Goal: Task Accomplishment & Management: Use online tool/utility

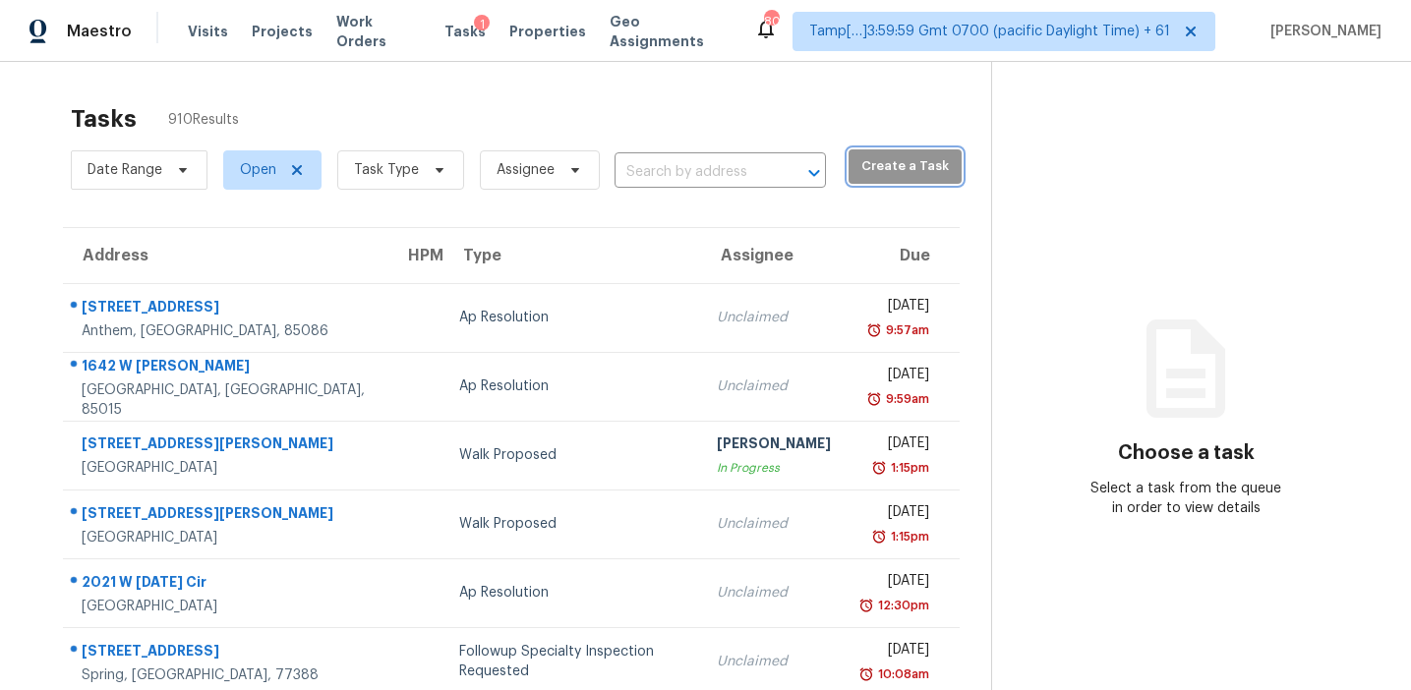
click at [858, 162] on span "Create a Task" at bounding box center [904, 166] width 93 height 23
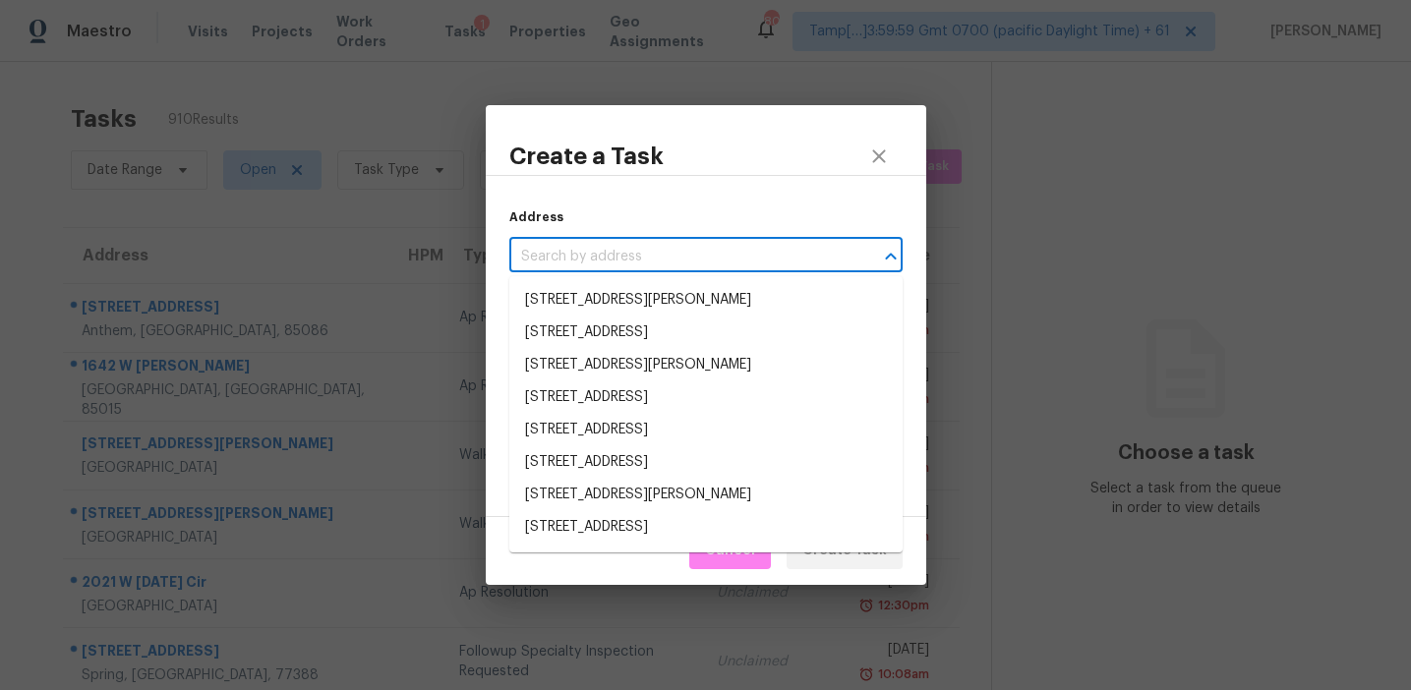
click at [665, 261] on input "text" at bounding box center [678, 257] width 338 height 30
paste input "7535 Starvalley Dr, Charlotte, NC 28210"
type input "7535 Starvalley Dr, Charlotte, NC 28210"
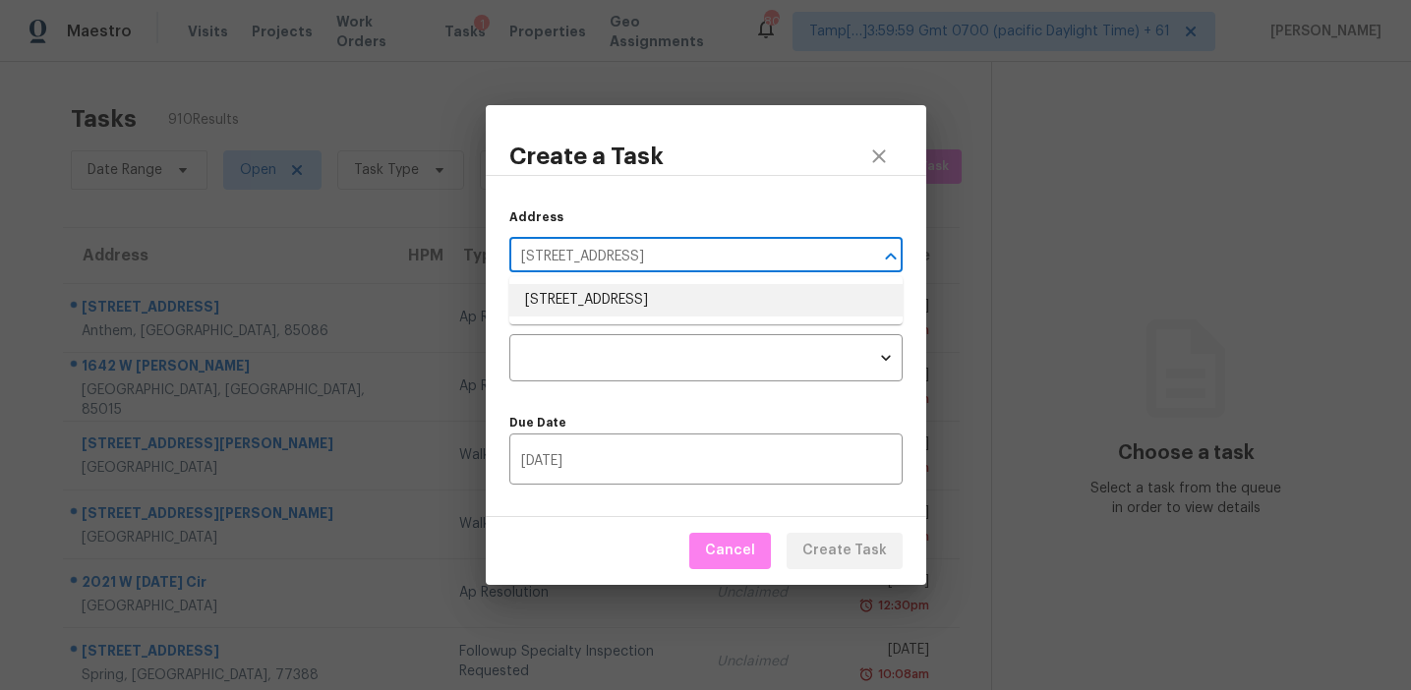
click at [665, 304] on li "7535 Starvalley Dr, Charlotte, NC 28210" at bounding box center [705, 300] width 393 height 32
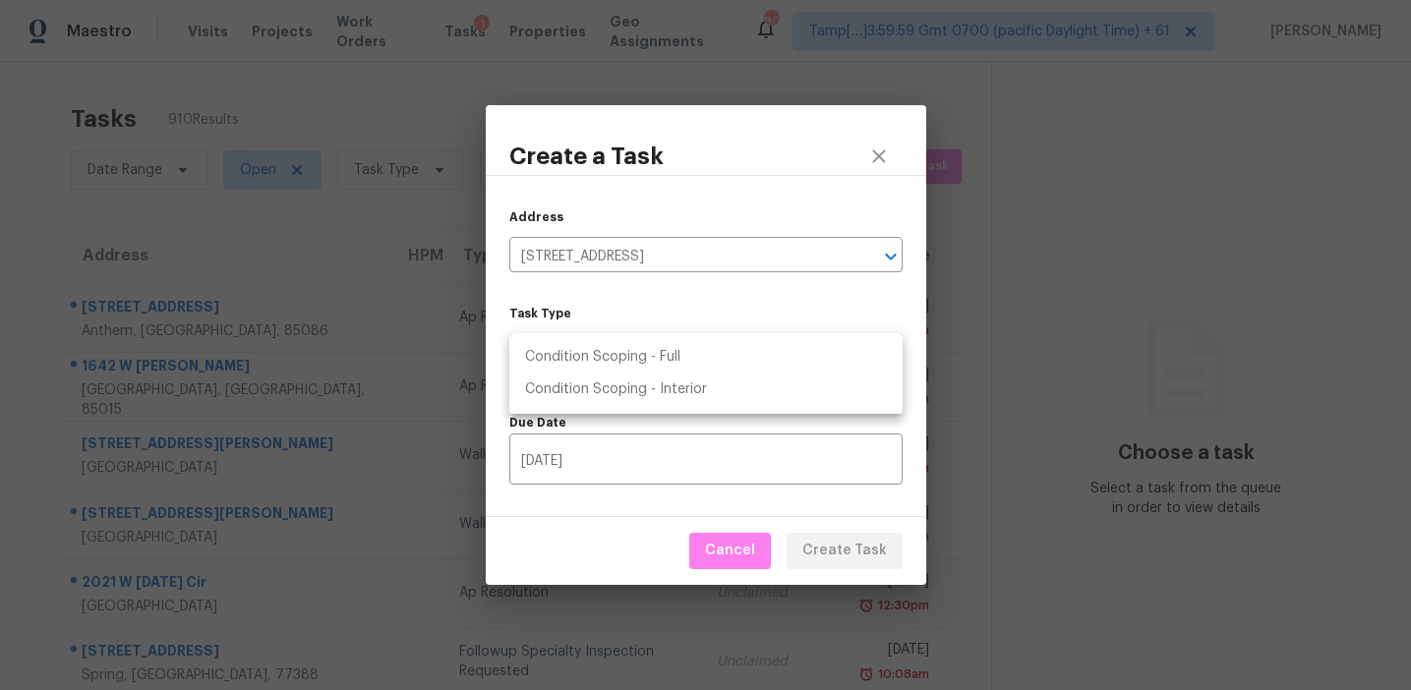
click at [623, 370] on body "Maestro Visits Projects Work Orders Tasks 1 Properties Geo Assignments 809 Tamp…" at bounding box center [705, 345] width 1411 height 690
click at [650, 357] on li "Condition Scoping - Full" at bounding box center [705, 357] width 393 height 32
type input "virtual_full_assessment"
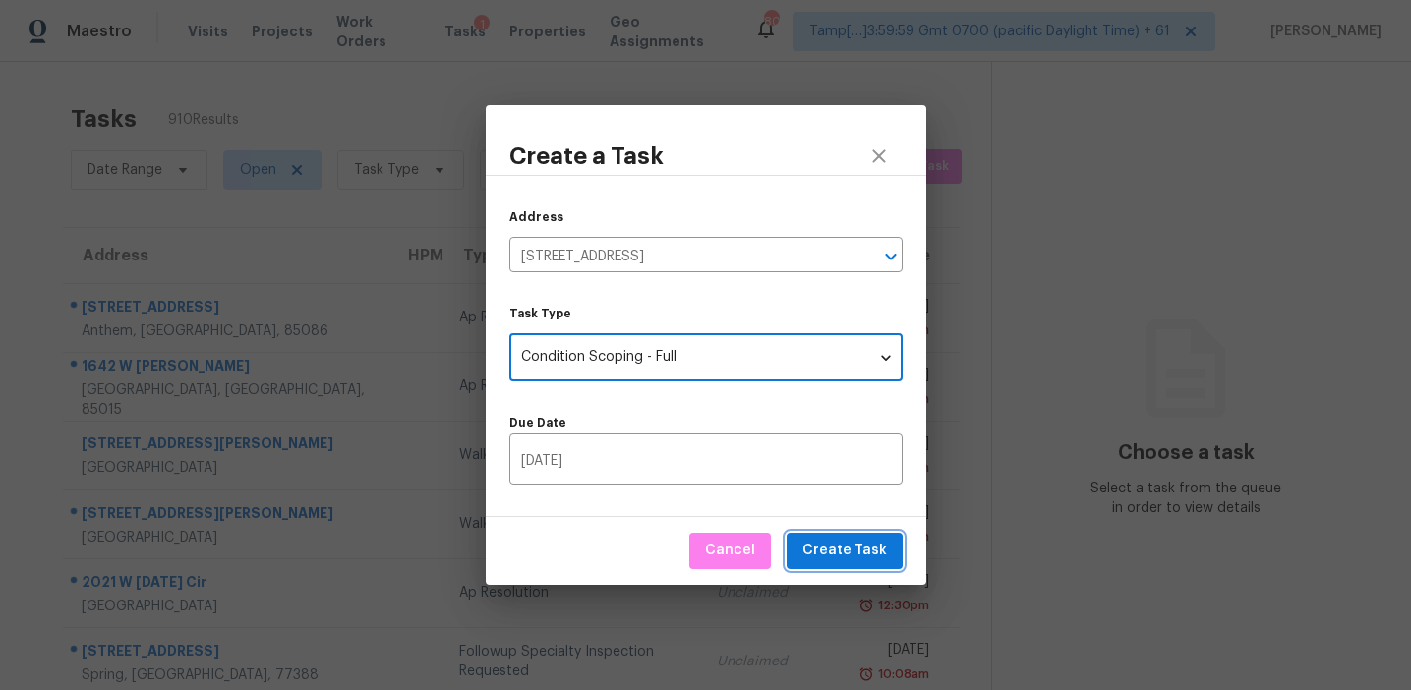
click at [850, 543] on span "Create Task" at bounding box center [844, 551] width 85 height 25
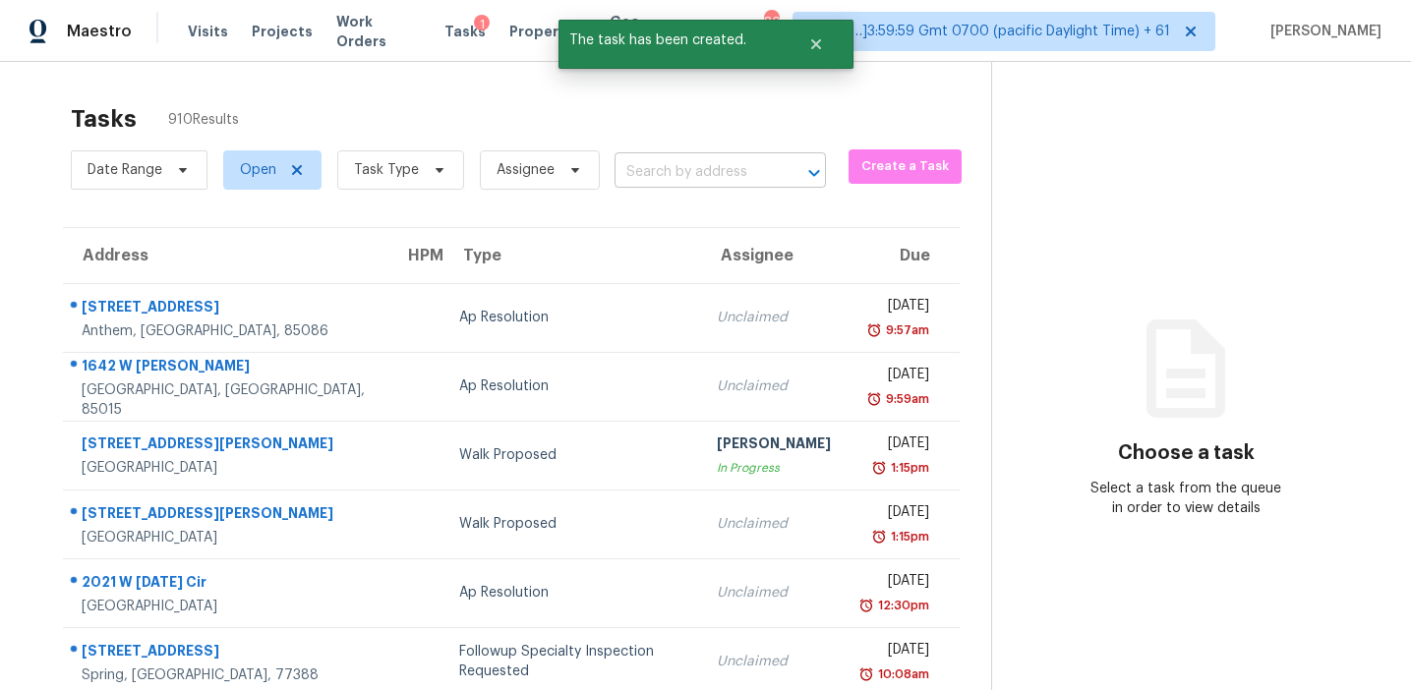
click at [657, 167] on input "text" at bounding box center [692, 172] width 156 height 30
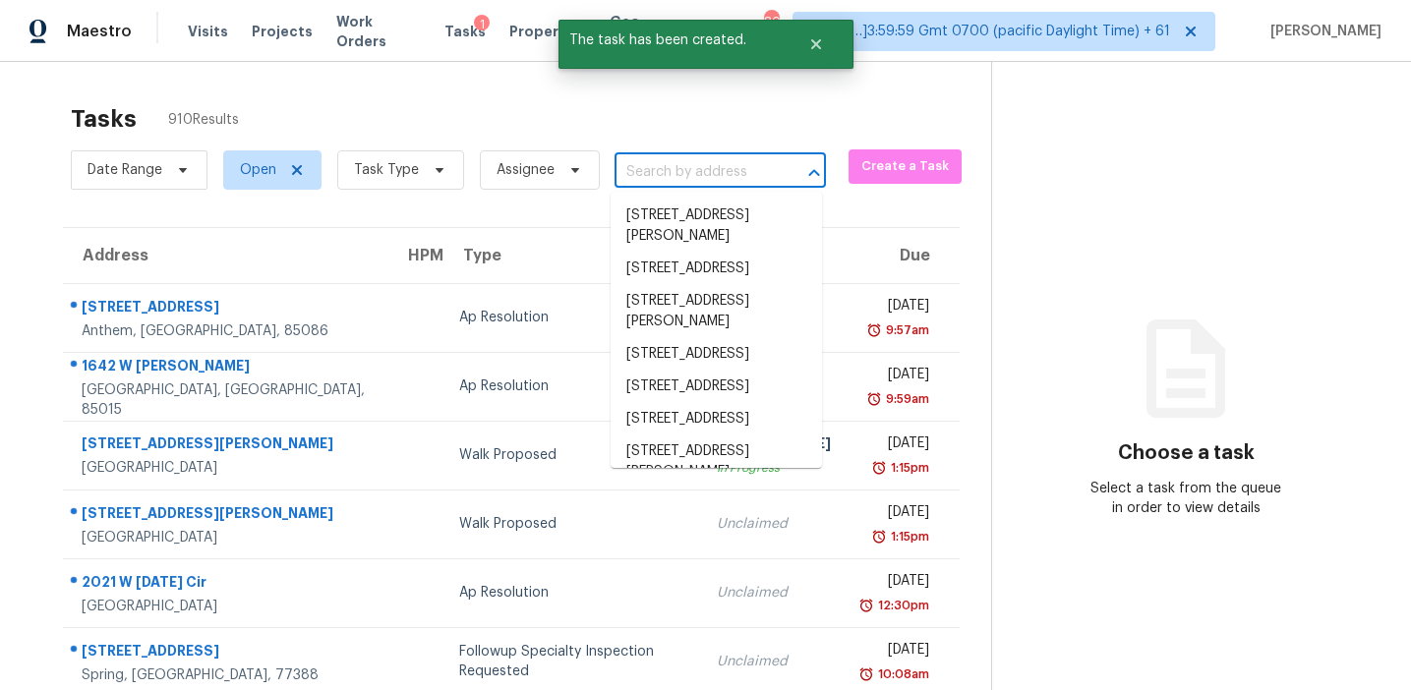
paste input "7535 Starvalley Dr, Charlotte, NC 28210"
type input "7535 Starvalley Dr, Charlotte, NC 28210"
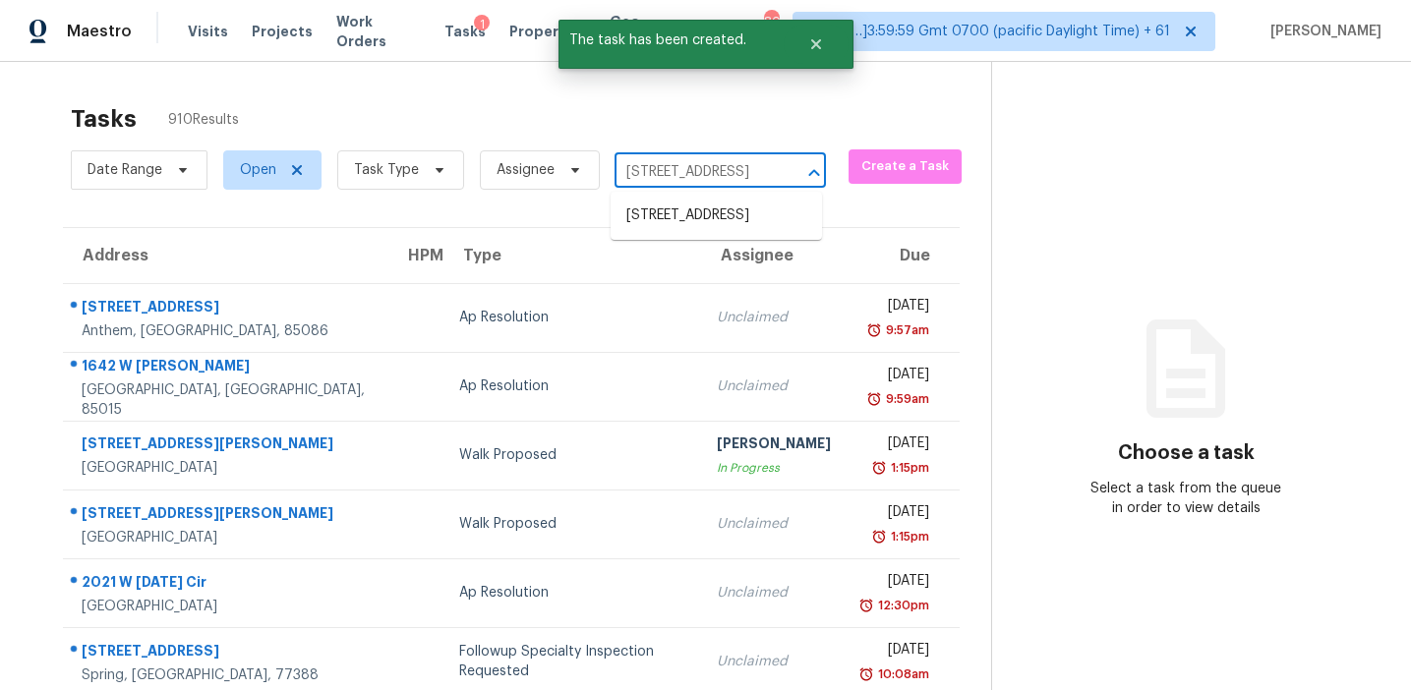
scroll to position [0, 108]
click at [670, 214] on li "7535 Starvalley Dr, Charlotte, NC 28210" at bounding box center [716, 216] width 211 height 32
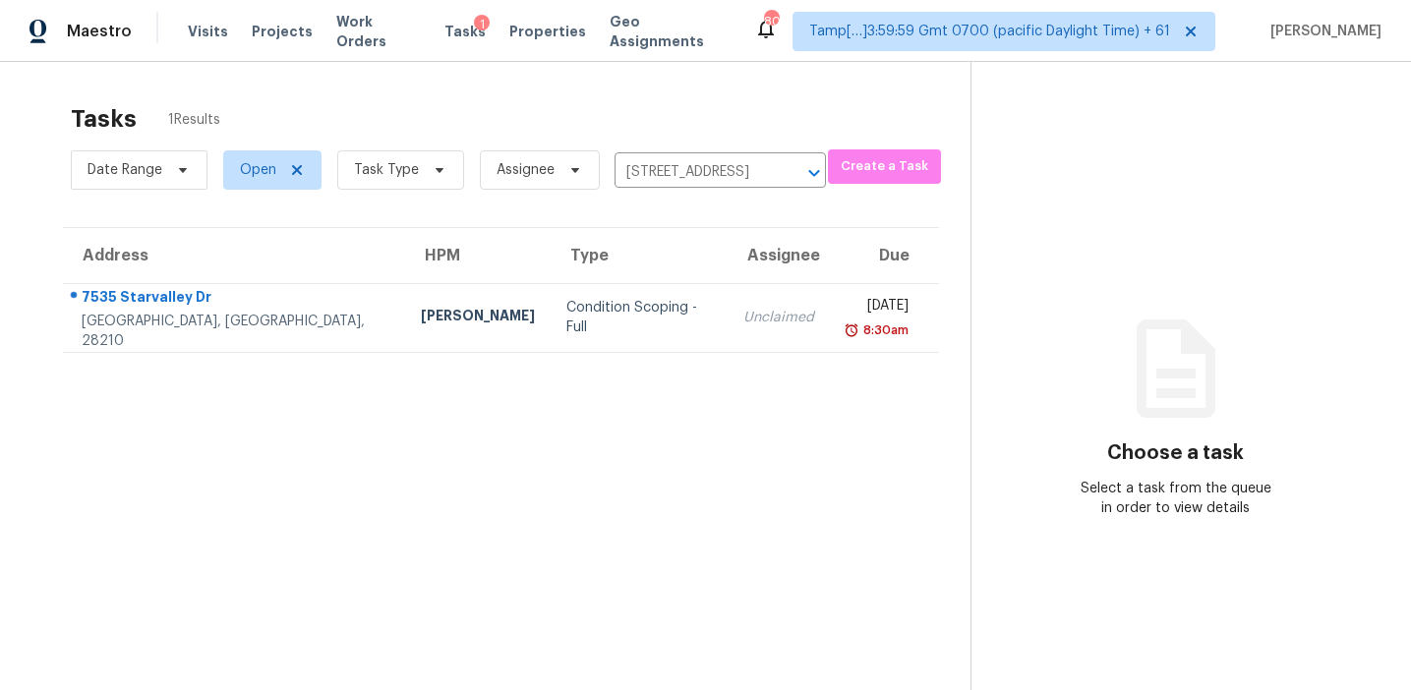
click at [608, 322] on div "Condition Scoping - Full" at bounding box center [639, 317] width 146 height 39
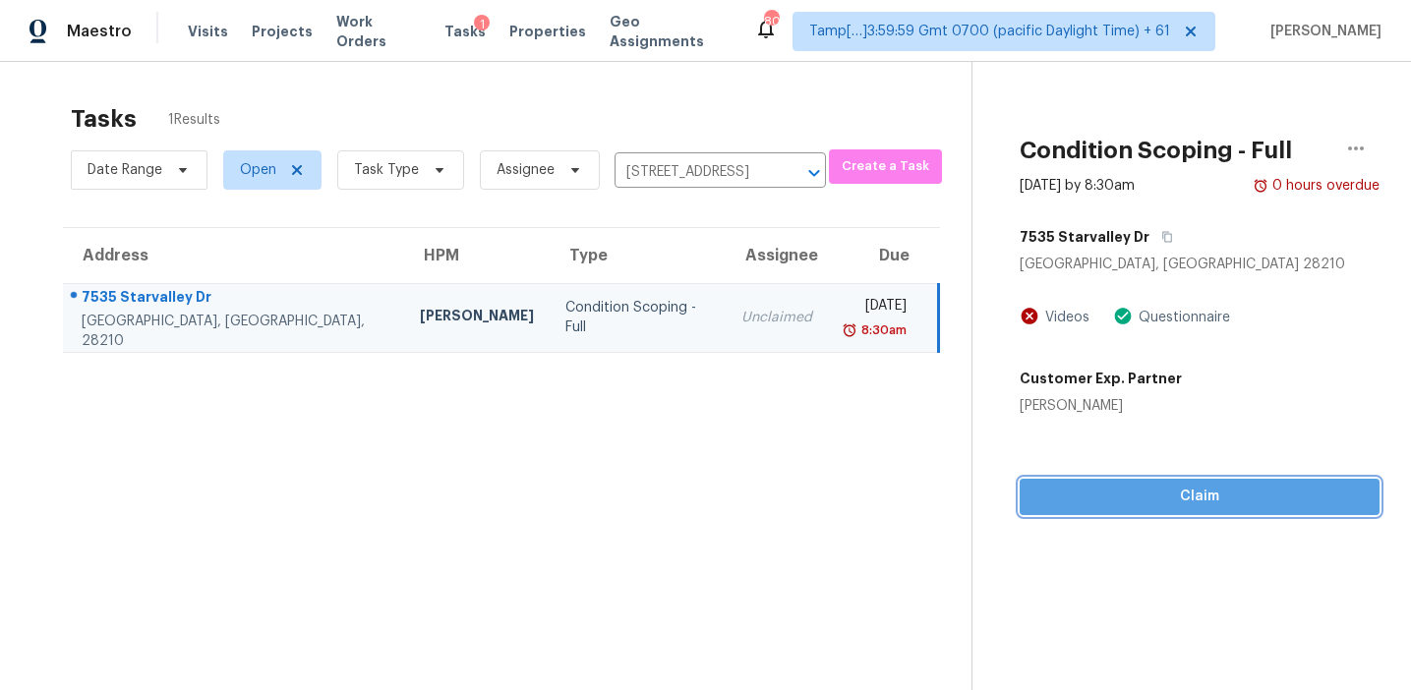
click at [1115, 497] on span "Claim" at bounding box center [1199, 497] width 328 height 25
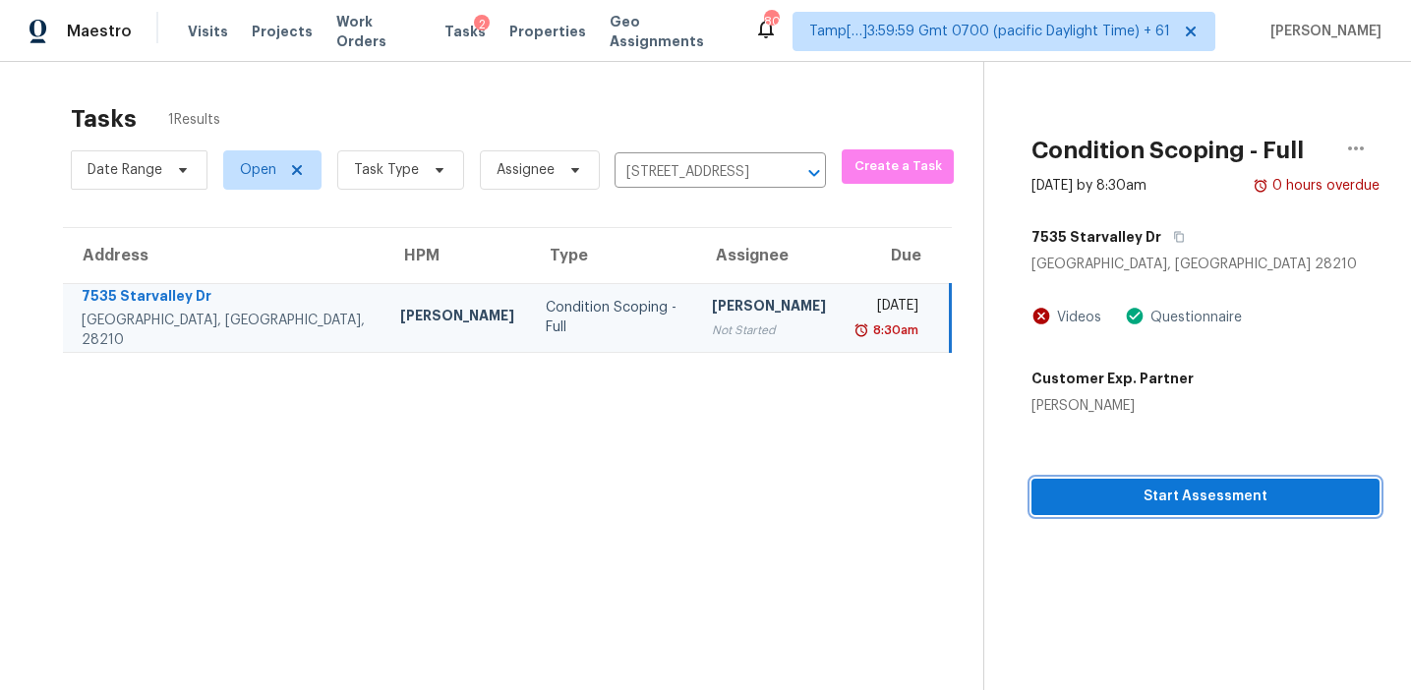
click at [1103, 492] on span "Start Assessment" at bounding box center [1205, 497] width 317 height 25
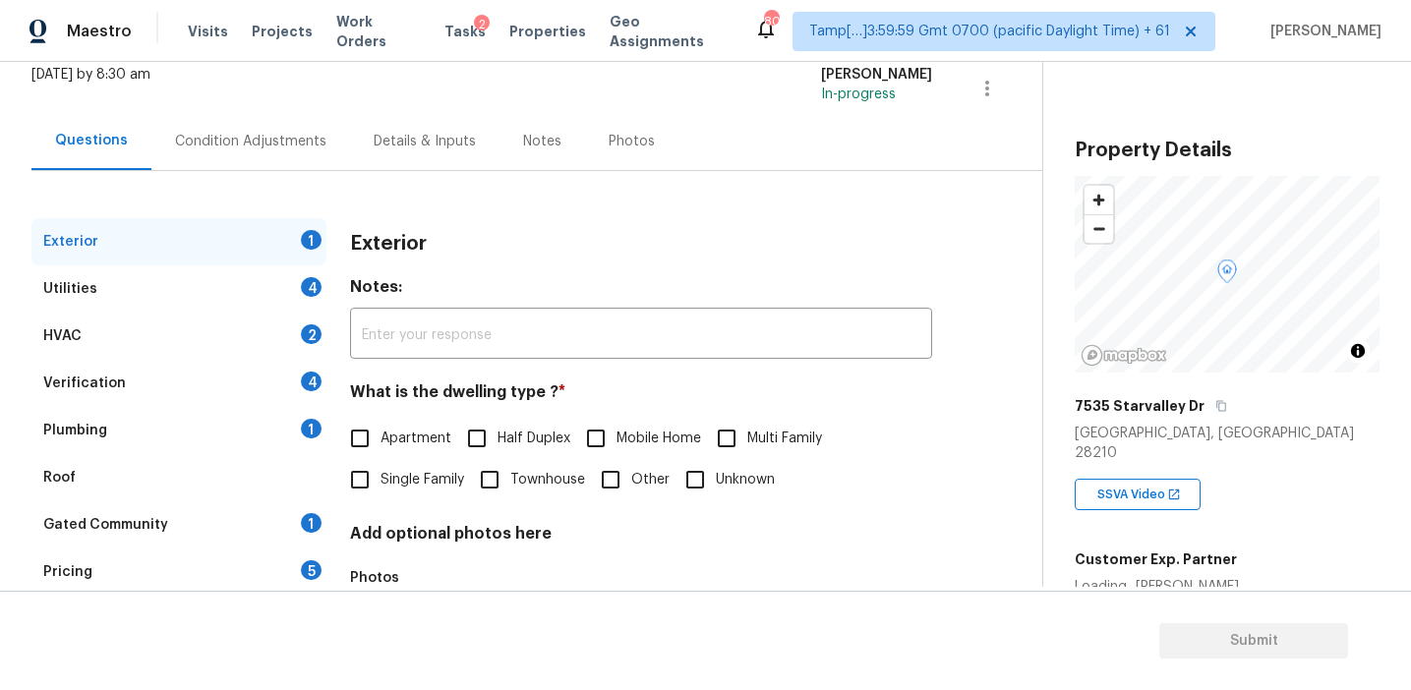
scroll to position [244, 0]
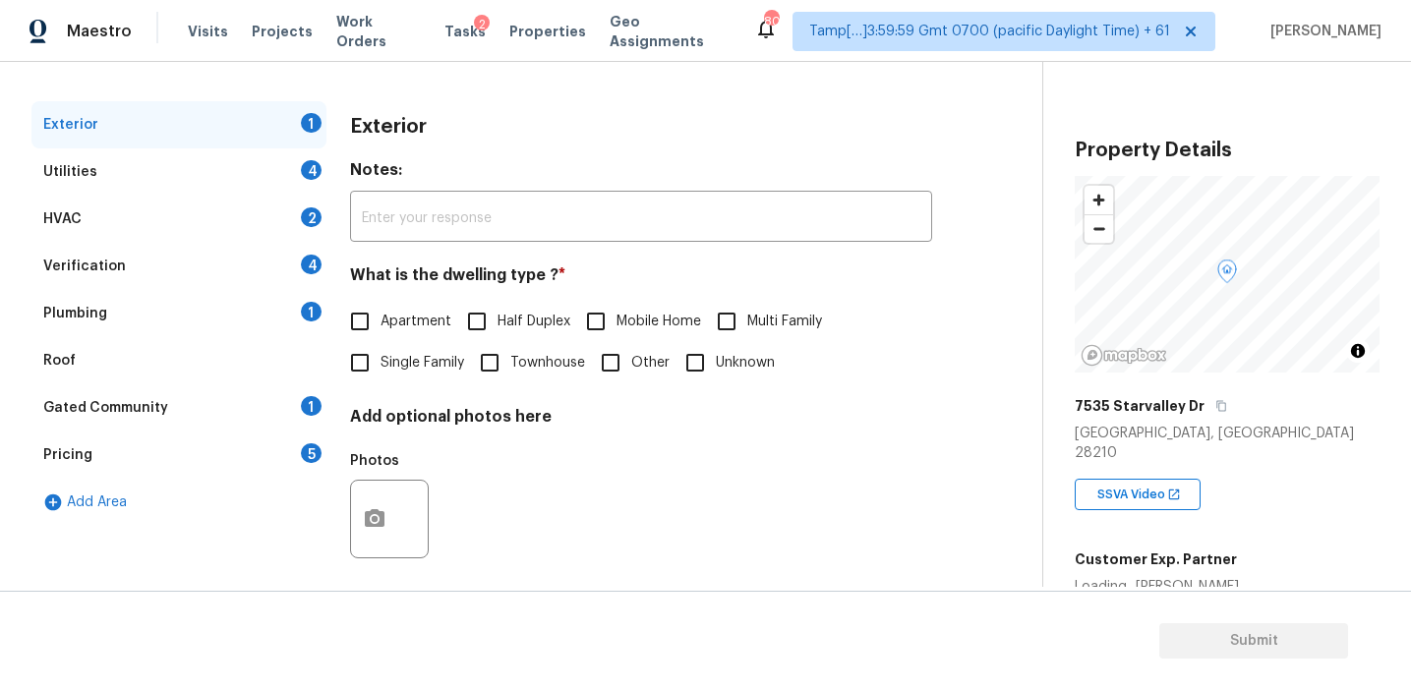
click at [270, 445] on div "Pricing 5" at bounding box center [178, 455] width 295 height 47
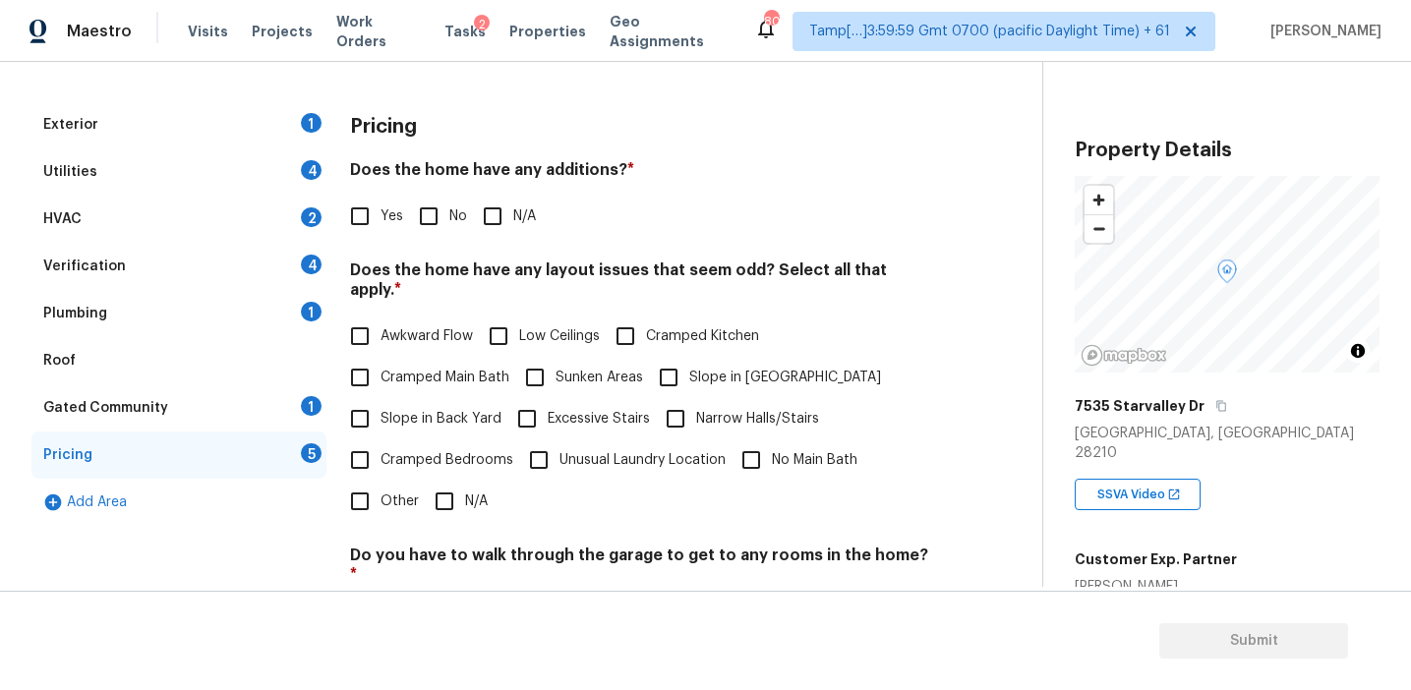
scroll to position [184, 0]
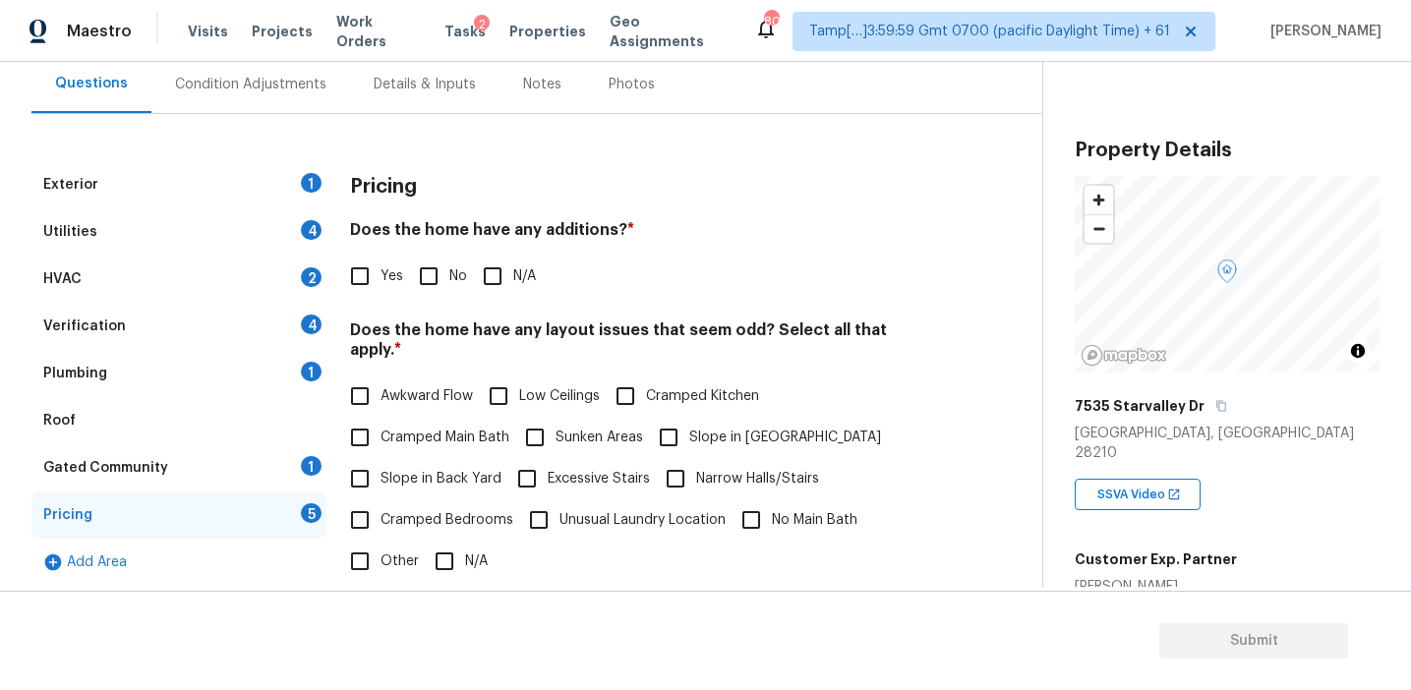
click at [300, 77] on div "Condition Adjustments" at bounding box center [250, 85] width 151 height 20
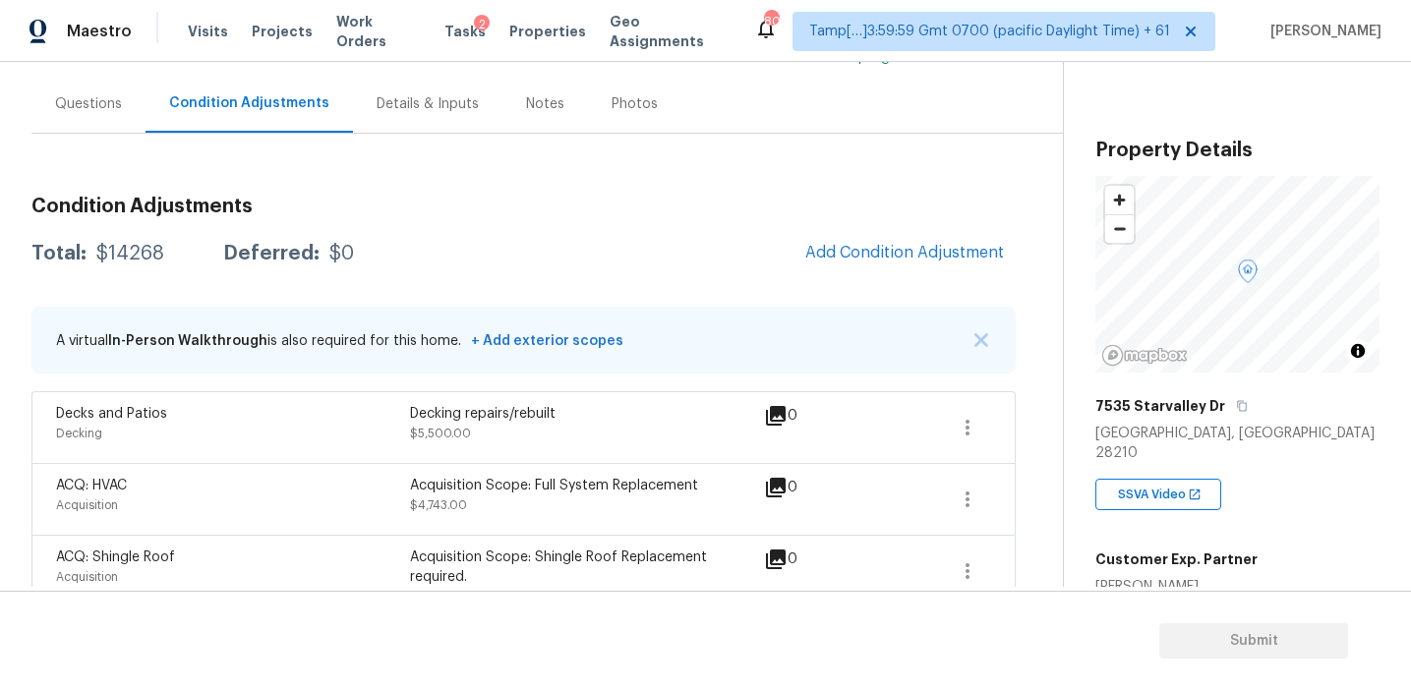
scroll to position [150, 0]
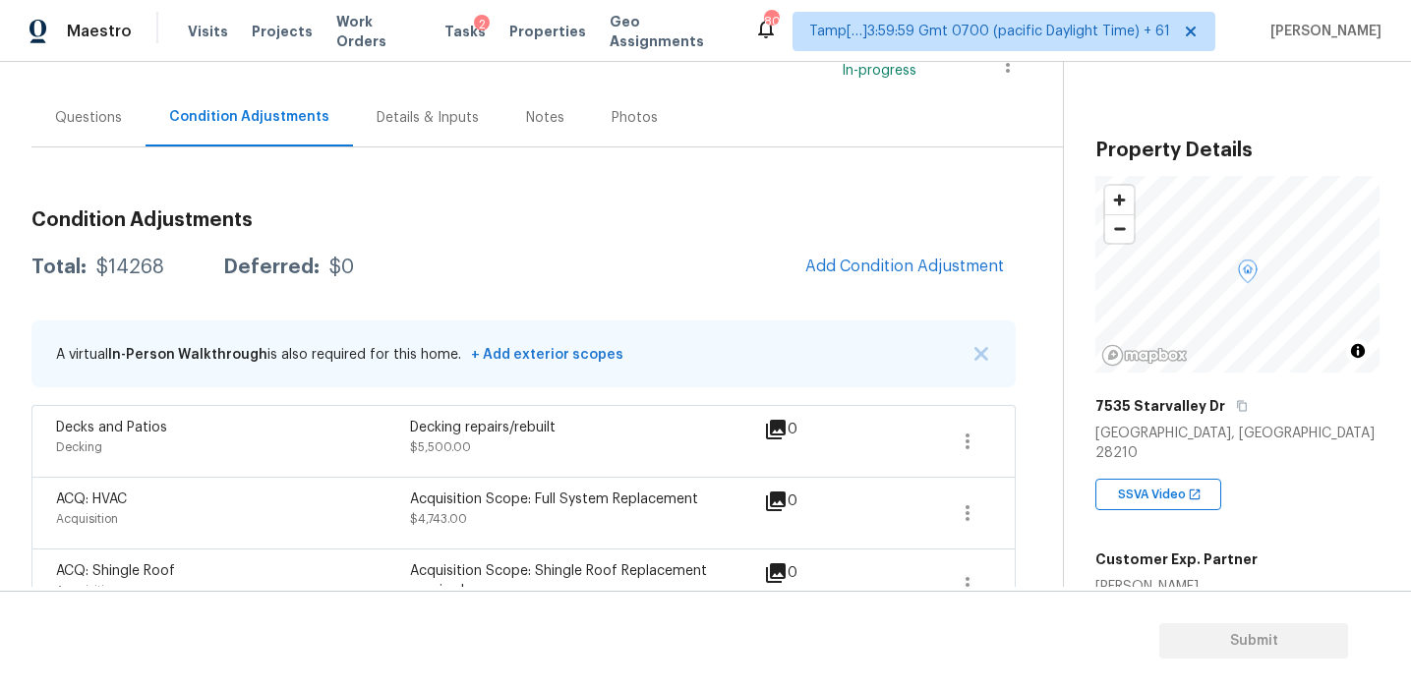
click at [100, 115] on div "Questions" at bounding box center [88, 118] width 67 height 20
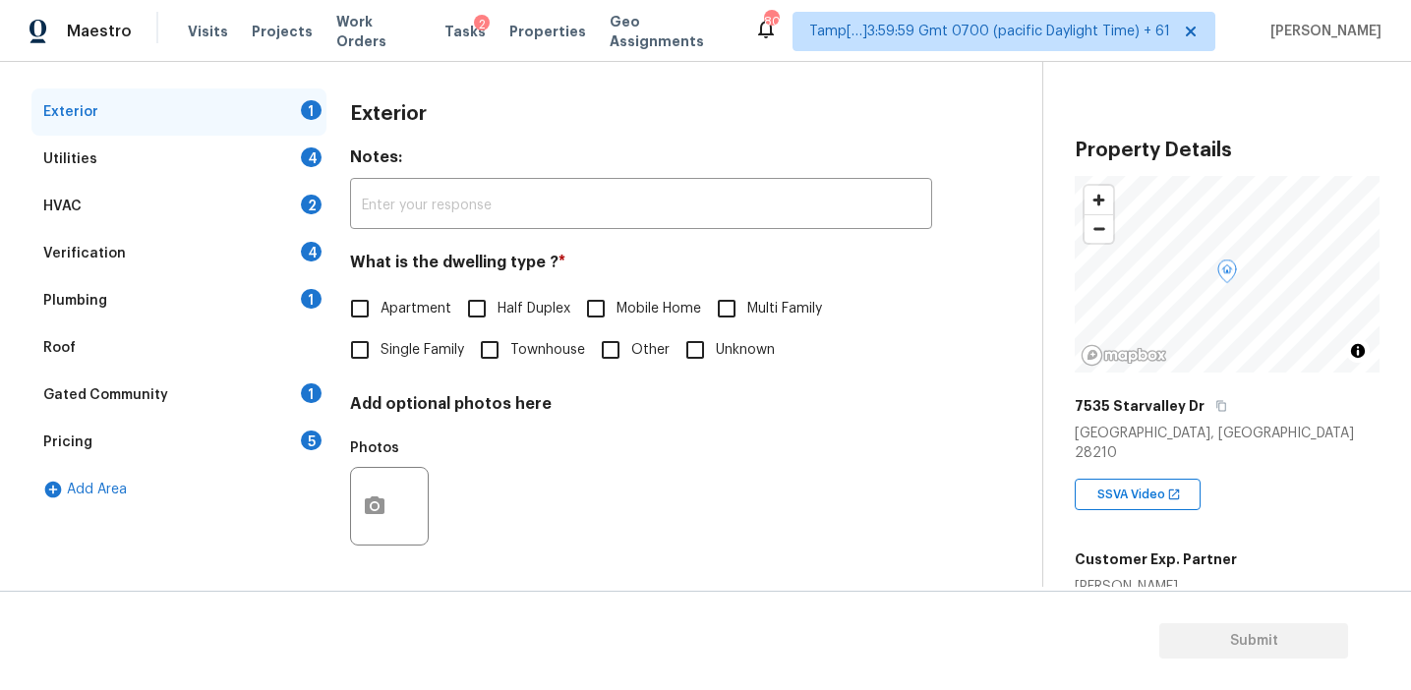
click at [257, 429] on div "Pricing 5" at bounding box center [178, 442] width 295 height 47
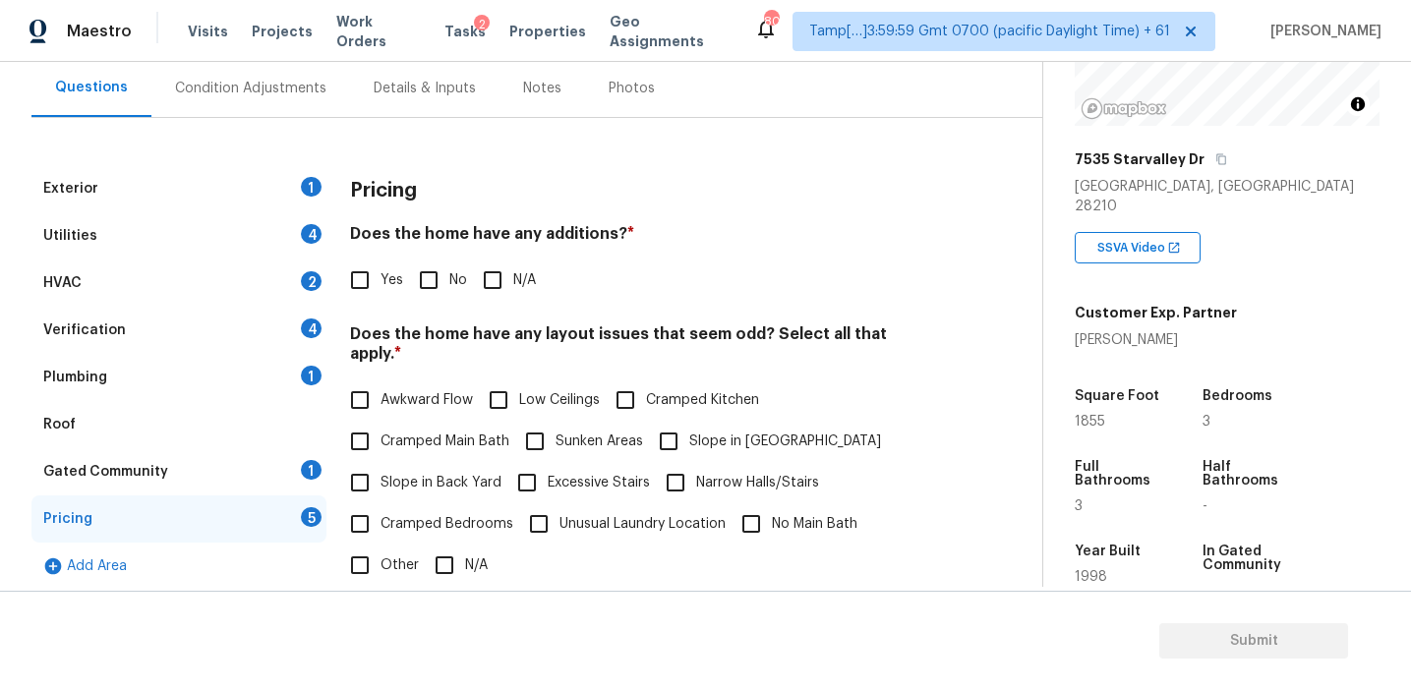
scroll to position [246, 0]
click at [473, 205] on div "Pricing" at bounding box center [641, 190] width 582 height 51
click at [365, 545] on input "Other" at bounding box center [359, 565] width 41 height 41
checkbox input "true"
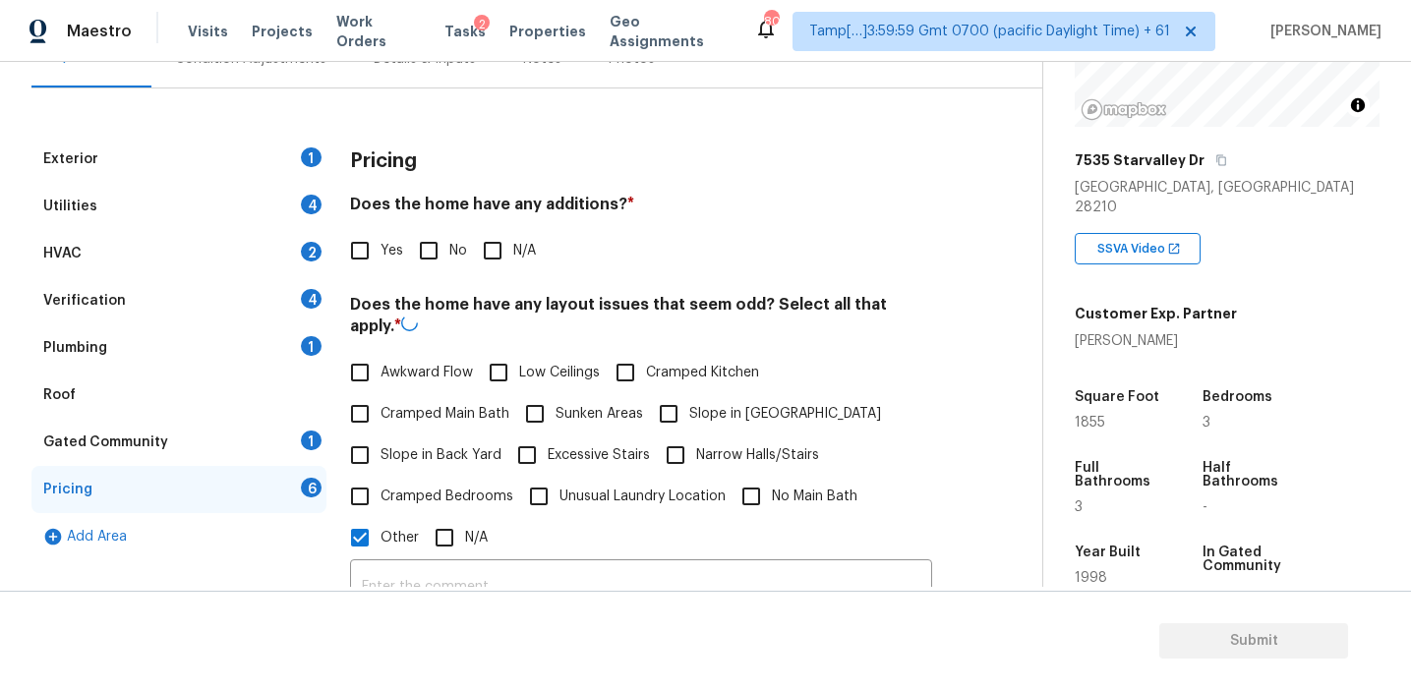
scroll to position [239, 0]
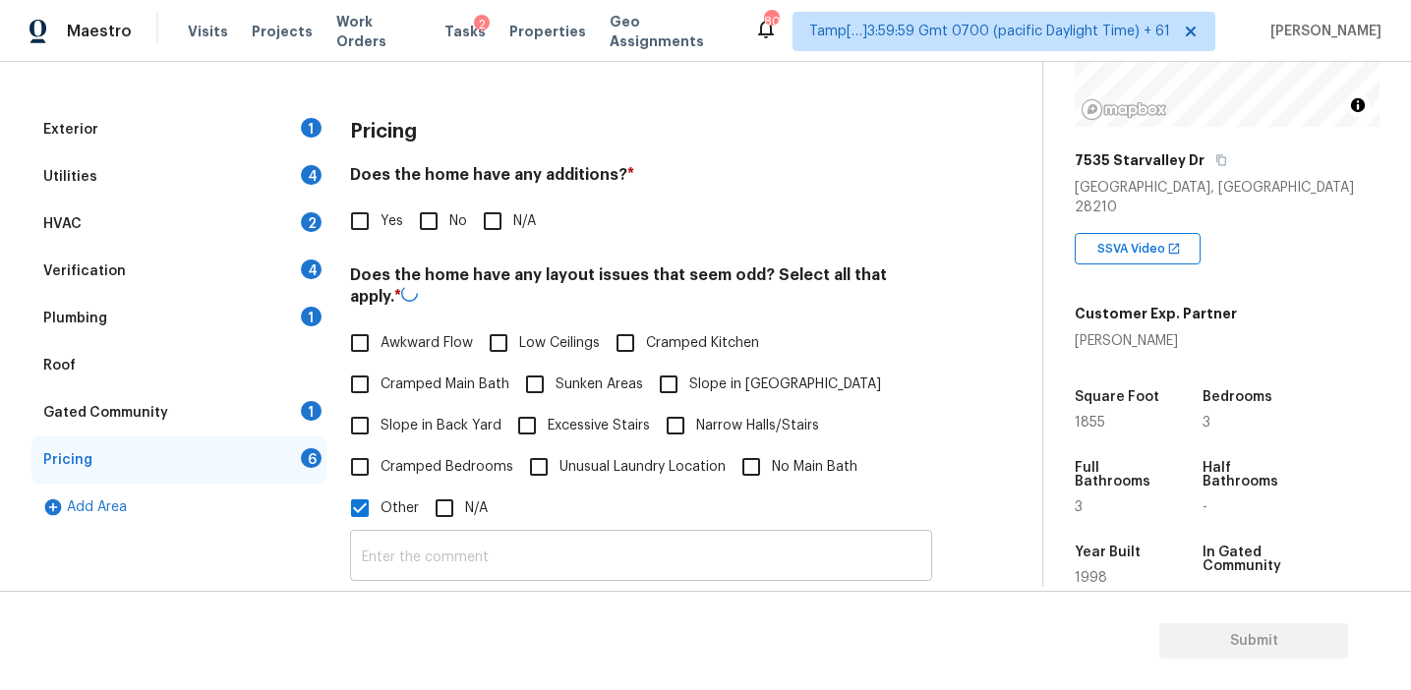
click at [412, 543] on input "text" at bounding box center [641, 558] width 582 height 46
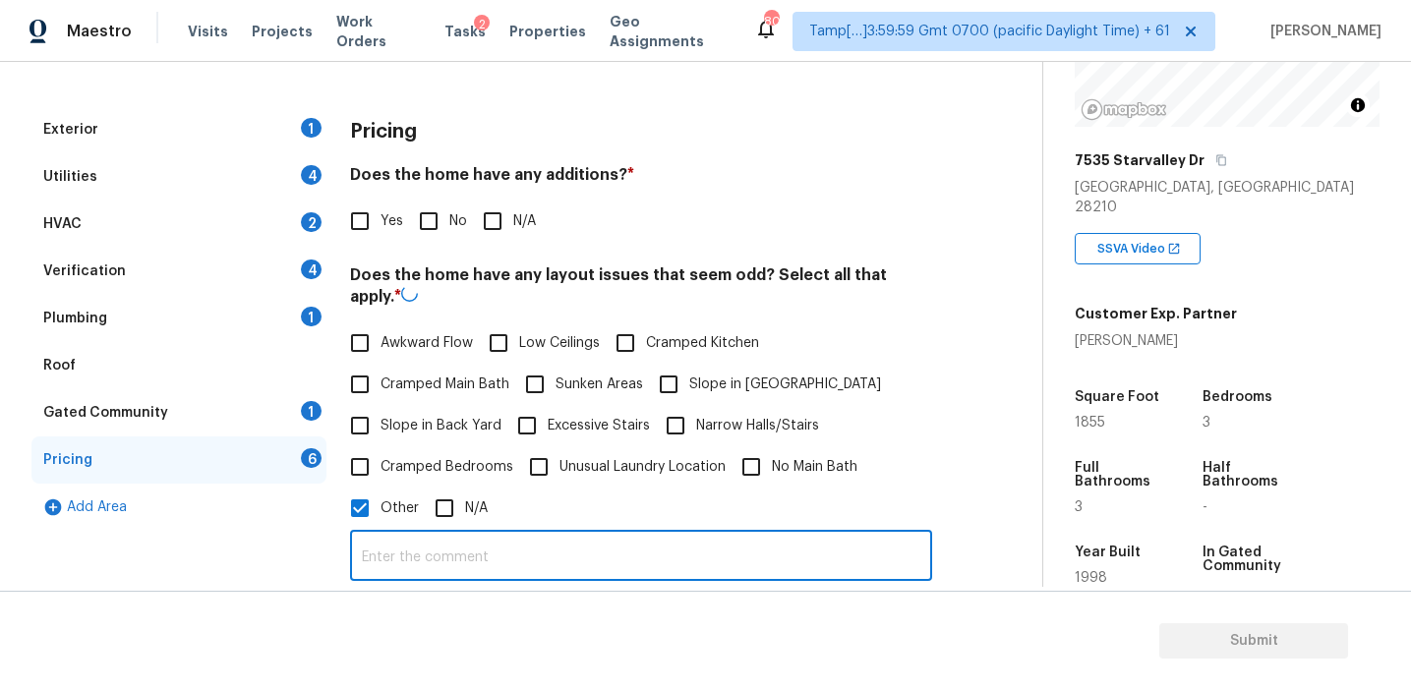
paste input "split leve"
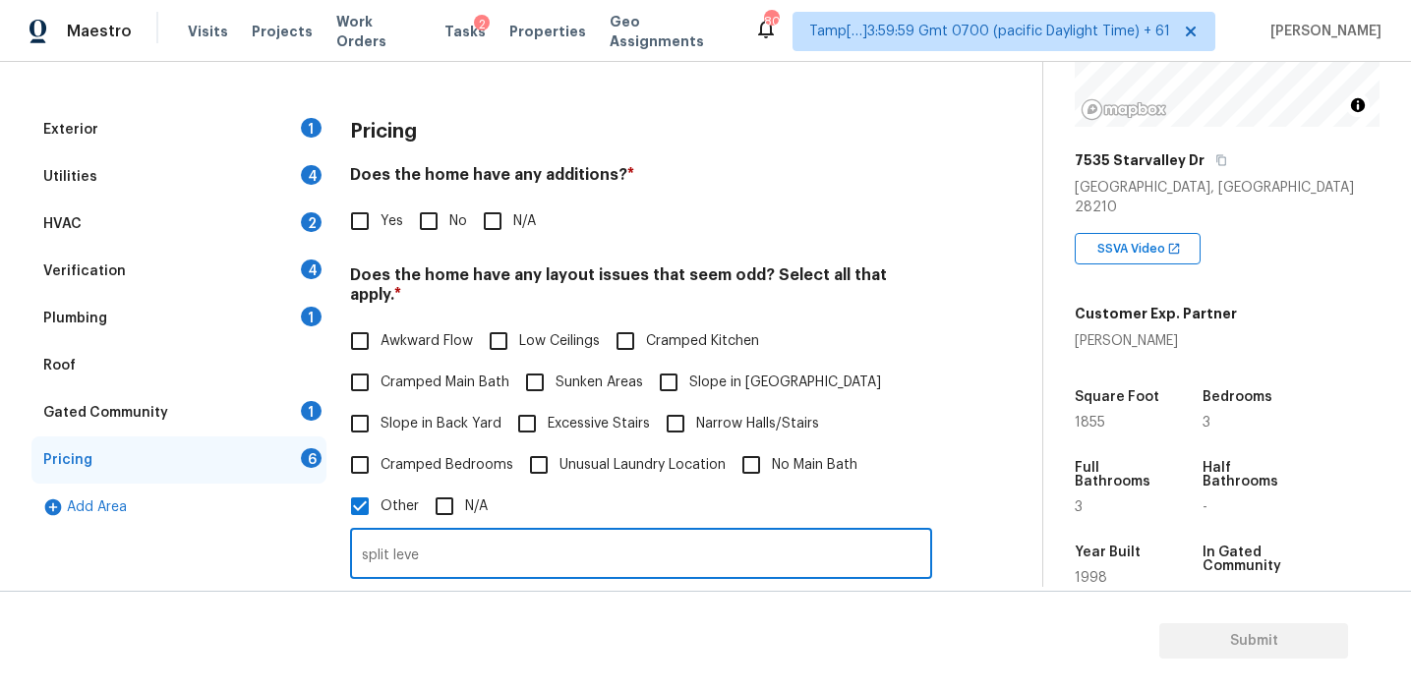
click at [372, 538] on input "split leve" at bounding box center [641, 556] width 582 height 46
click at [501, 547] on input "Split leve" at bounding box center [641, 556] width 582 height 46
type input "Split level home"
click at [687, 223] on div "Yes No N/A" at bounding box center [641, 221] width 582 height 41
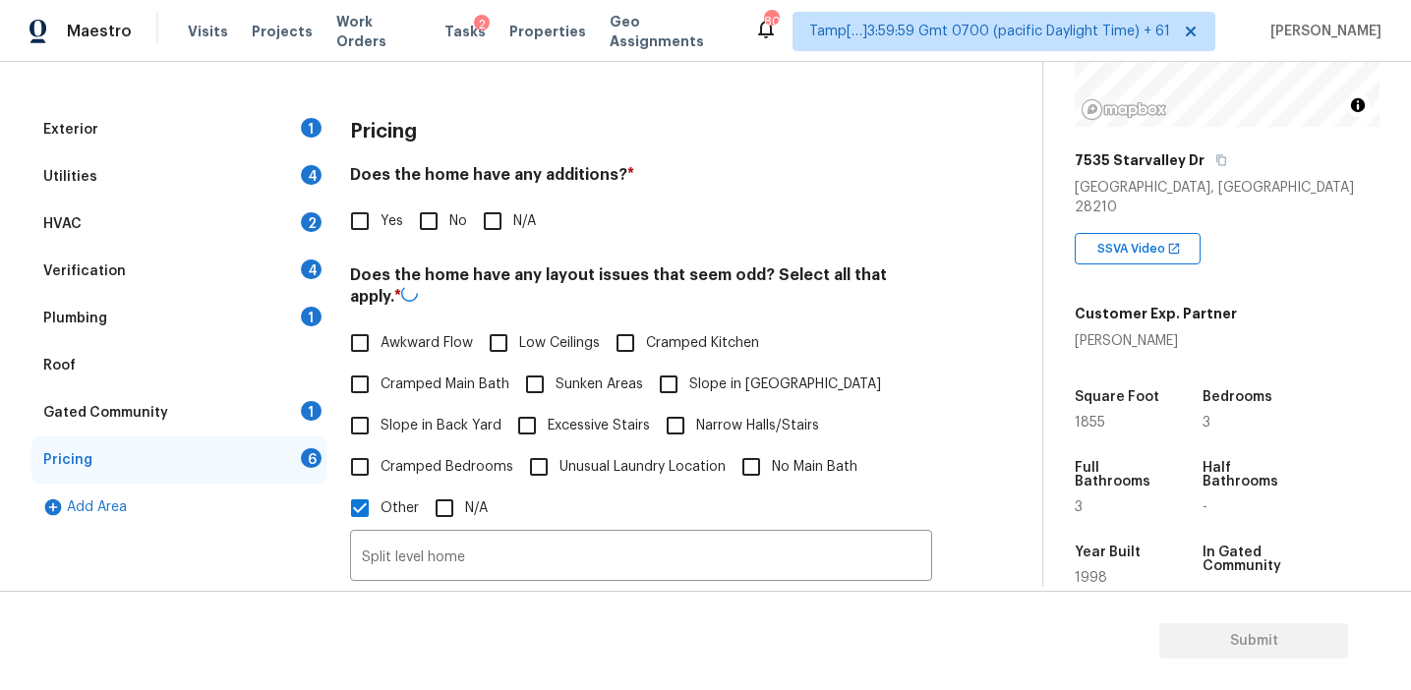
scroll to position [197, 0]
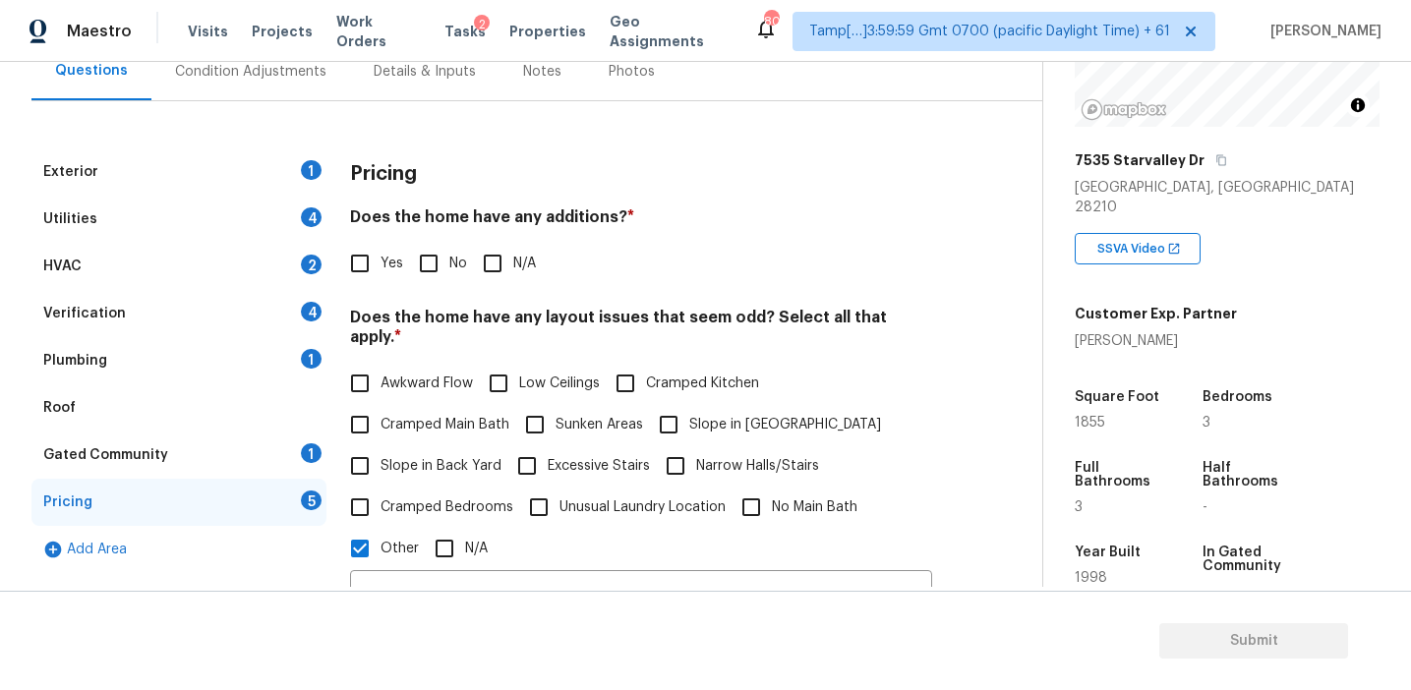
click at [484, 204] on div "Pricing Does the home have any additions? * Yes No N/A Does the home have any l…" at bounding box center [641, 623] width 582 height 951
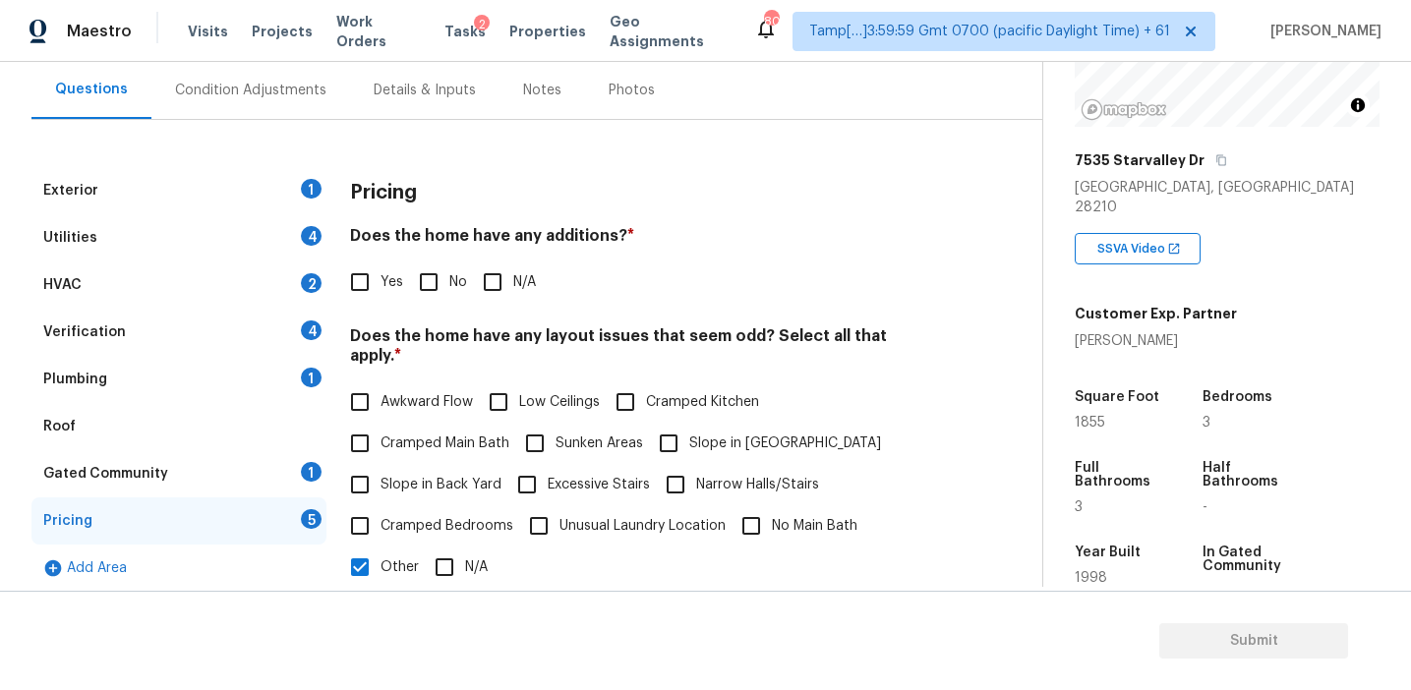
scroll to position [169, 0]
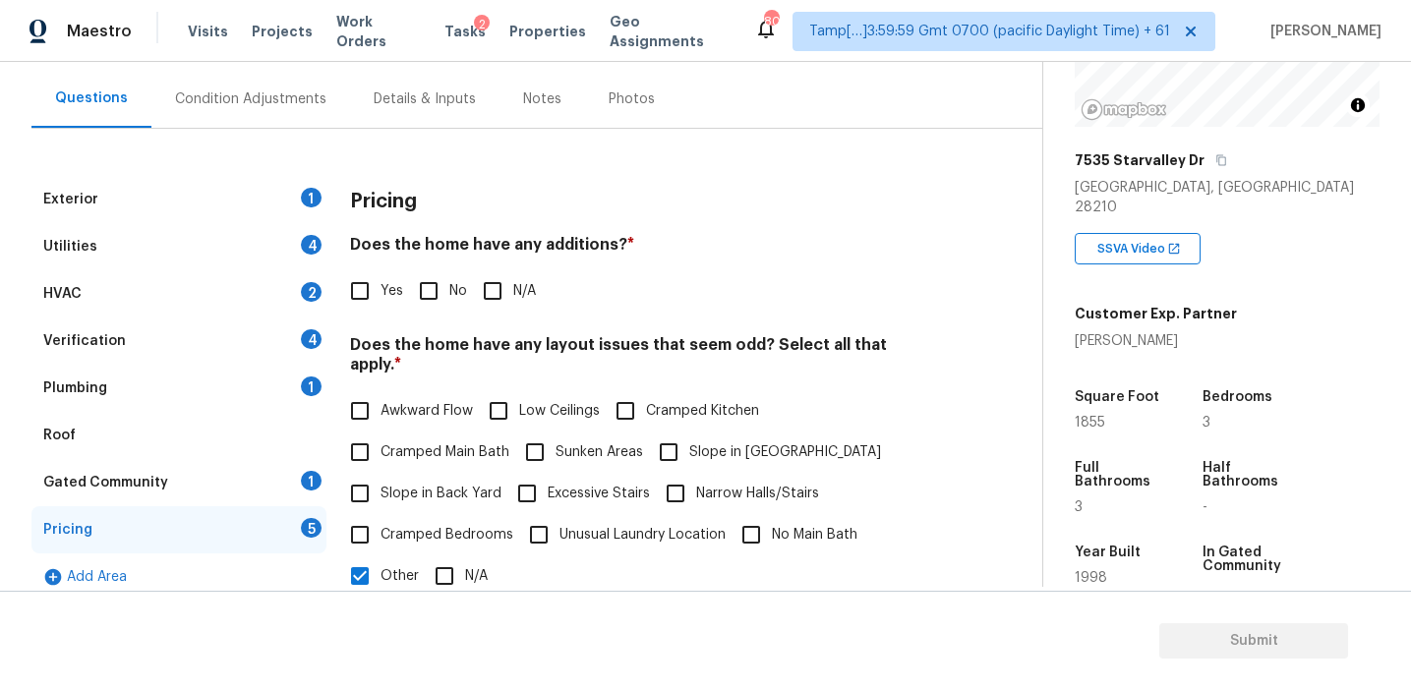
click at [371, 190] on div "Pricing" at bounding box center [641, 201] width 582 height 51
click at [448, 351] on h4 "Does the home have any layout issues that seem odd? Select all that apply. *" at bounding box center [641, 358] width 582 height 47
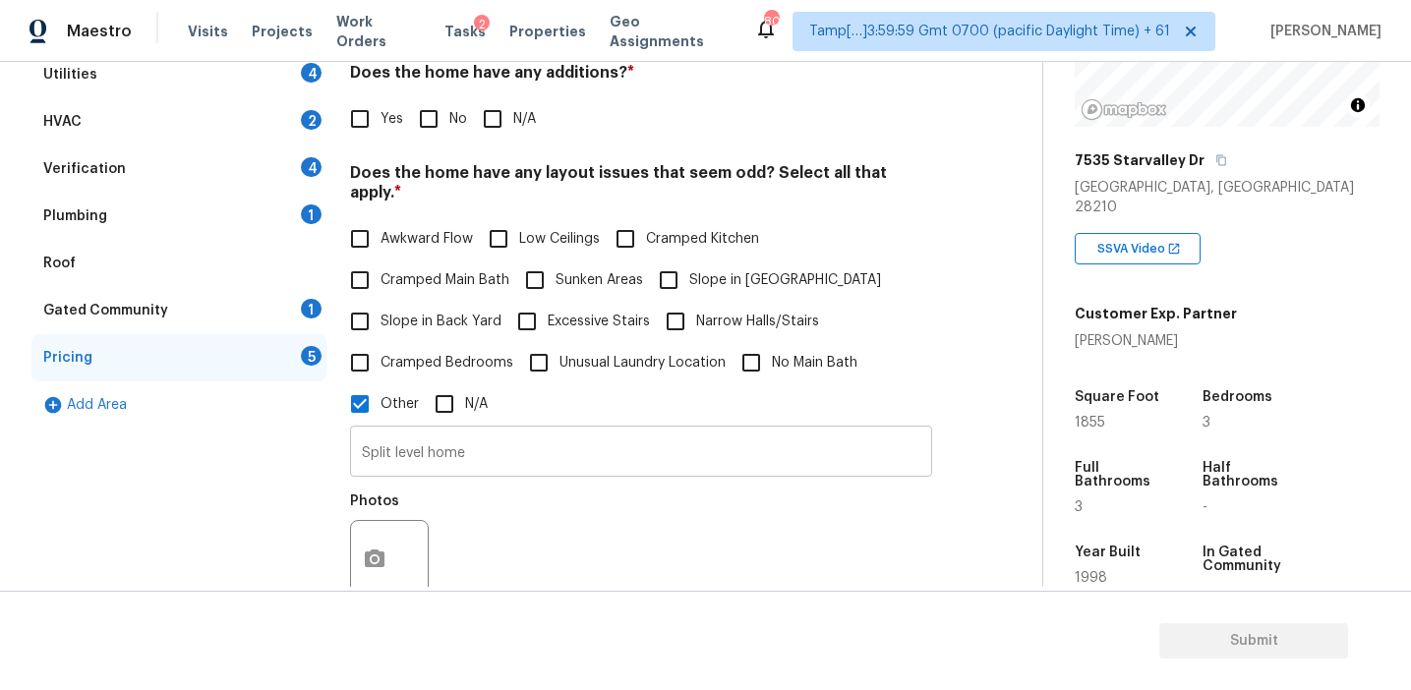
scroll to position [386, 0]
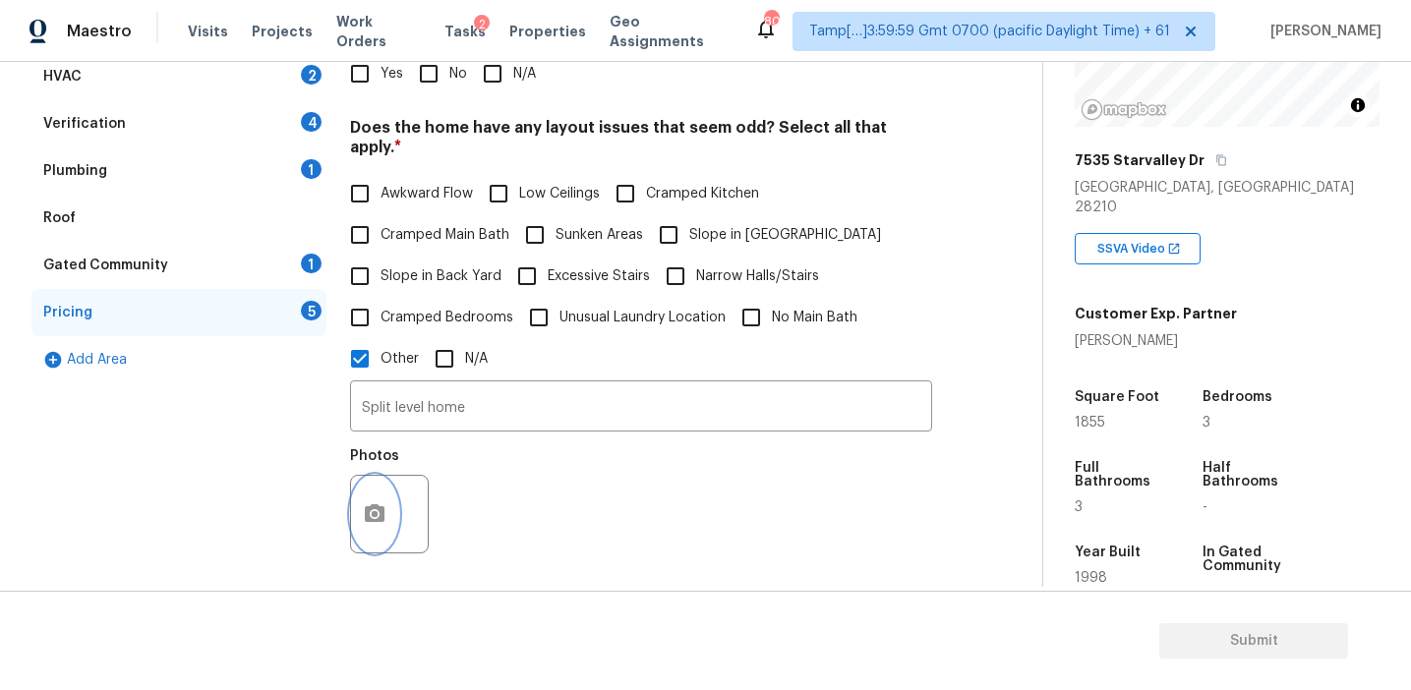
click at [377, 504] on icon "button" at bounding box center [375, 513] width 20 height 18
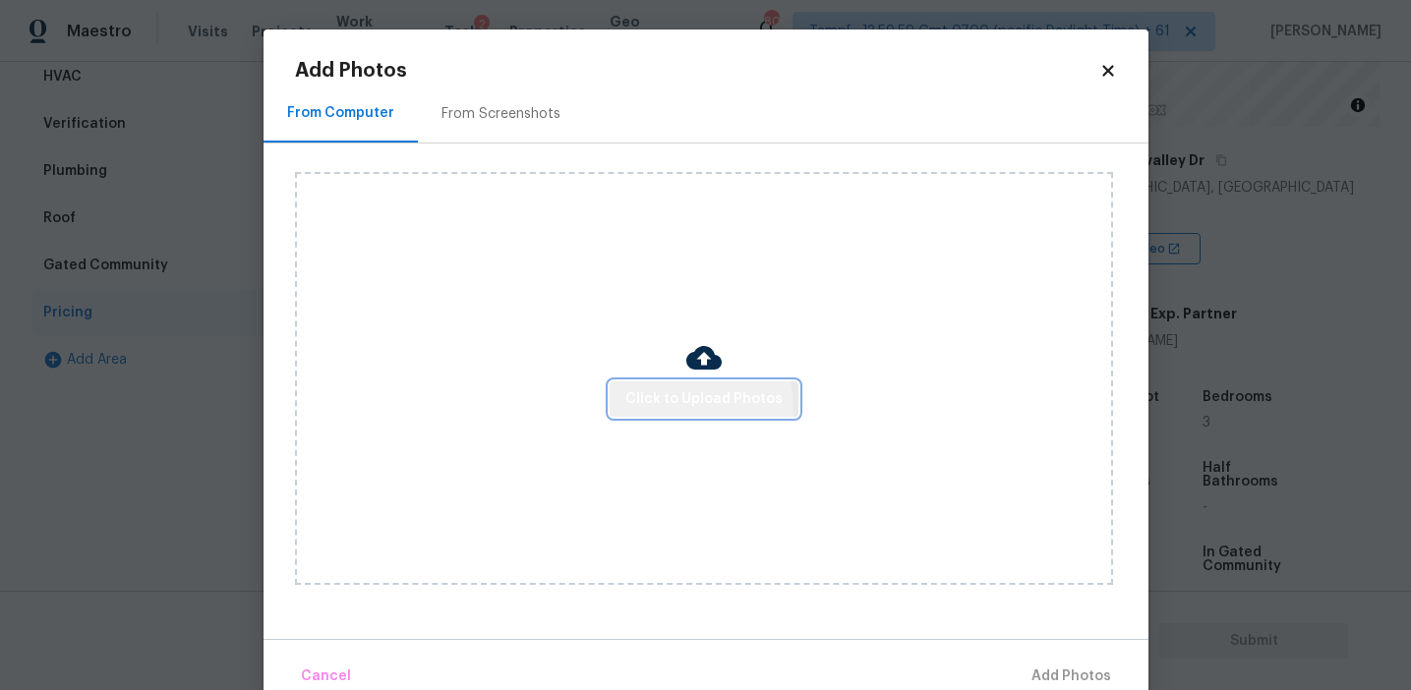
click at [623, 413] on button "Click to Upload Photos" at bounding box center [704, 399] width 189 height 36
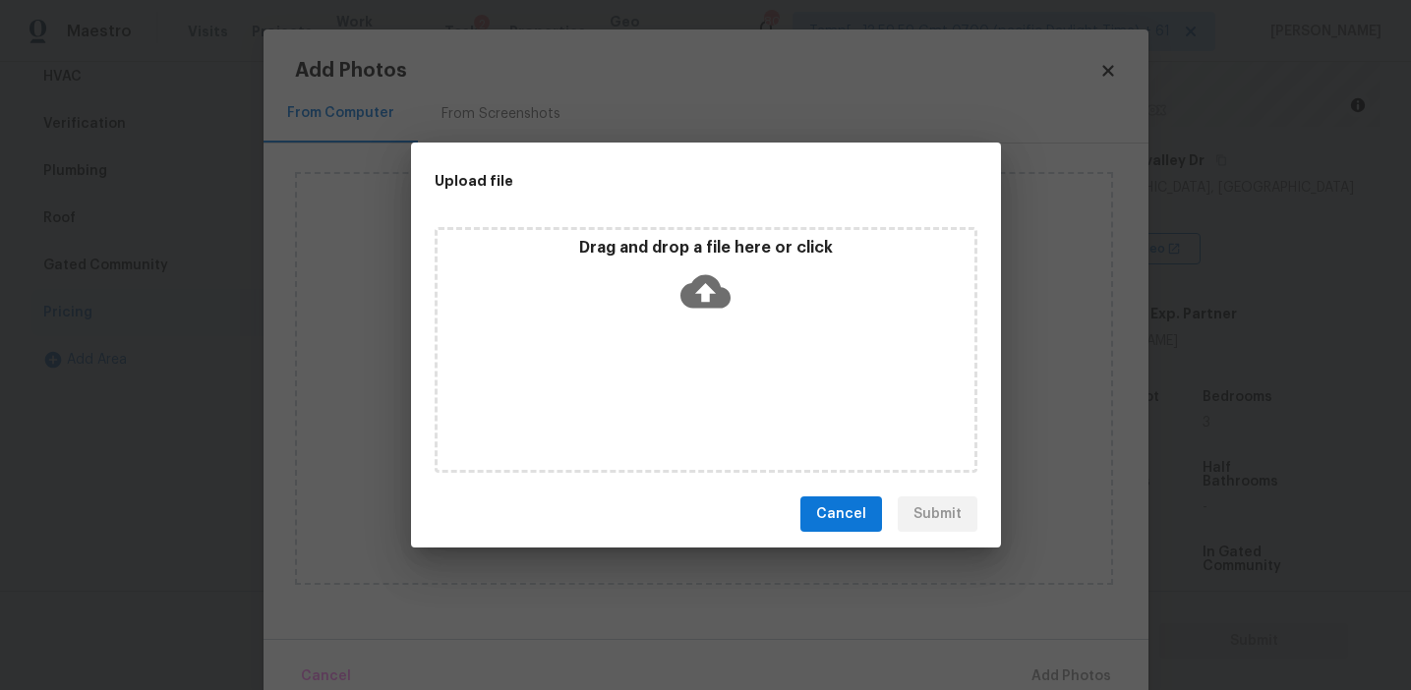
click at [655, 259] on div "Drag and drop a file here or click" at bounding box center [706, 280] width 537 height 85
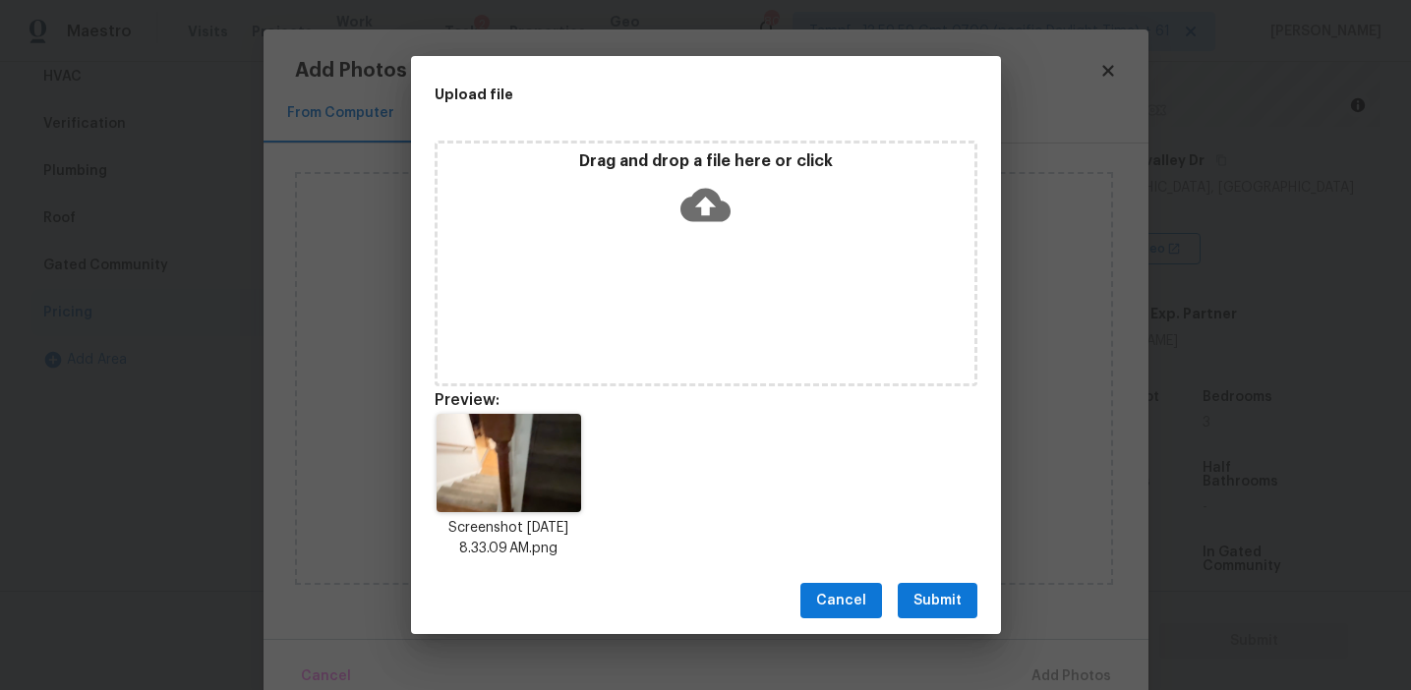
click at [934, 592] on span "Submit" at bounding box center [937, 601] width 48 height 25
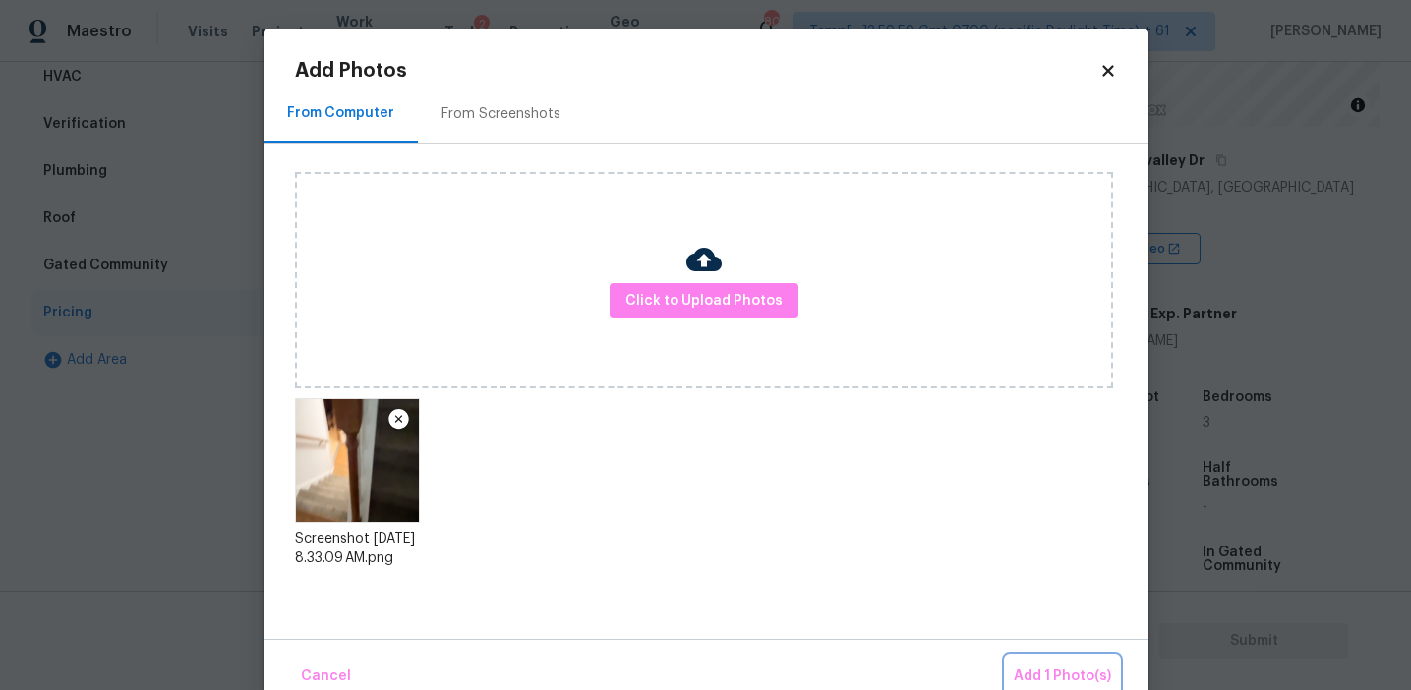
click at [1039, 670] on span "Add 1 Photo(s)" at bounding box center [1062, 677] width 97 height 25
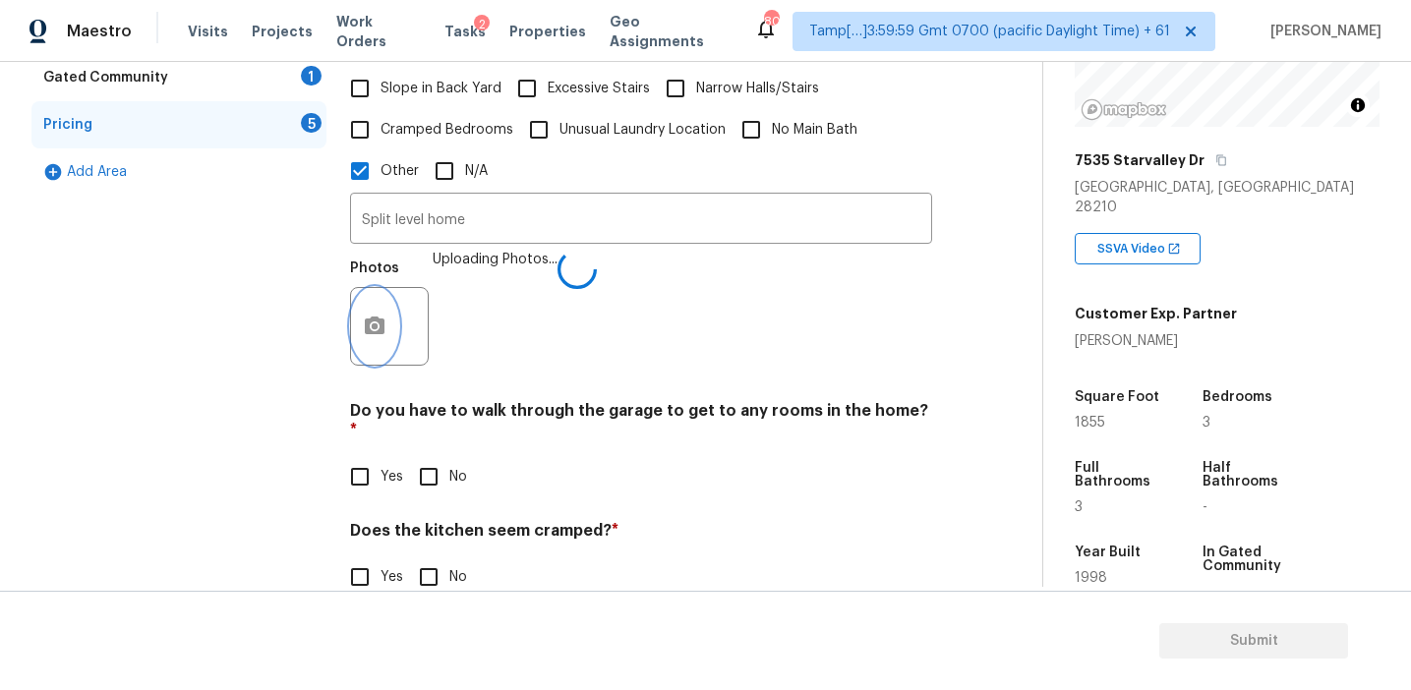
scroll to position [675, 0]
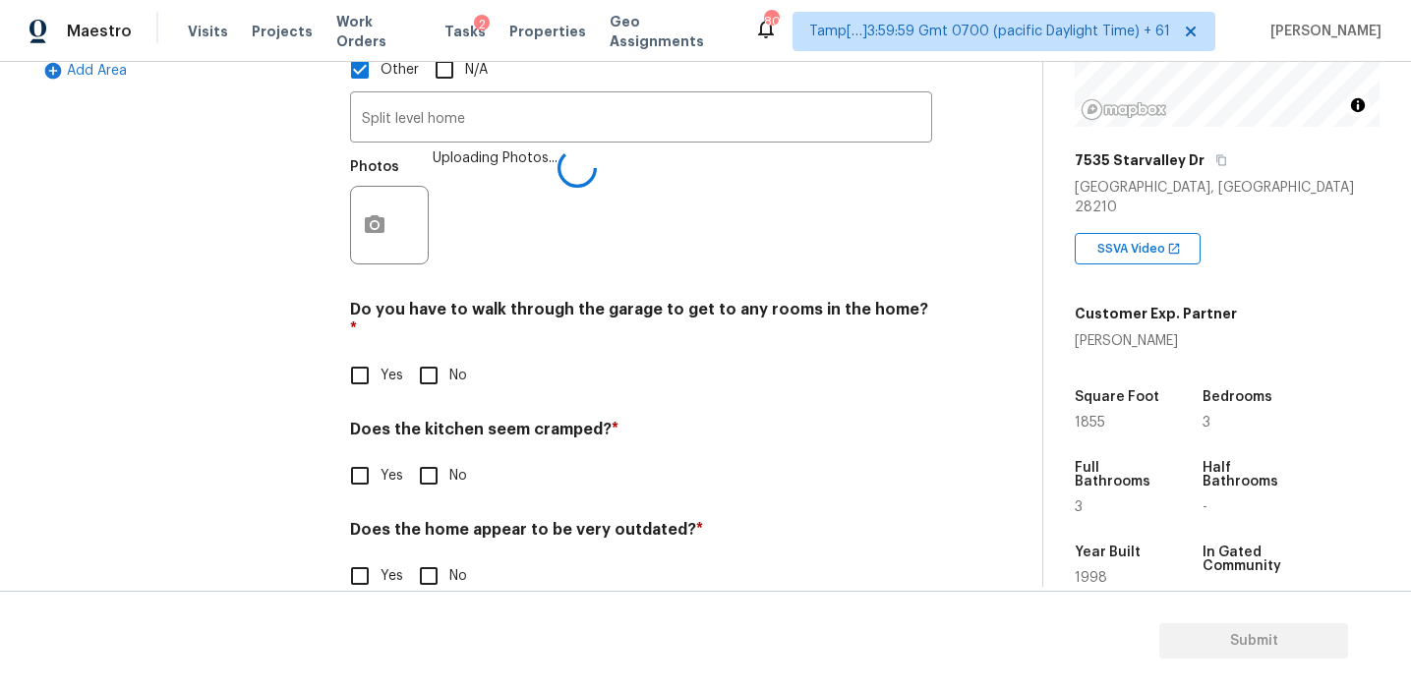
click at [429, 455] on input "No" at bounding box center [428, 475] width 41 height 41
checkbox input "true"
click at [428, 355] on input "No" at bounding box center [428, 375] width 41 height 41
checkbox input "true"
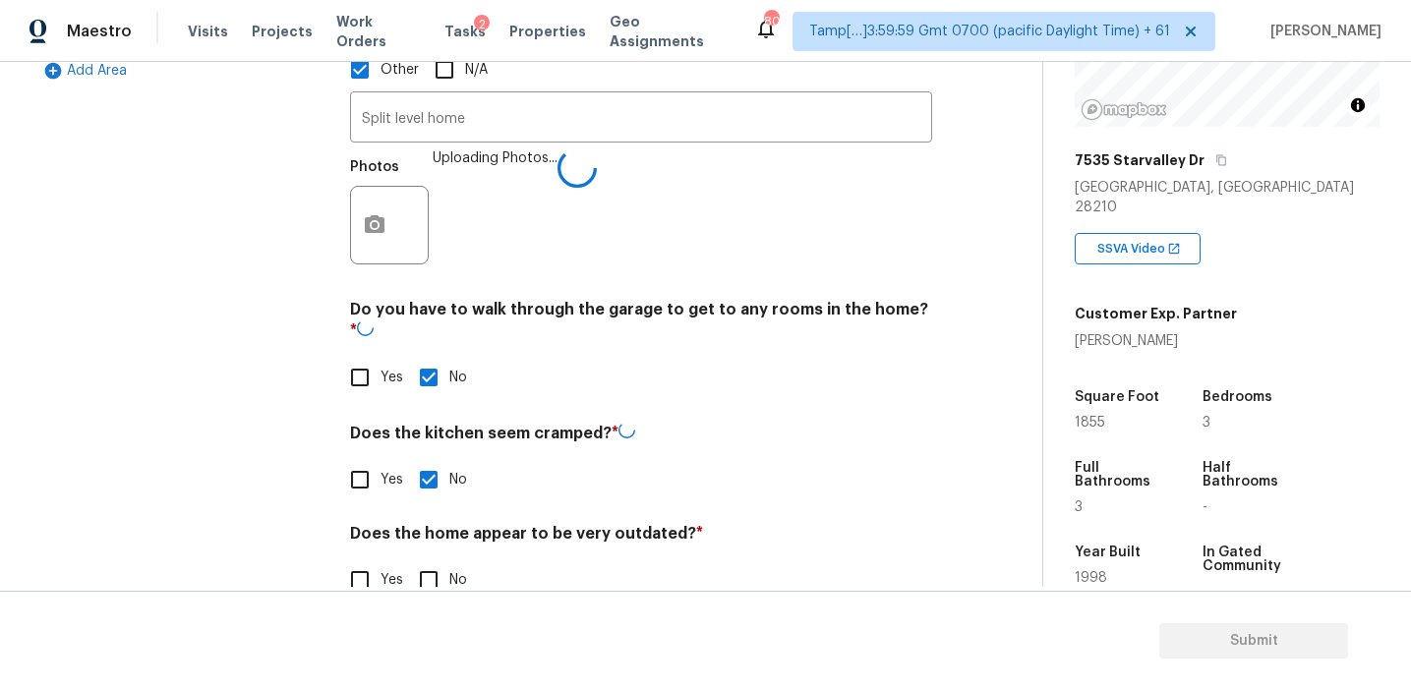
click at [427, 559] on input "No" at bounding box center [428, 579] width 41 height 41
checkbox input "true"
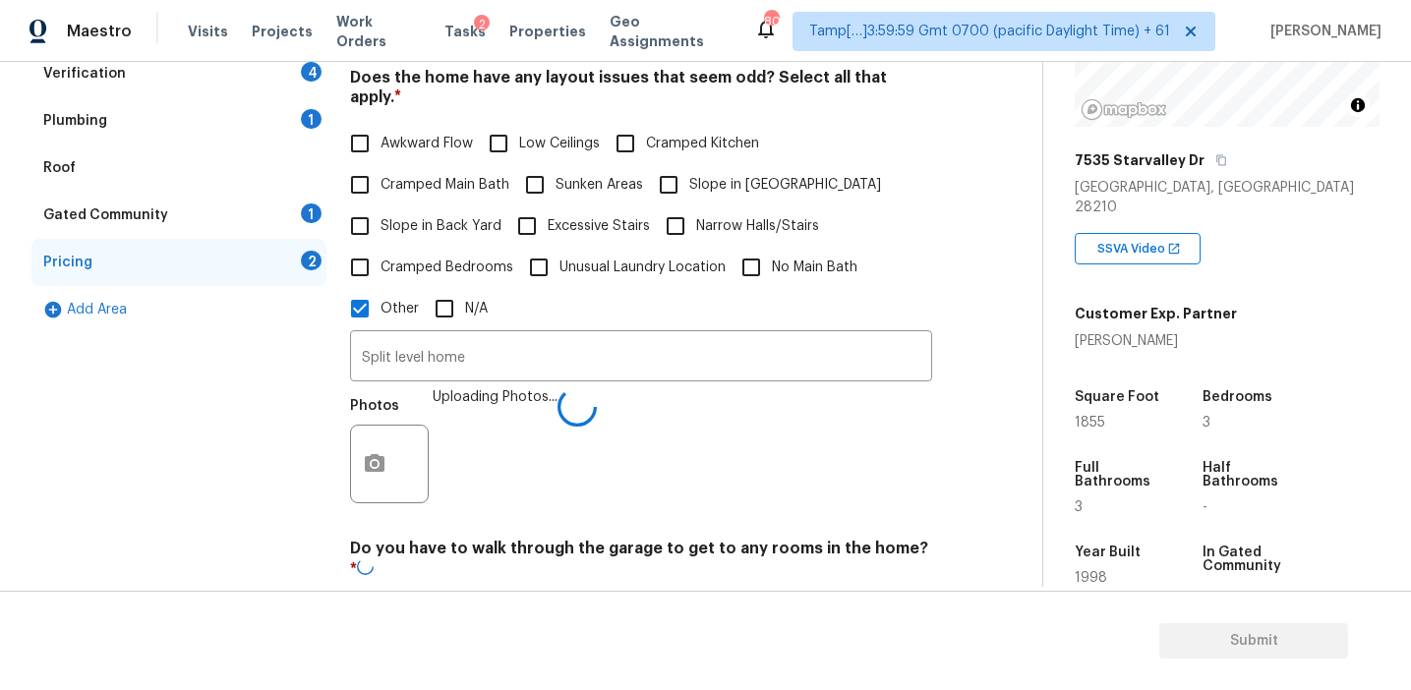
scroll to position [345, 0]
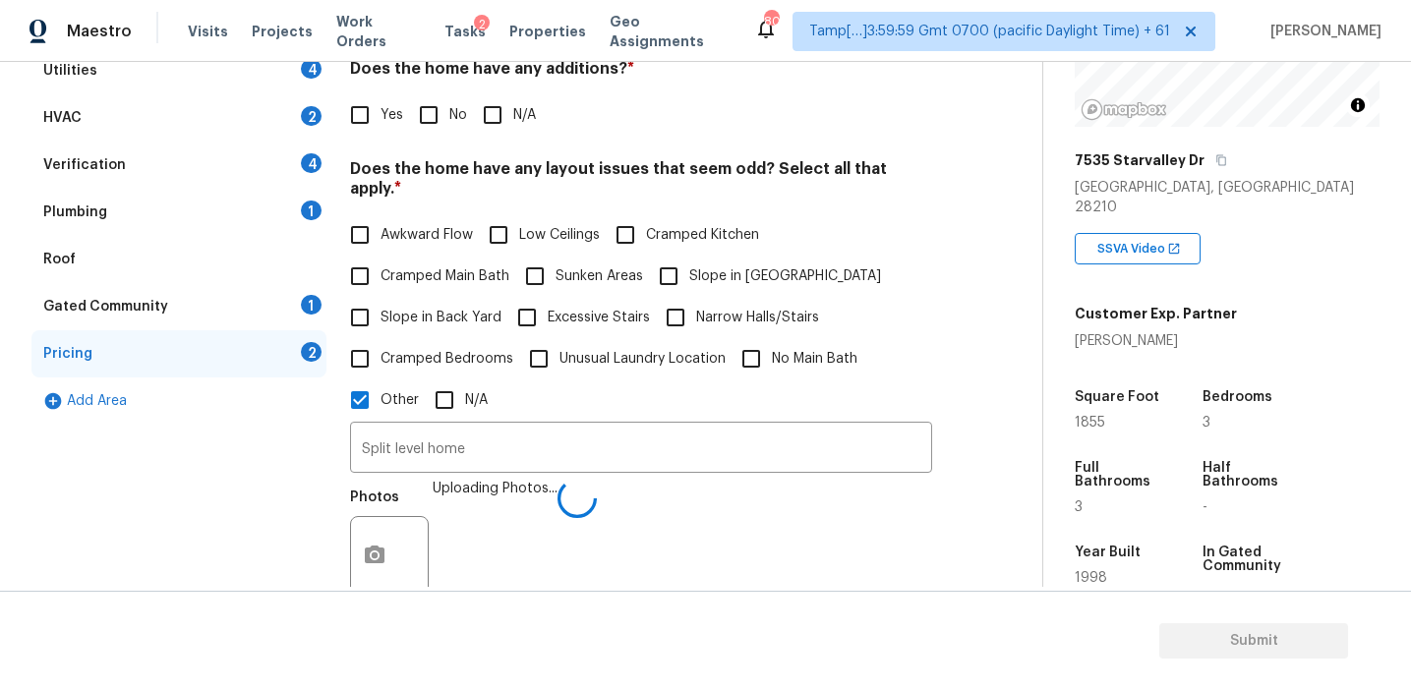
click at [431, 297] on label "Slope in Back Yard" at bounding box center [420, 317] width 162 height 41
click at [380, 297] on input "Slope in Back Yard" at bounding box center [359, 317] width 41 height 41
checkbox input "true"
click at [666, 264] on input "Slope in [GEOGRAPHIC_DATA]" at bounding box center [668, 278] width 41 height 41
checkbox input "true"
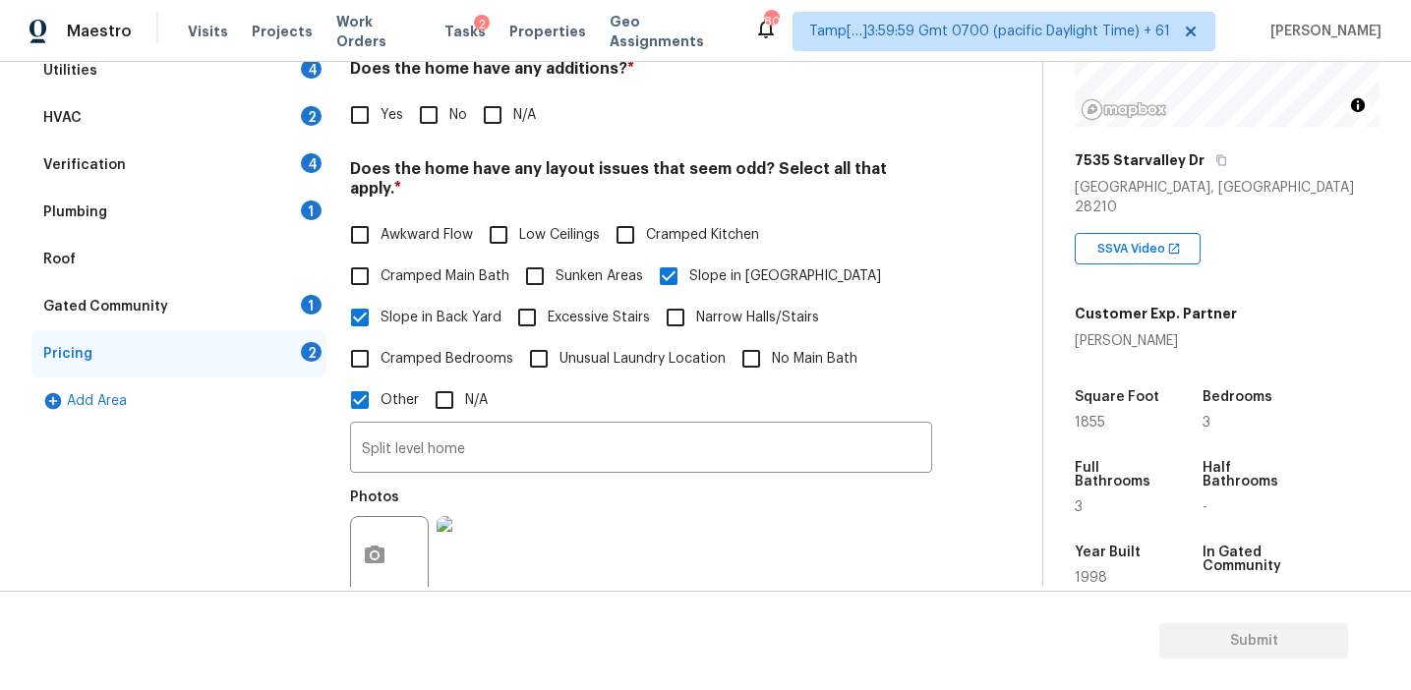
click at [414, 103] on input "No" at bounding box center [428, 114] width 41 height 41
checkbox input "true"
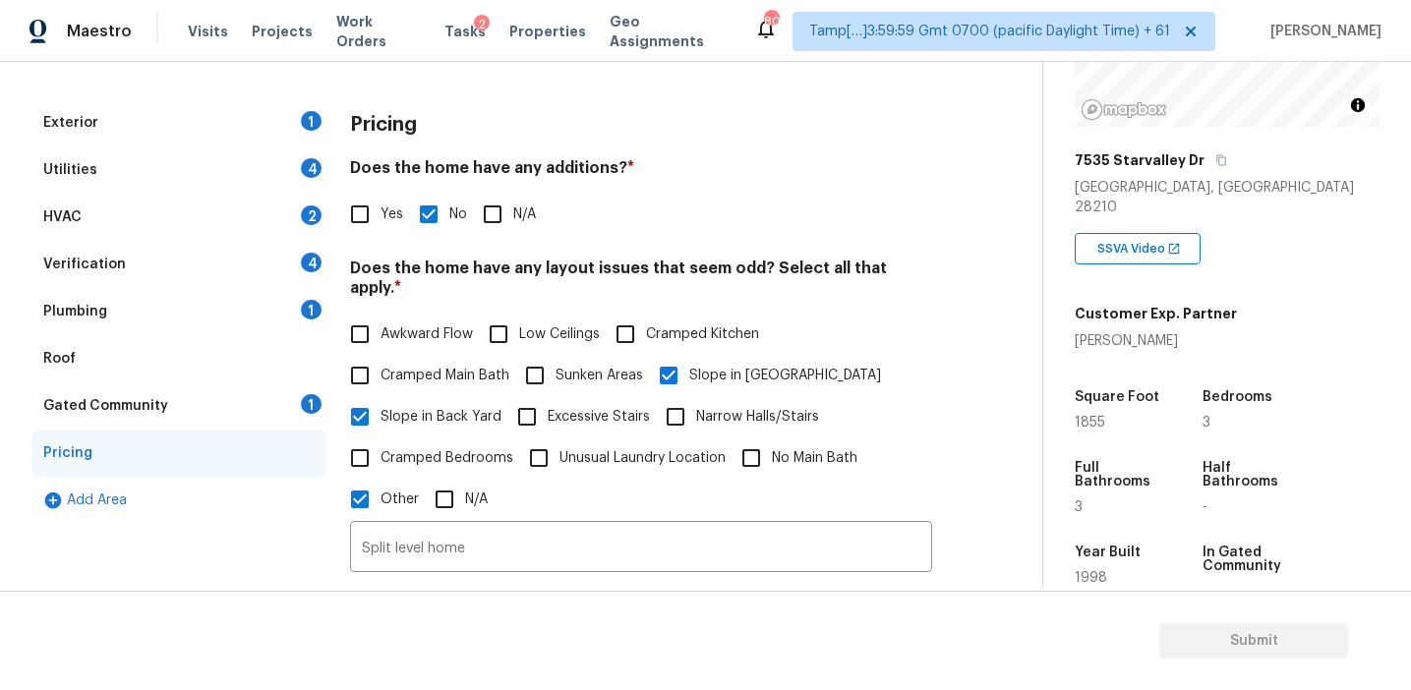
scroll to position [141, 0]
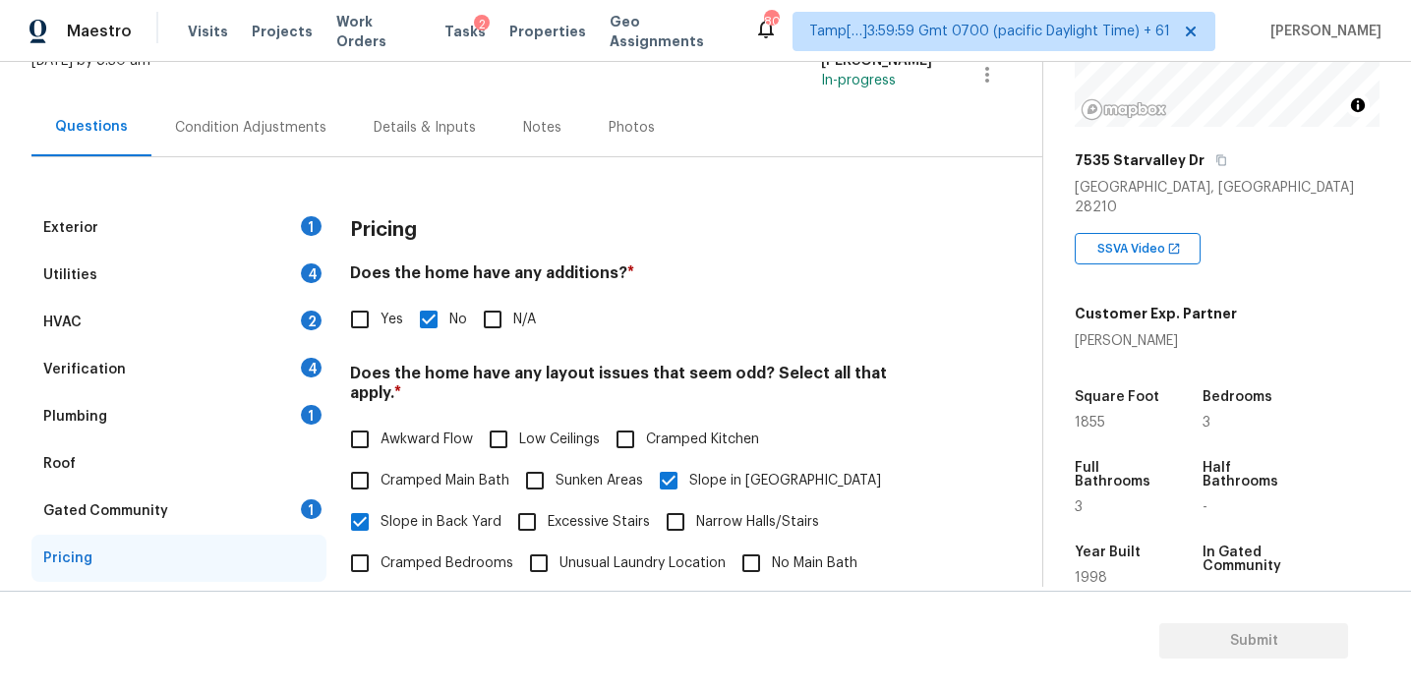
click at [288, 126] on div "Condition Adjustments" at bounding box center [250, 128] width 151 height 20
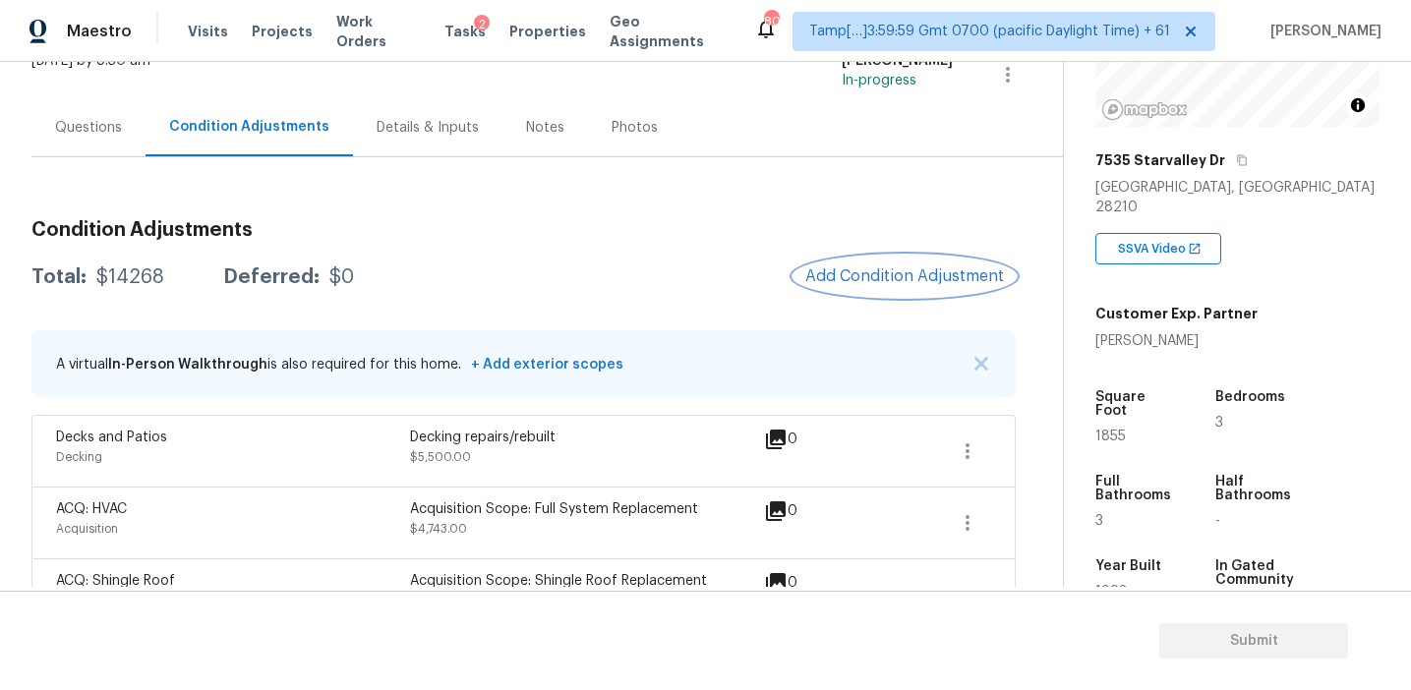
click at [841, 290] on button "Add Condition Adjustment" at bounding box center [904, 276] width 222 height 41
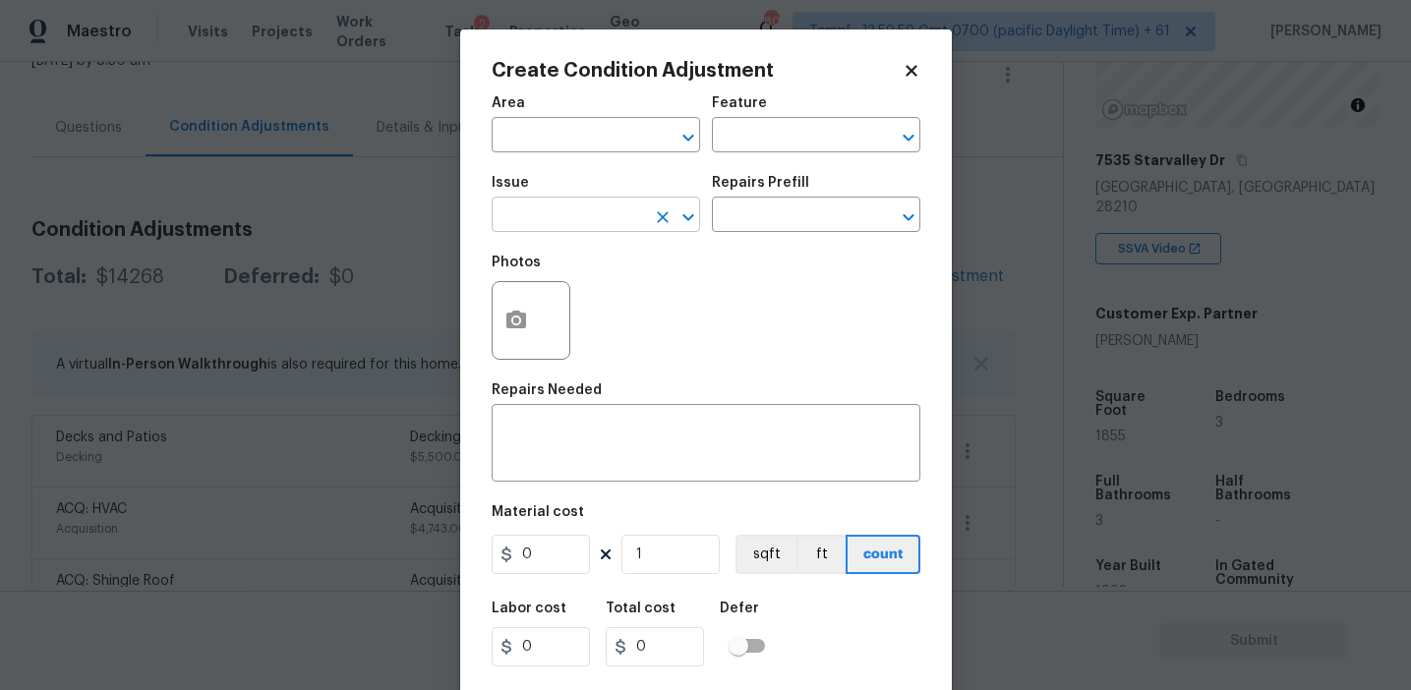
click at [573, 204] on input "text" at bounding box center [568, 217] width 153 height 30
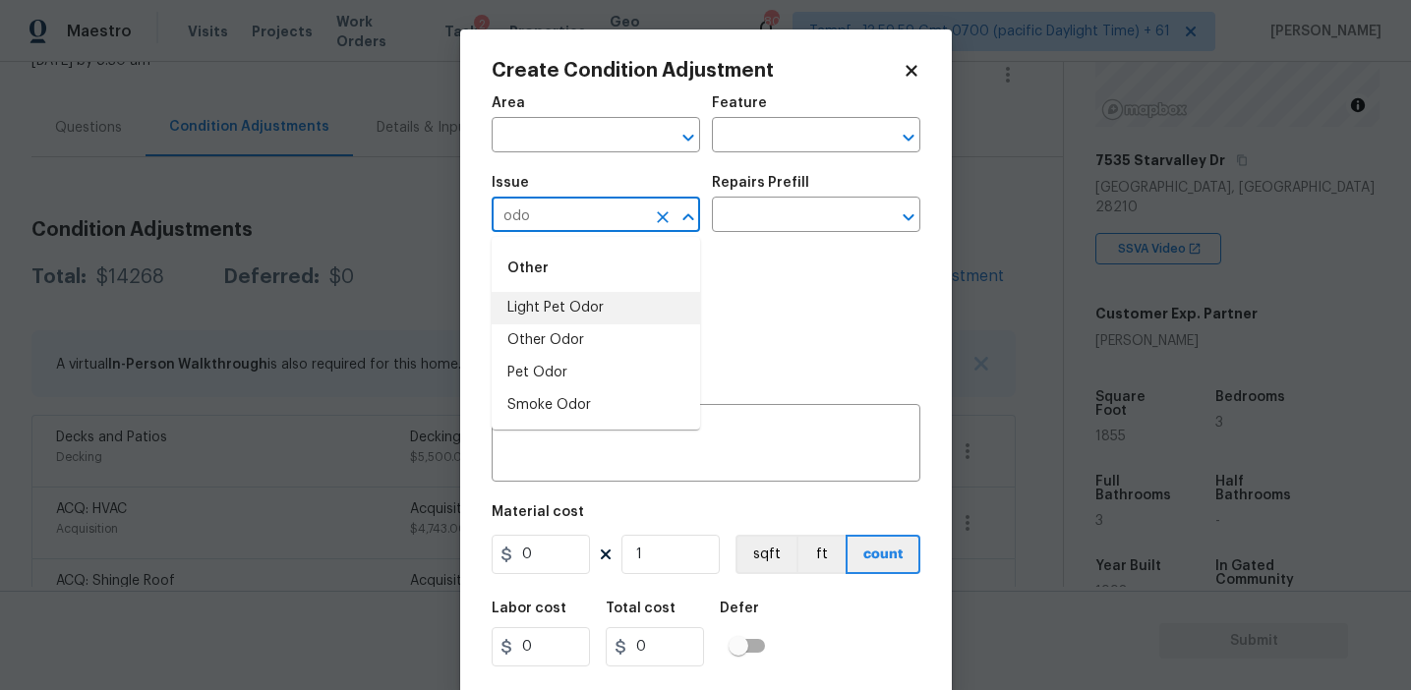
click at [596, 300] on li "Light Pet Odor" at bounding box center [596, 308] width 208 height 32
type input "Light Pet Odor"
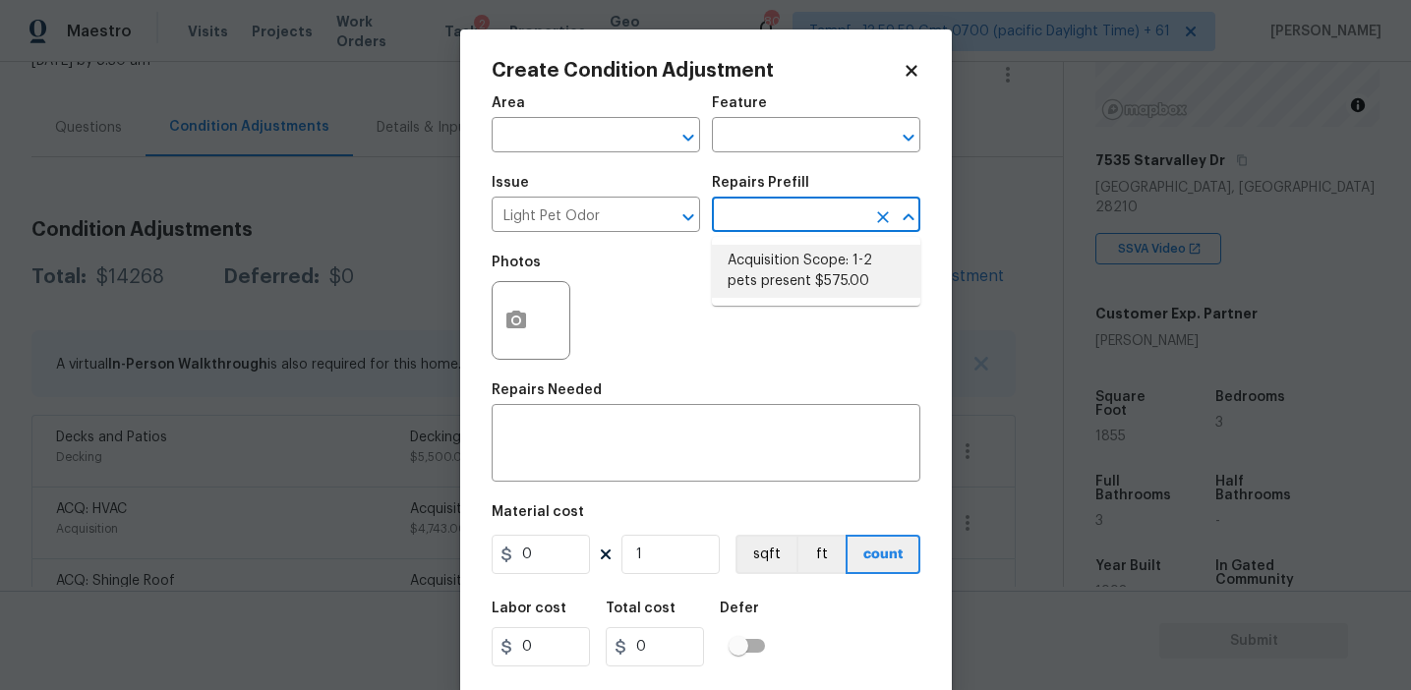
click at [818, 259] on li "Acquisition Scope: 1-2 pets present $575.00" at bounding box center [816, 271] width 208 height 53
type textarea "Acquisition Scope: 1-2 pets present"
type input "575"
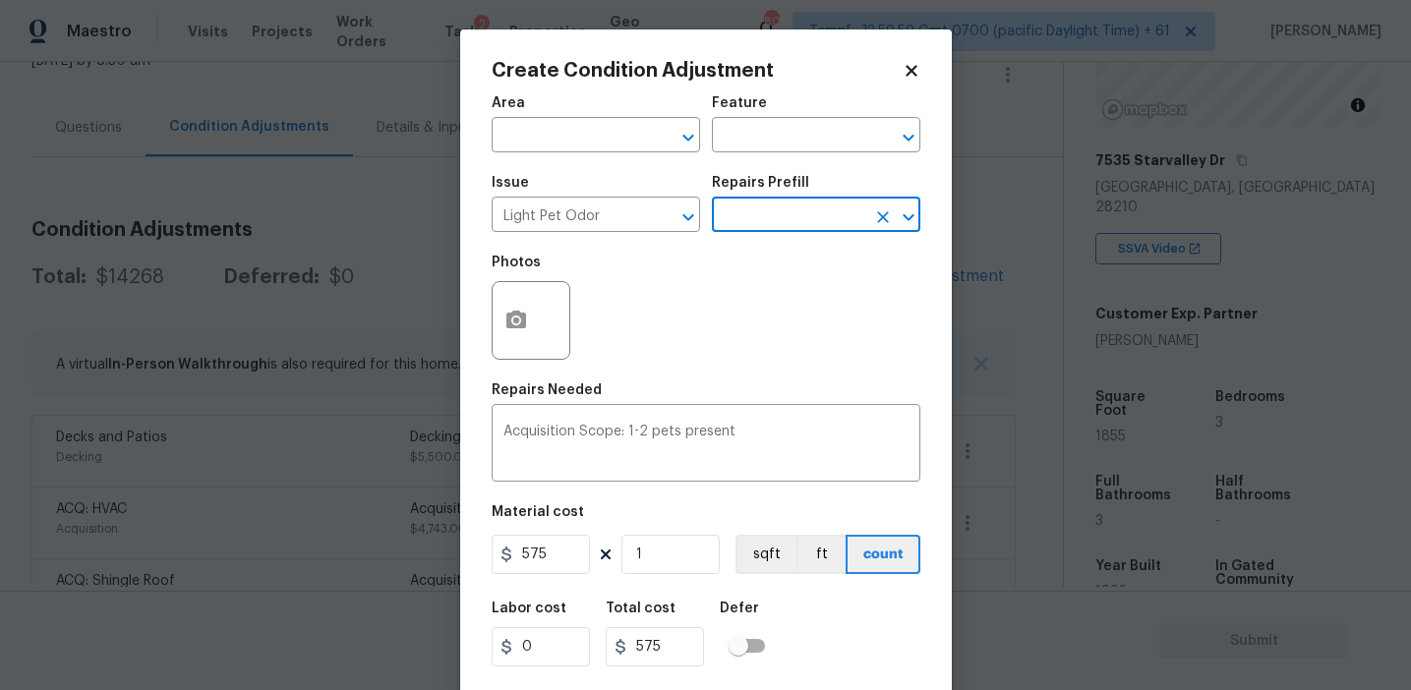
scroll to position [44, 0]
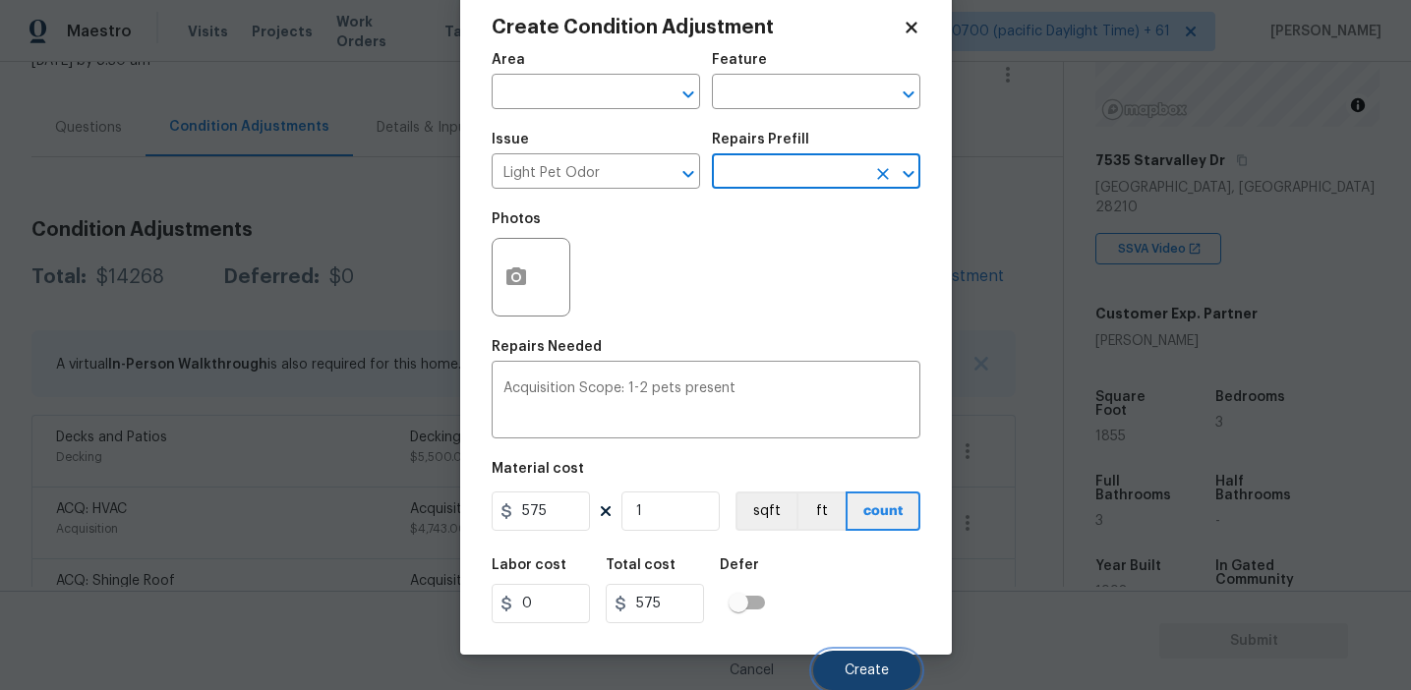
click at [836, 661] on button "Create" at bounding box center [866, 670] width 107 height 39
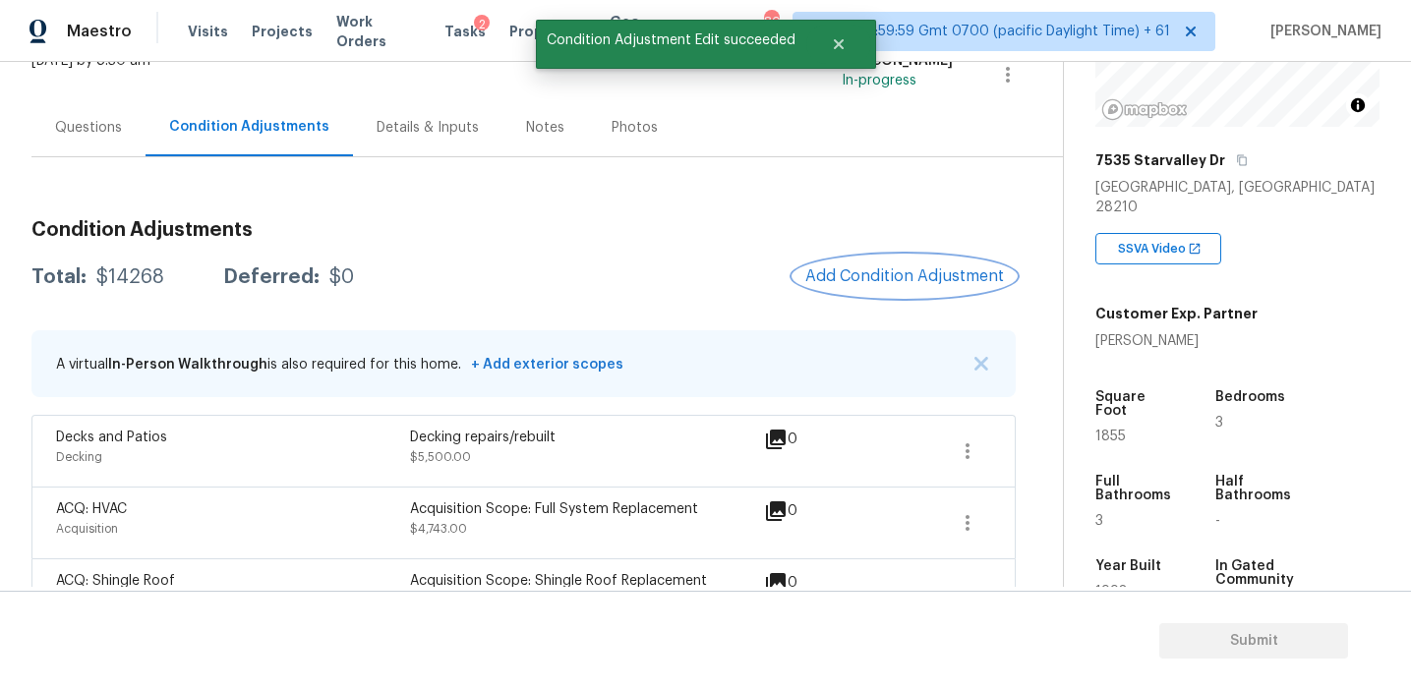
scroll to position [0, 0]
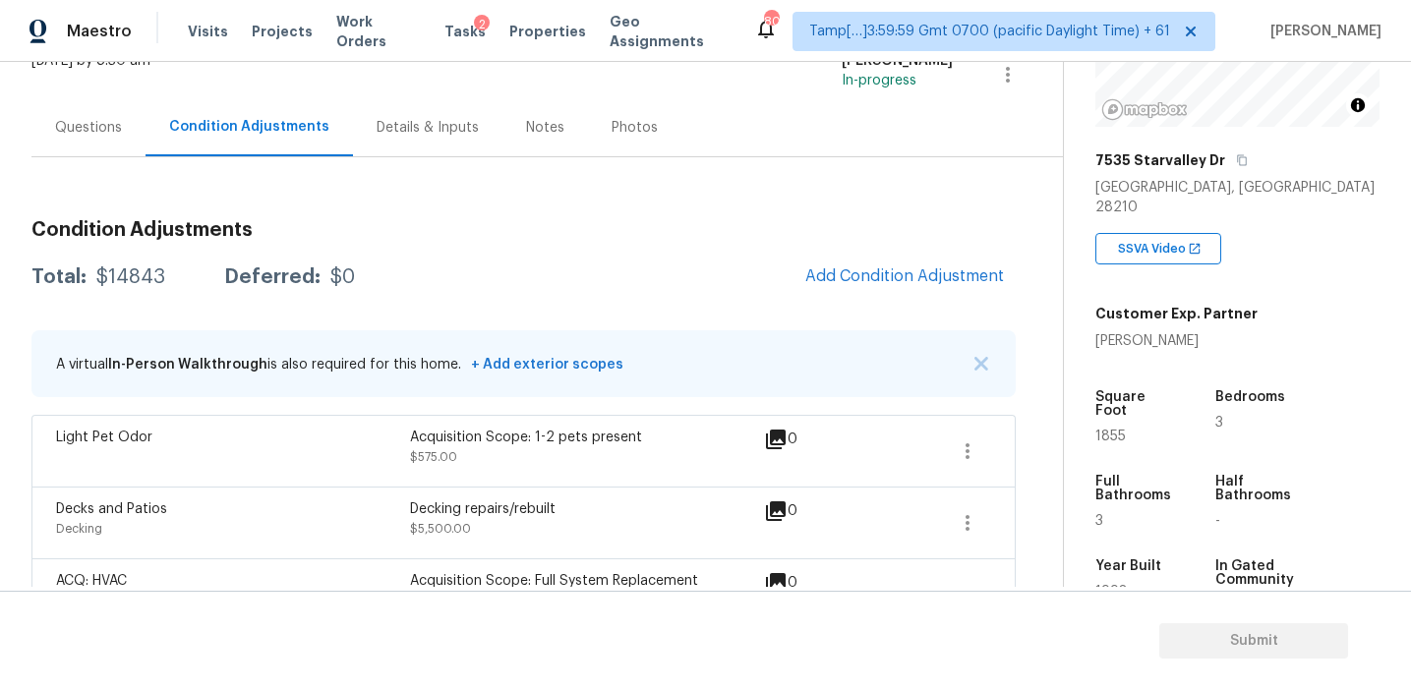
click at [119, 121] on div "Questions" at bounding box center [88, 128] width 67 height 20
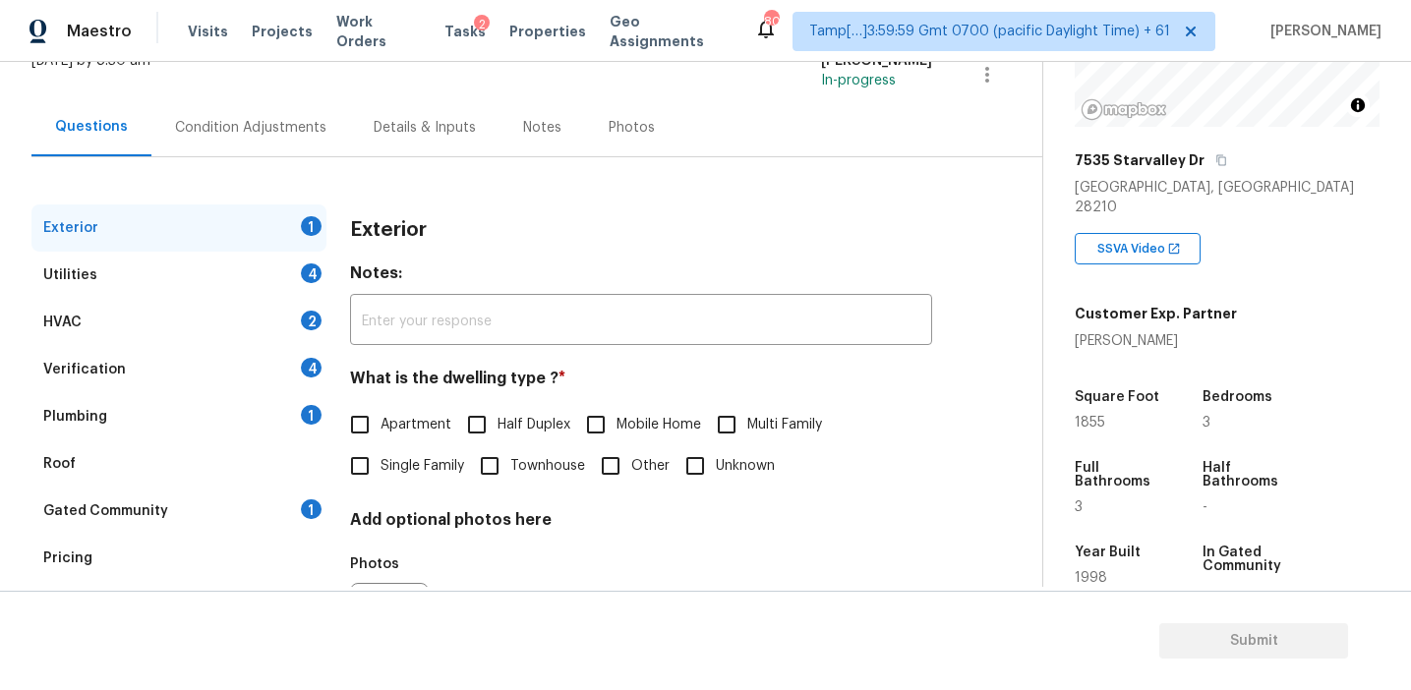
click at [204, 374] on div "Verification 4" at bounding box center [178, 369] width 295 height 47
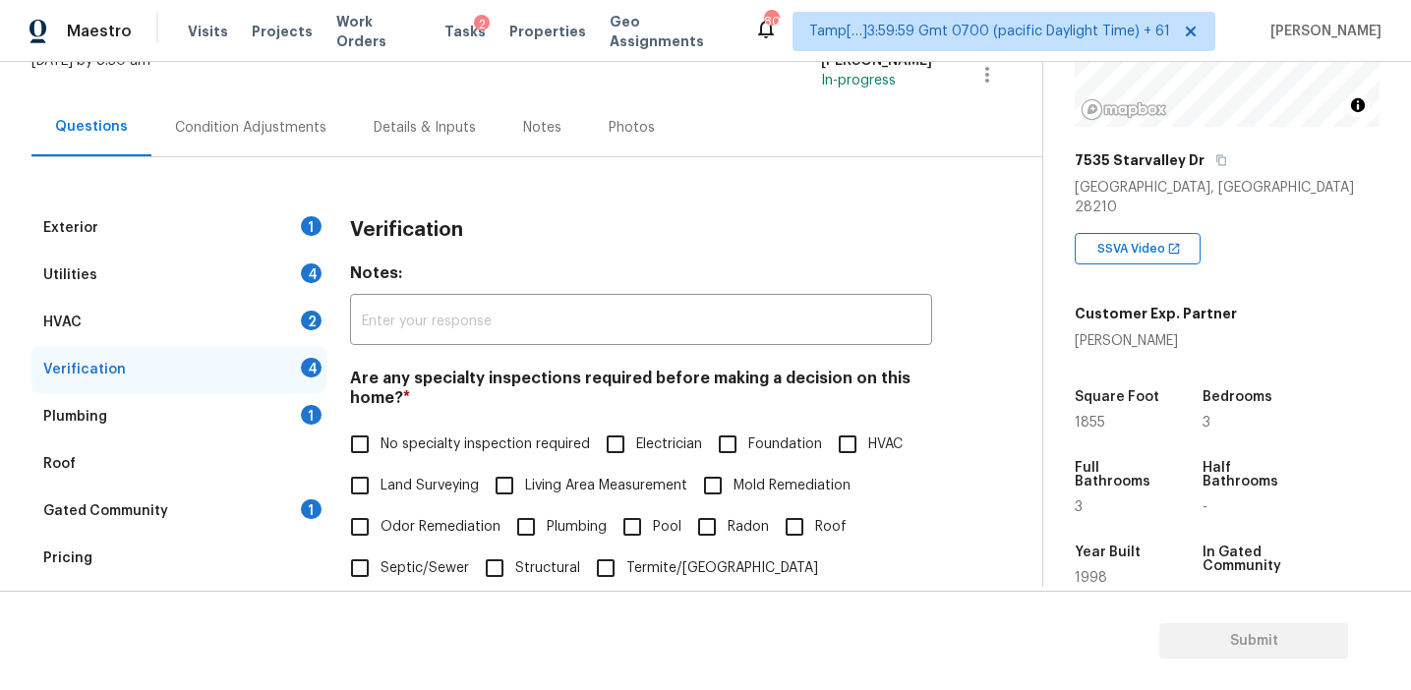
scroll to position [493, 0]
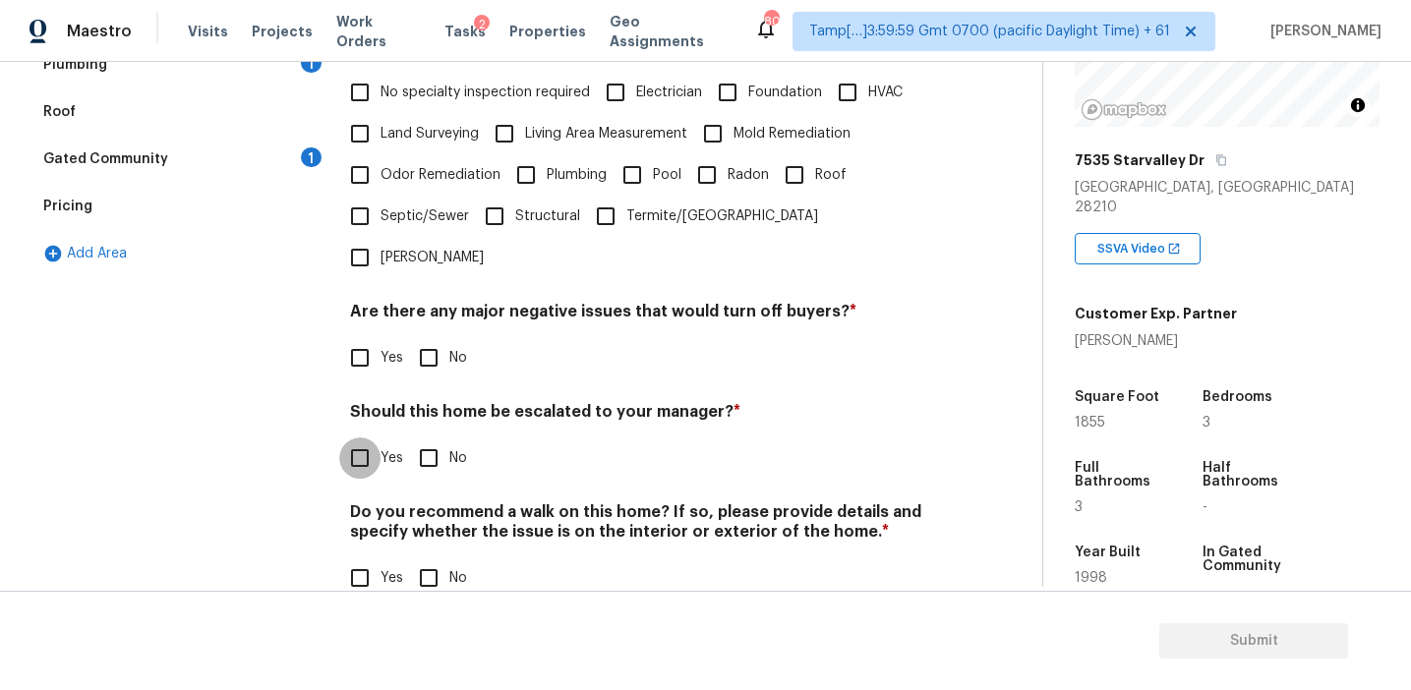
click at [362, 438] on input "Yes" at bounding box center [359, 458] width 41 height 41
checkbox input "true"
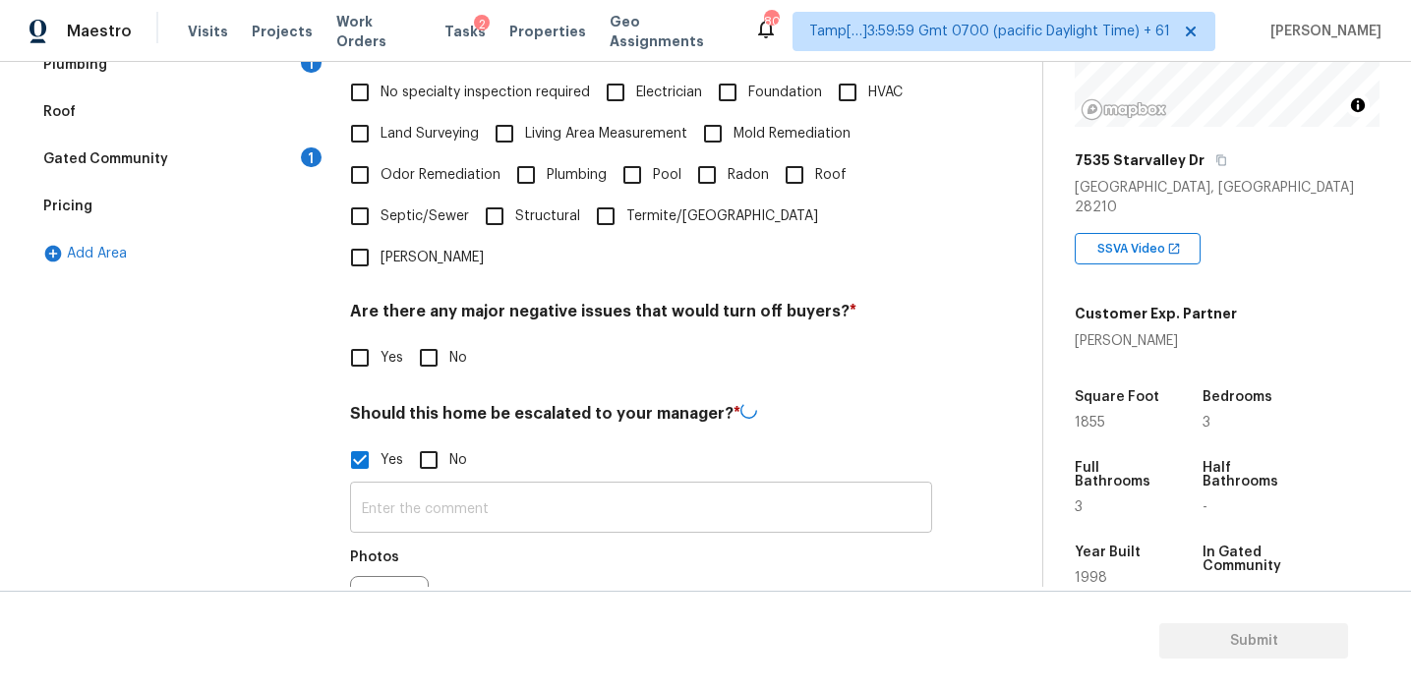
click at [399, 487] on input "text" at bounding box center [641, 510] width 582 height 46
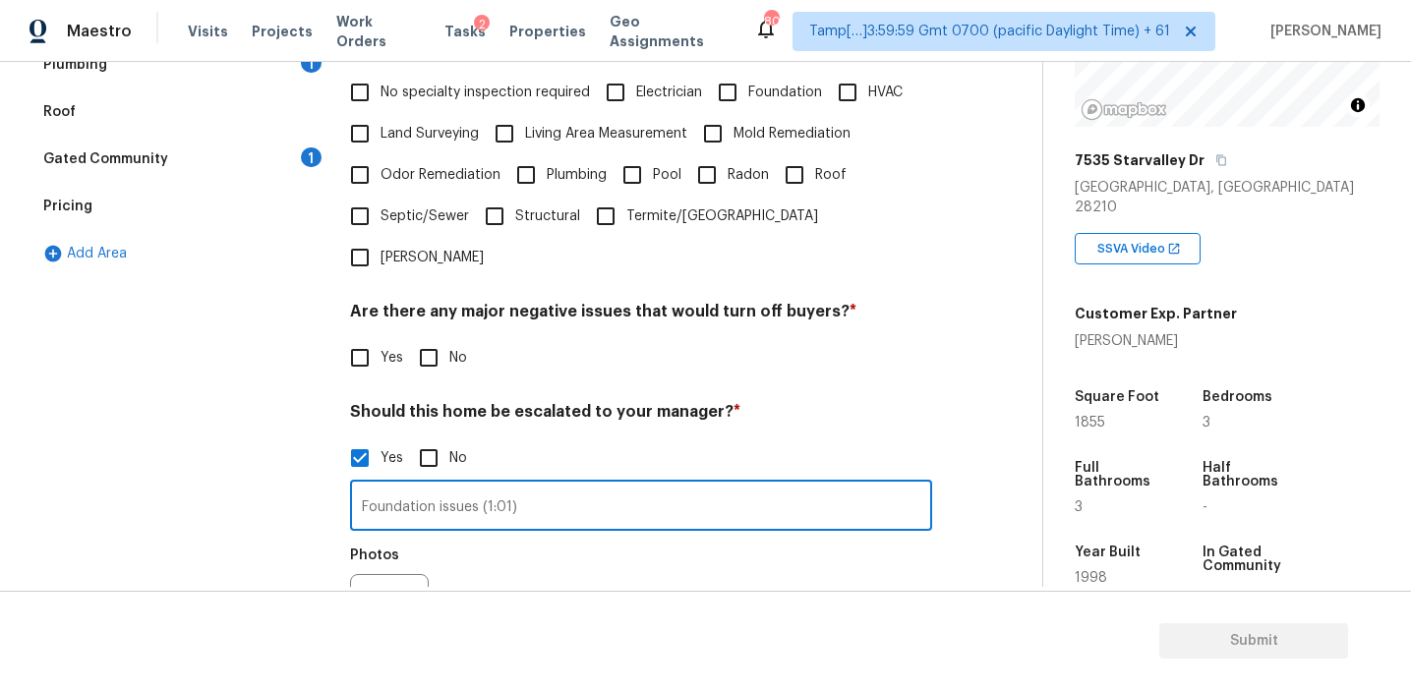
click at [485, 485] on input "Foundation issues (1:01)" at bounding box center [641, 508] width 582 height 46
type input "Foundation issues (front yard 1:01)"
click at [367, 604] on icon "button" at bounding box center [375, 613] width 20 height 18
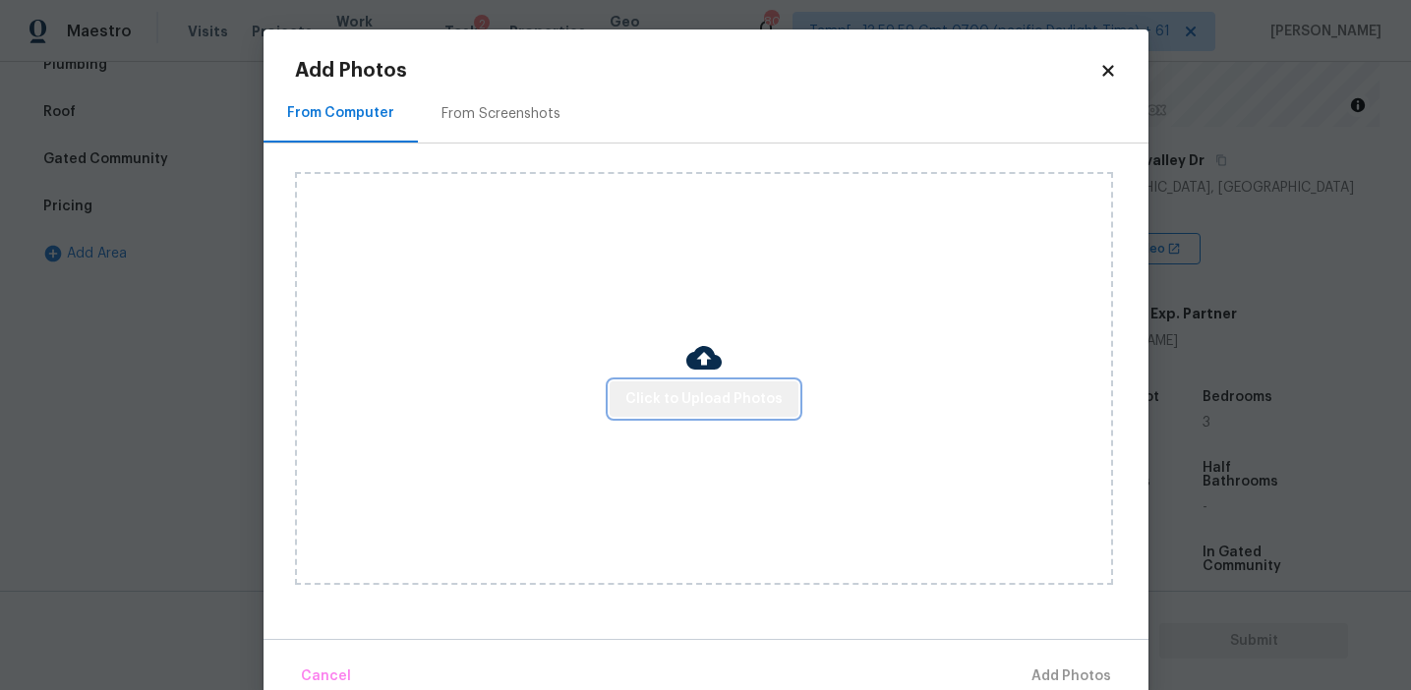
click at [731, 411] on button "Click to Upload Photos" at bounding box center [704, 399] width 189 height 36
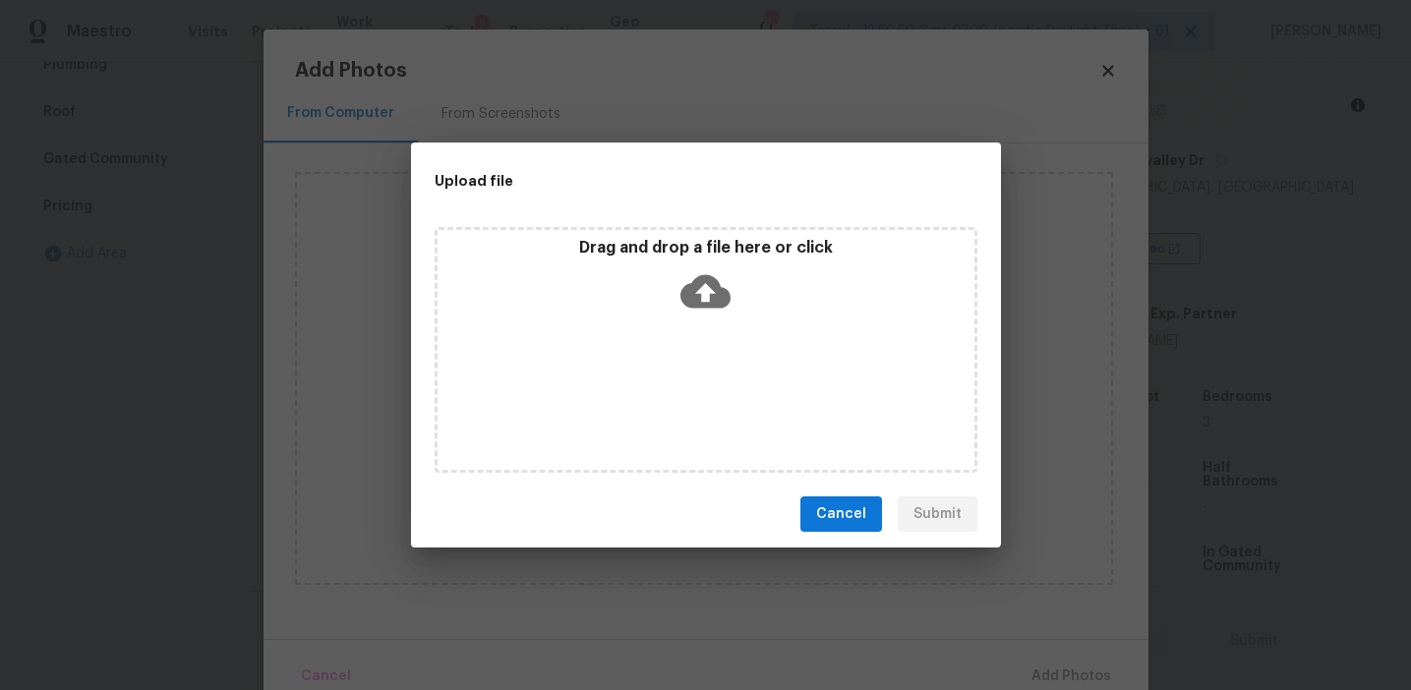
click at [709, 240] on p "Drag and drop a file here or click" at bounding box center [706, 248] width 537 height 21
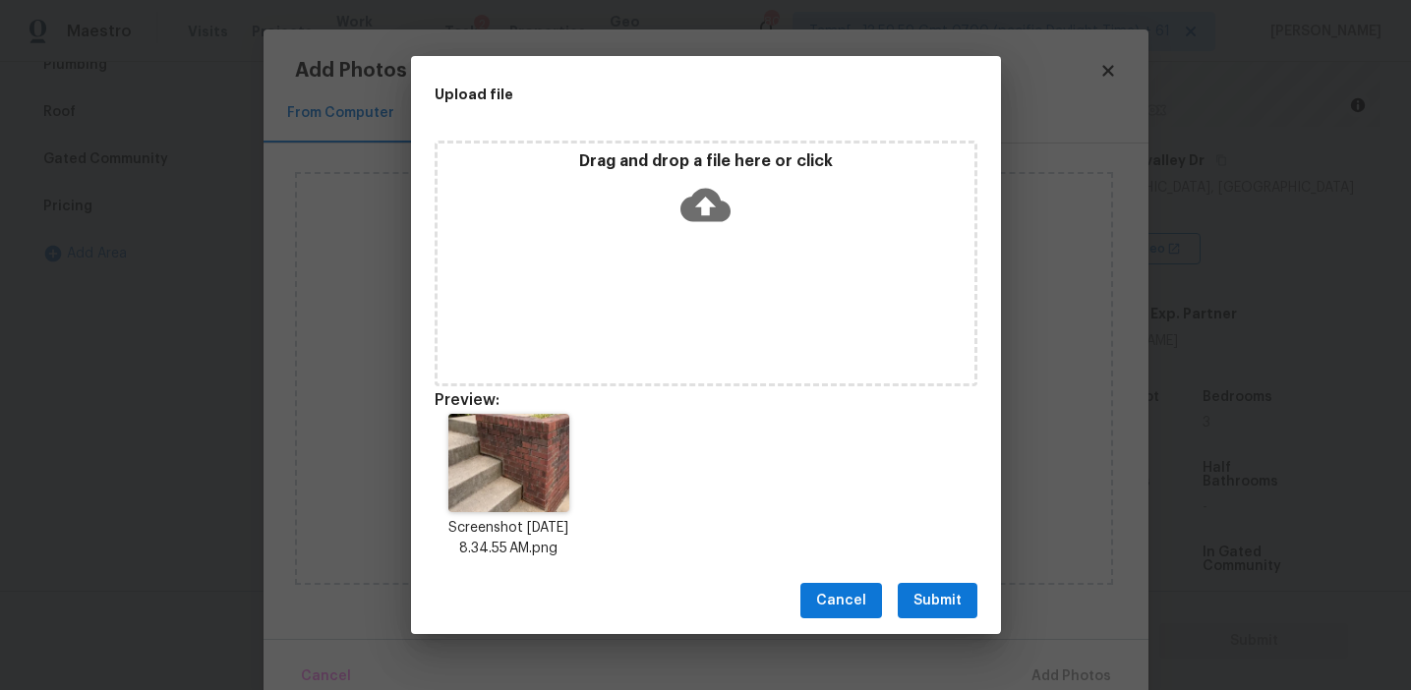
click at [930, 589] on span "Submit" at bounding box center [937, 601] width 48 height 25
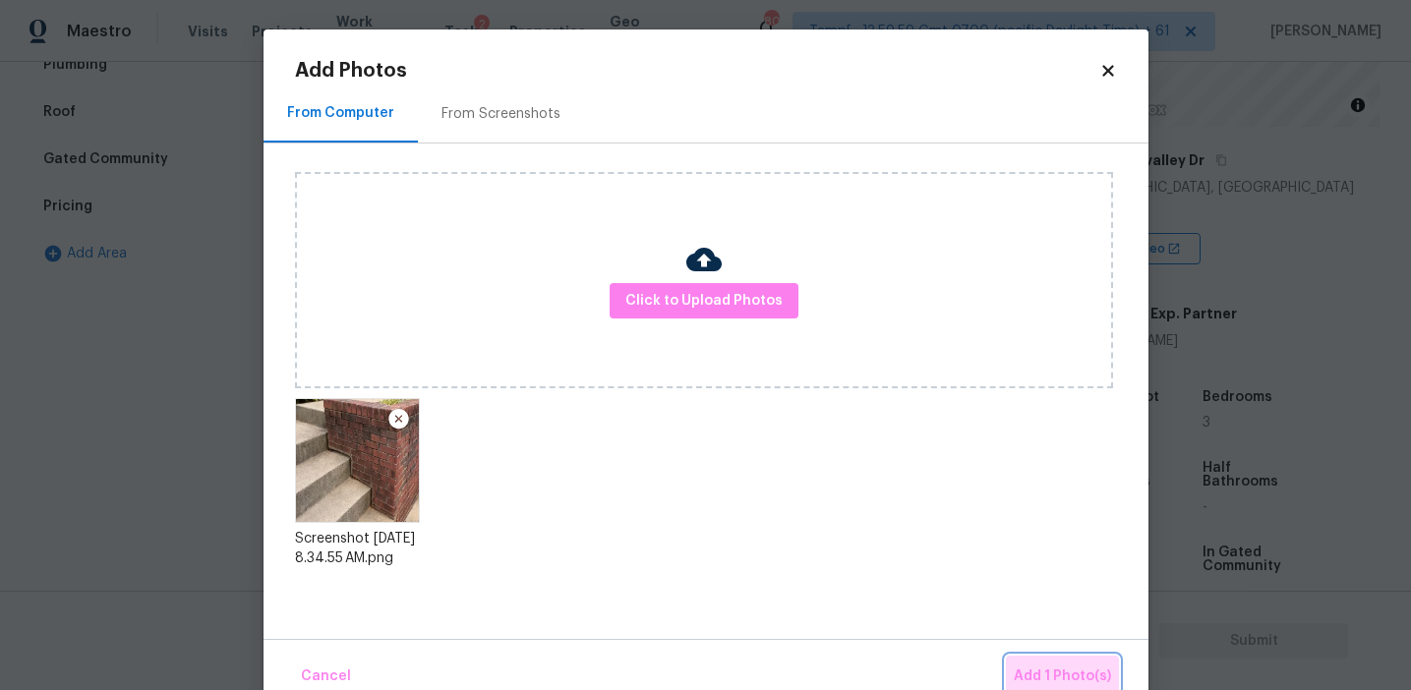
click at [1028, 663] on button "Add 1 Photo(s)" at bounding box center [1062, 677] width 113 height 42
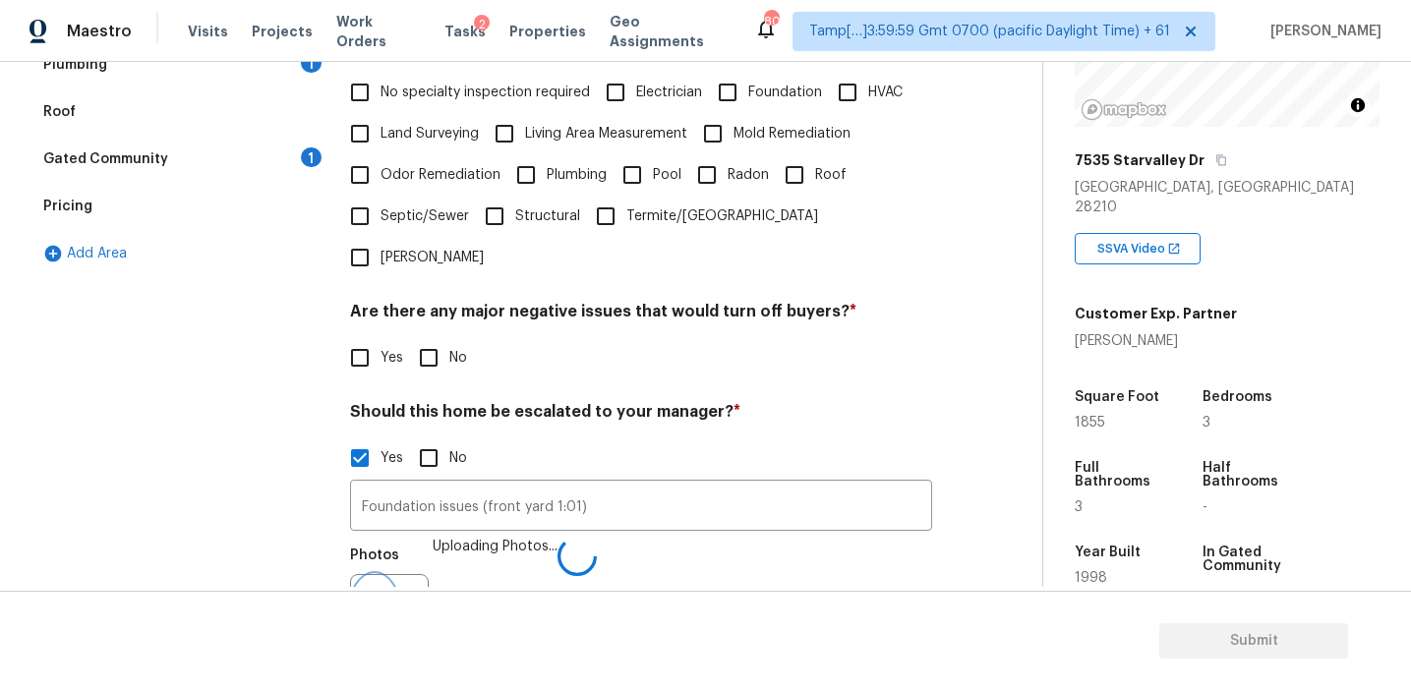
scroll to position [517, 0]
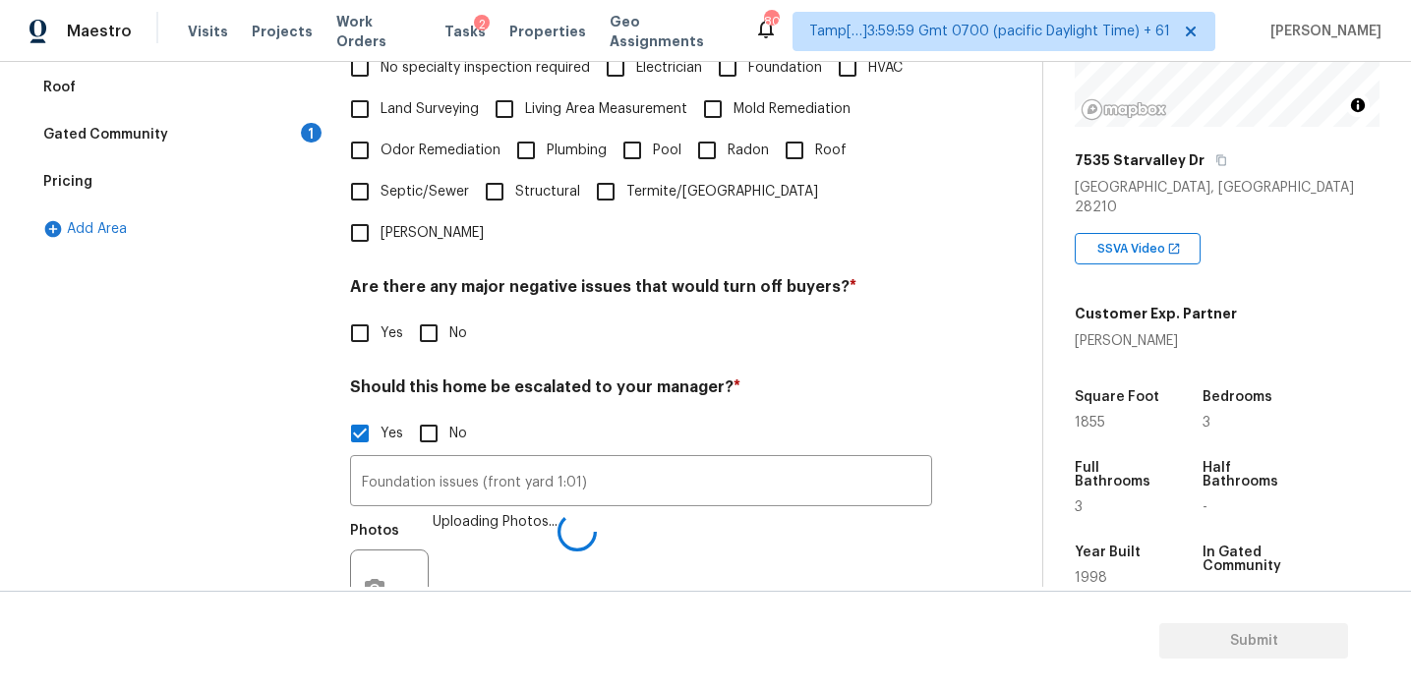
click at [419, 313] on input "No" at bounding box center [428, 333] width 41 height 41
checkbox input "true"
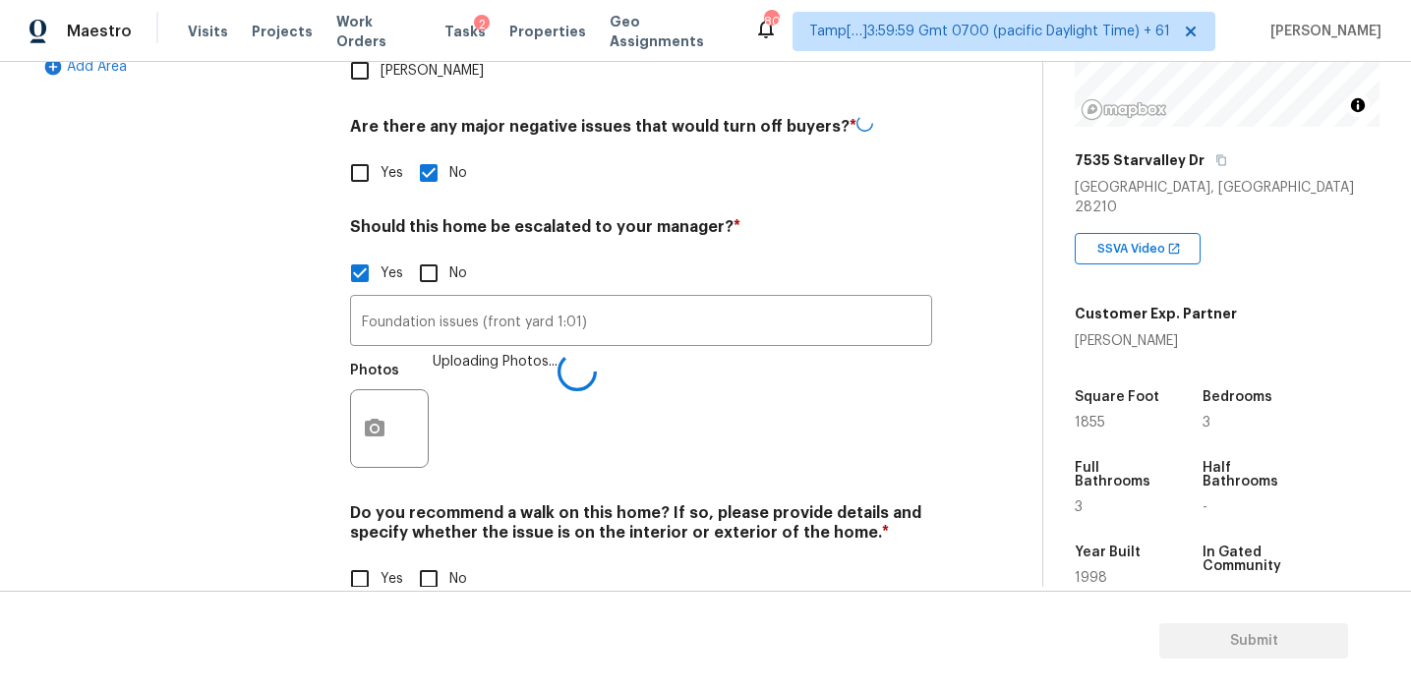
click at [417, 558] on input "No" at bounding box center [428, 578] width 41 height 41
checkbox input "true"
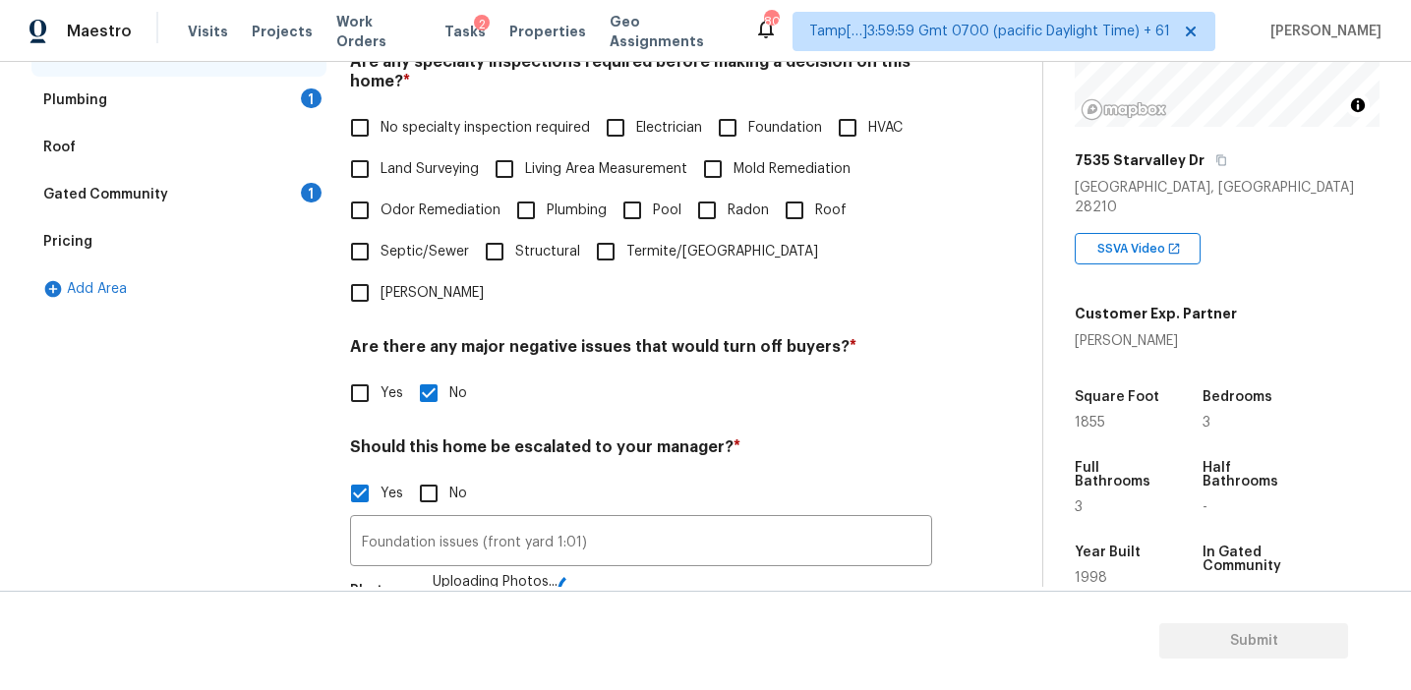
scroll to position [434, 0]
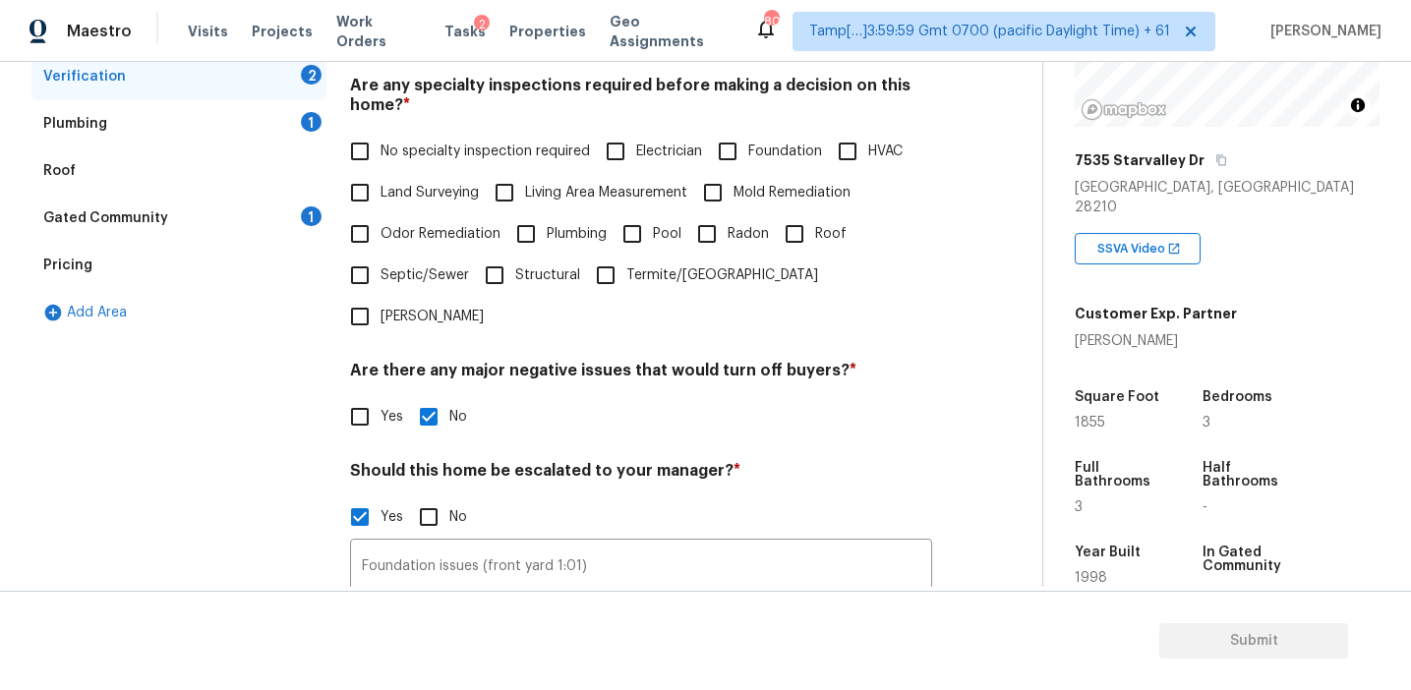
click at [764, 154] on span "Foundation" at bounding box center [785, 152] width 74 height 21
click at [748, 154] on input "Foundation" at bounding box center [727, 151] width 41 height 41
checkbox input "true"
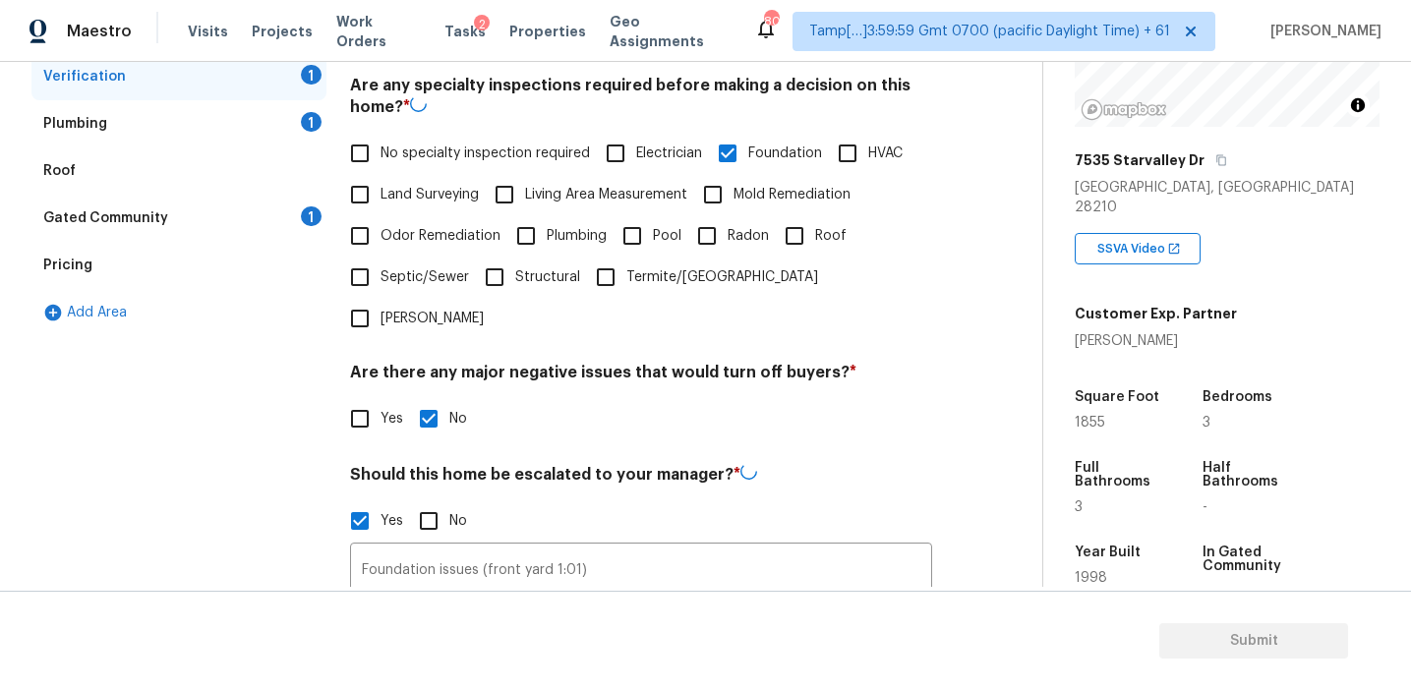
click at [894, 162] on span "HVAC" at bounding box center [885, 154] width 34 height 21
click at [868, 162] on input "HVAC" at bounding box center [847, 153] width 41 height 41
checkbox input "true"
click at [805, 250] on input "Roof" at bounding box center [794, 235] width 41 height 41
checkbox input "true"
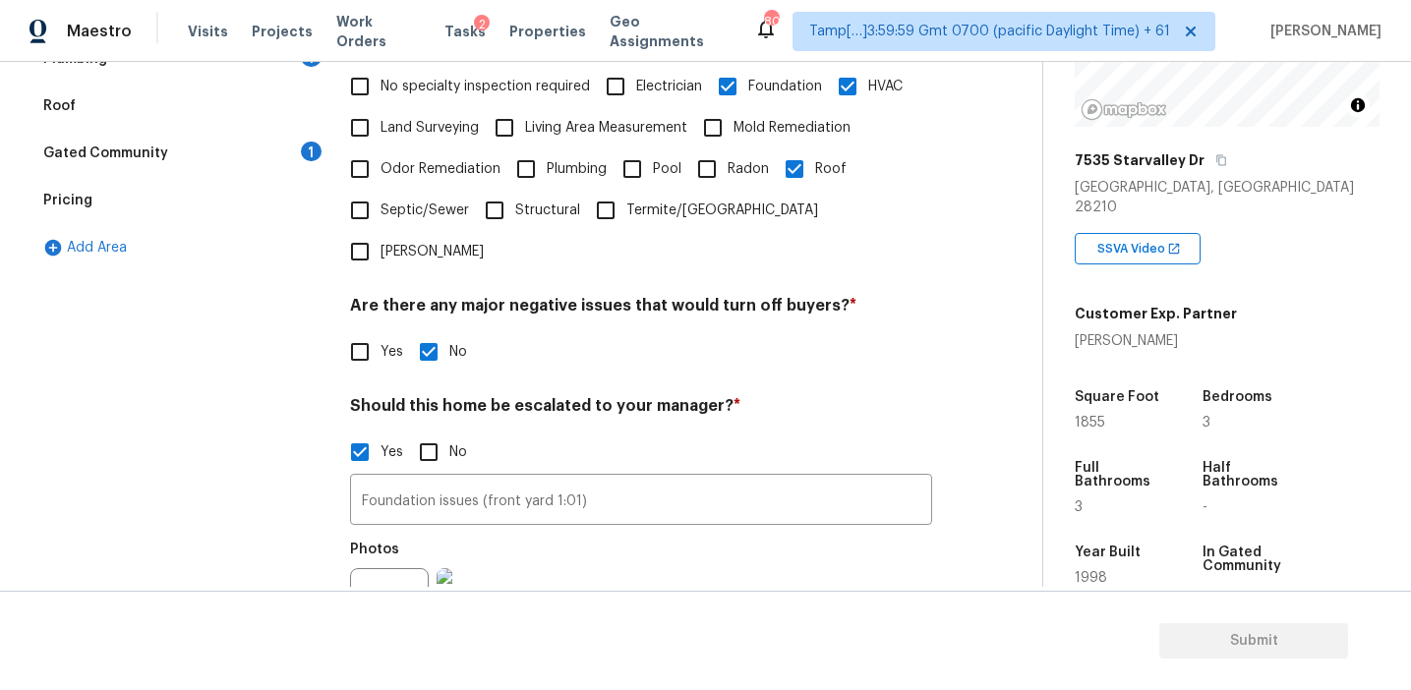
click at [269, 133] on div "Gated Community 1" at bounding box center [178, 153] width 295 height 47
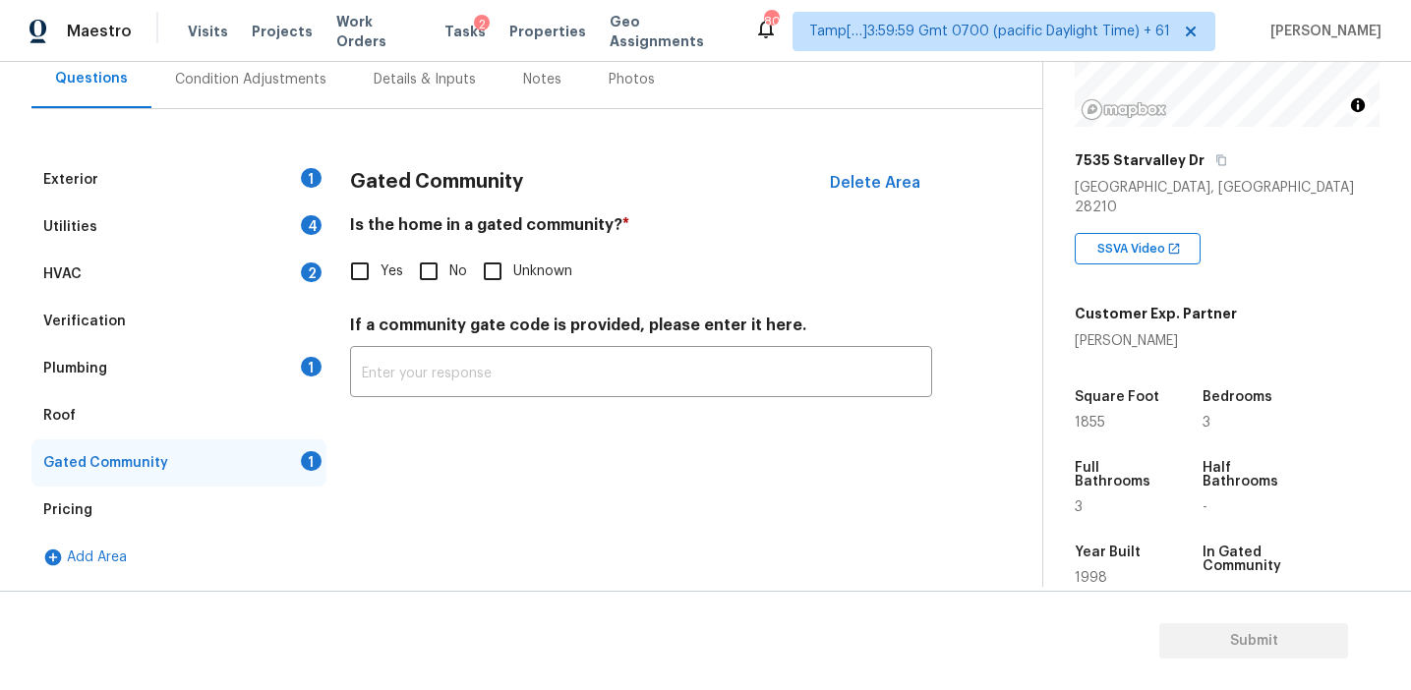
click at [449, 264] on span "No" at bounding box center [458, 272] width 18 height 21
click at [448, 264] on input "No" at bounding box center [428, 271] width 41 height 41
checkbox input "true"
click at [277, 370] on div "Plumbing 1" at bounding box center [178, 368] width 295 height 47
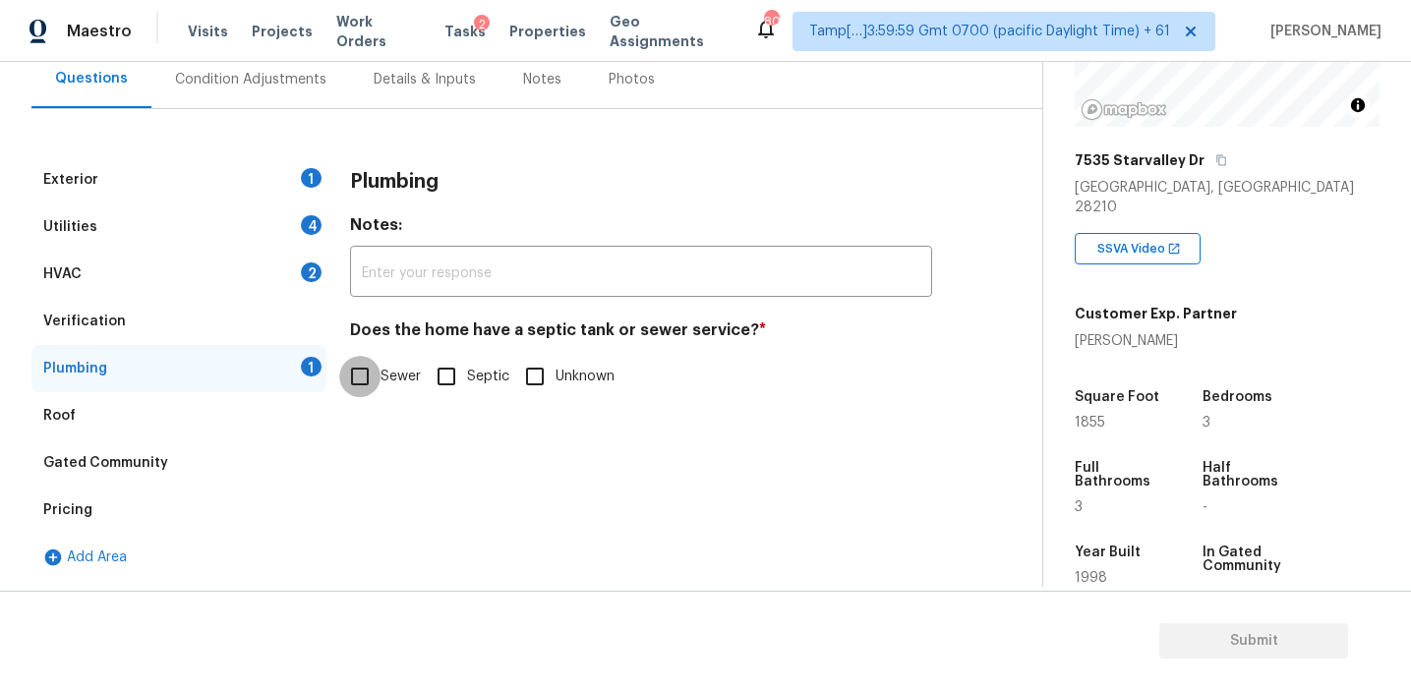
click at [360, 376] on input "Sewer" at bounding box center [359, 376] width 41 height 41
checkbox input "true"
click at [261, 319] on div "Verification" at bounding box center [178, 321] width 295 height 47
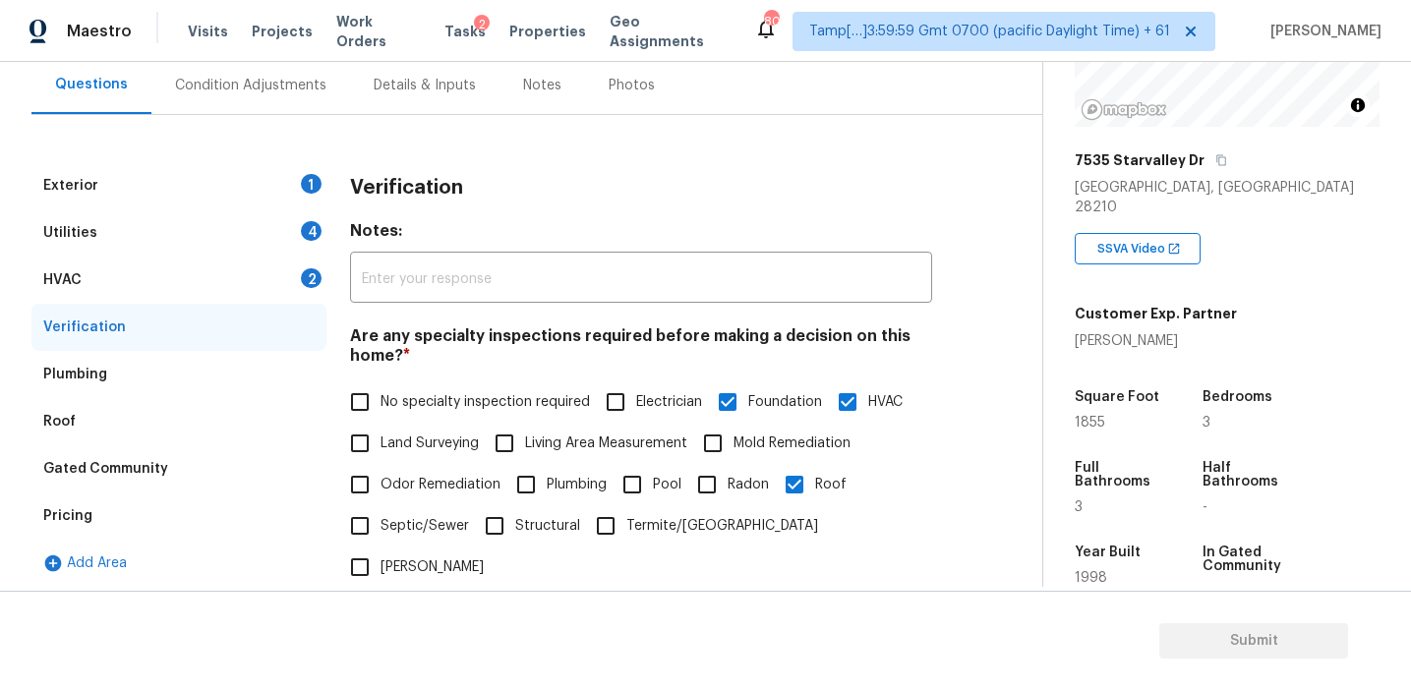
scroll to position [128, 0]
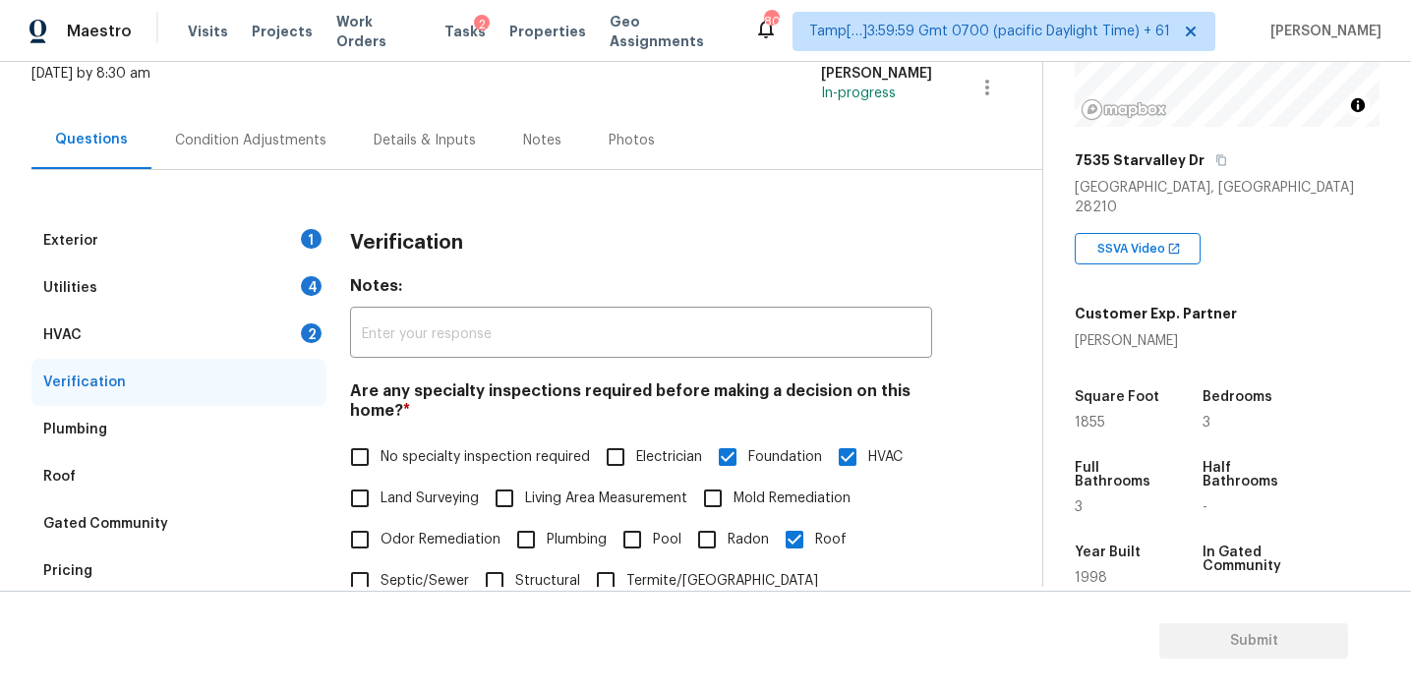
click at [270, 371] on div "Verification" at bounding box center [178, 382] width 295 height 47
click at [270, 336] on div "HVAC 2" at bounding box center [178, 335] width 295 height 47
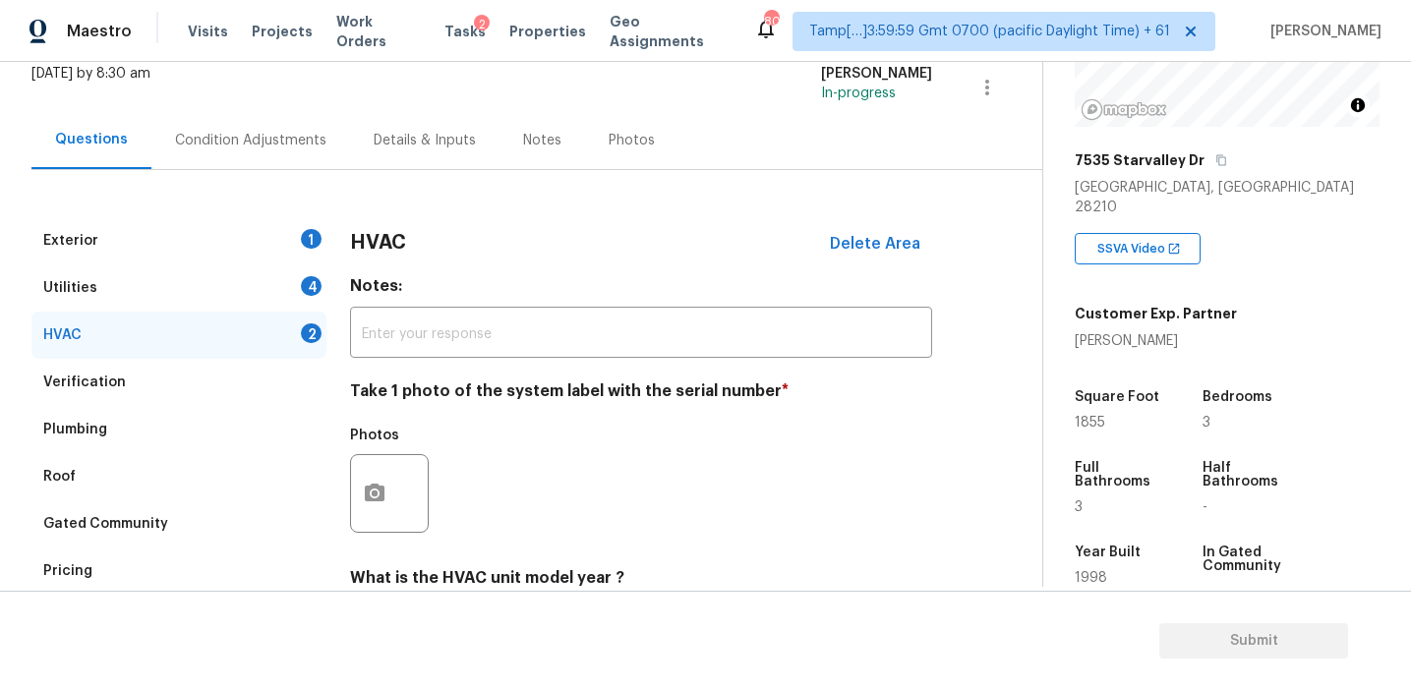
scroll to position [321, 0]
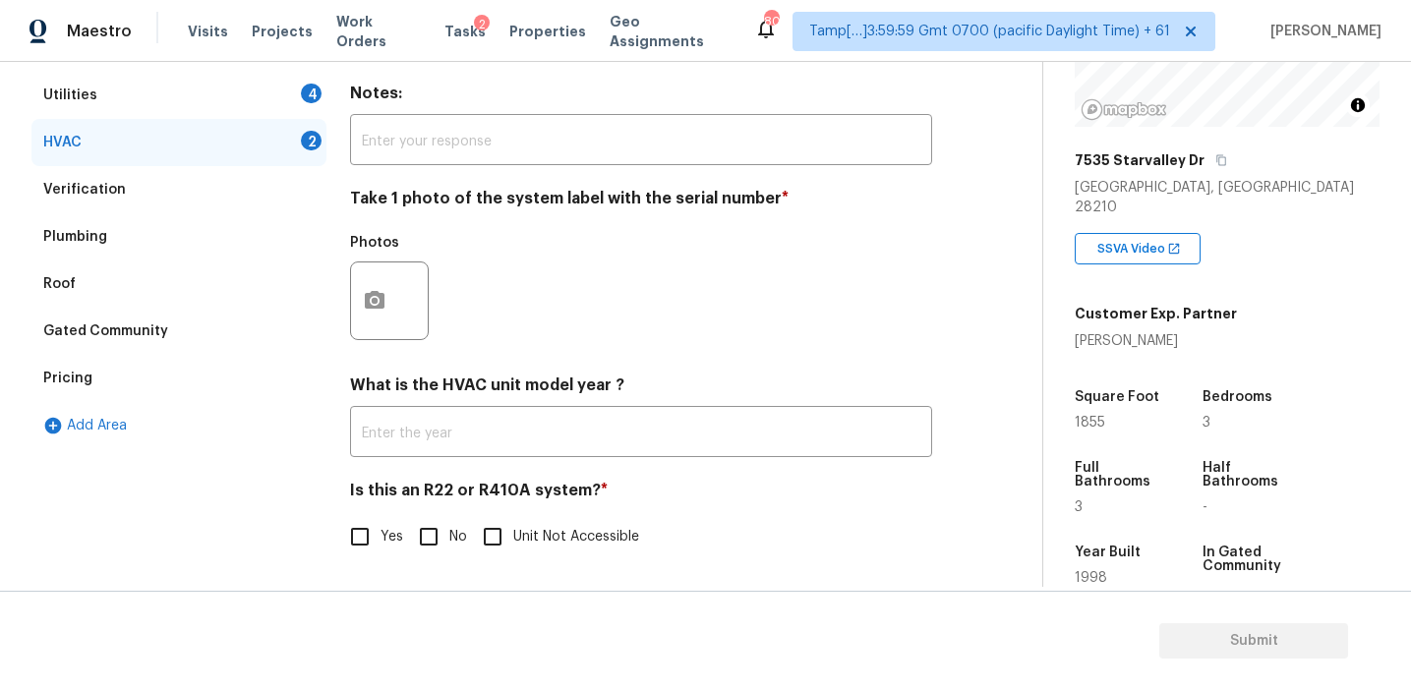
click at [425, 533] on input "No" at bounding box center [428, 536] width 41 height 41
checkbox input "true"
click at [373, 523] on input "Yes" at bounding box center [359, 537] width 41 height 41
checkbox input "true"
checkbox input "false"
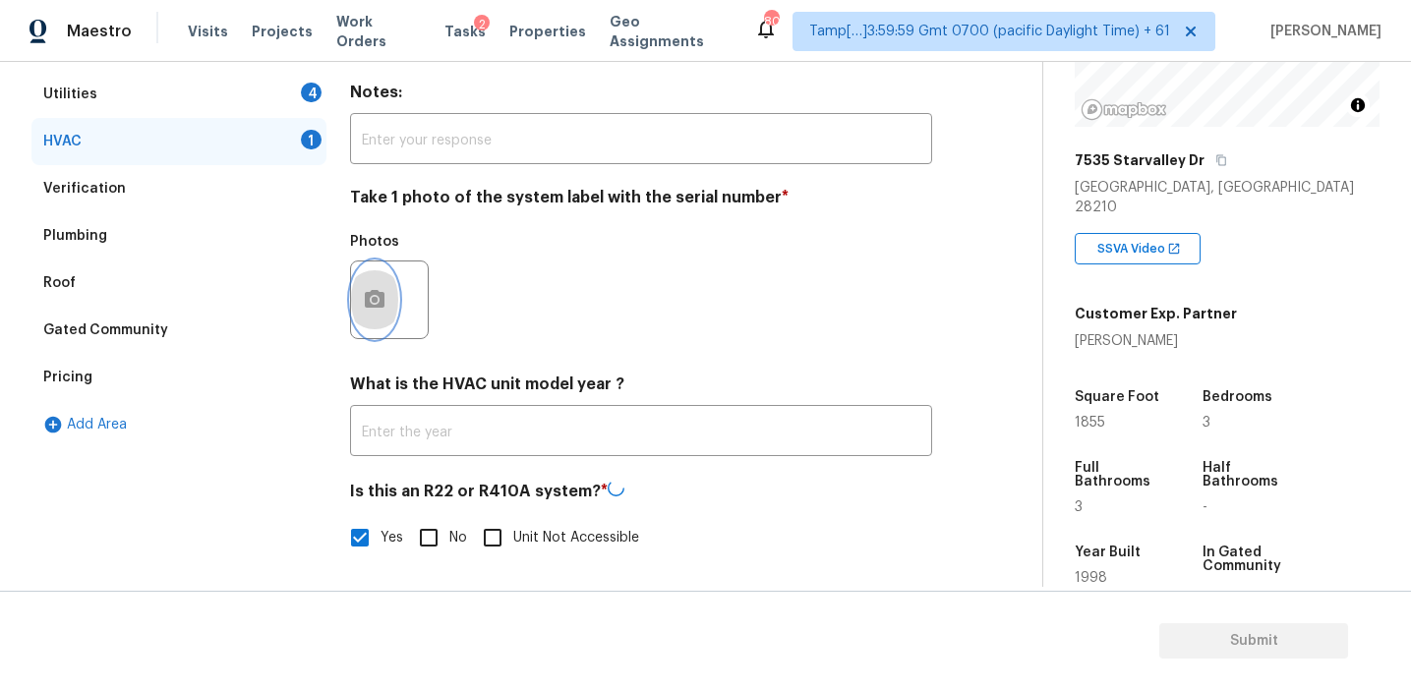
click at [392, 303] on button "button" at bounding box center [374, 300] width 47 height 77
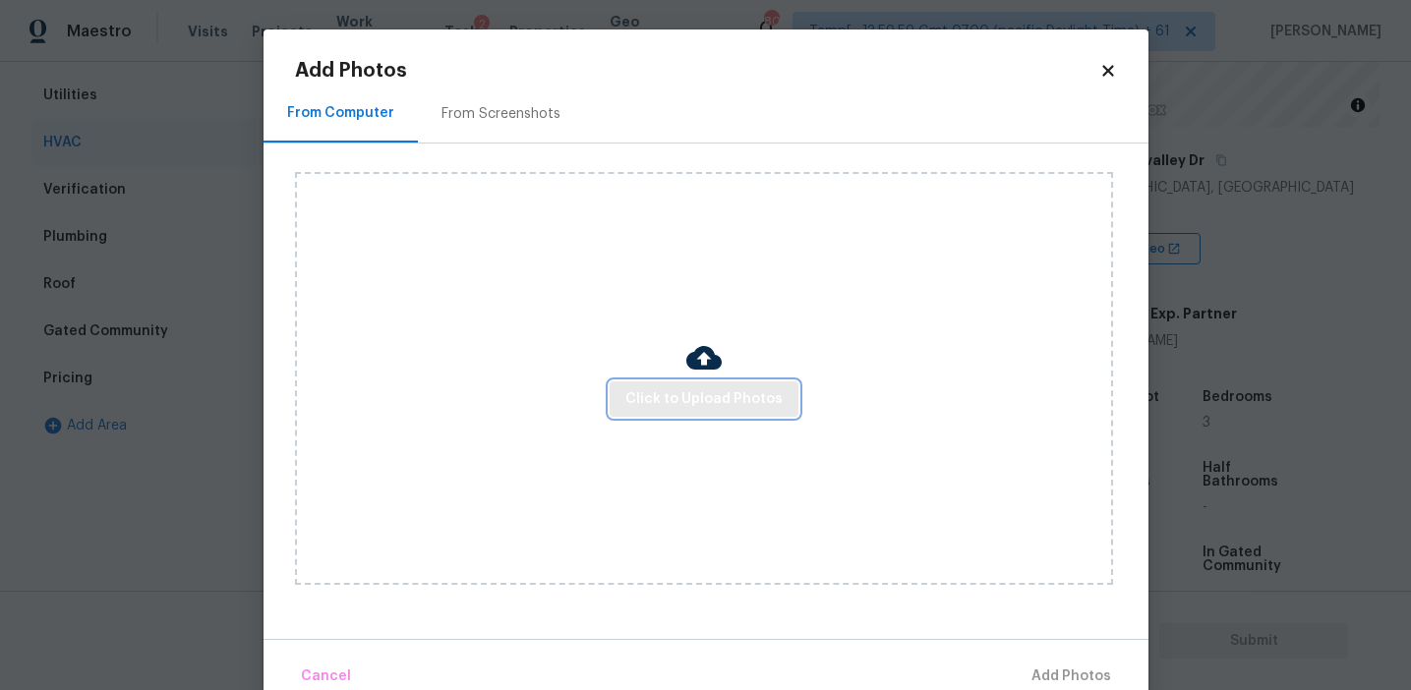
click at [675, 402] on span "Click to Upload Photos" at bounding box center [703, 399] width 157 height 25
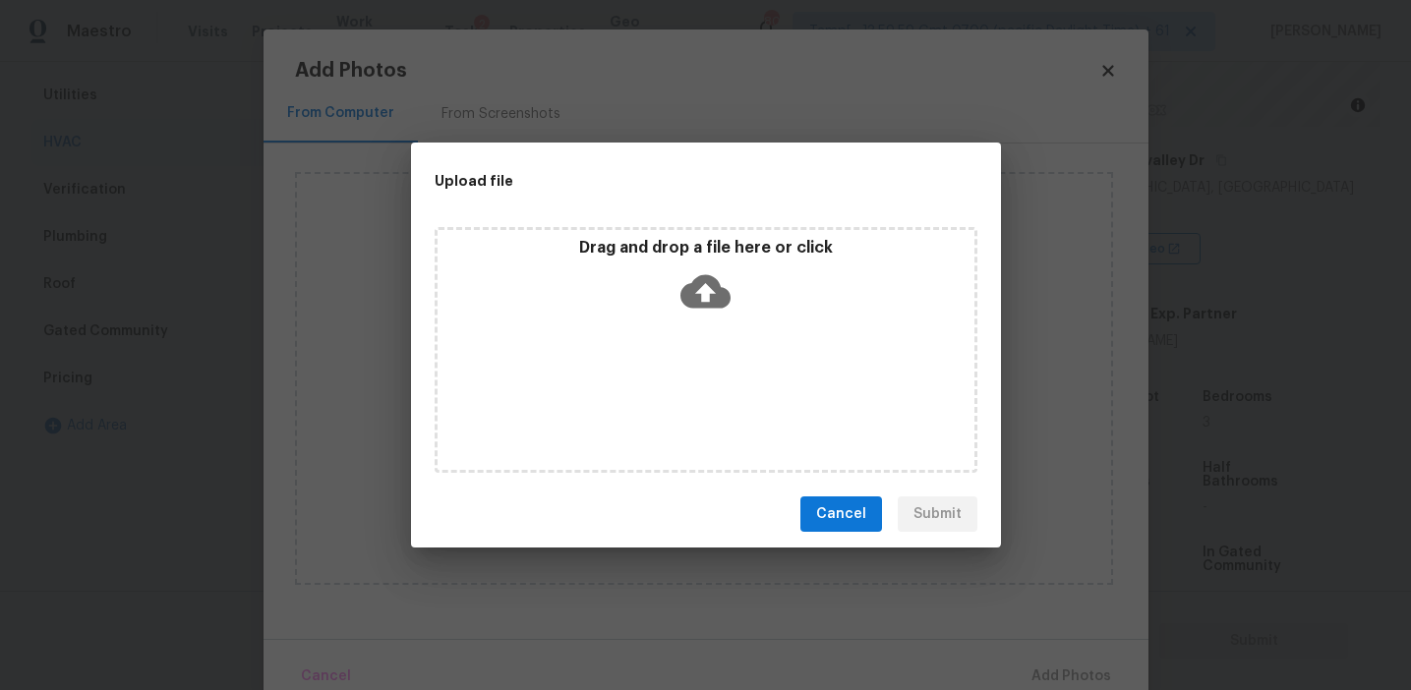
click at [674, 253] on p "Drag and drop a file here or click" at bounding box center [706, 248] width 537 height 21
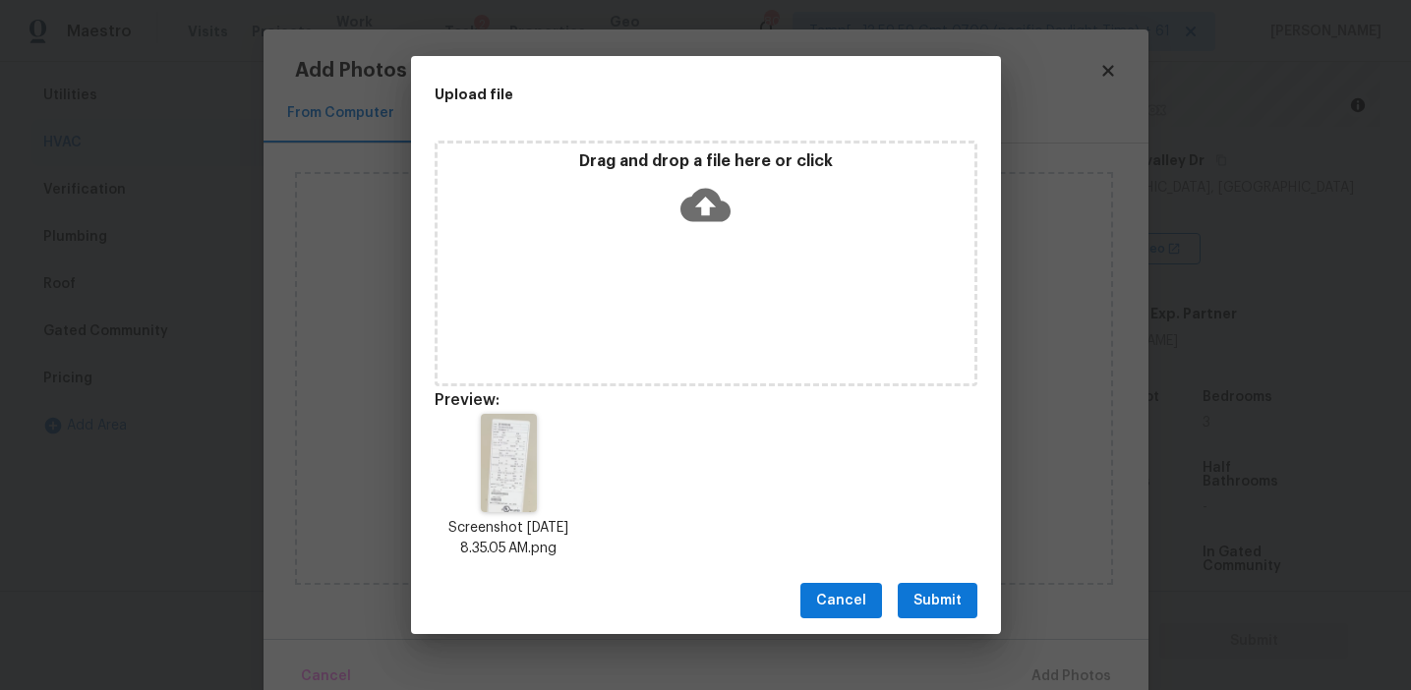
click at [930, 596] on span "Submit" at bounding box center [937, 601] width 48 height 25
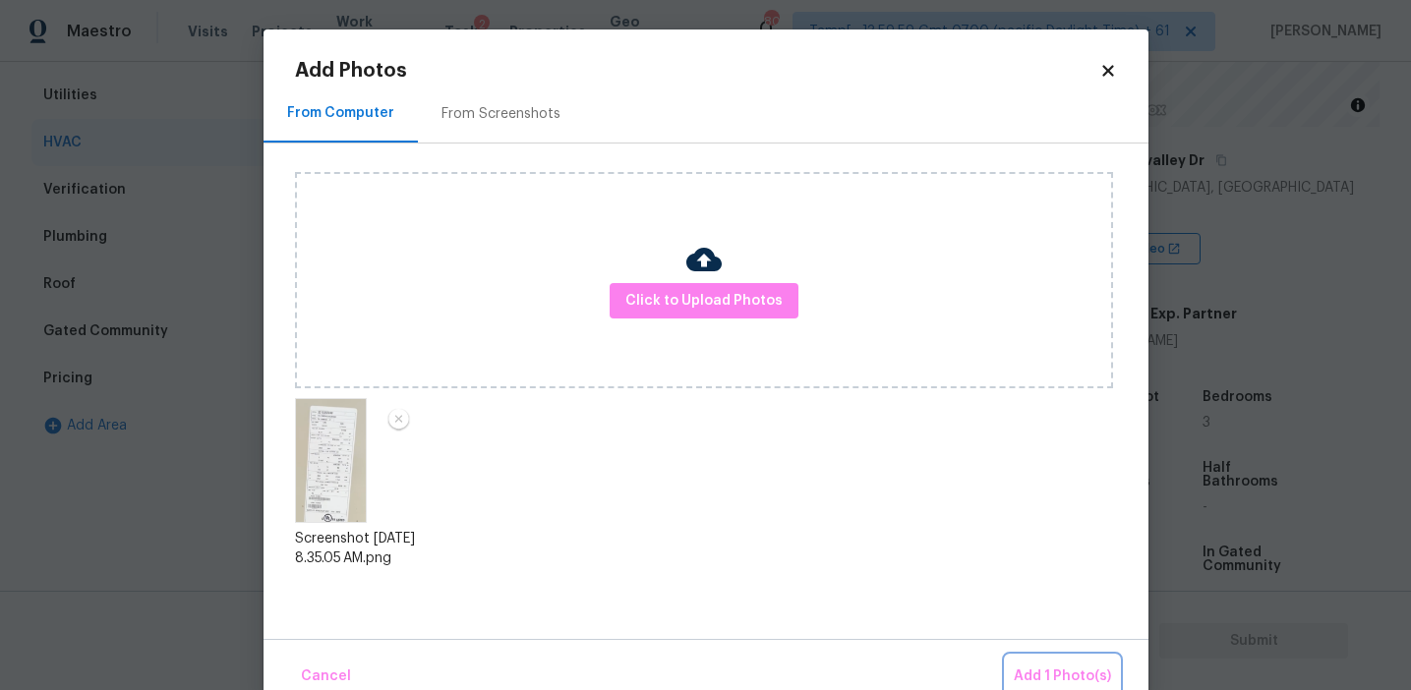
click at [1063, 677] on span "Add 1 Photo(s)" at bounding box center [1062, 677] width 97 height 25
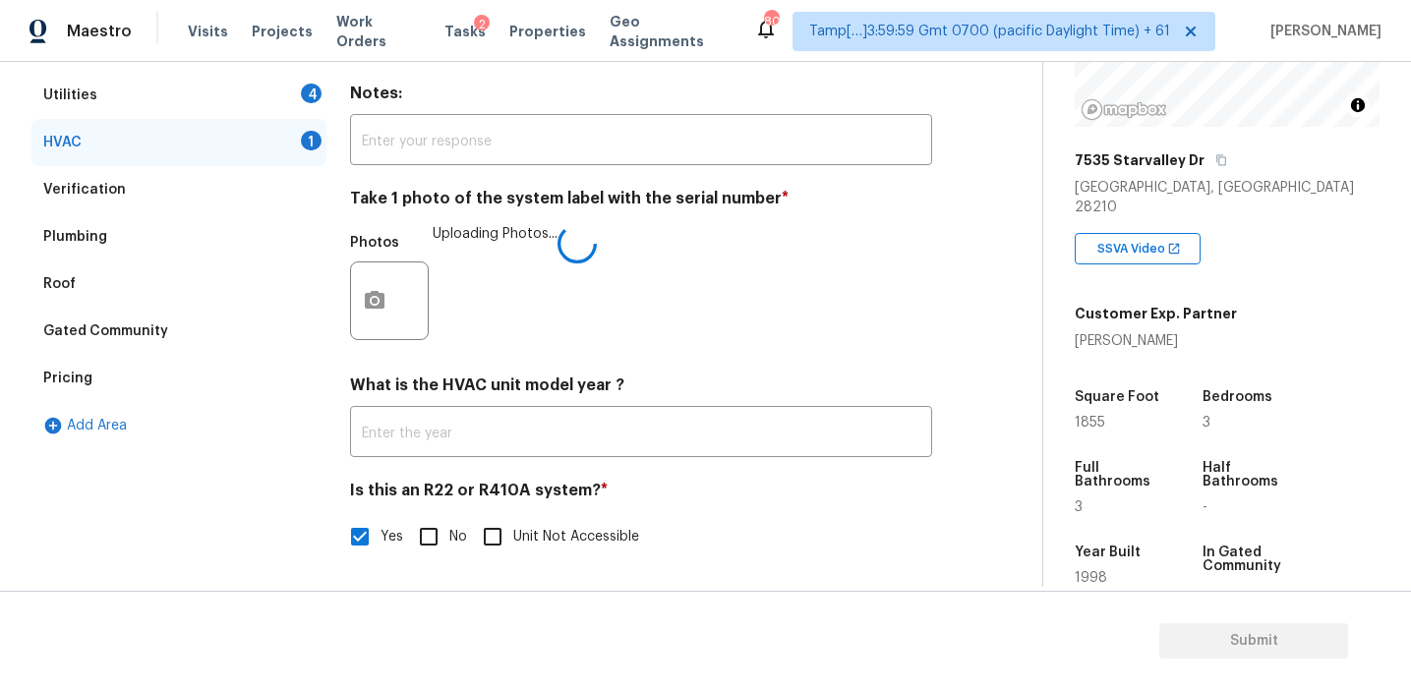
click at [826, 332] on div "Photos Uploading Photos..." at bounding box center [641, 288] width 582 height 128
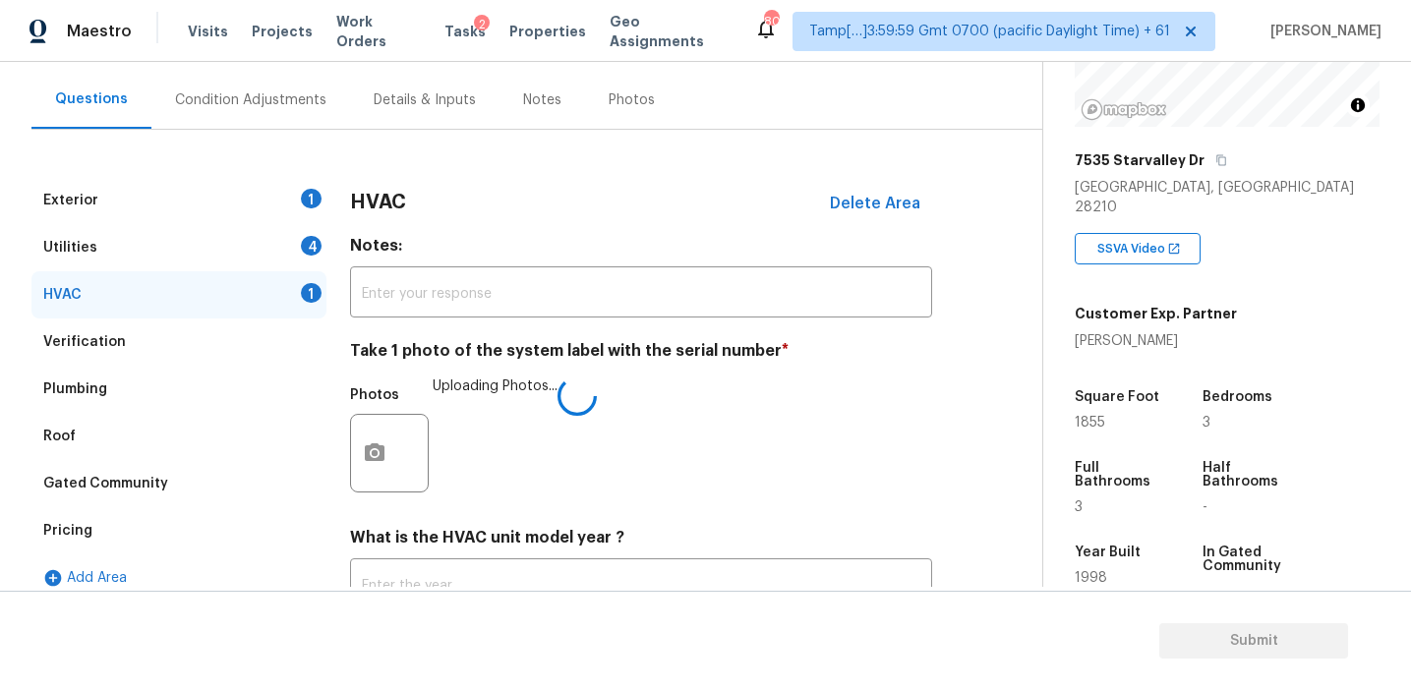
scroll to position [172, 0]
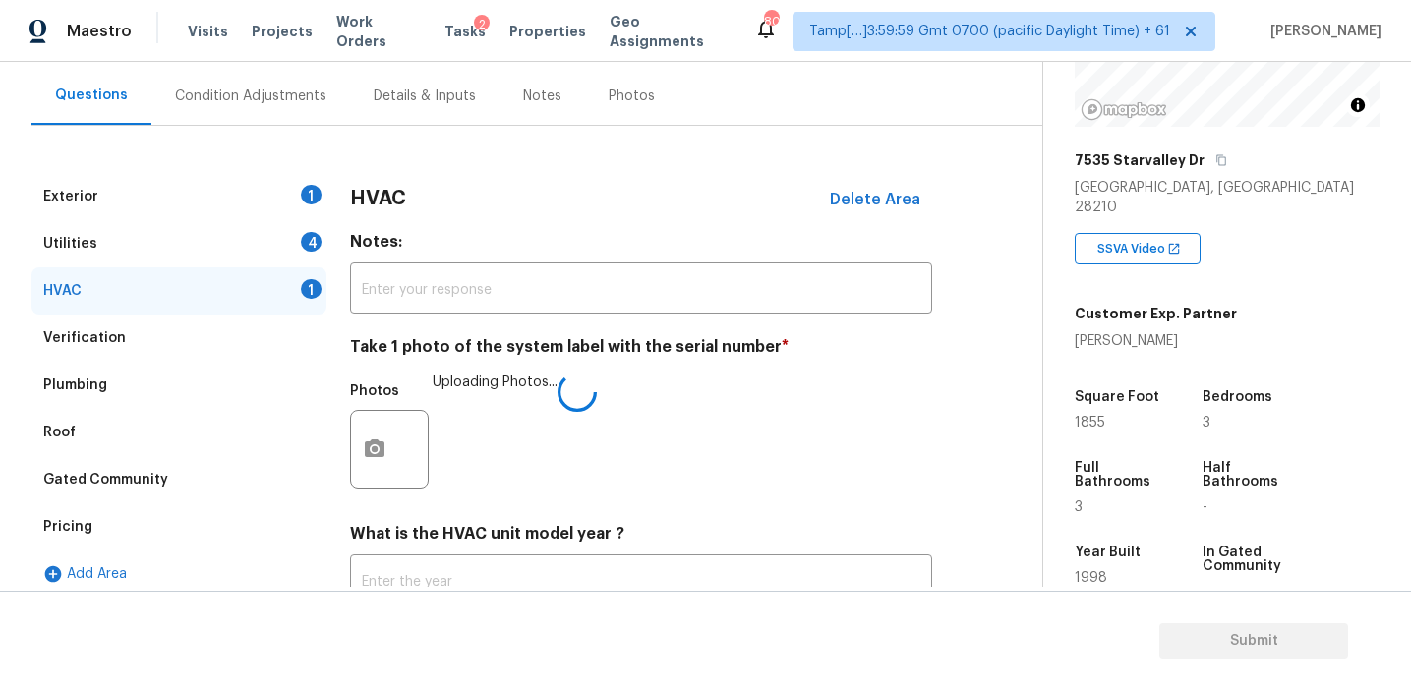
click at [376, 237] on h4 "Notes:" at bounding box center [641, 246] width 582 height 28
click at [375, 244] on h4 "Notes:" at bounding box center [641, 246] width 582 height 28
click at [294, 257] on div "Utilities 4" at bounding box center [178, 243] width 295 height 47
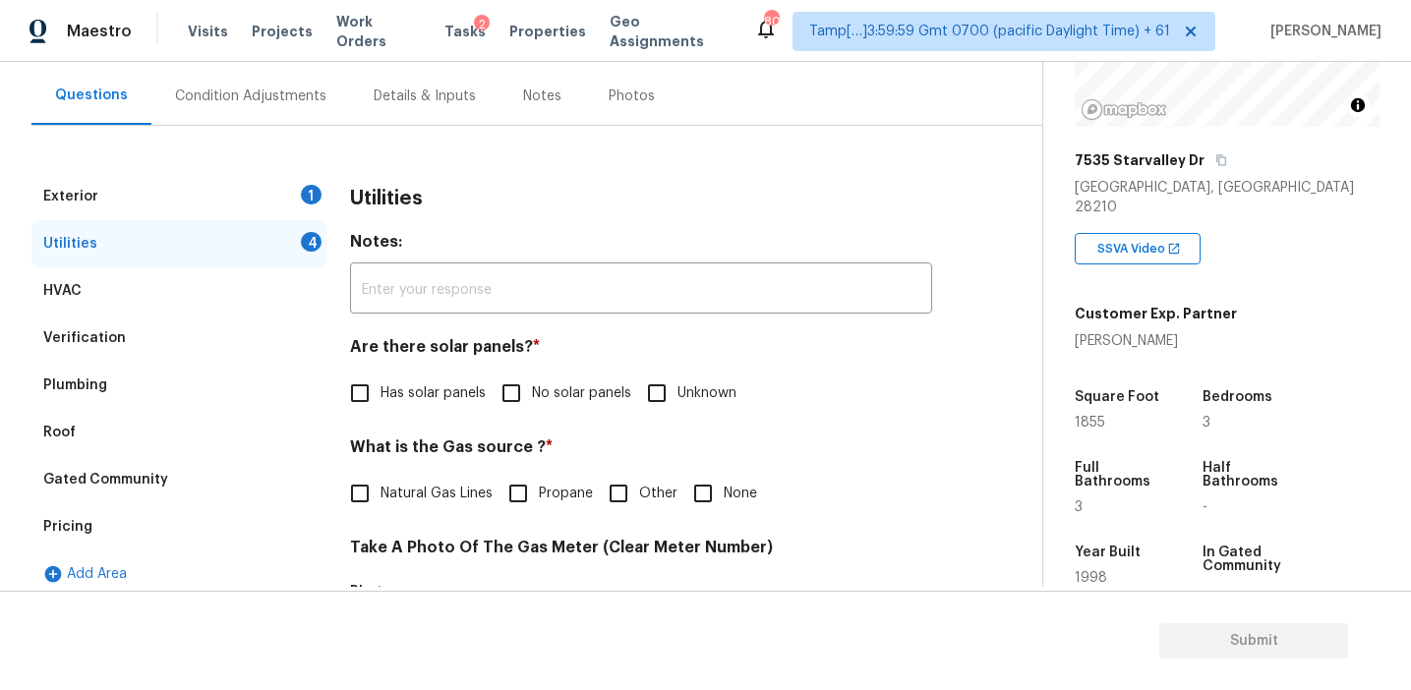
click at [528, 383] on input "No solar panels" at bounding box center [511, 393] width 41 height 41
checkbox input "true"
click at [697, 496] on input "None" at bounding box center [702, 495] width 41 height 41
checkbox input "true"
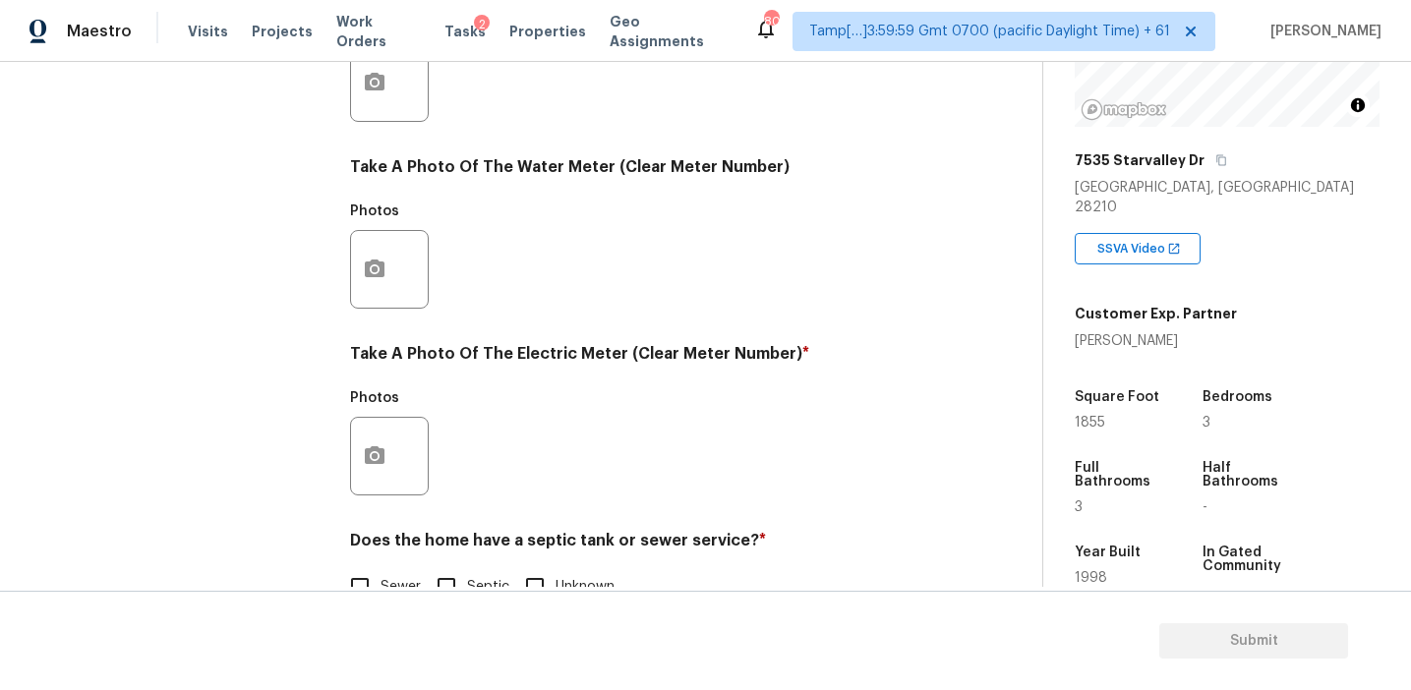
scroll to position [789, 0]
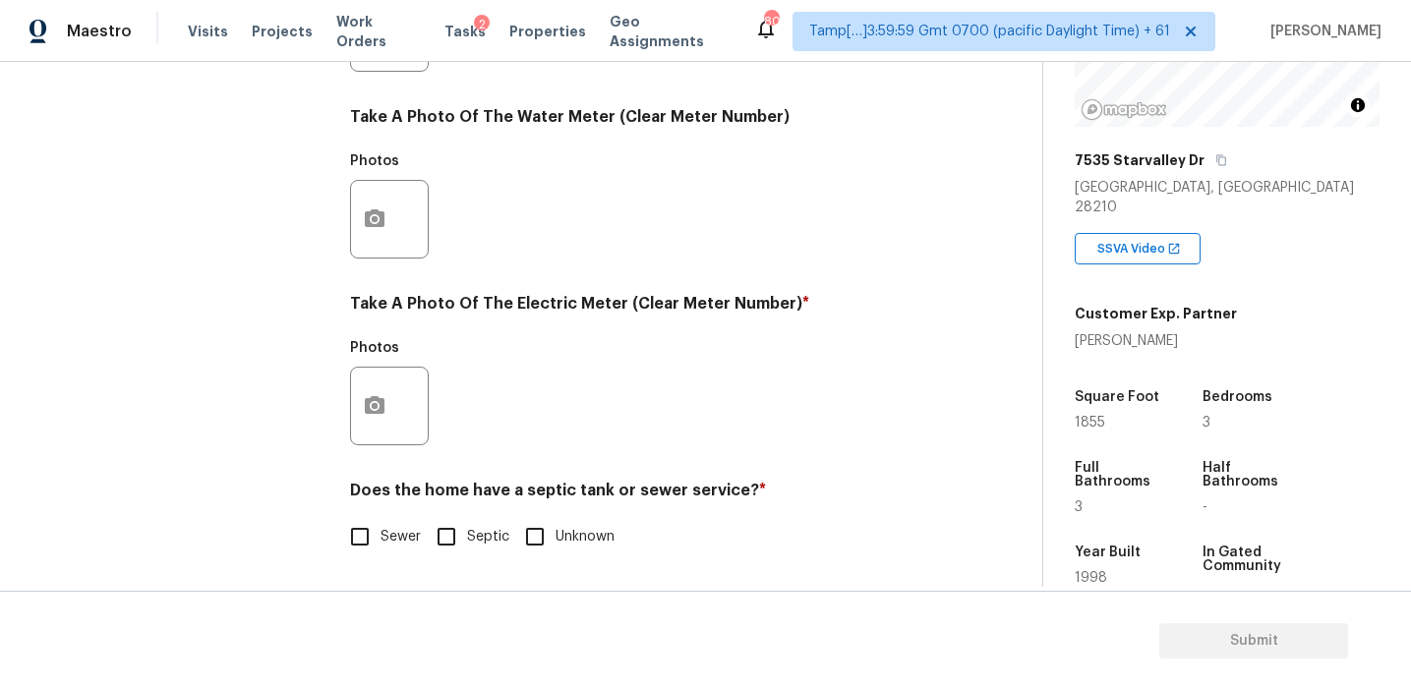
click at [375, 536] on input "Sewer" at bounding box center [359, 536] width 41 height 41
checkbox input "true"
click at [373, 385] on button "button" at bounding box center [374, 406] width 47 height 77
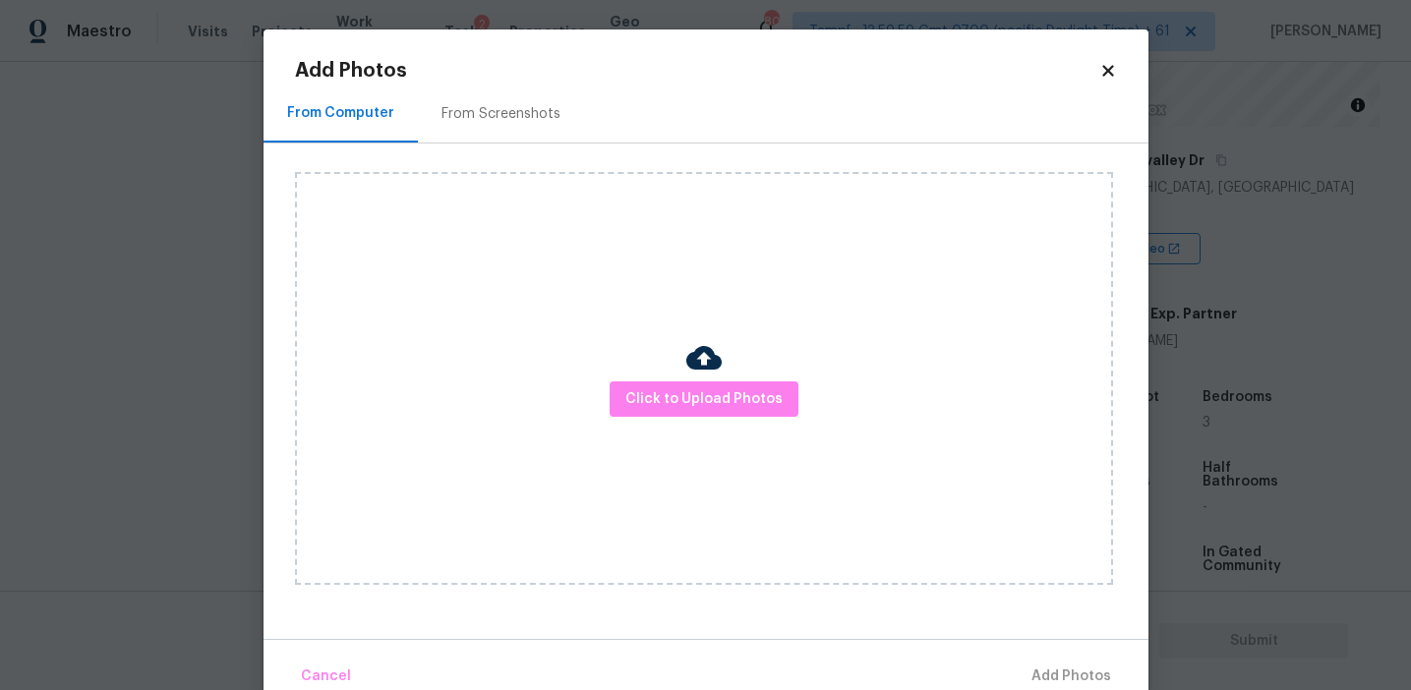
click at [722, 375] on div "Click to Upload Photos" at bounding box center [704, 378] width 818 height 413
click at [685, 392] on span "Click to Upload Photos" at bounding box center [703, 399] width 157 height 25
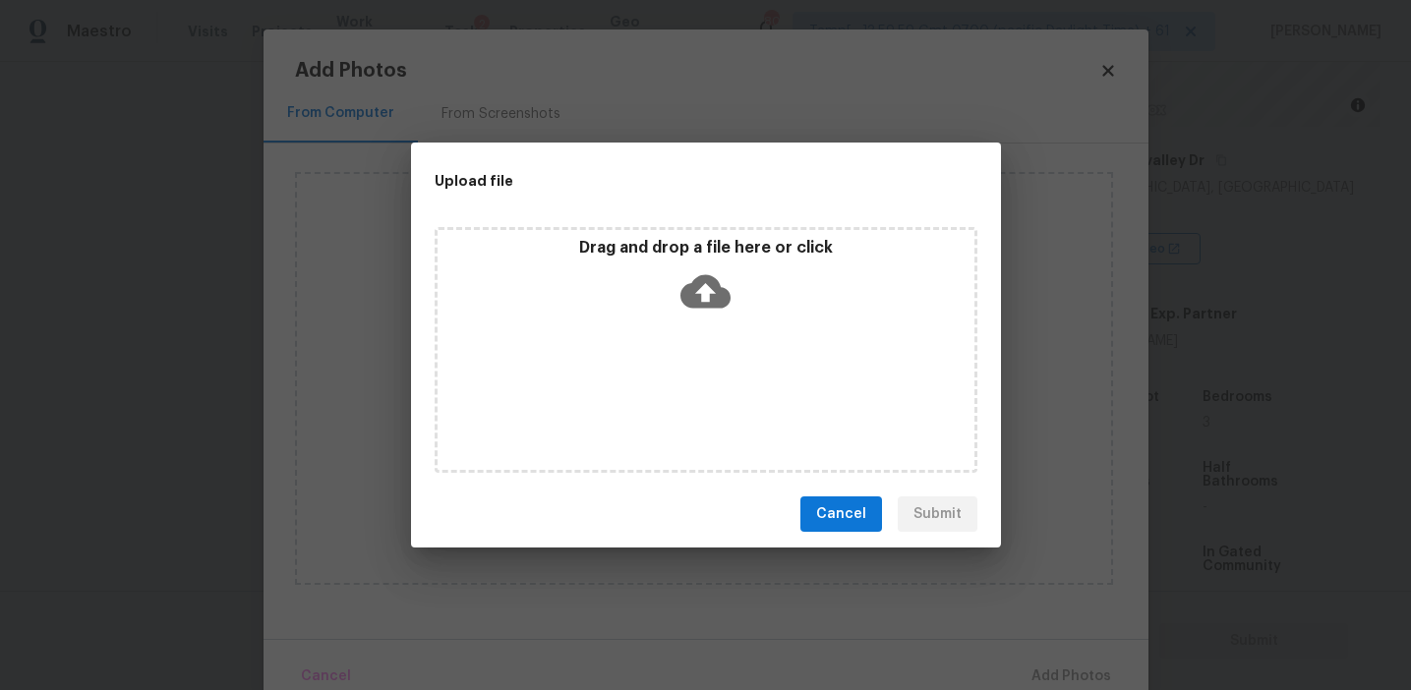
click at [678, 249] on p "Drag and drop a file here or click" at bounding box center [706, 248] width 537 height 21
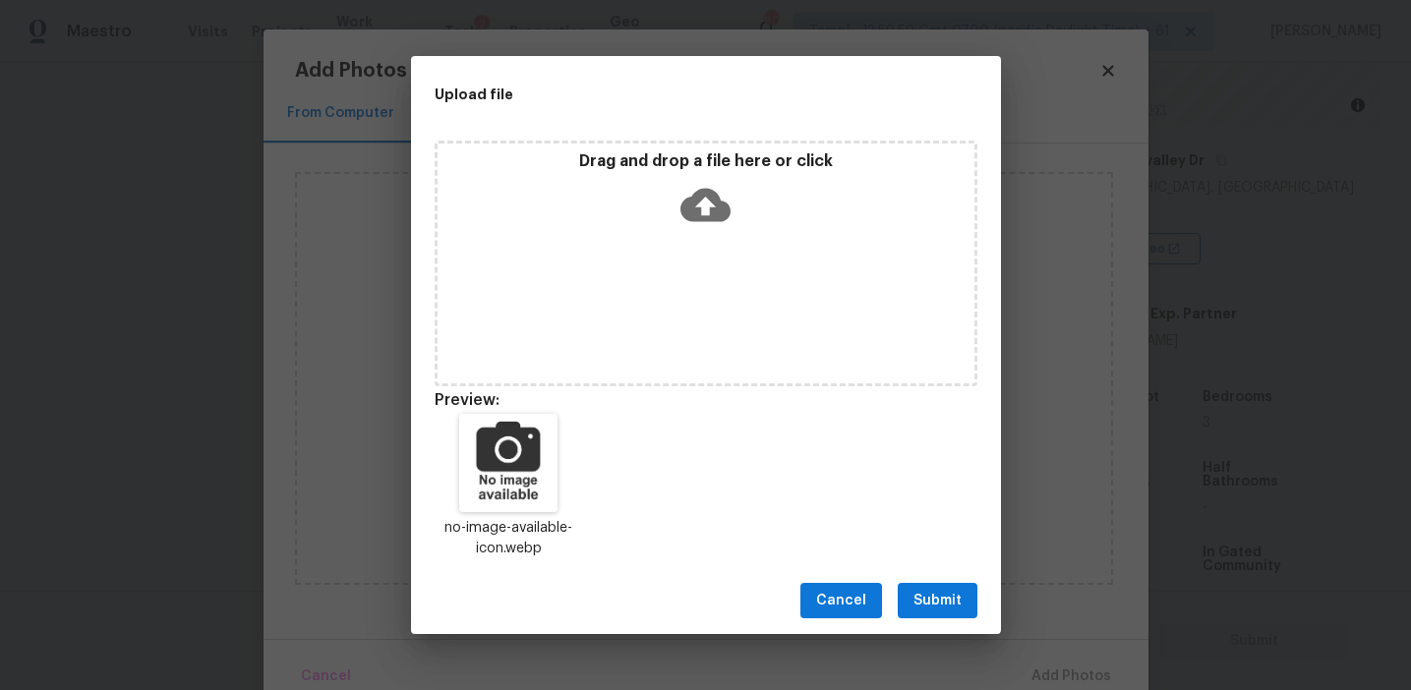
click at [931, 599] on span "Submit" at bounding box center [937, 601] width 48 height 25
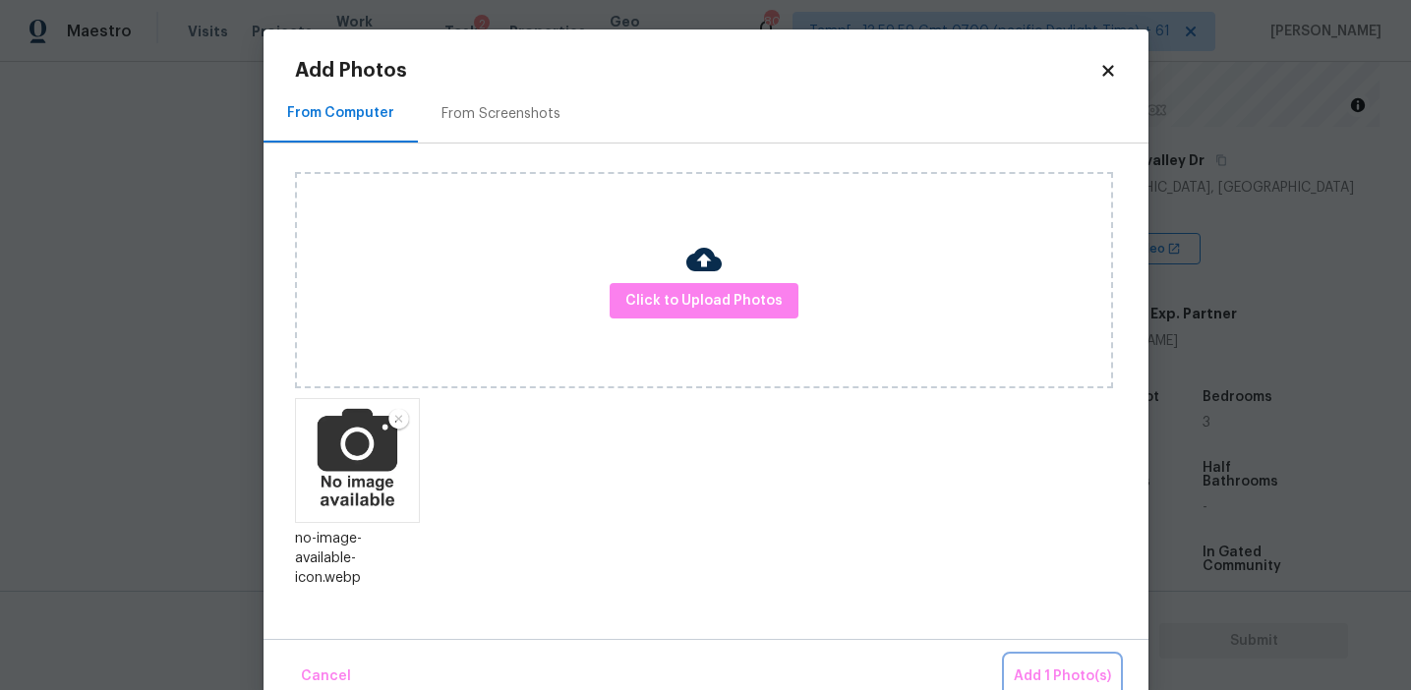
click at [1026, 661] on button "Add 1 Photo(s)" at bounding box center [1062, 677] width 113 height 42
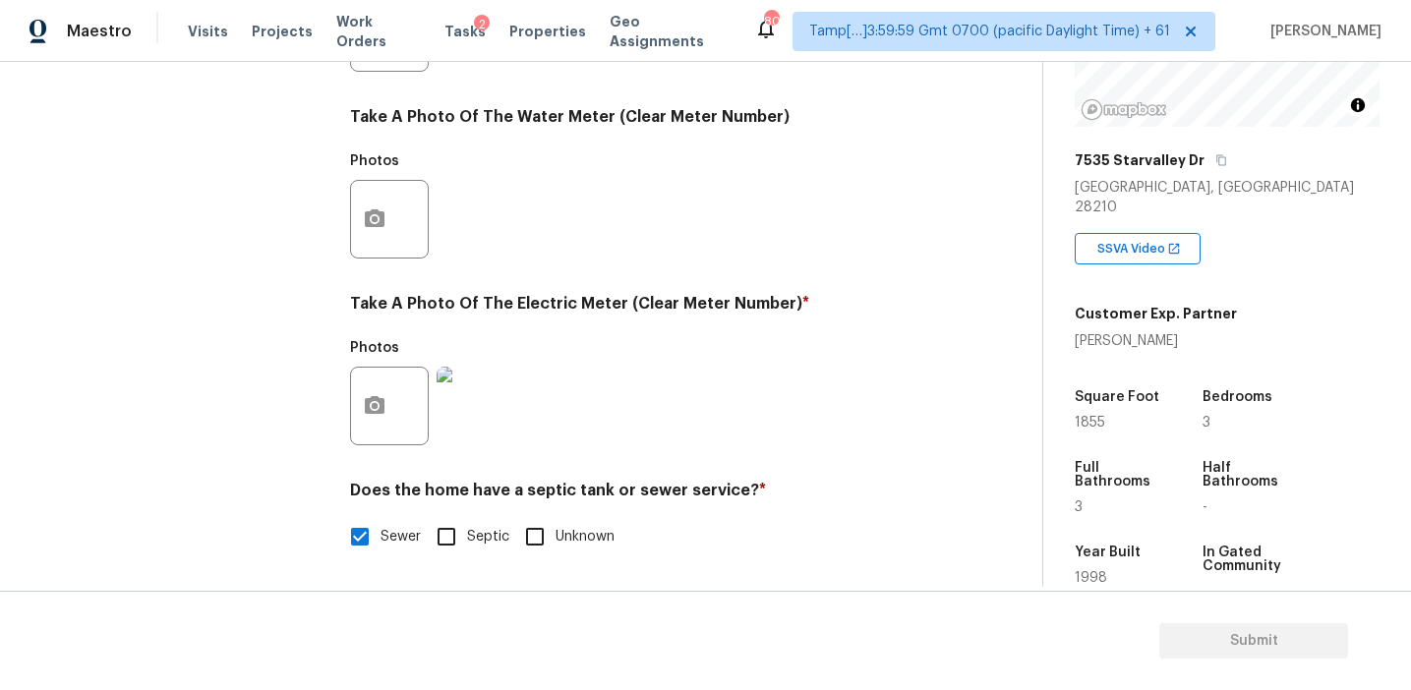
click at [833, 349] on div "Photos" at bounding box center [641, 393] width 582 height 128
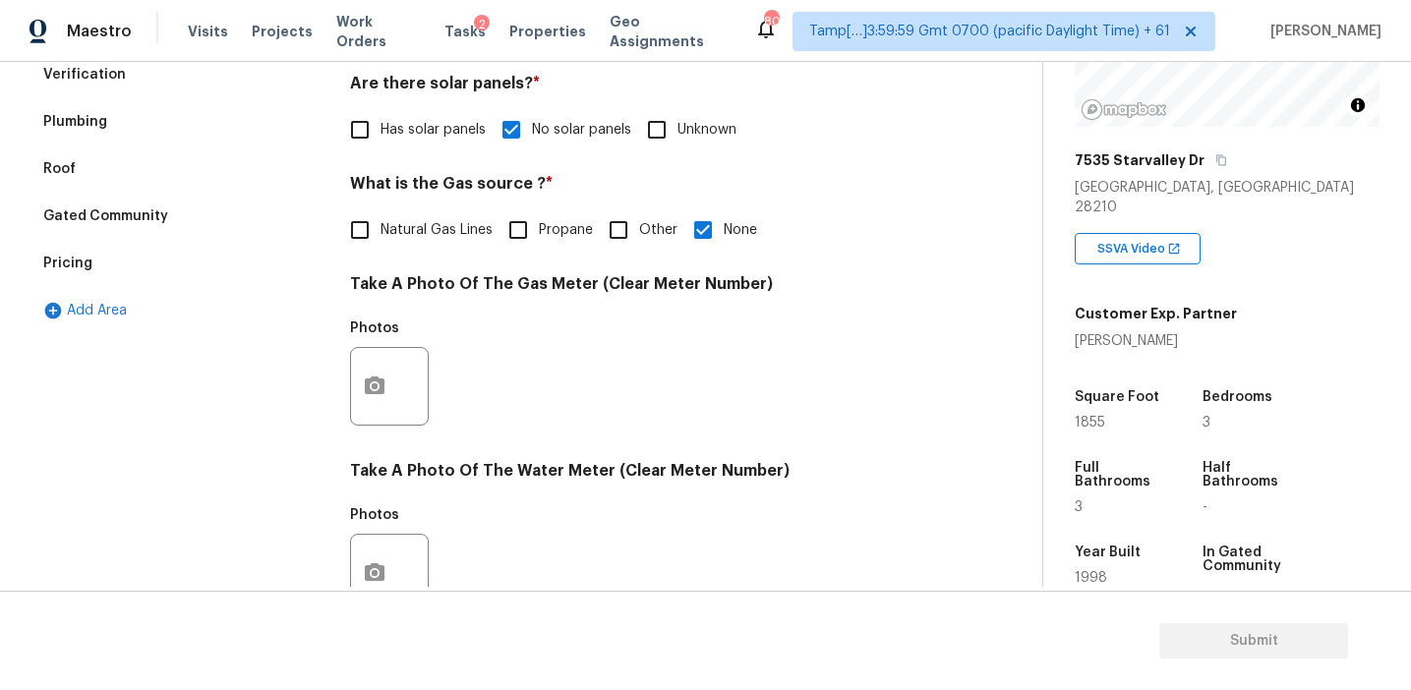
scroll to position [216, 0]
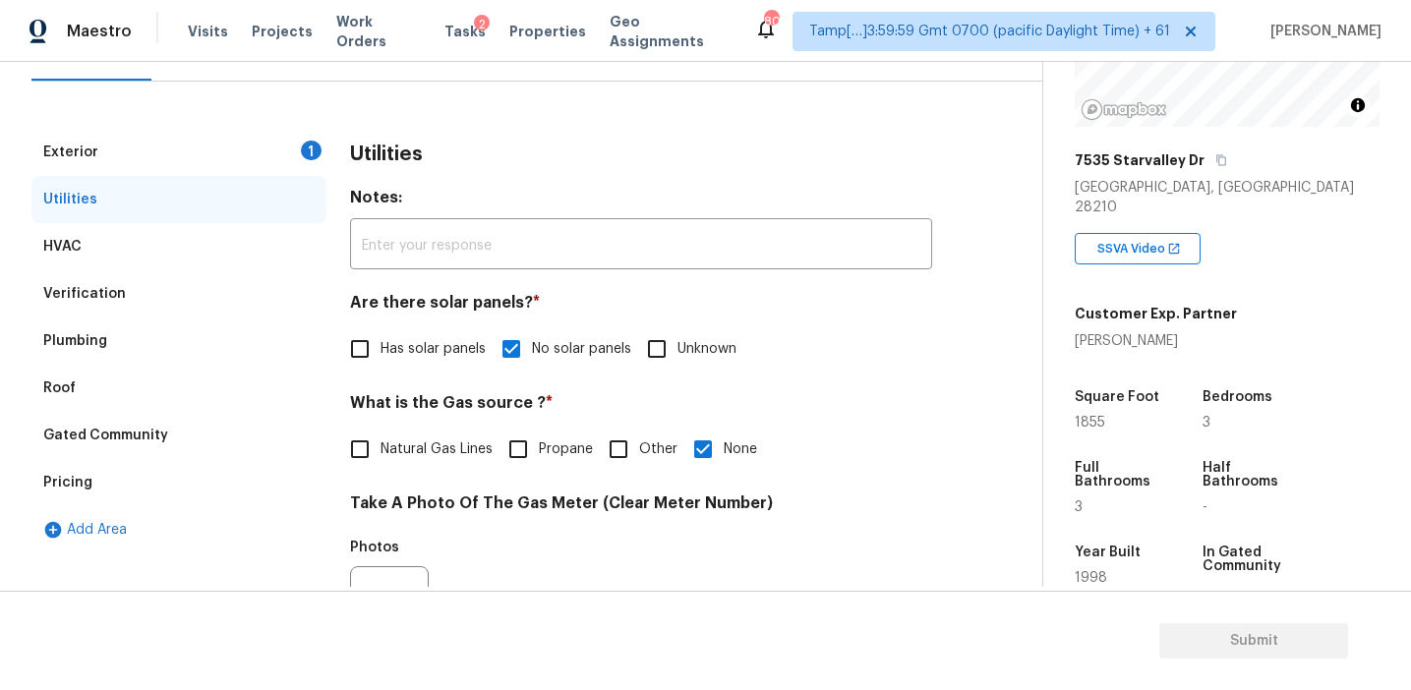
click at [299, 146] on div "Exterior 1" at bounding box center [178, 152] width 295 height 47
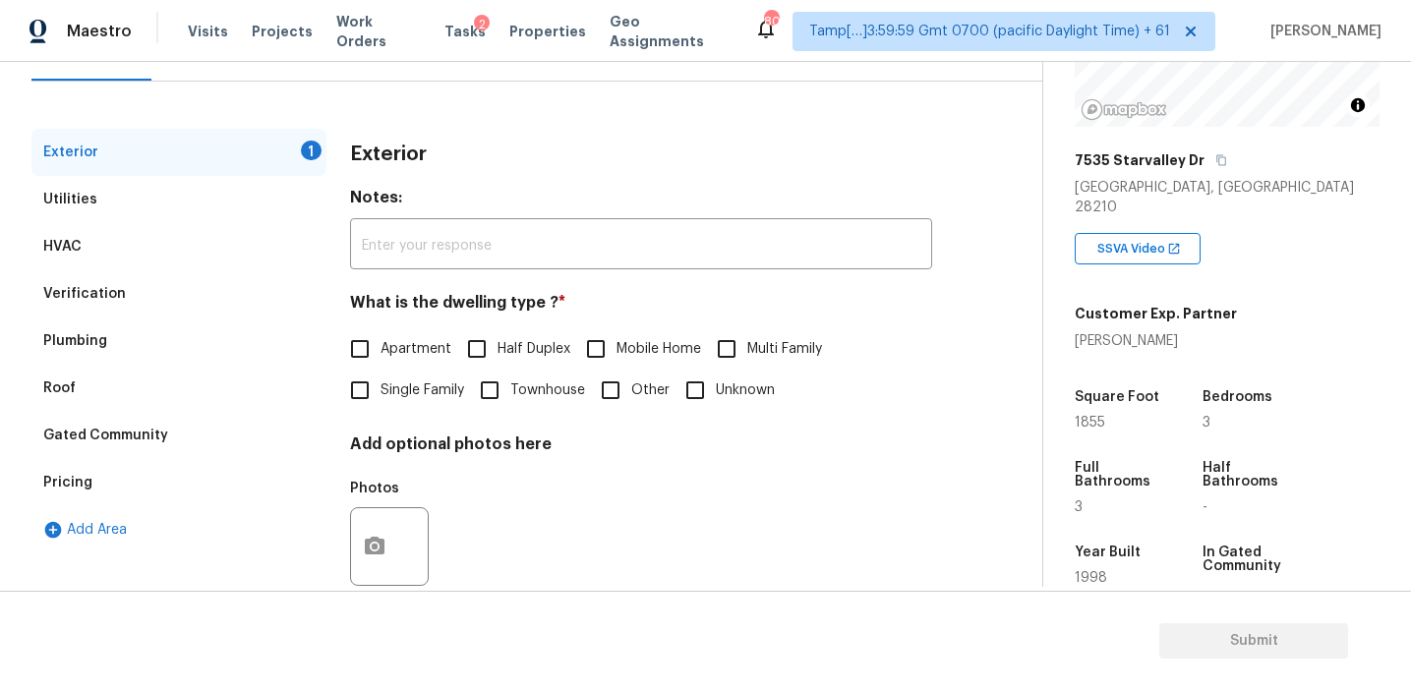
click at [380, 398] on input "Single Family" at bounding box center [359, 390] width 41 height 41
checkbox input "true"
click at [203, 476] on div "Pricing" at bounding box center [178, 482] width 295 height 47
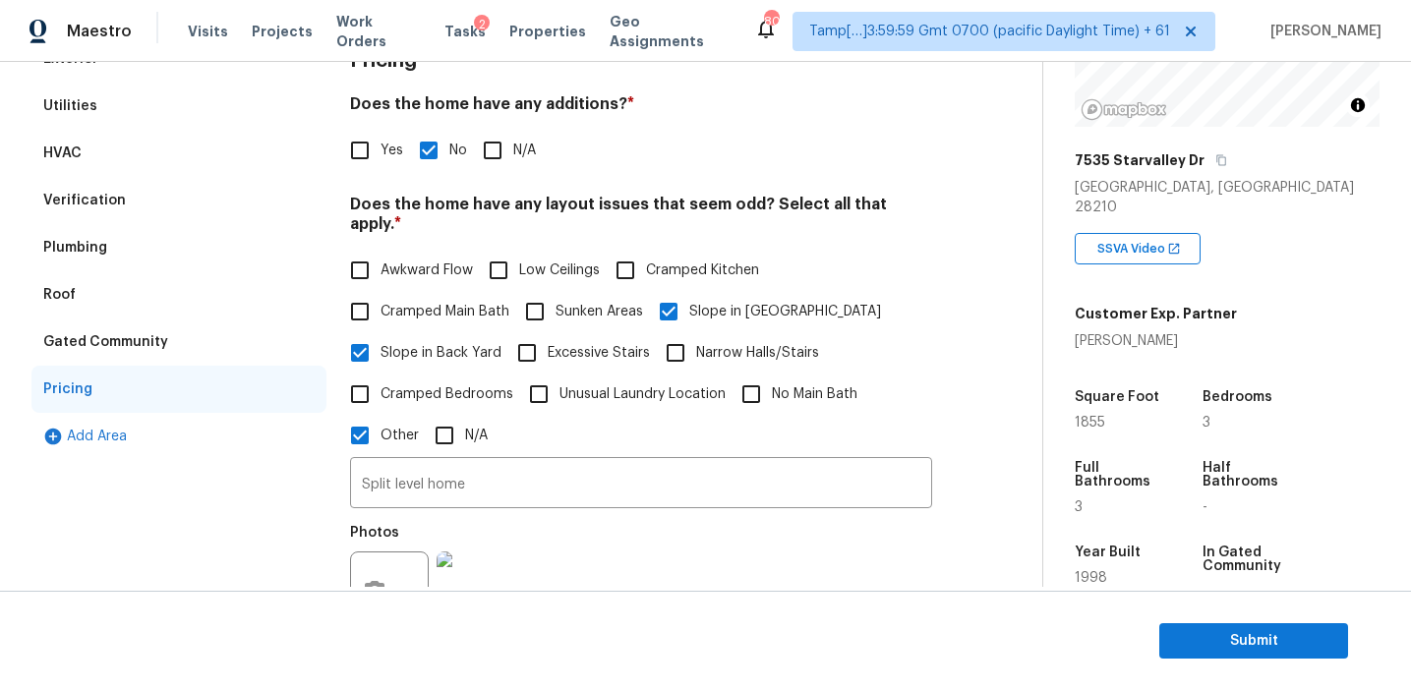
click at [218, 340] on div "Gated Community" at bounding box center [178, 342] width 295 height 47
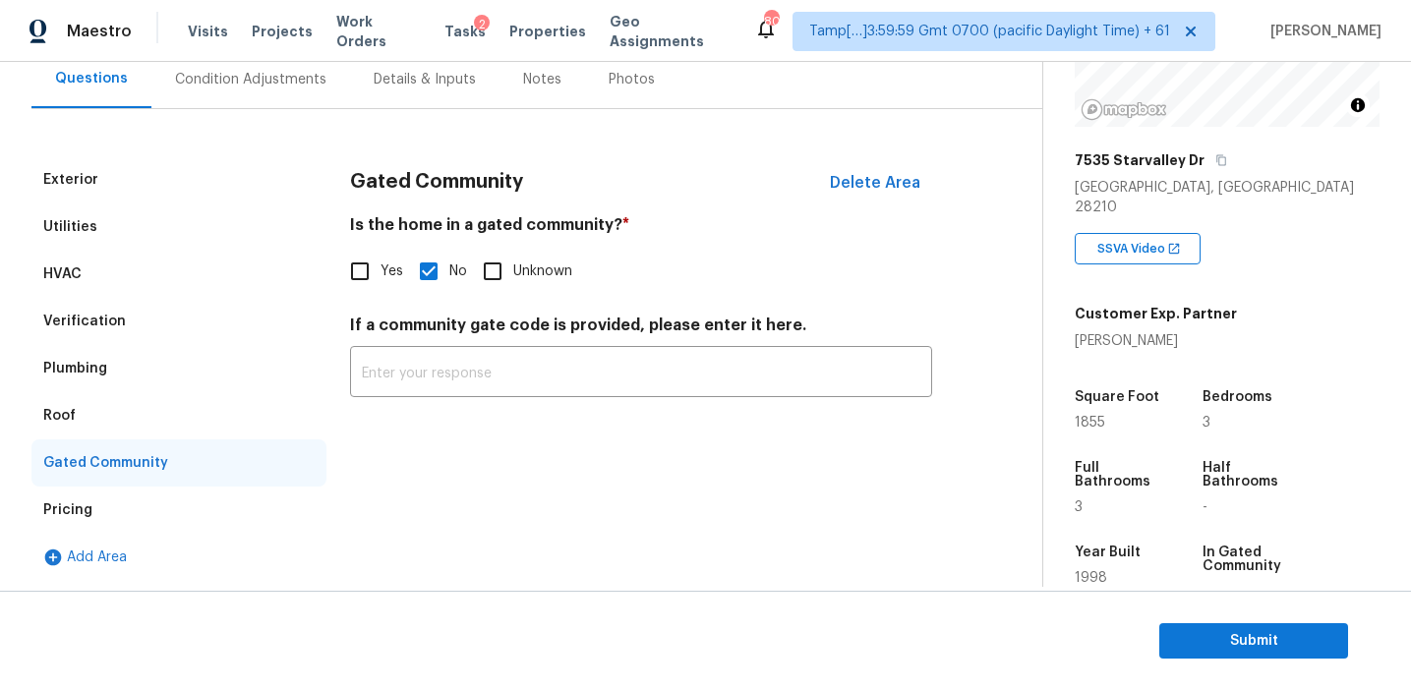
scroll to position [189, 0]
click at [123, 424] on div "Roof" at bounding box center [178, 415] width 295 height 47
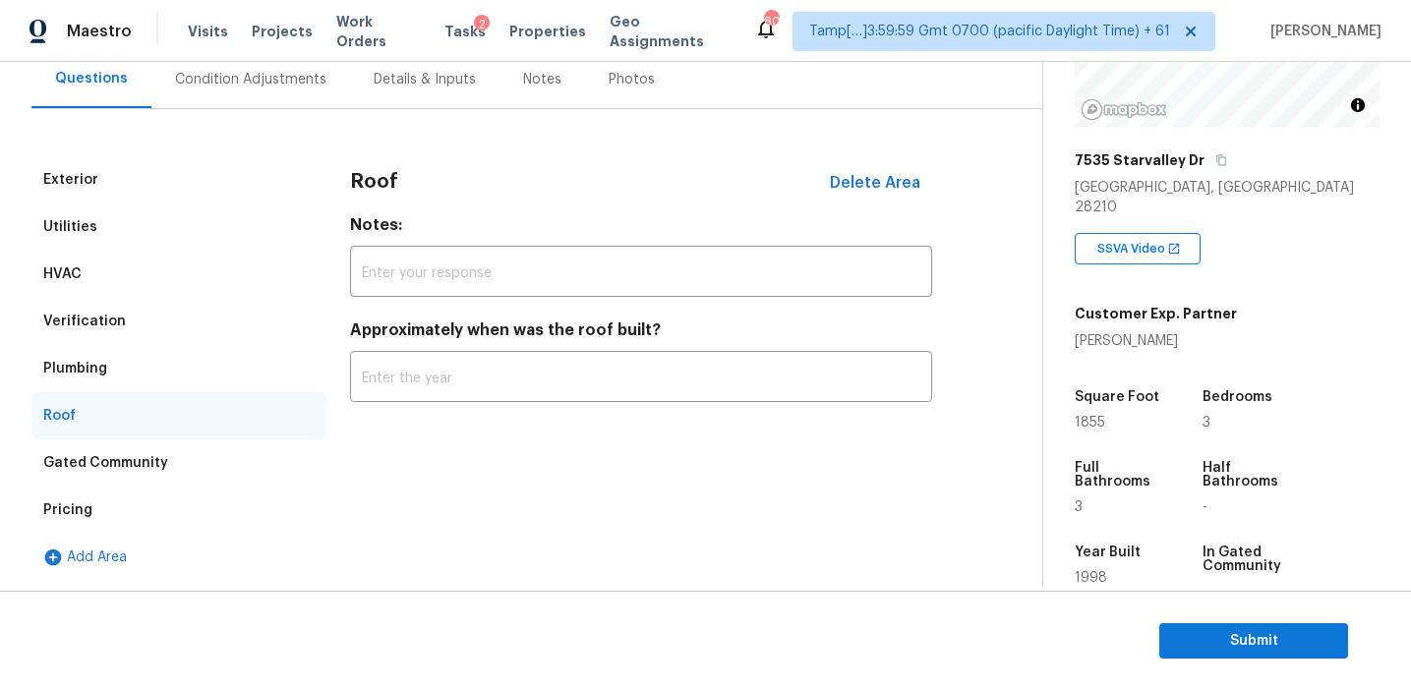
click at [123, 380] on div "Plumbing" at bounding box center [178, 368] width 295 height 47
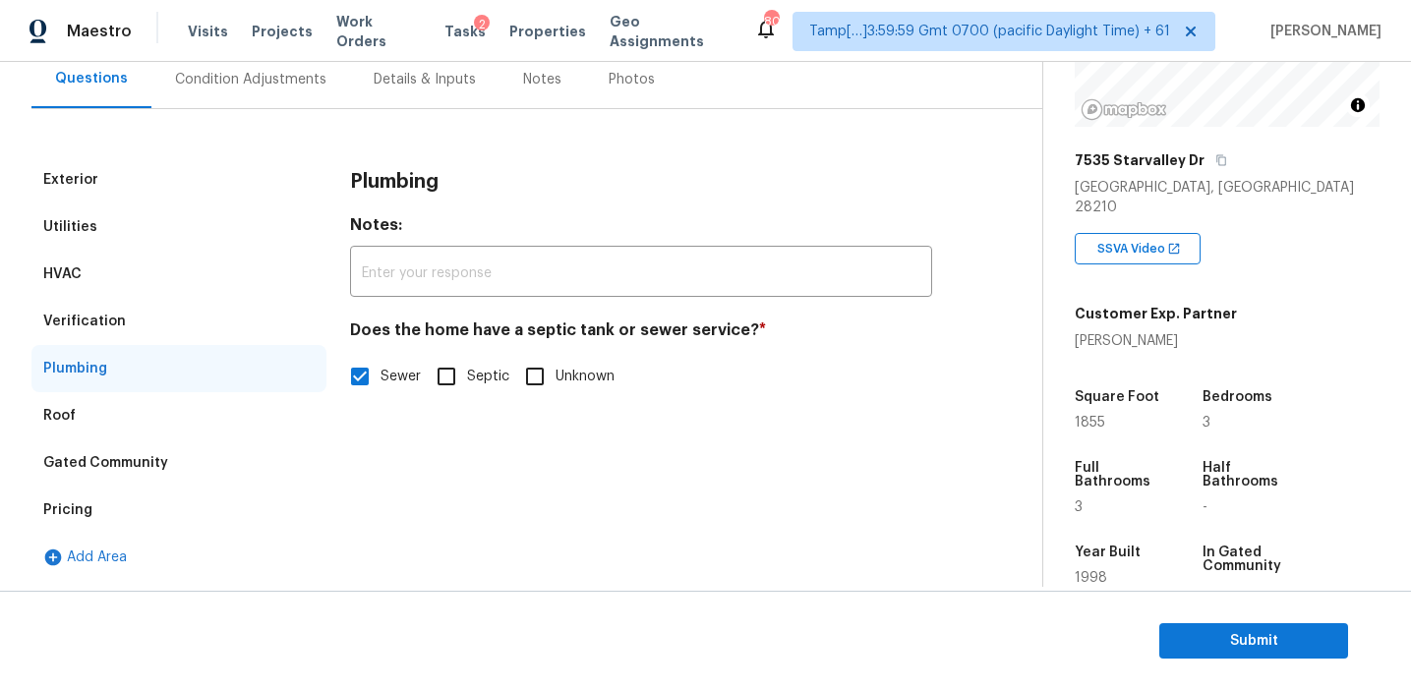
click at [179, 306] on div "Verification" at bounding box center [178, 321] width 295 height 47
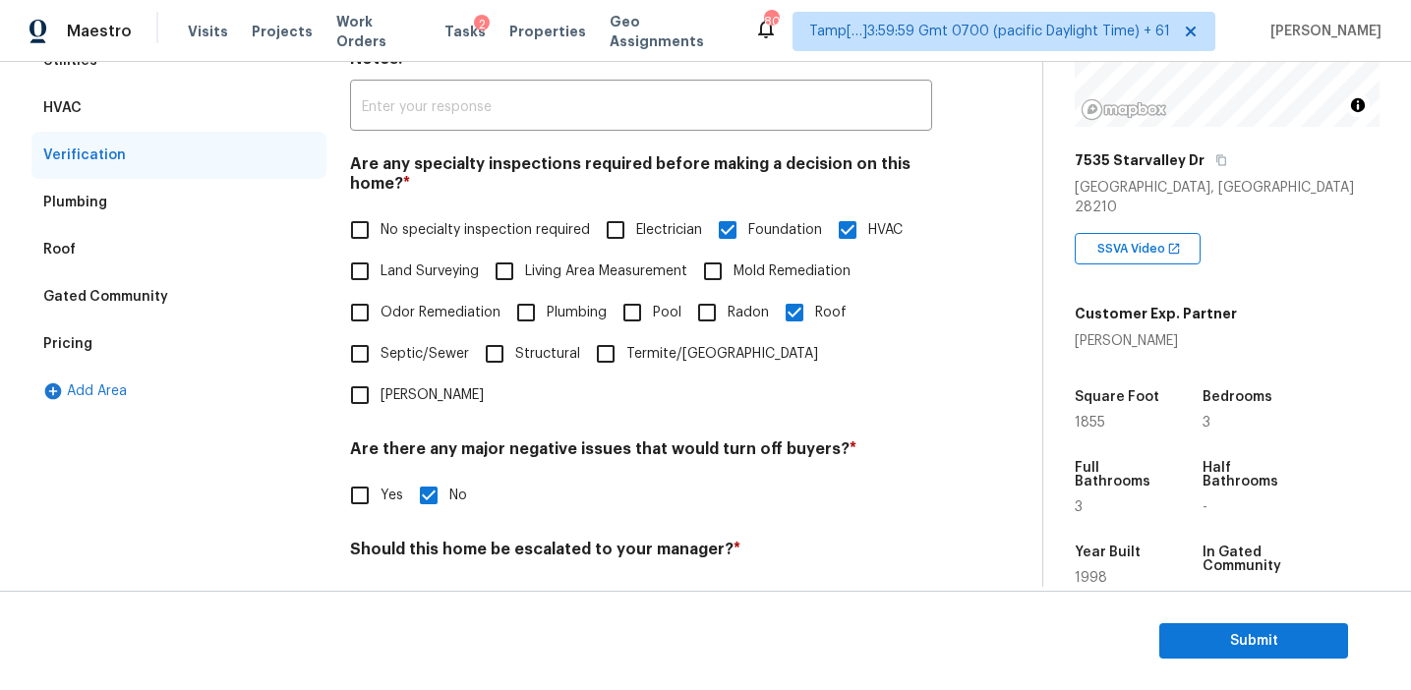
scroll to position [186, 0]
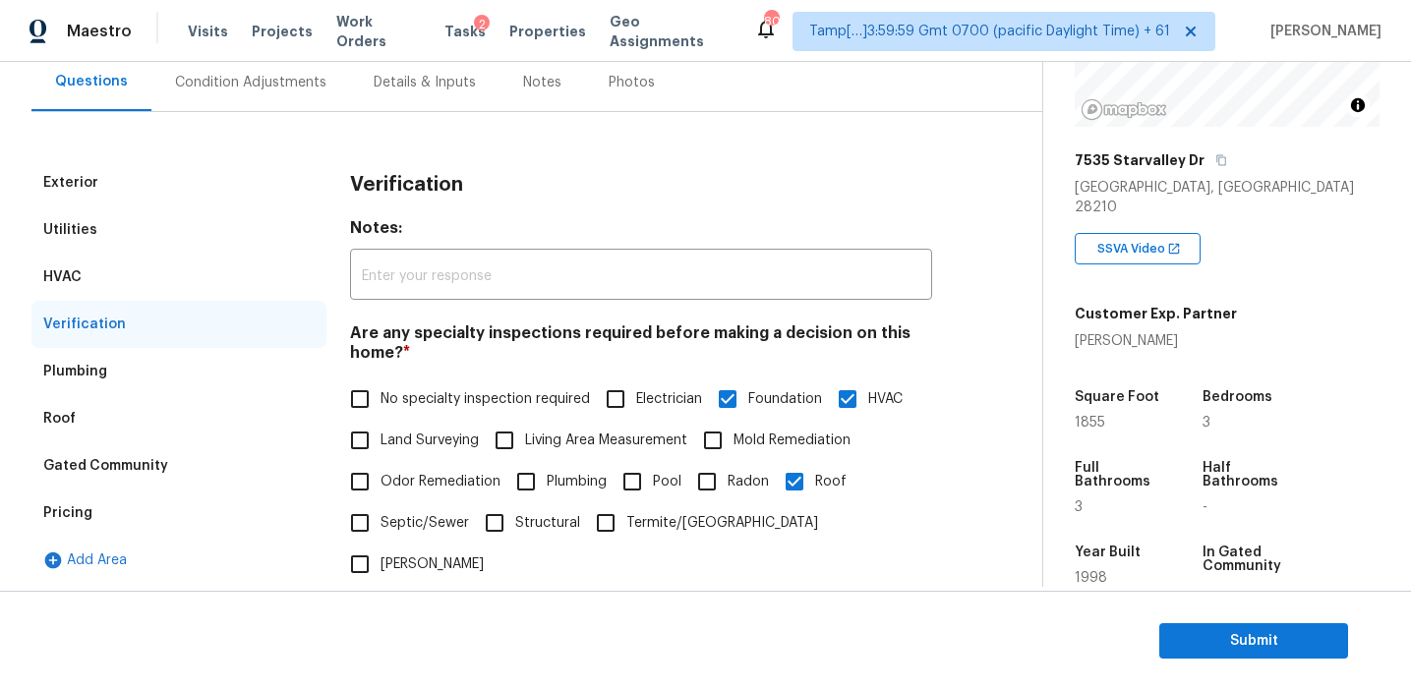
click at [219, 283] on div "HVAC" at bounding box center [178, 277] width 295 height 47
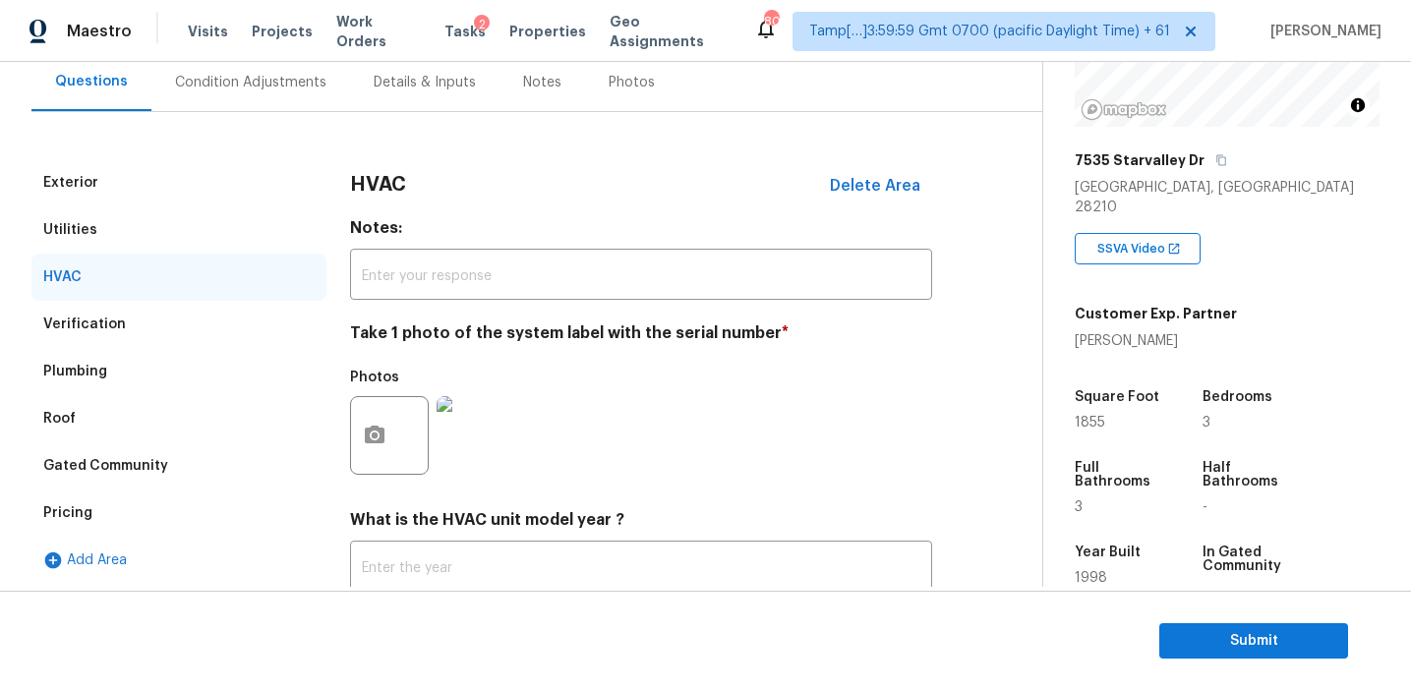
click at [204, 226] on div "Utilities" at bounding box center [178, 229] width 295 height 47
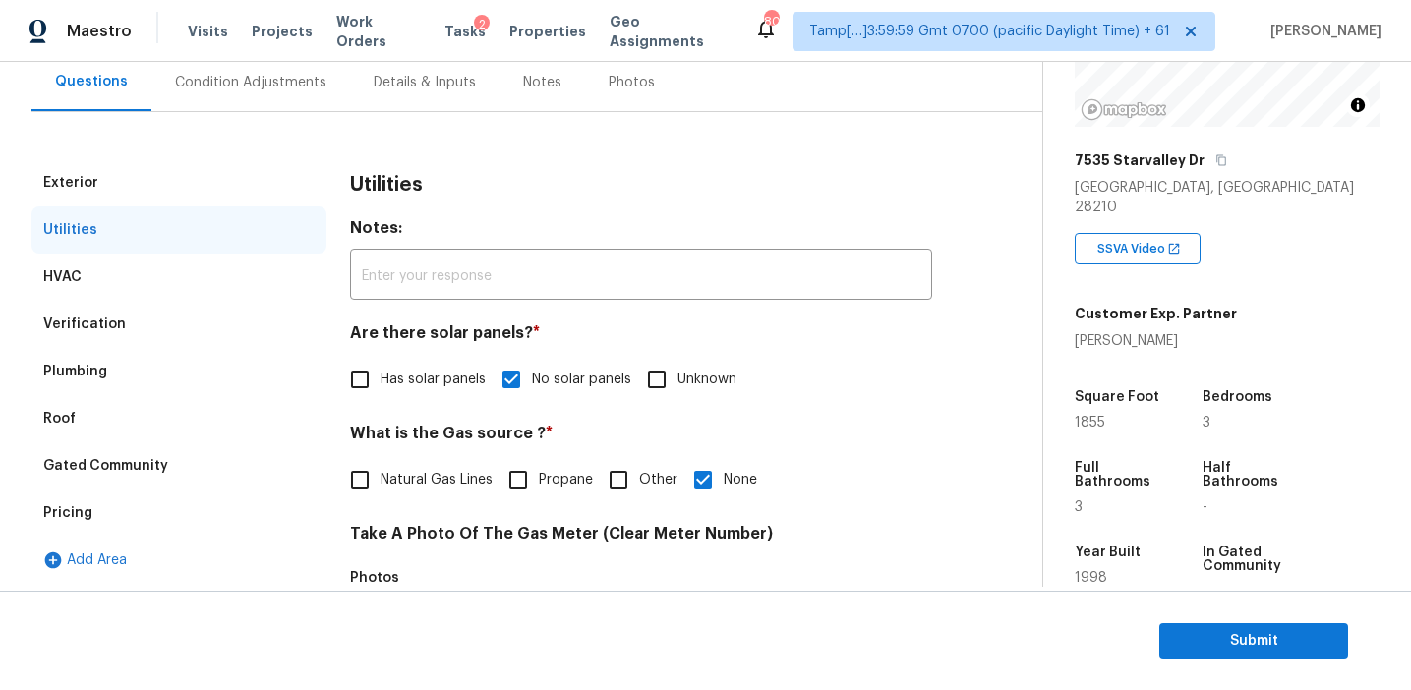
click at [195, 174] on div "Exterior" at bounding box center [178, 182] width 295 height 47
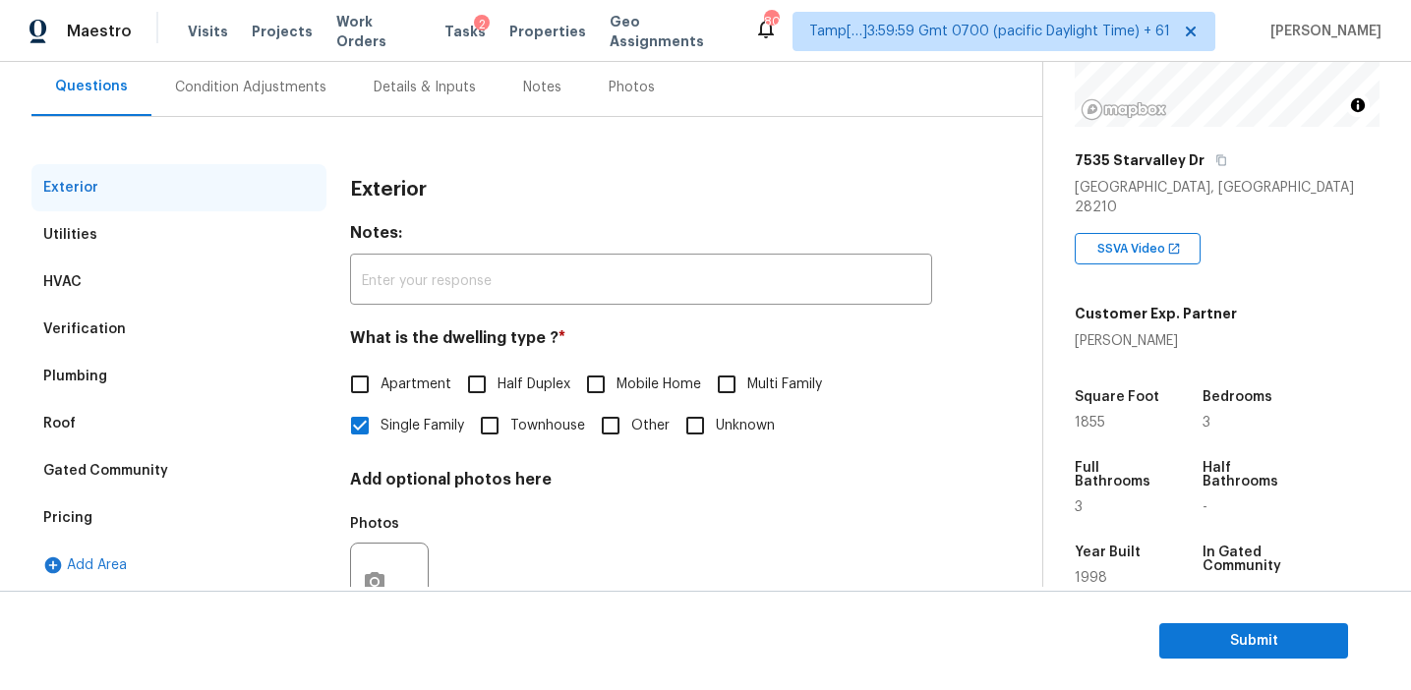
click at [232, 114] on div "Condition Adjustments" at bounding box center [250, 87] width 199 height 58
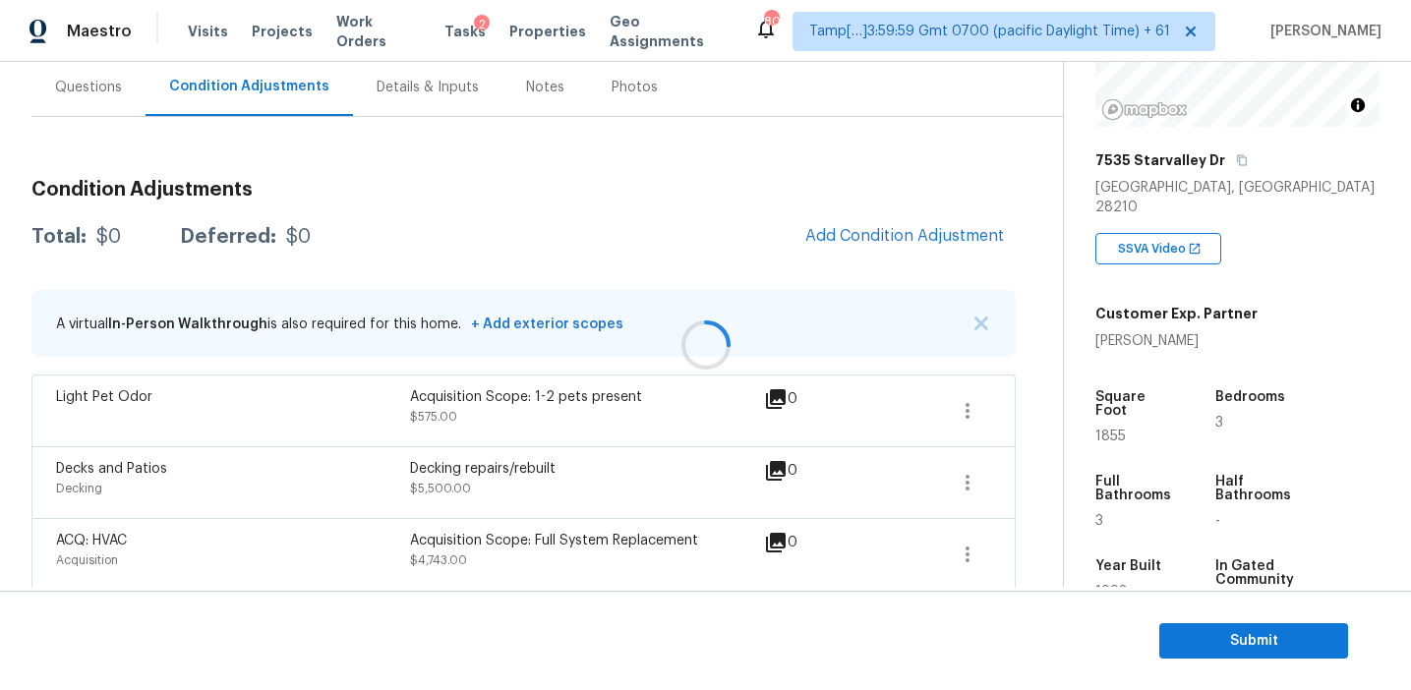
scroll to position [182, 0]
click at [978, 321] on div at bounding box center [705, 345] width 1411 height 690
click at [988, 320] on button "button" at bounding box center [981, 323] width 20 height 20
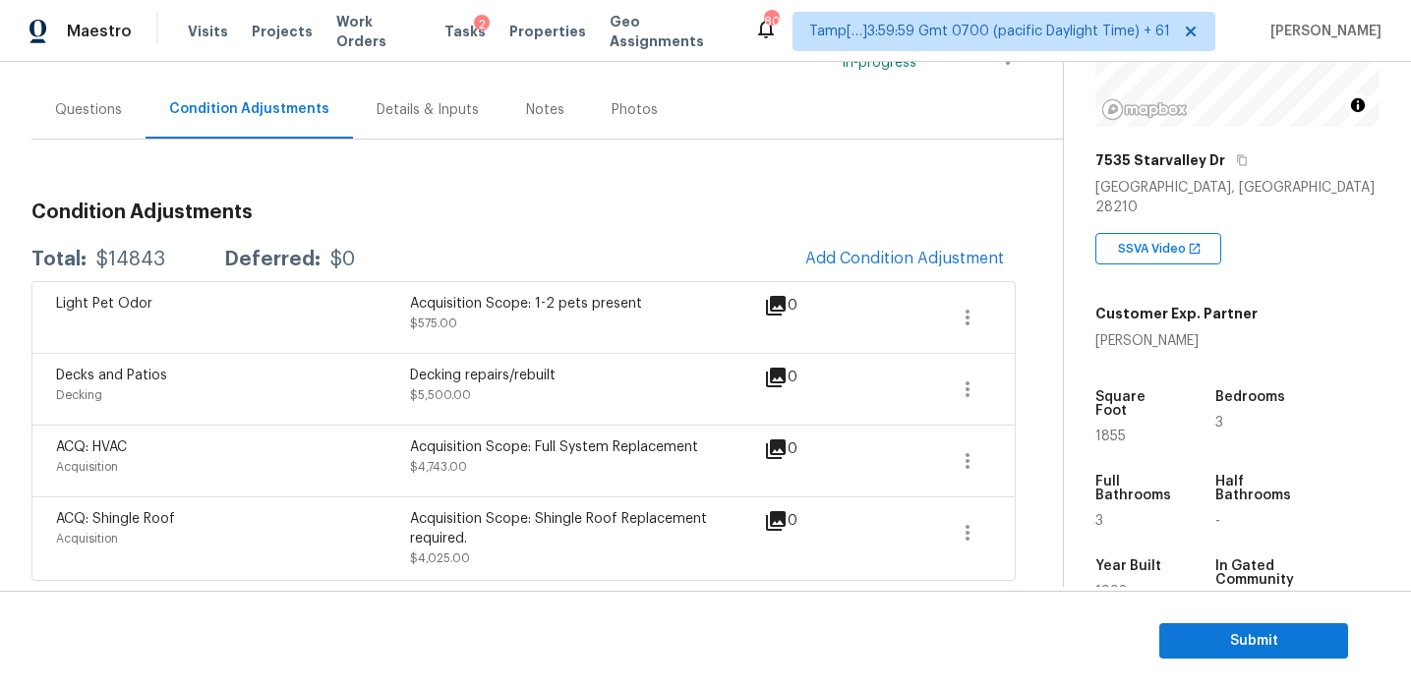
click at [594, 396] on div "Decking repairs/rebuilt $5,500.00" at bounding box center [587, 389] width 354 height 47
click at [674, 207] on h3 "Condition Adjustments" at bounding box center [523, 213] width 984 height 20
click at [849, 251] on span "Add Condition Adjustment" at bounding box center [904, 259] width 199 height 18
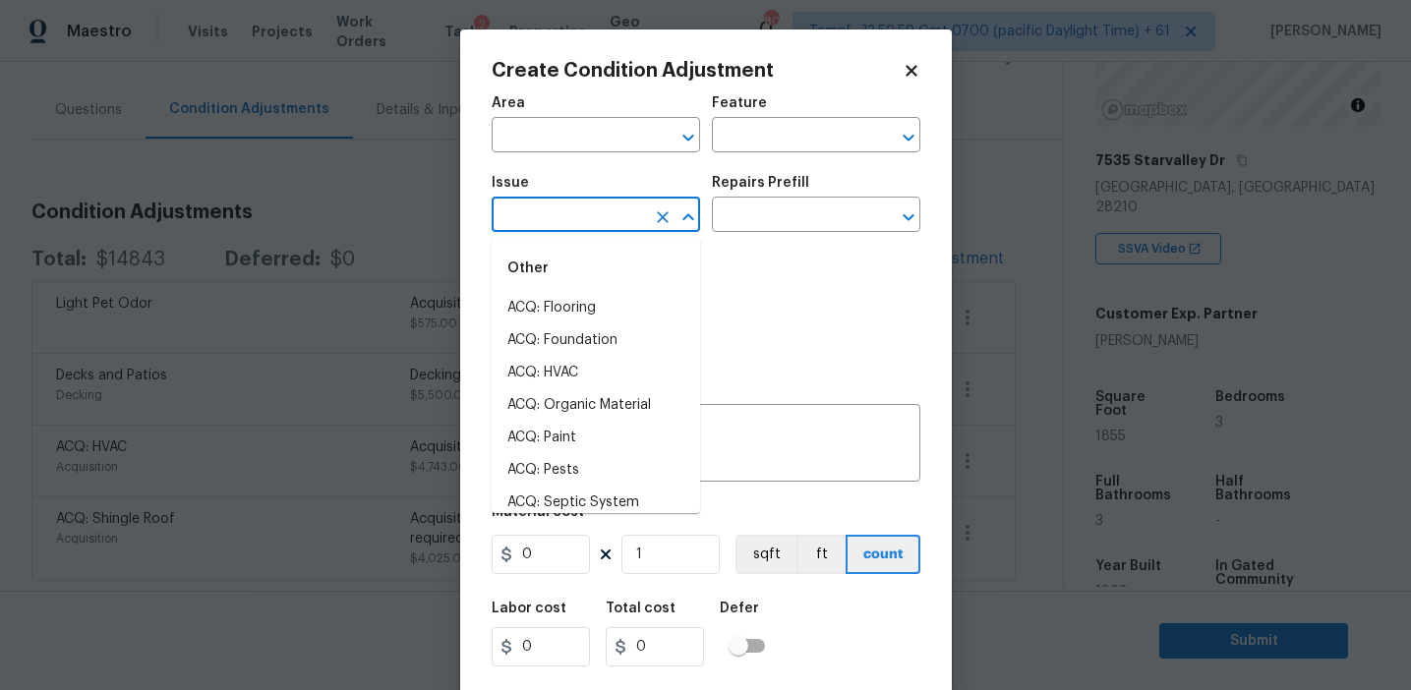
click at [542, 214] on input "text" at bounding box center [568, 217] width 153 height 30
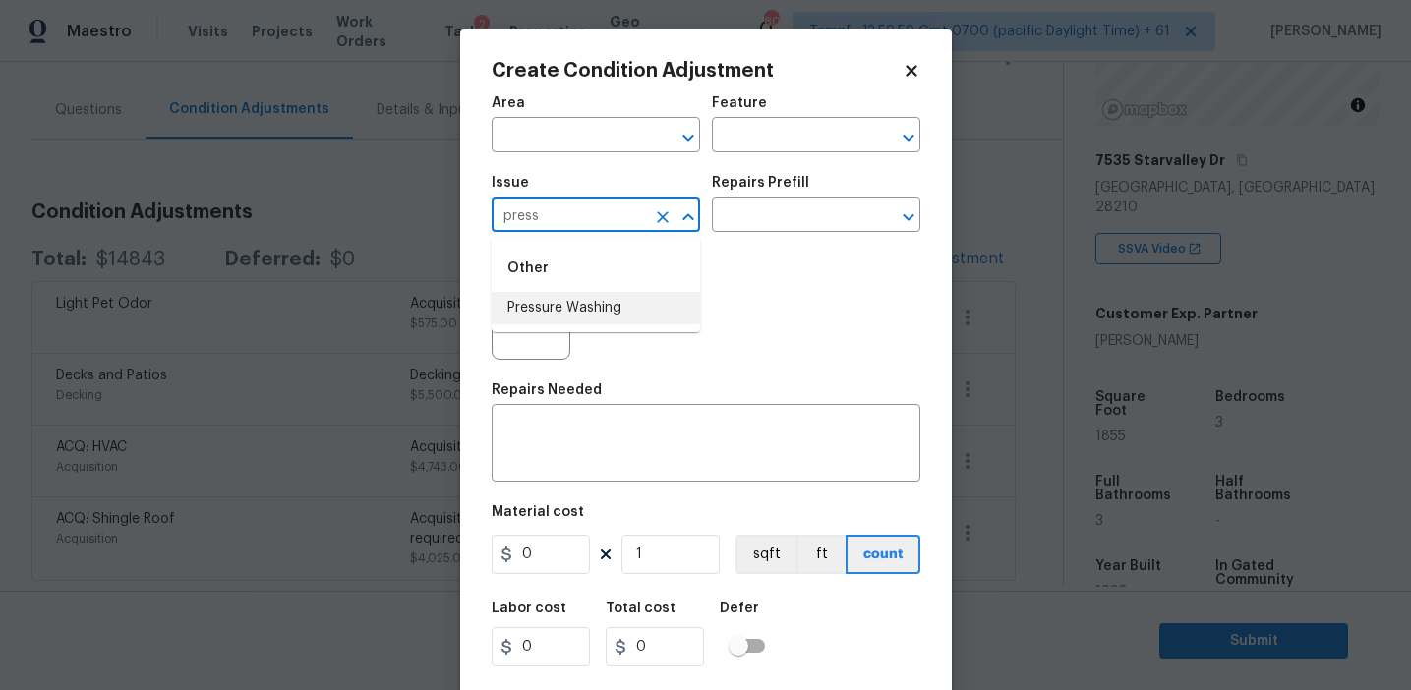
click at [574, 298] on li "Pressure Washing" at bounding box center [596, 308] width 208 height 32
type input "Pressure Washing"
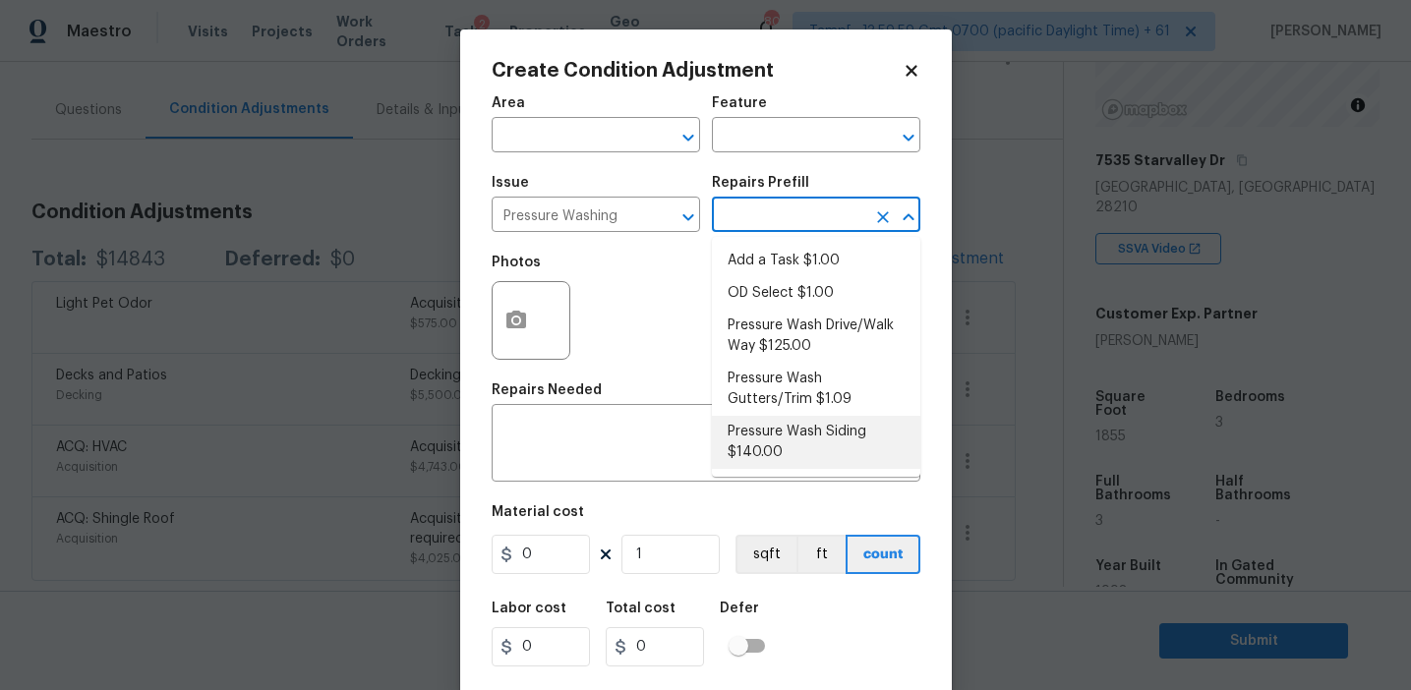
click at [764, 443] on li "Pressure Wash Siding $140.00" at bounding box center [816, 442] width 208 height 53
type input "Siding"
type textarea "Protect areas as needed for pressure washing. Pressure wash the siding on the h…"
type input "140"
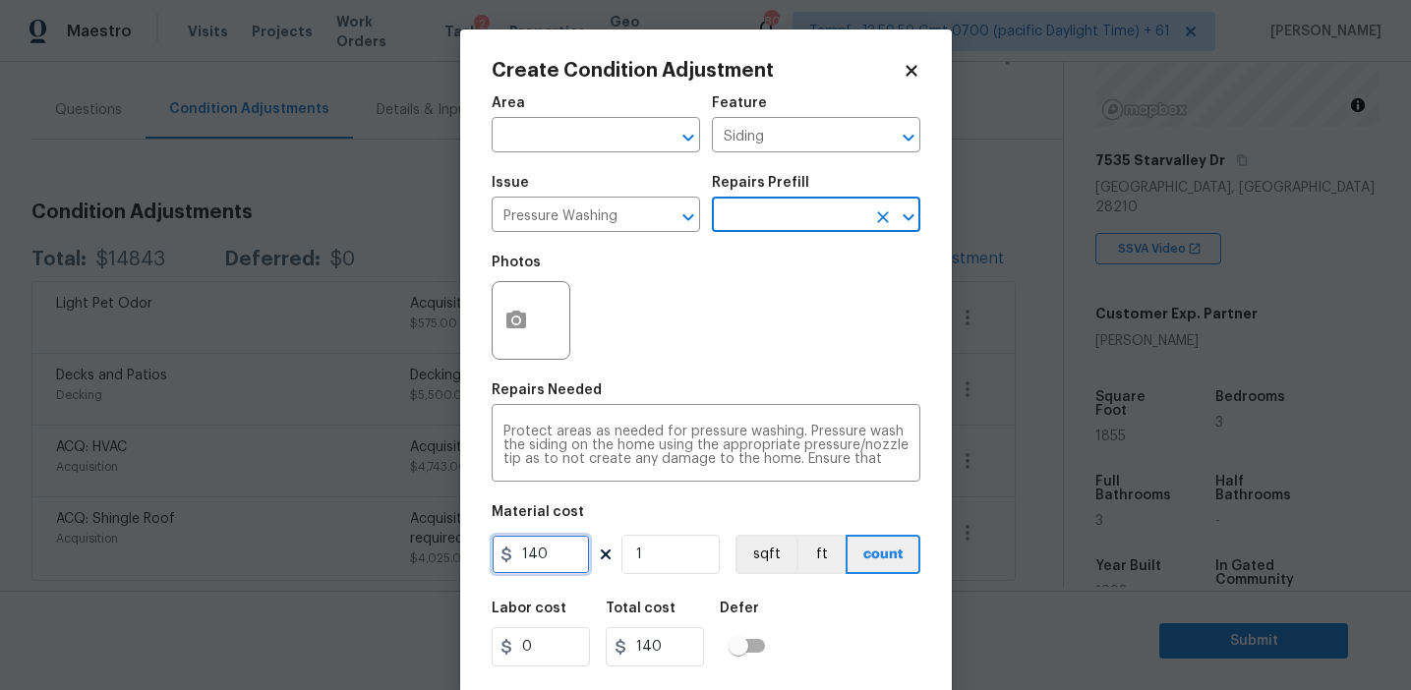
click at [564, 554] on input "140" at bounding box center [541, 554] width 98 height 39
type input "350"
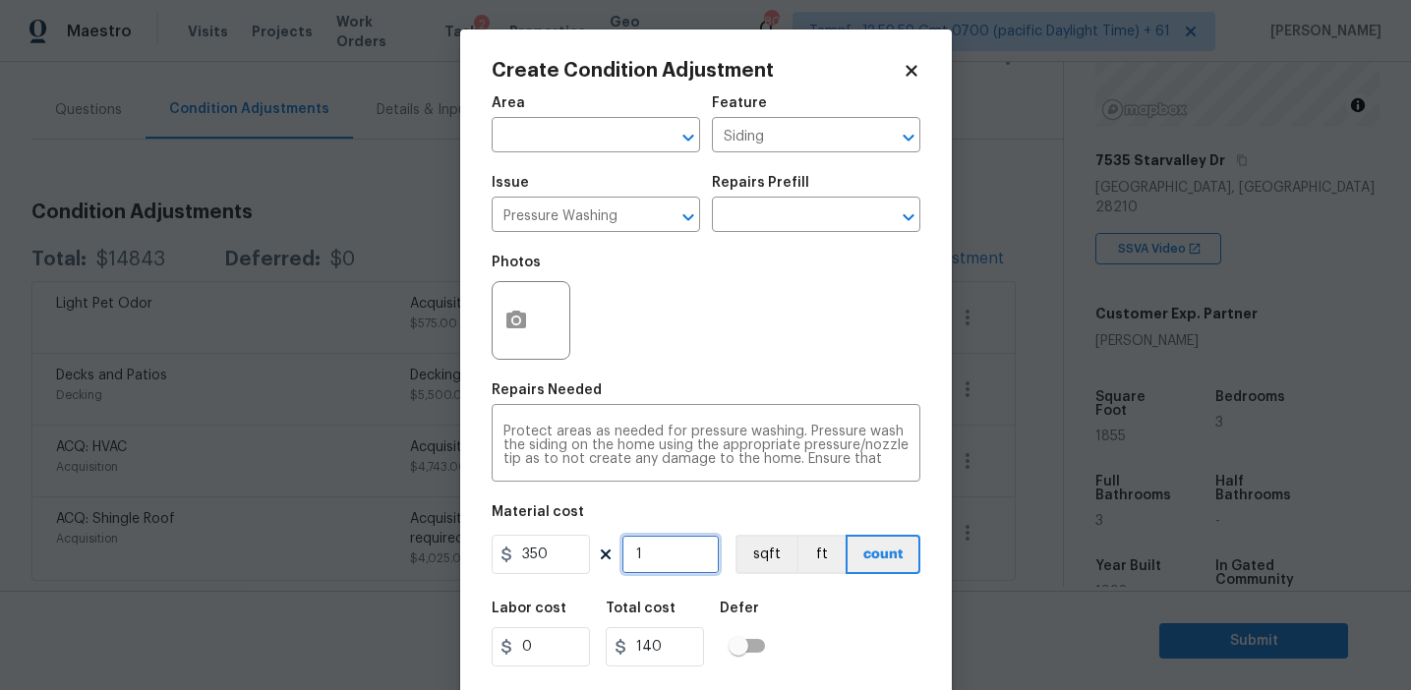
type input "350"
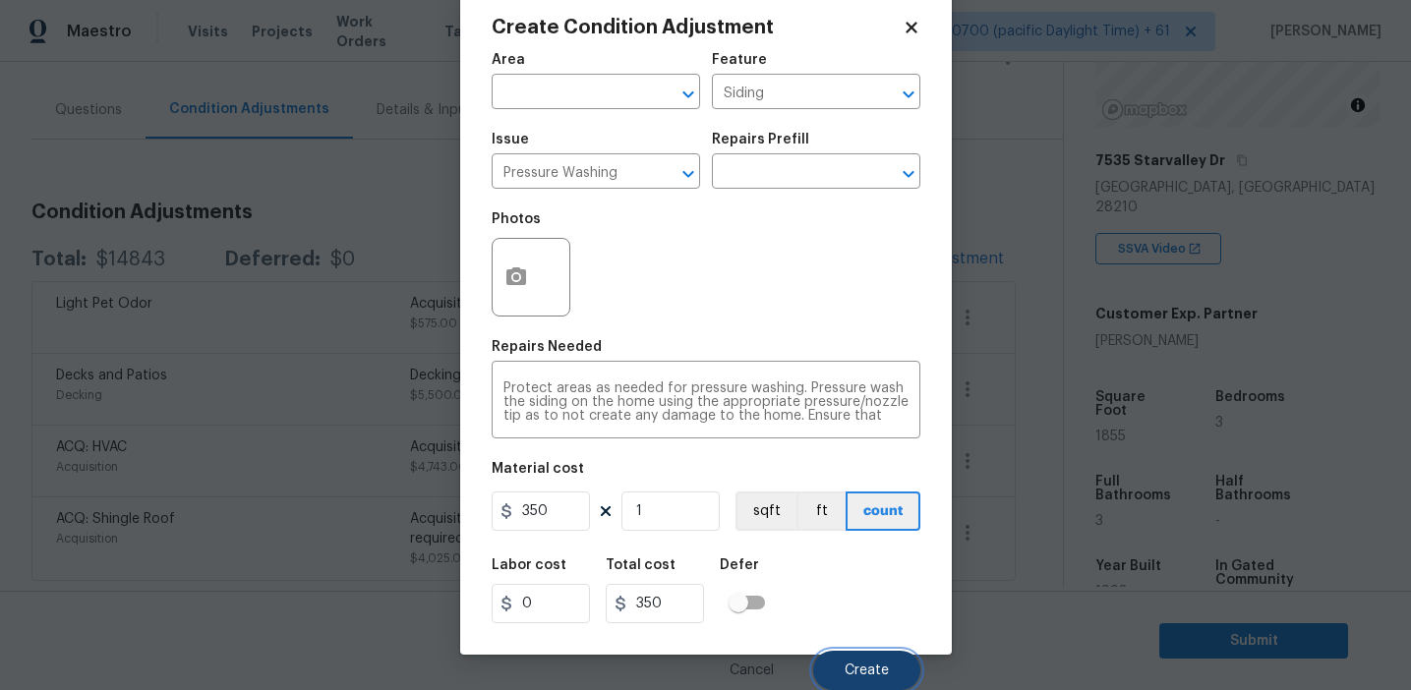
click at [877, 651] on button "Create" at bounding box center [866, 670] width 107 height 39
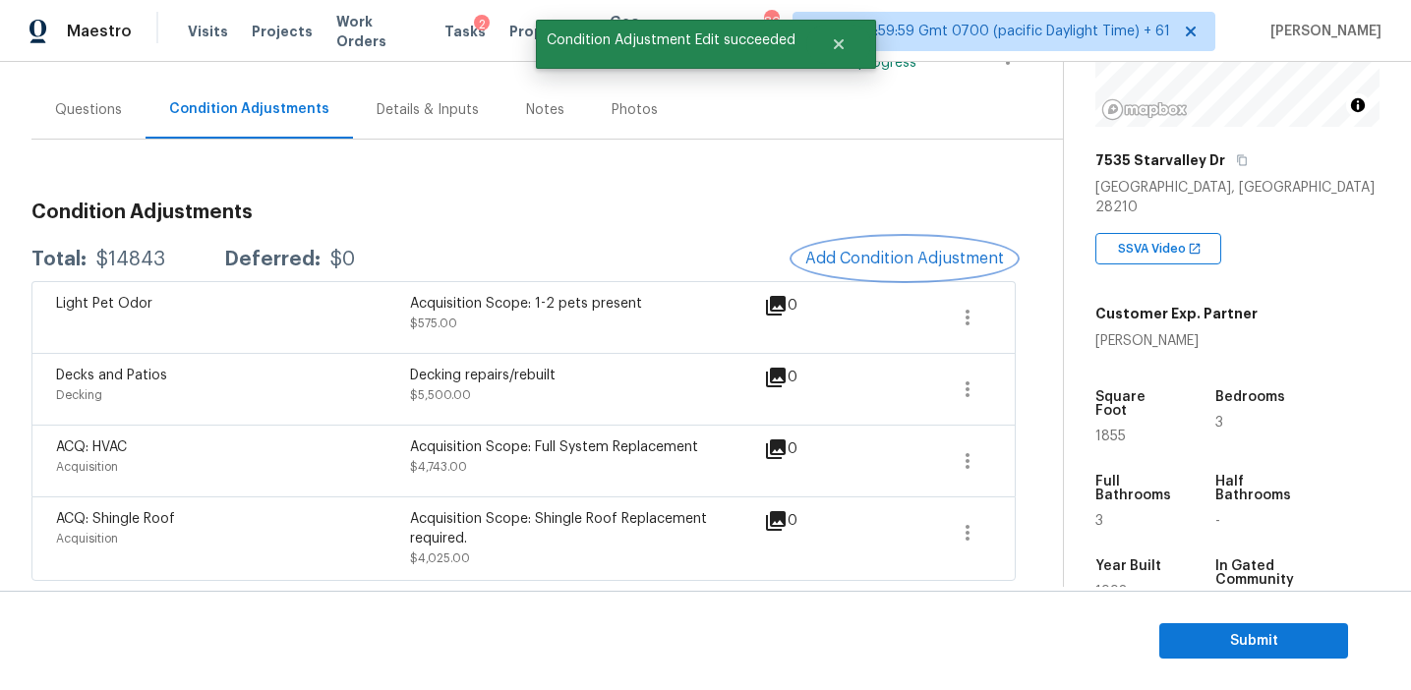
scroll to position [0, 0]
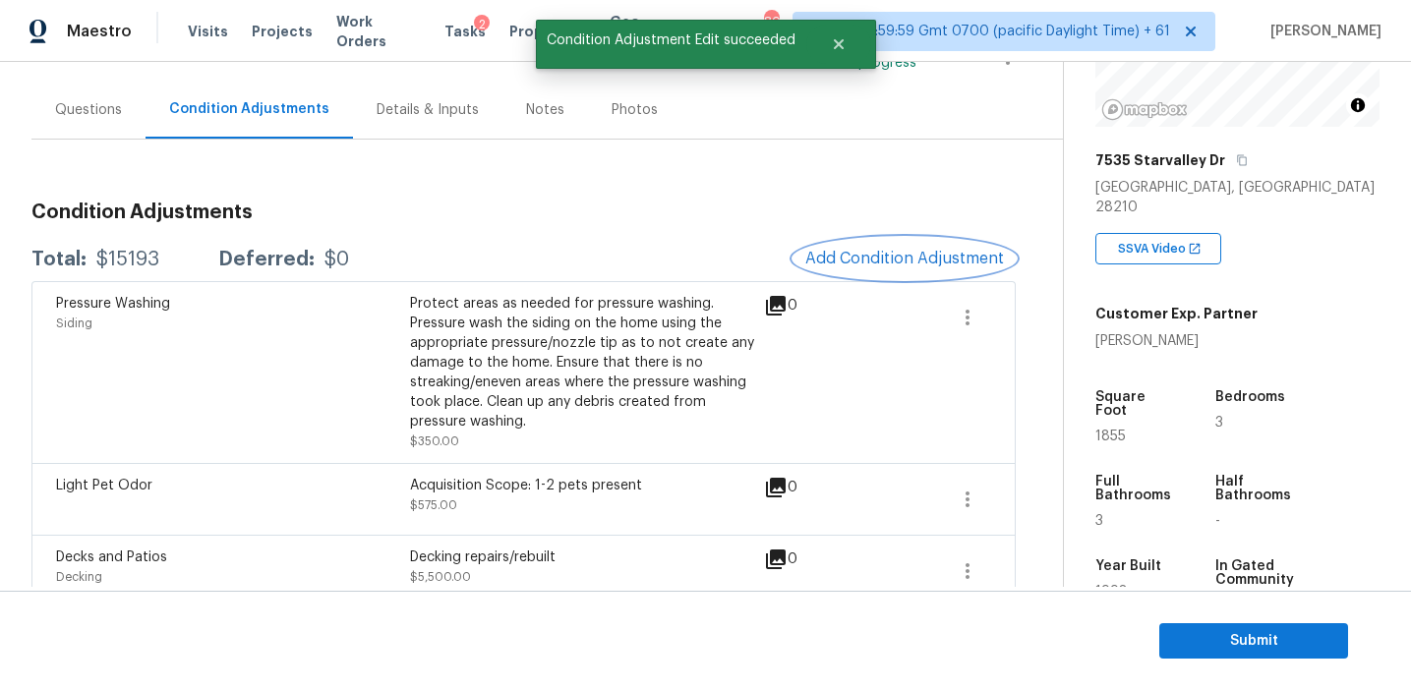
click at [874, 265] on span "Add Condition Adjustment" at bounding box center [904, 259] width 199 height 18
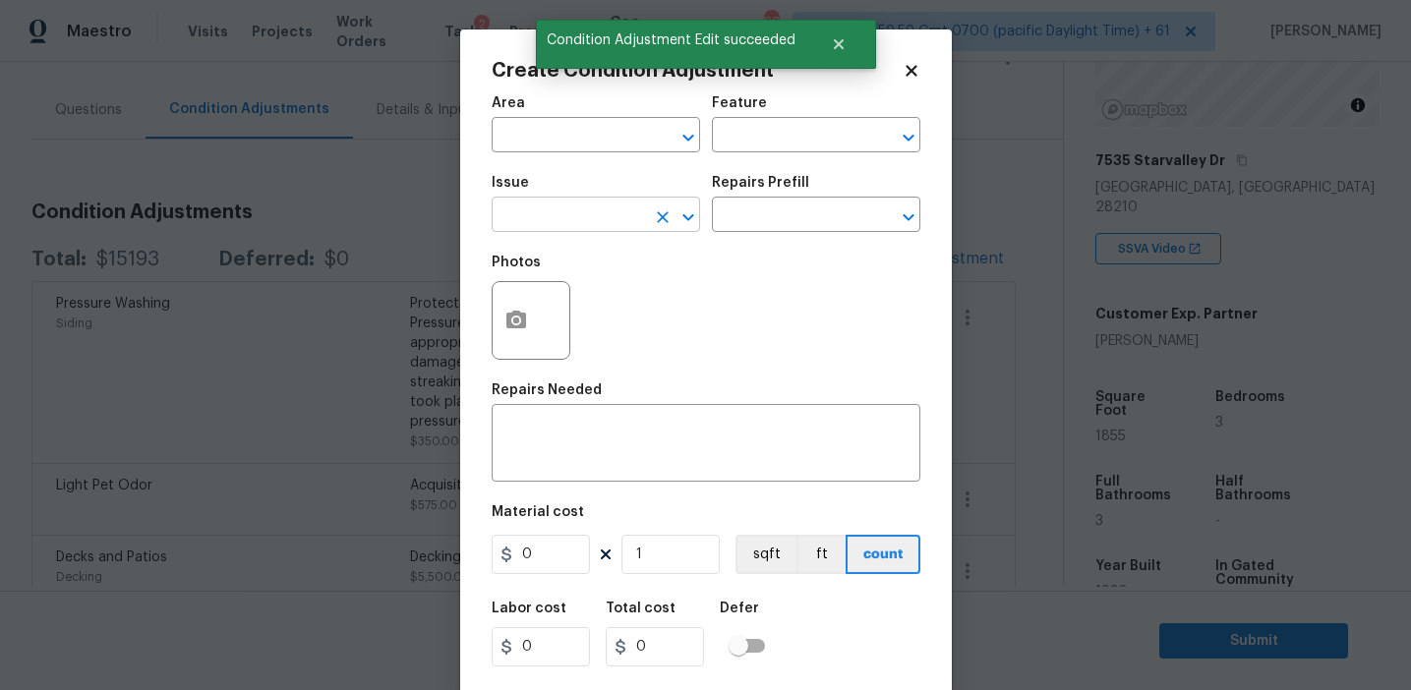
click at [559, 220] on input "text" at bounding box center [568, 217] width 153 height 30
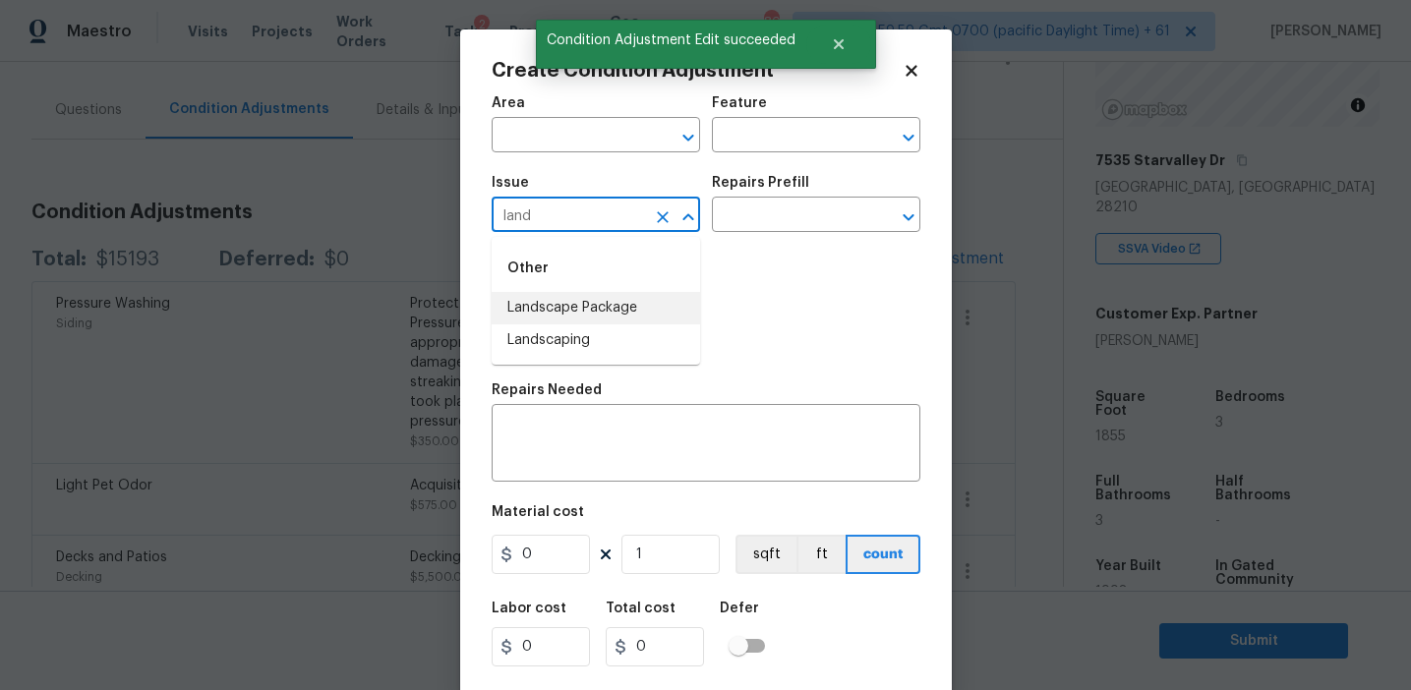
click at [586, 299] on li "Landscape Package" at bounding box center [596, 308] width 208 height 32
type input "Landscape Package"
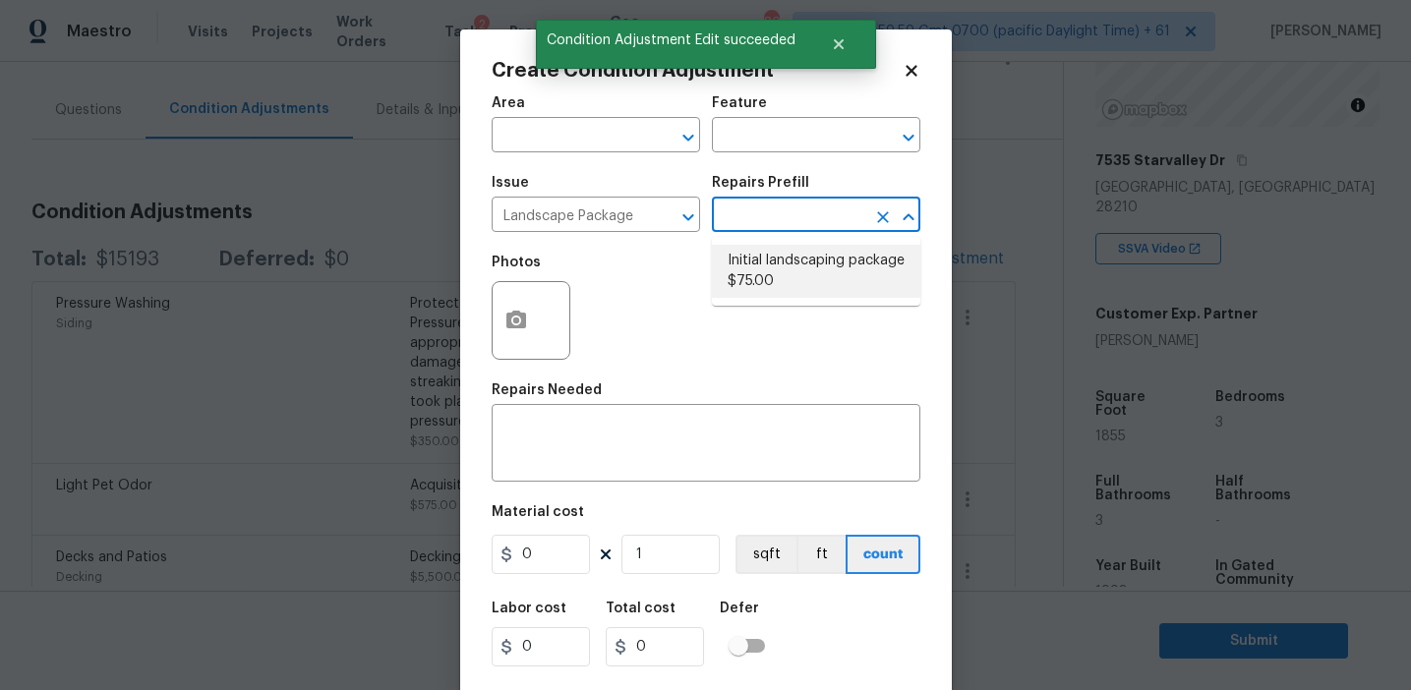
click at [764, 265] on li "Initial landscaping package $75.00" at bounding box center [816, 271] width 208 height 53
type input "Home Readiness Packages"
type textarea "Mowing of grass up to 6" in height. Mow, edge along driveways & sidewalks, trim…"
type input "75"
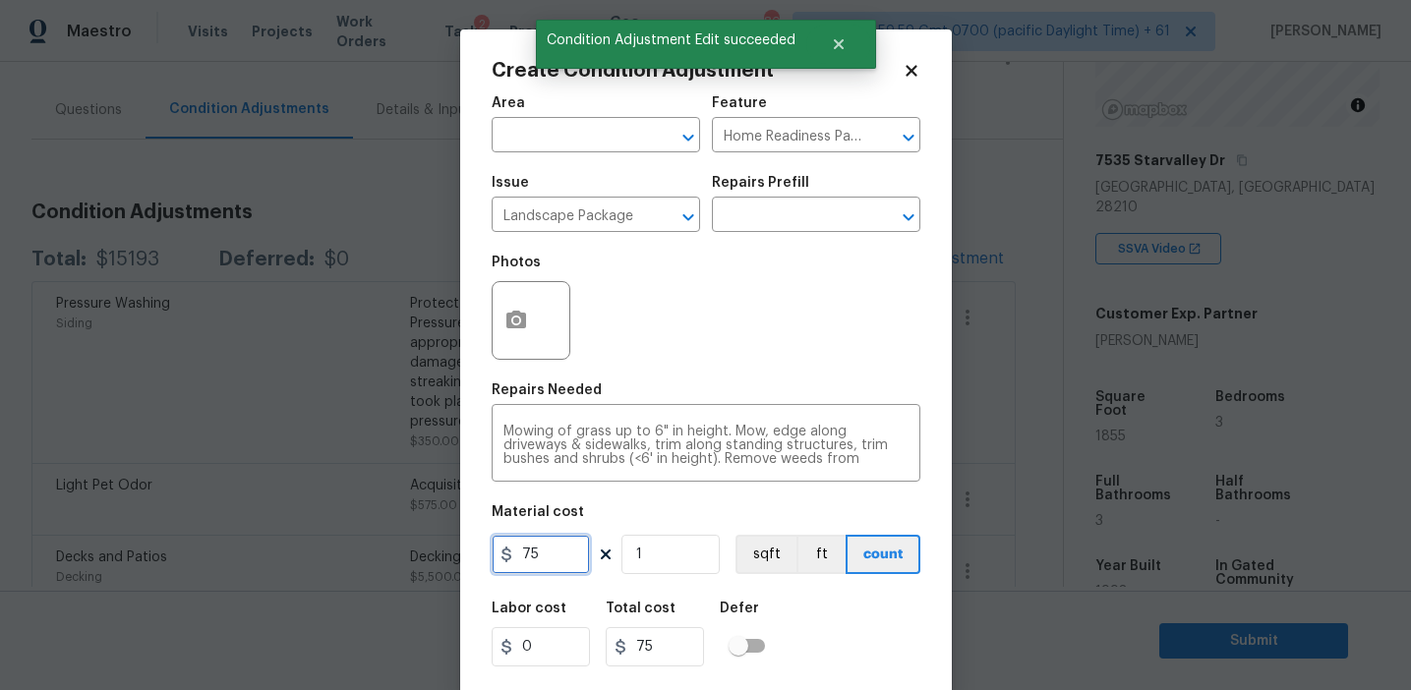
click at [556, 557] on input "75" at bounding box center [541, 554] width 98 height 39
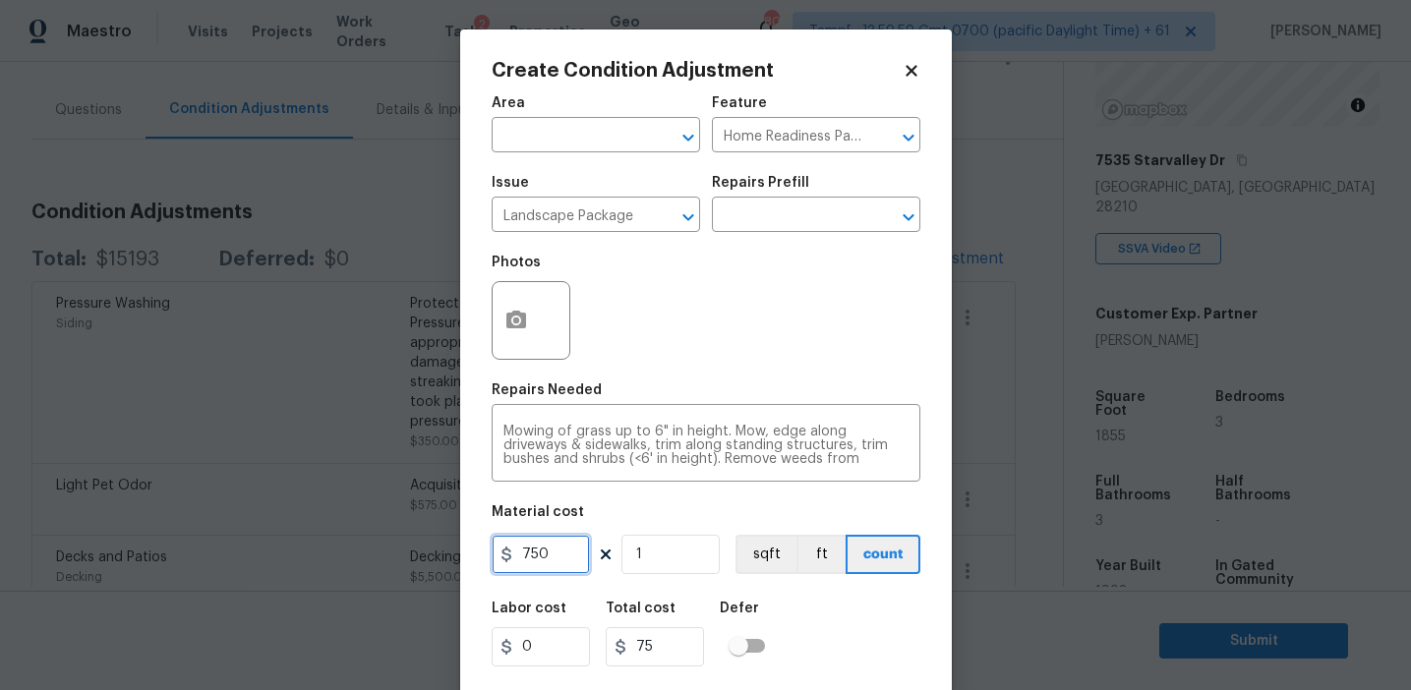
type input "750"
click at [517, 316] on icon "button" at bounding box center [516, 320] width 20 height 18
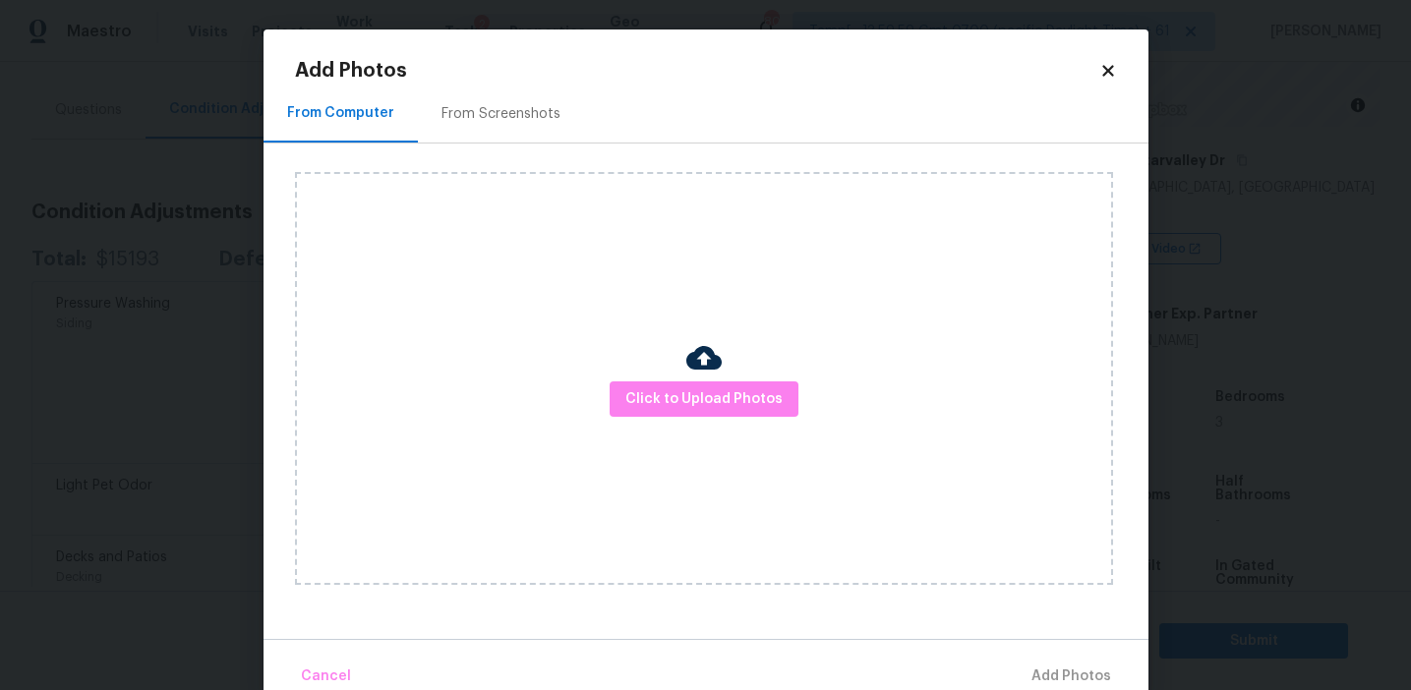
click at [522, 96] on div "From Screenshots" at bounding box center [501, 114] width 166 height 58
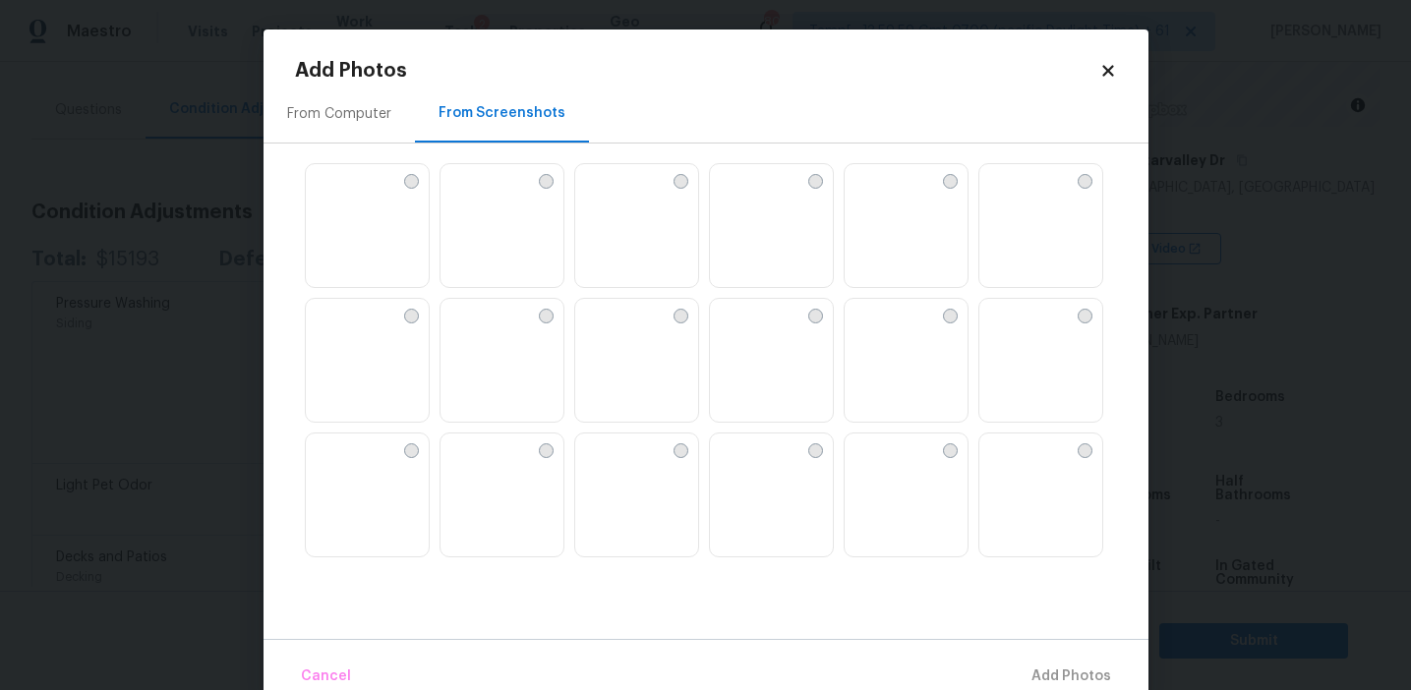
click at [601, 330] on img at bounding box center [590, 314] width 31 height 31
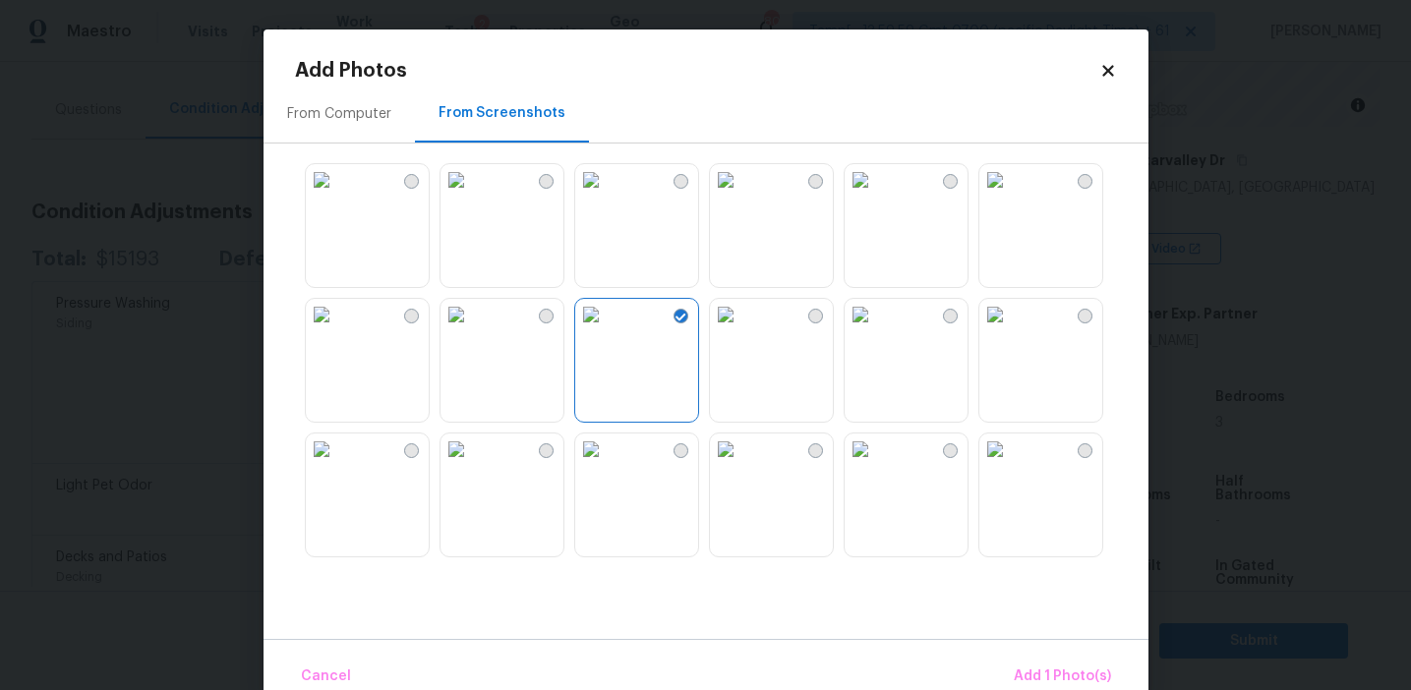
click at [607, 196] on img at bounding box center [590, 179] width 31 height 31
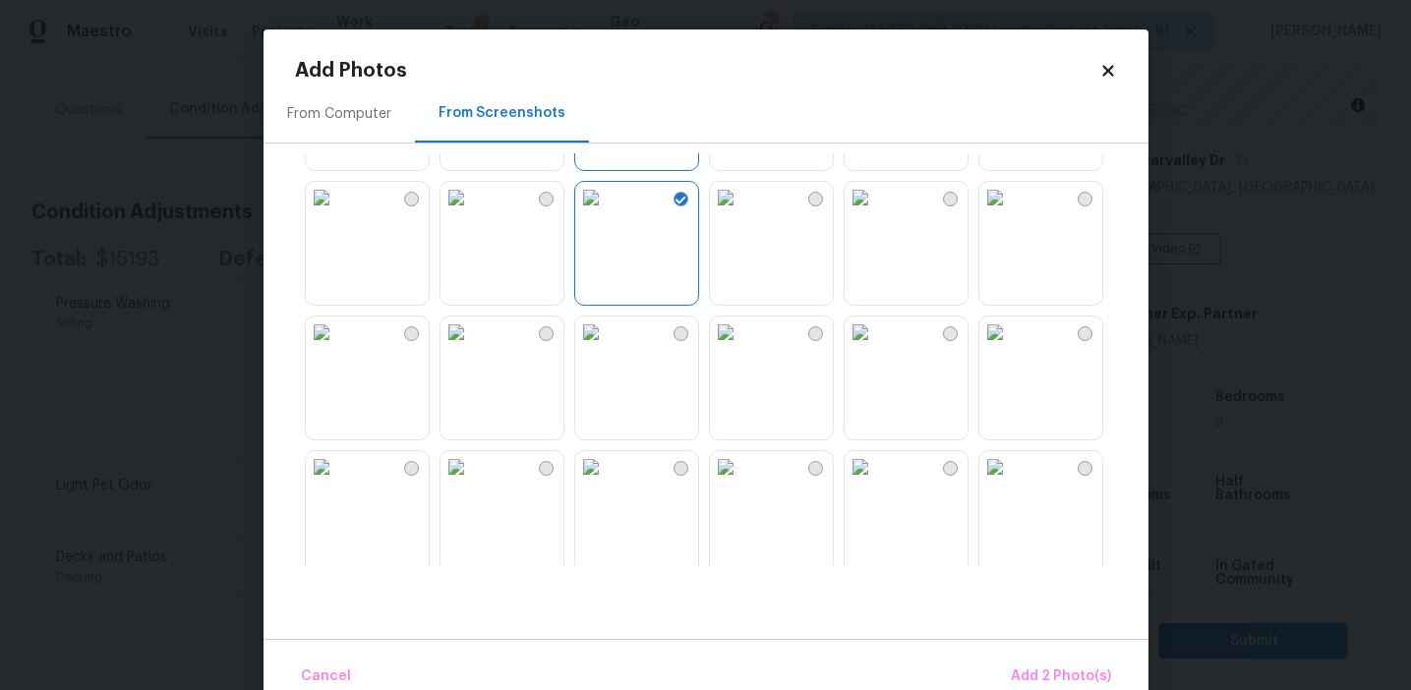
scroll to position [202, 0]
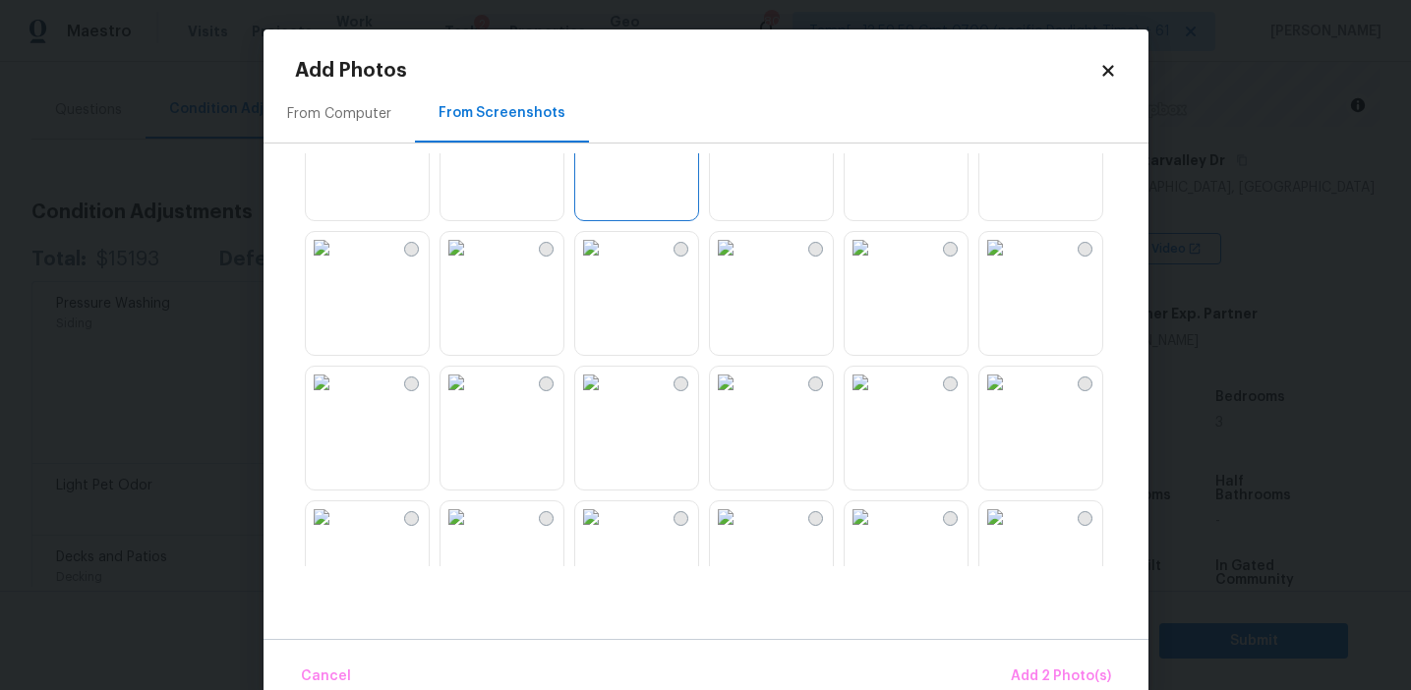
click at [1011, 263] on img at bounding box center [994, 247] width 31 height 31
click at [337, 398] on img at bounding box center [321, 382] width 31 height 31
click at [1027, 665] on span "Add 4 Photo(s)" at bounding box center [1060, 677] width 101 height 25
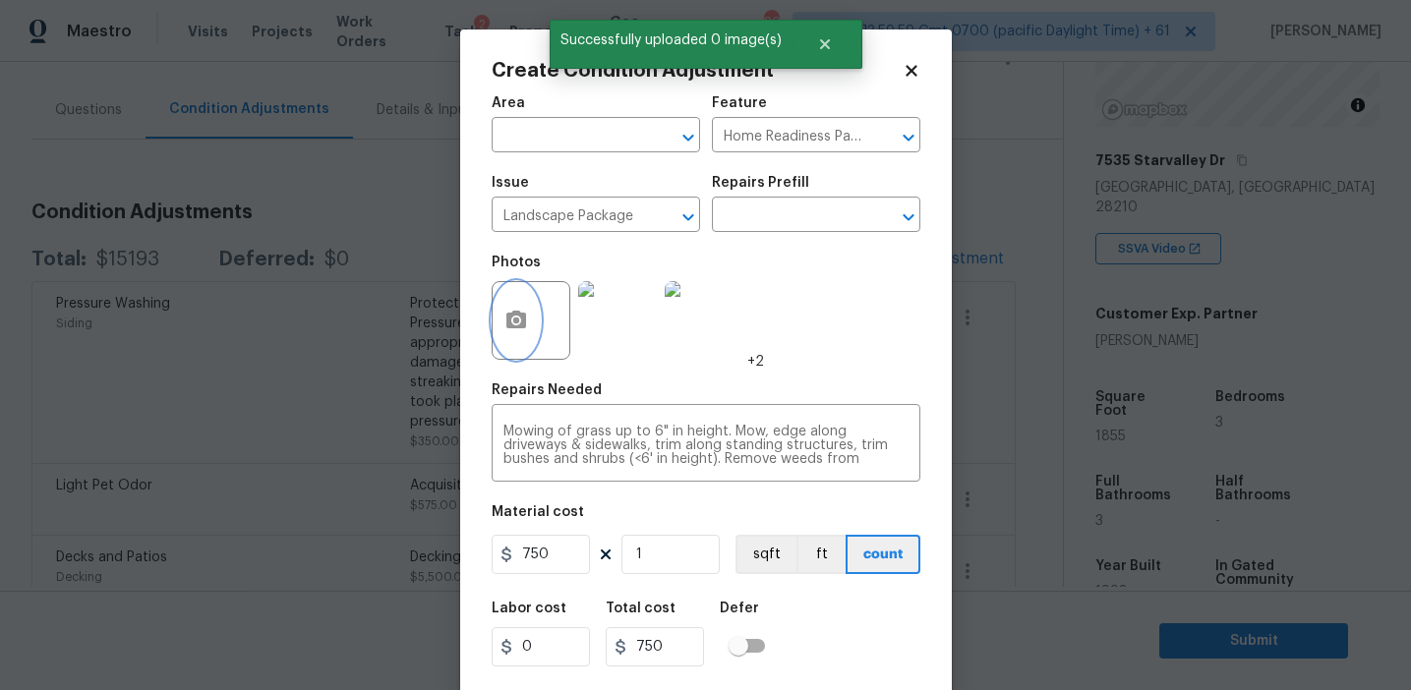
scroll to position [44, 0]
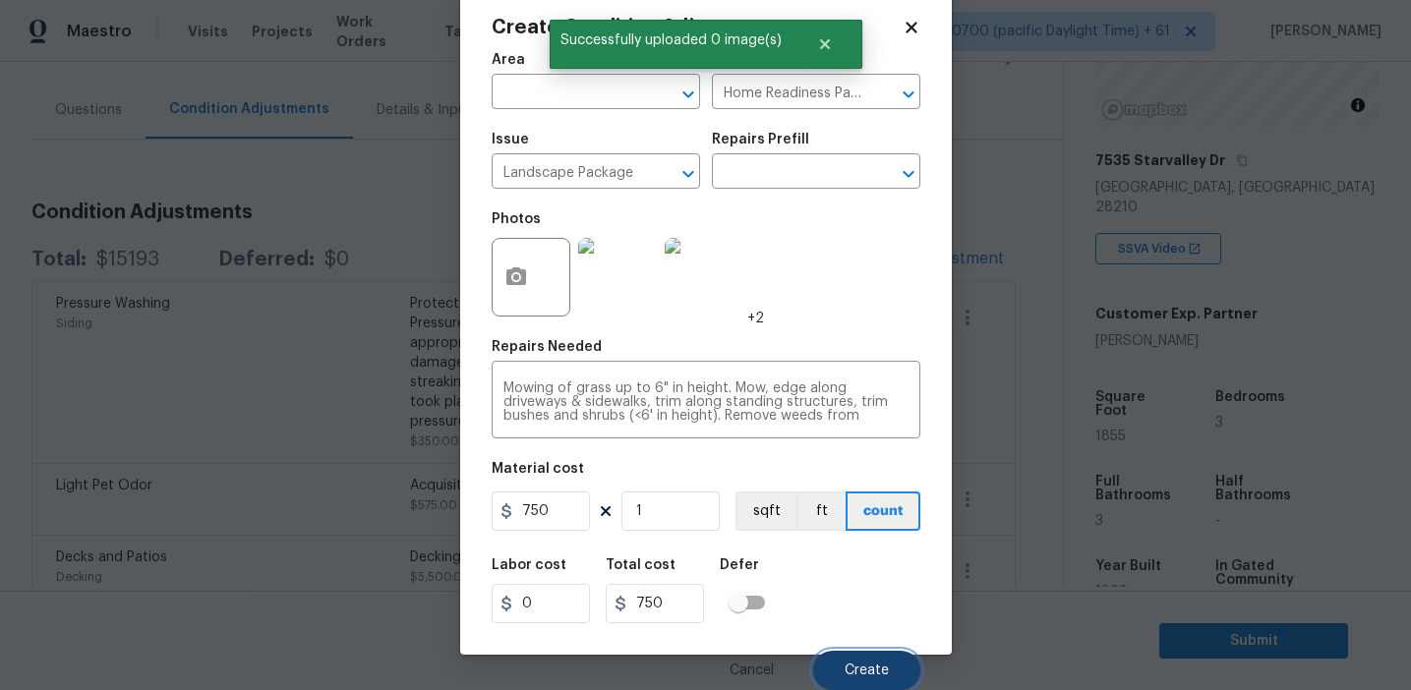
click at [861, 659] on button "Create" at bounding box center [866, 670] width 107 height 39
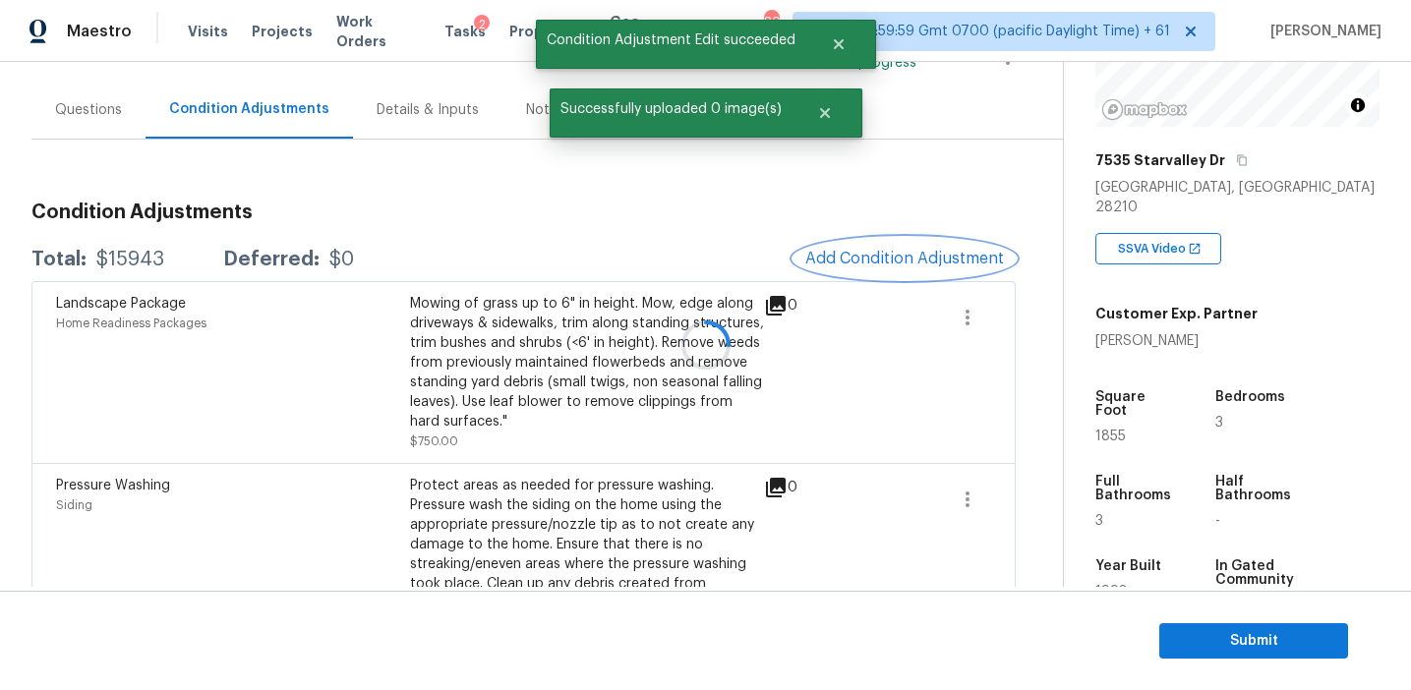
scroll to position [0, 0]
click at [876, 253] on div at bounding box center [705, 345] width 1411 height 690
click at [876, 253] on span "Add Condition Adjustment" at bounding box center [904, 259] width 199 height 18
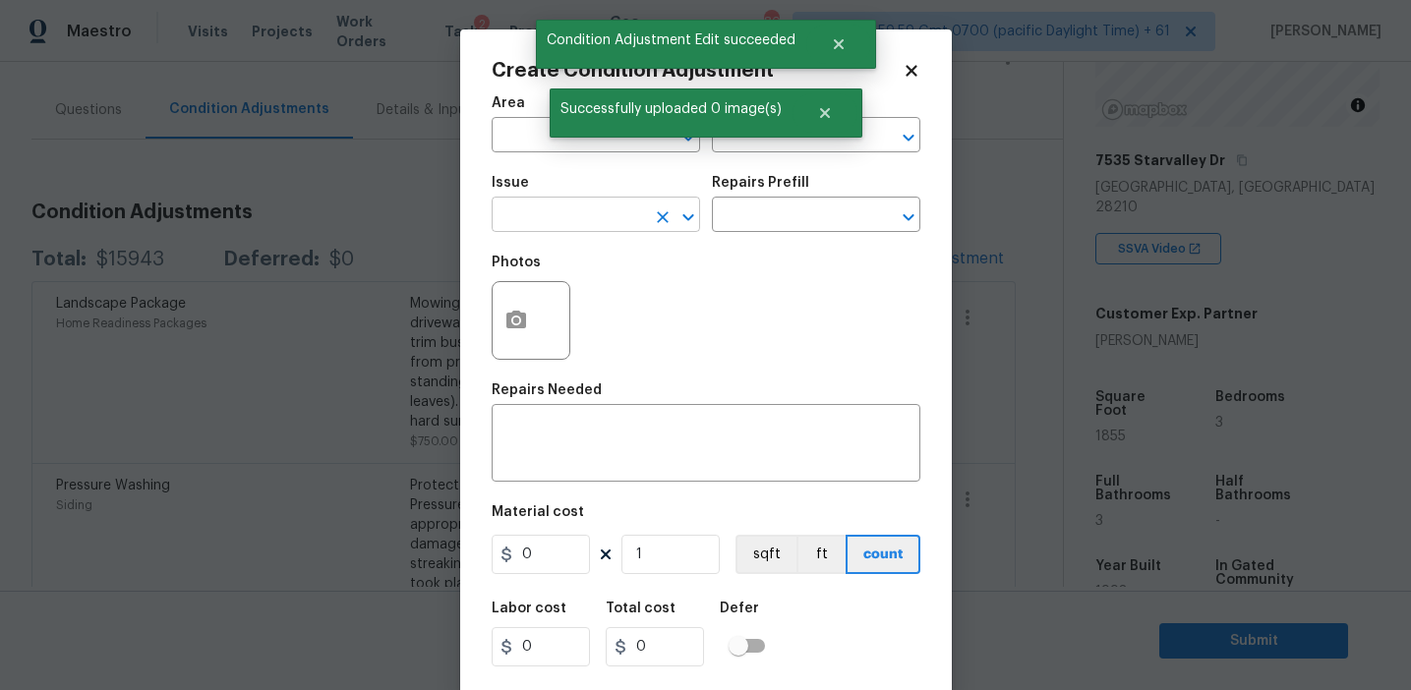
click at [570, 218] on input "text" at bounding box center [568, 217] width 153 height 30
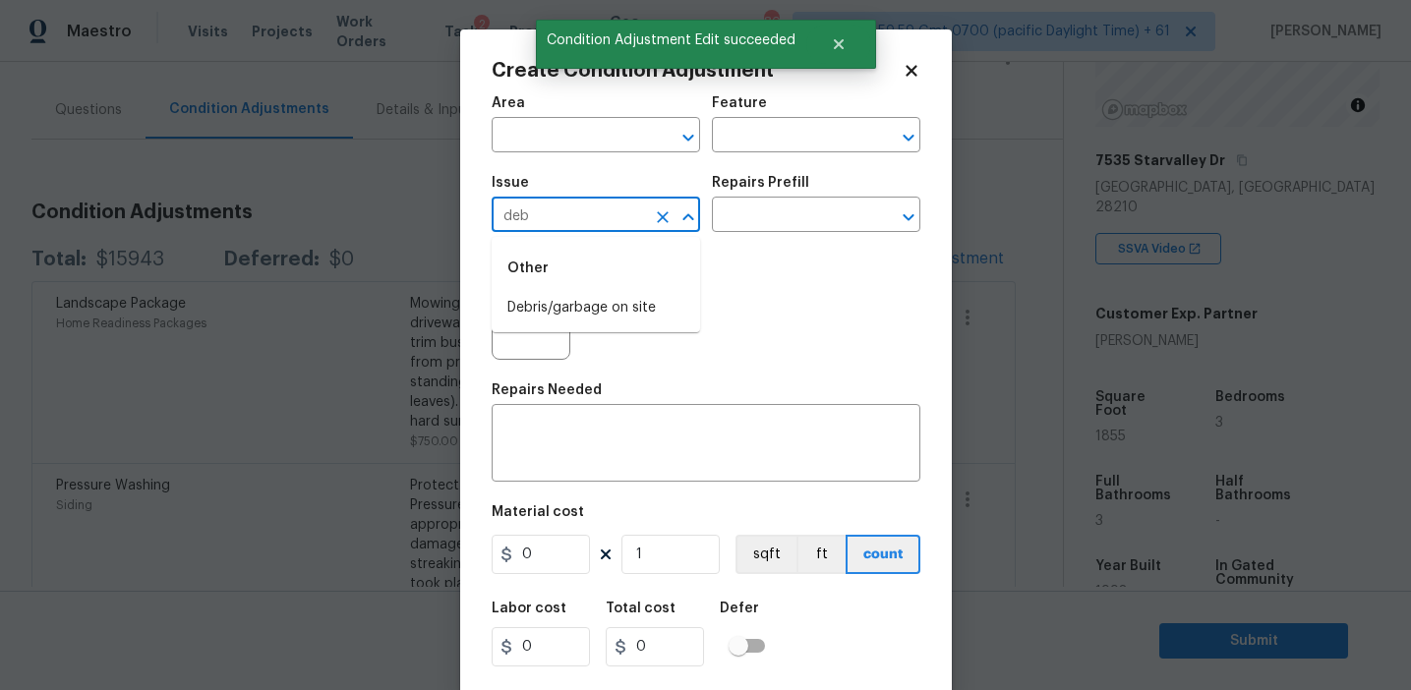
click at [605, 295] on li "Debris/garbage on site" at bounding box center [596, 308] width 208 height 32
type input "Debris/garbage on site"
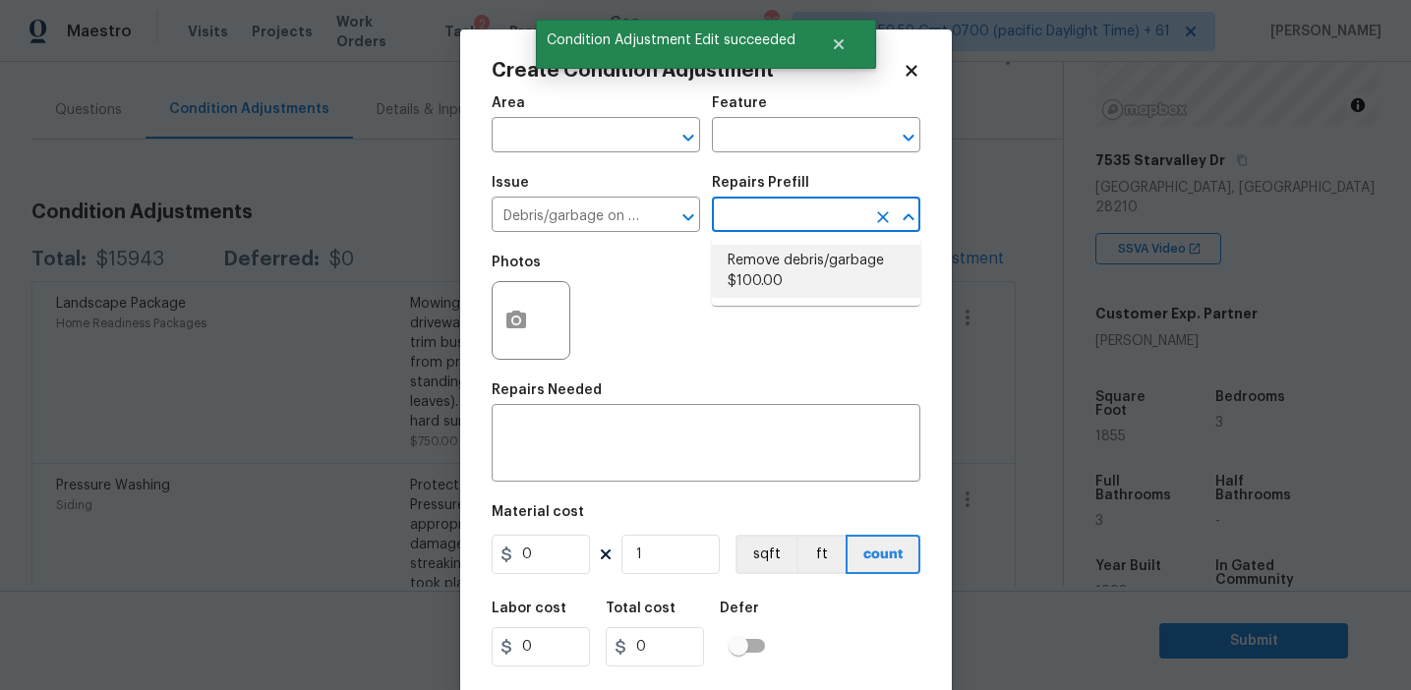
click at [789, 270] on li "Remove debris/garbage $100.00" at bounding box center [816, 271] width 208 height 53
type textarea "Remove, haul off, and properly dispose of any debris left by seller to offsite …"
type input "100"
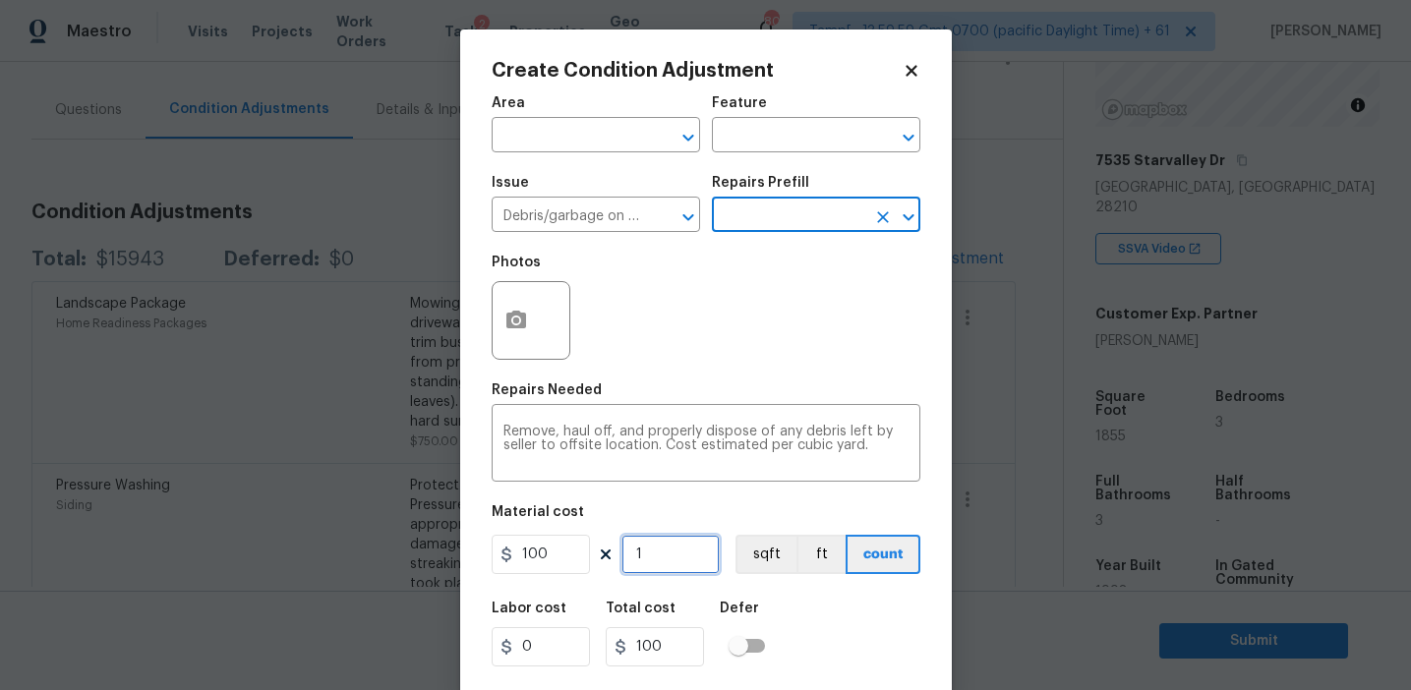
click at [670, 556] on input "1" at bounding box center [670, 554] width 98 height 39
type input "0"
type input "4"
type input "400"
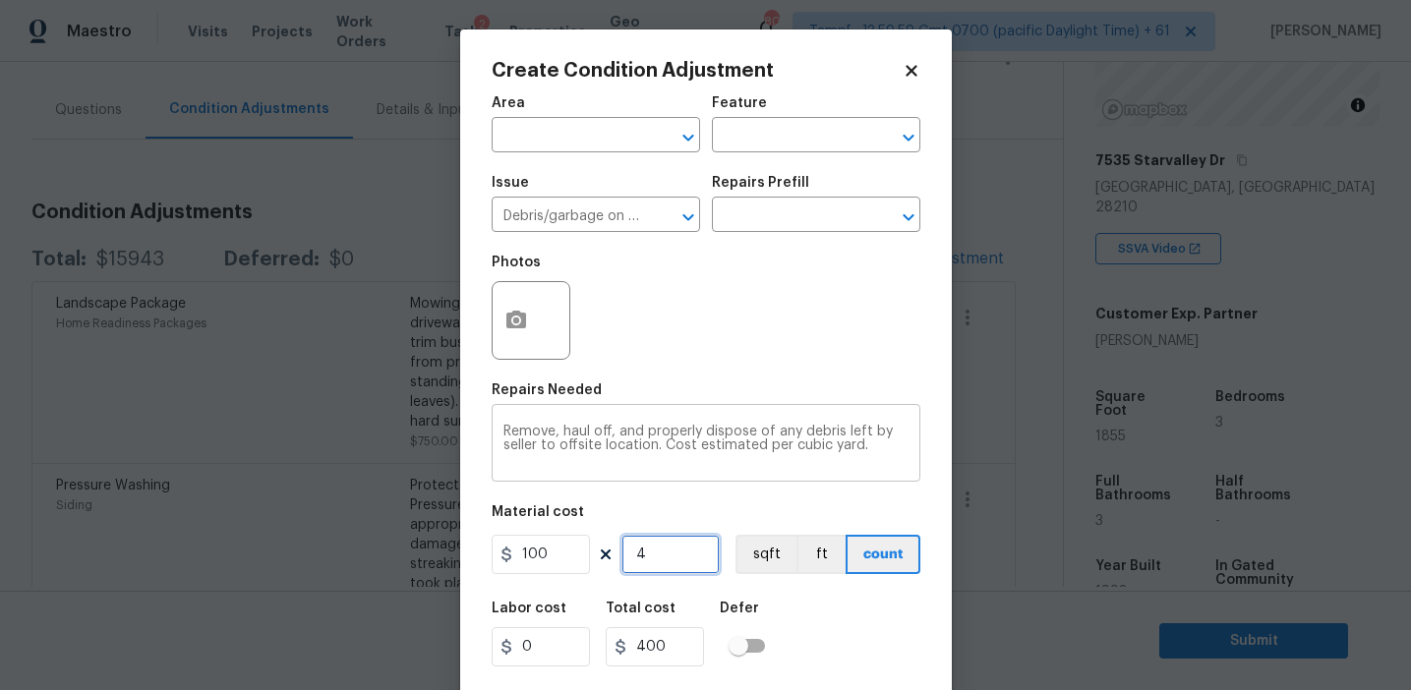
type input "4"
click at [512, 322] on circle "button" at bounding box center [515, 321] width 6 height 6
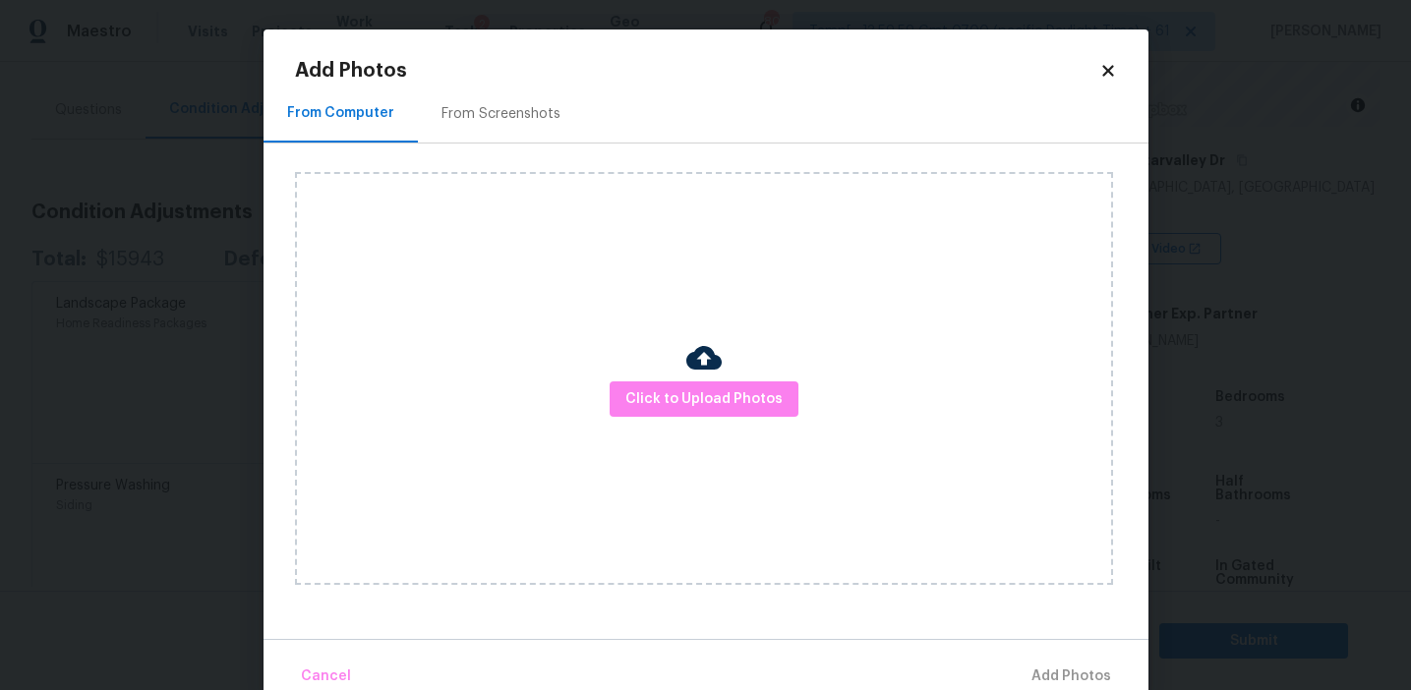
click at [497, 145] on div "Click to Upload Photos" at bounding box center [721, 379] width 853 height 470
click at [495, 115] on div "From Screenshots" at bounding box center [500, 114] width 119 height 20
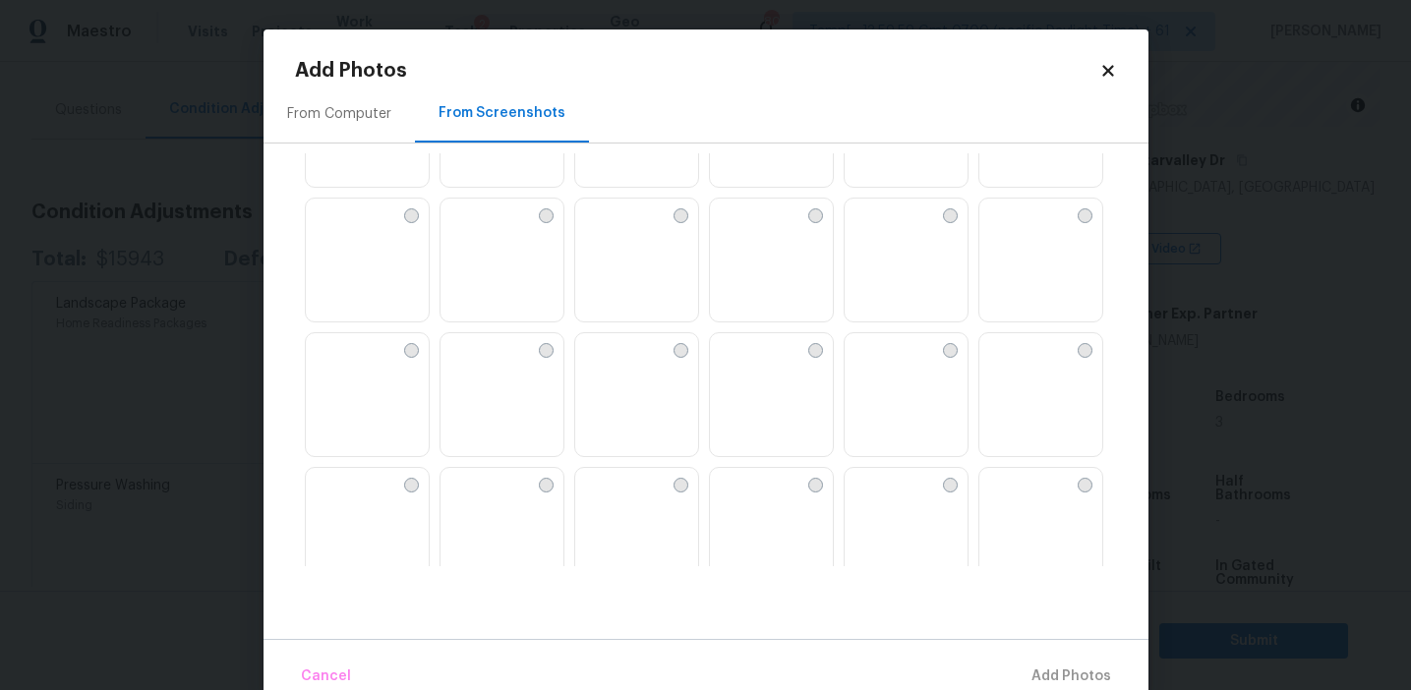
scroll to position [1474, 0]
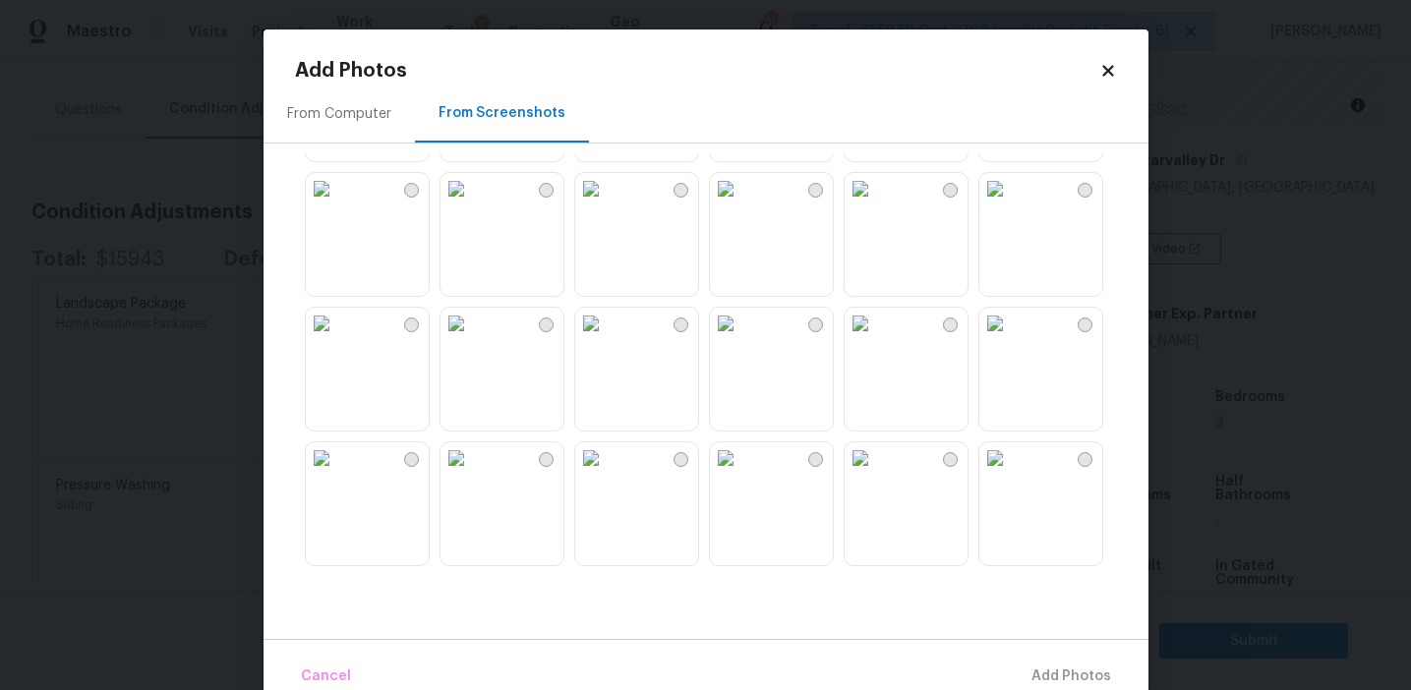
click at [741, 204] on img at bounding box center [725, 188] width 31 height 31
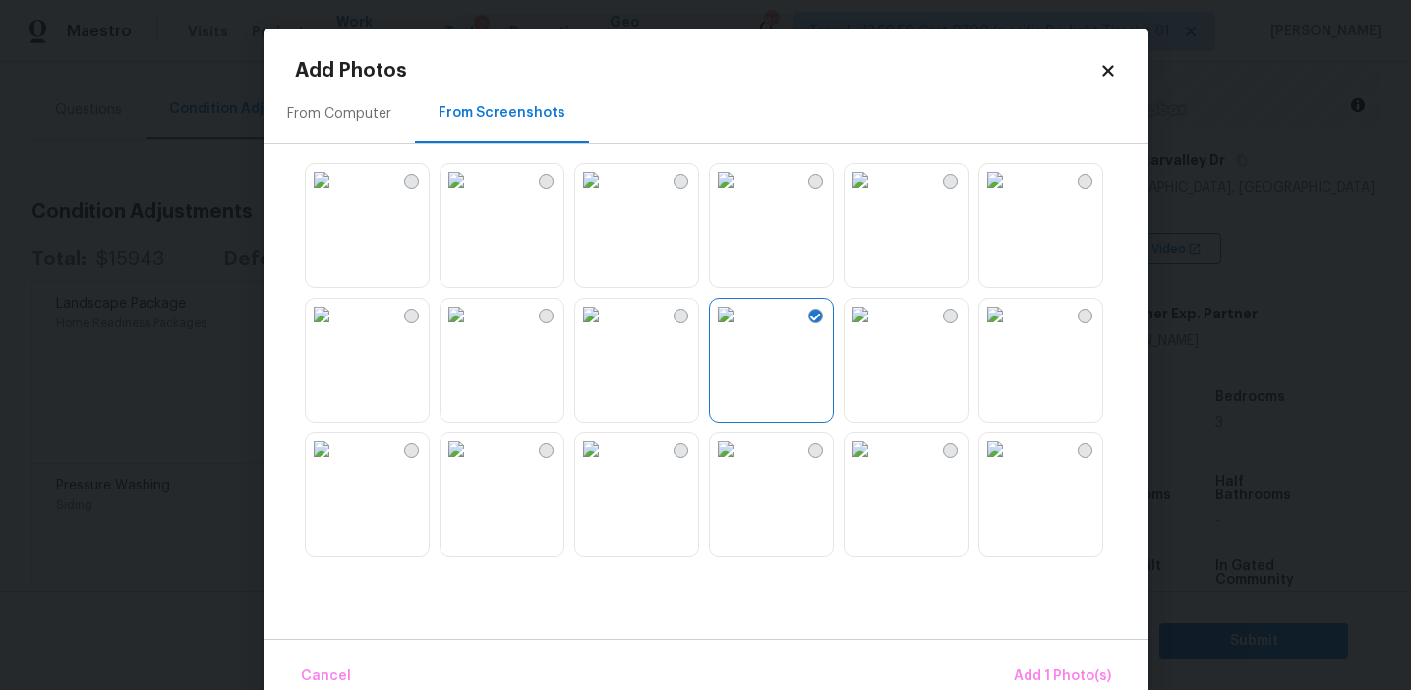
scroll to position [1255, 0]
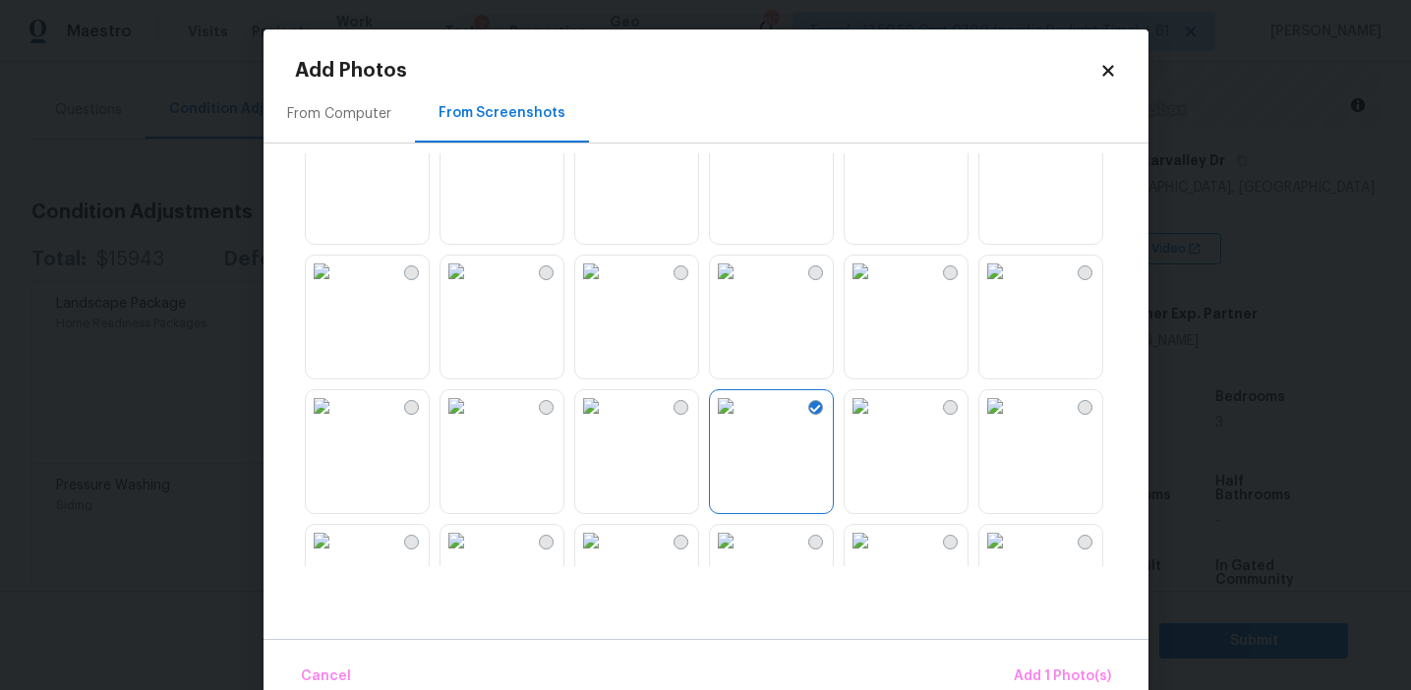
click at [337, 287] on img at bounding box center [321, 271] width 31 height 31
click at [741, 287] on img at bounding box center [725, 271] width 31 height 31
click at [1011, 287] on img at bounding box center [994, 271] width 31 height 31
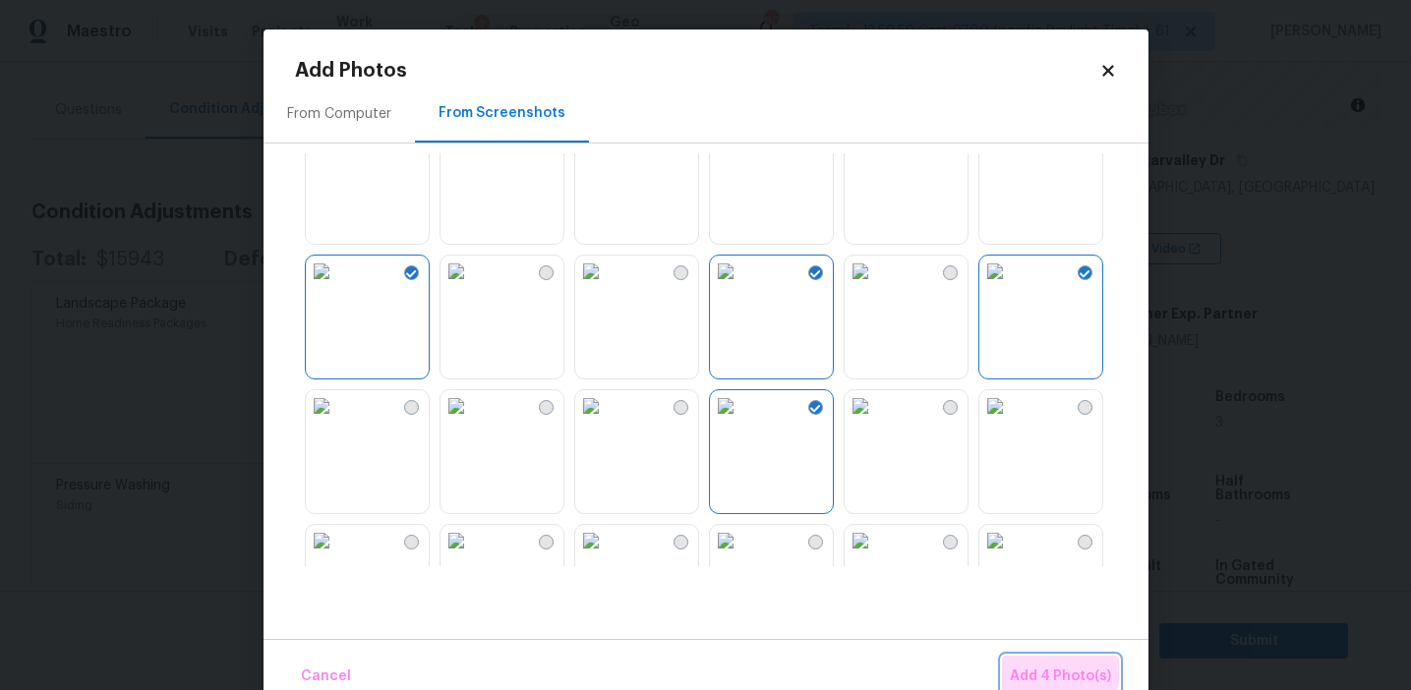
click at [1019, 662] on button "Add 4 Photo(s)" at bounding box center [1060, 677] width 117 height 42
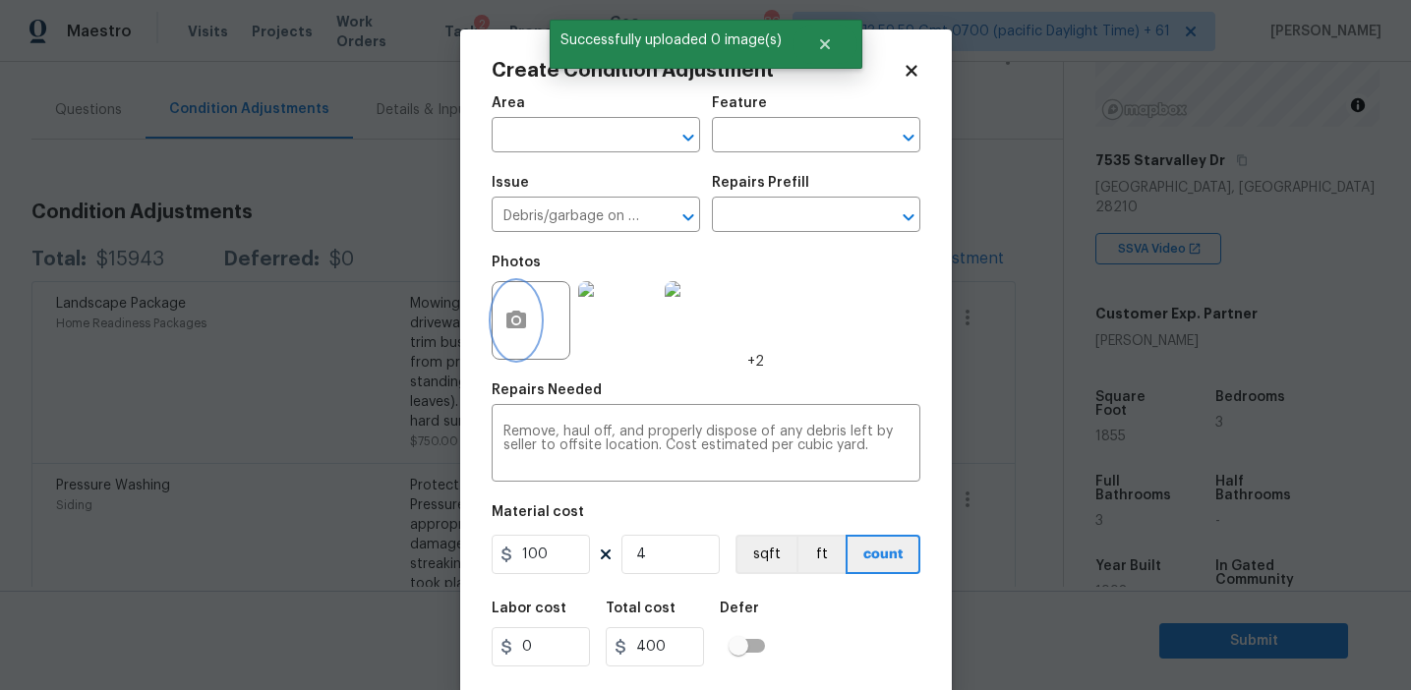
scroll to position [44, 0]
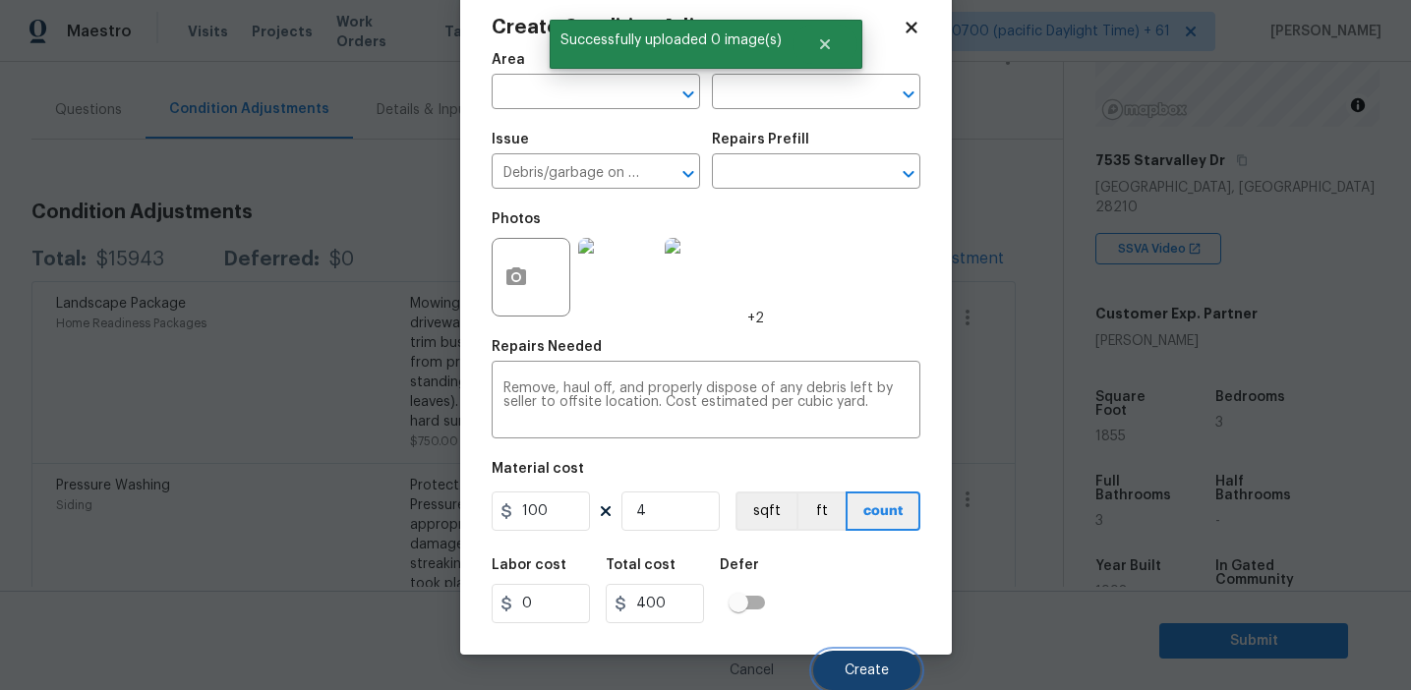
click at [860, 666] on span "Create" at bounding box center [867, 671] width 44 height 15
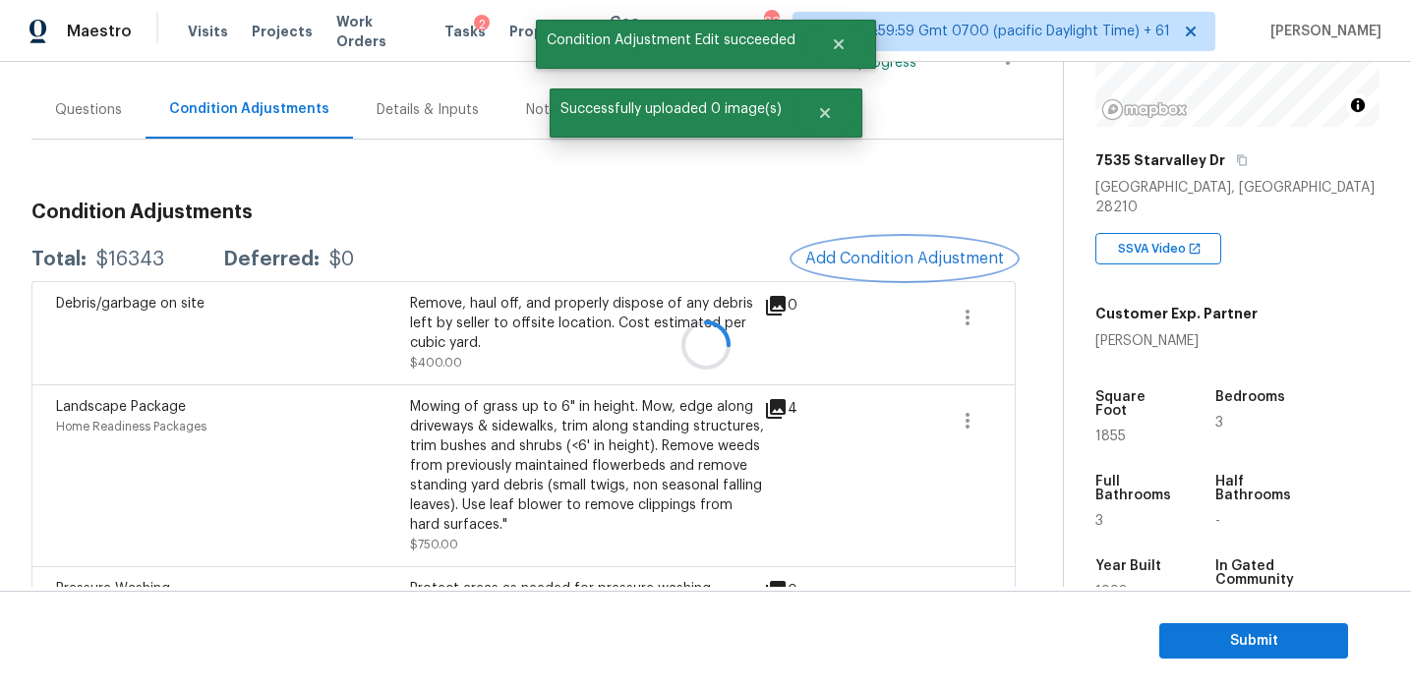
scroll to position [0, 0]
click at [848, 258] on span "Add Condition Adjustment" at bounding box center [904, 259] width 199 height 18
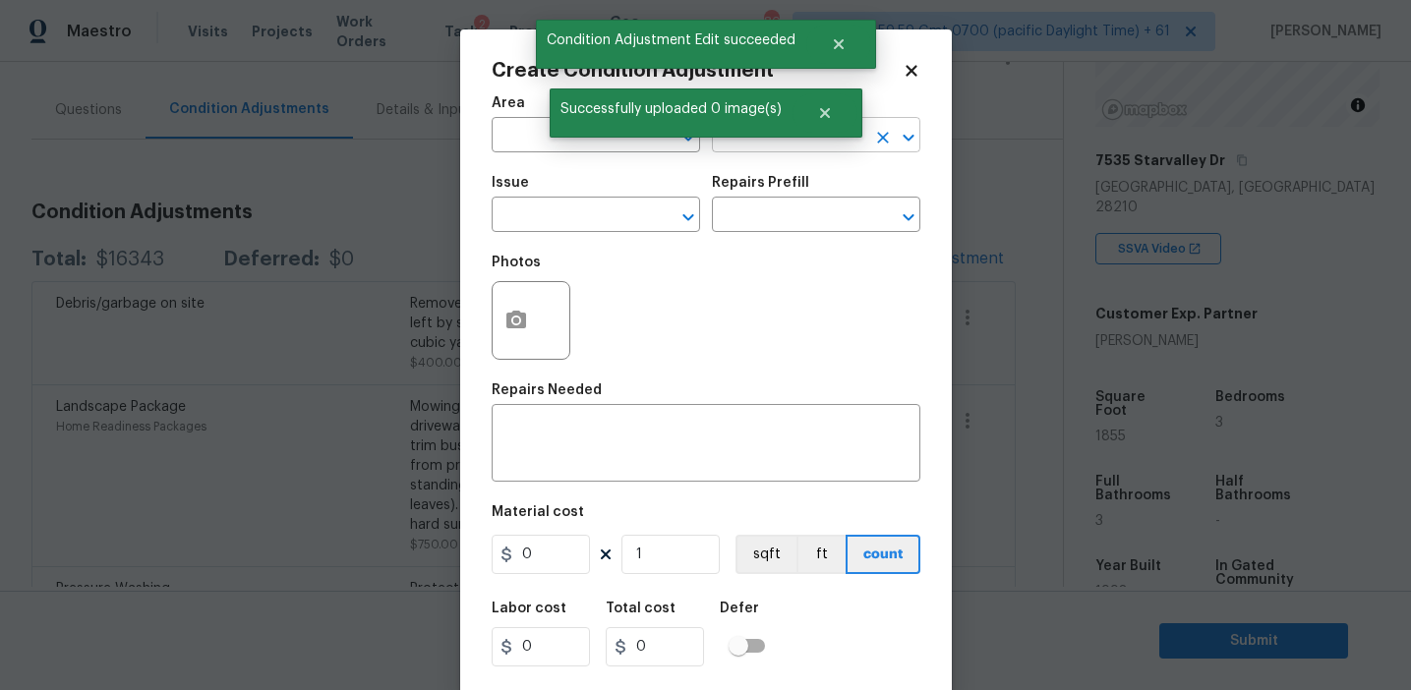
click at [750, 148] on input "text" at bounding box center [788, 137] width 153 height 30
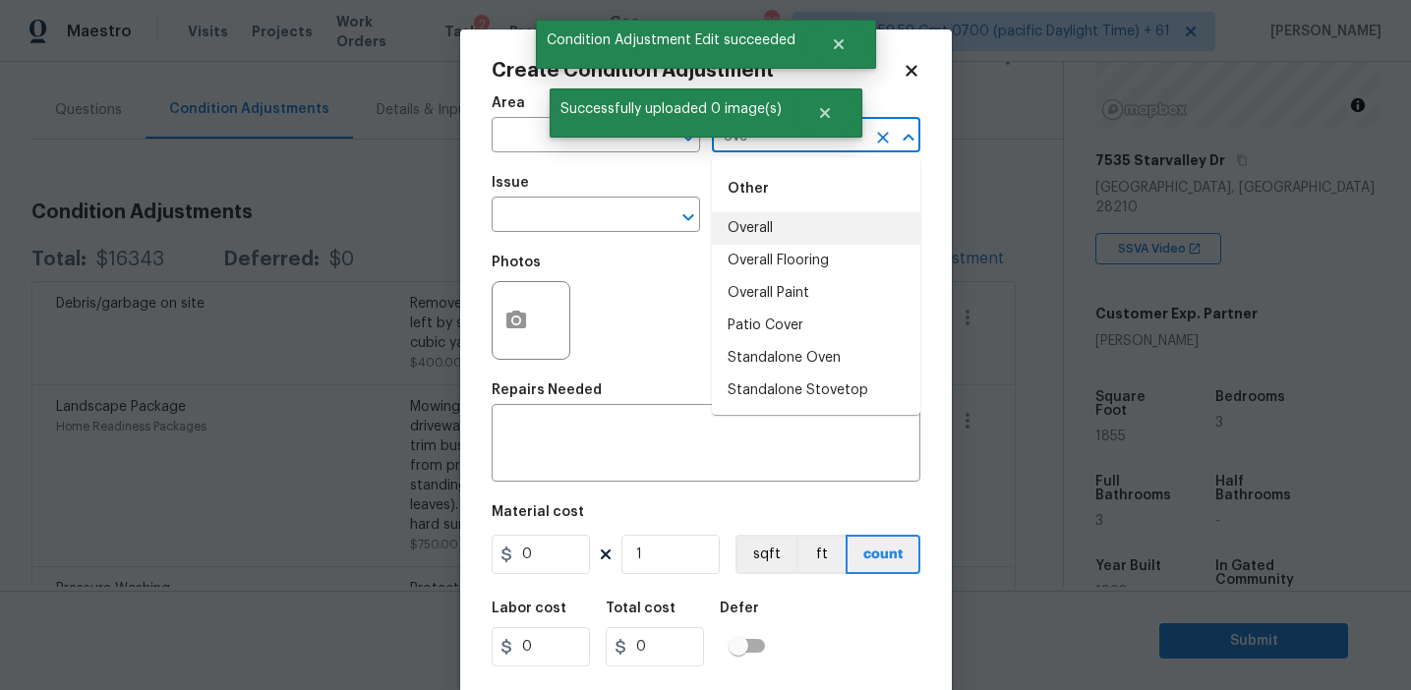
click at [757, 227] on li "Overall" at bounding box center [816, 228] width 208 height 32
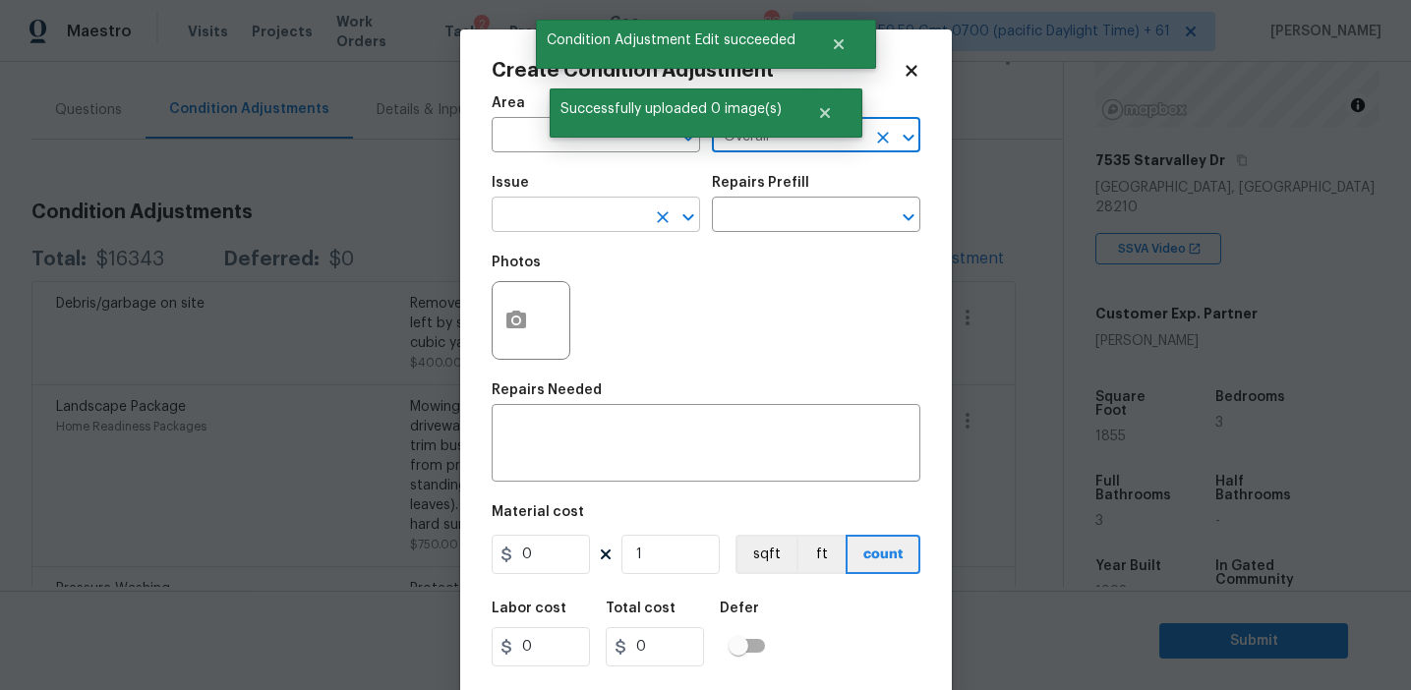
type input "Overall"
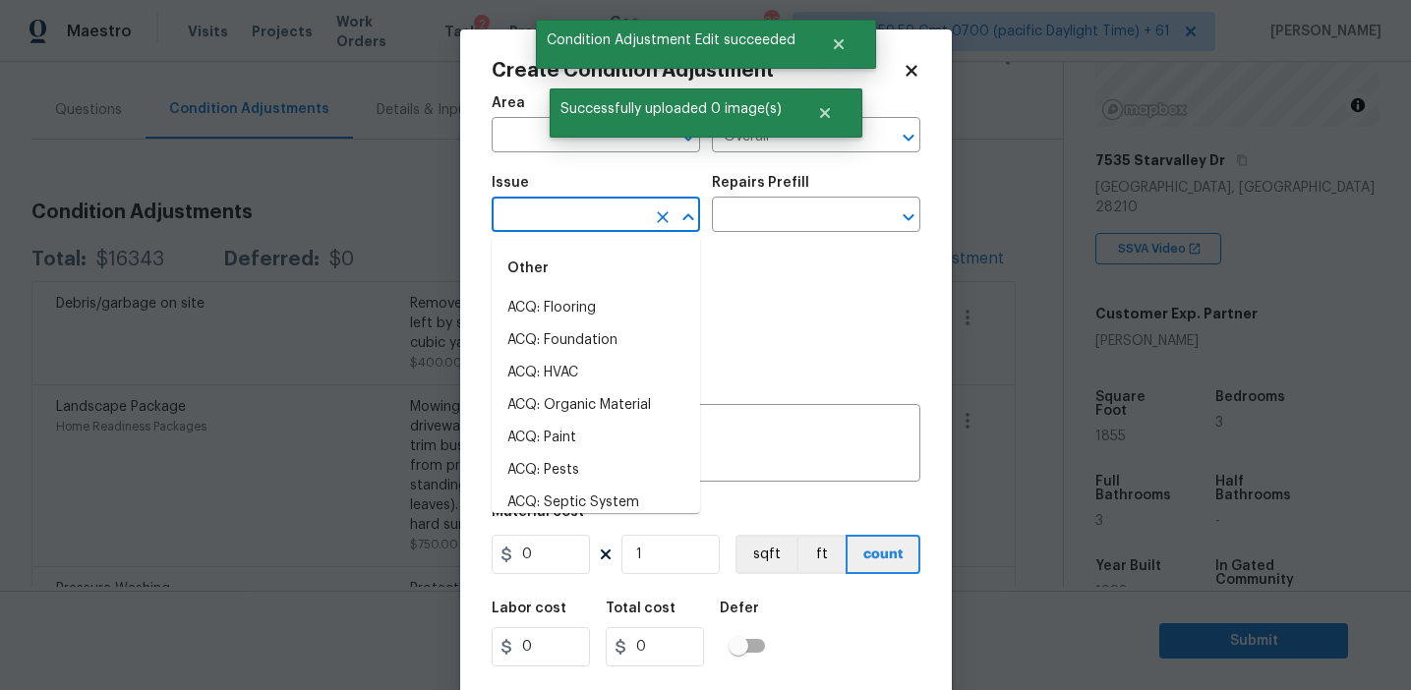
click at [583, 210] on input "text" at bounding box center [568, 217] width 153 height 30
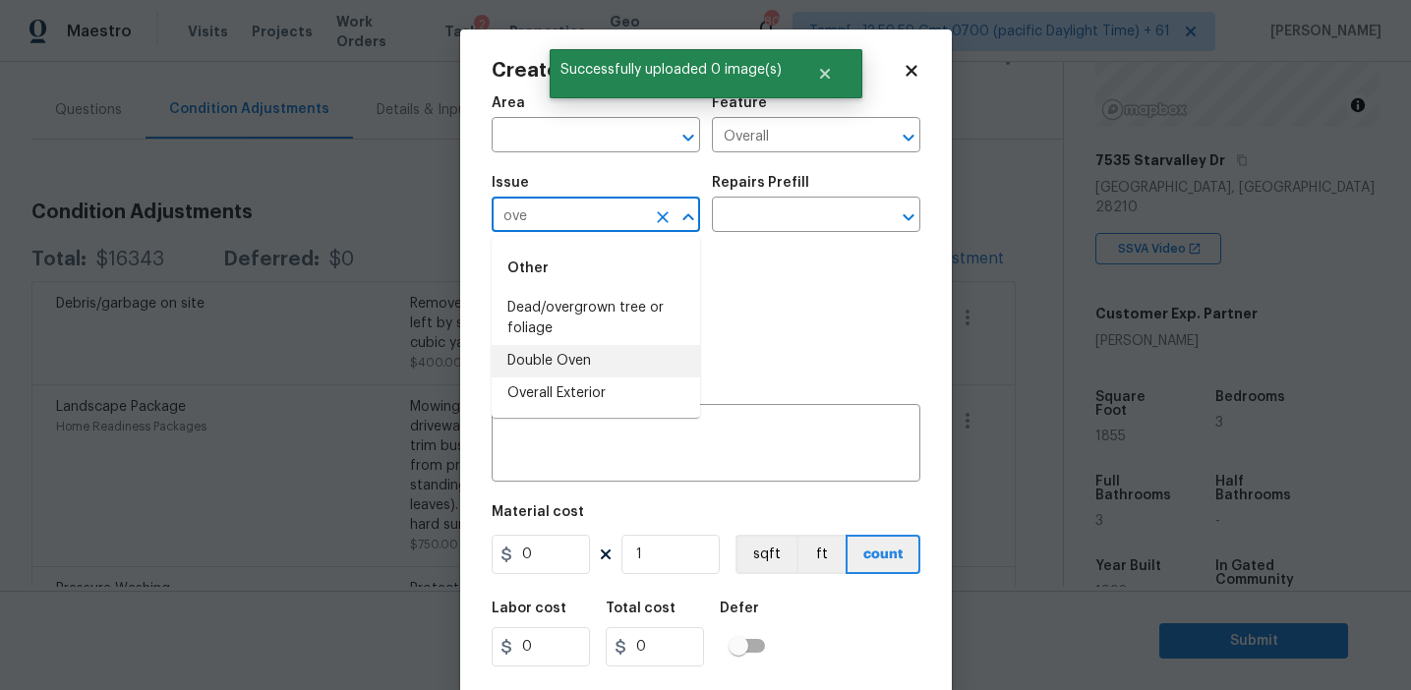
click at [601, 392] on li "Overall Exterior" at bounding box center [596, 394] width 208 height 32
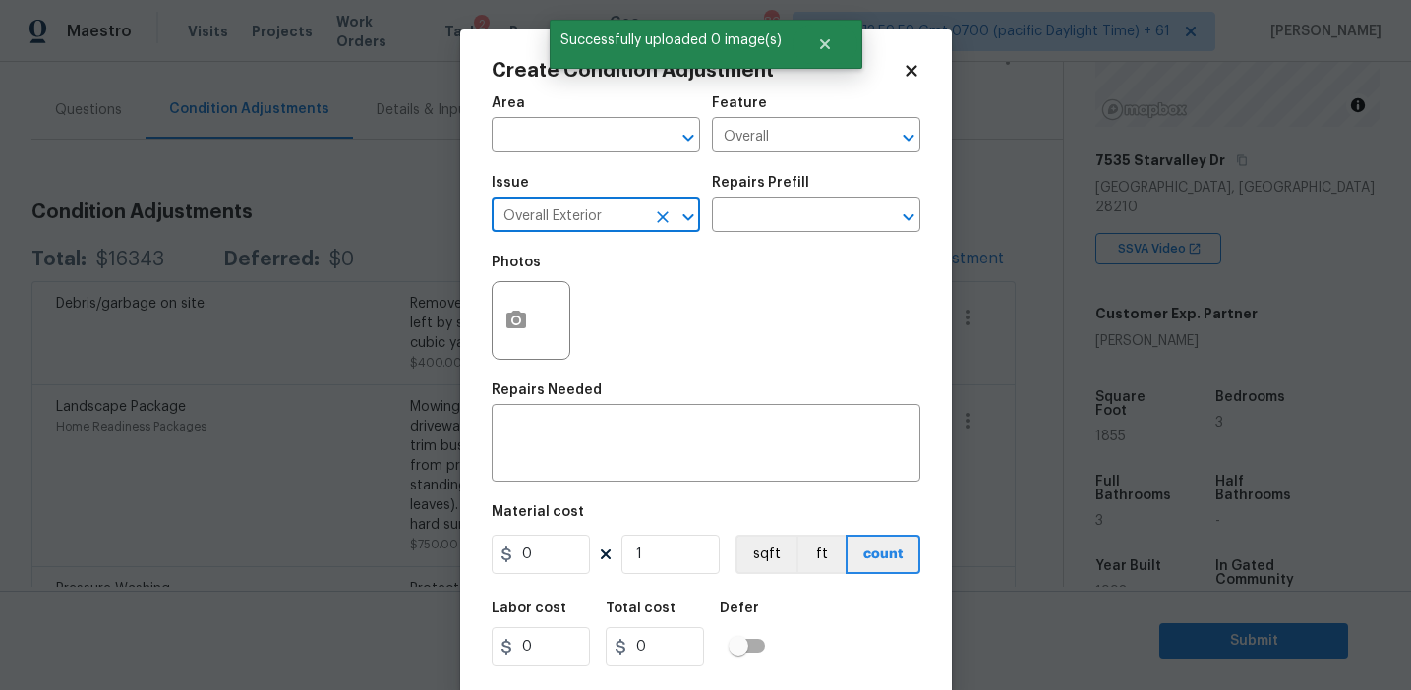
type input "Overall Exterior"
click at [660, 494] on div "Area ​ Feature Overall ​ Issue Overall Exterior ​ Repairs Prefill ​ Photos Repa…" at bounding box center [706, 409] width 429 height 649
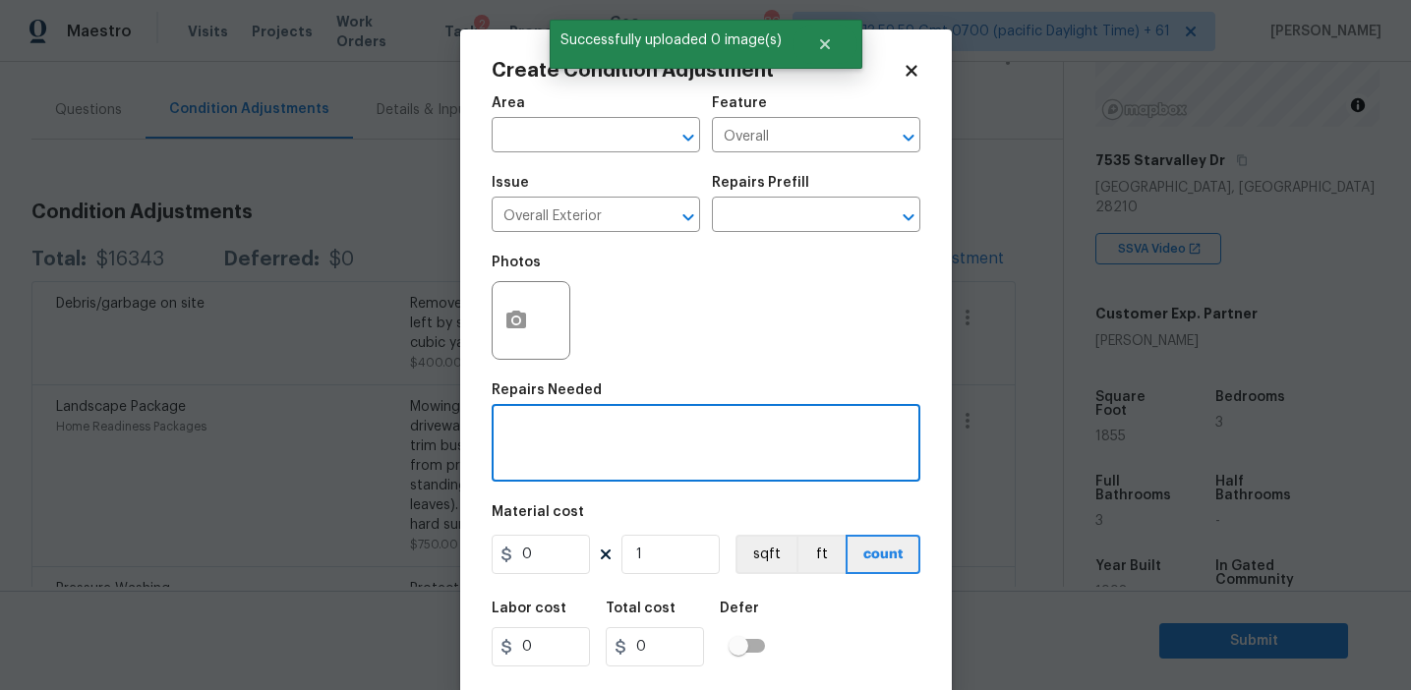
click at [658, 465] on textarea at bounding box center [705, 445] width 405 height 41
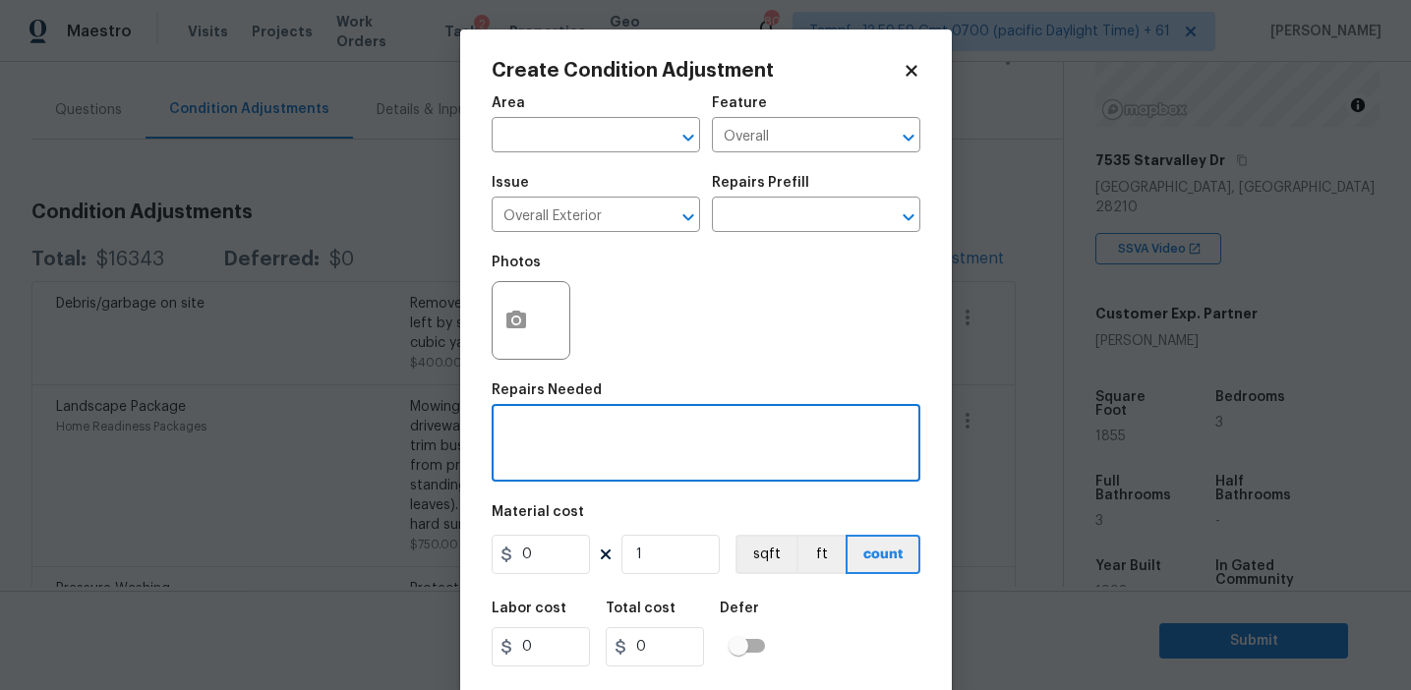
paste textarea "Overall exterior repairs (siding, stucco, fencing, soffit, eaves, trims, fascia…"
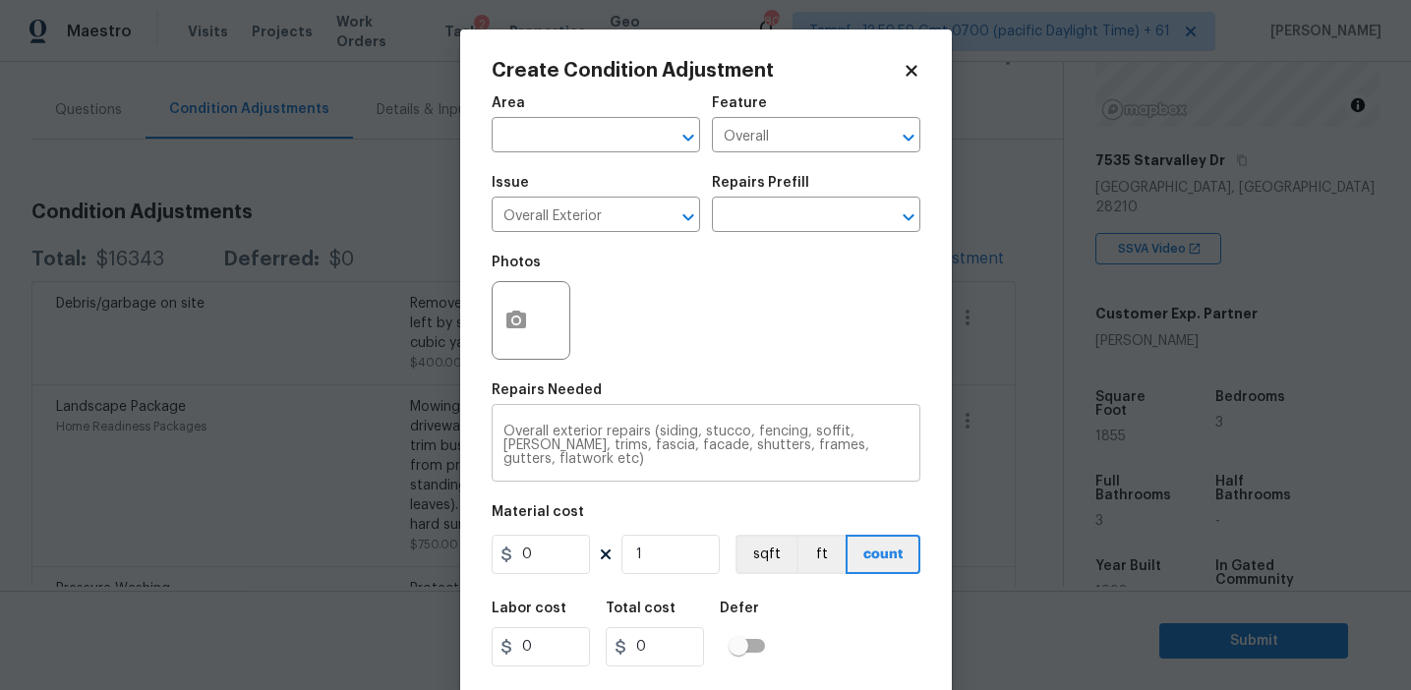
click at [766, 433] on textarea "Overall exterior repairs (siding, stucco, fencing, soffit, eaves, trims, fascia…" at bounding box center [705, 445] width 405 height 41
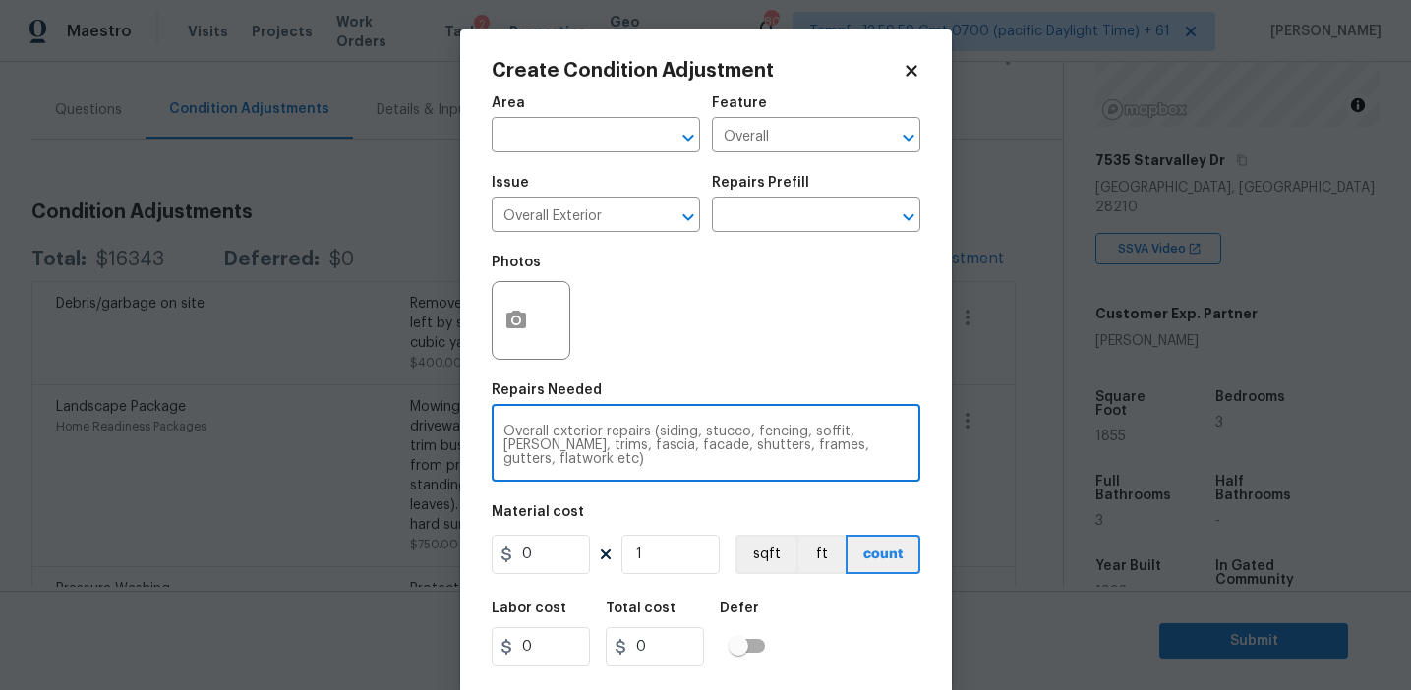
click at [766, 433] on textarea "Overall exterior repairs (siding, stucco, fencing, soffit, eaves, trims, fascia…" at bounding box center [705, 445] width 405 height 41
type textarea "Overall exterior repairs (siding, stucco, soffit, eaves, trims, fascia, facade,…"
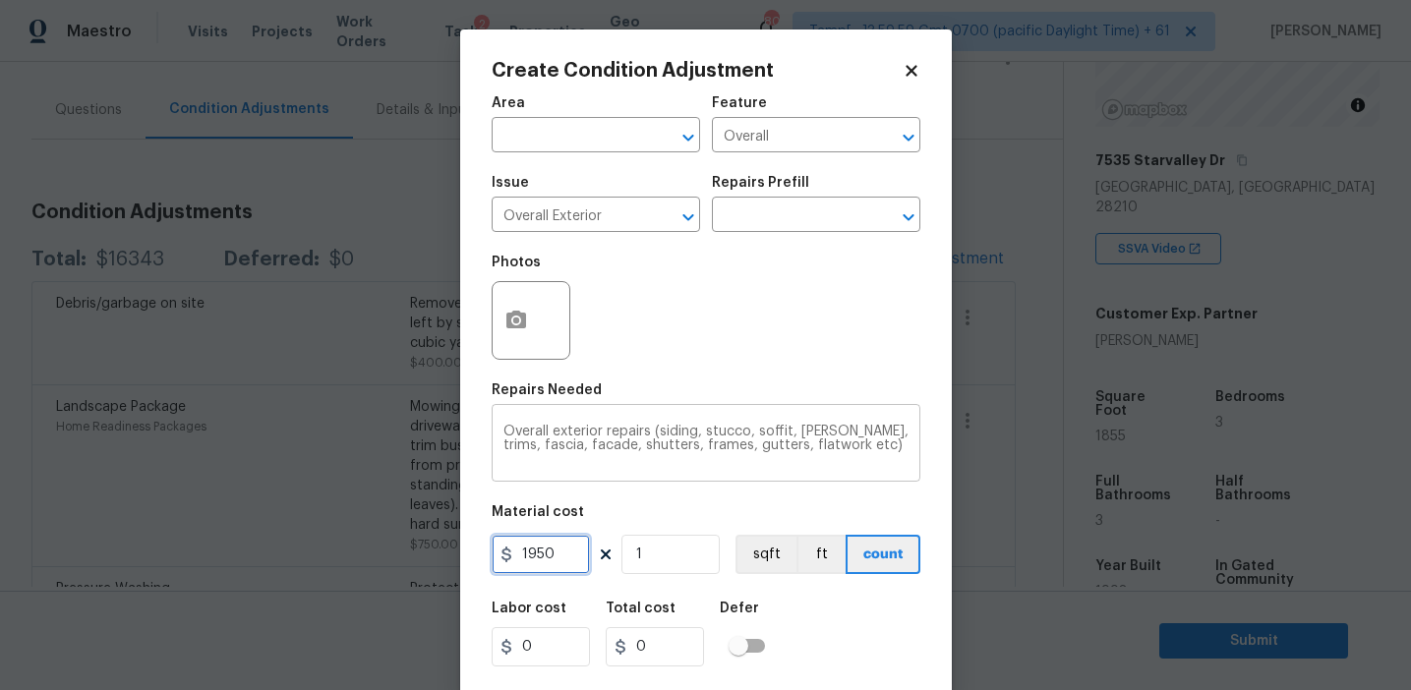
type input "1950"
click at [529, 555] on input "1950" at bounding box center [541, 554] width 98 height 39
type input "1250"
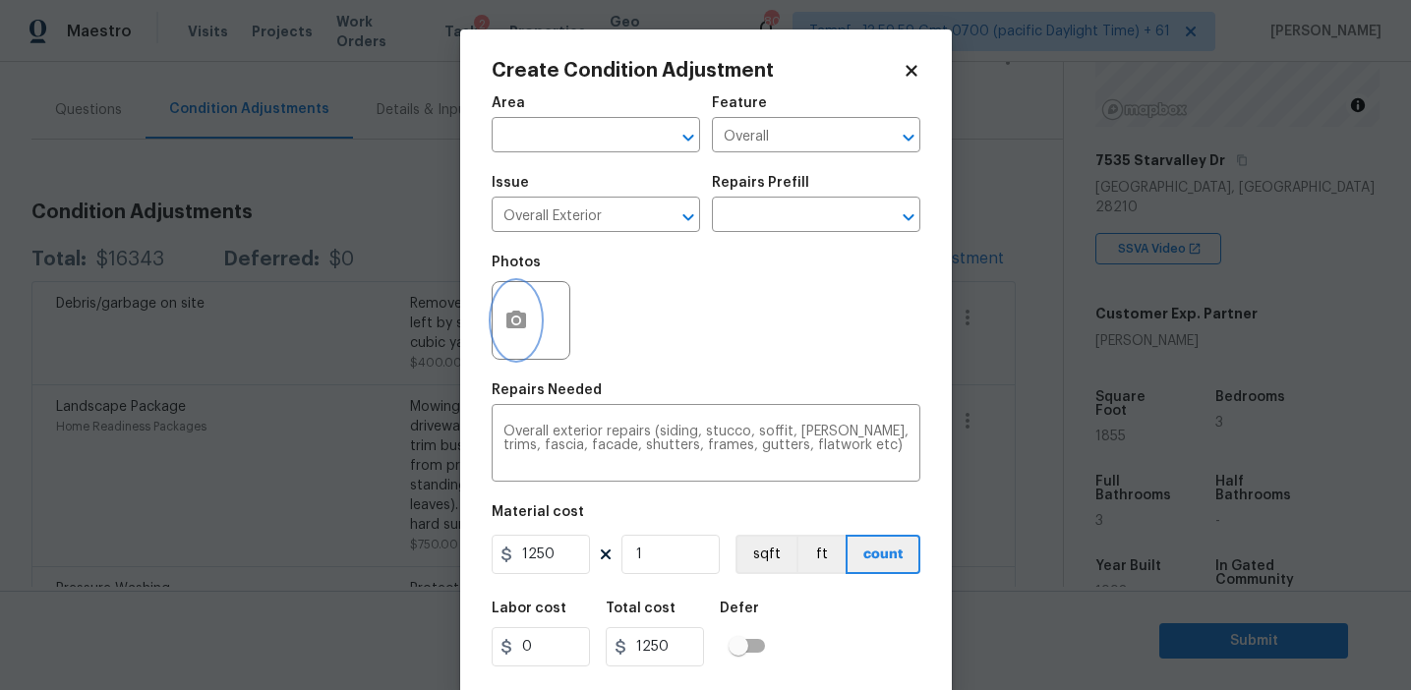
click at [508, 351] on button "button" at bounding box center [516, 320] width 47 height 77
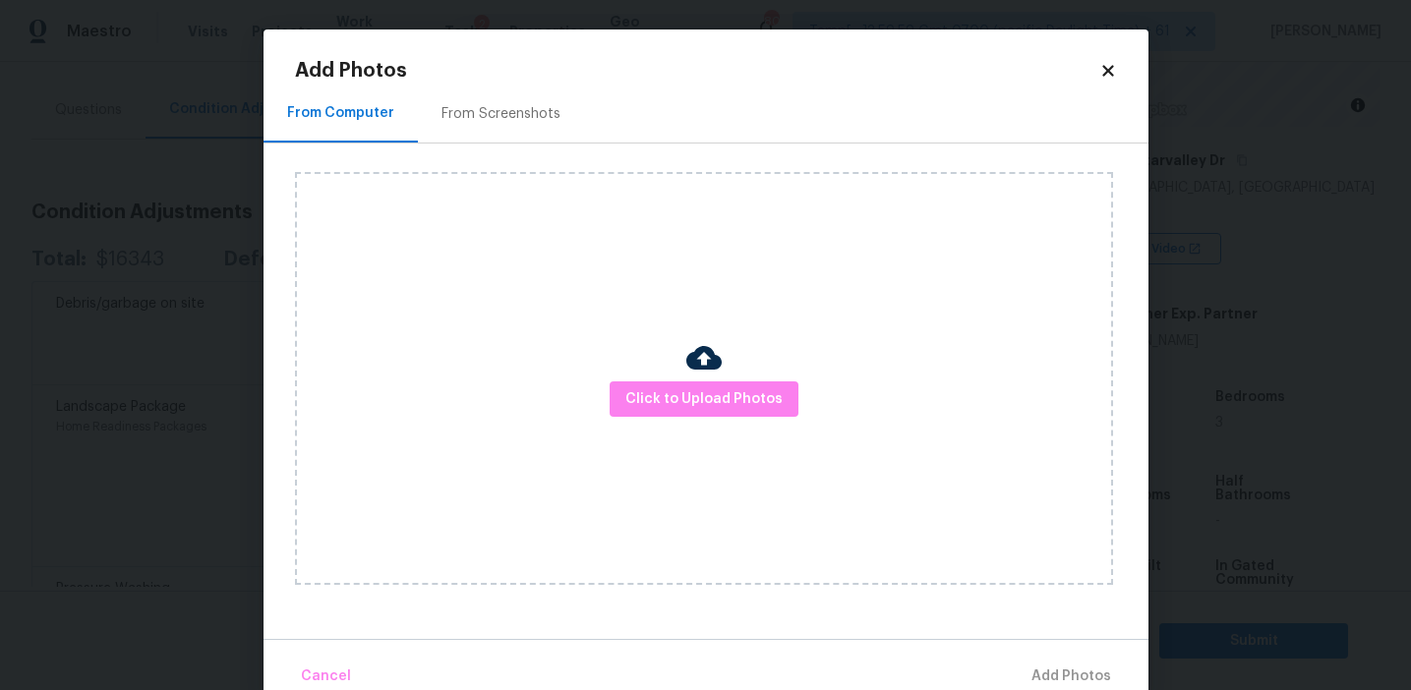
click at [489, 133] on div "From Screenshots" at bounding box center [501, 114] width 166 height 58
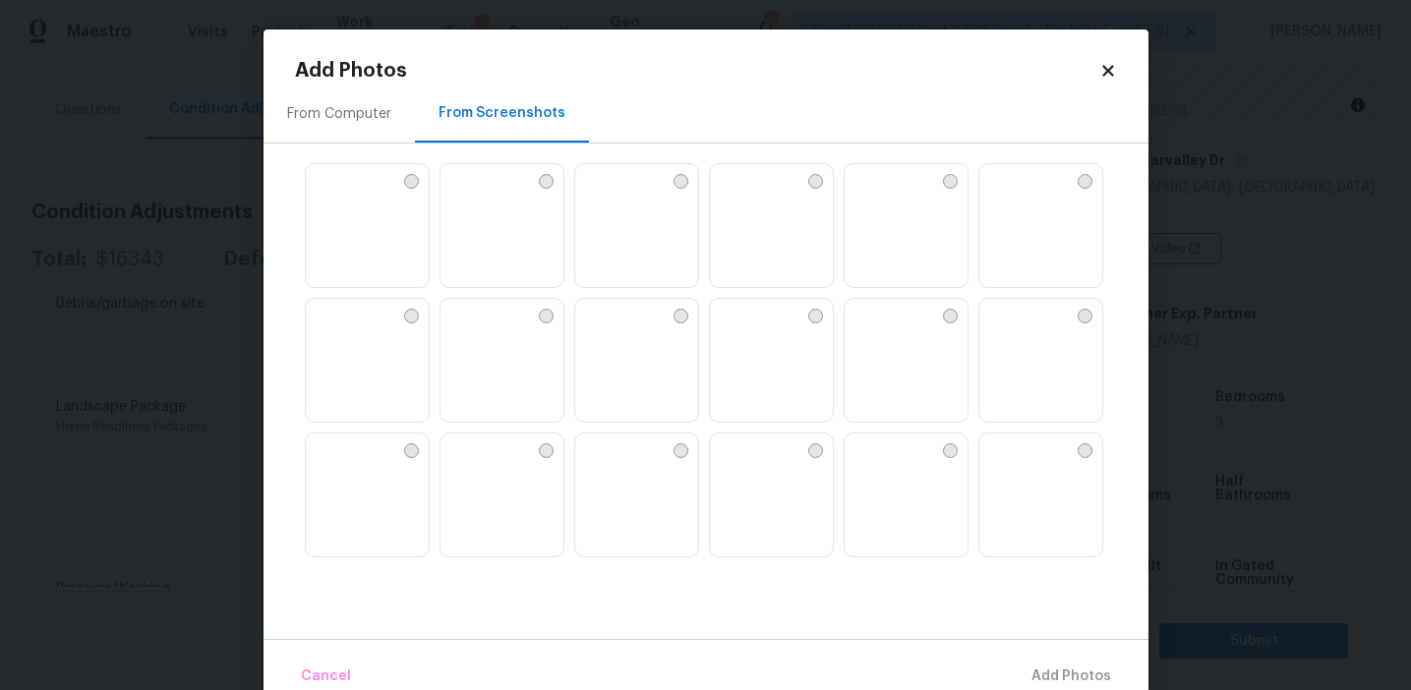
click at [337, 196] on img at bounding box center [321, 179] width 31 height 31
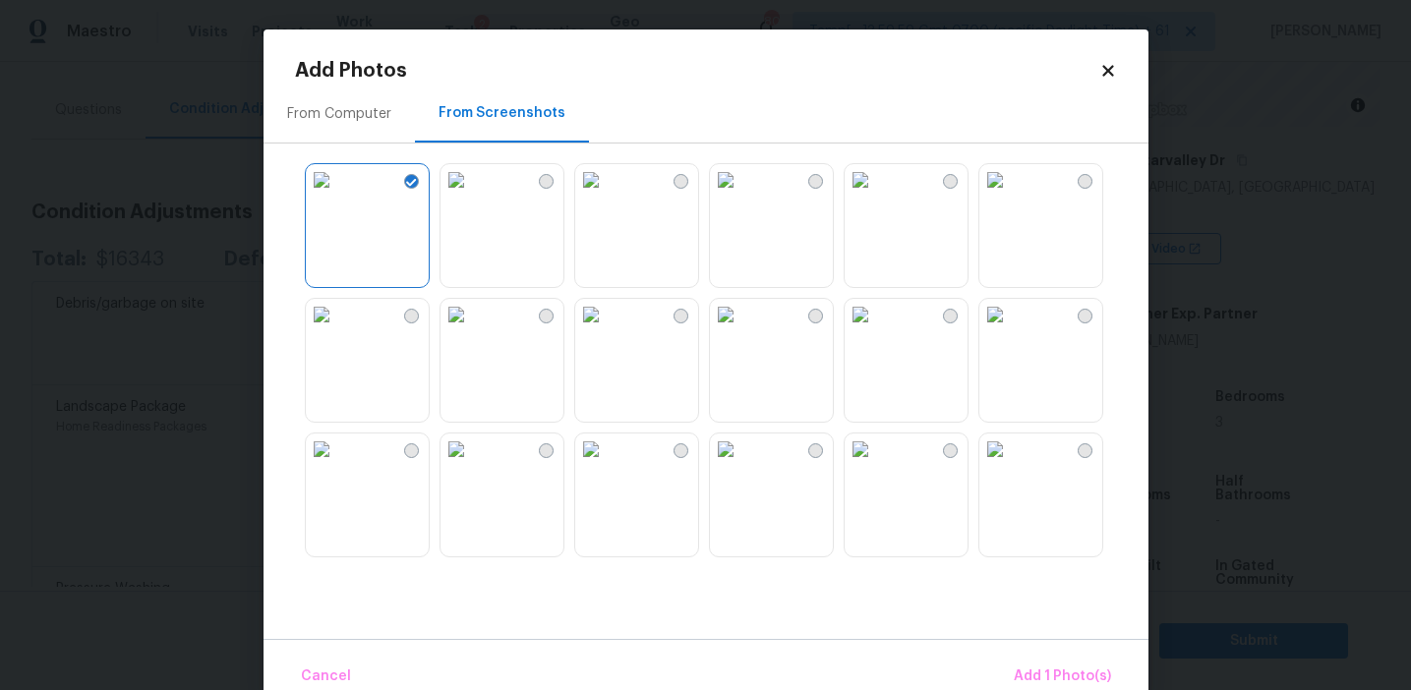
click at [741, 330] on img at bounding box center [725, 314] width 31 height 31
click at [876, 465] on img at bounding box center [860, 449] width 31 height 31
click at [876, 330] on img at bounding box center [860, 314] width 31 height 31
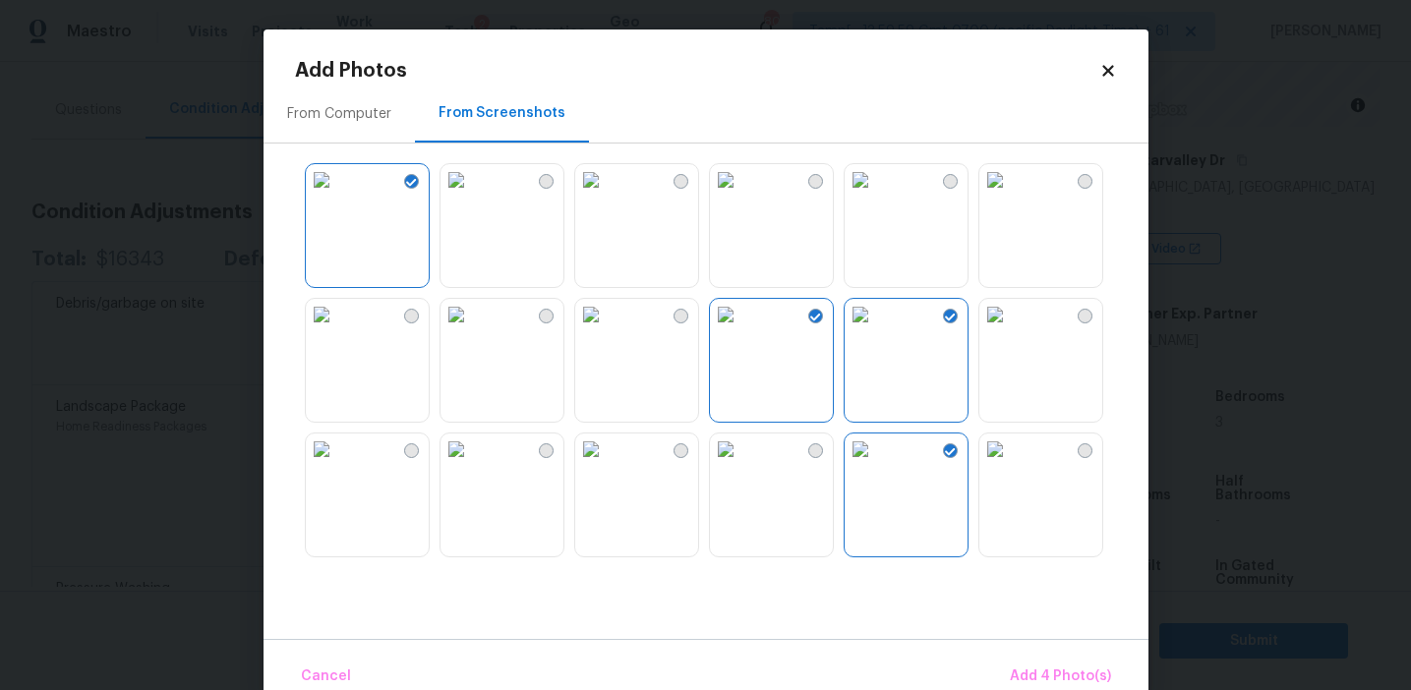
click at [1011, 330] on img at bounding box center [994, 314] width 31 height 31
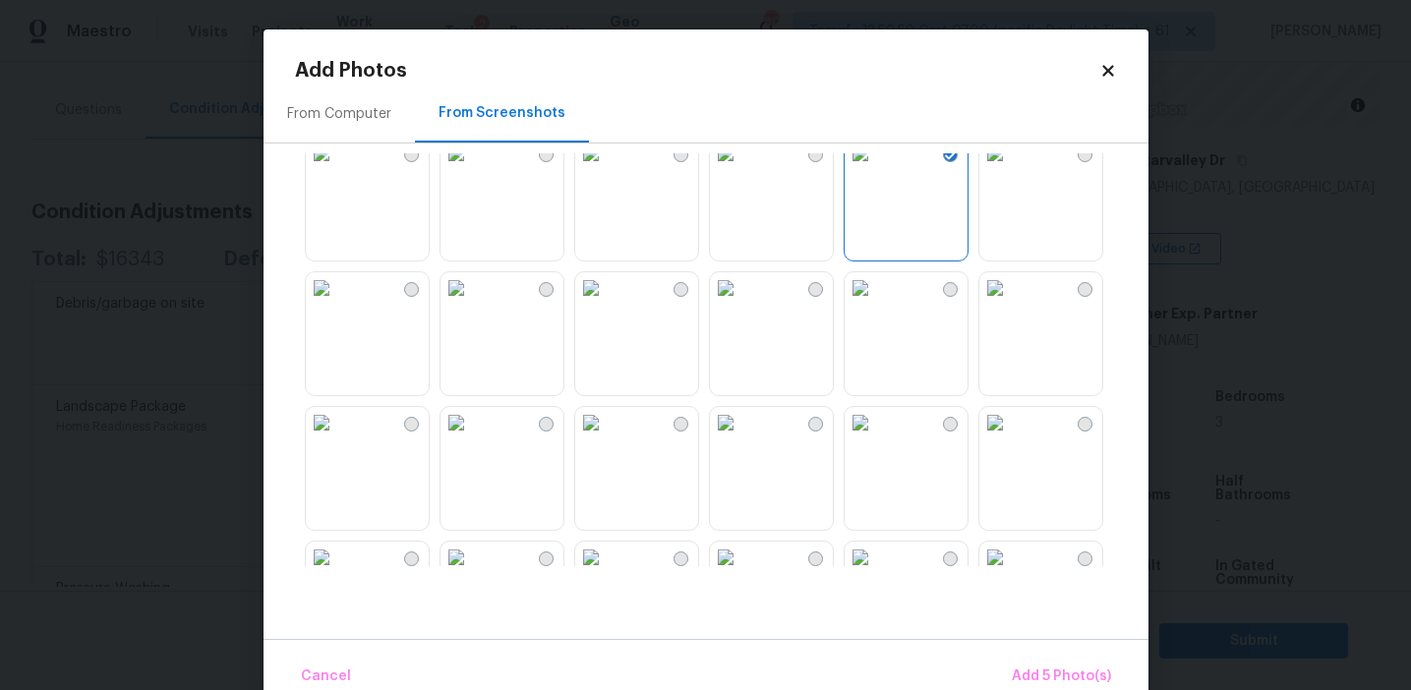
scroll to position [325, 0]
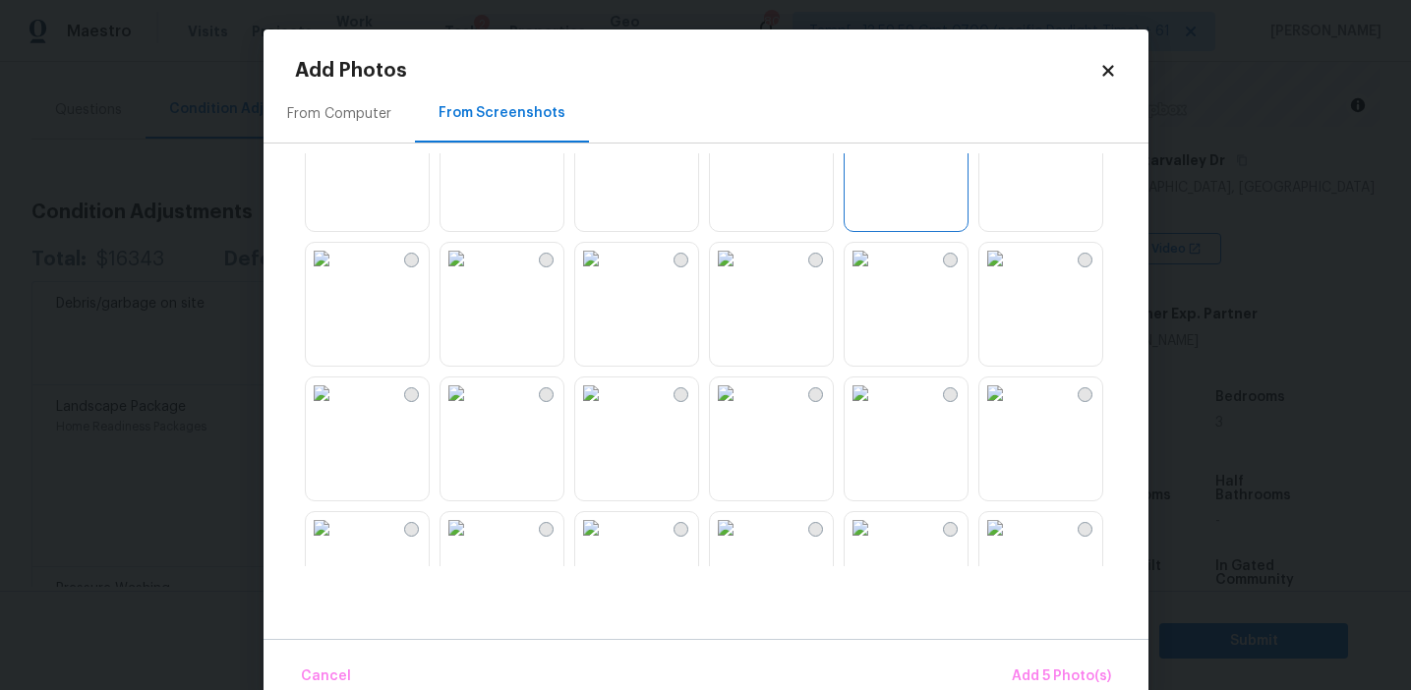
click at [337, 140] on img at bounding box center [321, 123] width 31 height 31
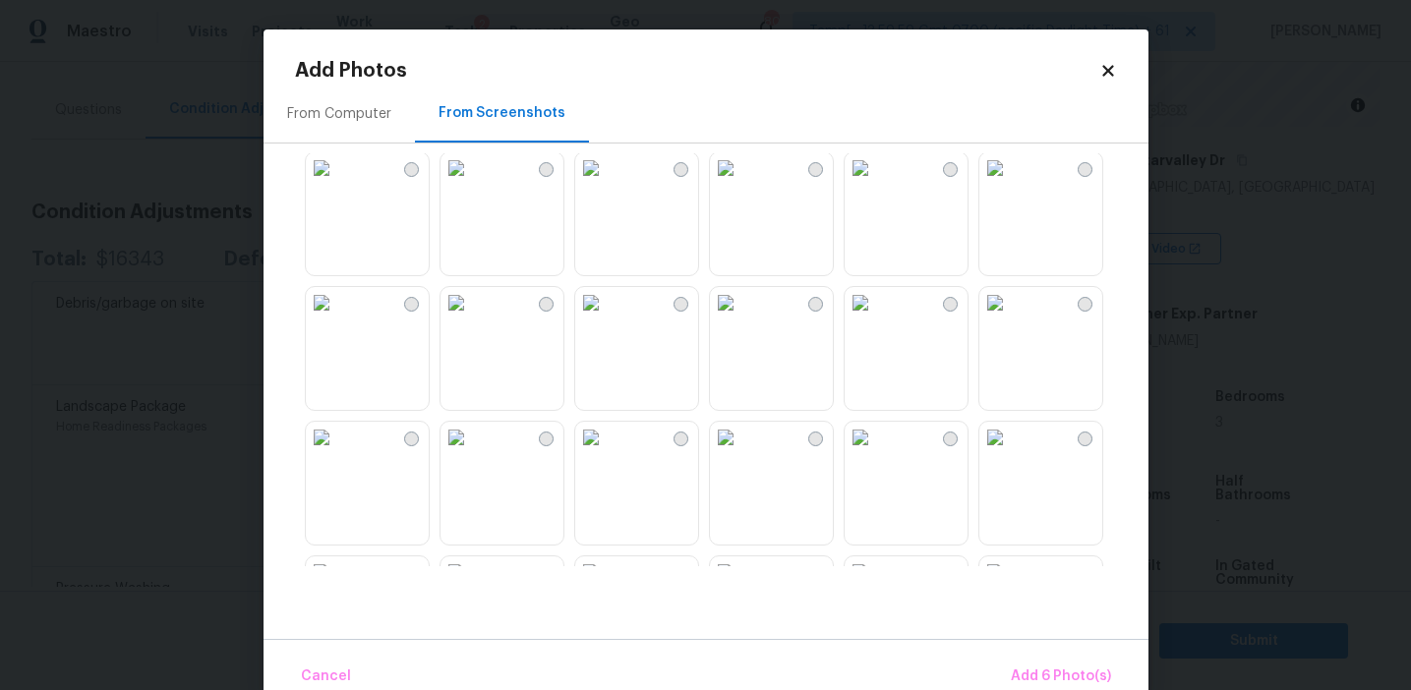
click at [1011, 319] on img at bounding box center [994, 302] width 31 height 31
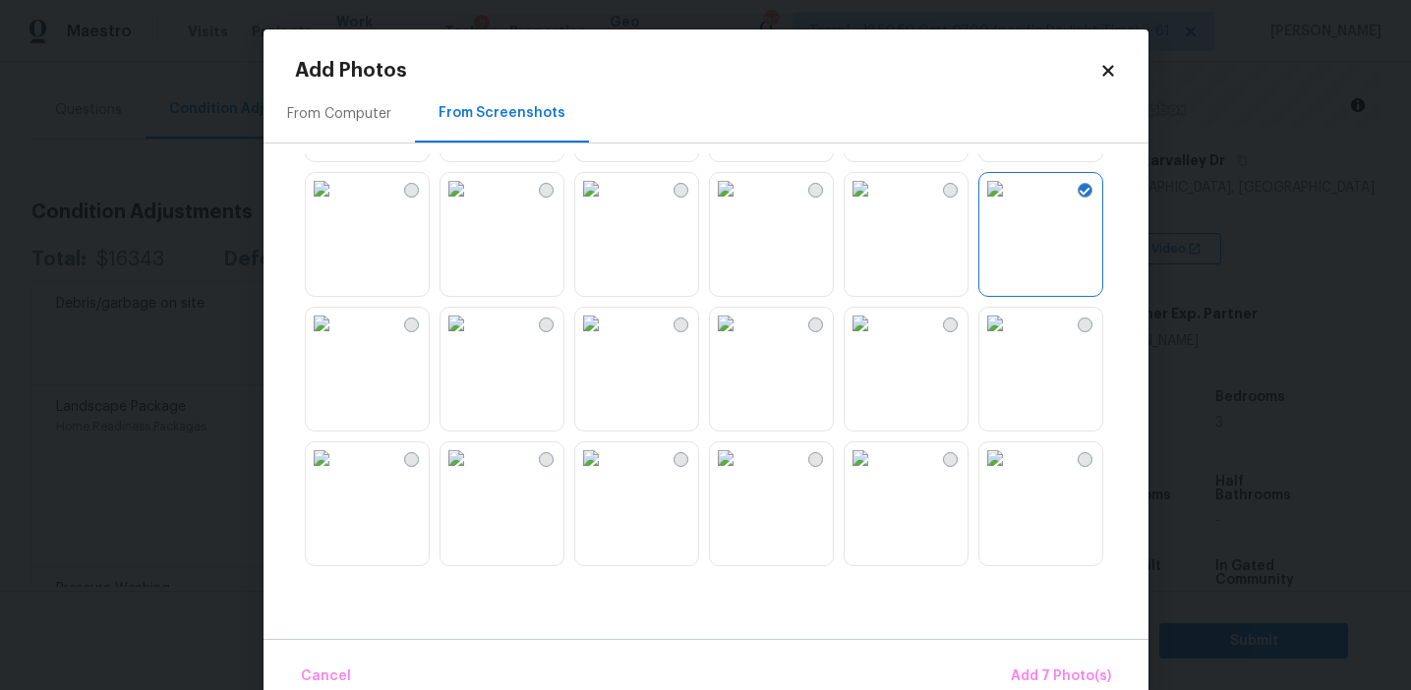
click at [876, 339] on img at bounding box center [860, 323] width 31 height 31
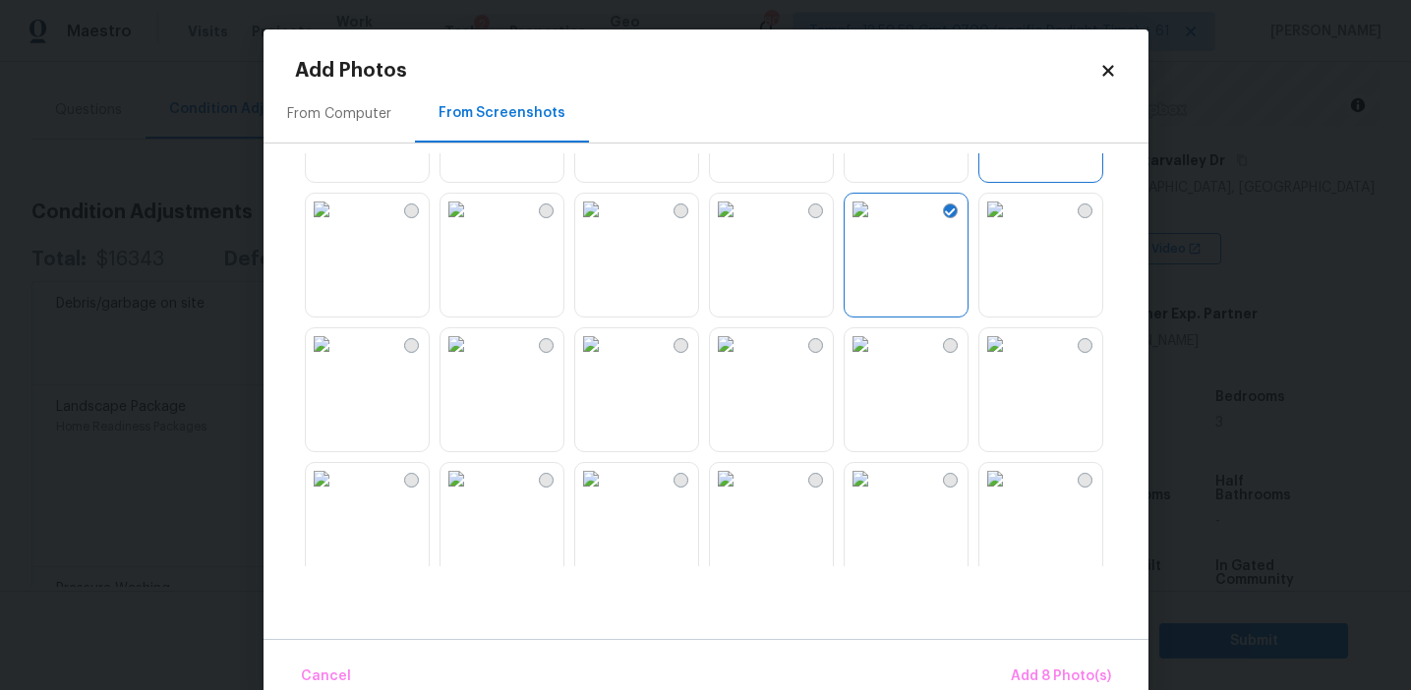
click at [1003, 360] on img at bounding box center [994, 343] width 31 height 31
click at [741, 495] on img at bounding box center [725, 478] width 31 height 31
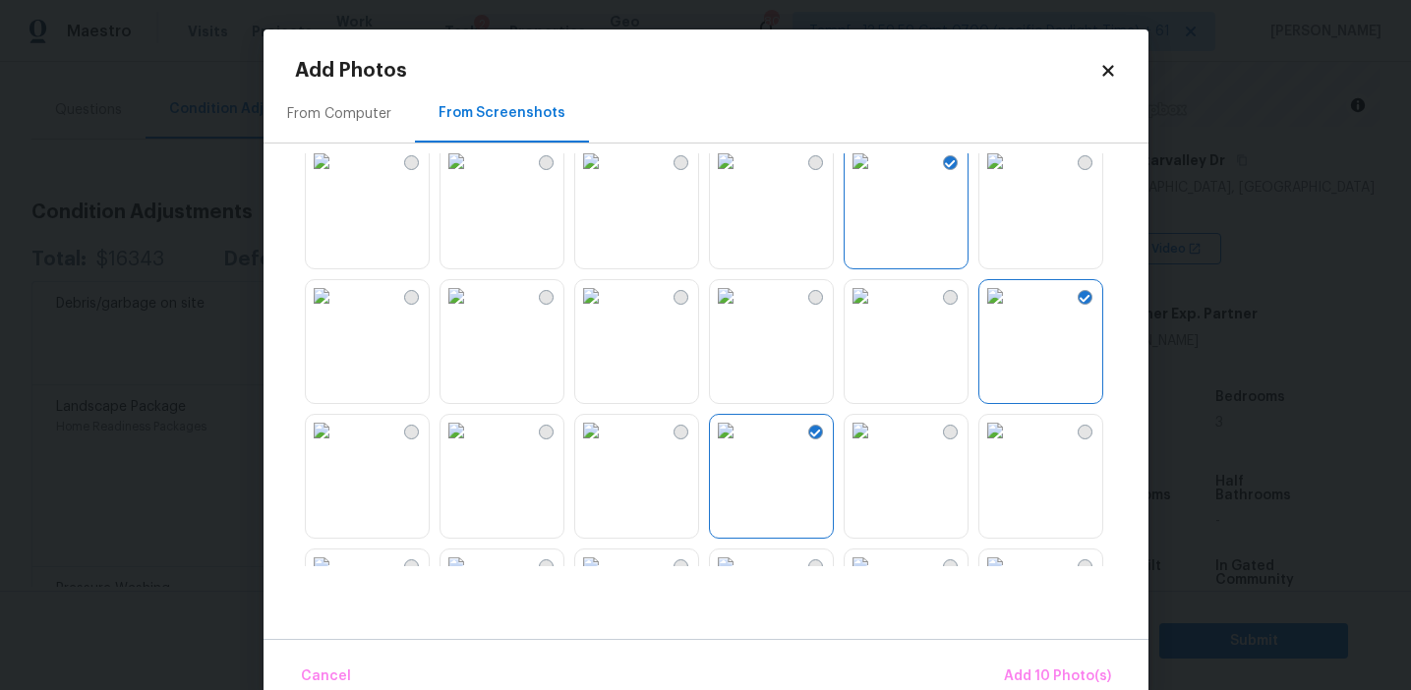
scroll to position [717, 0]
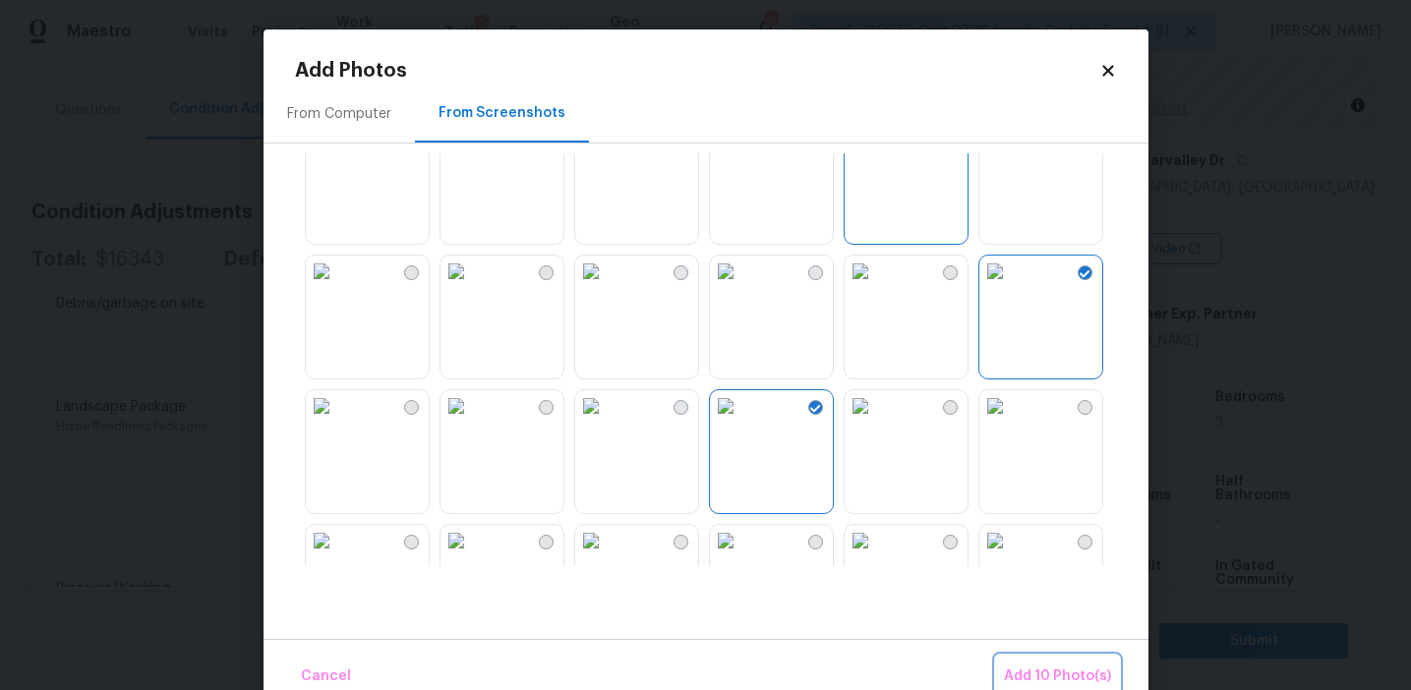
click at [1017, 666] on span "Add 10 Photo(s)" at bounding box center [1057, 677] width 107 height 25
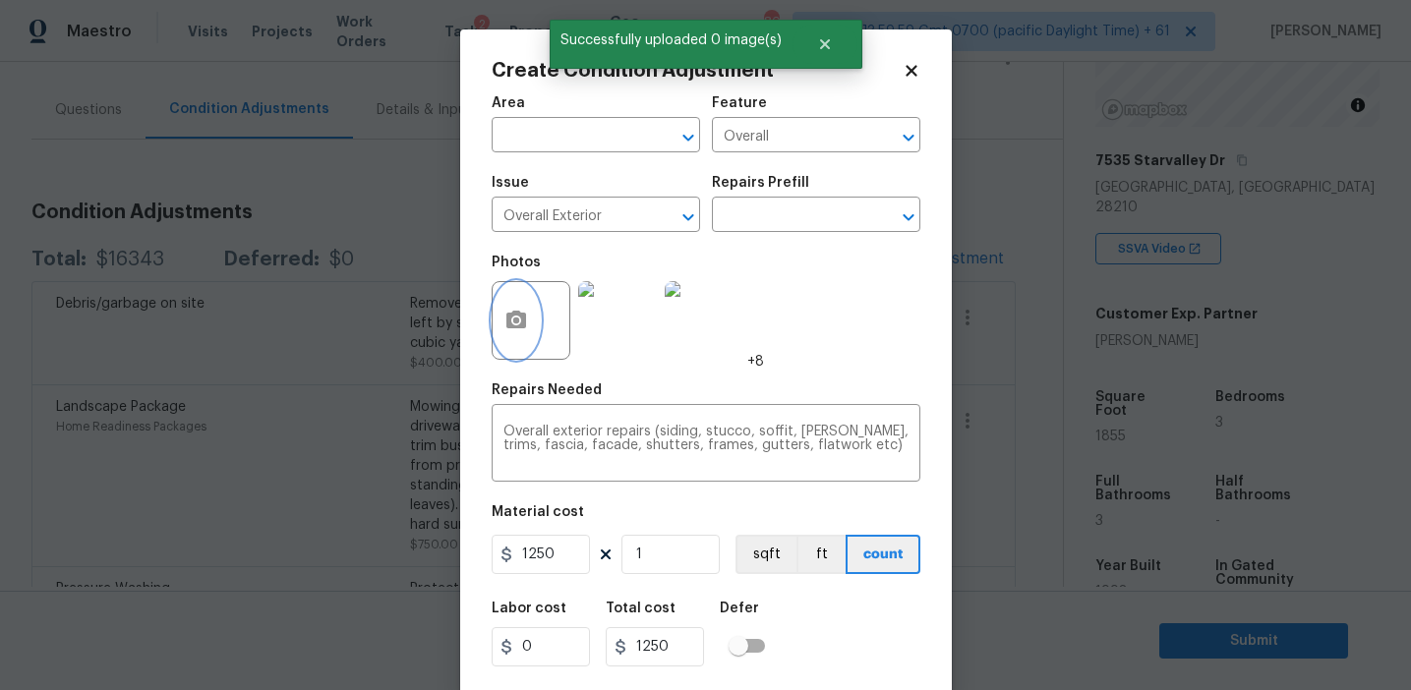
scroll to position [44, 0]
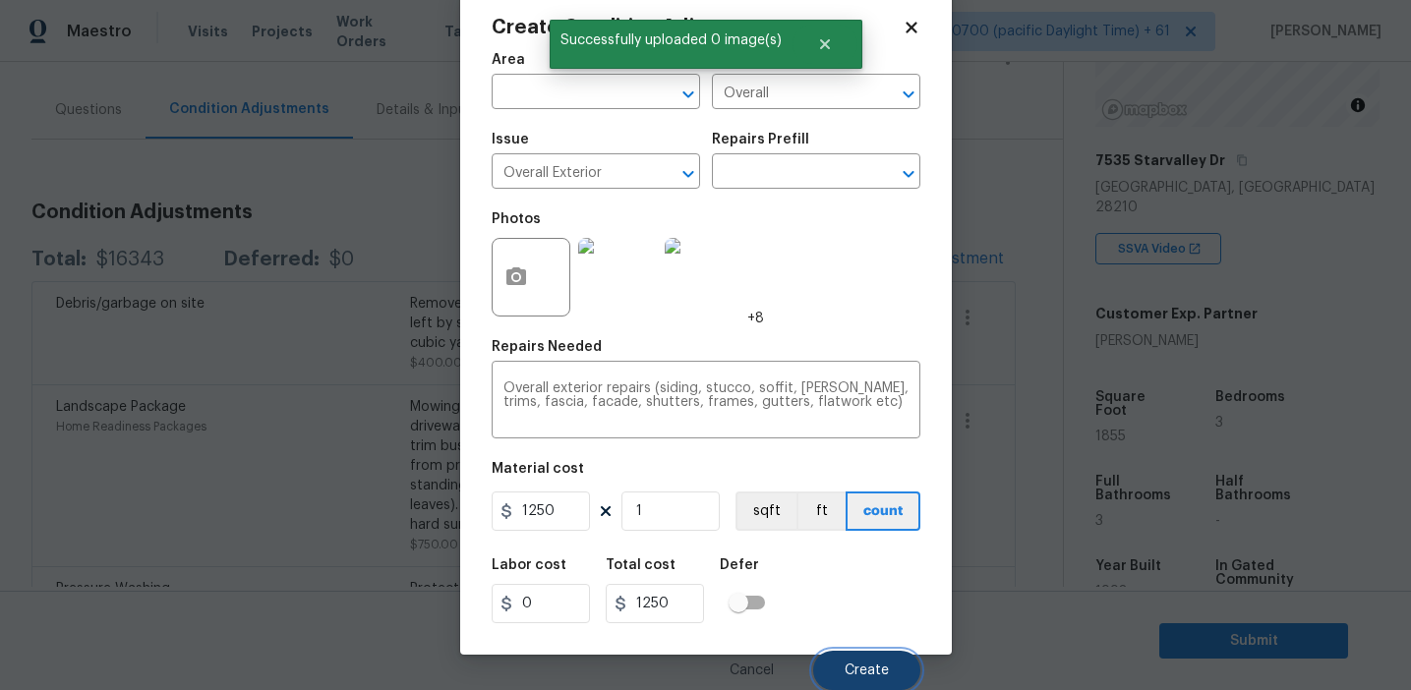
click at [854, 671] on span "Create" at bounding box center [867, 671] width 44 height 15
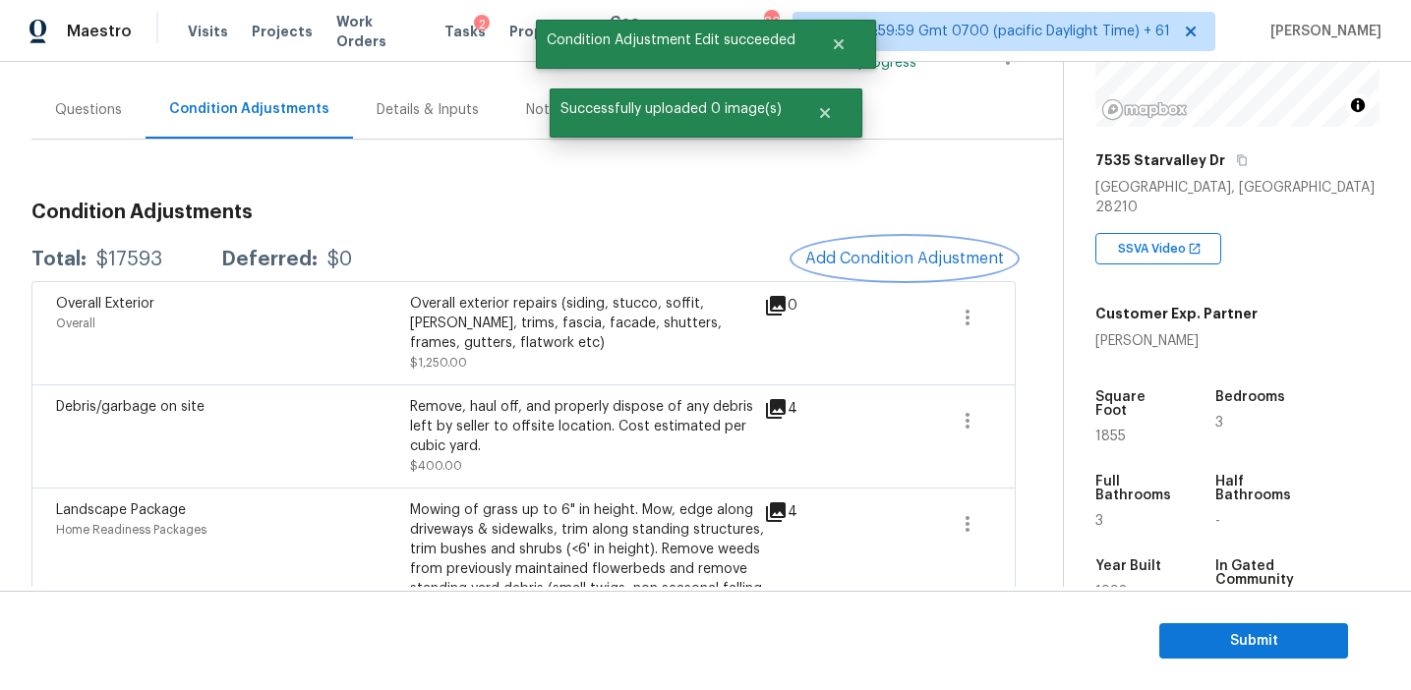
scroll to position [0, 0]
click at [820, 269] on button "Add Condition Adjustment" at bounding box center [904, 258] width 222 height 41
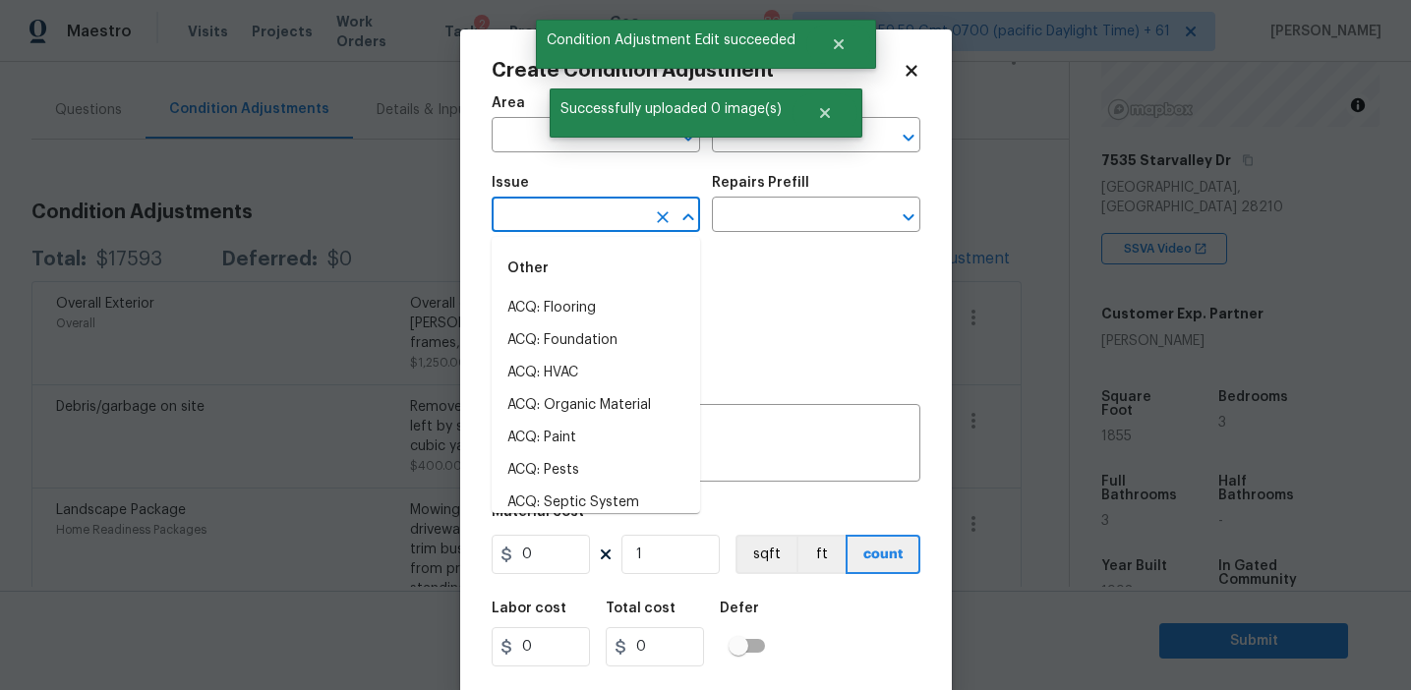
click at [556, 211] on input "text" at bounding box center [568, 217] width 153 height 30
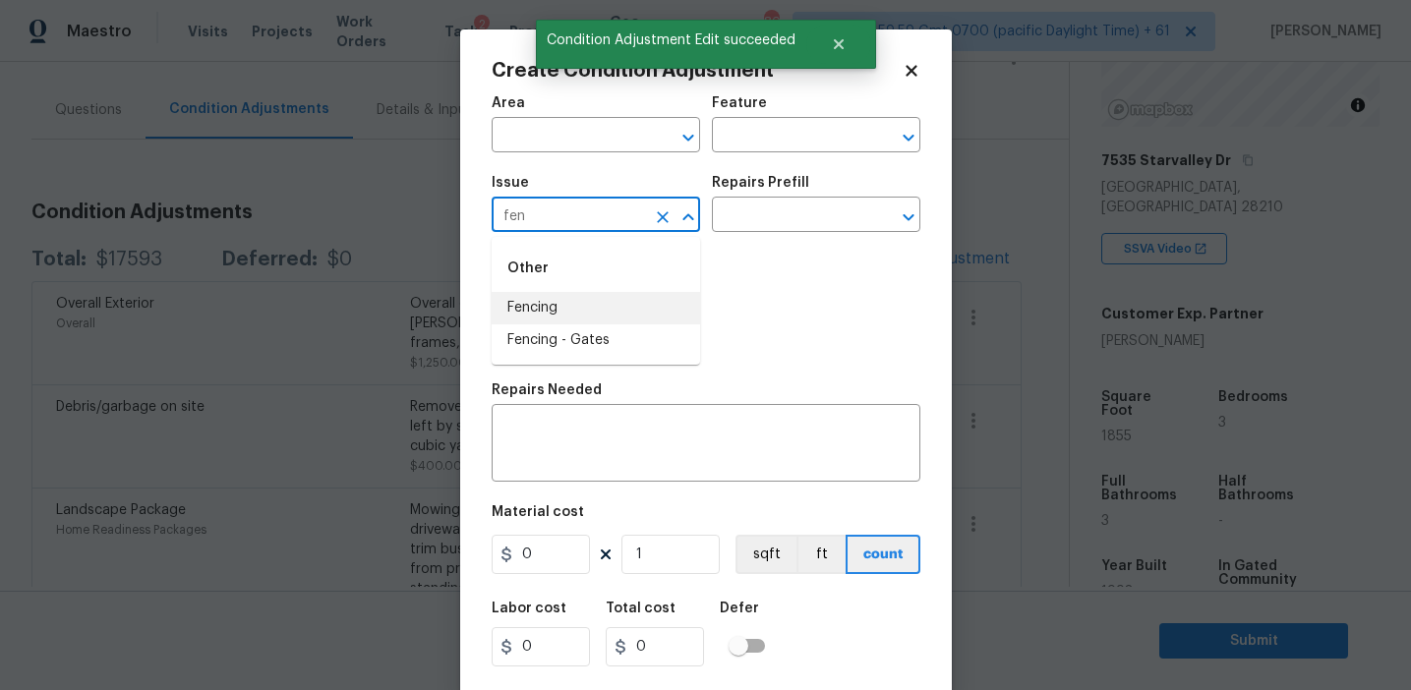
click at [591, 301] on li "Fencing" at bounding box center [596, 308] width 208 height 32
type input "Fencing"
click at [730, 139] on input "text" at bounding box center [788, 137] width 153 height 30
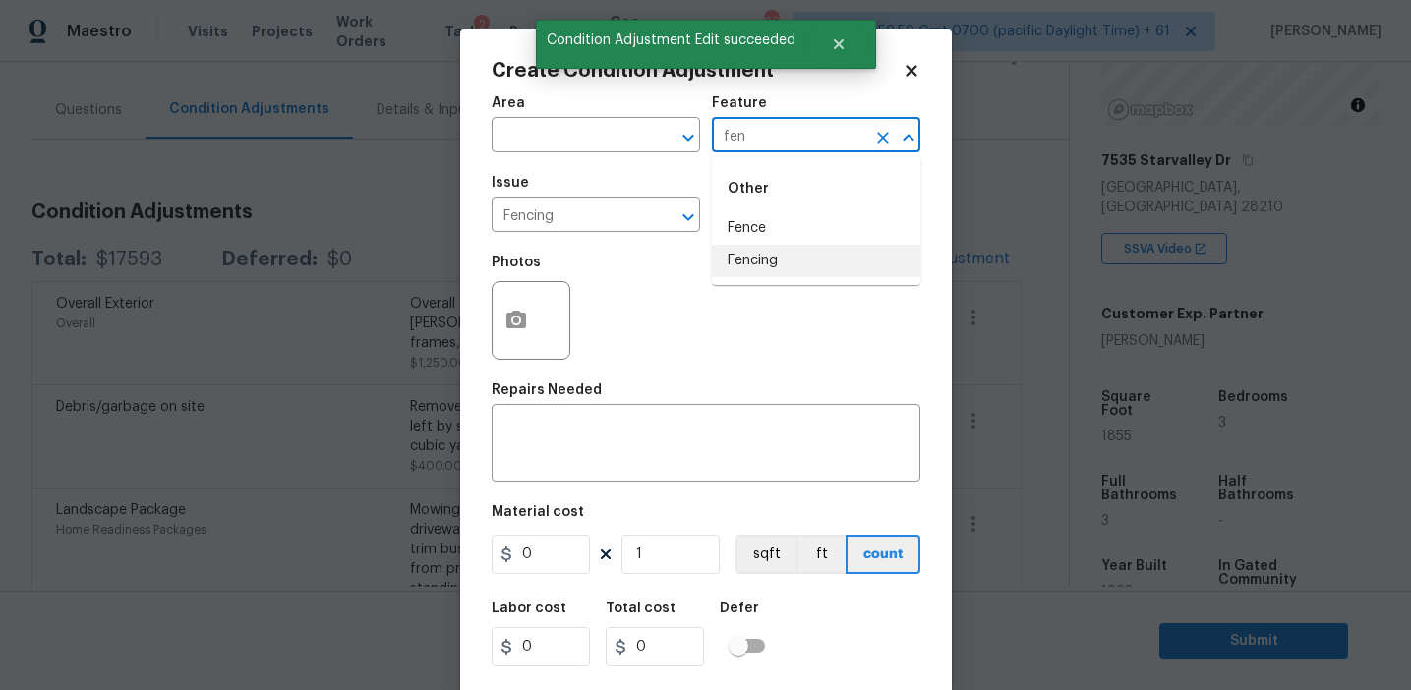
click at [754, 270] on li "Fencing" at bounding box center [816, 261] width 208 height 32
type input "Fencing"
click at [631, 464] on textarea at bounding box center [705, 445] width 405 height 41
paste textarea "fencing"
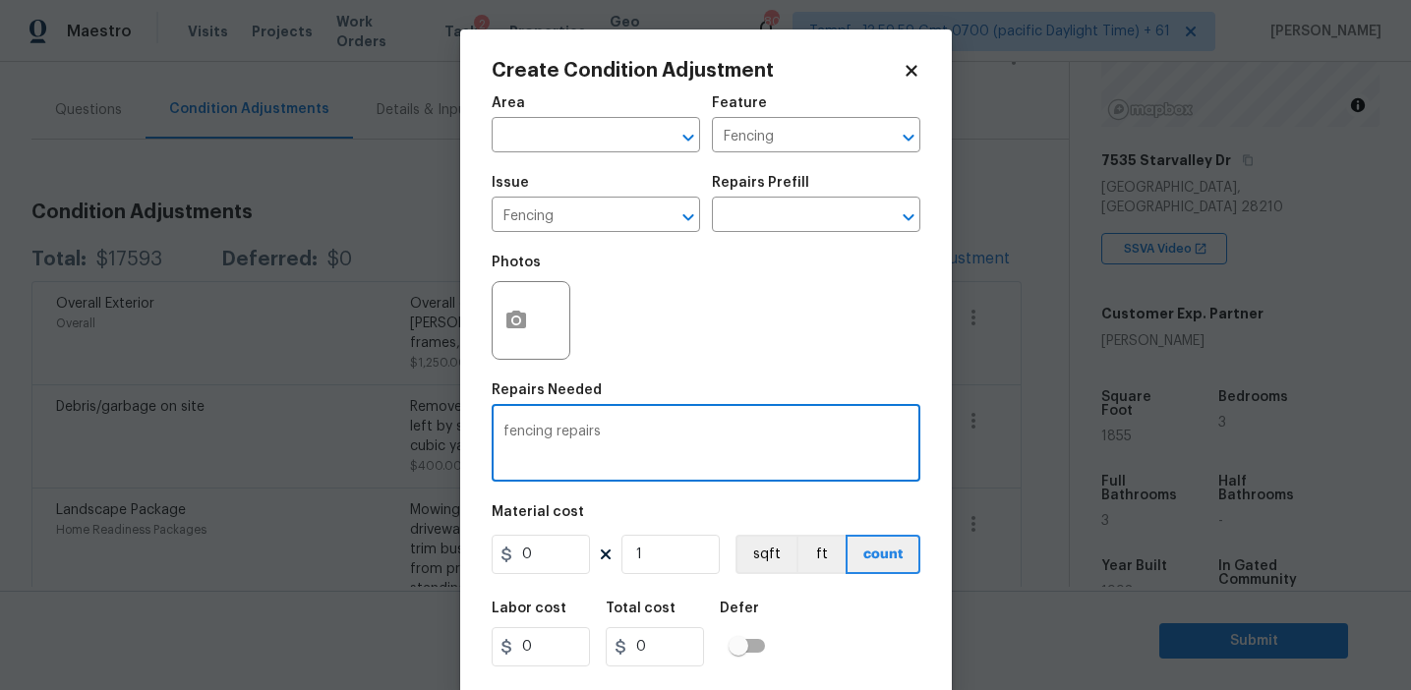
type textarea "fencing repairs"
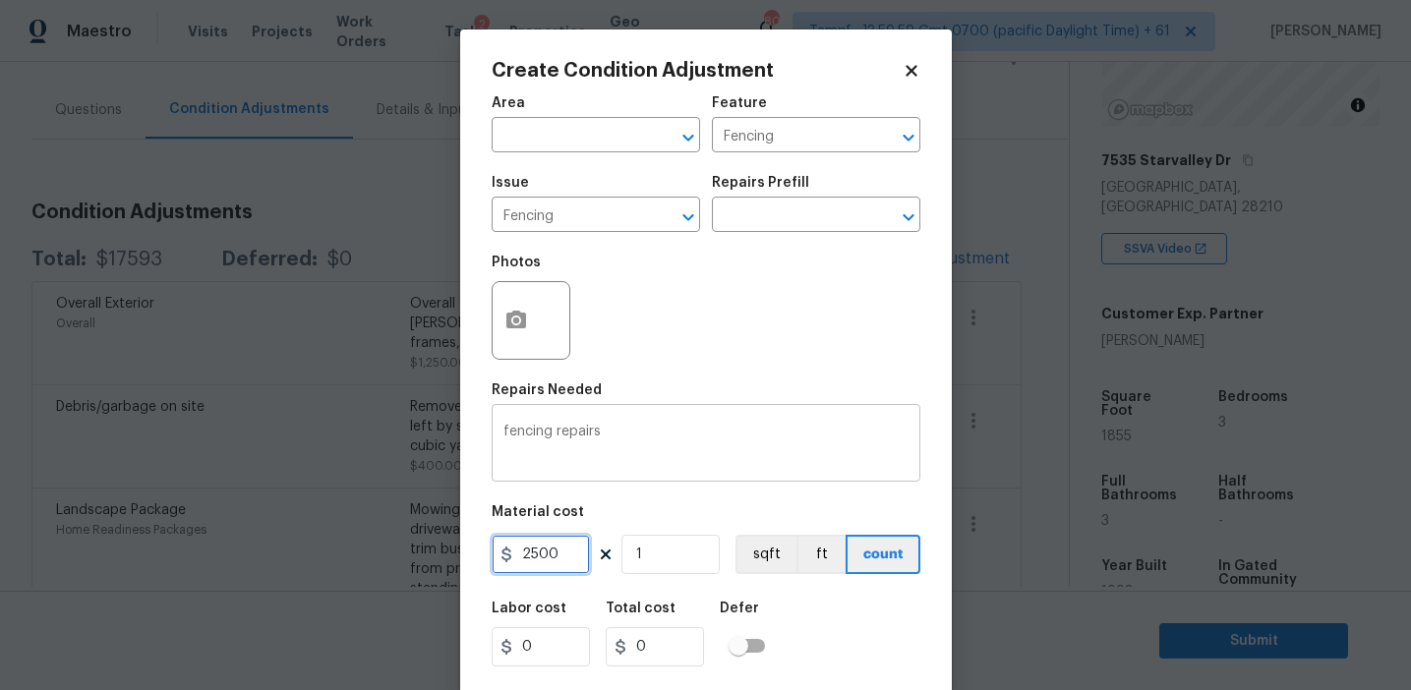
type input "2500"
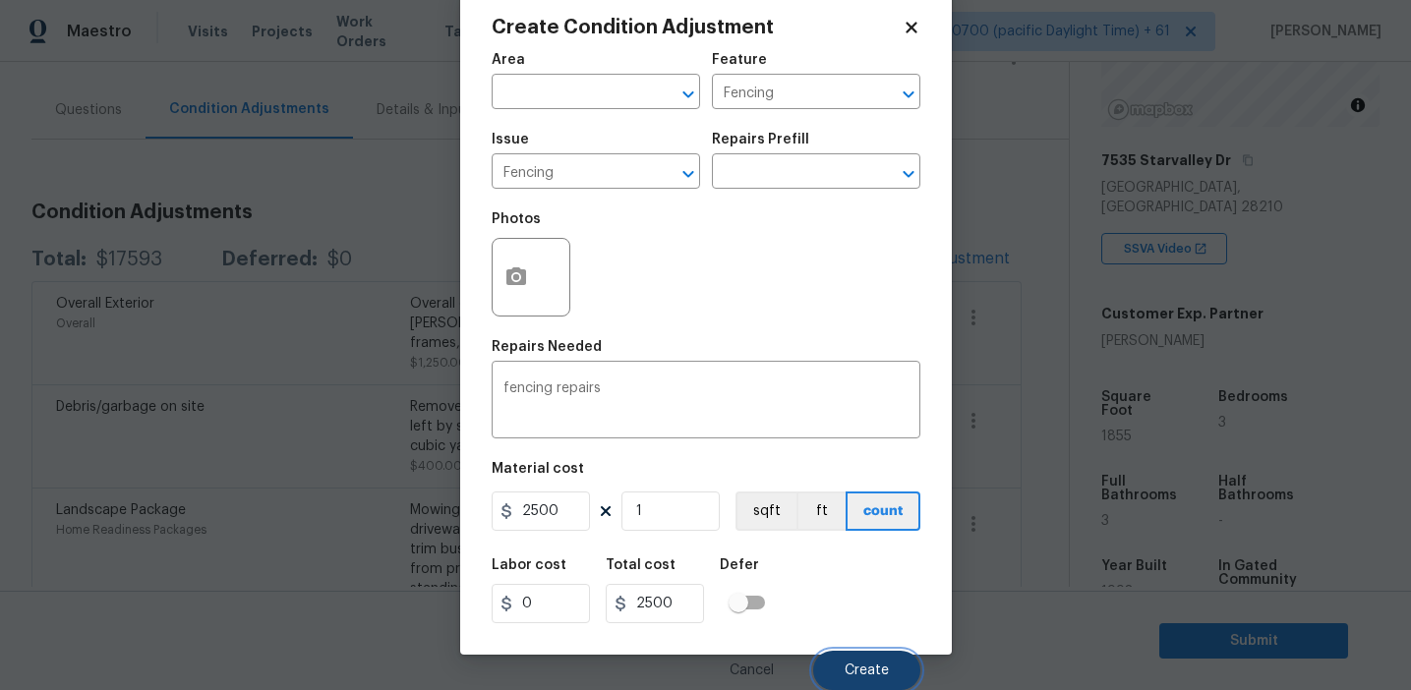
click at [851, 656] on button "Create" at bounding box center [866, 670] width 107 height 39
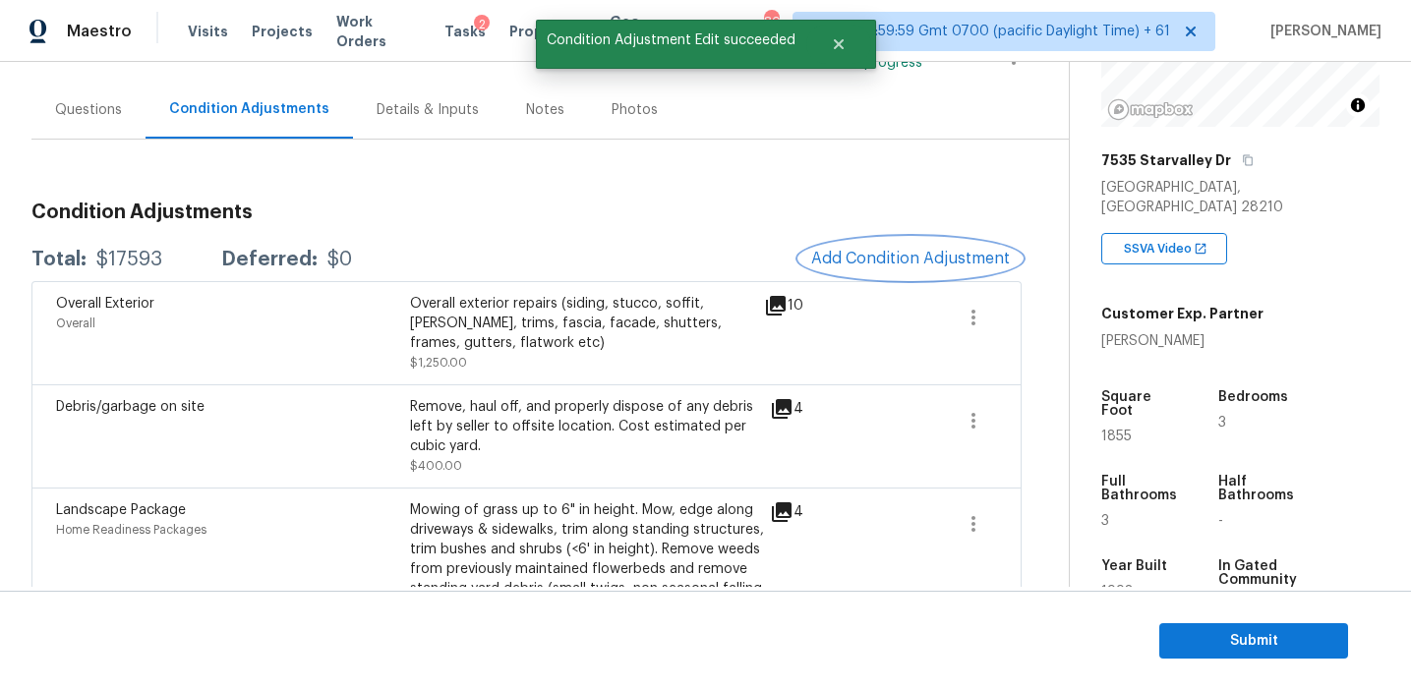
scroll to position [0, 0]
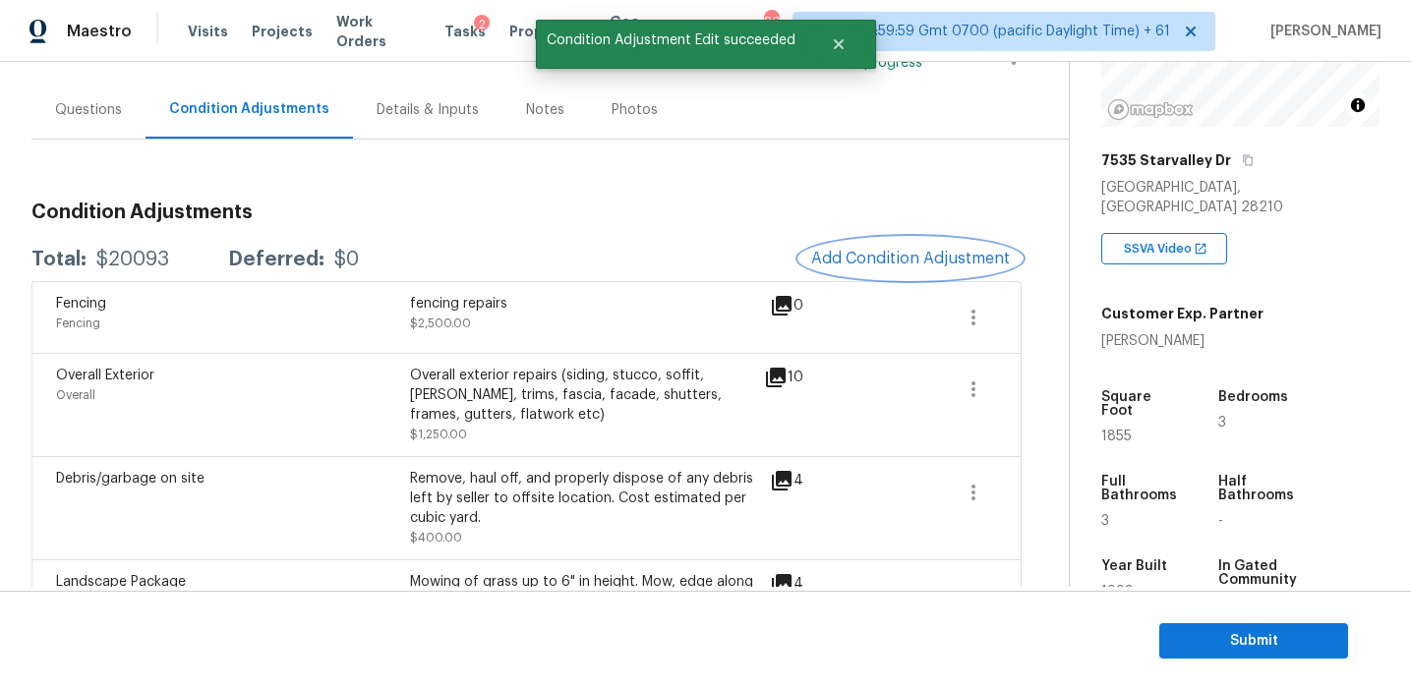
click at [874, 246] on button "Add Condition Adjustment" at bounding box center [910, 258] width 222 height 41
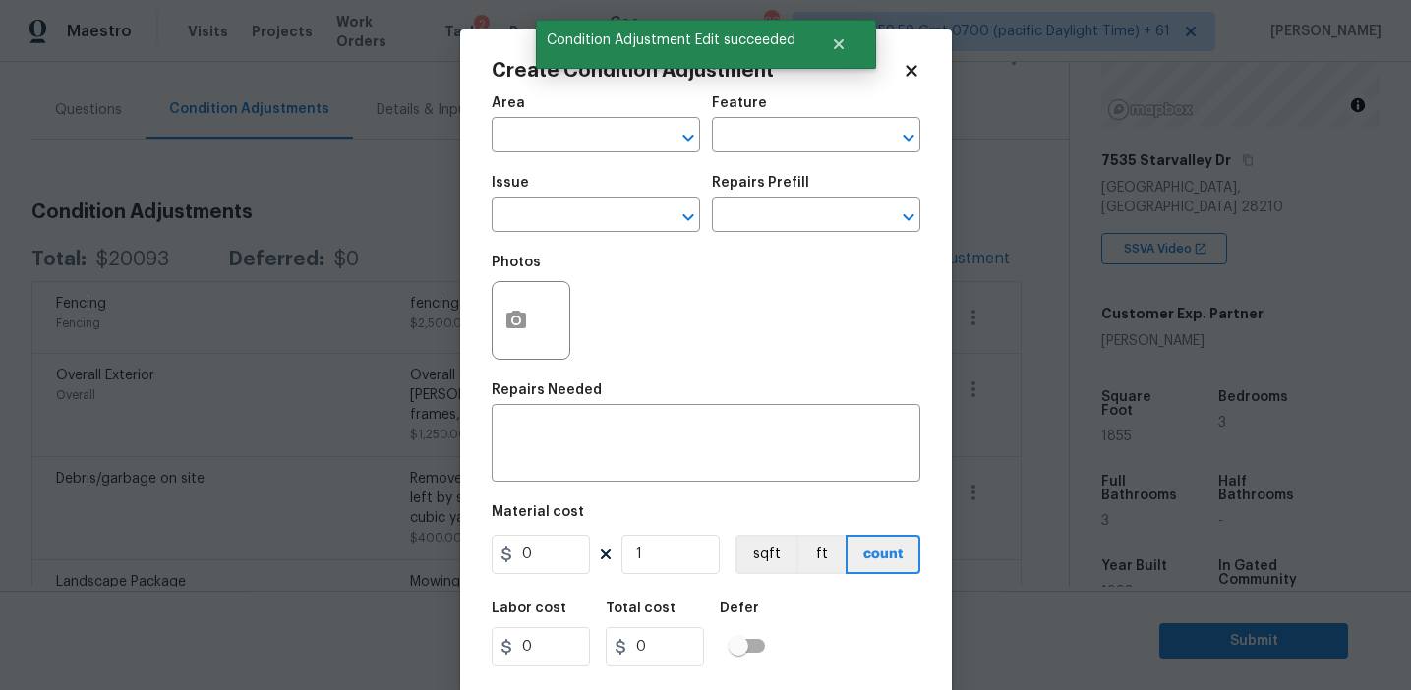
click at [432, 295] on body "Maestro Visits Projects Work Orders Tasks 2 Properties Geo Assignments 802 Tamp…" at bounding box center [705, 345] width 1411 height 690
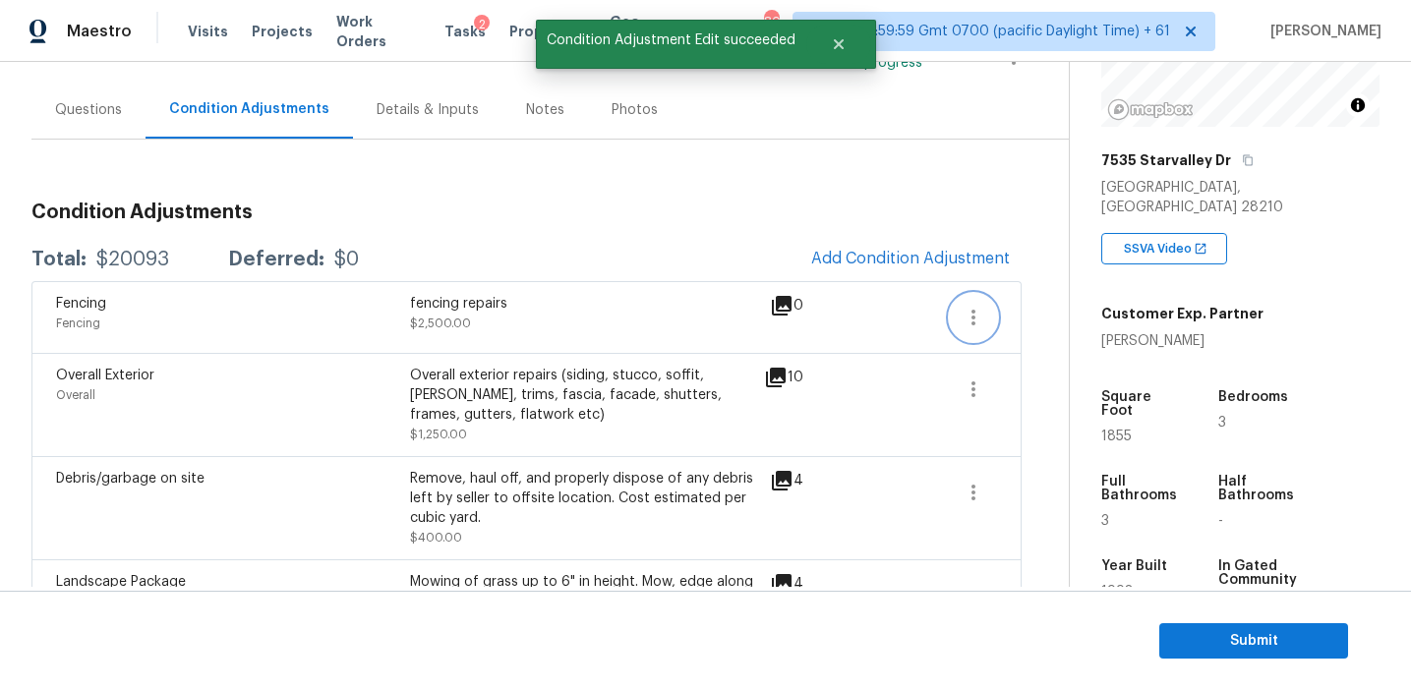
click at [963, 318] on icon "button" at bounding box center [974, 318] width 24 height 24
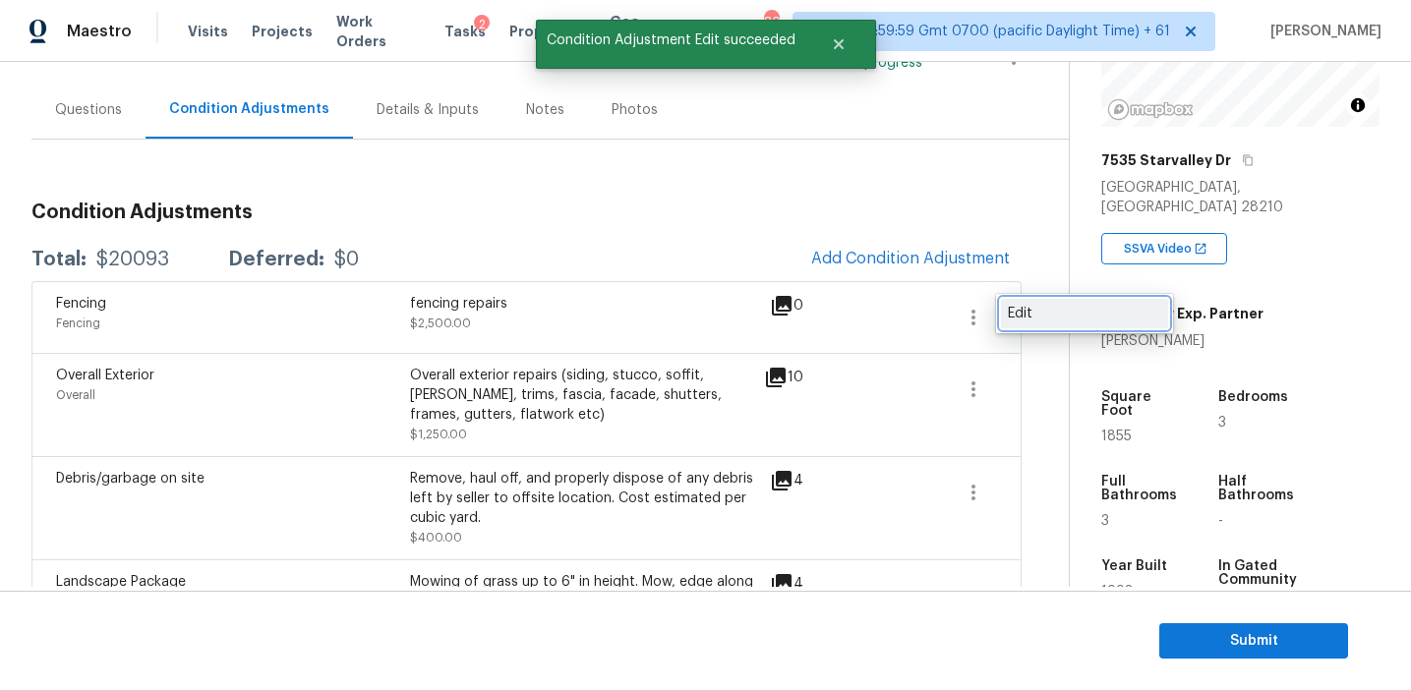
click at [1015, 310] on div "Edit" at bounding box center [1084, 314] width 153 height 20
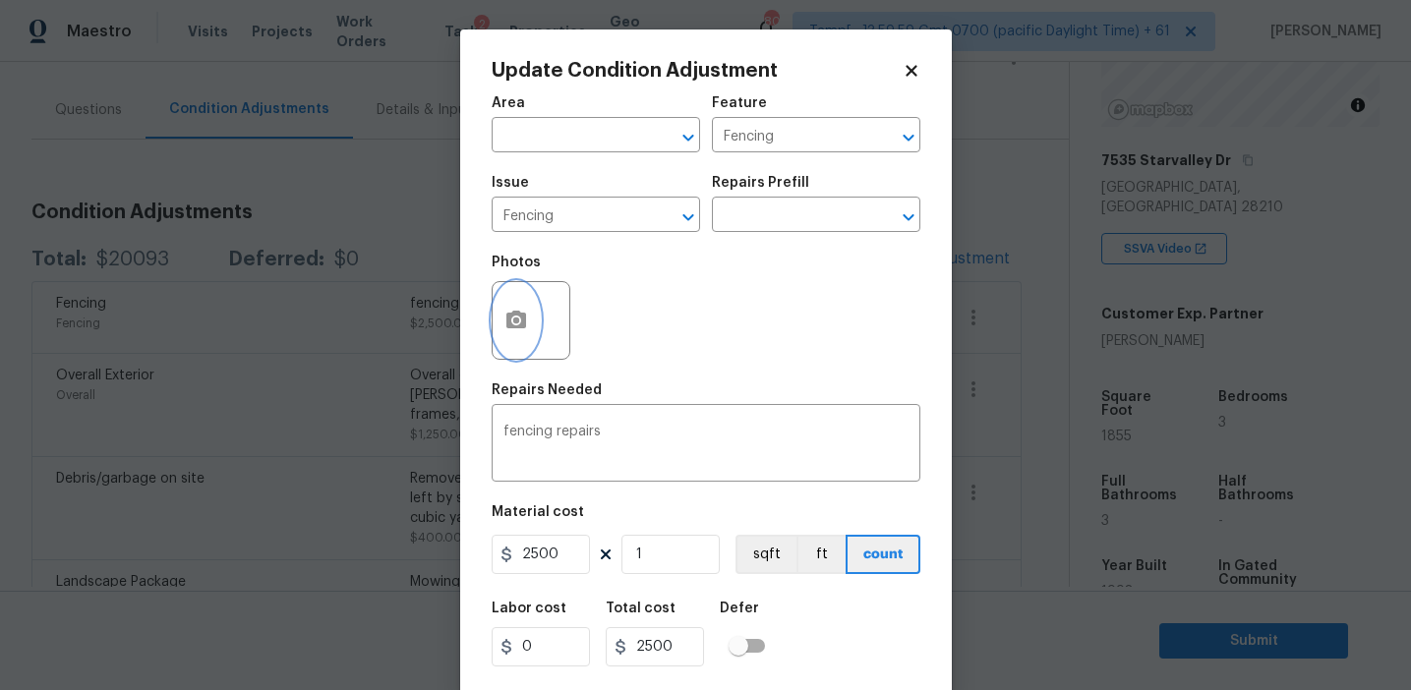
click at [534, 325] on button "button" at bounding box center [516, 320] width 47 height 77
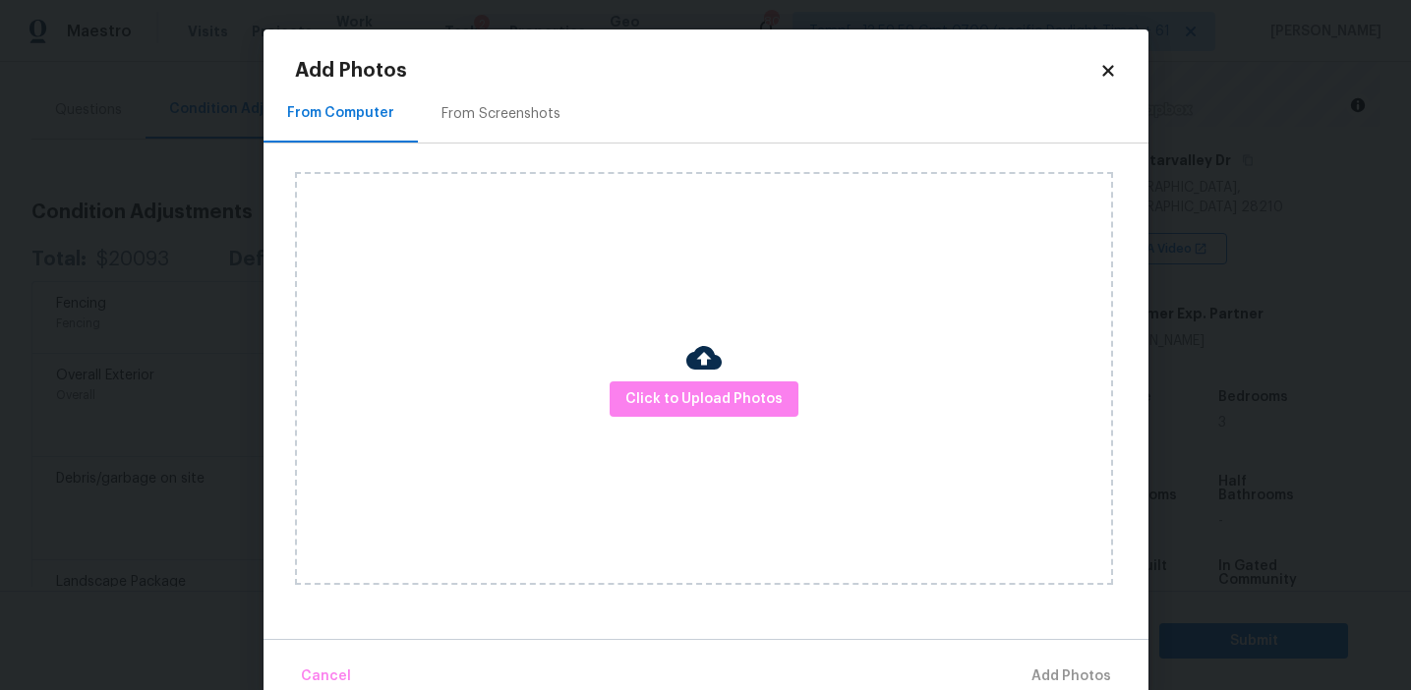
click at [560, 131] on div "From Screenshots" at bounding box center [501, 114] width 166 height 58
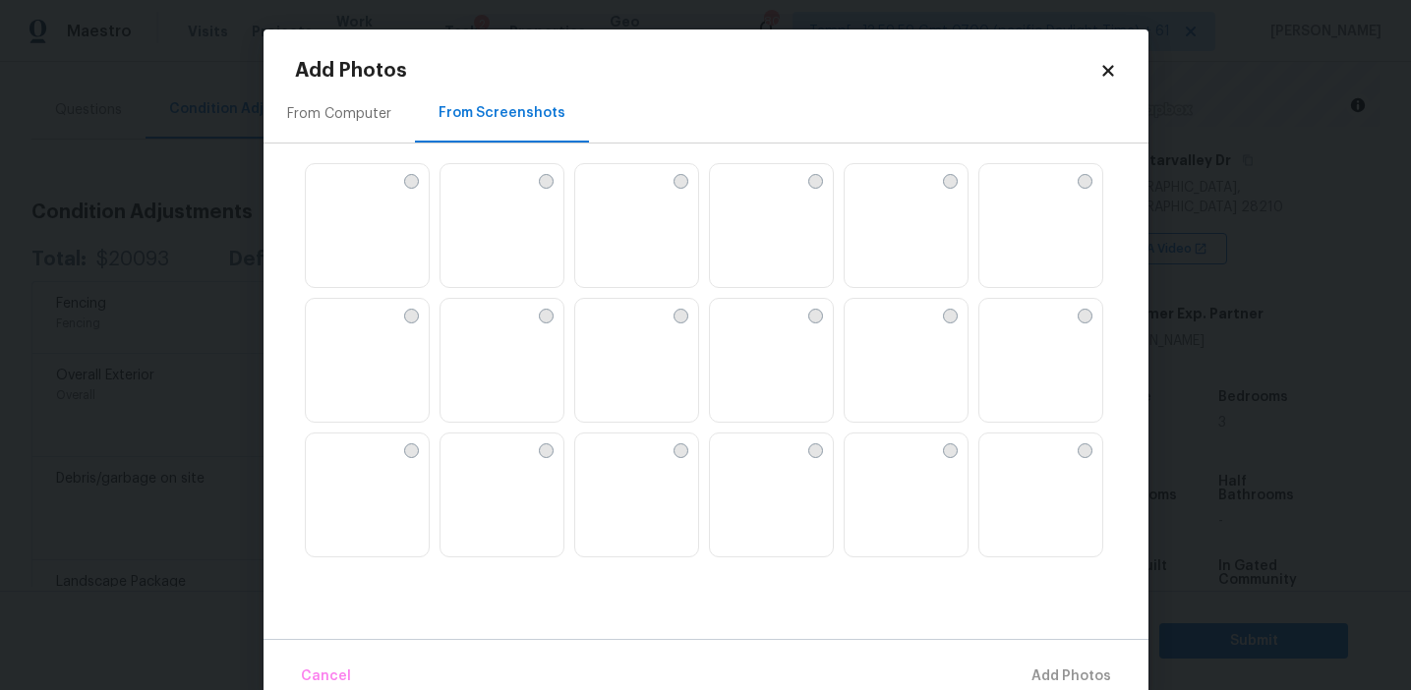
click at [658, 379] on img at bounding box center [636, 361] width 123 height 125
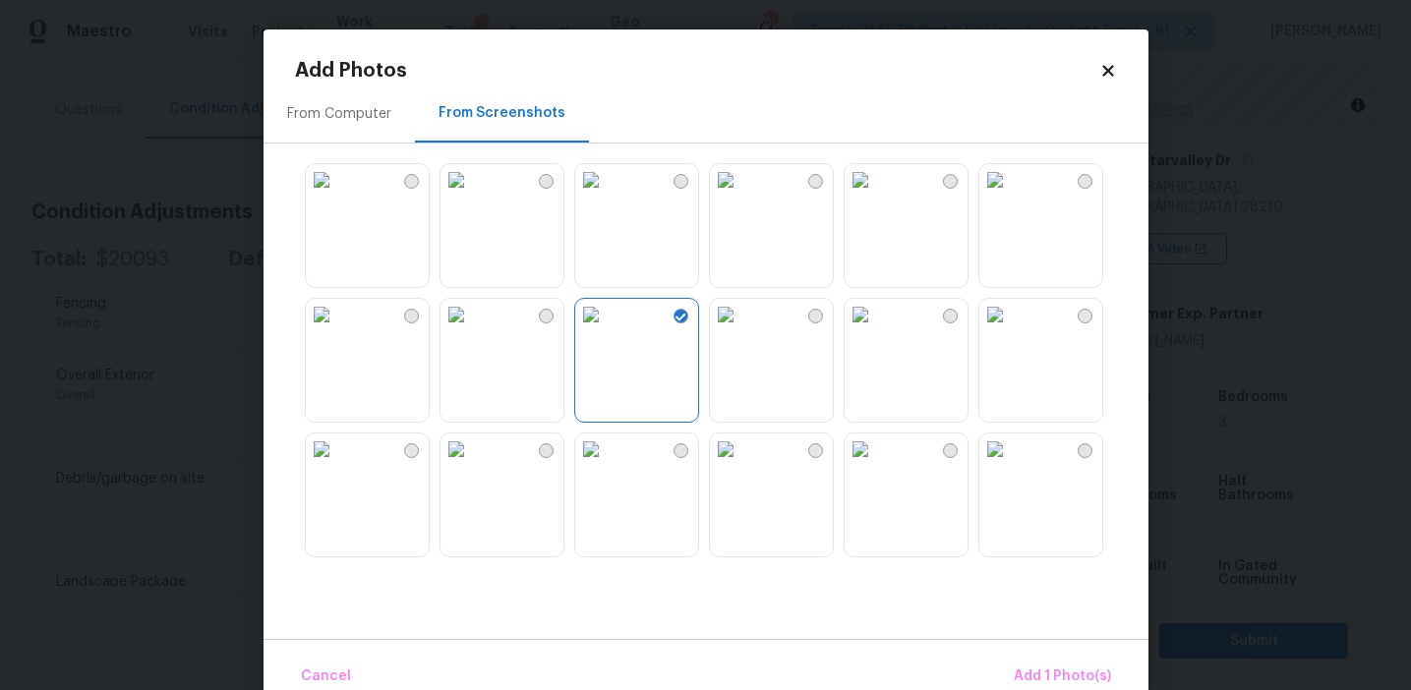
click at [607, 196] on img at bounding box center [590, 179] width 31 height 31
click at [1011, 465] on img at bounding box center [994, 449] width 31 height 31
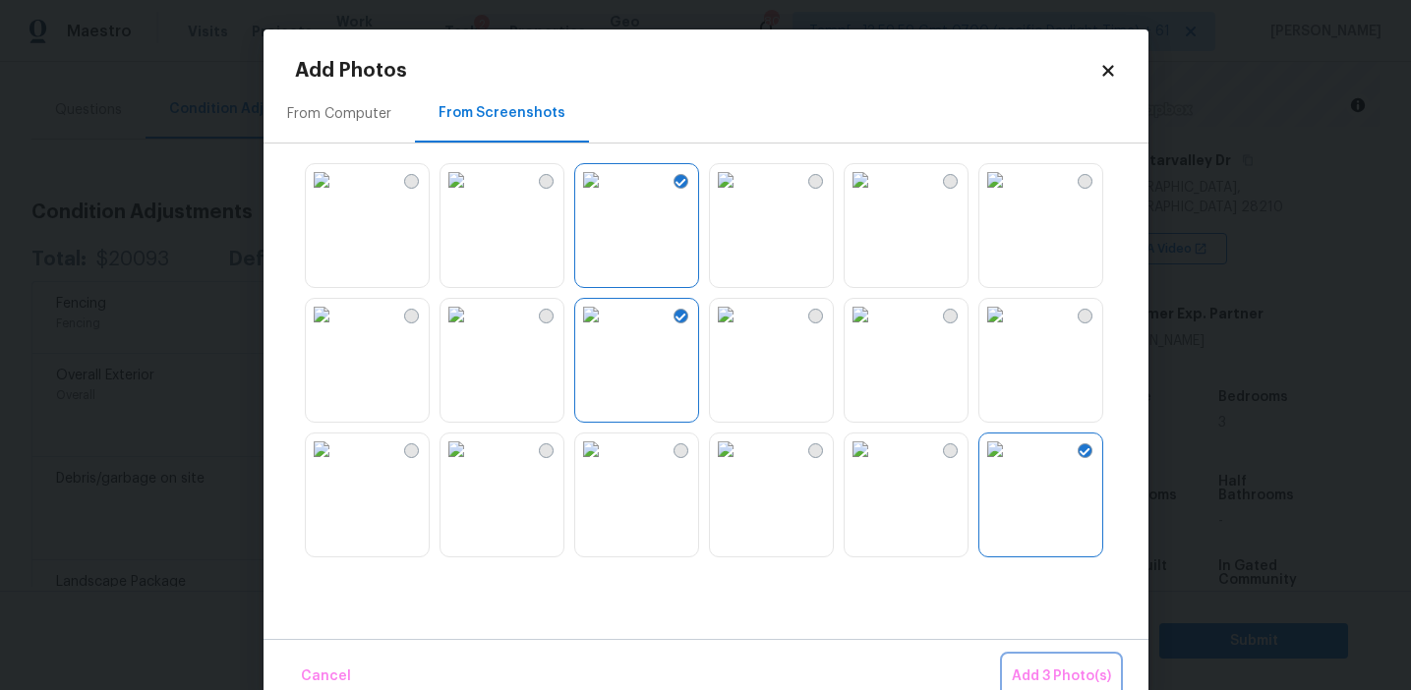
click at [1042, 674] on span "Add 3 Photo(s)" at bounding box center [1061, 677] width 99 height 25
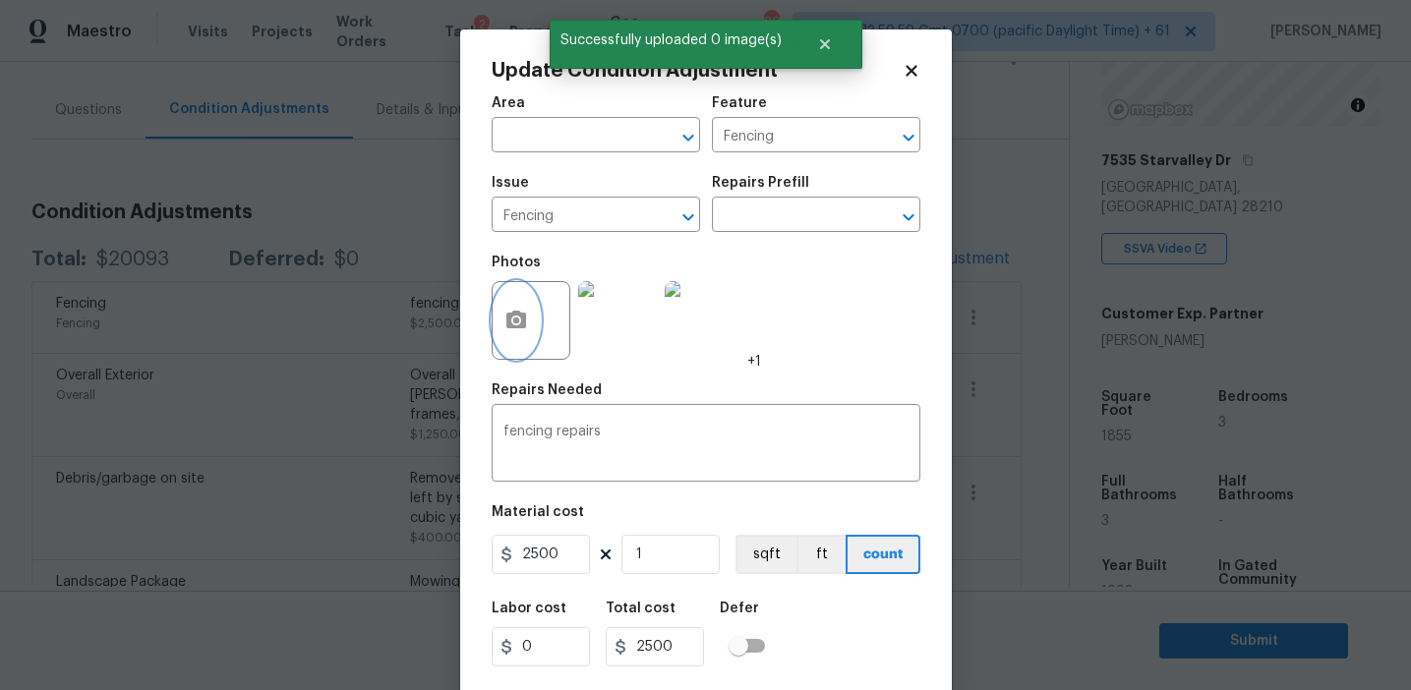
scroll to position [44, 0]
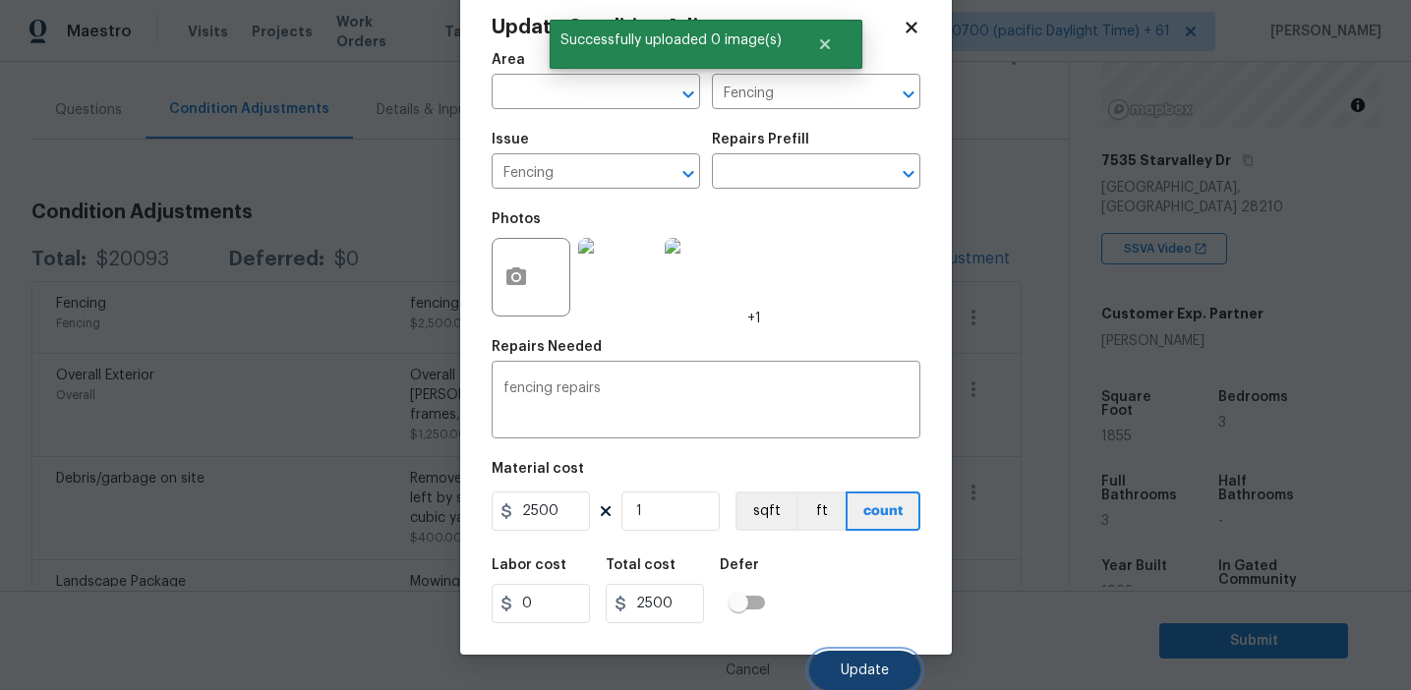
click at [853, 666] on span "Update" at bounding box center [865, 671] width 48 height 15
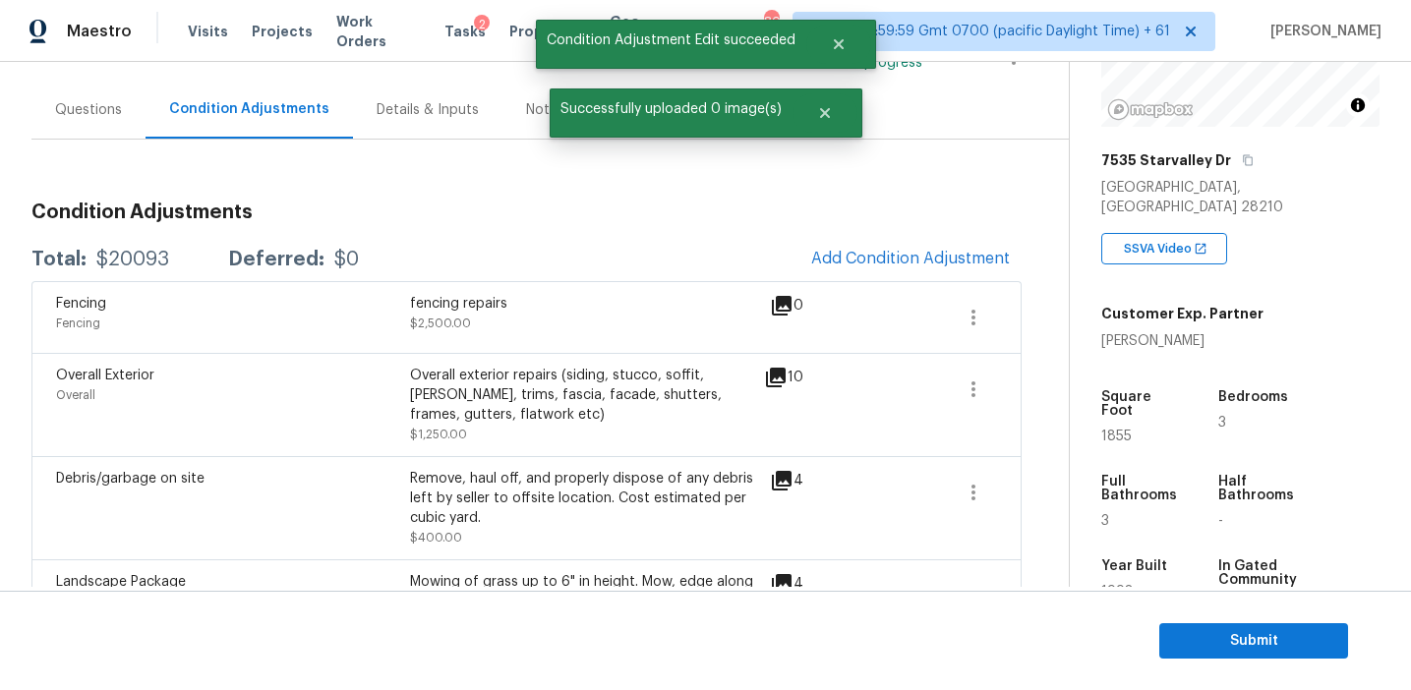
scroll to position [0, 0]
click at [867, 255] on span "Add Condition Adjustment" at bounding box center [910, 259] width 199 height 18
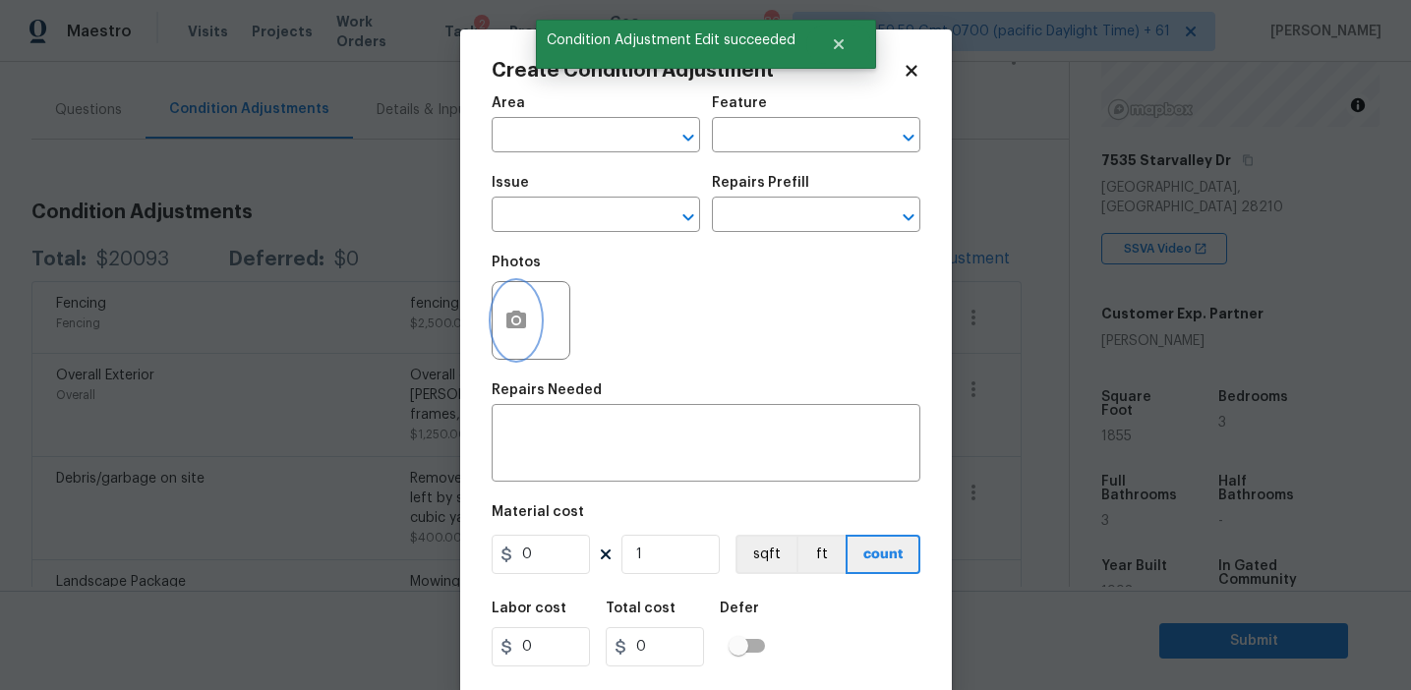
click at [532, 324] on button "button" at bounding box center [516, 320] width 47 height 77
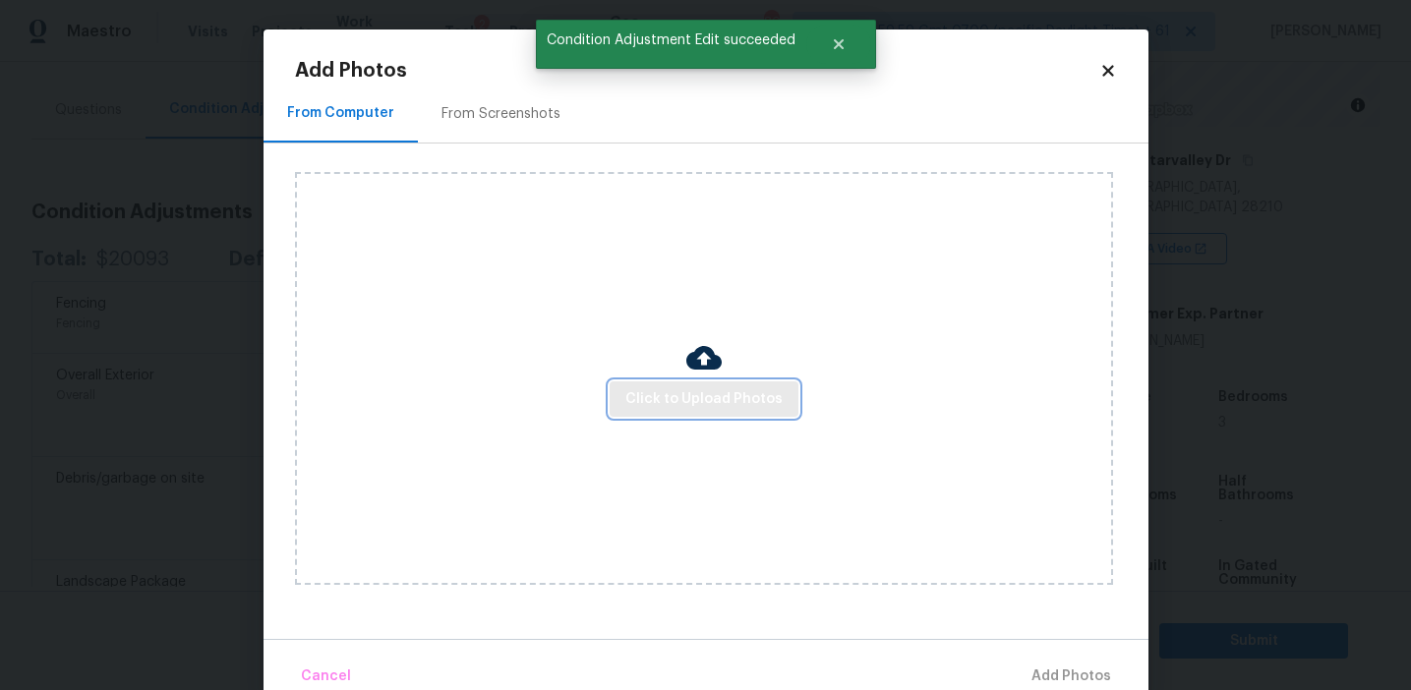
click at [676, 395] on span "Click to Upload Photos" at bounding box center [703, 399] width 157 height 25
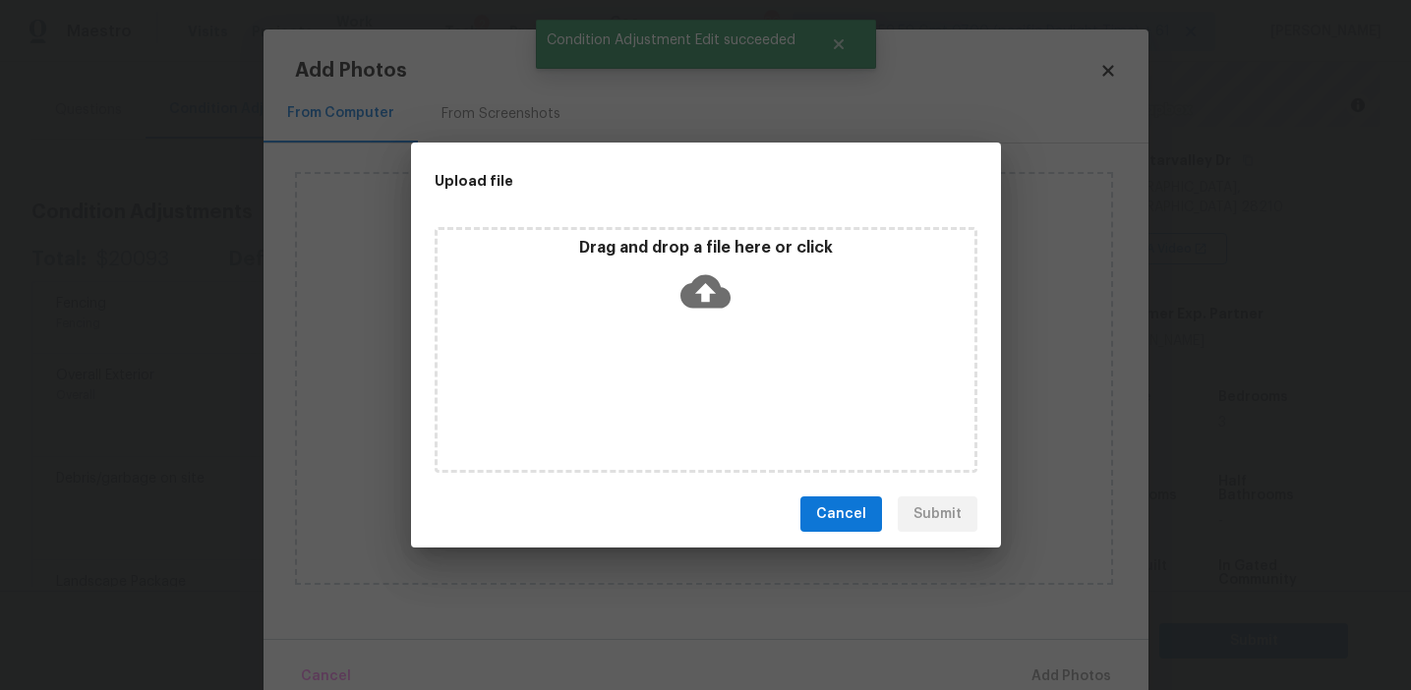
click at [672, 261] on div "Drag and drop a file here or click" at bounding box center [706, 280] width 537 height 85
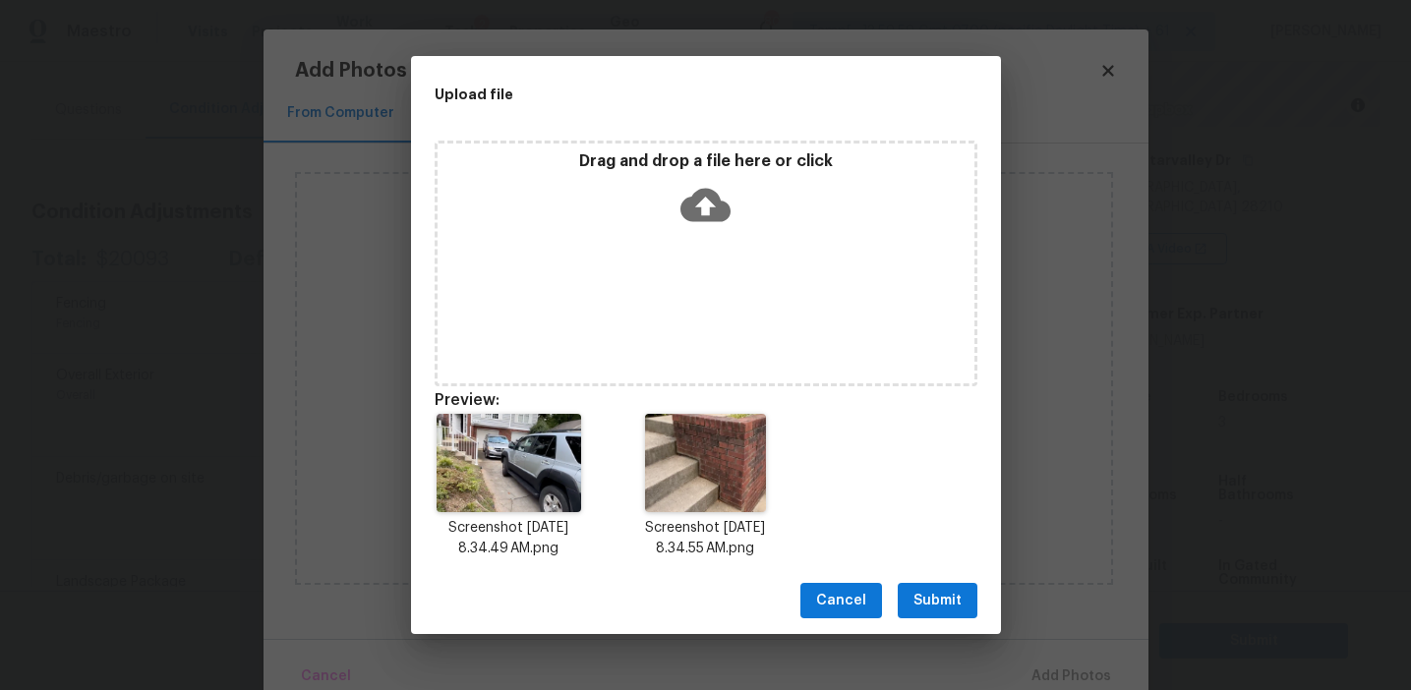
click at [927, 596] on span "Submit" at bounding box center [937, 601] width 48 height 25
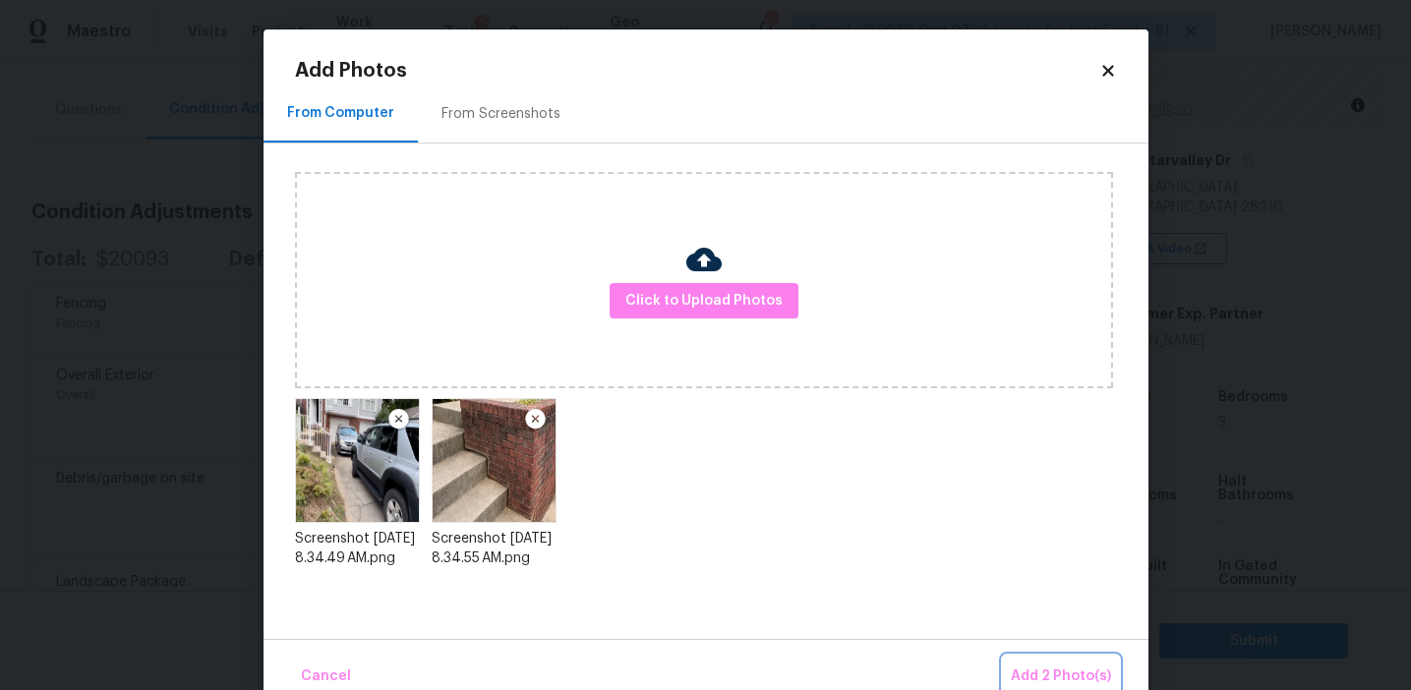
click at [1029, 666] on span "Add 2 Photo(s)" at bounding box center [1061, 677] width 100 height 25
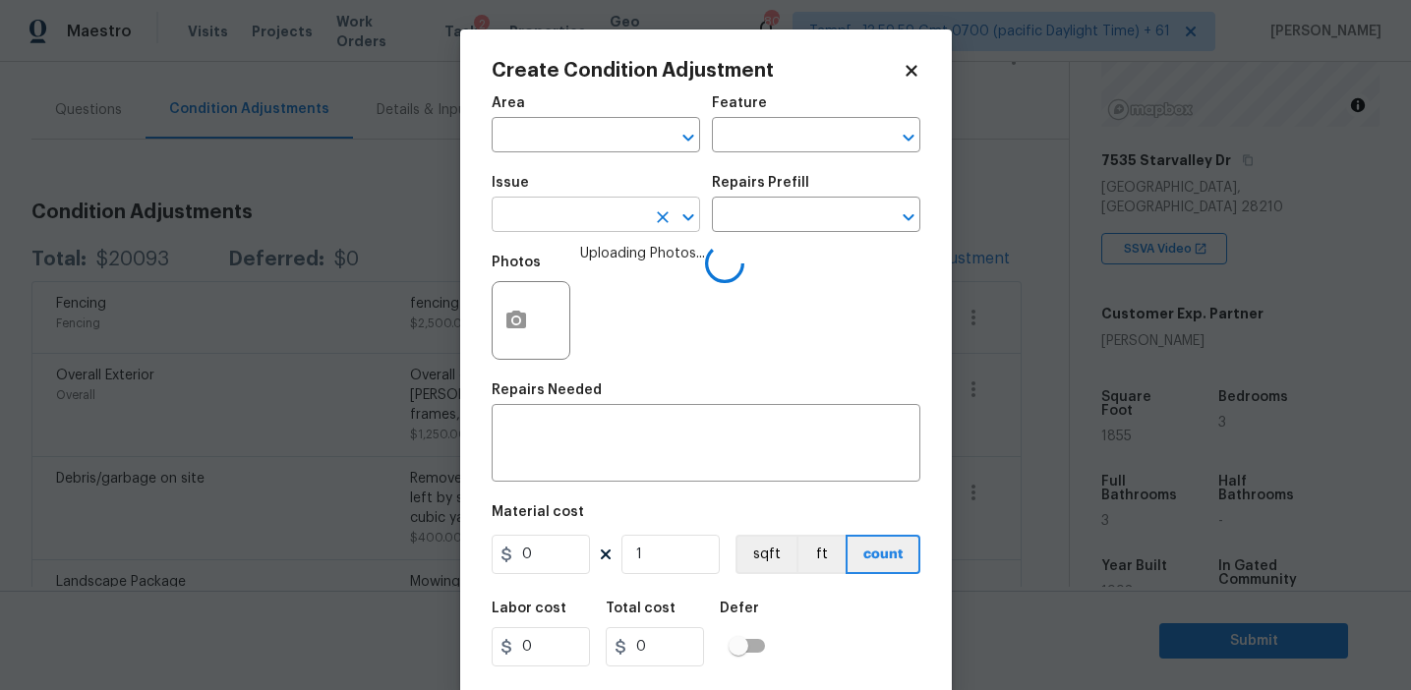
click at [563, 206] on input "text" at bounding box center [568, 217] width 153 height 30
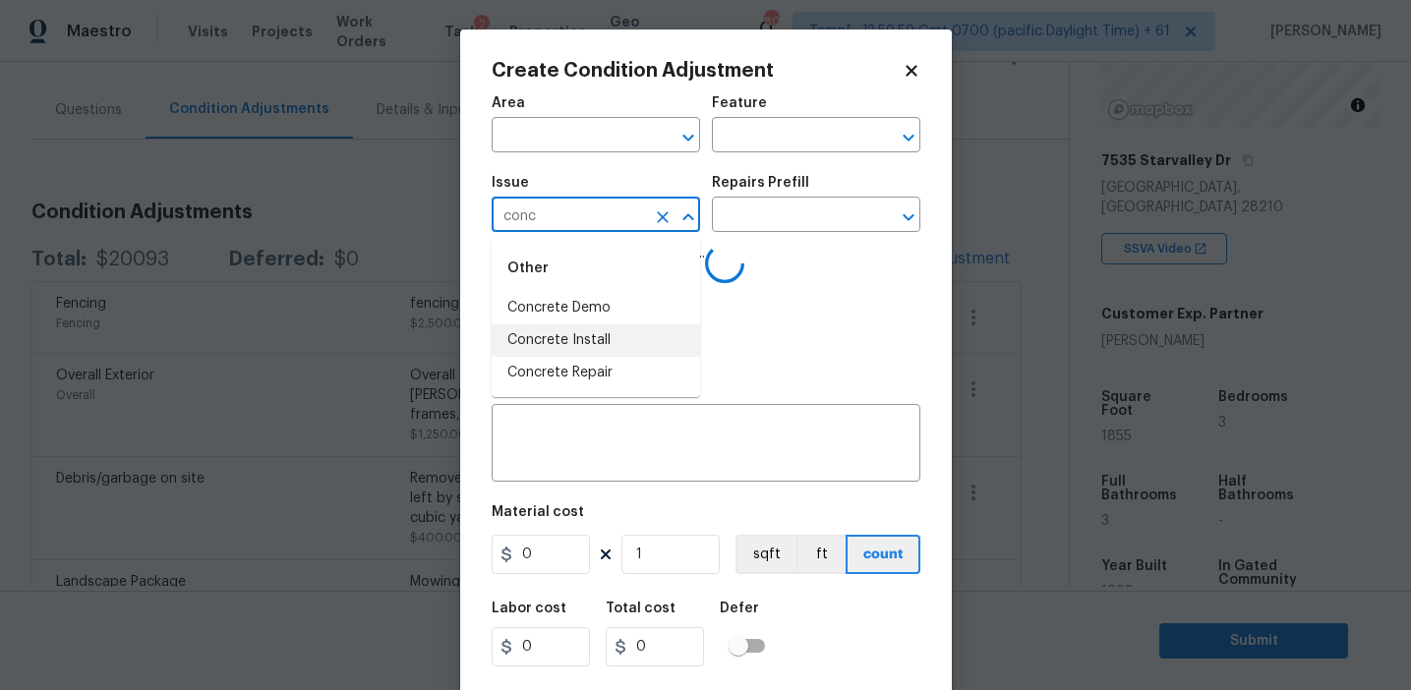
click at [615, 369] on li "Concrete Repair" at bounding box center [596, 373] width 208 height 32
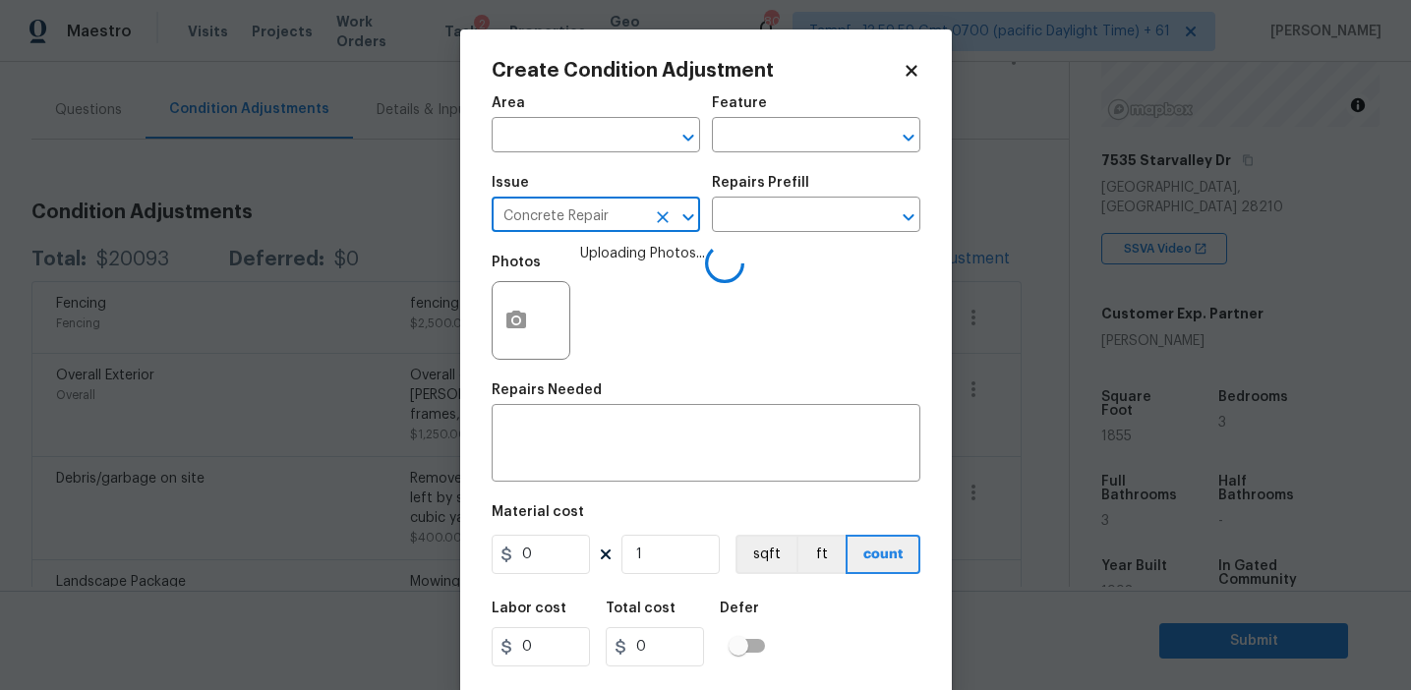
type input "Concrete Repair"
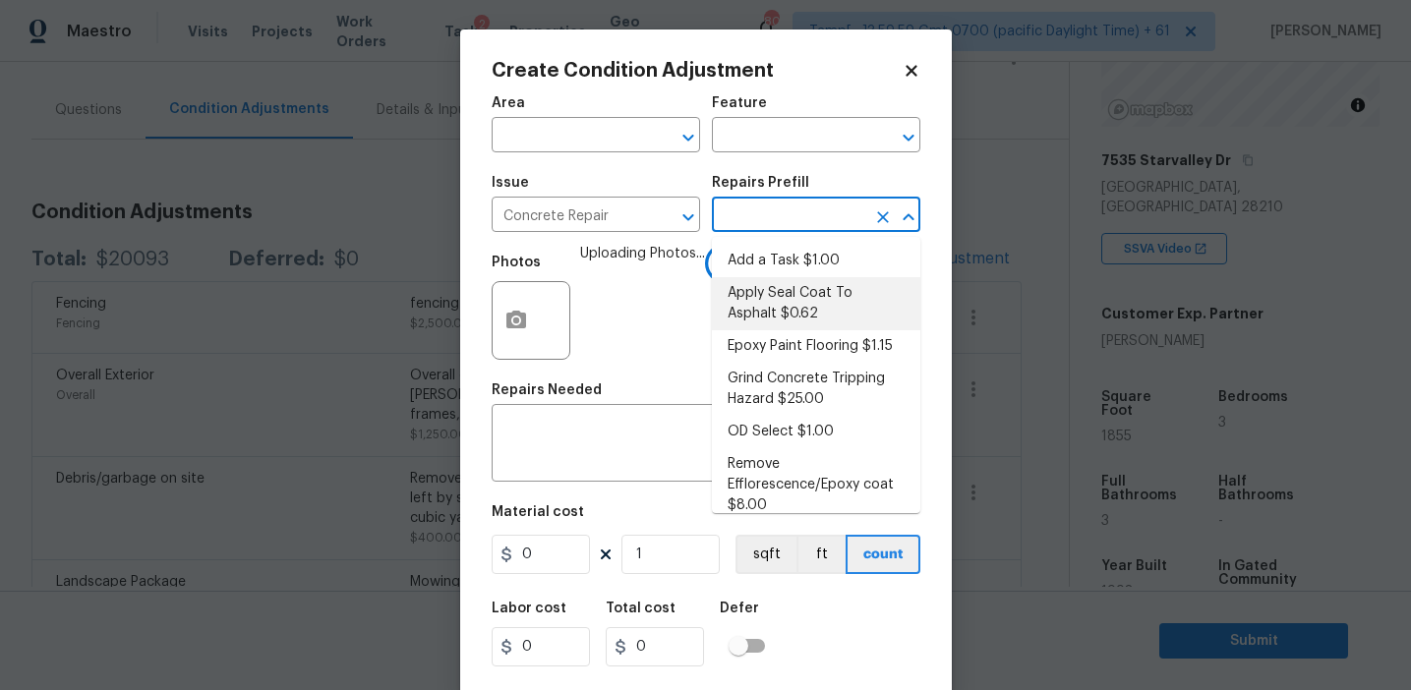
click at [774, 301] on li "Apply Seal Coat To Asphalt $0.62" at bounding box center [816, 303] width 208 height 53
type input "Flatwork"
type textarea "Prep and clean the asphalt thoroughly. Apply an asphalt adhesive/sealer/top coa…"
type input "0.62"
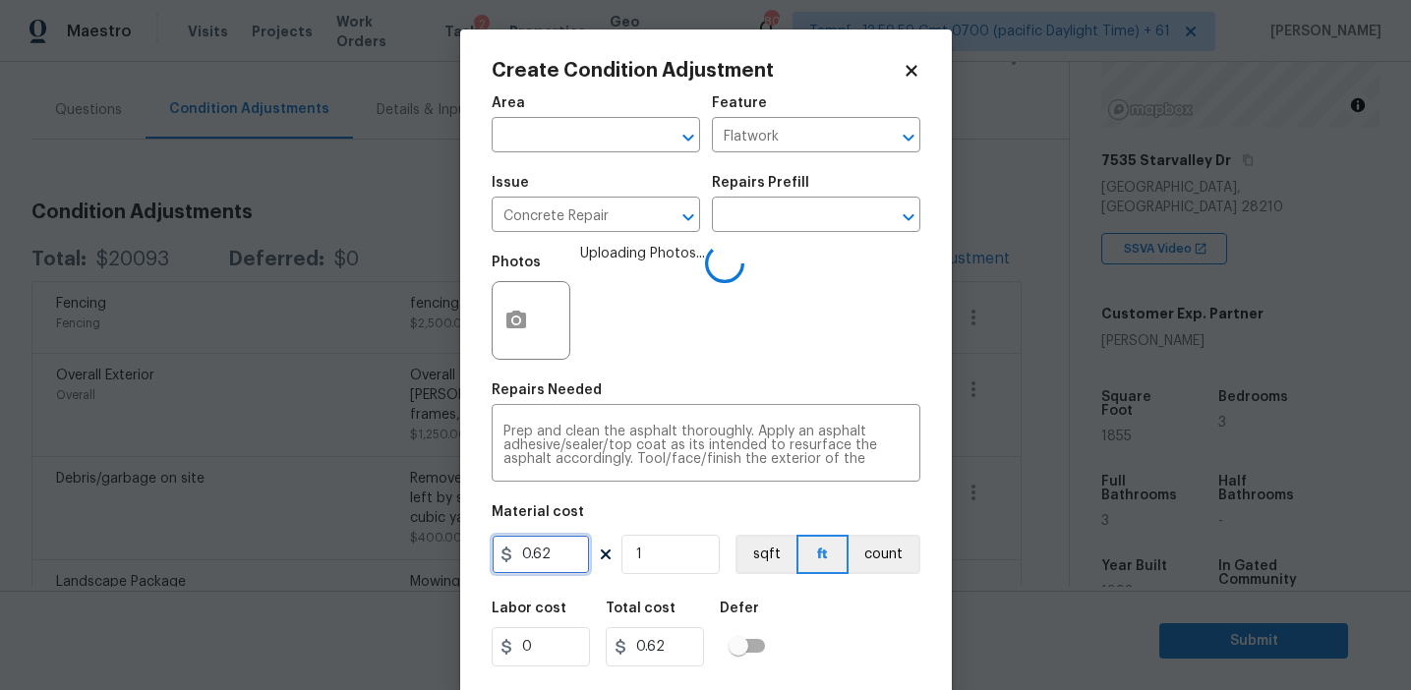
click at [560, 562] on input "0.62" at bounding box center [541, 554] width 98 height 39
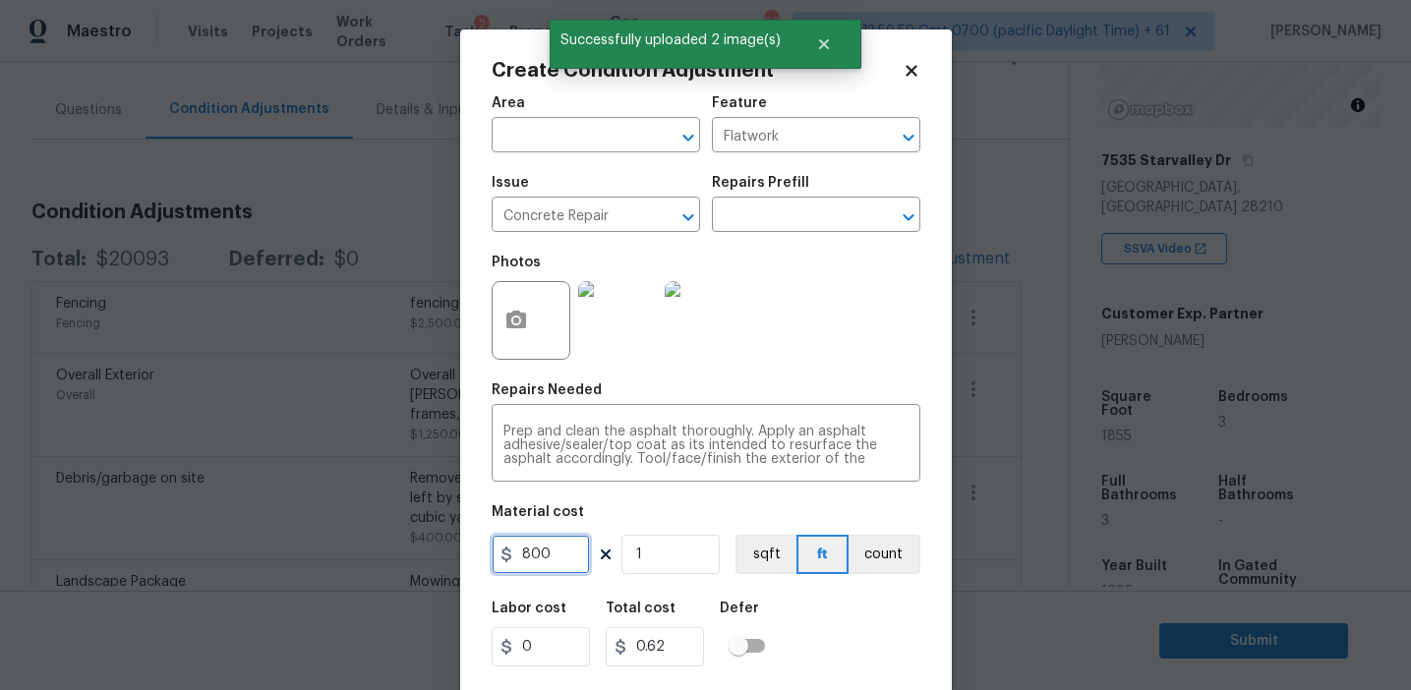
type input "800"
click at [871, 518] on div "Material cost" at bounding box center [706, 518] width 429 height 26
click at [881, 555] on button "count" at bounding box center [884, 554] width 72 height 39
click at [544, 557] on input "800" at bounding box center [541, 554] width 98 height 39
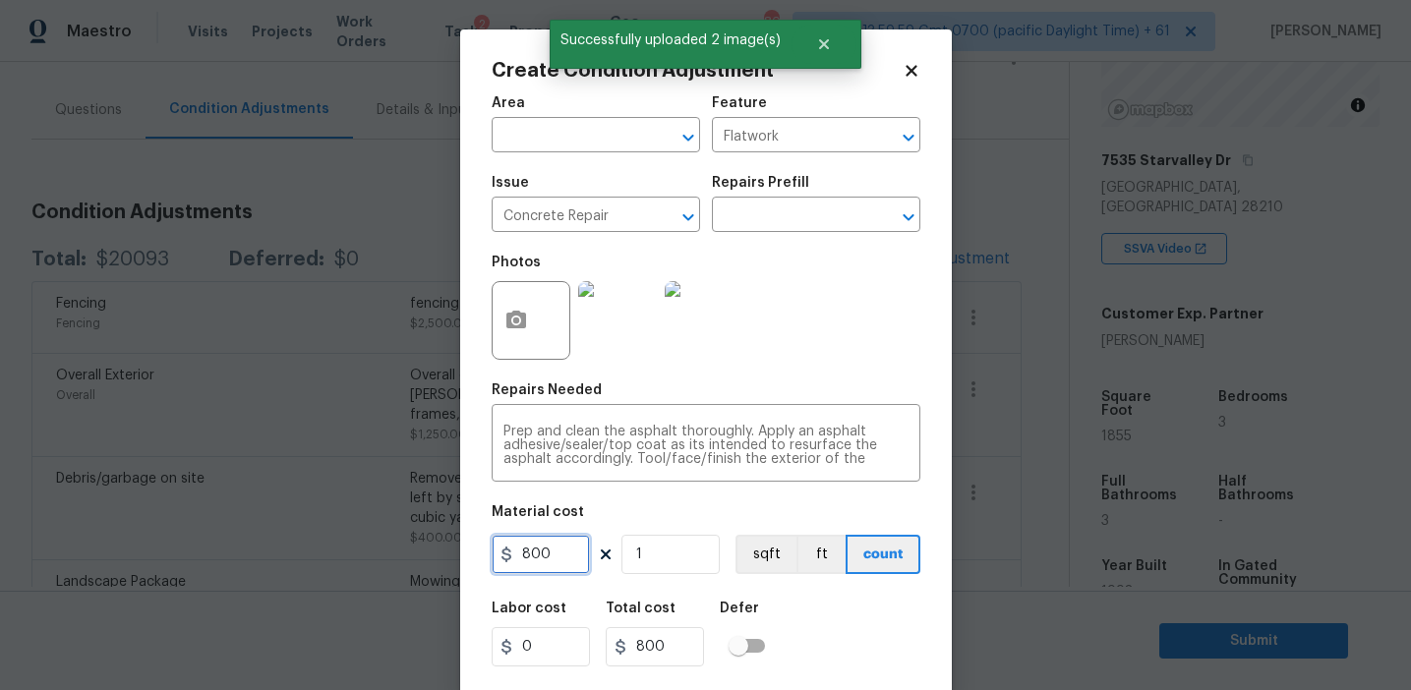
click at [544, 557] on input "800" at bounding box center [541, 554] width 98 height 39
type input "1500"
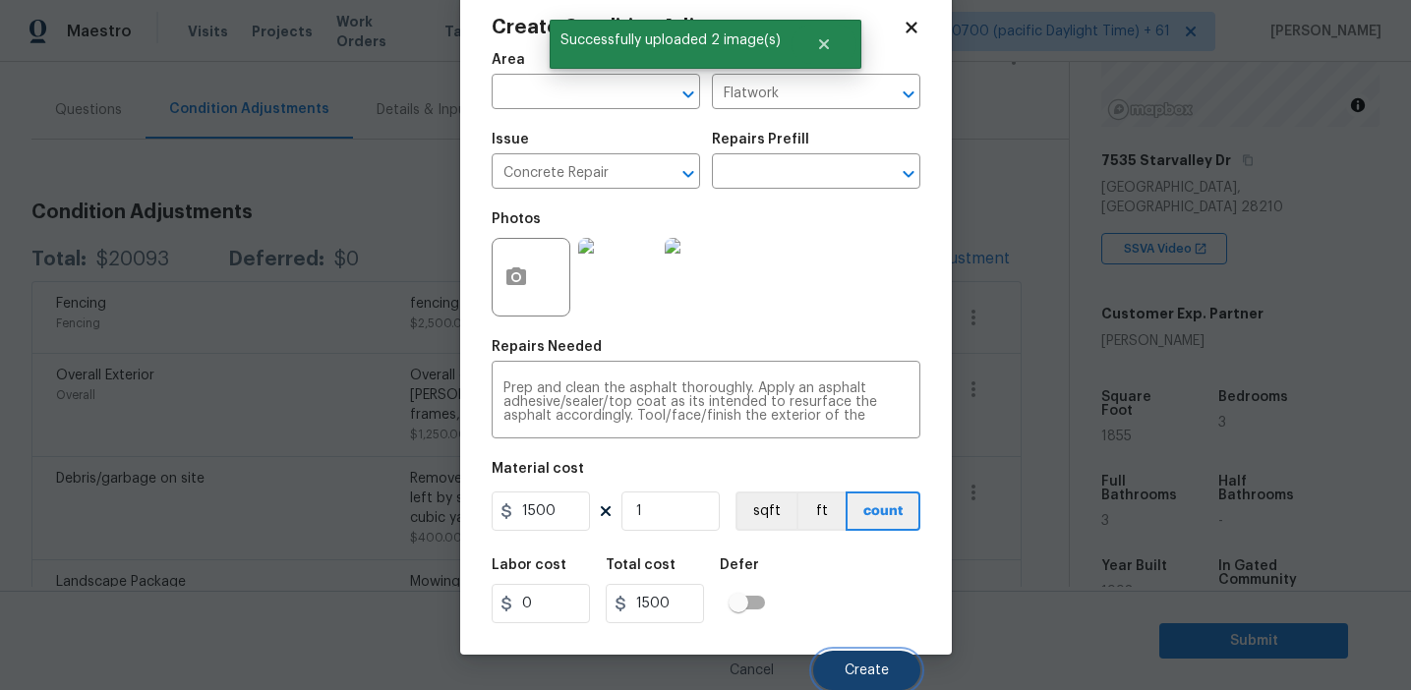
click at [853, 667] on span "Create" at bounding box center [867, 671] width 44 height 15
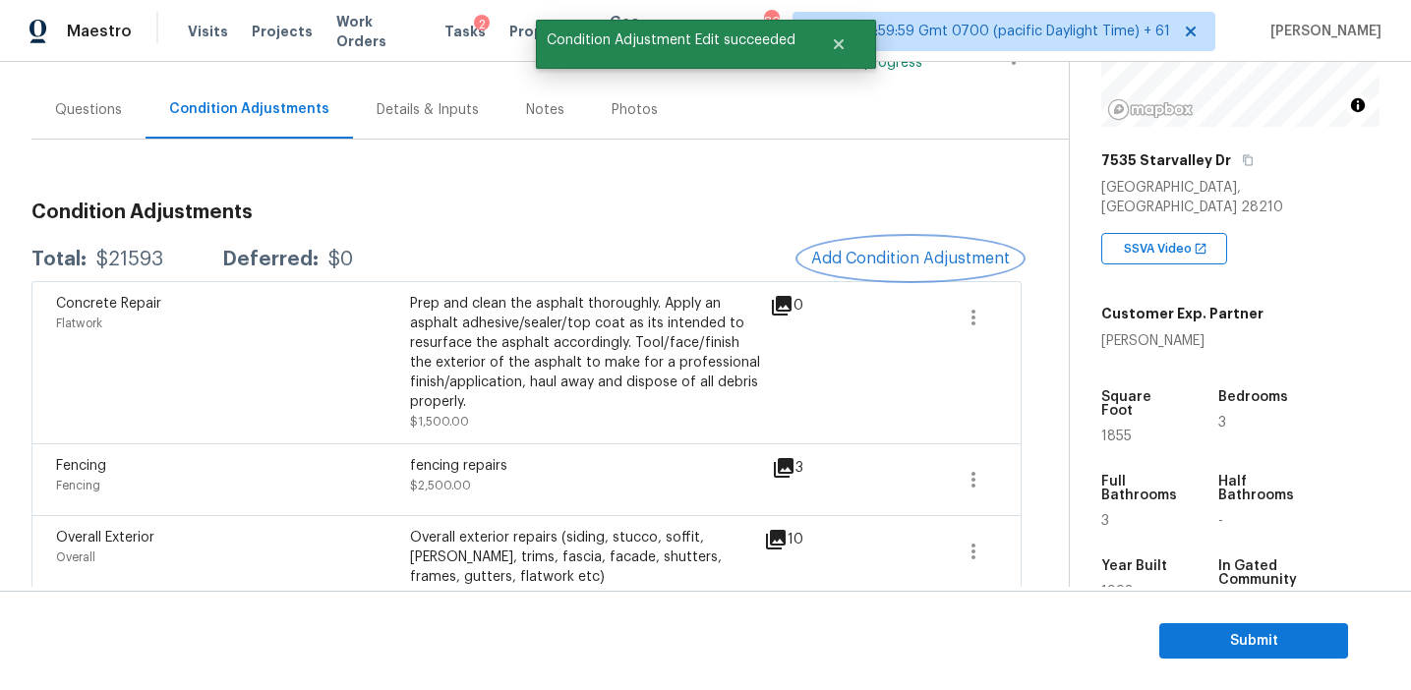
scroll to position [0, 0]
click at [878, 256] on span "Add Condition Adjustment" at bounding box center [910, 259] width 199 height 18
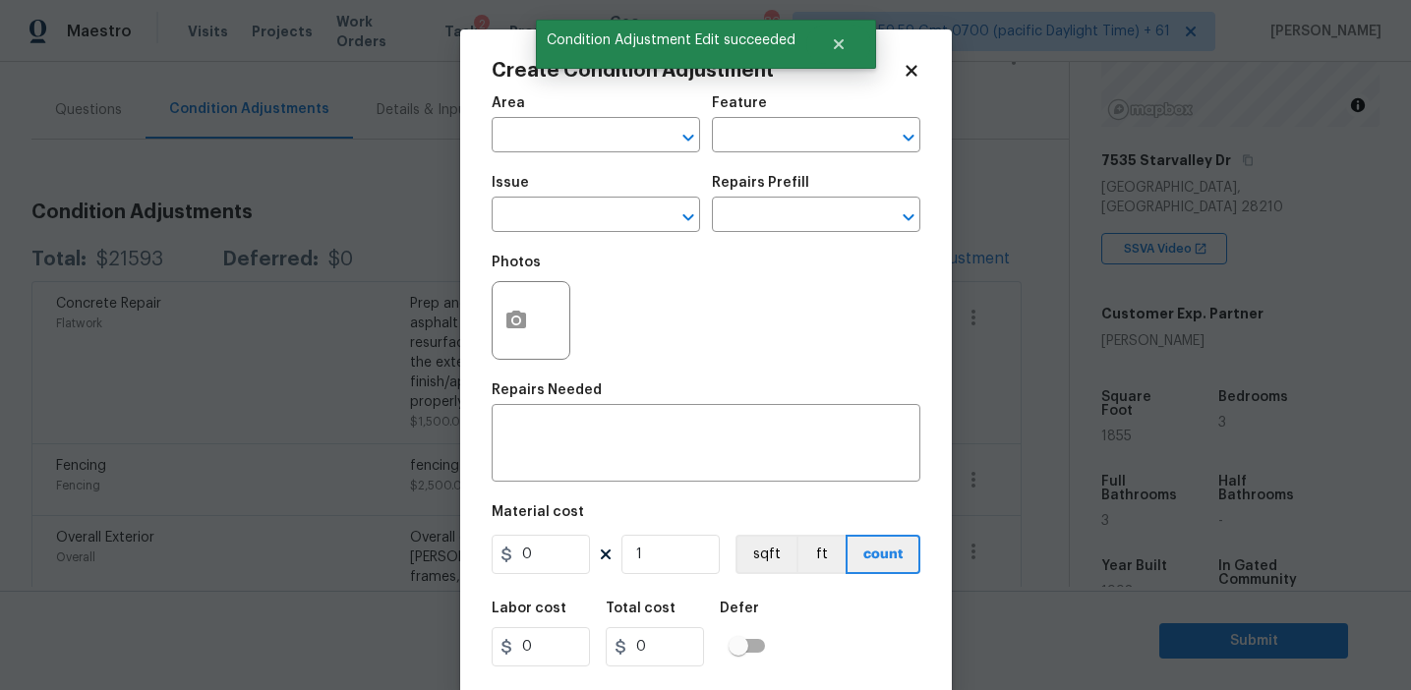
click at [540, 336] on div at bounding box center [531, 320] width 79 height 79
click at [517, 333] on button "button" at bounding box center [516, 320] width 47 height 77
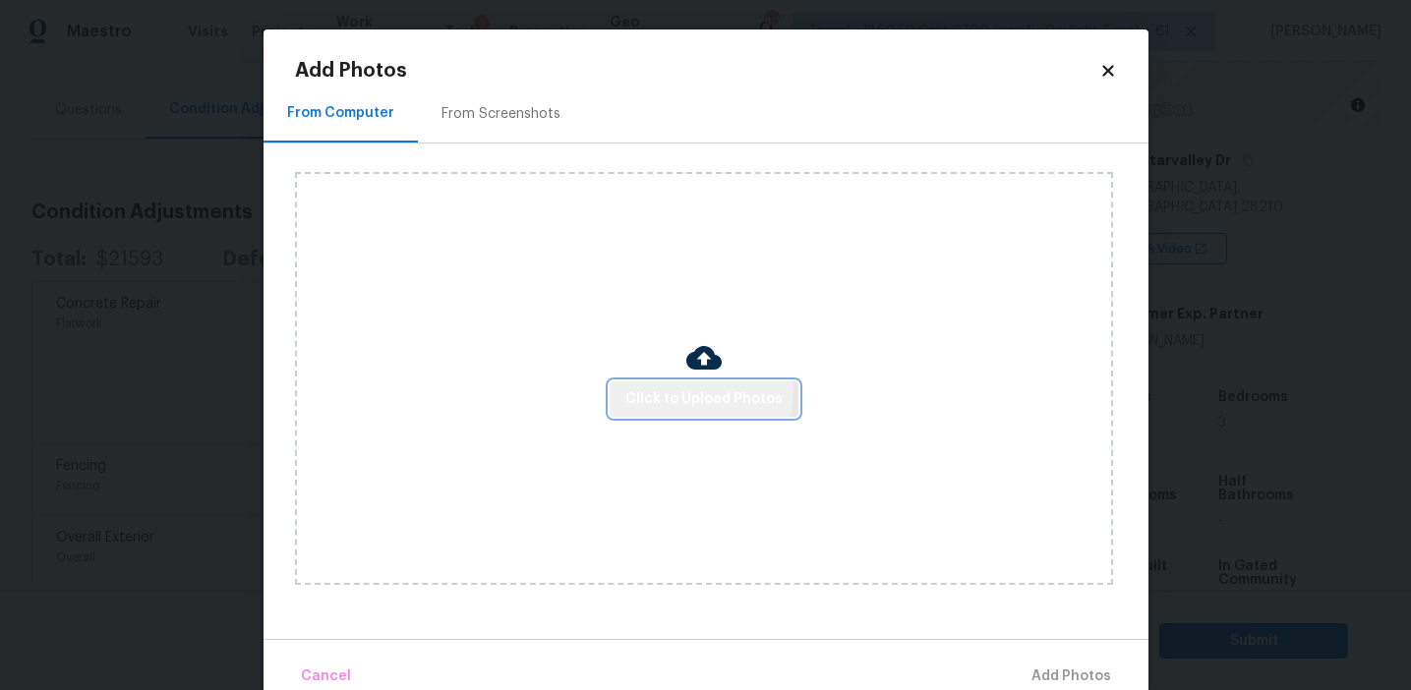
click at [647, 387] on span "Click to Upload Photos" at bounding box center [703, 399] width 157 height 25
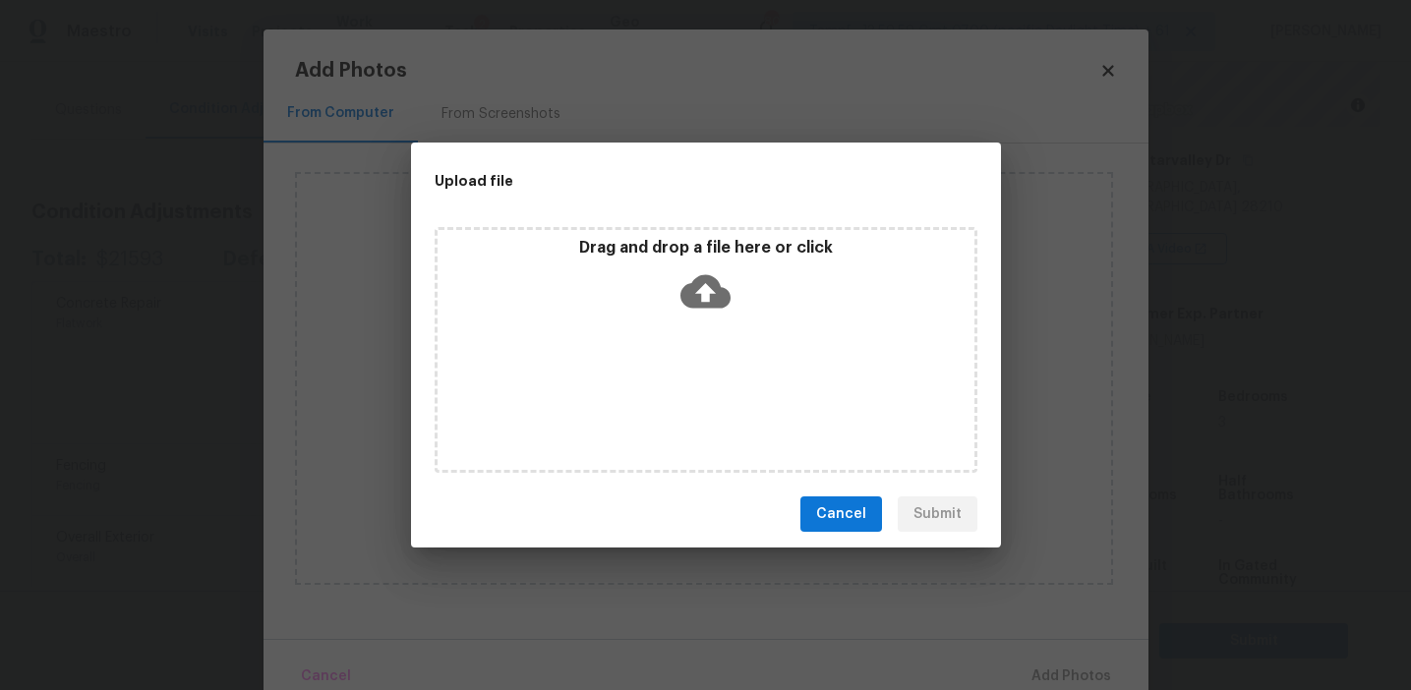
click at [646, 245] on p "Drag and drop a file here or click" at bounding box center [706, 248] width 537 height 21
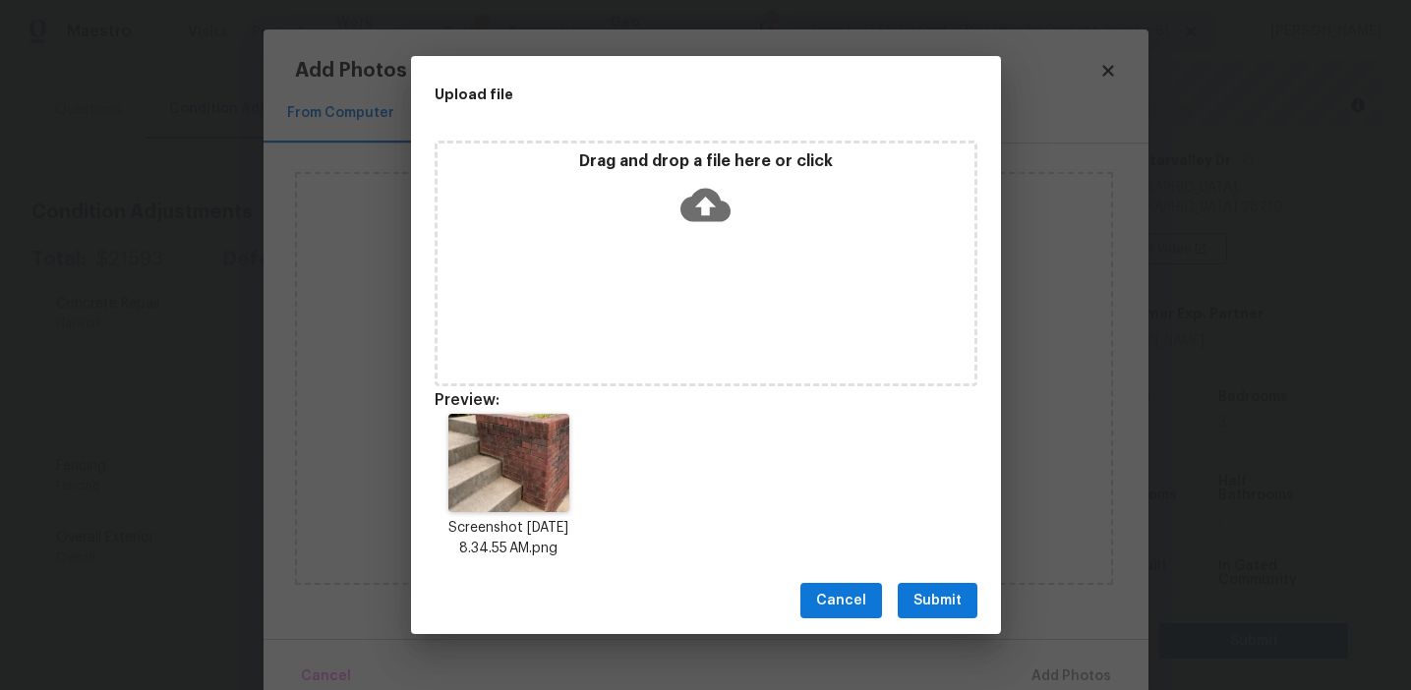
click at [929, 599] on span "Submit" at bounding box center [937, 601] width 48 height 25
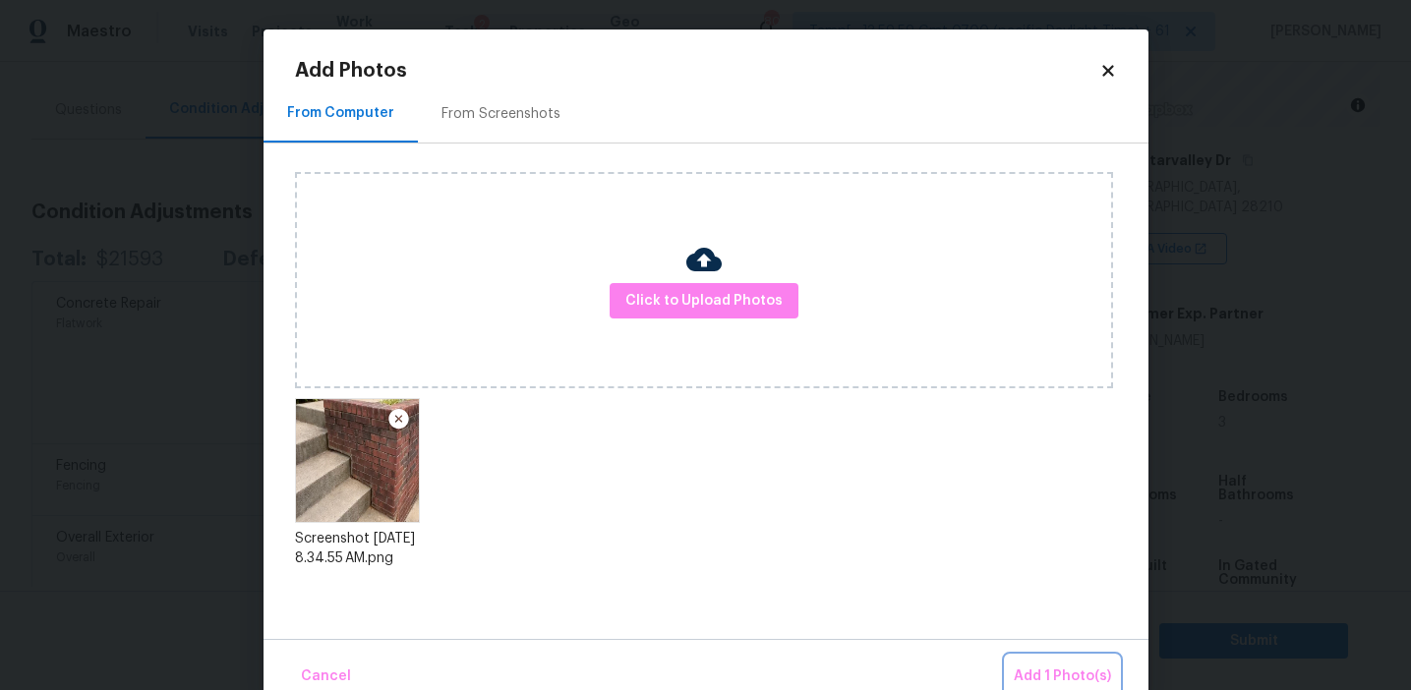
click at [1041, 670] on span "Add 1 Photo(s)" at bounding box center [1062, 677] width 97 height 25
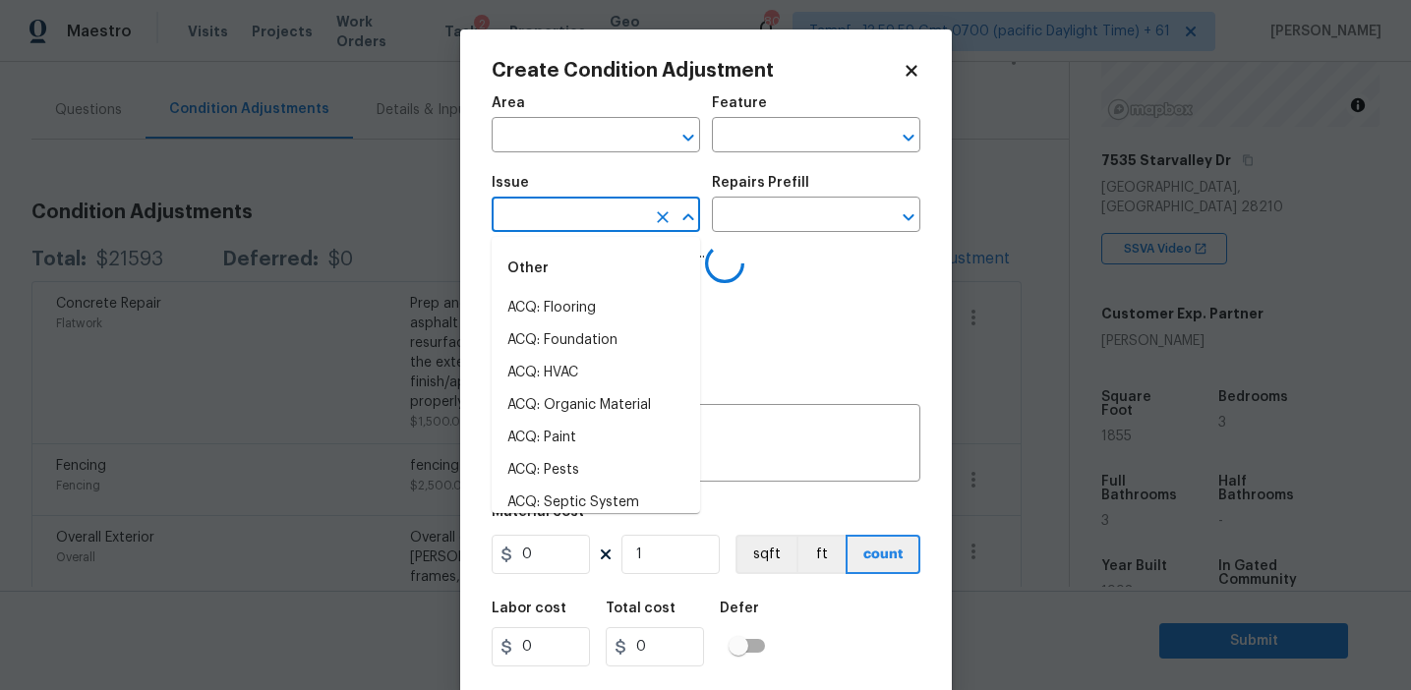
click at [561, 227] on input "text" at bounding box center [568, 217] width 153 height 30
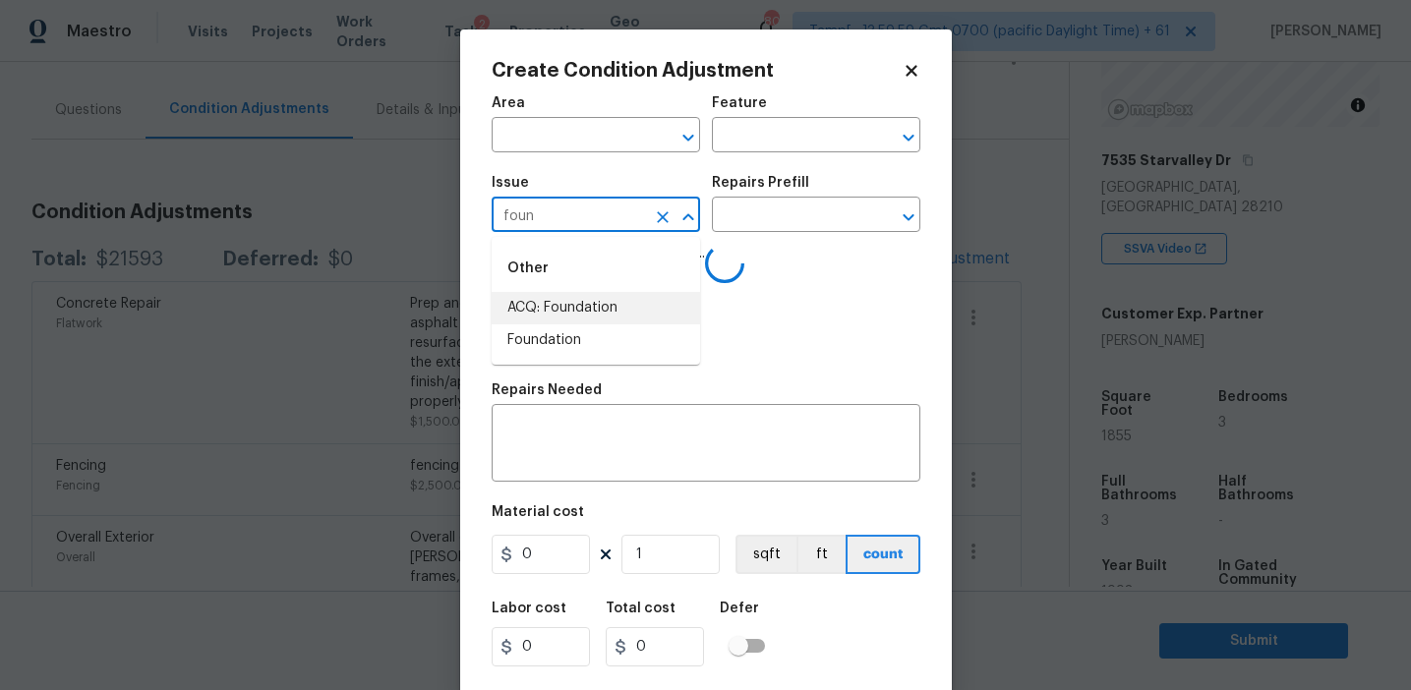
click at [592, 320] on li "ACQ: Foundation" at bounding box center [596, 308] width 208 height 32
type input "ACQ: Foundation"
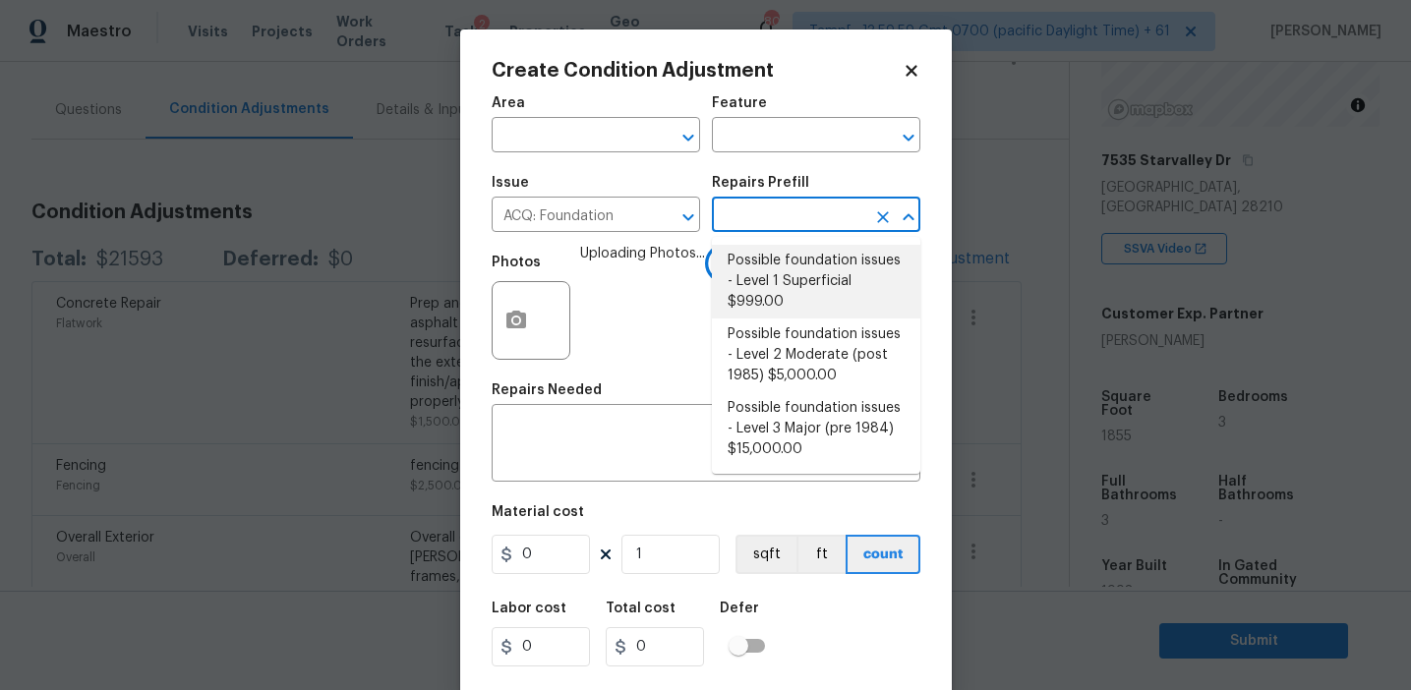
click at [775, 280] on li "Possible foundation issues - Level 1 Superficial $999.00" at bounding box center [816, 282] width 208 height 74
type input "Acquisition"
type textarea "Possible foundation issues - Level 1 - Superficial. Disclaimer: This is NOT a t…"
type input "999"
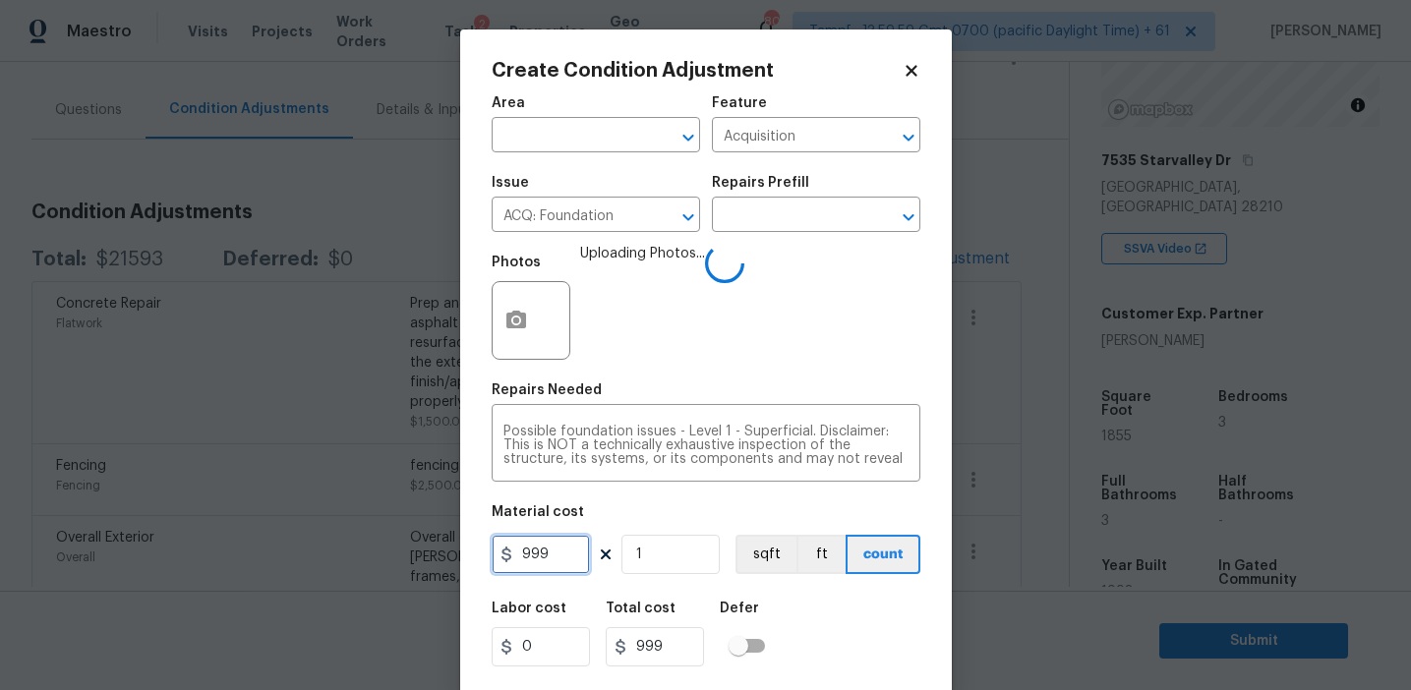
click at [563, 544] on input "999" at bounding box center [541, 554] width 98 height 39
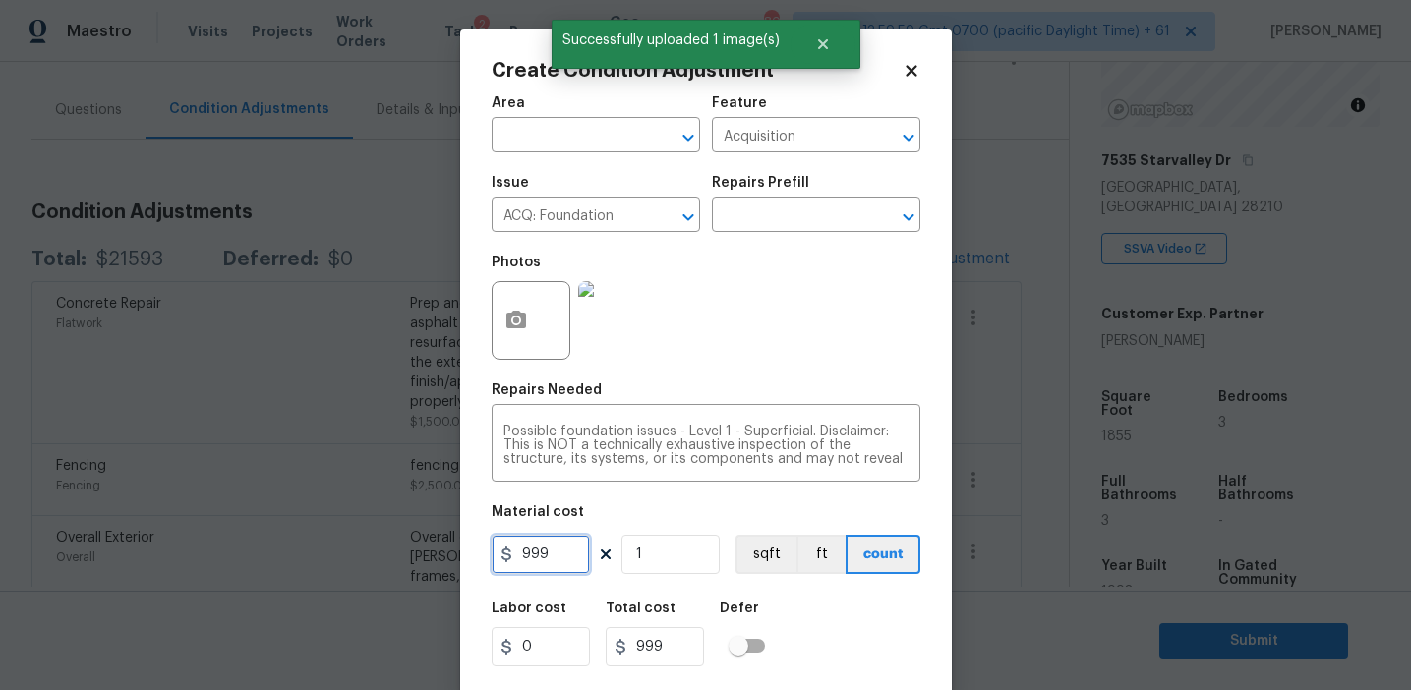
type input "1000"
type input "5"
type input "5000"
type input "5"
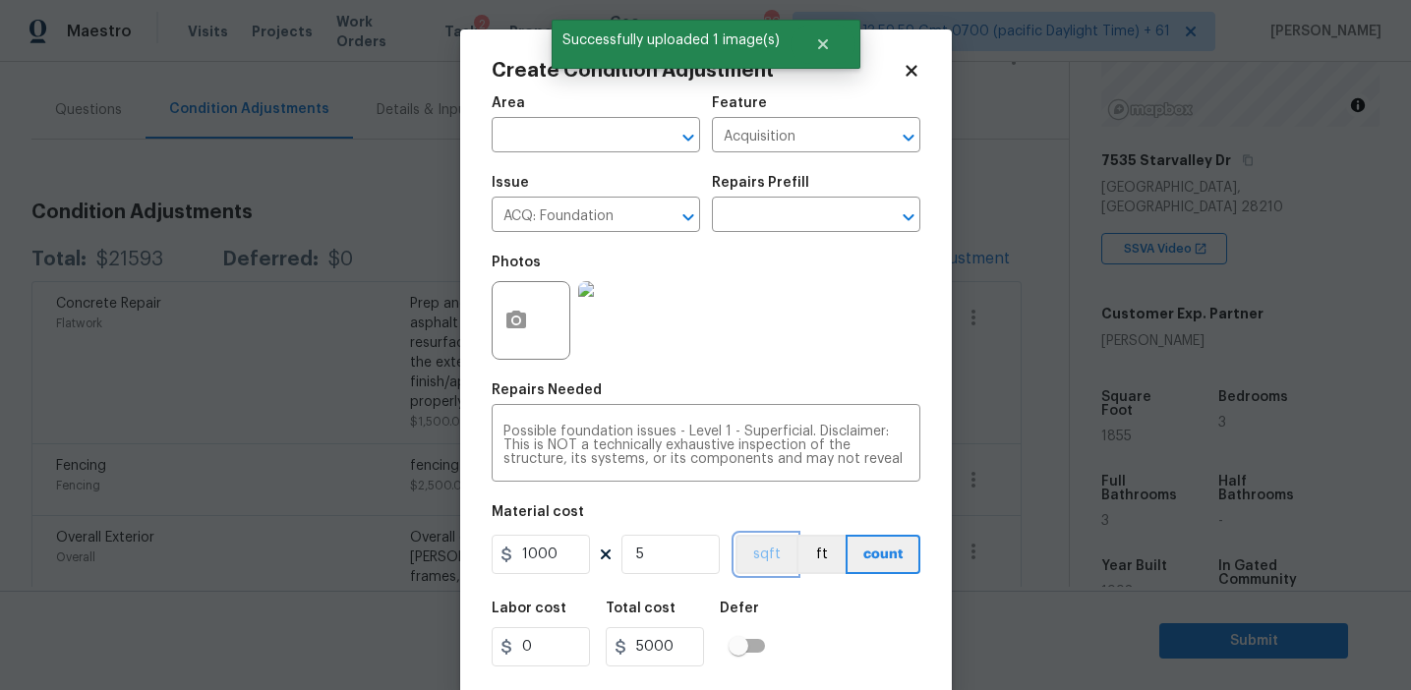
scroll to position [44, 0]
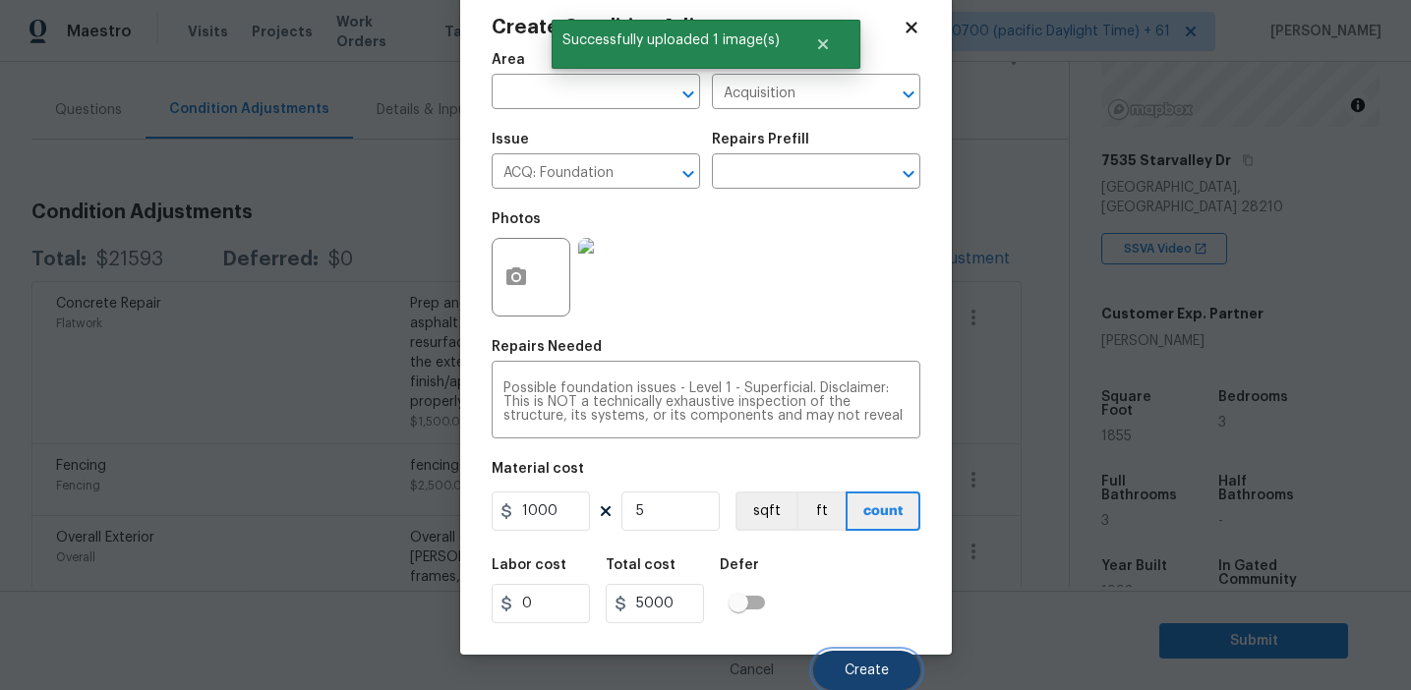
click at [875, 657] on button "Create" at bounding box center [866, 670] width 107 height 39
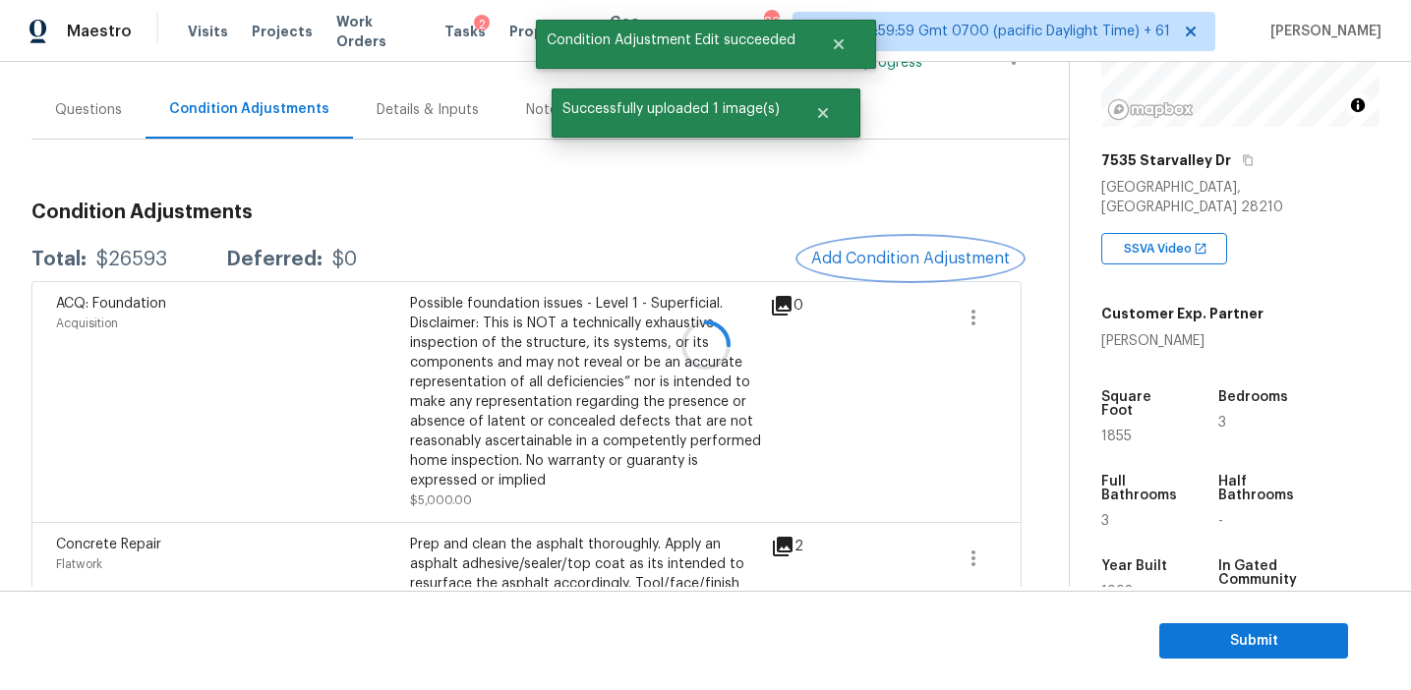
scroll to position [0, 0]
click at [740, 209] on h3 "Condition Adjustments" at bounding box center [526, 213] width 990 height 20
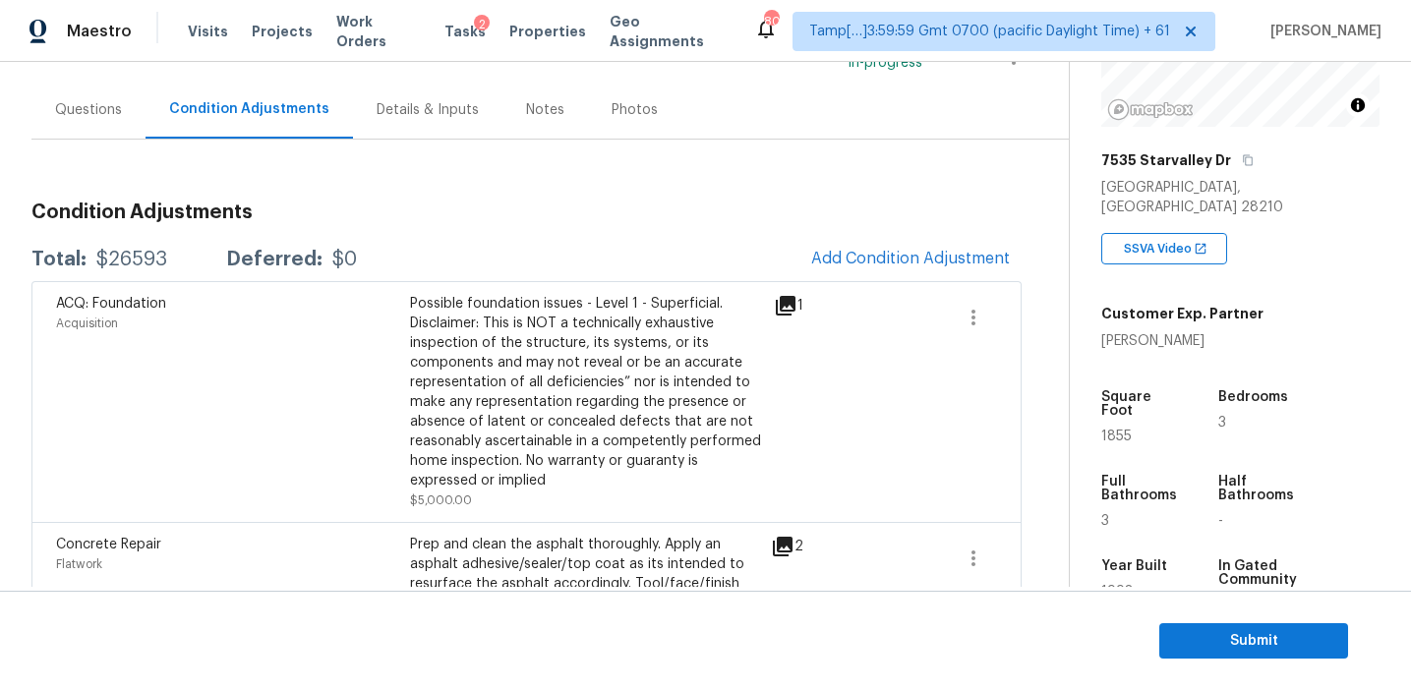
click at [772, 216] on h3 "Condition Adjustments" at bounding box center [526, 213] width 990 height 20
click at [837, 238] on span "Add Condition Adjustment" at bounding box center [910, 259] width 222 height 43
click at [833, 270] on button "Add Condition Adjustment" at bounding box center [910, 258] width 222 height 41
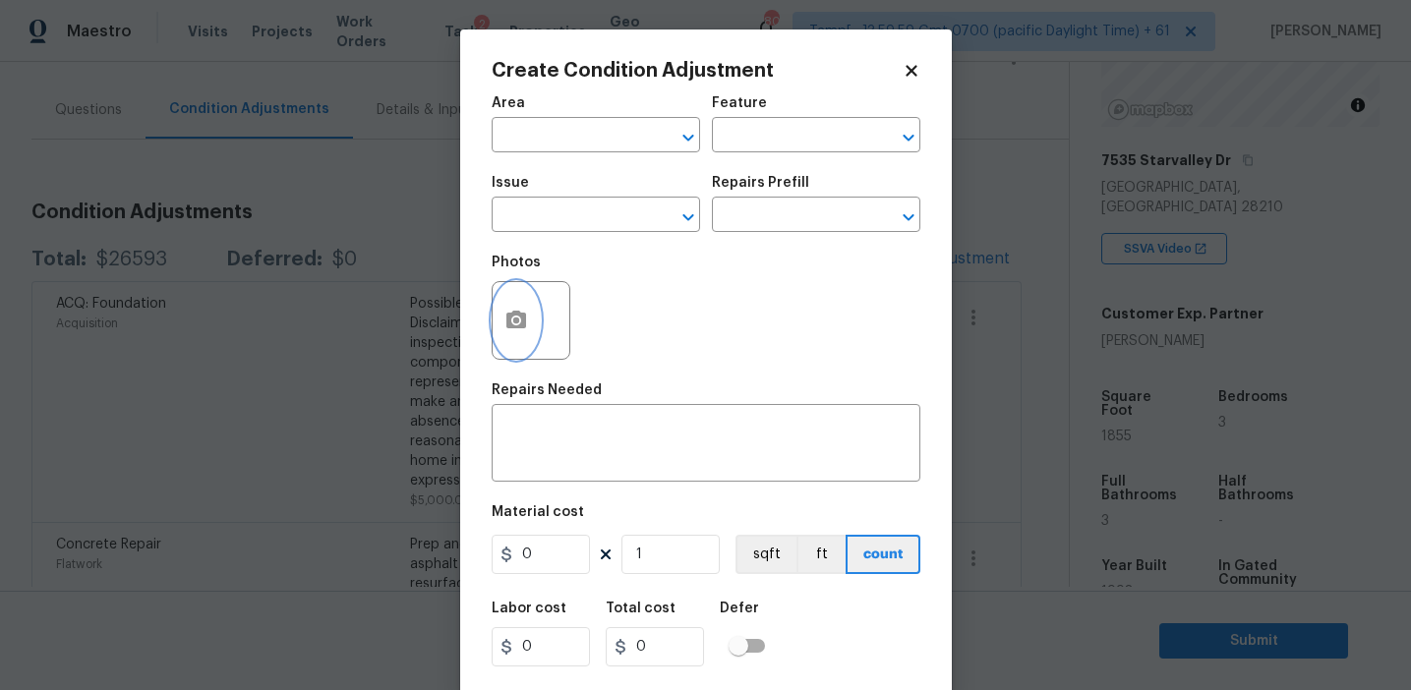
click at [506, 315] on icon "button" at bounding box center [516, 320] width 20 height 18
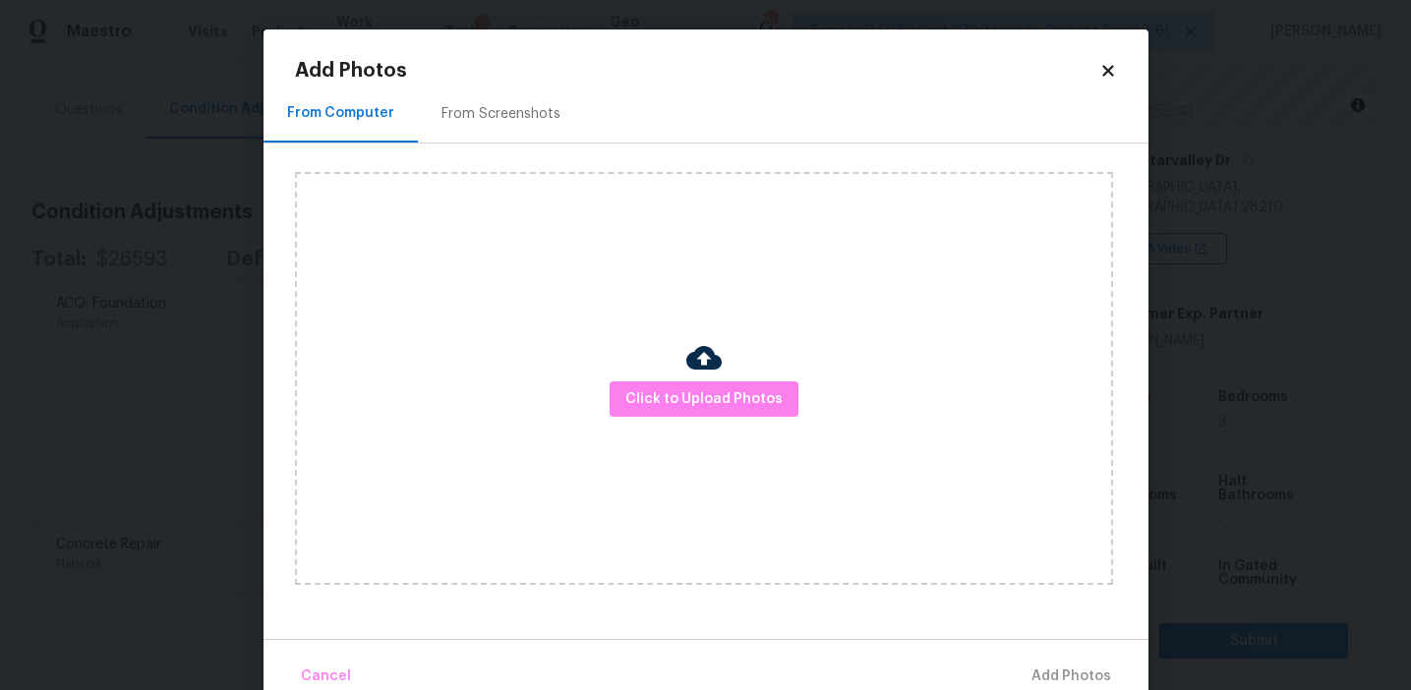
click at [505, 131] on div "From Screenshots" at bounding box center [501, 114] width 166 height 58
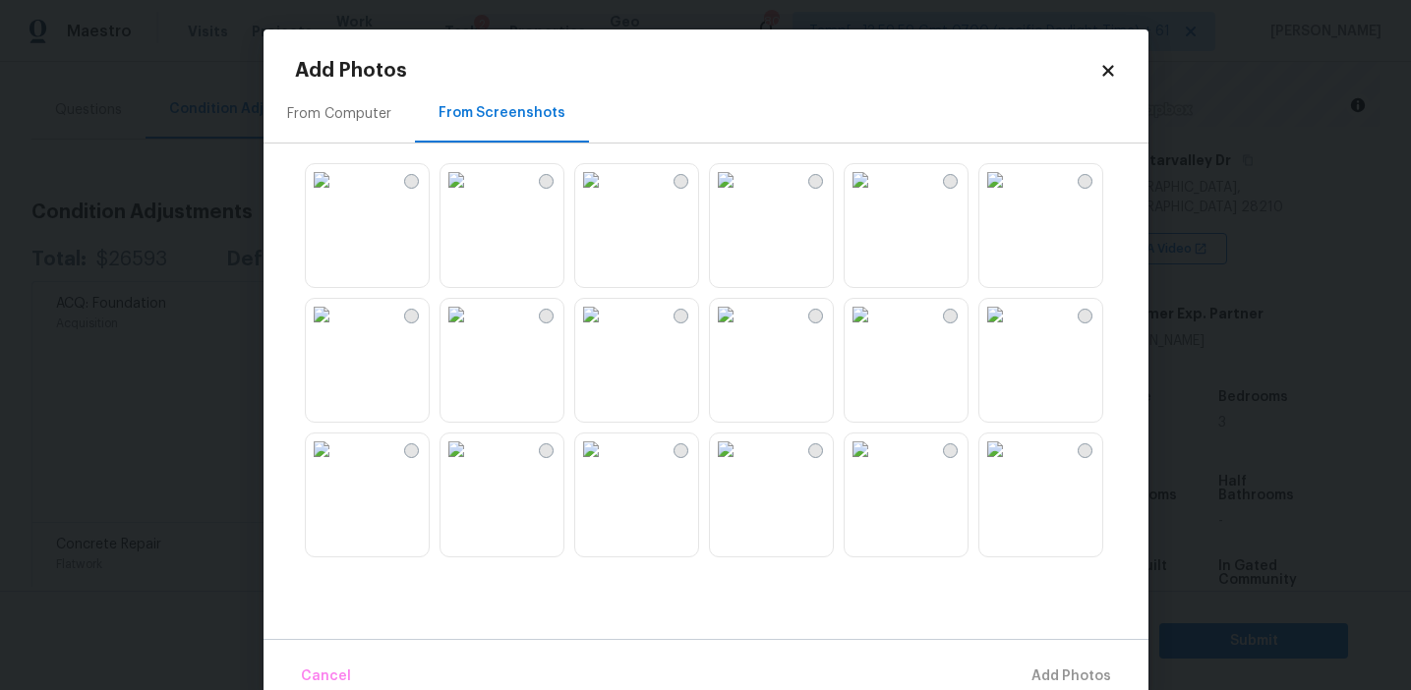
click at [472, 196] on img at bounding box center [455, 179] width 31 height 31
click at [717, 465] on img at bounding box center [725, 449] width 31 height 31
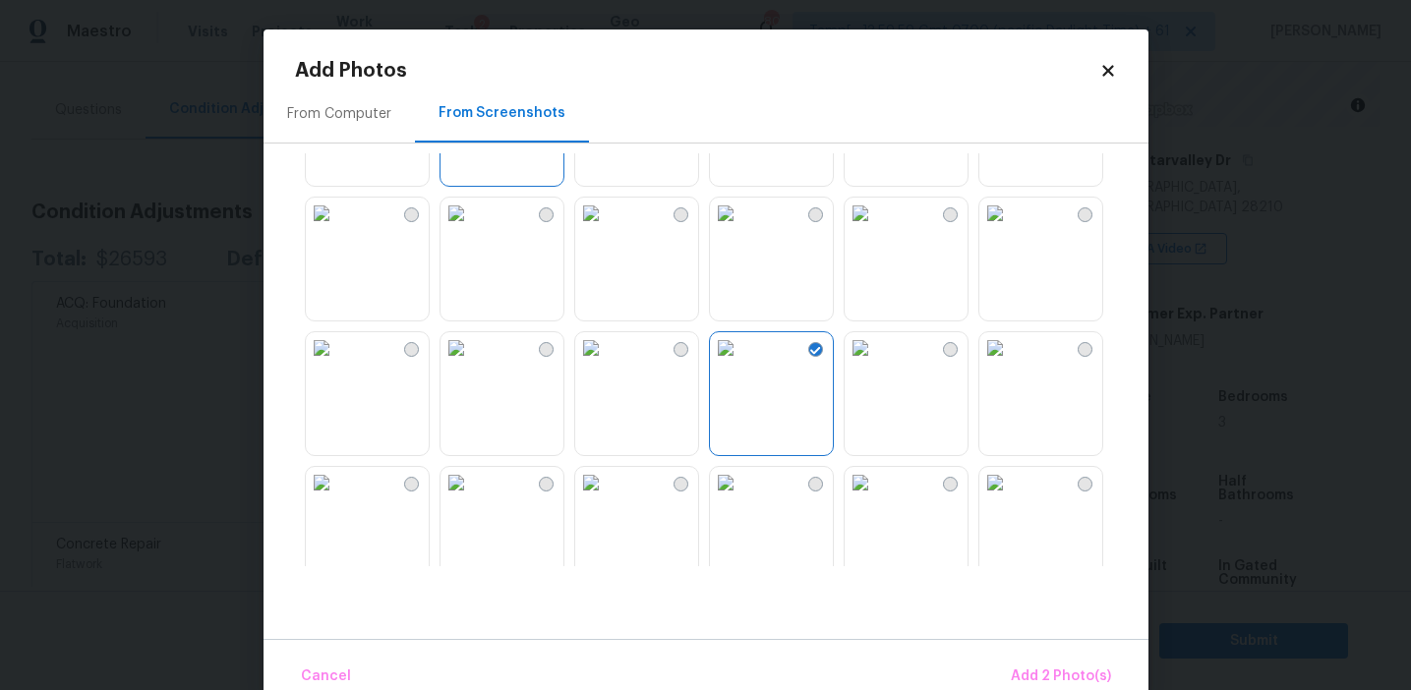
scroll to position [130, 0]
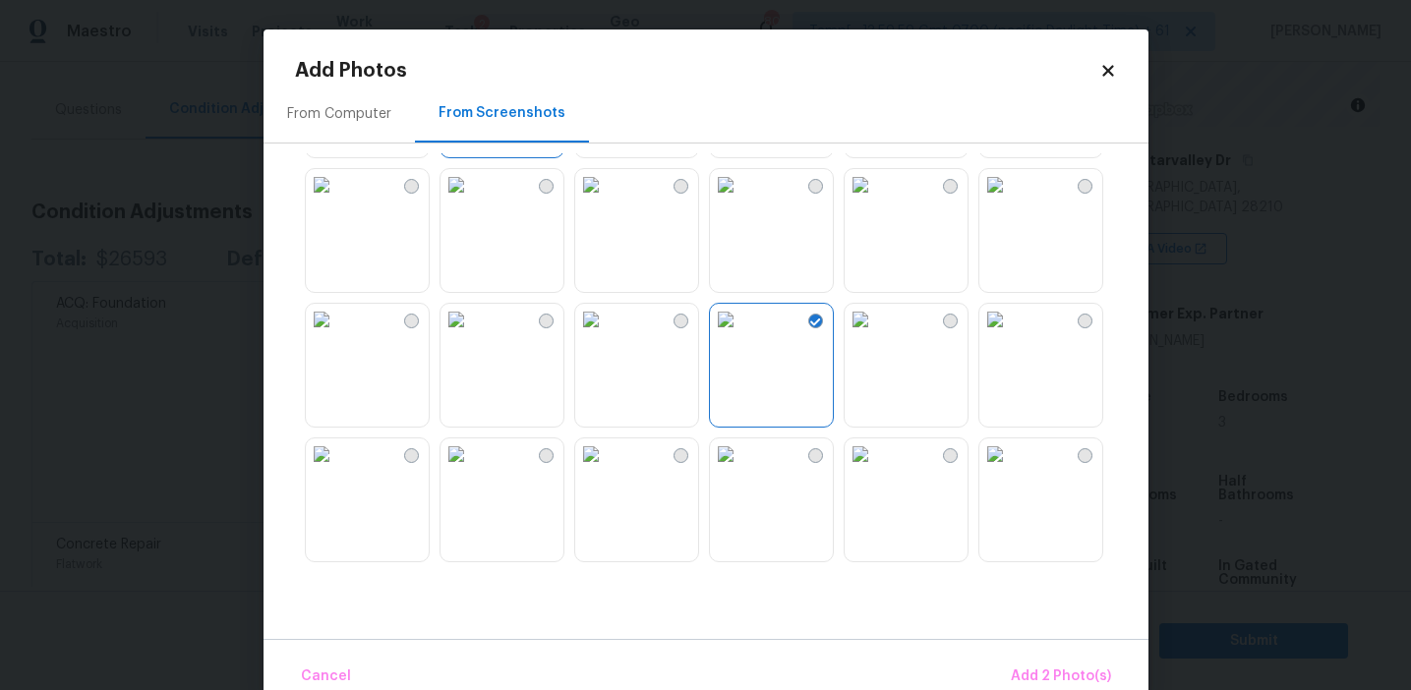
click at [472, 335] on img at bounding box center [455, 319] width 31 height 31
click at [472, 470] on img at bounding box center [455, 453] width 31 height 31
click at [741, 470] on img at bounding box center [725, 453] width 31 height 31
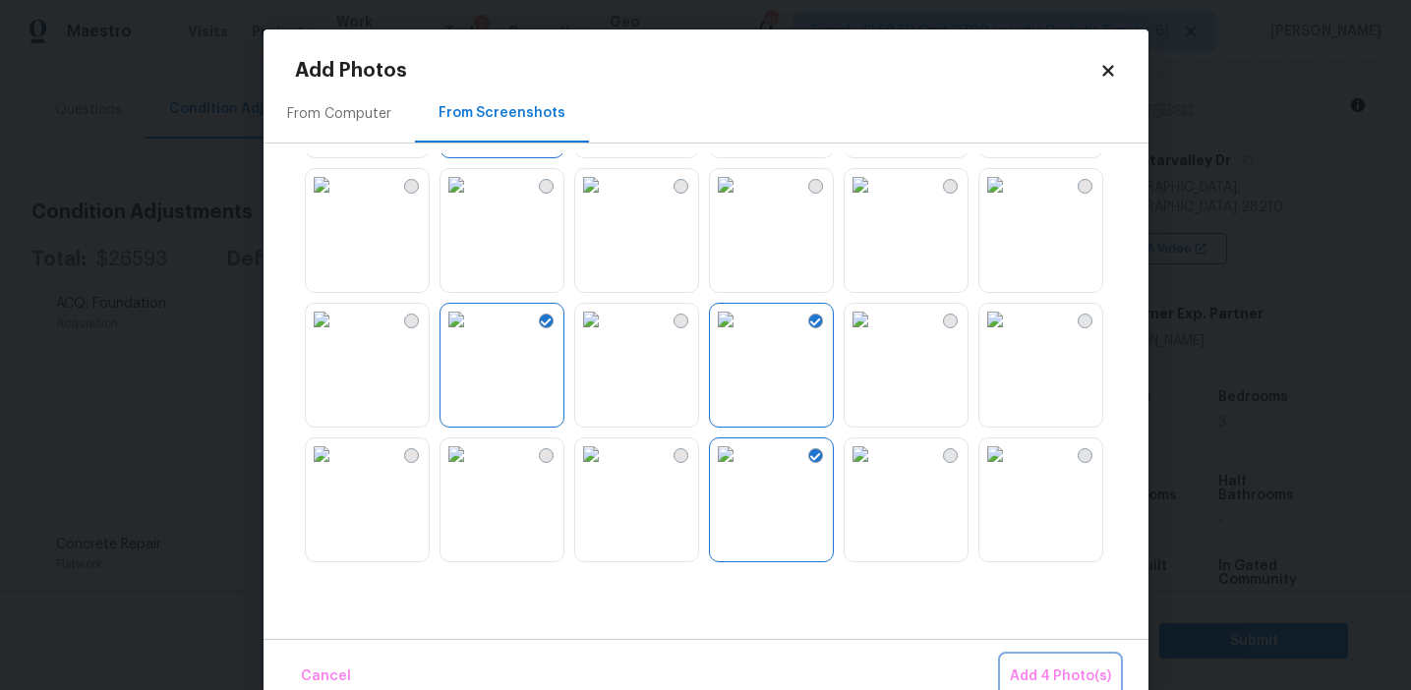
click at [1044, 672] on span "Add 4 Photo(s)" at bounding box center [1060, 677] width 101 height 25
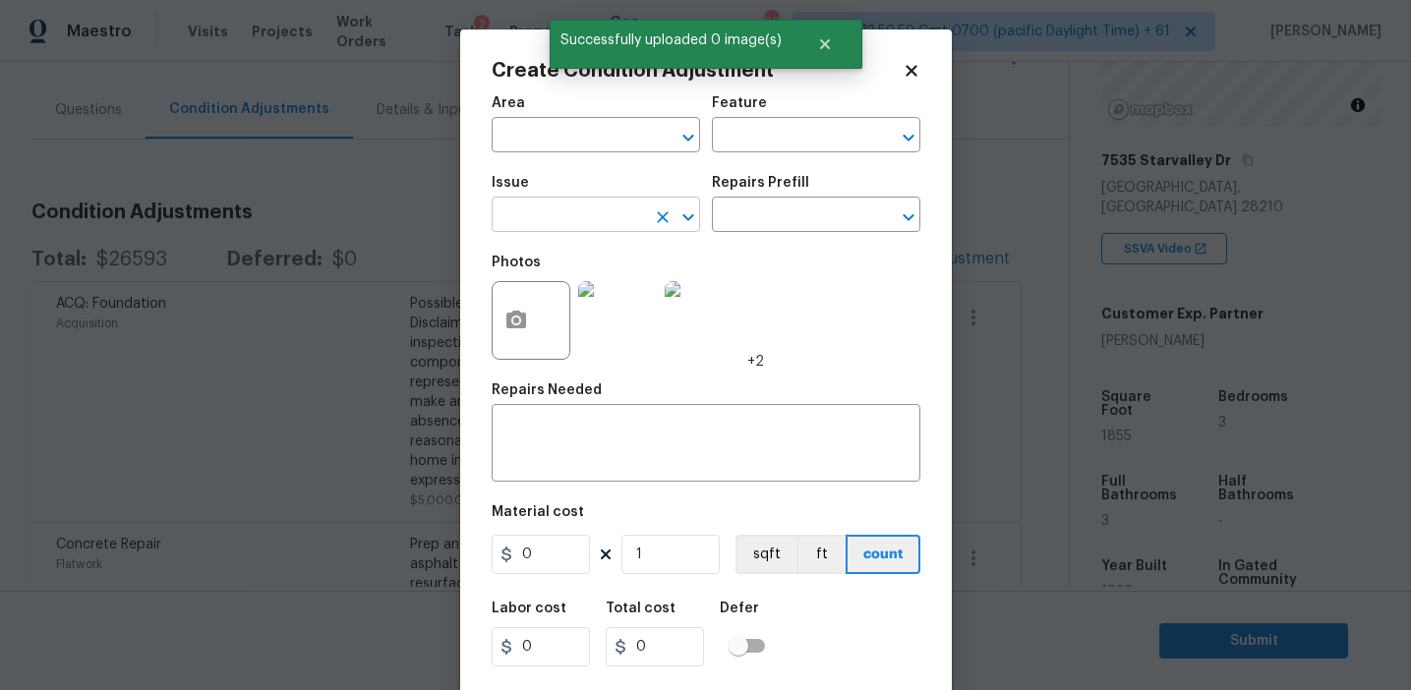
click at [588, 217] on input "text" at bounding box center [568, 217] width 153 height 30
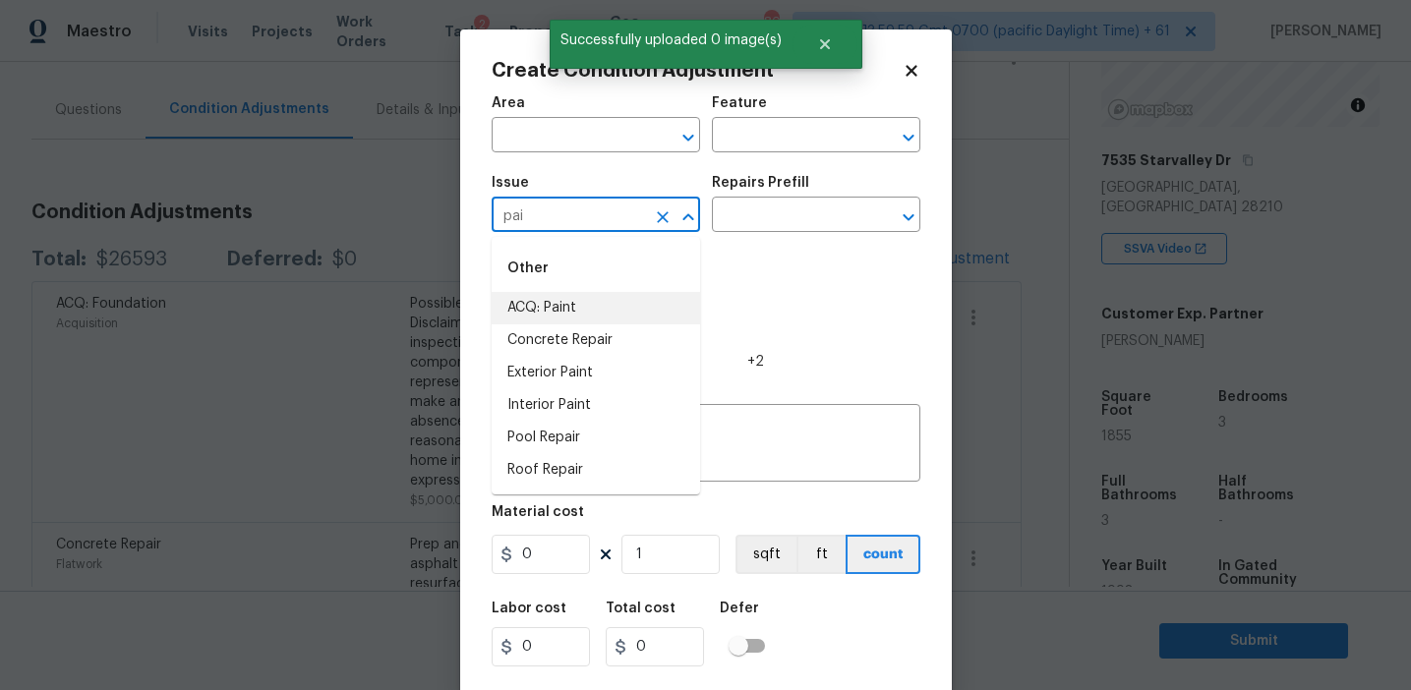
click at [610, 303] on li "ACQ: Paint" at bounding box center [596, 308] width 208 height 32
type input "ACQ: Paint"
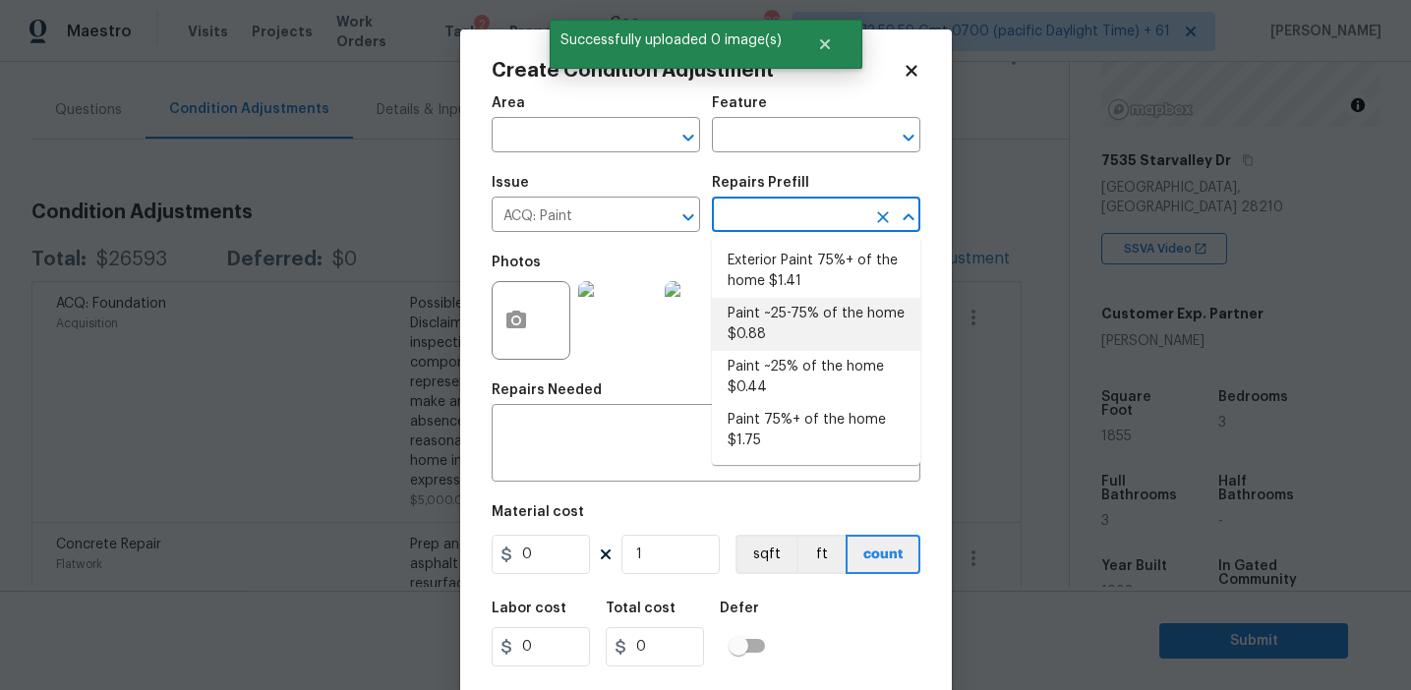
click at [776, 325] on li "Paint ~25-75% of the home $0.88" at bounding box center [816, 324] width 208 height 53
type input "Acquisition"
type textarea "Acquisition Scope: ~25 - 75% of the home needs interior paint"
type input "0.88"
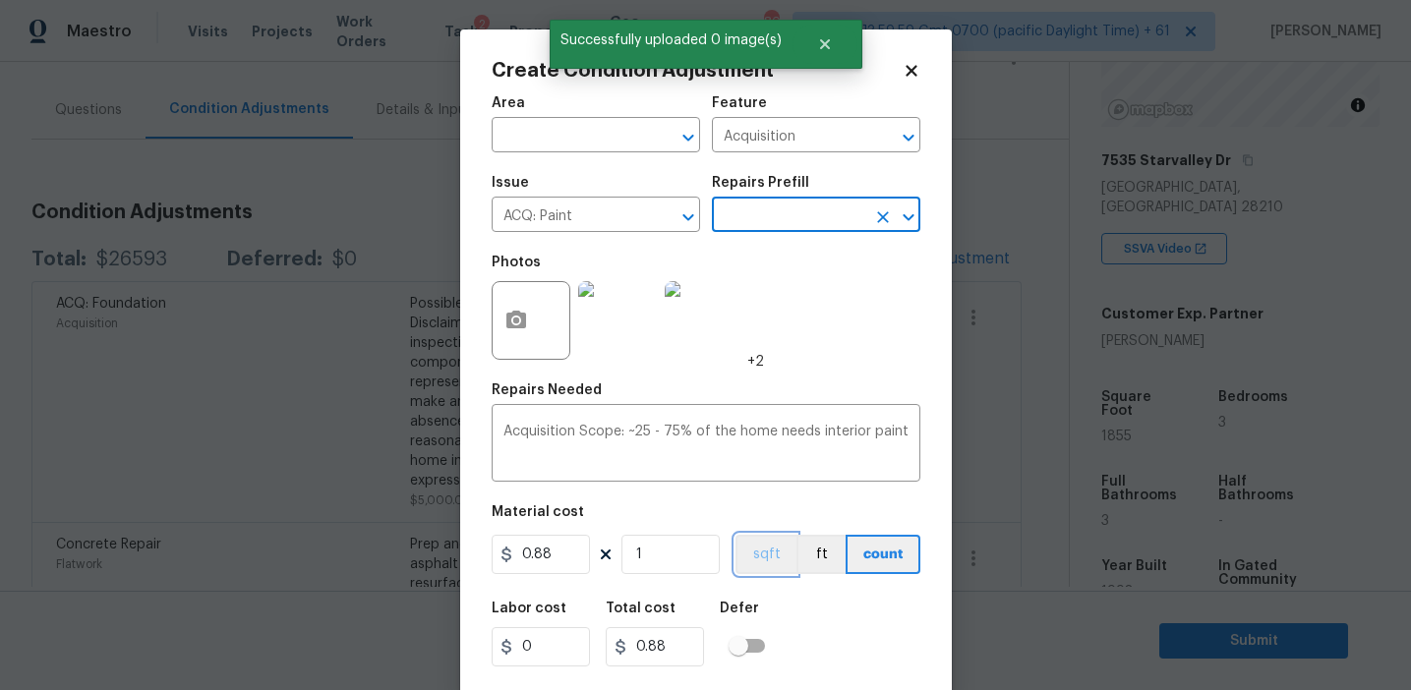
click at [768, 536] on button "sqft" at bounding box center [765, 554] width 61 height 39
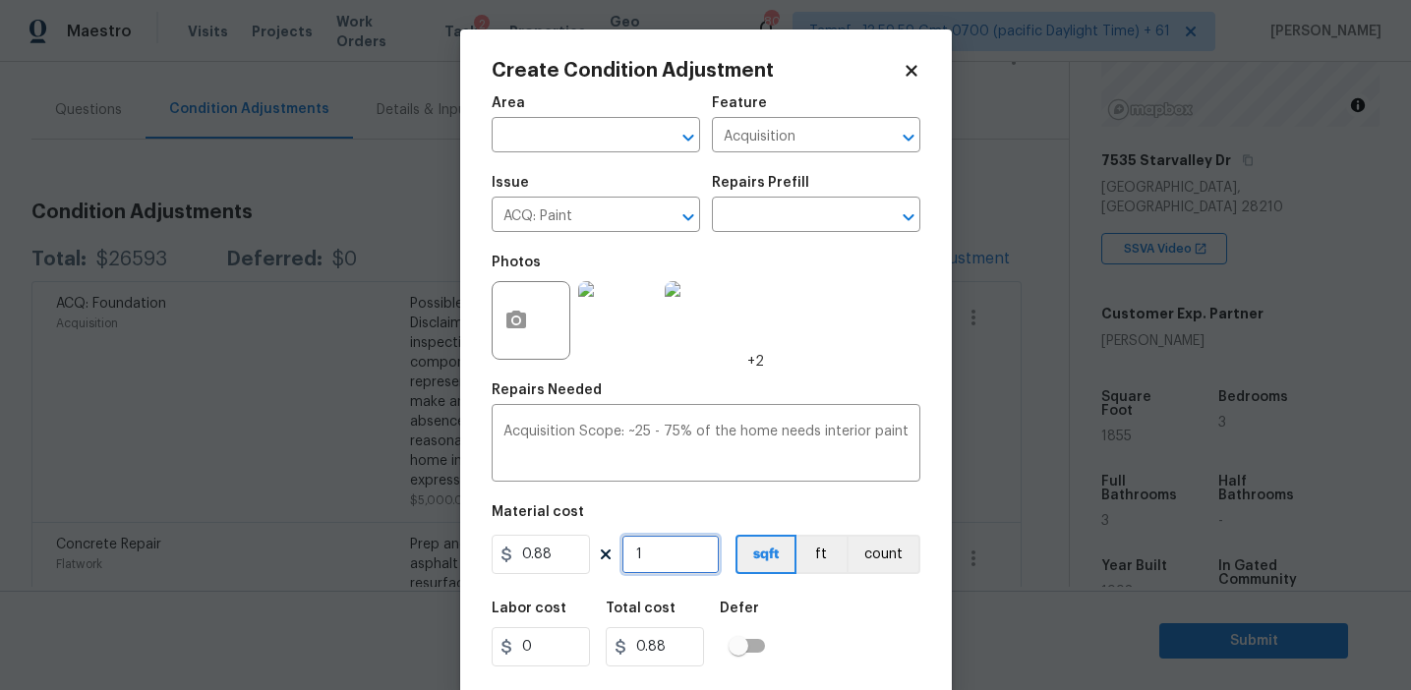
click at [668, 543] on input "1" at bounding box center [670, 554] width 98 height 39
type input "18"
type input "15.84"
type input "185"
type input "162.8"
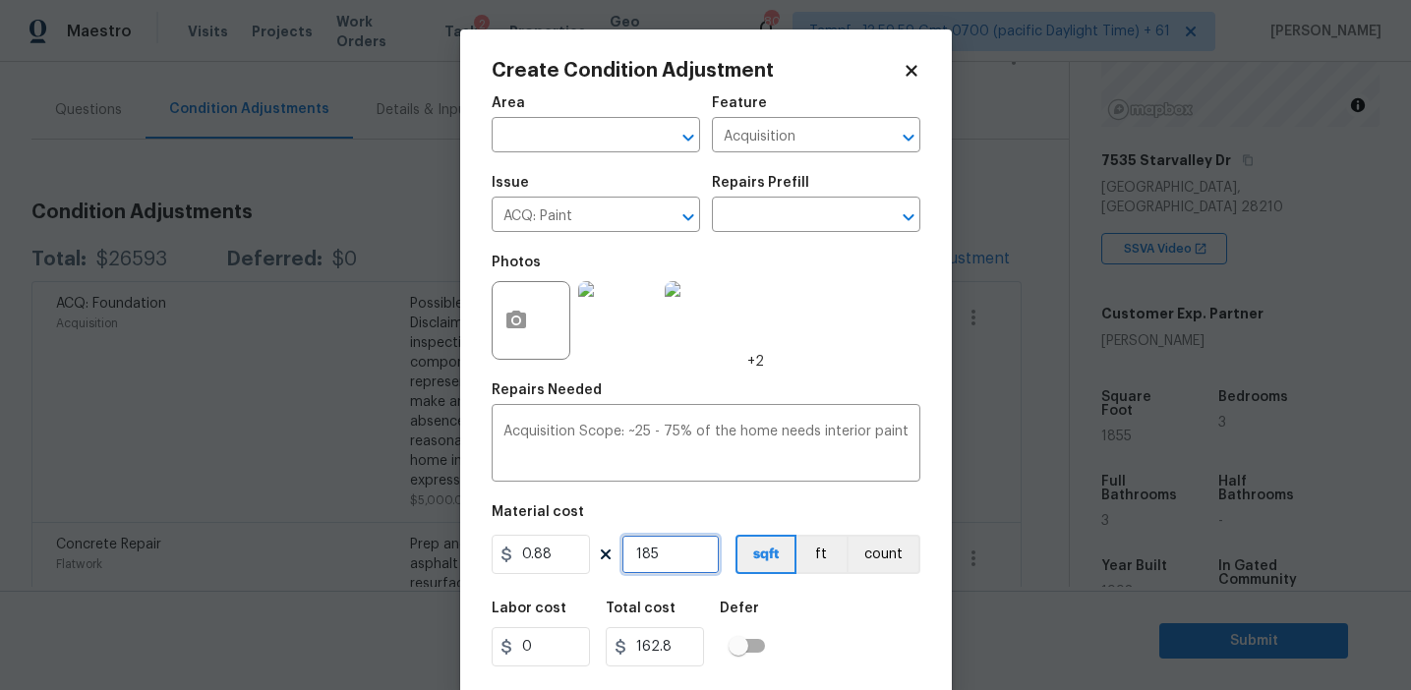
type input "1855"
type input "1632.4"
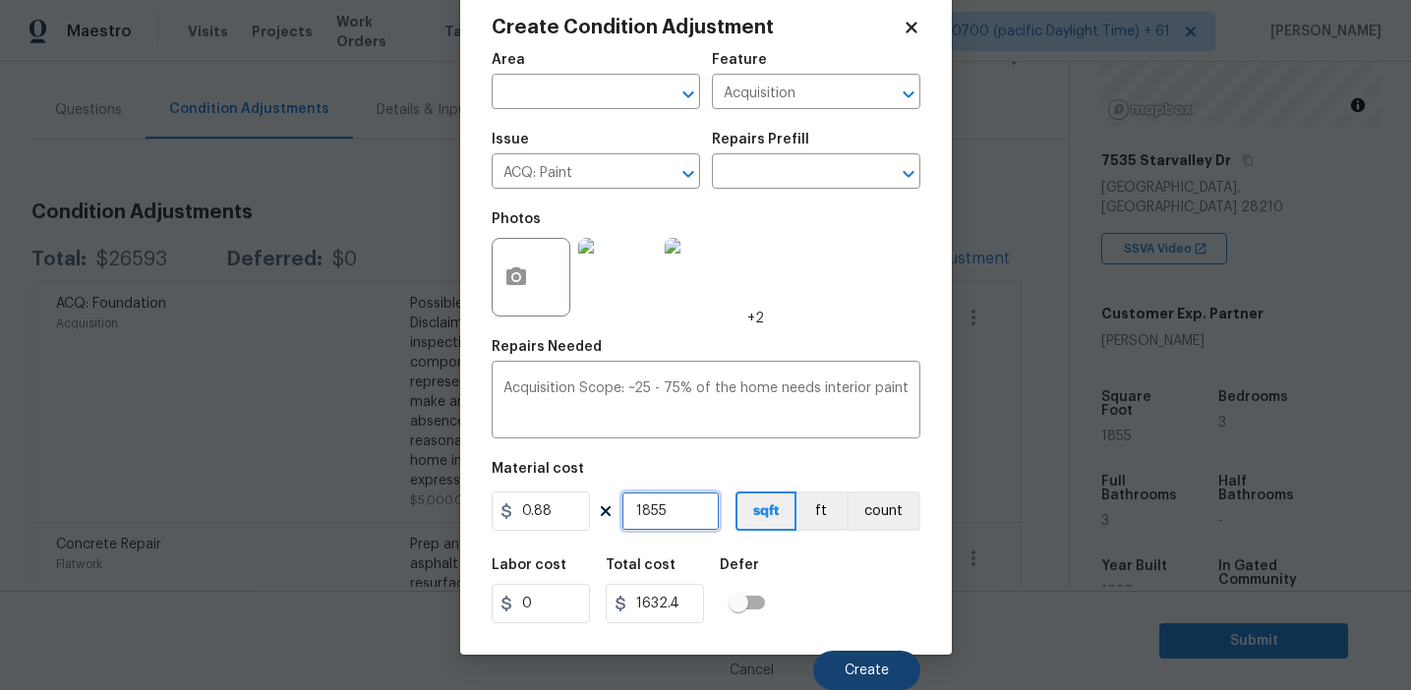
type input "1855"
click at [871, 664] on span "Create" at bounding box center [867, 671] width 44 height 15
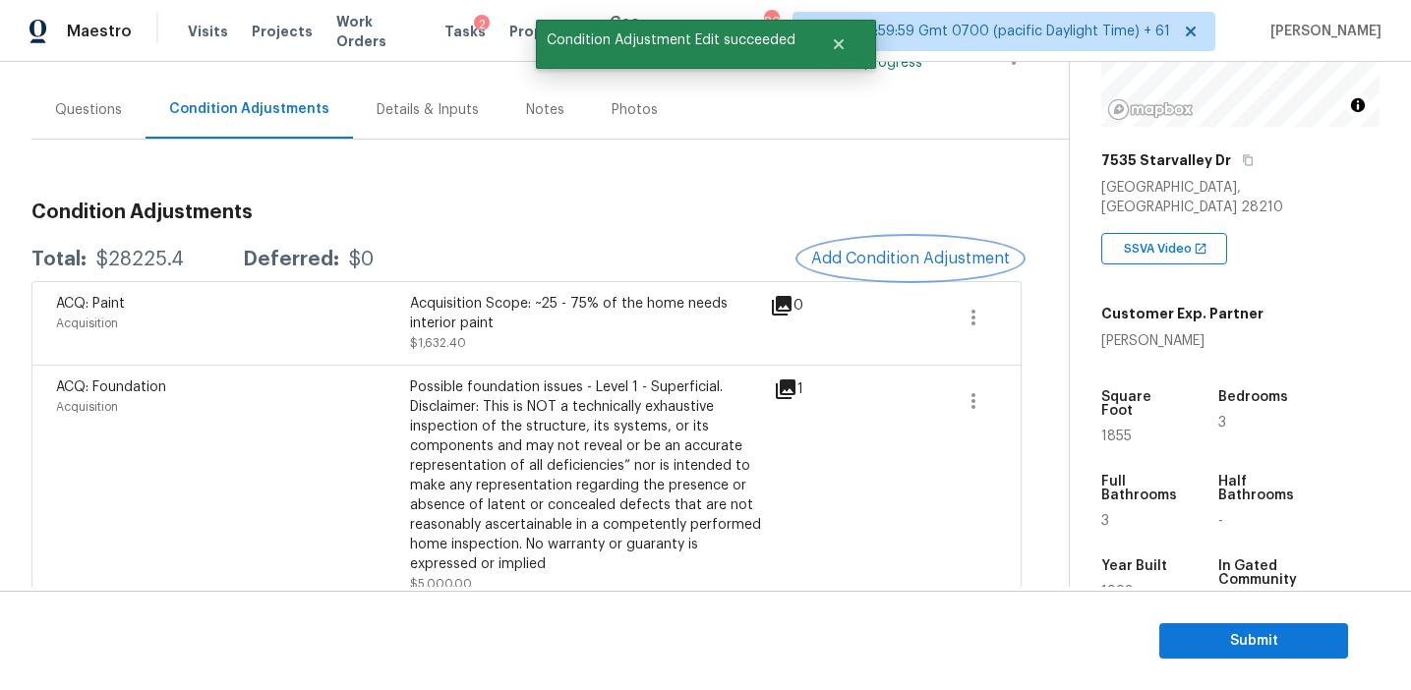
scroll to position [0, 0]
click at [834, 256] on span "Add Condition Adjustment" at bounding box center [910, 259] width 199 height 18
click at [344, 306] on body "Maestro Visits Projects Work Orders Tasks 2 Properties Geo Assignments 802 Tamp…" at bounding box center [705, 345] width 1411 height 690
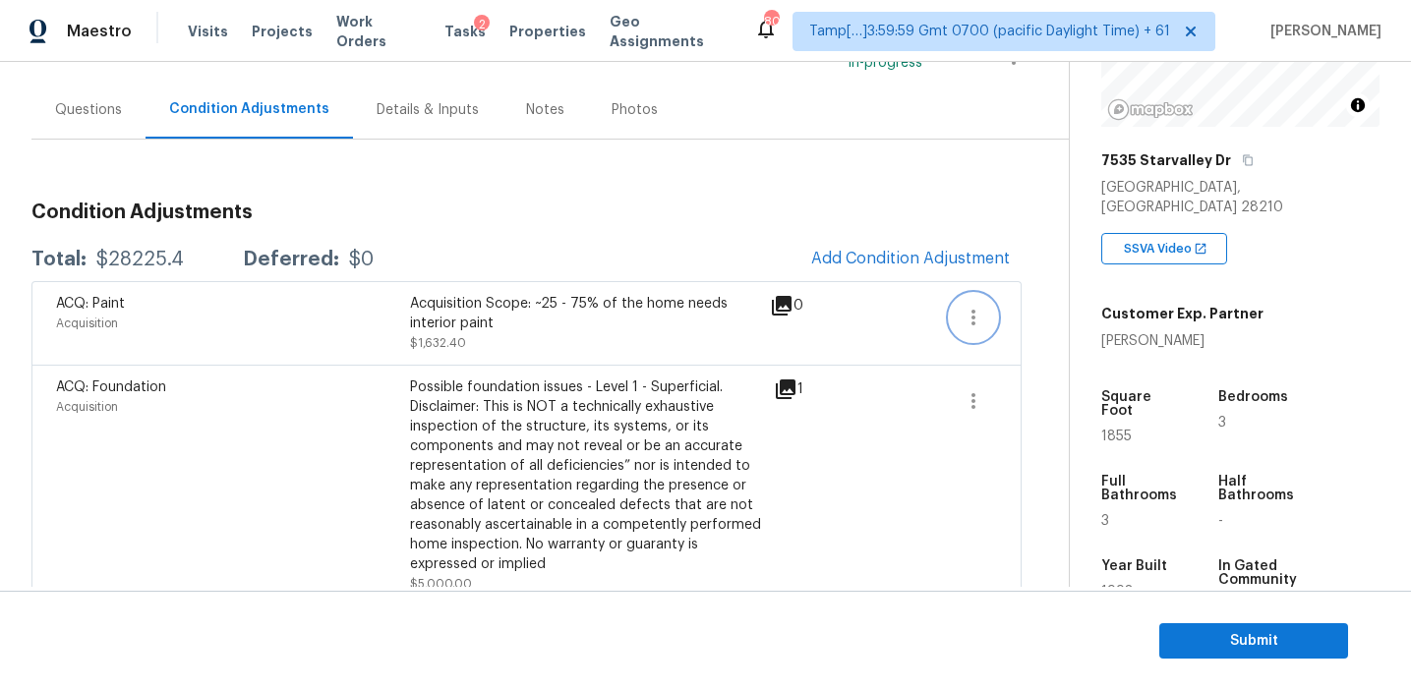
click at [987, 329] on button "button" at bounding box center [973, 317] width 47 height 47
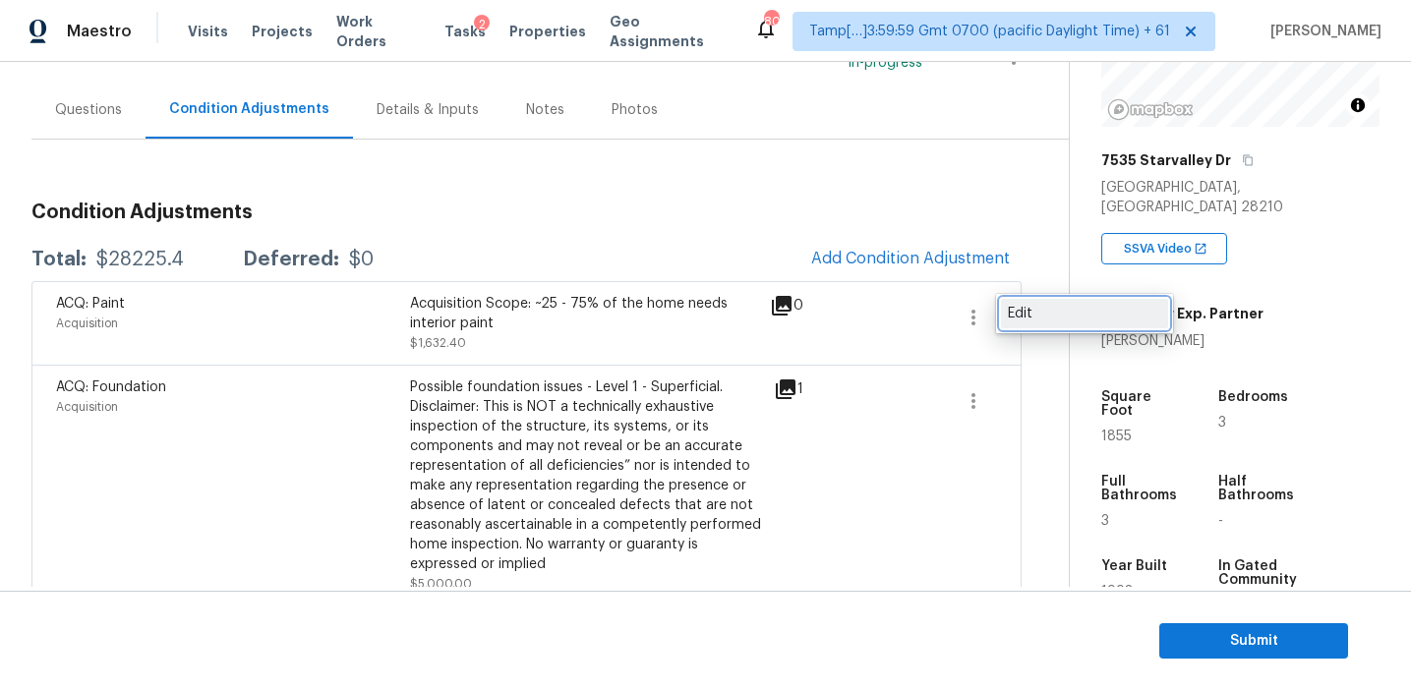
click at [1032, 313] on div "Edit" at bounding box center [1084, 314] width 153 height 20
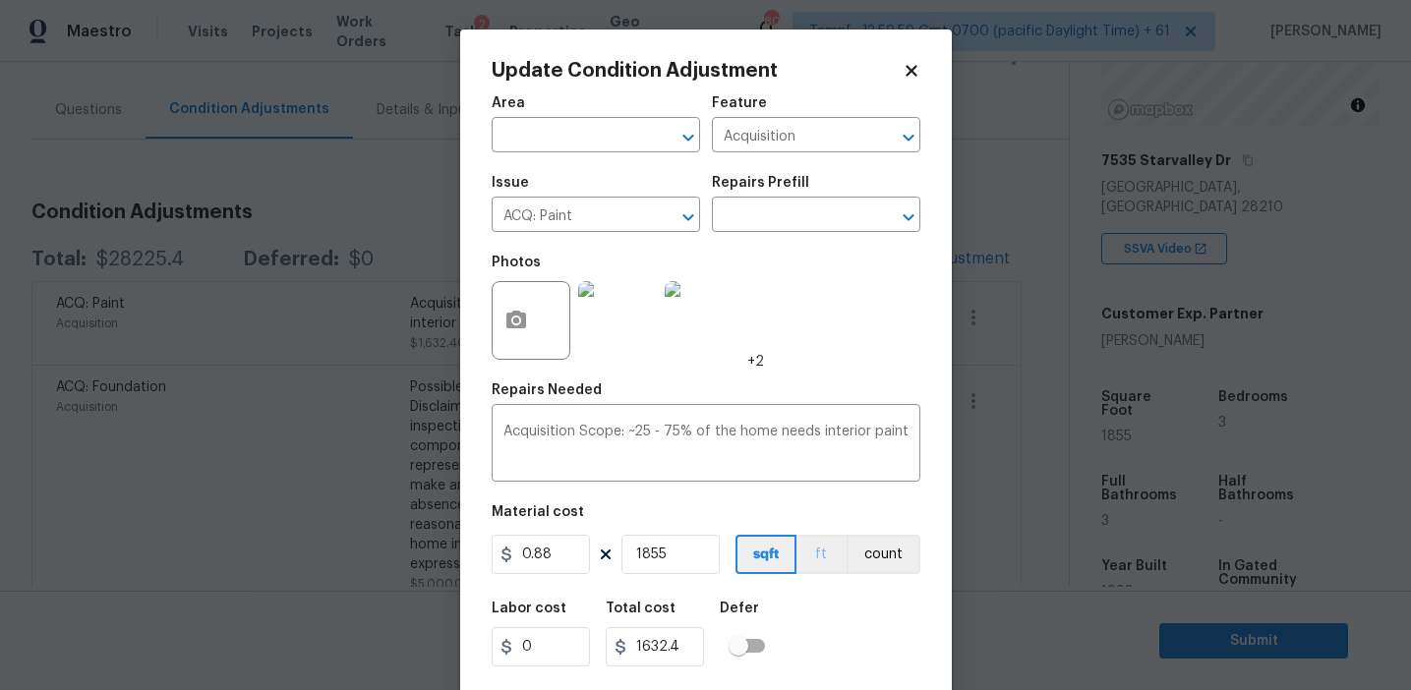
scroll to position [44, 0]
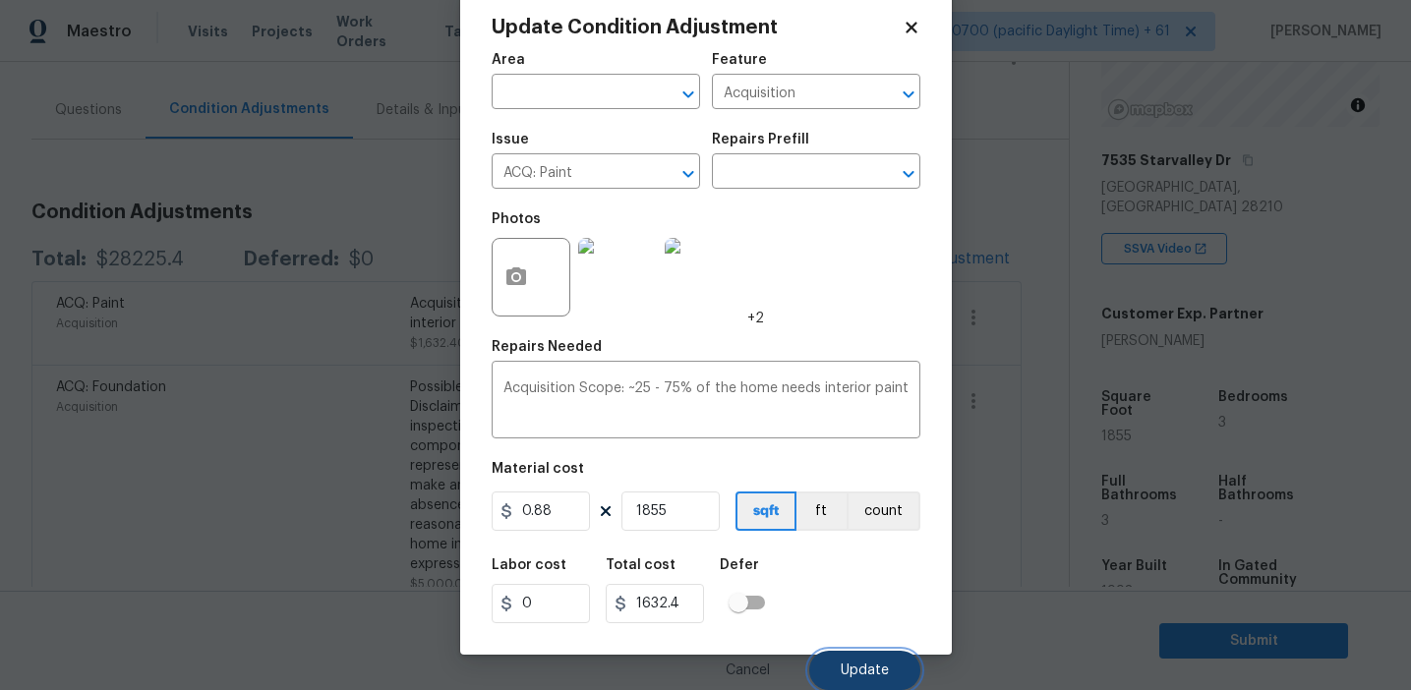
click at [858, 672] on span "Update" at bounding box center [865, 671] width 48 height 15
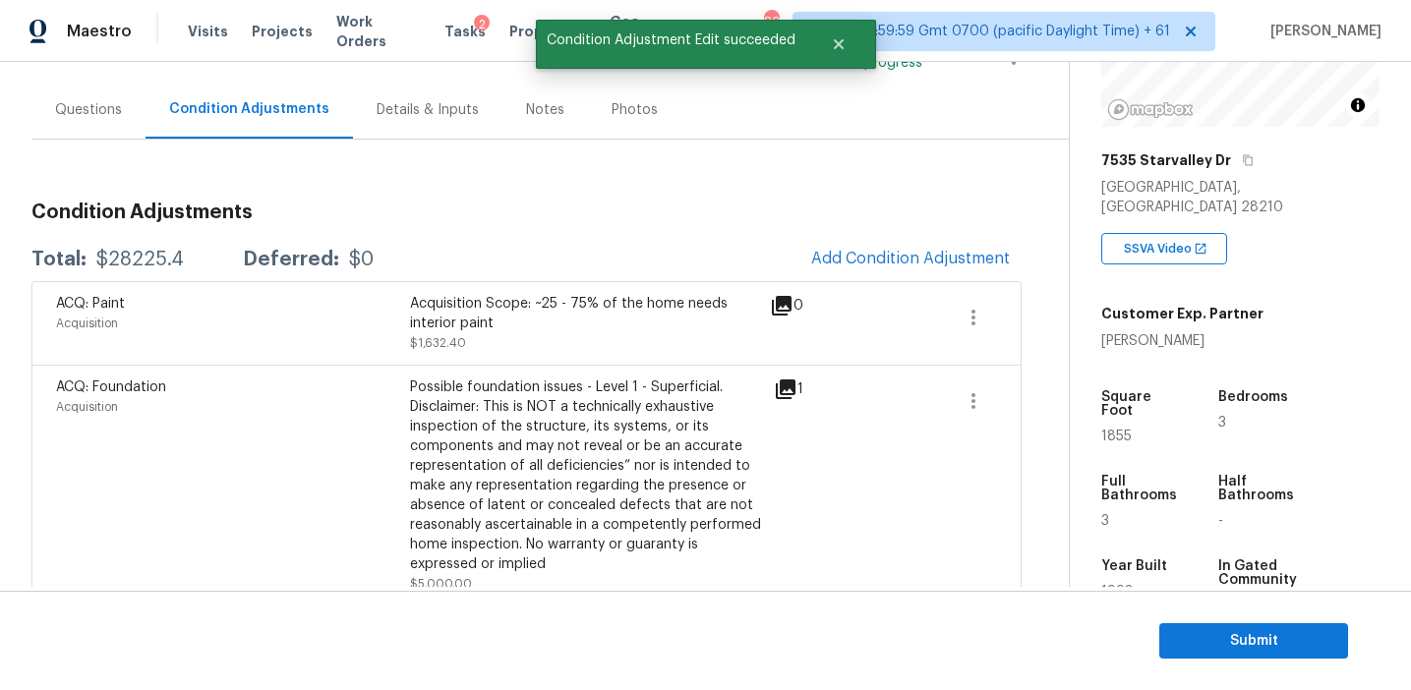
scroll to position [0, 0]
click at [899, 256] on span "Add Condition Adjustment" at bounding box center [910, 259] width 199 height 18
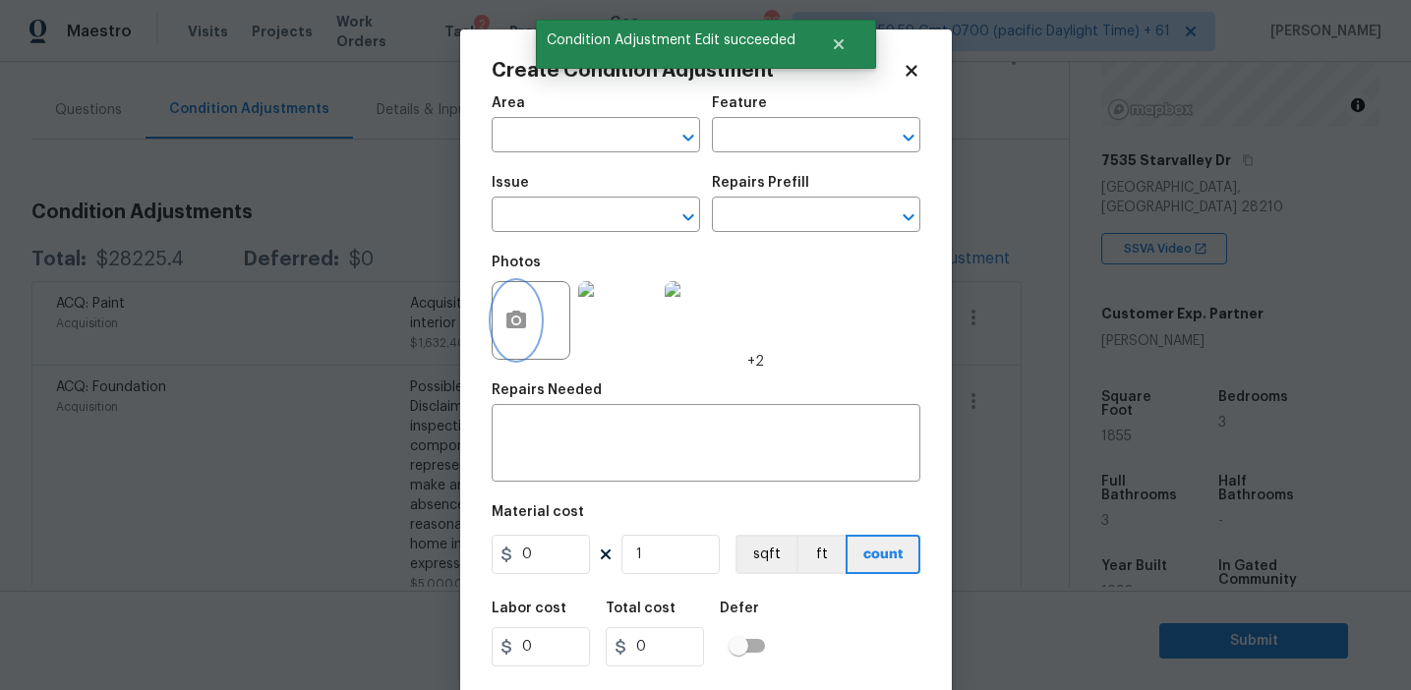
click at [523, 321] on icon "button" at bounding box center [516, 320] width 20 height 18
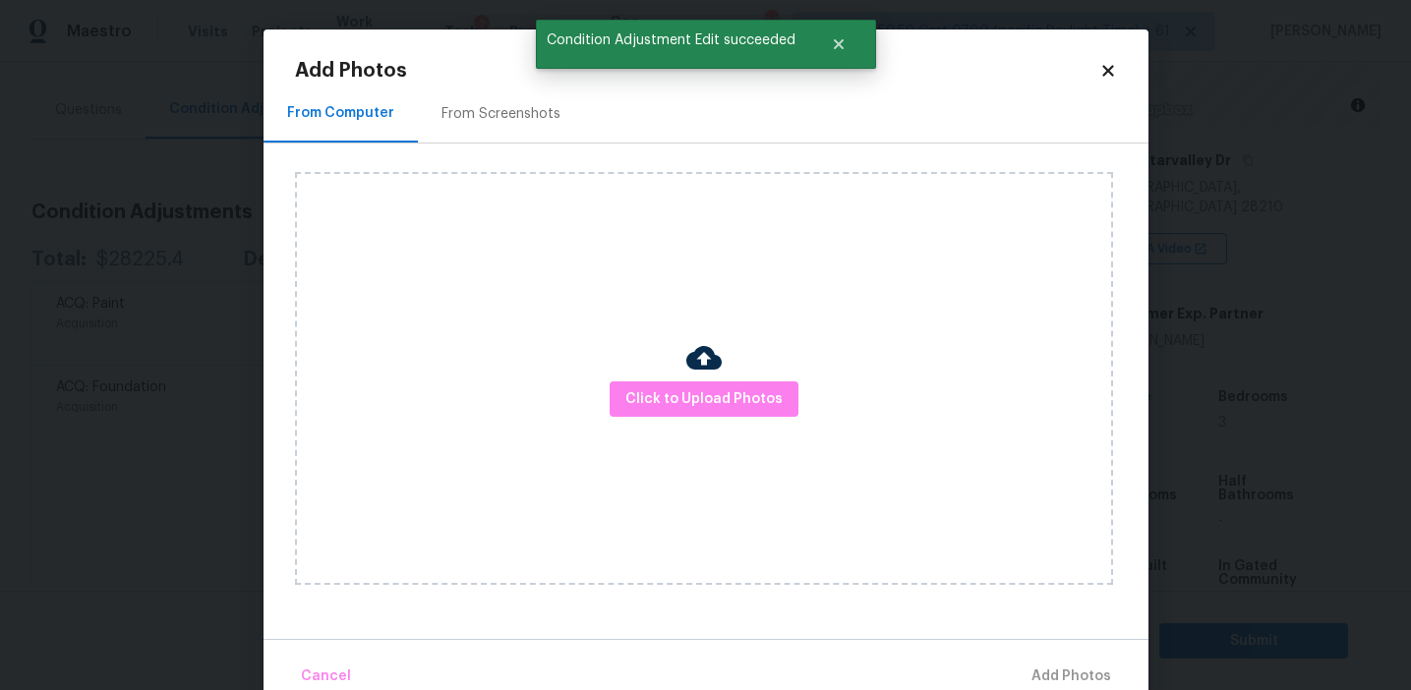
click at [525, 118] on div "From Screenshots" at bounding box center [500, 114] width 119 height 20
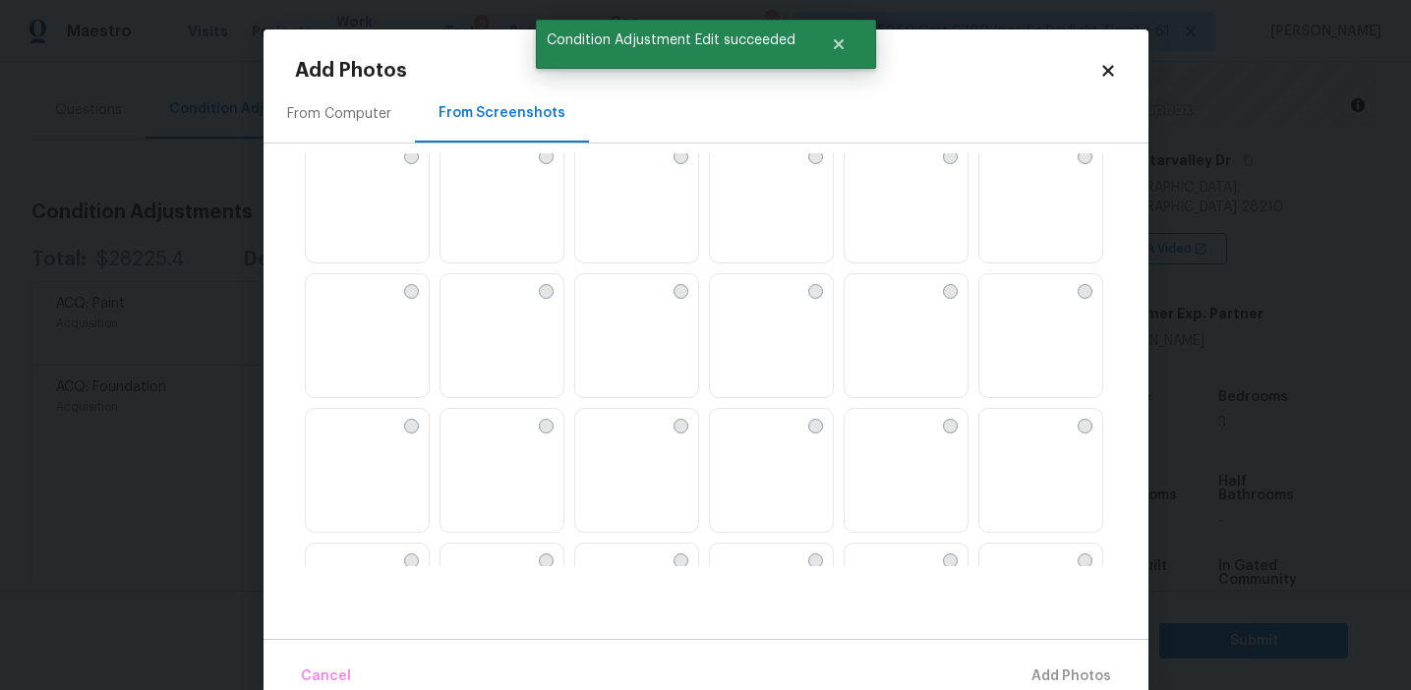
scroll to position [1474, 0]
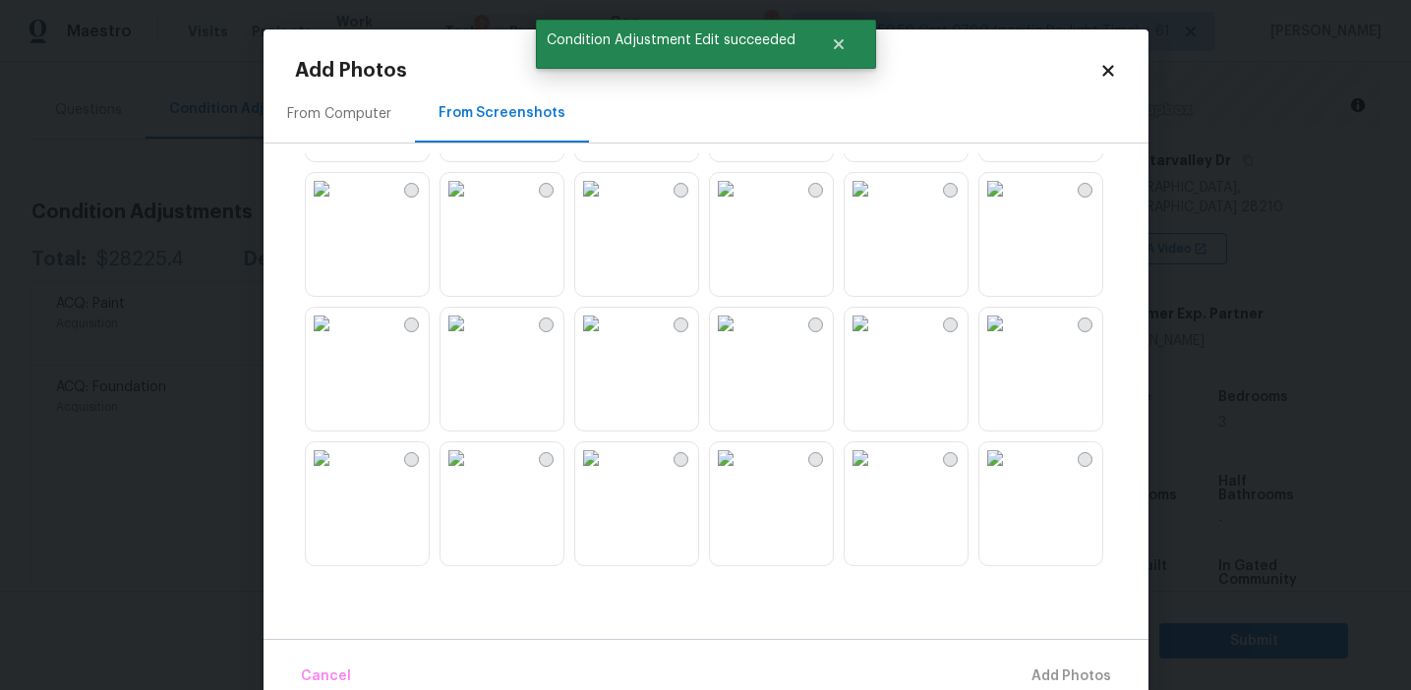
click at [337, 474] on img at bounding box center [321, 457] width 31 height 31
click at [337, 339] on img at bounding box center [321, 323] width 31 height 31
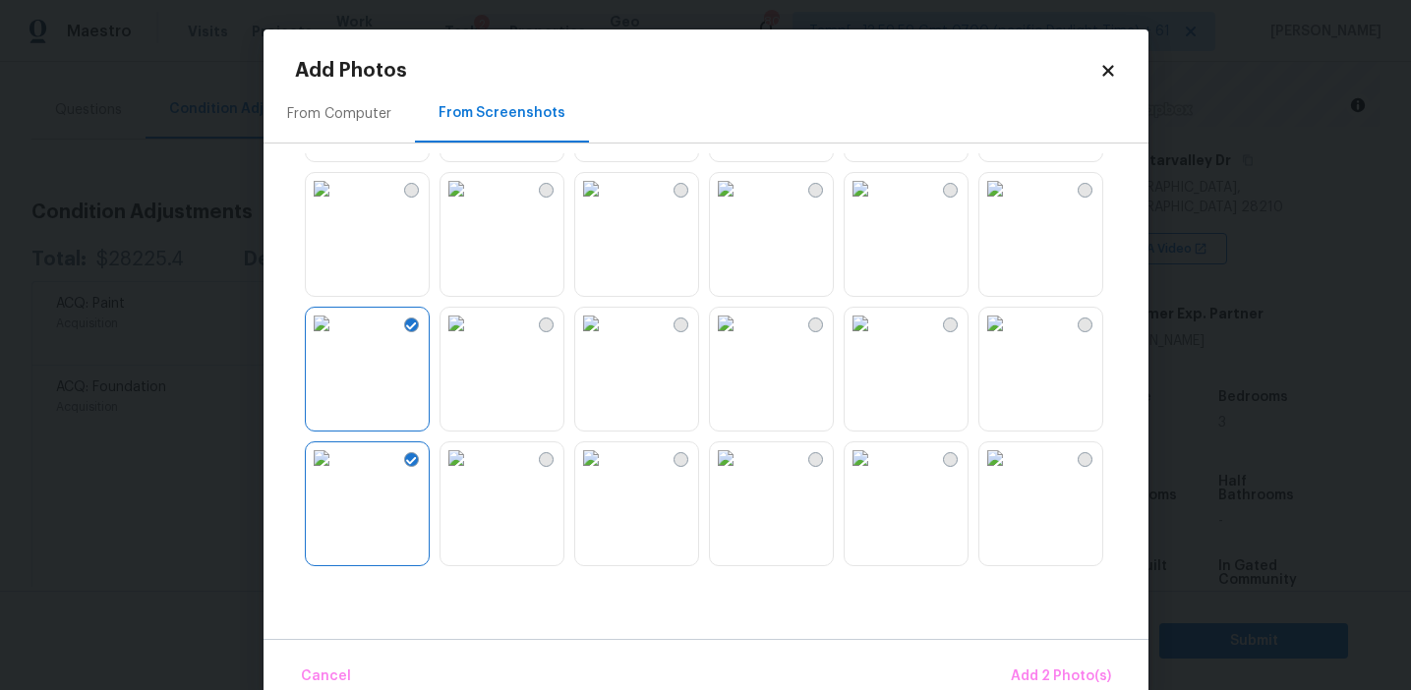
click at [1011, 474] on img at bounding box center [994, 457] width 31 height 31
click at [1011, 204] on img at bounding box center [994, 188] width 31 height 31
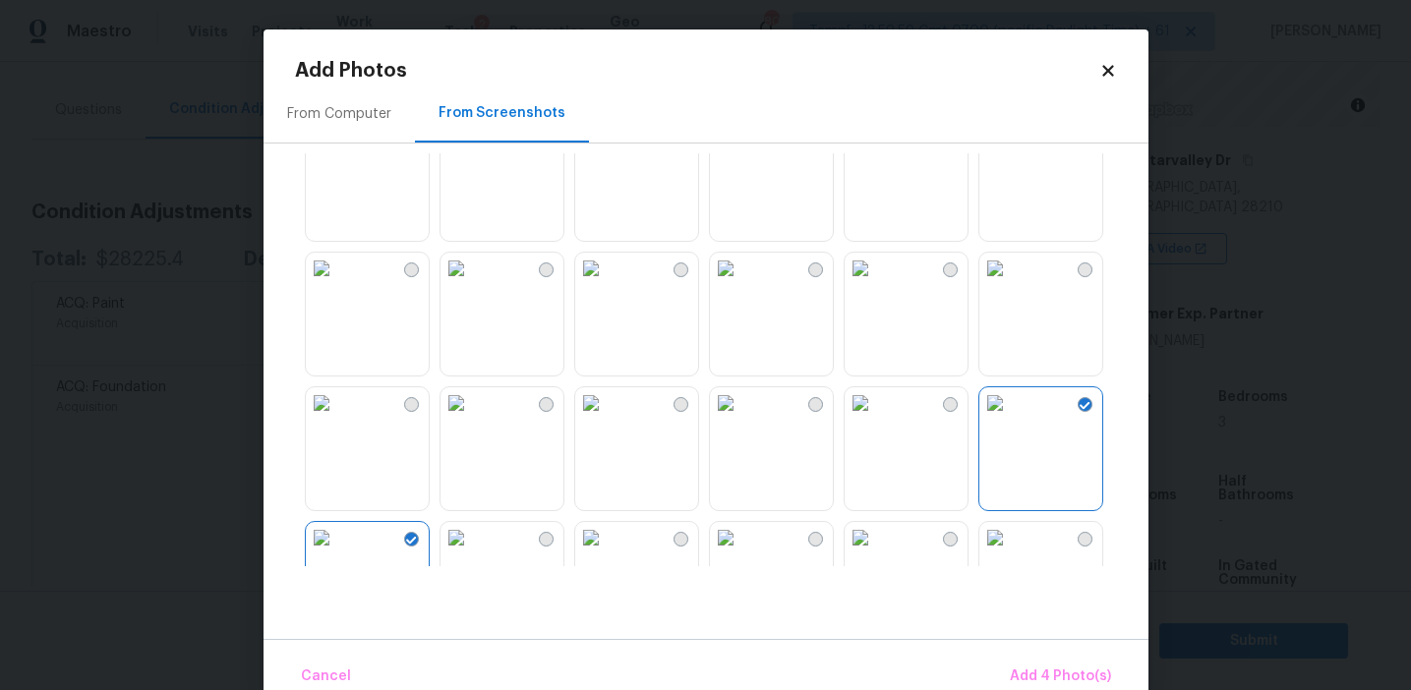
click at [607, 284] on img at bounding box center [590, 268] width 31 height 31
click at [856, 149] on img at bounding box center [860, 133] width 31 height 31
click at [1013, 671] on button "Add 5 Photo(s)" at bounding box center [1061, 677] width 115 height 42
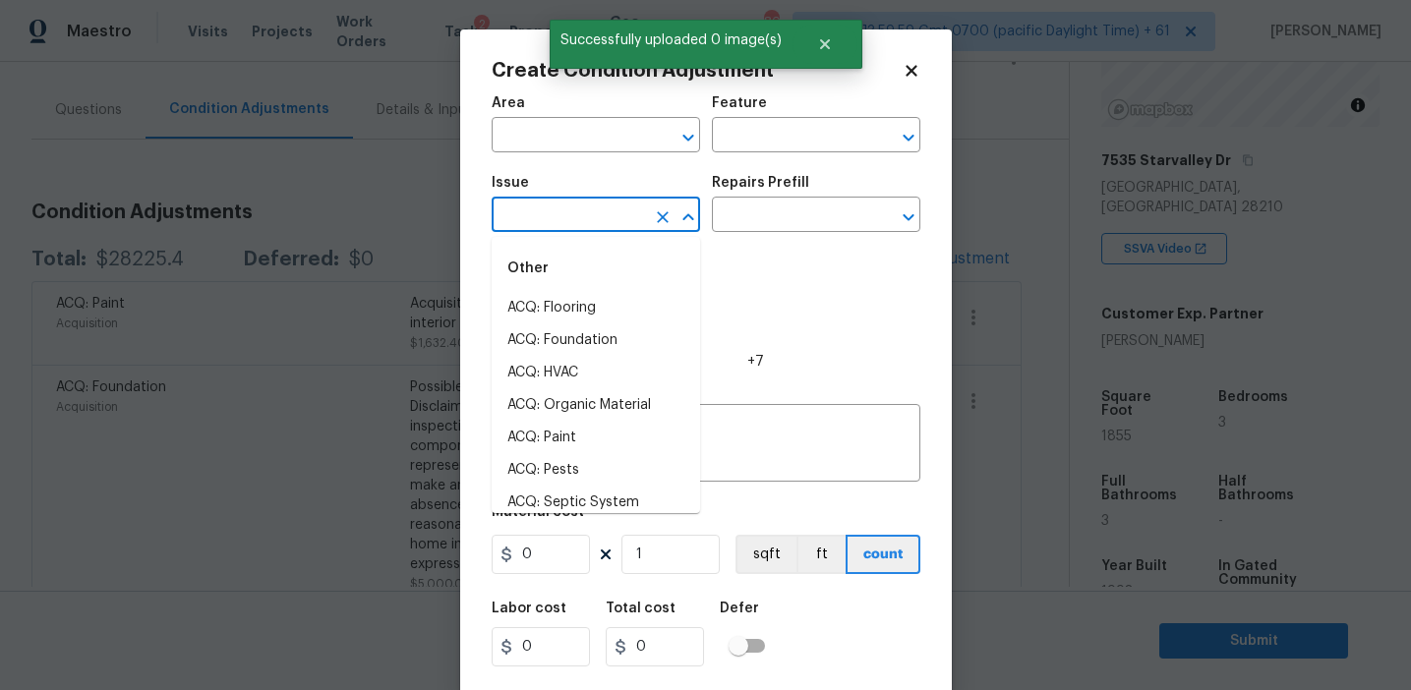
click at [536, 214] on input "text" at bounding box center [568, 217] width 153 height 30
click at [568, 303] on li "ACQ: Flooring" at bounding box center [596, 308] width 208 height 32
type input "ACQ: Flooring"
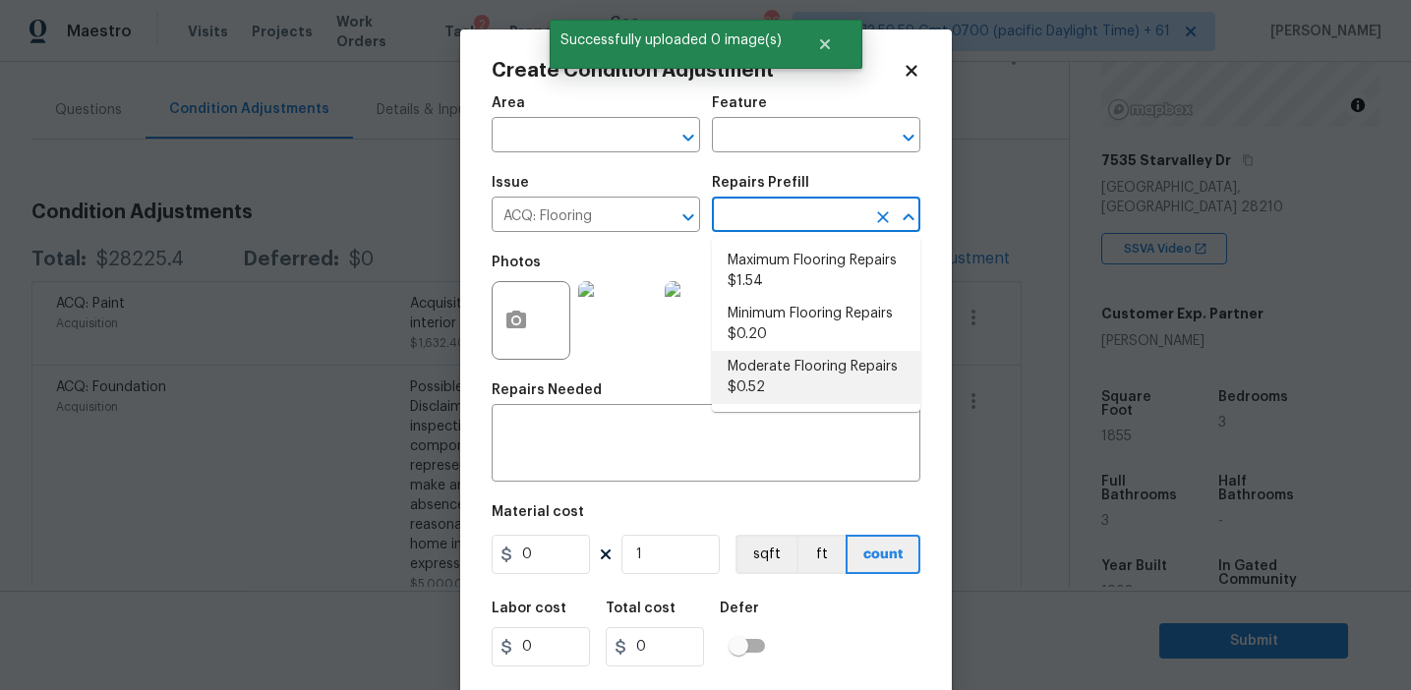
click at [776, 376] on li "Moderate Flooring Repairs $0.52" at bounding box center [816, 377] width 208 height 53
type input "Acquisition"
type textarea "Acquisition Scope: Moderate flooring repairs"
type input "0.52"
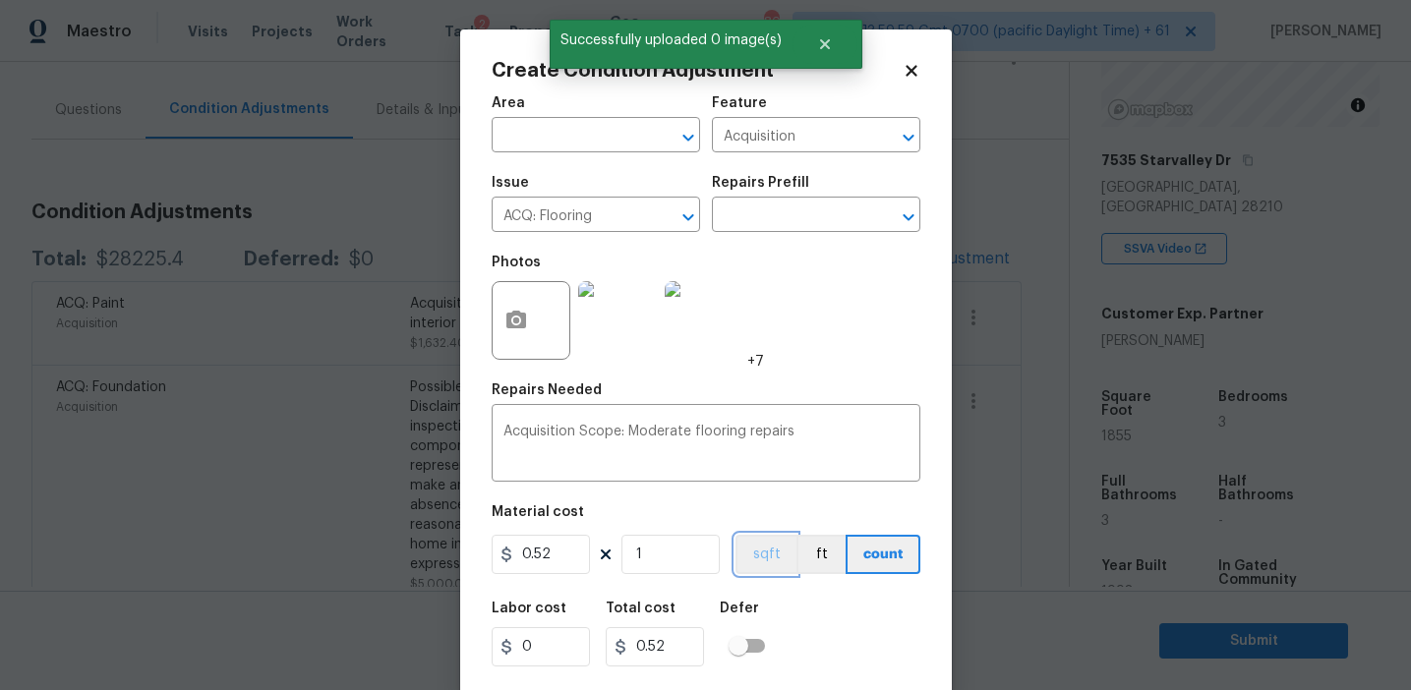
click at [746, 539] on button "sqft" at bounding box center [765, 554] width 61 height 39
click at [696, 550] on input "1" at bounding box center [670, 554] width 98 height 39
type input "0"
paste input "1855"
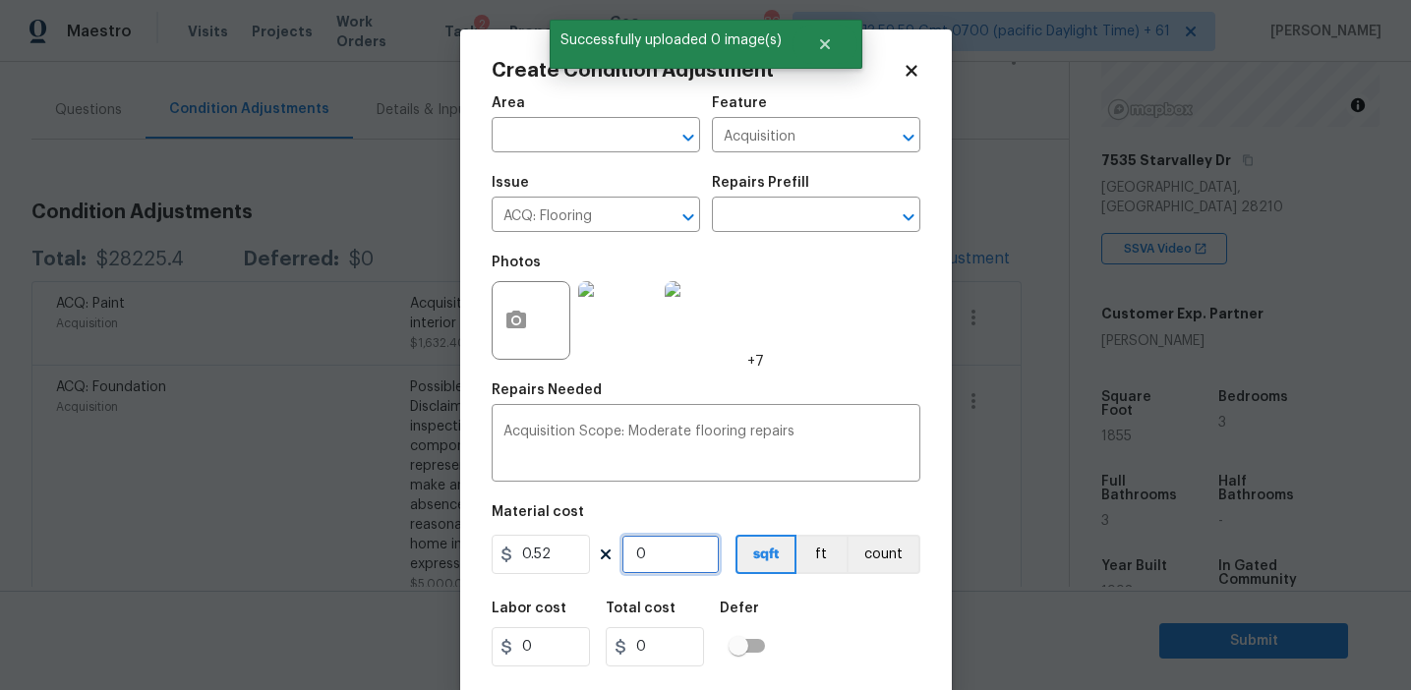
type input "1855"
type input "964.6"
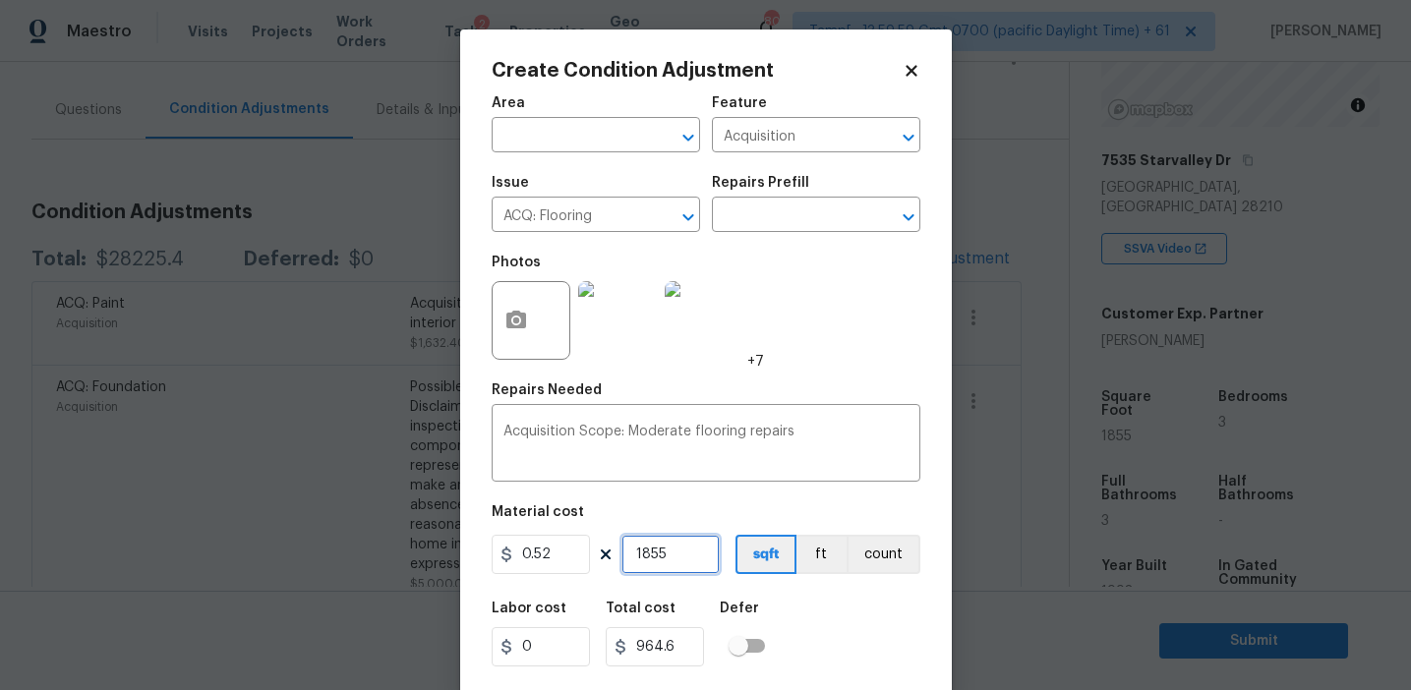
type input "1855"
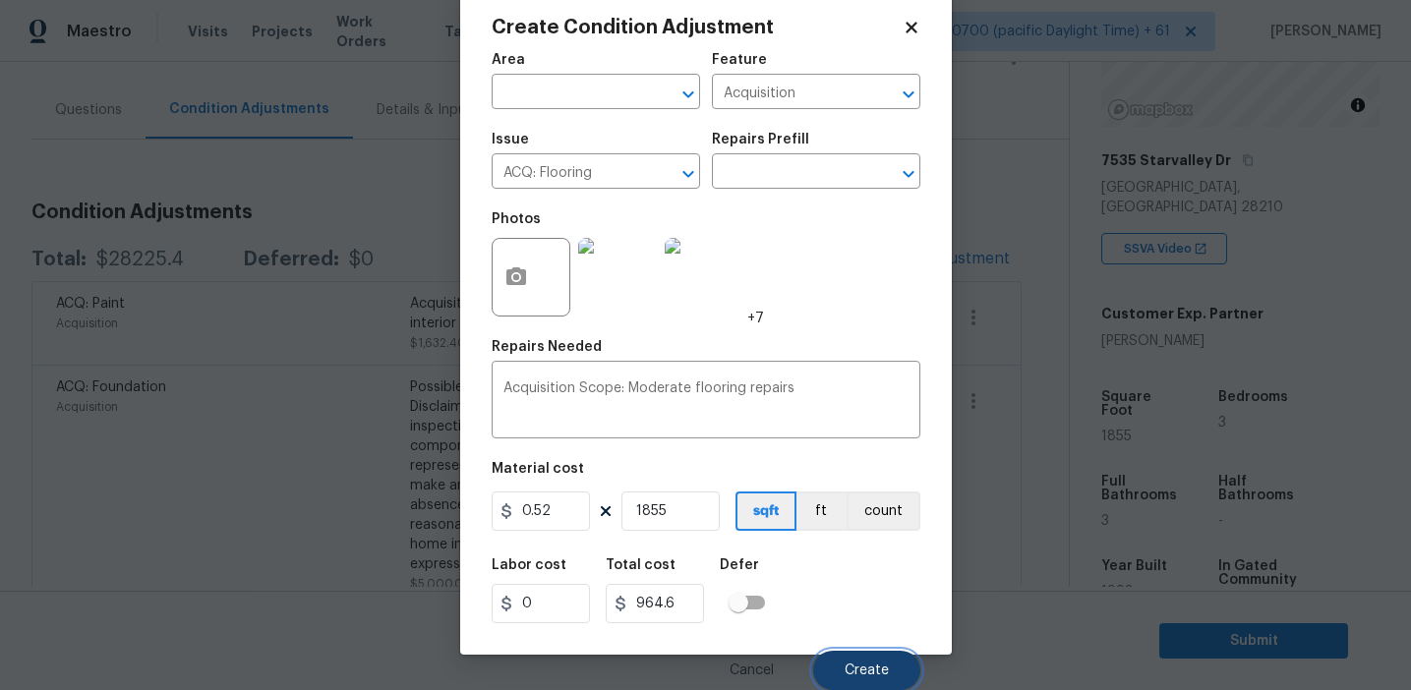
click at [845, 666] on button "Create" at bounding box center [866, 670] width 107 height 39
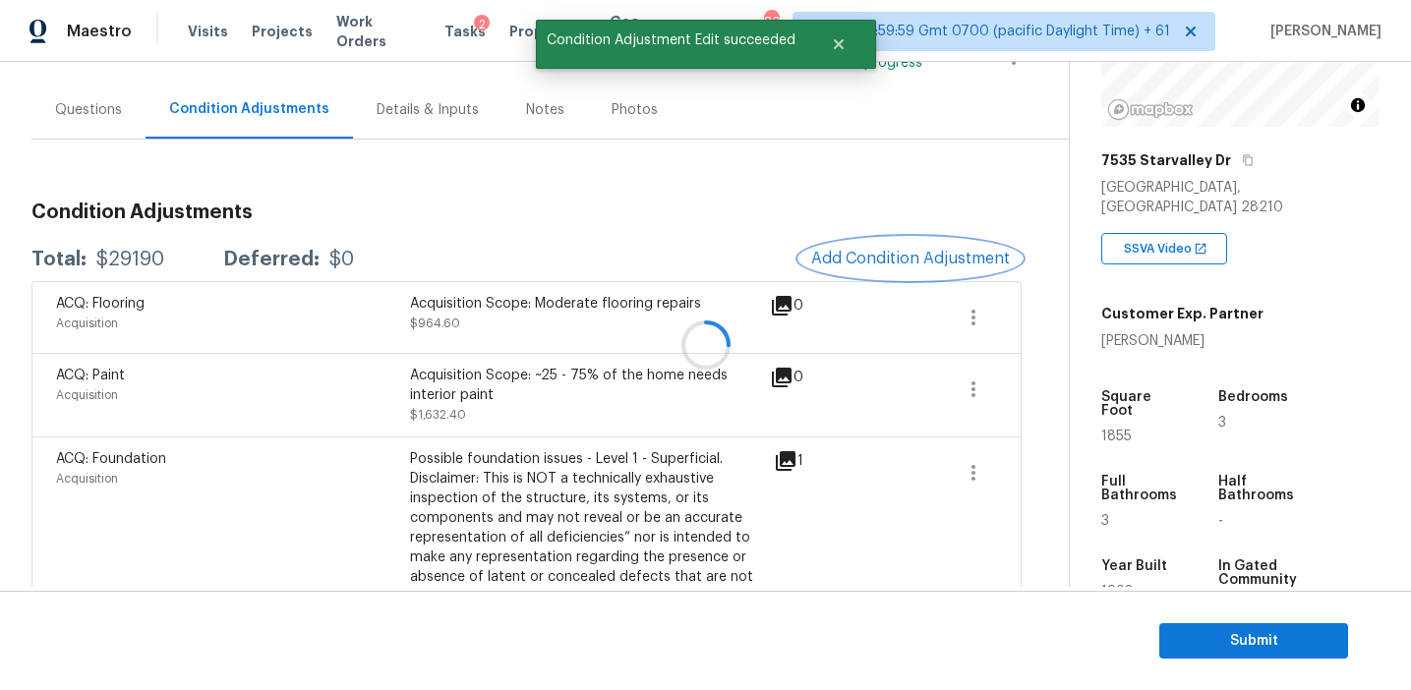
scroll to position [0, 0]
click at [416, 246] on div at bounding box center [705, 345] width 1411 height 690
click at [139, 256] on div "$29190" at bounding box center [130, 260] width 68 height 20
copy div "29190"
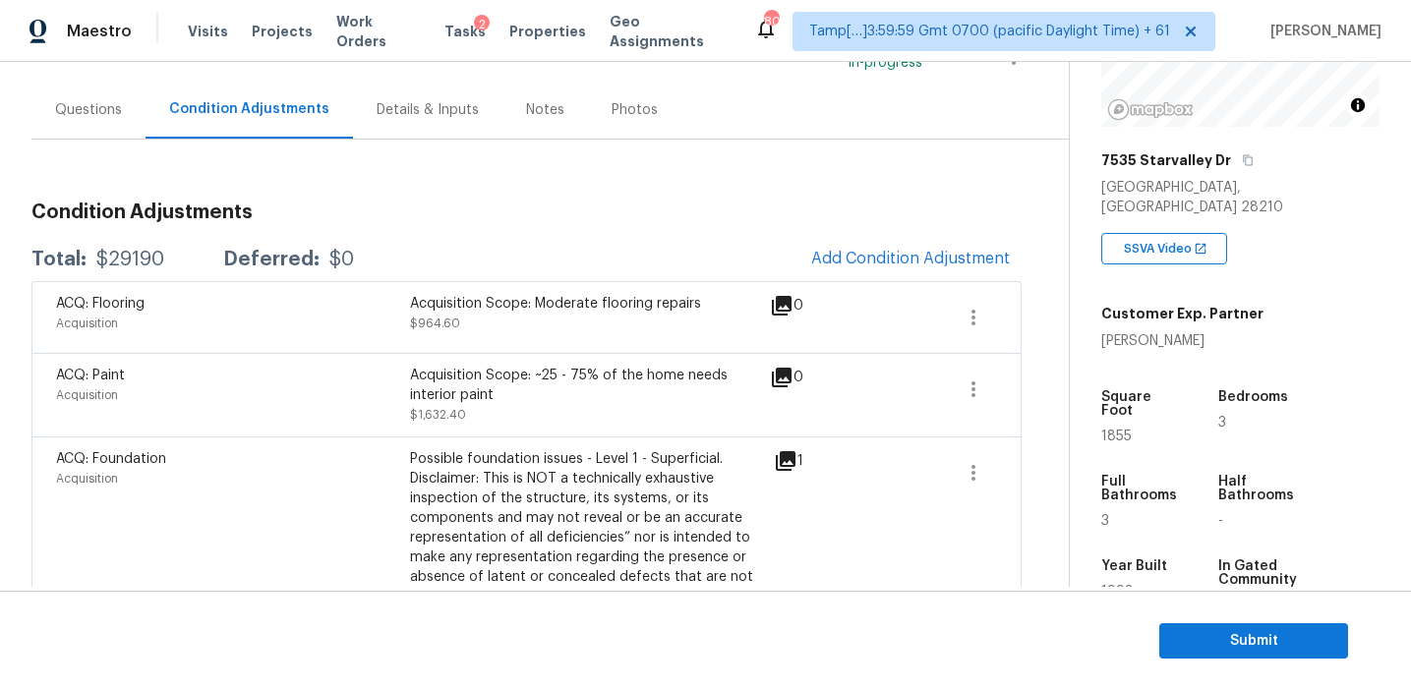
click at [339, 209] on h3 "Condition Adjustments" at bounding box center [526, 213] width 990 height 20
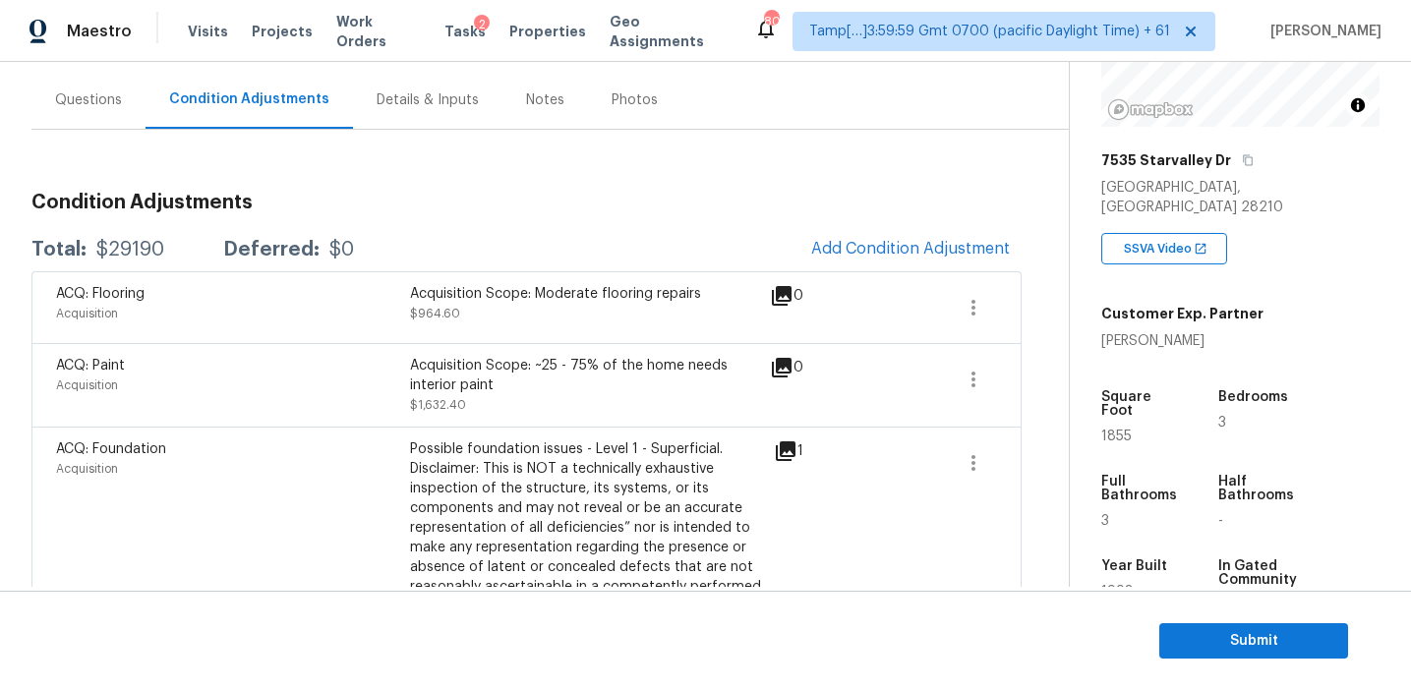
click at [462, 194] on h3 "Condition Adjustments" at bounding box center [526, 203] width 990 height 20
click at [364, 194] on h3 "Condition Adjustments" at bounding box center [526, 203] width 990 height 20
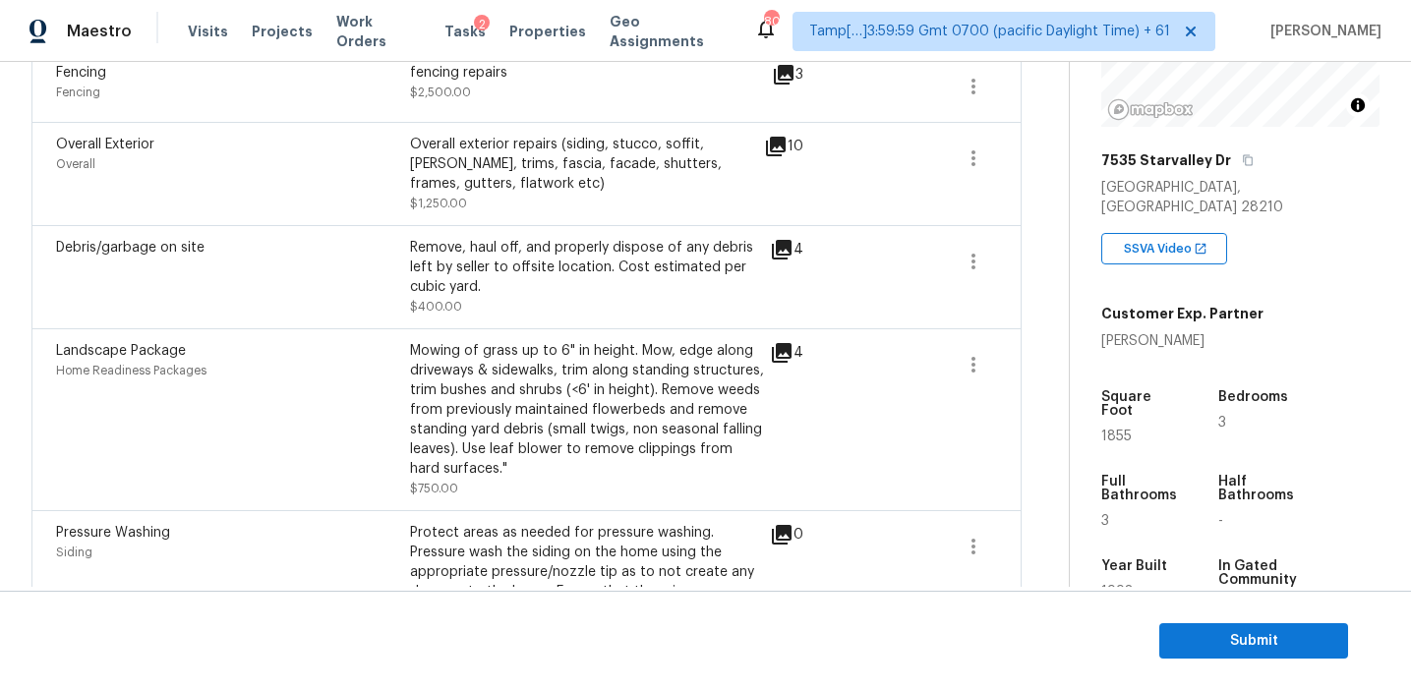
click at [191, 172] on div "Overall" at bounding box center [233, 164] width 354 height 20
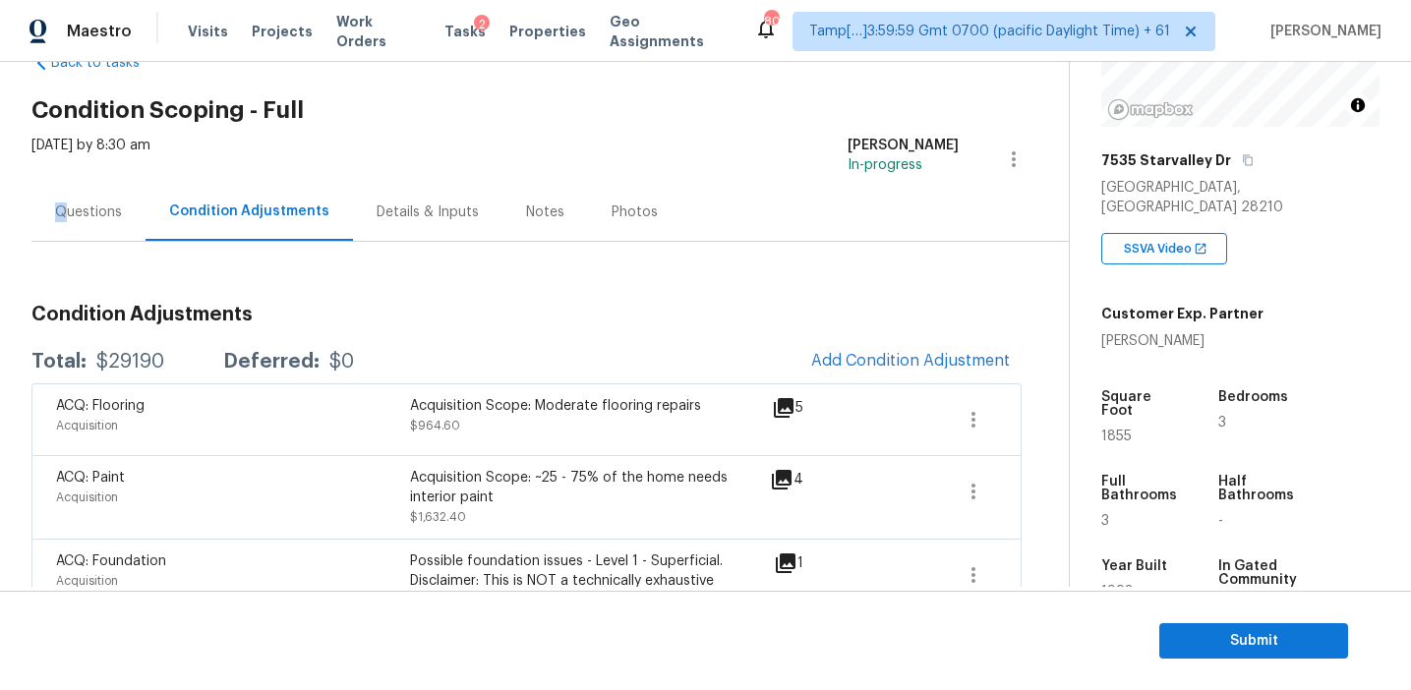
click at [61, 203] on div "Questions" at bounding box center [88, 213] width 67 height 20
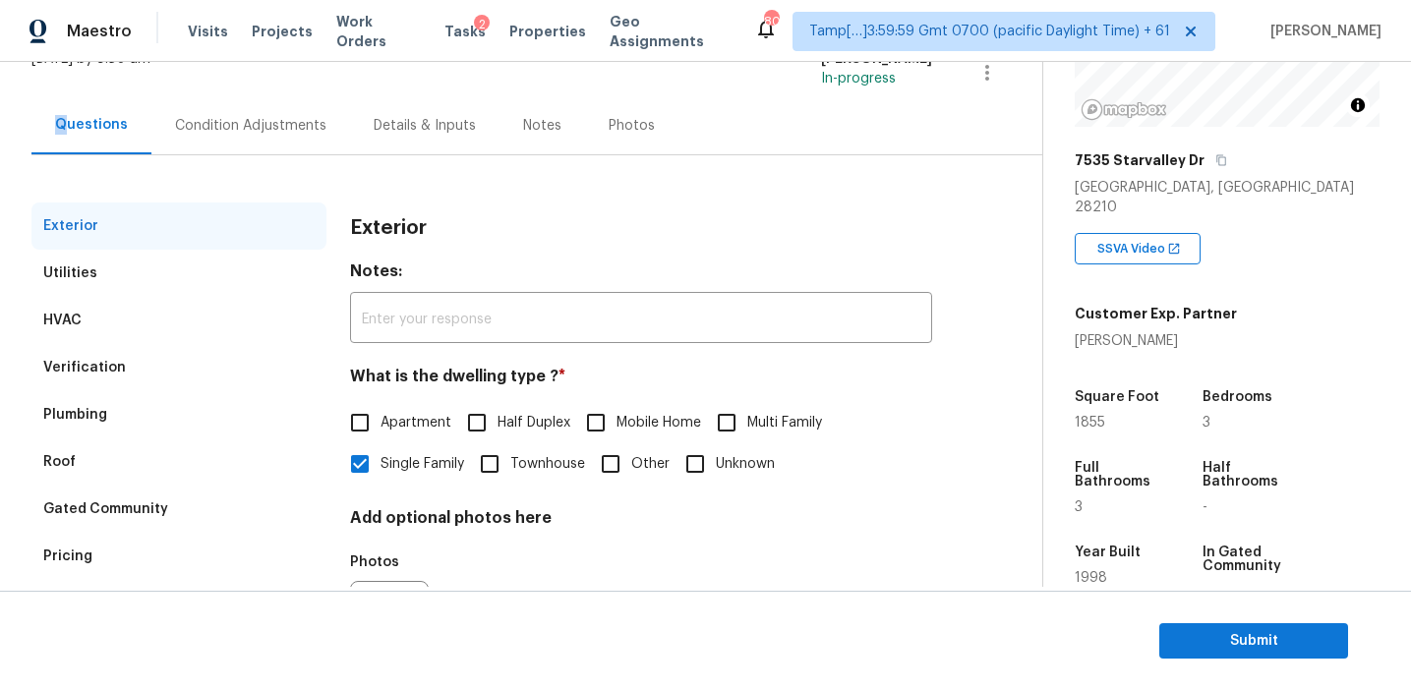
scroll to position [257, 0]
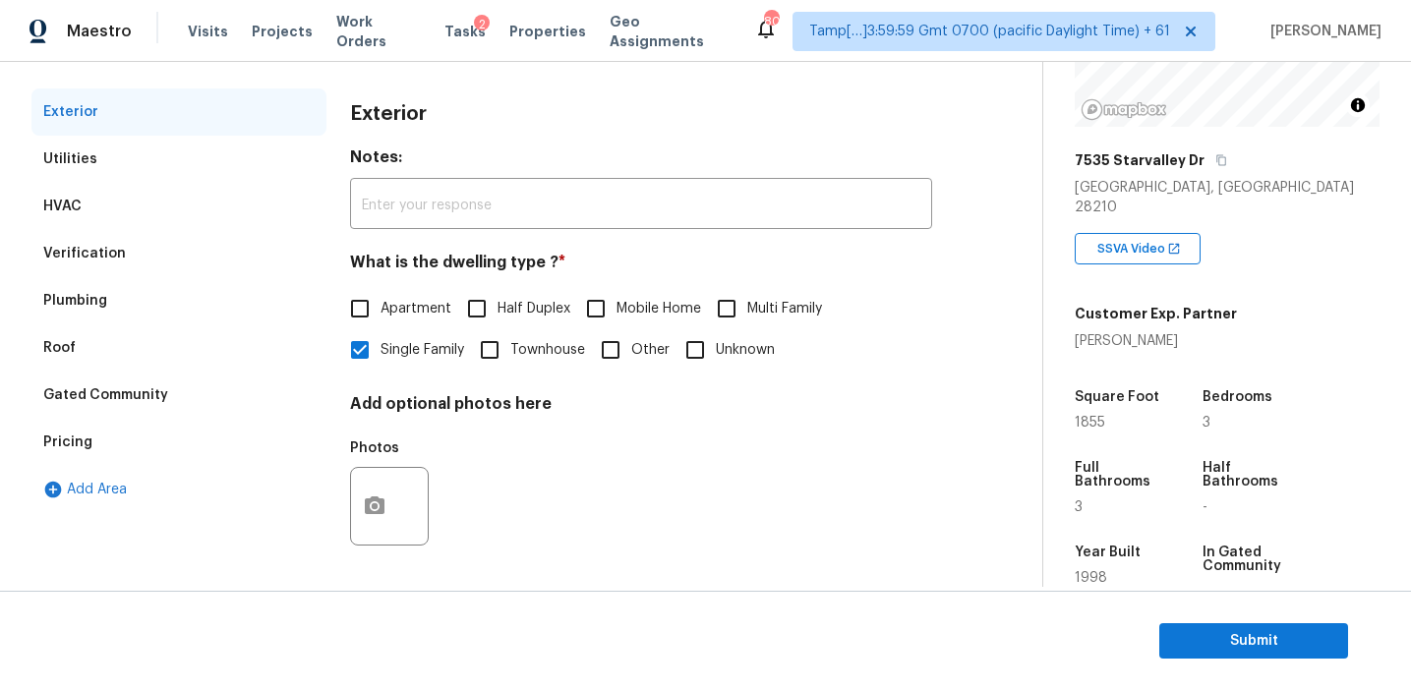
click at [169, 210] on div "HVAC" at bounding box center [178, 206] width 295 height 47
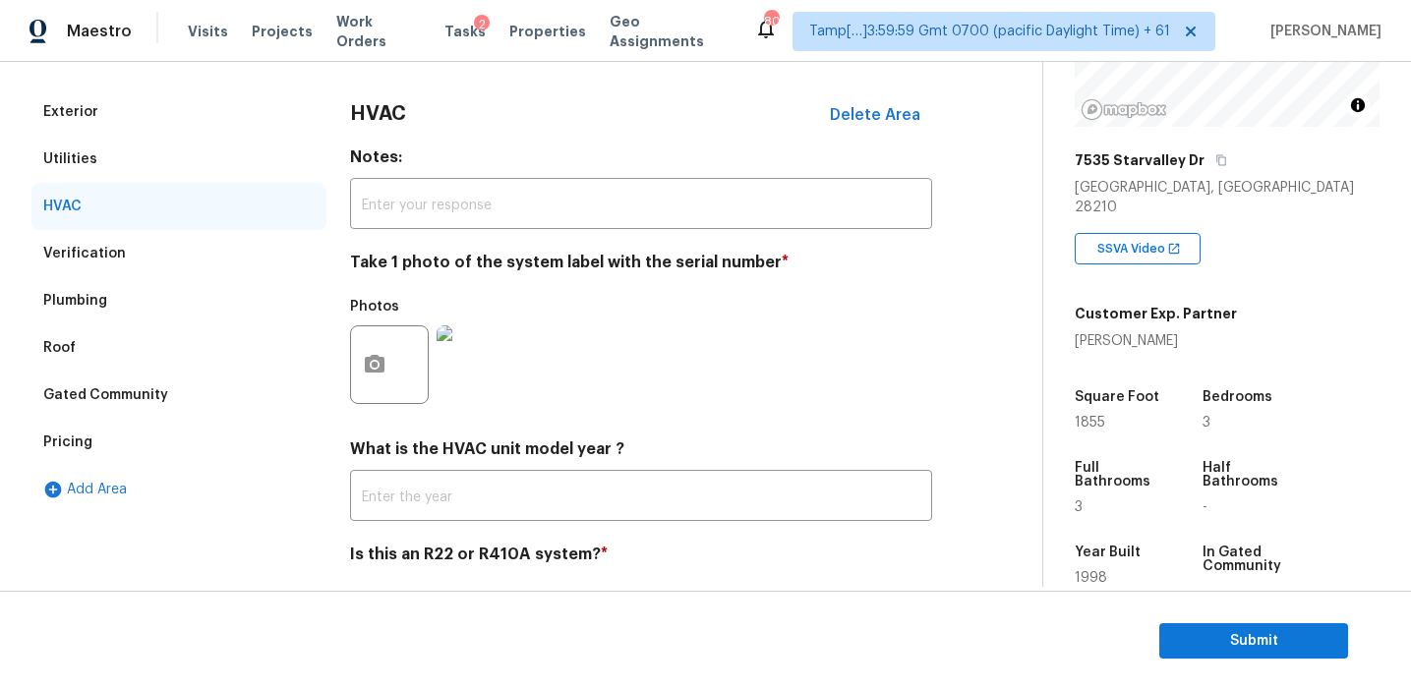
click at [170, 250] on div "Verification" at bounding box center [178, 253] width 295 height 47
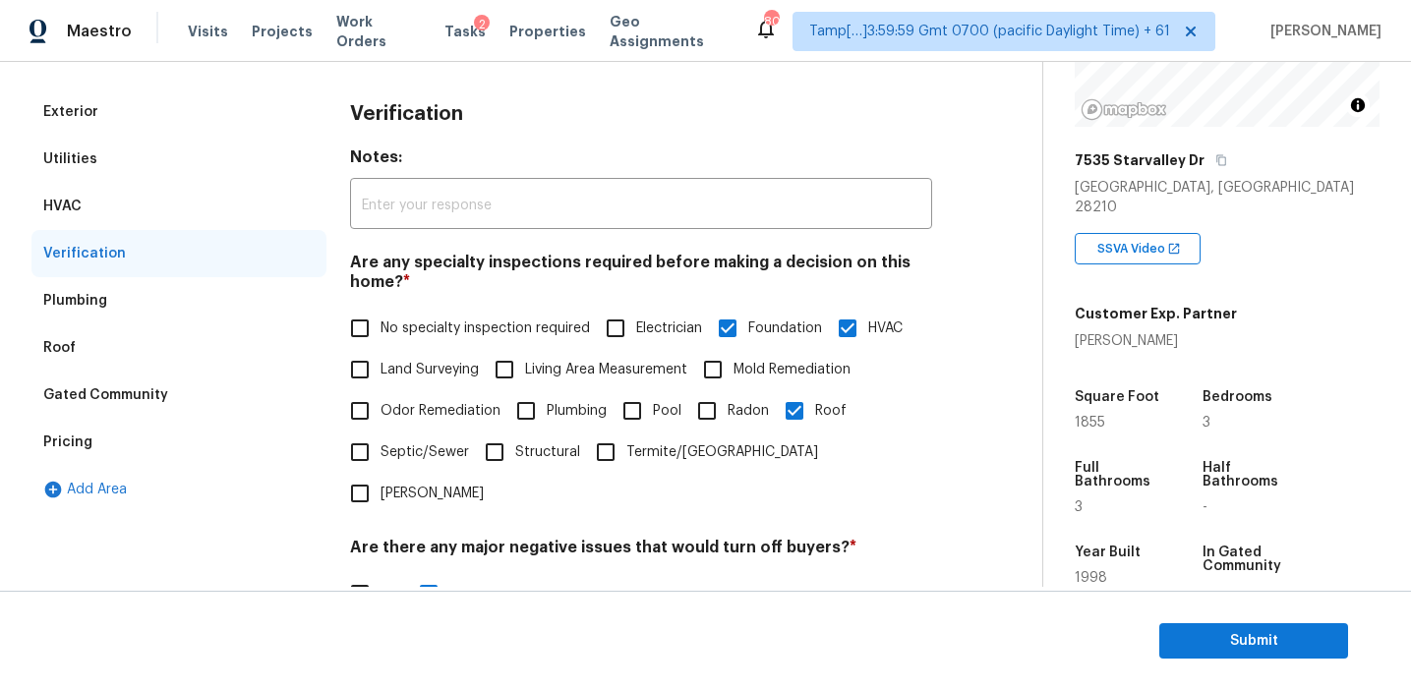
scroll to position [679, 0]
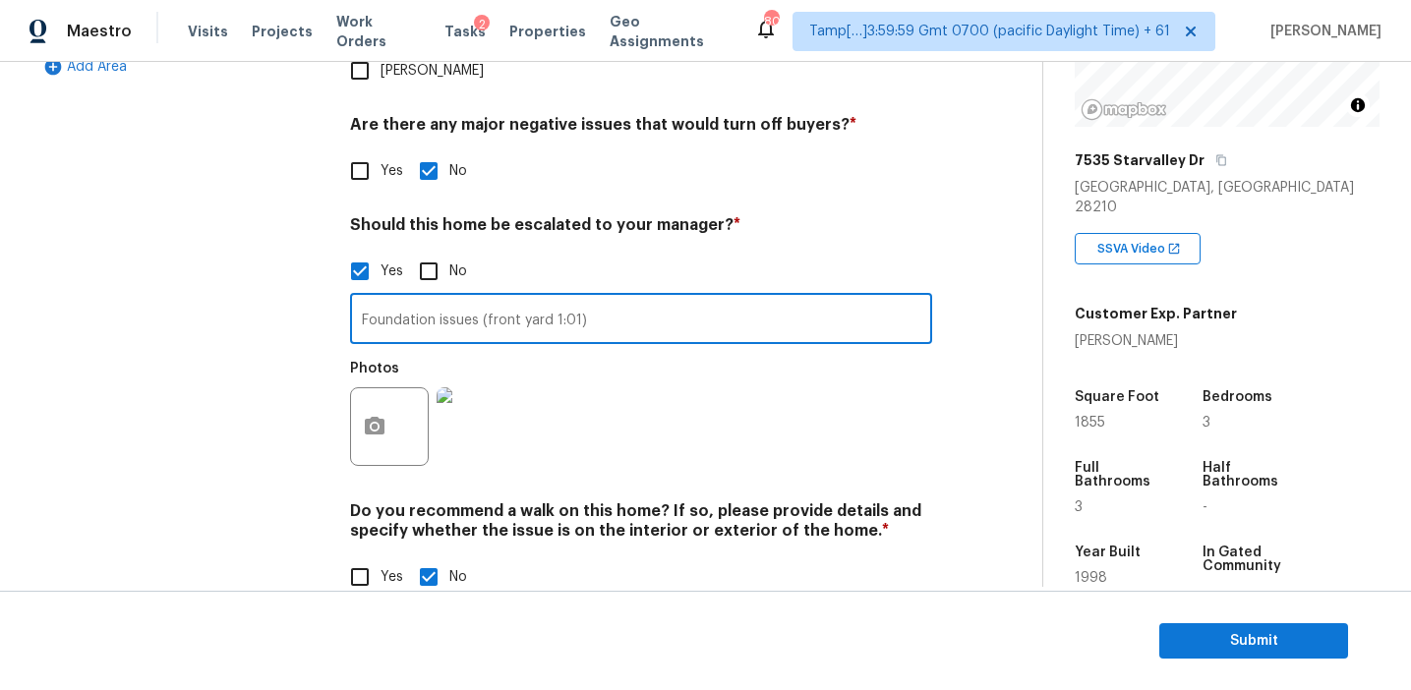
click at [402, 298] on input "Foundation issues (front yard 1:01)" at bounding box center [641, 321] width 582 height 46
click at [304, 293] on div "Exterior Utilities HVAC Verification Plumbing Roof Gated Community Pricing Add …" at bounding box center [178, 144] width 295 height 956
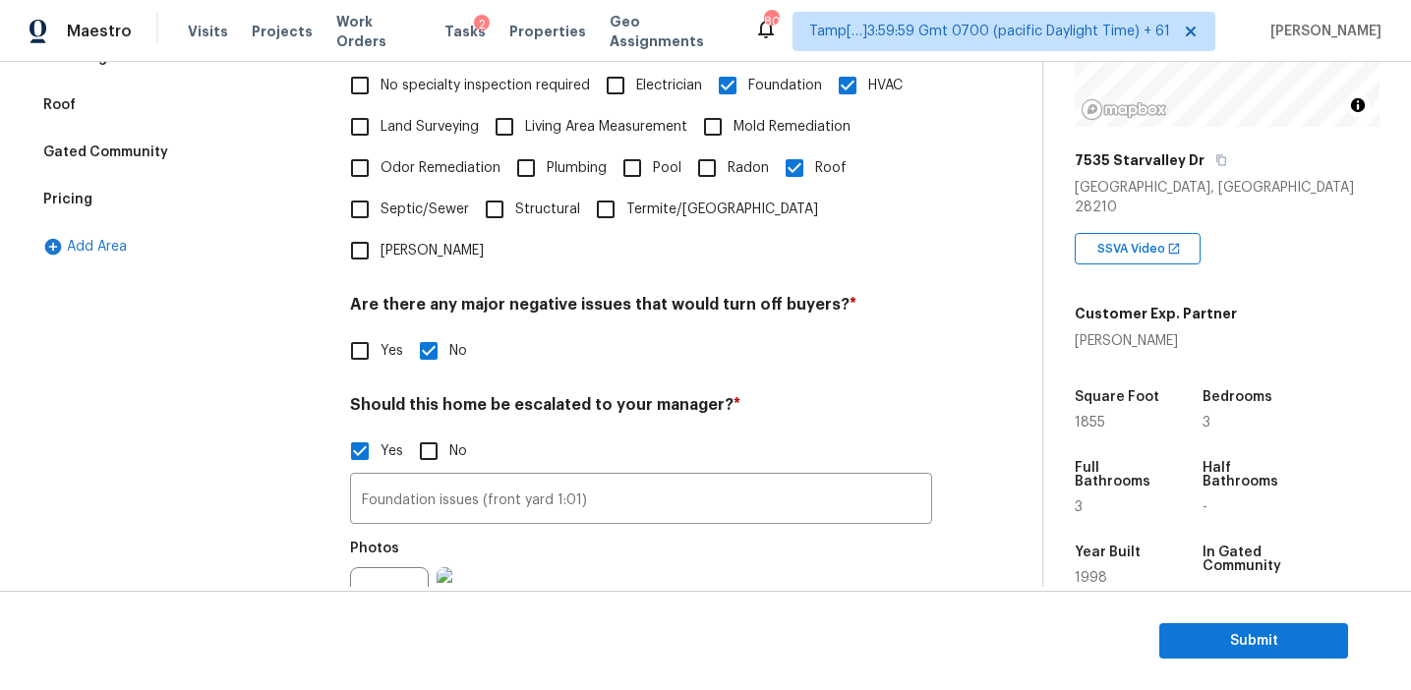
click at [166, 205] on div "Pricing" at bounding box center [178, 199] width 295 height 47
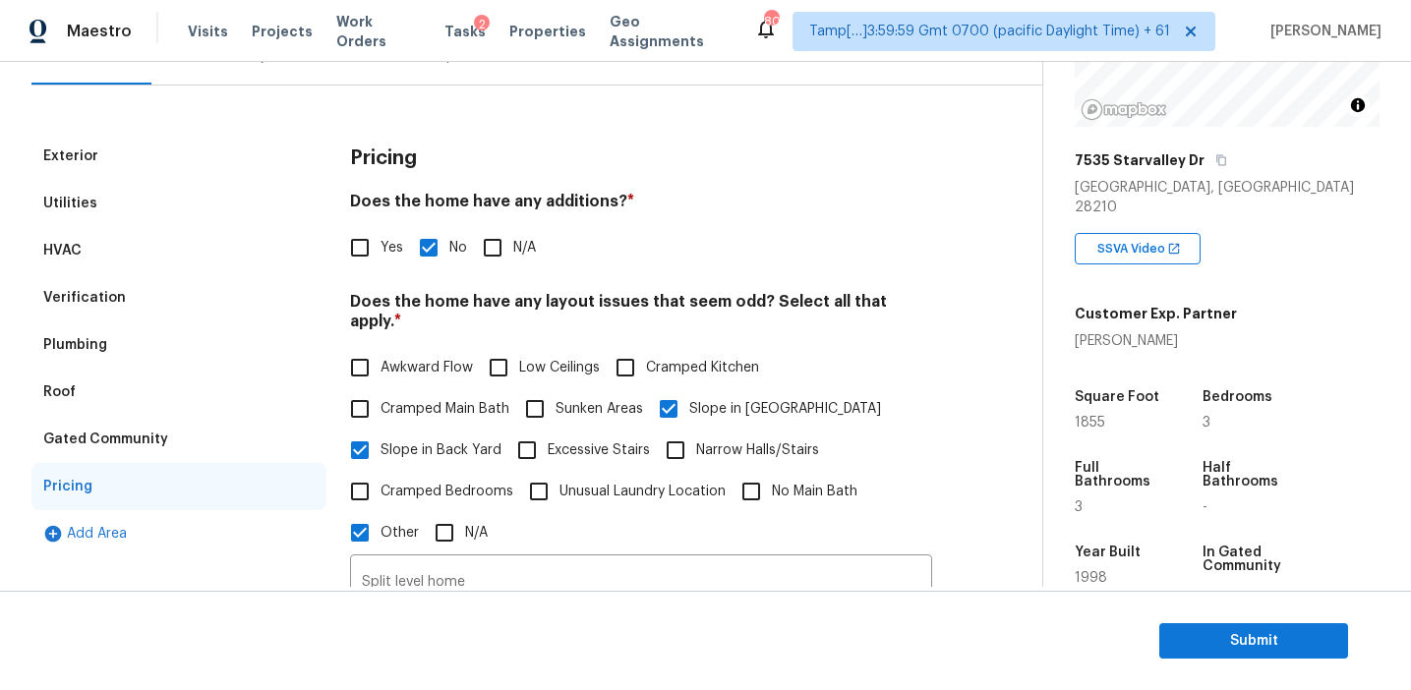
scroll to position [129, 0]
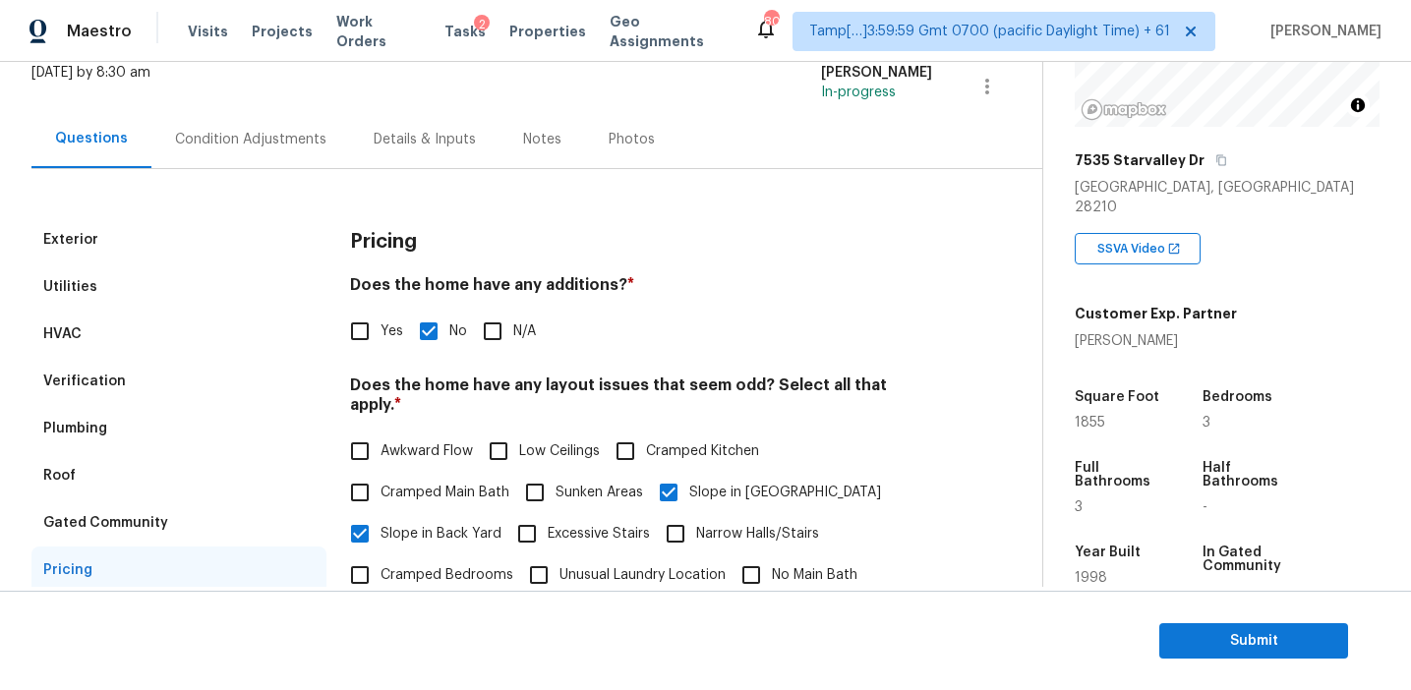
click at [152, 513] on div "Gated Community" at bounding box center [105, 523] width 125 height 20
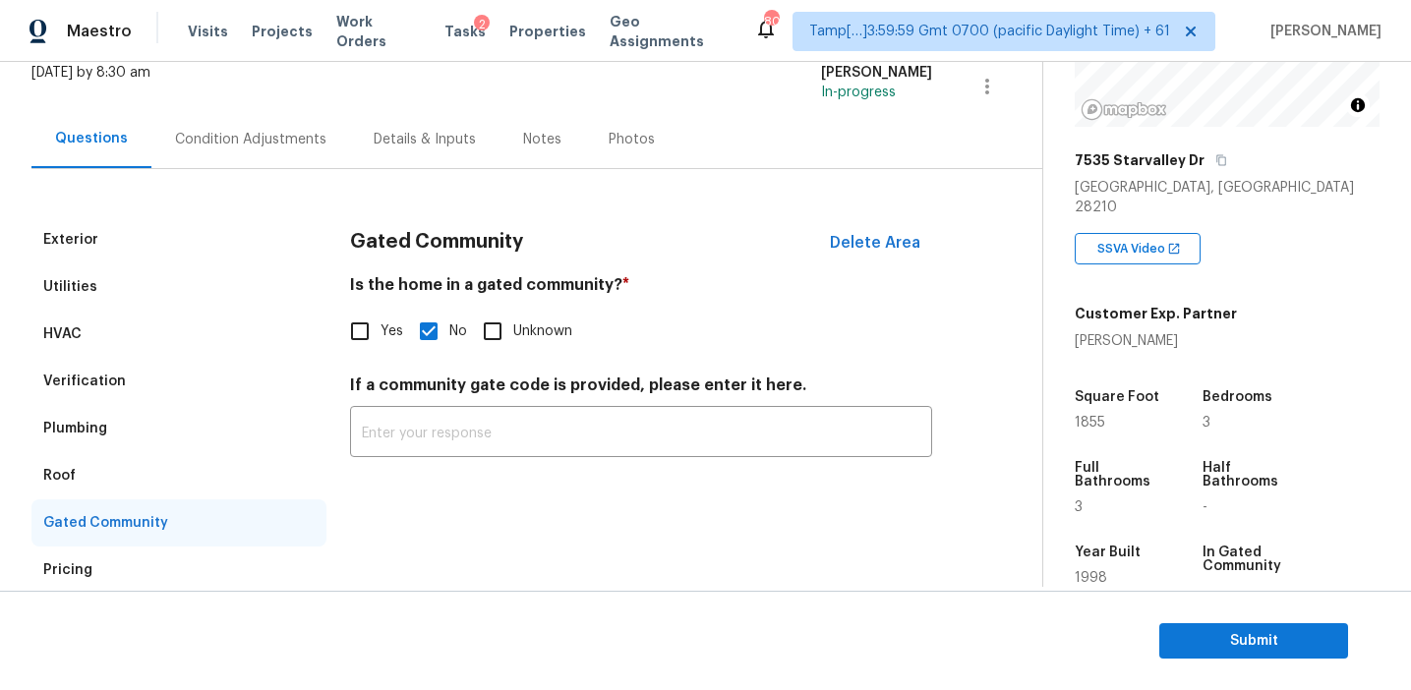
click at [133, 466] on div "Roof" at bounding box center [178, 475] width 295 height 47
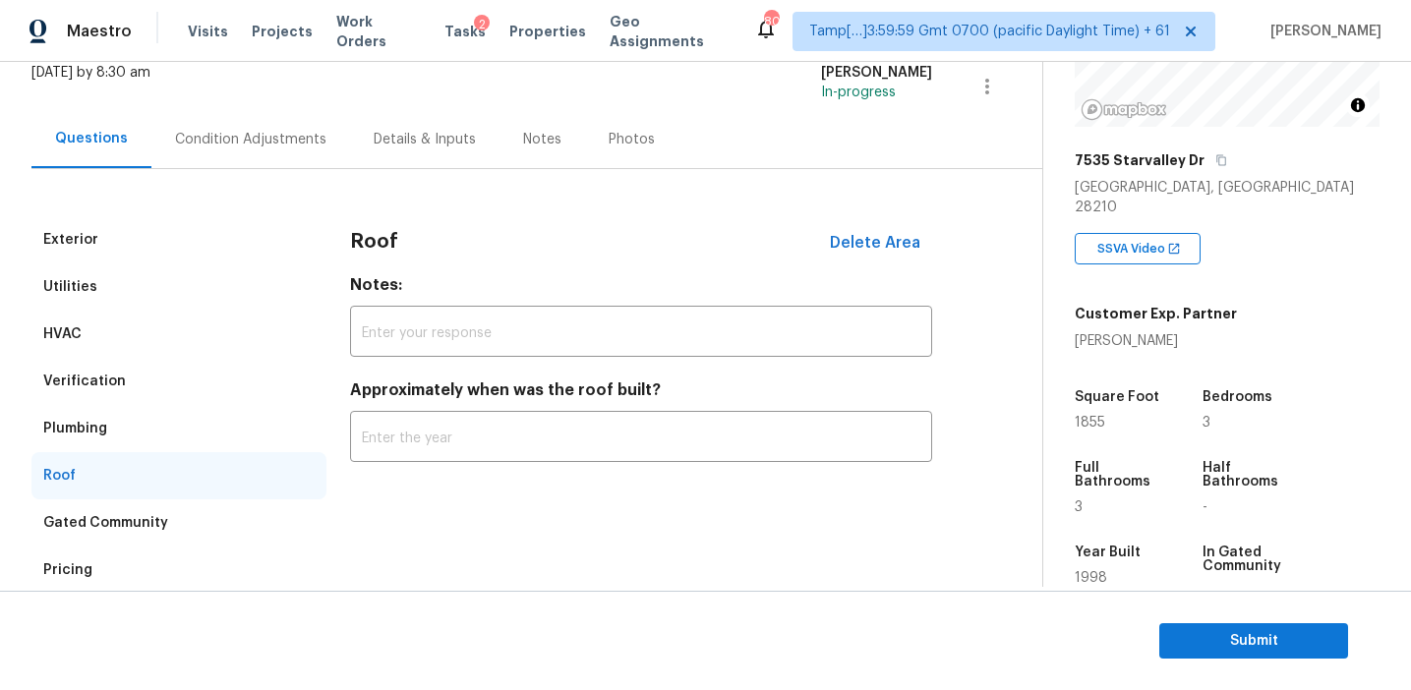
click at [131, 417] on div "Plumbing" at bounding box center [178, 428] width 295 height 47
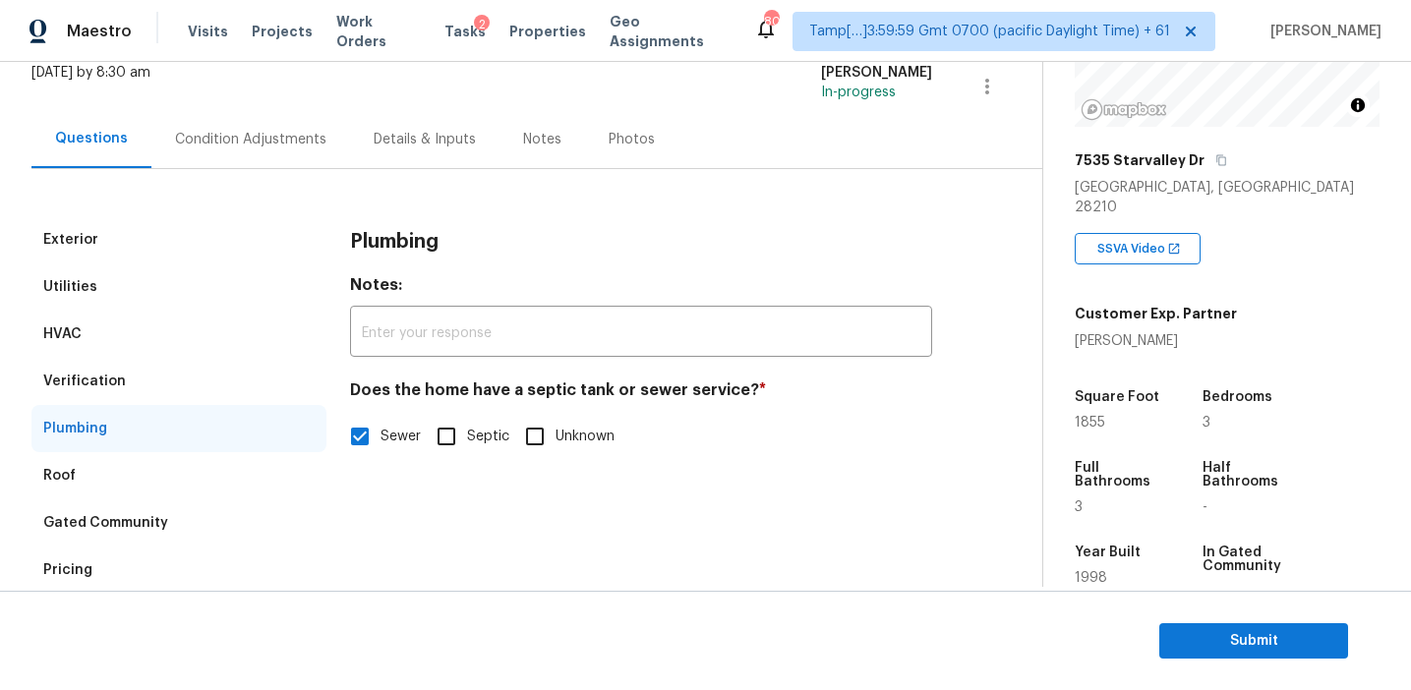
click at [131, 376] on div "Verification" at bounding box center [178, 381] width 295 height 47
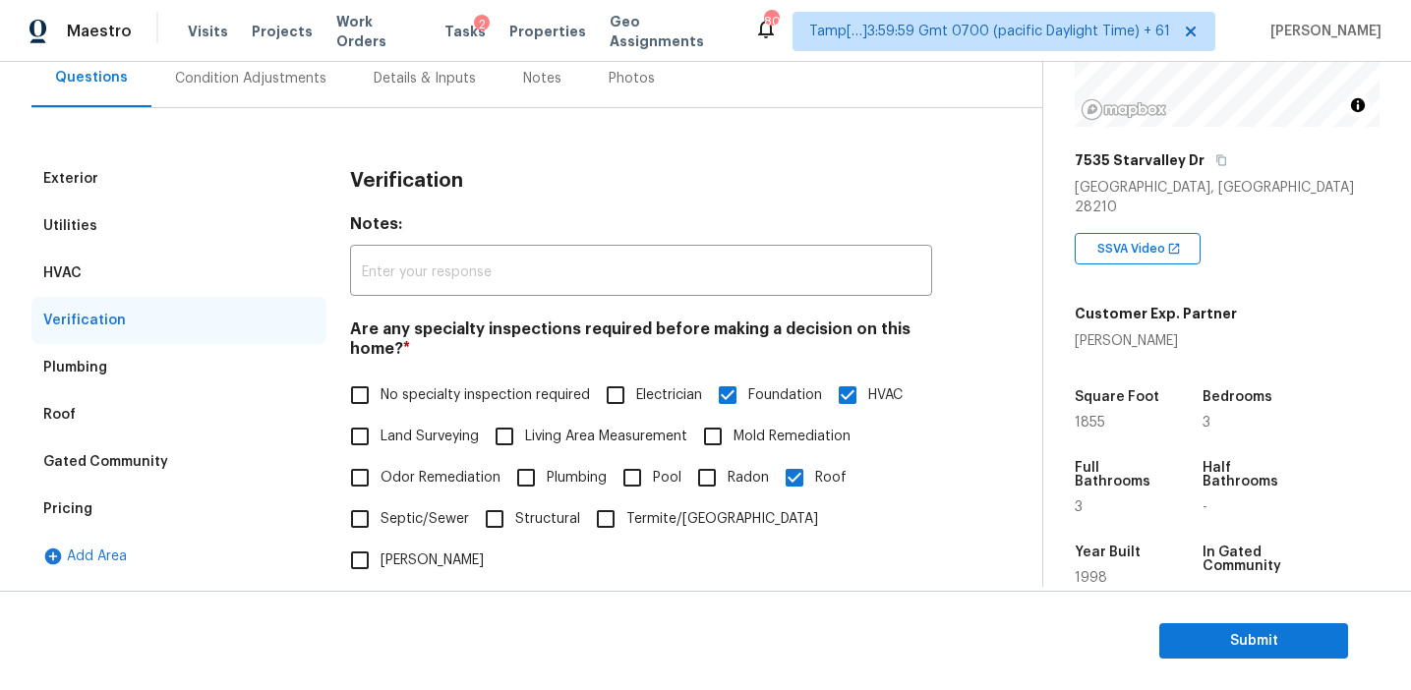
scroll to position [162, 0]
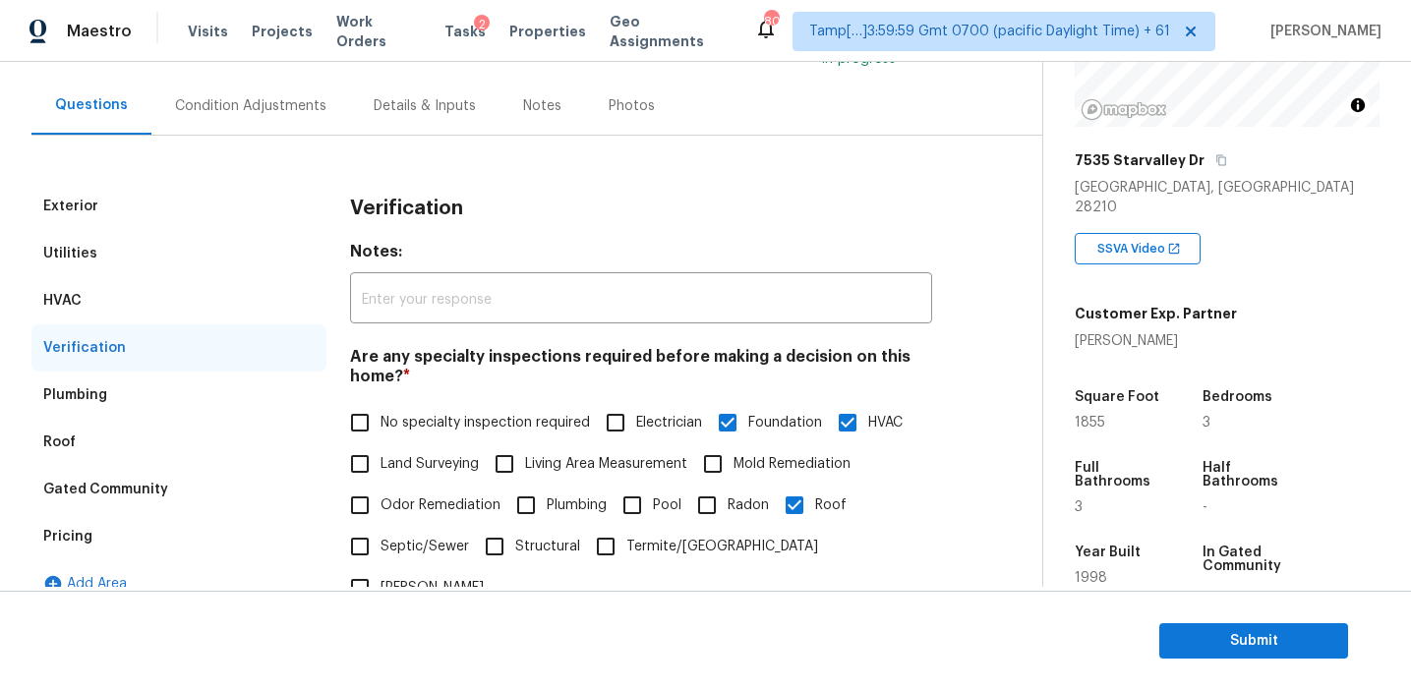
click at [195, 300] on div "HVAC" at bounding box center [178, 300] width 295 height 47
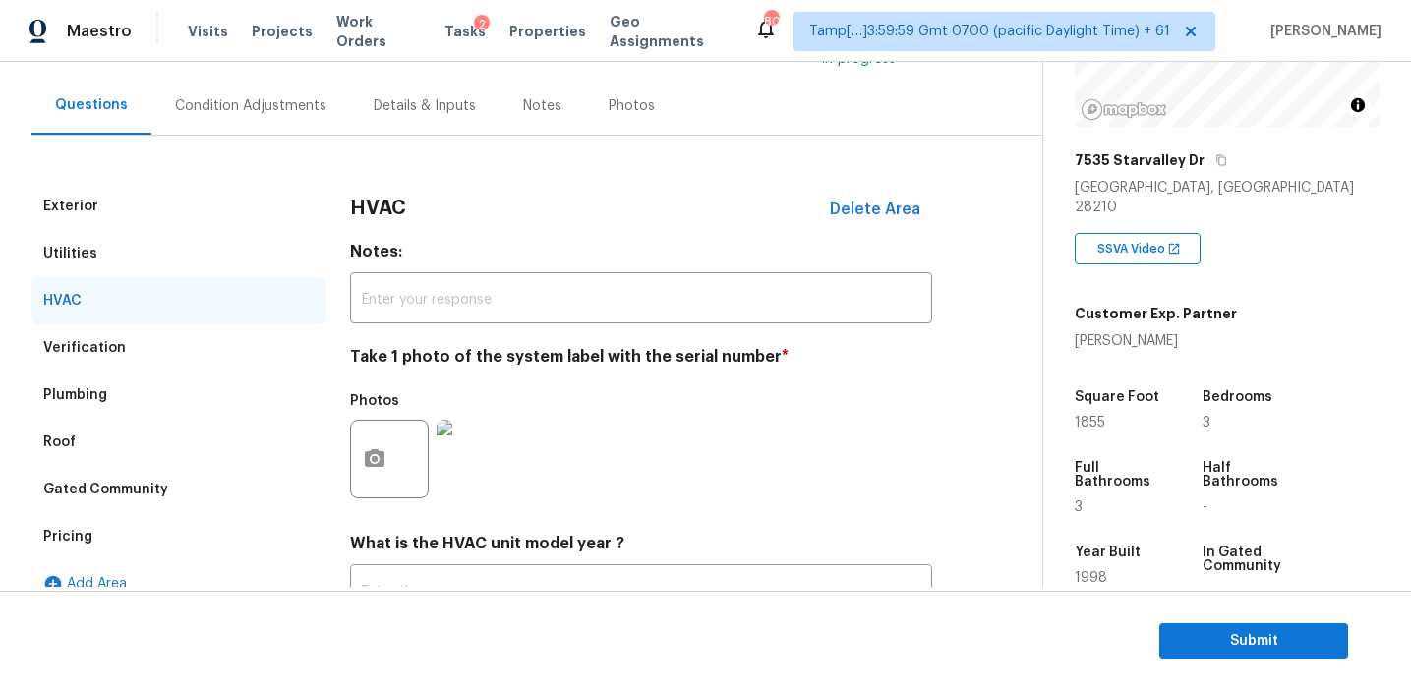
click at [182, 241] on div "Utilities" at bounding box center [178, 253] width 295 height 47
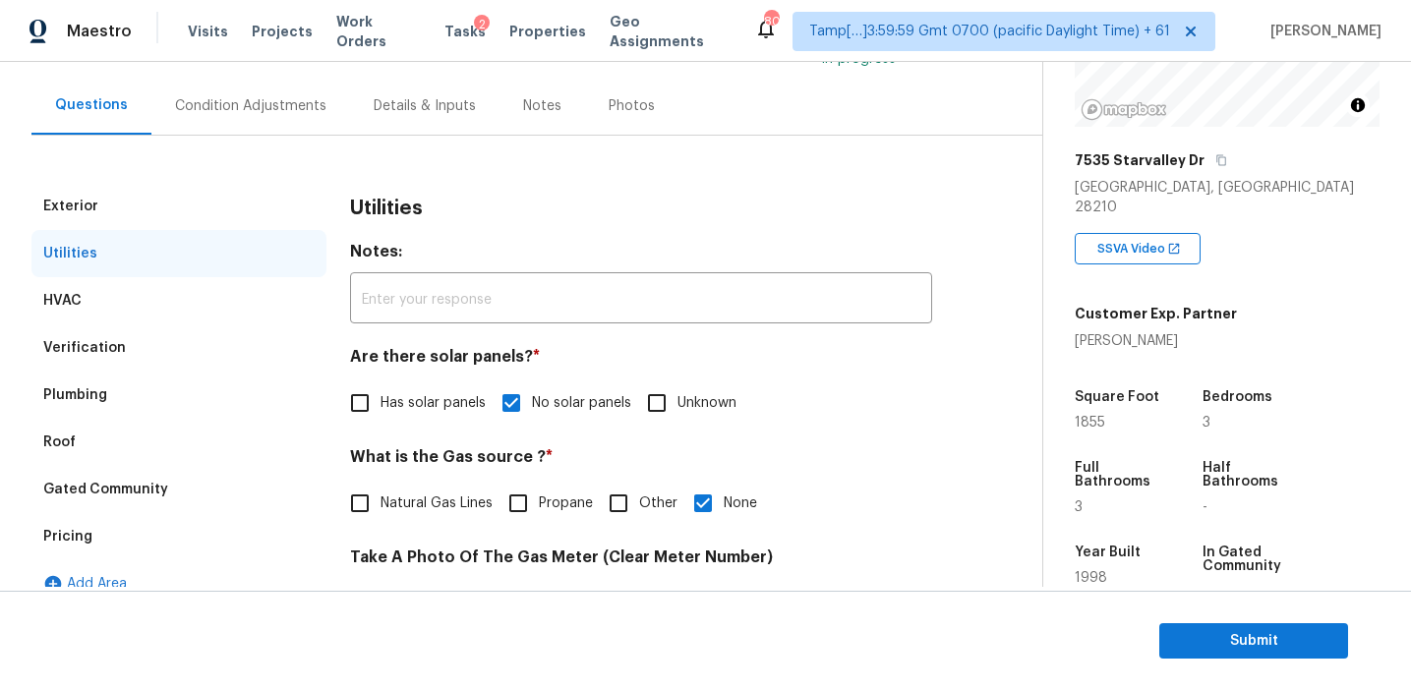
click at [177, 194] on div "Exterior" at bounding box center [178, 206] width 295 height 47
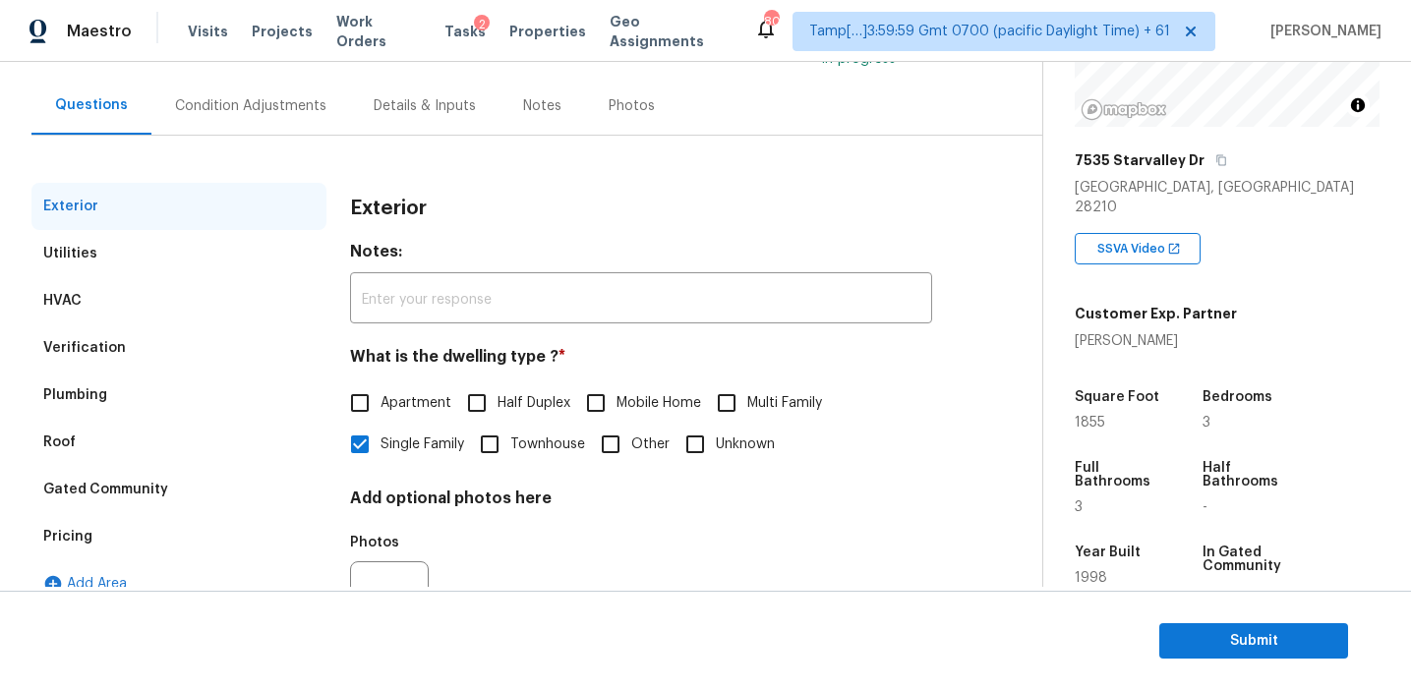
click at [256, 117] on div "Condition Adjustments" at bounding box center [250, 106] width 199 height 58
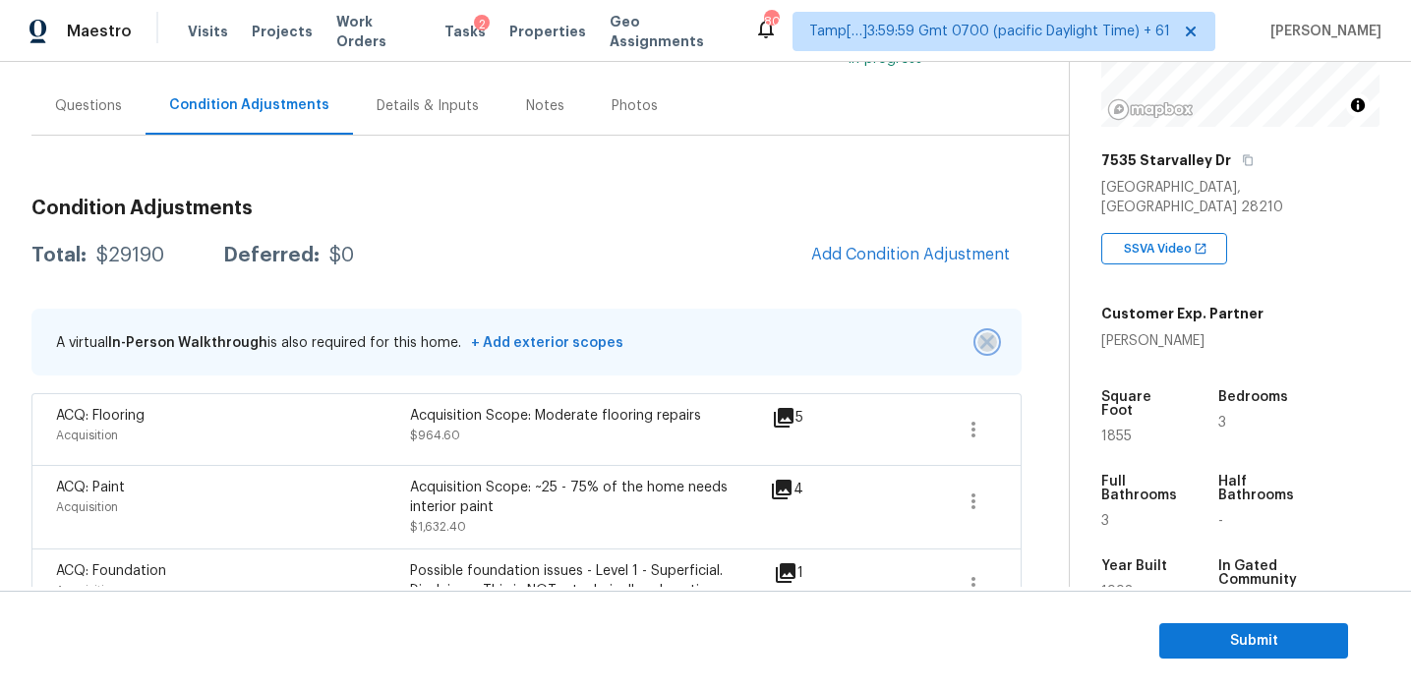
click at [984, 338] on img "button" at bounding box center [987, 342] width 14 height 14
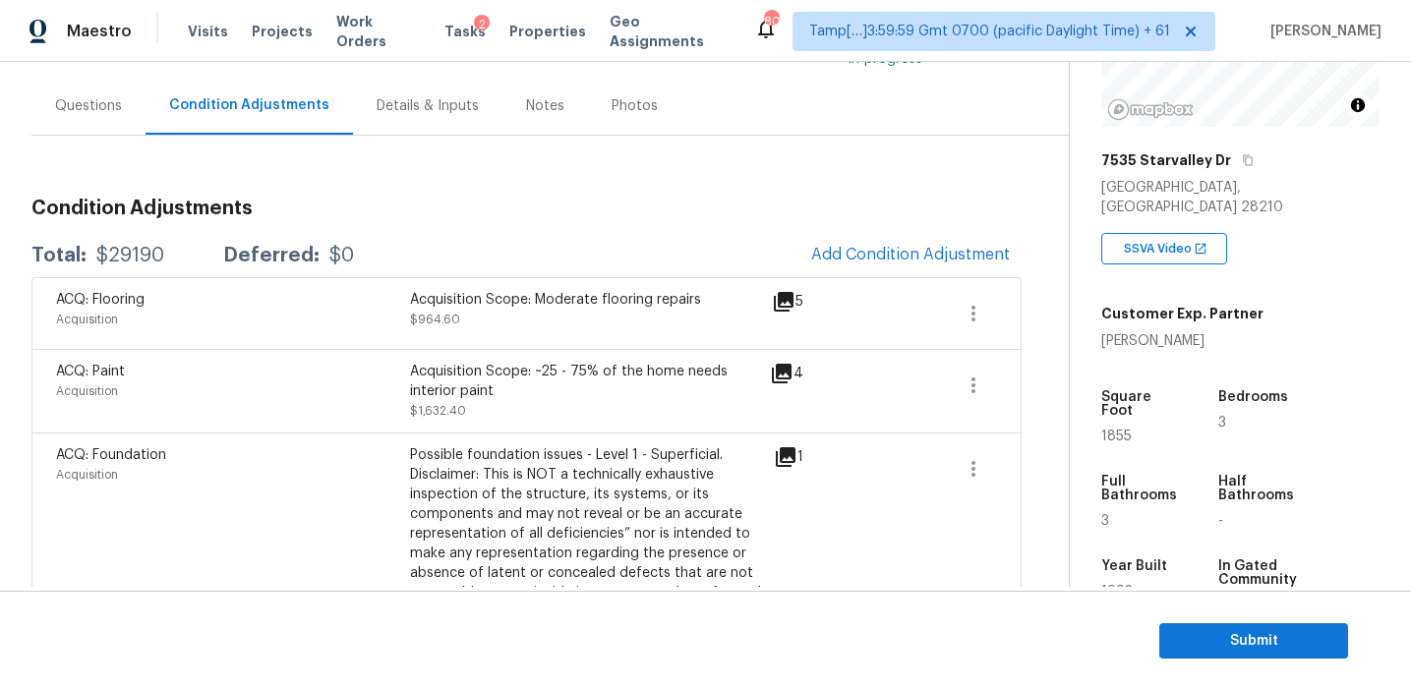
scroll to position [1363, 0]
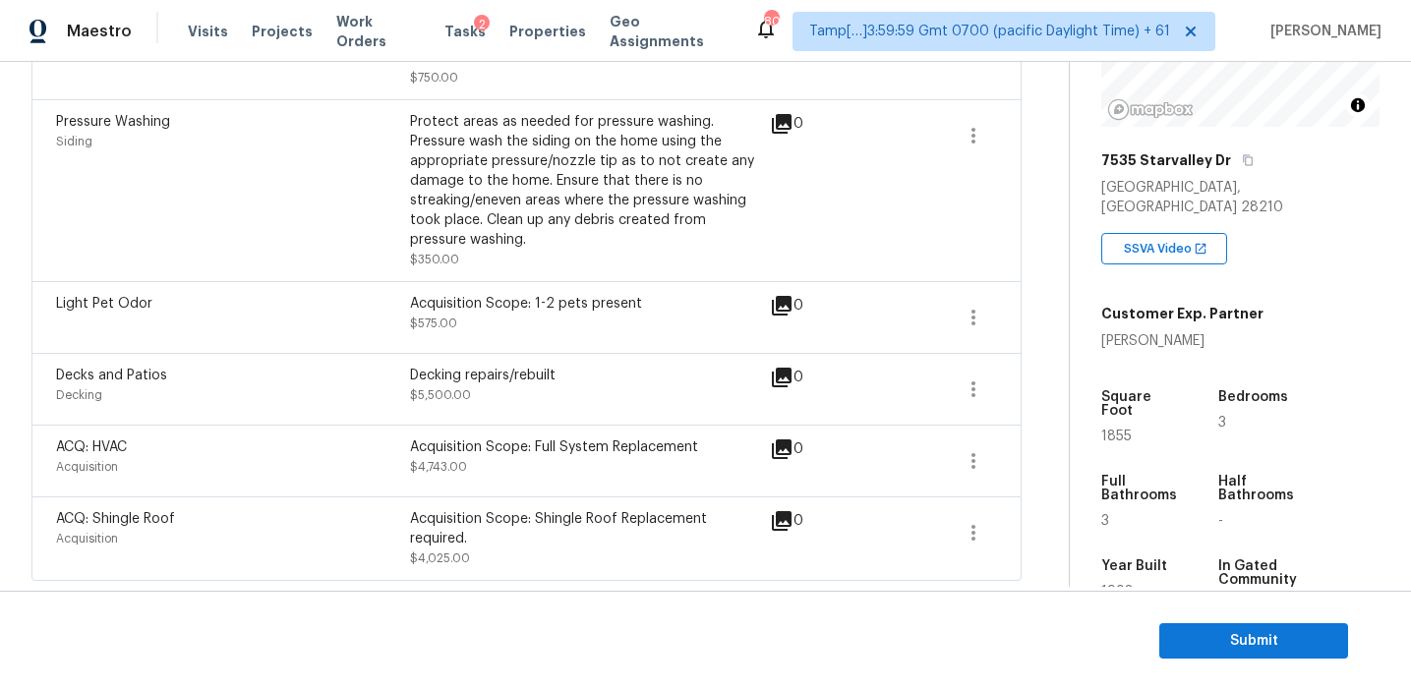
click at [572, 391] on div "Decking repairs/rebuilt $5,500.00" at bounding box center [587, 389] width 354 height 47
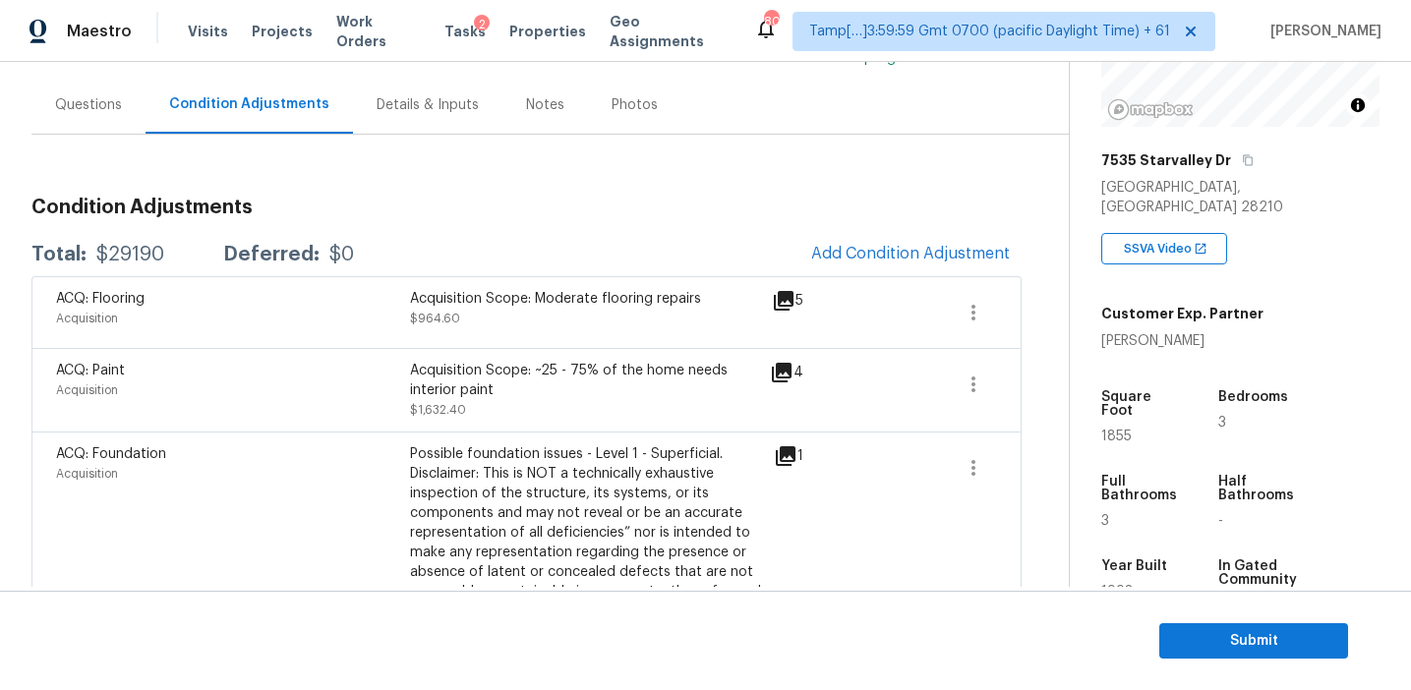
scroll to position [162, 0]
click at [510, 242] on div "Total: $29190 Deferred: $0 Add Condition Adjustment" at bounding box center [526, 255] width 990 height 43
click at [1228, 638] on span "Submit" at bounding box center [1253, 641] width 157 height 25
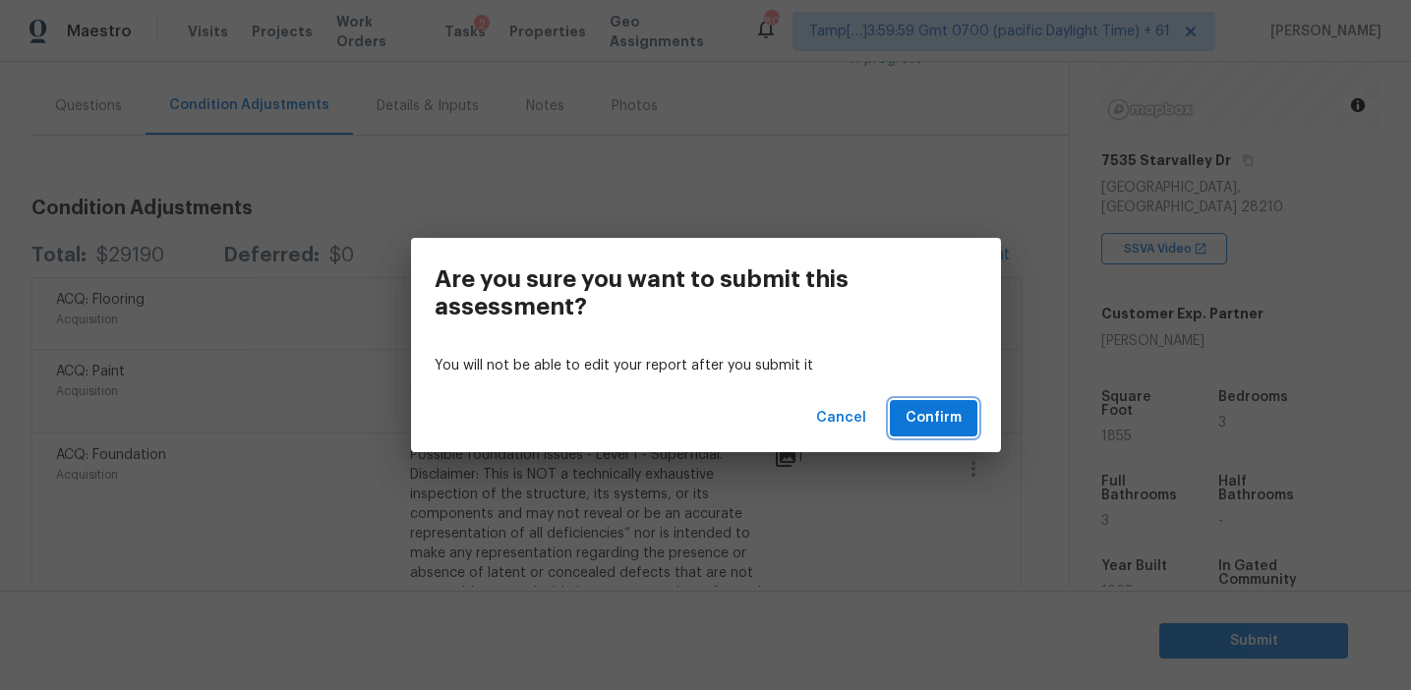
click at [962, 420] on button "Confirm" at bounding box center [934, 418] width 88 height 36
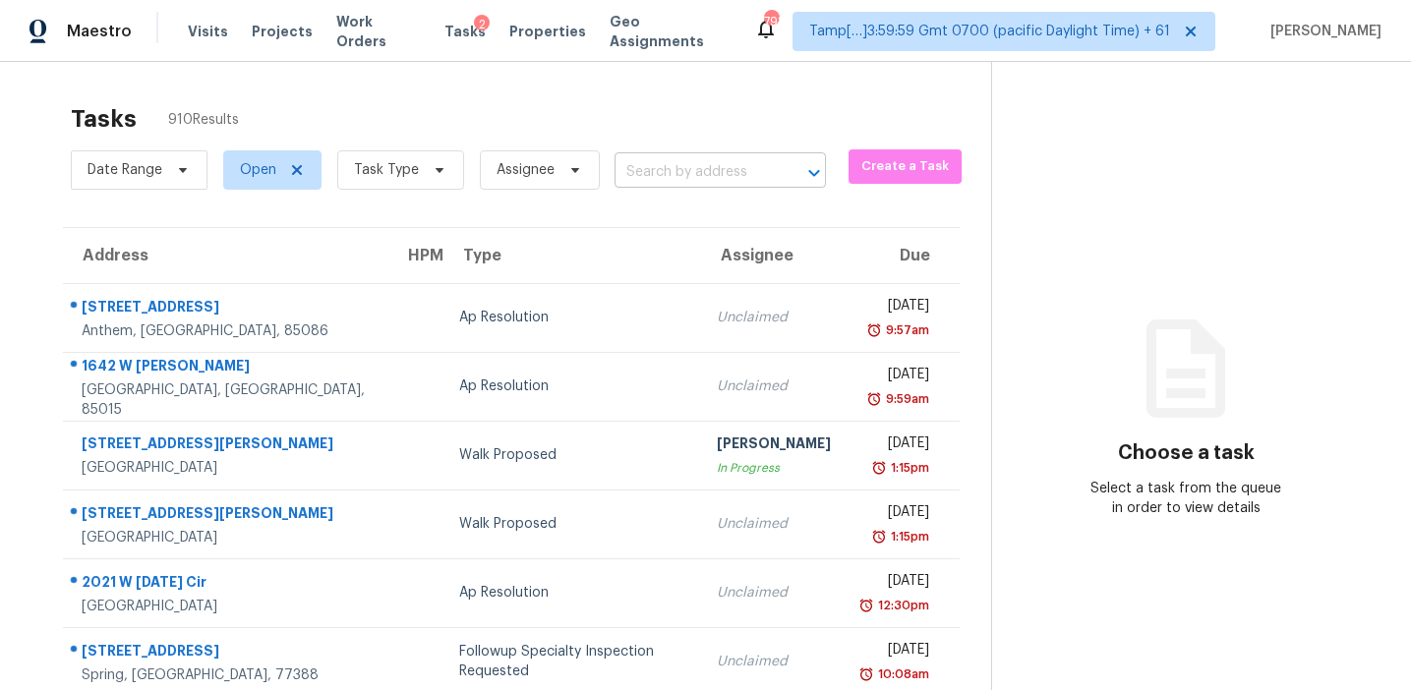
click at [644, 157] on input "text" at bounding box center [692, 172] width 156 height 30
paste input "2269 Parkin Rd, Jacksonville, FL 32218"
type input "2269 Parkin Rd, Jacksonville, FL 32218"
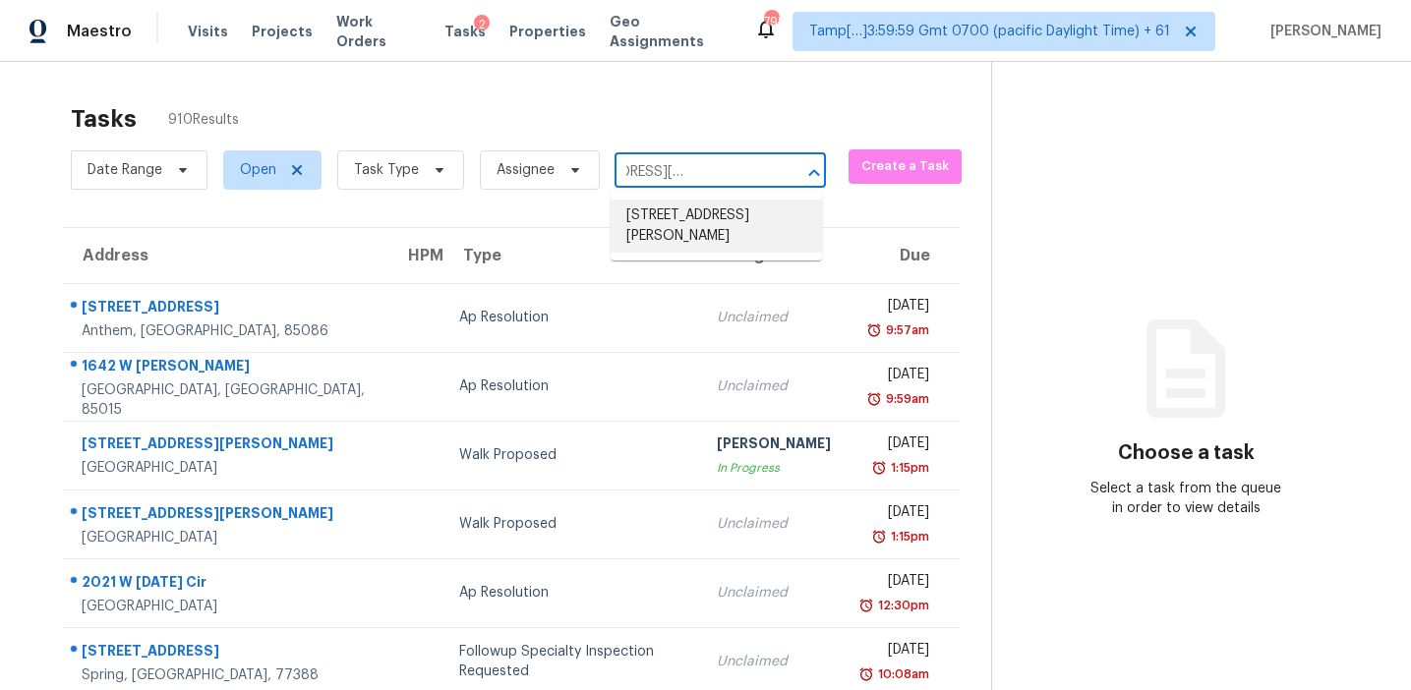
click at [672, 228] on li "2269 Parkin Rd, Jacksonville, FL 32218" at bounding box center [716, 226] width 211 height 53
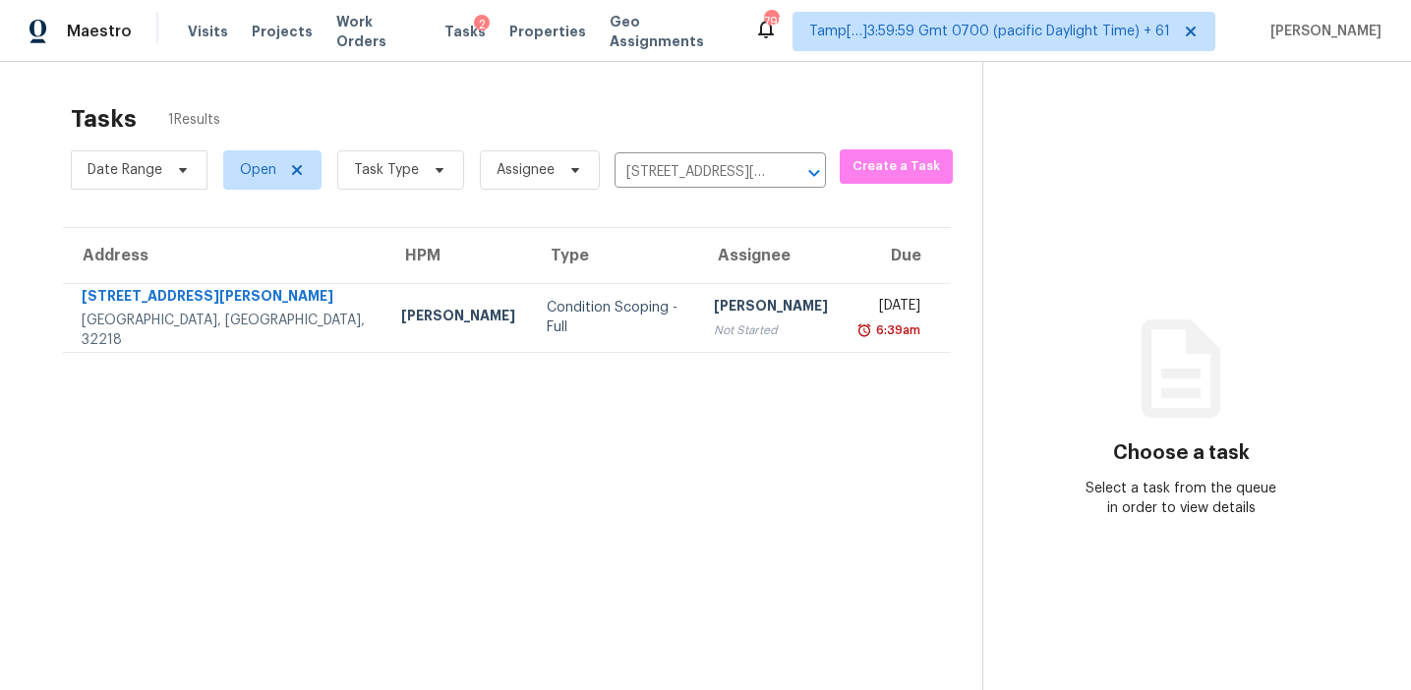
click at [714, 334] on div "Not Started" at bounding box center [771, 331] width 114 height 20
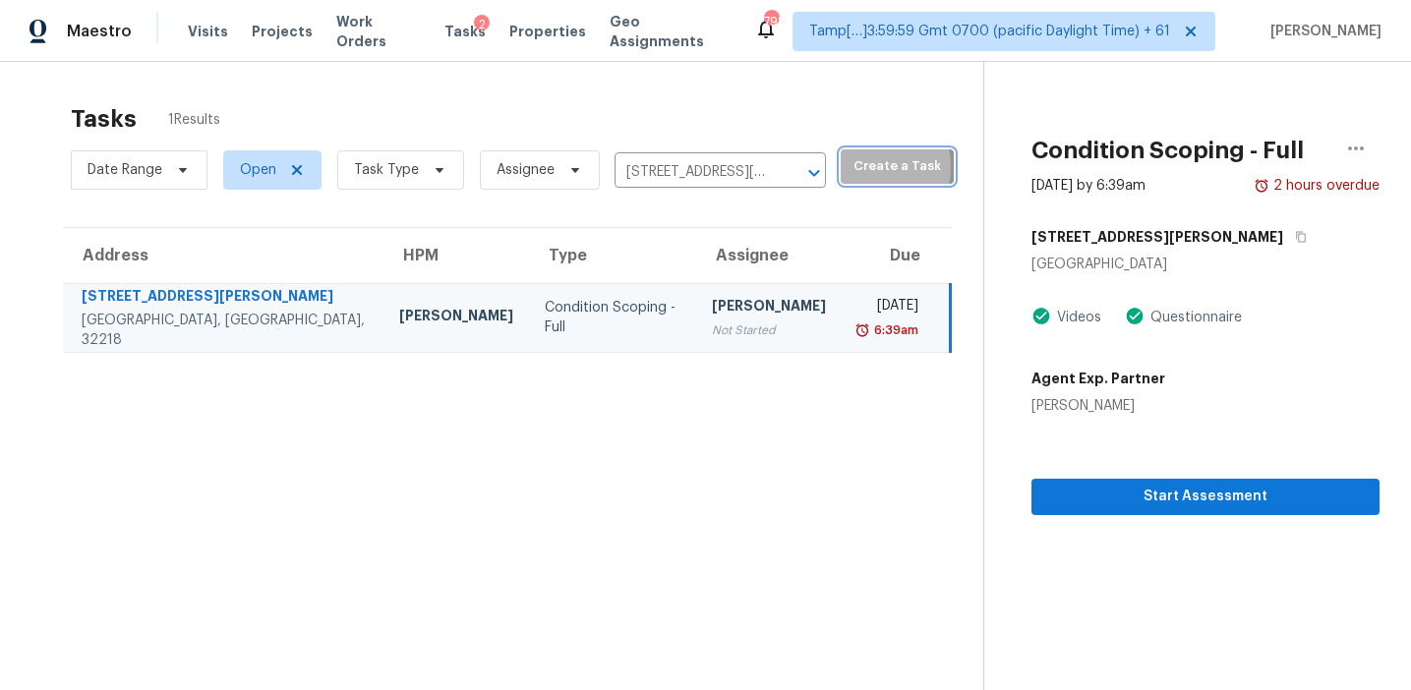
click at [852, 167] on span "Create a Task" at bounding box center [896, 166] width 93 height 23
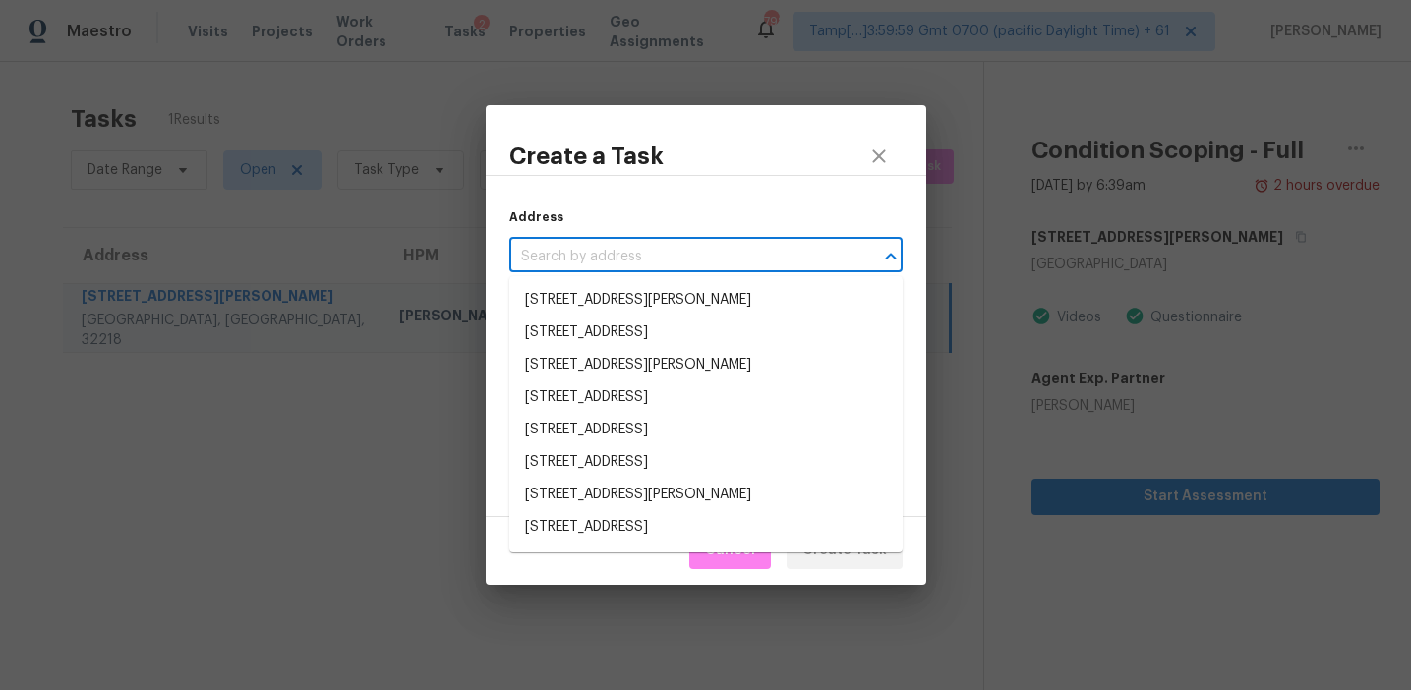
click at [643, 267] on input "text" at bounding box center [678, 257] width 338 height 30
paste input "3210 Arbor Oaks Dr, Snellville, GA 30039"
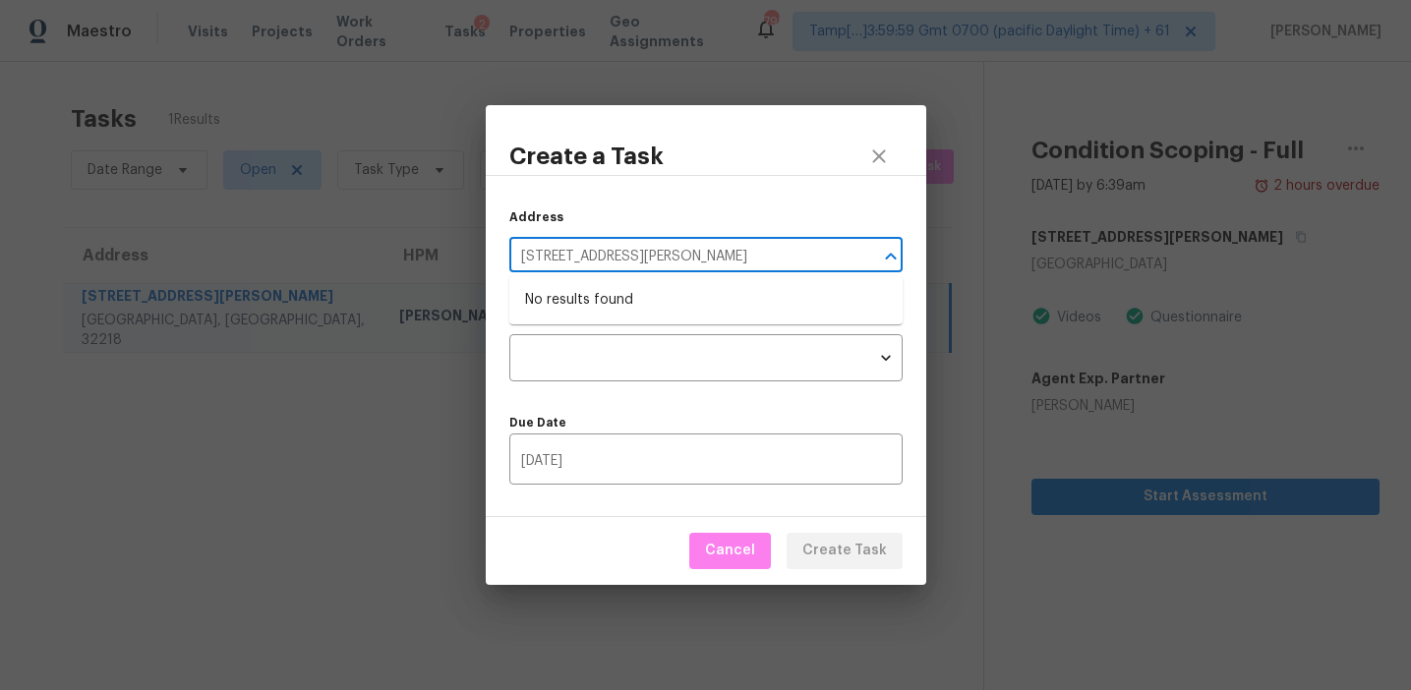
type input "3210 Arbor Oaks Dr, Snellville, GA 30039"
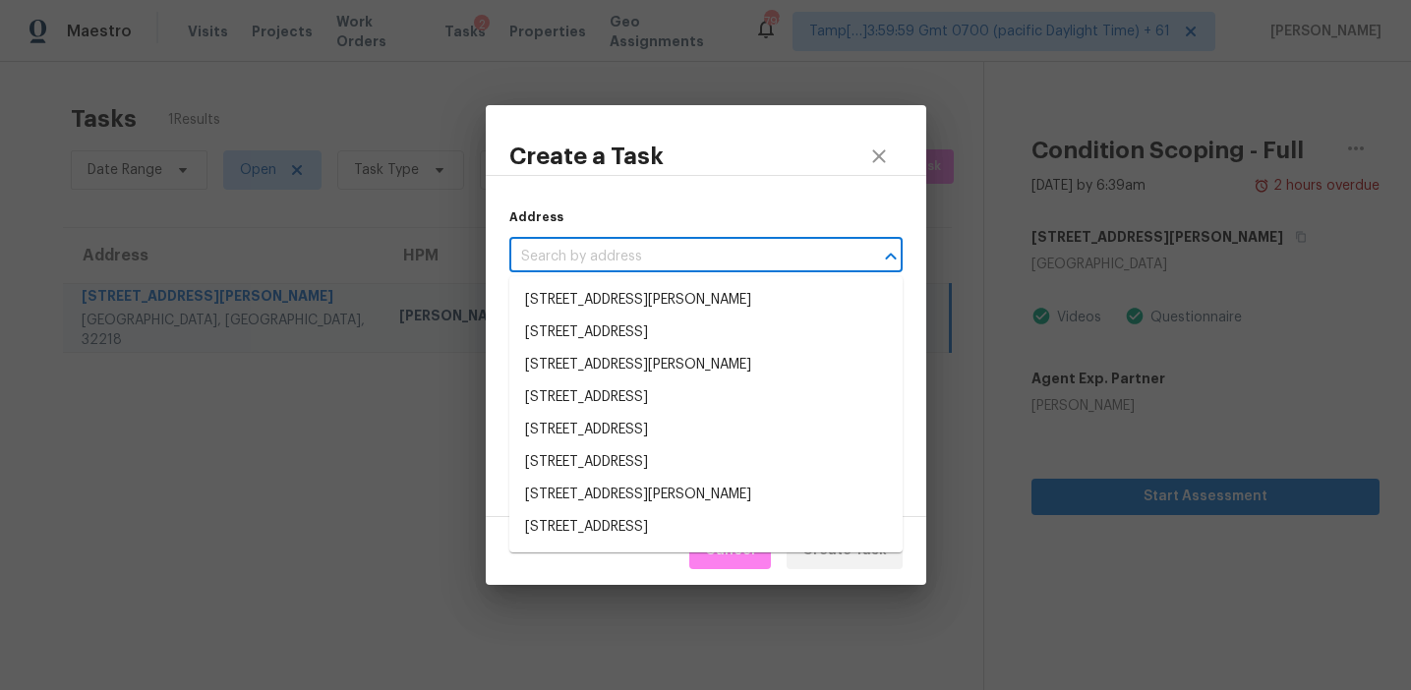
click at [612, 253] on input "text" at bounding box center [678, 257] width 338 height 30
paste input "3210 Arbor Oaks Dr, Snellville, GA 30039"
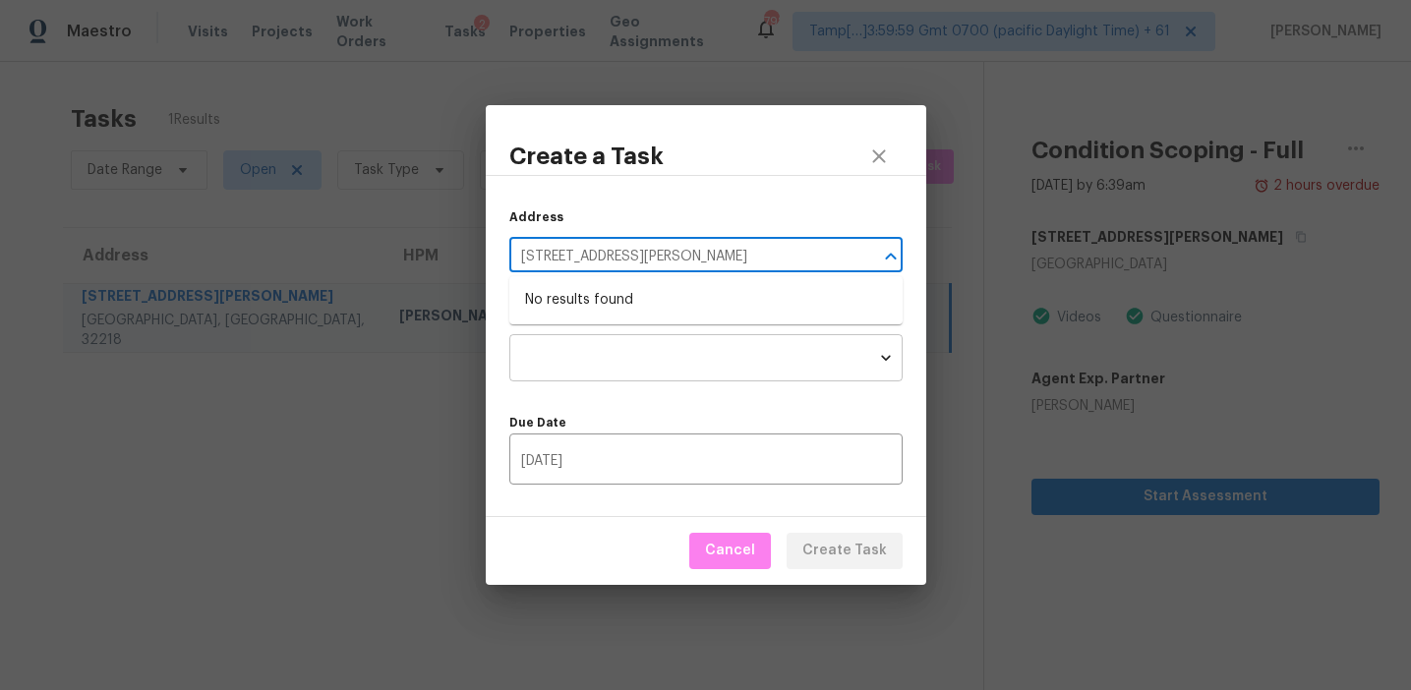
type input "3210 Arbor Oaks Dr, Snellville, GA 30039"
click at [600, 337] on body "Maestro Visits Projects Work Orders Tasks 2 Properties Geo Assignments 798 Tamp…" at bounding box center [705, 345] width 1411 height 690
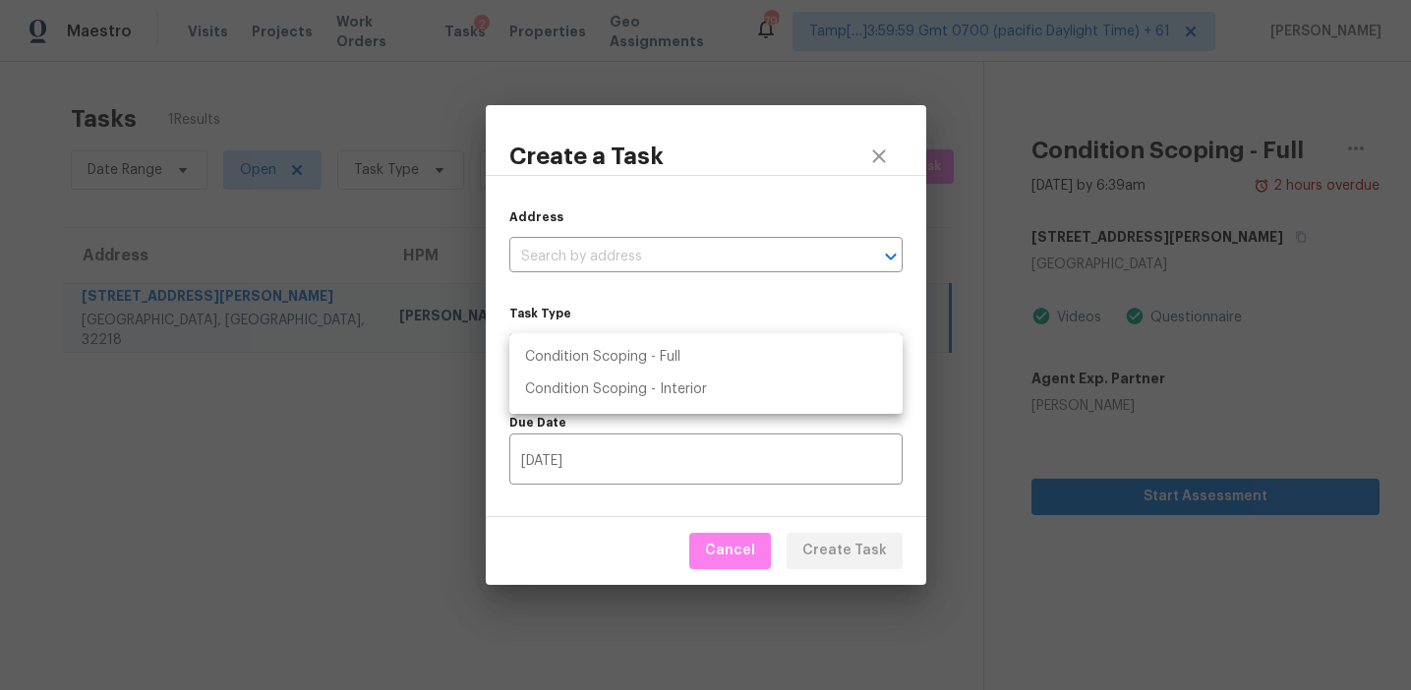
click at [602, 359] on li "Condition Scoping - Full" at bounding box center [705, 357] width 393 height 32
type input "virtual_full_assessment"
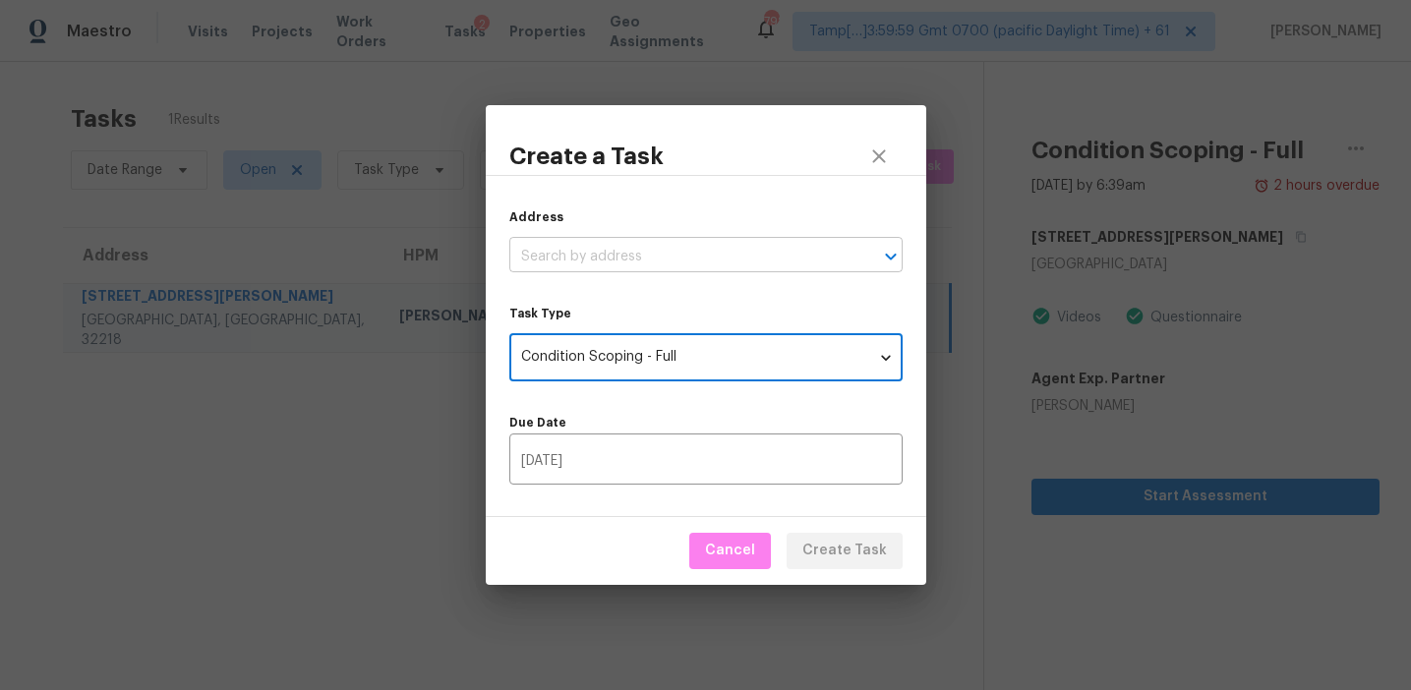
click at [565, 264] on input "text" at bounding box center [678, 257] width 338 height 30
paste input "3210 Arbor Oaks Dr, Snellville, GA 30039"
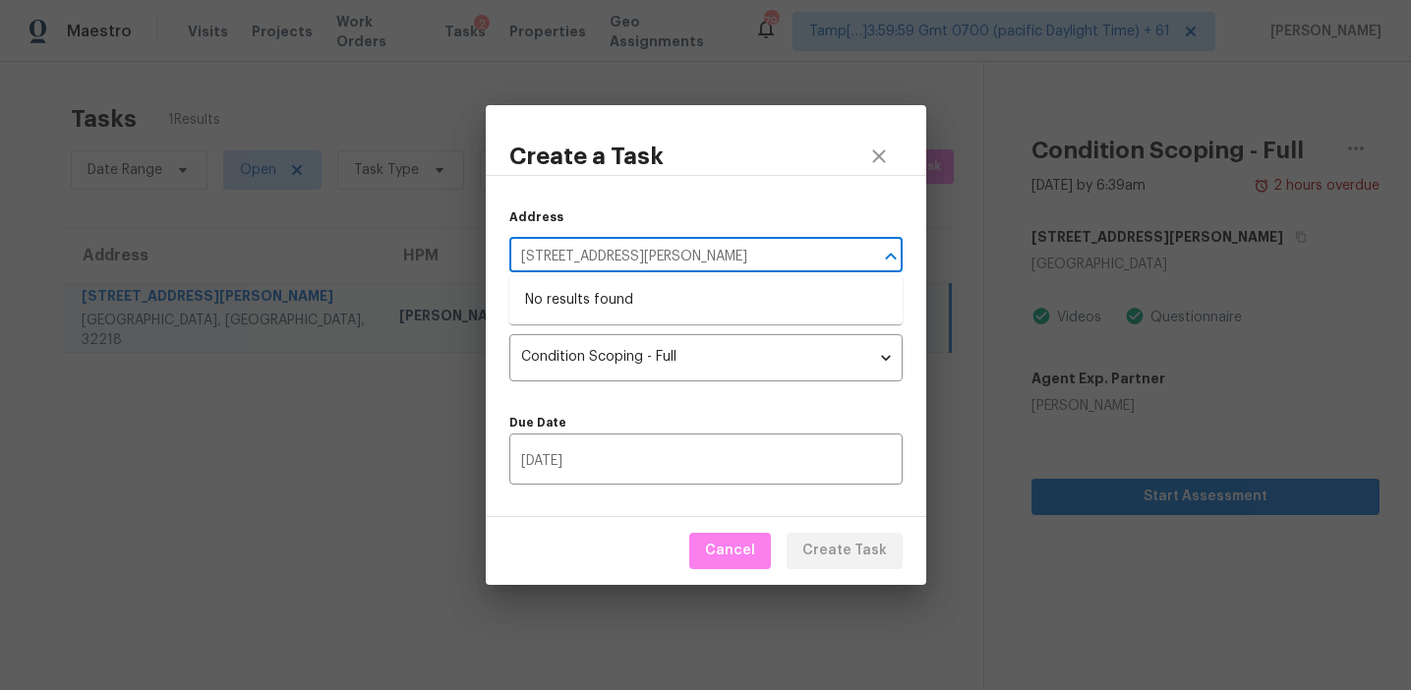
type input "3210 Arbor Oaks Dr, Snellville, GA 30039"
click at [230, 92] on div "Create a Task Address ​ Task Type Condition Scoping - Full virtual_full_assessm…" at bounding box center [705, 345] width 1411 height 690
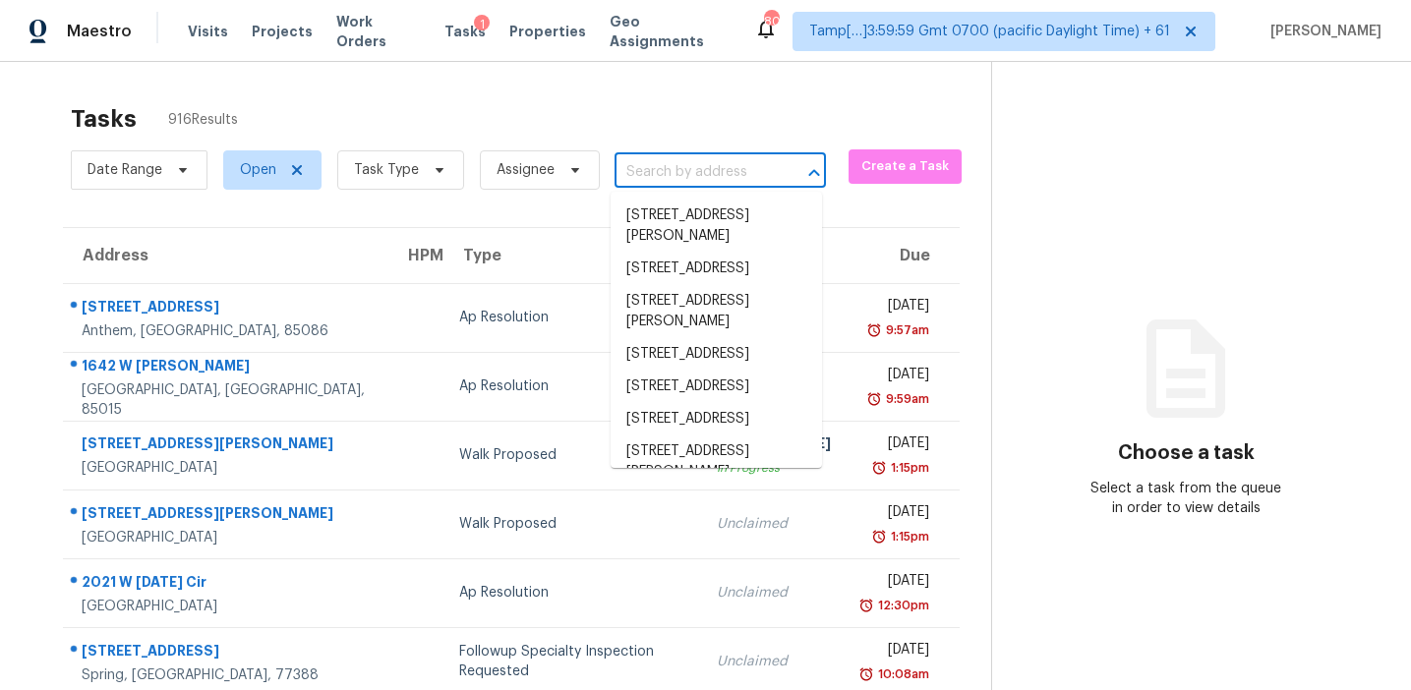
click at [659, 175] on input "text" at bounding box center [692, 172] width 156 height 30
click at [858, 167] on span "Create a Task" at bounding box center [904, 166] width 93 height 23
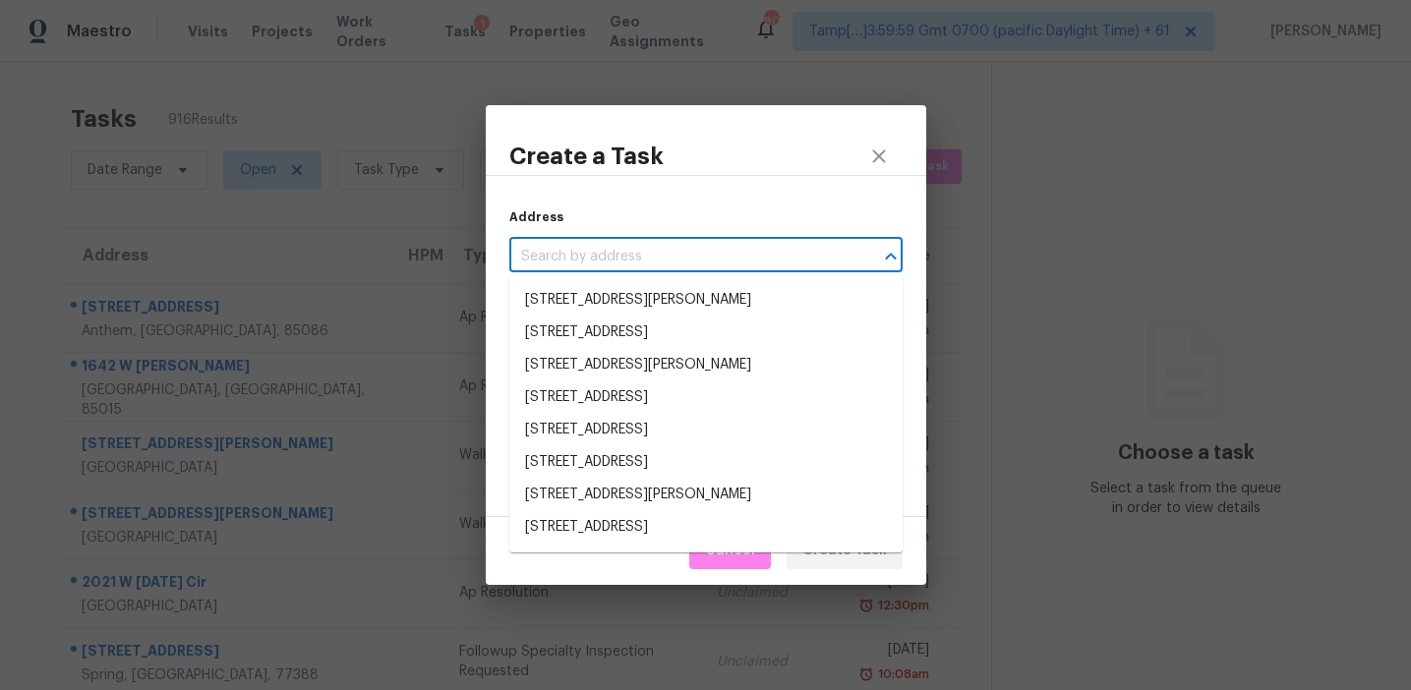
click at [660, 260] on input "text" at bounding box center [678, 257] width 338 height 30
paste input "3210 Arbor Oaks Dr, Snellville, GA 30039"
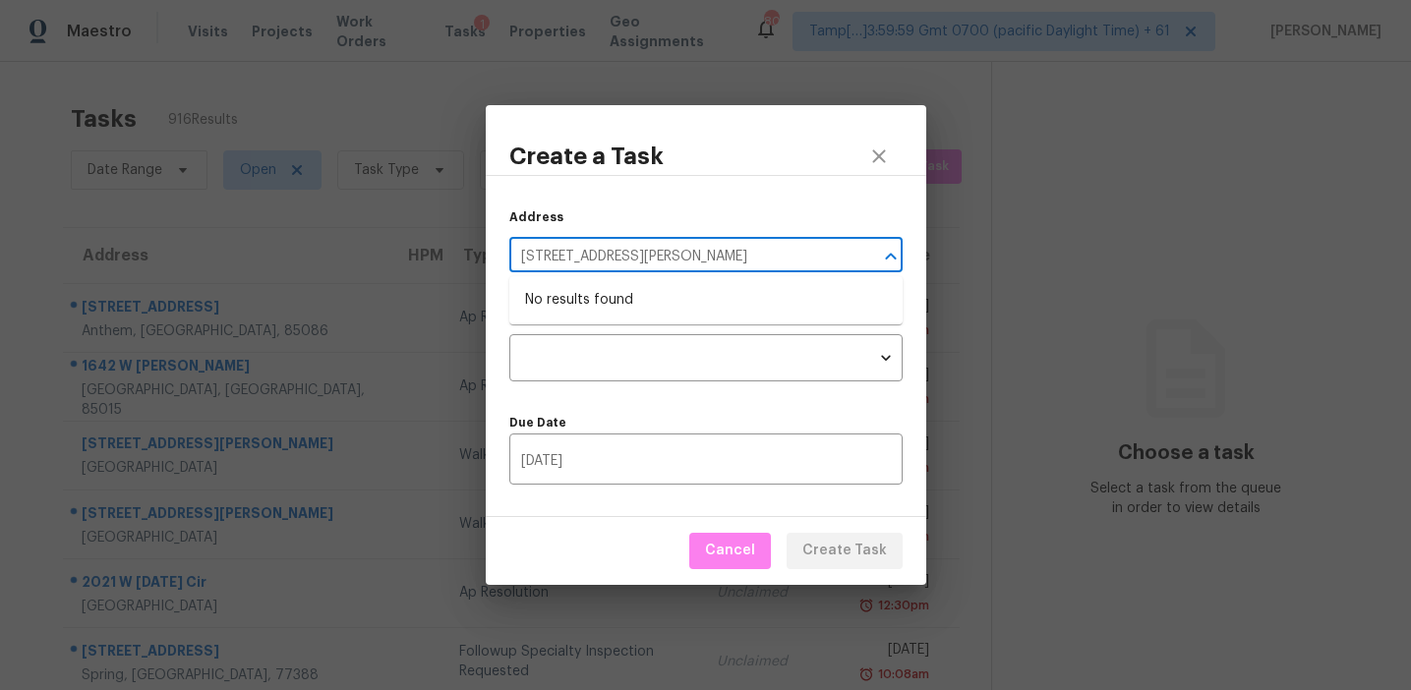
type input "3210 Arbor Oaks Dr, Snellville, GA 30039"
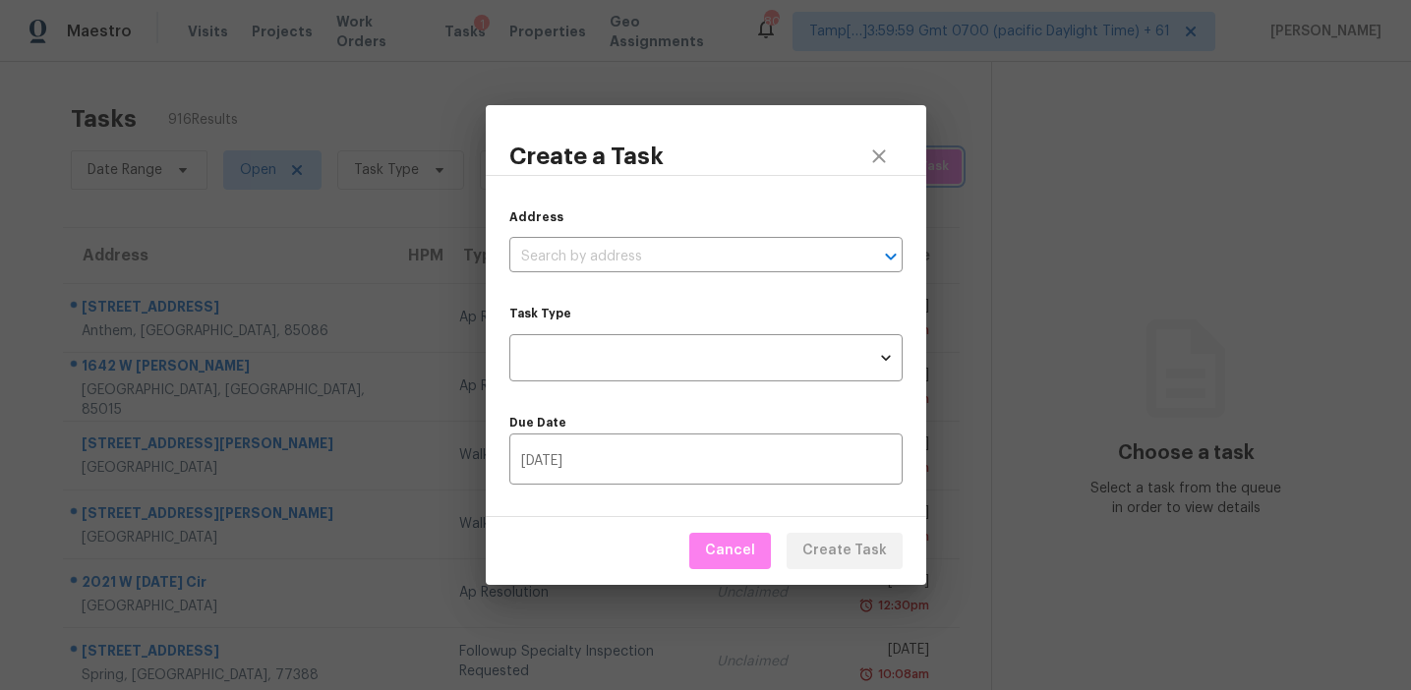
click at [425, 166] on div "Create a Task Address ​ Task Type ​ Task Type Due Date 09/05/2025 ​ Cancel Crea…" at bounding box center [705, 345] width 1411 height 690
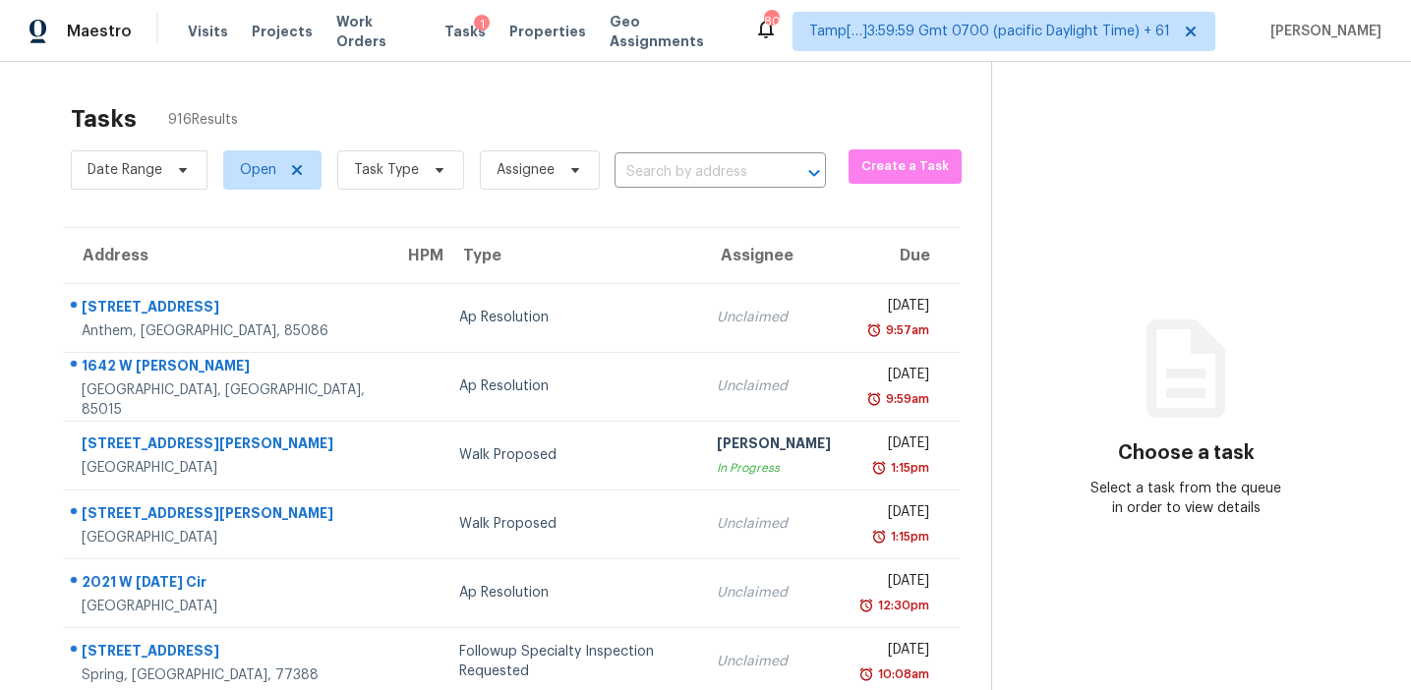
click at [403, 114] on div "Tasks 916 Results" at bounding box center [531, 118] width 920 height 51
click at [694, 166] on input "text" at bounding box center [692, 172] width 156 height 30
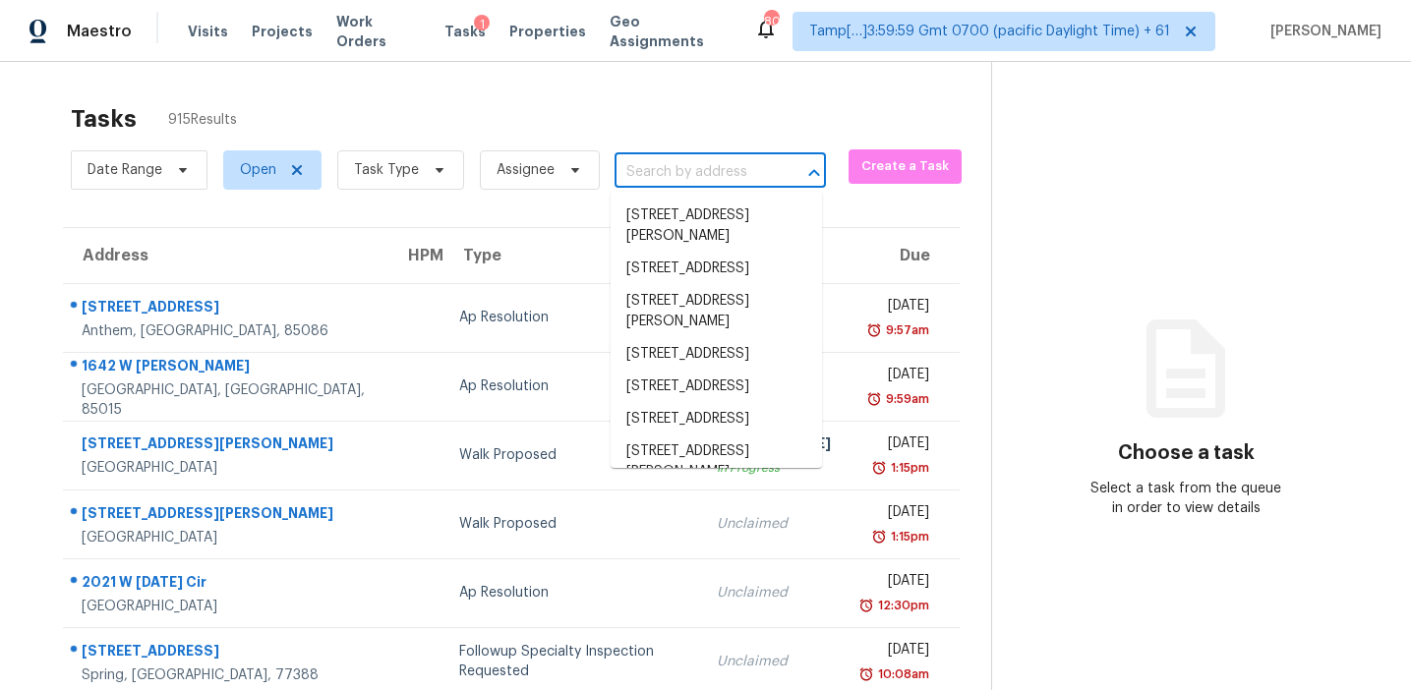
paste input "3210 Arbor Oaks Dr, Snellville, GA 30039"
type input "3210 Arbor Oaks Dr, Snellville, GA 30039"
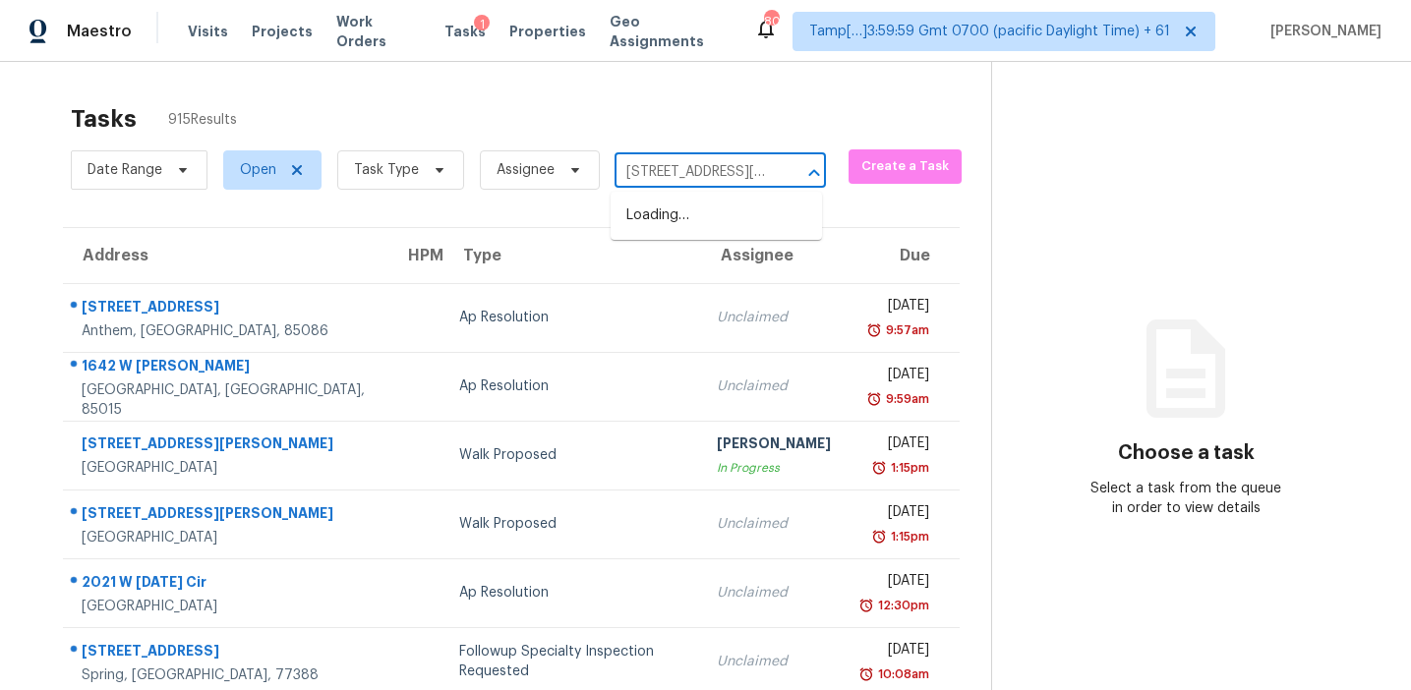
scroll to position [0, 118]
click at [735, 243] on li "3210 Arbor Oaks Dr, Snellville, GA 30039" at bounding box center [716, 226] width 211 height 53
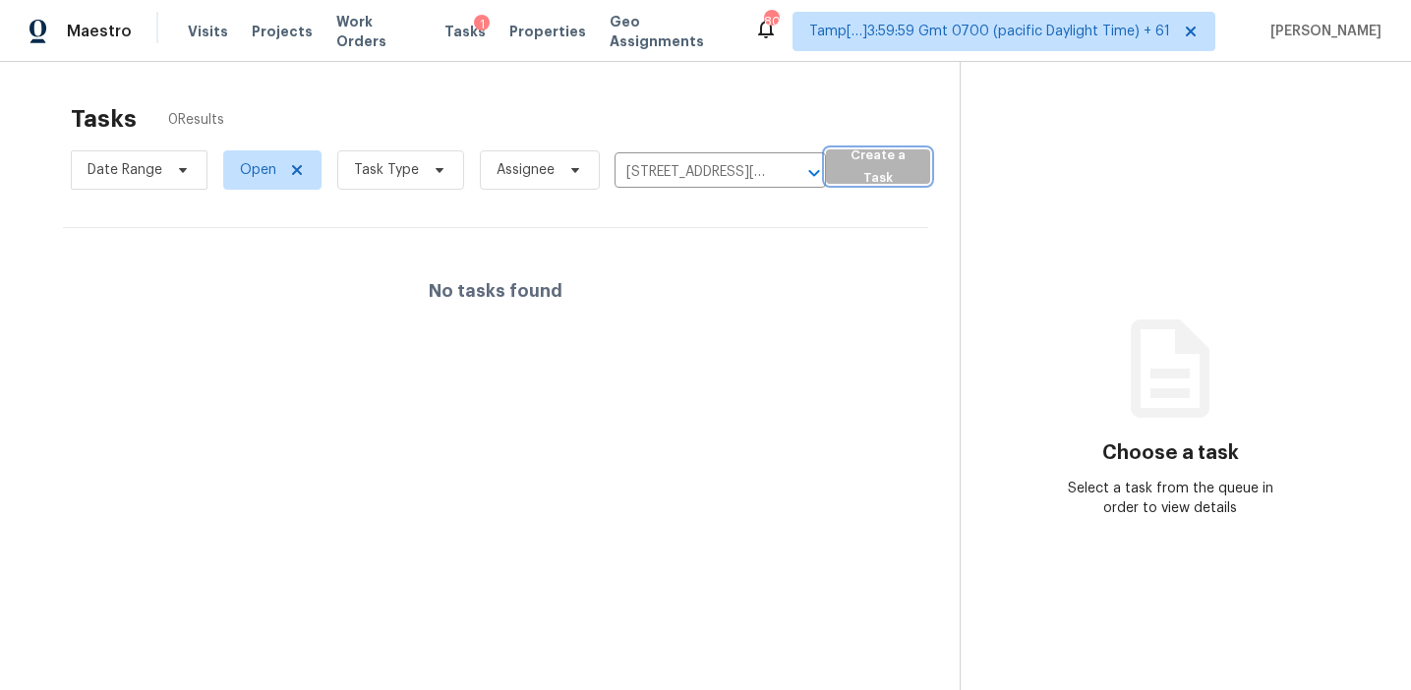
click at [858, 168] on span "Create a Task" at bounding box center [878, 167] width 85 height 45
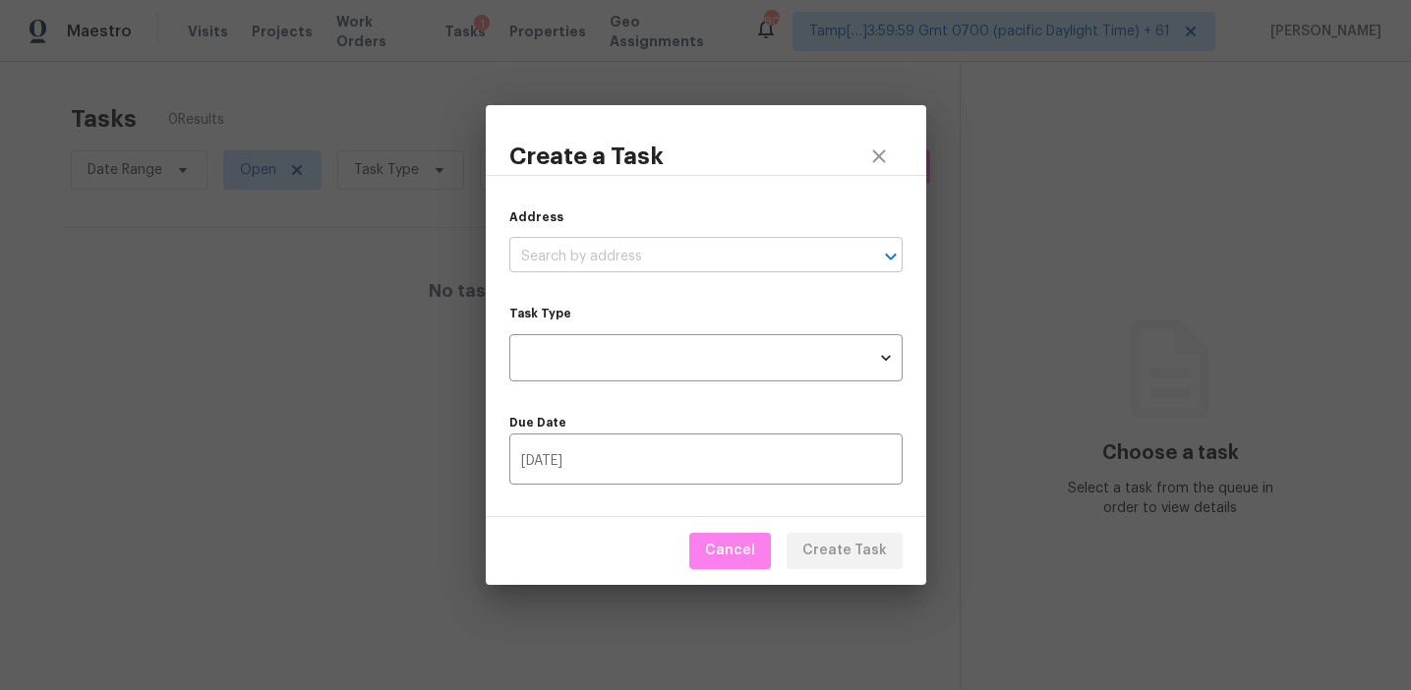
click at [763, 267] on input "text" at bounding box center [678, 257] width 338 height 30
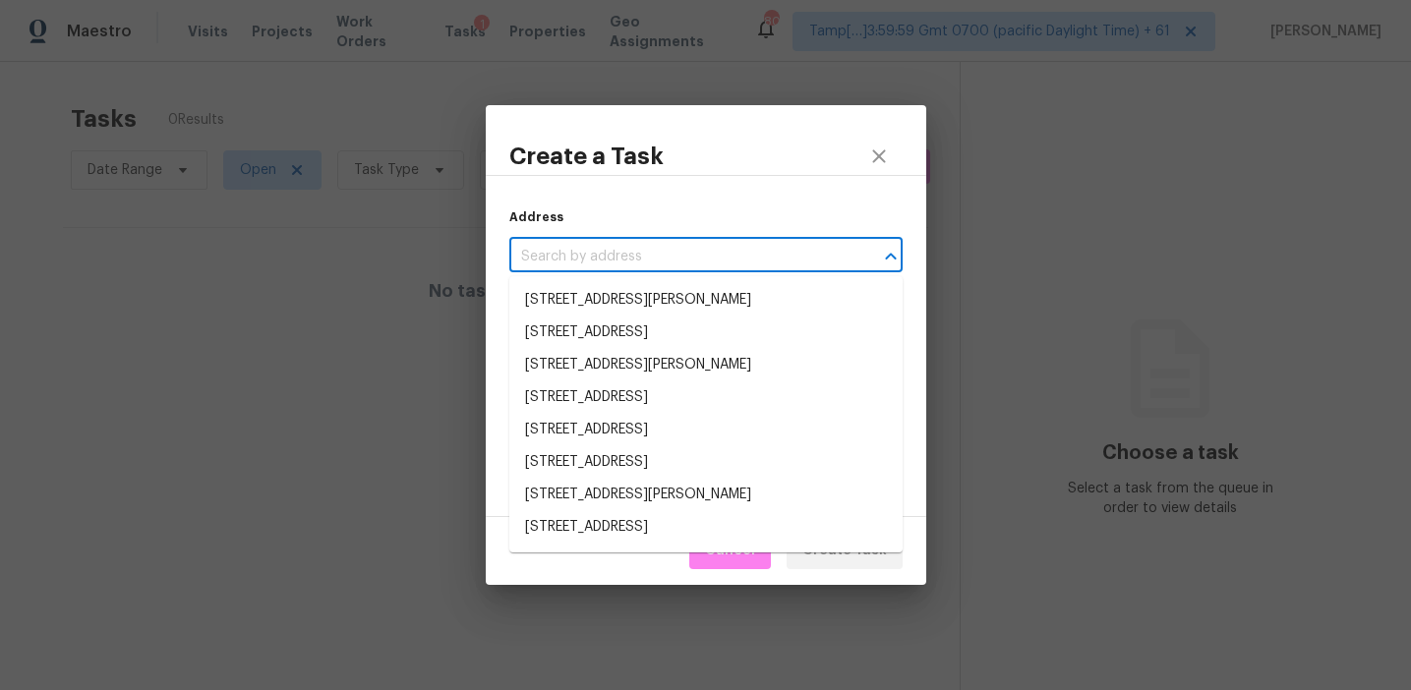
paste input "3210 Arbor Oaks Dr, Snellville, GA 30039"
type input "3210 Arbor Oaks Dr, Snellville, GA 30039"
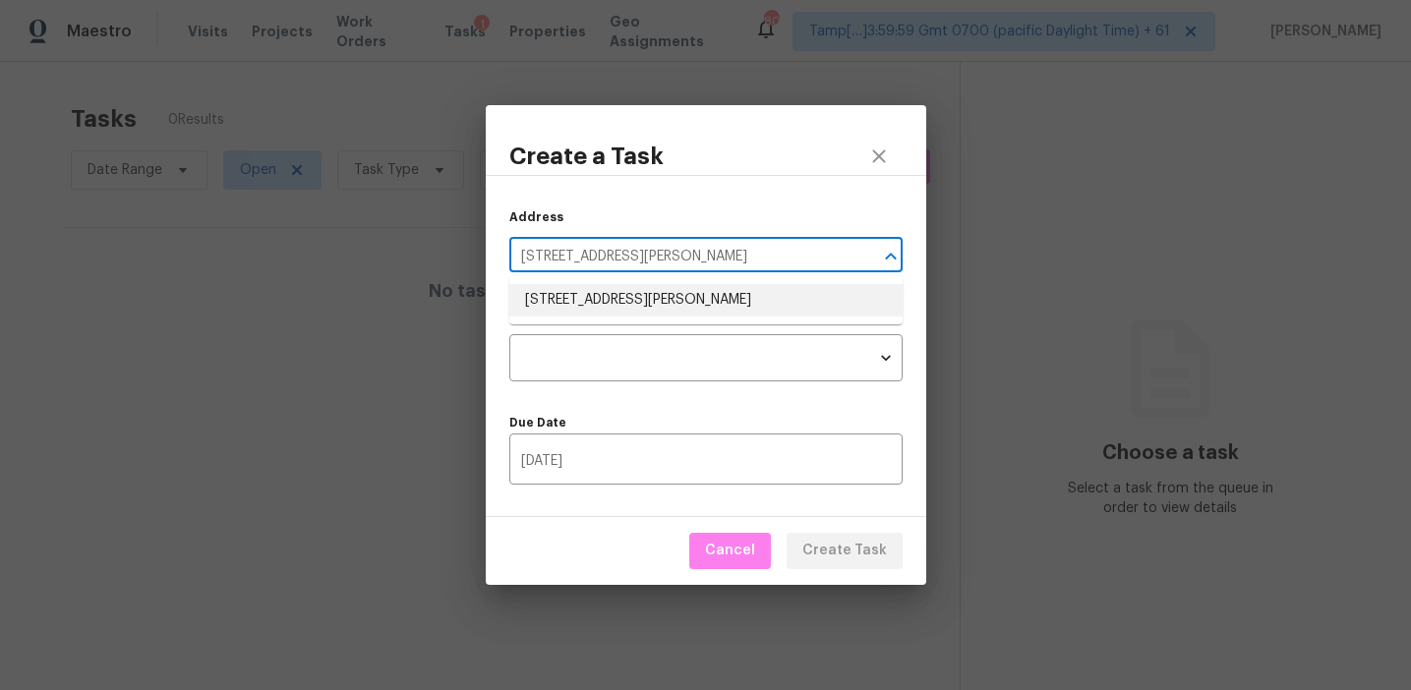
click at [740, 299] on li "3210 Arbor Oaks Dr, Snellville, GA 30039" at bounding box center [705, 300] width 393 height 32
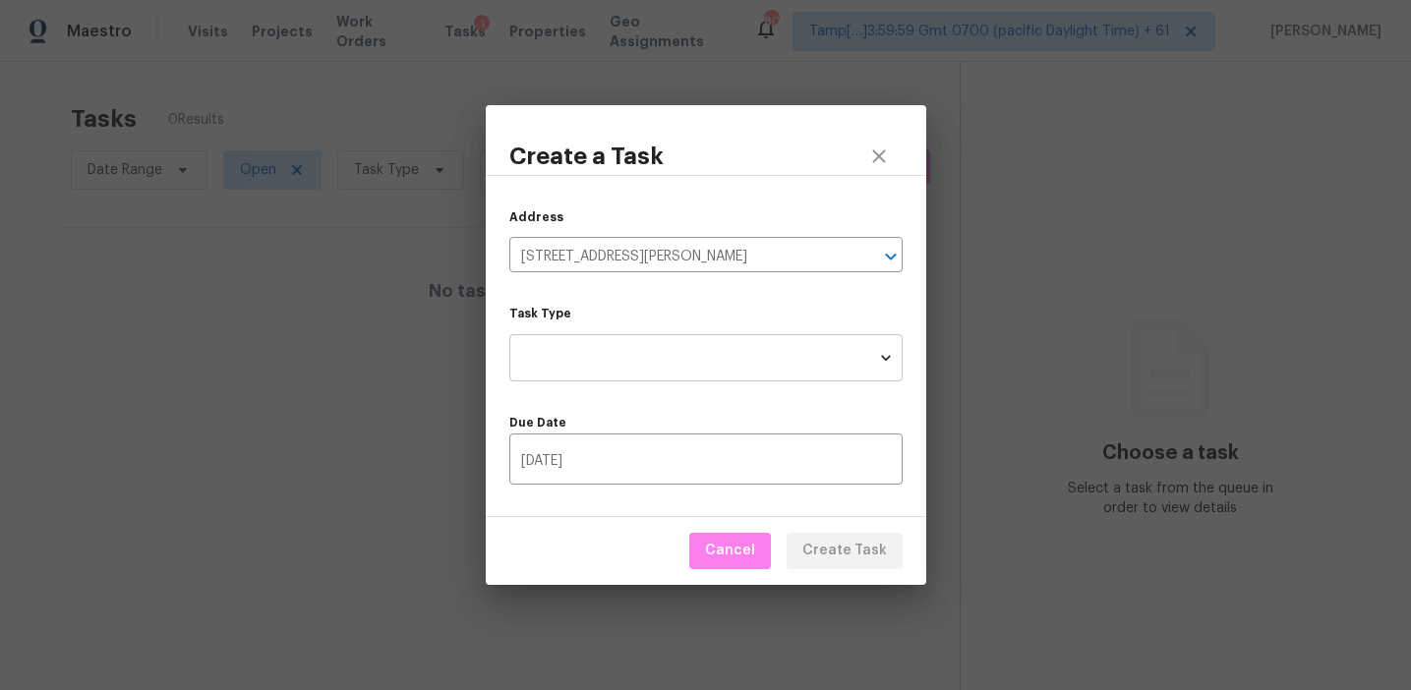
click at [663, 353] on body "Maestro Visits Projects Work Orders Tasks 1 Properties Geo Assignments 805 Tamp…" at bounding box center [705, 345] width 1411 height 690
click at [661, 358] on li "Condition Scoping - Full" at bounding box center [705, 357] width 393 height 32
type input "virtual_full_assessment"
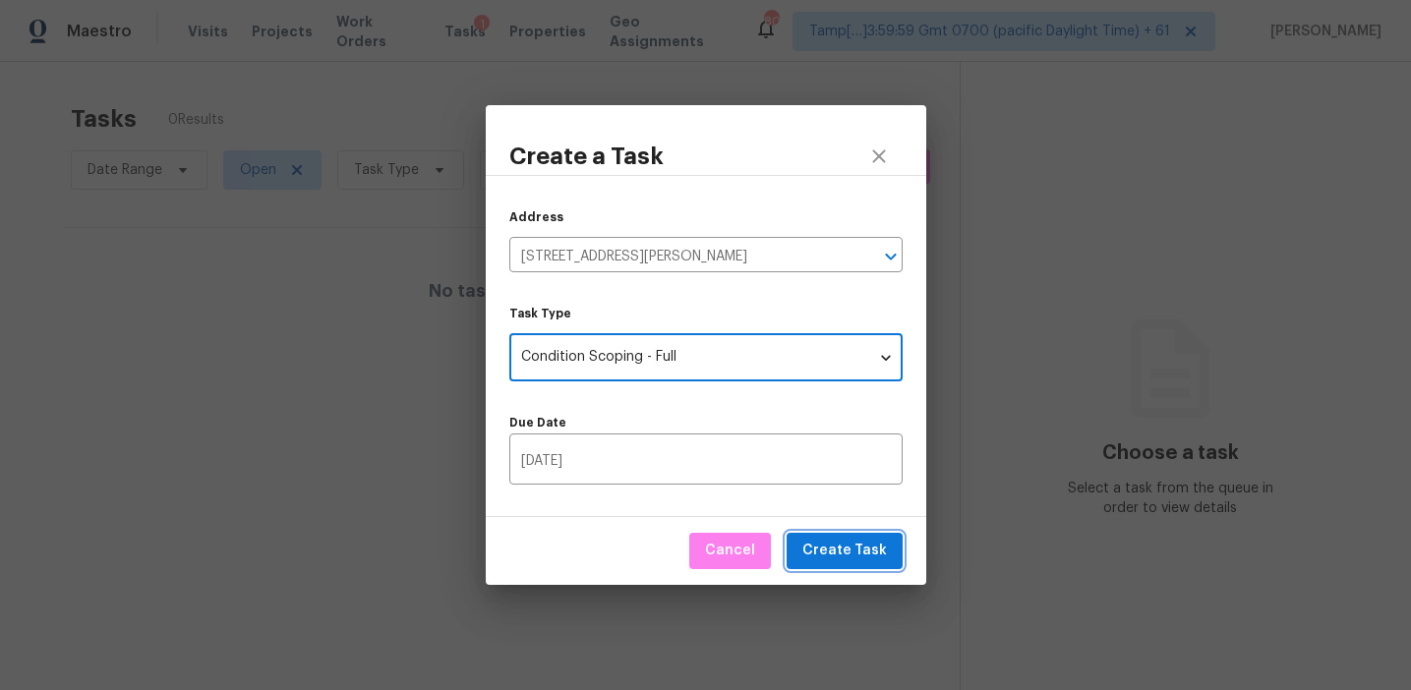
click at [847, 541] on span "Create Task" at bounding box center [844, 551] width 85 height 25
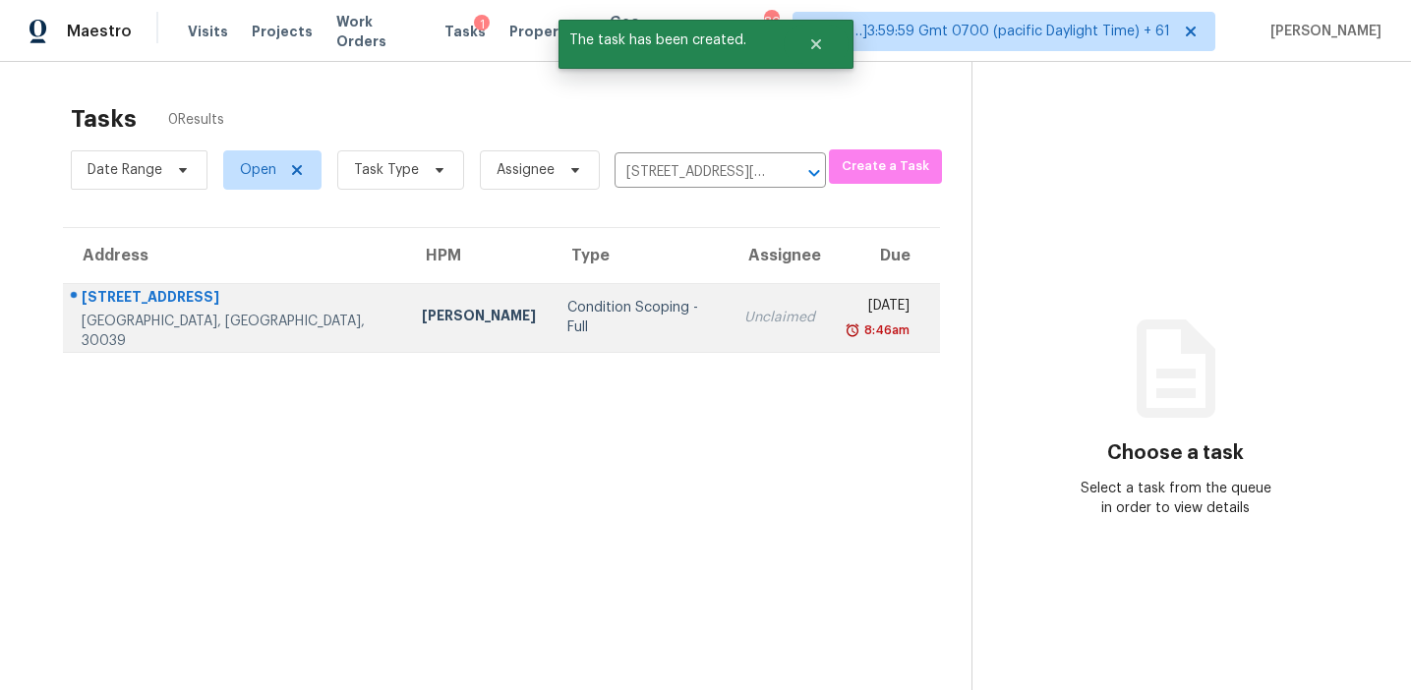
click at [743, 325] on td "Unclaimed" at bounding box center [780, 317] width 102 height 69
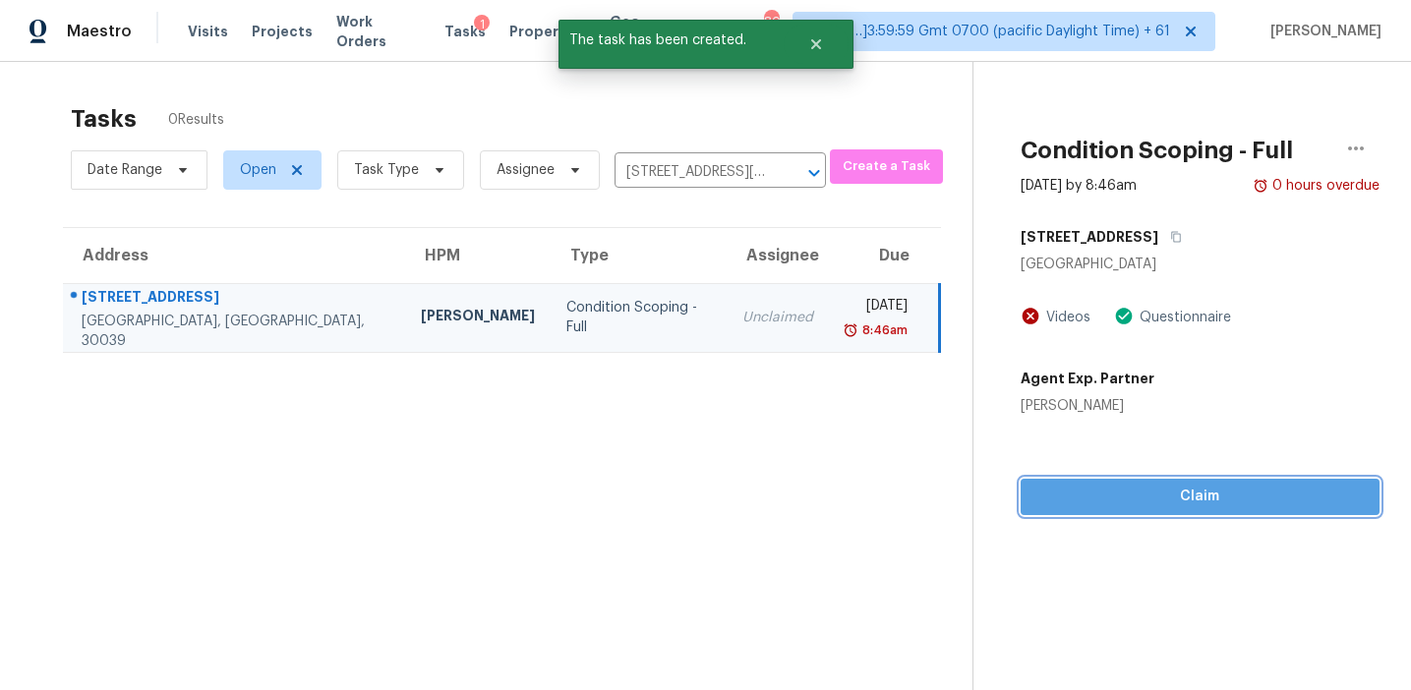
click at [1144, 487] on span "Claim" at bounding box center [1199, 497] width 327 height 25
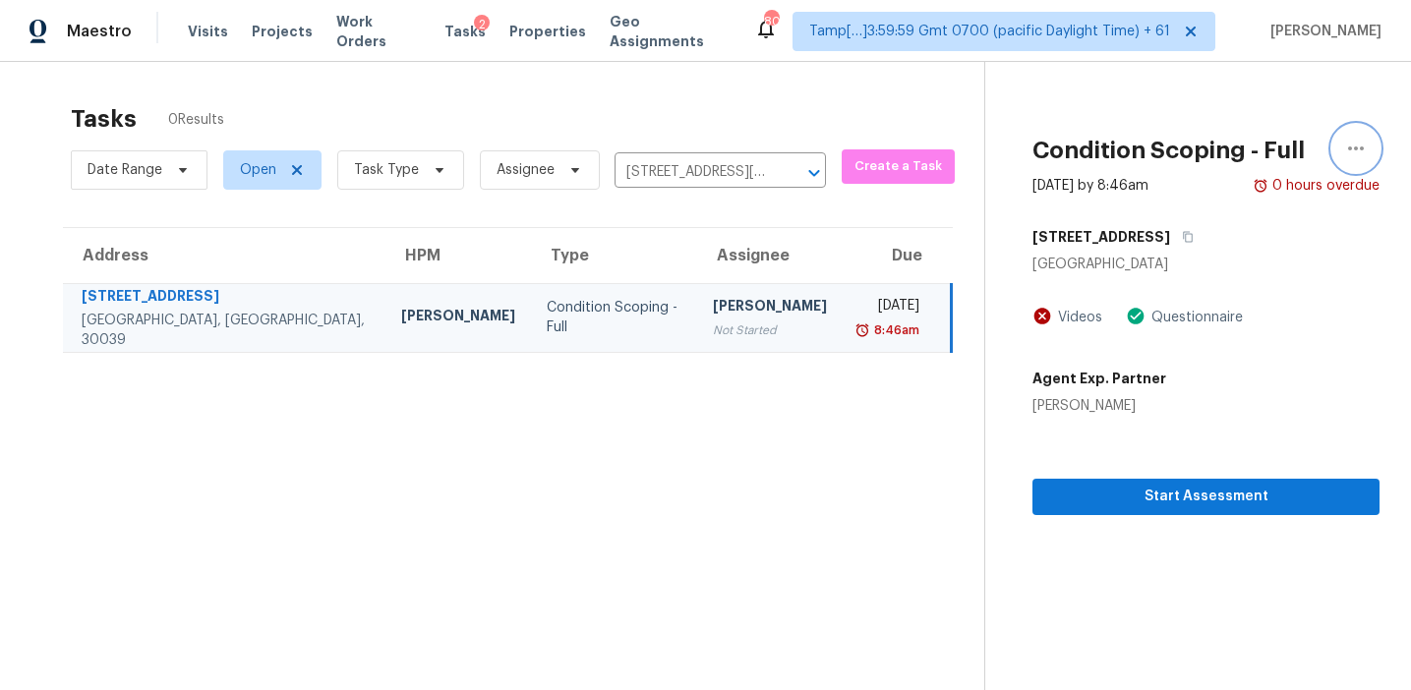
click at [1359, 153] on icon "button" at bounding box center [1356, 149] width 24 height 24
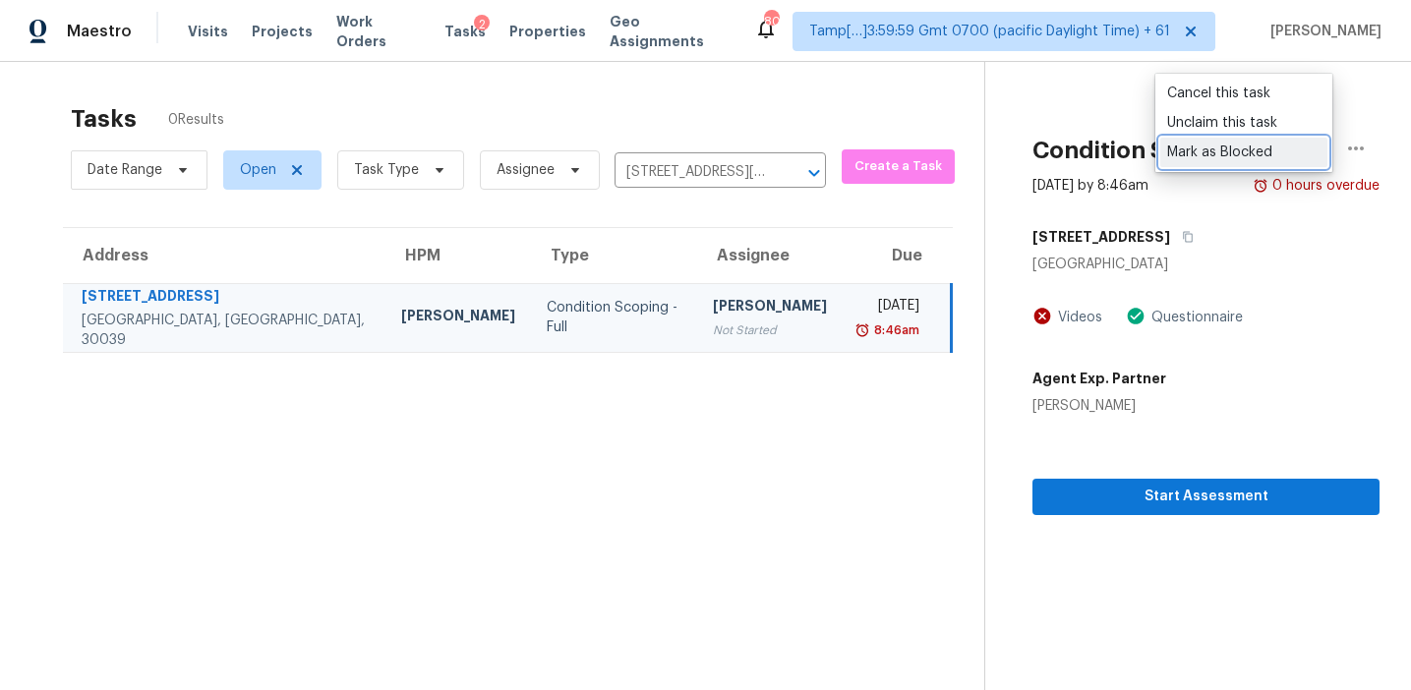
click at [1189, 149] on div "Mark as Blocked" at bounding box center [1243, 153] width 153 height 20
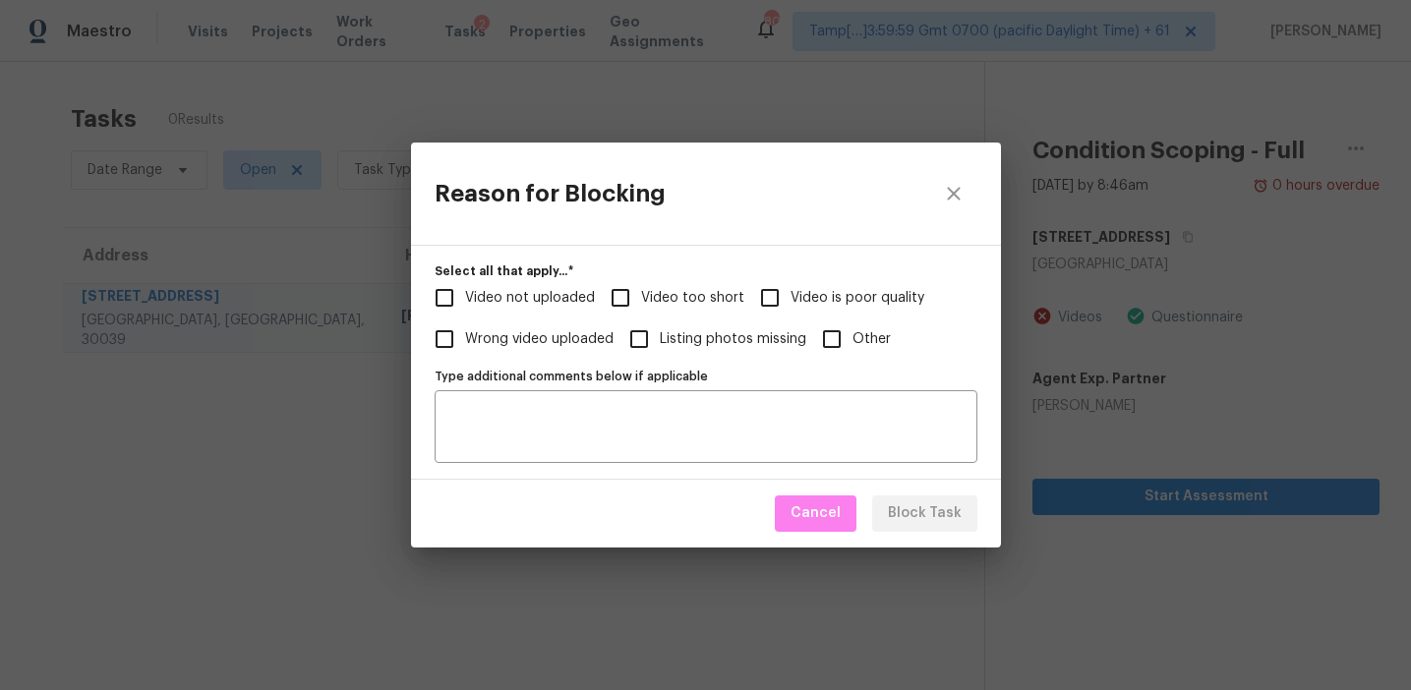
click at [553, 298] on span "Video not uploaded" at bounding box center [530, 298] width 130 height 21
click at [465, 298] on input "Video not uploaded" at bounding box center [444, 297] width 41 height 41
checkbox input "true"
click at [584, 434] on textarea "Type additional comments below if applicable" at bounding box center [705, 426] width 519 height 41
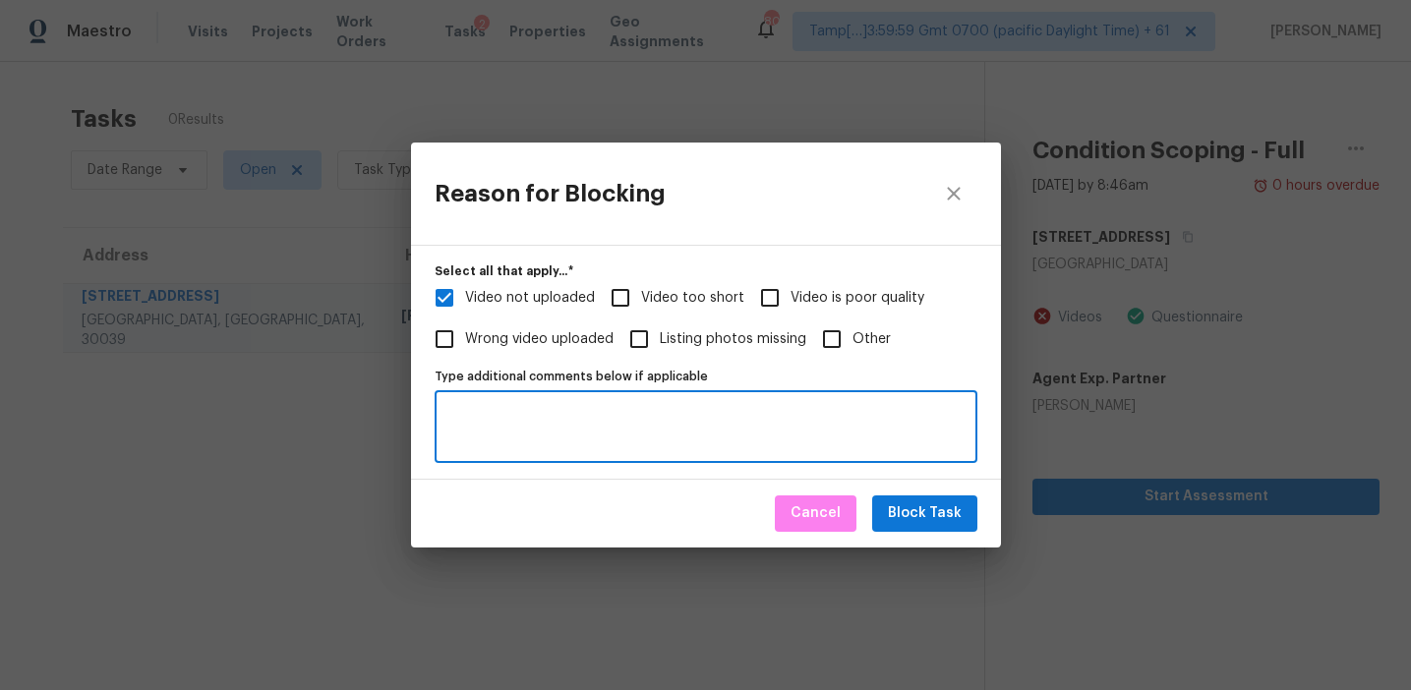
paste textarea "[URL][DOMAIN_NAME] - escalated to CEP."
type textarea "[URL][DOMAIN_NAME] - escalated to CEP."
click at [941, 511] on span "Block Task" at bounding box center [925, 513] width 74 height 25
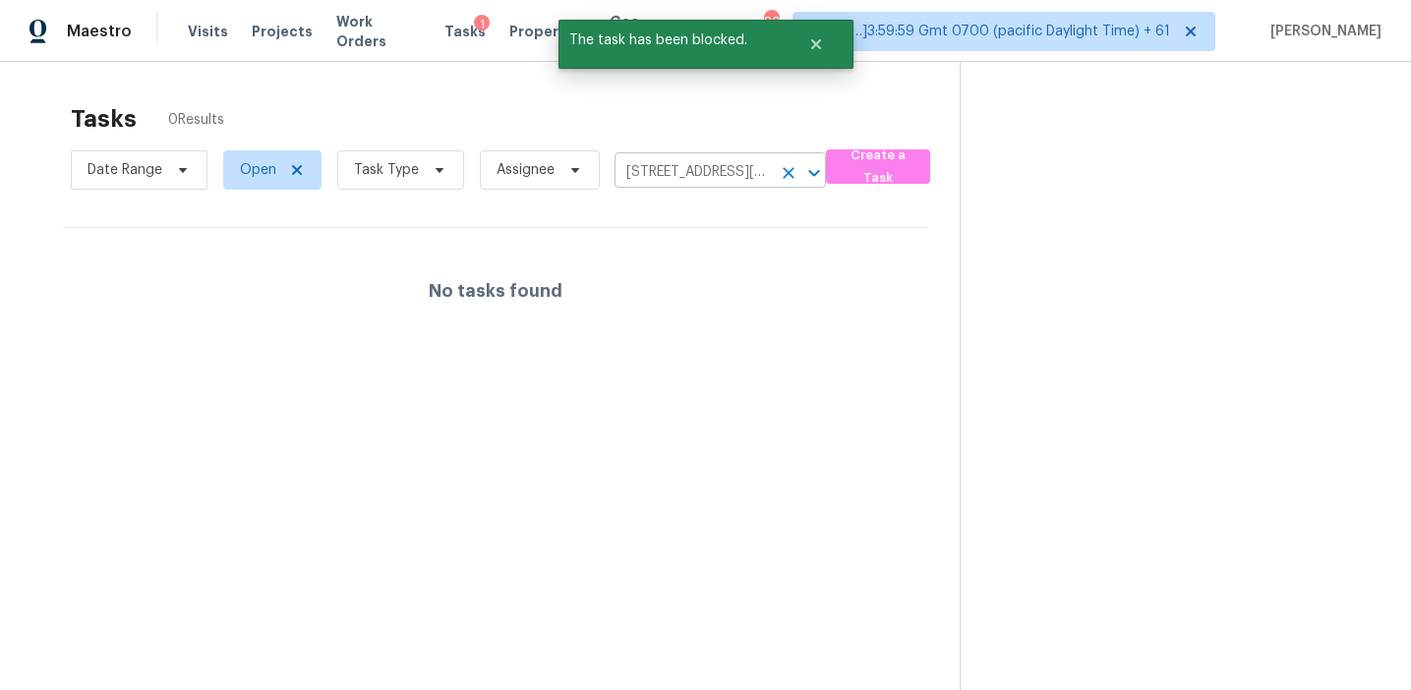
click at [788, 175] on icon "Clear" at bounding box center [789, 173] width 12 height 12
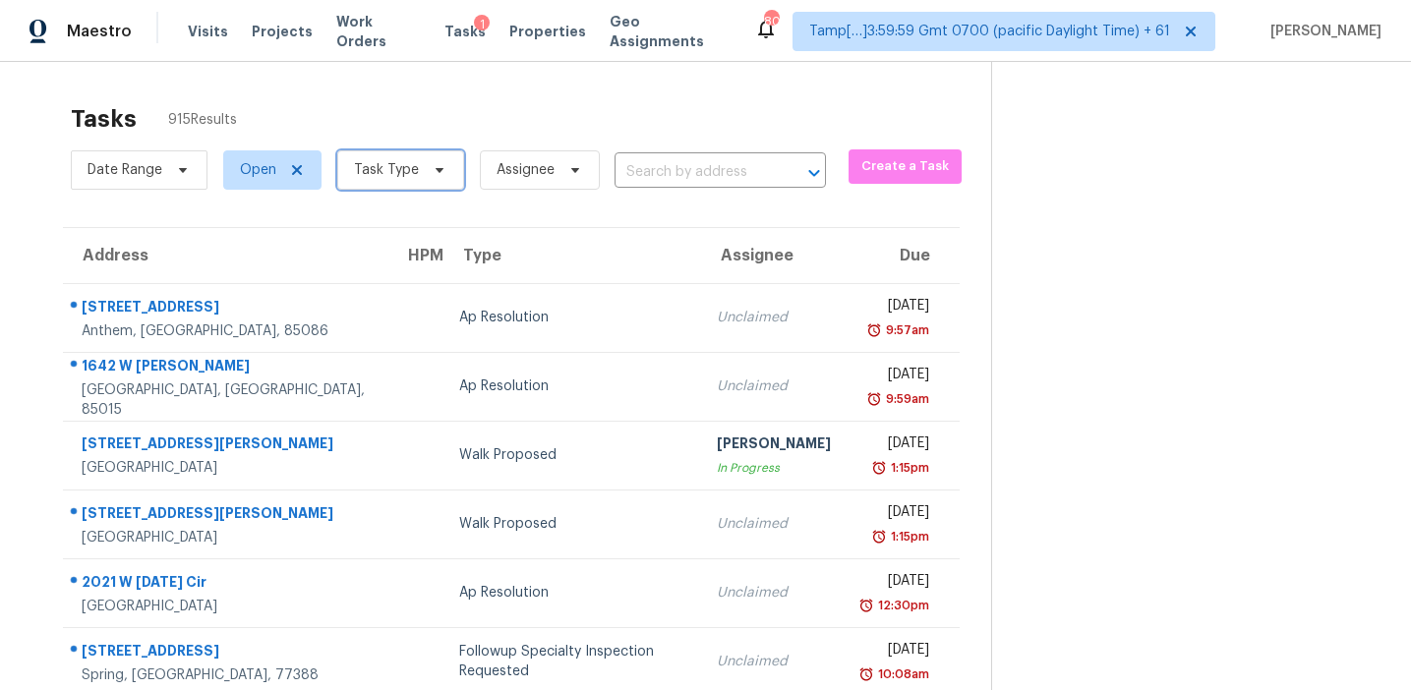
click at [358, 167] on span "Task Type" at bounding box center [386, 170] width 65 height 20
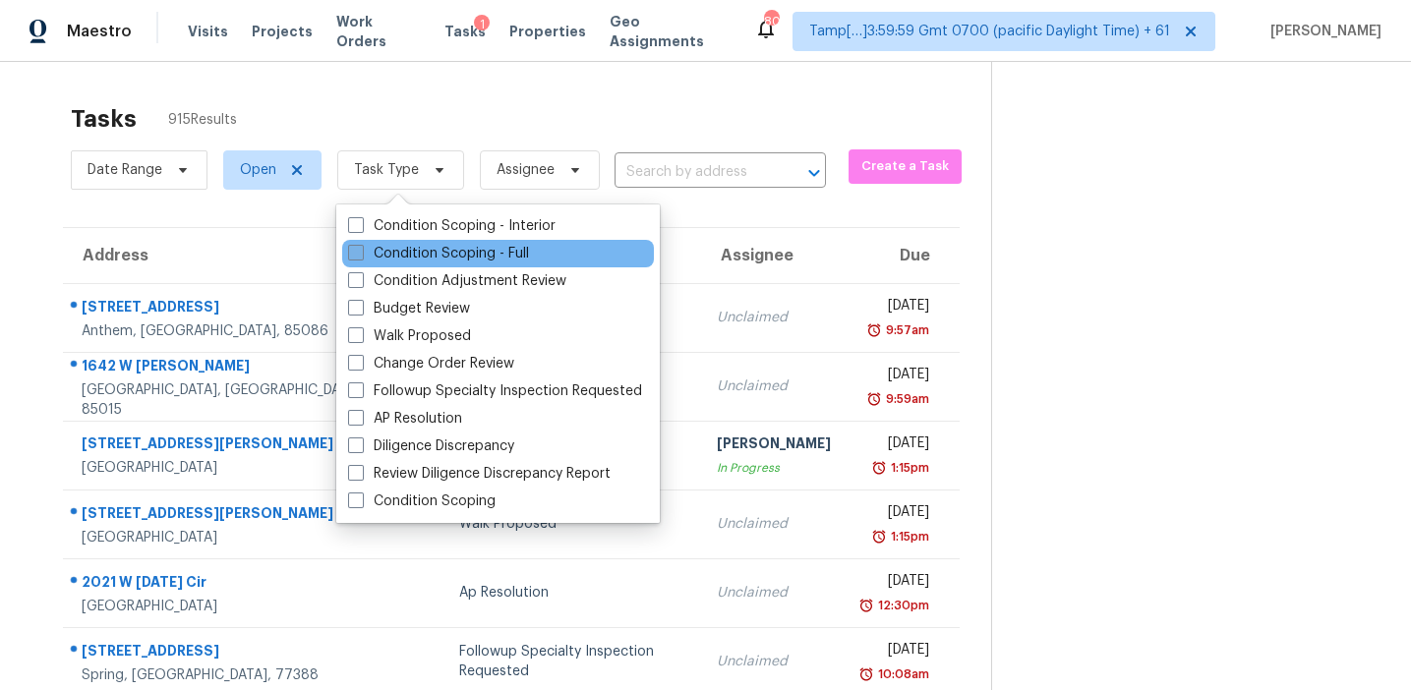
click at [400, 252] on label "Condition Scoping - Full" at bounding box center [438, 254] width 181 height 20
click at [361, 252] on input "Condition Scoping - Full" at bounding box center [354, 250] width 13 height 13
checkbox input "true"
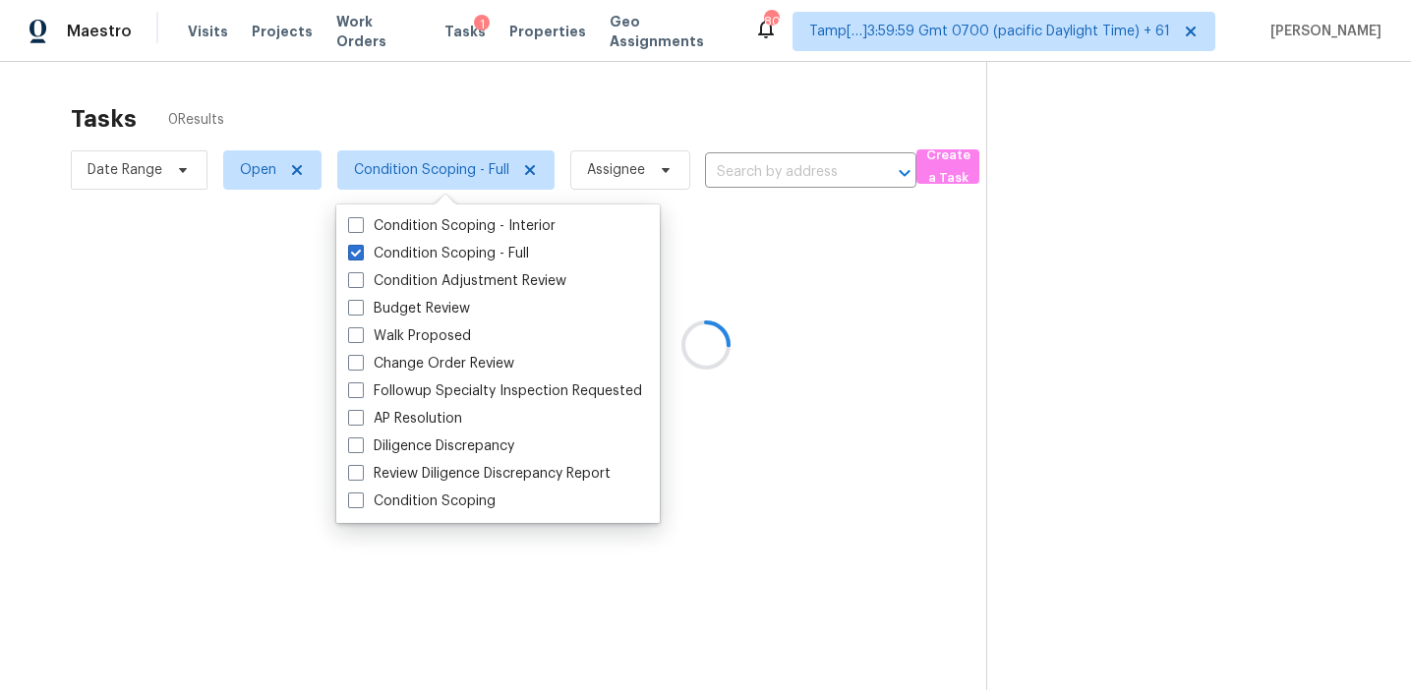
click at [404, 108] on div at bounding box center [705, 345] width 1411 height 690
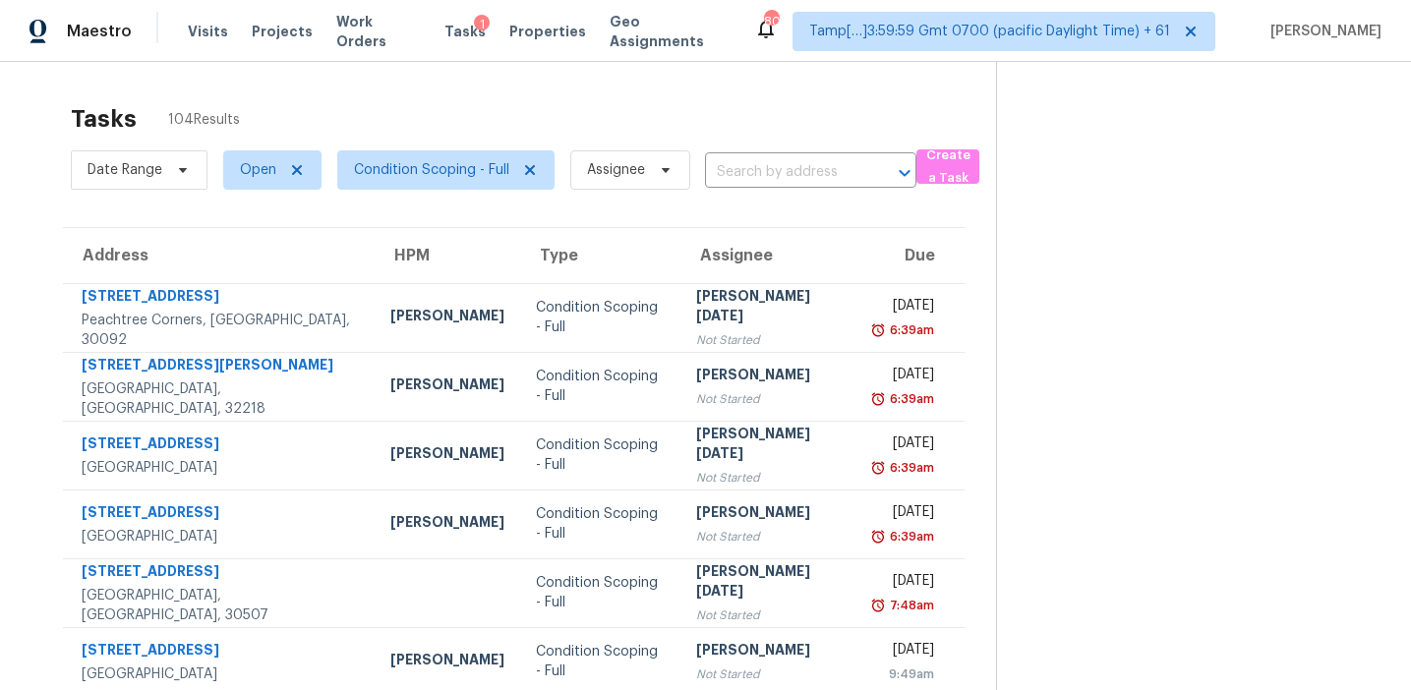
click at [404, 108] on div "Tasks 104 Results" at bounding box center [533, 118] width 925 height 51
click at [270, 167] on span "Open" at bounding box center [258, 170] width 36 height 20
click at [266, 279] on label "Blocked" at bounding box center [273, 281] width 78 height 20
click at [247, 279] on input "Blocked" at bounding box center [240, 277] width 13 height 13
checkbox input "true"
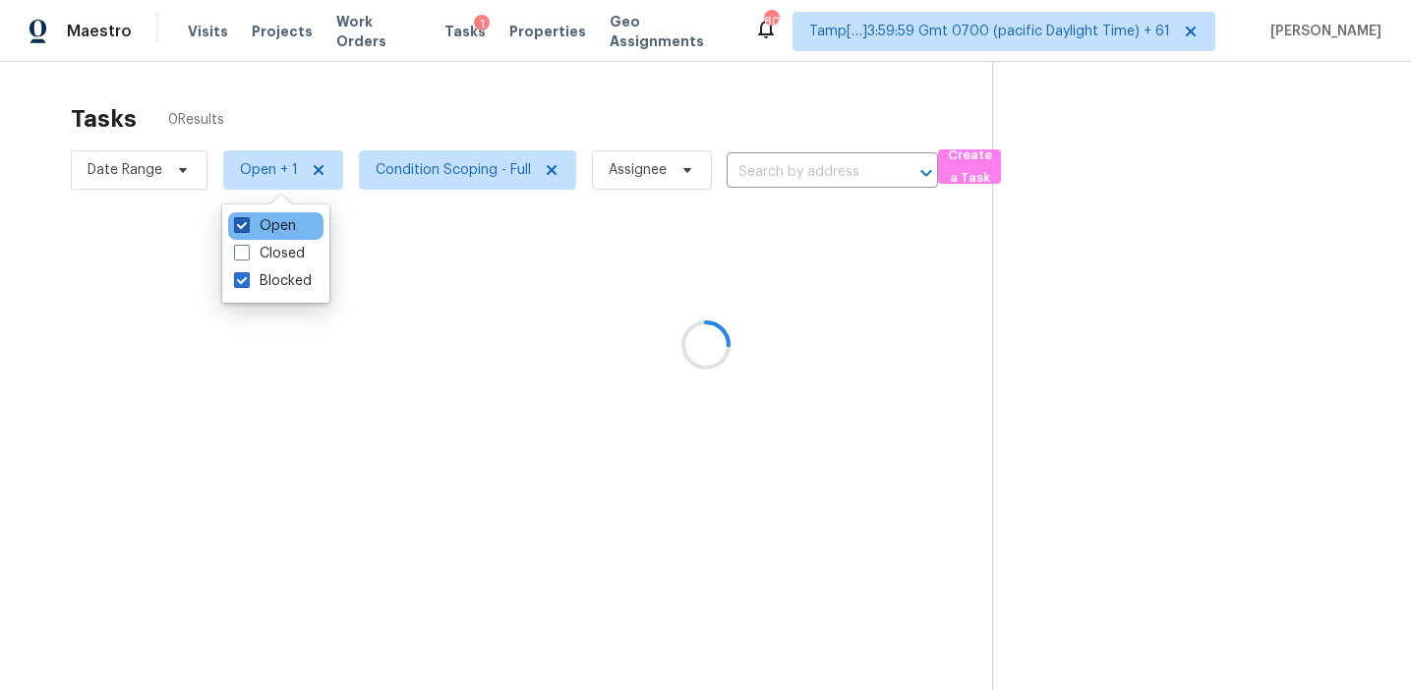
click at [267, 218] on label "Open" at bounding box center [265, 226] width 62 height 20
click at [247, 218] on input "Open" at bounding box center [240, 222] width 13 height 13
checkbox input "false"
click at [305, 124] on div at bounding box center [705, 345] width 1411 height 690
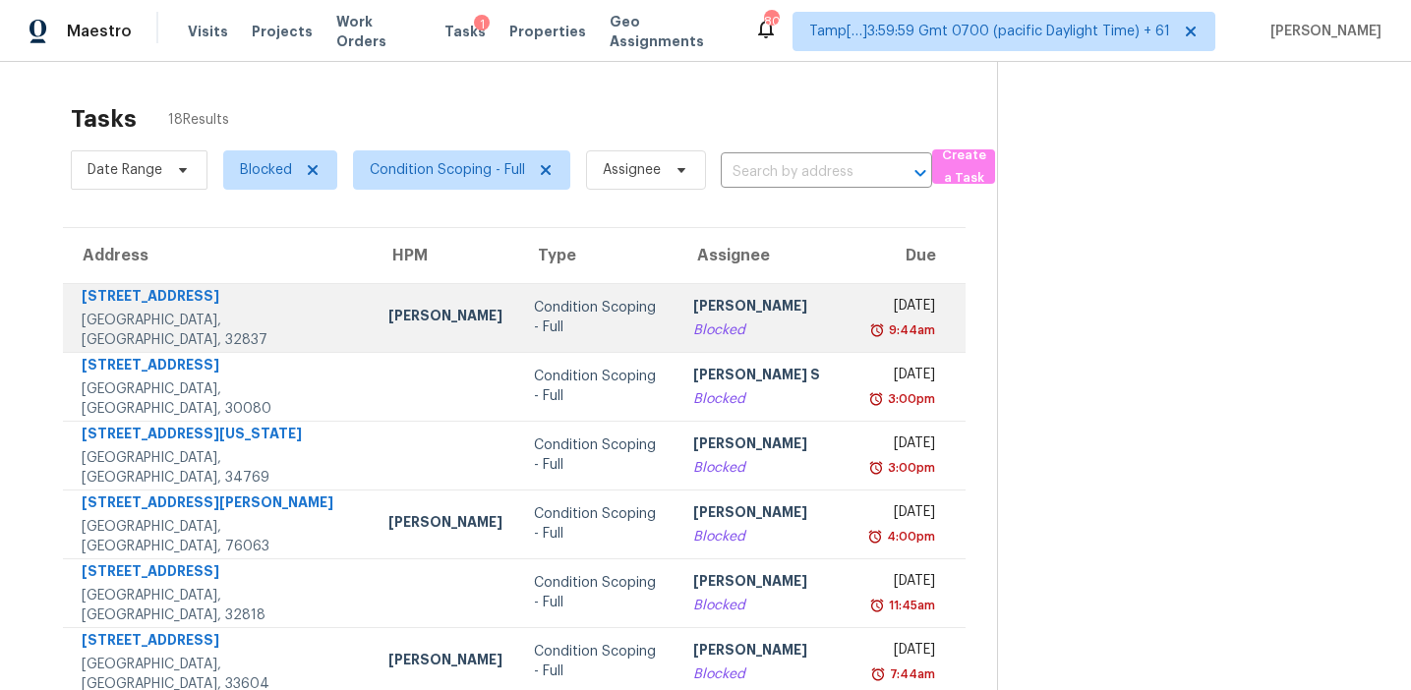
click at [534, 324] on div "Condition Scoping - Full" at bounding box center [598, 317] width 128 height 39
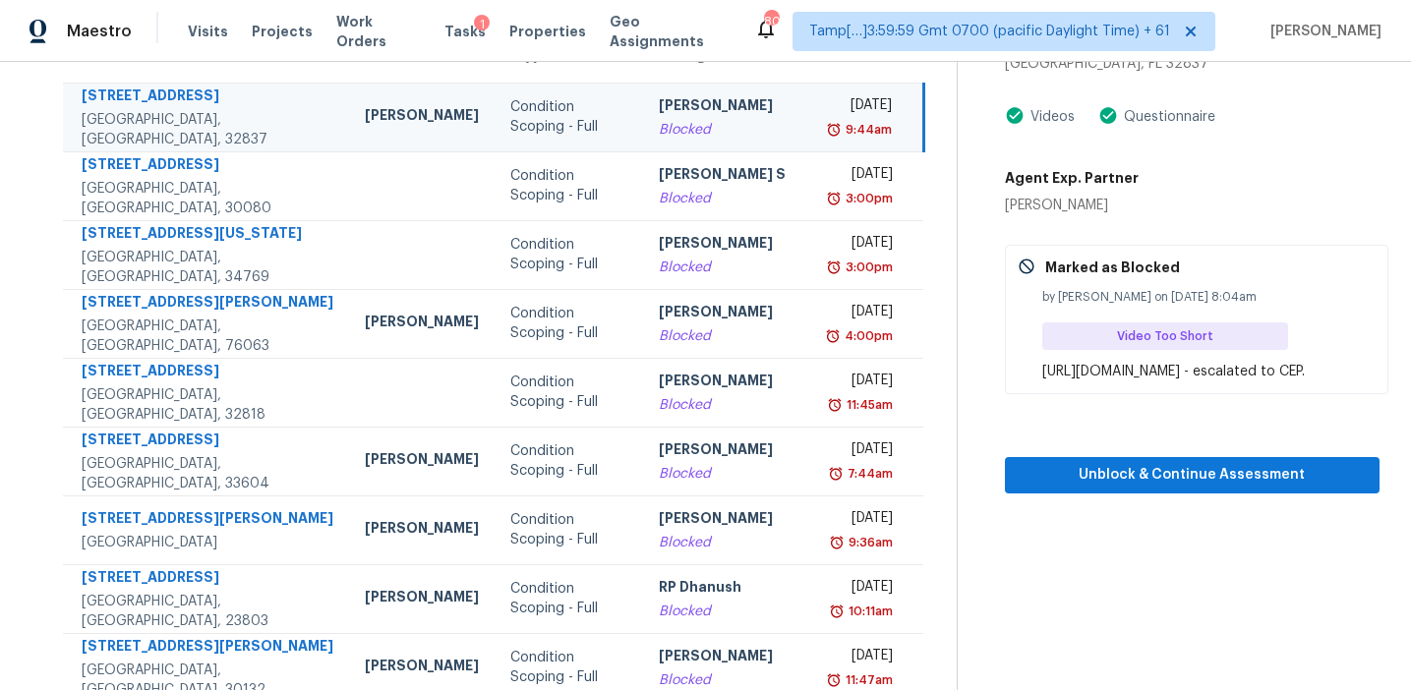
scroll to position [144, 0]
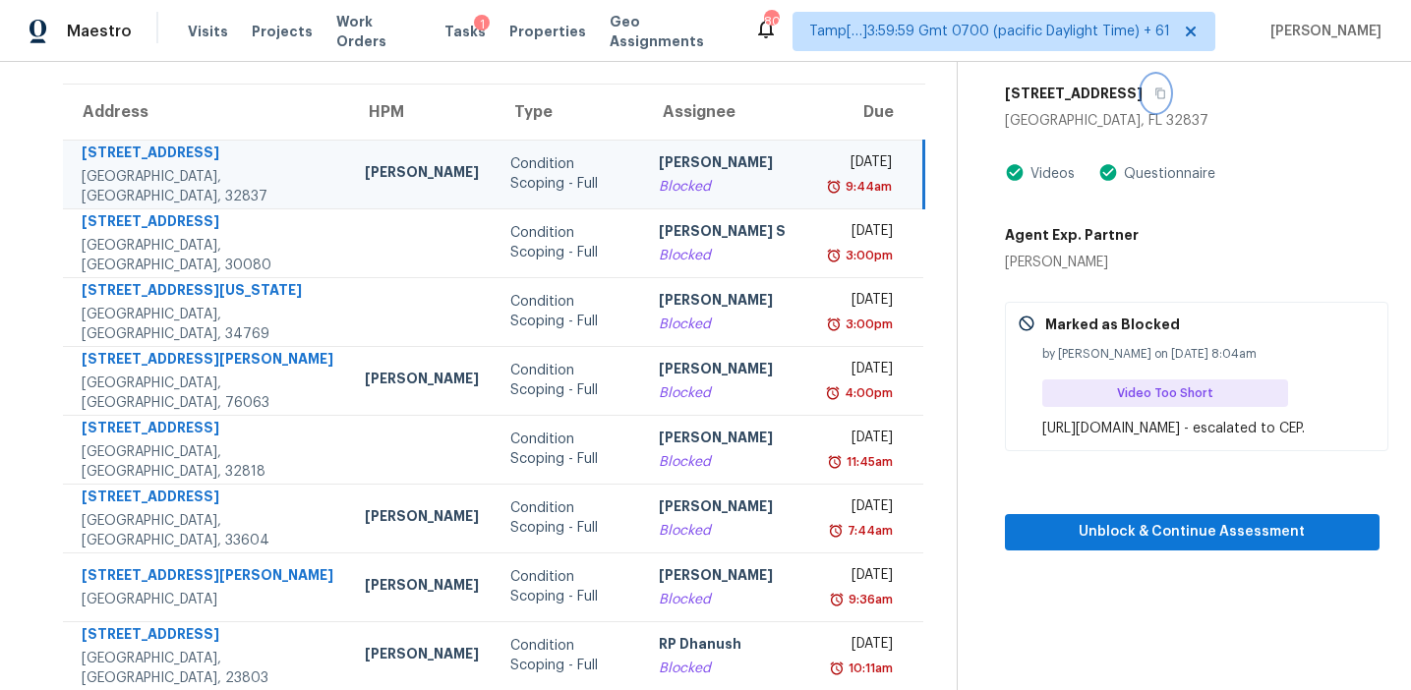
click at [1154, 96] on icon "button" at bounding box center [1160, 94] width 12 height 12
click at [1115, 274] on div "11145 Huxley Ave Orlando, FL 32837 Videos Questionnaire Agent Exp. Partner John…" at bounding box center [1193, 264] width 376 height 376
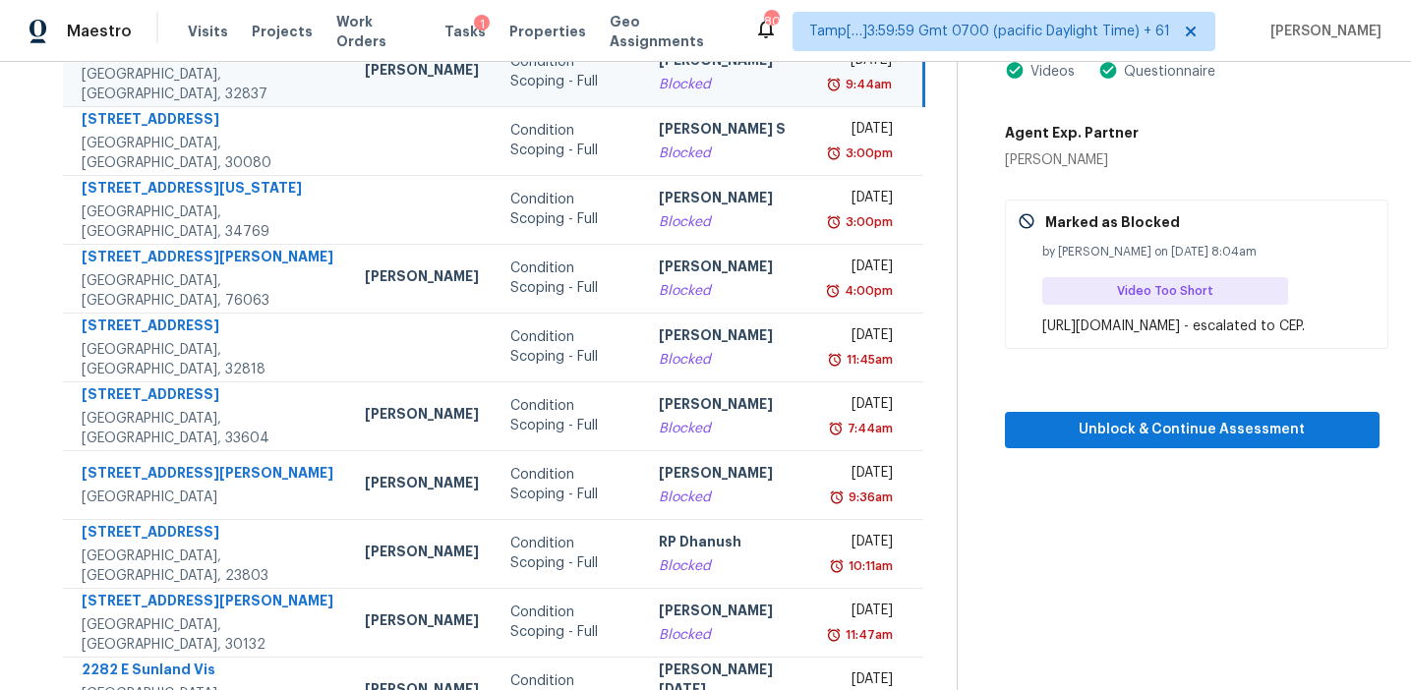
scroll to position [351, 0]
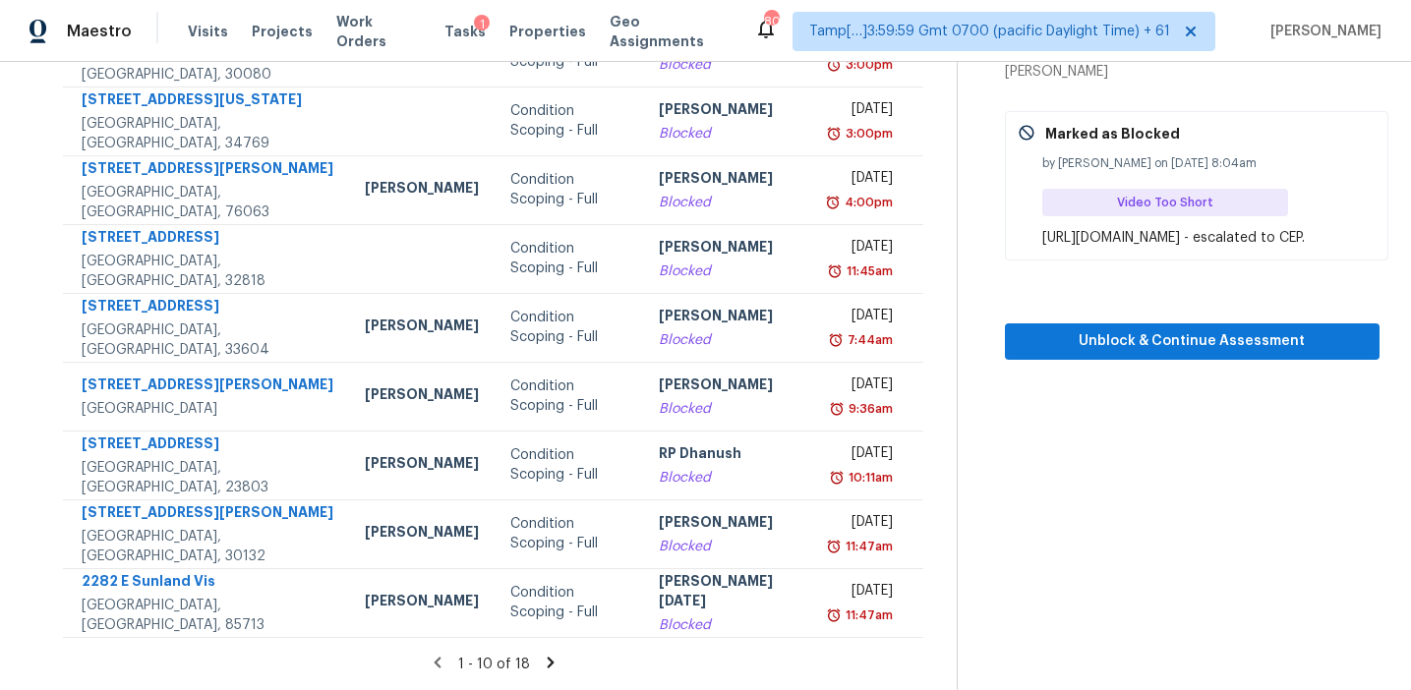
click at [545, 661] on icon at bounding box center [551, 663] width 18 height 18
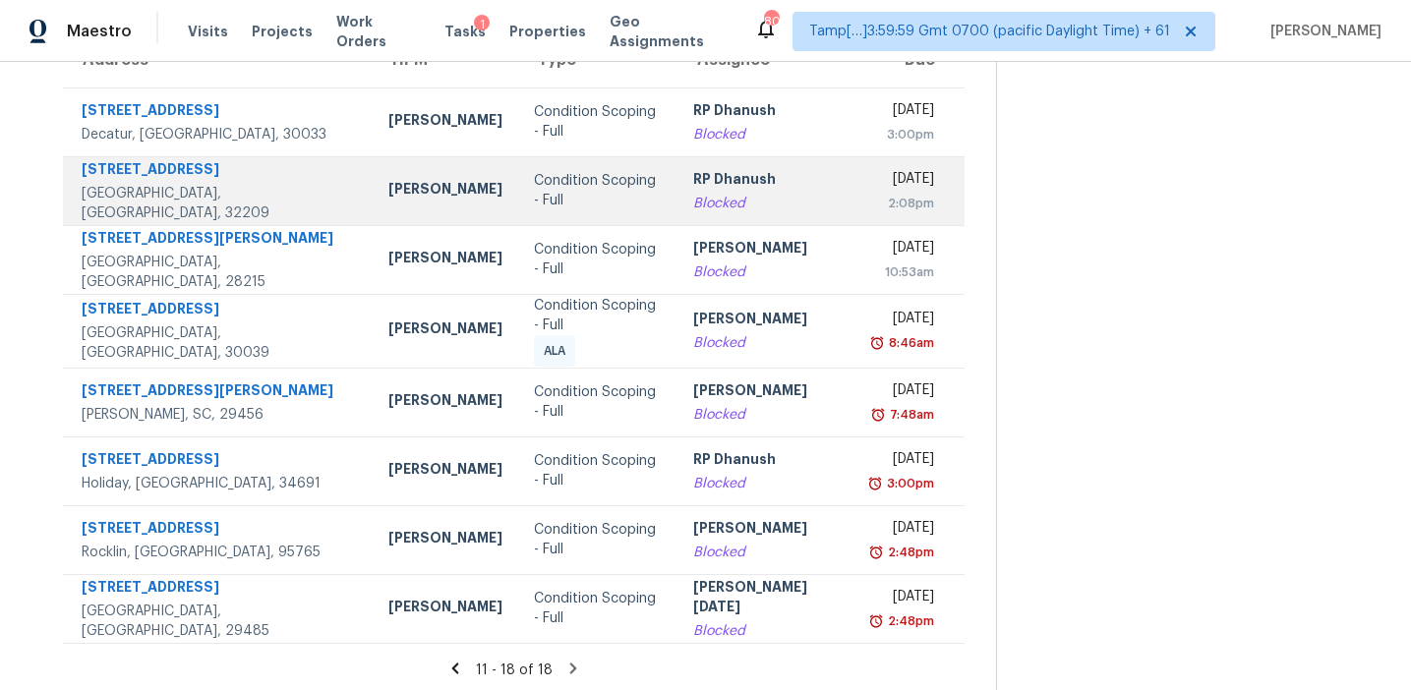
scroll to position [0, 0]
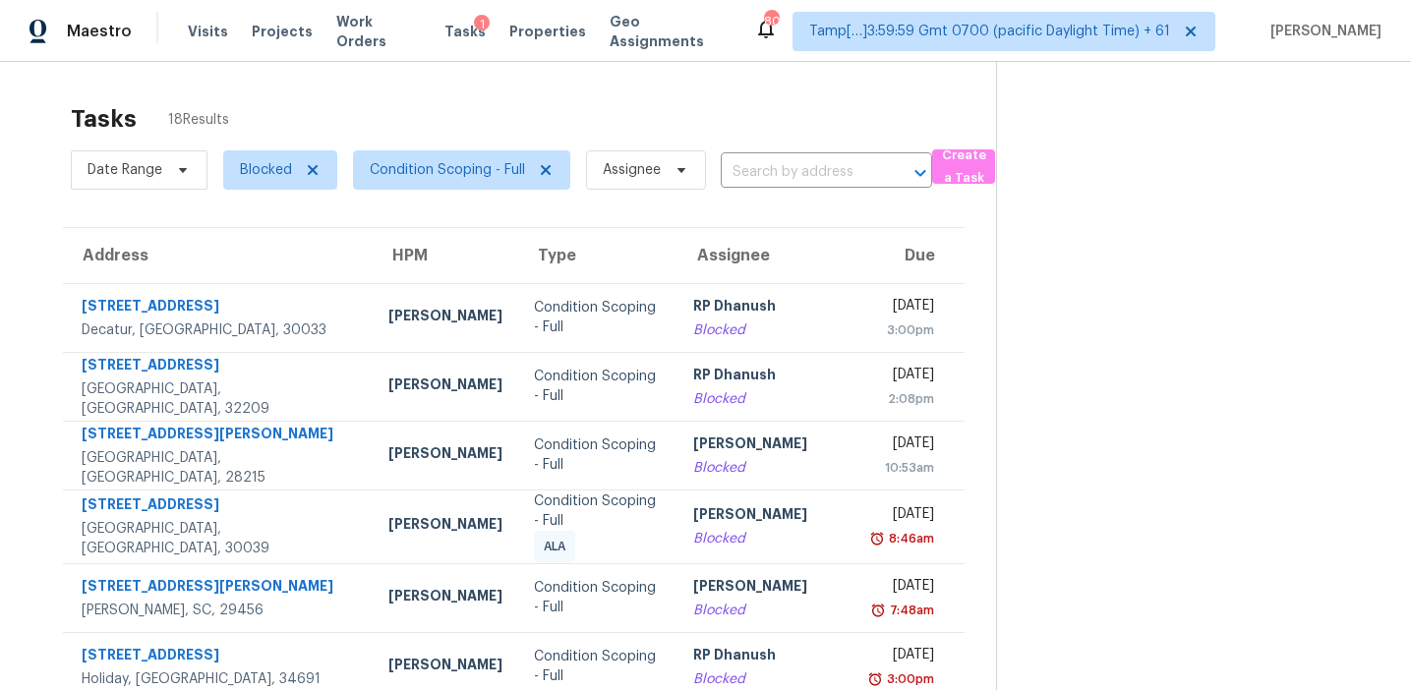
click at [518, 277] on th "Type" at bounding box center [598, 255] width 160 height 55
click at [424, 164] on span "Condition Scoping - Full" at bounding box center [447, 170] width 155 height 20
click at [258, 167] on span "Blocked" at bounding box center [266, 170] width 52 height 20
click at [268, 281] on label "Open" at bounding box center [265, 281] width 62 height 20
click at [247, 281] on input "Open" at bounding box center [240, 277] width 13 height 13
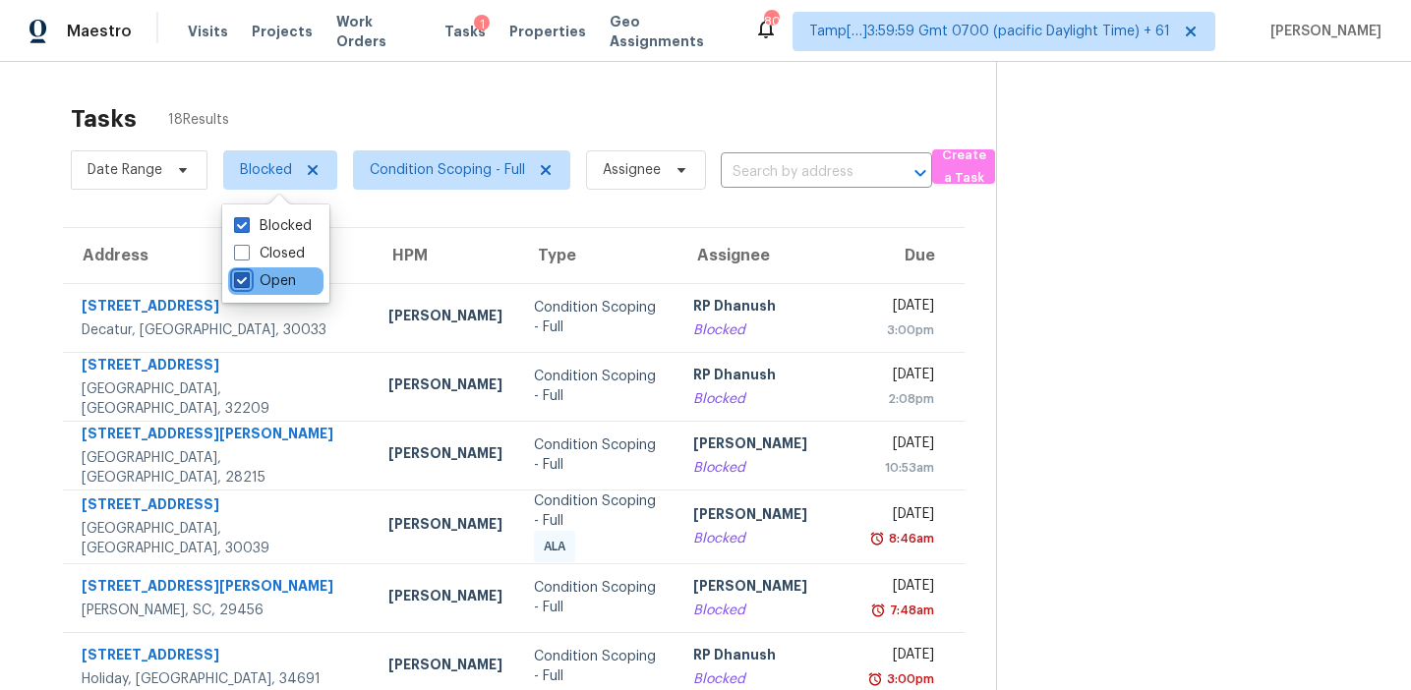
checkbox input "true"
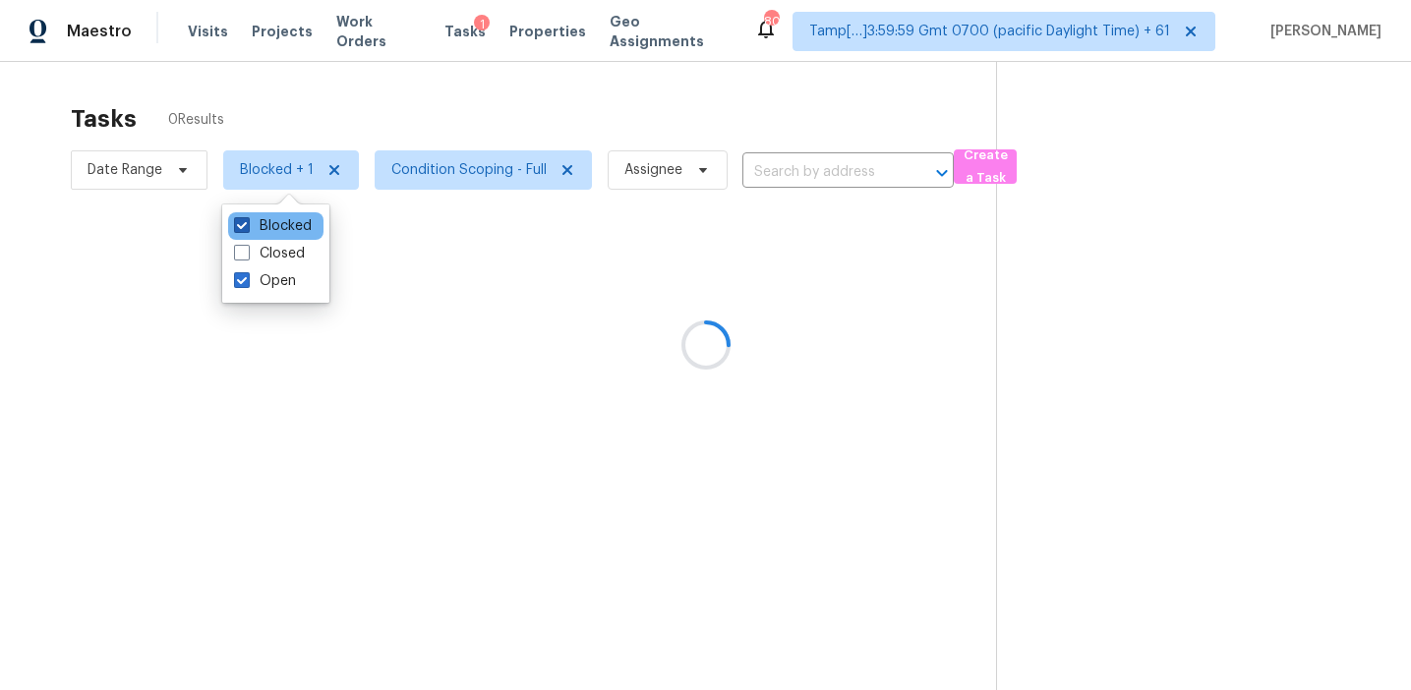
click at [267, 224] on label "Blocked" at bounding box center [273, 226] width 78 height 20
click at [247, 224] on input "Blocked" at bounding box center [240, 222] width 13 height 13
checkbox input "false"
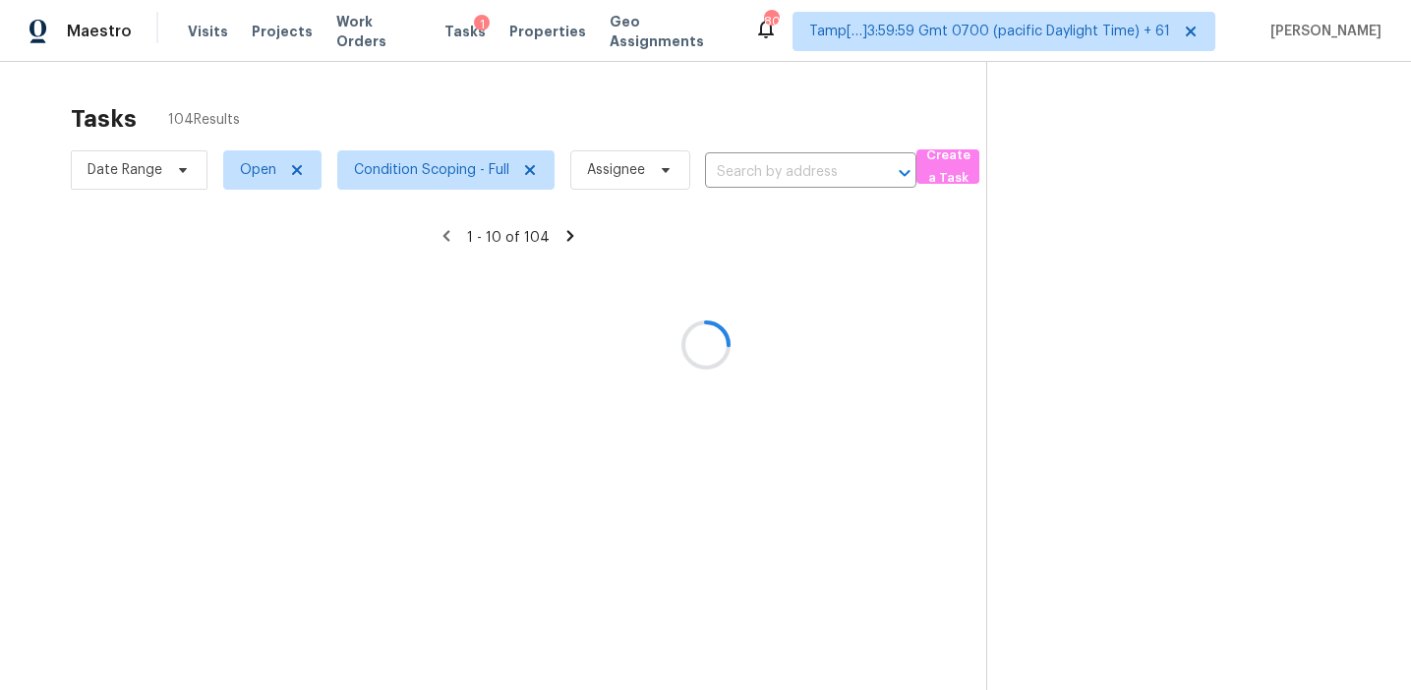
click at [301, 109] on div at bounding box center [705, 345] width 1411 height 690
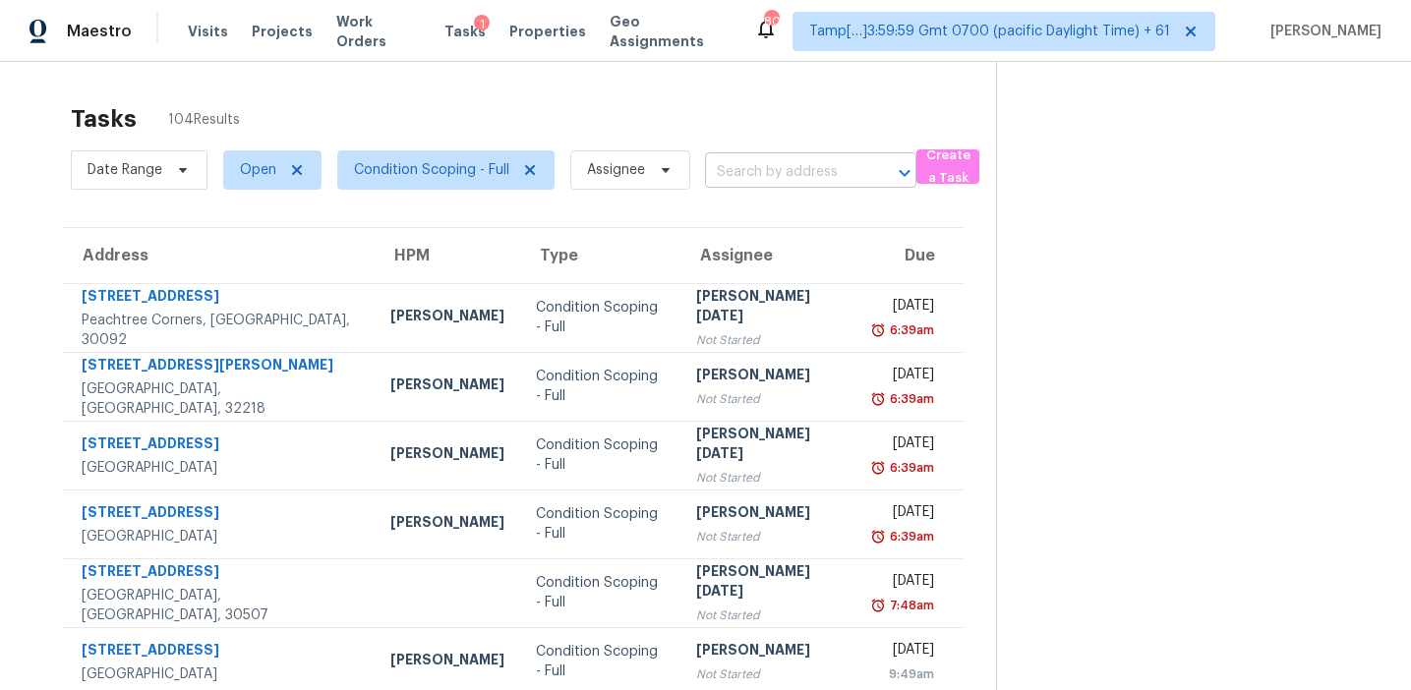
click at [755, 176] on input "text" at bounding box center [783, 172] width 156 height 30
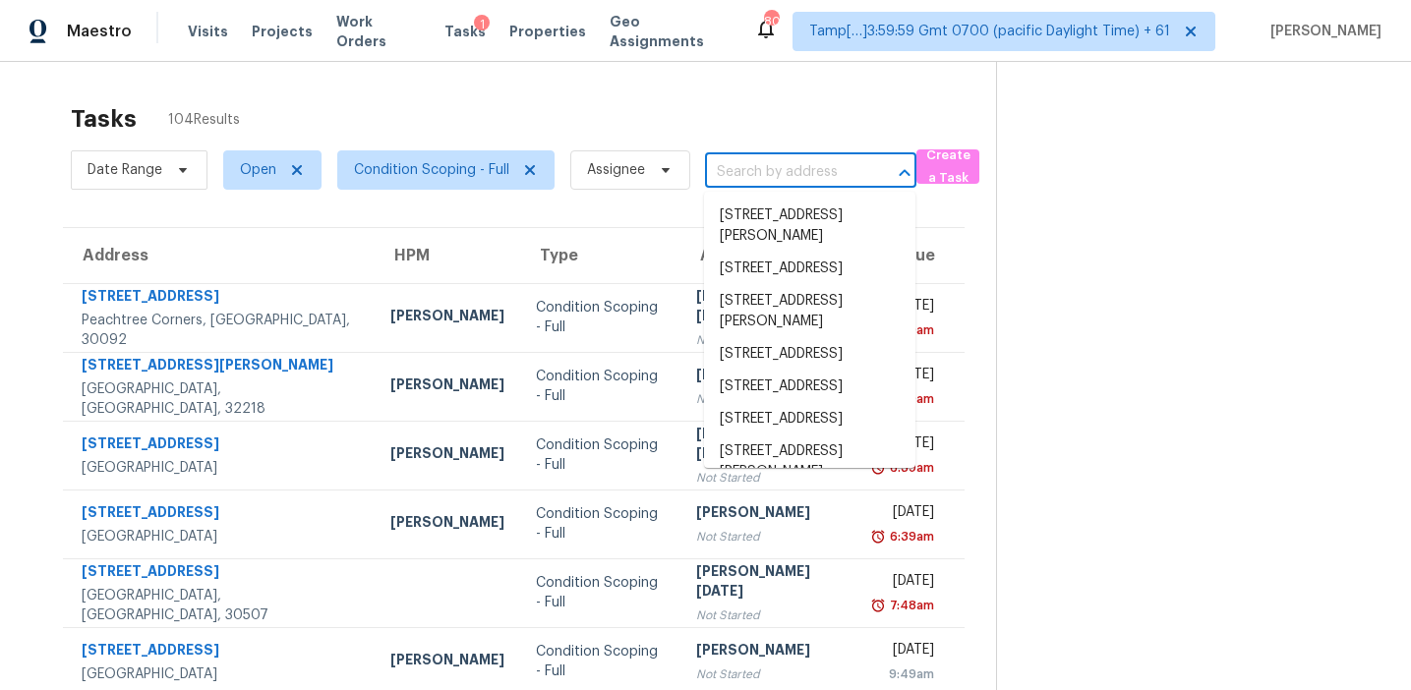
paste input "2269 Parkin Rd, Jacksonville, FL 32218"
type input "2269 Parkin Rd, Jacksonville, FL 32218"
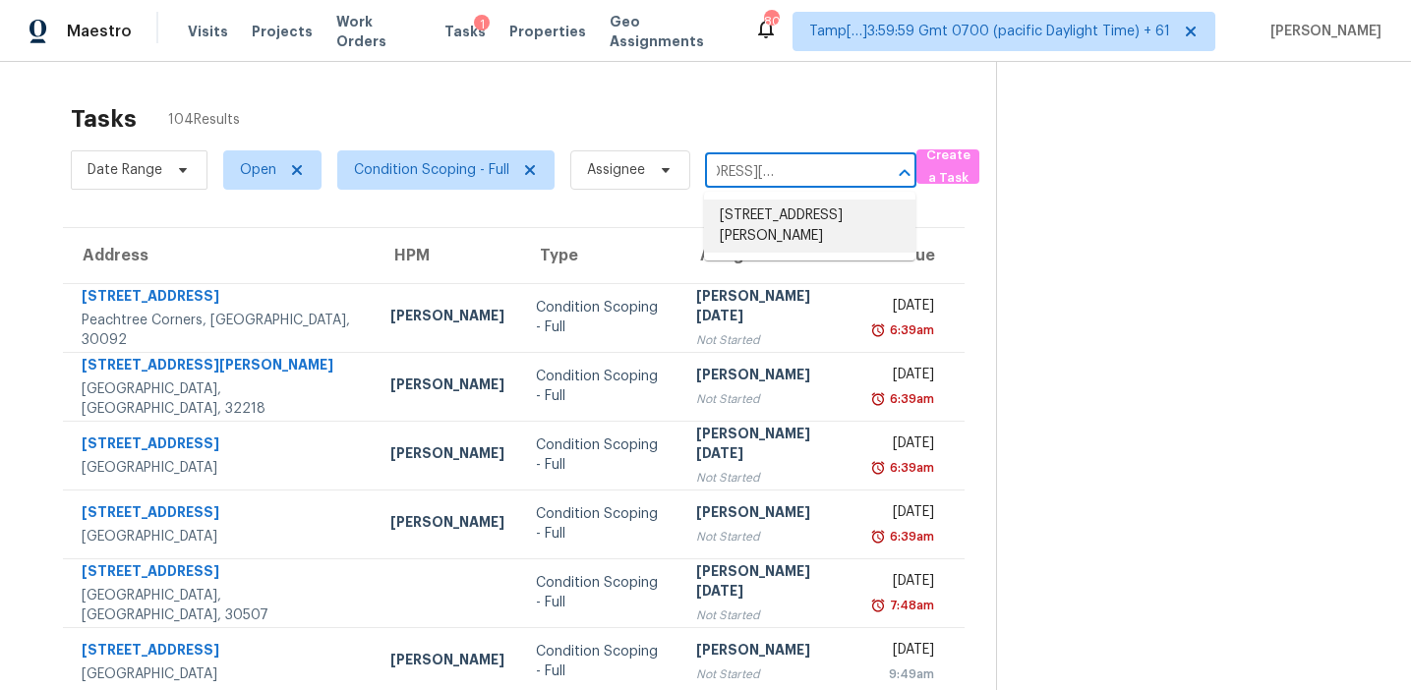
click at [780, 226] on li "2269 Parkin Rd, Jacksonville, FL 32218" at bounding box center [809, 226] width 211 height 53
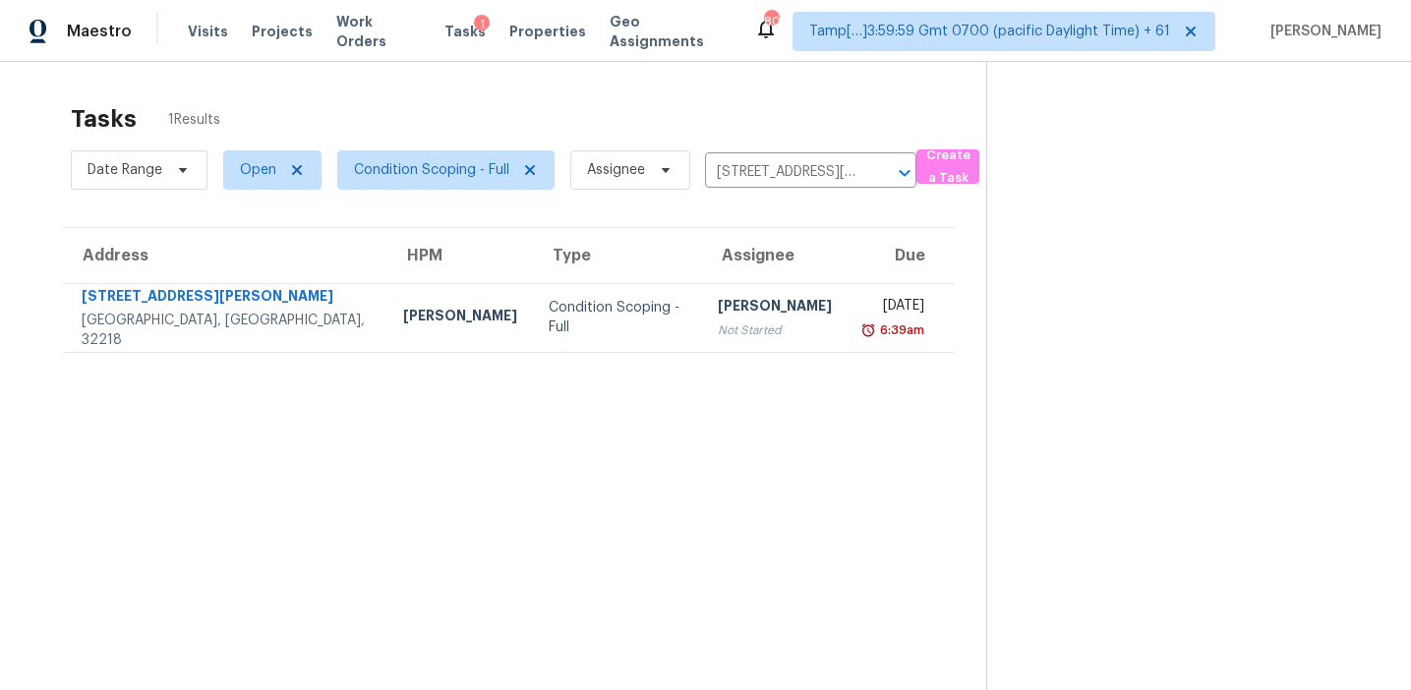
click at [759, 299] on div "[PERSON_NAME]" at bounding box center [775, 308] width 114 height 25
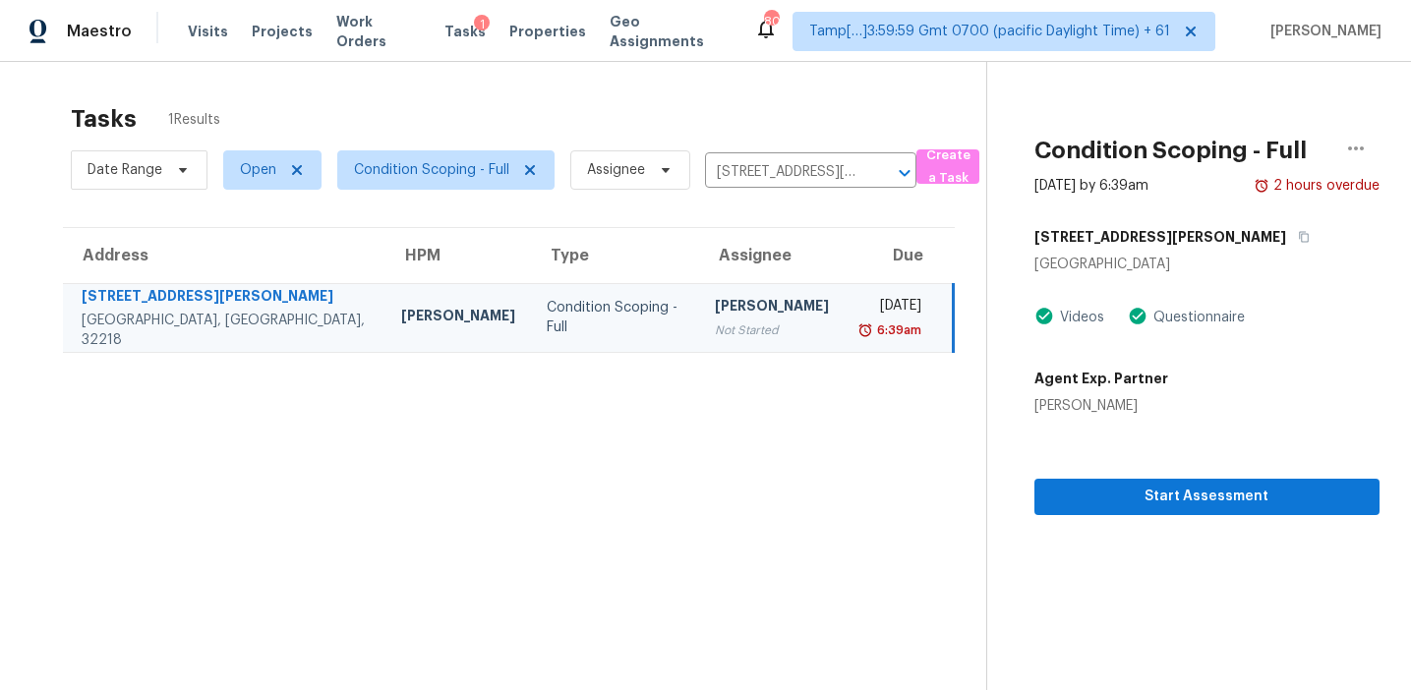
click at [1108, 515] on section "Condition Scoping - Full Sep 5th 2025 by 6:39am 2 hours overdue 2269 Parkin Rd …" at bounding box center [1182, 407] width 393 height 690
click at [1098, 502] on span "Start Assessment" at bounding box center [1207, 497] width 314 height 25
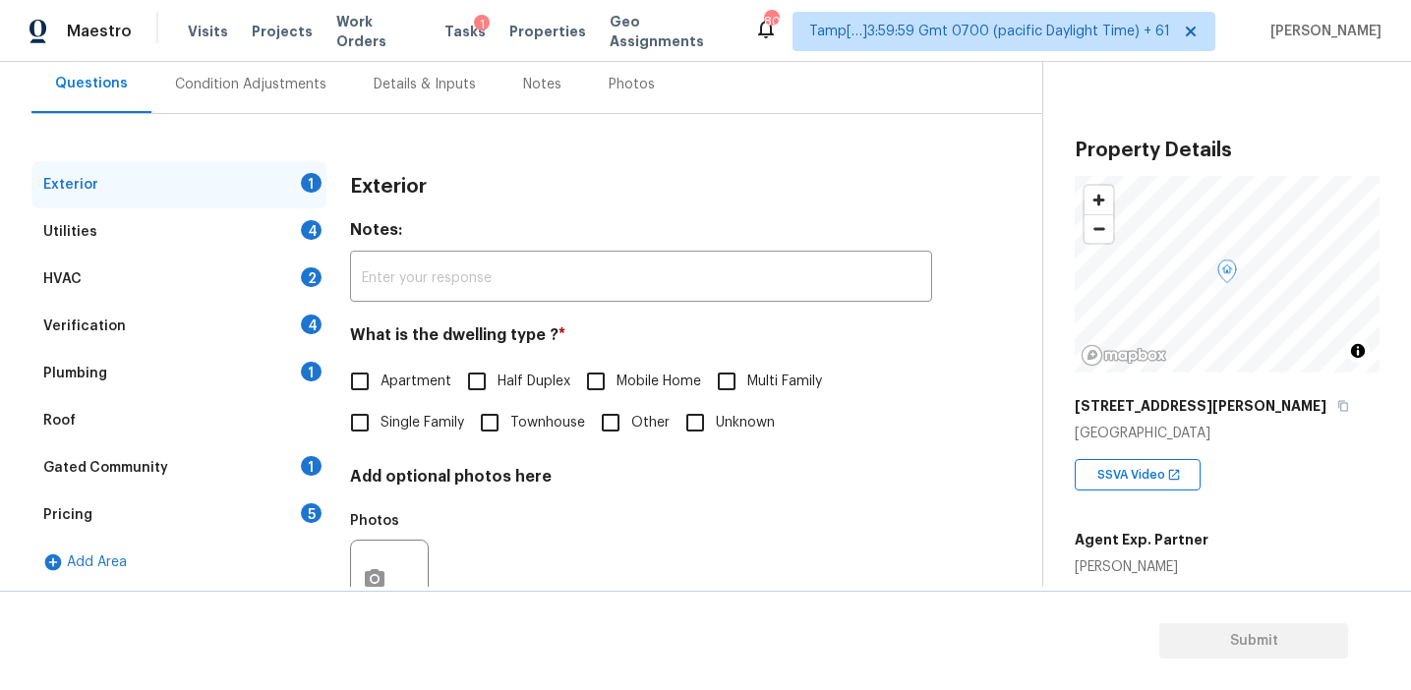
scroll to position [146, 0]
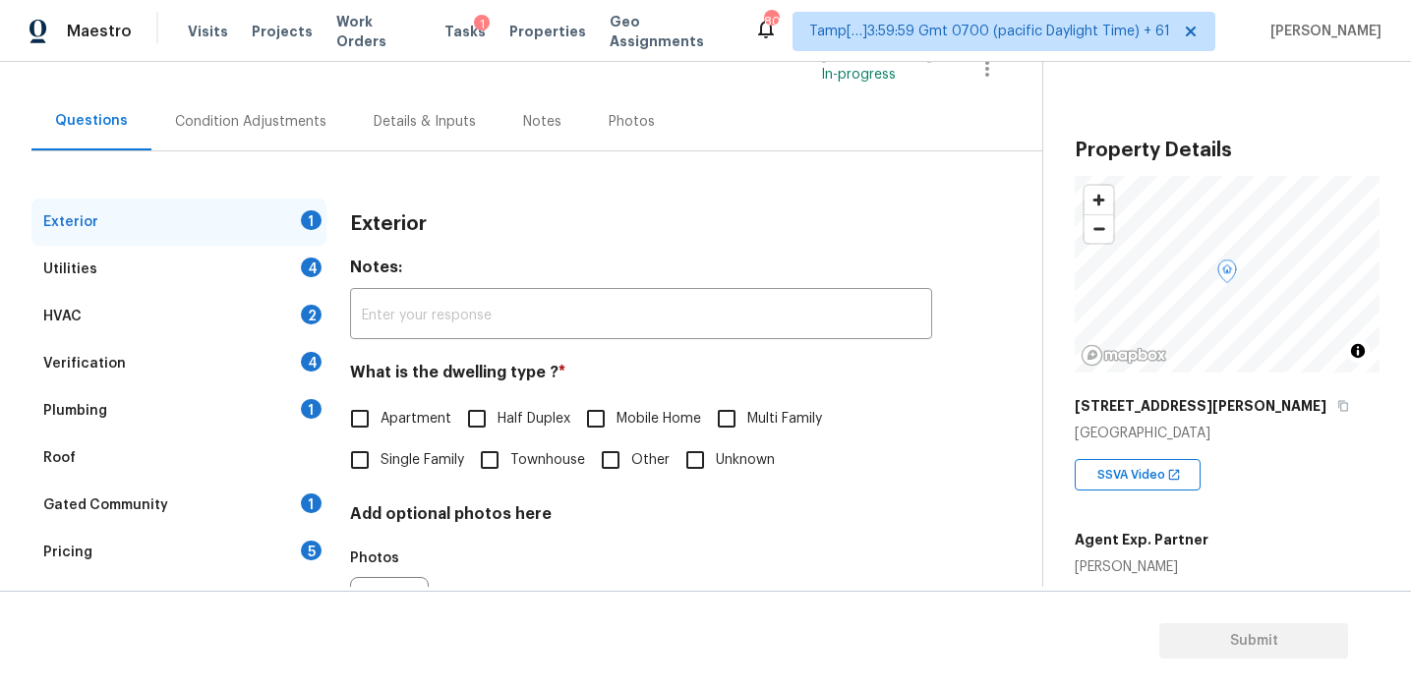
click at [286, 559] on div "Pricing 5" at bounding box center [178, 552] width 295 height 47
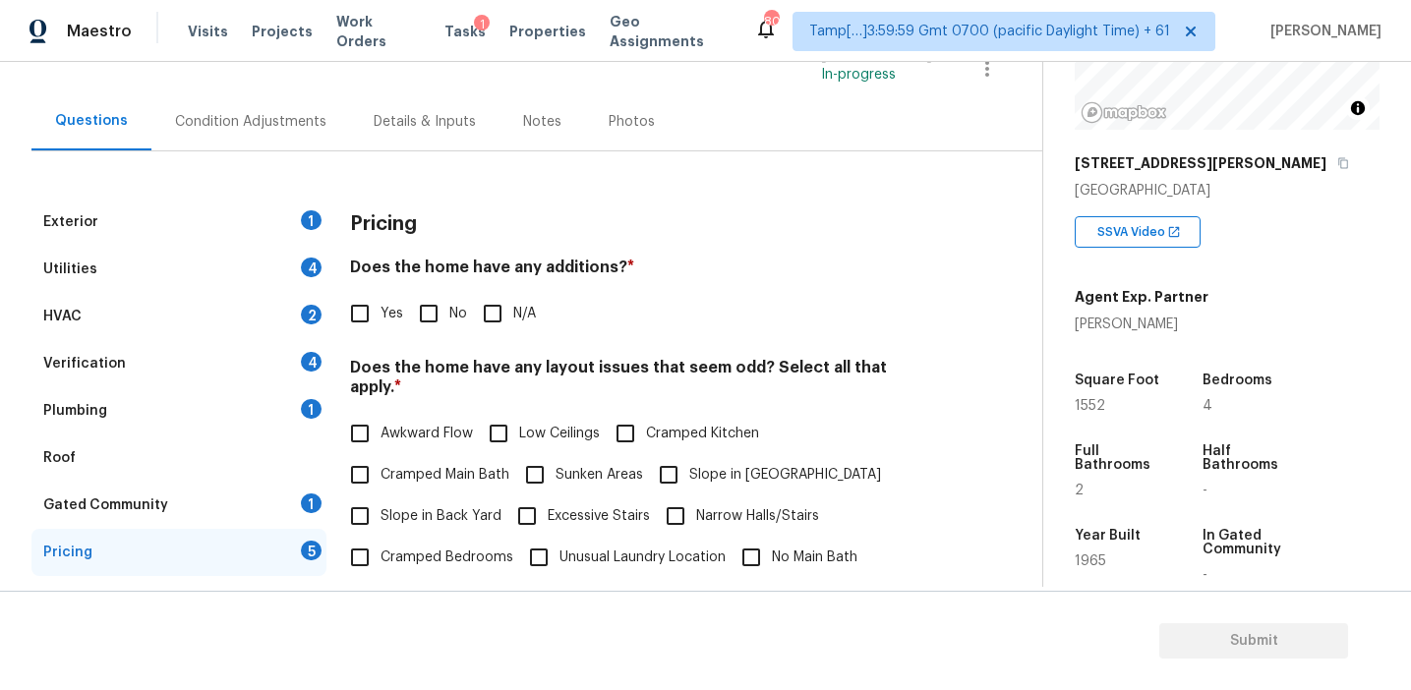
scroll to position [169, 0]
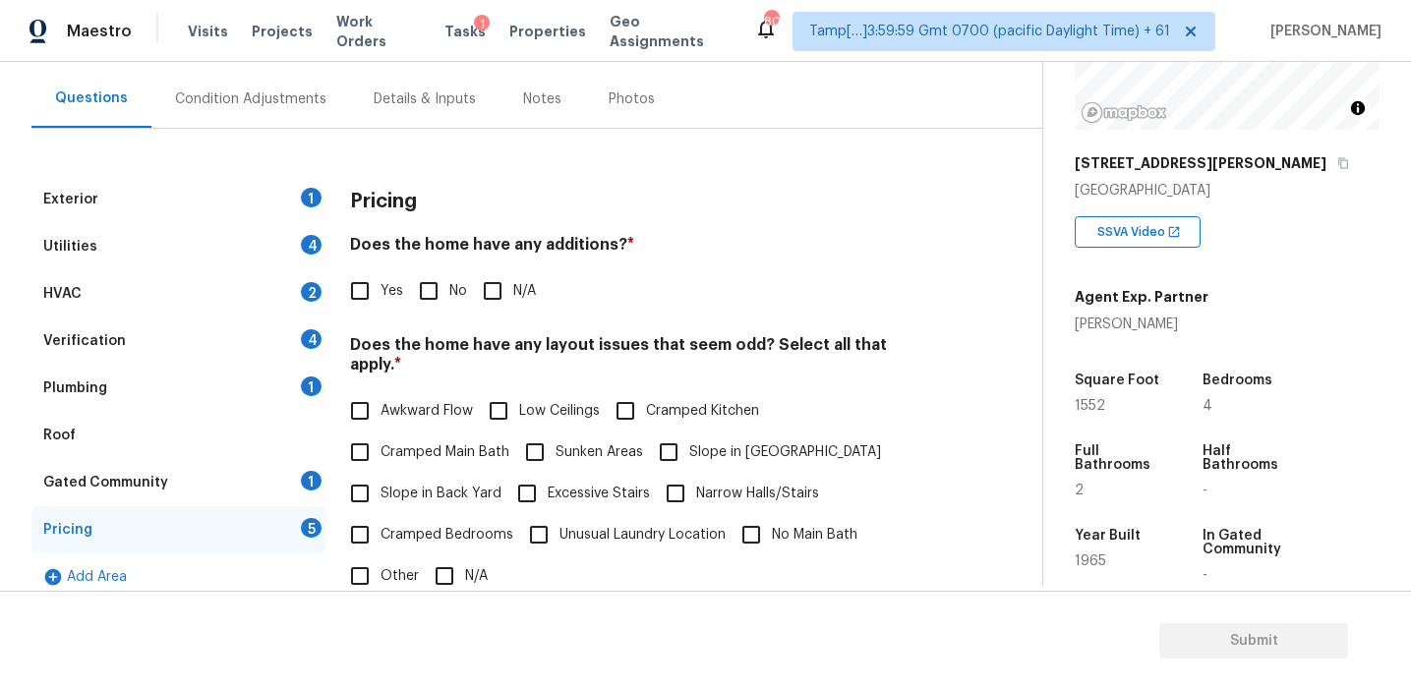
click at [547, 256] on h4 "Does the home have any additions? *" at bounding box center [641, 249] width 582 height 28
click at [387, 198] on h3 "Pricing" at bounding box center [383, 202] width 67 height 20
click at [292, 111] on div "Condition Adjustments" at bounding box center [250, 99] width 199 height 58
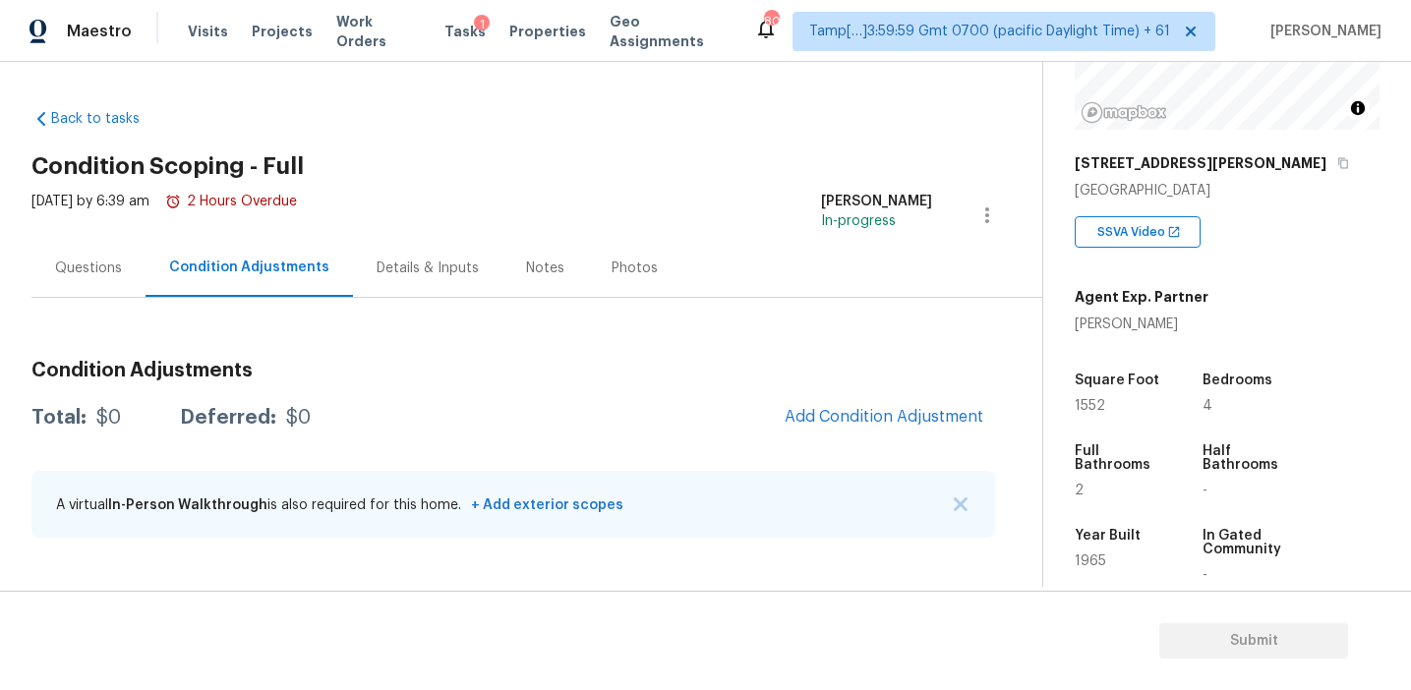
click at [412, 354] on div "Condition Adjustments Total: $0 Deferred: $0 Add Condition Adjustment A virtual…" at bounding box center [512, 450] width 963 height 210
click at [830, 417] on span "Add Condition Adjustment" at bounding box center [884, 417] width 199 height 18
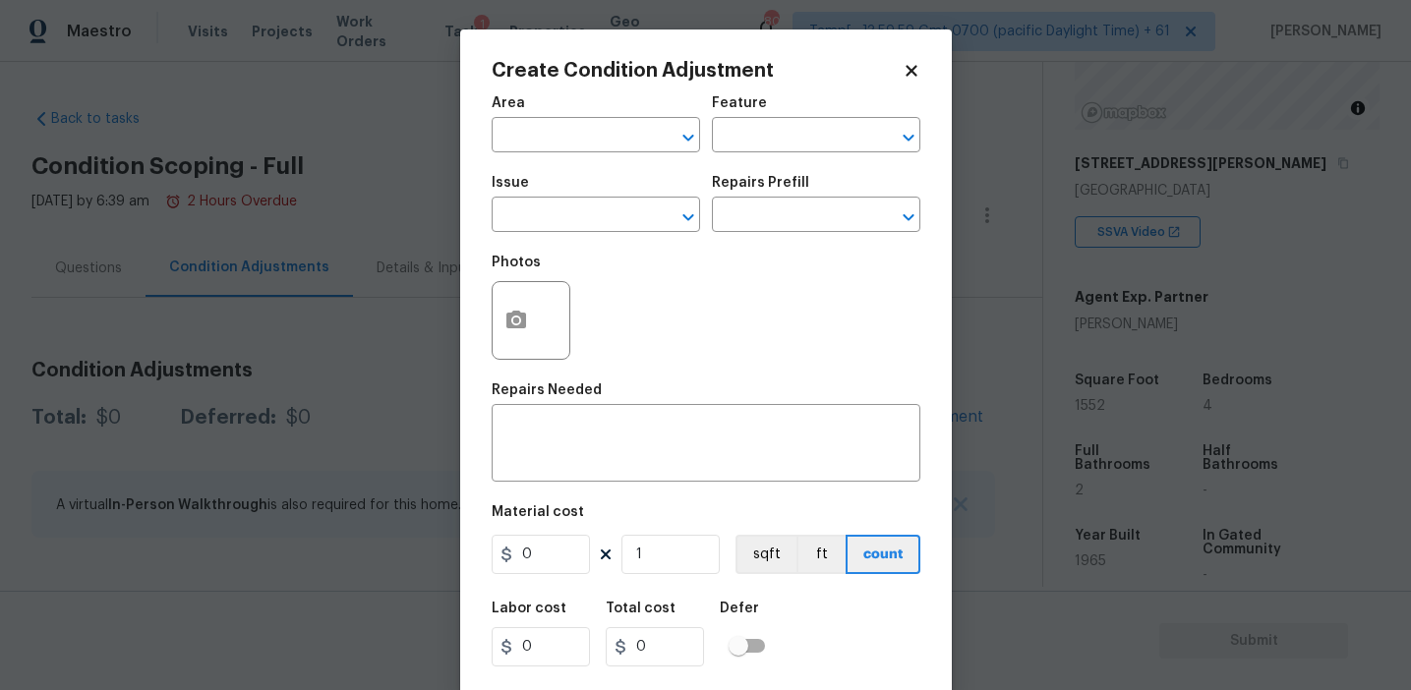
click at [556, 194] on div "Issue" at bounding box center [596, 189] width 208 height 26
click at [563, 220] on input "text" at bounding box center [568, 217] width 153 height 30
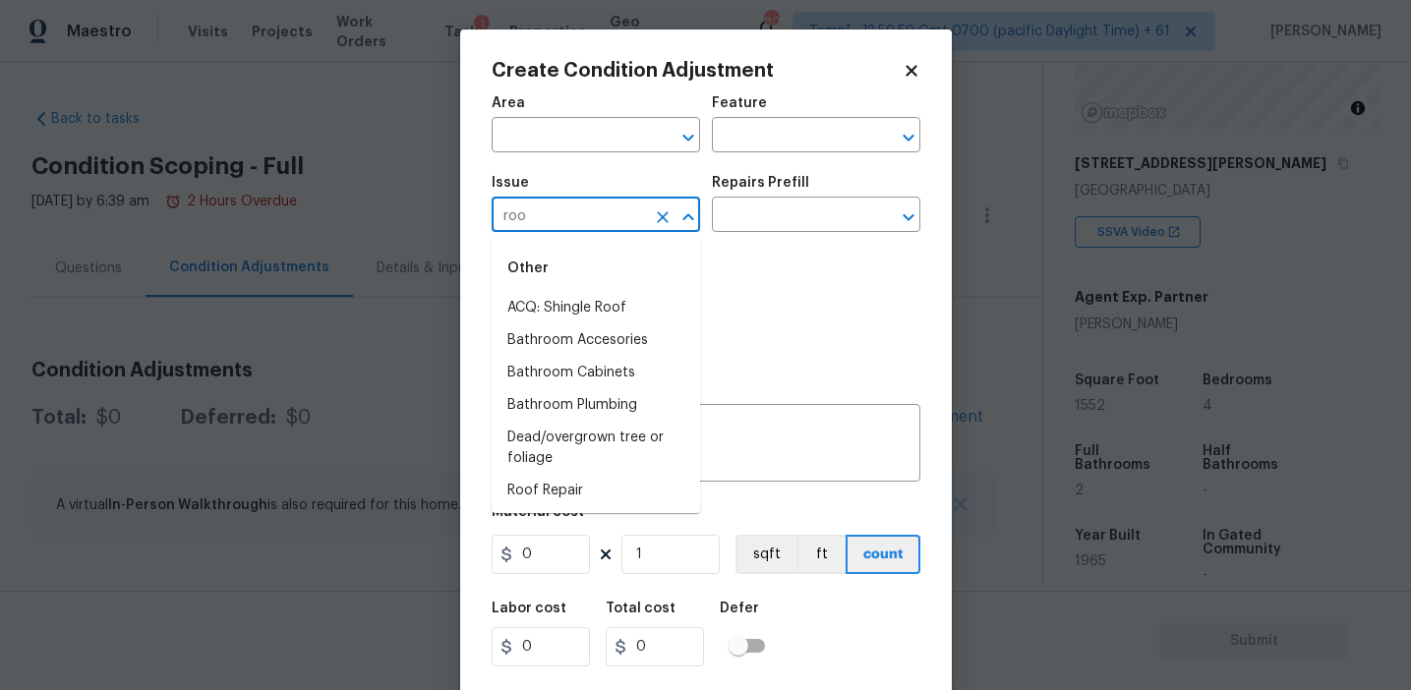
type input "roof"
type input "ro"
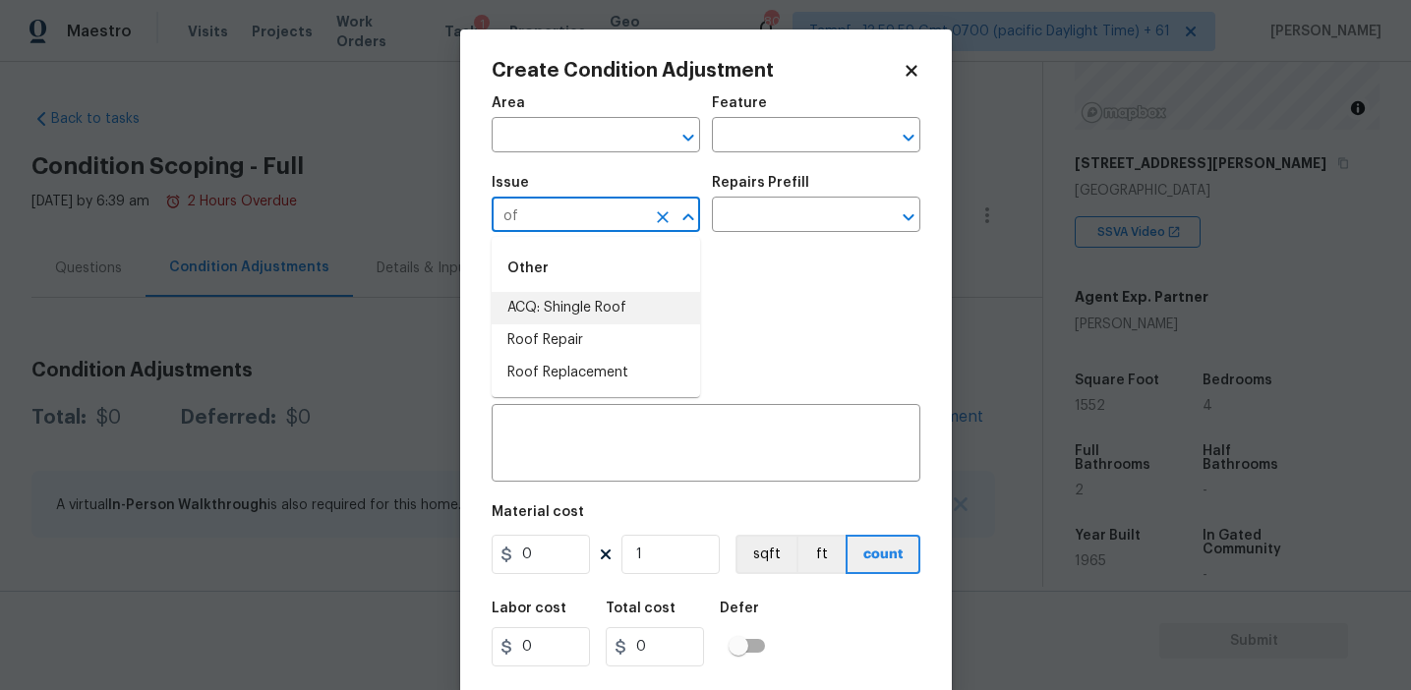
click at [596, 302] on li "ACQ: Shingle Roof" at bounding box center [596, 308] width 208 height 32
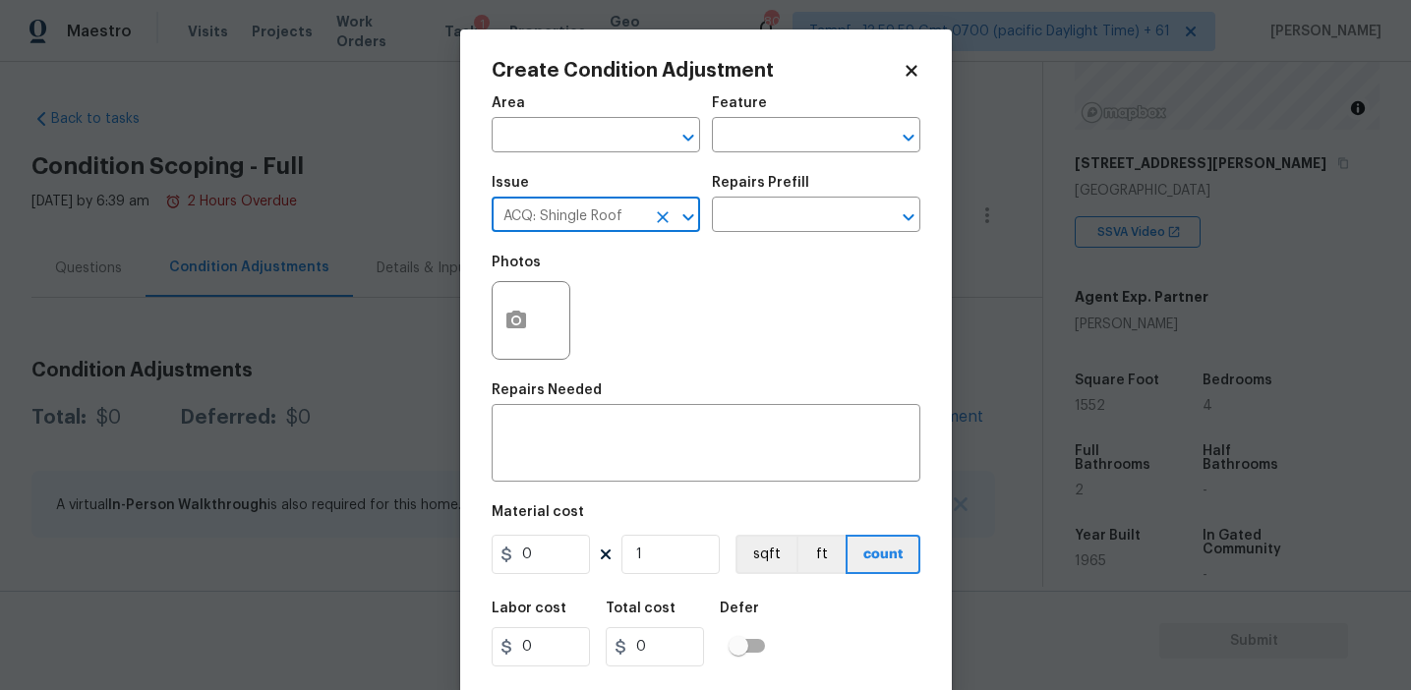
type input "ACQ: Shingle Roof"
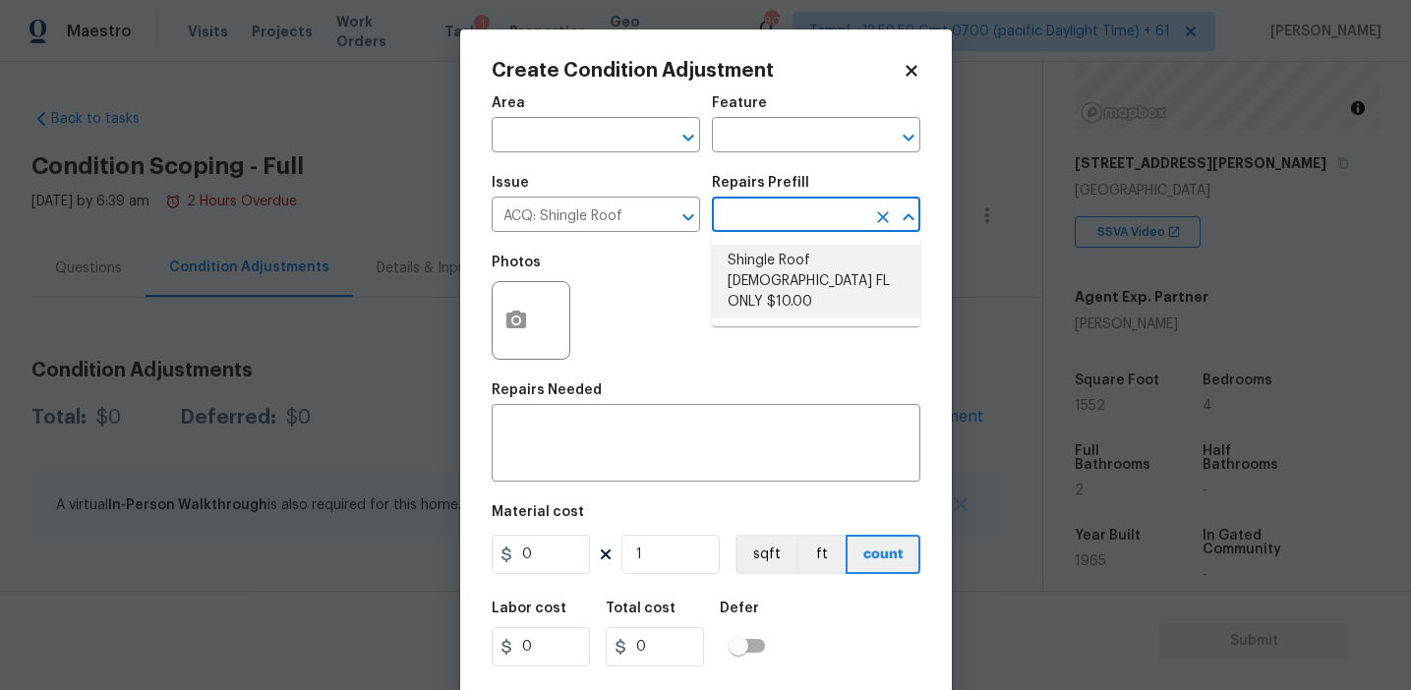
click at [784, 294] on li "Shingle Roof 15+ Years Old FL ONLY $10.00" at bounding box center [816, 282] width 208 height 74
type input "Acquisition"
type textarea "Acquisition Scope ([US_STATE] Only): Shingle Roof 15+ years in age maintenance."
type input "10"
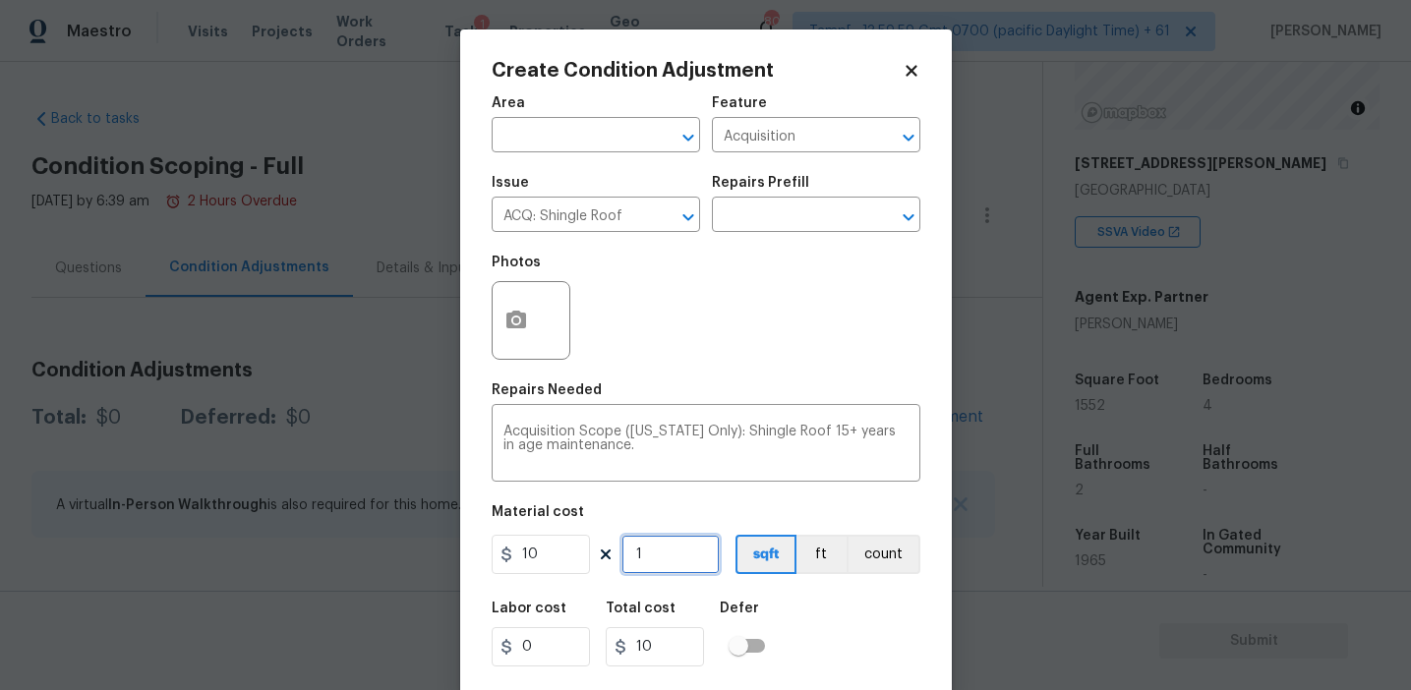
click at [665, 564] on input "1" at bounding box center [670, 554] width 98 height 39
type input "15"
type input "150"
type input "155"
type input "1550"
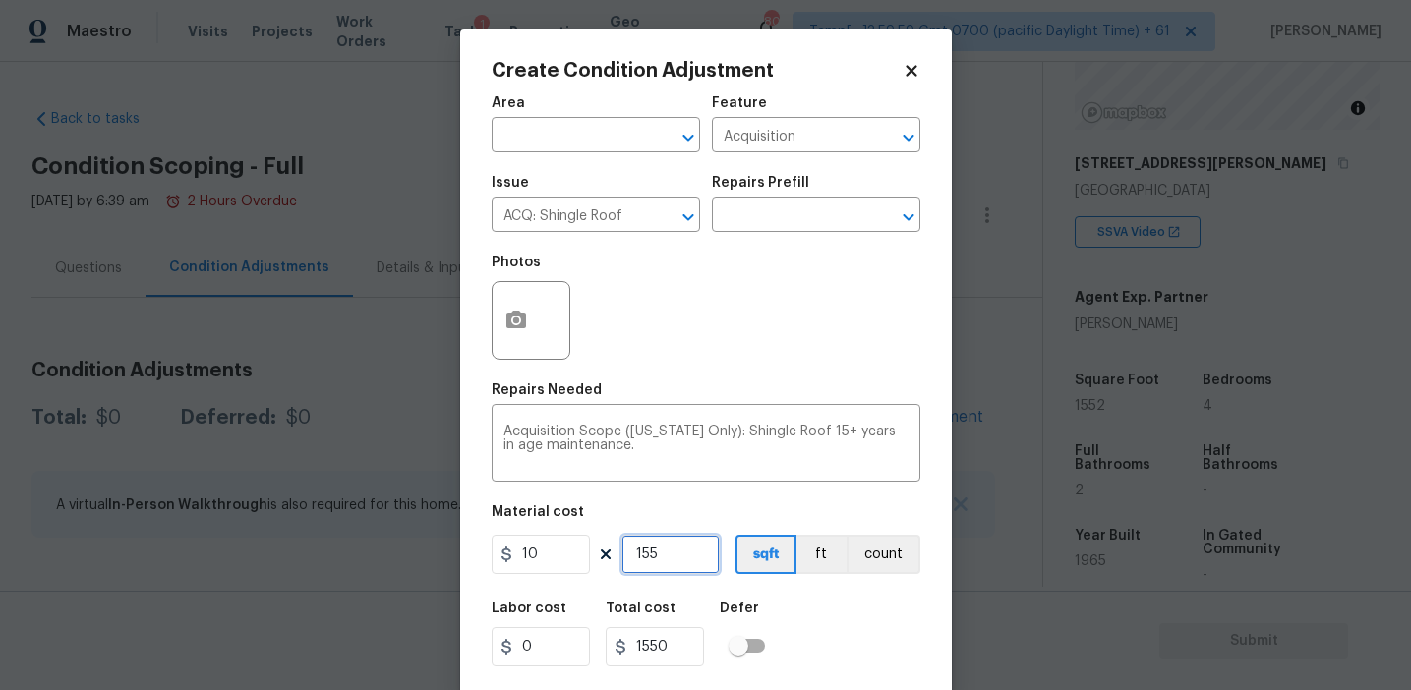
type input "1552"
type input "15520"
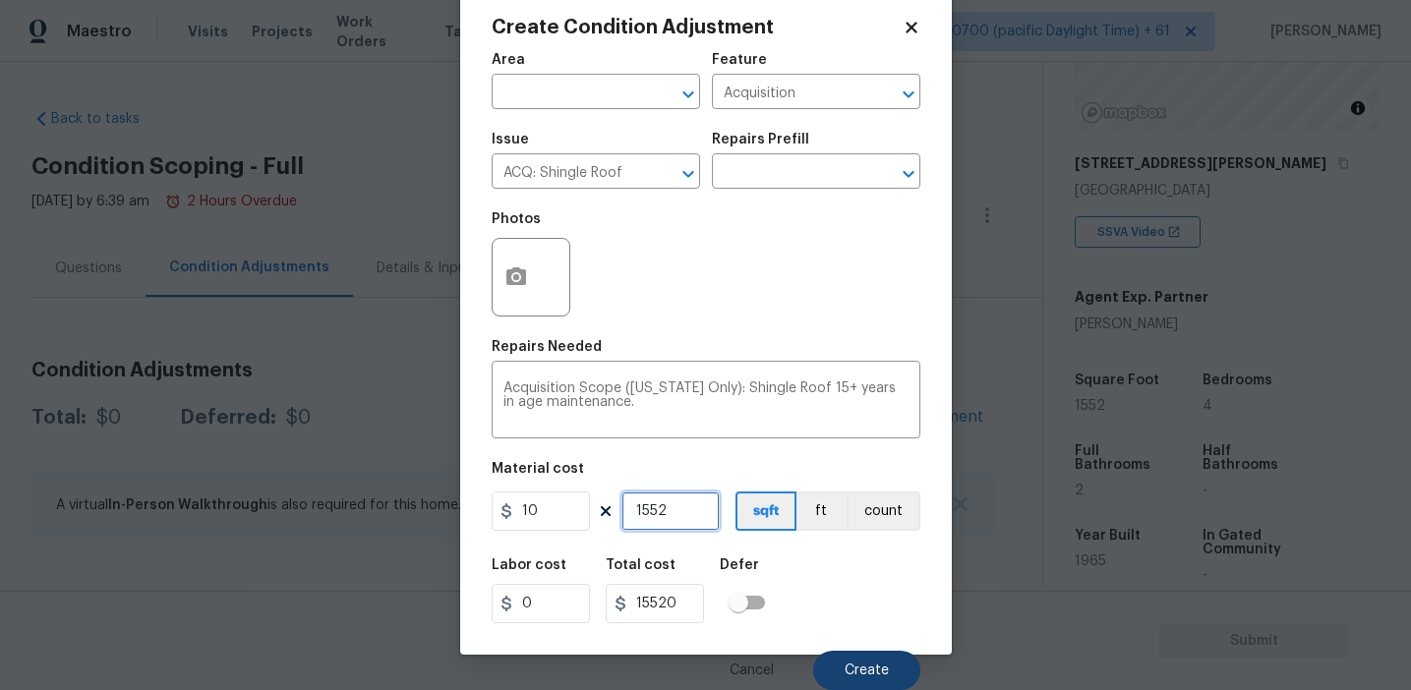
type input "1552"
click at [852, 658] on button "Create" at bounding box center [866, 670] width 107 height 39
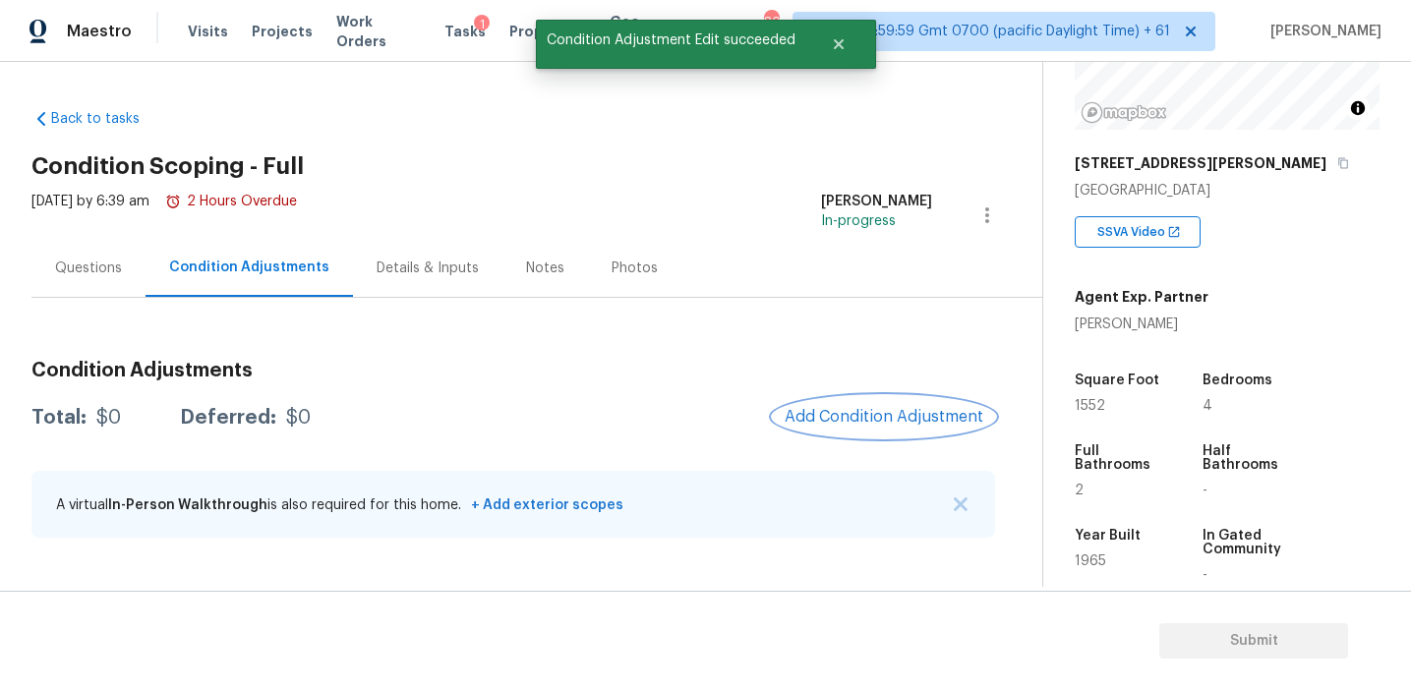
scroll to position [0, 0]
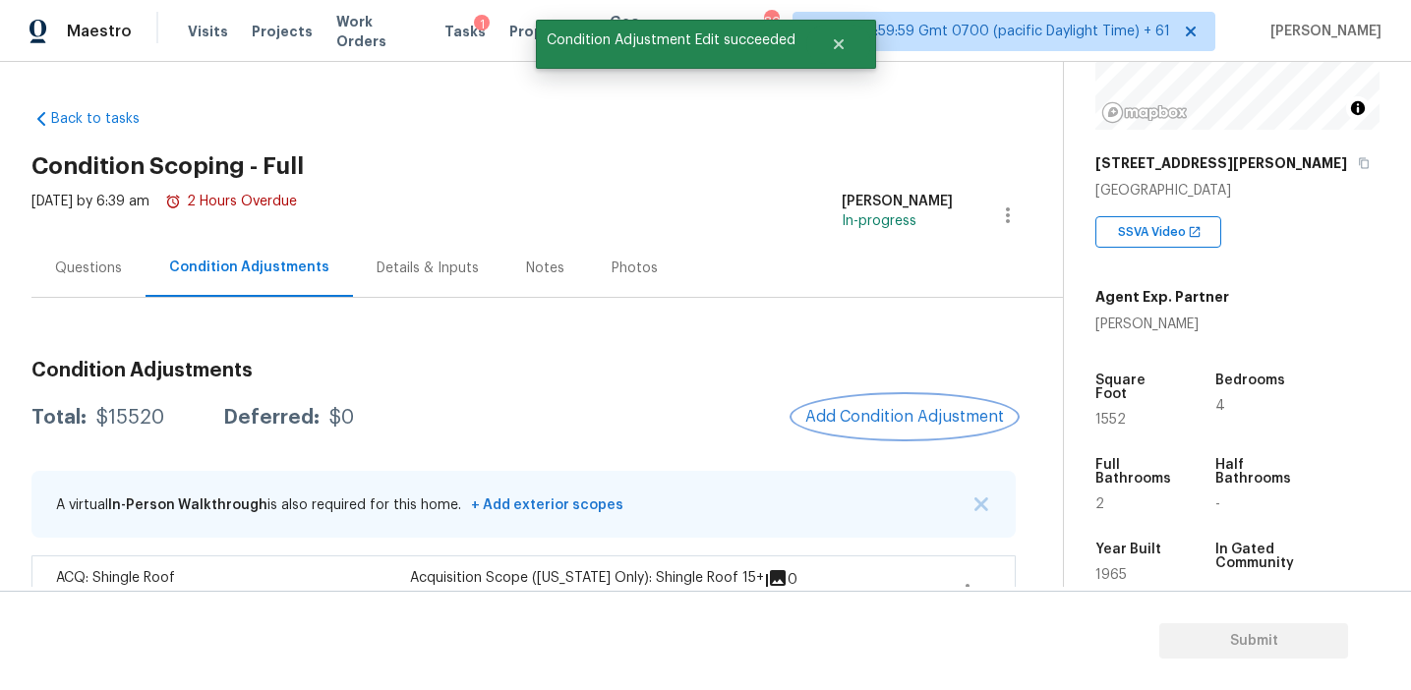
click at [851, 416] on span "Add Condition Adjustment" at bounding box center [904, 417] width 199 height 18
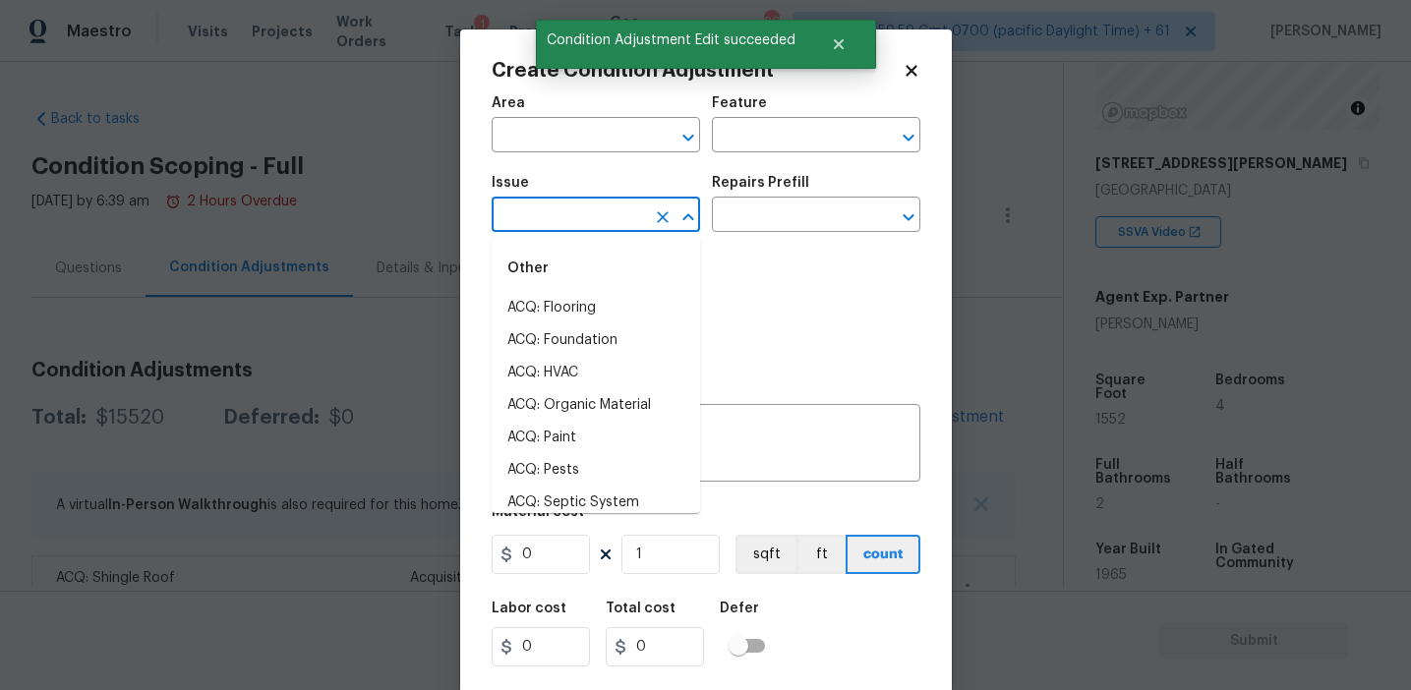
click at [578, 225] on input "text" at bounding box center [568, 217] width 153 height 30
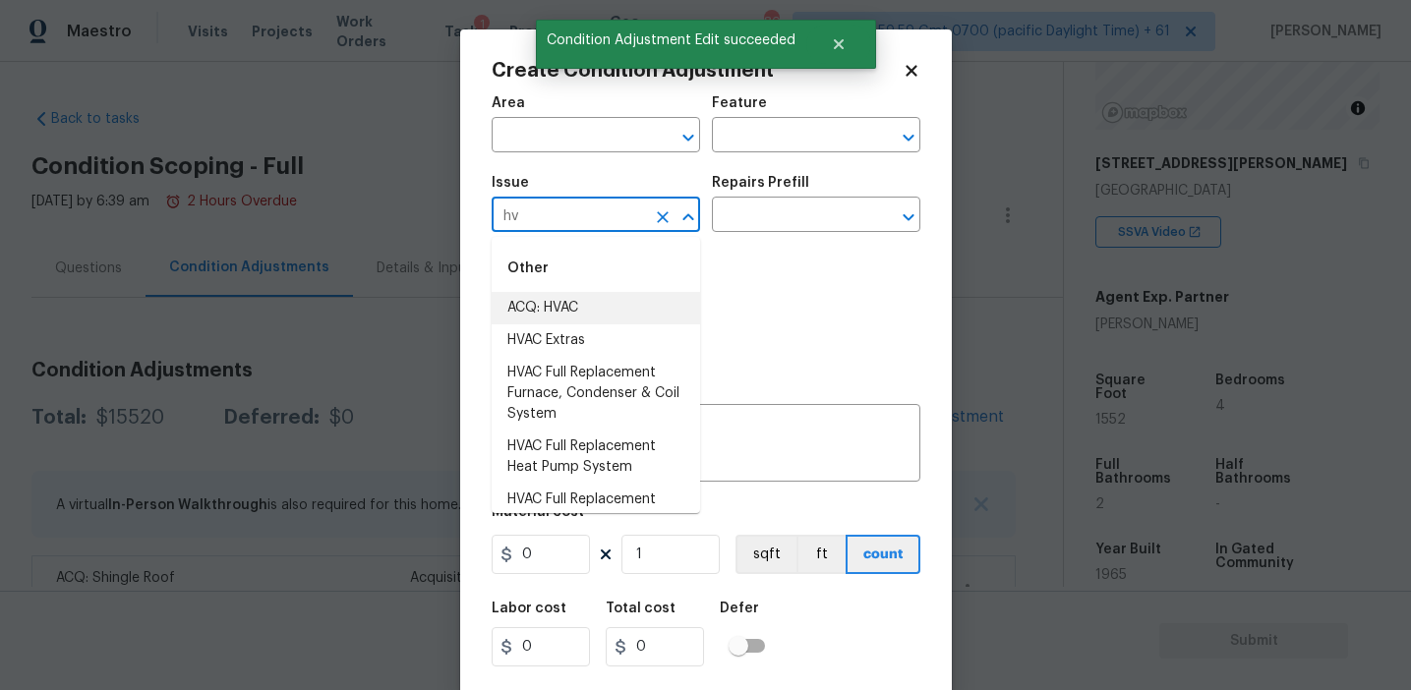
click at [603, 305] on li "ACQ: HVAC" at bounding box center [596, 308] width 208 height 32
type input "ACQ: HVAC"
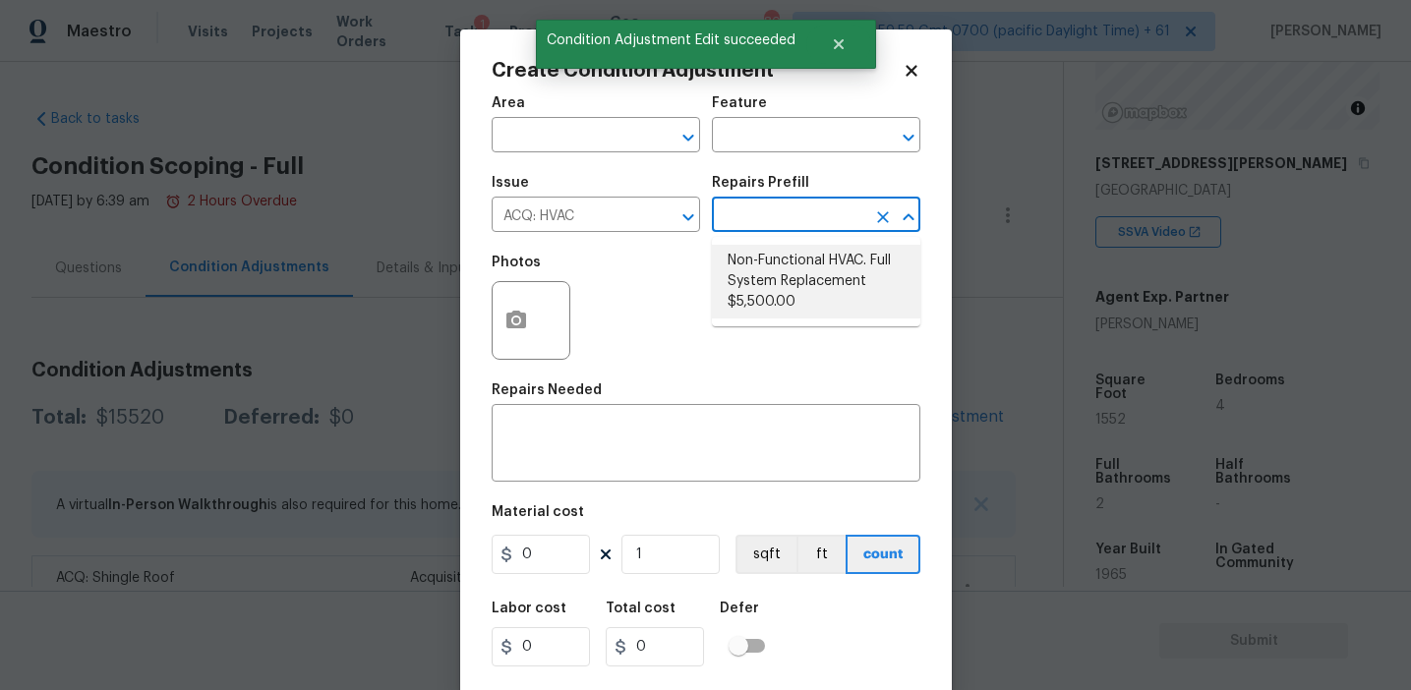
click at [776, 269] on li "Non-Functional HVAC. Full System Replacement $5,500.00" at bounding box center [816, 282] width 208 height 74
type input "Acquisition"
type textarea "Acquisition Scope: Full System Replacement"
type input "5500"
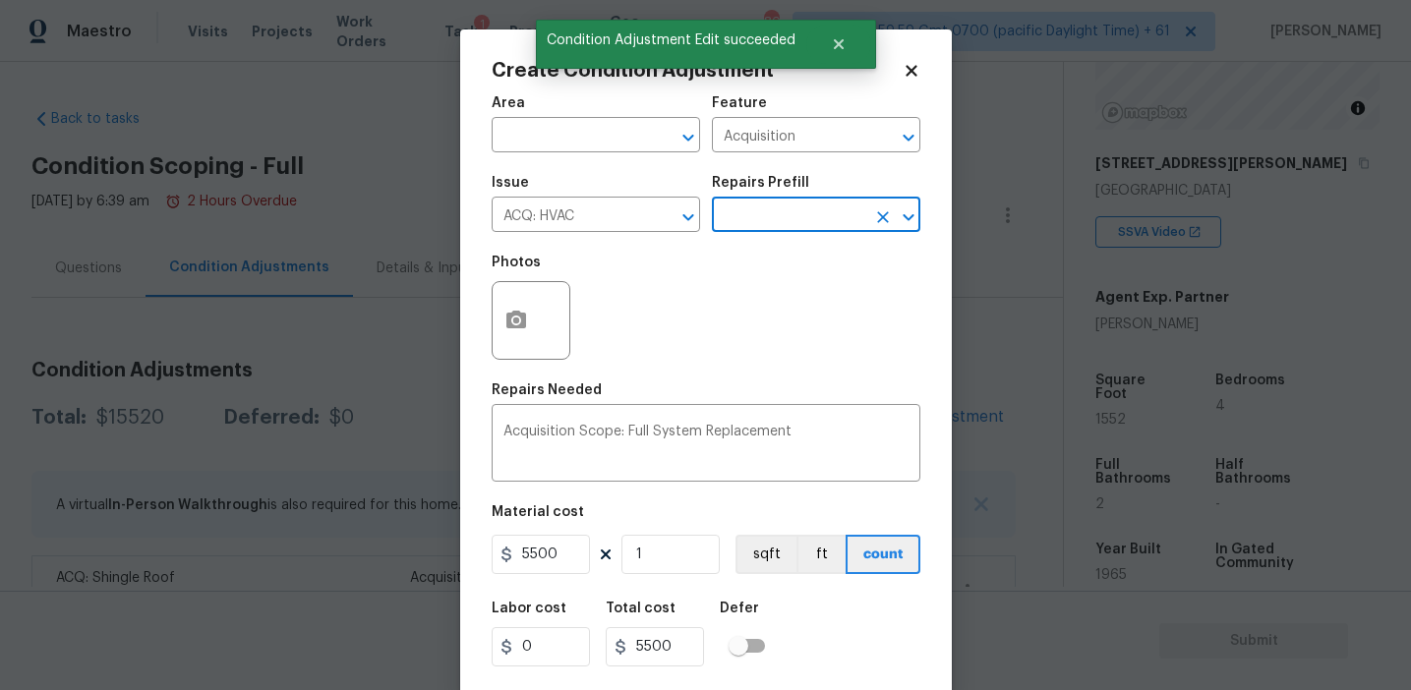
scroll to position [44, 0]
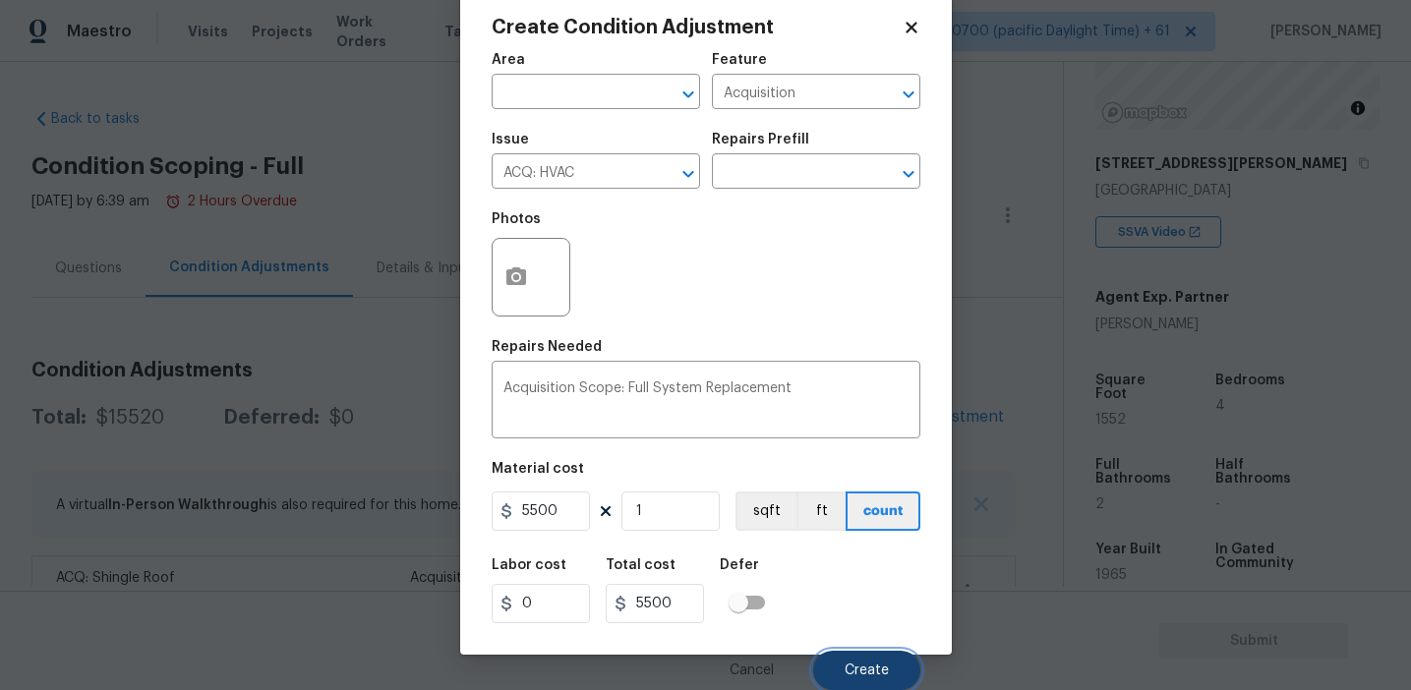
click at [847, 664] on span "Create" at bounding box center [867, 671] width 44 height 15
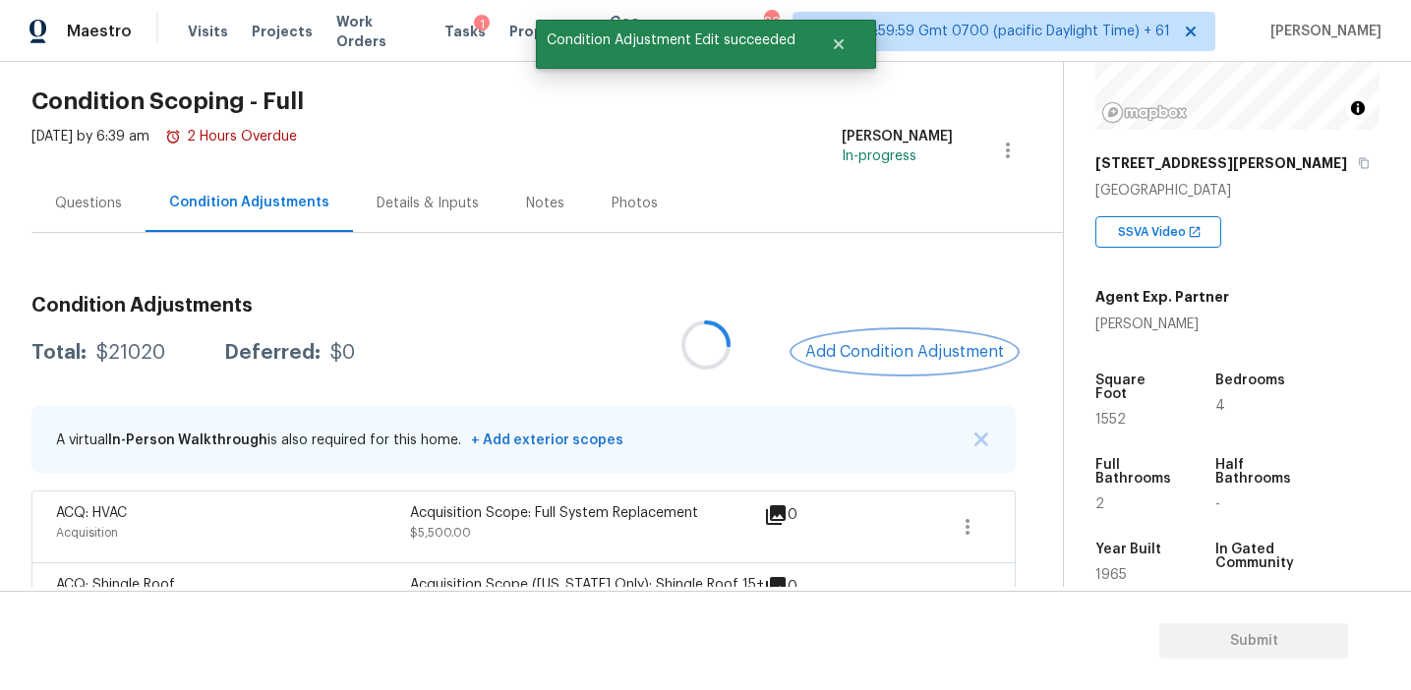
scroll to position [130, 0]
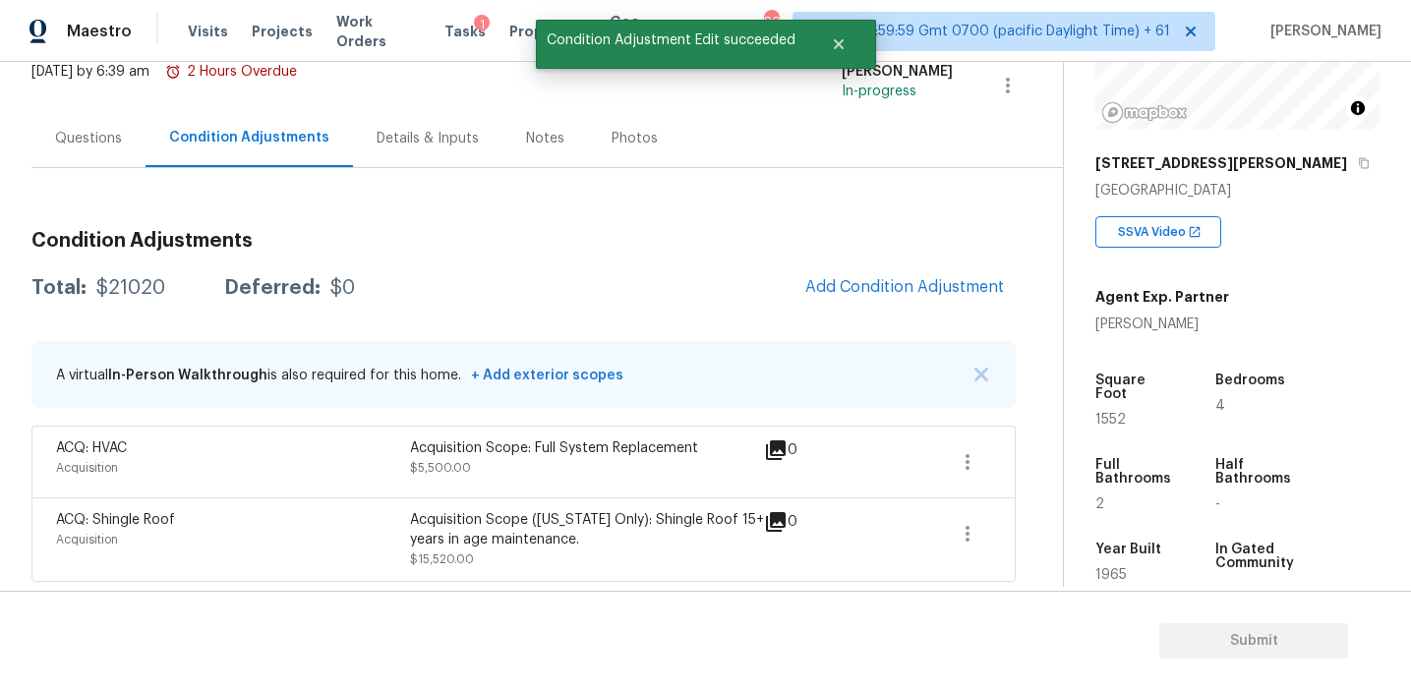
click at [102, 146] on div "Questions" at bounding box center [88, 139] width 67 height 20
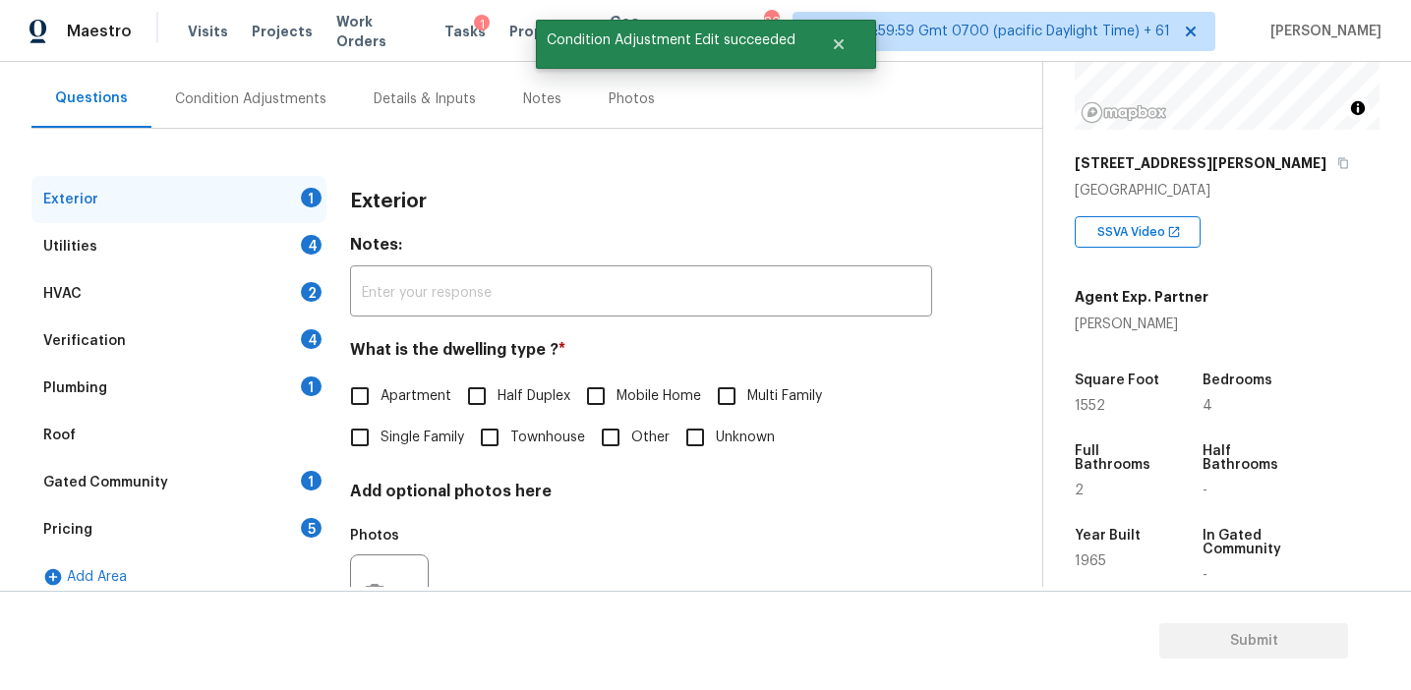
scroll to position [171, 0]
click at [239, 542] on div "Pricing 5" at bounding box center [178, 527] width 295 height 47
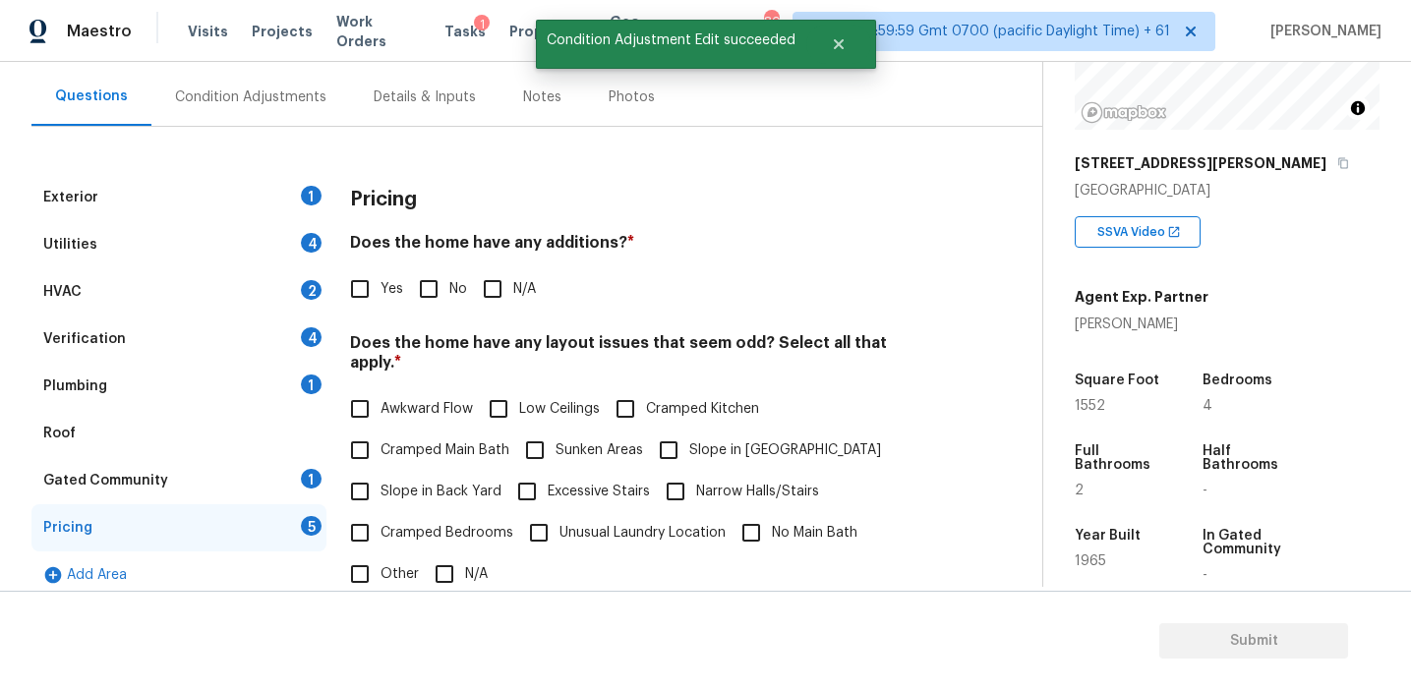
click at [618, 187] on div "Pricing" at bounding box center [641, 199] width 582 height 51
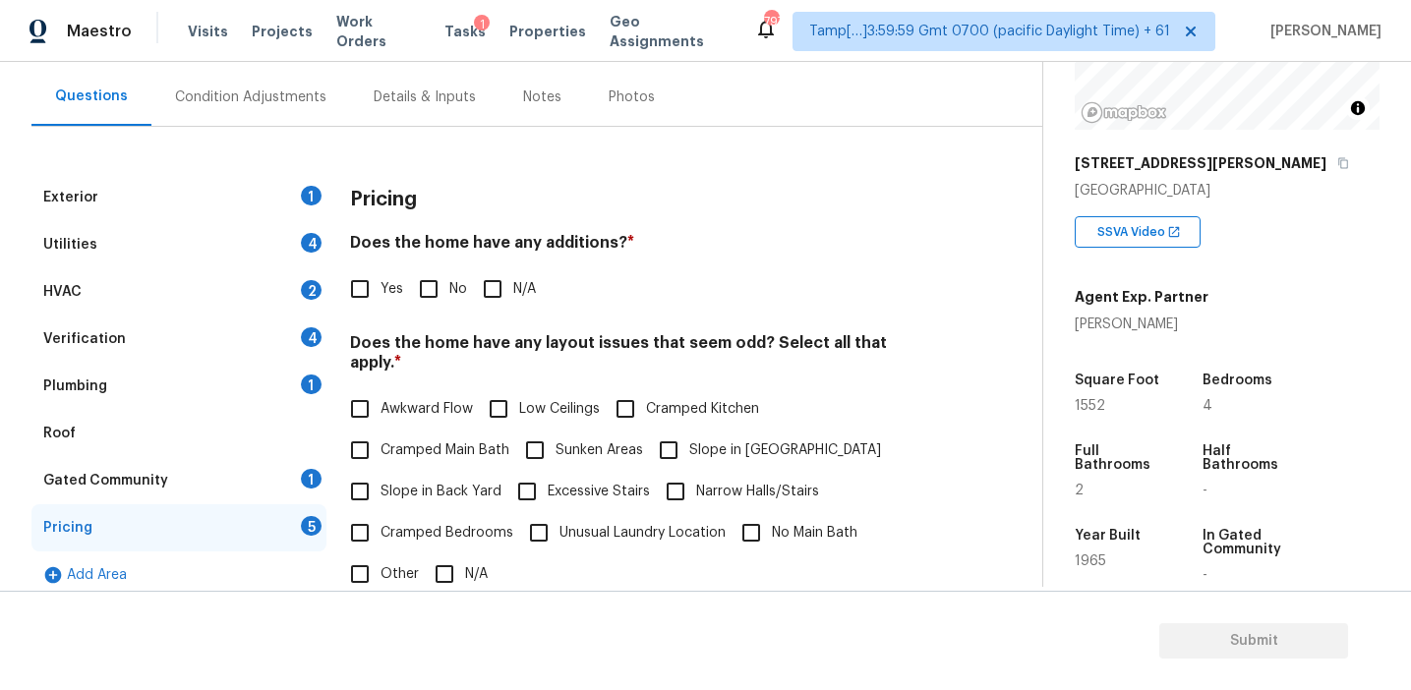
click at [217, 346] on div "Verification 4" at bounding box center [178, 339] width 295 height 47
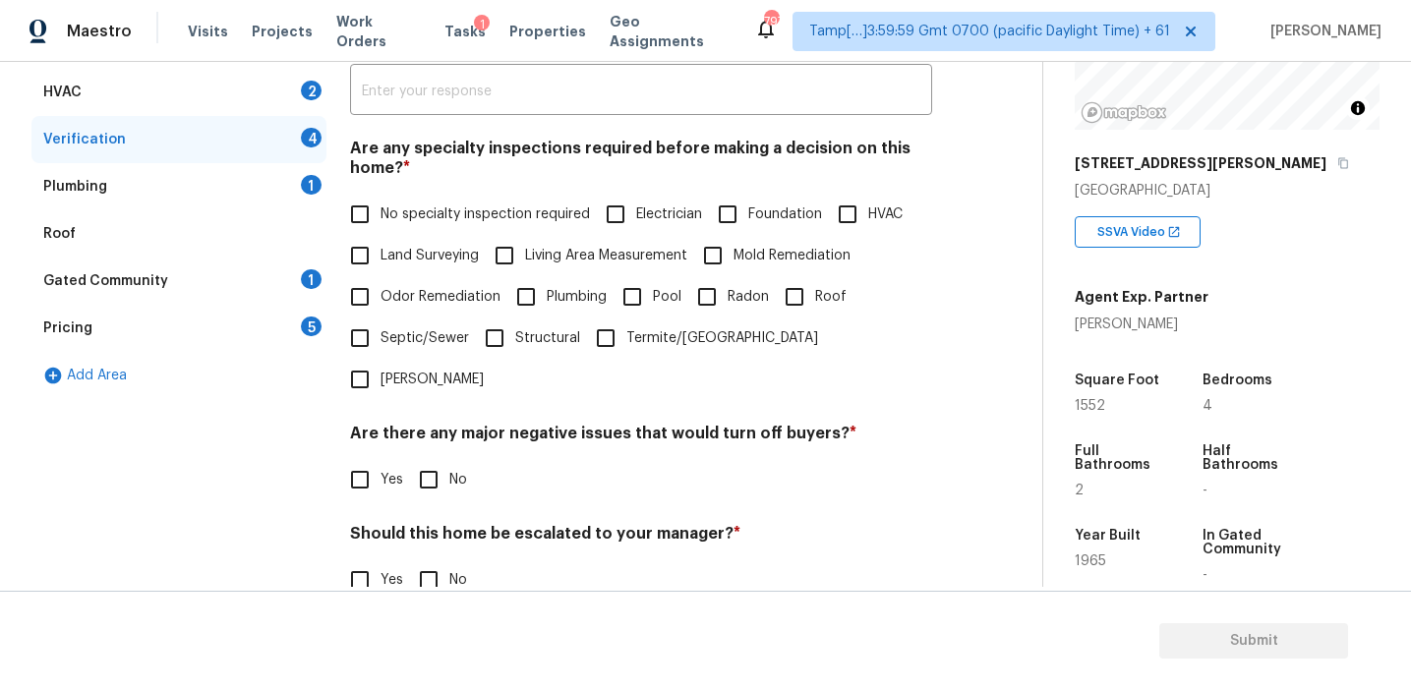
scroll to position [465, 0]
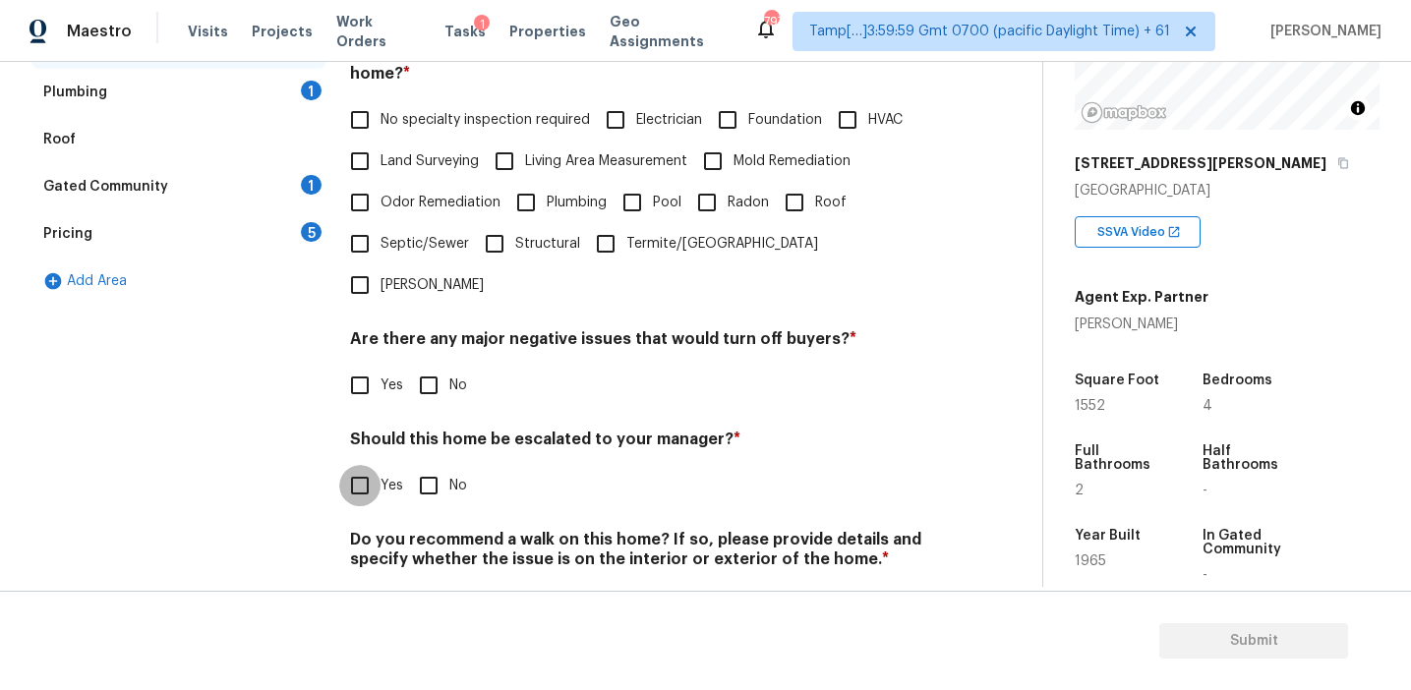
click at [367, 465] on input "Yes" at bounding box center [359, 485] width 41 height 41
checkbox input "true"
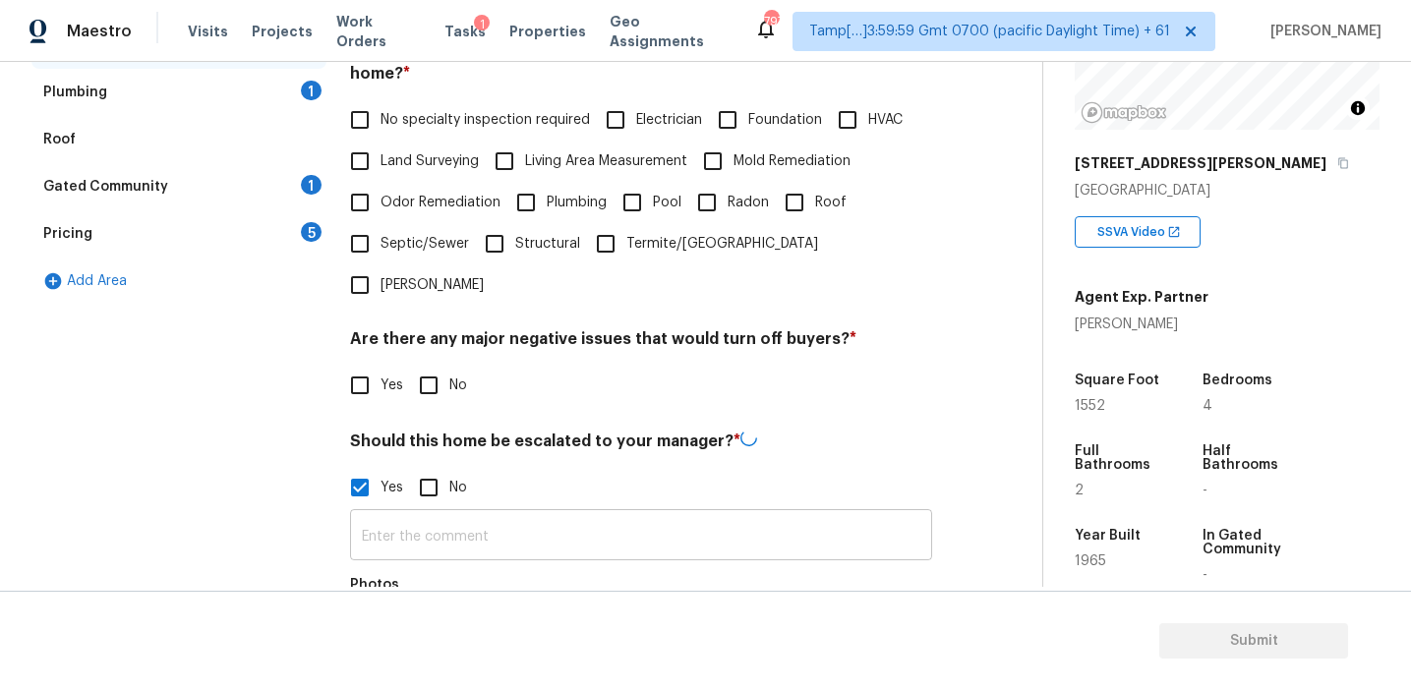
click at [402, 514] on input "text" at bounding box center [641, 537] width 582 height 46
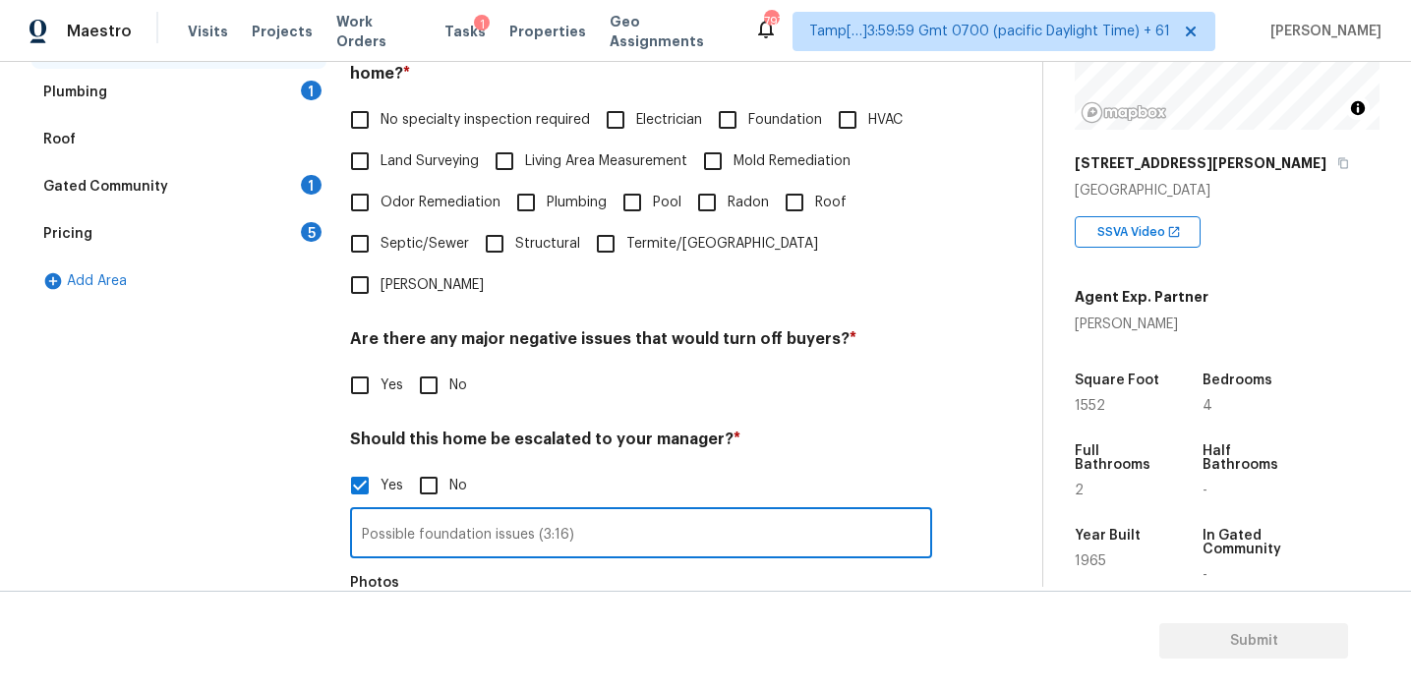
type input "Possible foundation issues (3:16)"
click at [379, 603] on button "button" at bounding box center [374, 641] width 47 height 77
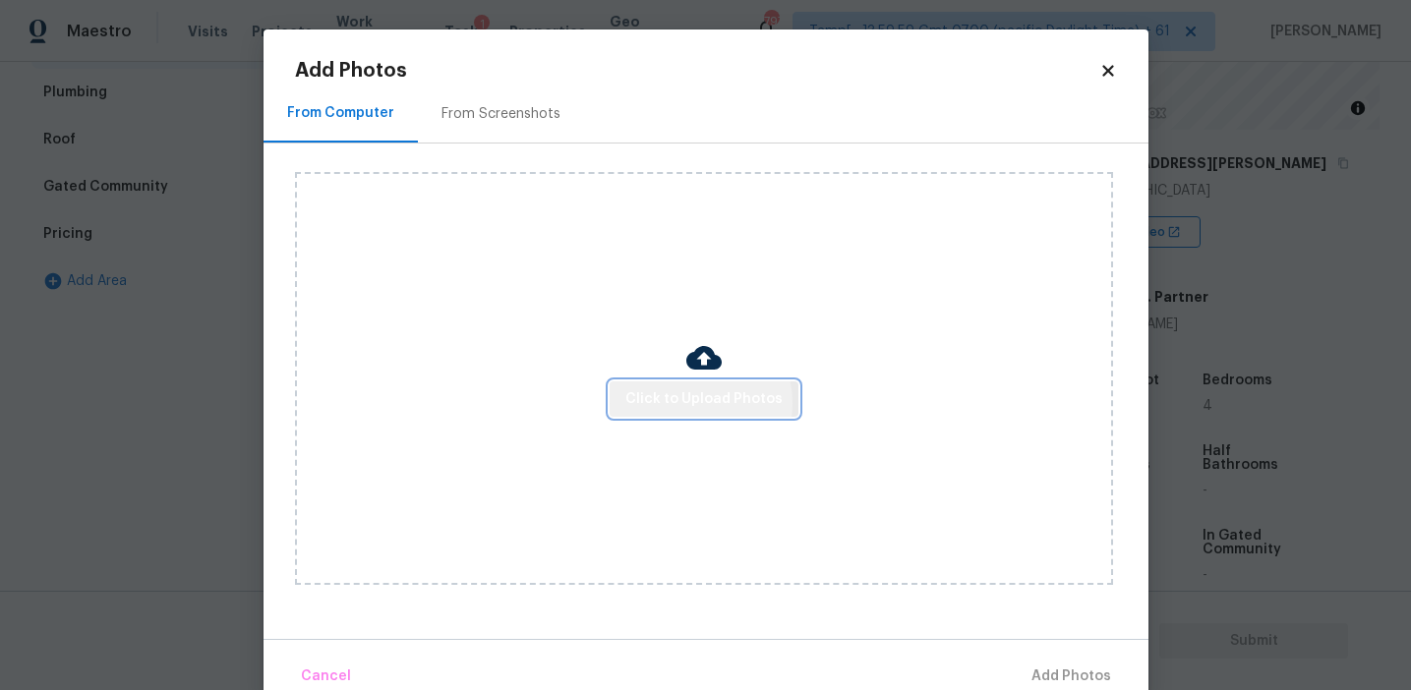
click at [703, 402] on span "Click to Upload Photos" at bounding box center [703, 399] width 157 height 25
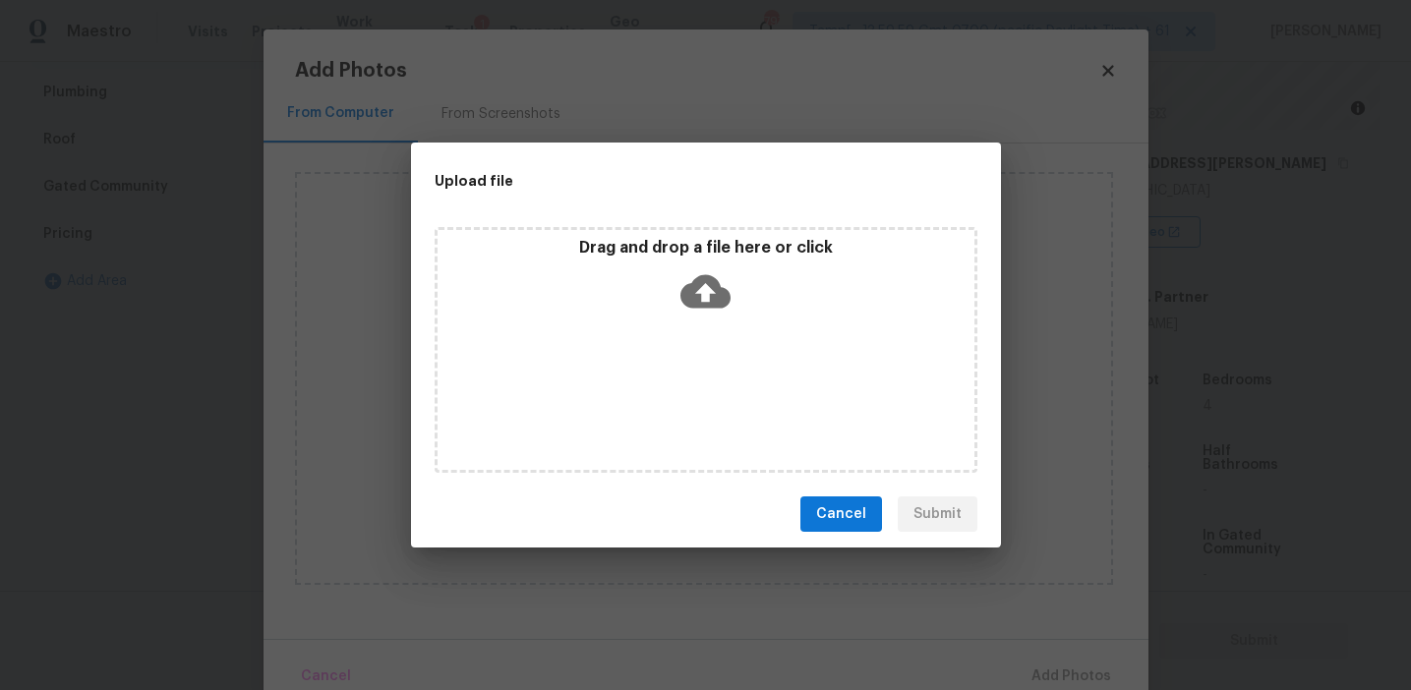
click at [657, 233] on div "Drag and drop a file here or click" at bounding box center [706, 350] width 543 height 246
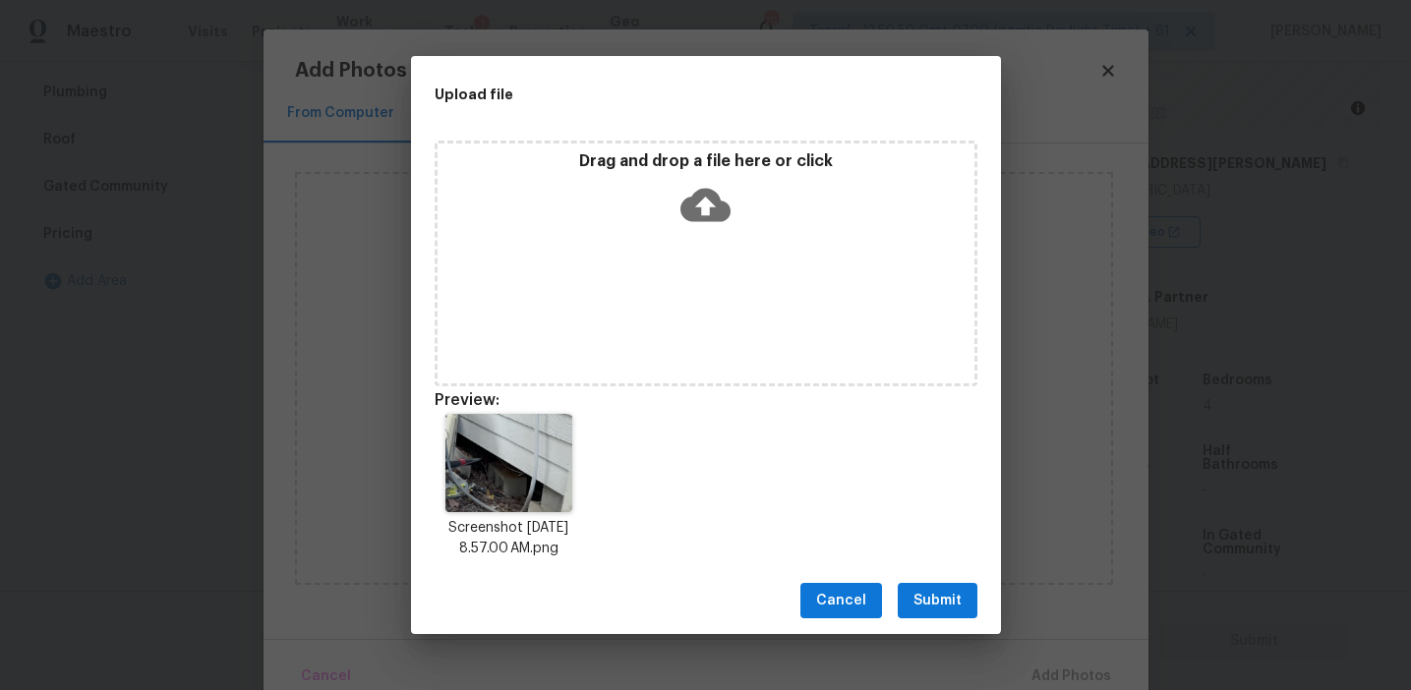
click at [935, 593] on span "Submit" at bounding box center [937, 601] width 48 height 25
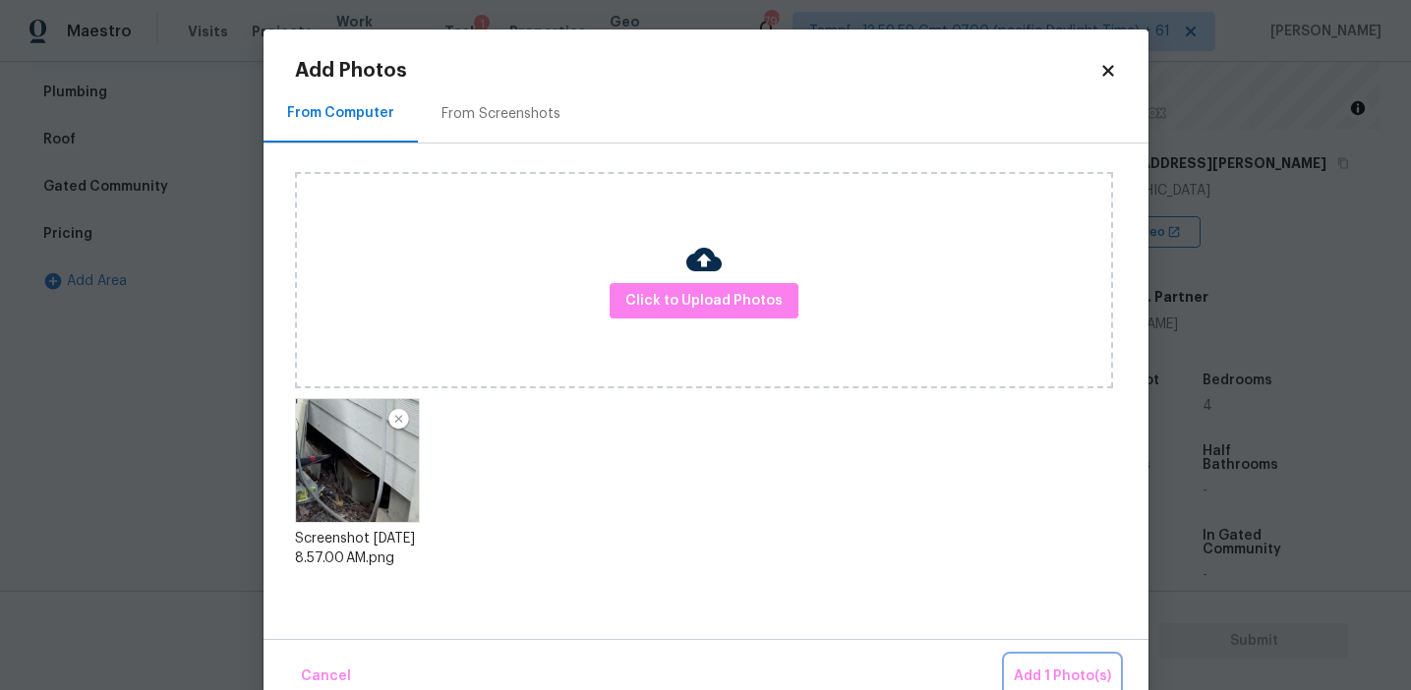
click at [1031, 658] on button "Add 1 Photo(s)" at bounding box center [1062, 677] width 113 height 42
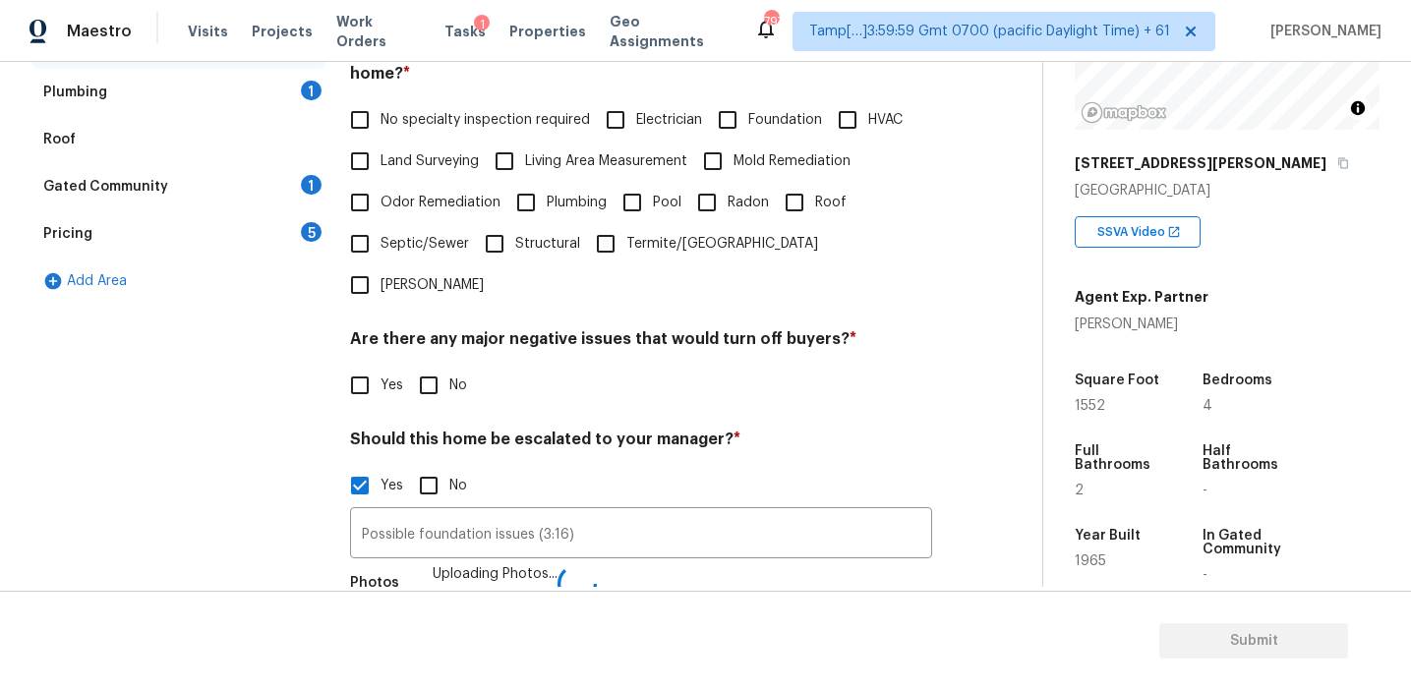
scroll to position [517, 0]
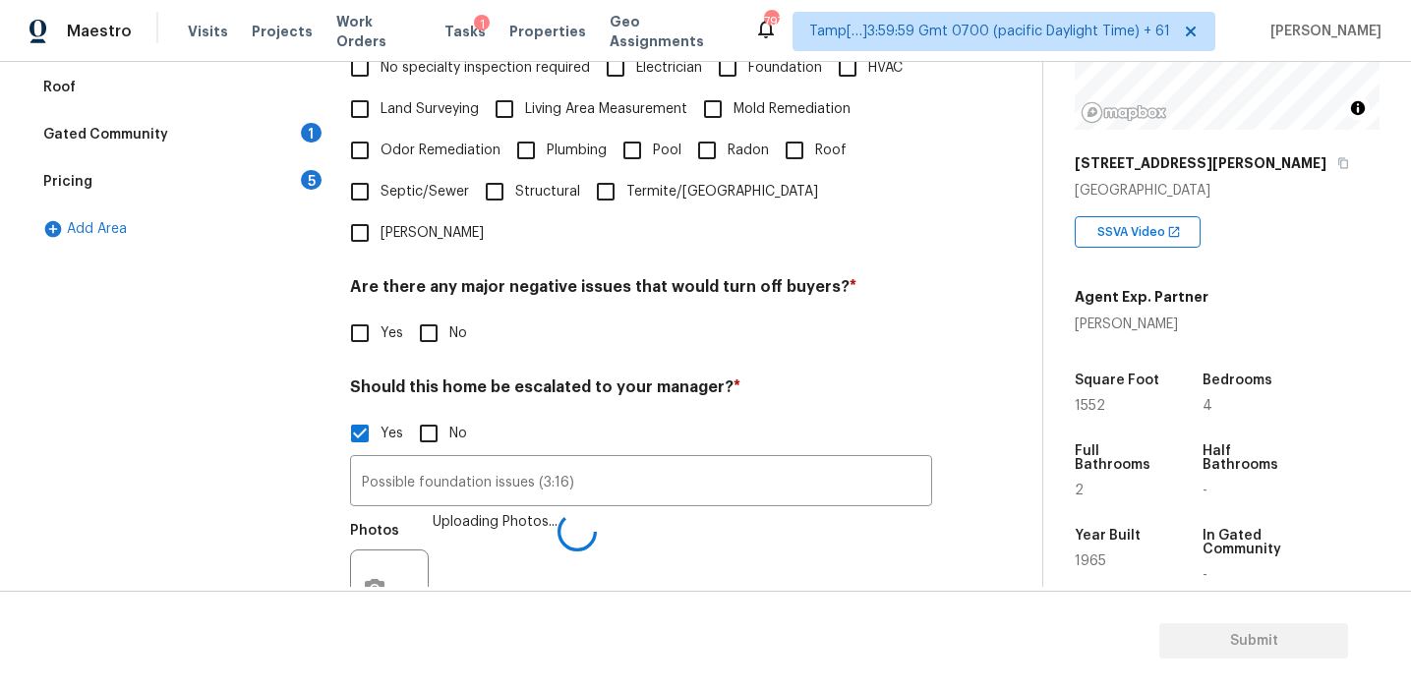
click at [432, 313] on input "No" at bounding box center [428, 333] width 41 height 41
checkbox input "true"
click at [839, 72] on input "HVAC" at bounding box center [847, 67] width 41 height 41
checkbox input "true"
click at [789, 148] on input "Roof" at bounding box center [794, 150] width 41 height 41
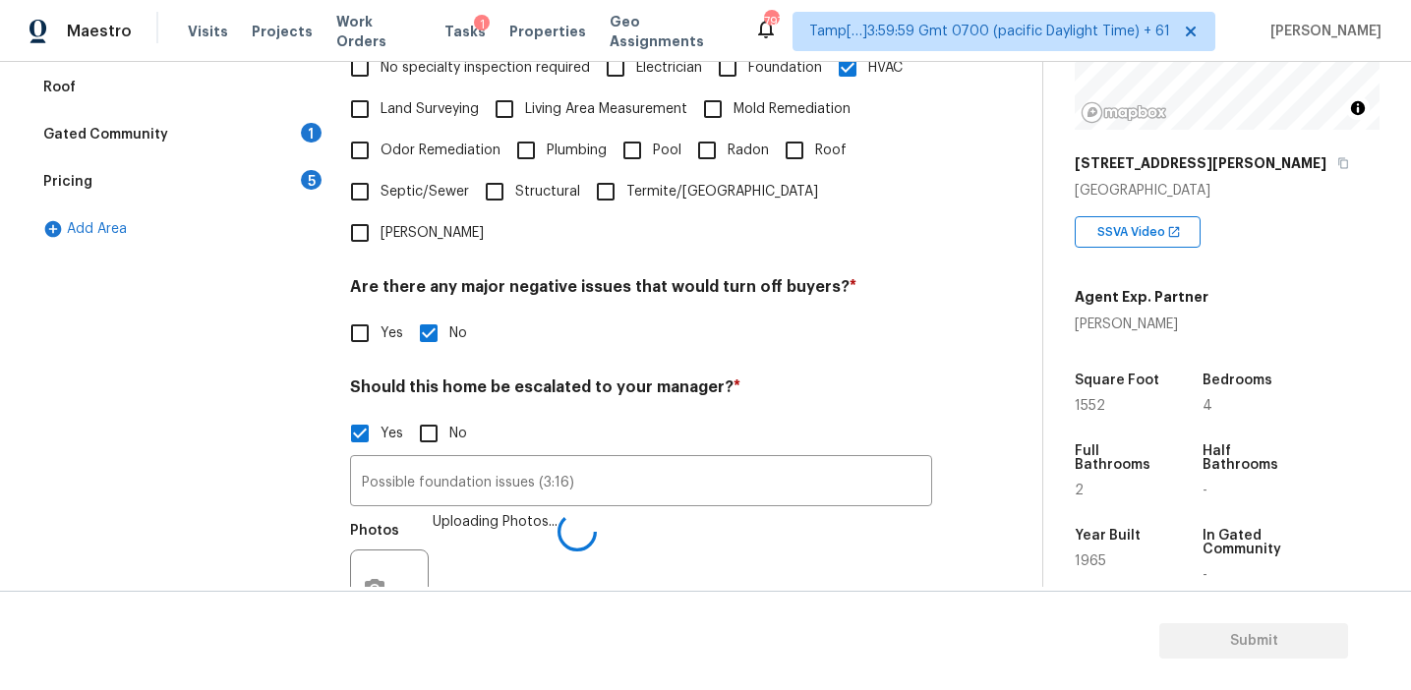
checkbox input "true"
click at [733, 70] on input "Foundation" at bounding box center [727, 67] width 41 height 41
checkbox input "true"
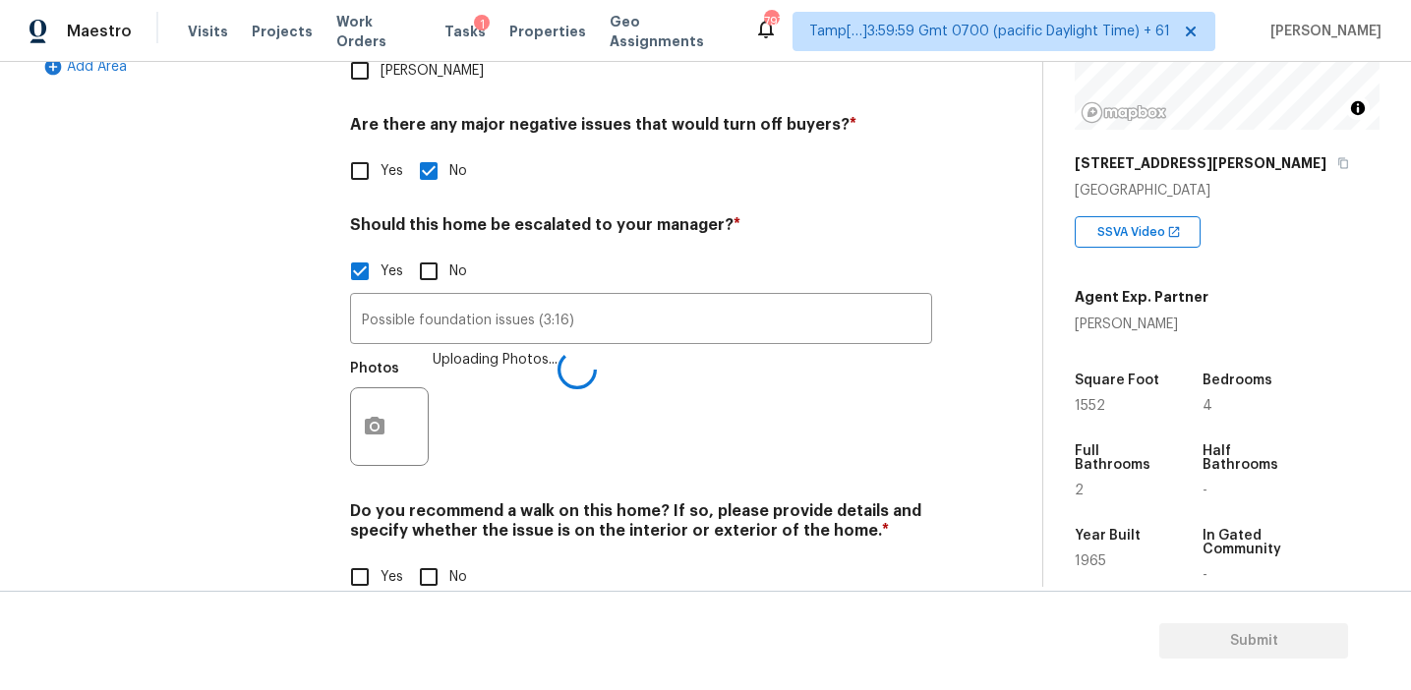
click at [439, 556] on input "No" at bounding box center [428, 576] width 41 height 41
checkbox input "true"
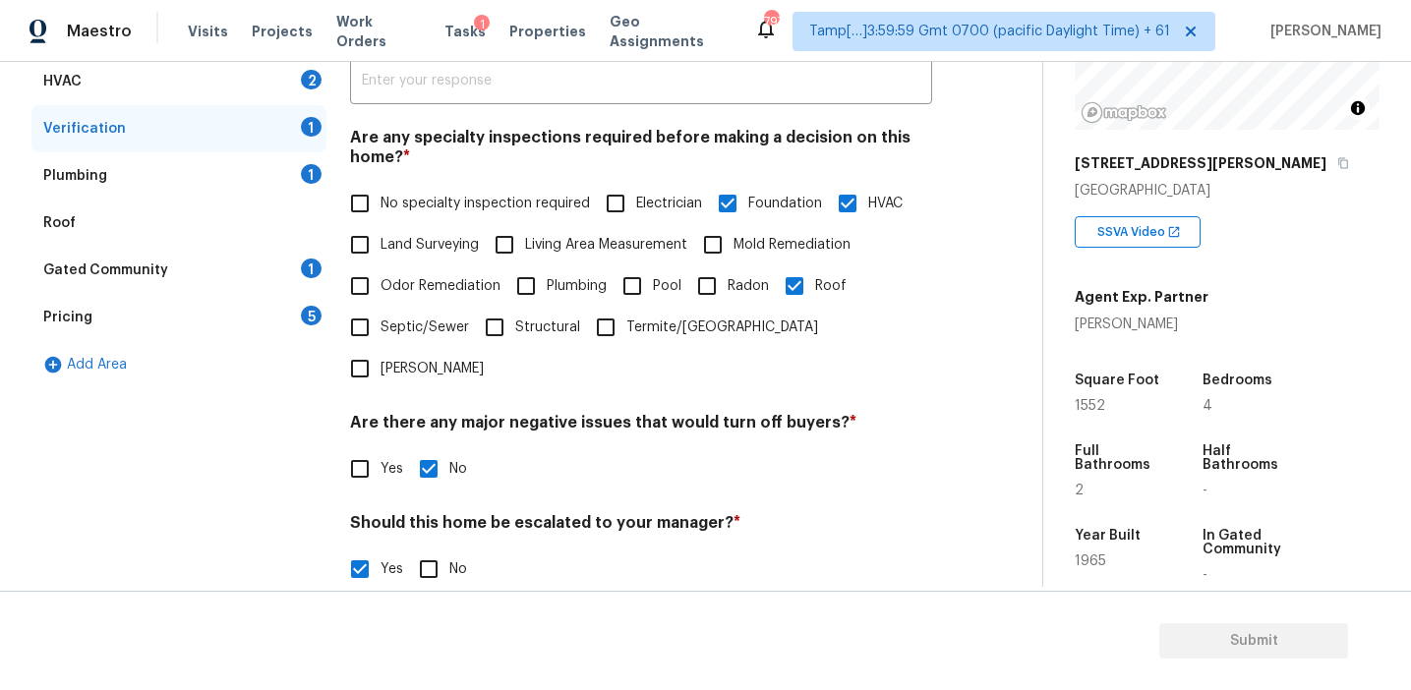
scroll to position [281, 0]
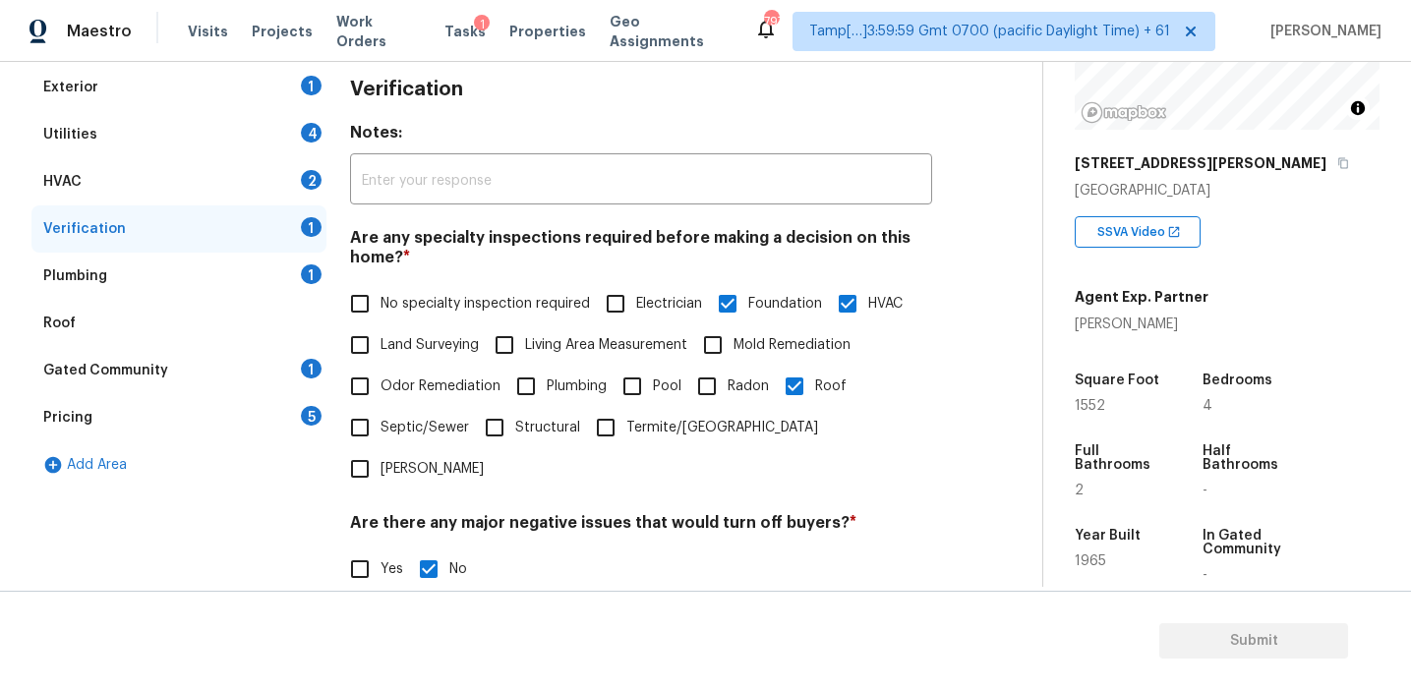
click at [392, 234] on h4 "Are any specialty inspections required before making a decision on this home? *" at bounding box center [641, 251] width 582 height 47
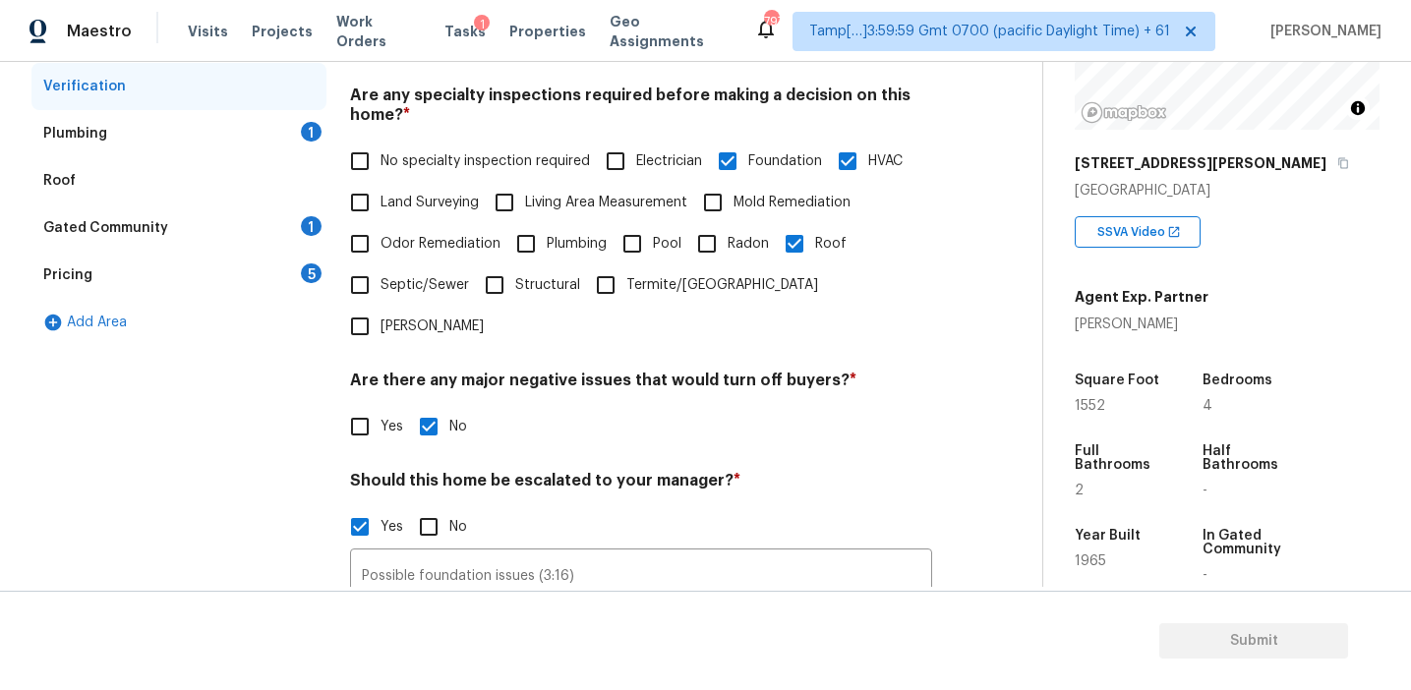
scroll to position [178, 0]
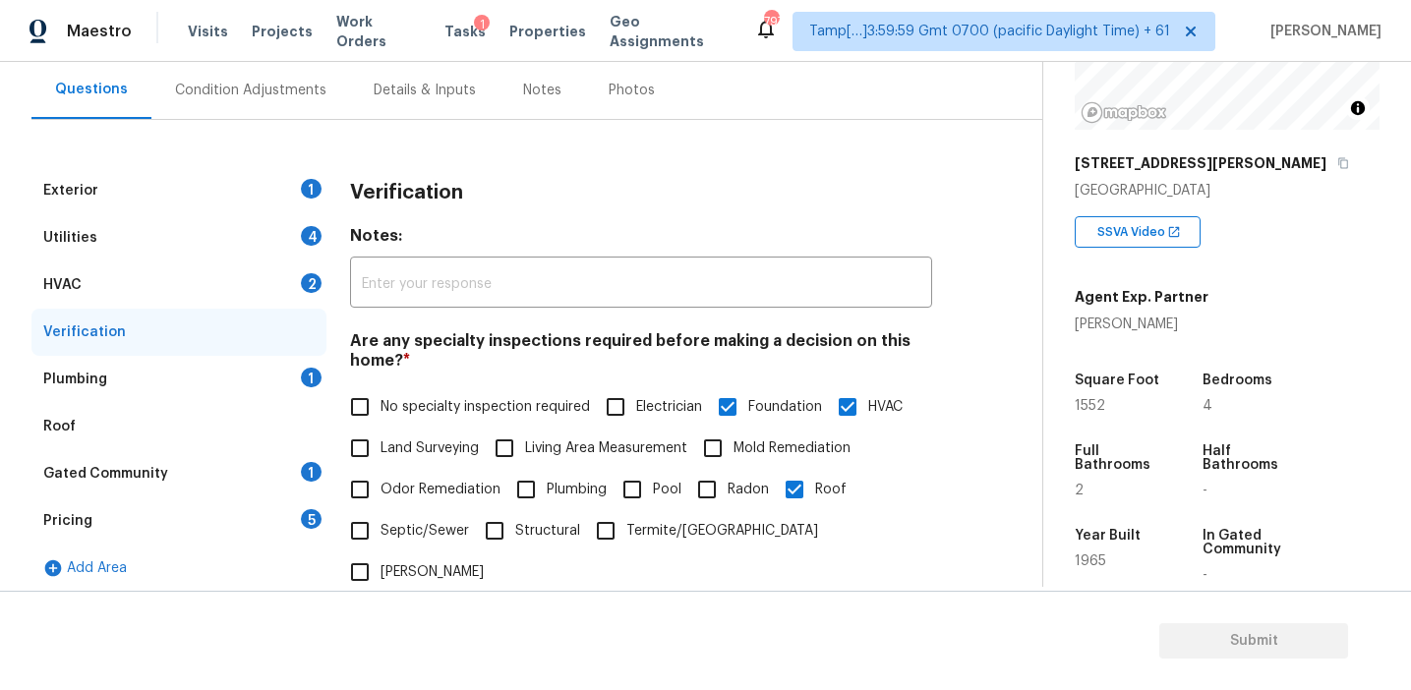
click at [273, 420] on div "Roof" at bounding box center [178, 426] width 295 height 47
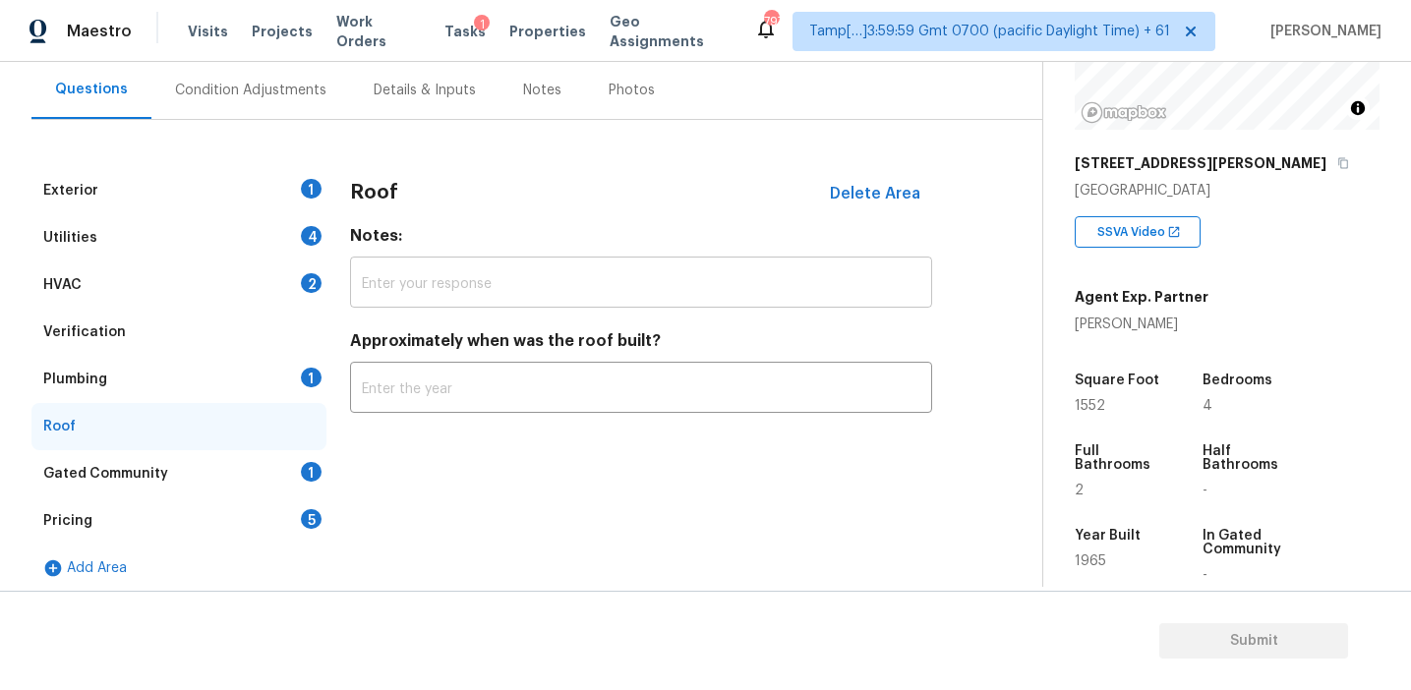
click at [406, 277] on input "text" at bounding box center [641, 285] width 582 height 46
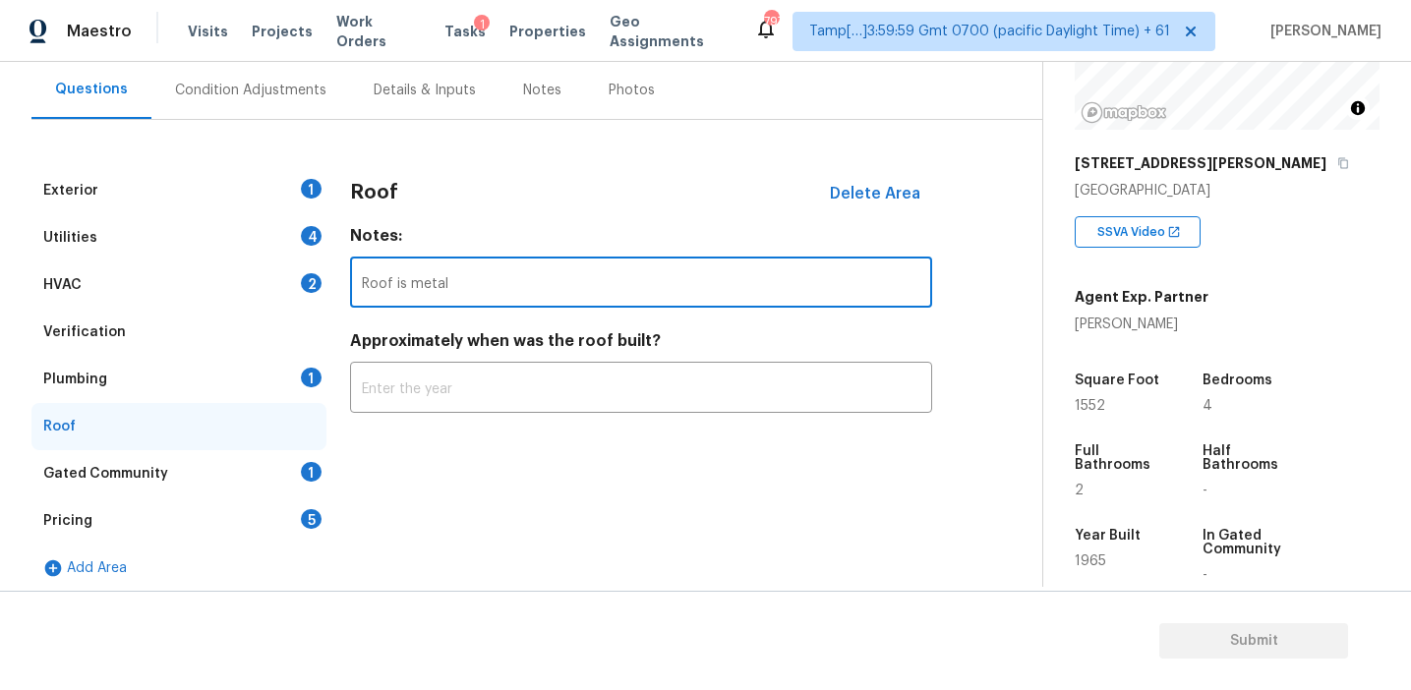
type input "Roof is metal"
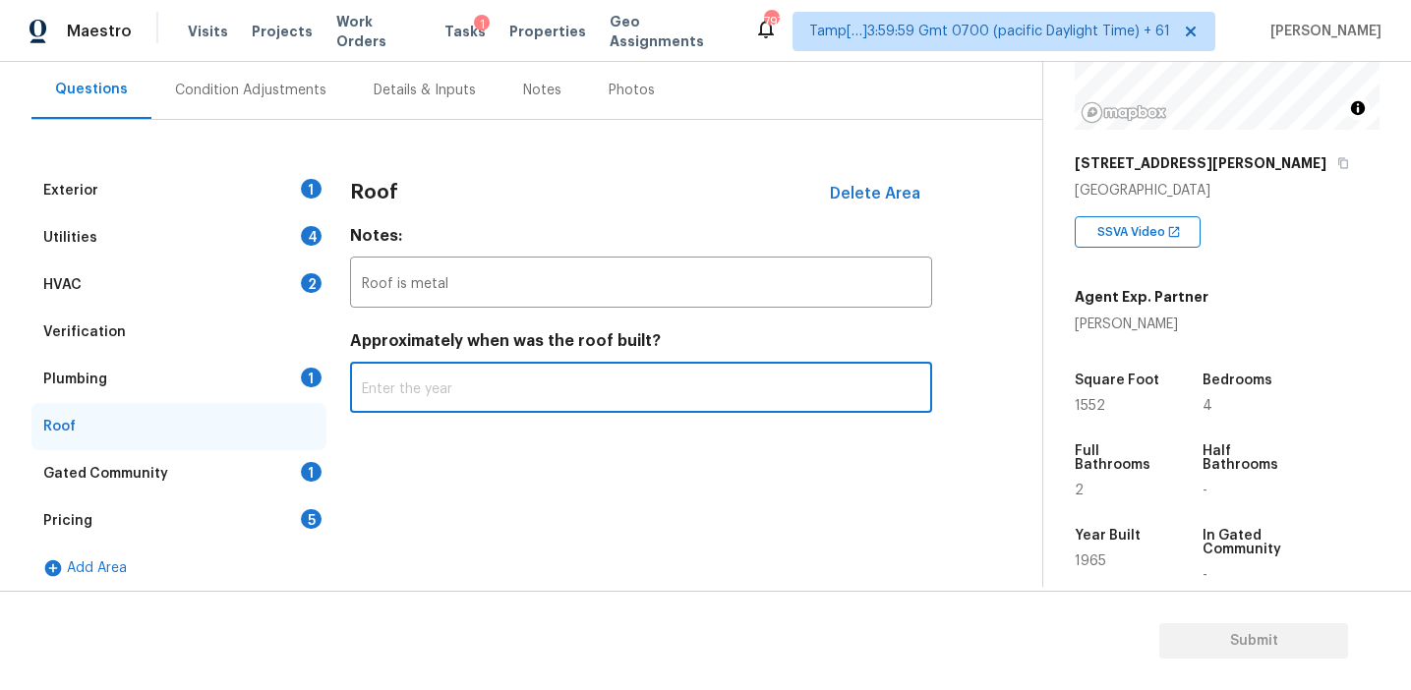
click at [484, 457] on div "Roof Delete Area Notes: Roof is metal ​ Approximately when was the roof built? ​" at bounding box center [641, 379] width 582 height 425
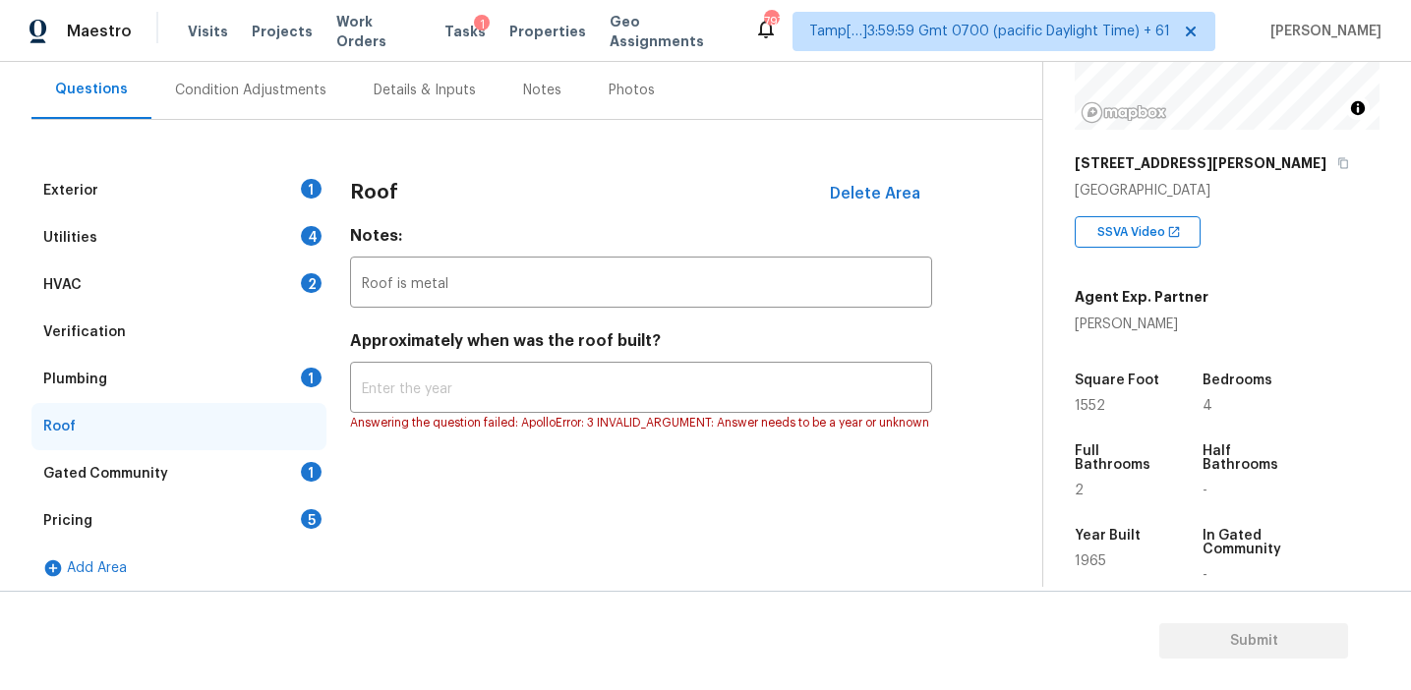
click at [426, 494] on div "Roof Delete Area Notes: Roof is metal ​ Approximately when was the roof built? …" at bounding box center [641, 379] width 582 height 425
click at [279, 521] on div "Pricing 5" at bounding box center [178, 520] width 295 height 47
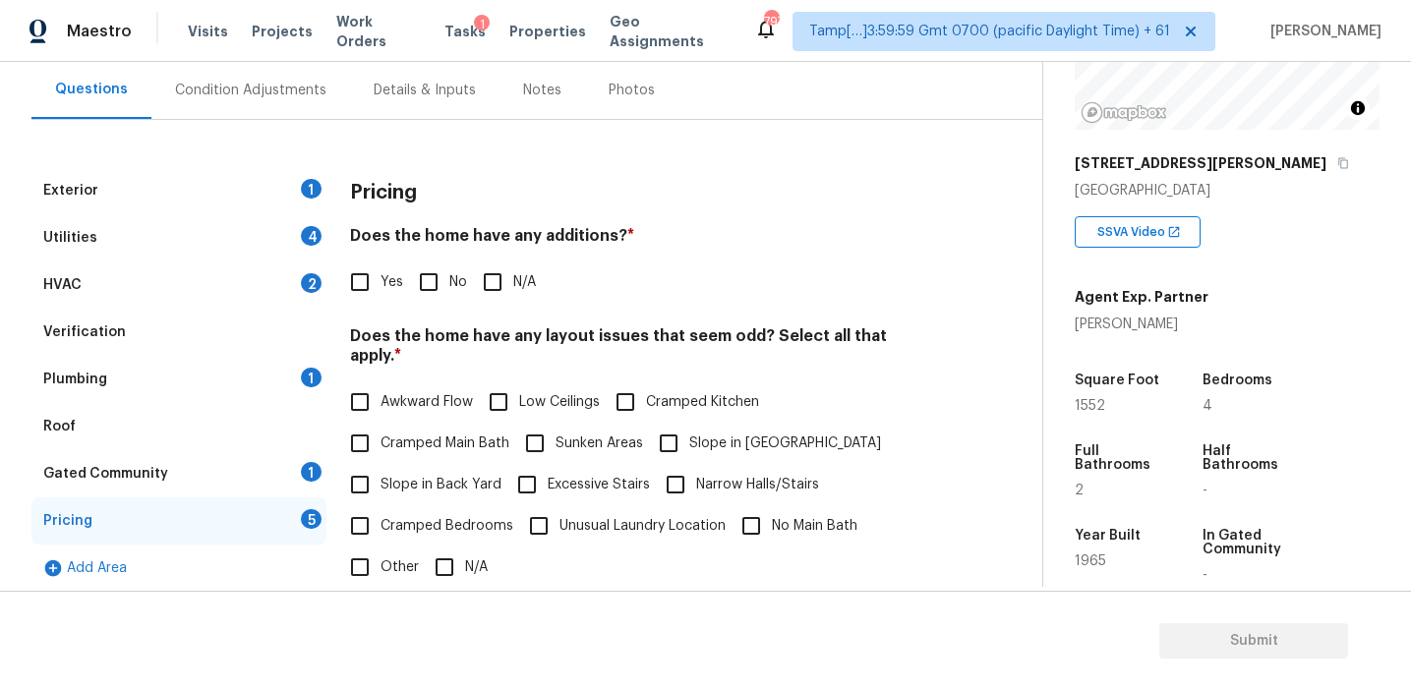
click at [387, 247] on h4 "Does the home have any additions? *" at bounding box center [641, 240] width 582 height 28
click at [236, 282] on div "HVAC 2" at bounding box center [178, 285] width 295 height 47
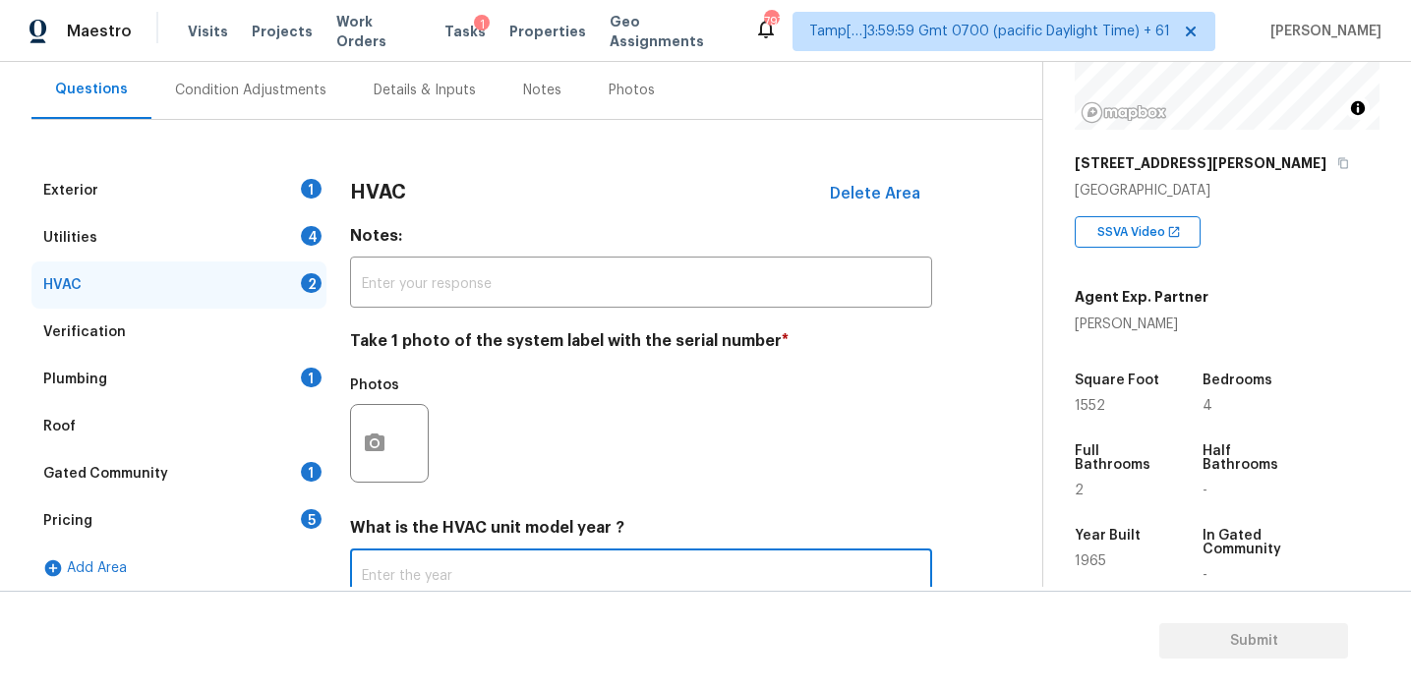
click at [397, 575] on input "text" at bounding box center [641, 577] width 582 height 46
type input "2011"
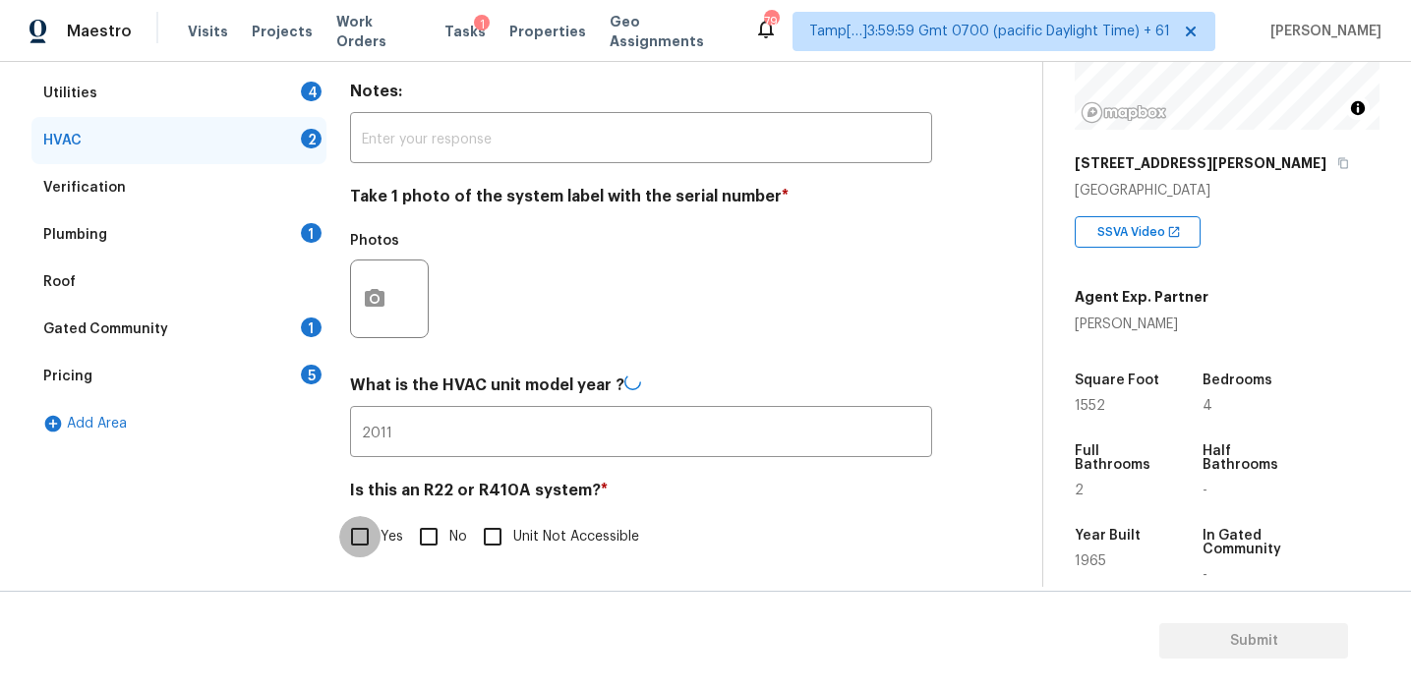
scroll to position [321, 0]
click at [300, 384] on div "Pricing 5" at bounding box center [178, 378] width 295 height 47
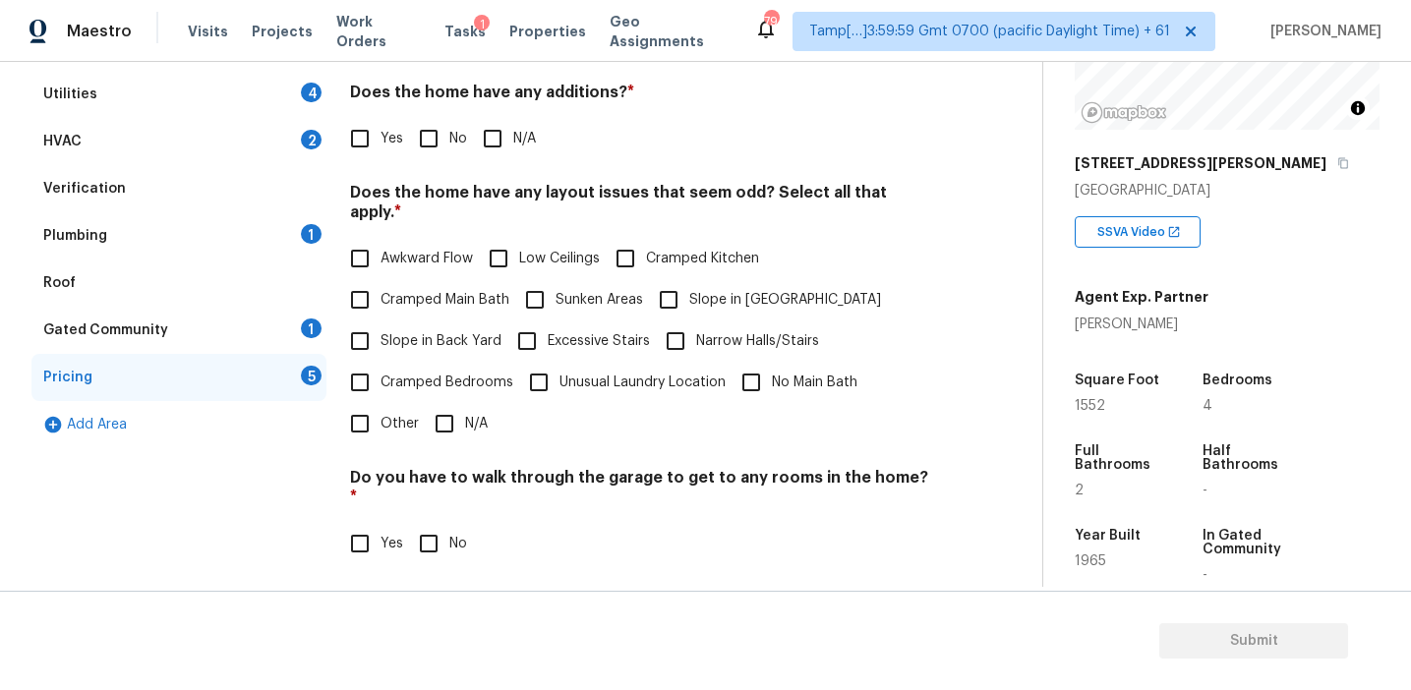
click at [276, 145] on div "HVAC 2" at bounding box center [178, 141] width 295 height 47
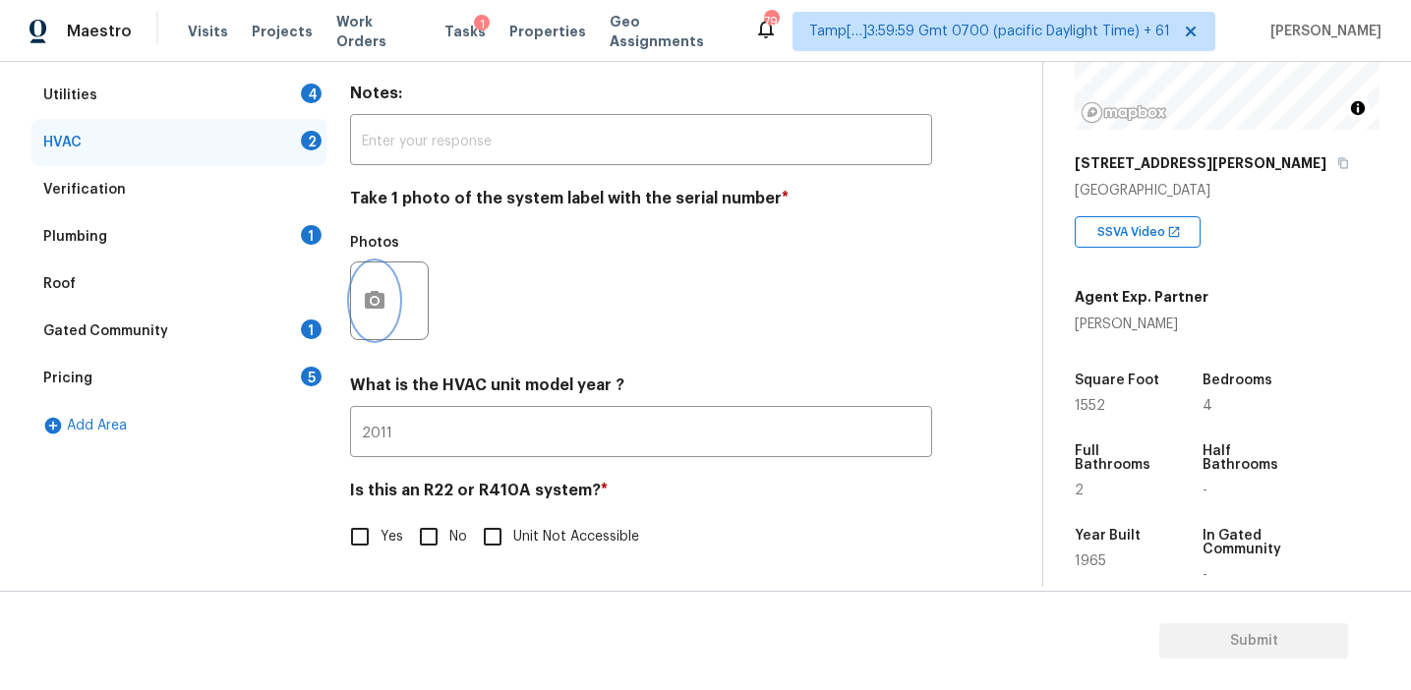
click at [392, 294] on button "button" at bounding box center [374, 301] width 47 height 77
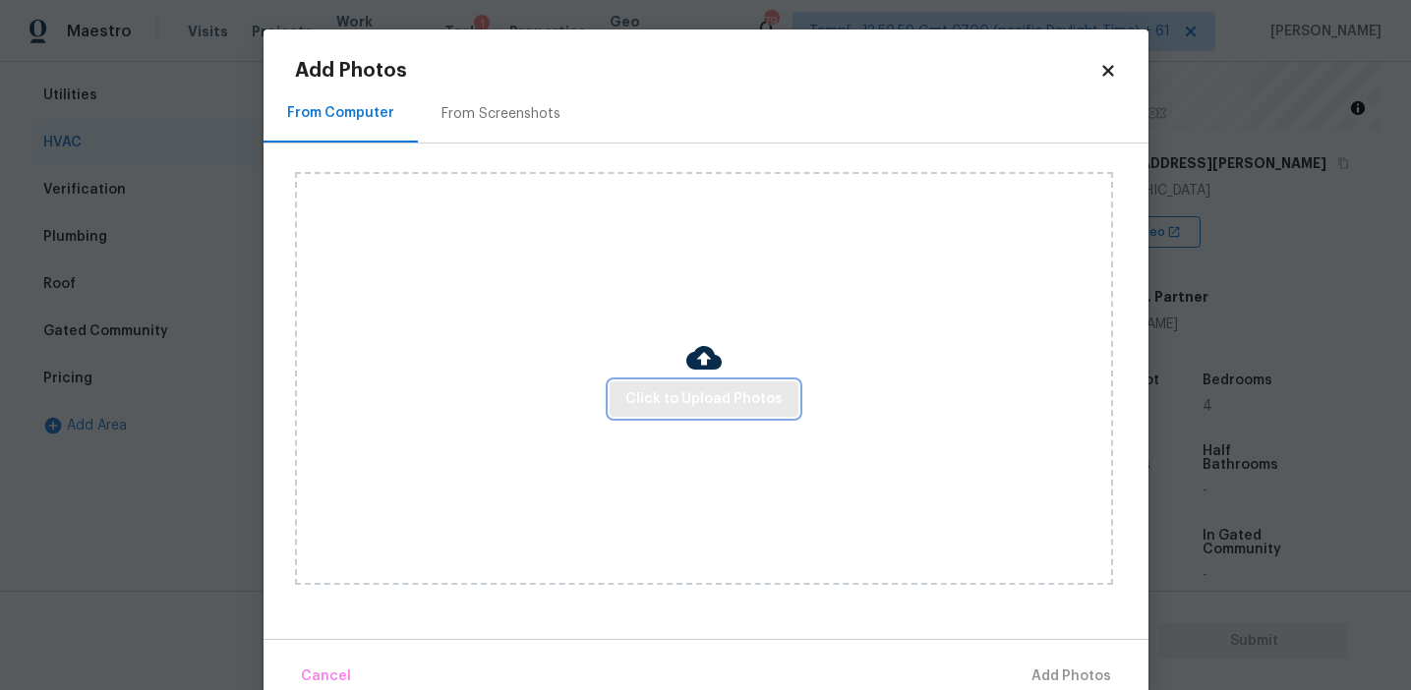
click at [623, 400] on button "Click to Upload Photos" at bounding box center [704, 399] width 189 height 36
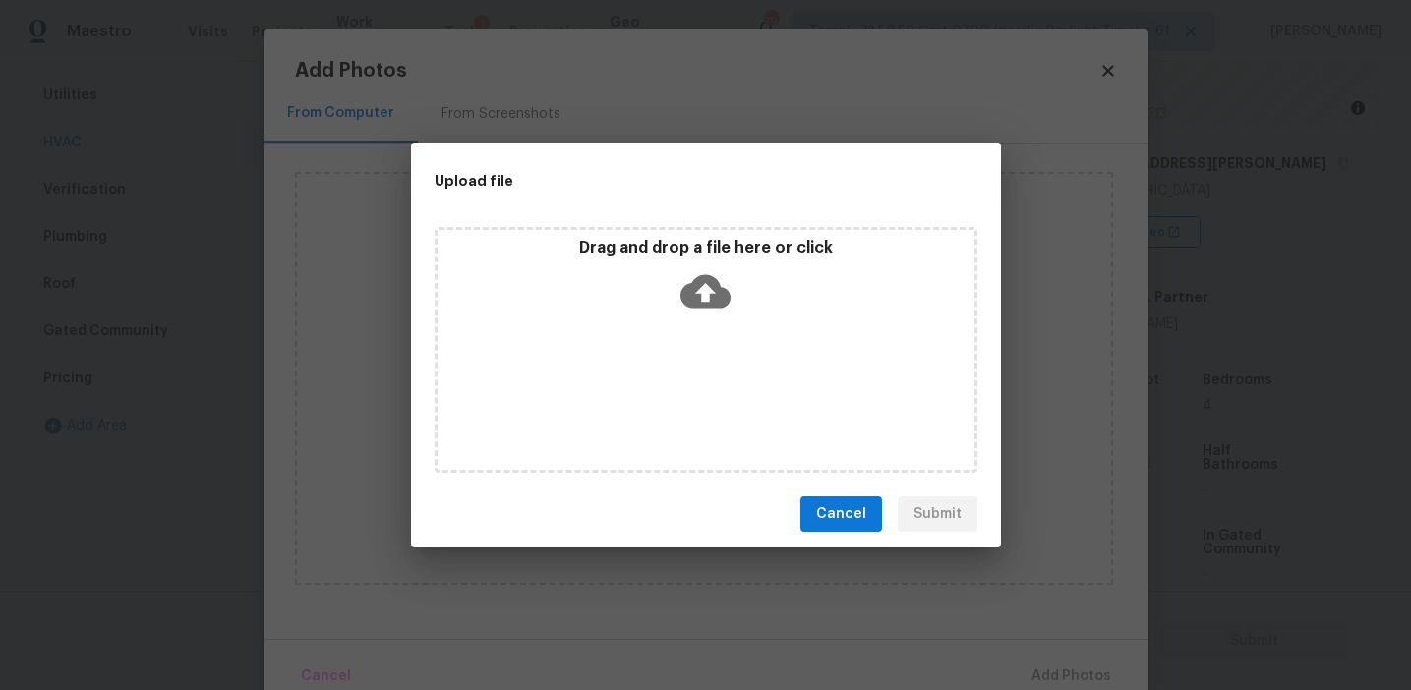
click at [619, 253] on p "Drag and drop a file here or click" at bounding box center [706, 248] width 537 height 21
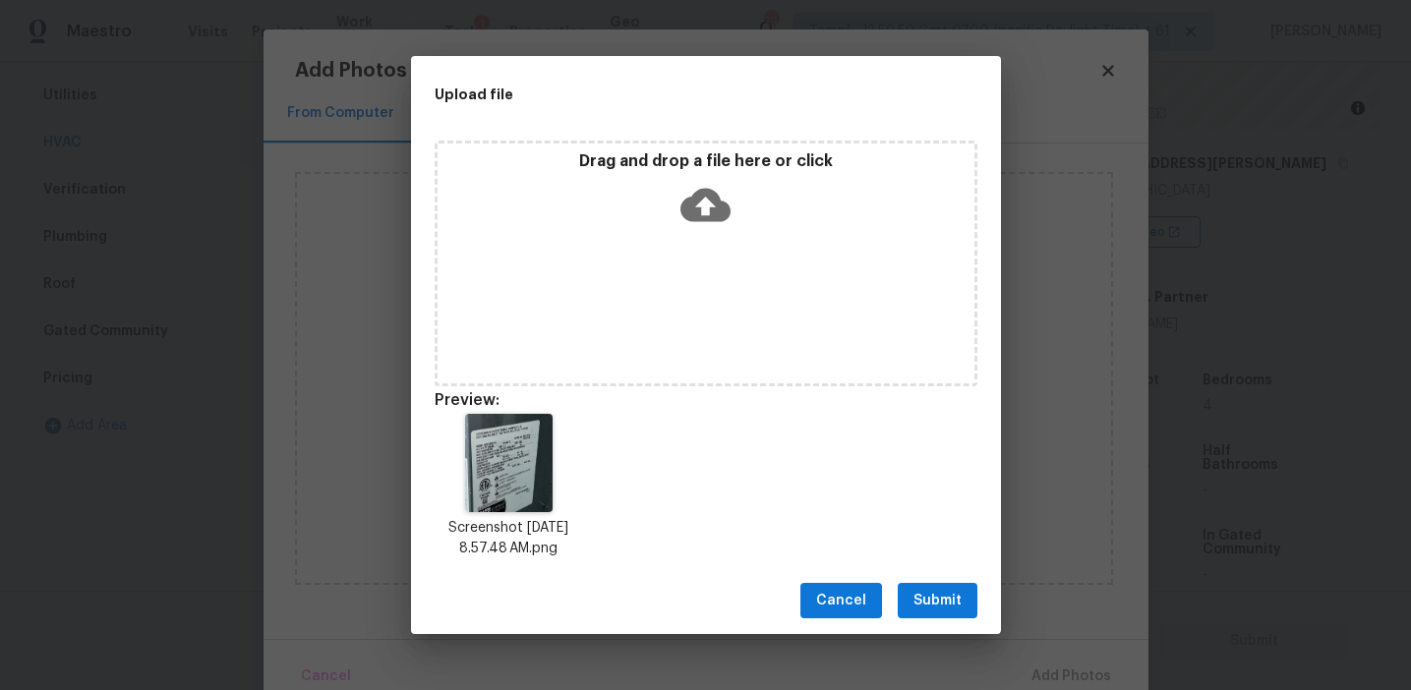
click at [940, 598] on span "Submit" at bounding box center [937, 601] width 48 height 25
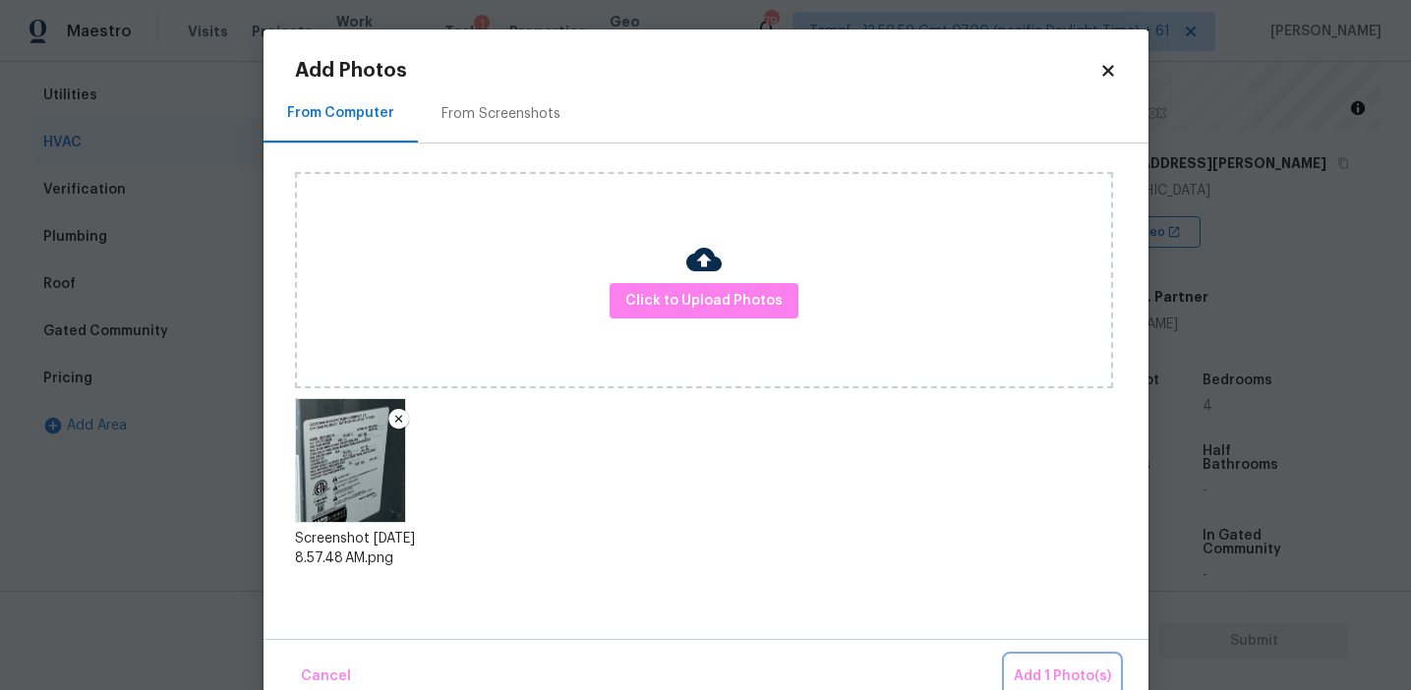
click at [1040, 671] on span "Add 1 Photo(s)" at bounding box center [1062, 677] width 97 height 25
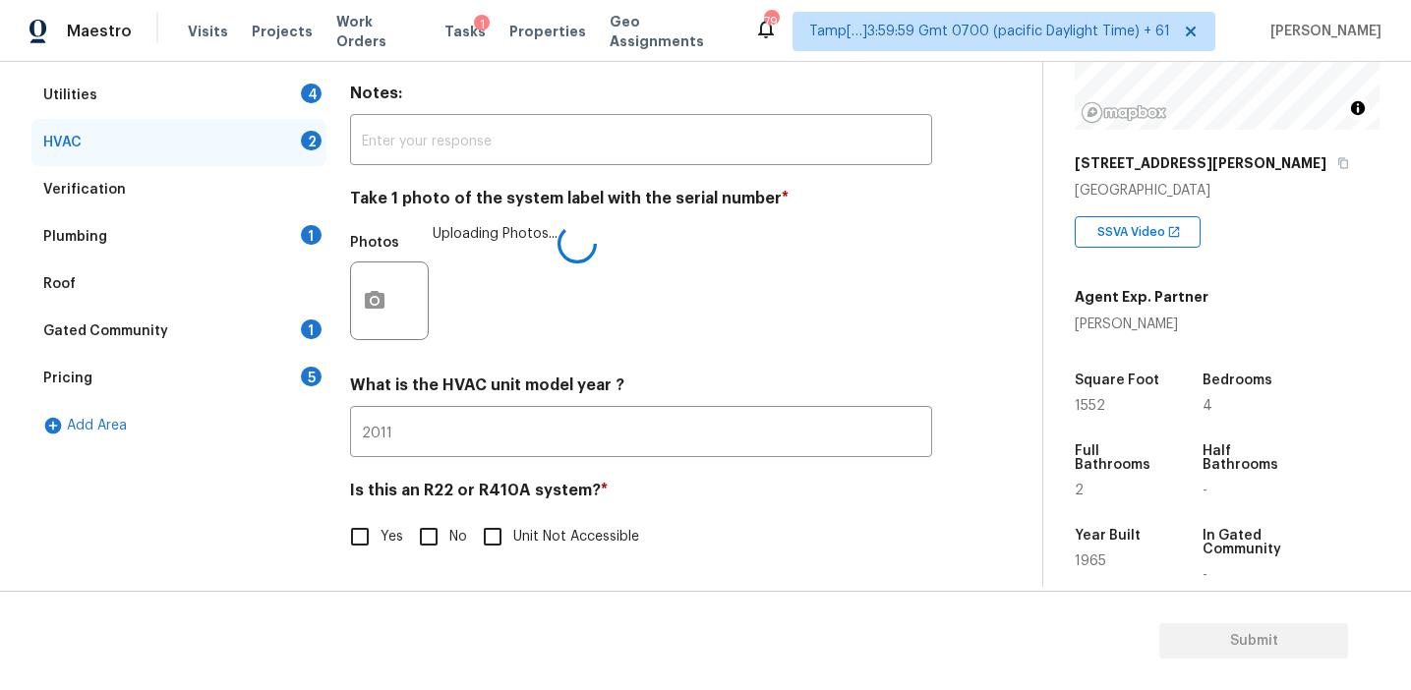
click at [544, 349] on div "Photos Uploading Photos..." at bounding box center [641, 288] width 582 height 128
click at [470, 306] on img at bounding box center [476, 301] width 79 height 79
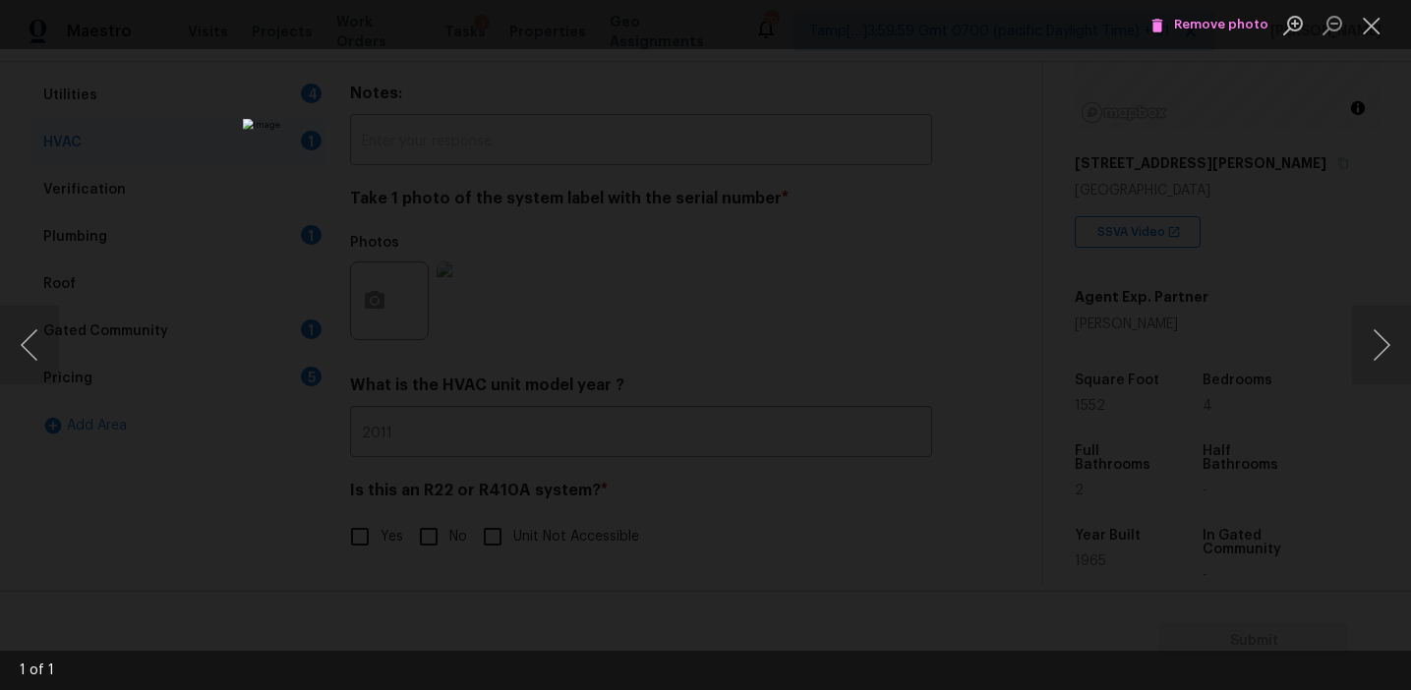
click at [1045, 287] on div "Lightbox" at bounding box center [705, 345] width 1411 height 690
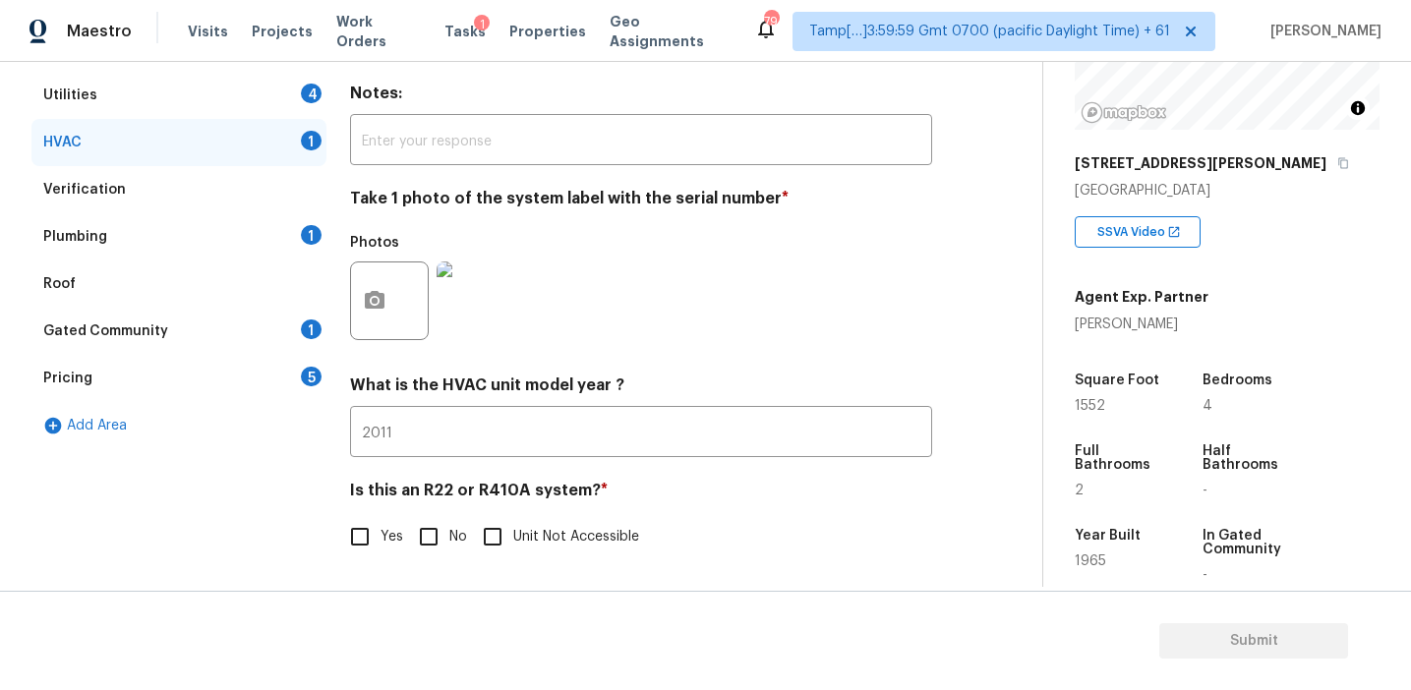
click at [486, 227] on div "Photos" at bounding box center [434, 288] width 169 height 128
click at [279, 369] on div "Pricing 5" at bounding box center [178, 378] width 295 height 47
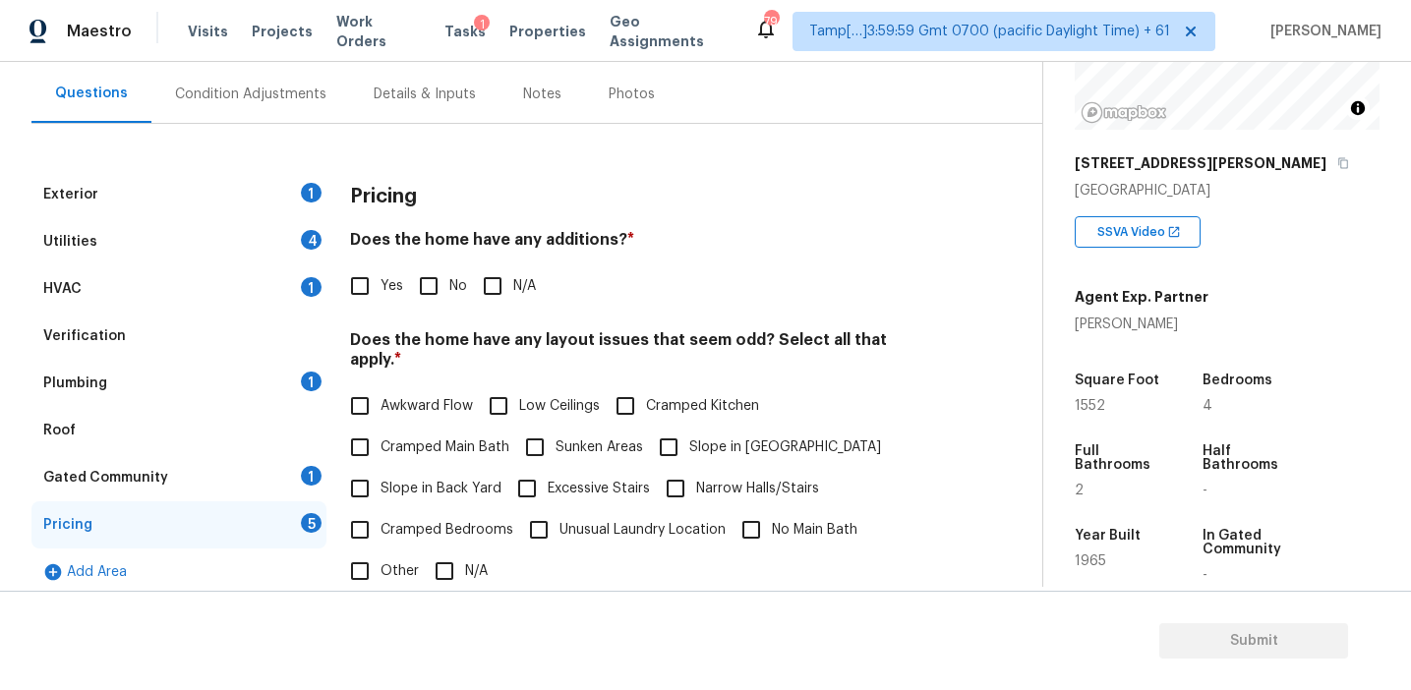
scroll to position [187, 0]
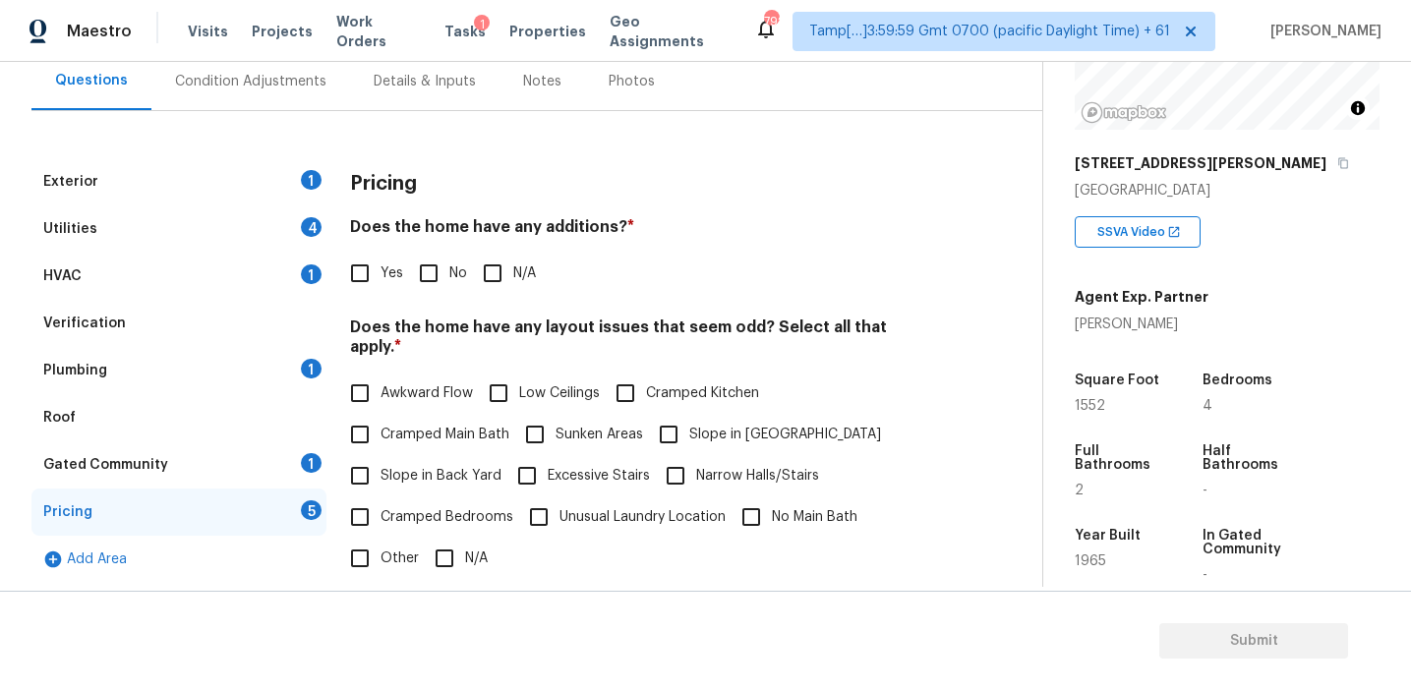
click at [436, 276] on input "No" at bounding box center [428, 273] width 41 height 41
checkbox input "true"
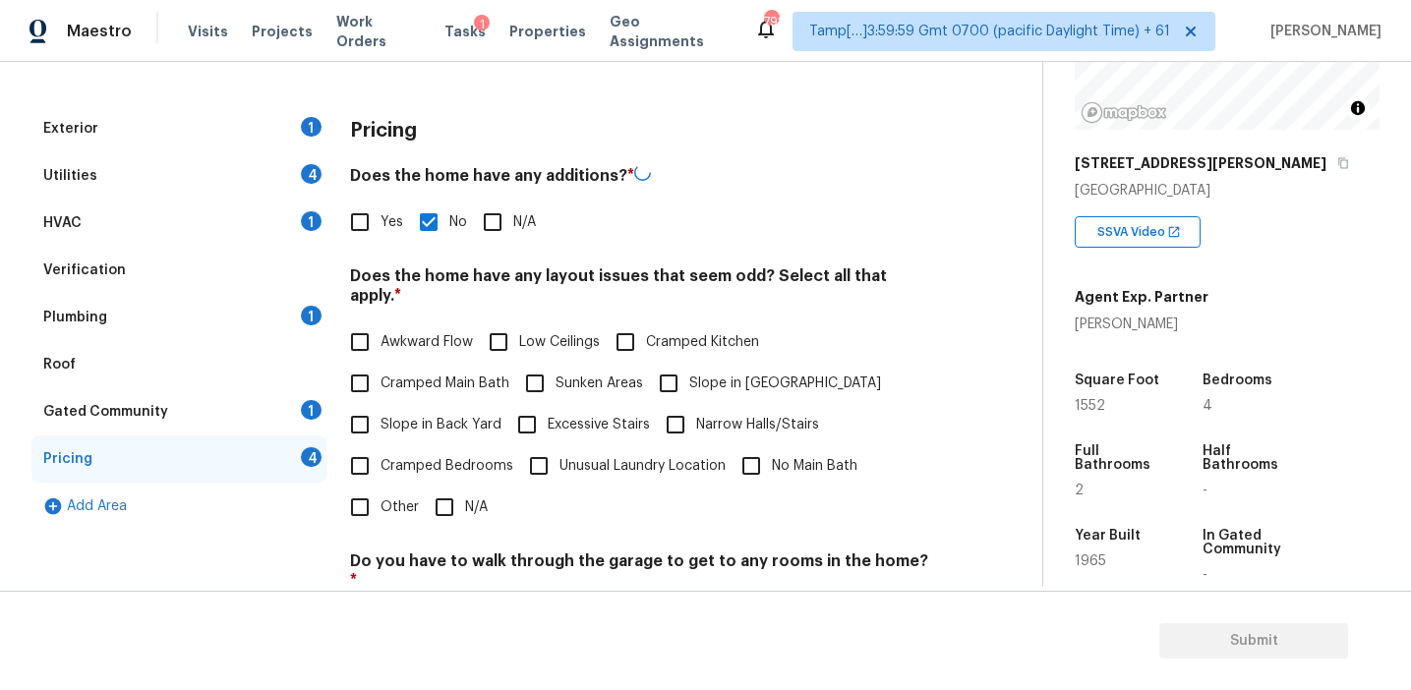
click at [438, 332] on span "Awkward Flow" at bounding box center [426, 342] width 92 height 21
click at [380, 321] on input "Awkward Flow" at bounding box center [359, 341] width 41 height 41
checkbox input "true"
click at [504, 328] on input "Low Ceilings" at bounding box center [498, 343] width 41 height 41
checkbox input "true"
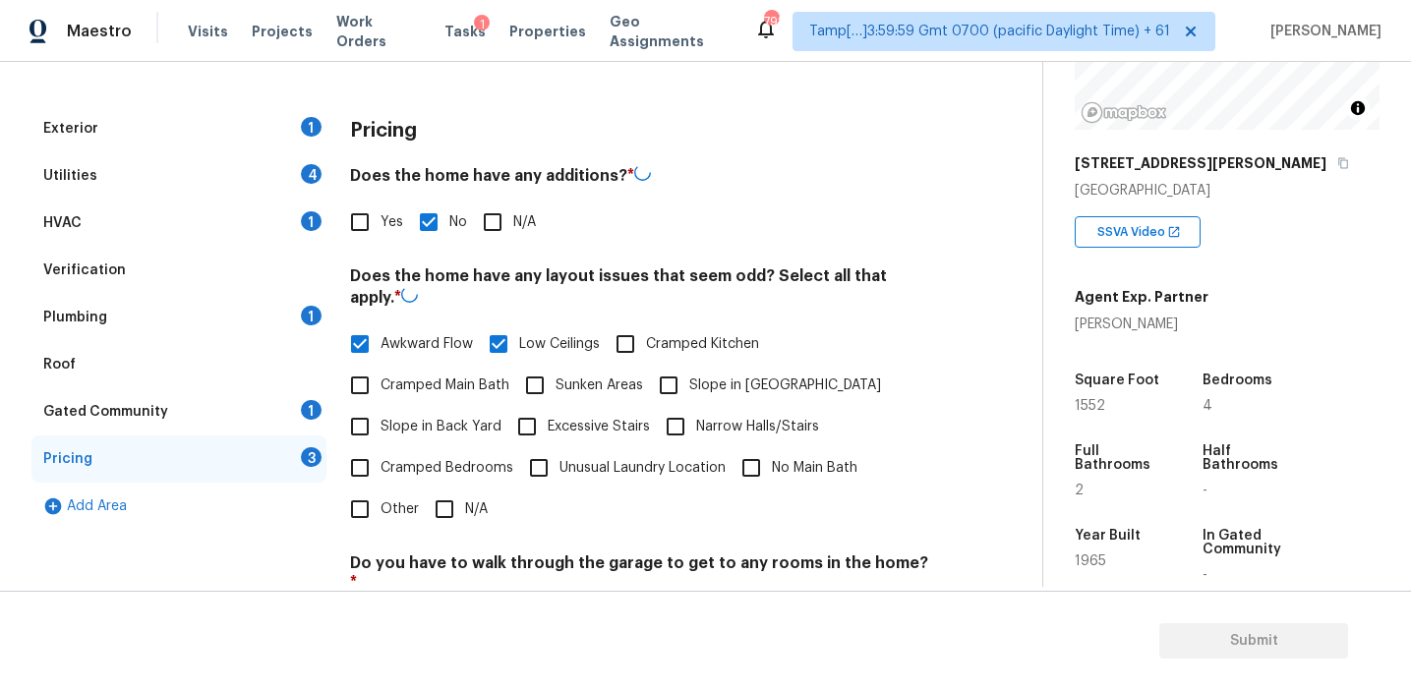
click at [445, 326] on label "Awkward Flow" at bounding box center [406, 343] width 134 height 41
click at [380, 326] on input "Awkward Flow" at bounding box center [359, 343] width 41 height 41
checkbox input "false"
click at [543, 370] on input "Sunken Areas" at bounding box center [534, 383] width 41 height 41
checkbox input "true"
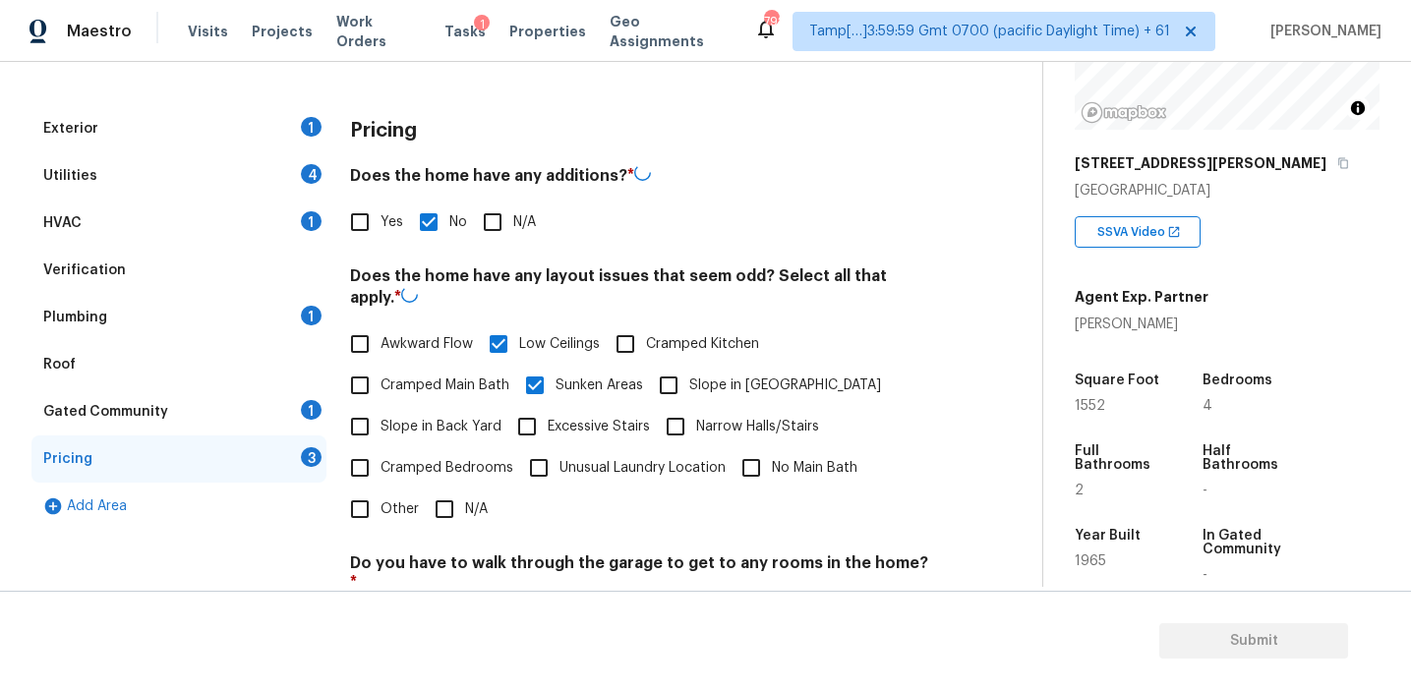
scroll to position [337, 0]
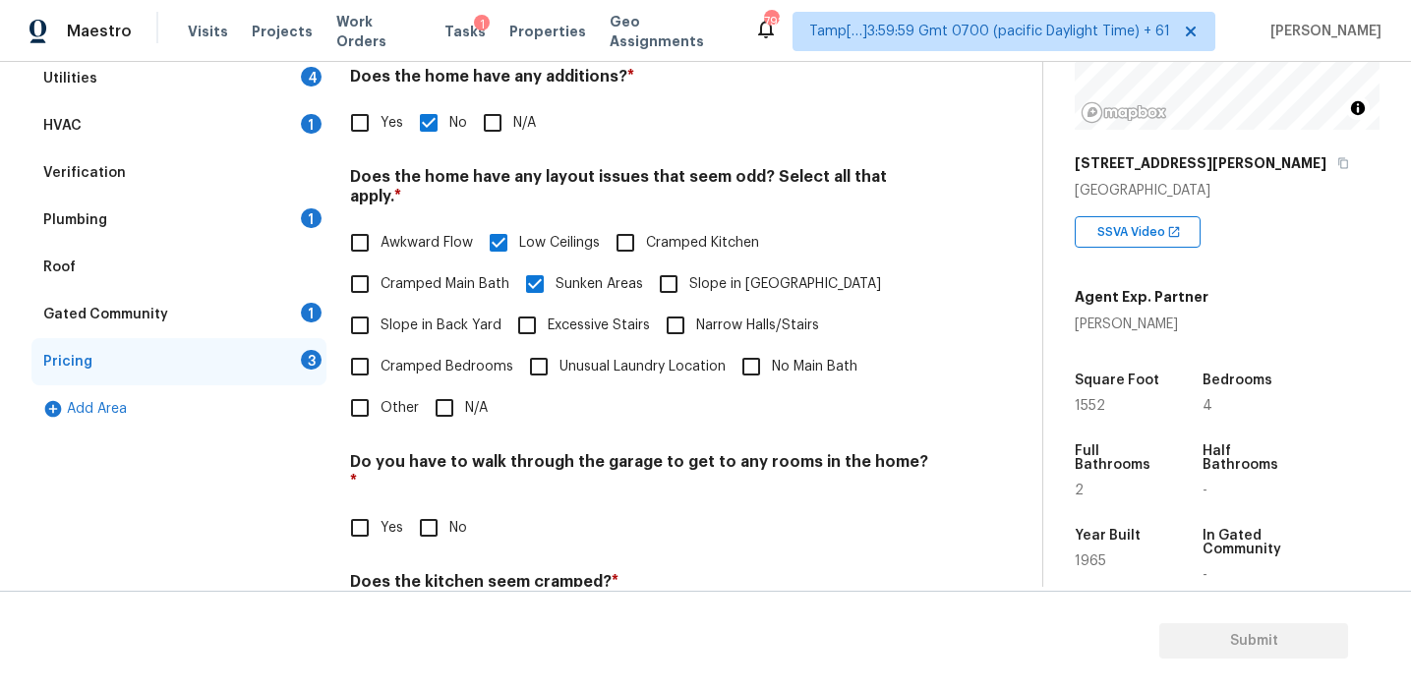
click at [689, 274] on span "Slope in [GEOGRAPHIC_DATA]" at bounding box center [785, 284] width 192 height 21
click at [688, 263] on input "Slope in [GEOGRAPHIC_DATA]" at bounding box center [668, 283] width 41 height 41
checkbox input "true"
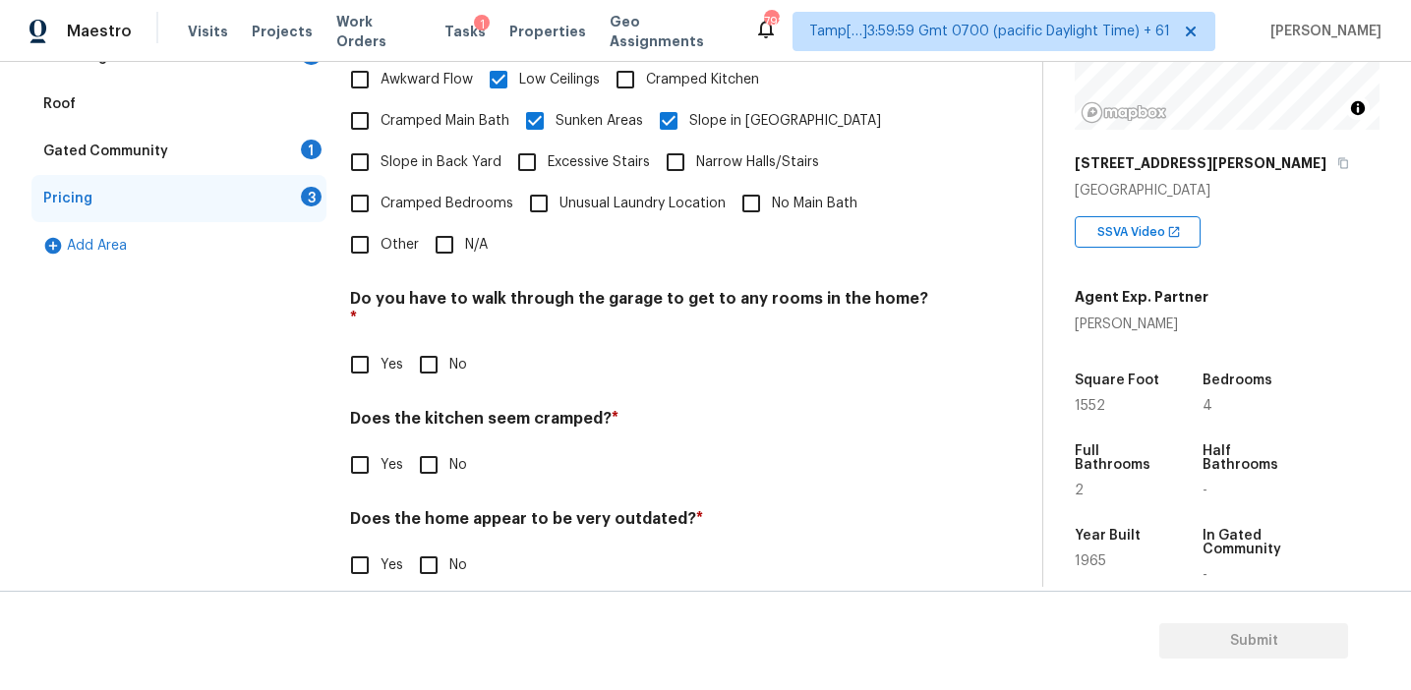
scroll to position [490, 0]
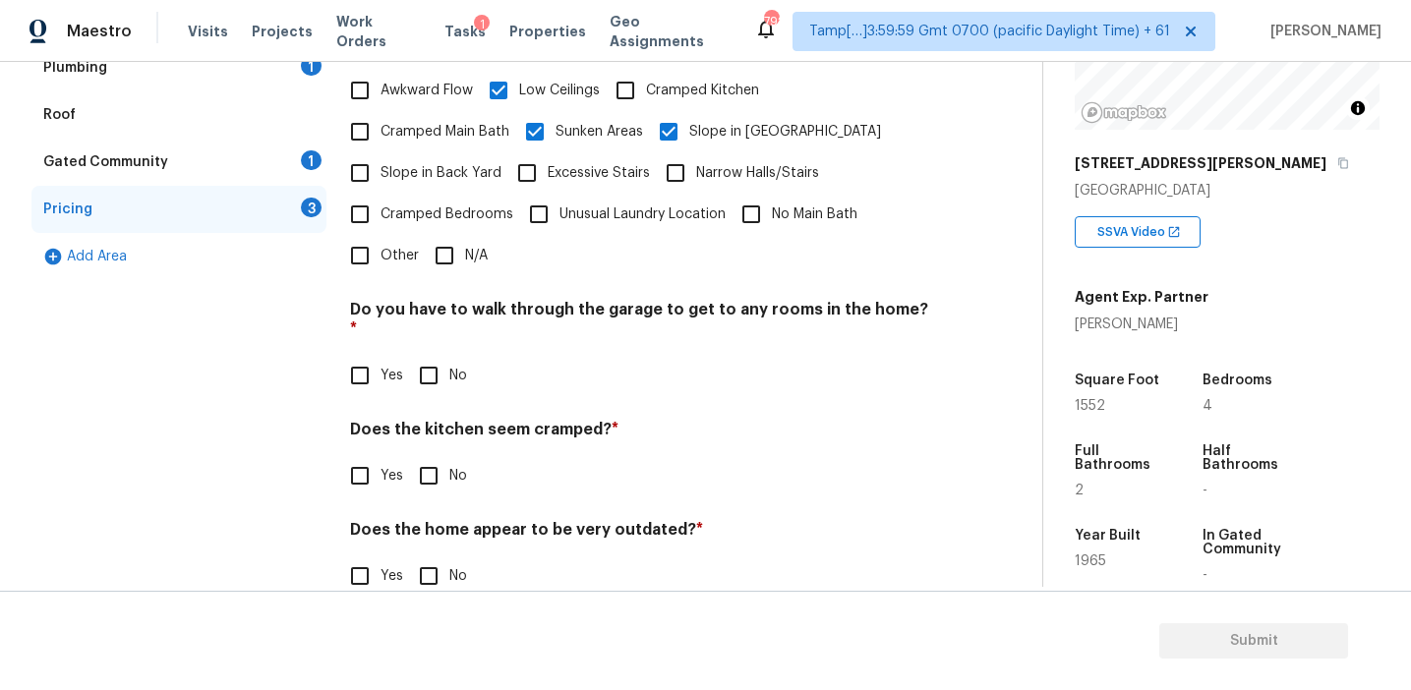
click at [424, 204] on span "Cramped Bedrooms" at bounding box center [446, 214] width 133 height 21
click at [380, 194] on input "Cramped Bedrooms" at bounding box center [359, 214] width 41 height 41
checkbox input "true"
click at [434, 127] on span "Cramped Main Bath" at bounding box center [444, 134] width 129 height 21
click at [380, 127] on input "Cramped Main Bath" at bounding box center [359, 133] width 41 height 41
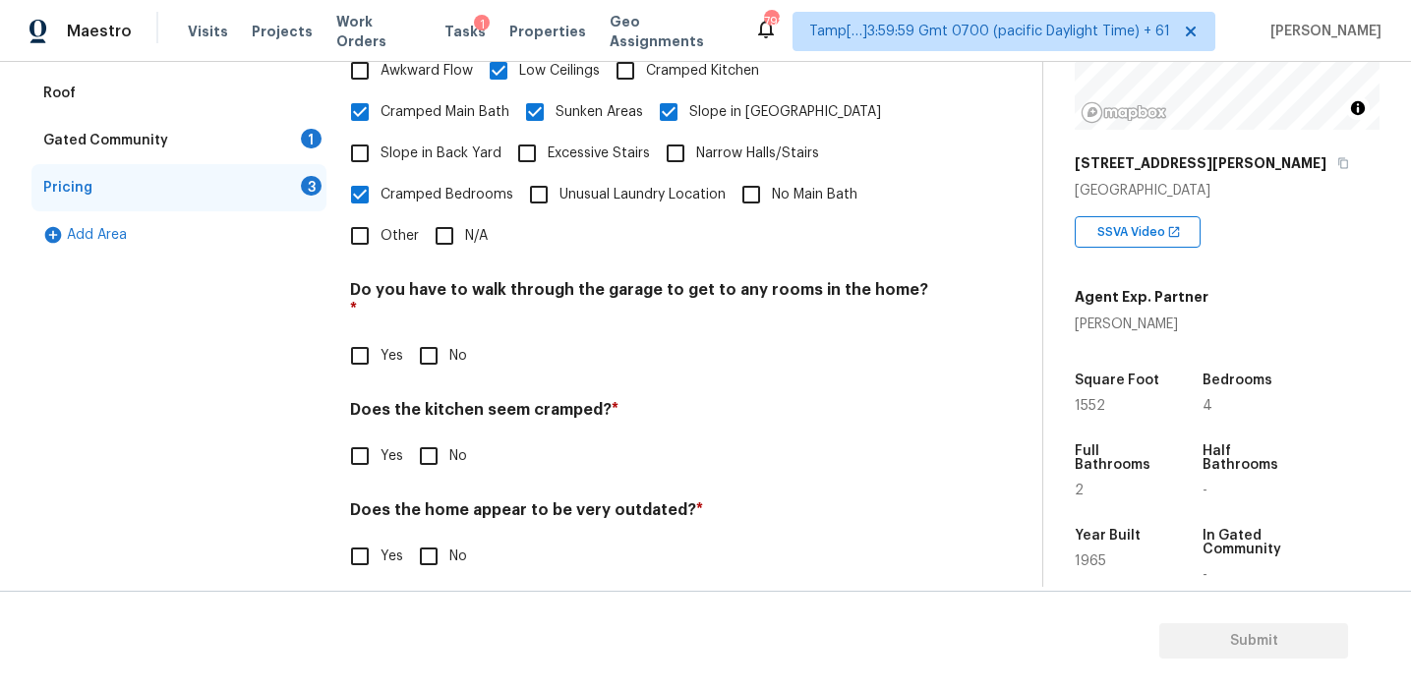
checkbox input "false"
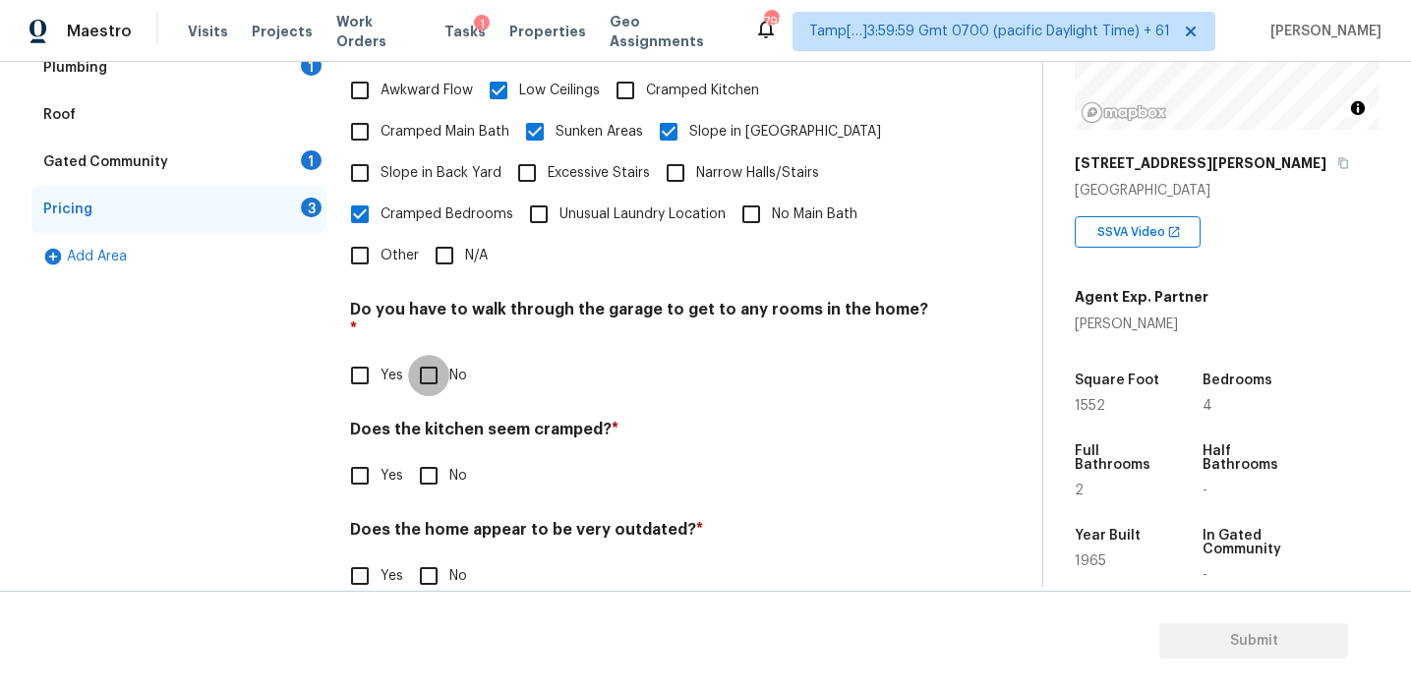
click at [432, 355] on input "No" at bounding box center [428, 375] width 41 height 41
checkbox input "true"
click at [428, 457] on input "No" at bounding box center [428, 477] width 41 height 41
checkbox input "true"
click at [435, 522] on h4 "Does the home appear to be very outdated? *" at bounding box center [641, 536] width 582 height 28
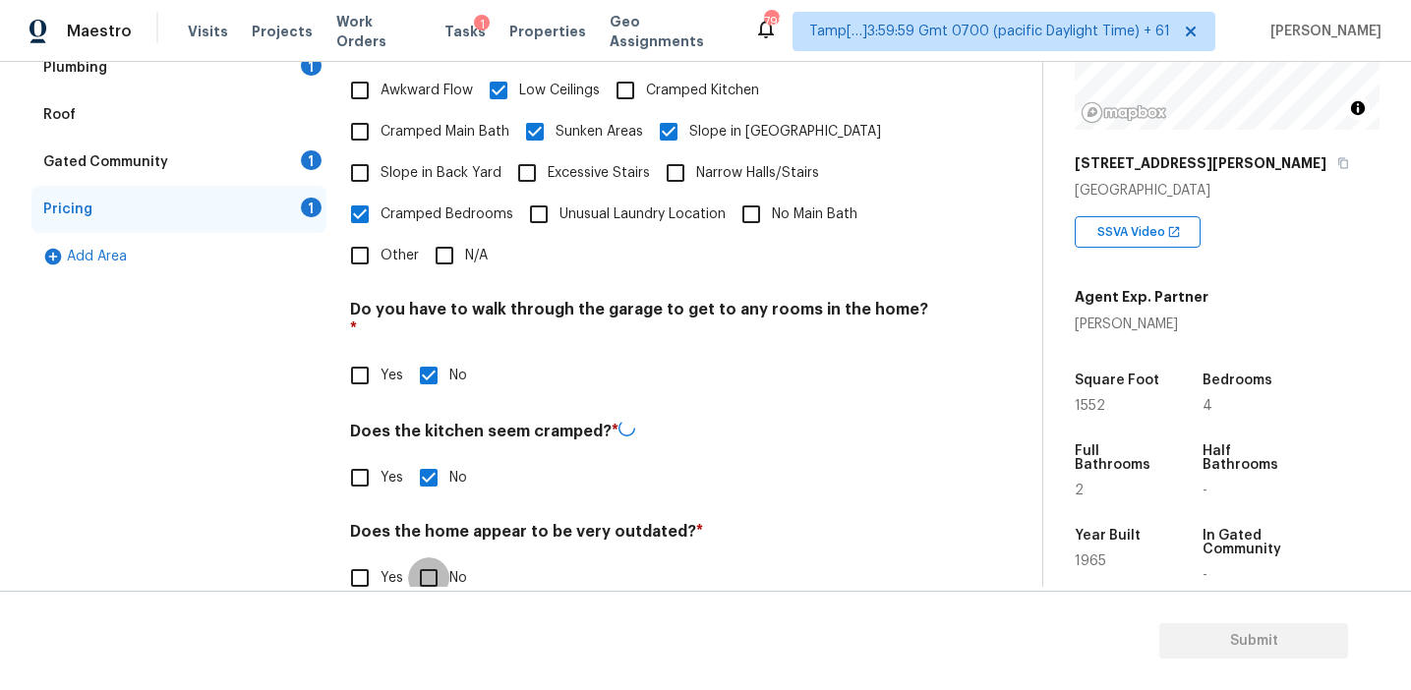
click at [429, 557] on input "No" at bounding box center [428, 577] width 41 height 41
checkbox input "true"
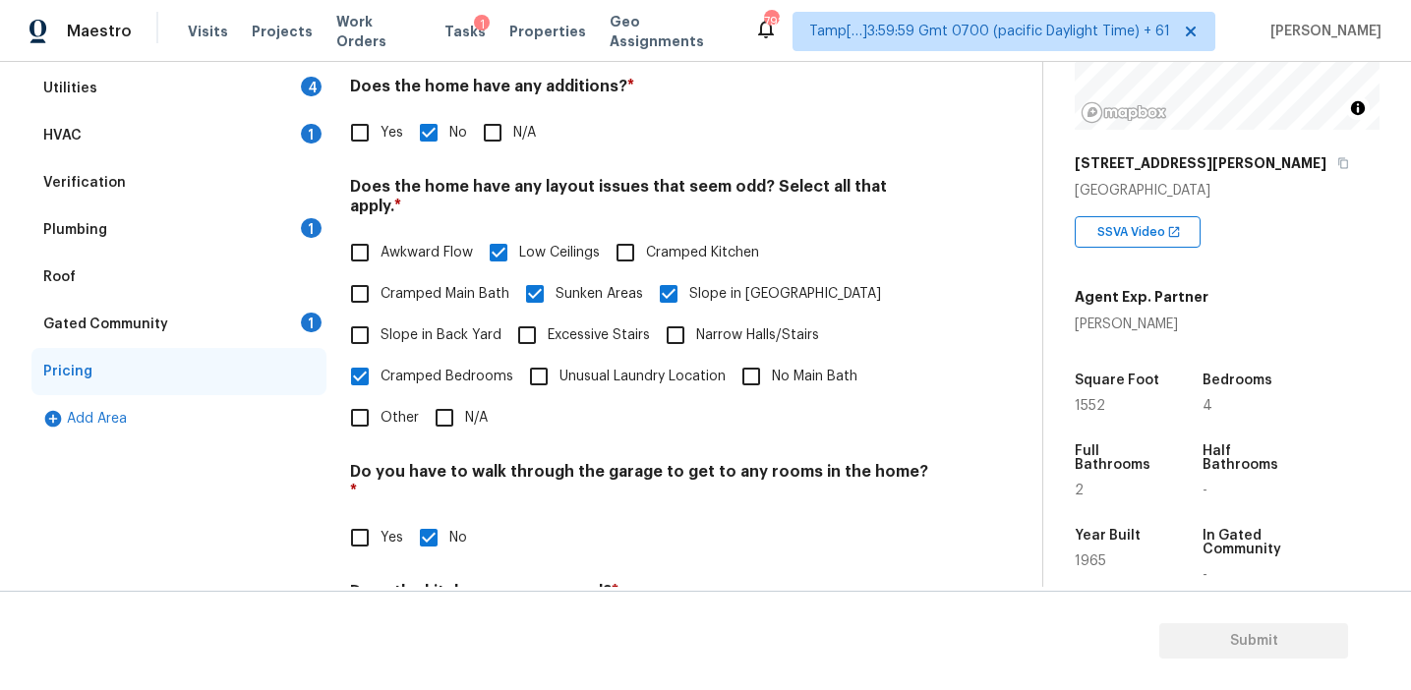
click at [275, 328] on div "Gated Community 1" at bounding box center [178, 324] width 295 height 47
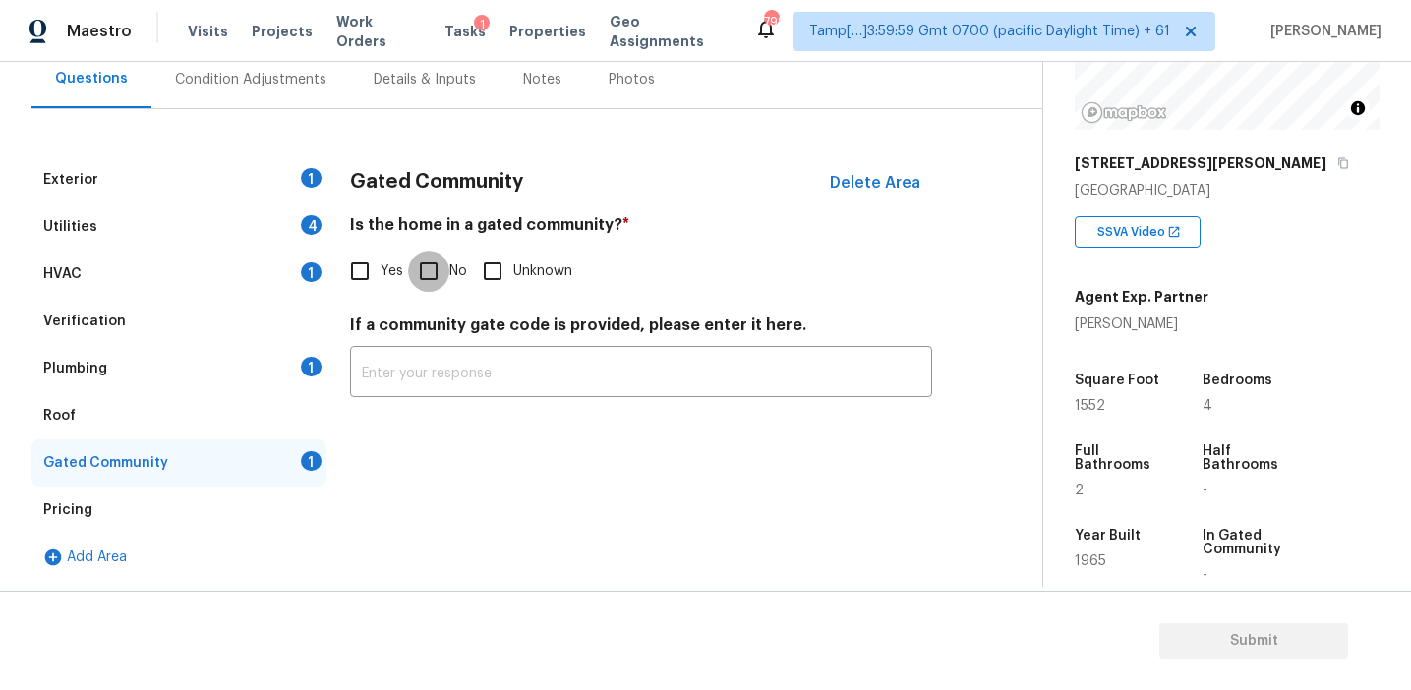
click at [426, 278] on input "No" at bounding box center [428, 271] width 41 height 41
checkbox input "true"
click at [283, 369] on div "Plumbing 1" at bounding box center [178, 368] width 295 height 47
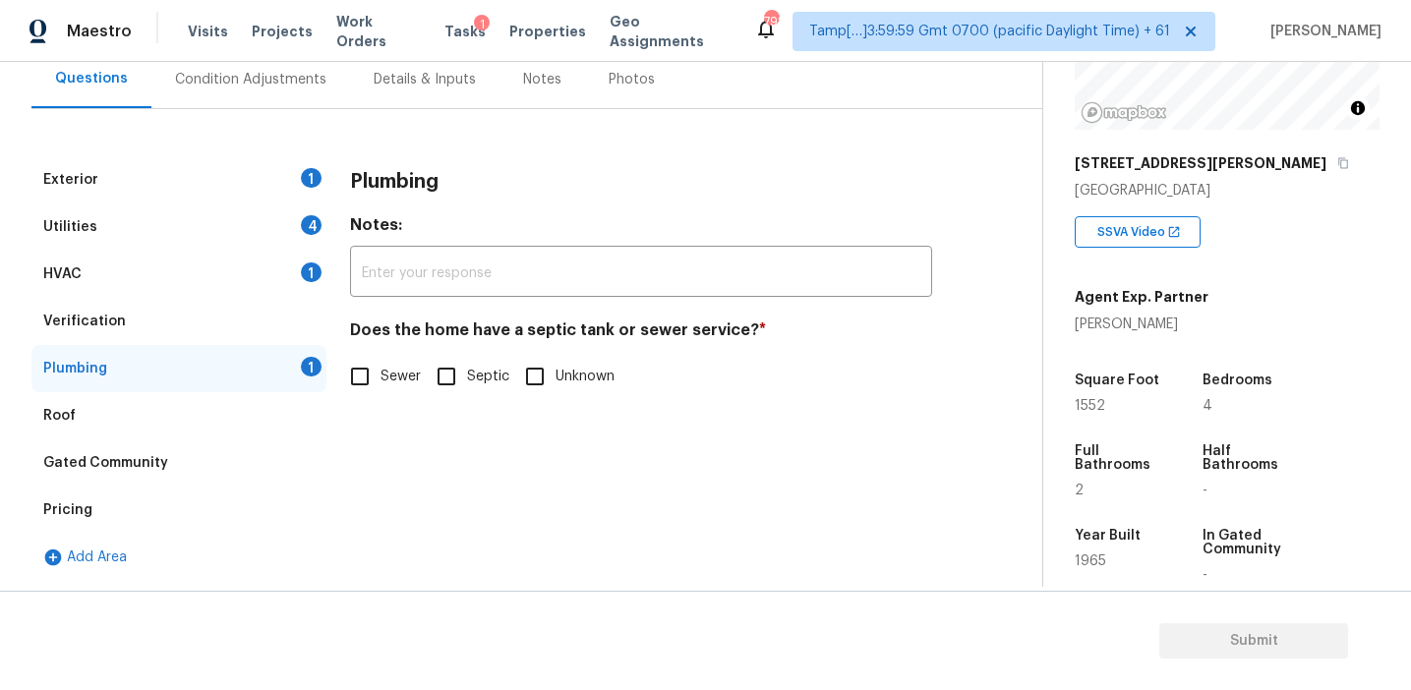
click at [385, 367] on span "Sewer" at bounding box center [400, 377] width 40 height 21
click at [380, 367] on input "Sewer" at bounding box center [359, 376] width 41 height 41
checkbox input "true"
click at [262, 320] on div "Verification" at bounding box center [178, 321] width 295 height 47
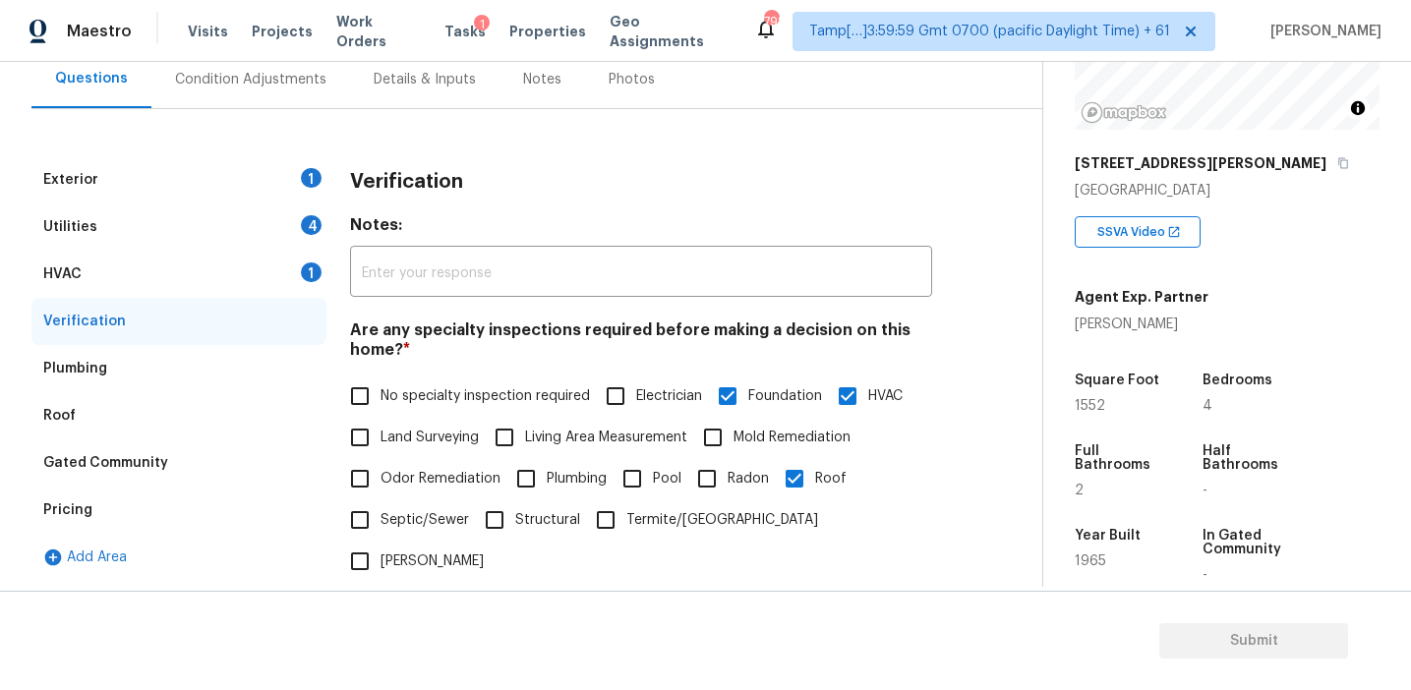
click at [269, 348] on div "Plumbing" at bounding box center [178, 368] width 295 height 47
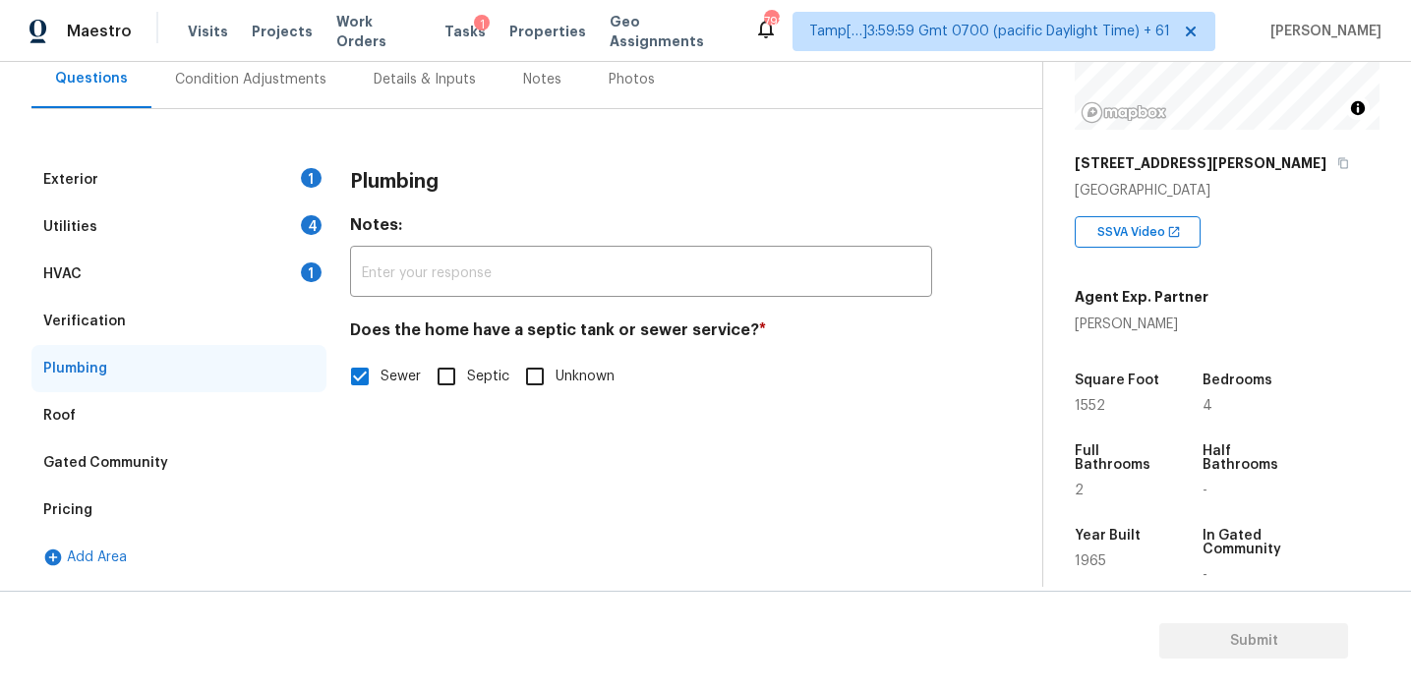
click at [467, 371] on span "Septic" at bounding box center [488, 377] width 42 height 21
click at [467, 371] on input "Septic" at bounding box center [446, 376] width 41 height 41
checkbox input "true"
checkbox input "false"
click at [224, 322] on div "Verification" at bounding box center [178, 321] width 295 height 47
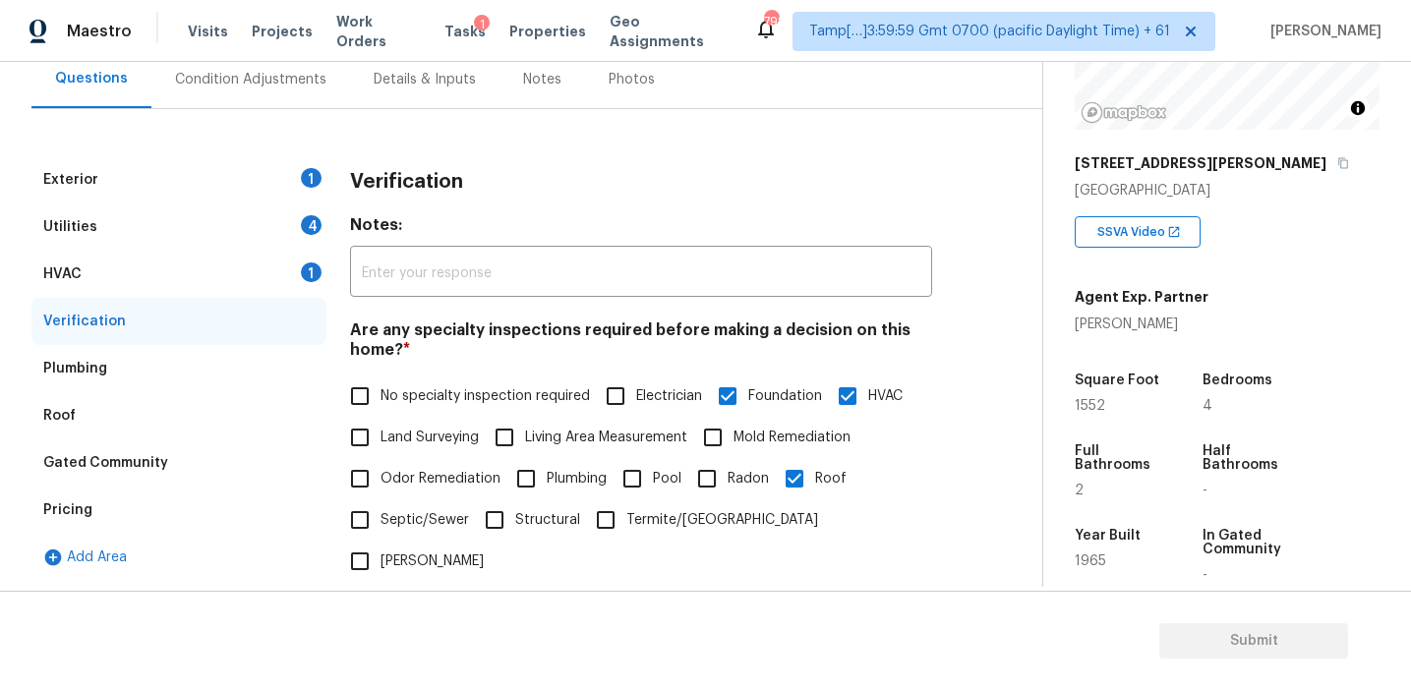
scroll to position [303, 0]
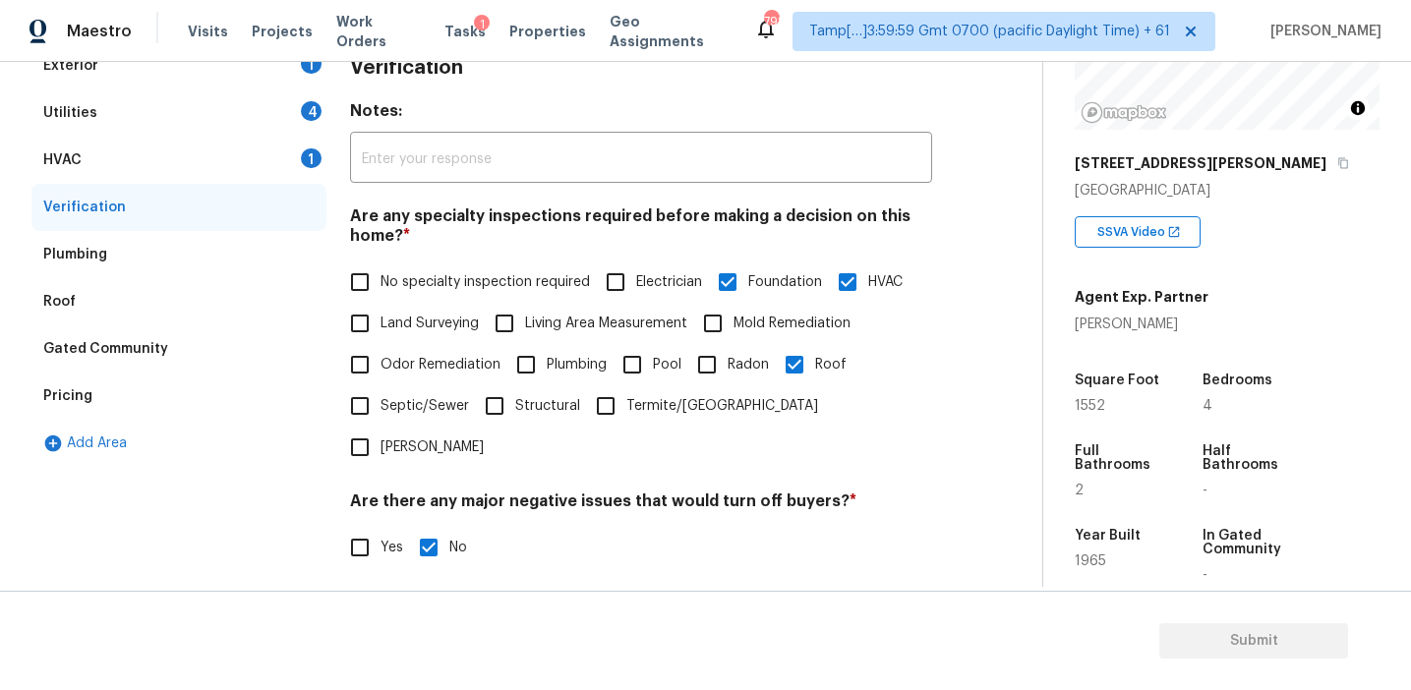
click at [413, 400] on span "Septic/Sewer" at bounding box center [424, 406] width 88 height 21
click at [380, 400] on input "Septic/Sewer" at bounding box center [359, 405] width 41 height 41
checkbox input "true"
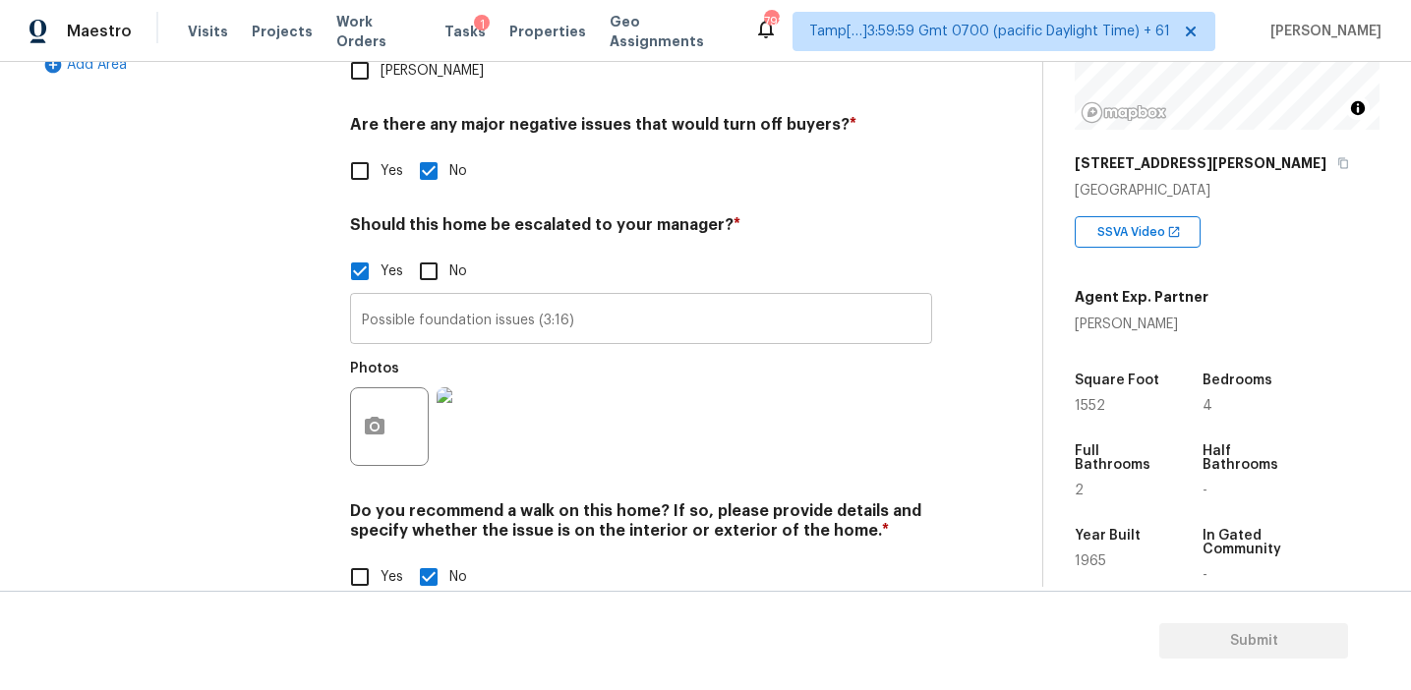
scroll to position [679, 0]
click at [606, 298] on input "Possible foundation issues (3:16)" at bounding box center [641, 321] width 582 height 46
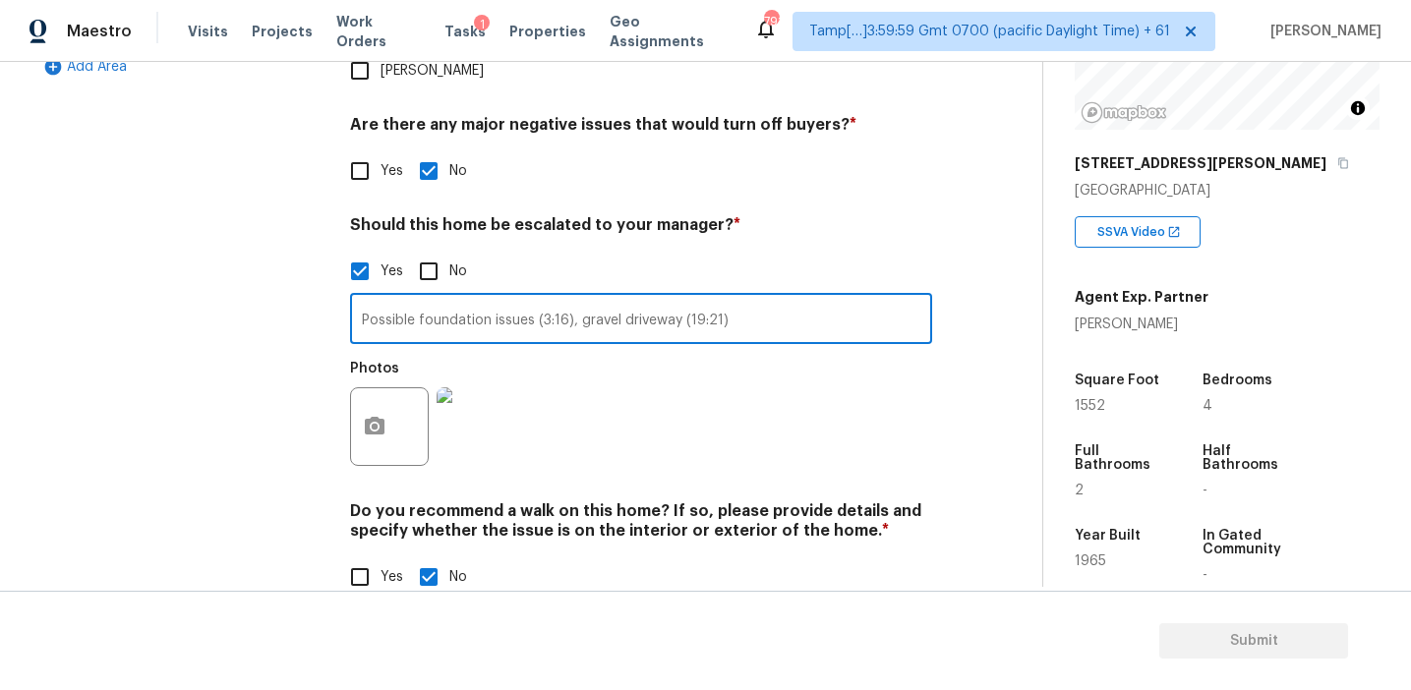
type input "Possible foundation issues (3:16), gravel driveway (19:21)"
click at [376, 415] on icon "button" at bounding box center [375, 427] width 24 height 24
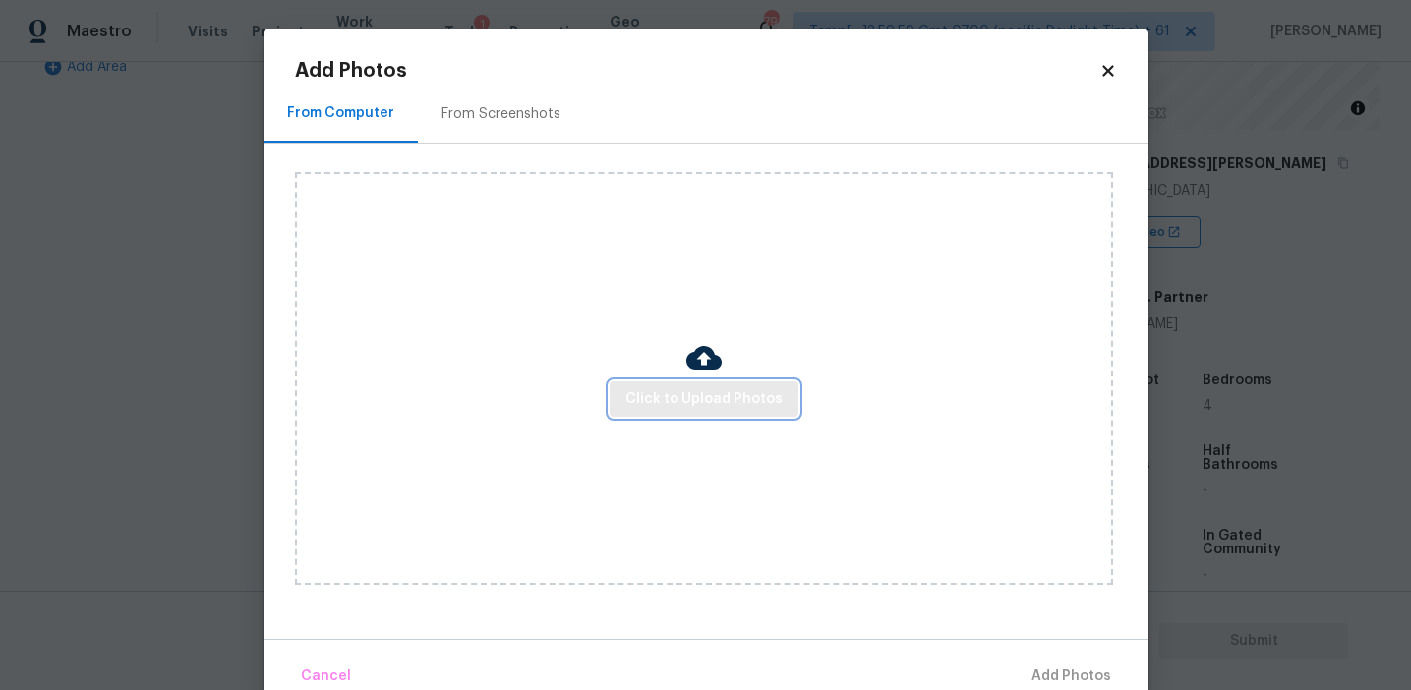
click at [666, 393] on span "Click to Upload Photos" at bounding box center [703, 399] width 157 height 25
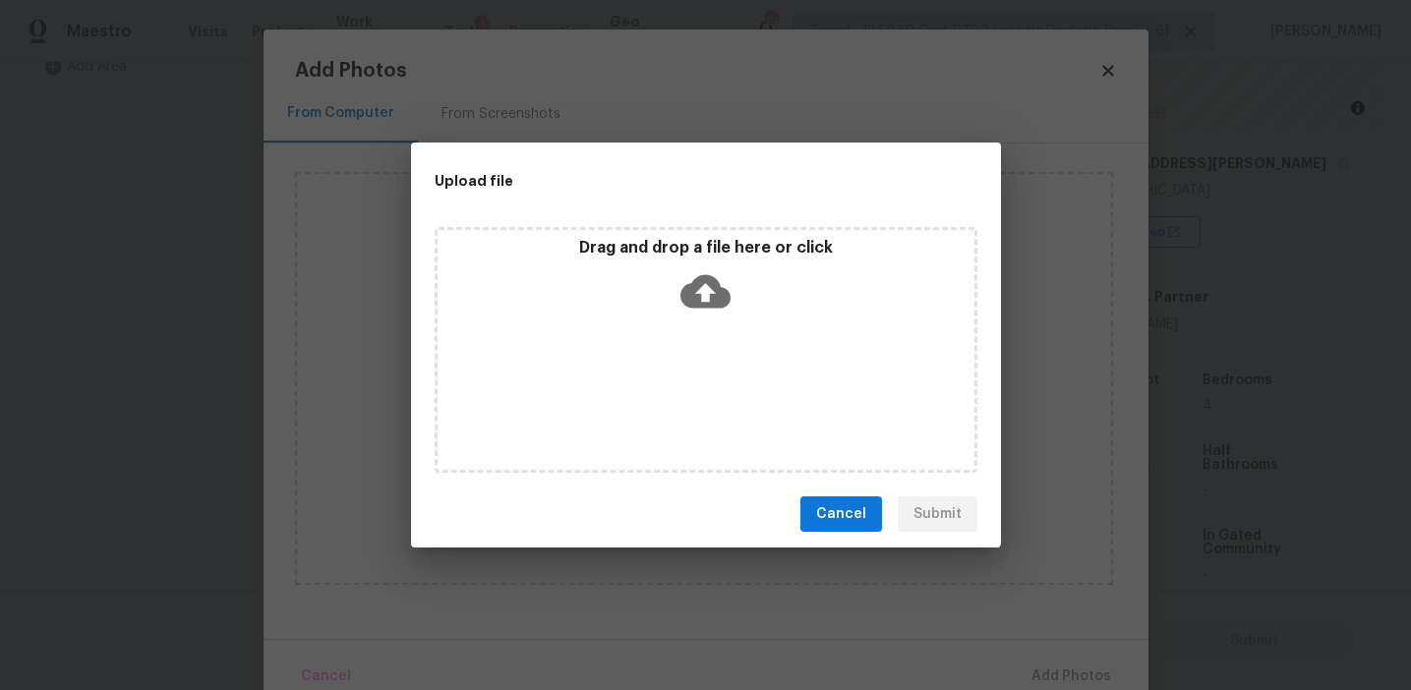
click at [668, 280] on div "Drag and drop a file here or click" at bounding box center [706, 280] width 537 height 85
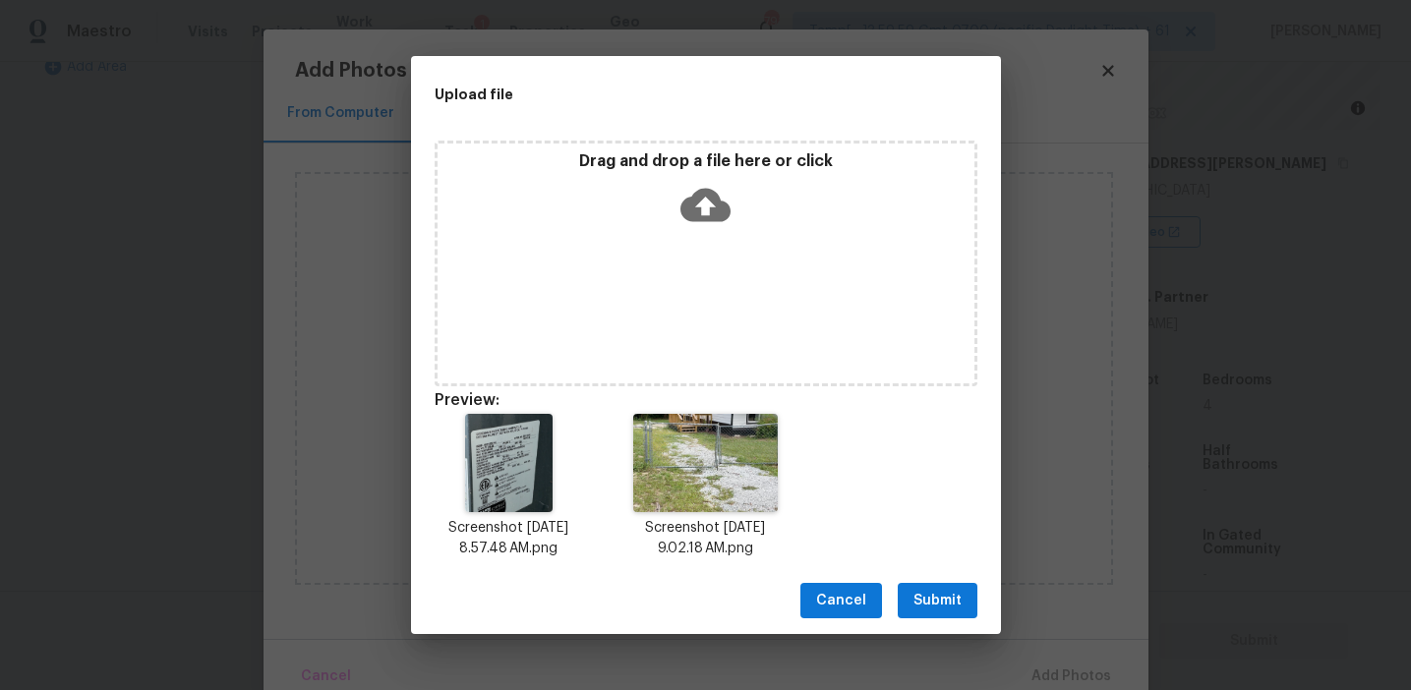
click at [939, 587] on button "Submit" at bounding box center [938, 601] width 80 height 36
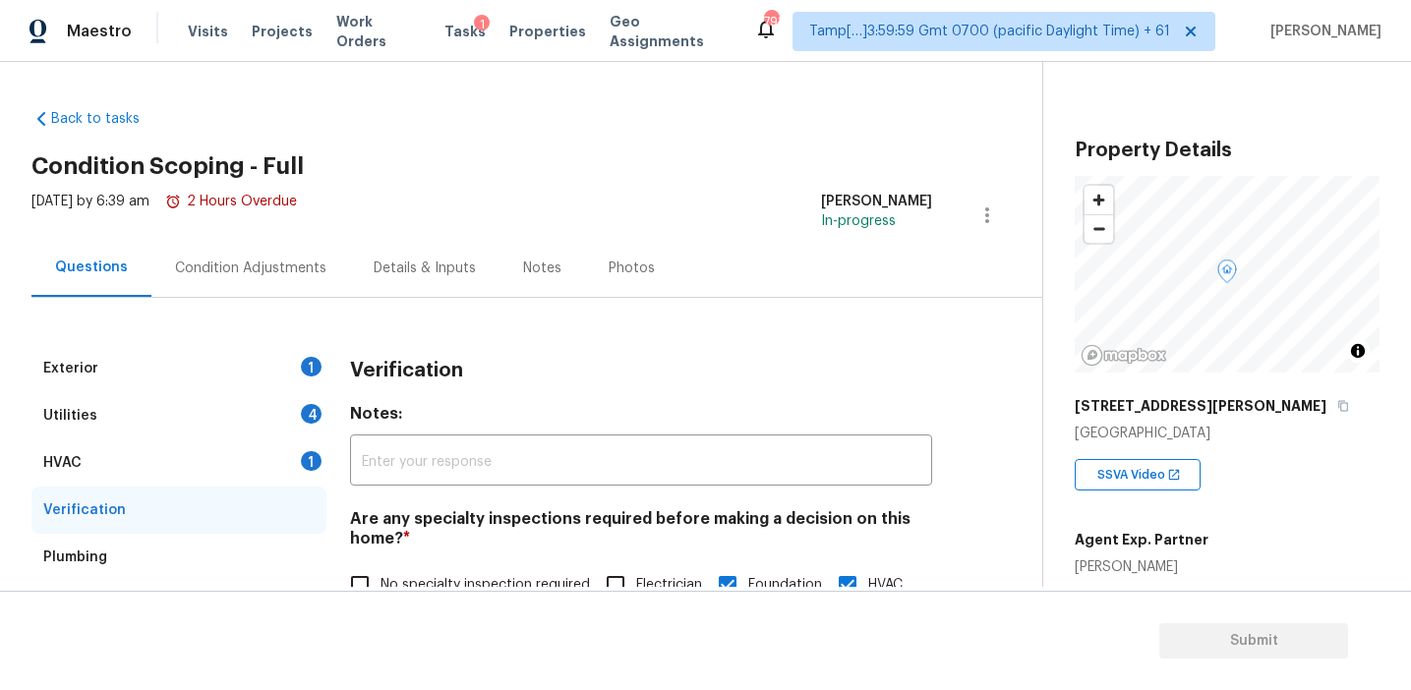
scroll to position [243, 0]
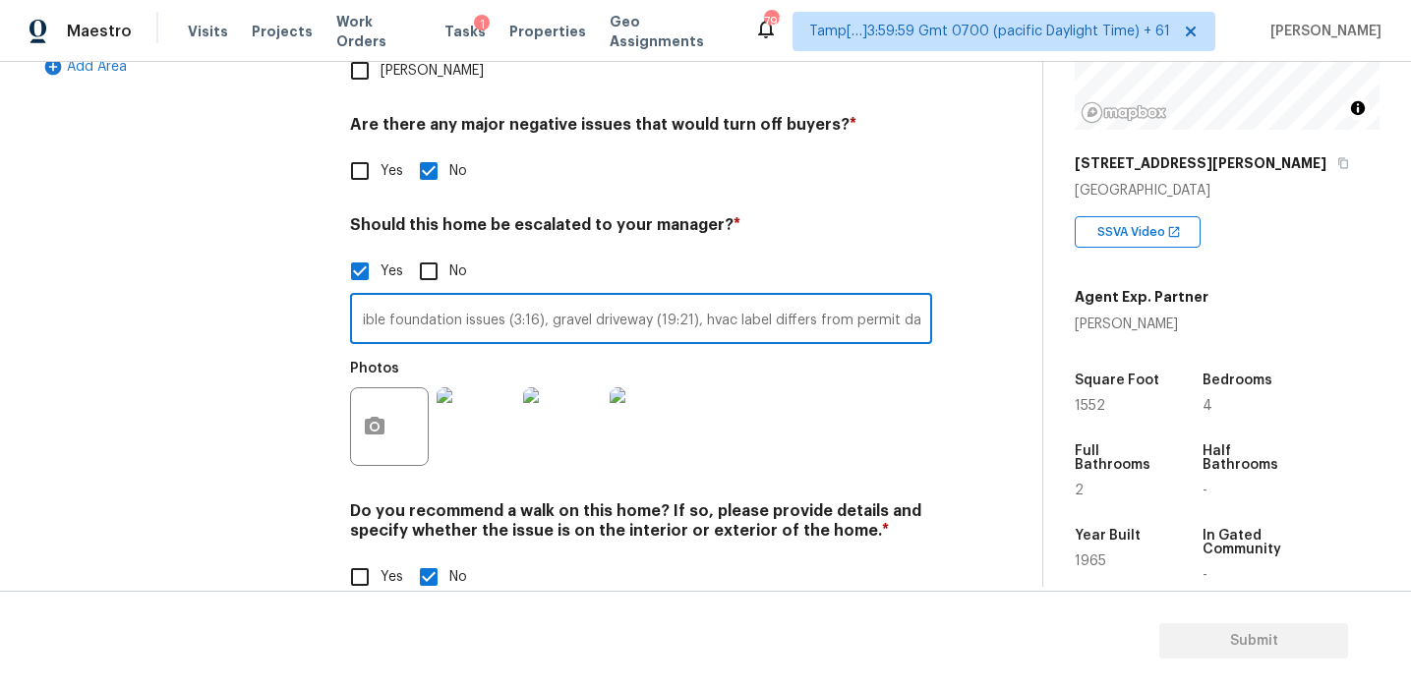
type input "Possible foundation issues (3:16), gravel driveway (19:21), hvac label differs …"
click at [726, 501] on h4 "Do you recommend a walk on this home? If so, please provide details and specify…" at bounding box center [641, 524] width 582 height 47
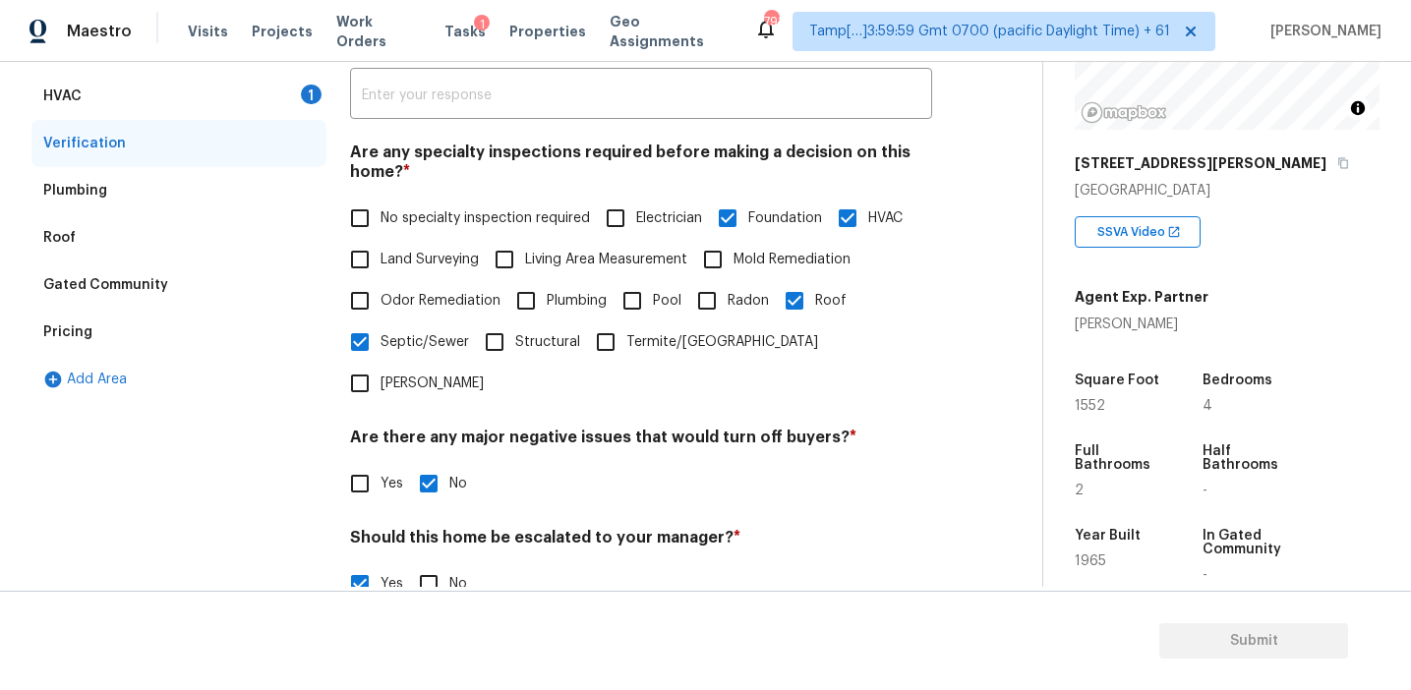
scroll to position [289, 0]
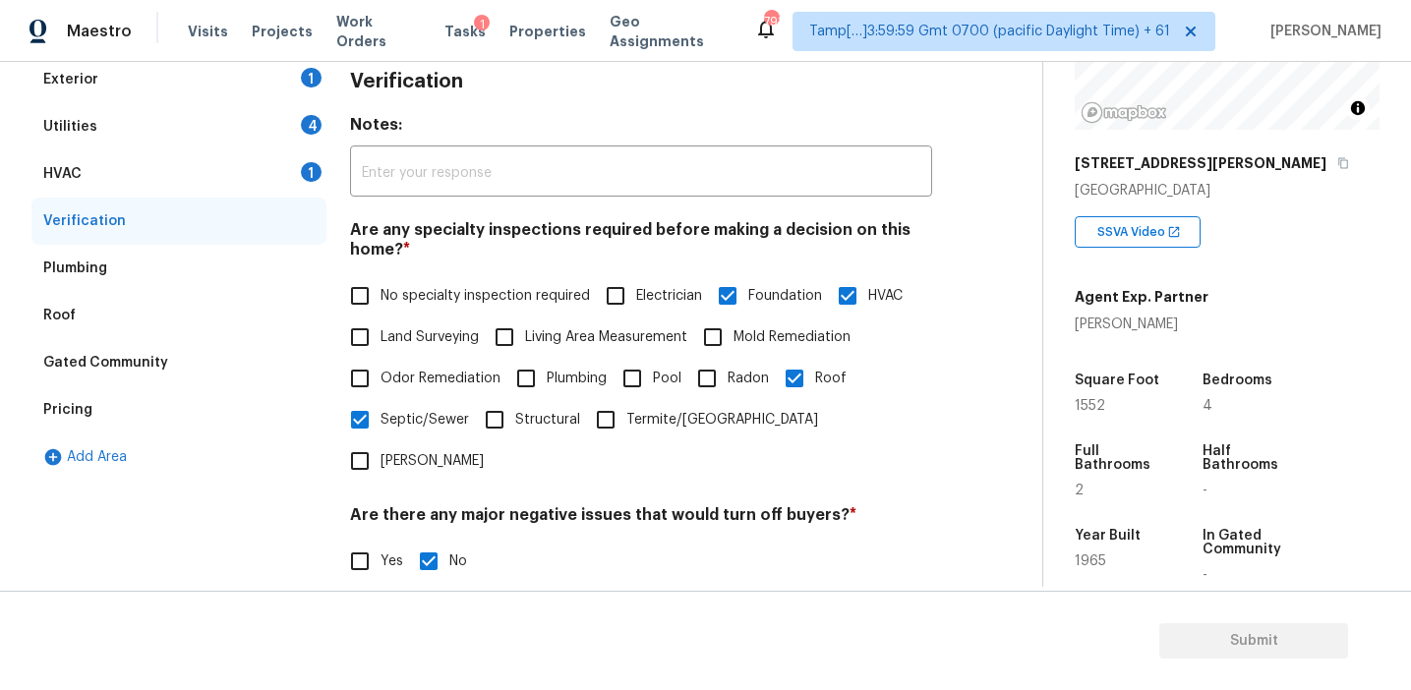
click at [271, 164] on div "HVAC 1" at bounding box center [178, 173] width 295 height 47
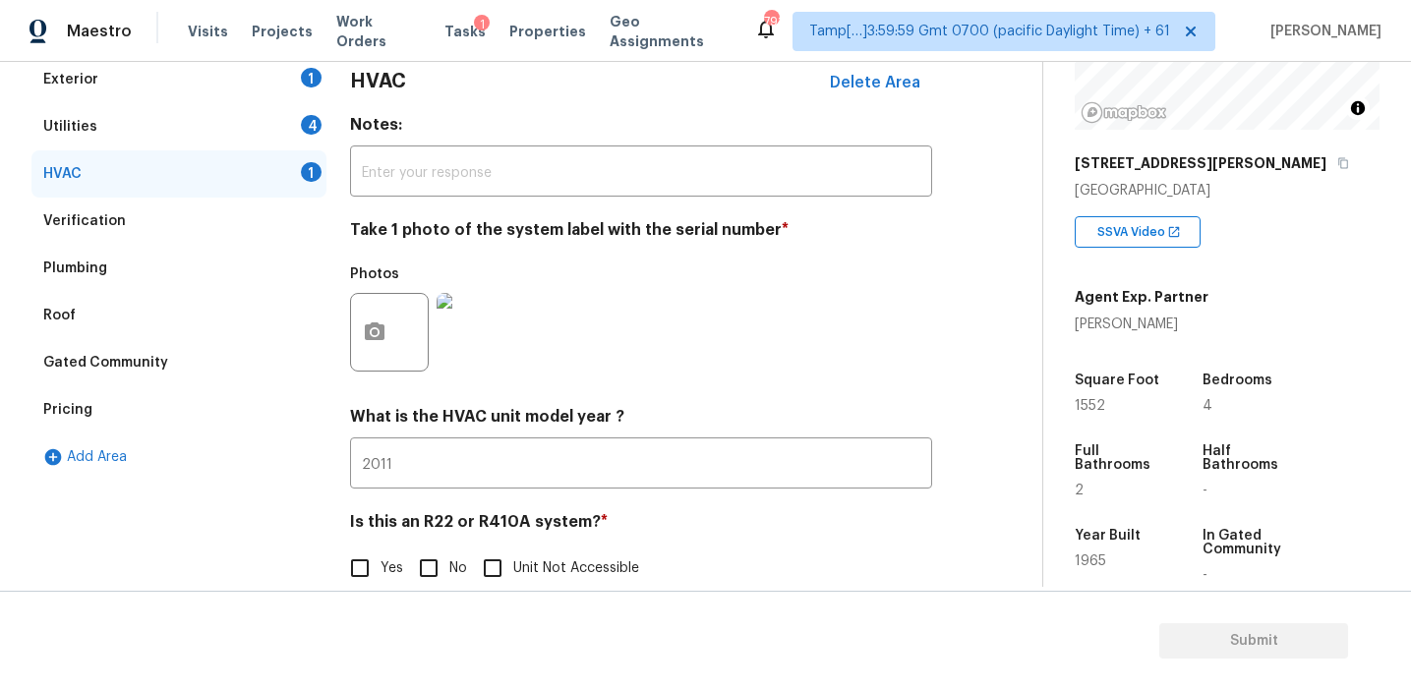
click at [435, 573] on input "No" at bounding box center [428, 568] width 41 height 41
checkbox input "true"
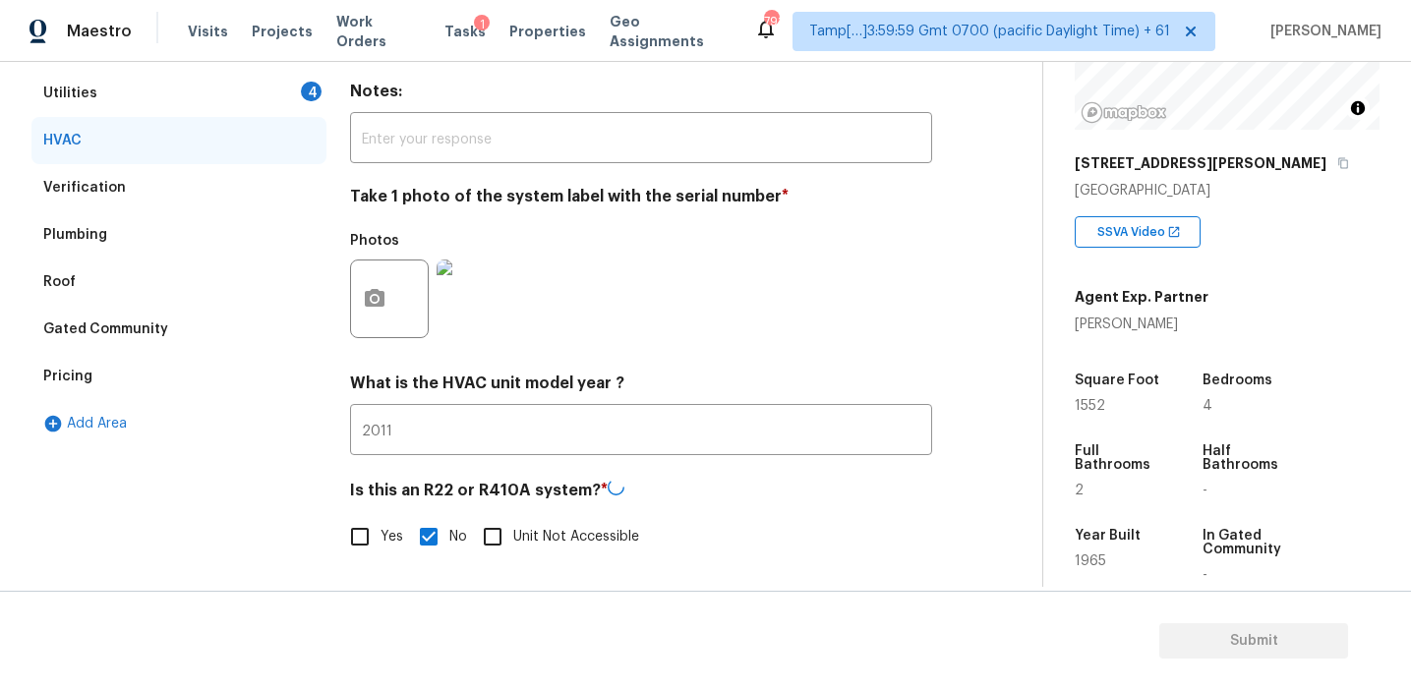
scroll to position [321, 0]
click at [369, 537] on input "Yes" at bounding box center [359, 536] width 41 height 41
checkbox input "true"
click at [434, 535] on input "No" at bounding box center [428, 537] width 41 height 41
checkbox input "true"
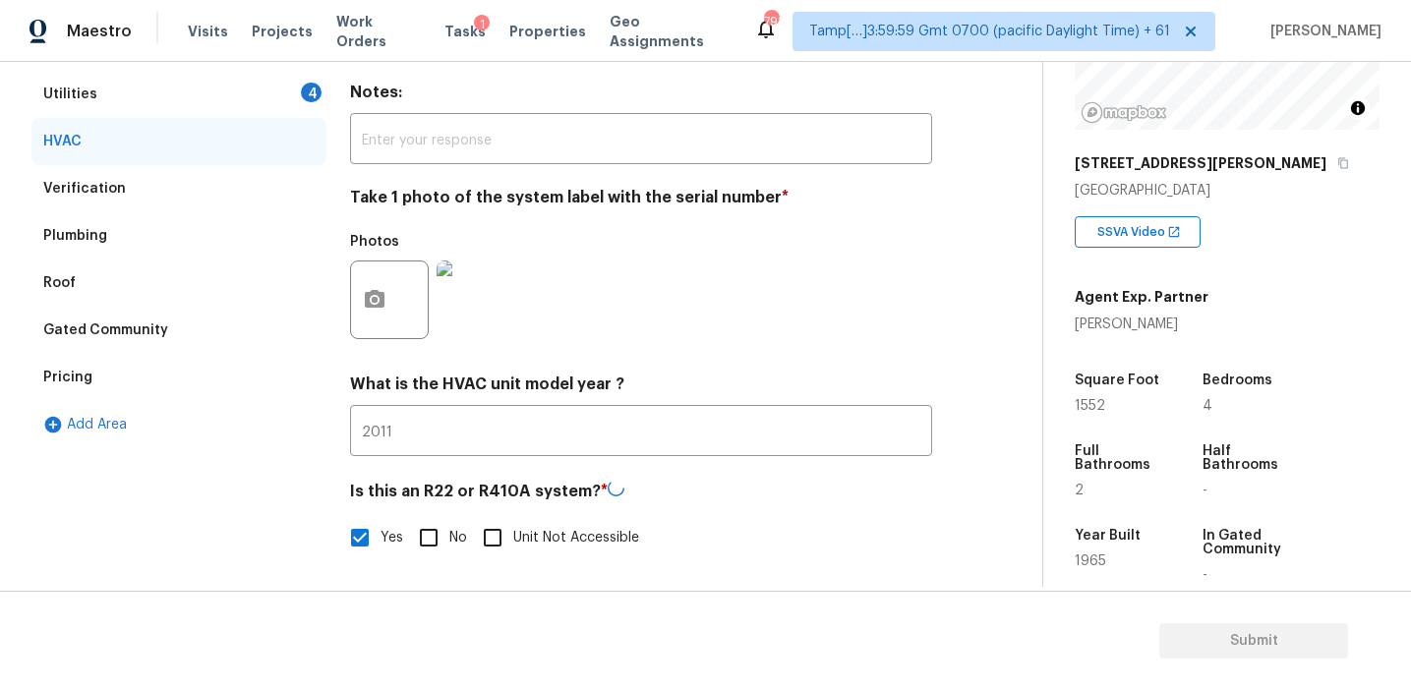
checkbox input "false"
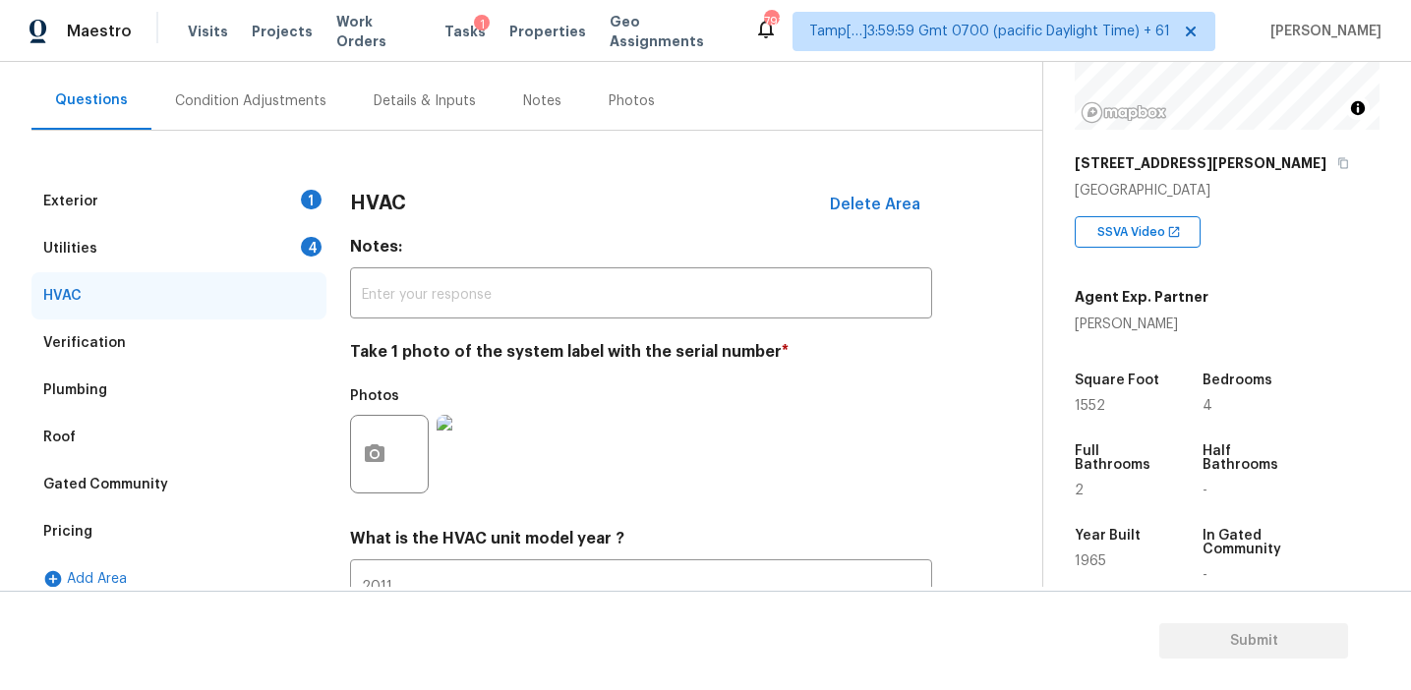
scroll to position [153, 0]
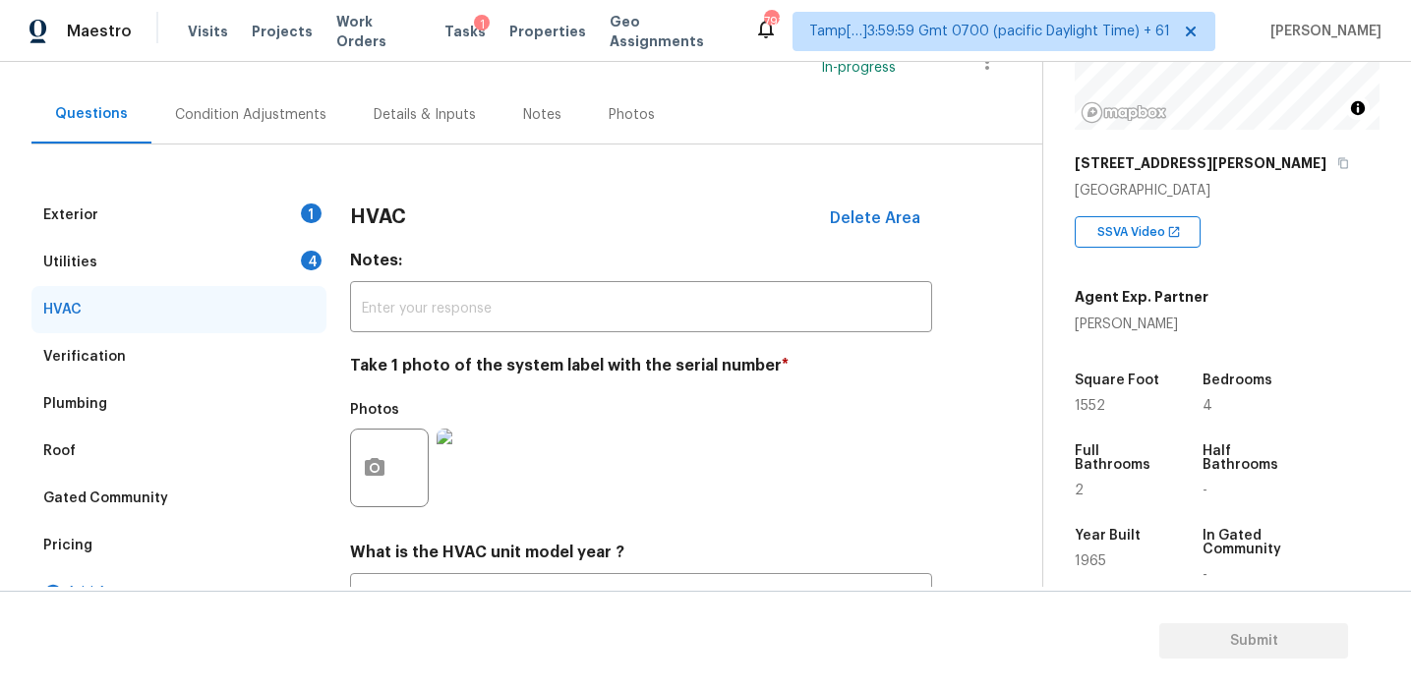
click at [293, 274] on div "Utilities 4" at bounding box center [178, 262] width 295 height 47
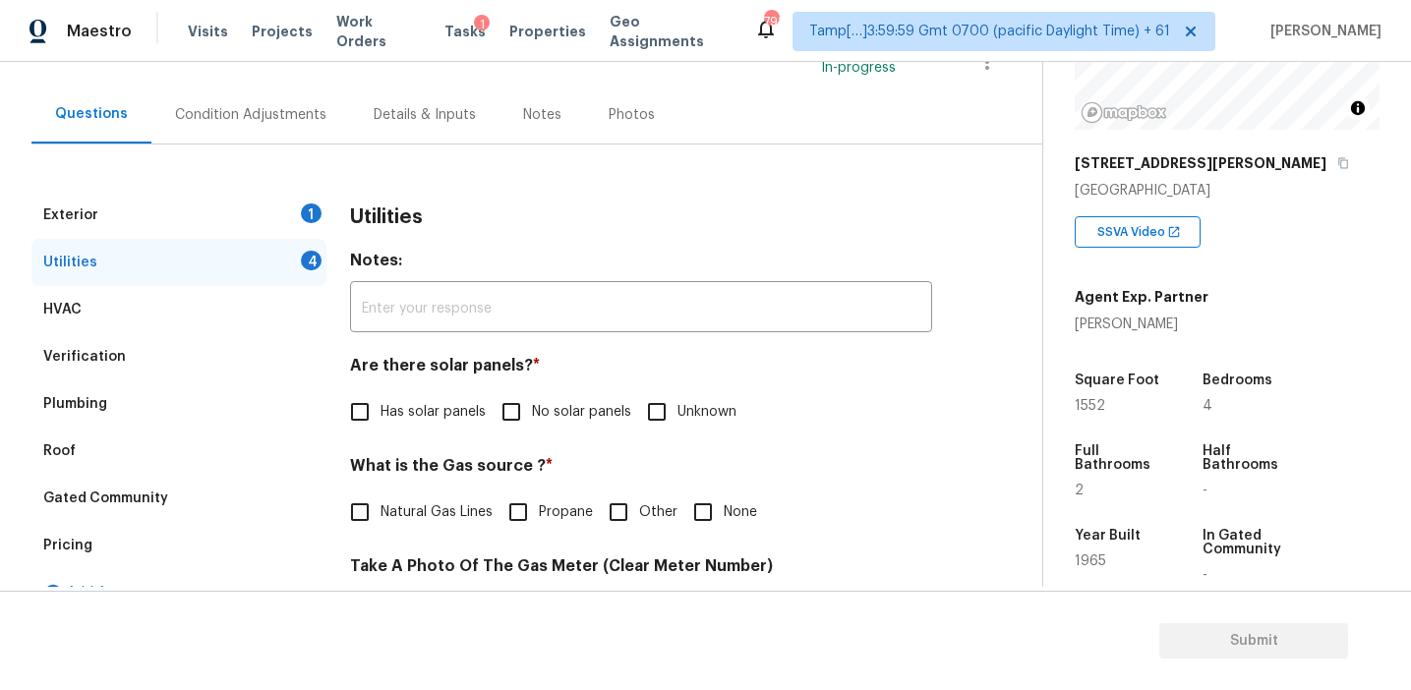
click at [517, 402] on input "No solar panels" at bounding box center [511, 411] width 41 height 41
checkbox input "true"
click at [702, 516] on input "None" at bounding box center [702, 512] width 41 height 41
checkbox input "true"
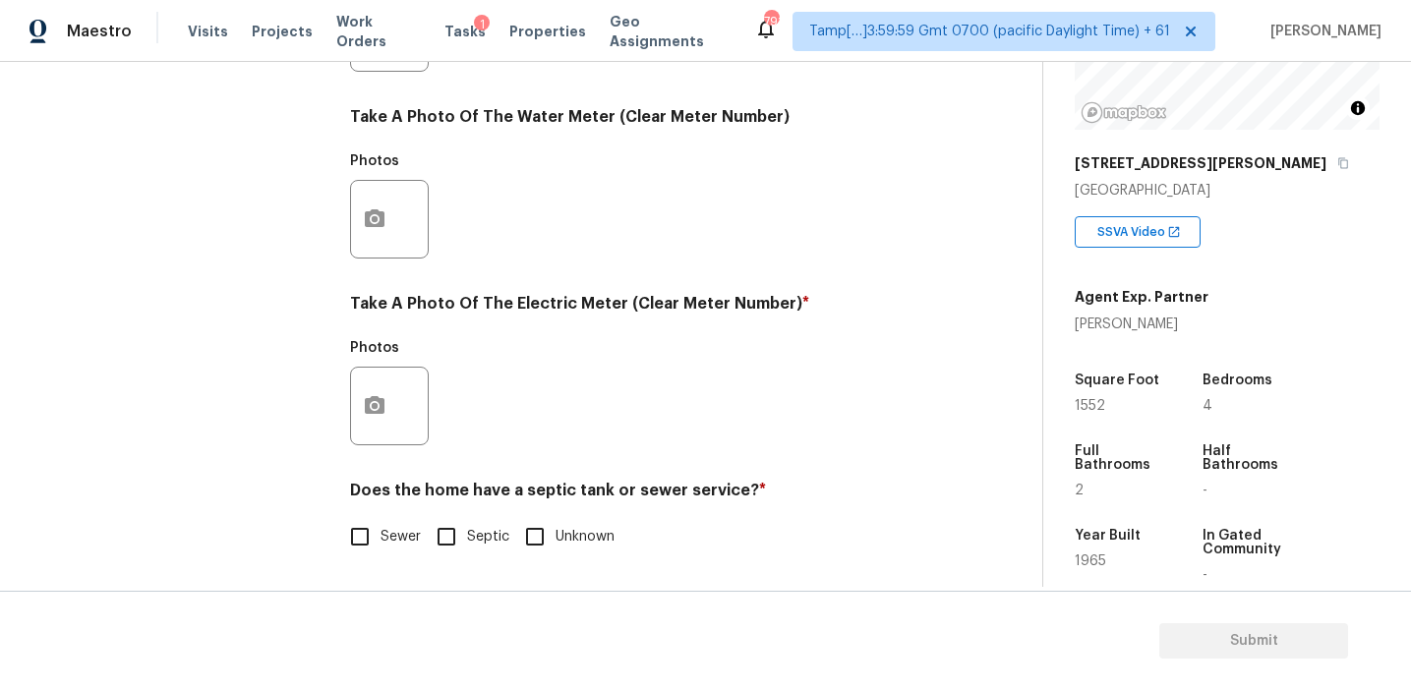
click at [371, 540] on input "Sewer" at bounding box center [359, 536] width 41 height 41
checkbox input "true"
click at [382, 408] on icon "button" at bounding box center [375, 405] width 20 height 18
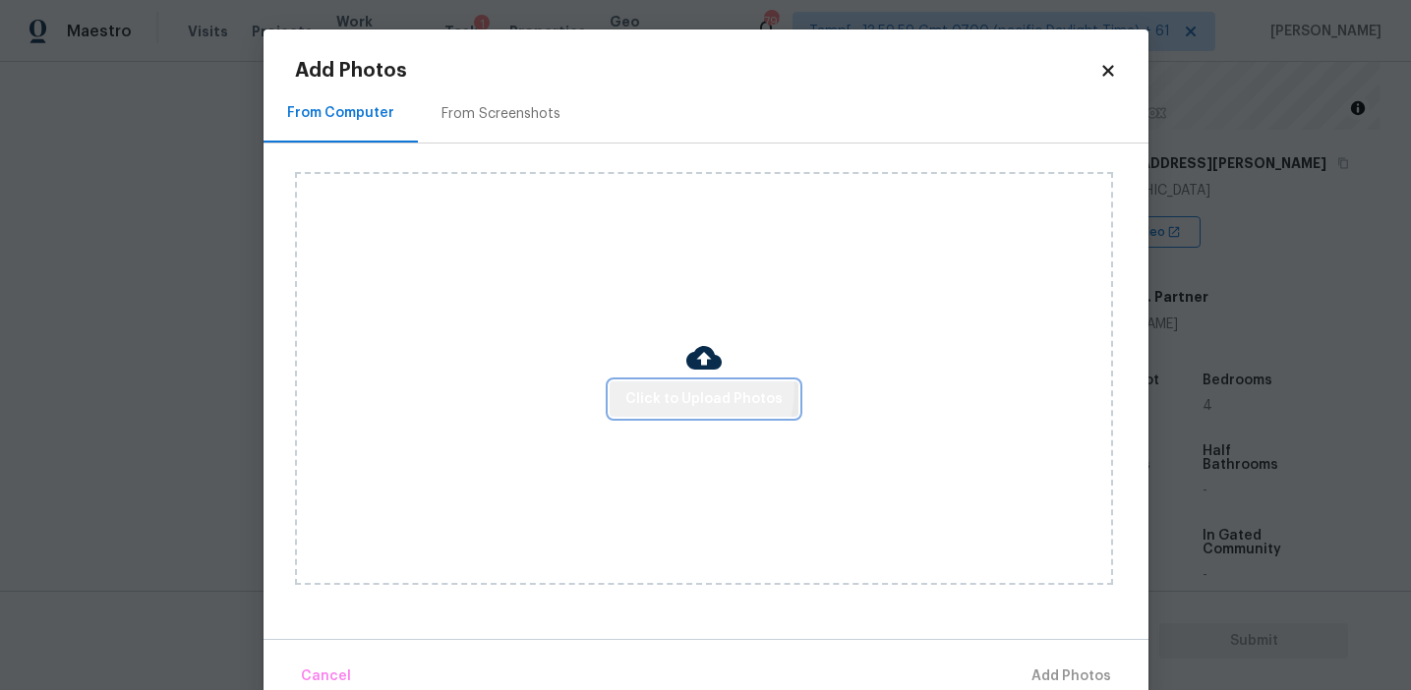
click at [681, 387] on span "Click to Upload Photos" at bounding box center [703, 399] width 157 height 25
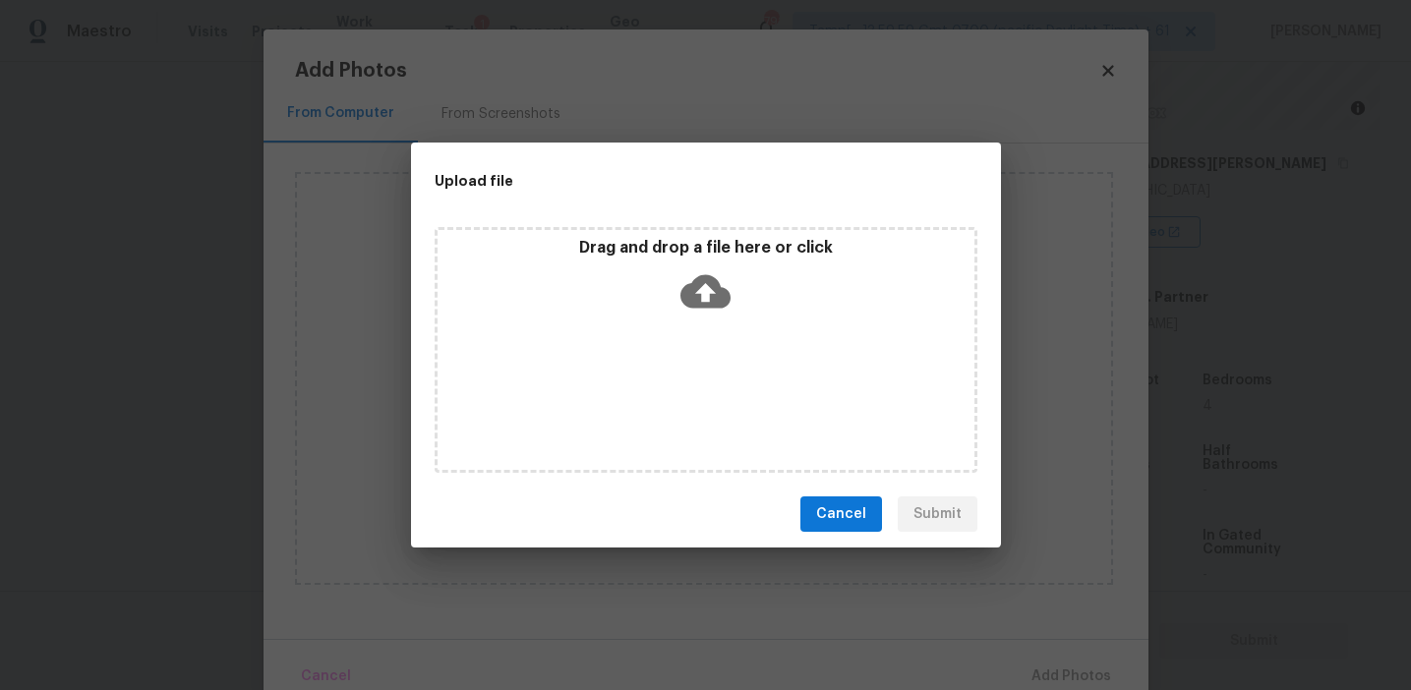
click at [654, 241] on p "Drag and drop a file here or click" at bounding box center [706, 248] width 537 height 21
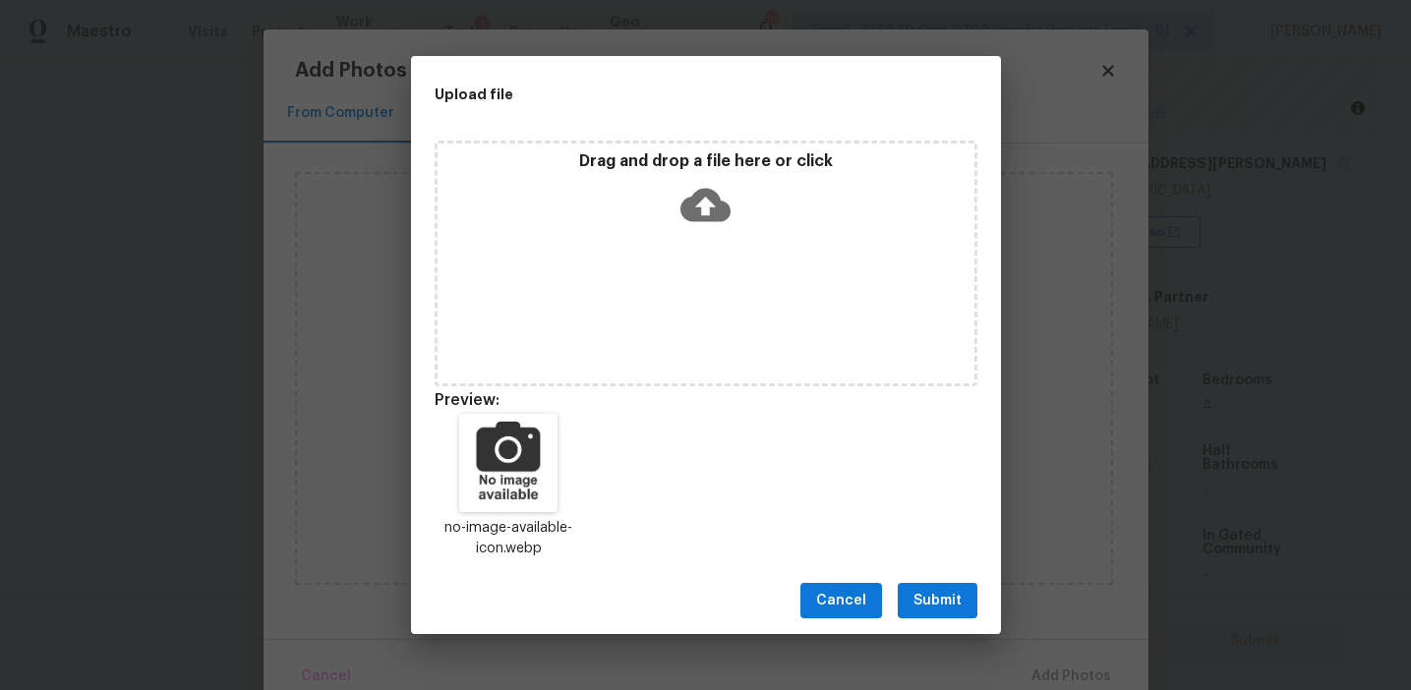
click at [935, 604] on span "Submit" at bounding box center [937, 601] width 48 height 25
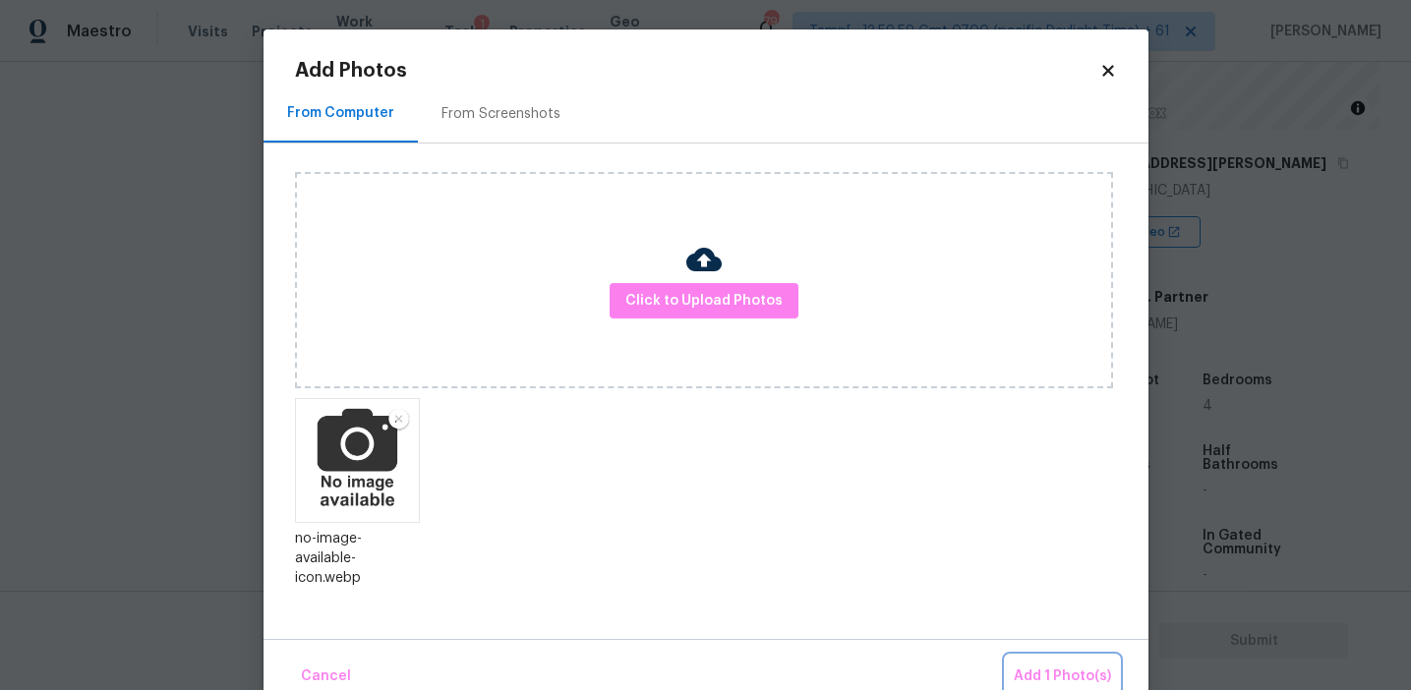
click at [1020, 668] on span "Add 1 Photo(s)" at bounding box center [1062, 677] width 97 height 25
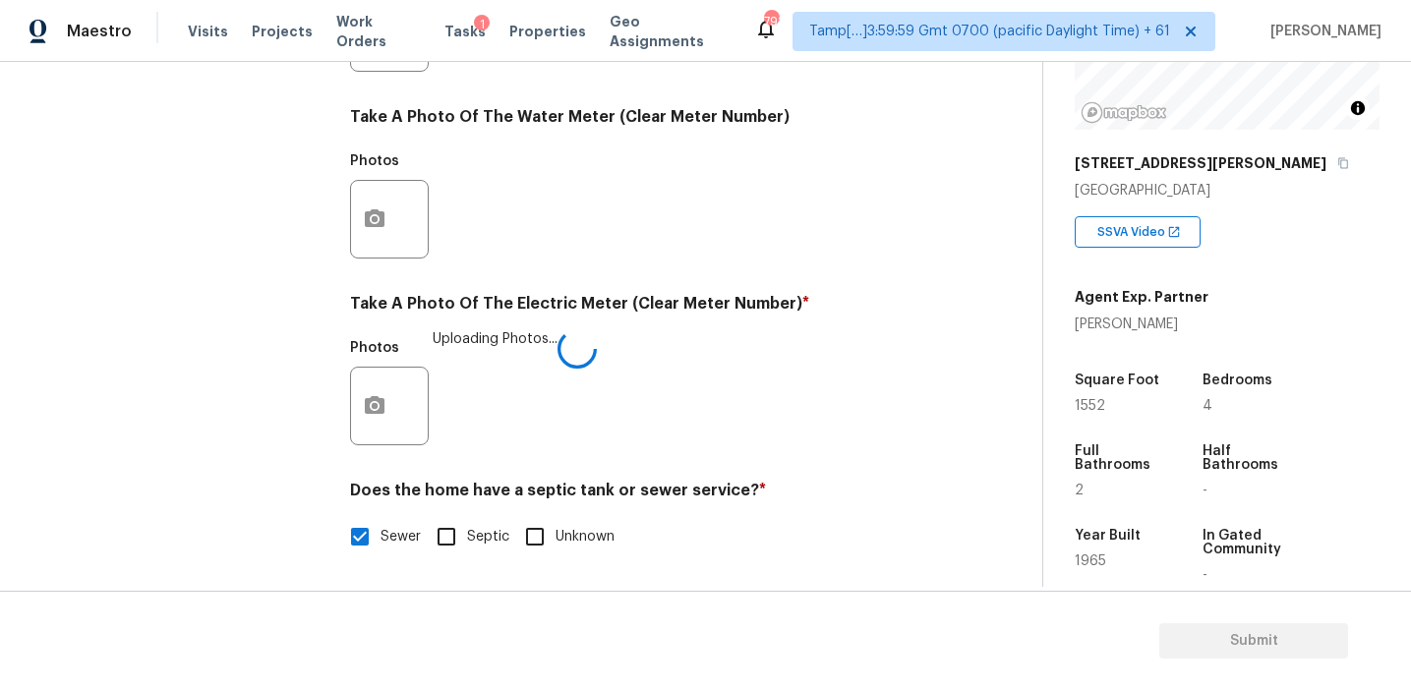
click at [671, 389] on div "Photos Uploading Photos..." at bounding box center [641, 393] width 582 height 128
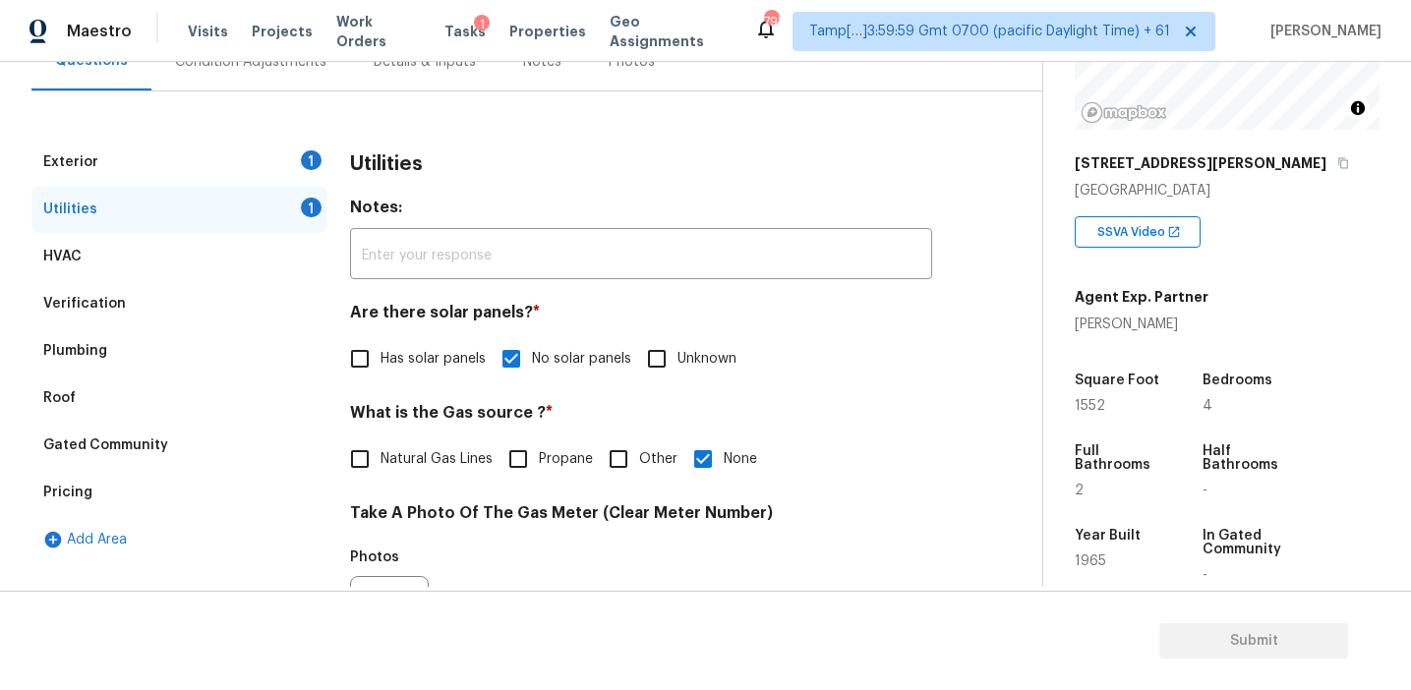
click at [406, 184] on div "Utilities" at bounding box center [641, 164] width 582 height 51
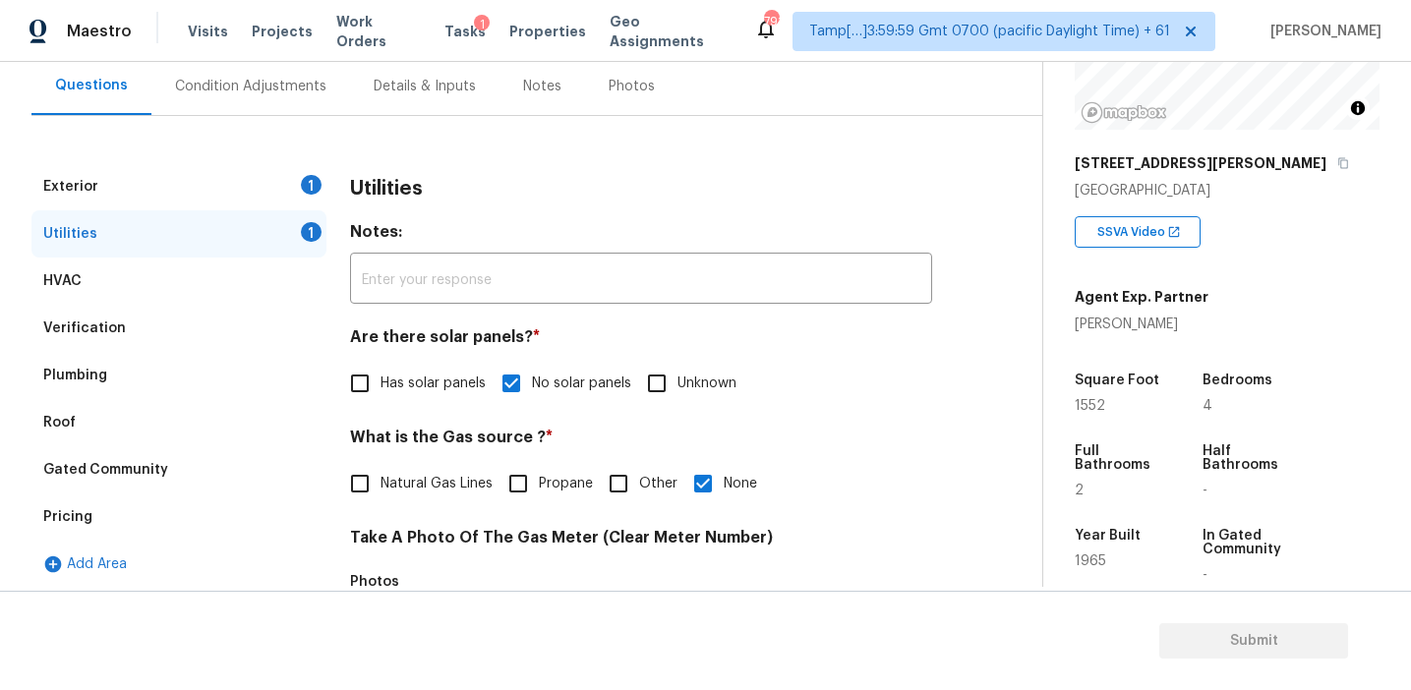
click at [406, 184] on h3 "Utilities" at bounding box center [386, 189] width 73 height 20
click at [356, 185] on h3 "Utilities" at bounding box center [386, 189] width 73 height 20
click at [293, 184] on div "Exterior 1" at bounding box center [178, 186] width 295 height 47
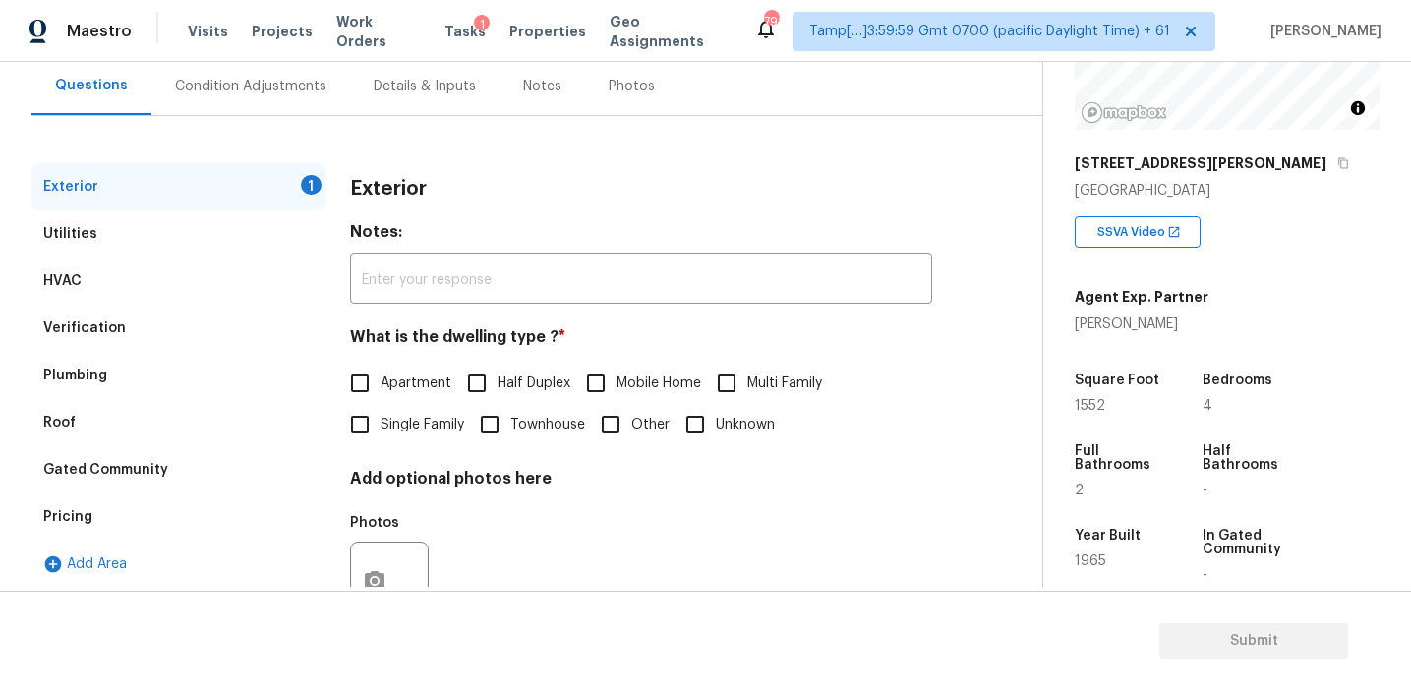
click at [393, 412] on label "Single Family" at bounding box center [401, 424] width 125 height 41
click at [380, 412] on input "Single Family" at bounding box center [359, 424] width 41 height 41
checkbox input "true"
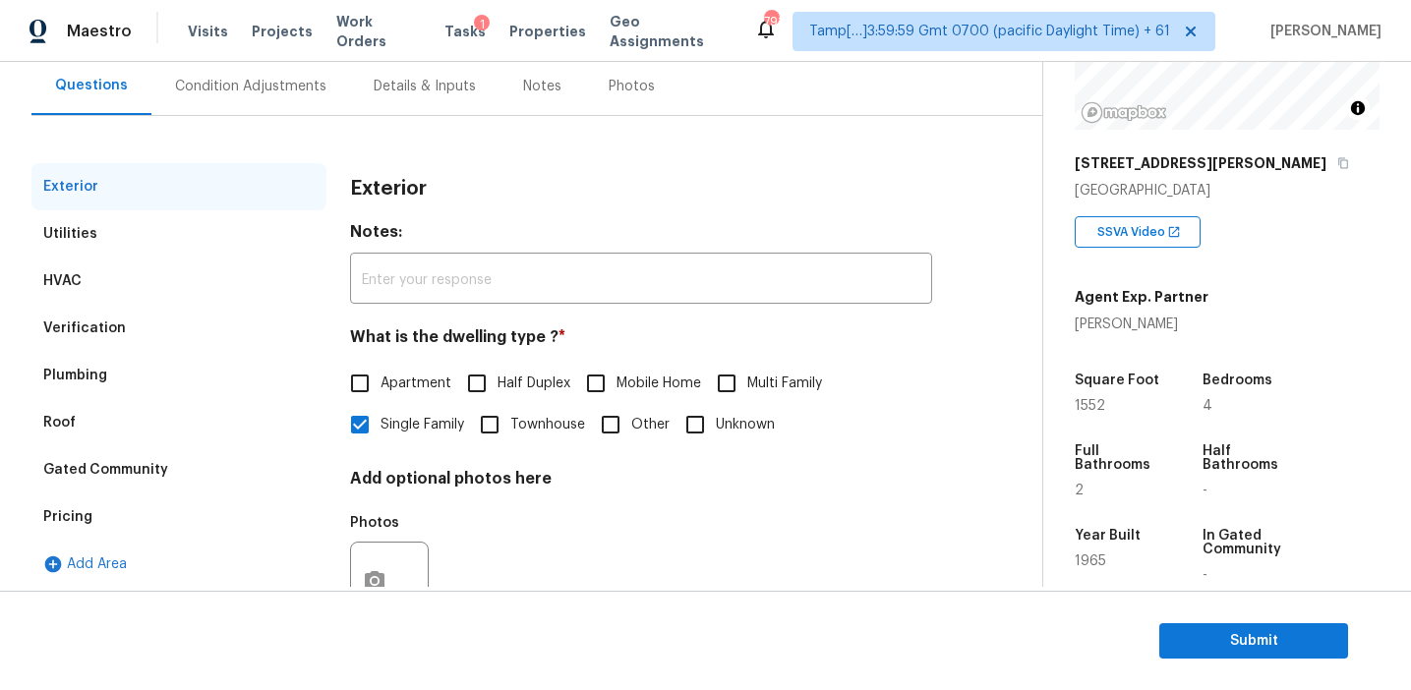
click at [372, 190] on h3 "Exterior" at bounding box center [388, 189] width 77 height 20
click at [305, 91] on div "Condition Adjustments" at bounding box center [250, 87] width 151 height 20
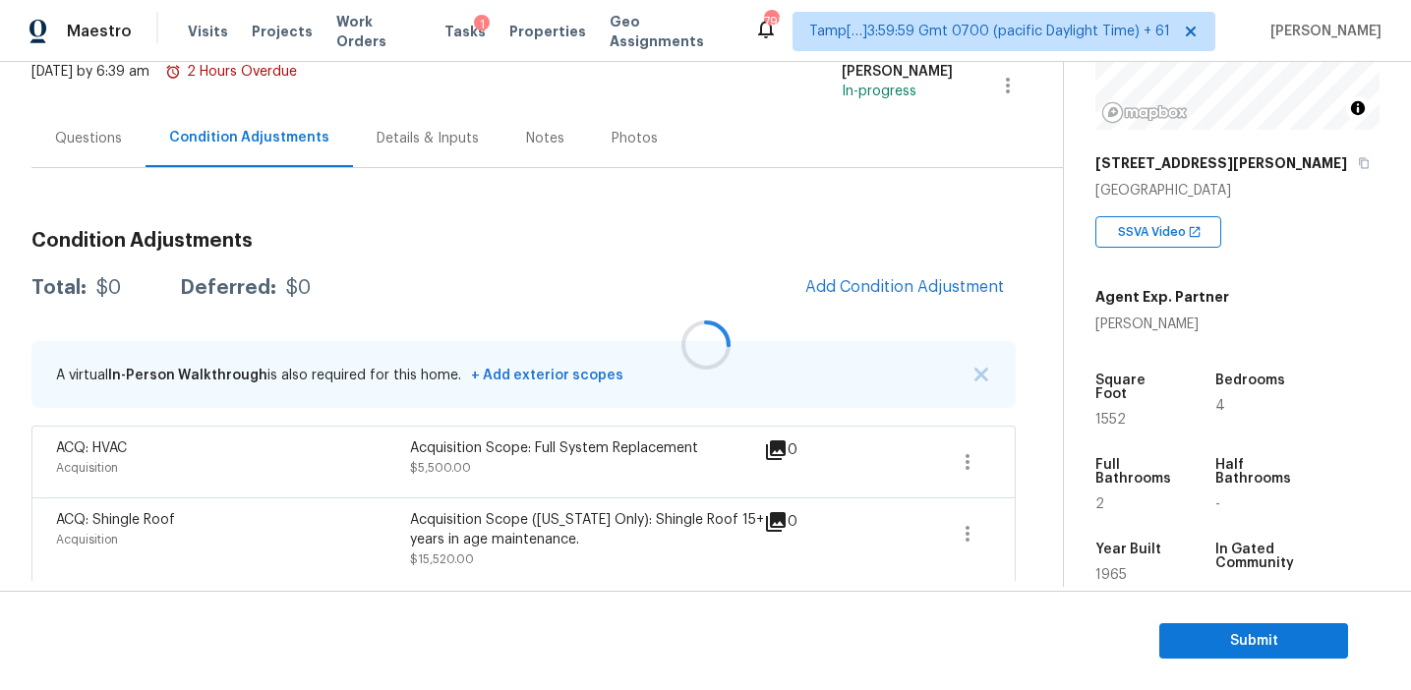
scroll to position [131, 0]
click at [383, 216] on div "Condition Adjustments Total: $21020 Deferred: $0 Add Condition Adjustment A vir…" at bounding box center [523, 397] width 984 height 367
click at [826, 288] on span "Add Condition Adjustment" at bounding box center [904, 286] width 199 height 18
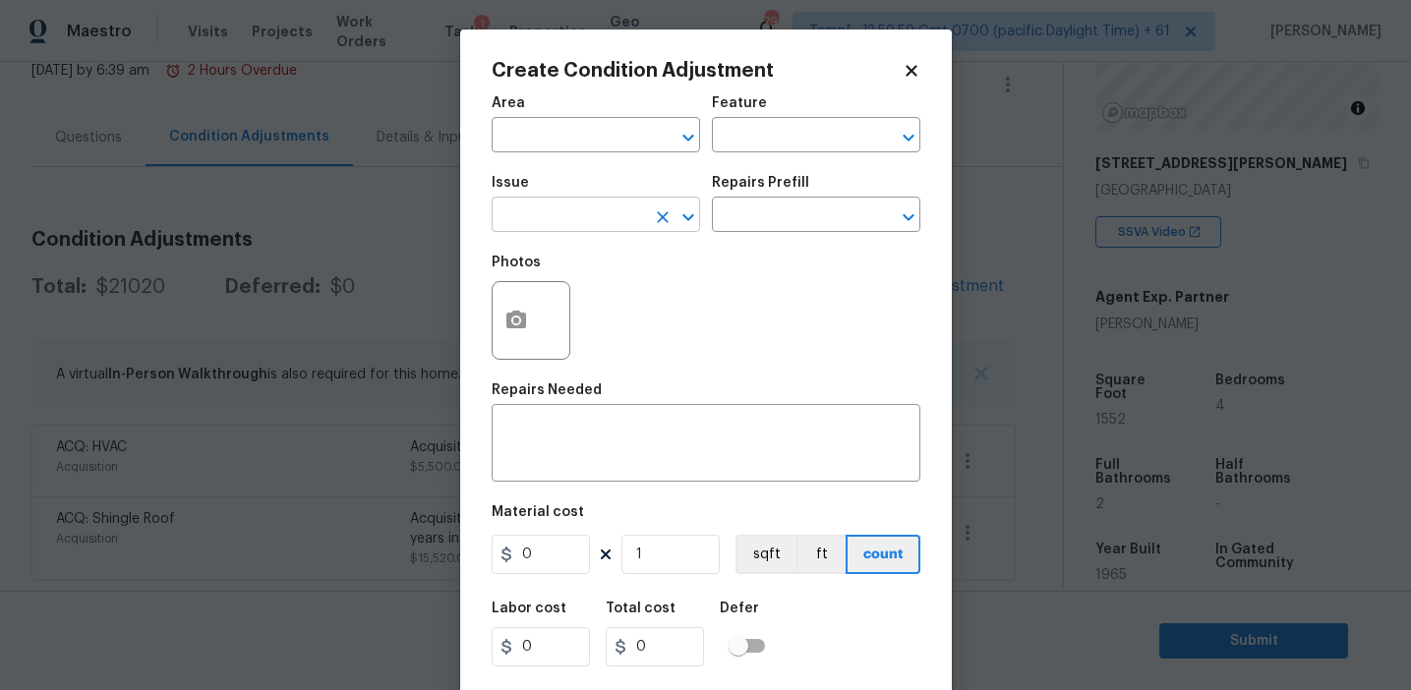
click at [590, 221] on input "text" at bounding box center [568, 217] width 153 height 30
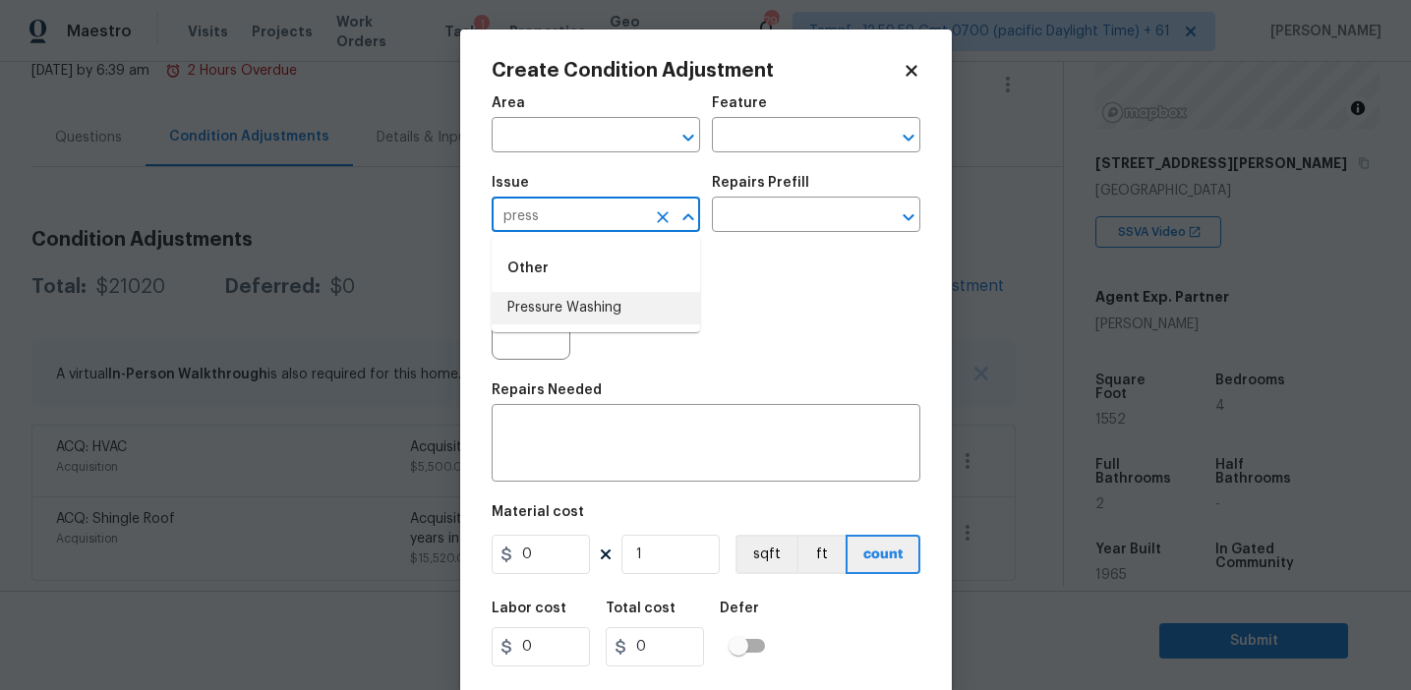
click at [610, 316] on li "Pressure Washing" at bounding box center [596, 308] width 208 height 32
type input "Pressure Washing"
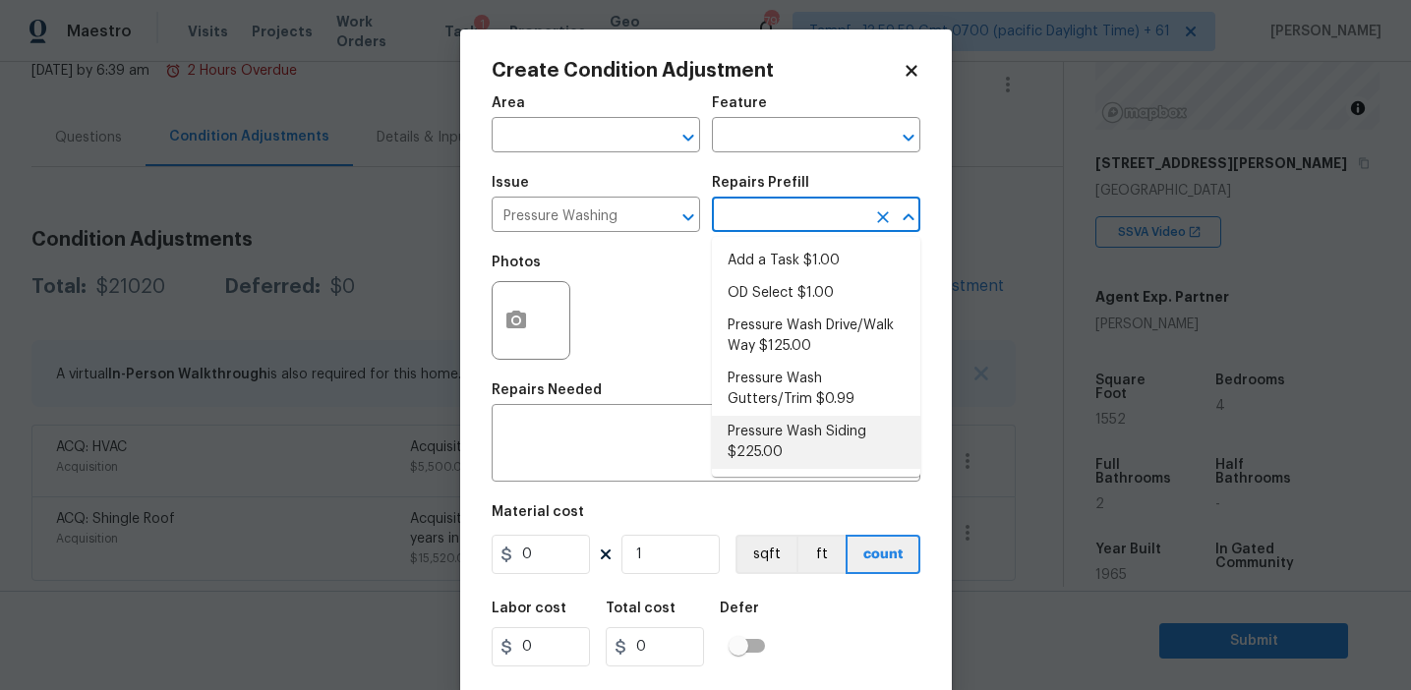
click at [779, 442] on li "Pressure Wash Siding $225.00" at bounding box center [816, 442] width 208 height 53
type input "Siding"
type textarea "Protect areas as needed for pressure washing. Pressure wash the siding on the h…"
type input "225"
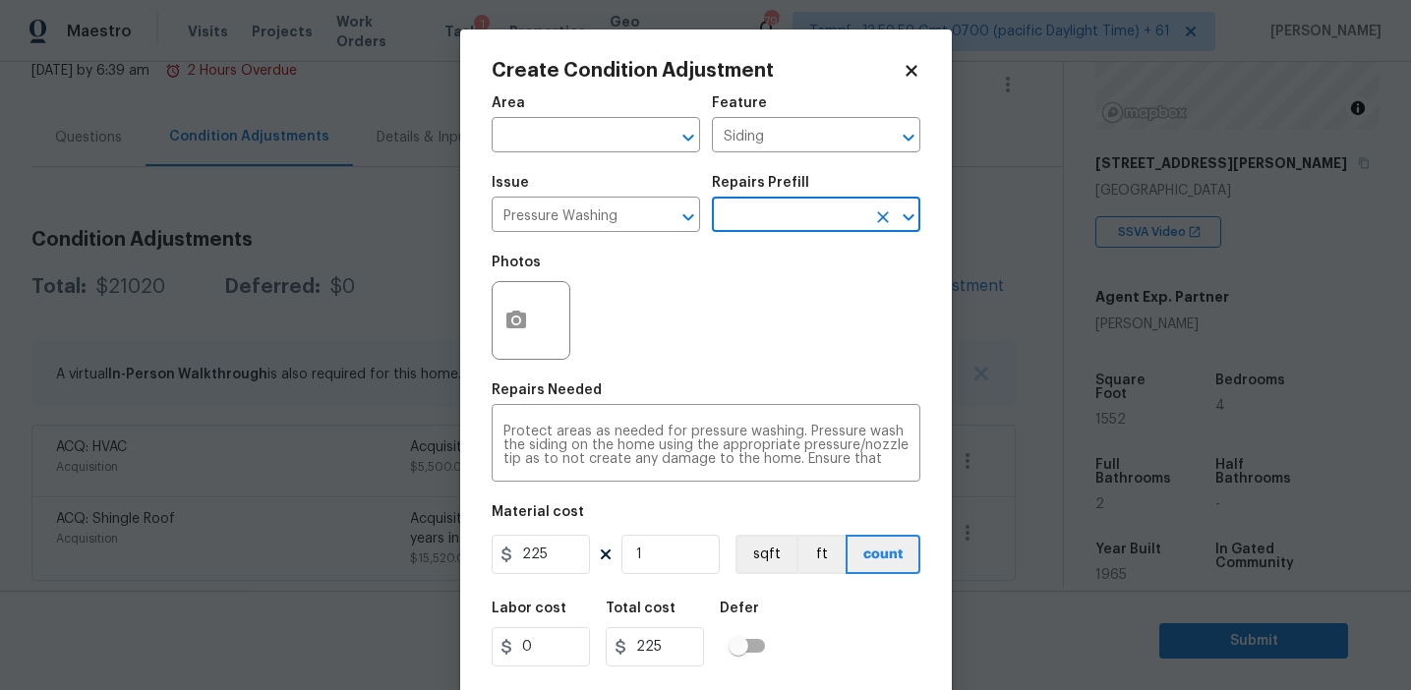
scroll to position [44, 0]
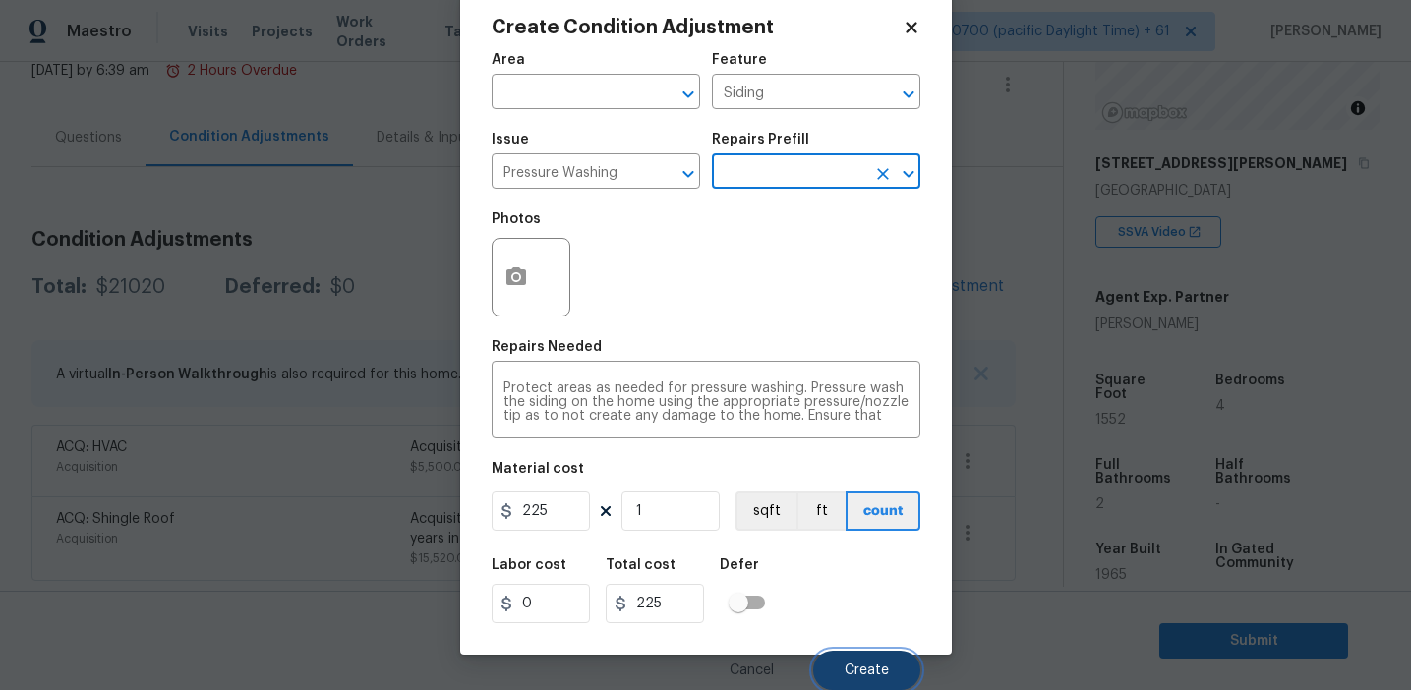
click at [846, 670] on span "Create" at bounding box center [867, 671] width 44 height 15
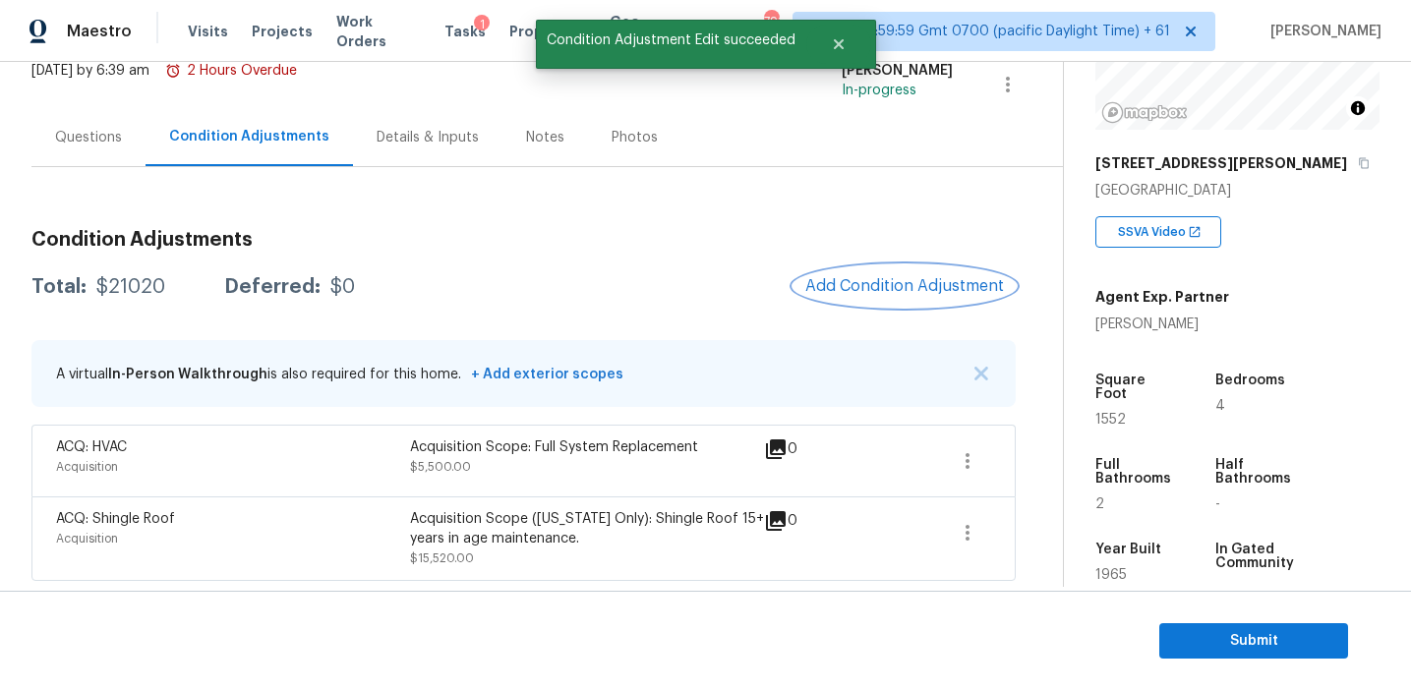
scroll to position [0, 0]
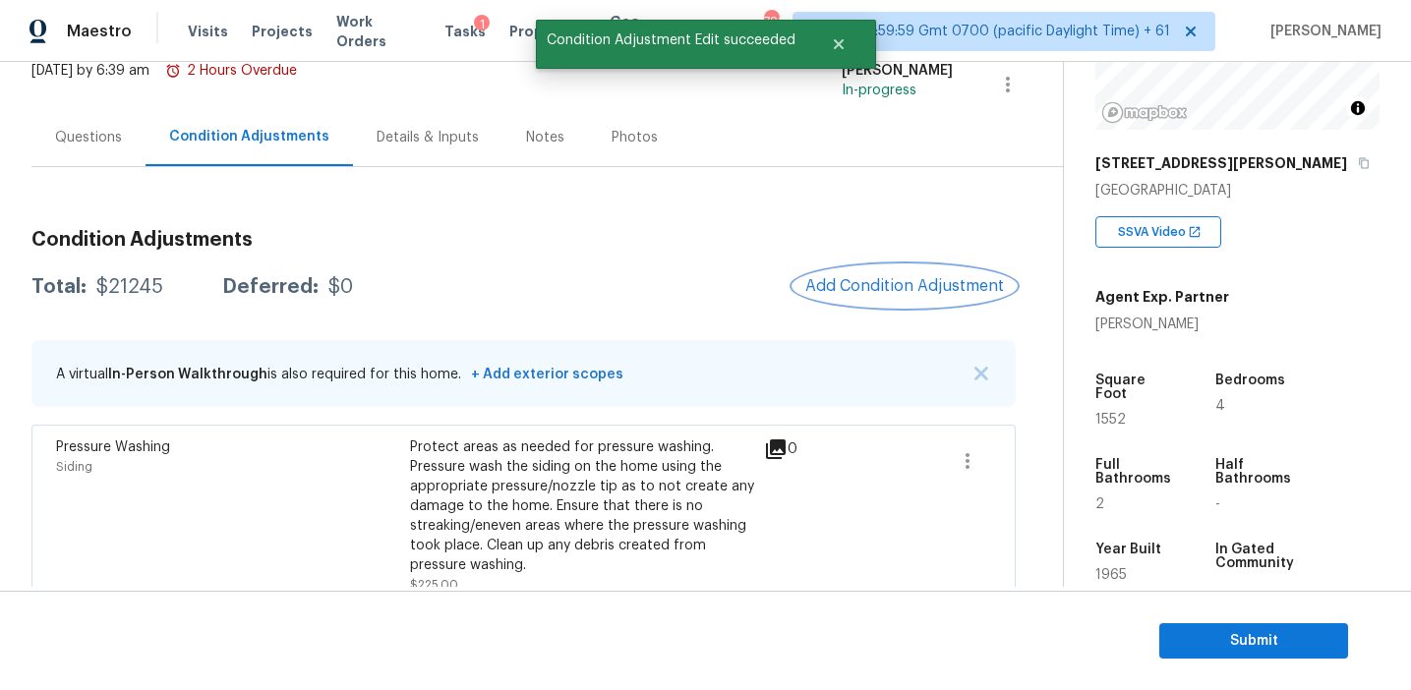
click at [830, 288] on span "Add Condition Adjustment" at bounding box center [904, 286] width 199 height 18
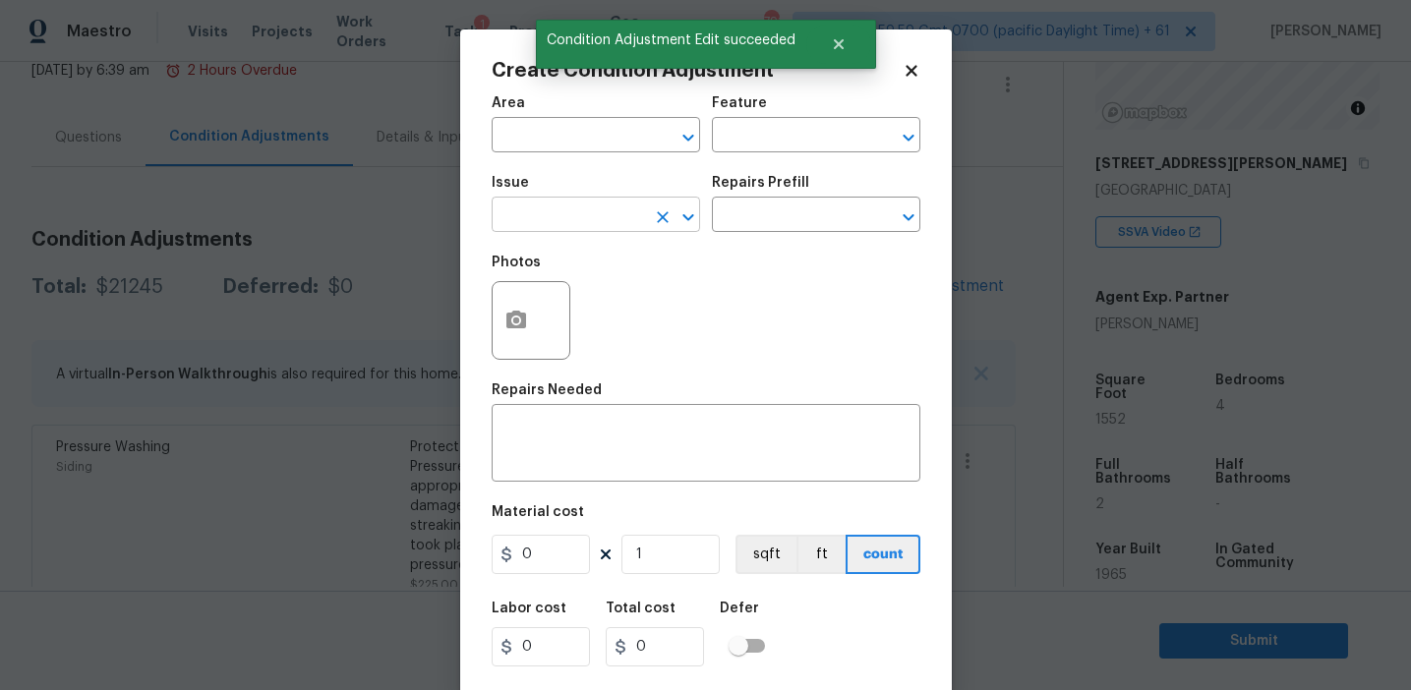
click at [582, 218] on input "text" at bounding box center [568, 217] width 153 height 30
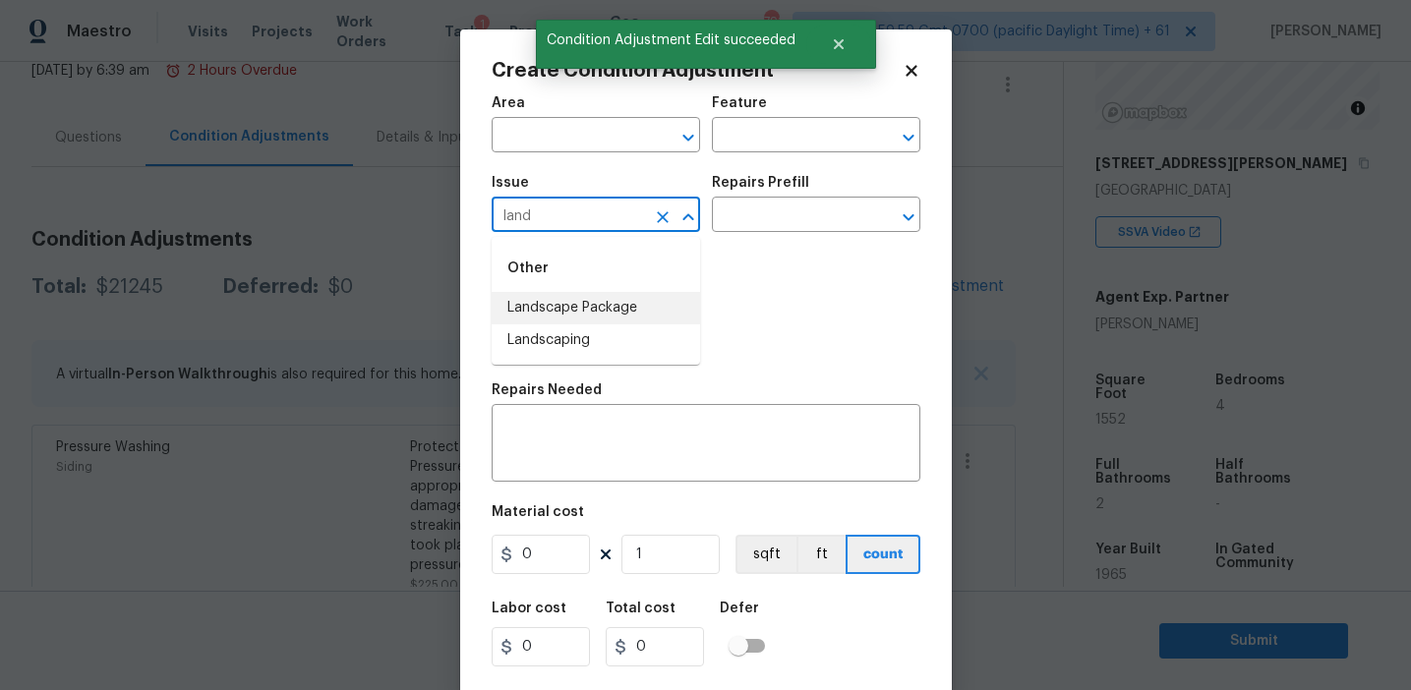
click at [612, 301] on li "Landscape Package" at bounding box center [596, 308] width 208 height 32
type input "Landscape Package"
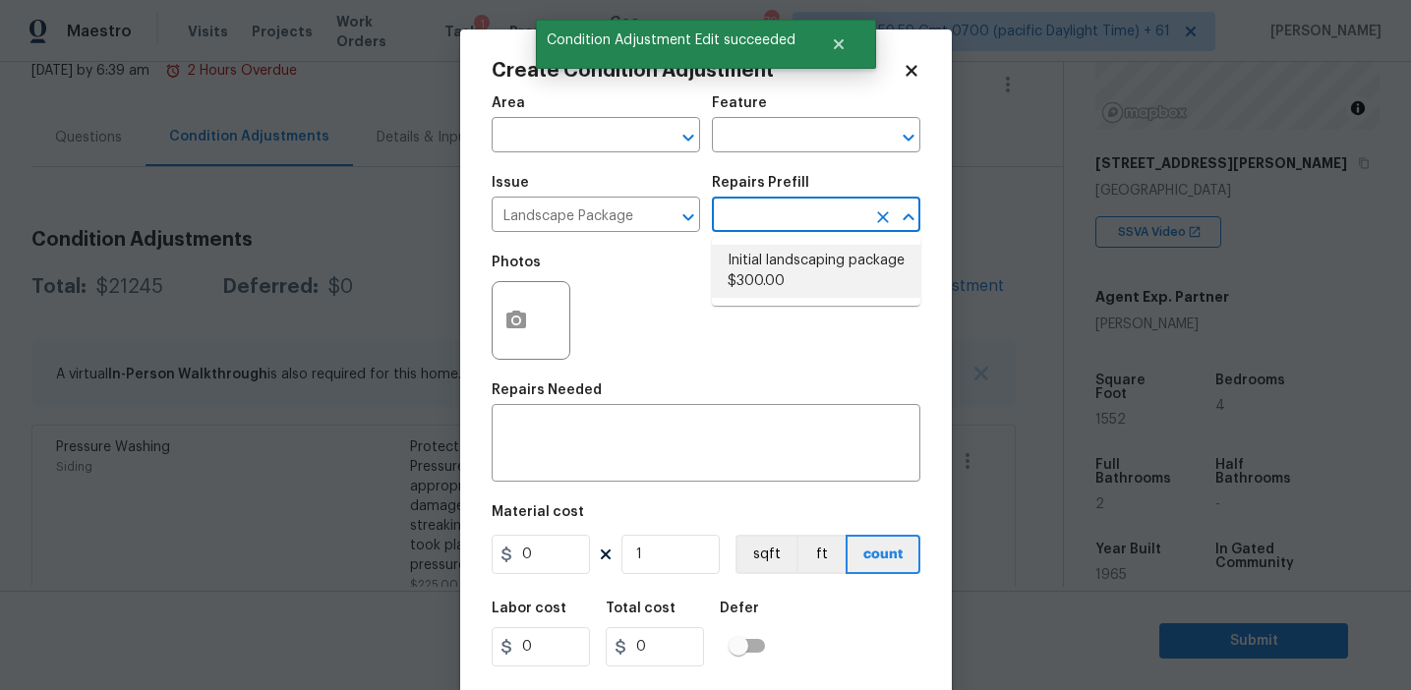
click at [761, 250] on li "Initial landscaping package $300.00" at bounding box center [816, 271] width 208 height 53
type input "Home Readiness Packages"
type textarea "Mowing of grass up to 6" in height. Mow, edge along driveways & sidewalks, trim…"
type input "300"
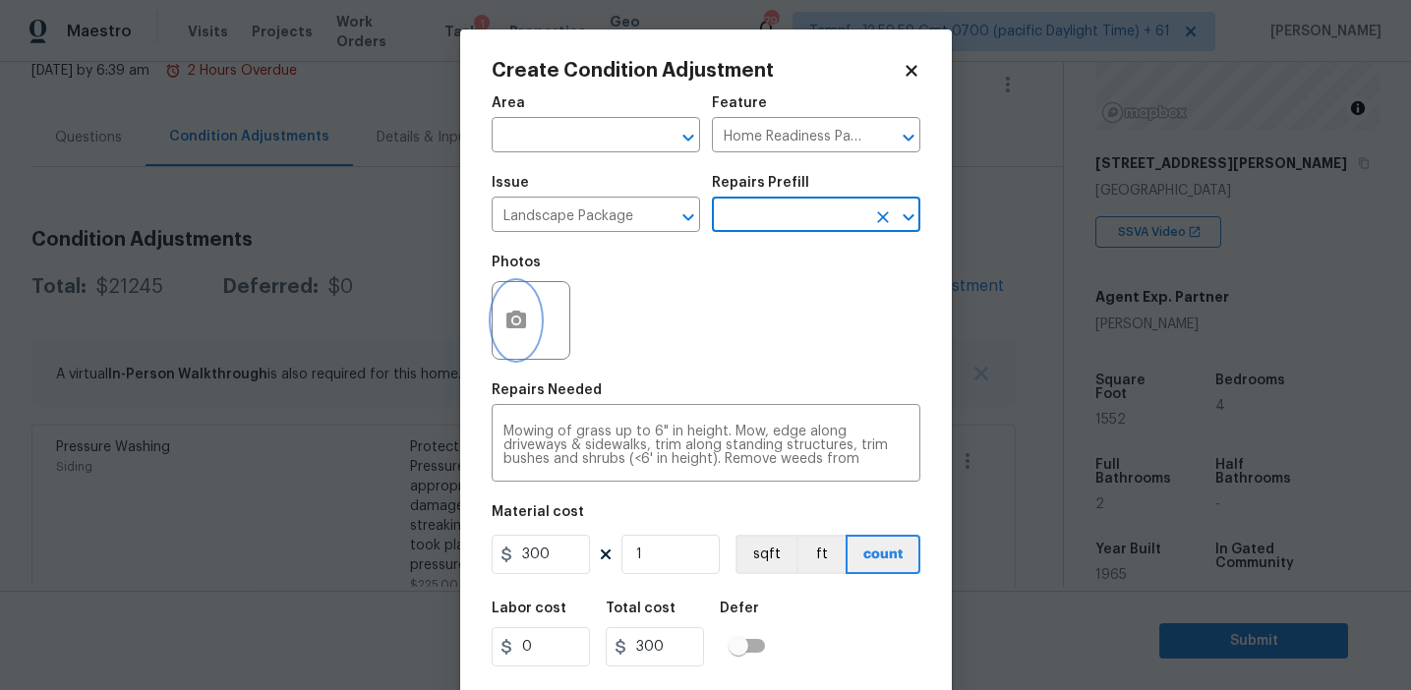
click at [510, 319] on icon "button" at bounding box center [516, 320] width 20 height 18
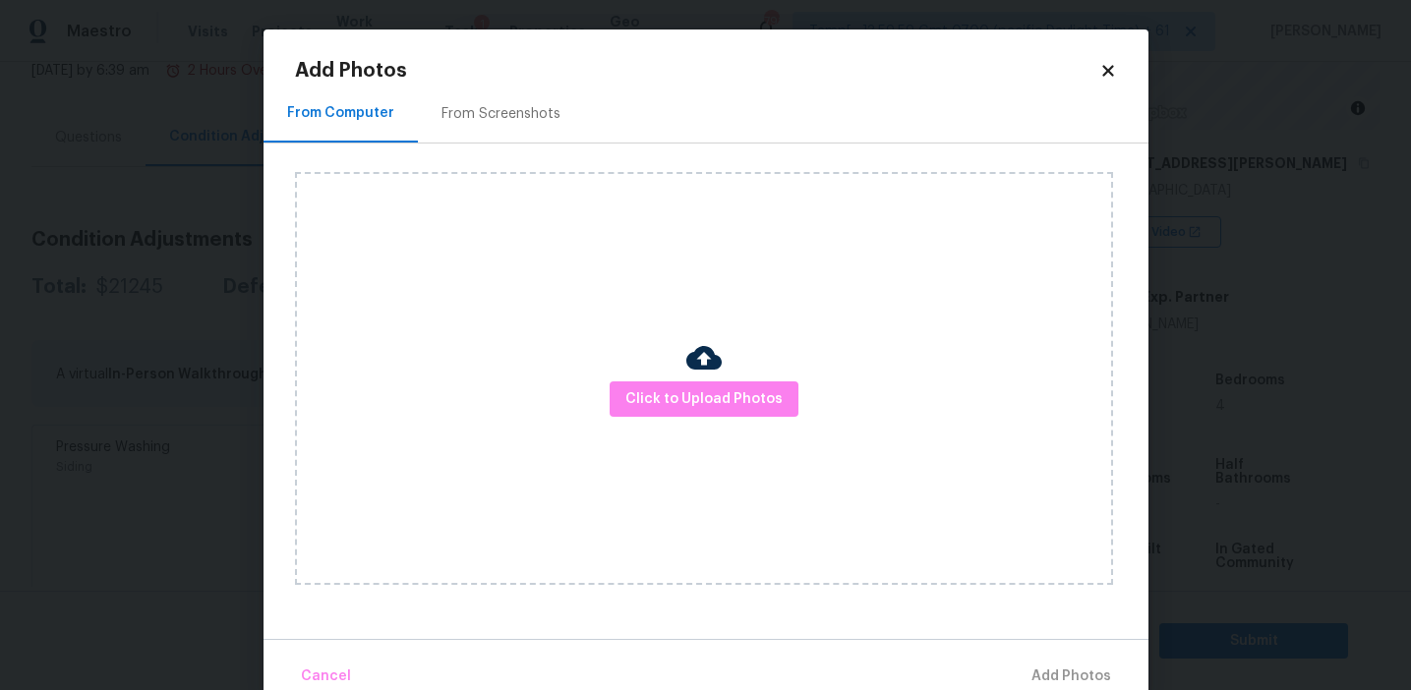
click at [502, 120] on div "From Screenshots" at bounding box center [500, 114] width 119 height 20
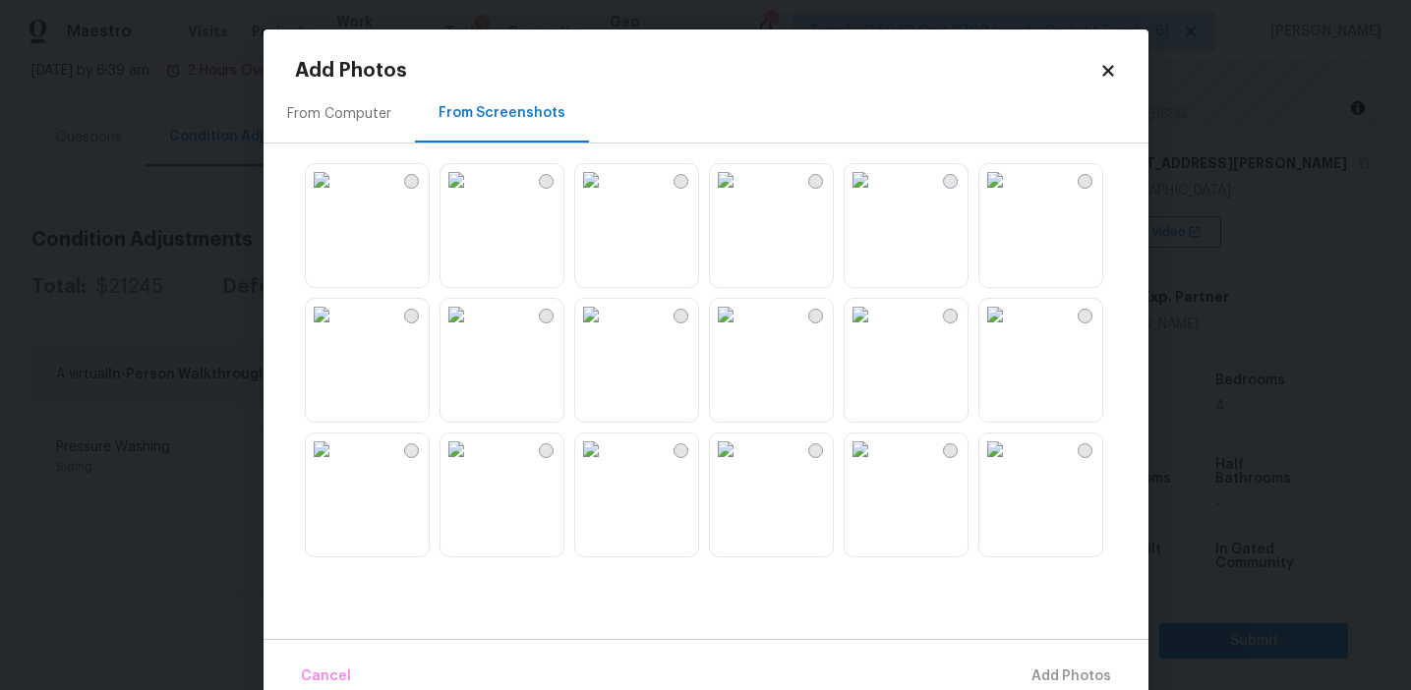
click at [337, 196] on img at bounding box center [321, 179] width 31 height 31
click at [741, 196] on img at bounding box center [725, 179] width 31 height 31
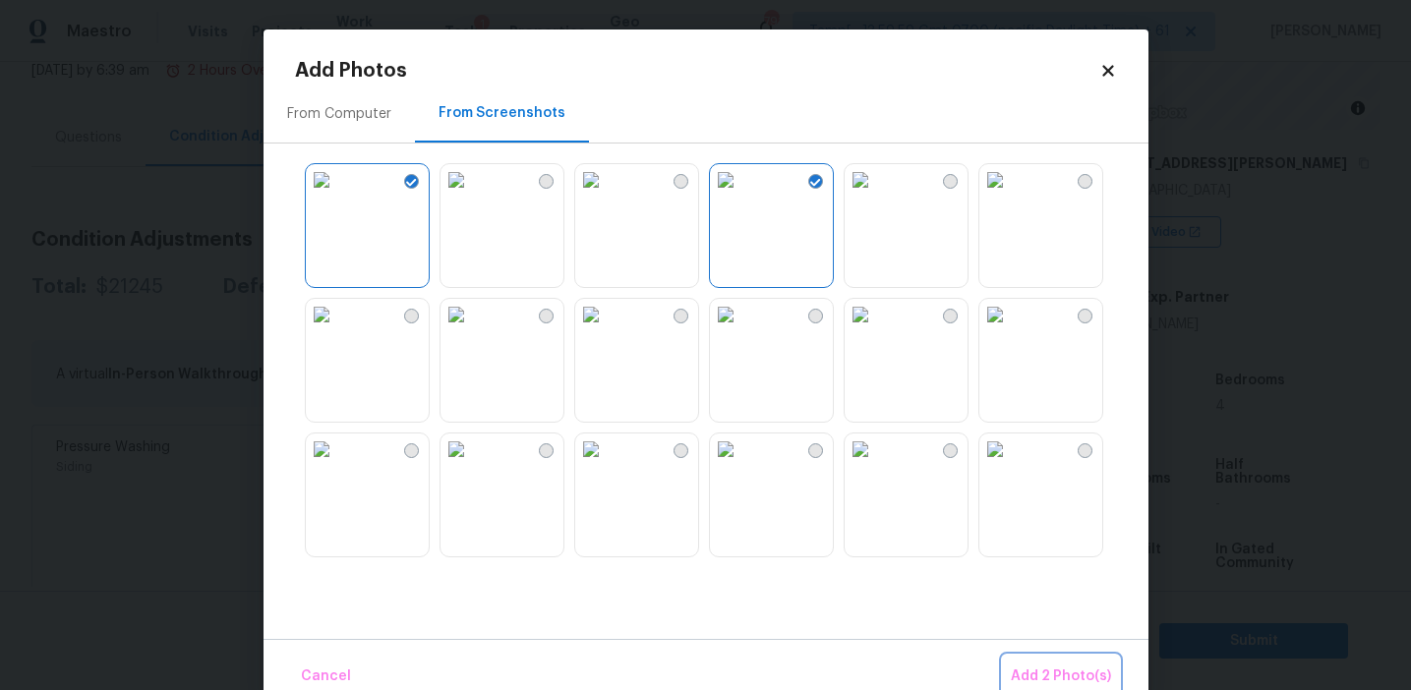
click at [1026, 662] on button "Add 2 Photo(s)" at bounding box center [1061, 677] width 116 height 42
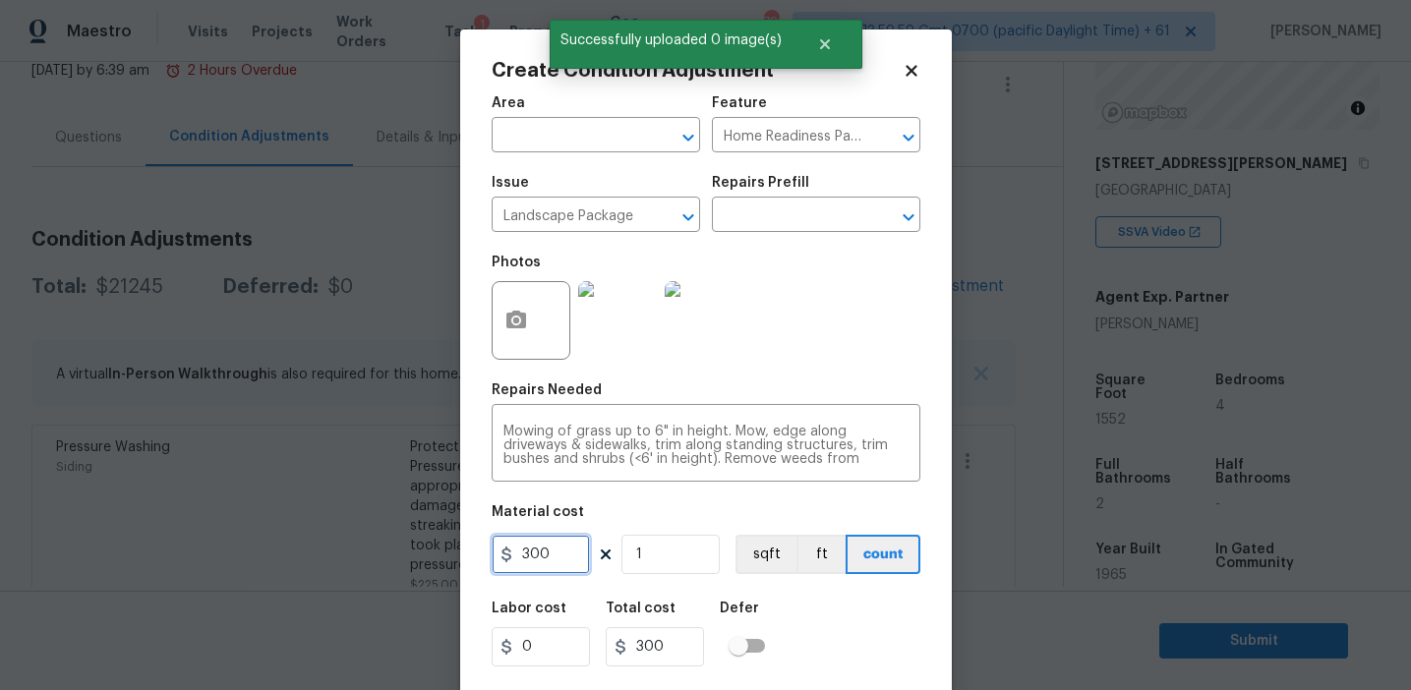
click at [567, 554] on input "300" at bounding box center [541, 554] width 98 height 39
type input "400"
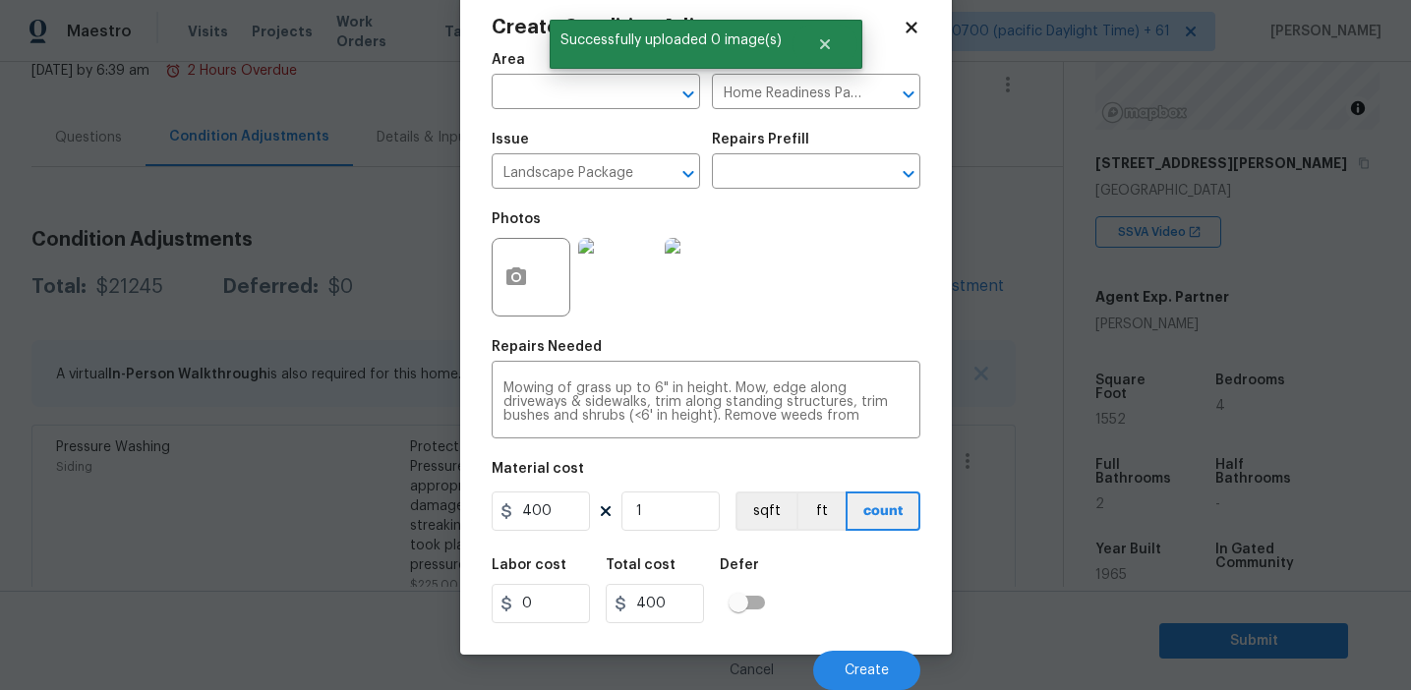
click at [828, 649] on div "Cancel Create" at bounding box center [706, 662] width 429 height 55
click at [835, 661] on button "Create" at bounding box center [866, 670] width 107 height 39
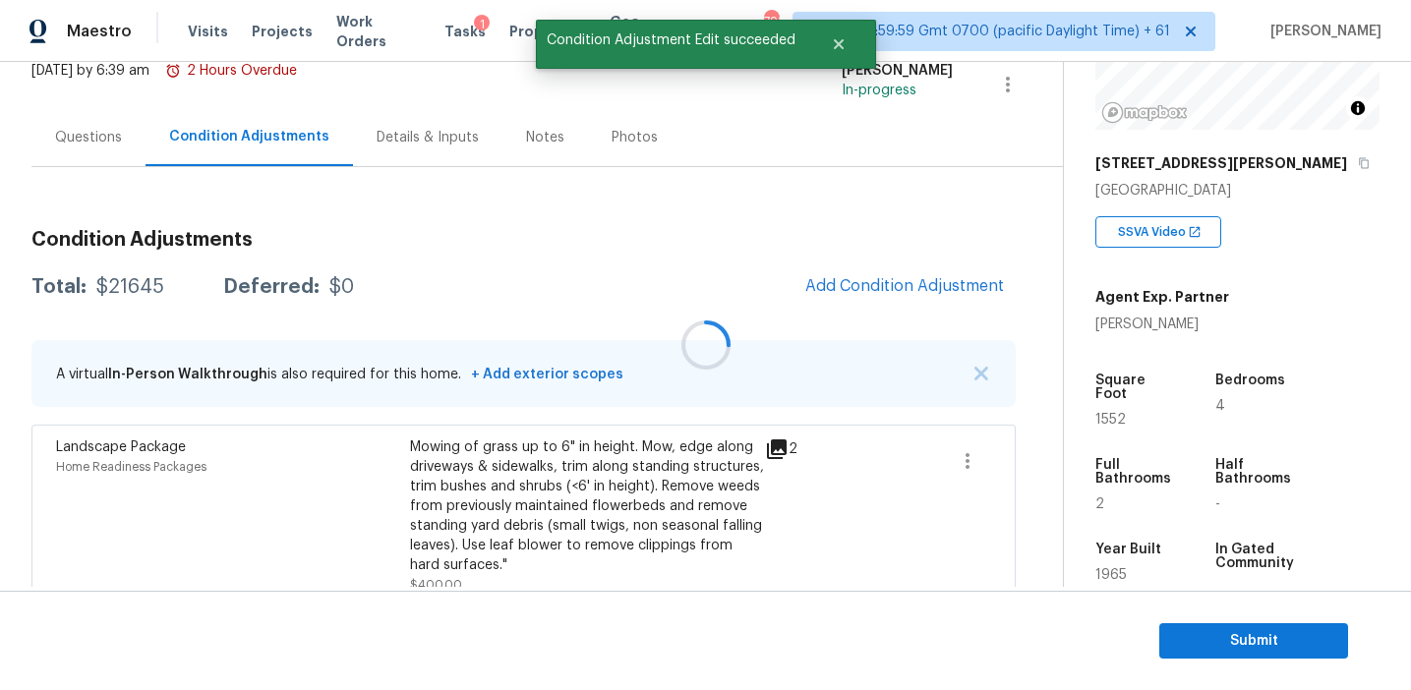
scroll to position [0, 0]
click at [646, 270] on div "Total: $21645 Deferred: $0 Add Condition Adjustment" at bounding box center [523, 286] width 984 height 43
click at [875, 273] on button "Add Condition Adjustment" at bounding box center [904, 285] width 222 height 41
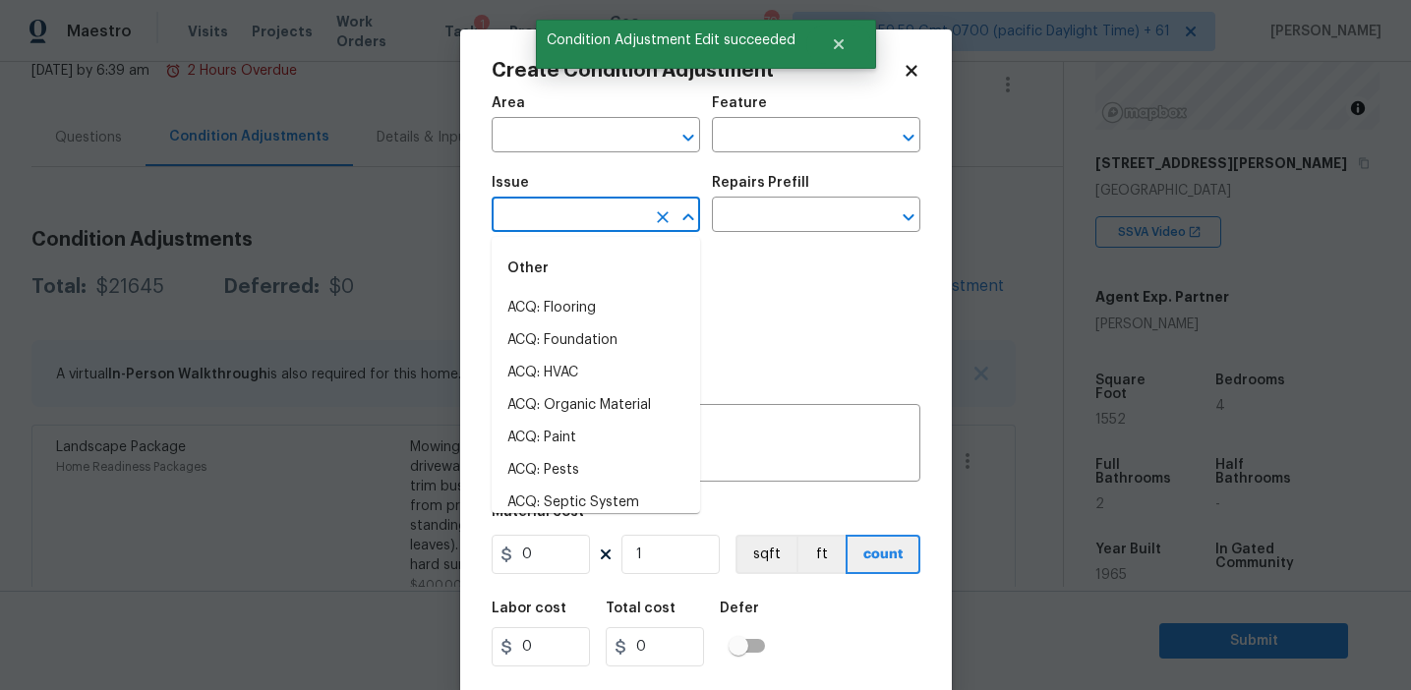
click at [558, 225] on input "text" at bounding box center [568, 217] width 153 height 30
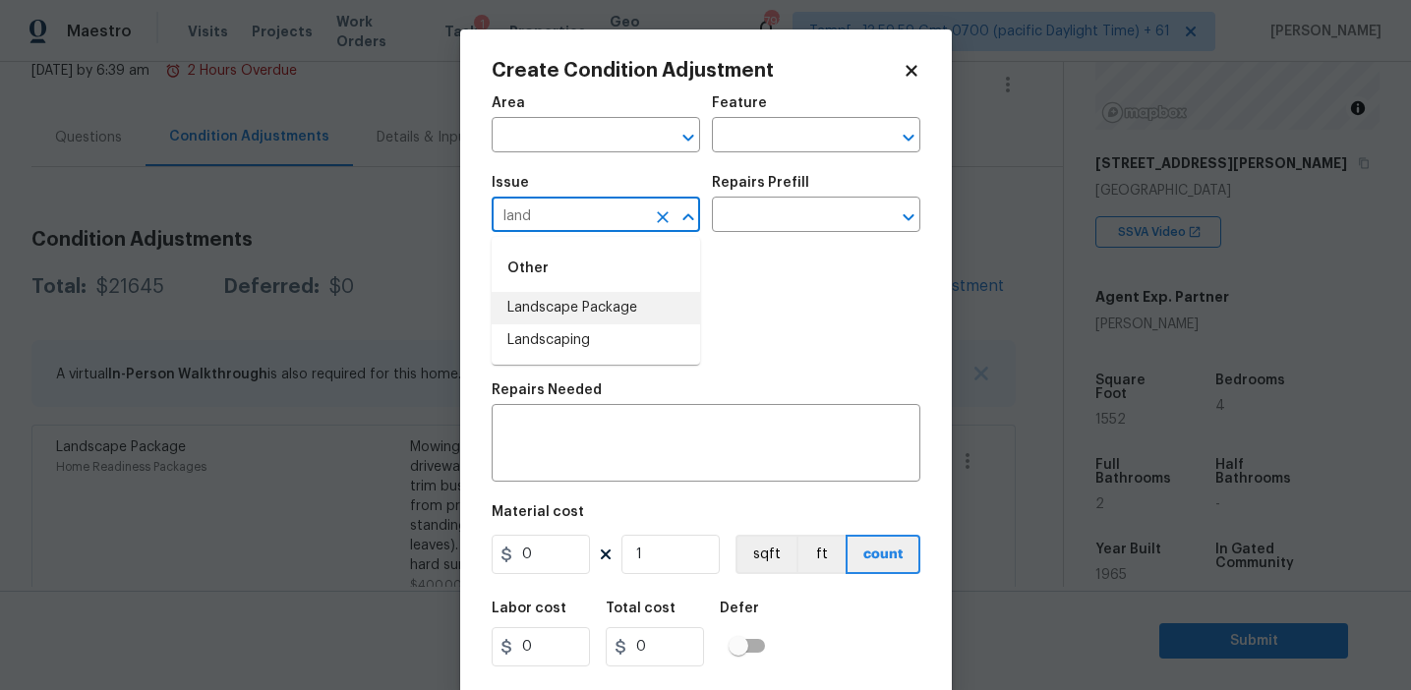
click at [599, 297] on li "Landscape Package" at bounding box center [596, 308] width 208 height 32
type input "Landscape Package"
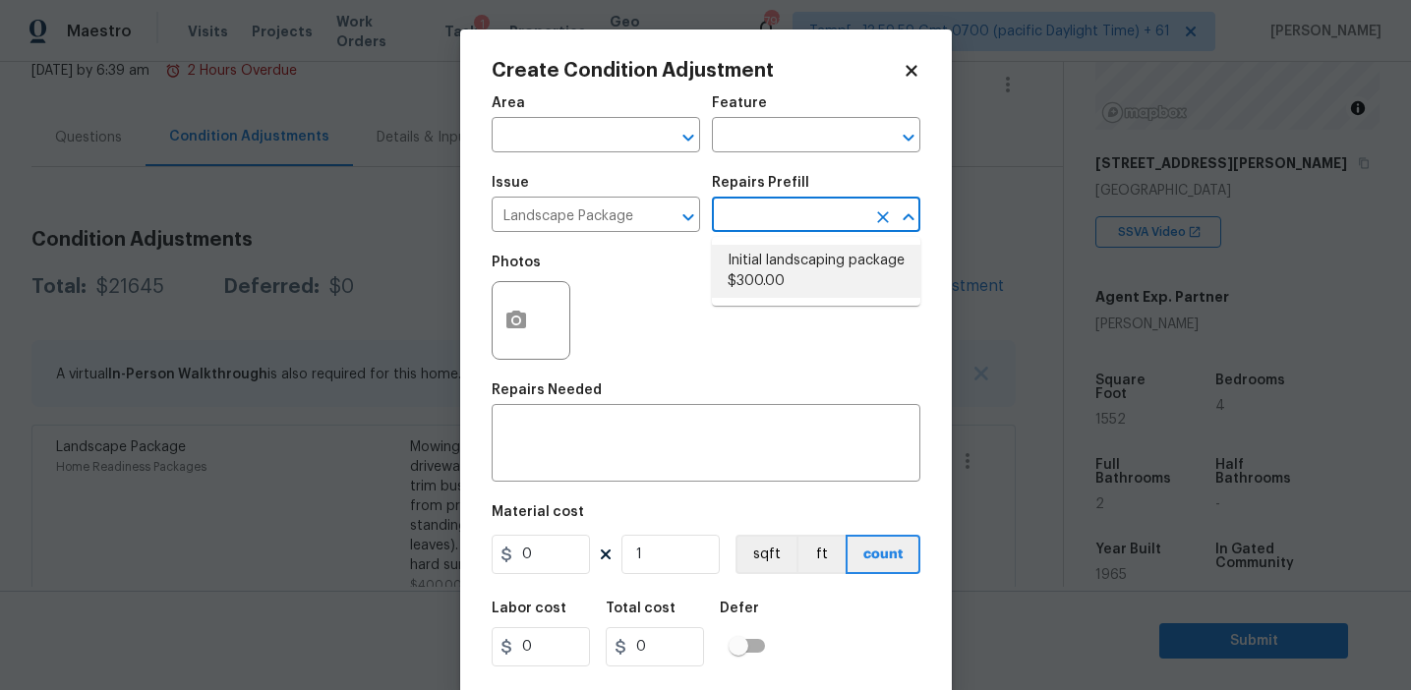
click at [809, 267] on li "Initial landscaping package $300.00" at bounding box center [816, 271] width 208 height 53
type input "Home Readiness Packages"
type textarea "Mowing of grass up to 6" in height. Mow, edge along driveways & sidewalks, trim…"
type input "300"
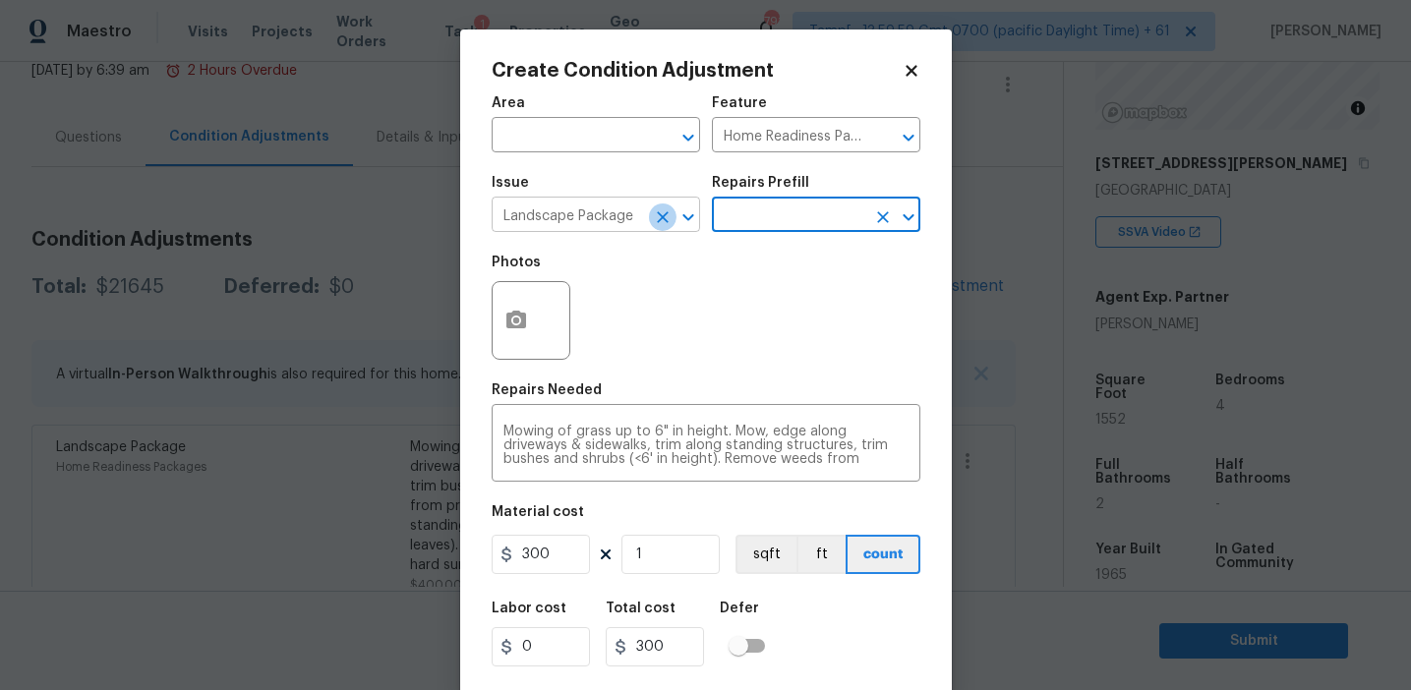
click at [664, 213] on icon "Clear" at bounding box center [663, 217] width 20 height 20
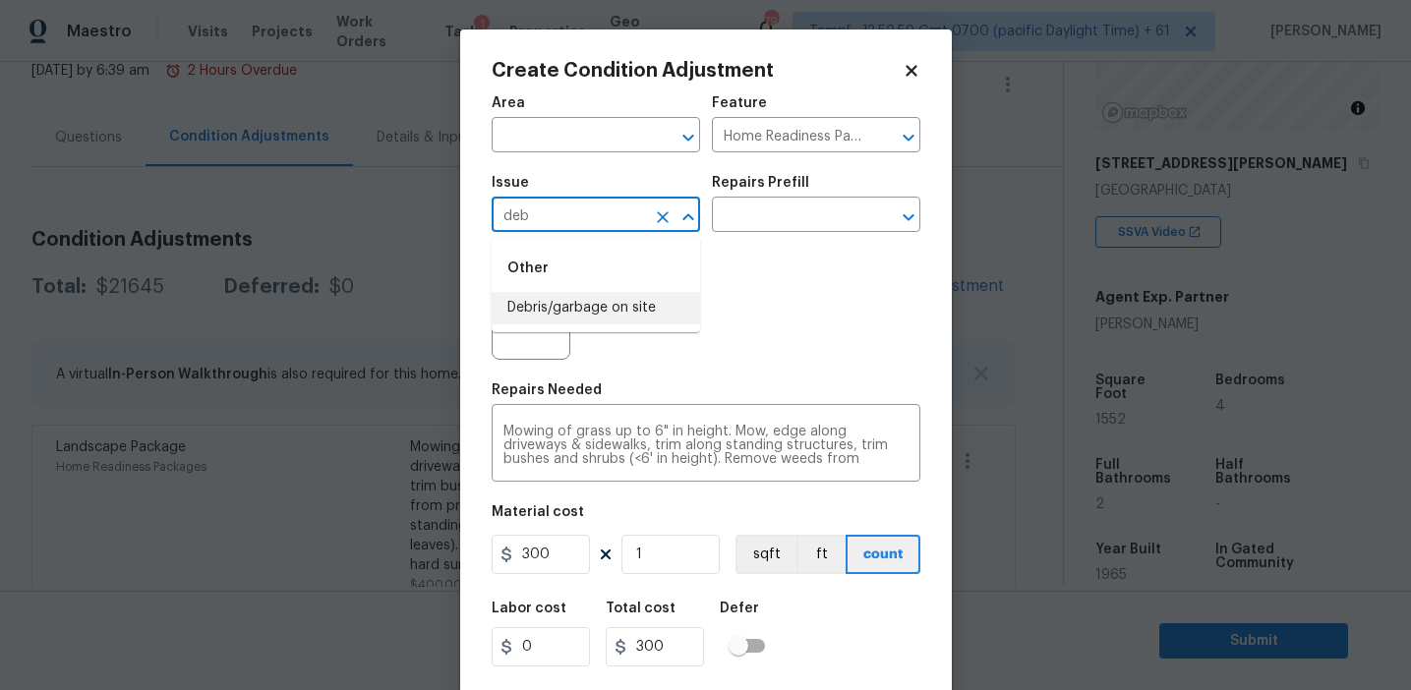
click at [650, 301] on li "Debris/garbage on site" at bounding box center [596, 308] width 208 height 32
type input "Debris/garbage on site"
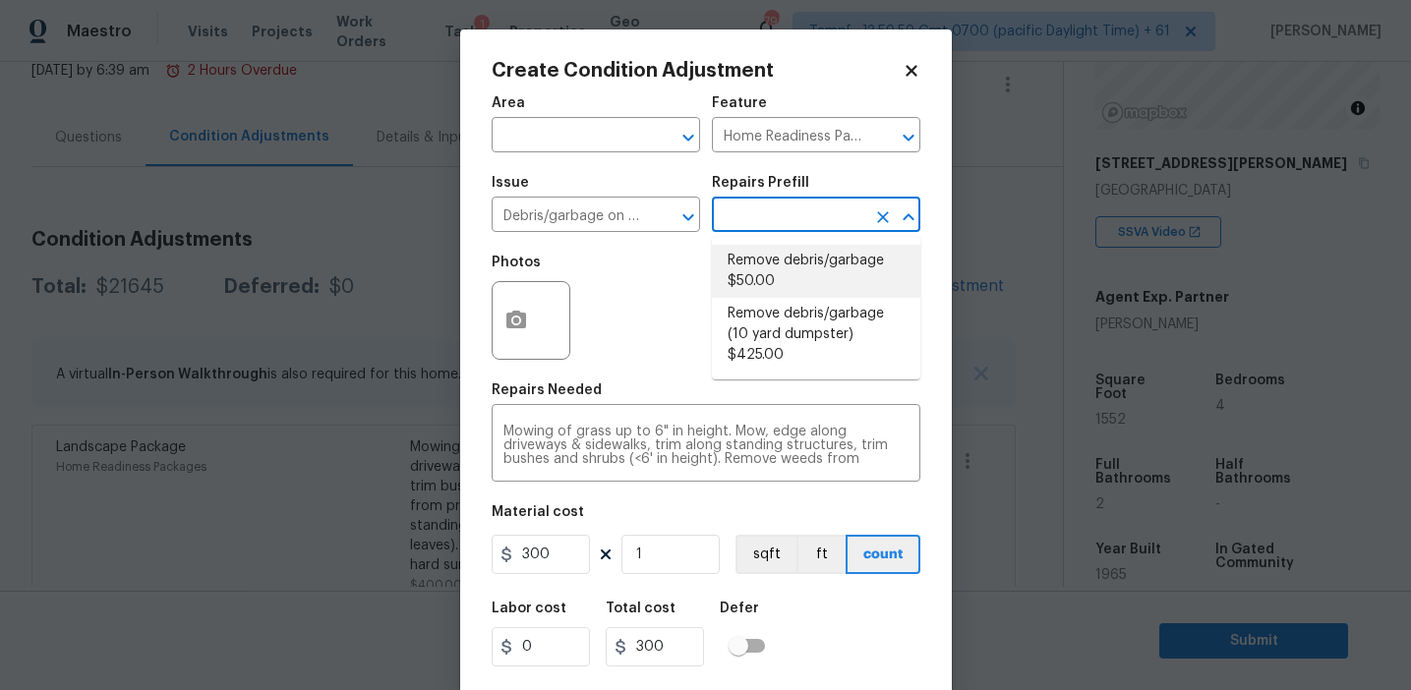
click at [764, 263] on li "Remove debris/garbage $50.00" at bounding box center [816, 271] width 208 height 53
type textarea "Remove, haul off, and properly dispose of any debris left by seller to offsite …"
type input "50"
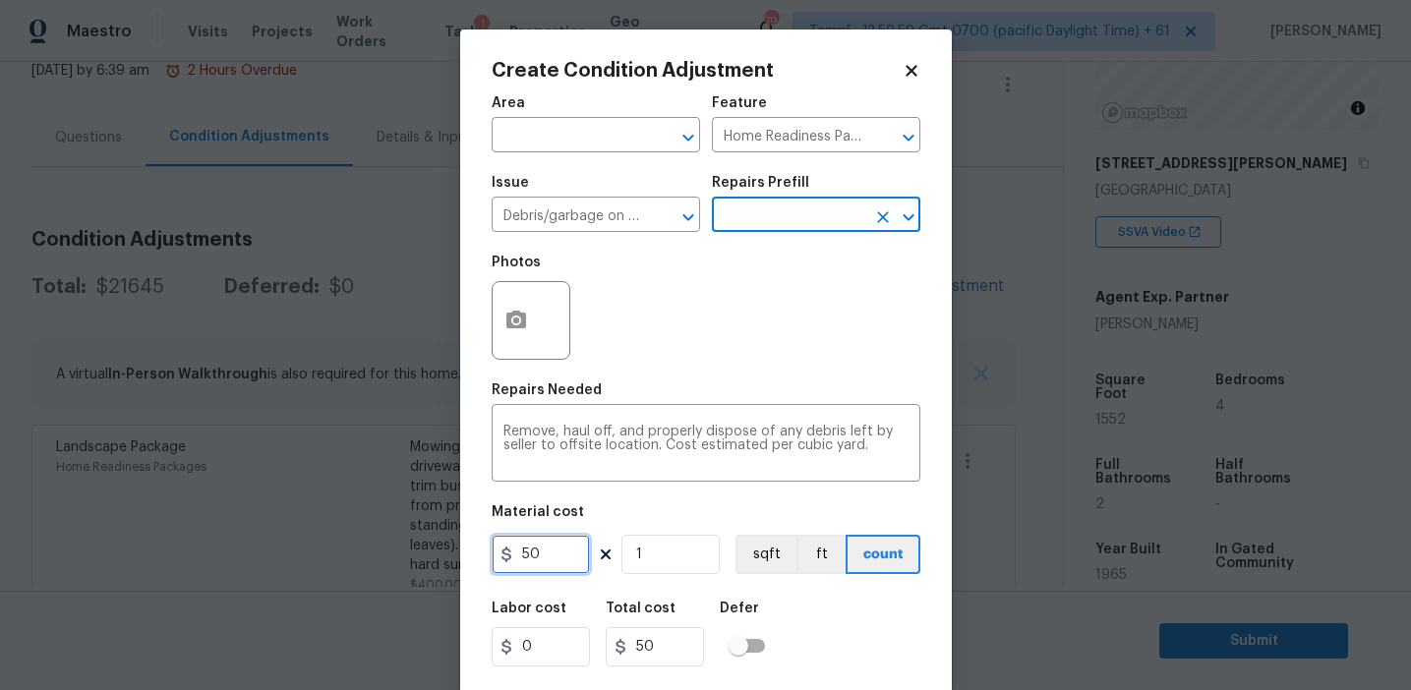
click at [520, 543] on input "50" at bounding box center [541, 554] width 98 height 39
click at [554, 438] on textarea "Remove, haul off, and properly dispose of any debris left by seller to offsite …" at bounding box center [705, 445] width 405 height 41
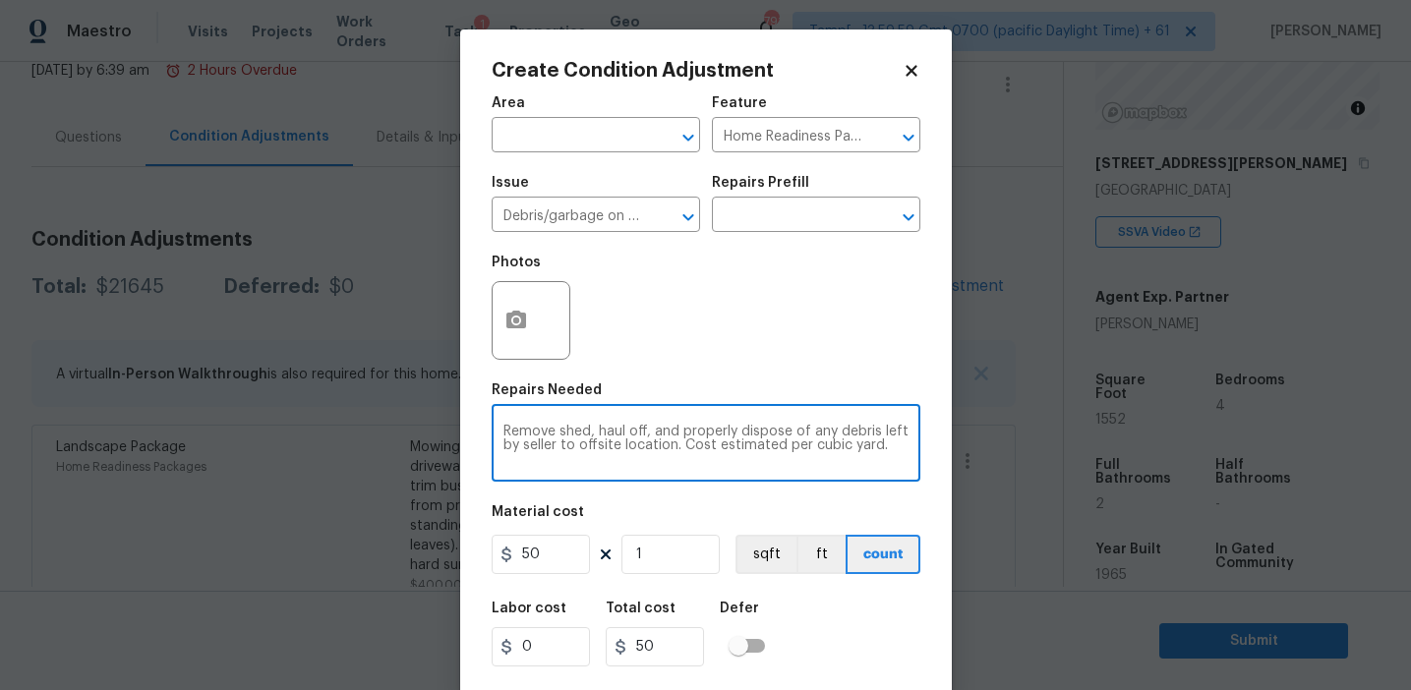
type textarea "Remove shed, haul off, and properly dispose of any debris left by seller to off…"
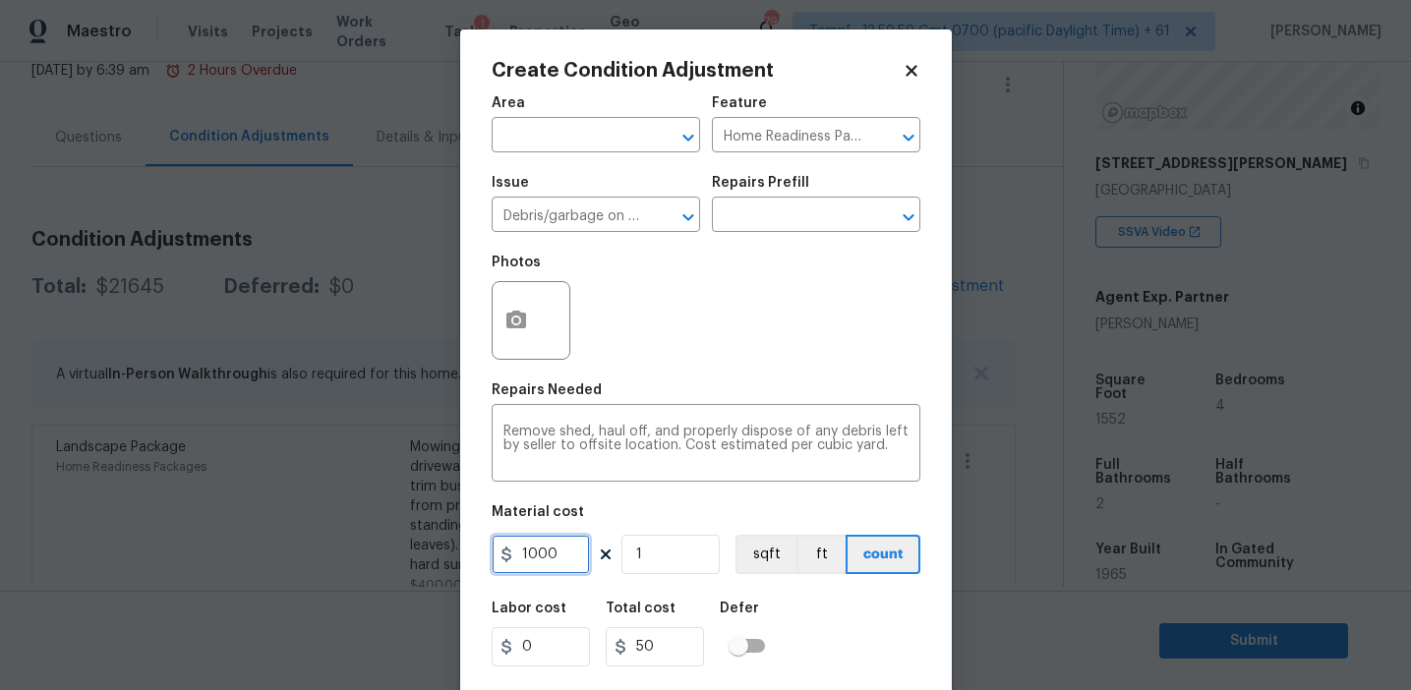
type input "1000"
click at [507, 335] on button "button" at bounding box center [516, 320] width 47 height 77
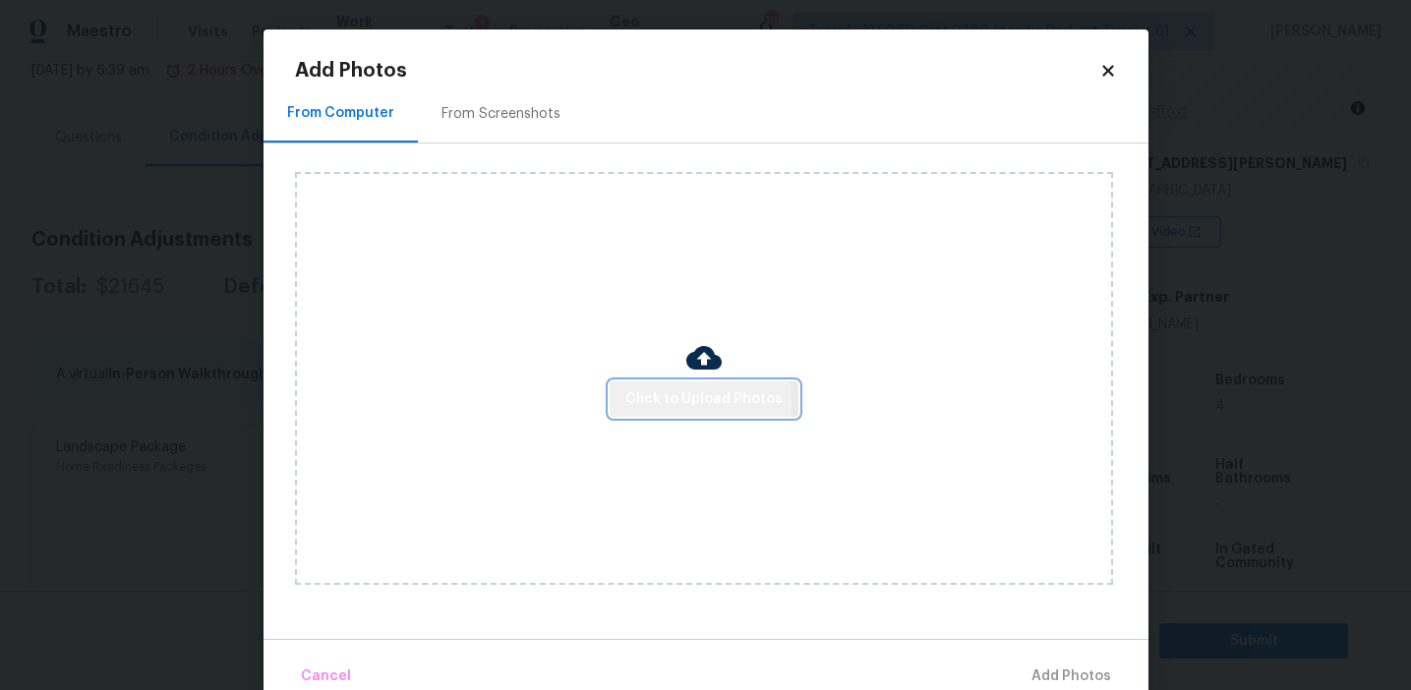
click at [665, 401] on span "Click to Upload Photos" at bounding box center [703, 399] width 157 height 25
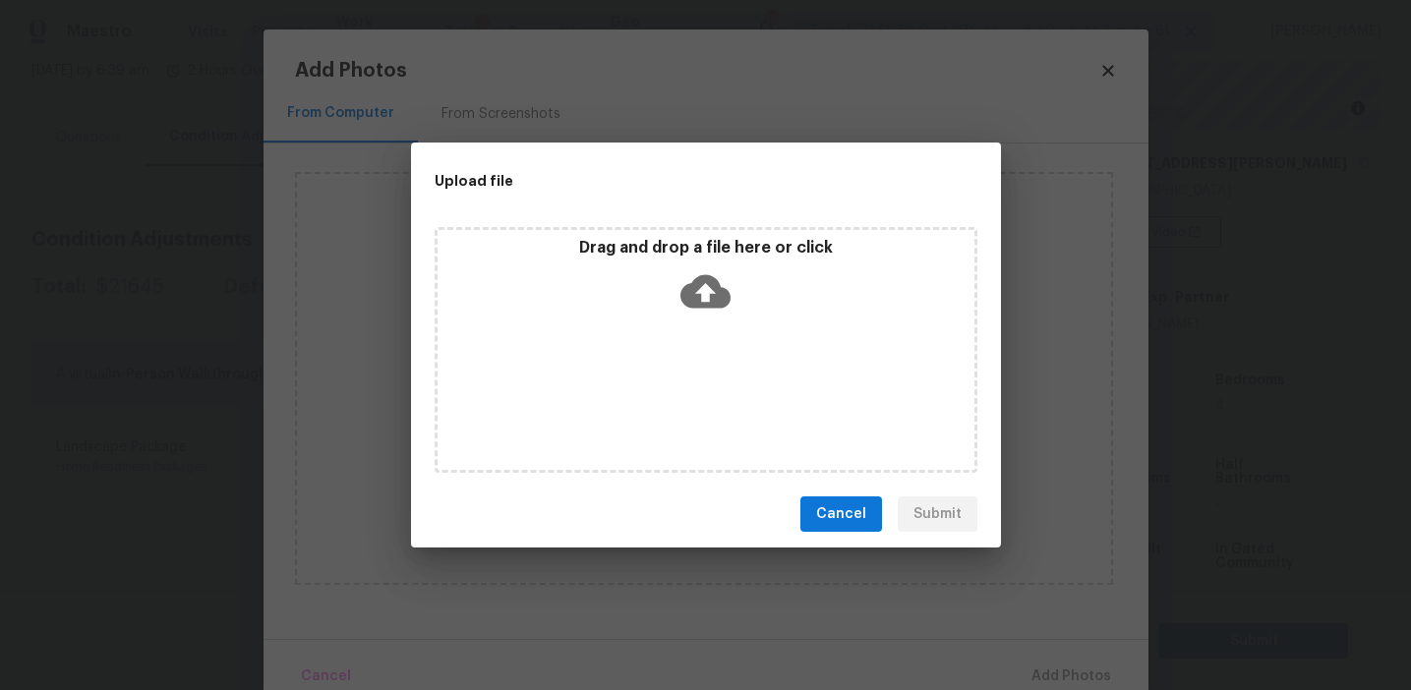
click at [665, 227] on div "Drag and drop a file here or click" at bounding box center [706, 350] width 543 height 246
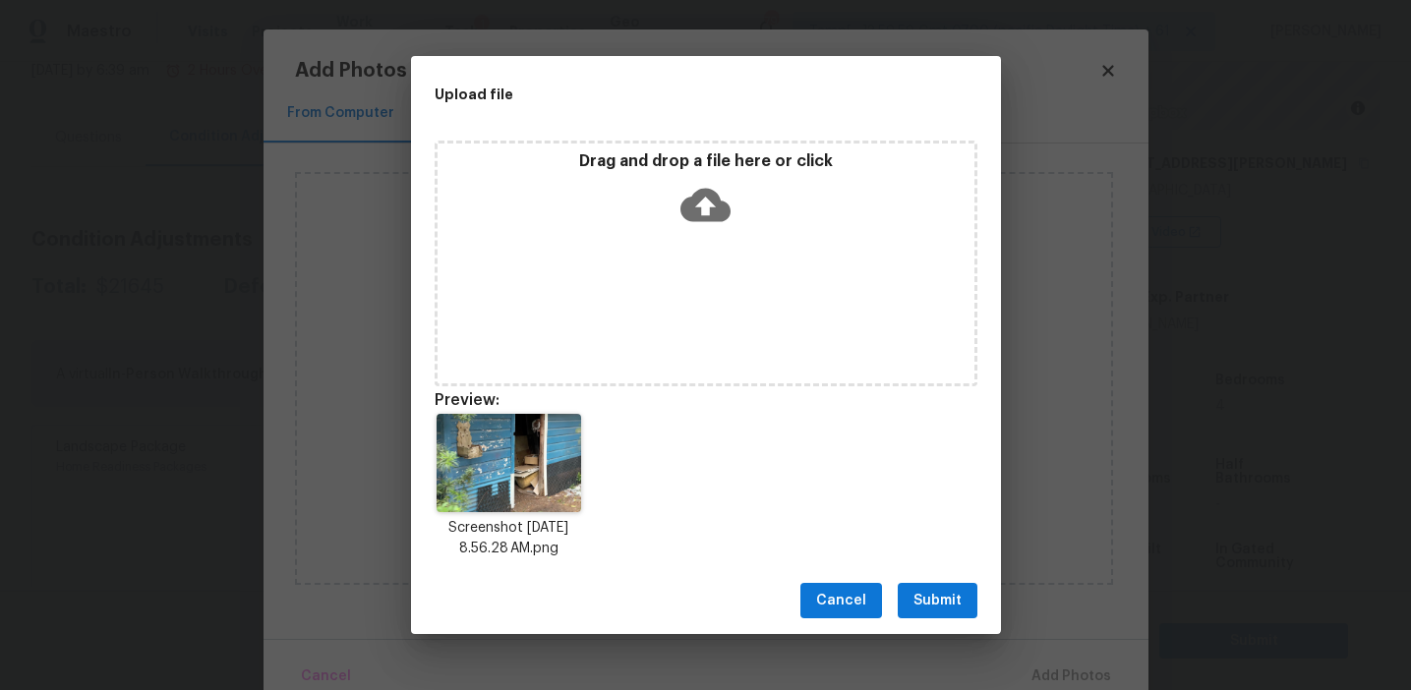
click at [927, 593] on span "Submit" at bounding box center [937, 601] width 48 height 25
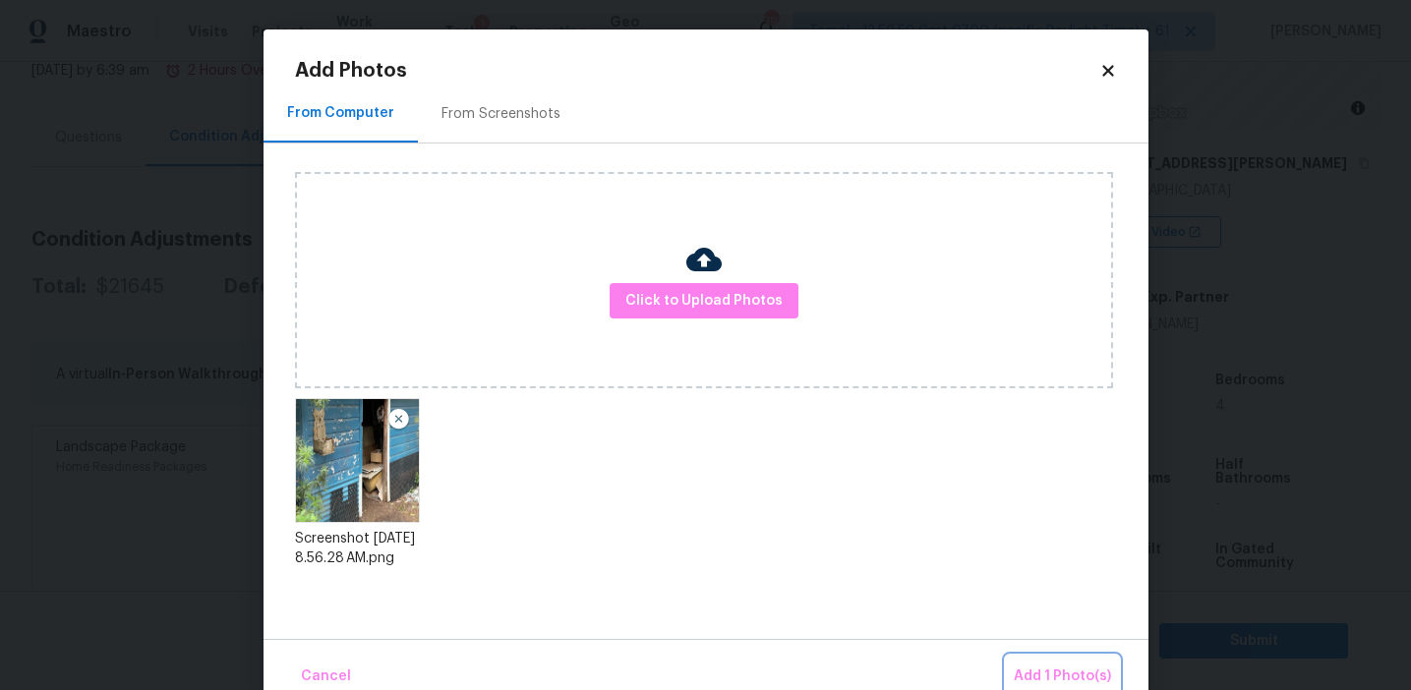
click at [1033, 668] on span "Add 1 Photo(s)" at bounding box center [1062, 677] width 97 height 25
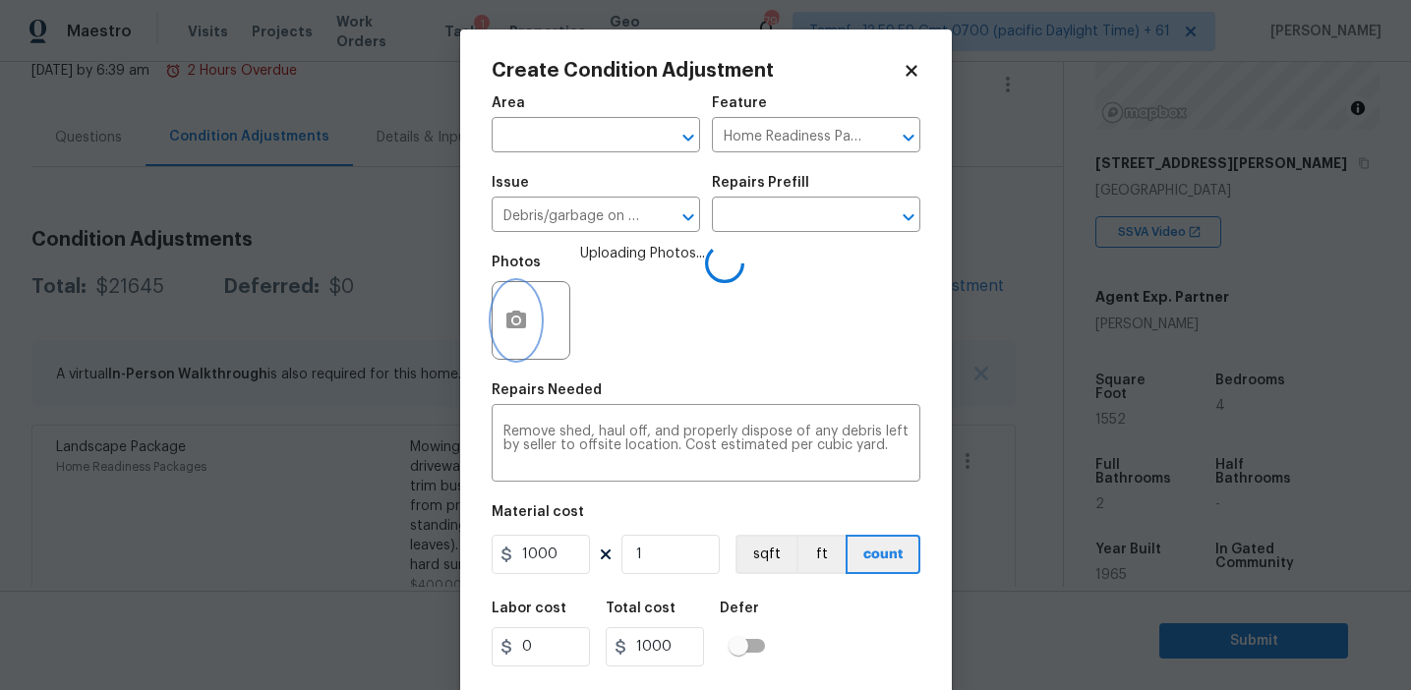
scroll to position [44, 0]
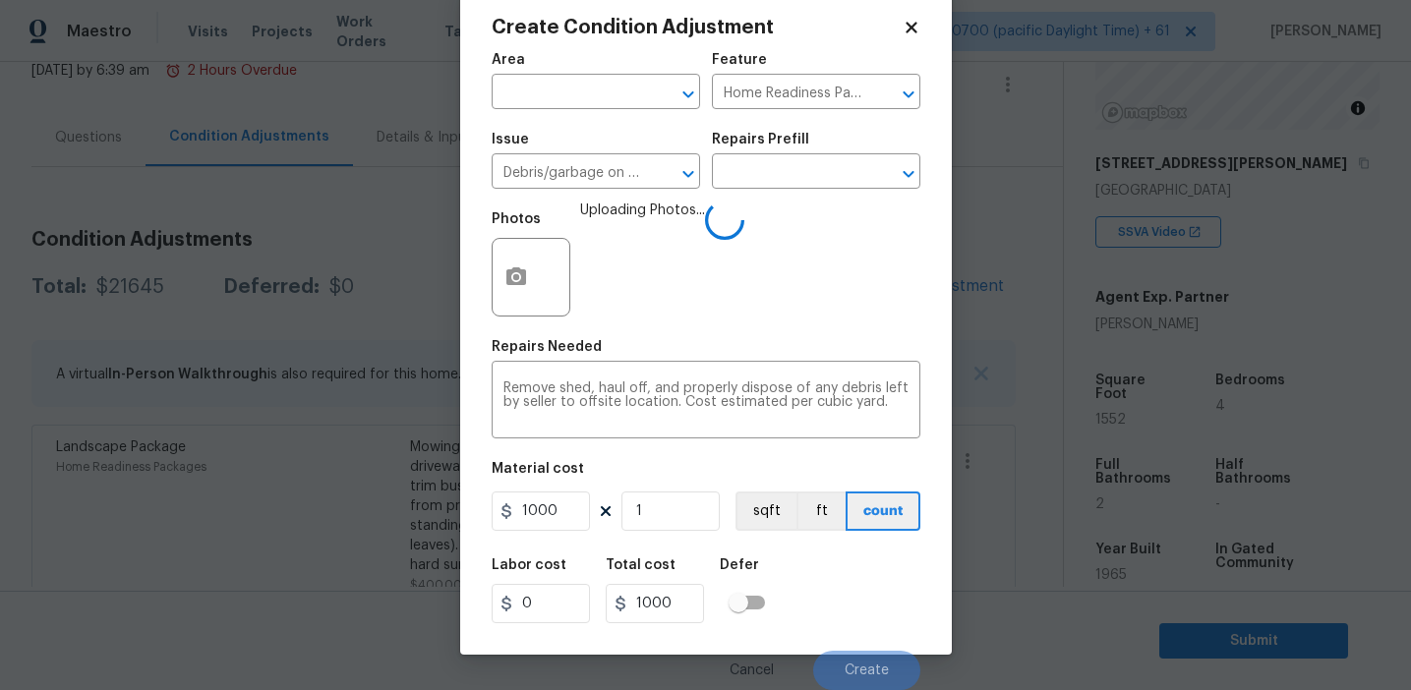
click at [849, 616] on div "Labor cost 0 Total cost 1000 Defer" at bounding box center [706, 591] width 429 height 88
click at [847, 602] on div "Labor cost 0 Total cost 1000 Defer" at bounding box center [706, 591] width 429 height 88
click at [846, 610] on div "Labor cost 0 Total cost 1000 Defer" at bounding box center [706, 591] width 429 height 88
click at [858, 651] on button "Create" at bounding box center [866, 670] width 107 height 39
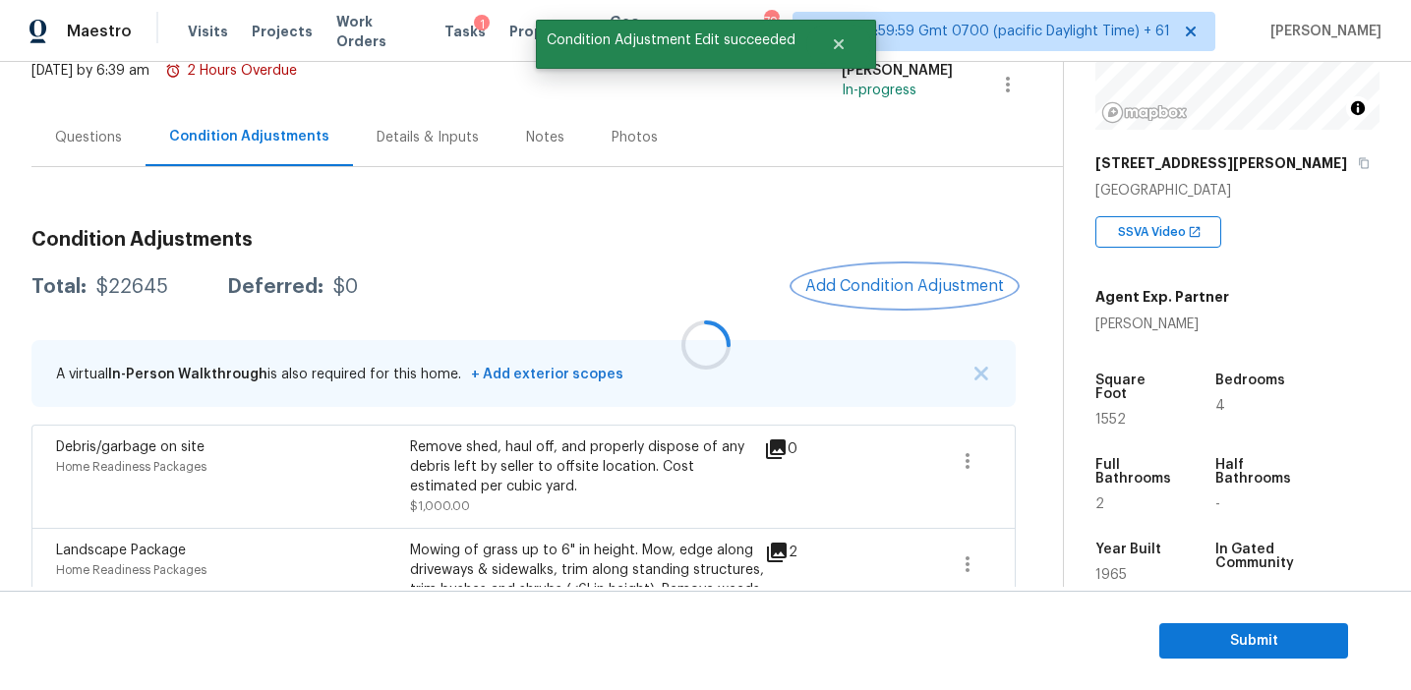
scroll to position [0, 0]
click at [844, 279] on span "Add Condition Adjustment" at bounding box center [904, 286] width 199 height 18
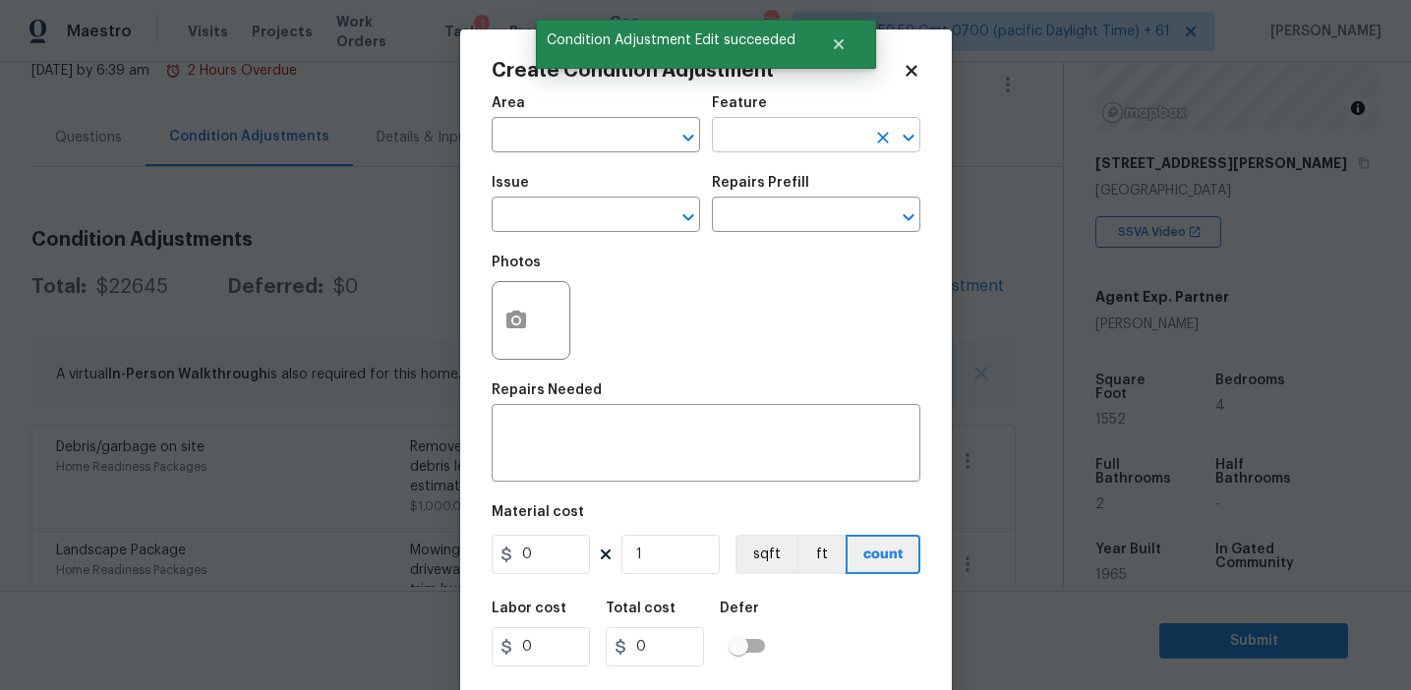
click at [741, 128] on input "text" at bounding box center [788, 137] width 153 height 30
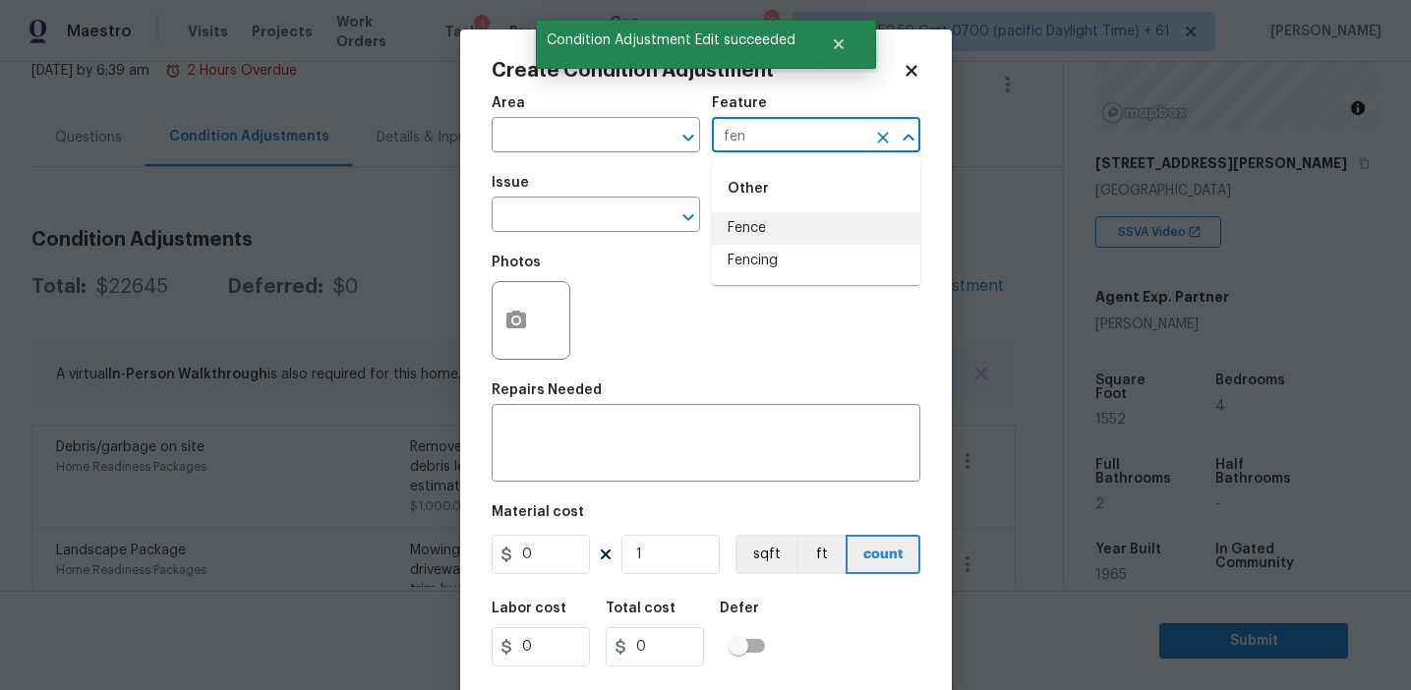
click at [741, 223] on li "Fence" at bounding box center [816, 228] width 208 height 32
type input "Fence"
click at [581, 218] on input "text" at bounding box center [568, 217] width 153 height 30
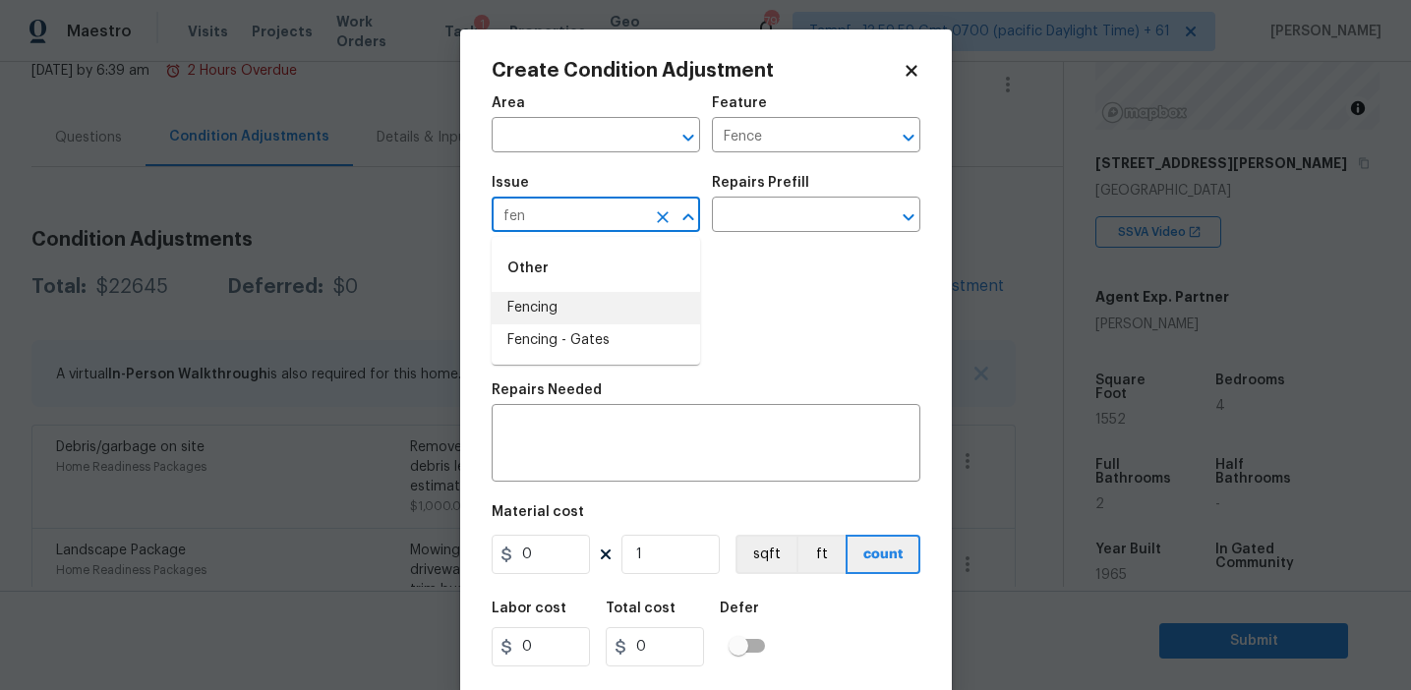
click at [572, 307] on li "Fencing" at bounding box center [596, 308] width 208 height 32
click at [542, 215] on input "Fencing" at bounding box center [568, 217] width 153 height 30
type input "Fencing"
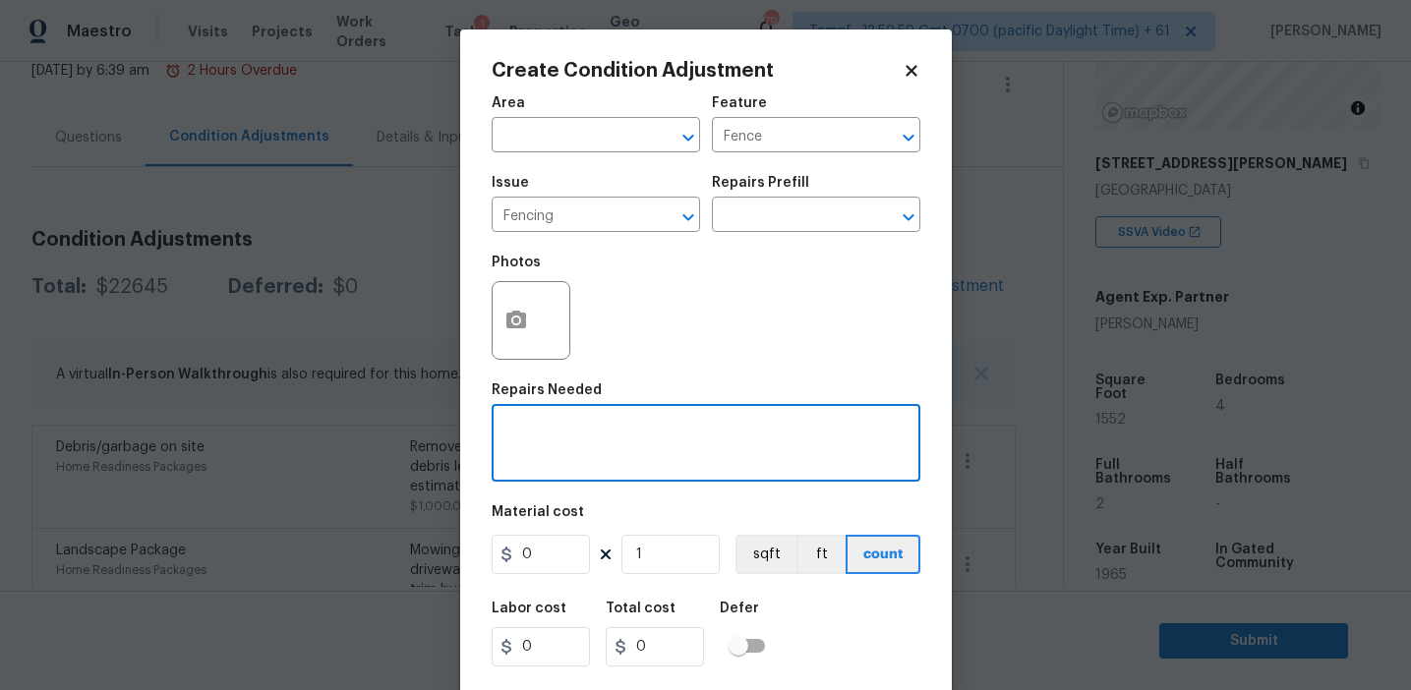
click at [607, 438] on textarea at bounding box center [705, 445] width 405 height 41
paste textarea "Fencing"
type textarea "Fencing repairs"
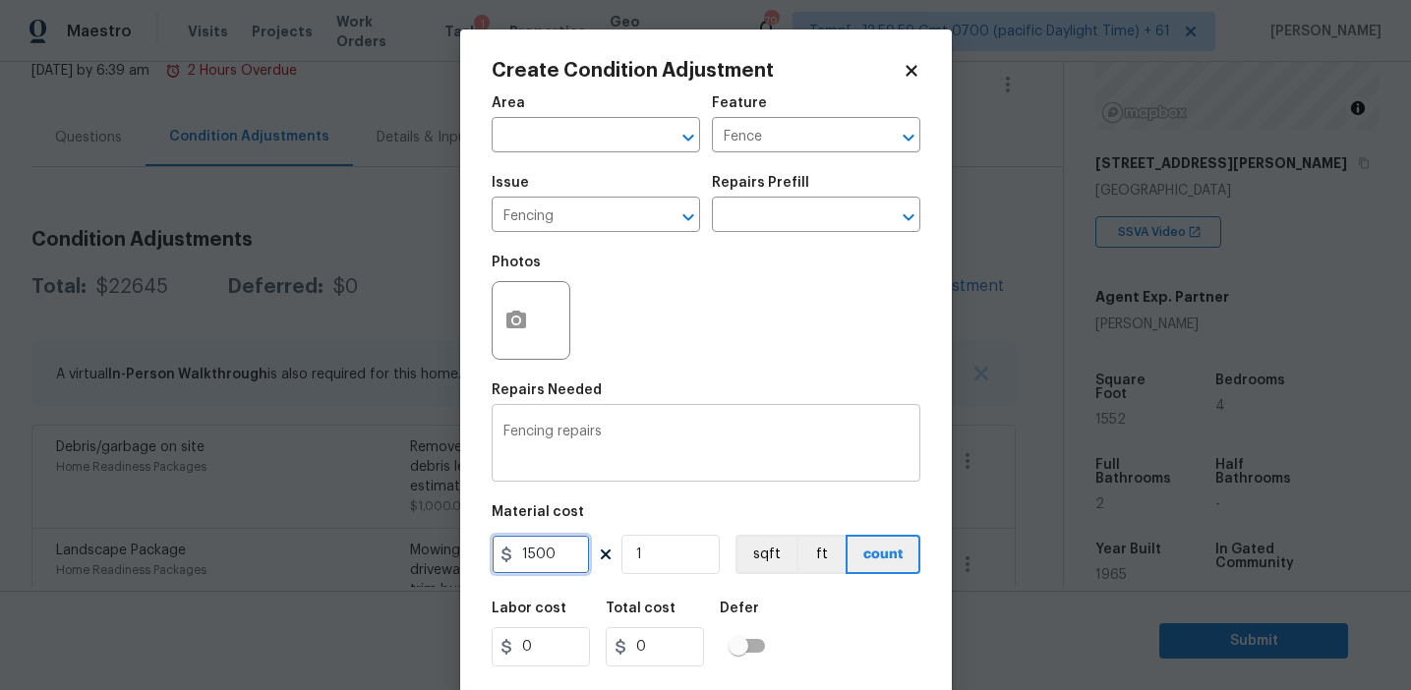
type input "1500"
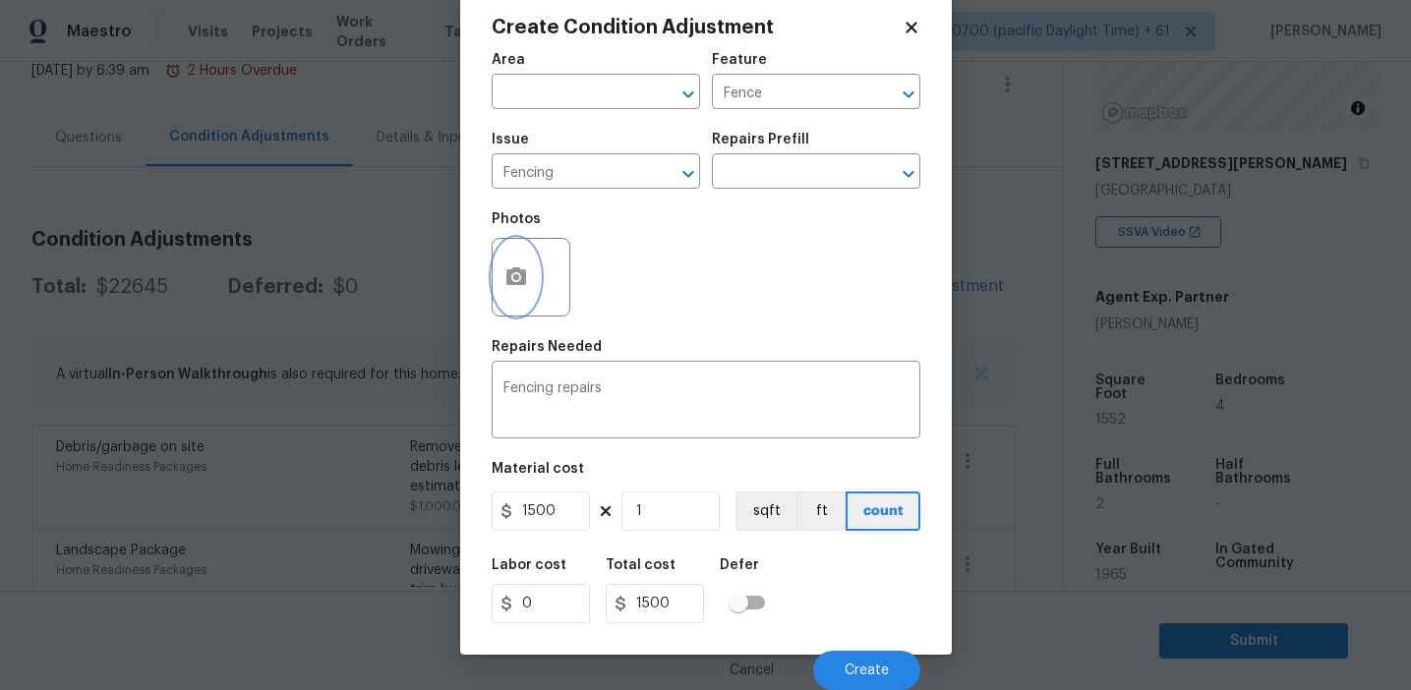
click at [506, 267] on icon "button" at bounding box center [516, 277] width 24 height 24
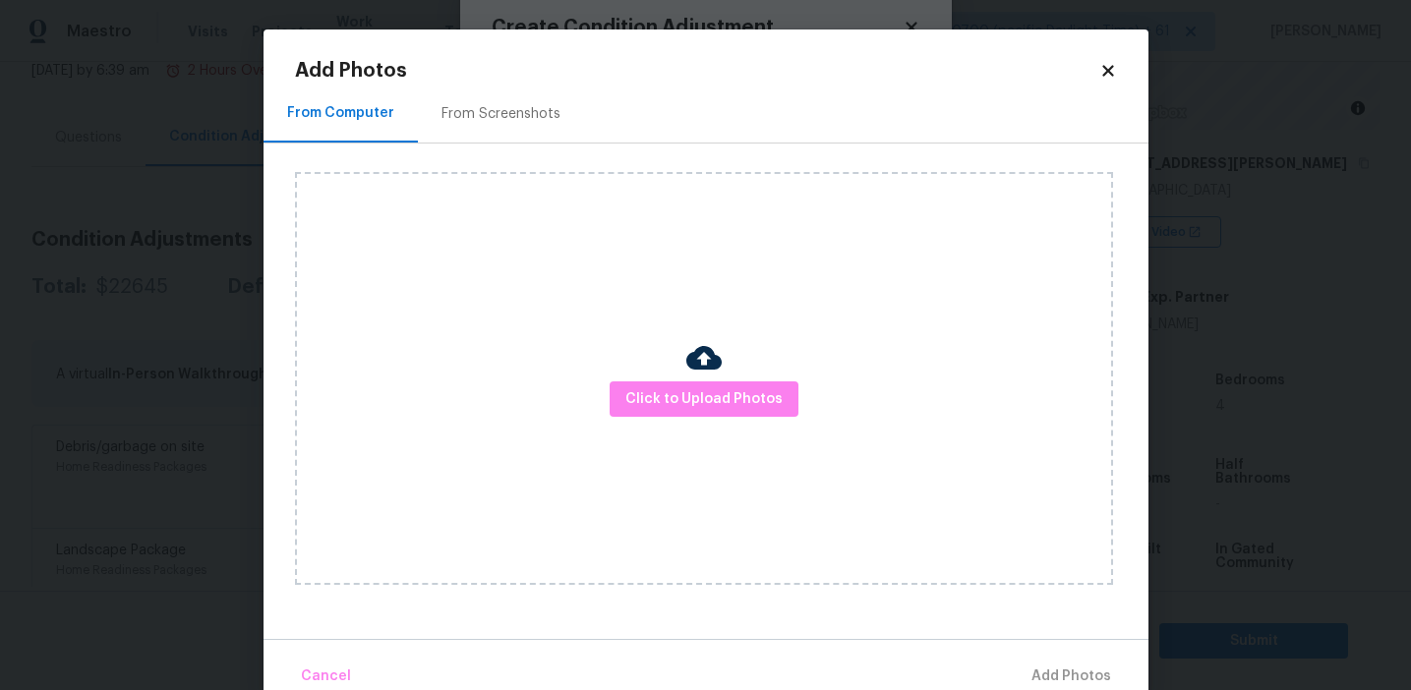
click at [518, 87] on div "From Screenshots" at bounding box center [501, 114] width 166 height 58
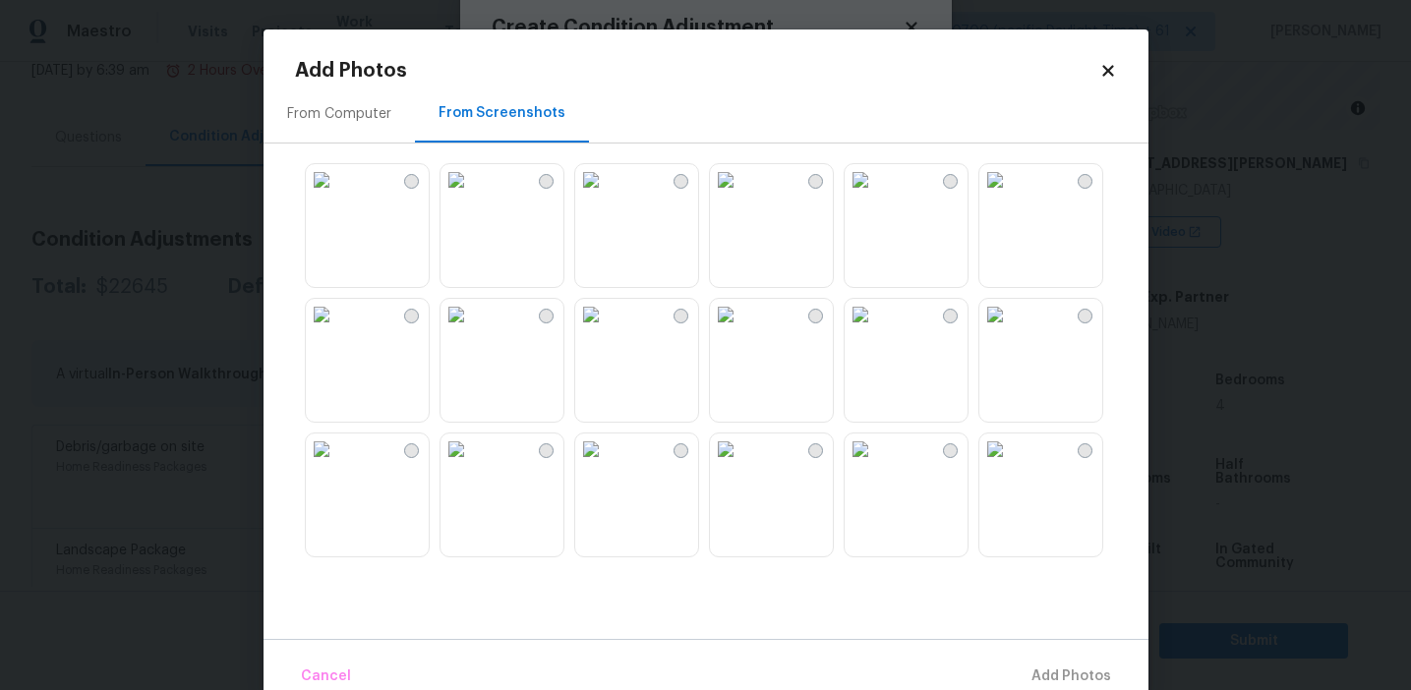
click at [337, 196] on img at bounding box center [321, 179] width 31 height 31
click at [741, 196] on img at bounding box center [725, 179] width 31 height 31
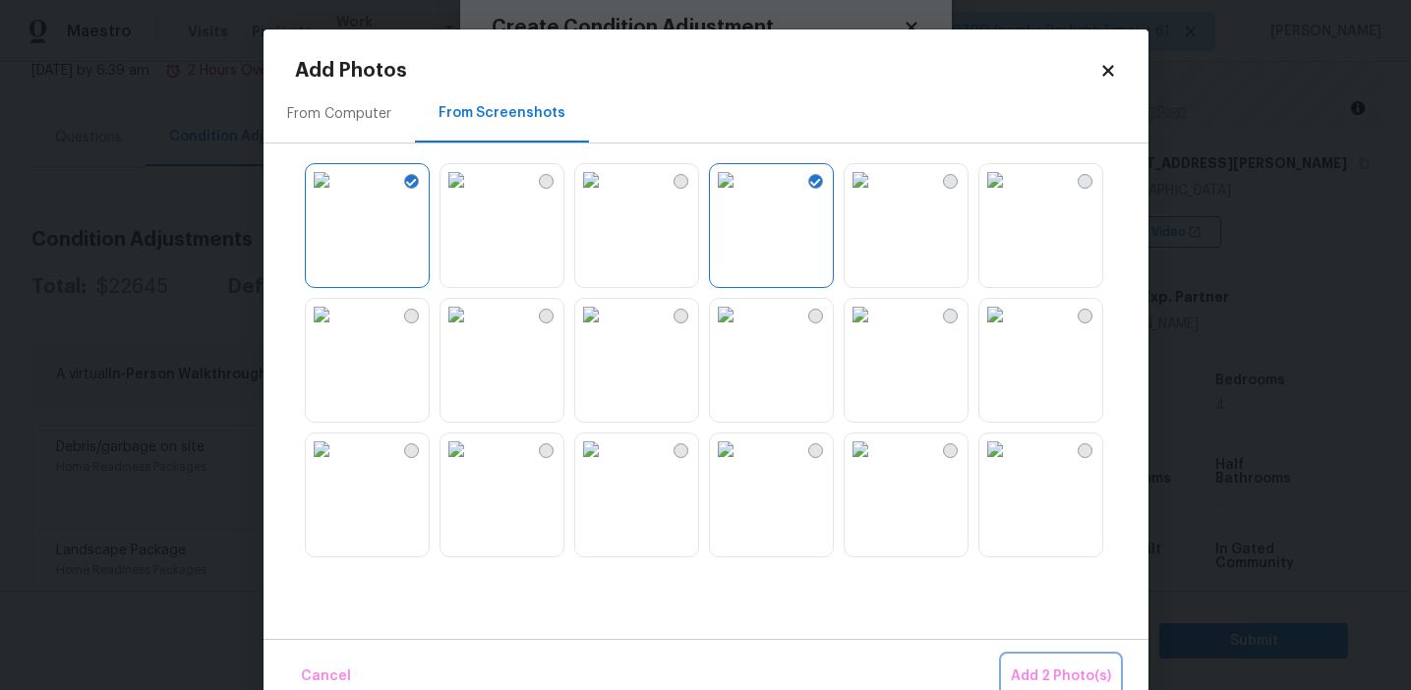
click at [1026, 661] on button "Add 2 Photo(s)" at bounding box center [1061, 677] width 116 height 42
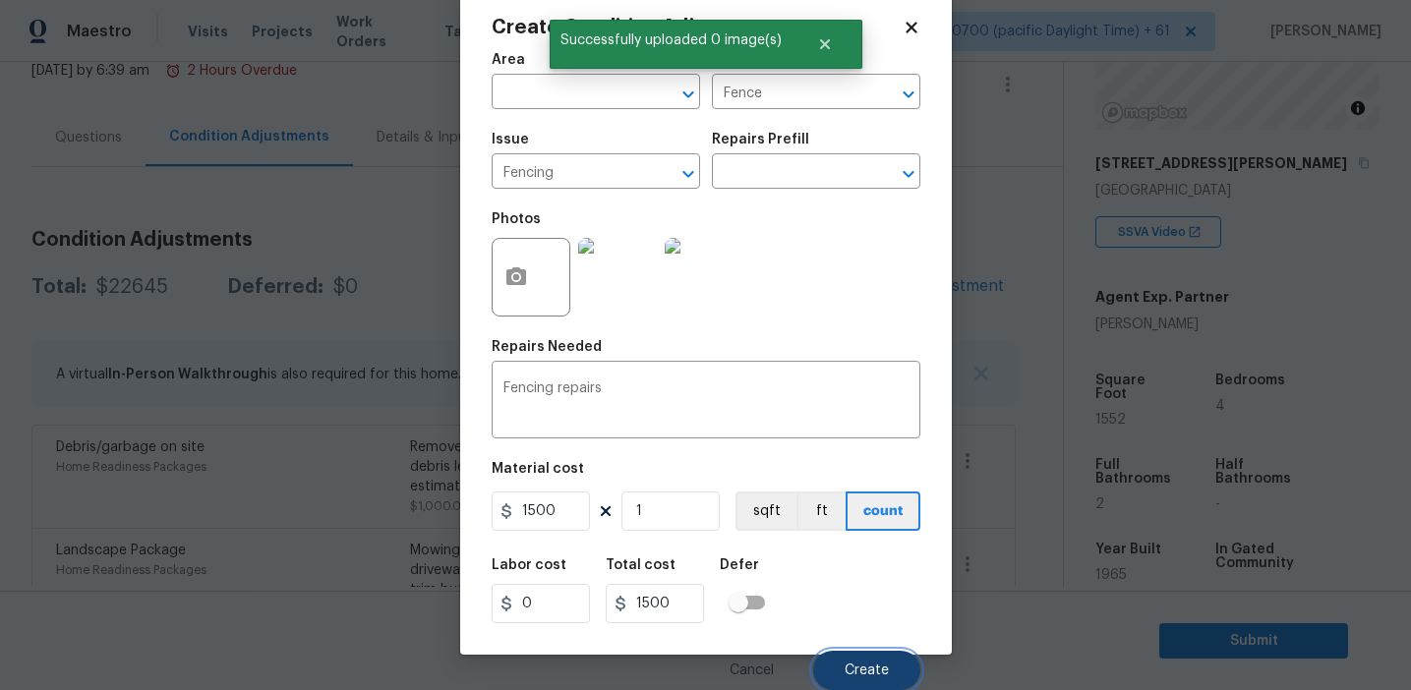
click at [871, 664] on span "Create" at bounding box center [867, 671] width 44 height 15
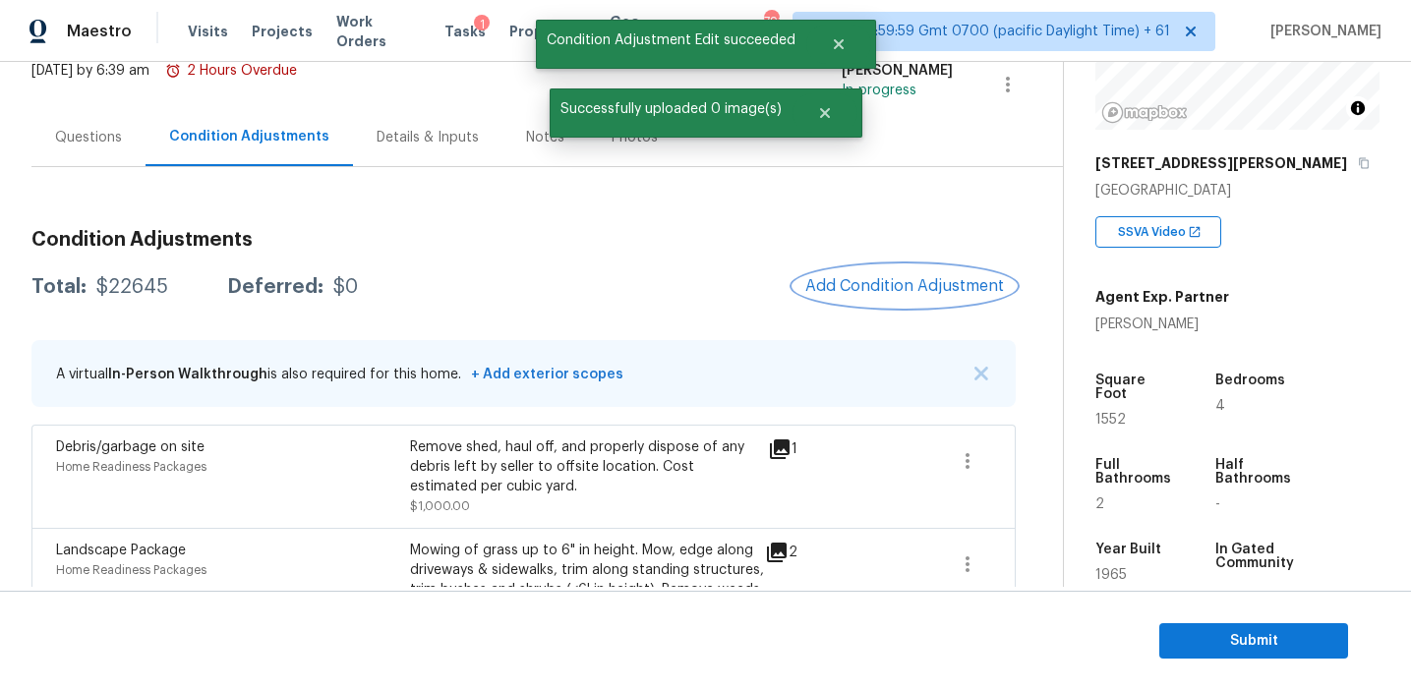
scroll to position [0, 0]
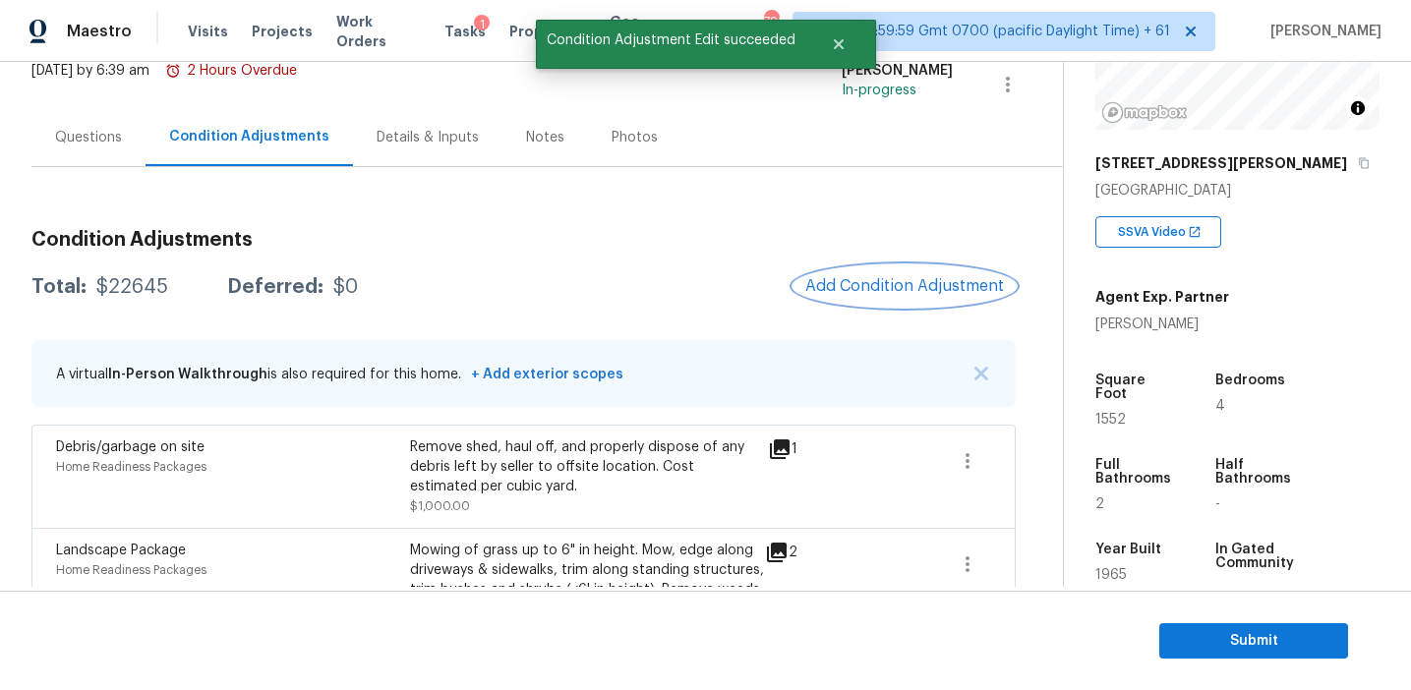
click at [862, 287] on span "Add Condition Adjustment" at bounding box center [904, 286] width 199 height 18
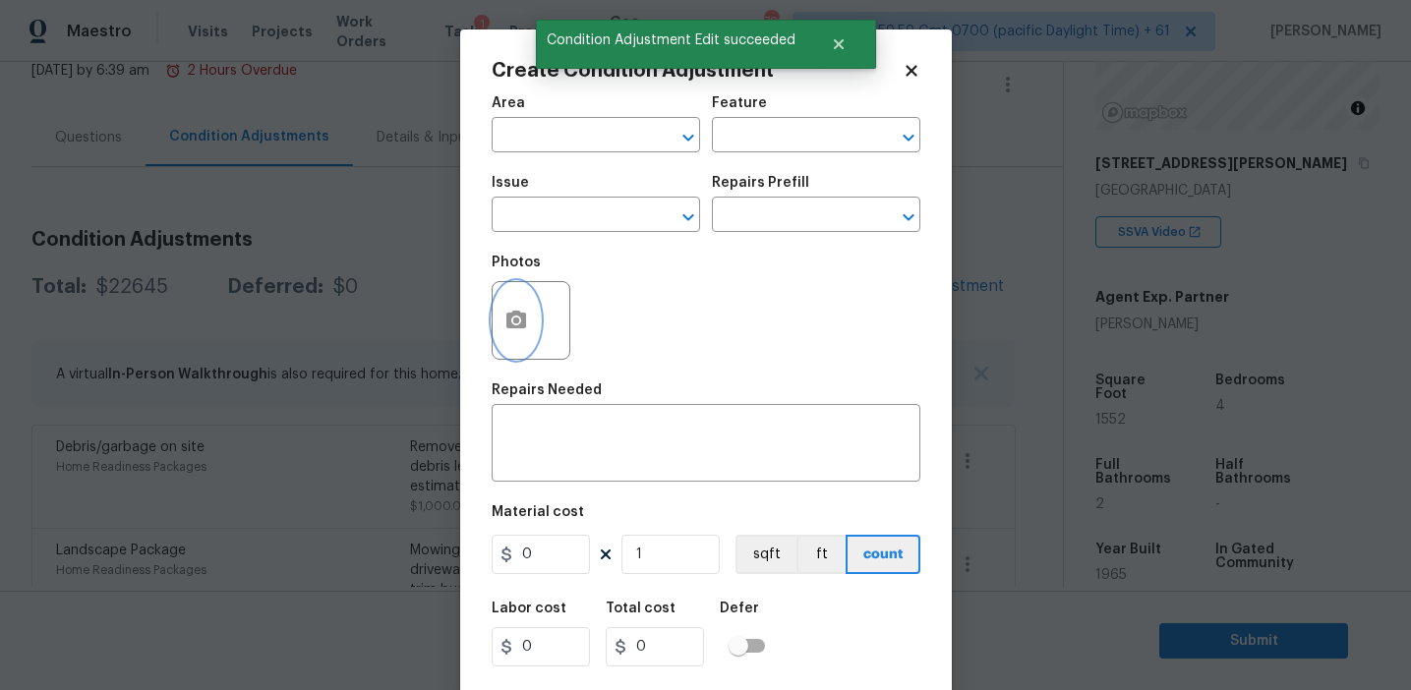
click at [514, 338] on button "button" at bounding box center [516, 320] width 47 height 77
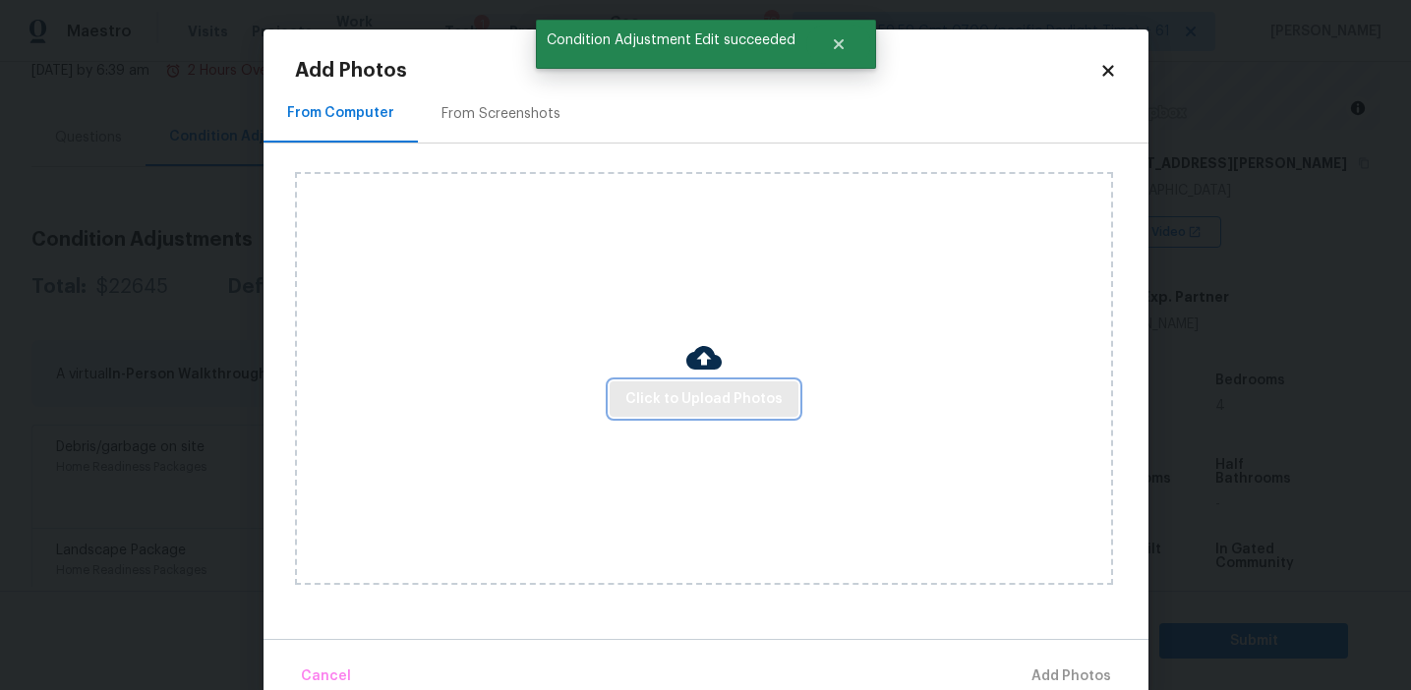
click at [656, 382] on button "Click to Upload Photos" at bounding box center [704, 399] width 189 height 36
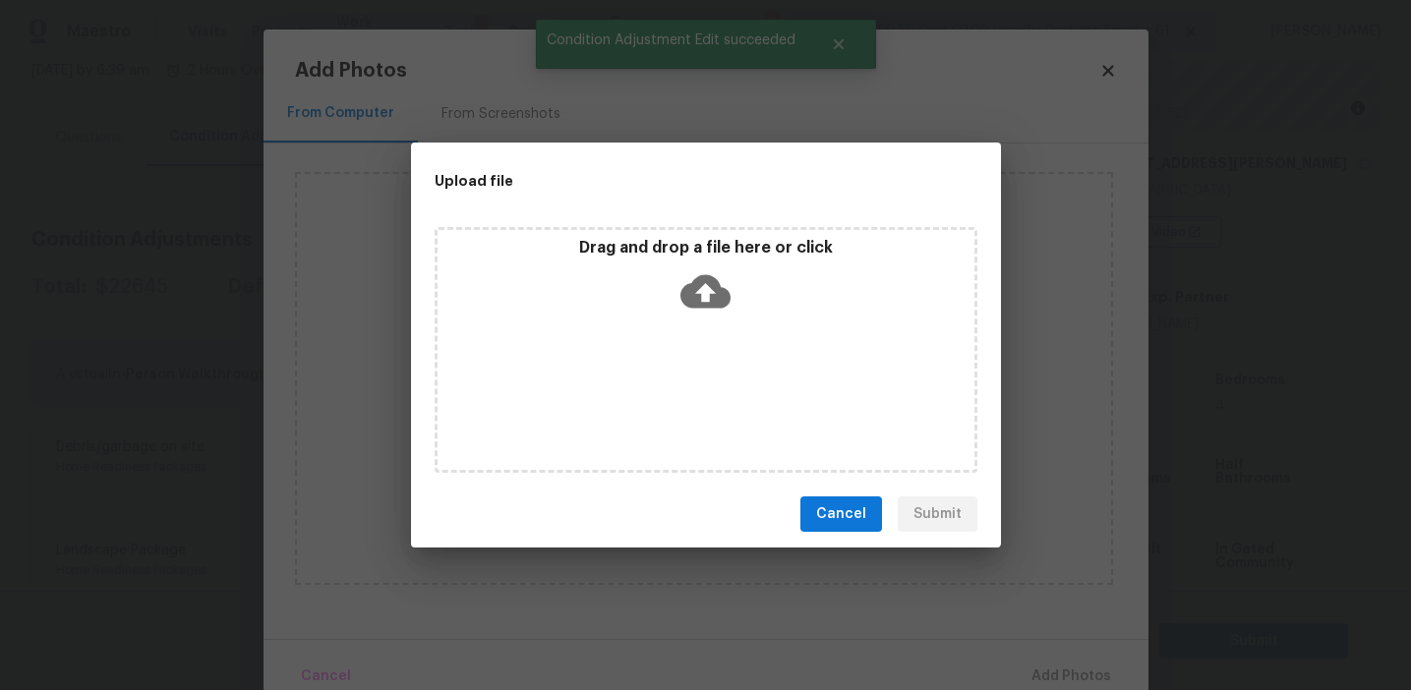
click at [636, 284] on div "Drag and drop a file here or click" at bounding box center [706, 280] width 537 height 85
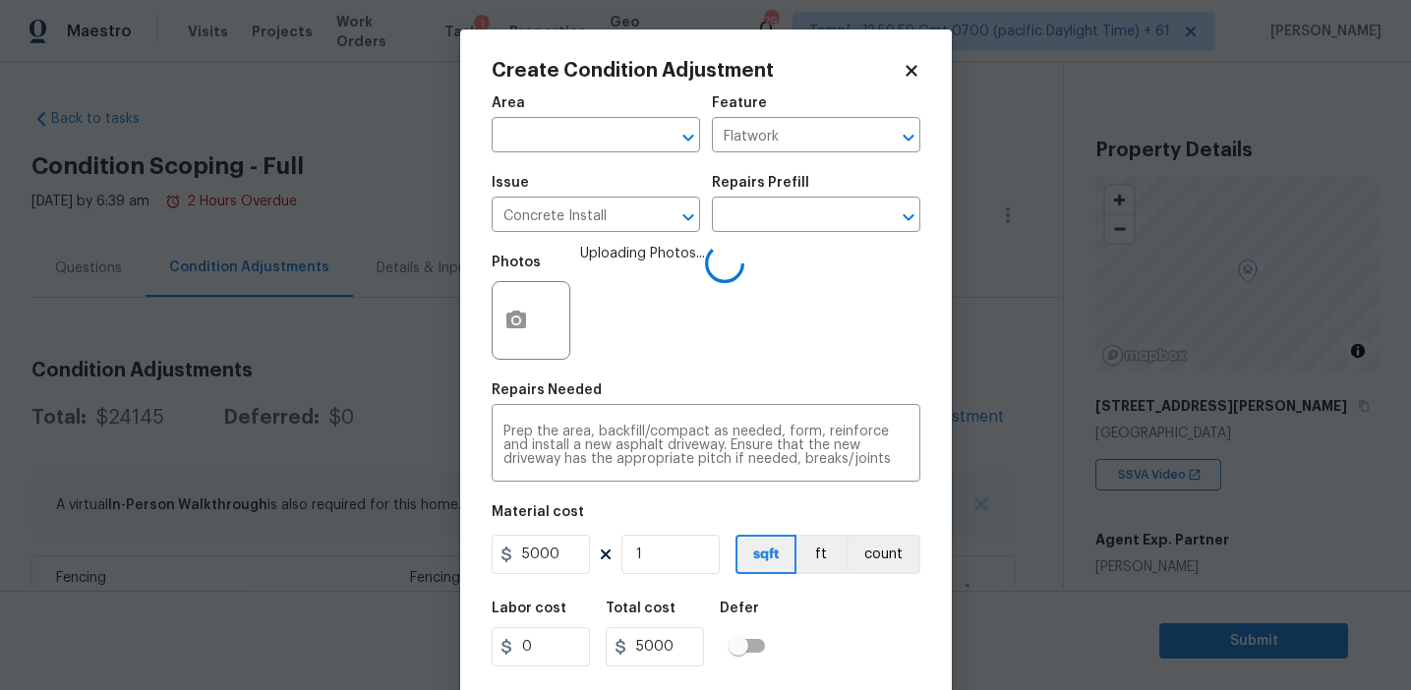
scroll to position [243, 0]
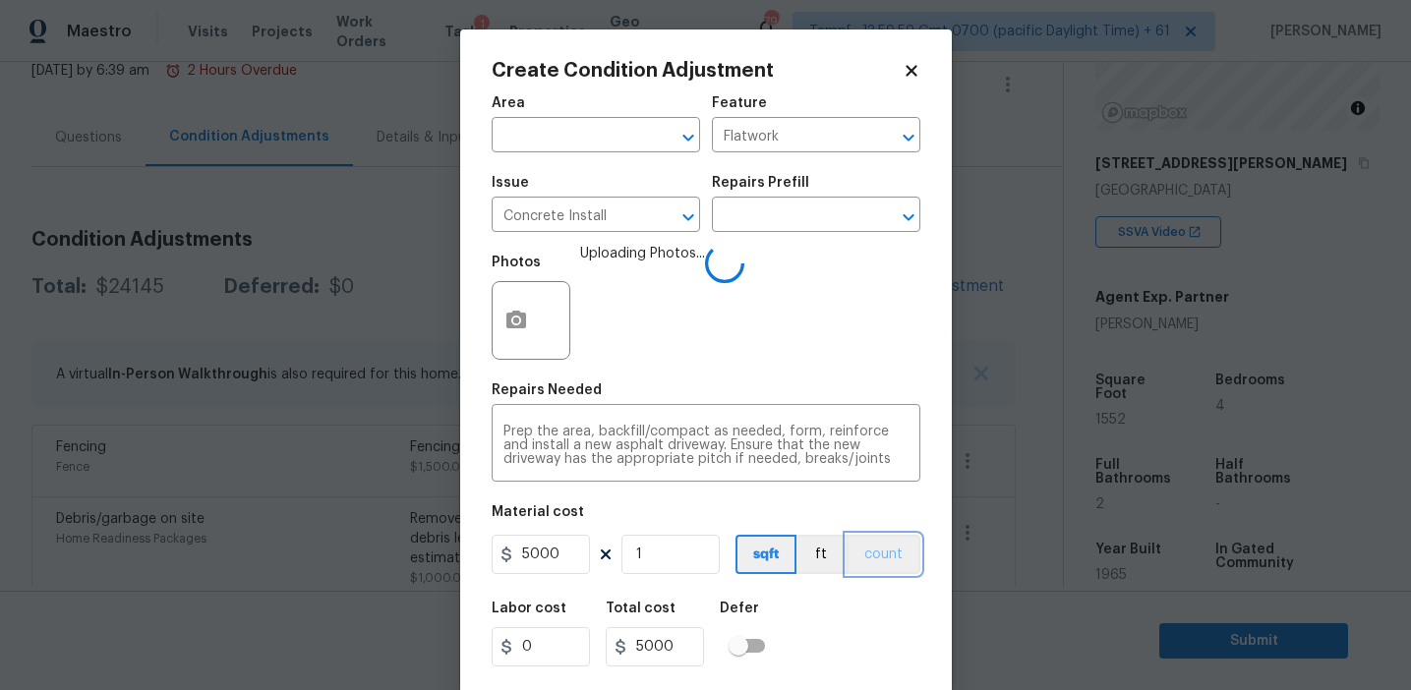
click at [886, 553] on button "count" at bounding box center [884, 554] width 74 height 39
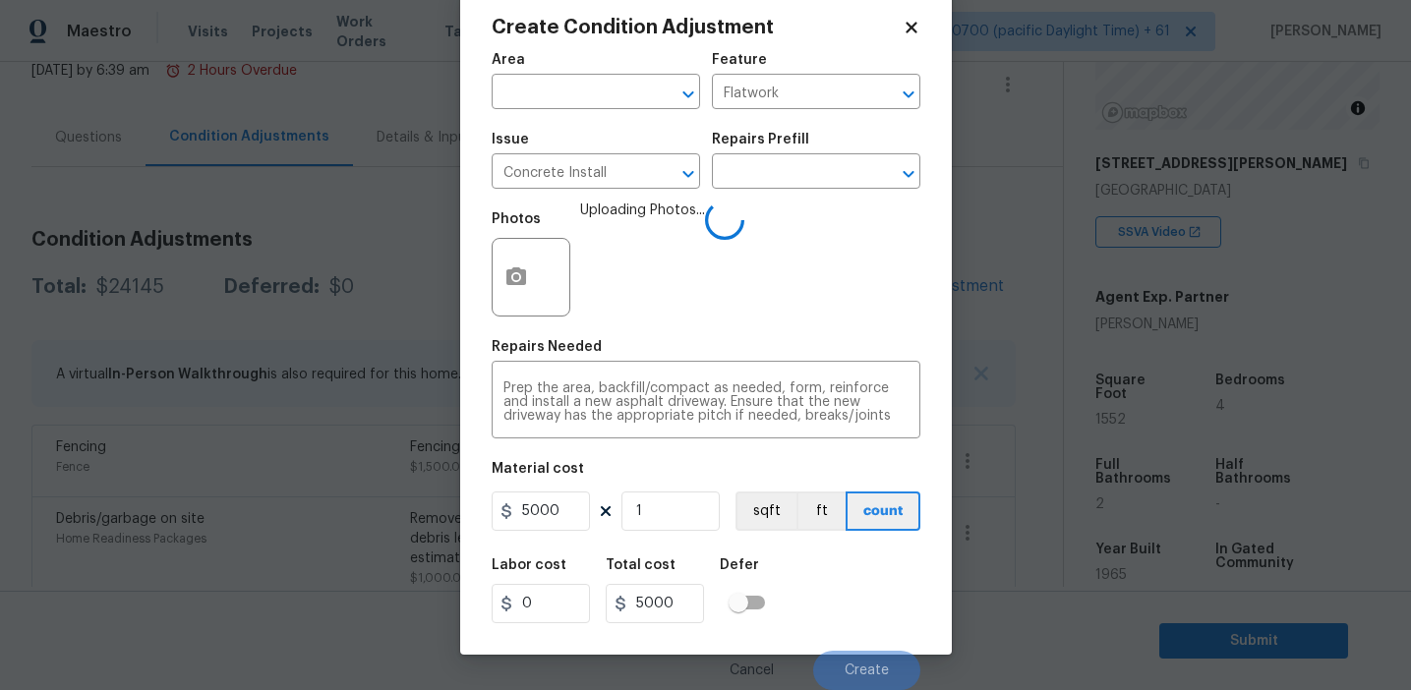
click at [856, 599] on div "Labor cost 0 Total cost 5000 Defer" at bounding box center [706, 591] width 429 height 88
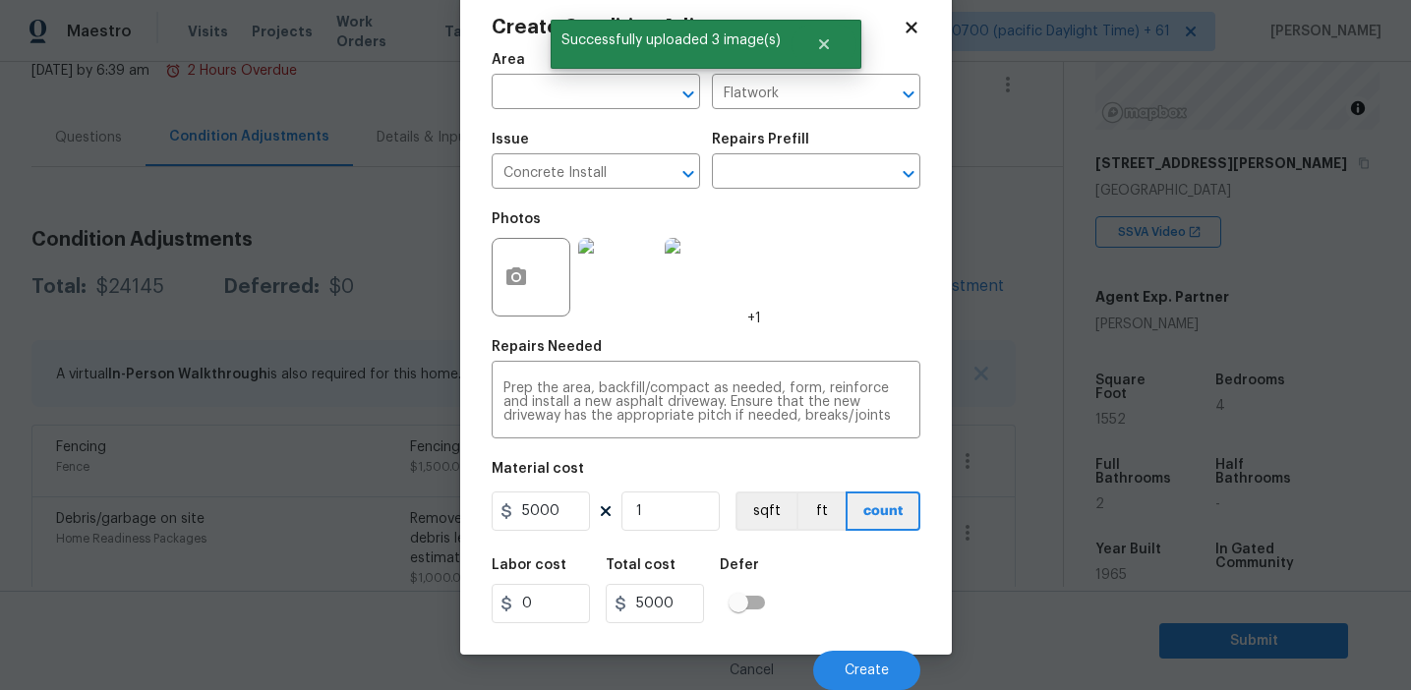
click at [856, 599] on div "Labor cost 0 Total cost 5000 Defer" at bounding box center [706, 591] width 429 height 88
click at [844, 675] on button "Create" at bounding box center [866, 670] width 107 height 39
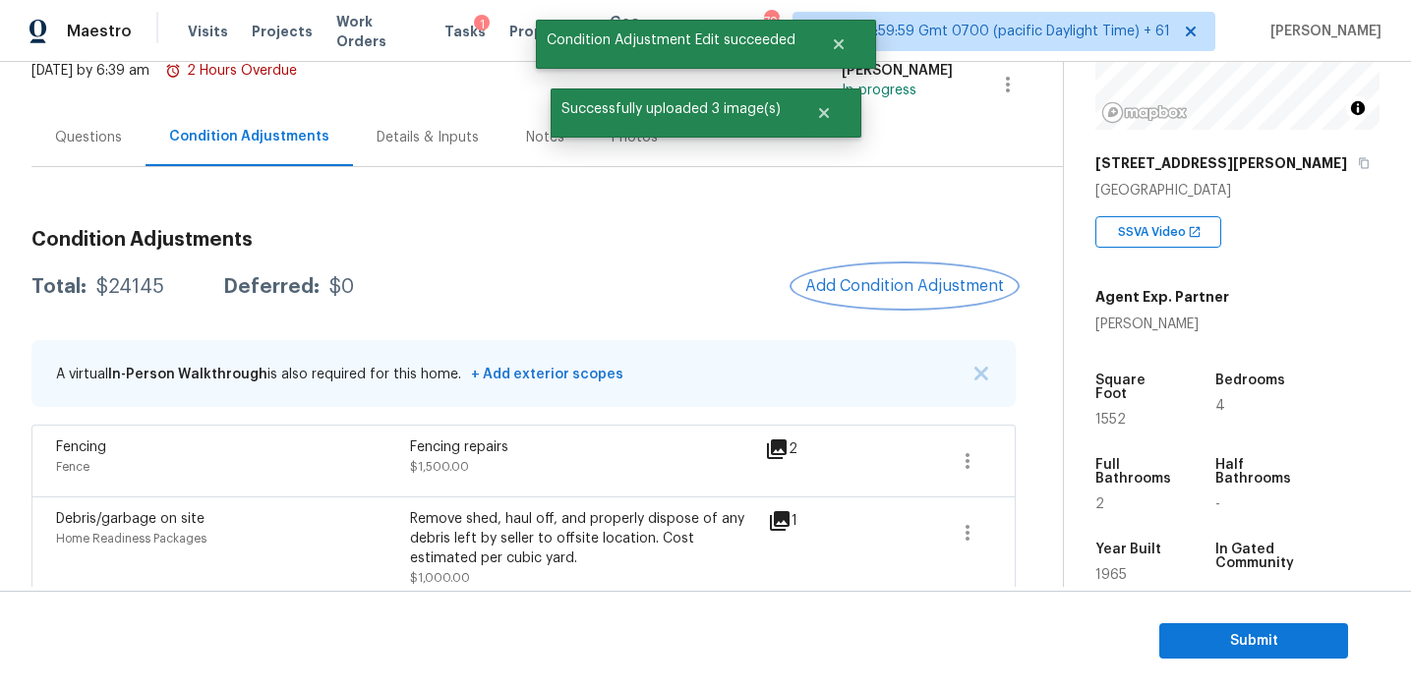
scroll to position [0, 0]
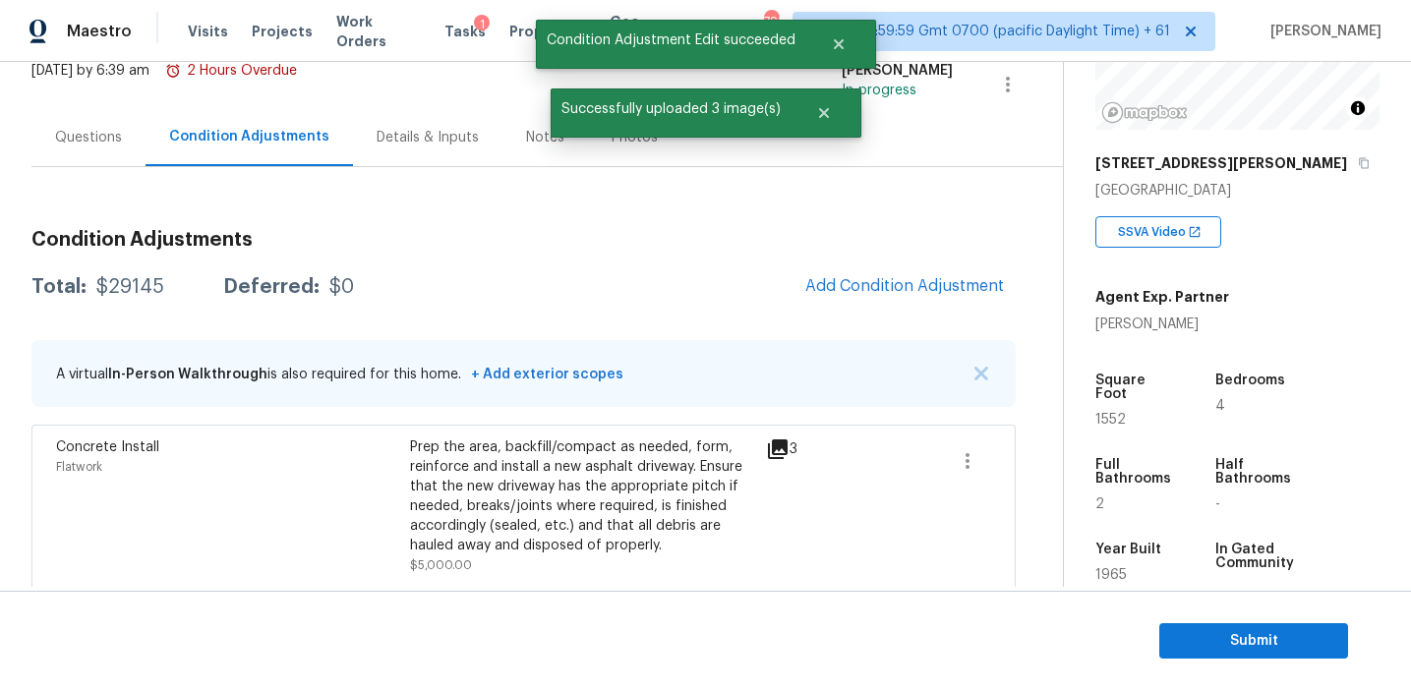
click at [791, 294] on div "Total: $29145 Deferred: $0 Add Condition Adjustment" at bounding box center [523, 286] width 984 height 43
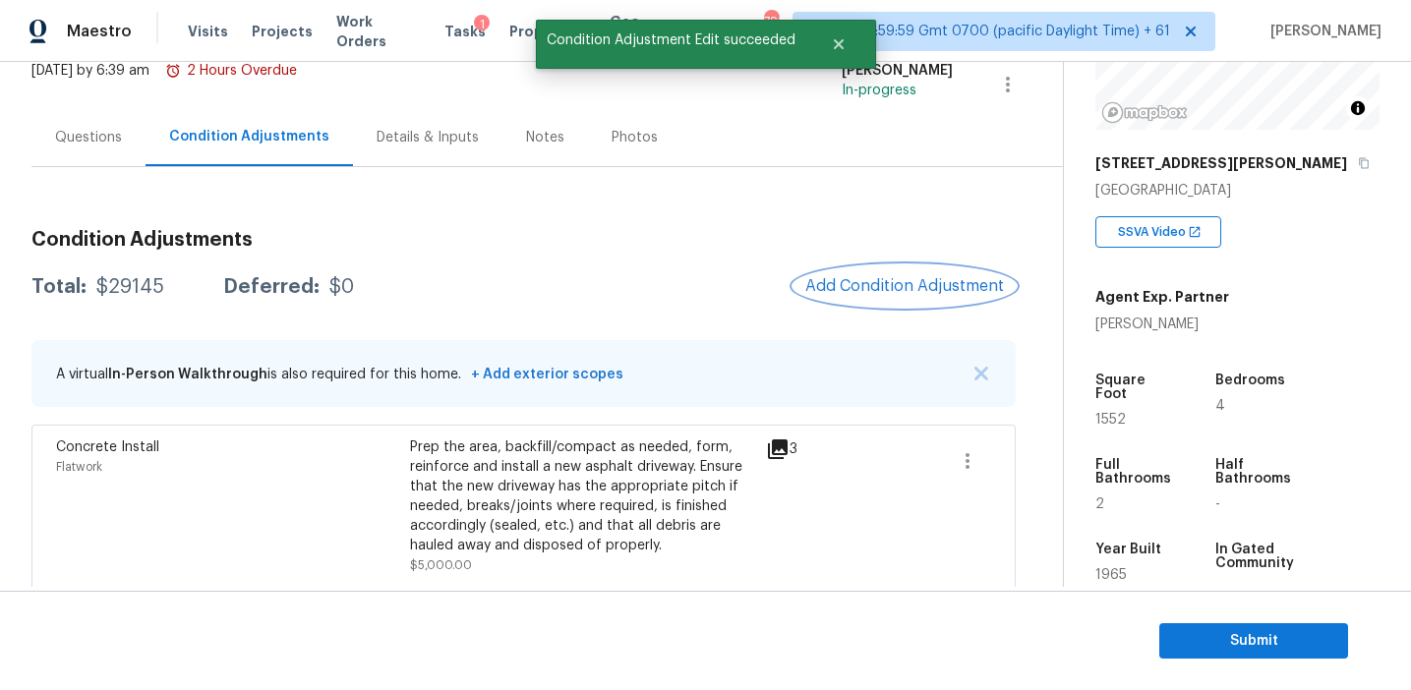
click at [850, 283] on span "Add Condition Adjustment" at bounding box center [904, 286] width 199 height 18
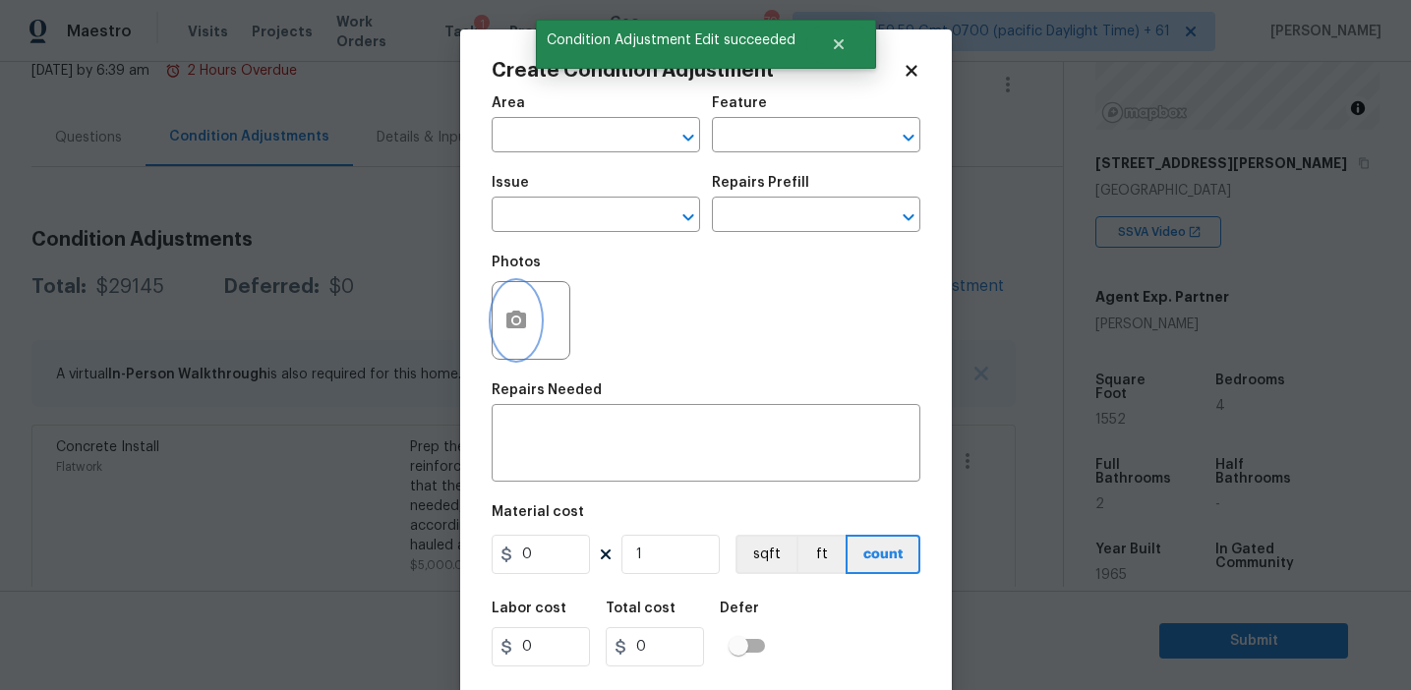
click at [502, 332] on button "button" at bounding box center [516, 320] width 47 height 77
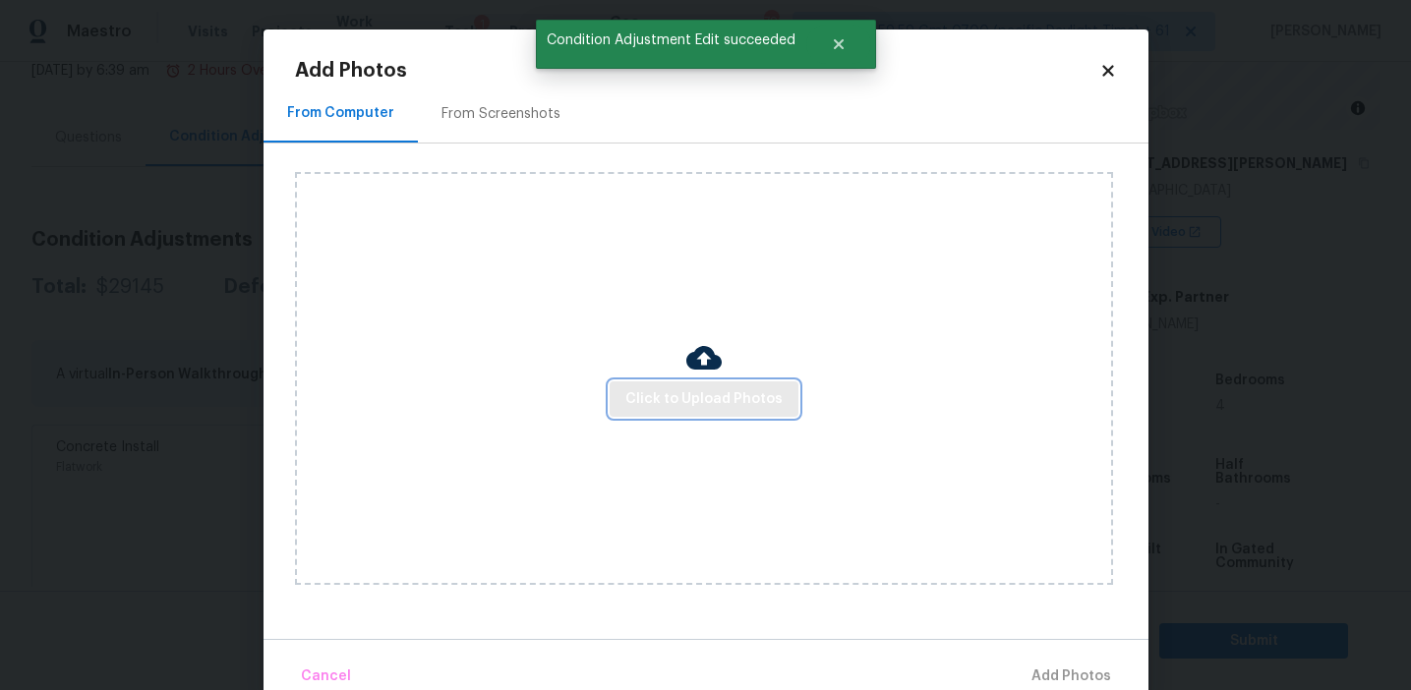
click at [670, 397] on span "Click to Upload Photos" at bounding box center [703, 399] width 157 height 25
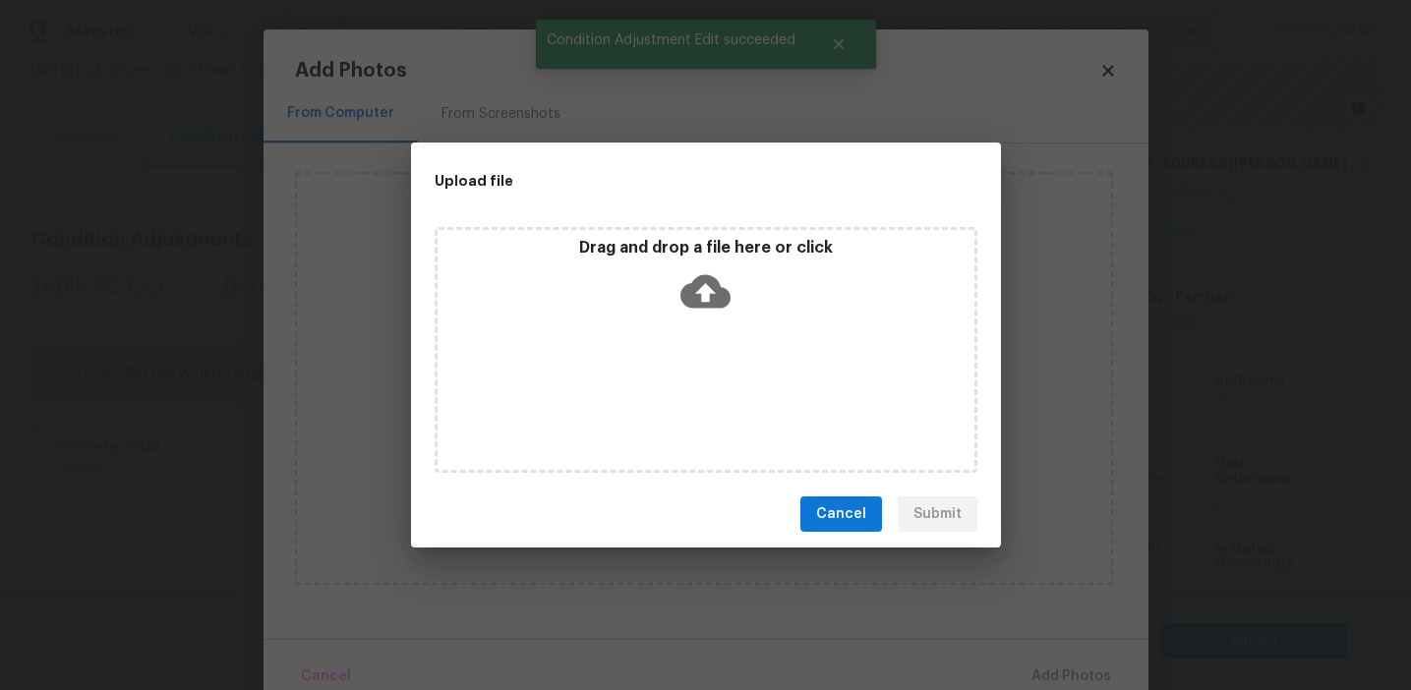
click at [672, 253] on p "Drag and drop a file here or click" at bounding box center [706, 248] width 537 height 21
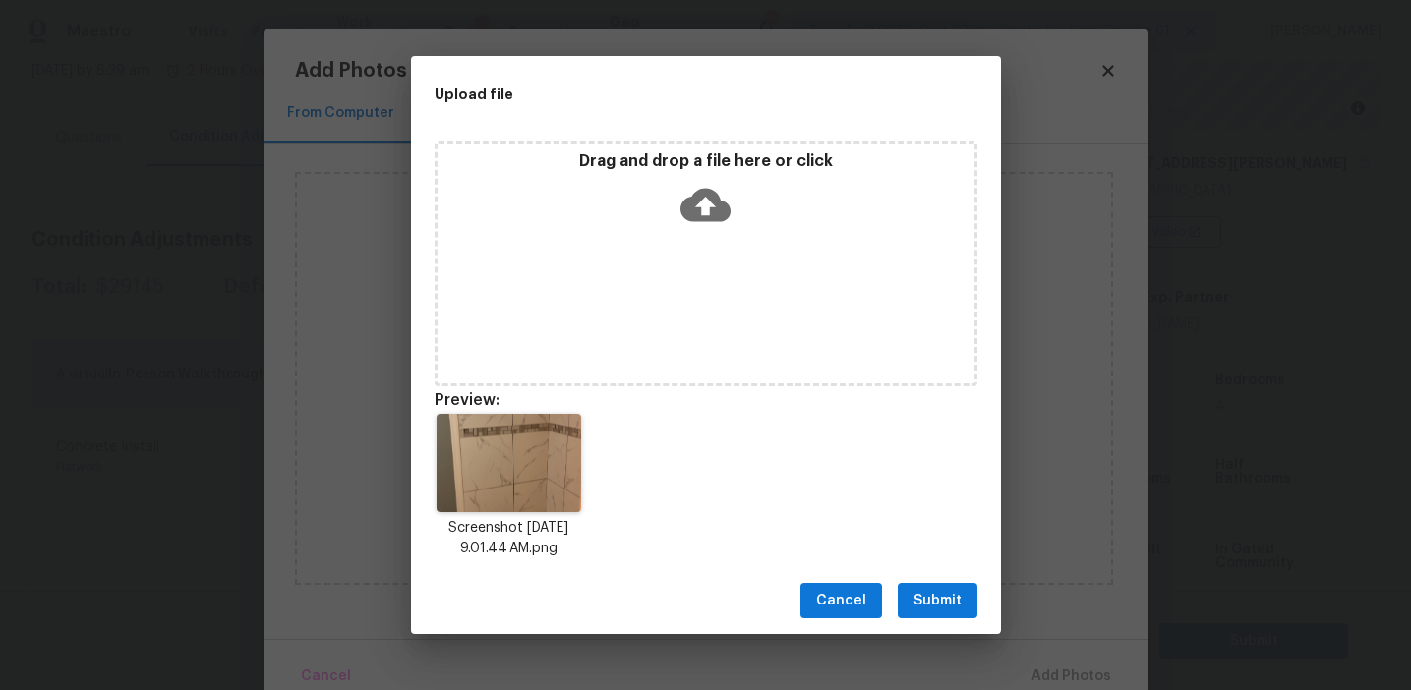
click at [921, 594] on span "Submit" at bounding box center [937, 601] width 48 height 25
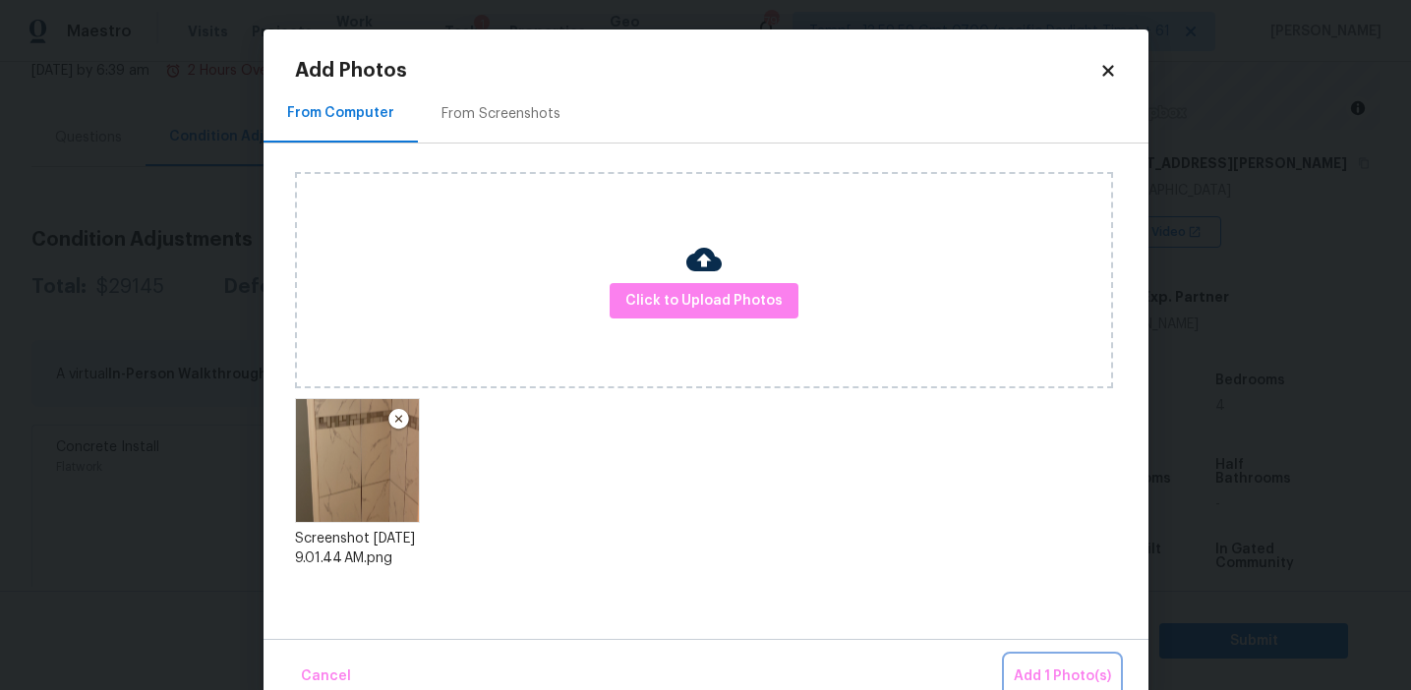
click at [1030, 671] on span "Add 1 Photo(s)" at bounding box center [1062, 677] width 97 height 25
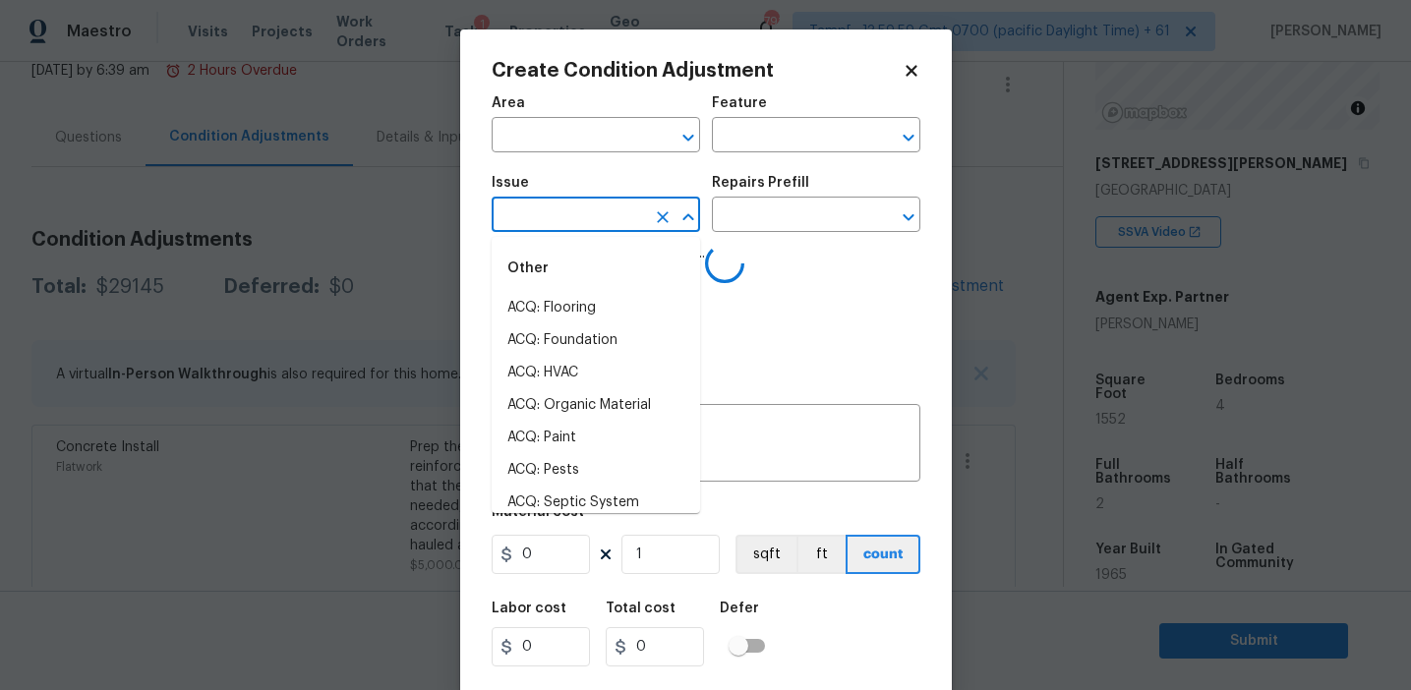
click at [592, 228] on input "text" at bounding box center [568, 217] width 153 height 30
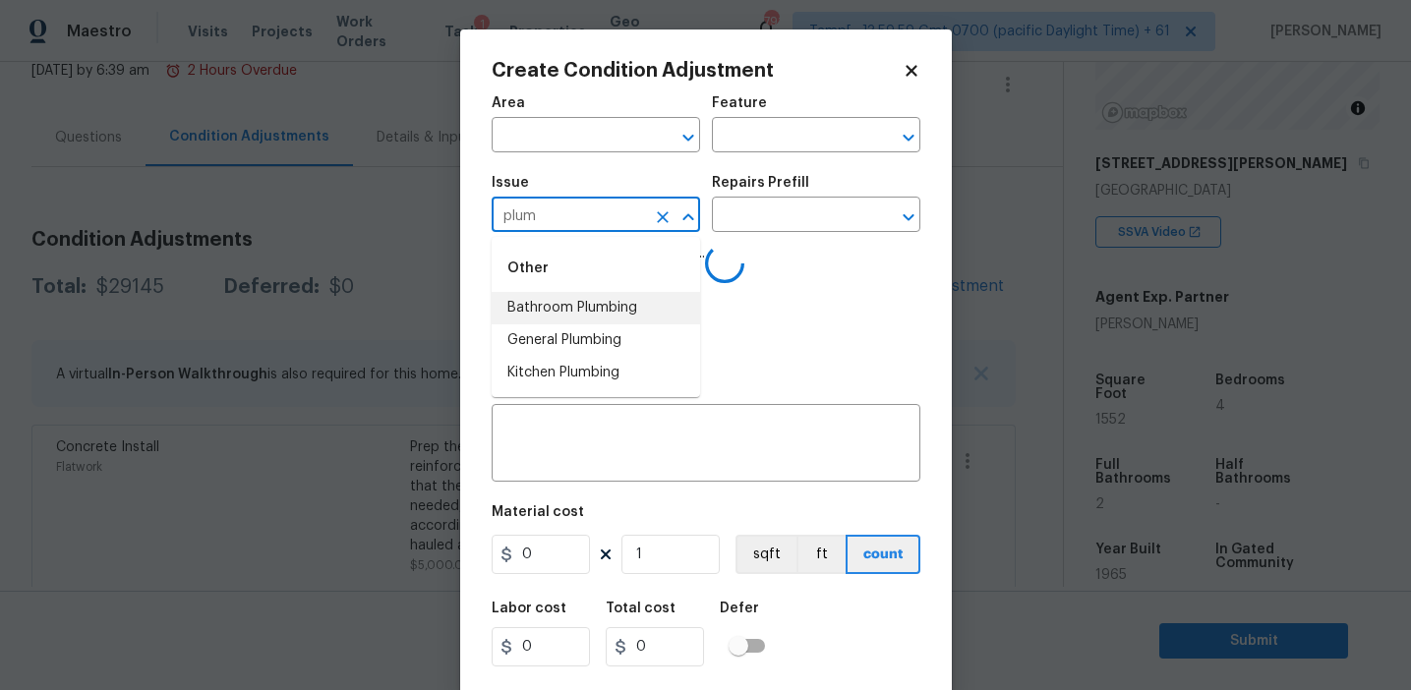
click at [630, 304] on li "Bathroom Plumbing" at bounding box center [596, 308] width 208 height 32
type input "Bathroom Plumbing"
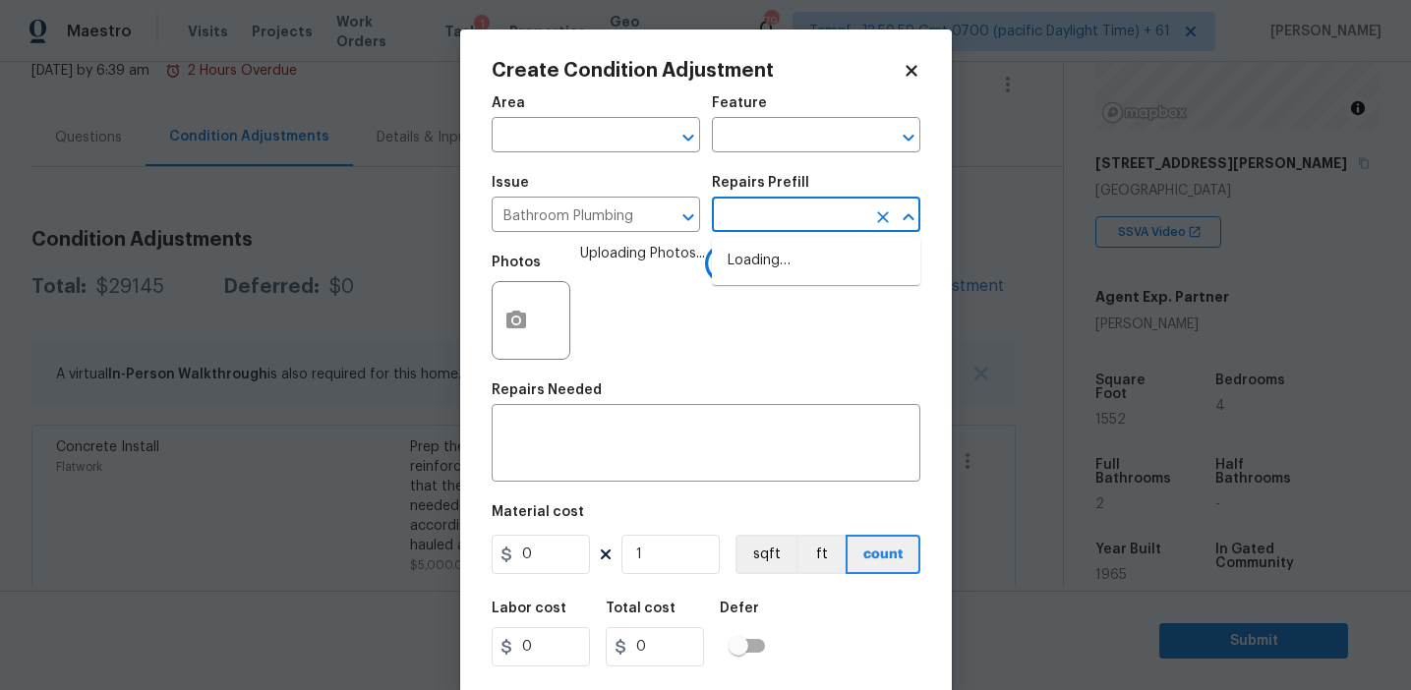
type input "d"
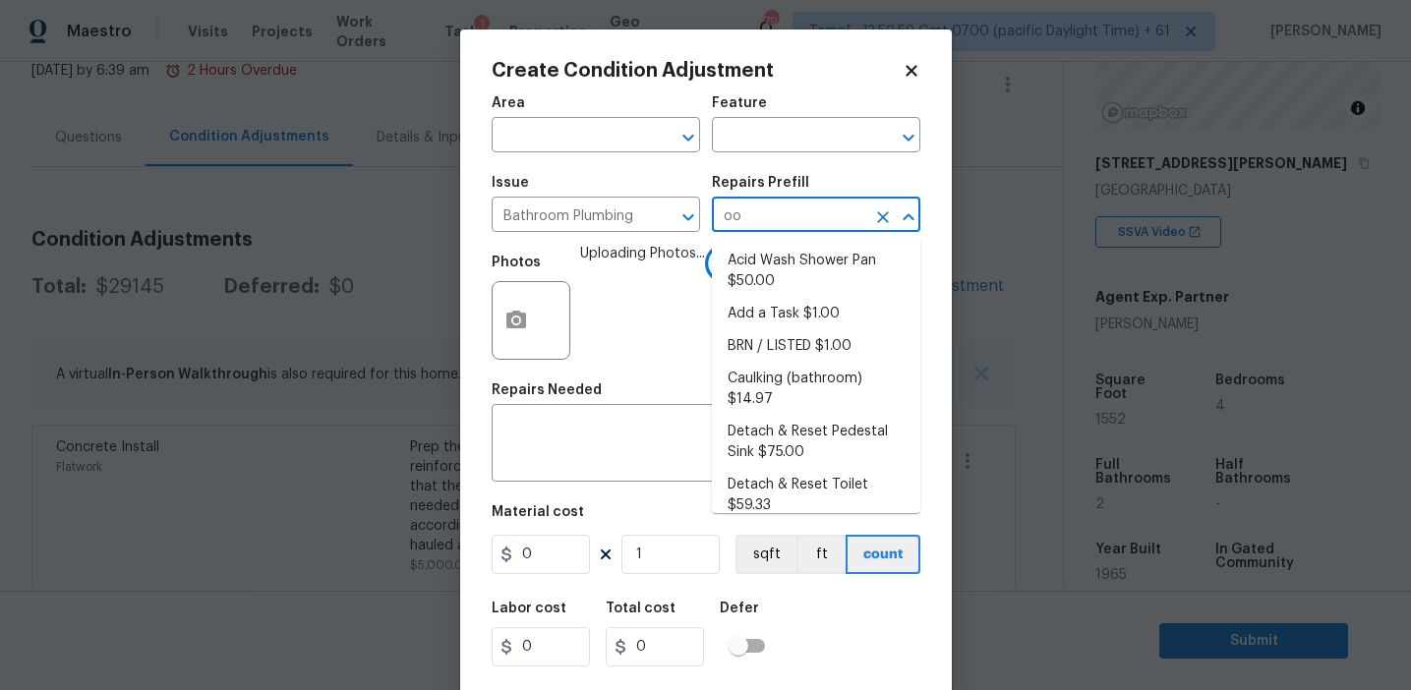
type input "oor"
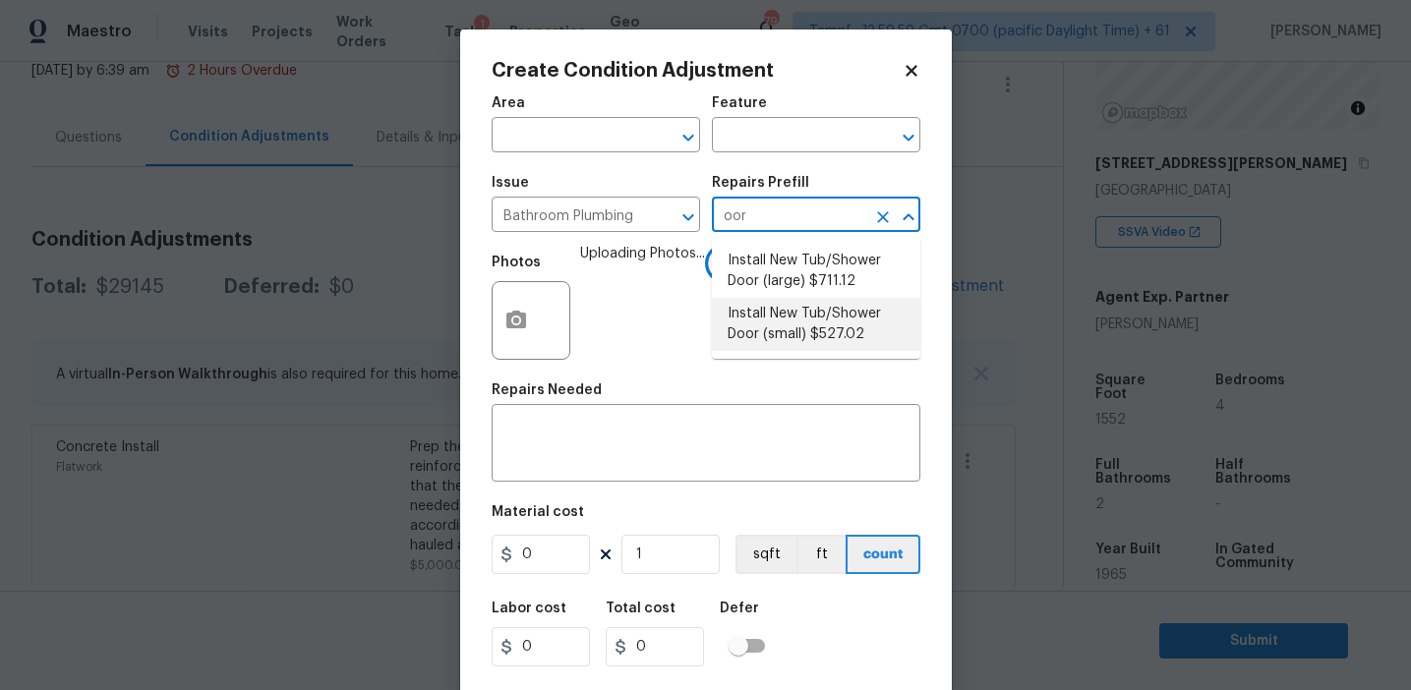
click at [783, 309] on li "Install New Tub/Shower Door (small) $527.02" at bounding box center [816, 324] width 208 height 53
type input "Plumbing"
type textarea "Prep the tub/shower surround and install a new 32''-36'' tempered shower door. …"
type input "527.02"
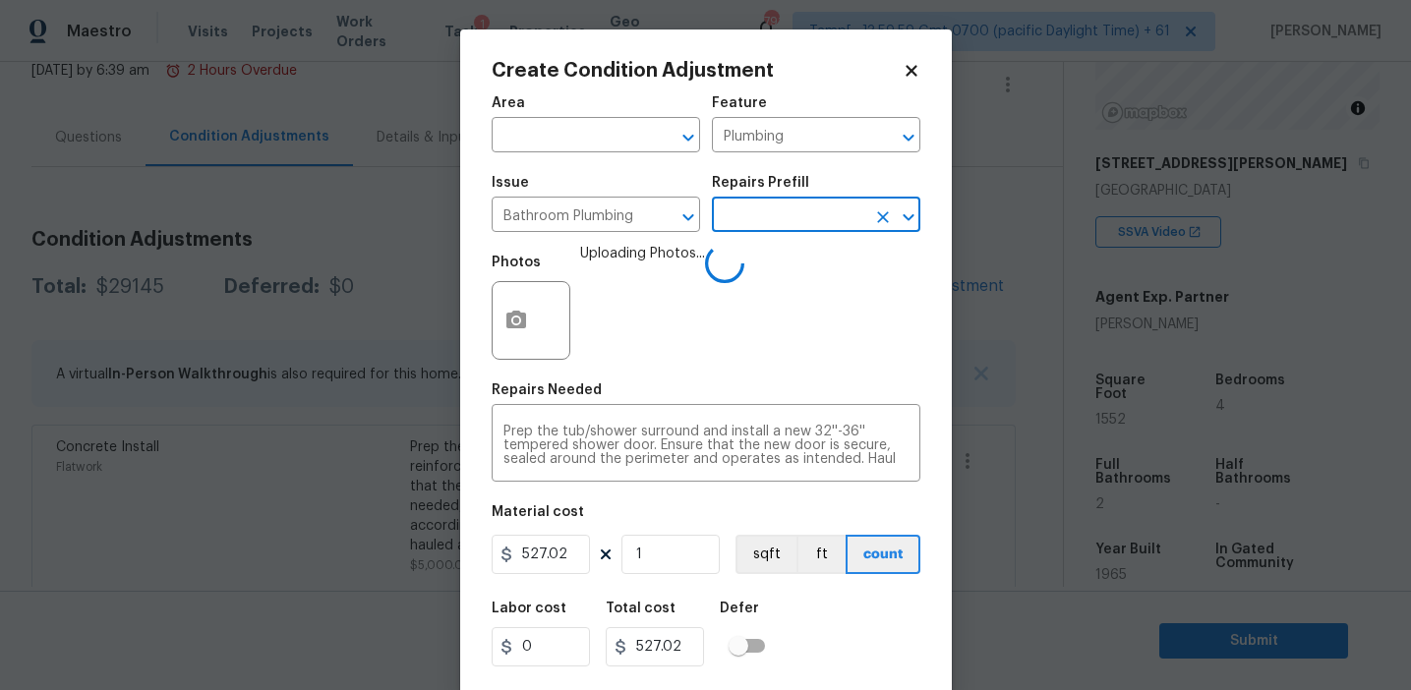
scroll to position [44, 0]
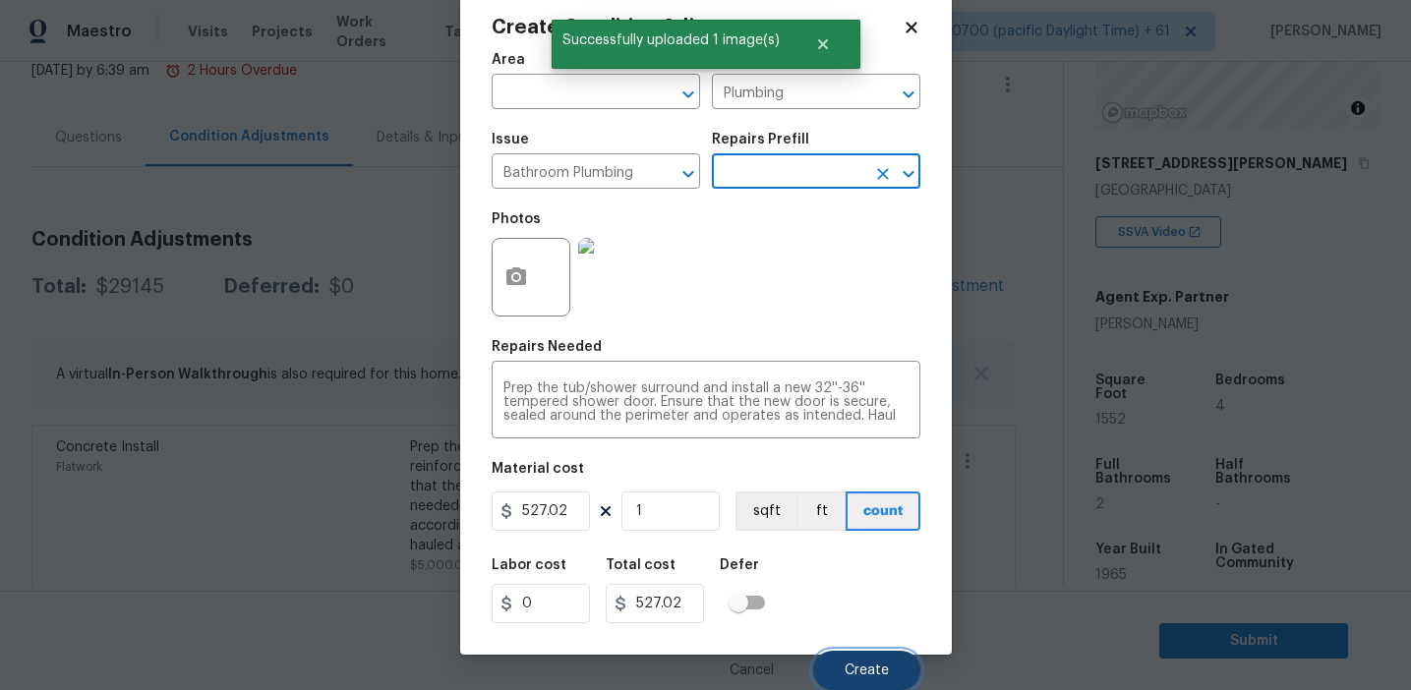
click at [847, 653] on button "Create" at bounding box center [866, 670] width 107 height 39
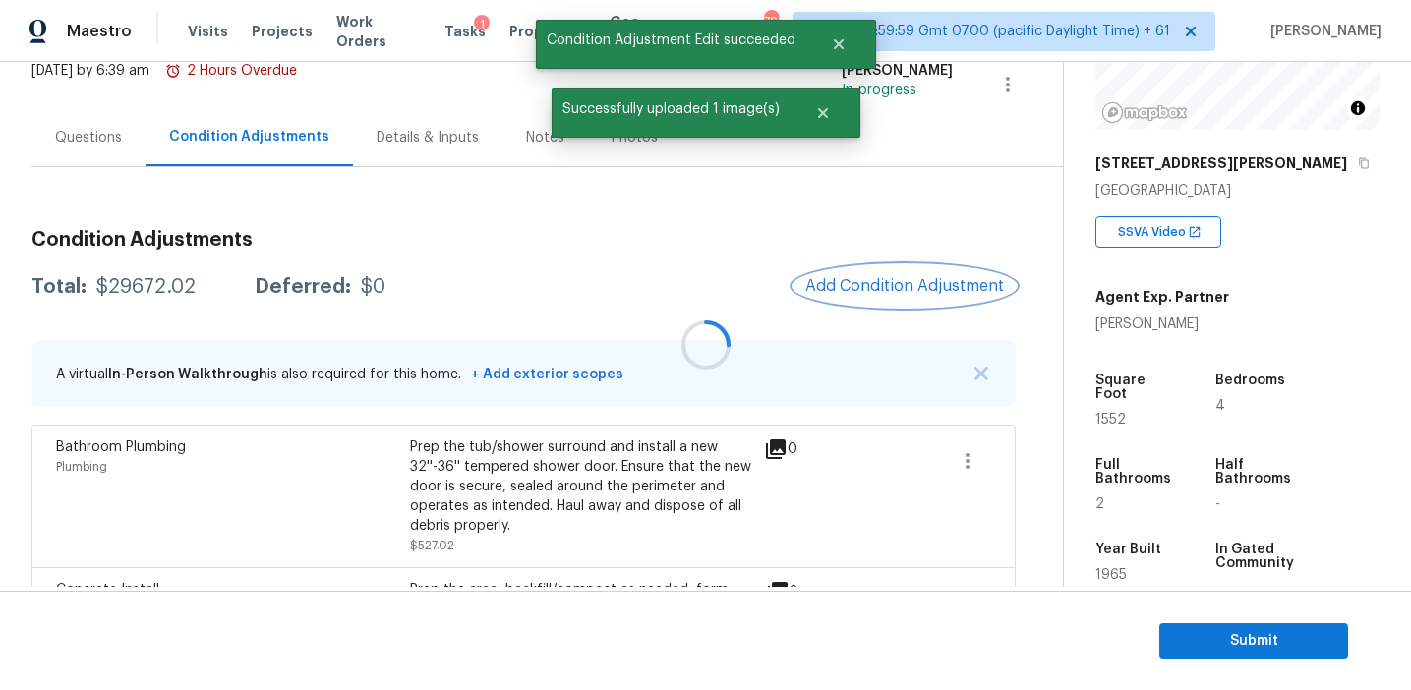
scroll to position [0, 0]
click at [880, 291] on div at bounding box center [705, 345] width 1411 height 690
click at [864, 284] on div at bounding box center [705, 345] width 1411 height 690
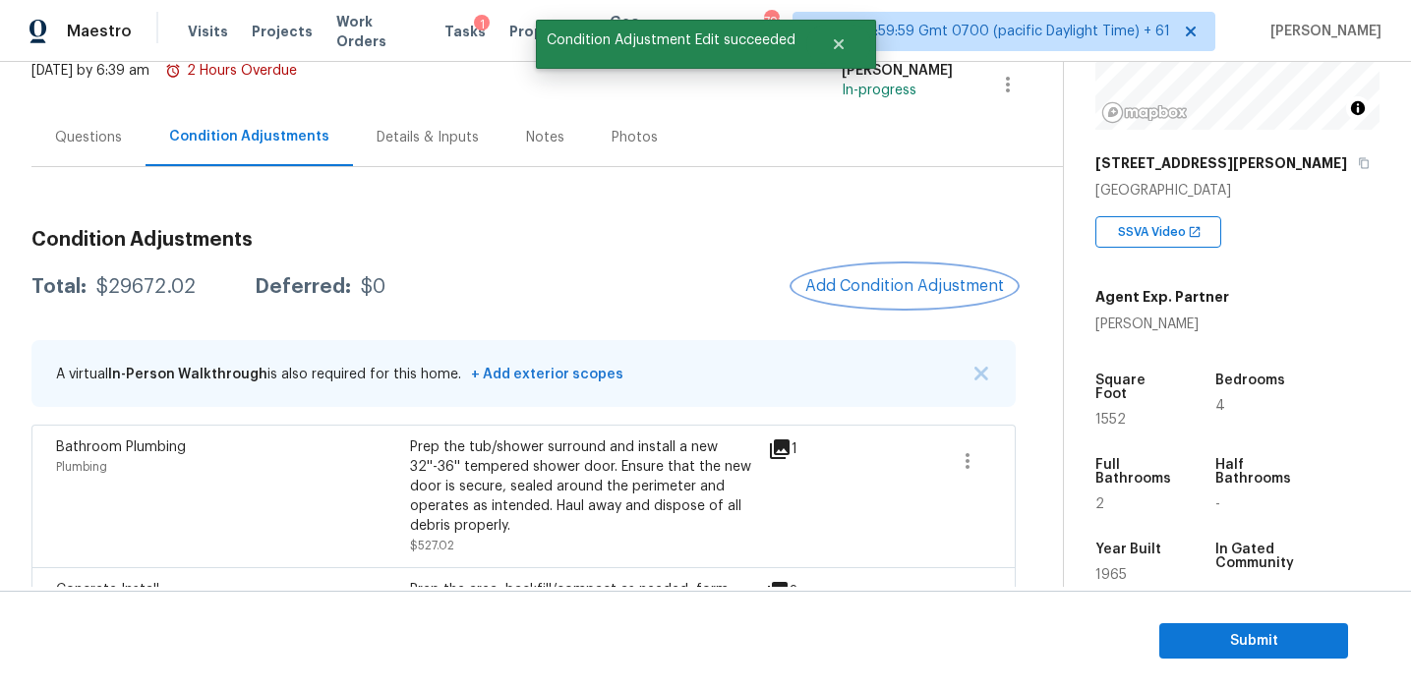
click at [864, 285] on span "Add Condition Adjustment" at bounding box center [904, 286] width 199 height 18
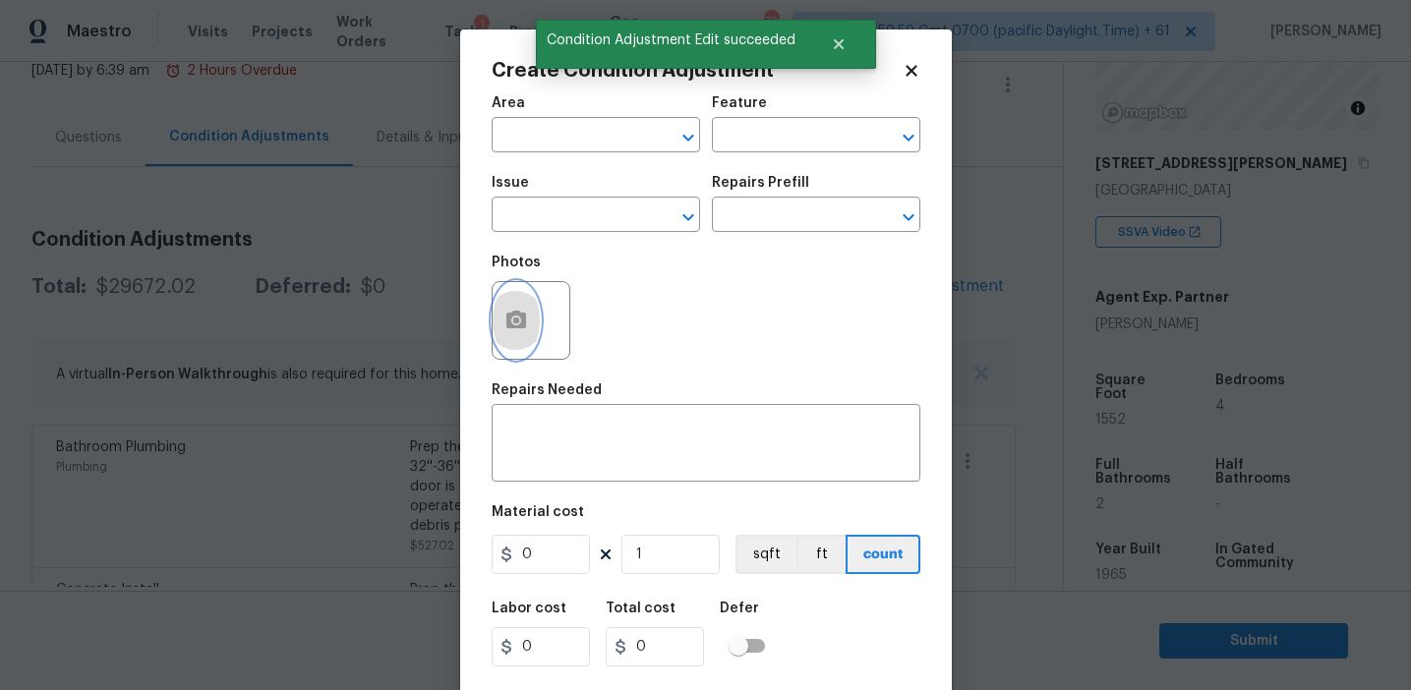
click at [506, 338] on button "button" at bounding box center [516, 320] width 47 height 77
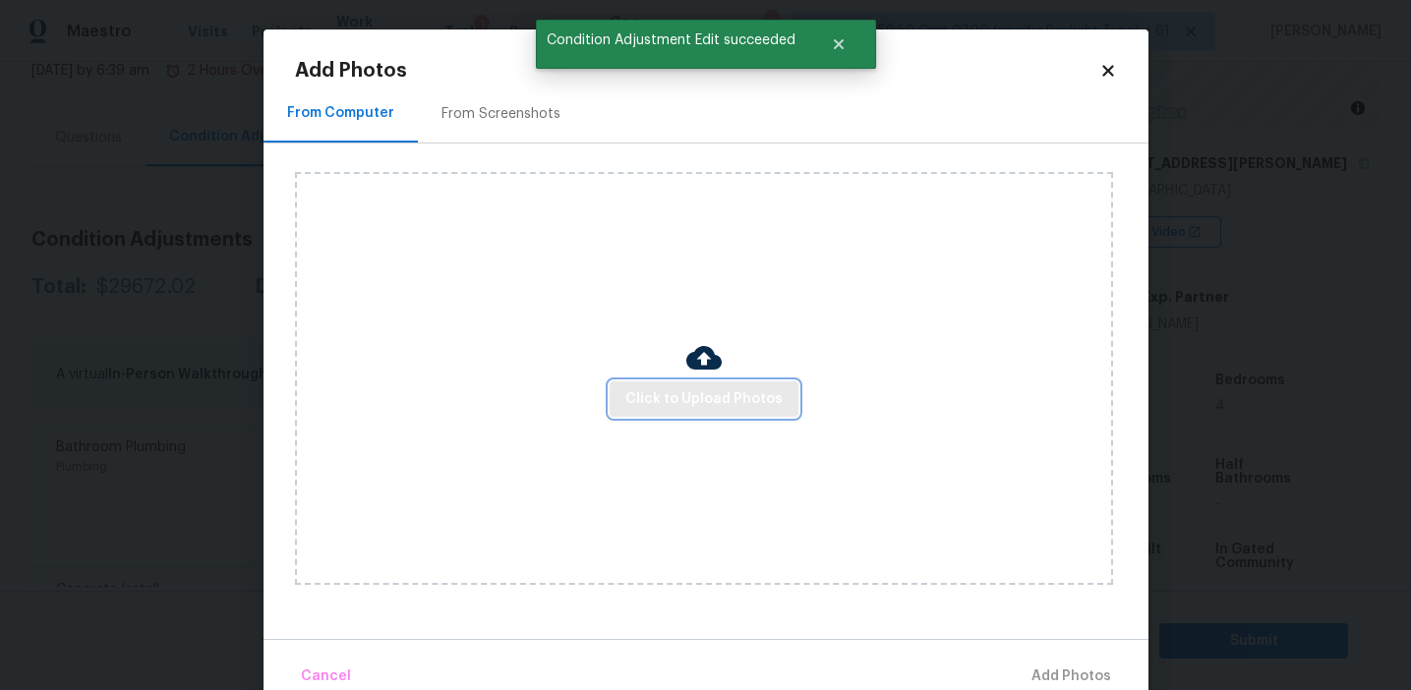
click at [660, 387] on span "Click to Upload Photos" at bounding box center [703, 399] width 157 height 25
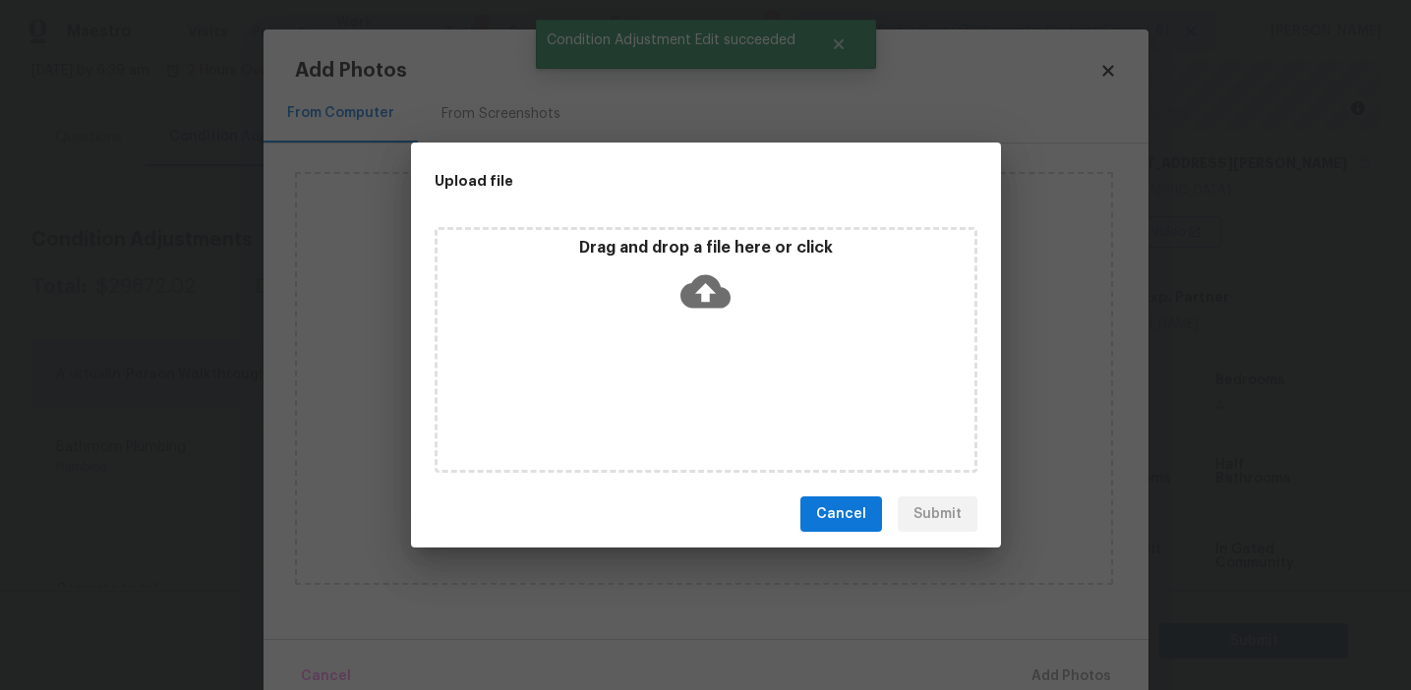
click at [659, 245] on p "Drag and drop a file here or click" at bounding box center [706, 248] width 537 height 21
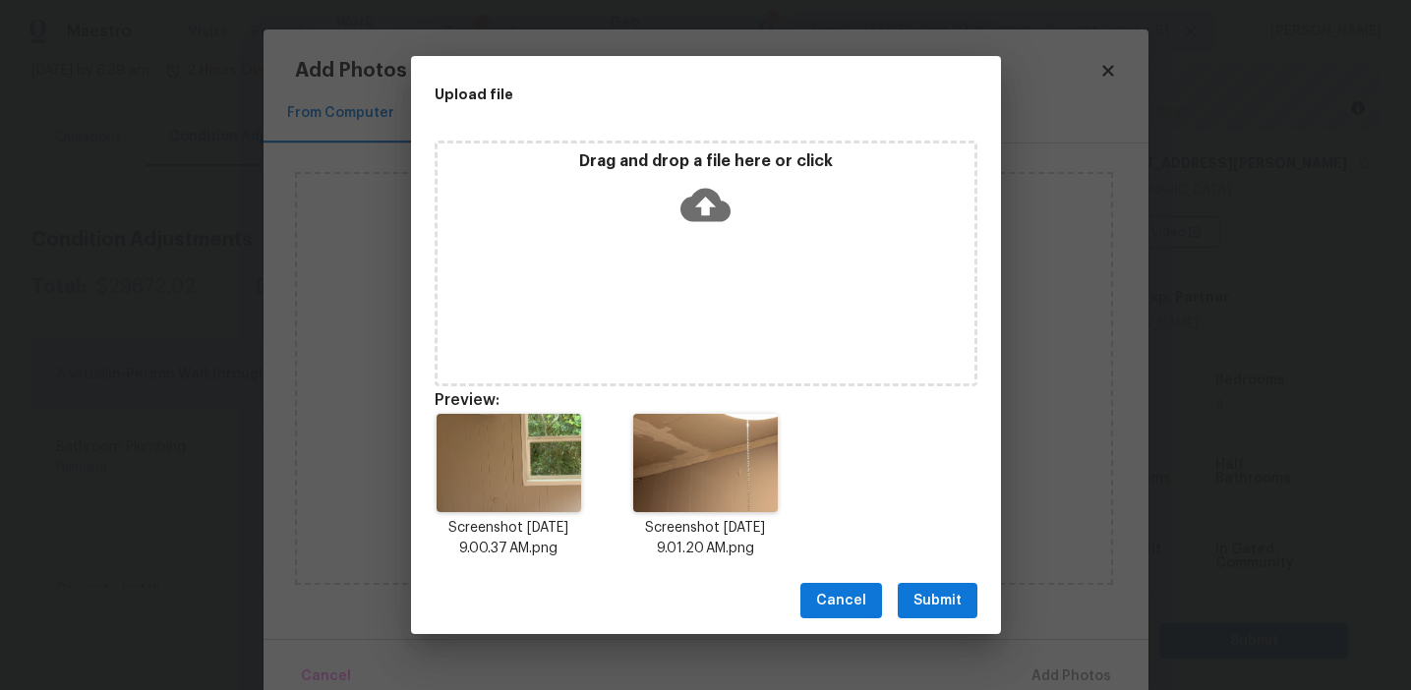
click at [924, 599] on span "Submit" at bounding box center [937, 601] width 48 height 25
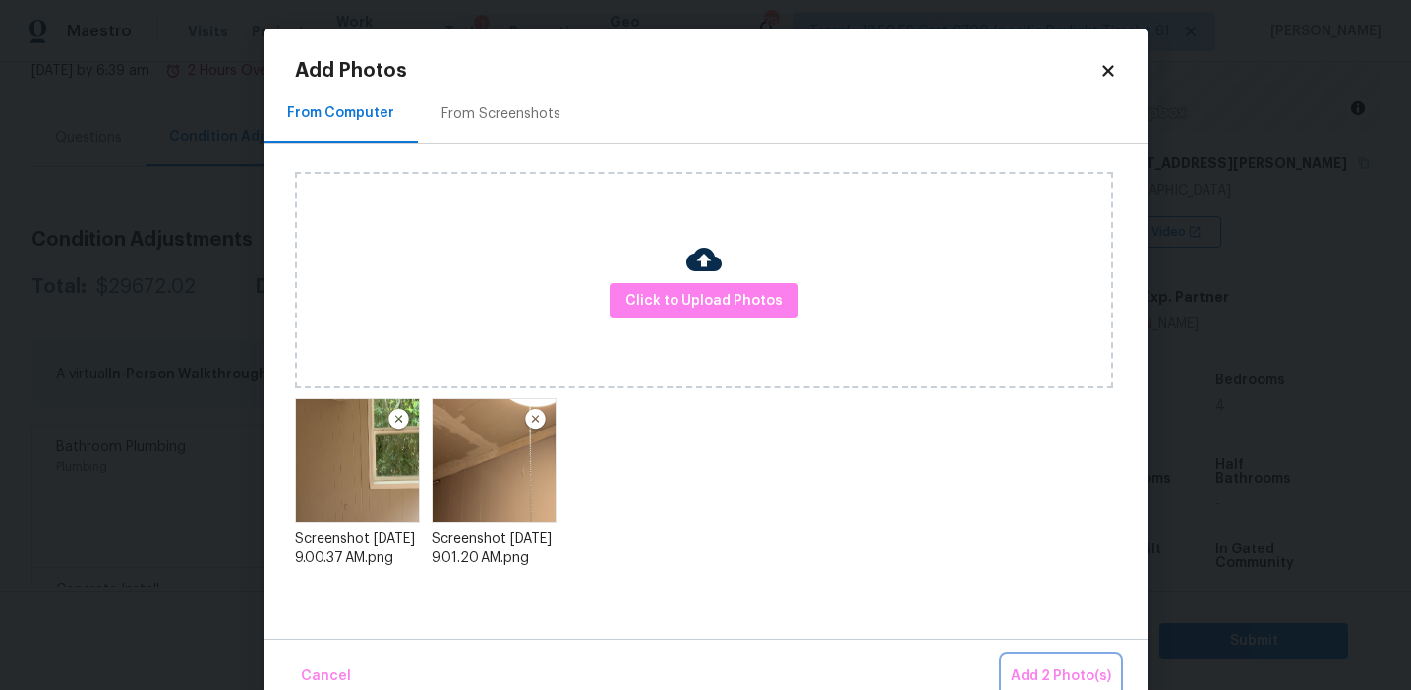
click at [1056, 658] on button "Add 2 Photo(s)" at bounding box center [1061, 677] width 116 height 42
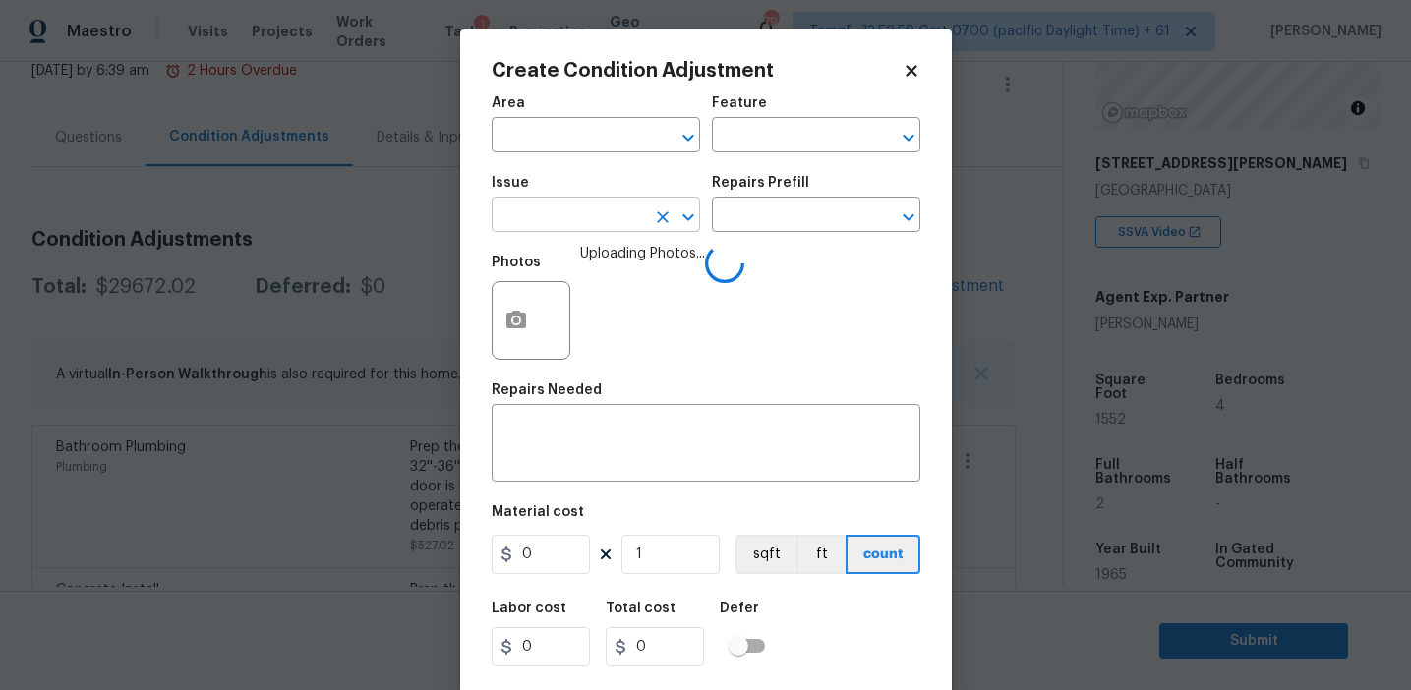
click at [565, 224] on input "text" at bounding box center [568, 217] width 153 height 30
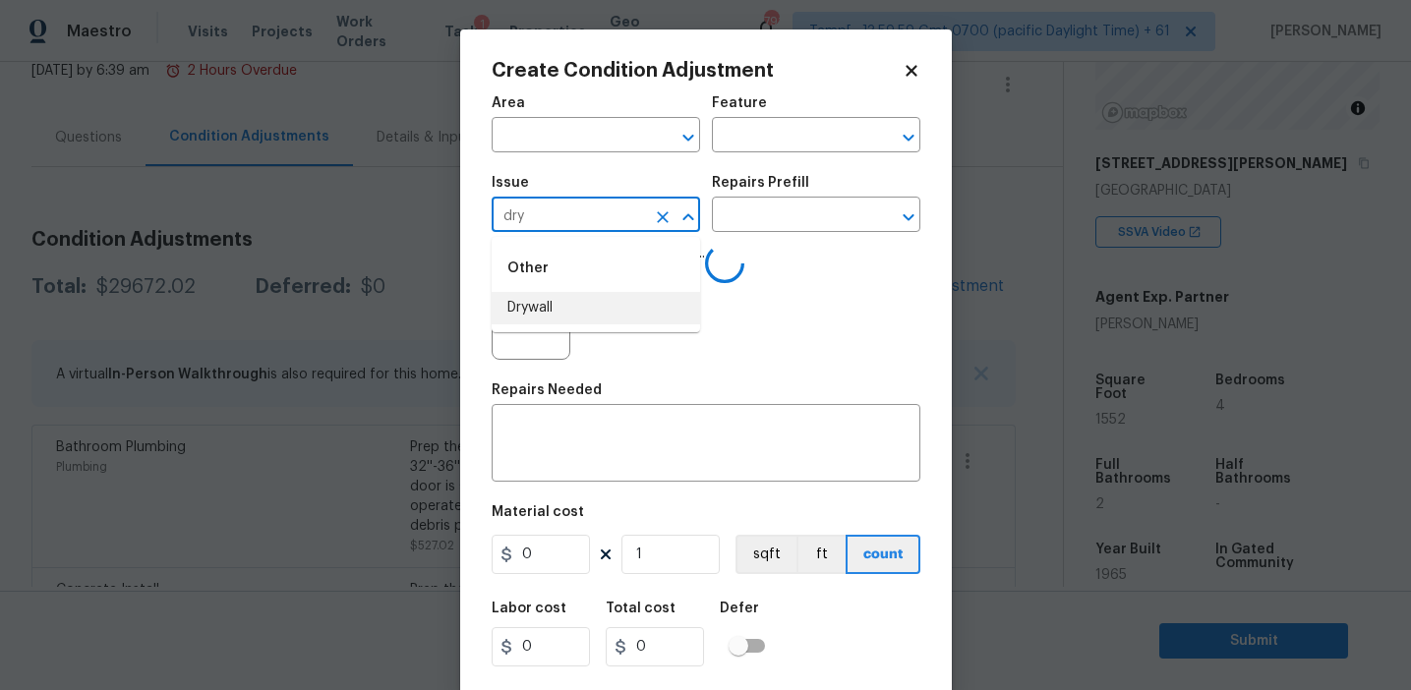
click at [588, 311] on li "Drywall" at bounding box center [596, 308] width 208 height 32
type input "Drywall"
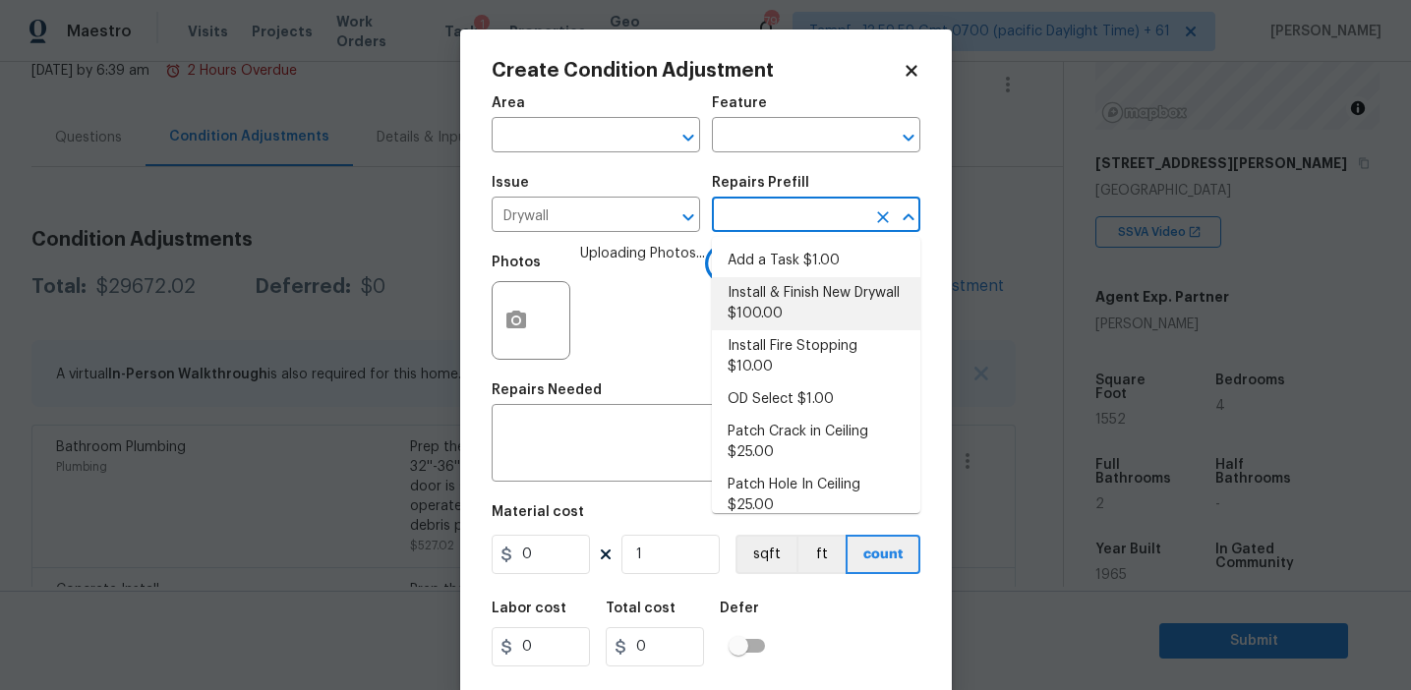
click at [799, 299] on li "Install & Finish New Drywall $100.00" at bounding box center [816, 303] width 208 height 53
type input "Walls and Ceiling"
type textarea "Remove the existing damaged drywall and replace with new. Ensure that the new d…"
type input "100"
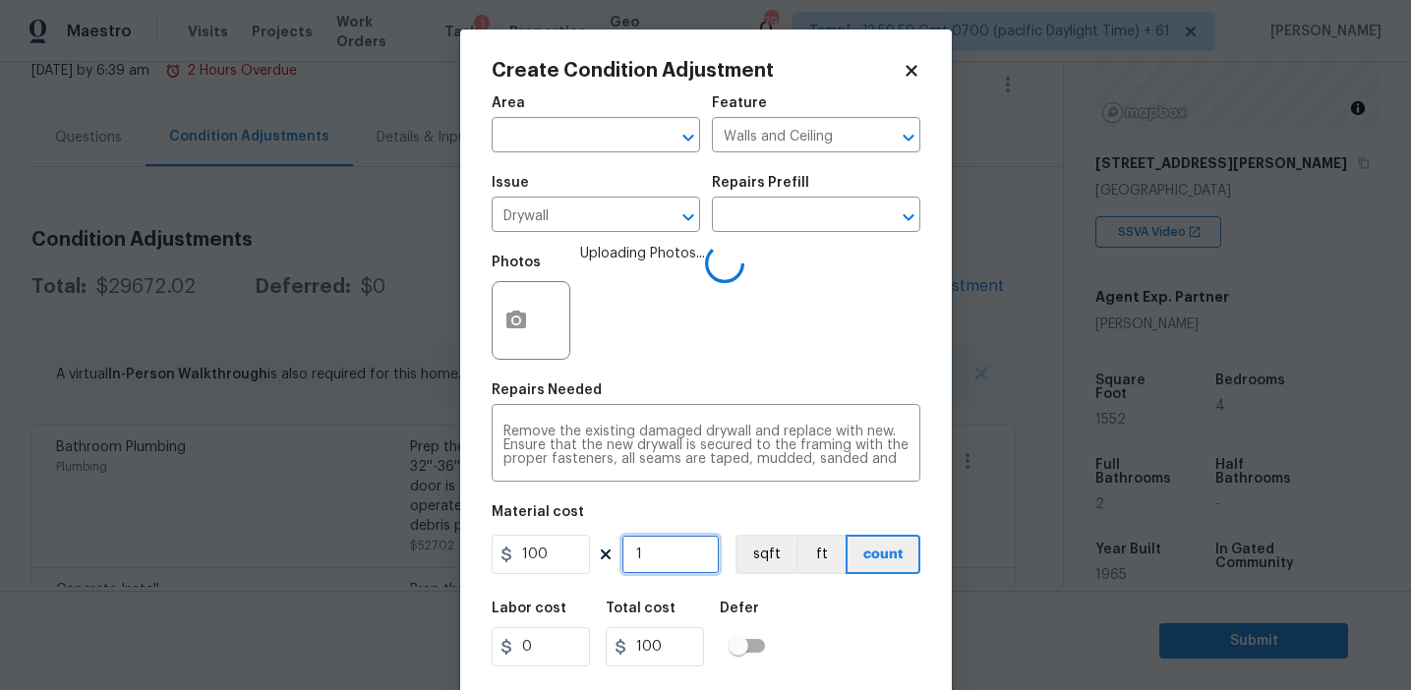
click at [675, 552] on input "1" at bounding box center [670, 554] width 98 height 39
type input "0"
type input "3"
type input "300"
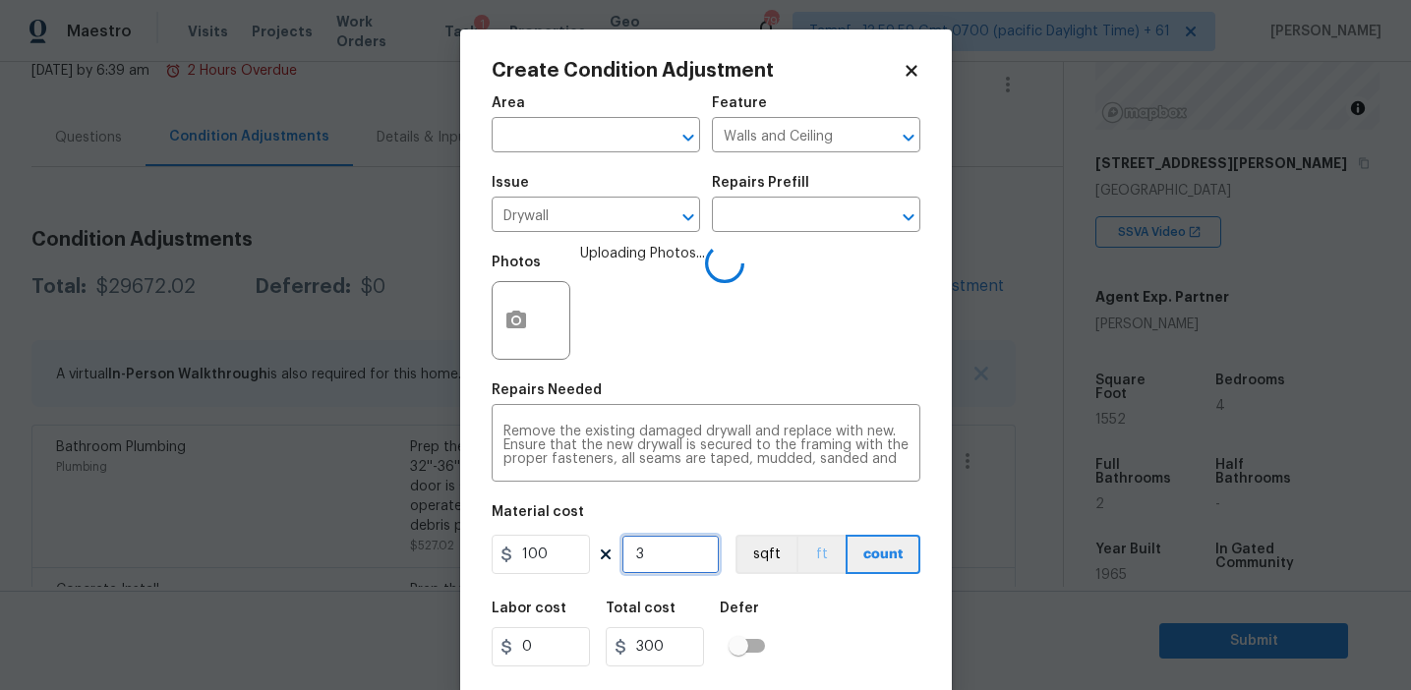
type input "3"
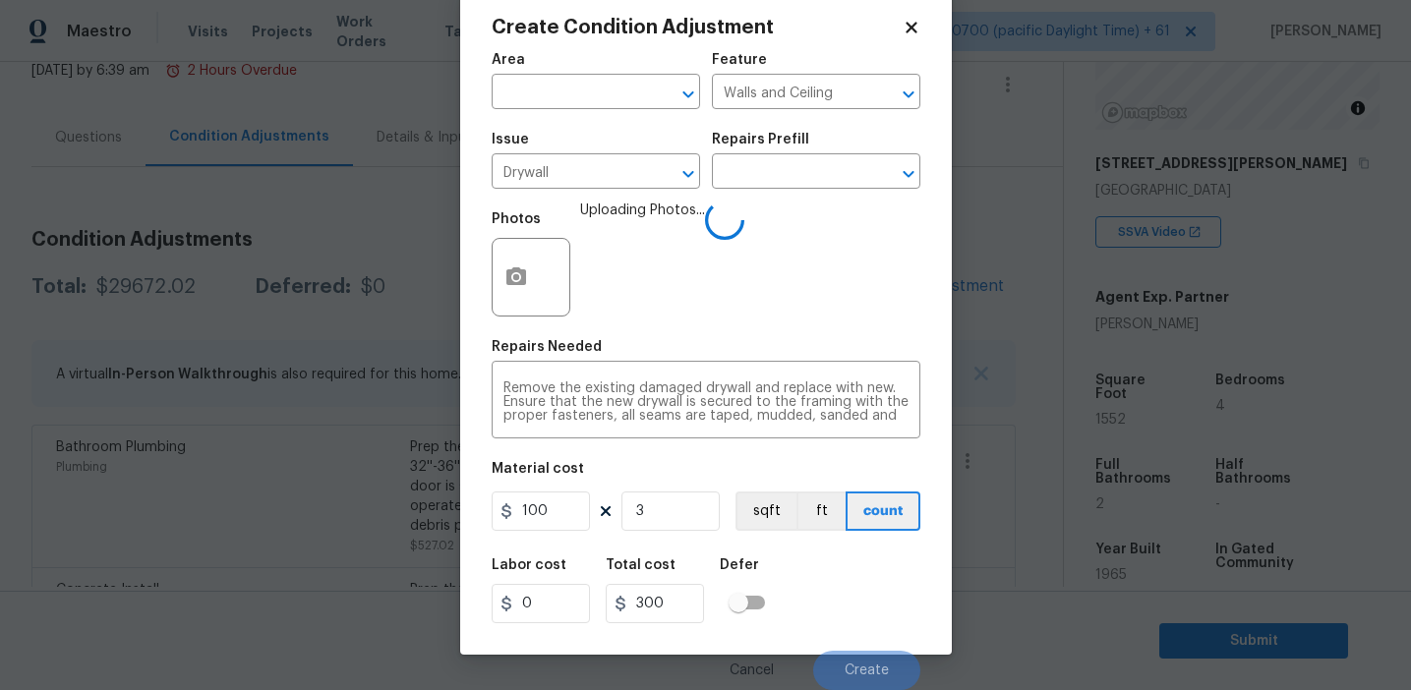
click at [840, 596] on div "Labor cost 0 Total cost 300 Defer" at bounding box center [706, 591] width 429 height 88
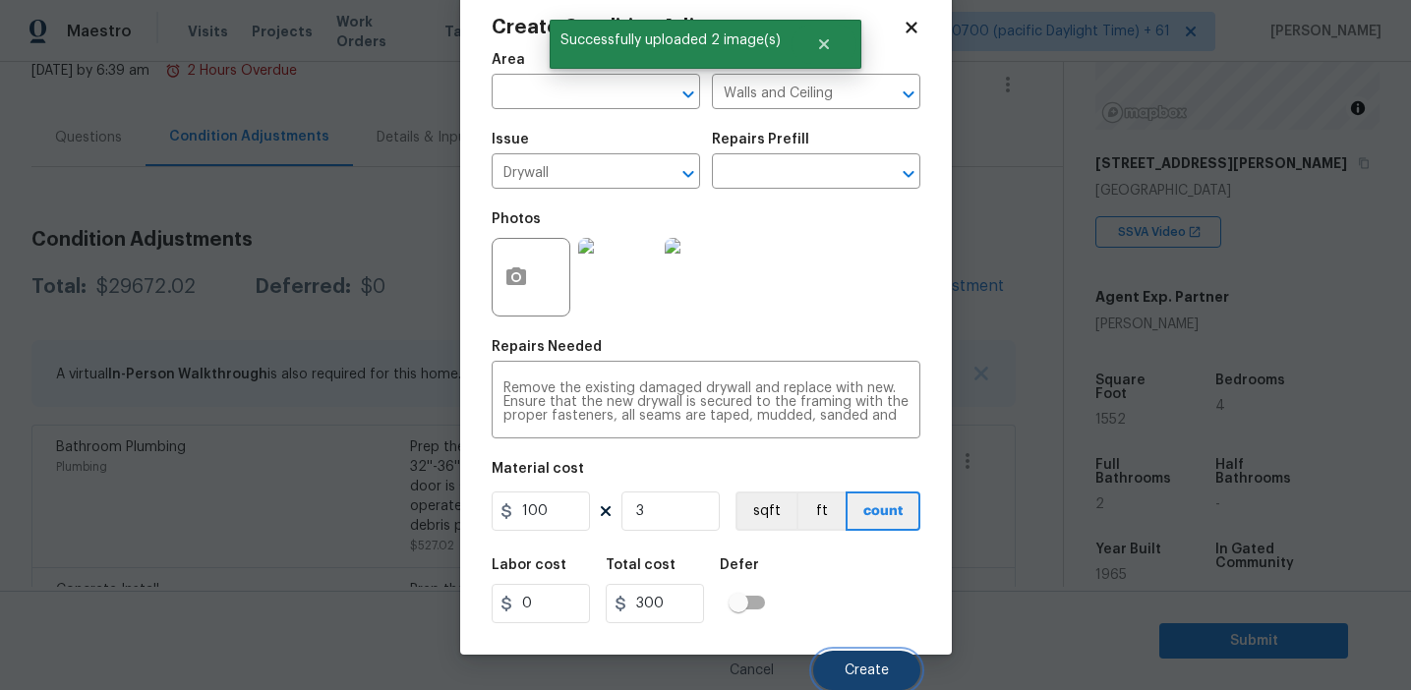
click at [859, 668] on span "Create" at bounding box center [867, 671] width 44 height 15
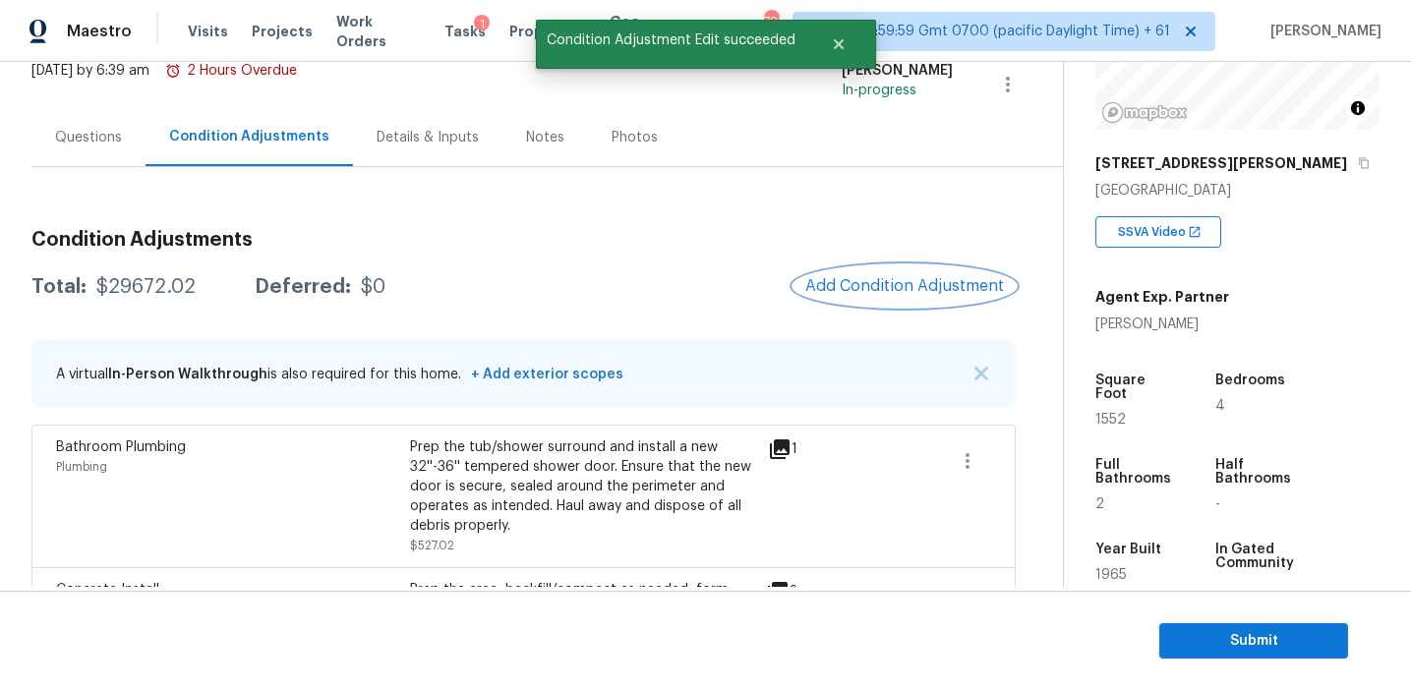
scroll to position [0, 0]
click at [860, 286] on span "Add Condition Adjustment" at bounding box center [904, 286] width 199 height 18
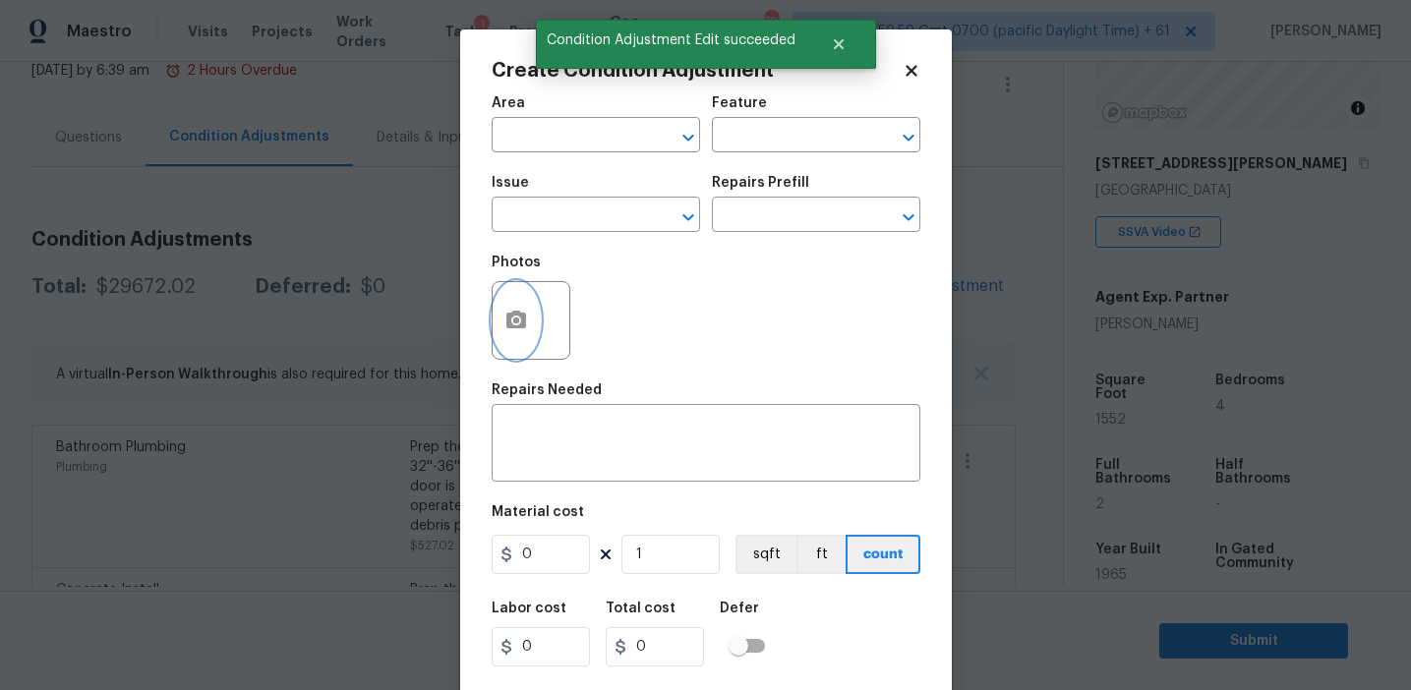
click at [516, 338] on button "button" at bounding box center [516, 320] width 47 height 77
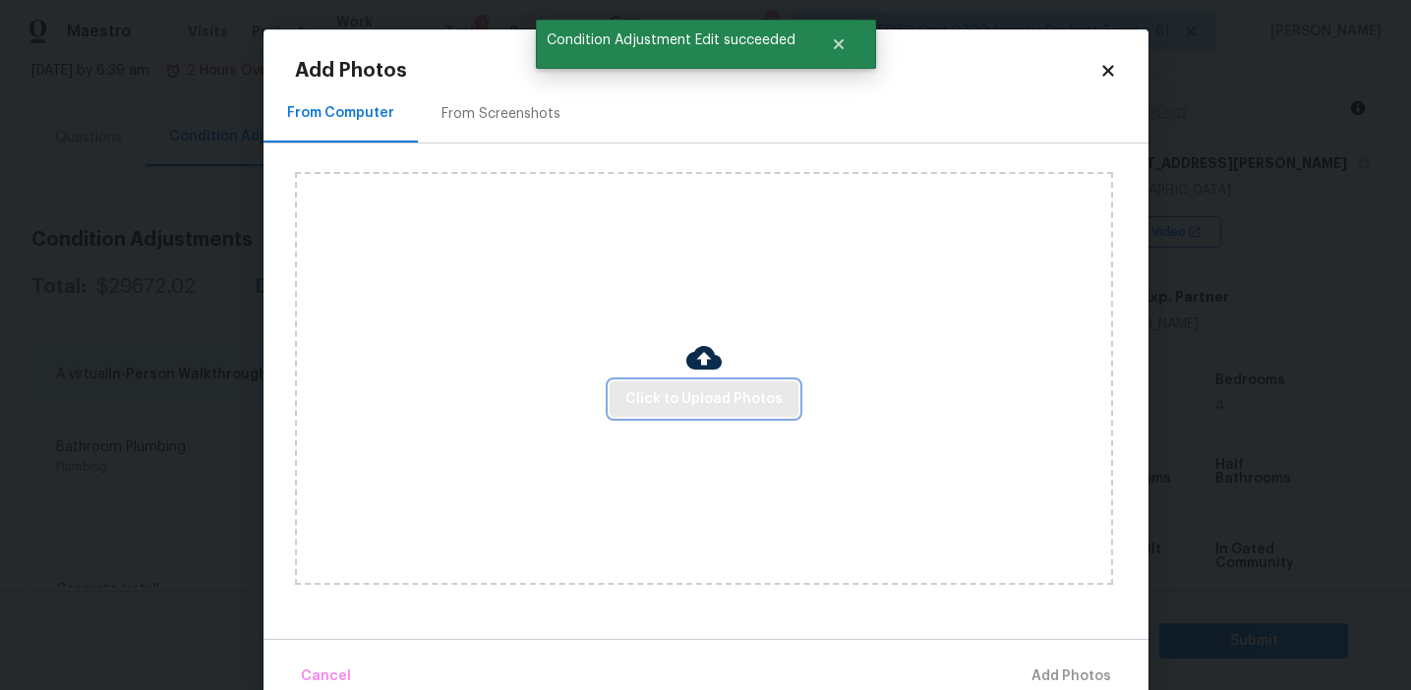
click at [671, 404] on span "Click to Upload Photos" at bounding box center [703, 399] width 157 height 25
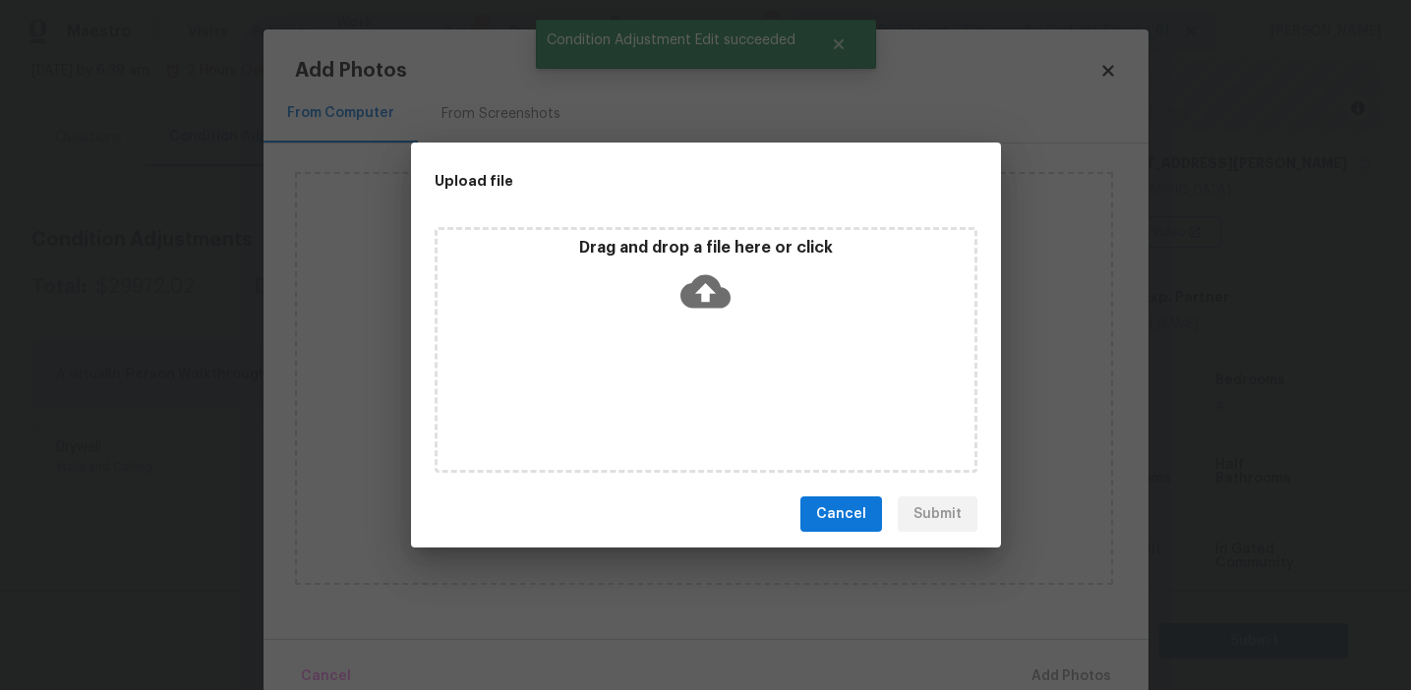
click at [667, 263] on div "Drag and drop a file here or click" at bounding box center [706, 280] width 537 height 85
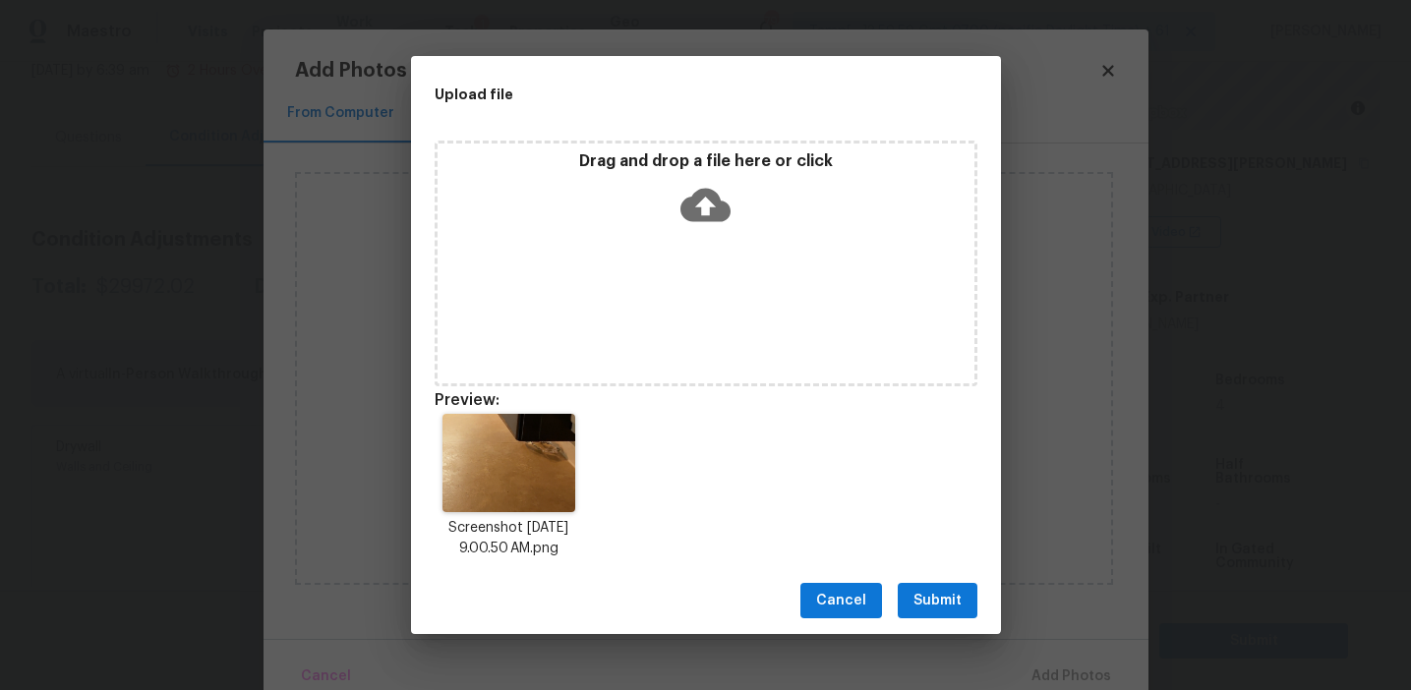
click at [927, 599] on span "Submit" at bounding box center [937, 601] width 48 height 25
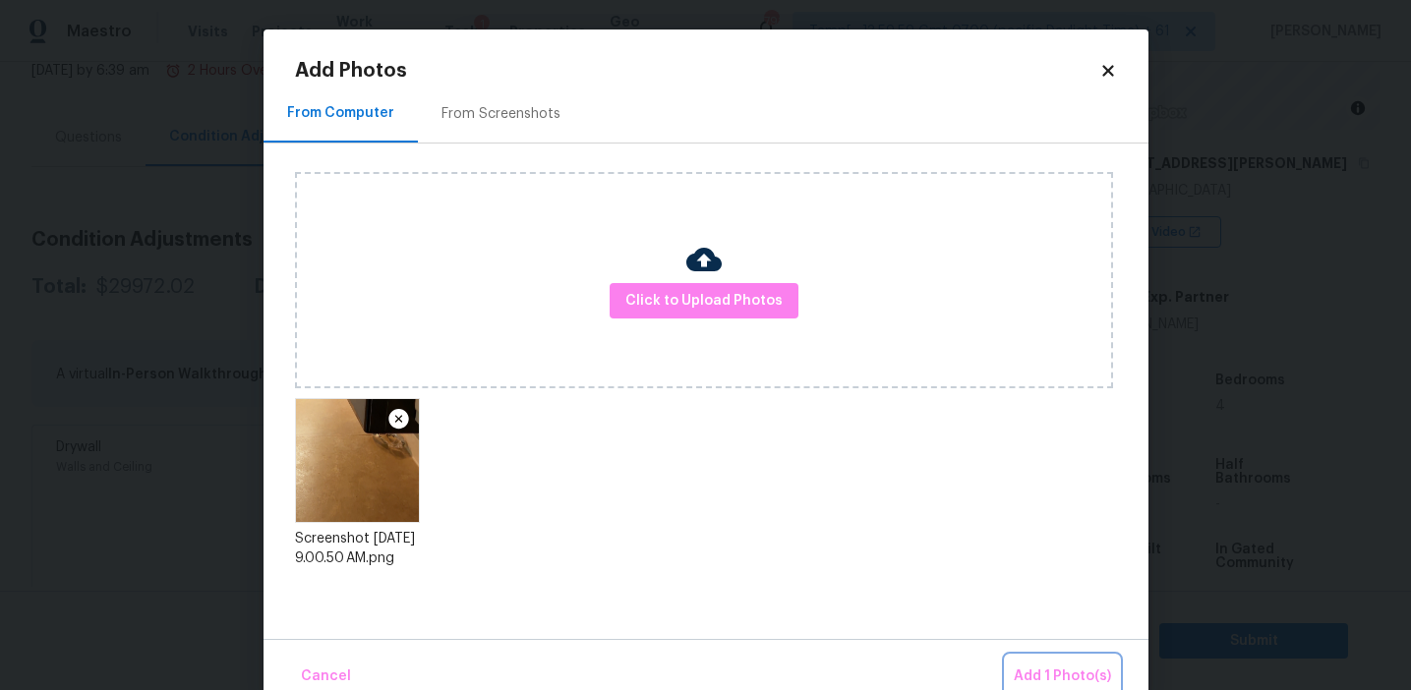
click at [1051, 670] on span "Add 1 Photo(s)" at bounding box center [1062, 677] width 97 height 25
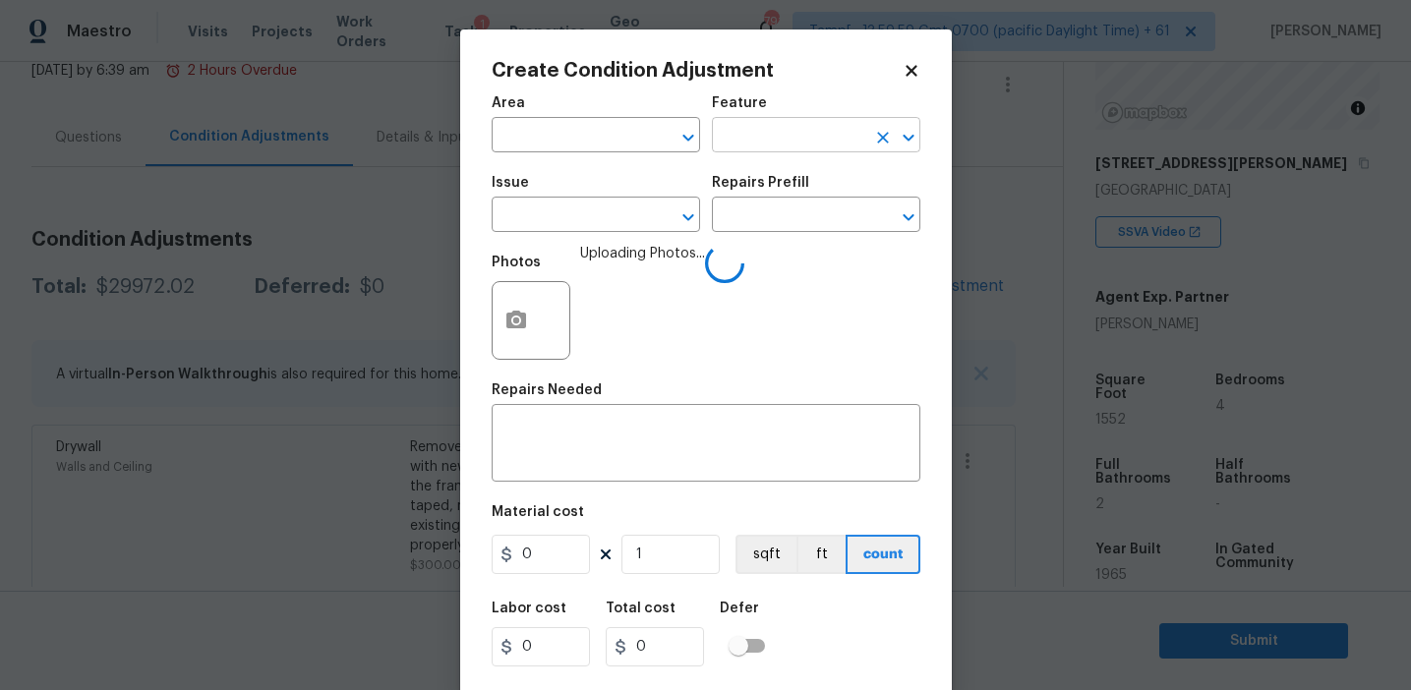
click at [748, 147] on input "text" at bounding box center [788, 137] width 153 height 30
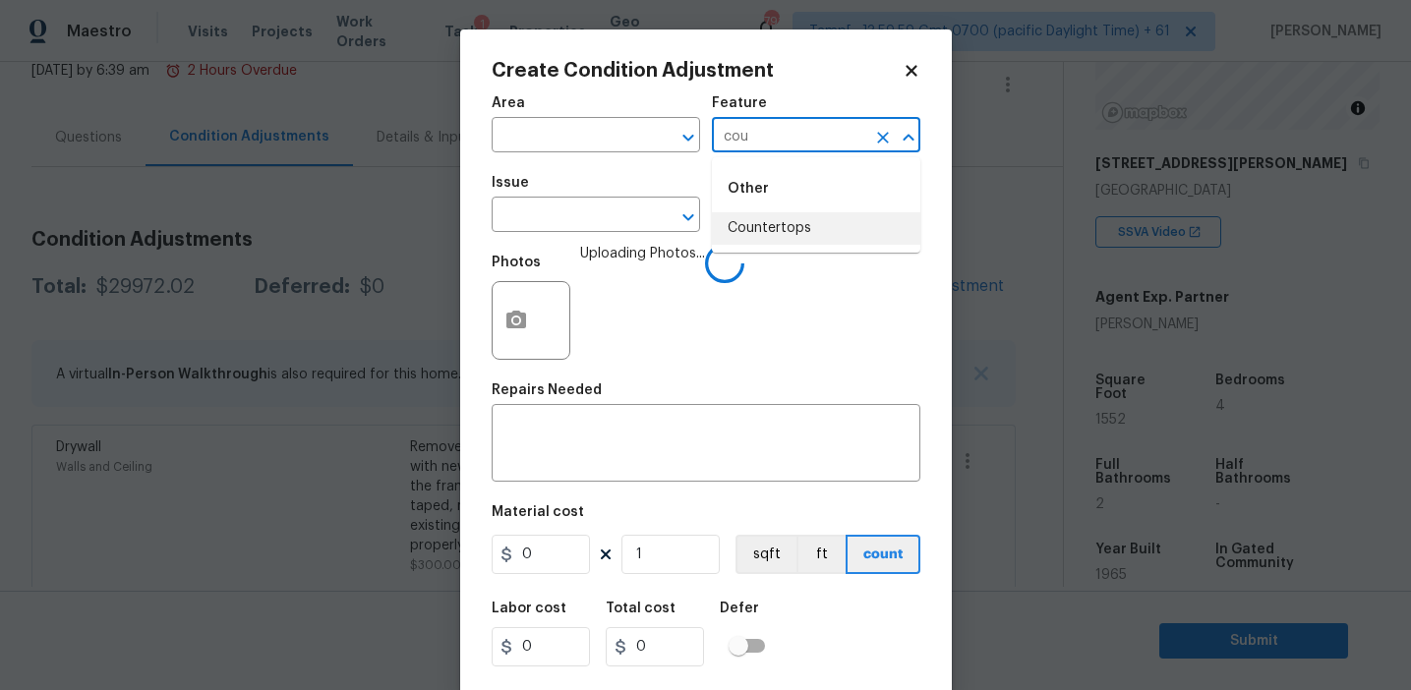
click at [761, 219] on li "Countertops" at bounding box center [816, 228] width 208 height 32
type input "Countertops"
click at [550, 226] on input "text" at bounding box center [568, 217] width 153 height 30
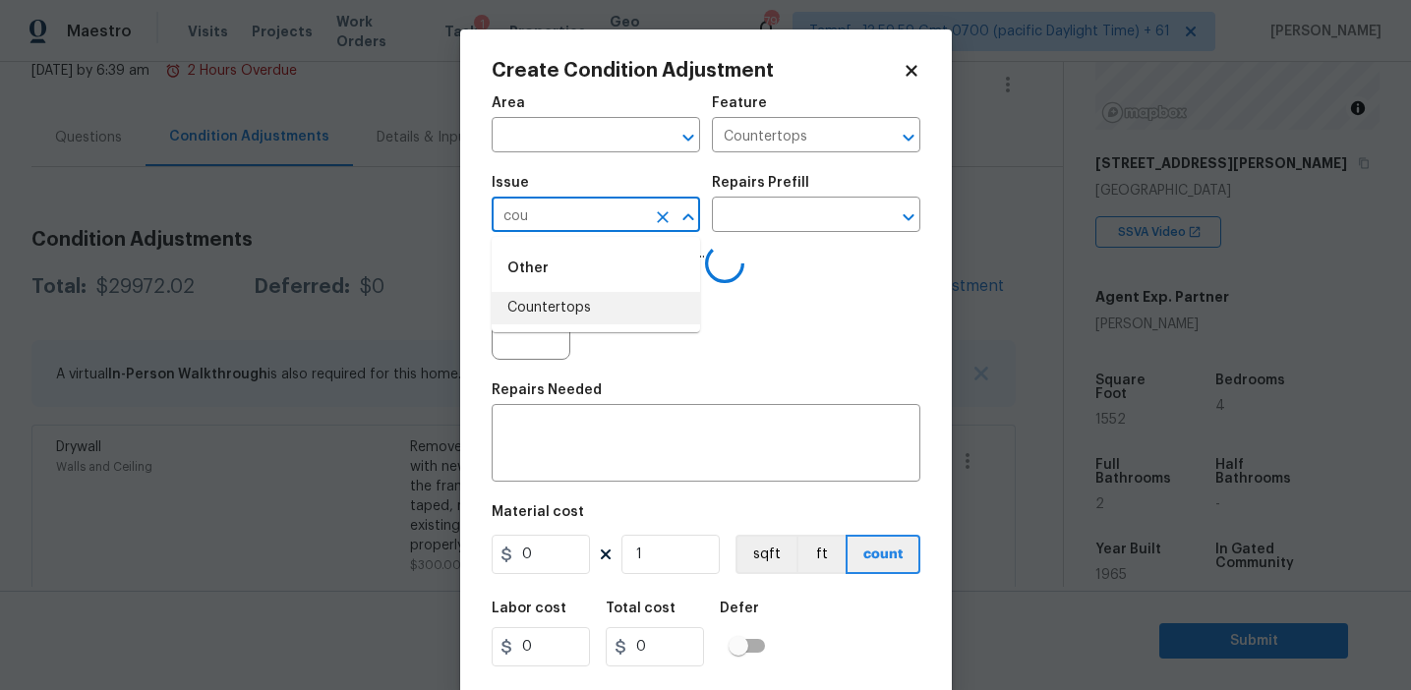
click at [578, 319] on li "Countertops" at bounding box center [596, 308] width 208 height 32
click at [550, 209] on input "Countertops" at bounding box center [568, 217] width 153 height 30
type input "Countertops"
click at [601, 439] on textarea at bounding box center [705, 445] width 405 height 41
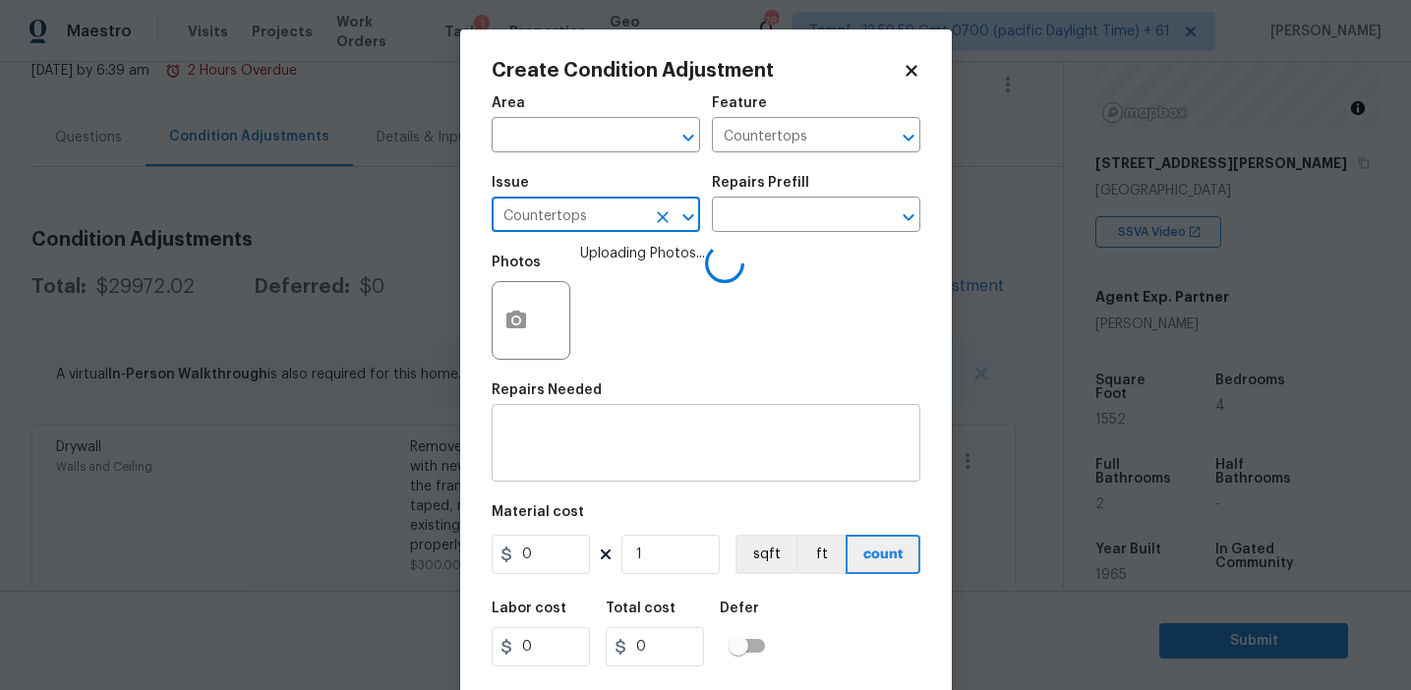
paste textarea "Countertops"
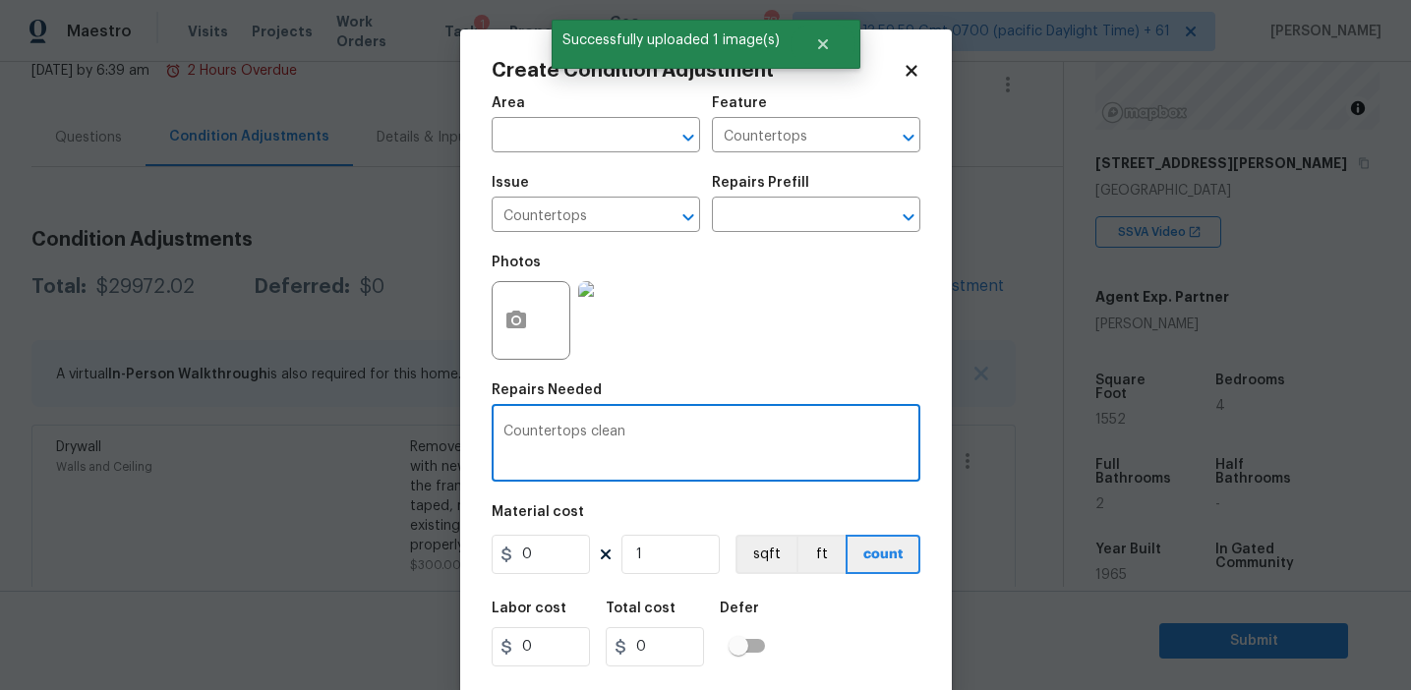
type textarea "Countertops clean"
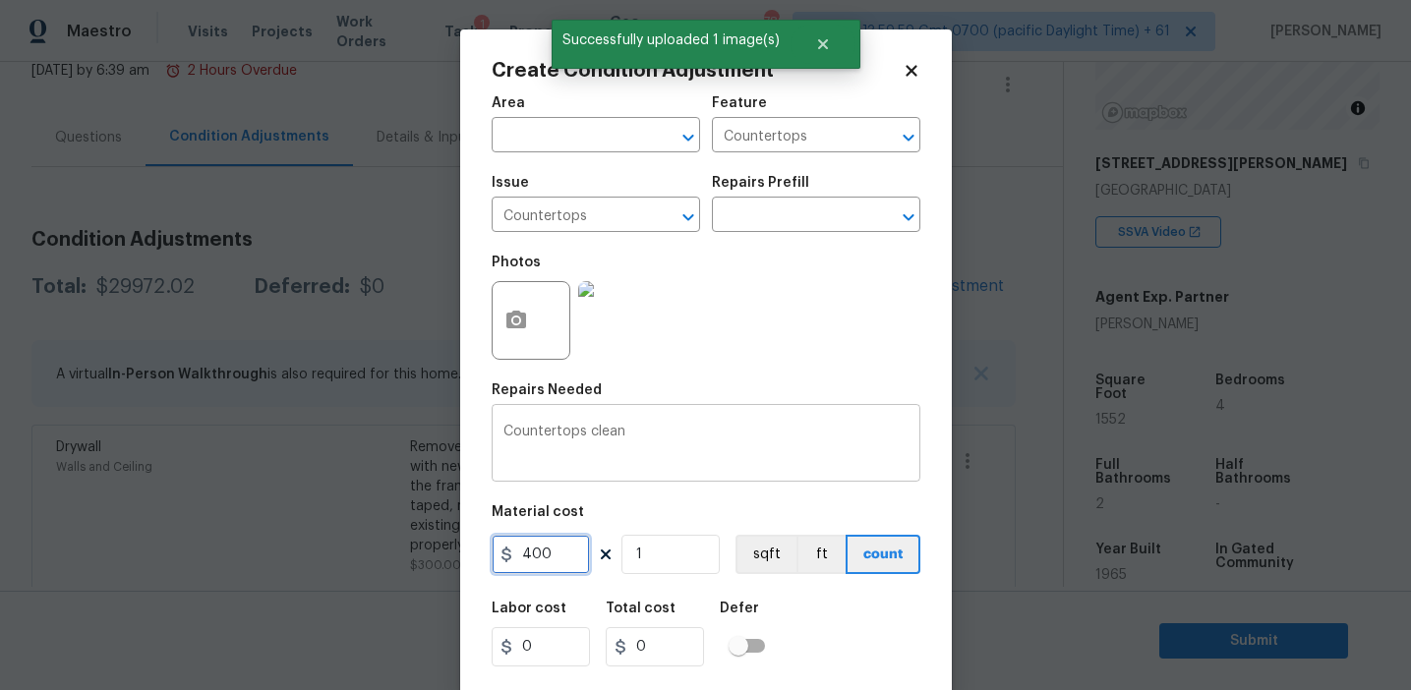
type input "400"
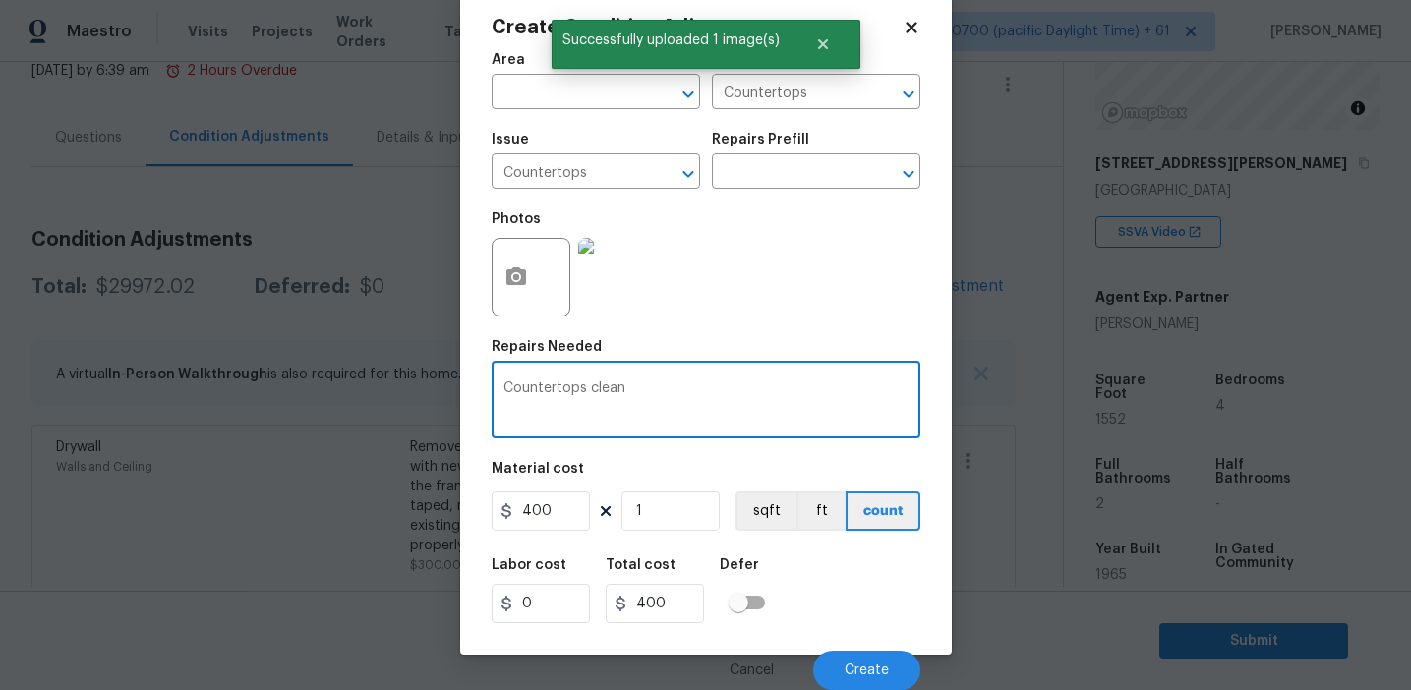
click at [659, 402] on textarea "Countertops clean" at bounding box center [705, 401] width 405 height 41
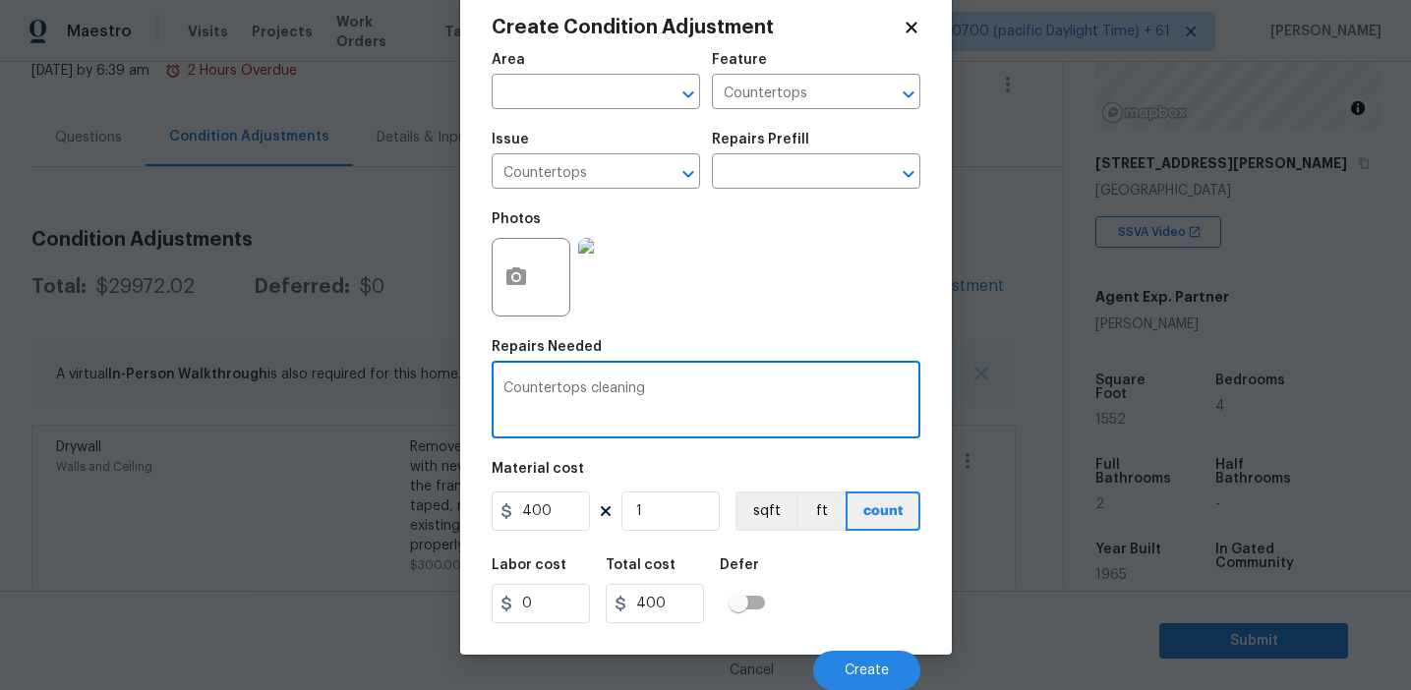
type textarea "Countertops cleaning"
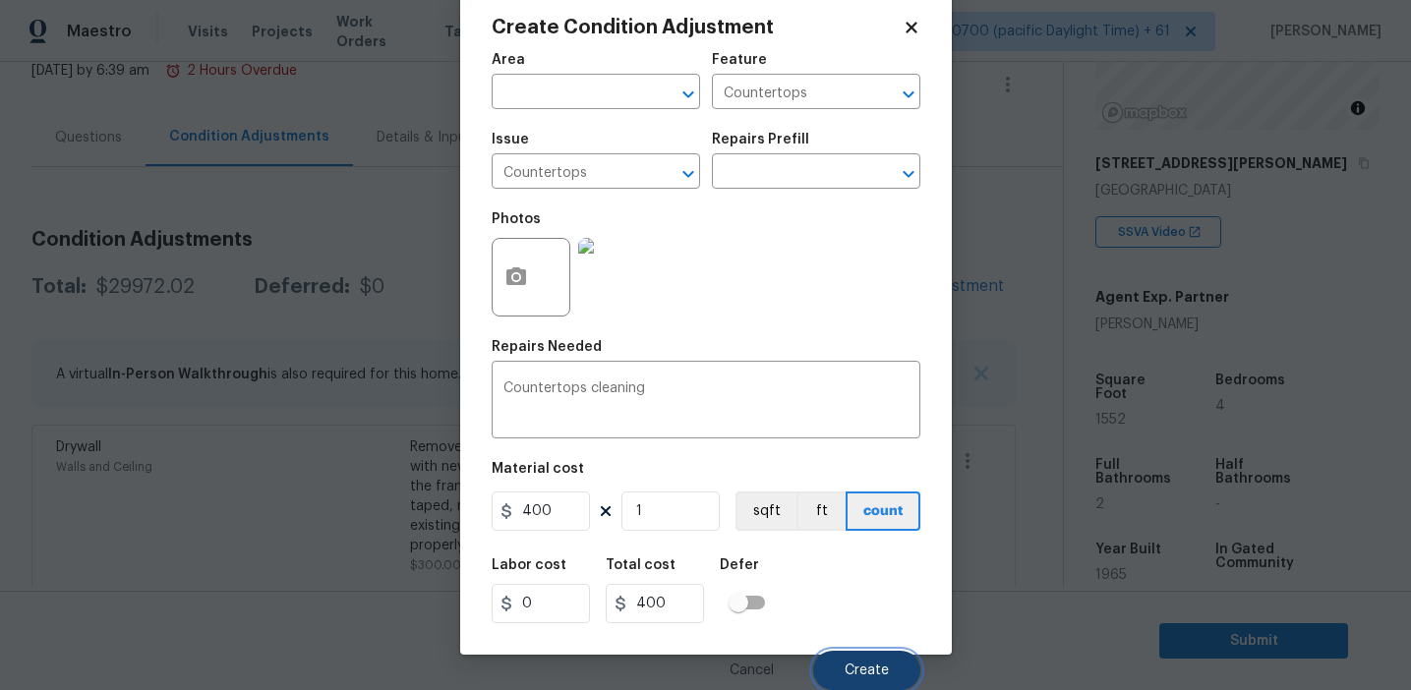
click at [847, 671] on span "Create" at bounding box center [867, 671] width 44 height 15
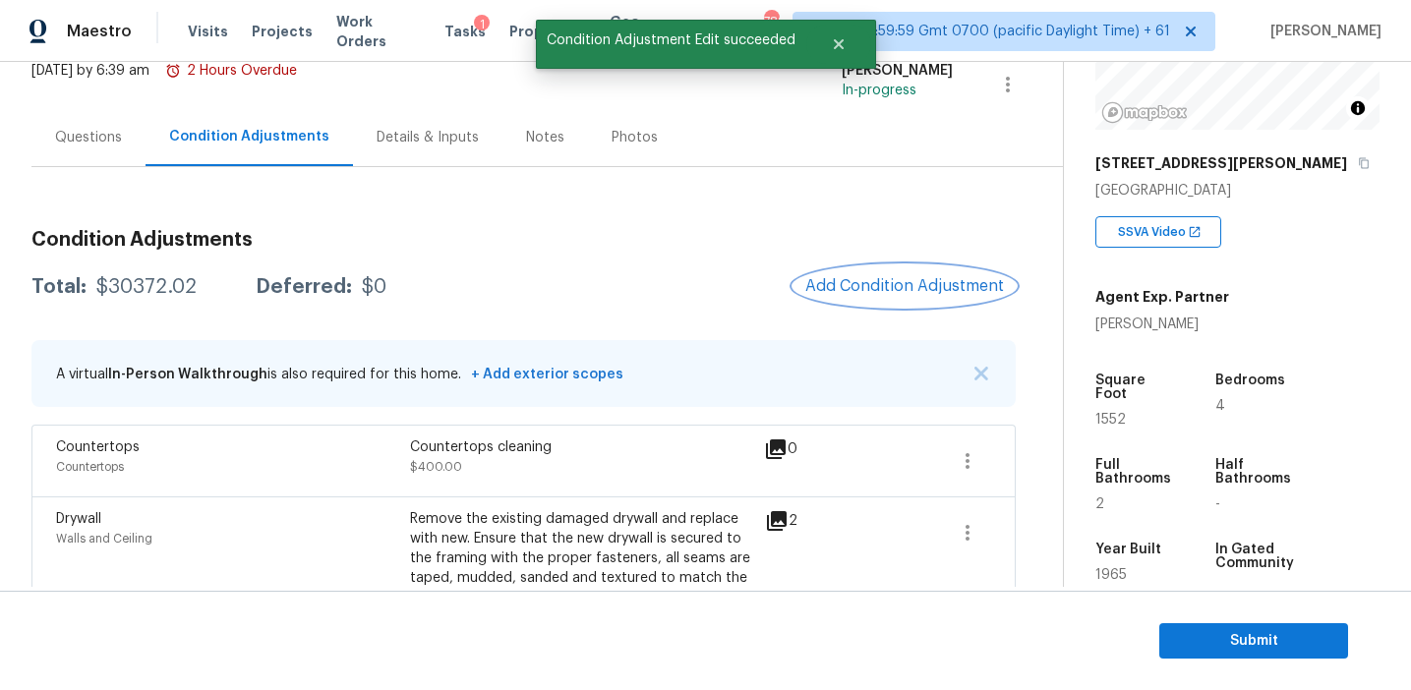
scroll to position [0, 0]
click at [864, 284] on span "Add Condition Adjustment" at bounding box center [904, 286] width 199 height 18
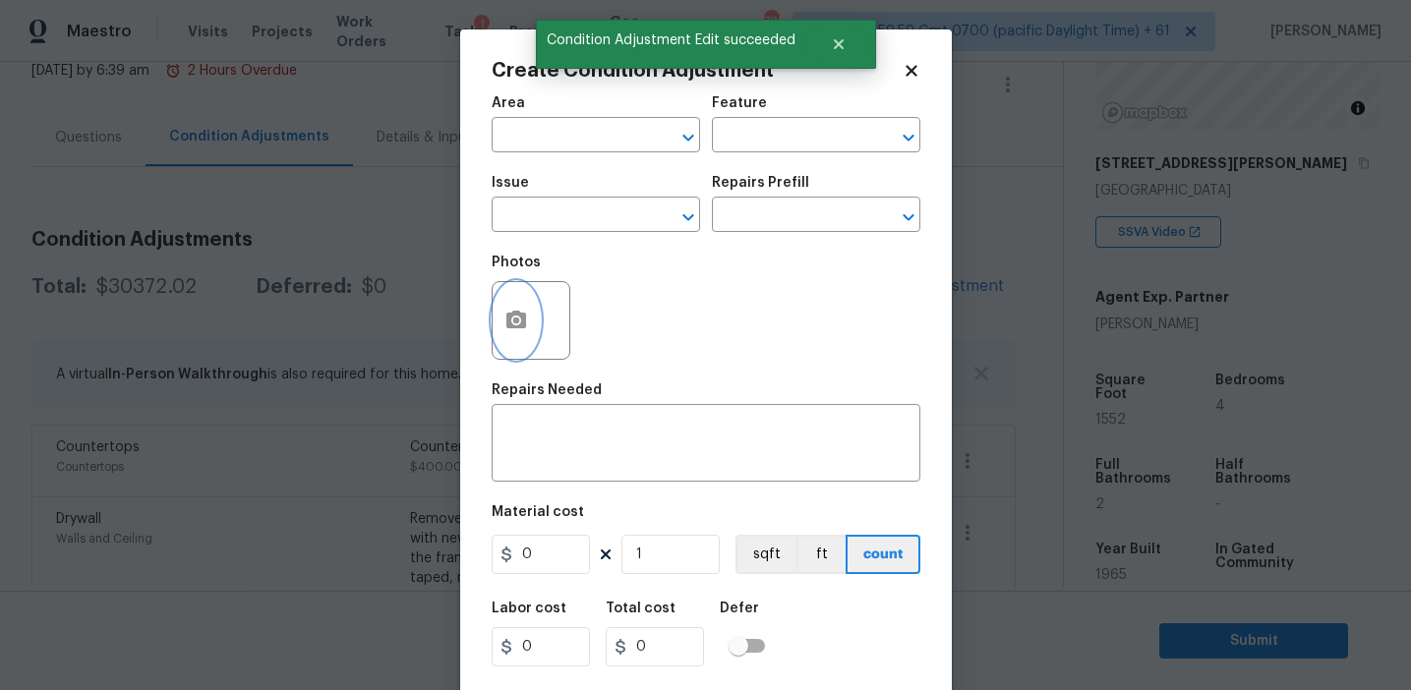
click at [526, 331] on icon "button" at bounding box center [516, 321] width 24 height 24
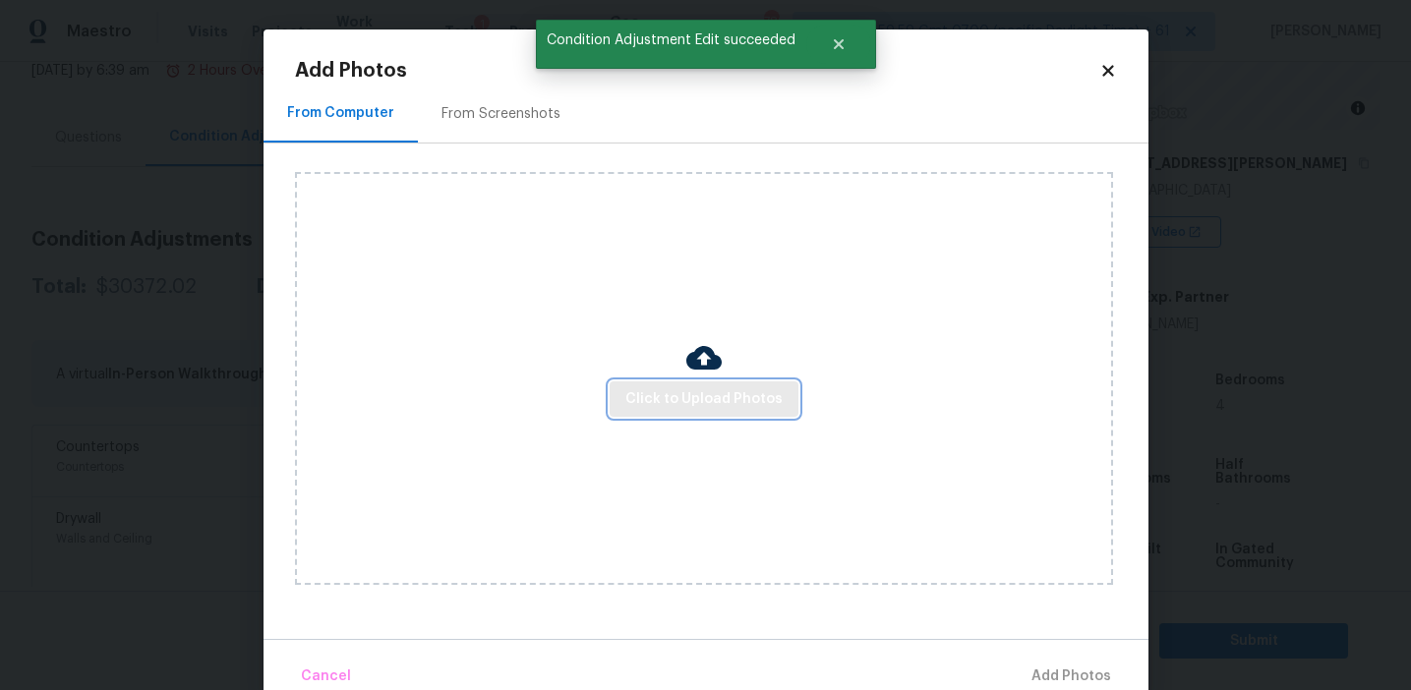
click at [649, 411] on button "Click to Upload Photos" at bounding box center [704, 399] width 189 height 36
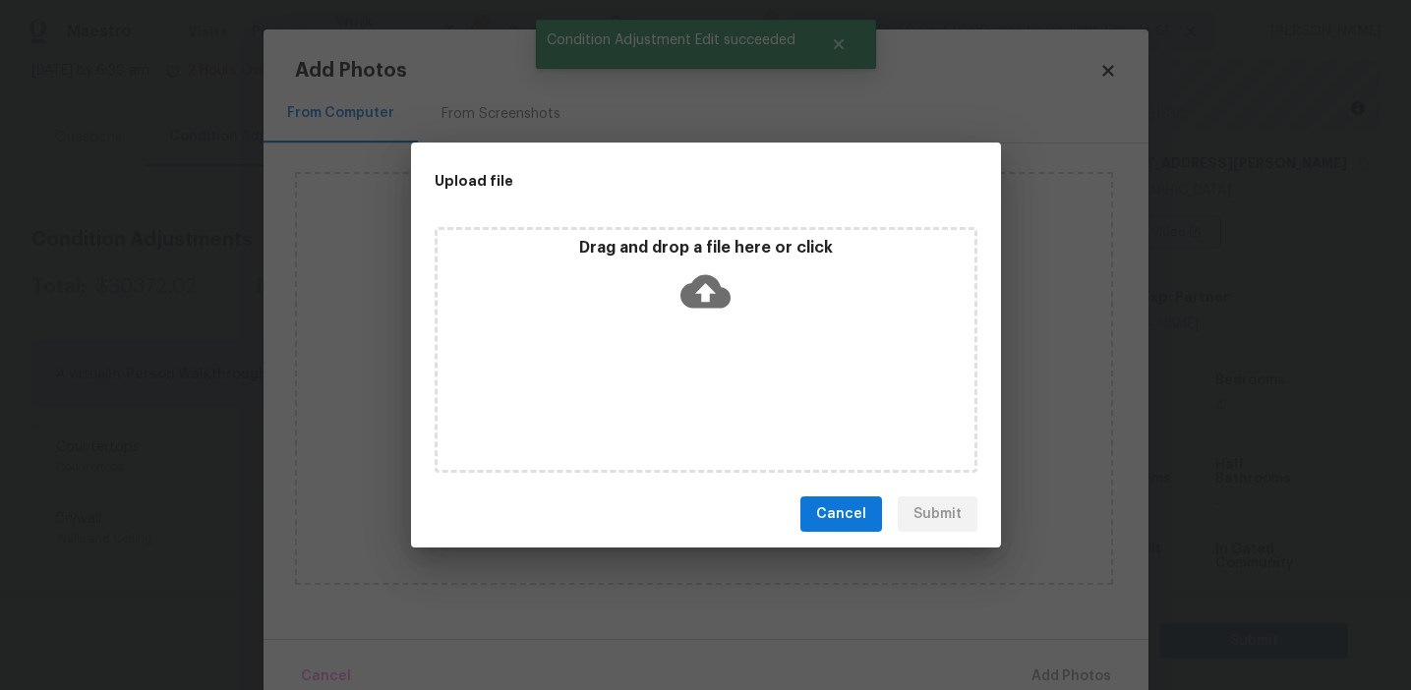
click at [656, 247] on p "Drag and drop a file here or click" at bounding box center [706, 248] width 537 height 21
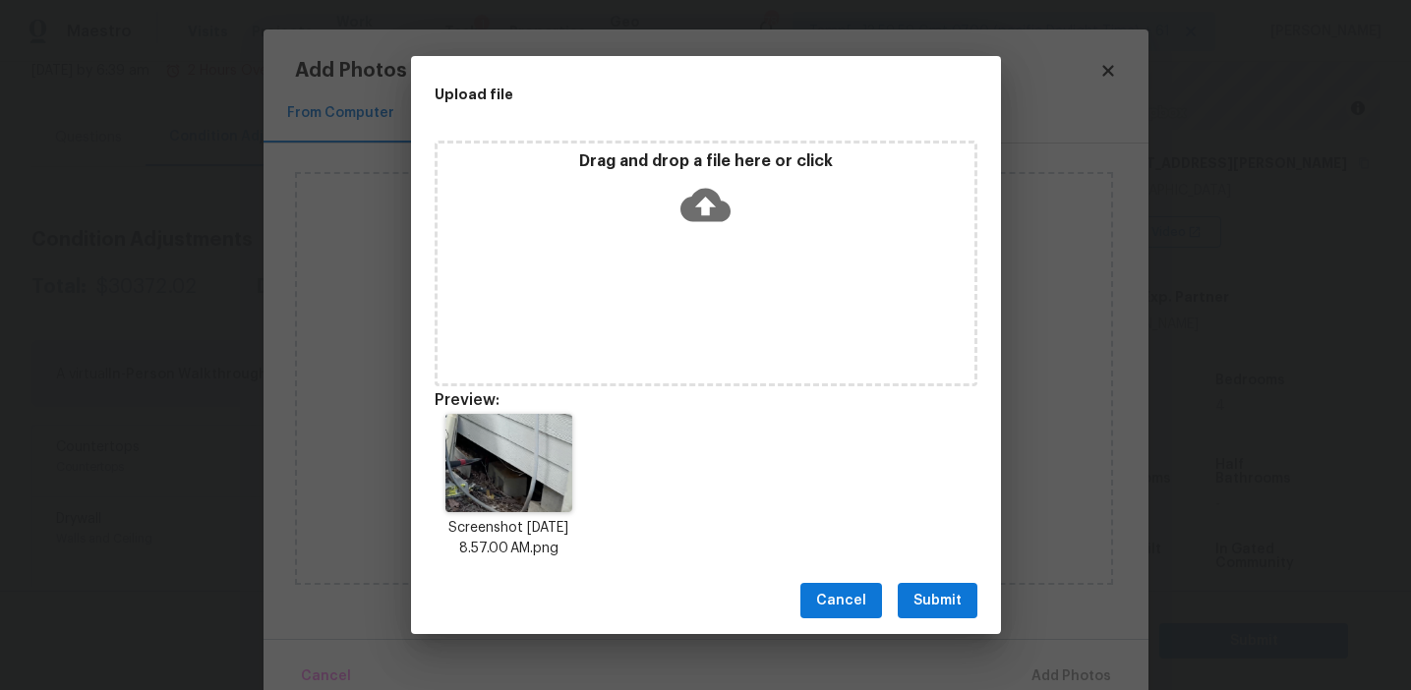
click at [924, 598] on span "Submit" at bounding box center [937, 601] width 48 height 25
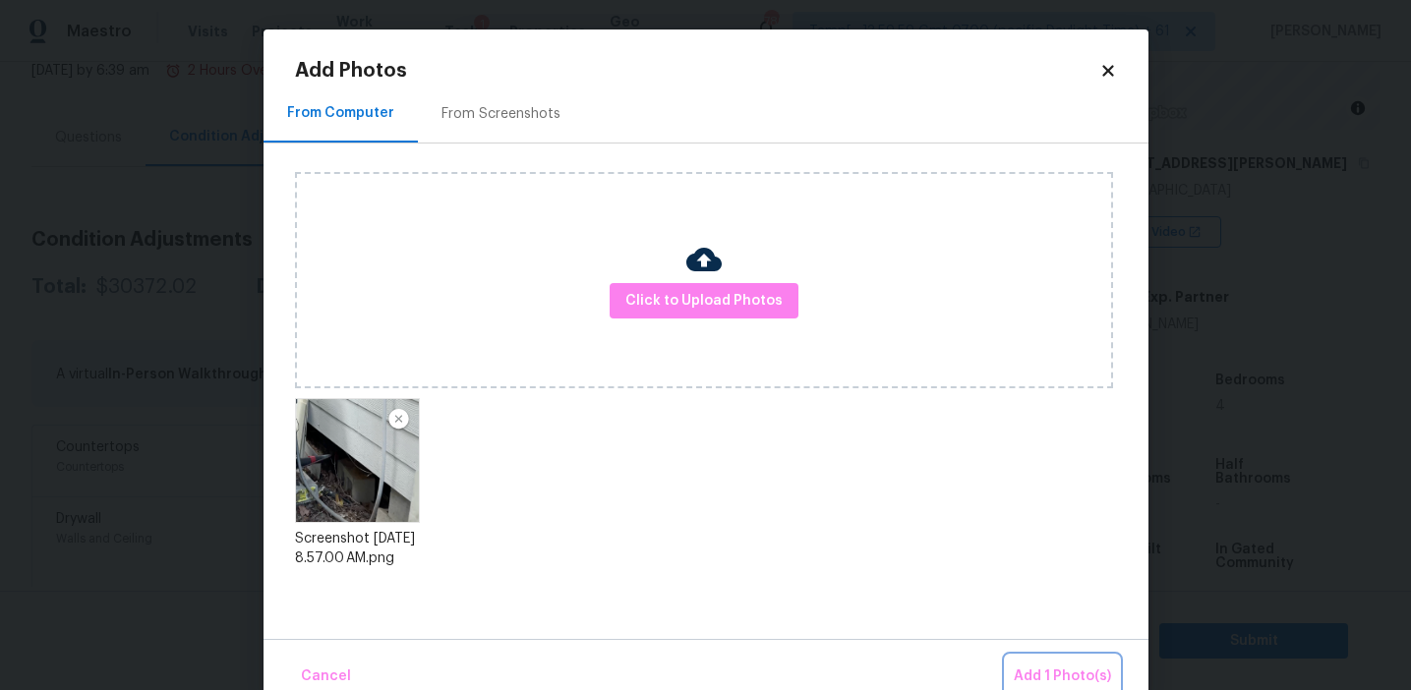
click at [1027, 661] on button "Add 1 Photo(s)" at bounding box center [1062, 677] width 113 height 42
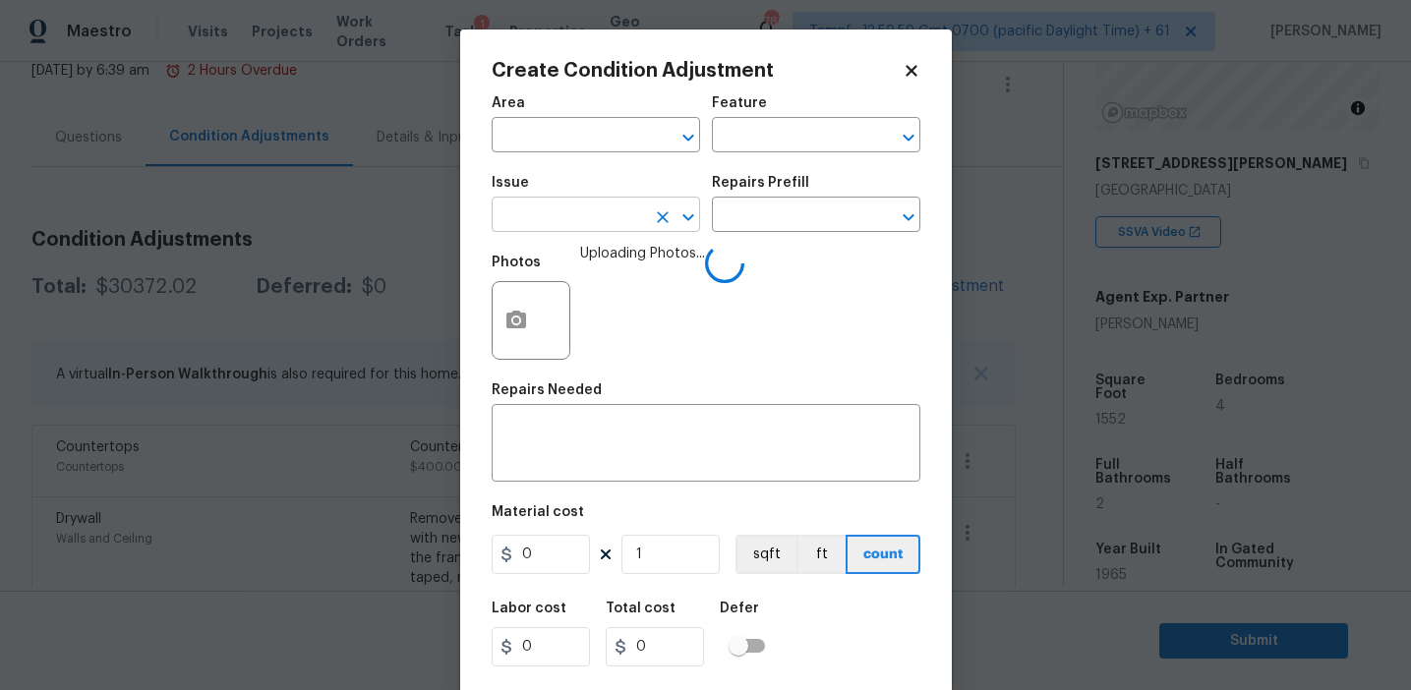
click at [534, 214] on input "text" at bounding box center [568, 217] width 153 height 30
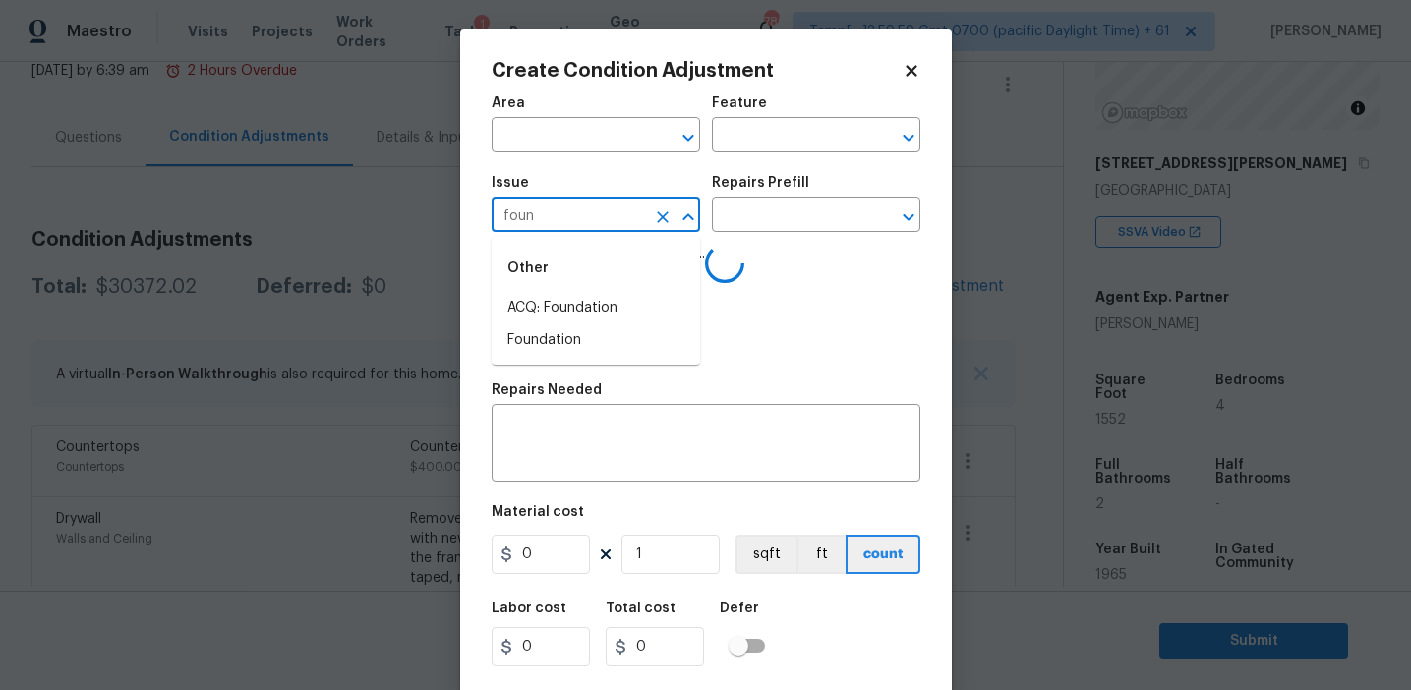
click at [568, 301] on li "ACQ: Foundation" at bounding box center [596, 308] width 208 height 32
type input "ACQ: Foundation"
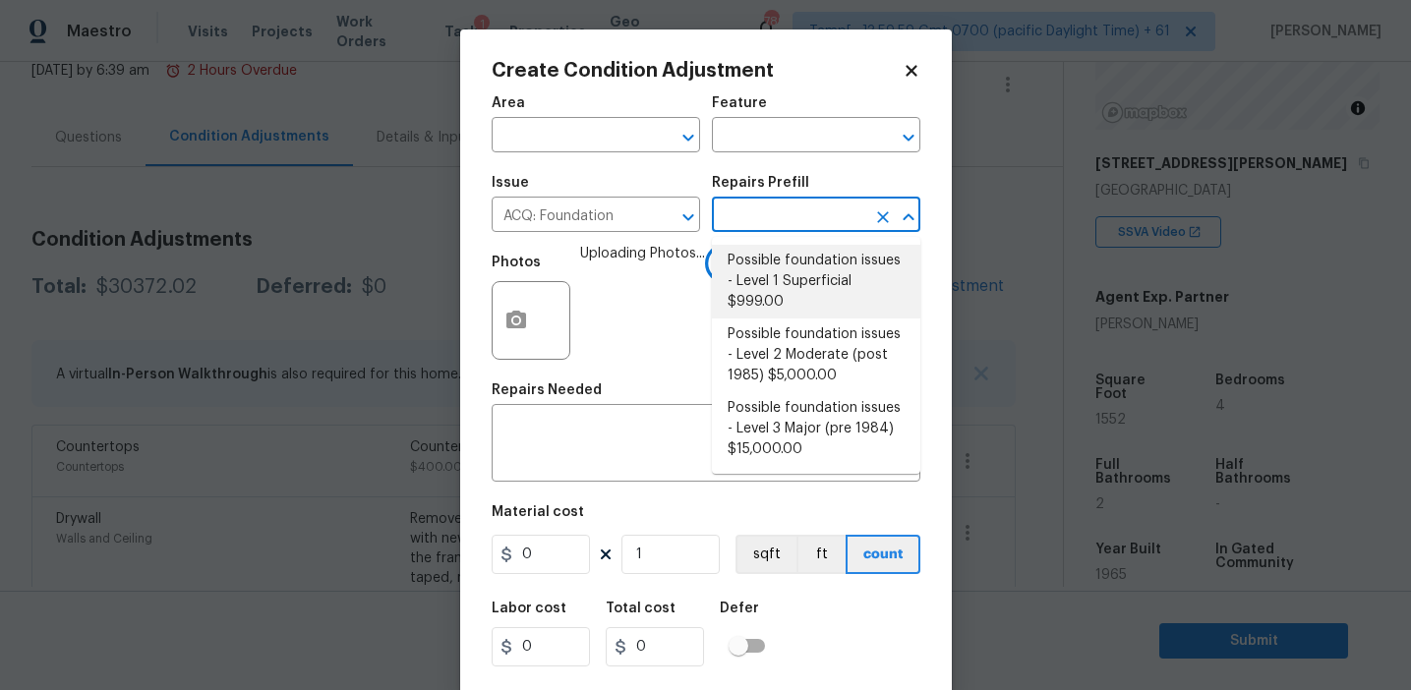
click at [798, 270] on li "Possible foundation issues - Level 1 Superficial $999.00" at bounding box center [816, 282] width 208 height 74
type input "Acquisition"
type textarea "Possible foundation issues - Level 1 - Superficial. Disclaimer: This is NOT a t…"
type input "999"
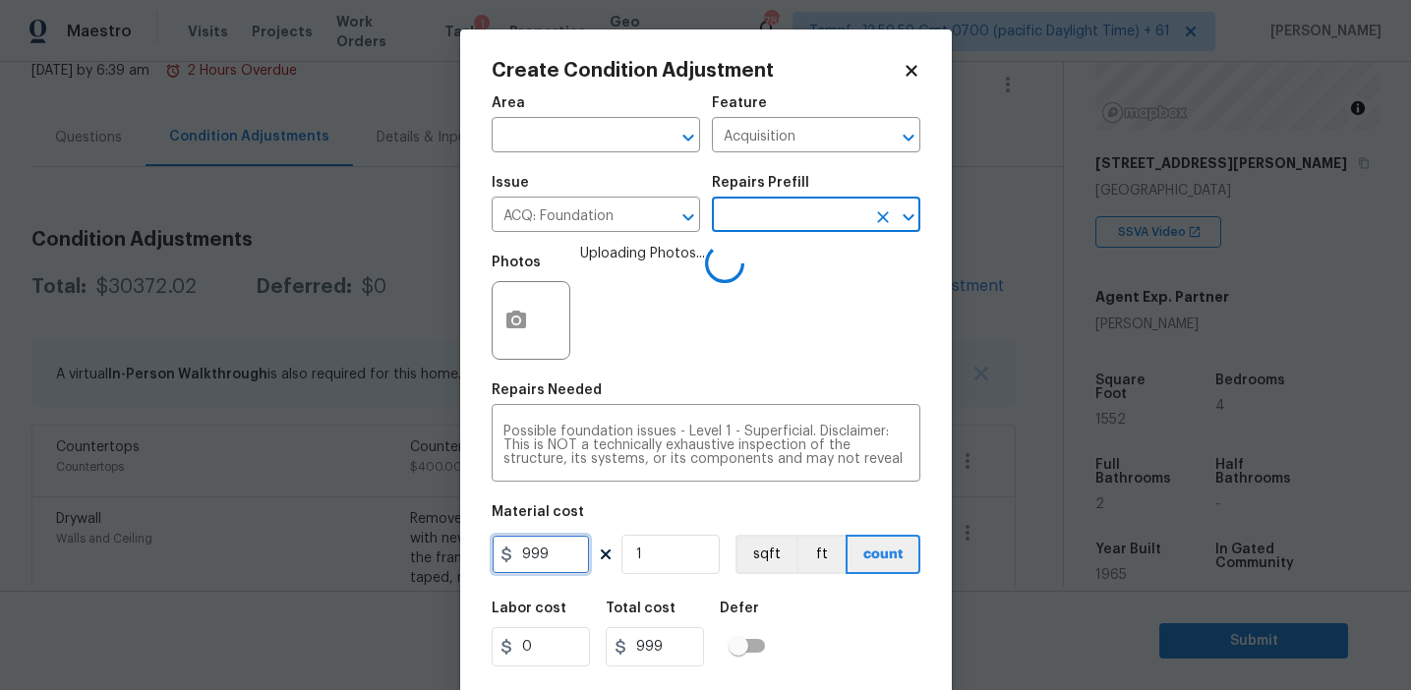
click at [554, 551] on input "999" at bounding box center [541, 554] width 98 height 39
type input "1000"
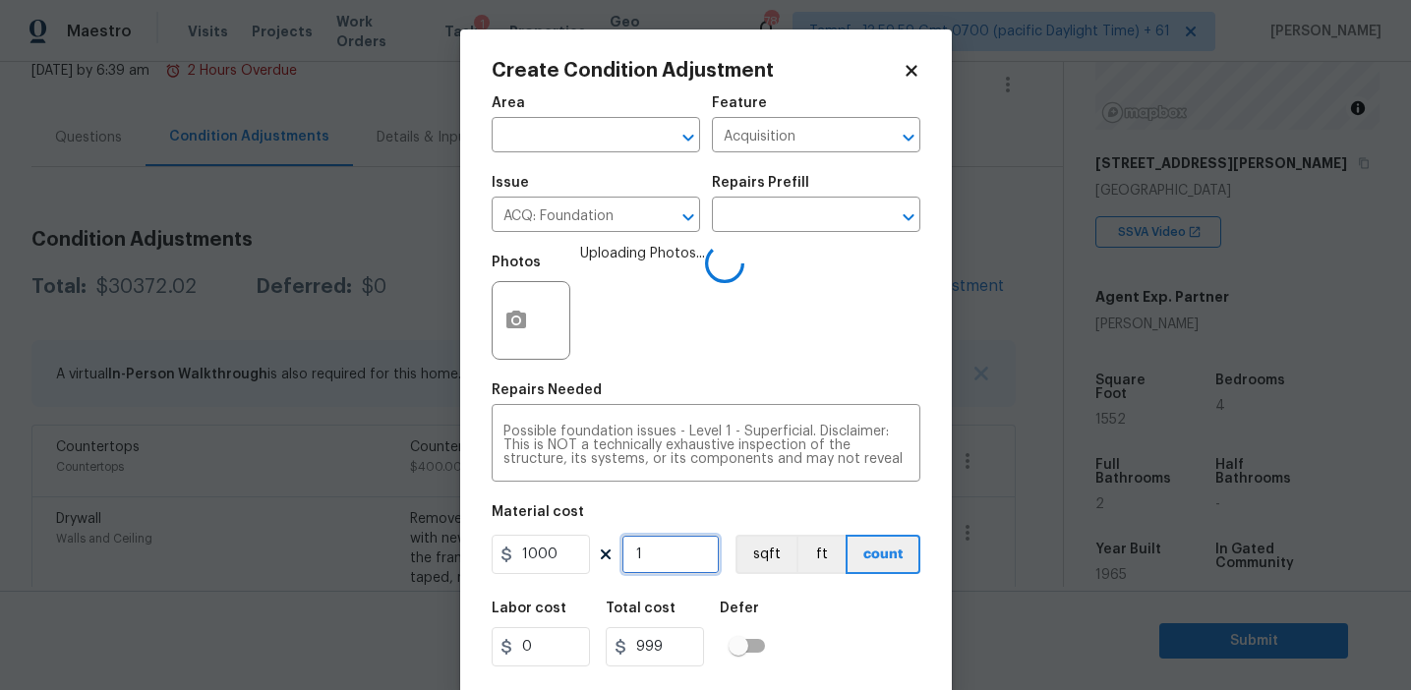
type input "1000"
type input "5"
type input "5000"
type input "5"
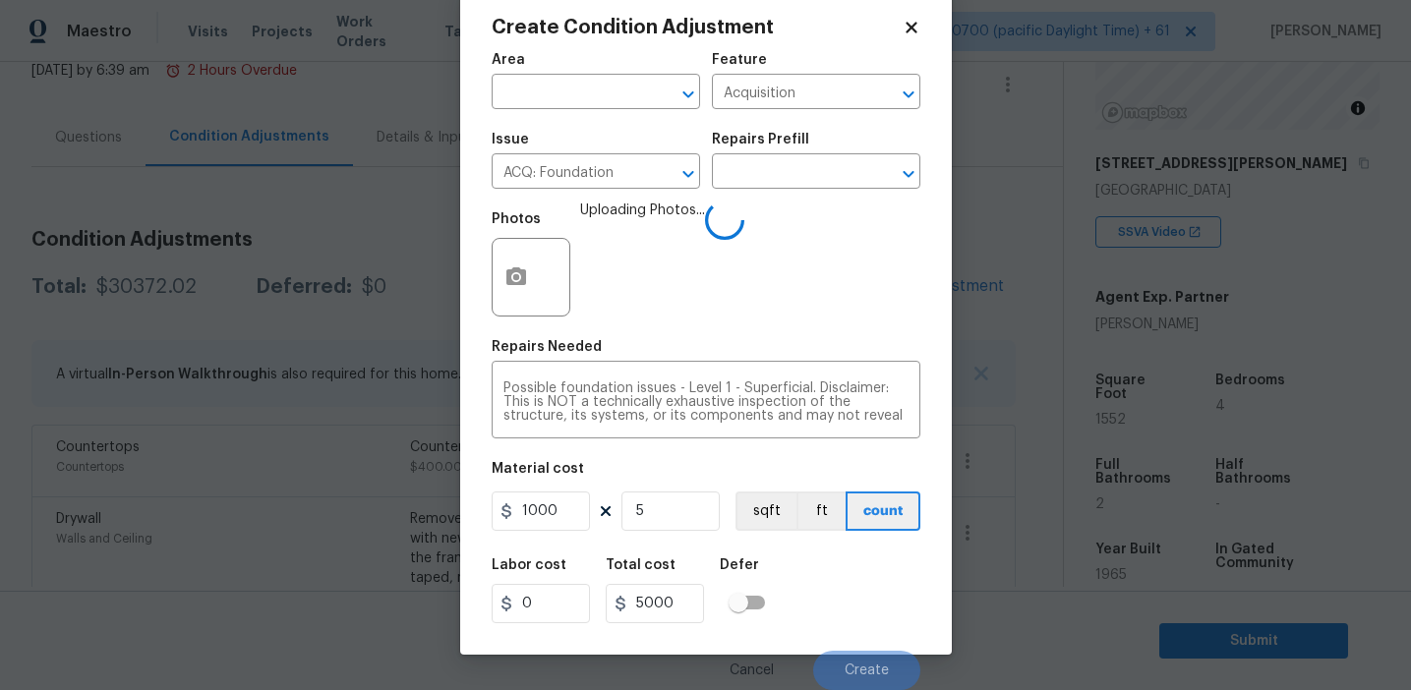
click at [846, 594] on div "Labor cost 0 Total cost 5000 Defer" at bounding box center [706, 591] width 429 height 88
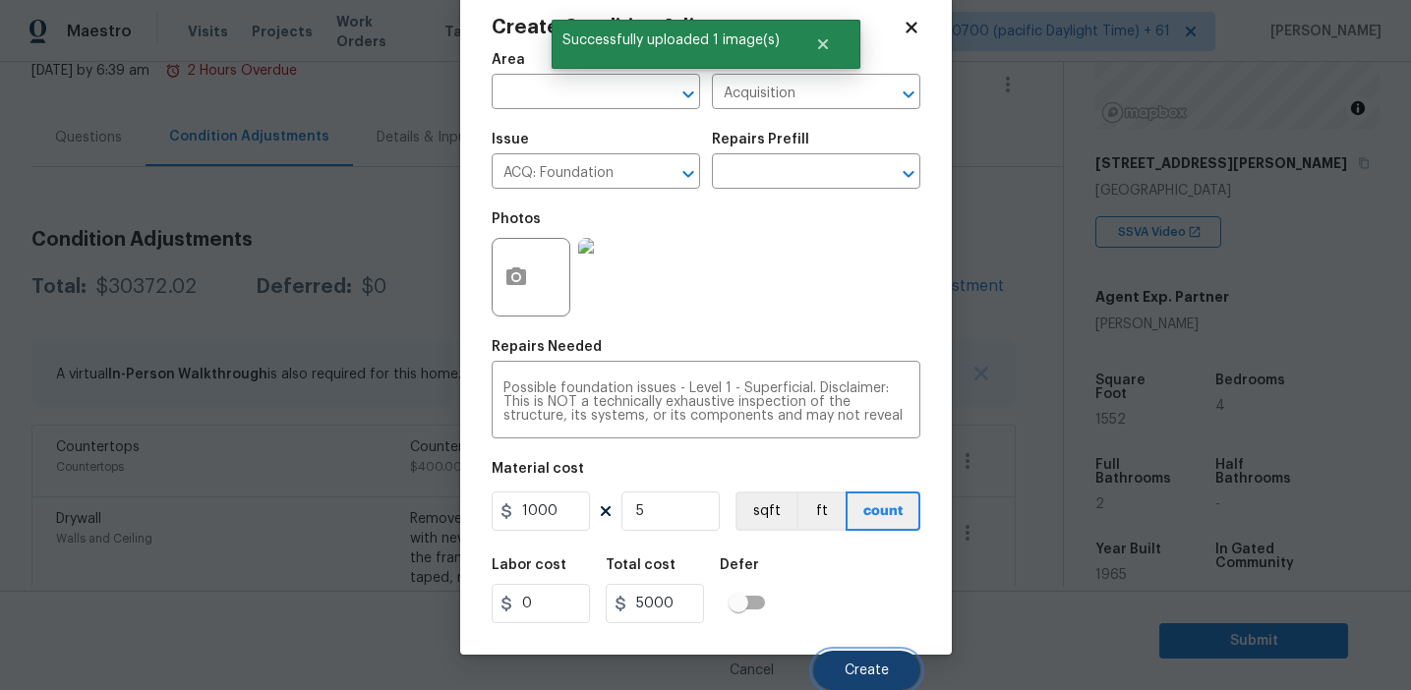
click at [856, 656] on button "Create" at bounding box center [866, 670] width 107 height 39
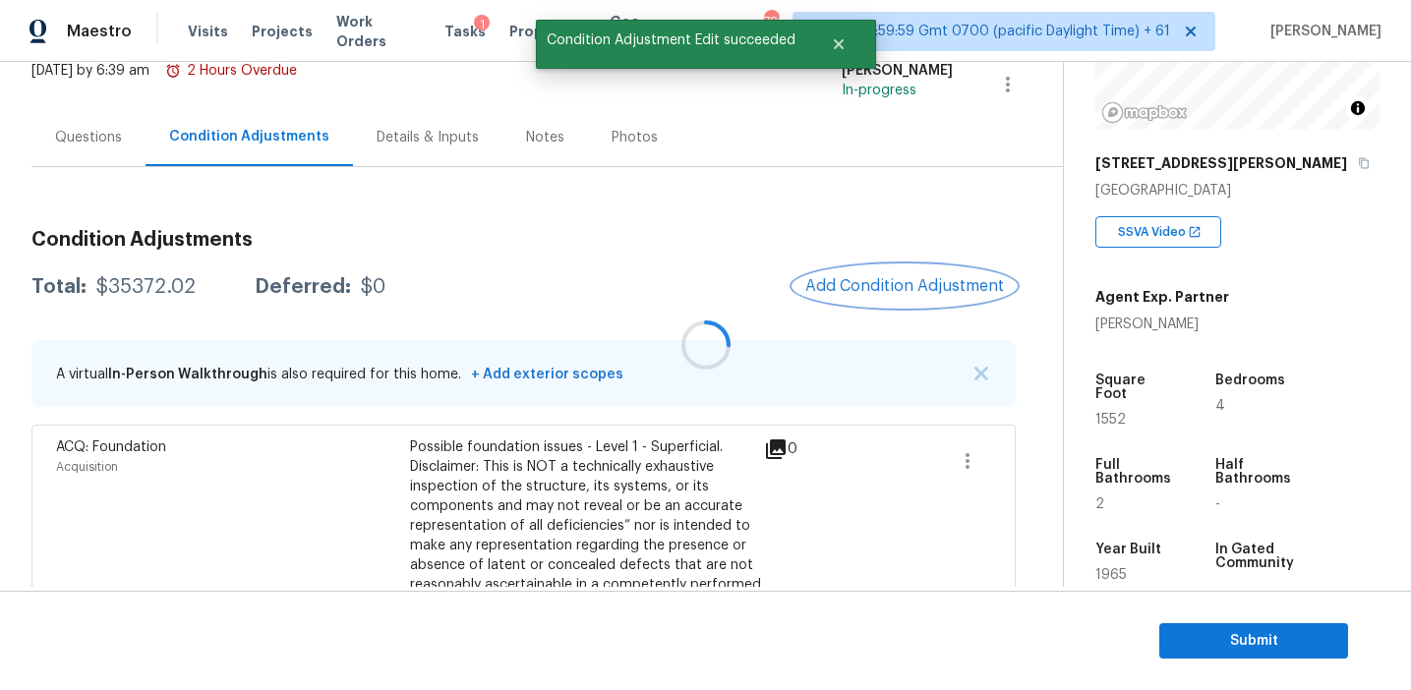
scroll to position [0, 0]
click at [894, 292] on div at bounding box center [705, 345] width 1411 height 690
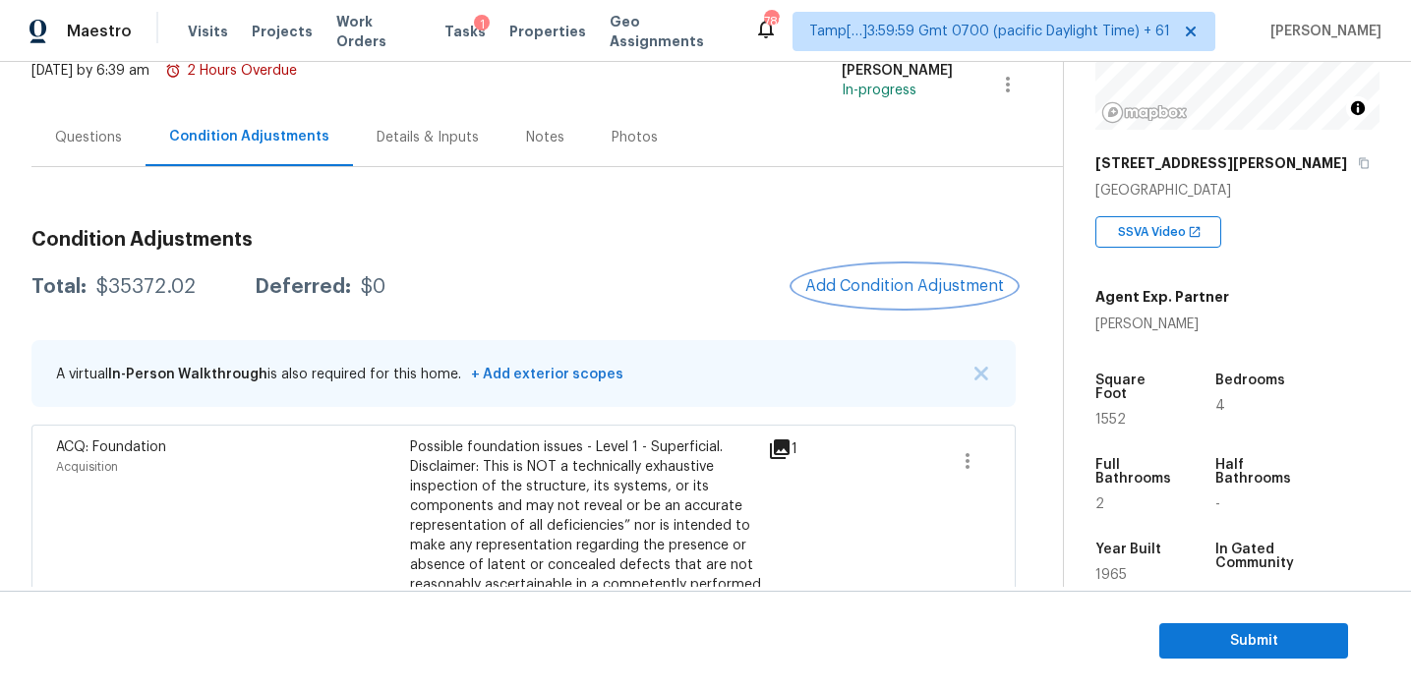
click at [888, 281] on span "Add Condition Adjustment" at bounding box center [904, 286] width 199 height 18
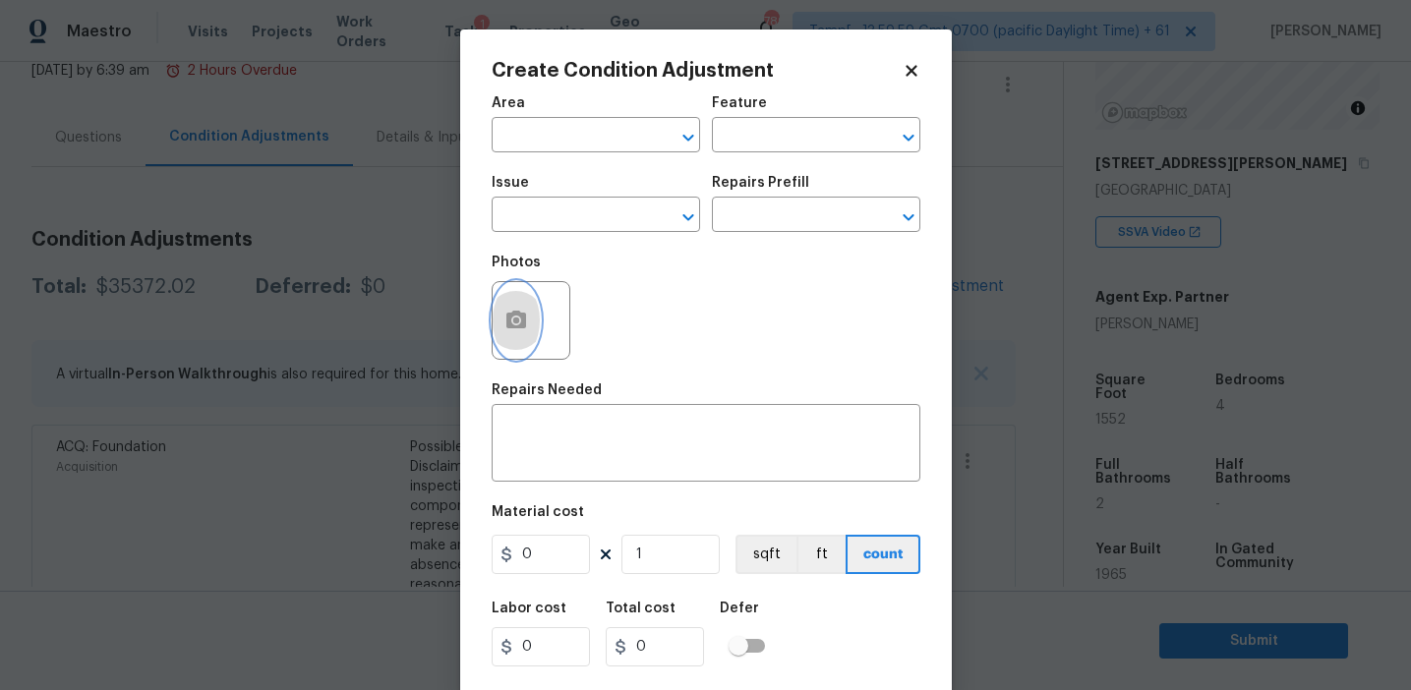
click at [521, 338] on button "button" at bounding box center [516, 320] width 47 height 77
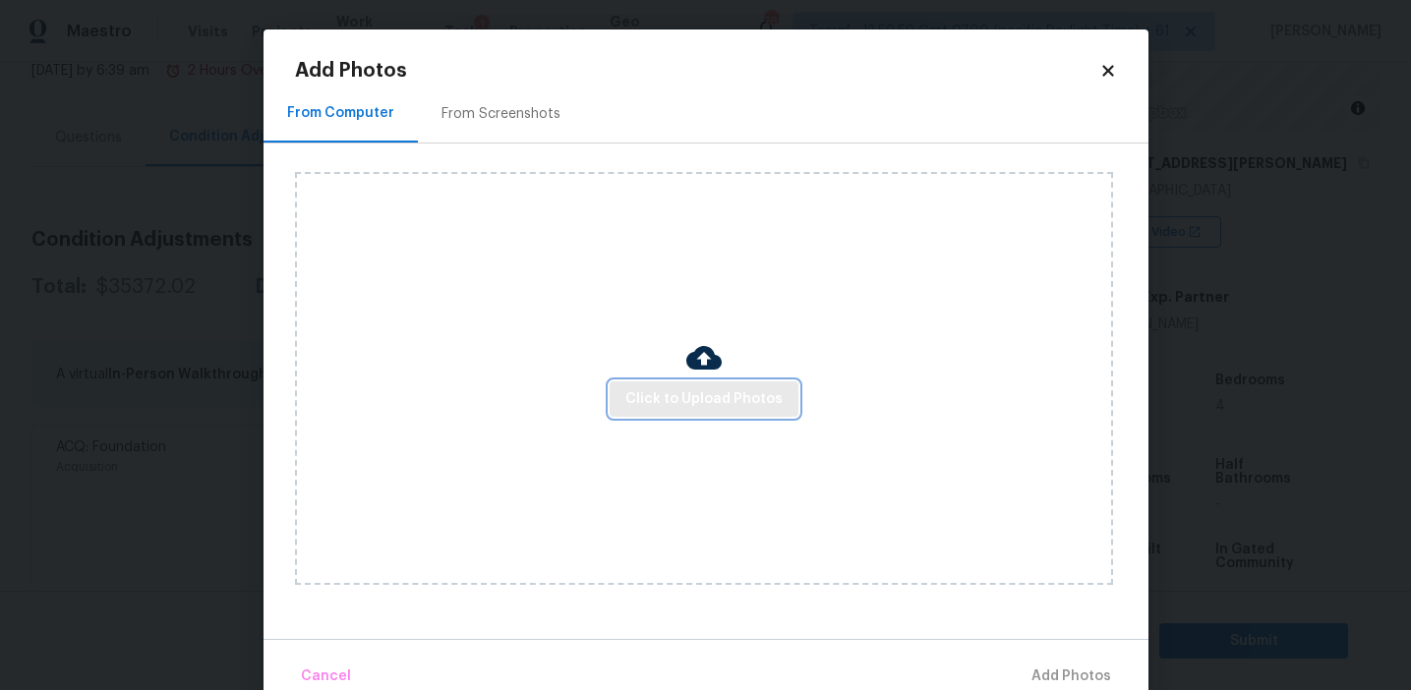
click at [630, 395] on span "Click to Upload Photos" at bounding box center [703, 399] width 157 height 25
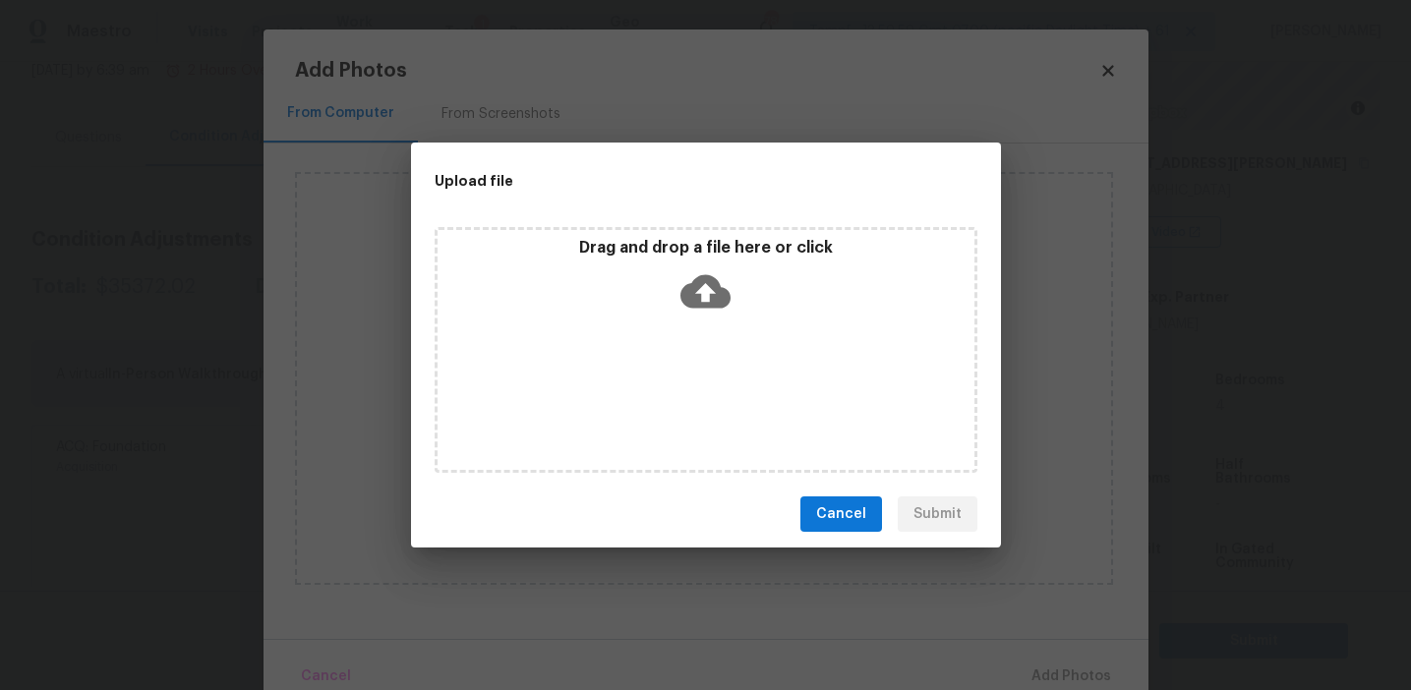
click at [637, 235] on div "Drag and drop a file here or click" at bounding box center [706, 350] width 543 height 246
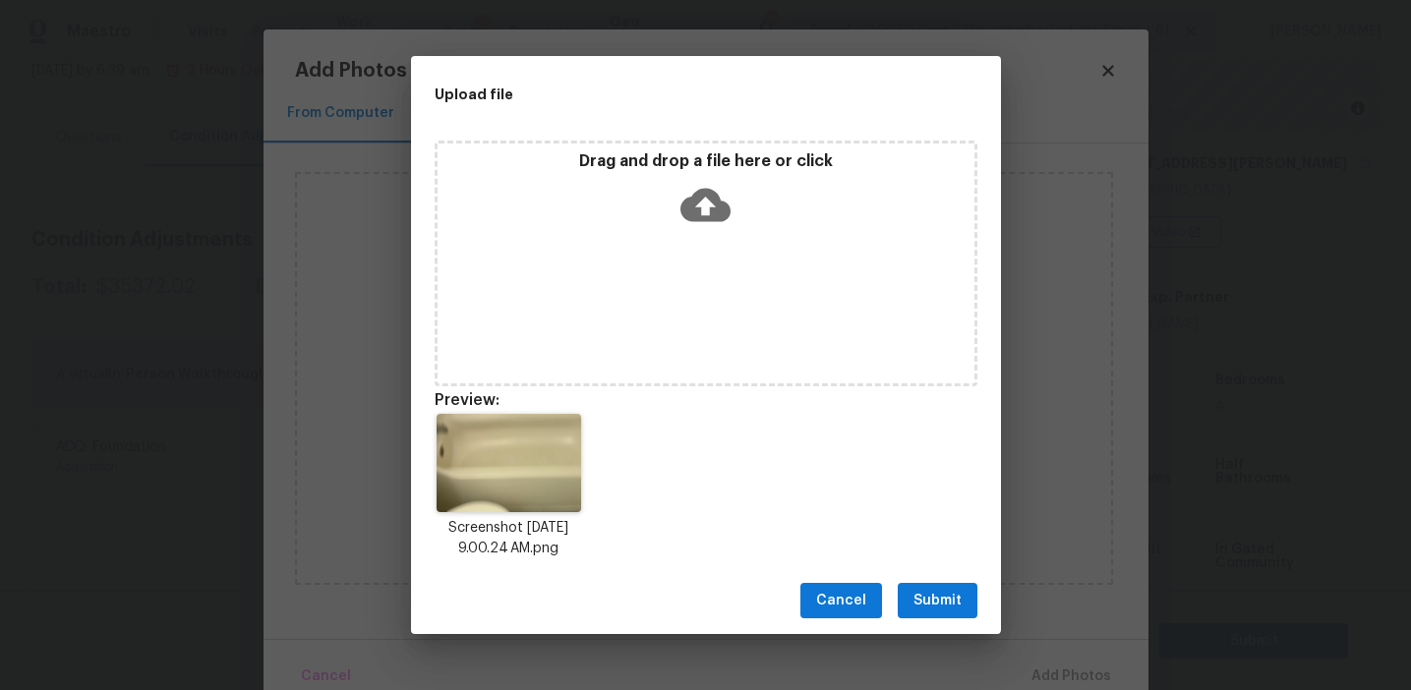
click at [947, 609] on span "Submit" at bounding box center [937, 601] width 48 height 25
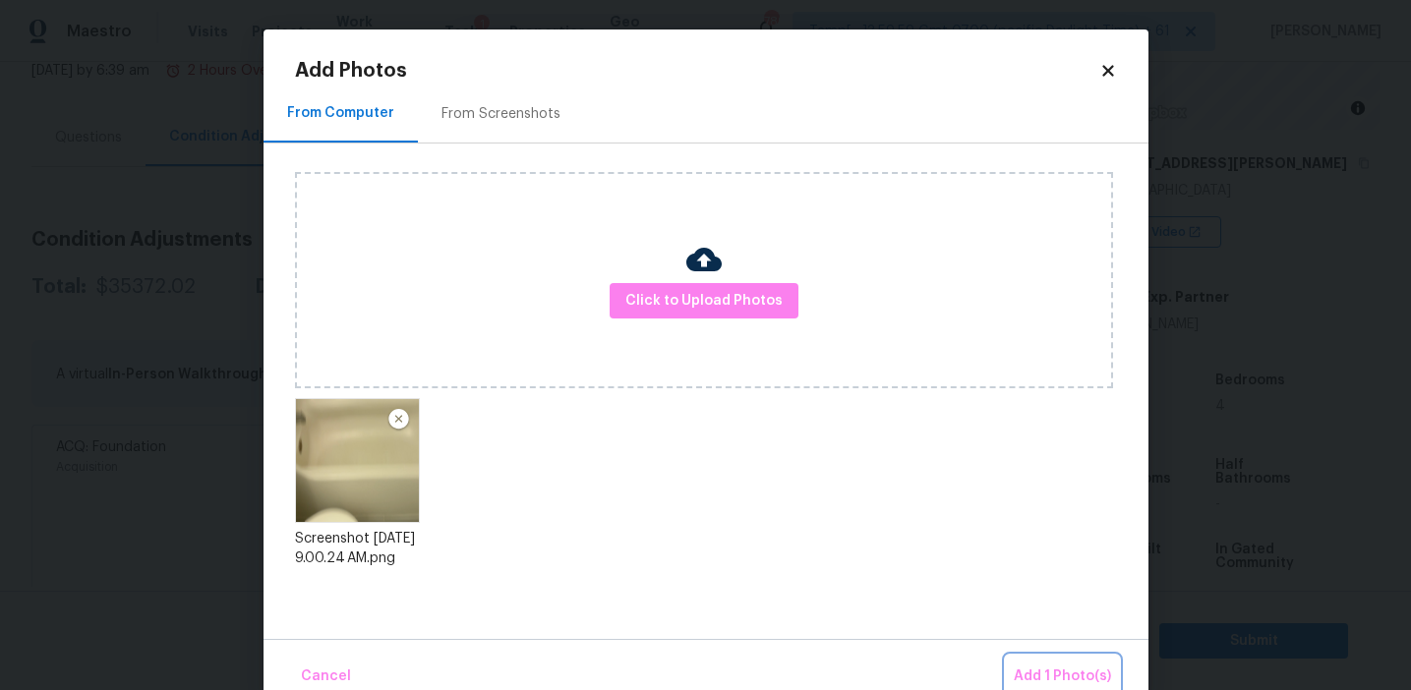
click at [1028, 677] on span "Add 1 Photo(s)" at bounding box center [1062, 677] width 97 height 25
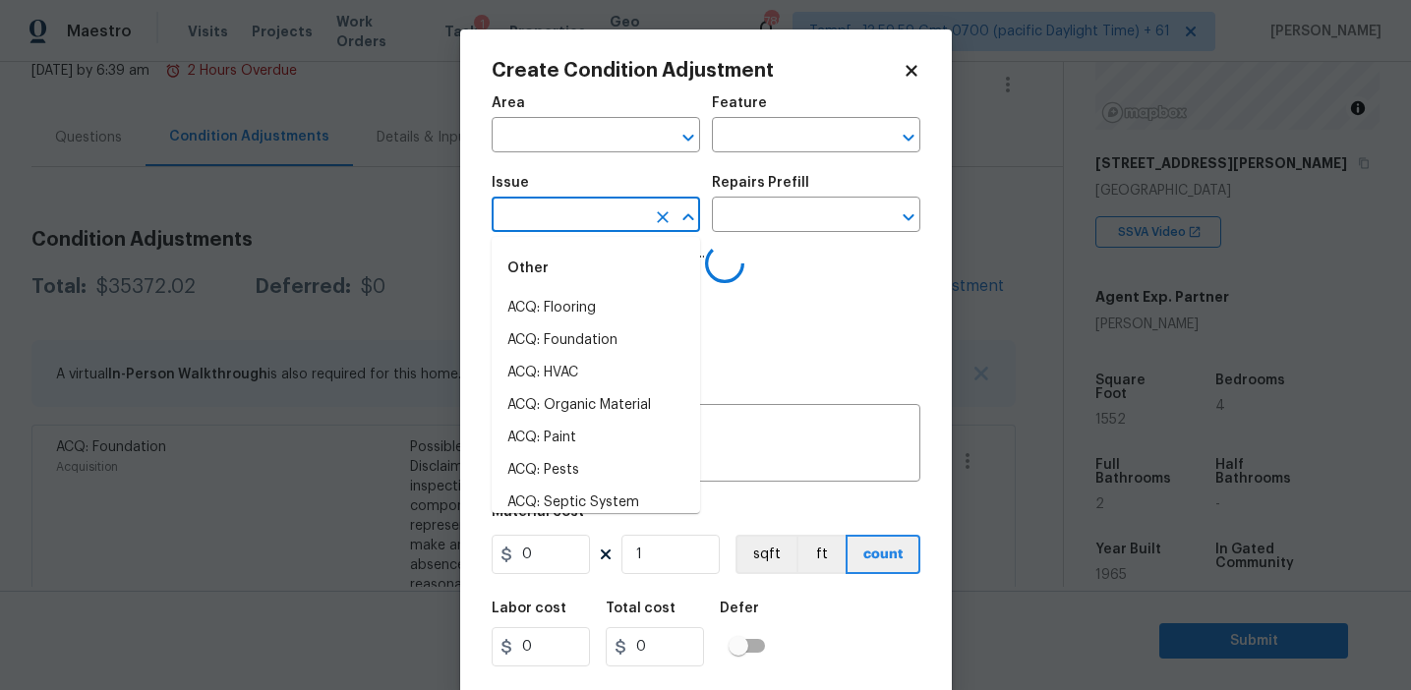
click at [593, 211] on input "text" at bounding box center [568, 217] width 153 height 30
click at [621, 304] on li "Bathroom Plumbing" at bounding box center [596, 308] width 208 height 32
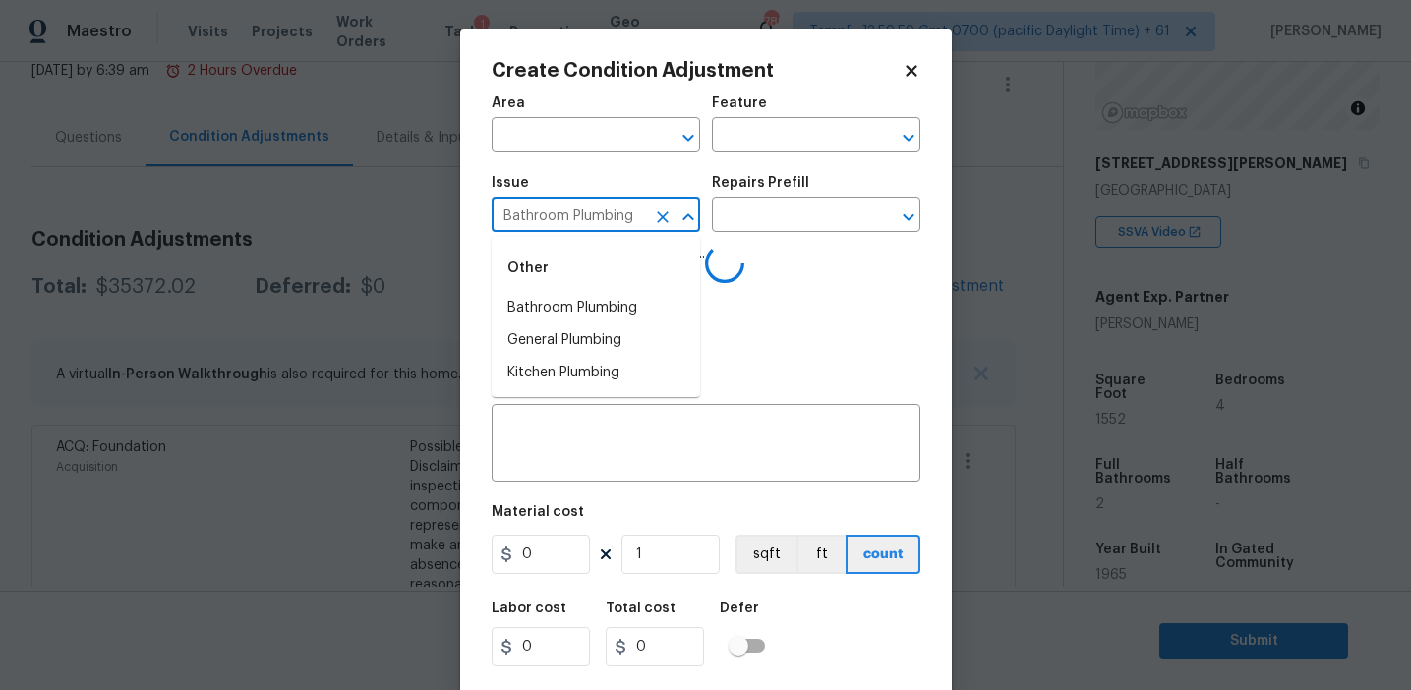
type input "Bathroom Plumbing"
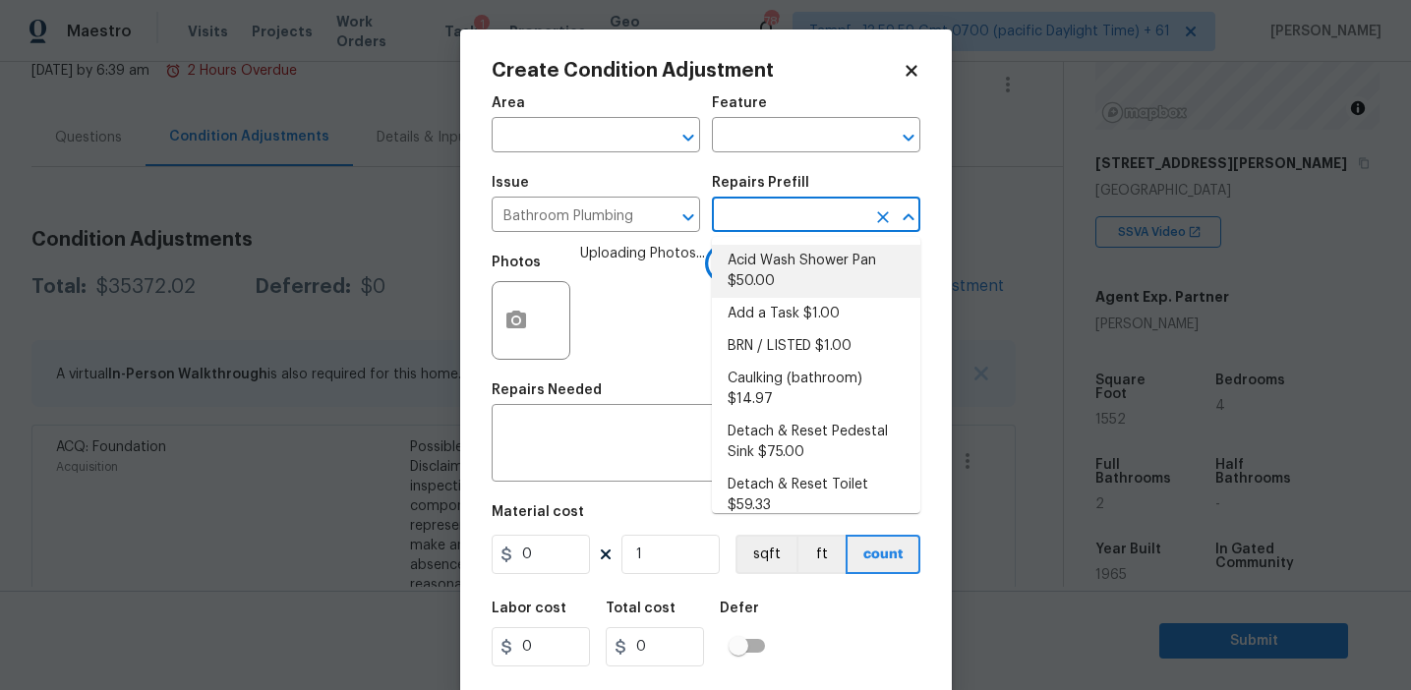
click at [772, 266] on li "Acid Wash Shower Pan $50.00" at bounding box center [816, 271] width 208 height 53
type input "Plumbing"
type textarea "Prep and acid wash/deep clean the shower pan."
type input "50"
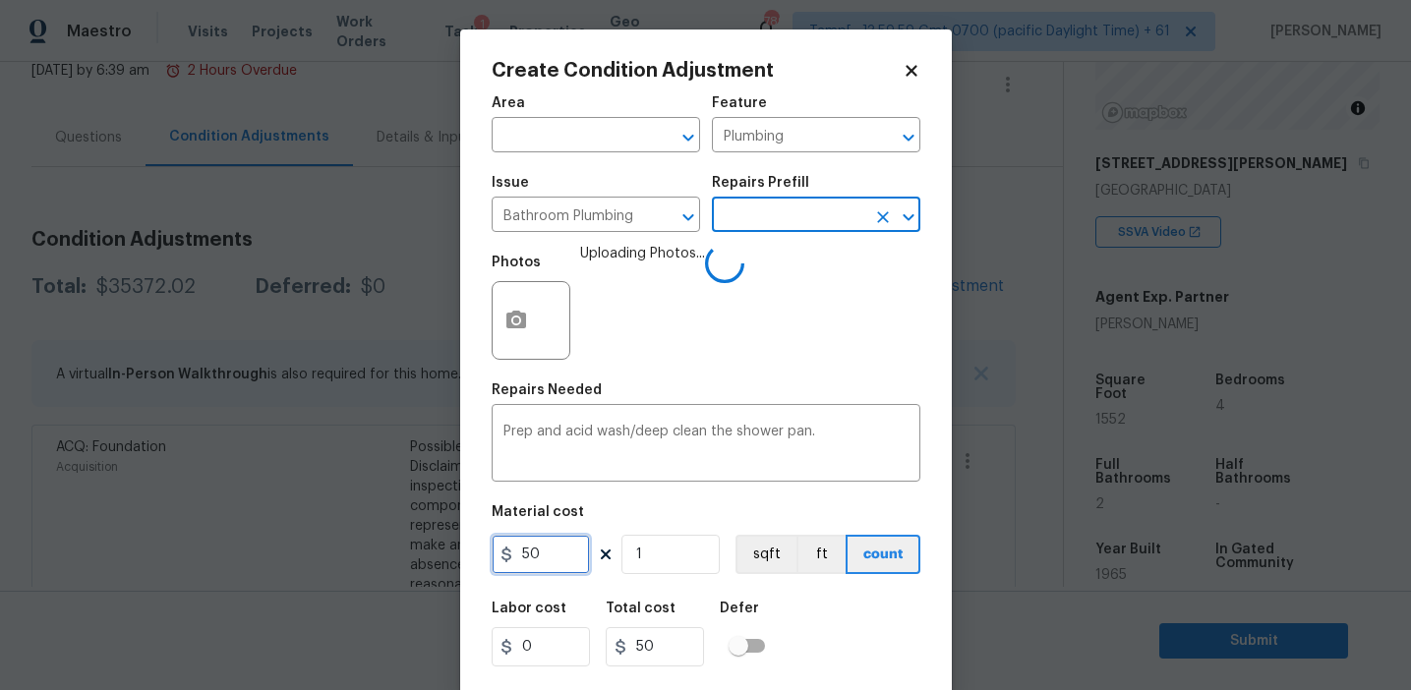
click at [541, 546] on input "50" at bounding box center [541, 554] width 98 height 39
type input "75"
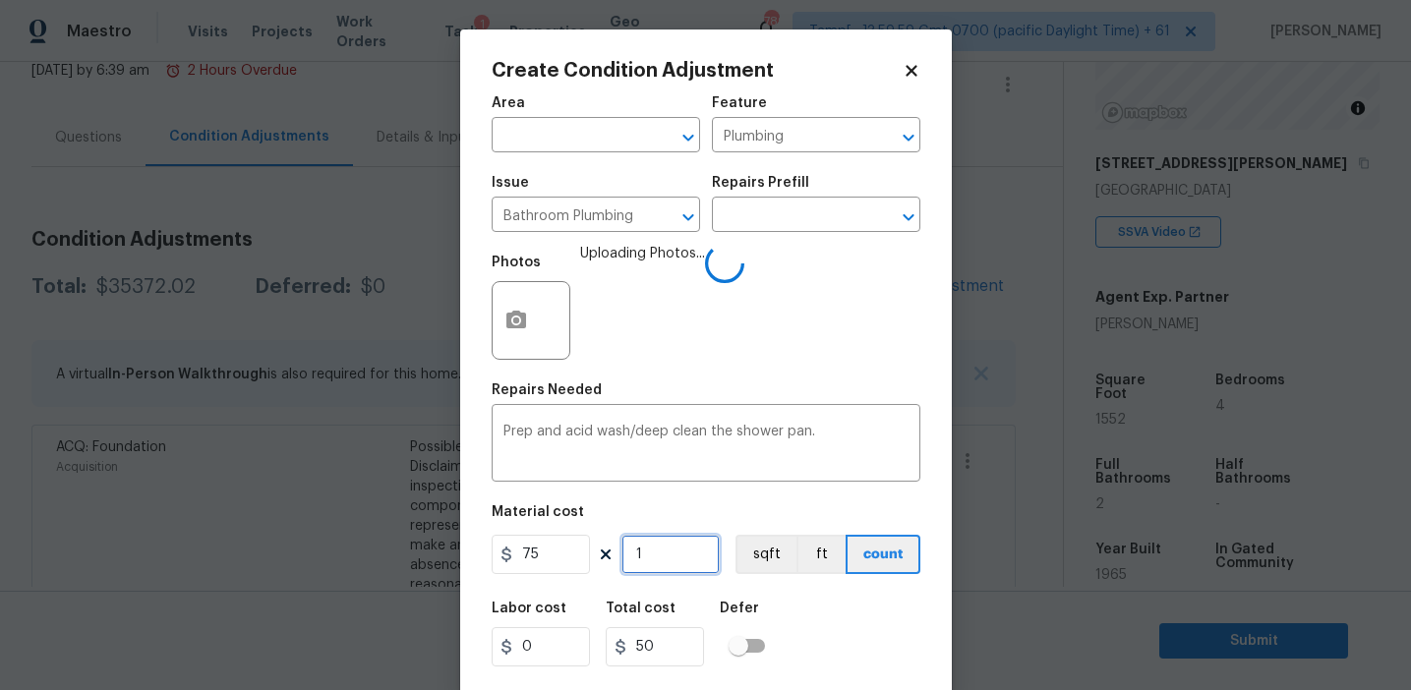
type input "75"
type input "2"
type input "150"
type input "2"
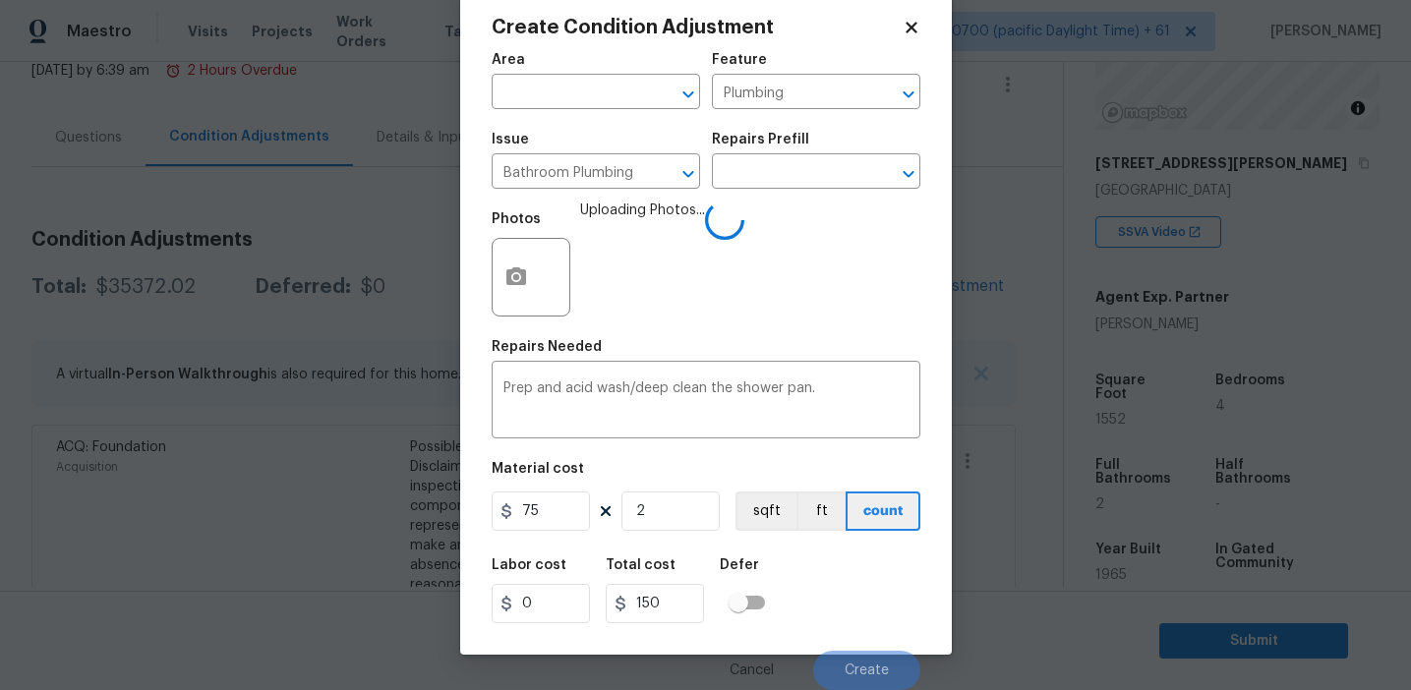
click at [848, 606] on div "Labor cost 0 Total cost 150 Defer" at bounding box center [706, 591] width 429 height 88
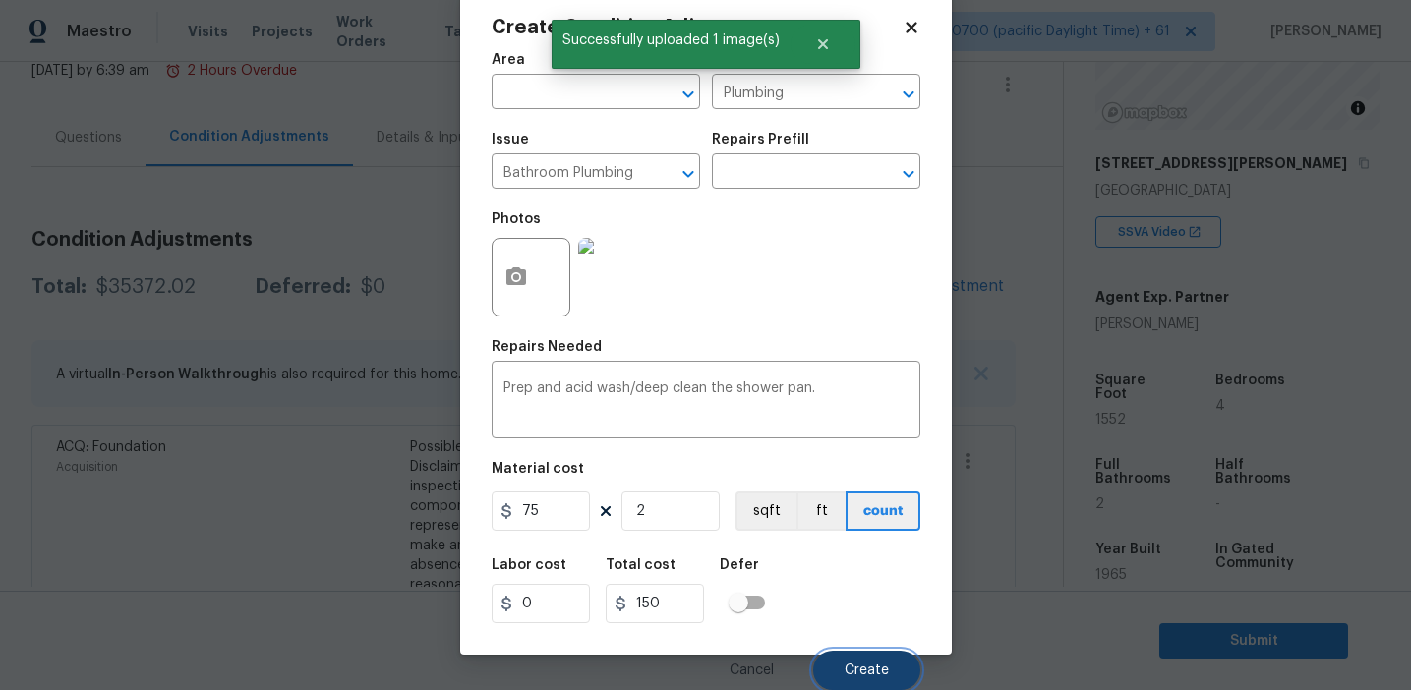
click at [866, 669] on span "Create" at bounding box center [867, 671] width 44 height 15
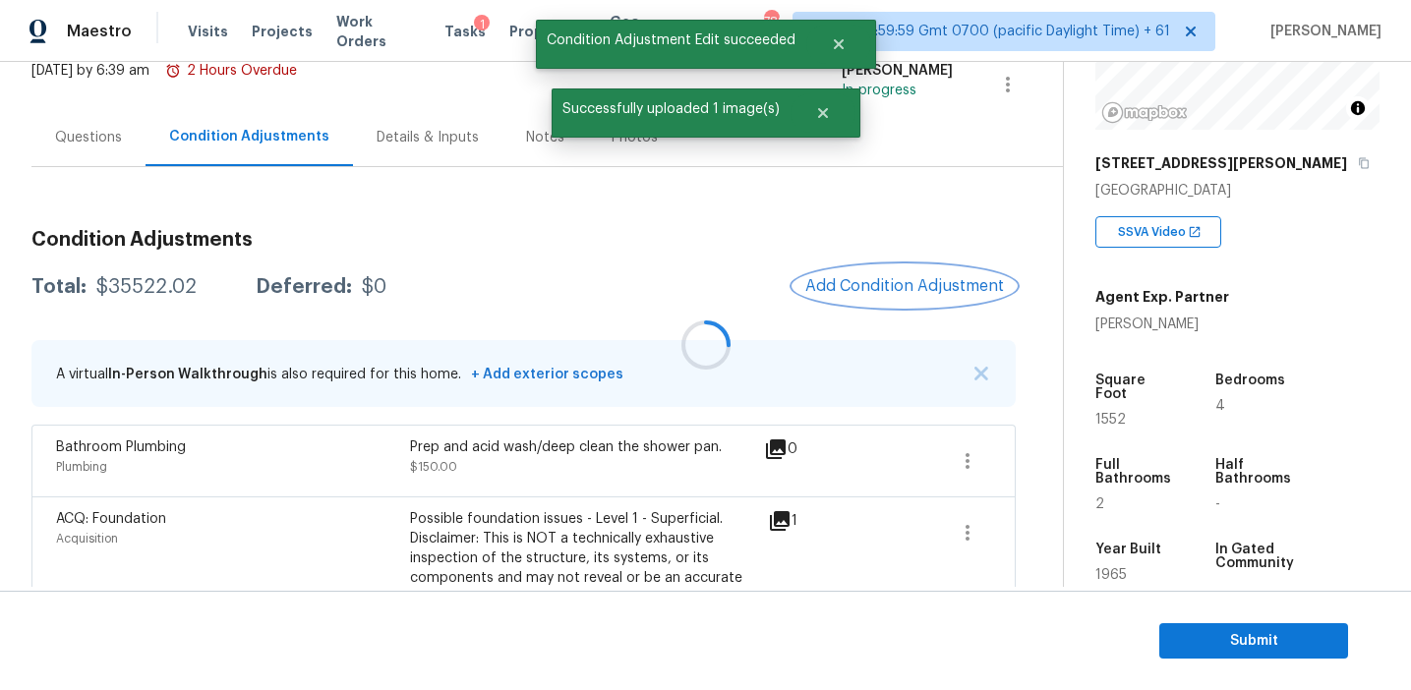
scroll to position [0, 0]
click at [853, 288] on span "Add Condition Adjustment" at bounding box center [904, 286] width 199 height 18
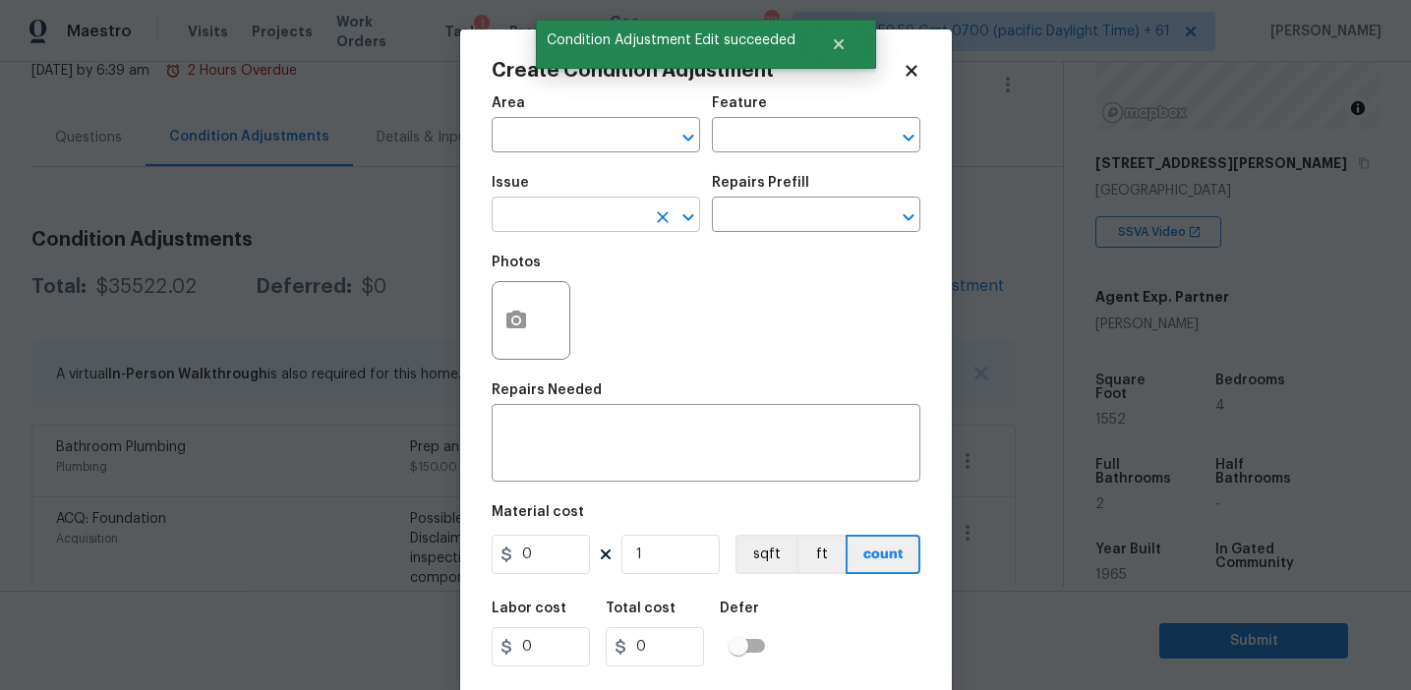
click at [540, 220] on input "text" at bounding box center [568, 217] width 153 height 30
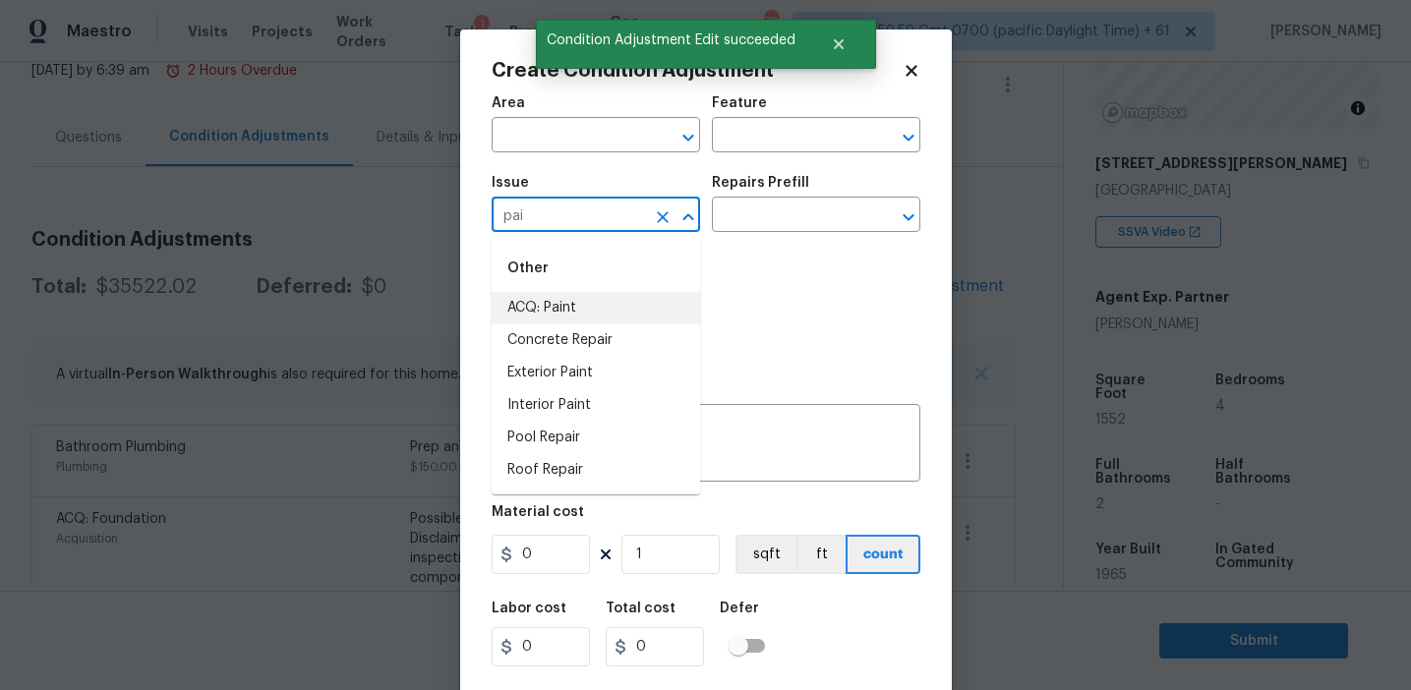
click at [560, 300] on li "ACQ: Paint" at bounding box center [596, 308] width 208 height 32
type input "ACQ: Paint"
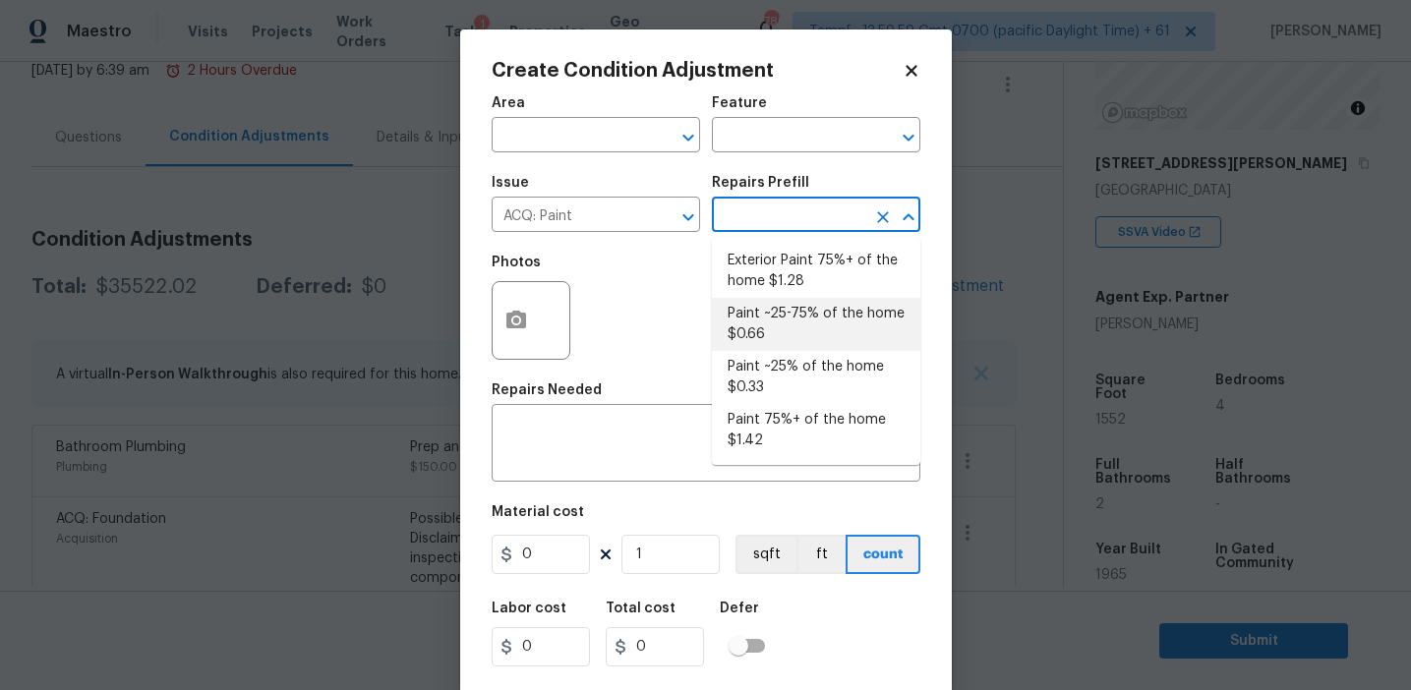
click at [766, 321] on li "Paint ~25-75% of the home $0.66" at bounding box center [816, 324] width 208 height 53
type input "Acquisition"
type textarea "Acquisition Scope: ~25 - 75% of the home needs interior paint"
type input "0.66"
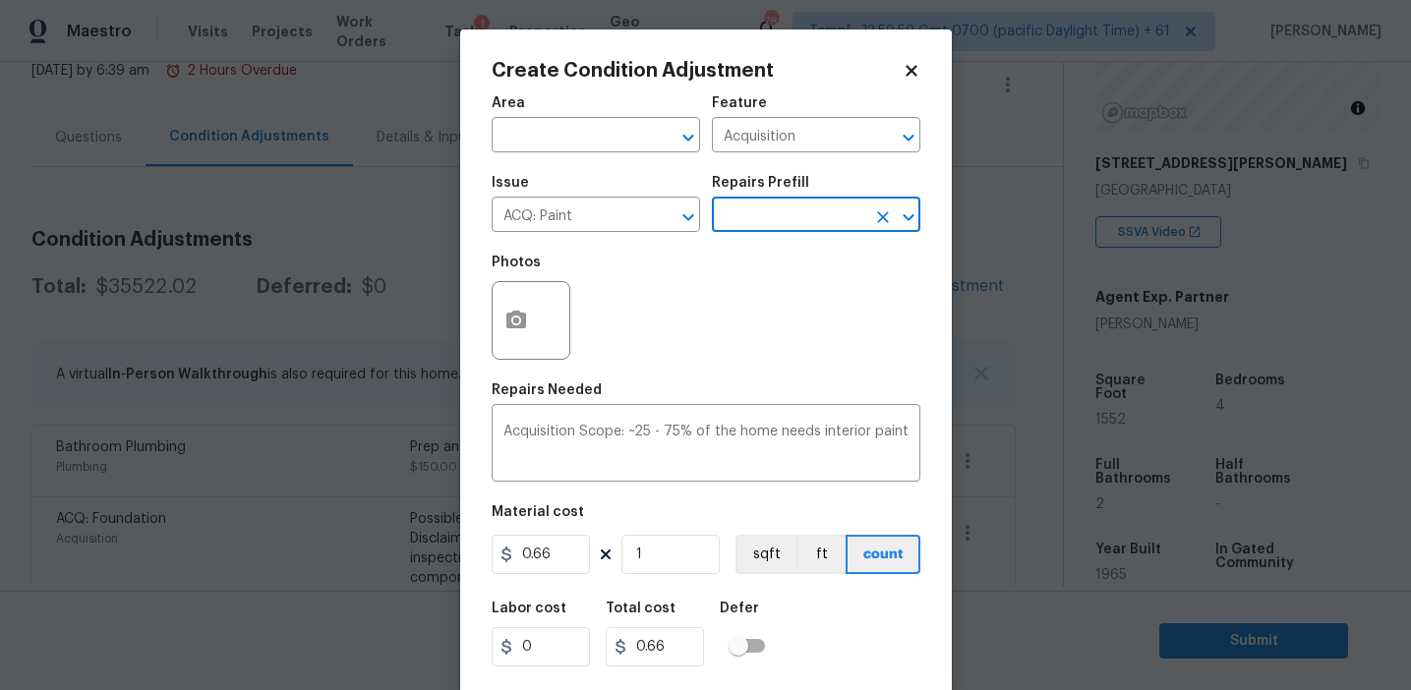
click at [774, 213] on input "text" at bounding box center [788, 217] width 153 height 30
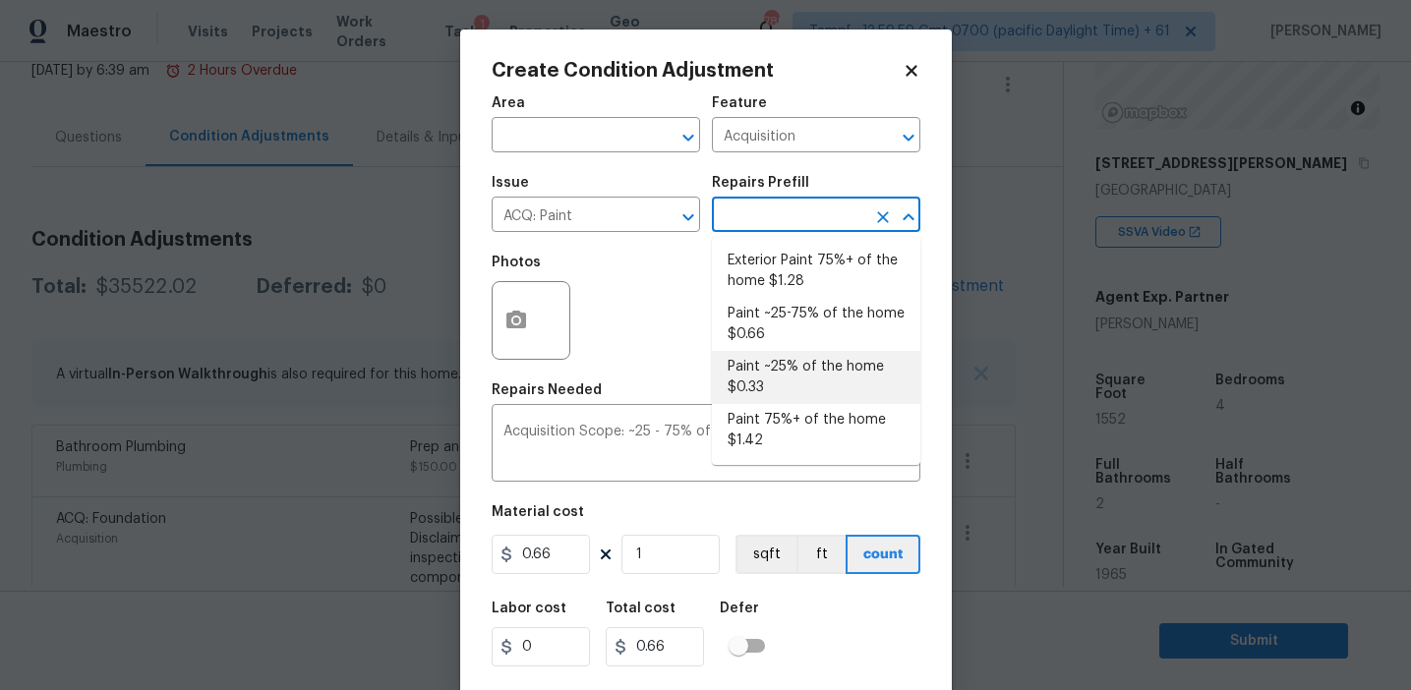
click at [766, 376] on li "Paint ~25% of the home $0.33" at bounding box center [816, 377] width 208 height 53
type textarea "Acquisition Scope: ~25% of the home needs interior paint"
type input "0.33"
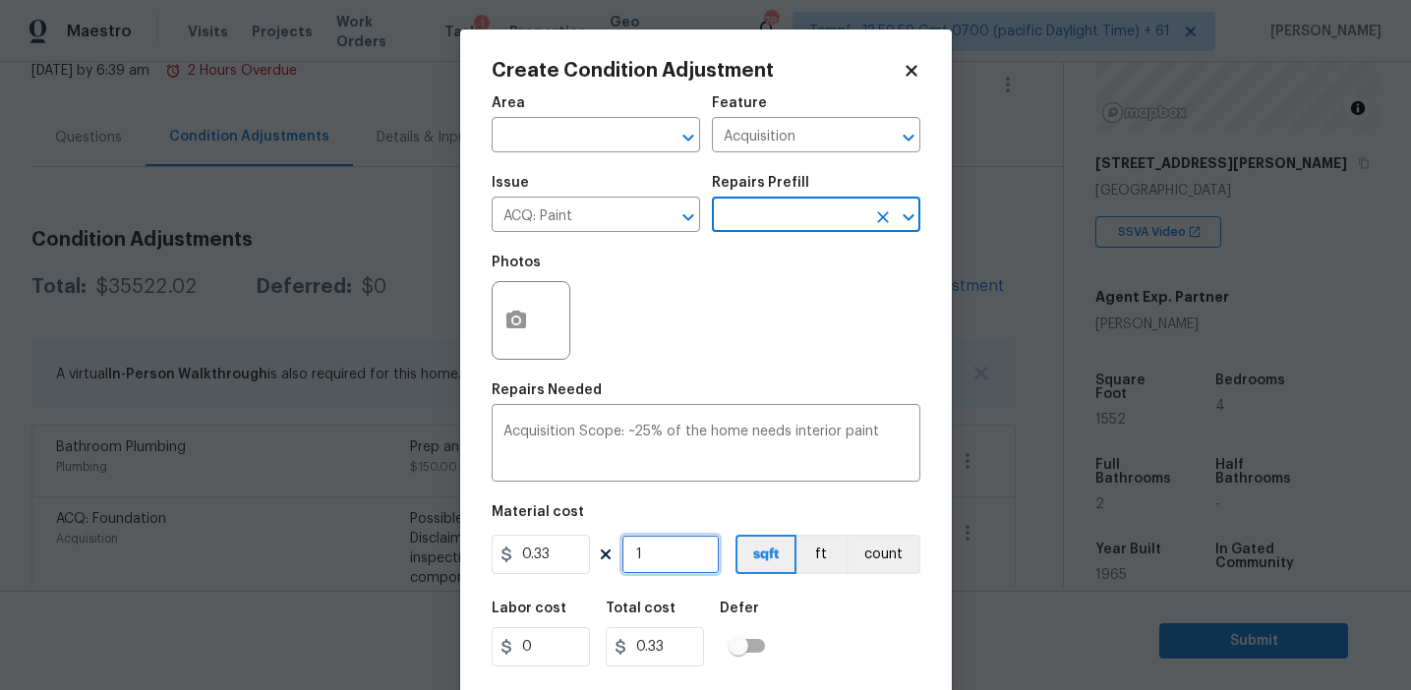
click at [679, 561] on input "1" at bounding box center [670, 554] width 98 height 39
type input "15"
type input "4.95"
type input "155"
type input "51.15"
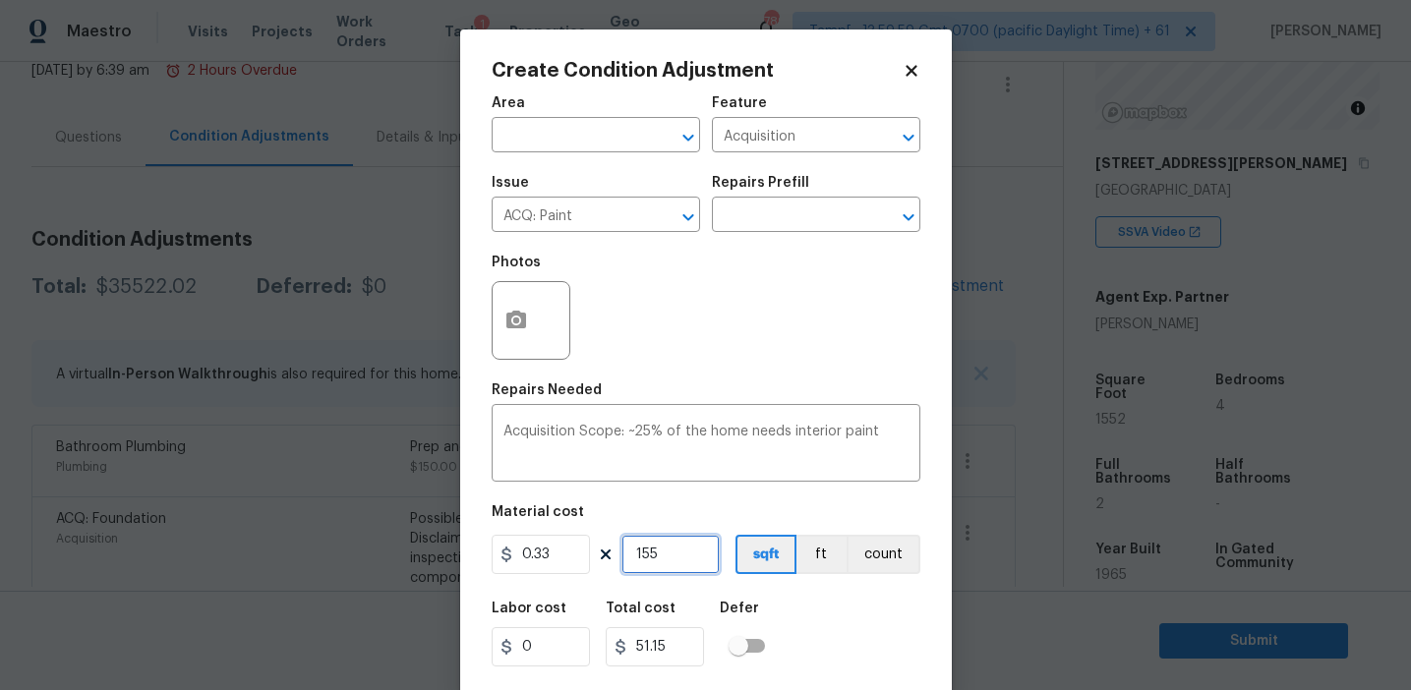
type input "1552"
type input "512.16"
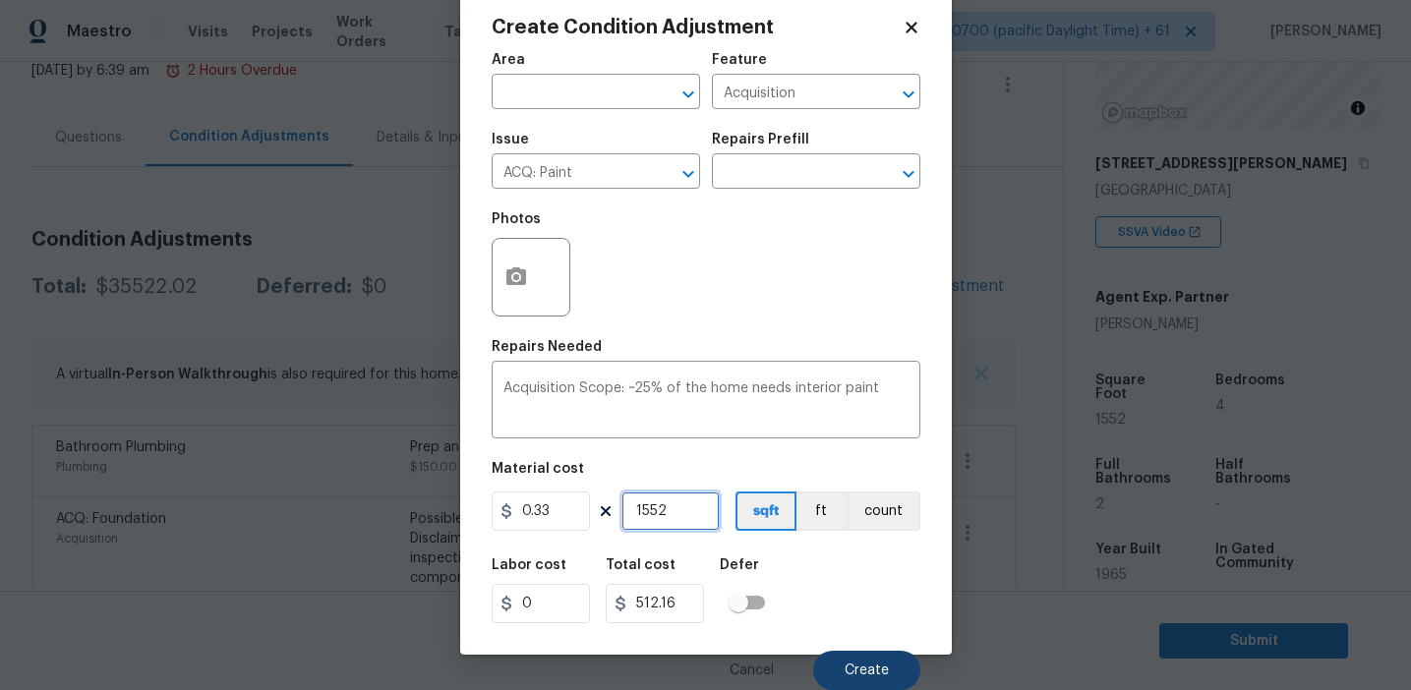
type input "1552"
click at [842, 664] on button "Create" at bounding box center [866, 670] width 107 height 39
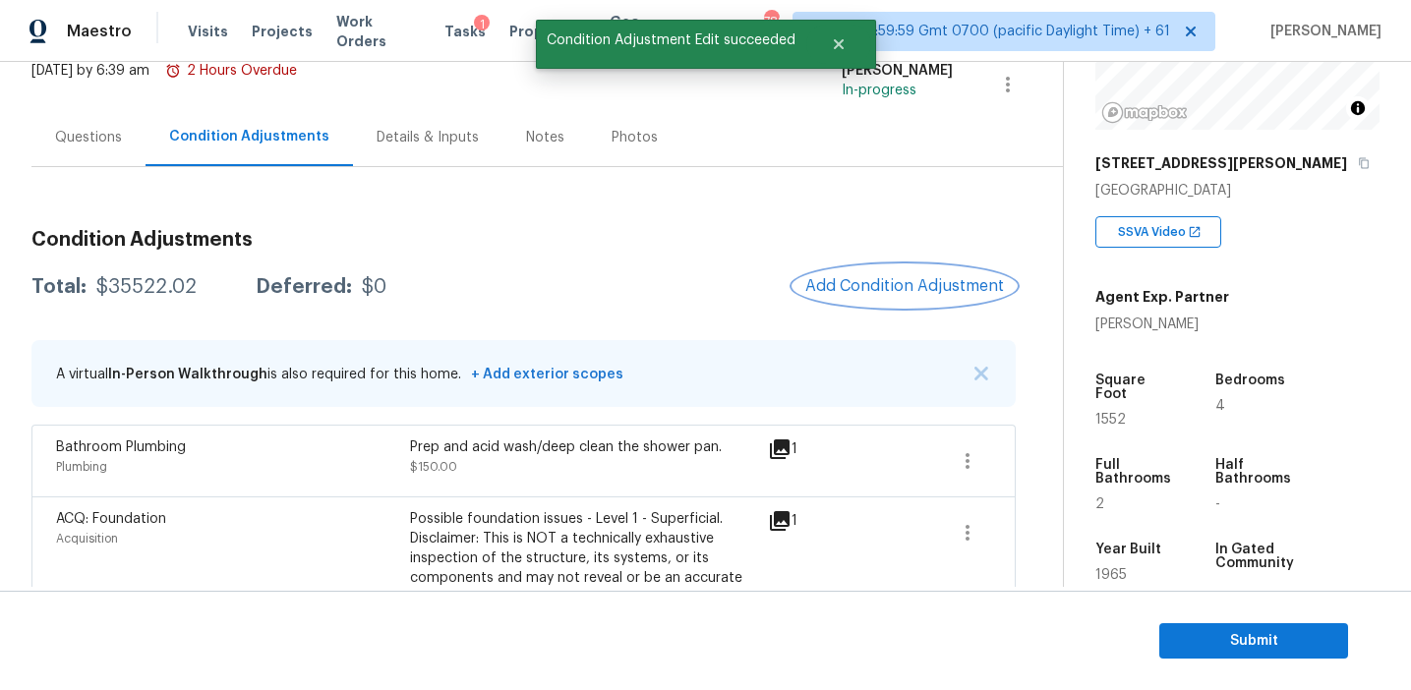
scroll to position [0, 0]
click at [862, 297] on button "Add Condition Adjustment" at bounding box center [904, 285] width 222 height 41
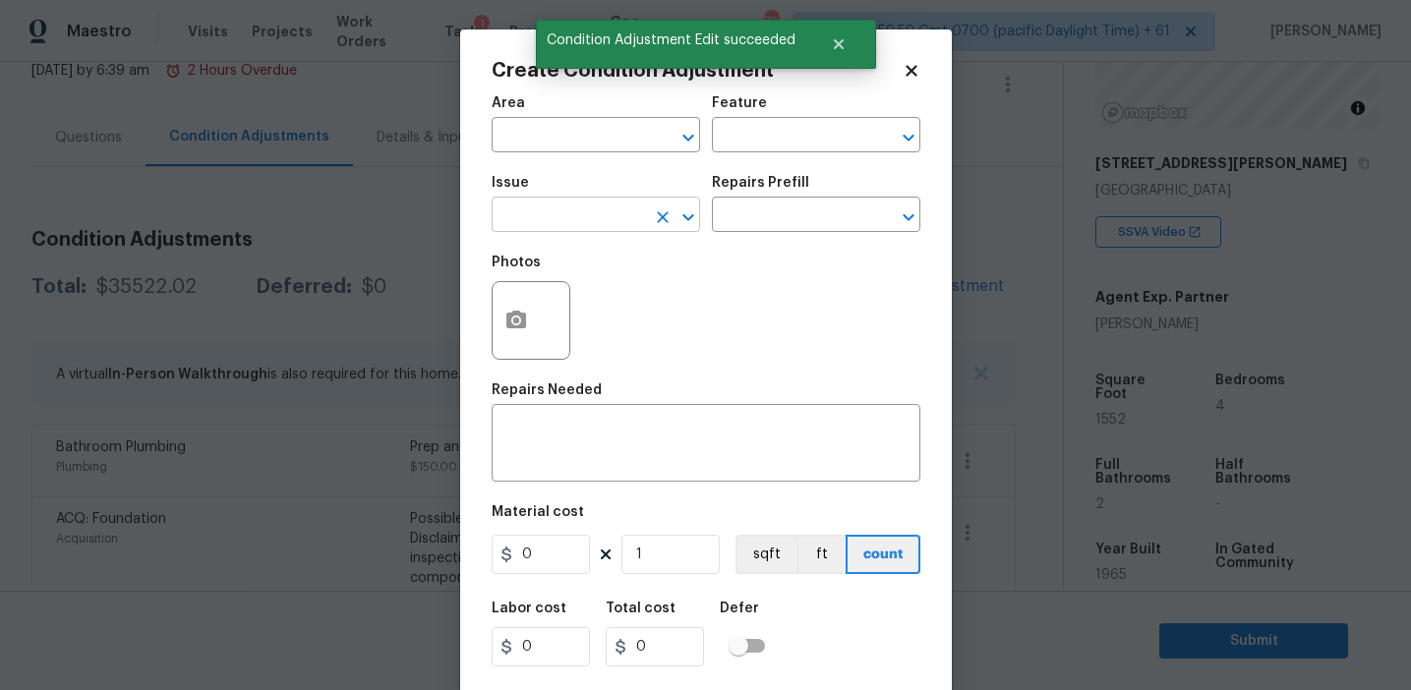
click at [561, 210] on input "text" at bounding box center [568, 217] width 153 height 30
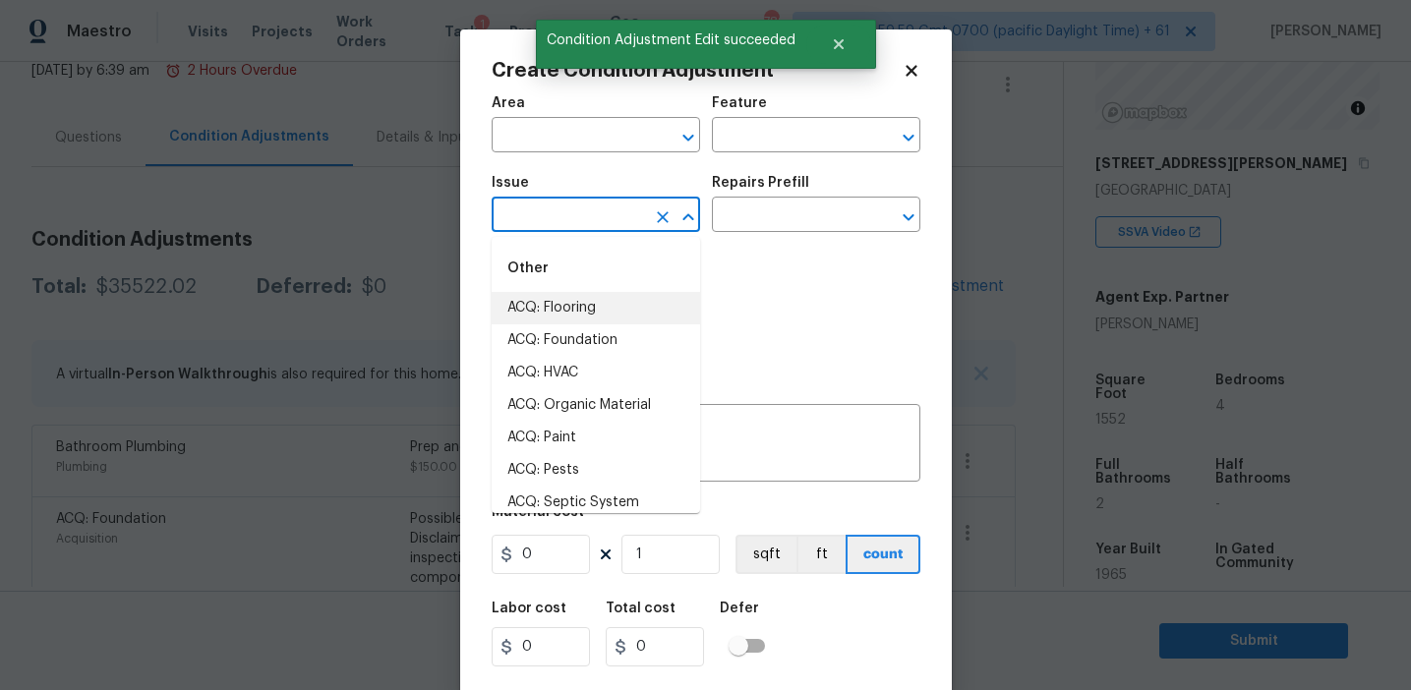
click at [592, 306] on li "ACQ: Flooring" at bounding box center [596, 308] width 208 height 32
type input "ACQ: Flooring"
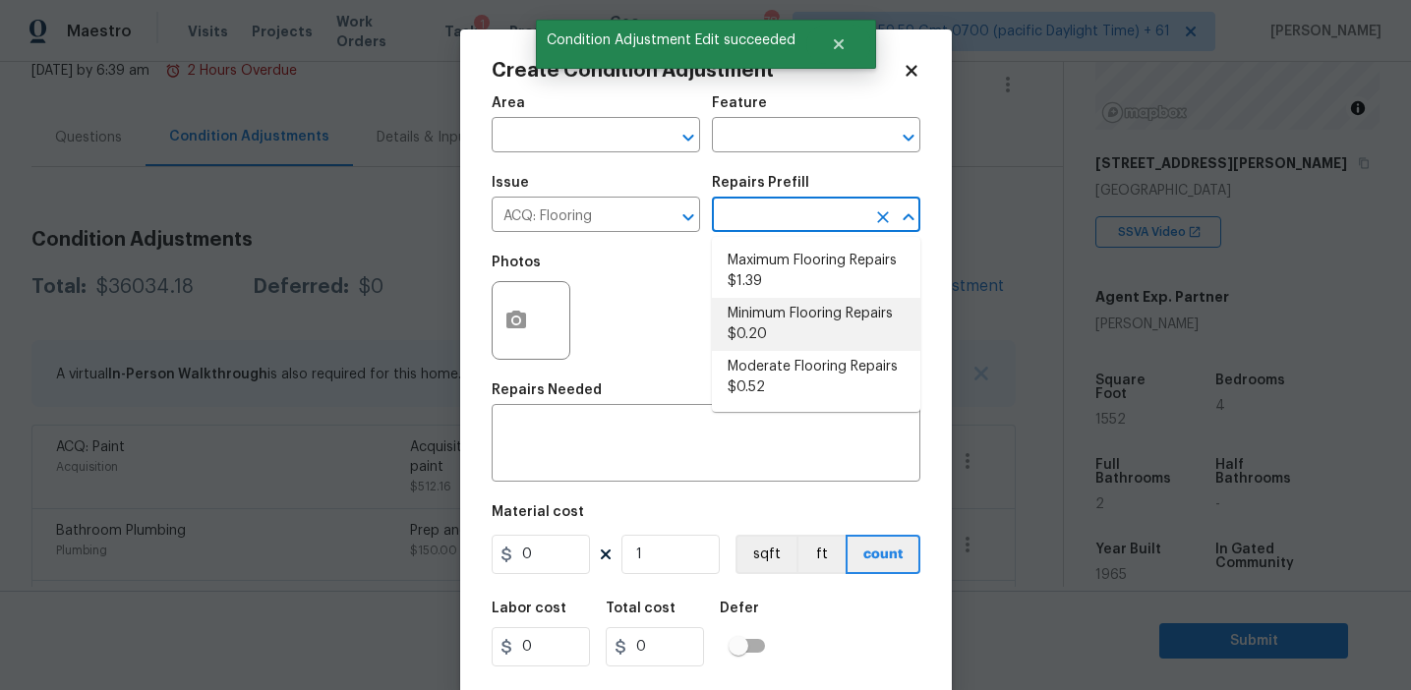
click at [762, 312] on li "Minimum Flooring Repairs $0.20" at bounding box center [816, 324] width 208 height 53
type input "Acquisition"
type textarea "Acquisition Scope: Minimum flooring repairs"
type input "0.2"
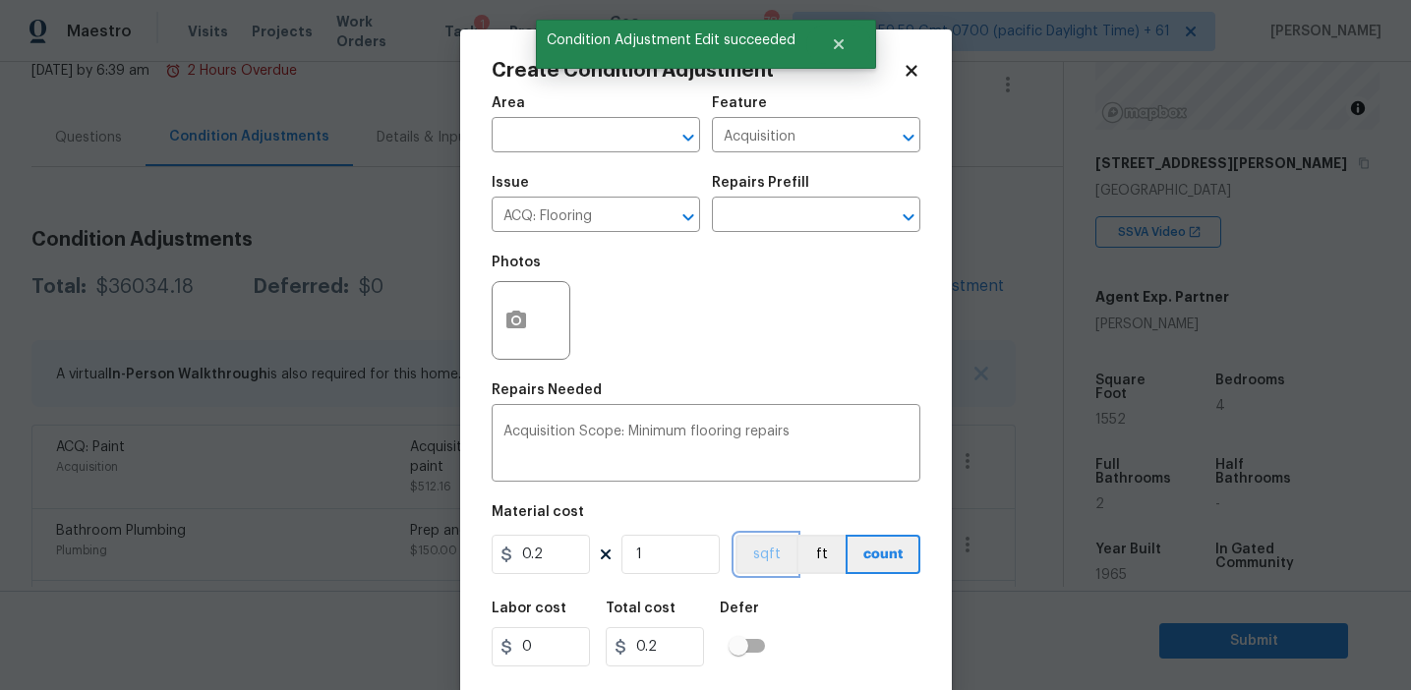
click at [753, 553] on button "sqft" at bounding box center [765, 554] width 61 height 39
click at [670, 559] on input "1" at bounding box center [670, 554] width 98 height 39
type input "0"
paste input "1552"
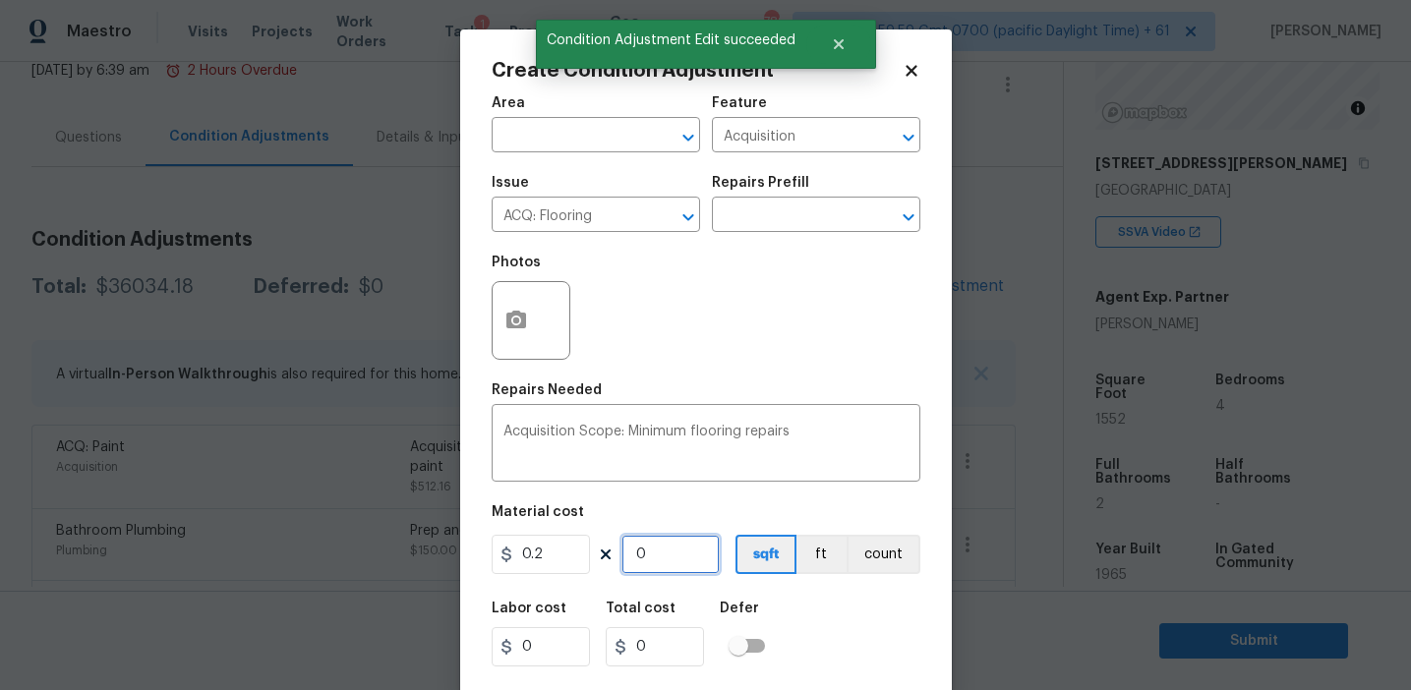
type input "1552"
type input "310.4"
type input "1552"
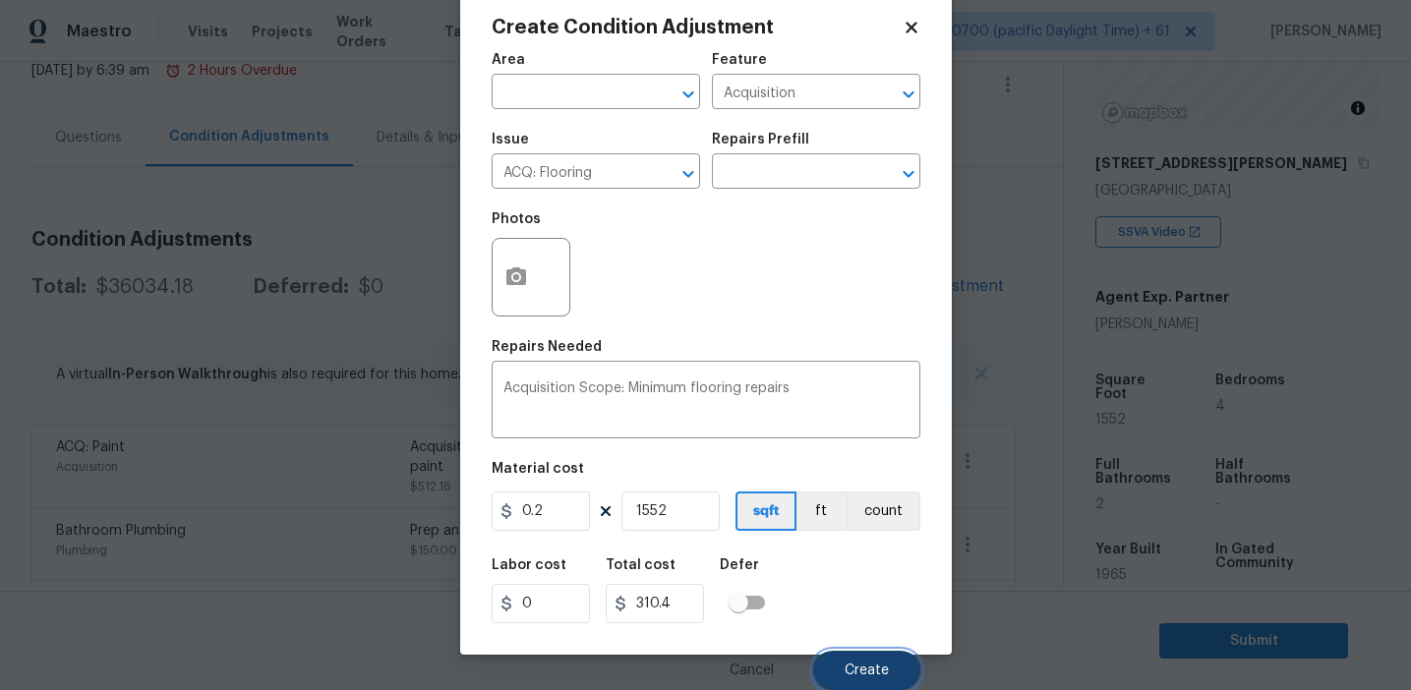
click at [852, 668] on span "Create" at bounding box center [867, 671] width 44 height 15
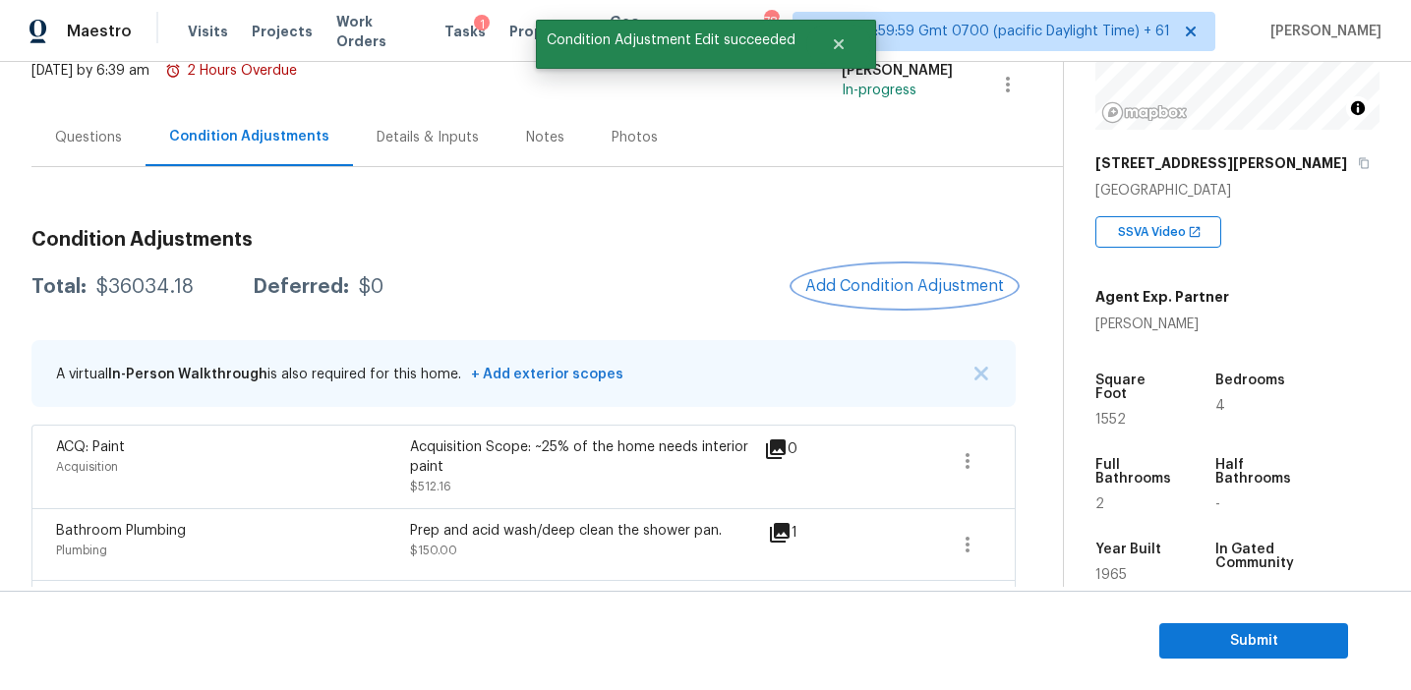
scroll to position [0, 0]
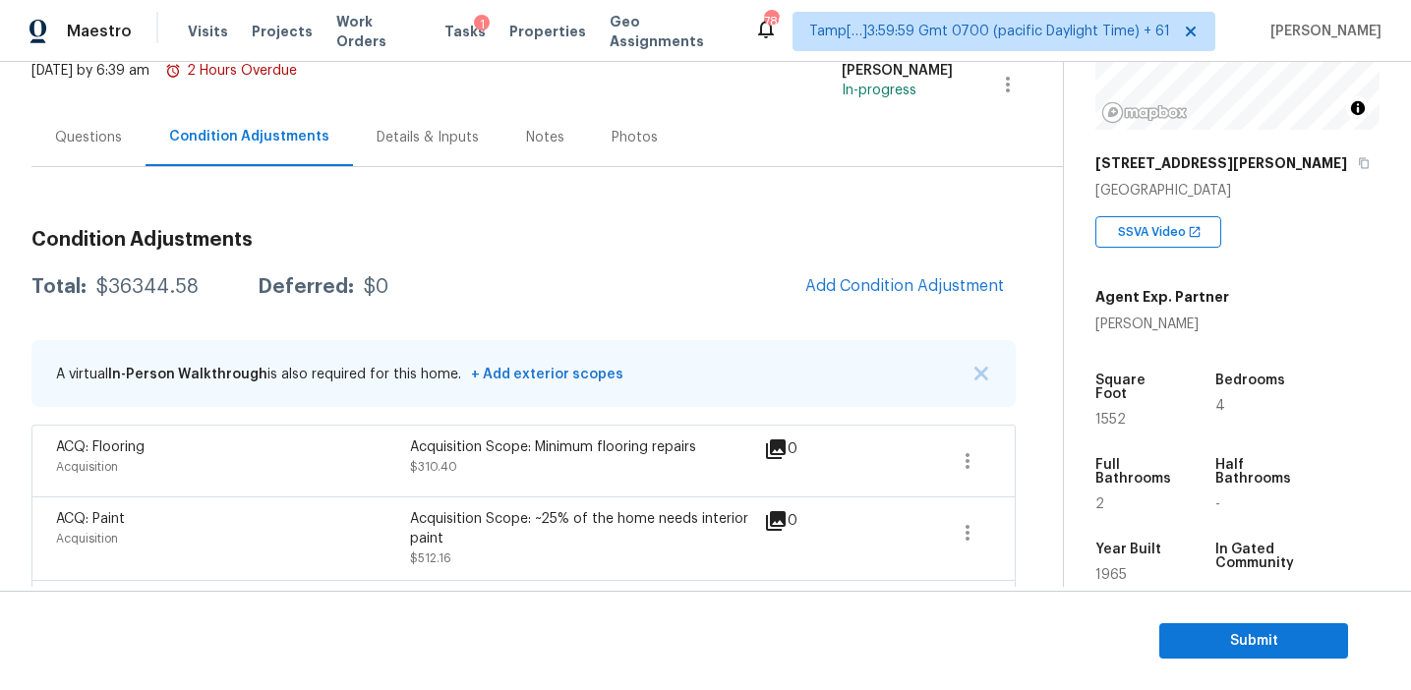
click at [112, 131] on div "Questions" at bounding box center [88, 138] width 67 height 20
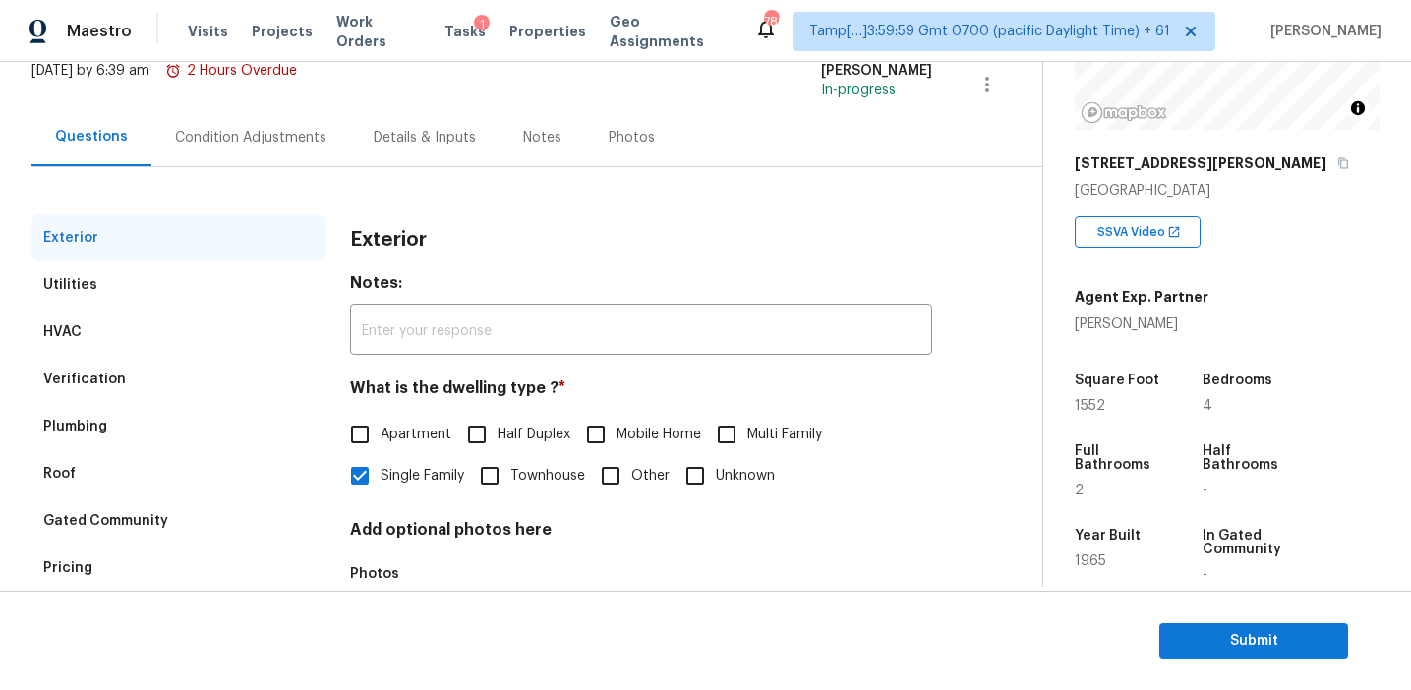
click at [173, 366] on div "Verification" at bounding box center [178, 379] width 295 height 47
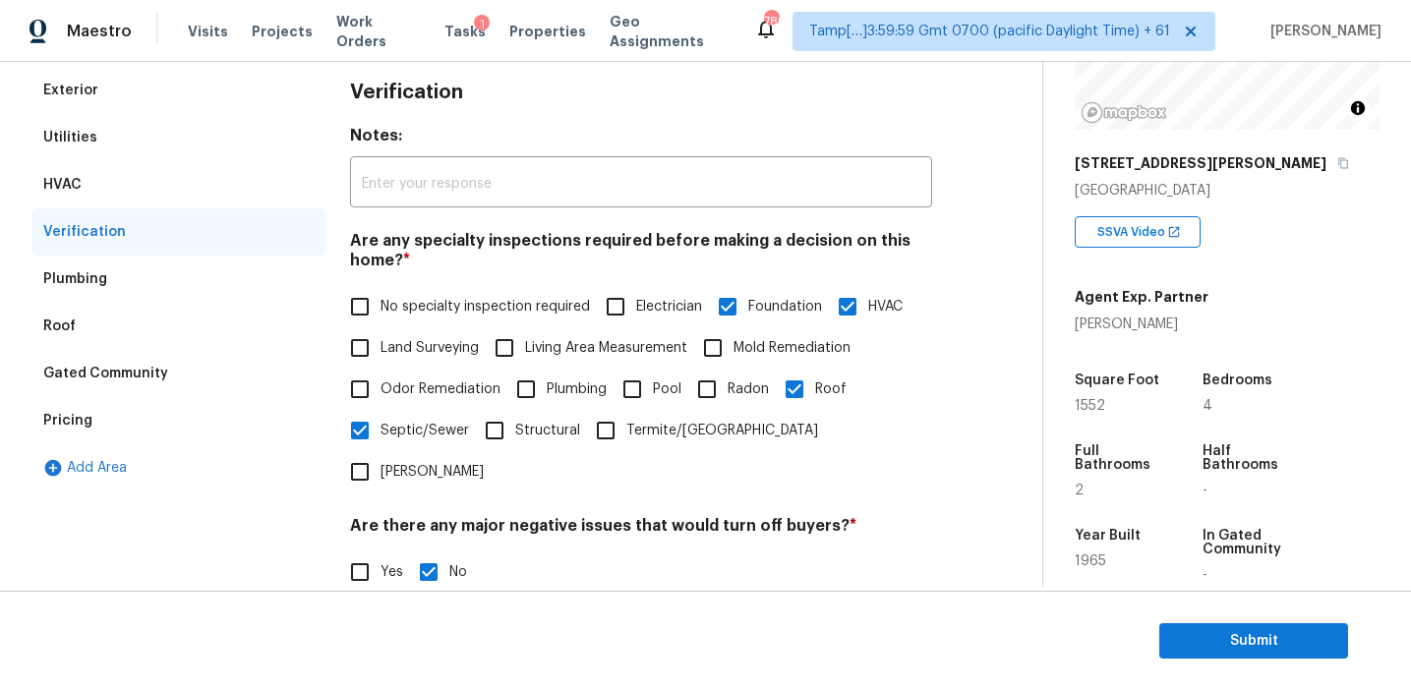
scroll to position [679, 0]
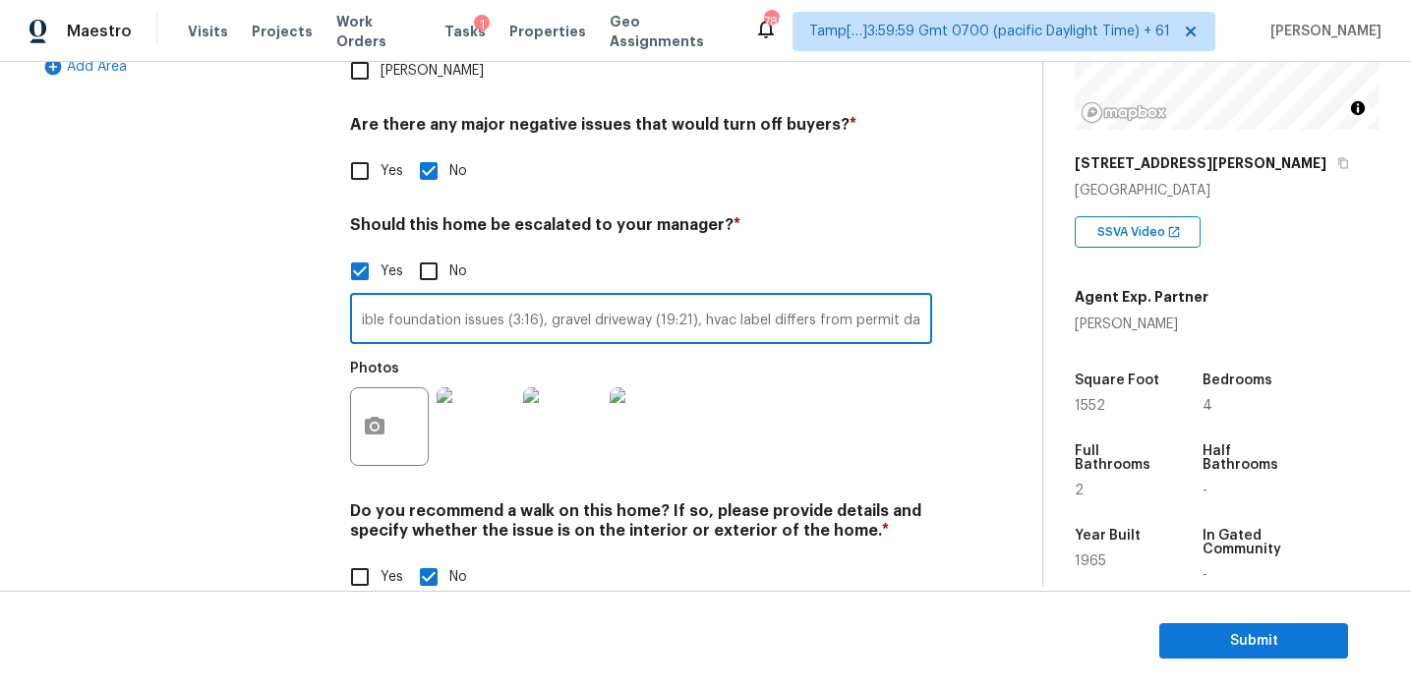
drag, startPoint x: 863, startPoint y: 279, endPoint x: 1048, endPoint y: 280, distance: 184.8
click at [1048, 280] on div "Back to tasks Condition Scoping - Full [DATE] by 6:39 am 2 Hours Overdue [PERSO…" at bounding box center [705, 324] width 1411 height 525
type input "Possible foundation issues (3:16), gravel driveway (19:21), hvac label differs …"
click at [922, 368] on div "Photos" at bounding box center [641, 414] width 582 height 128
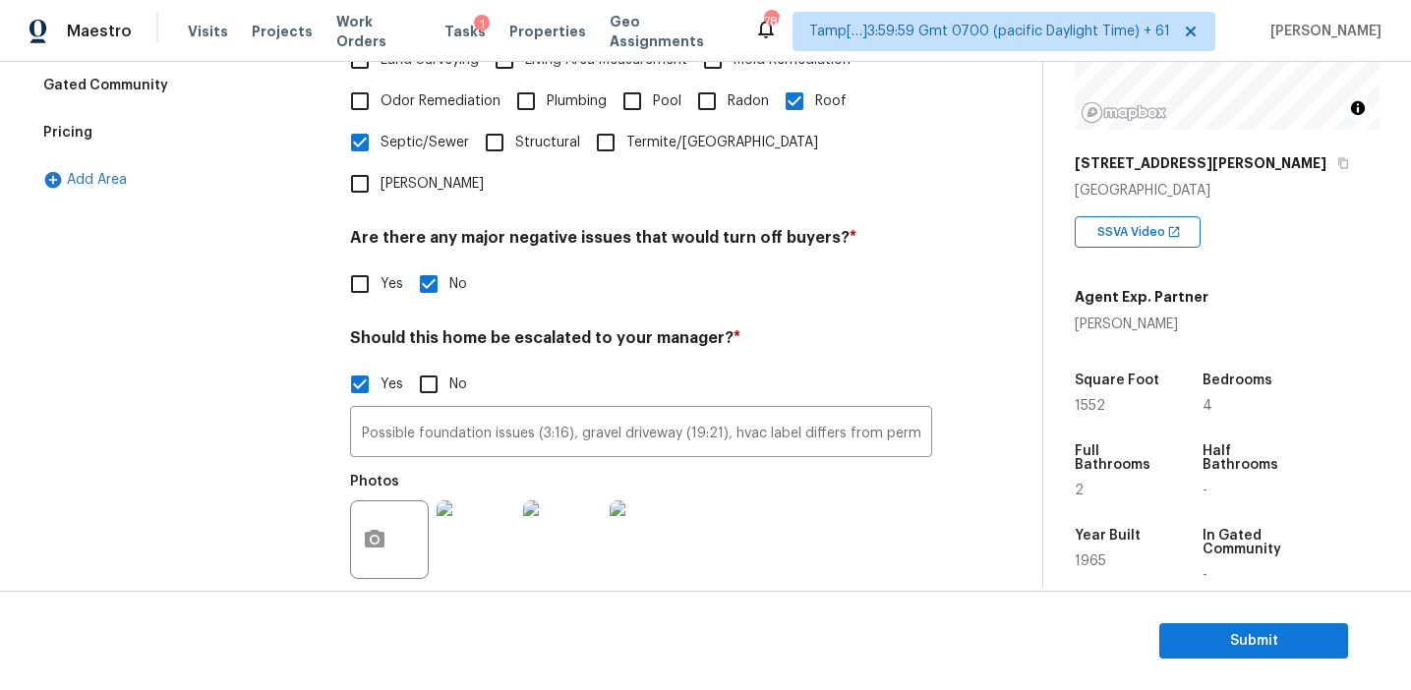
scroll to position [449, 0]
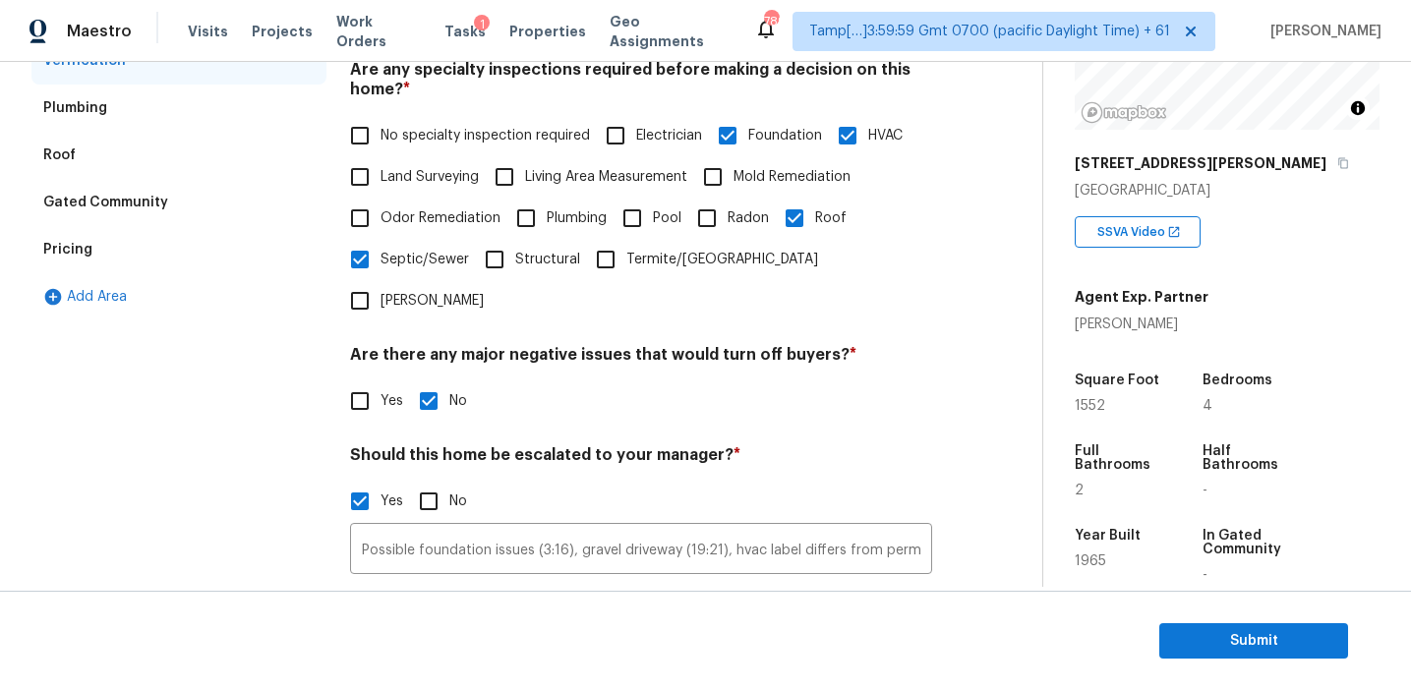
click at [242, 241] on div "Pricing" at bounding box center [178, 249] width 295 height 47
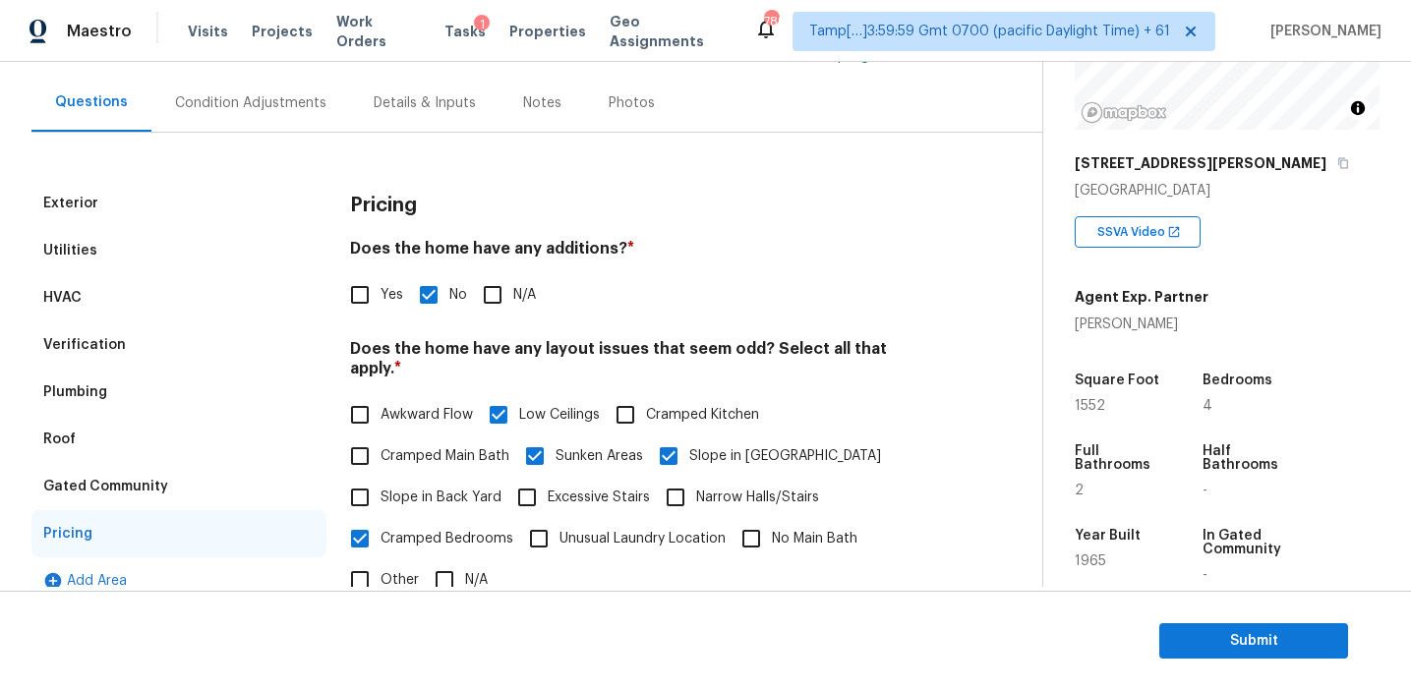
scroll to position [139, 0]
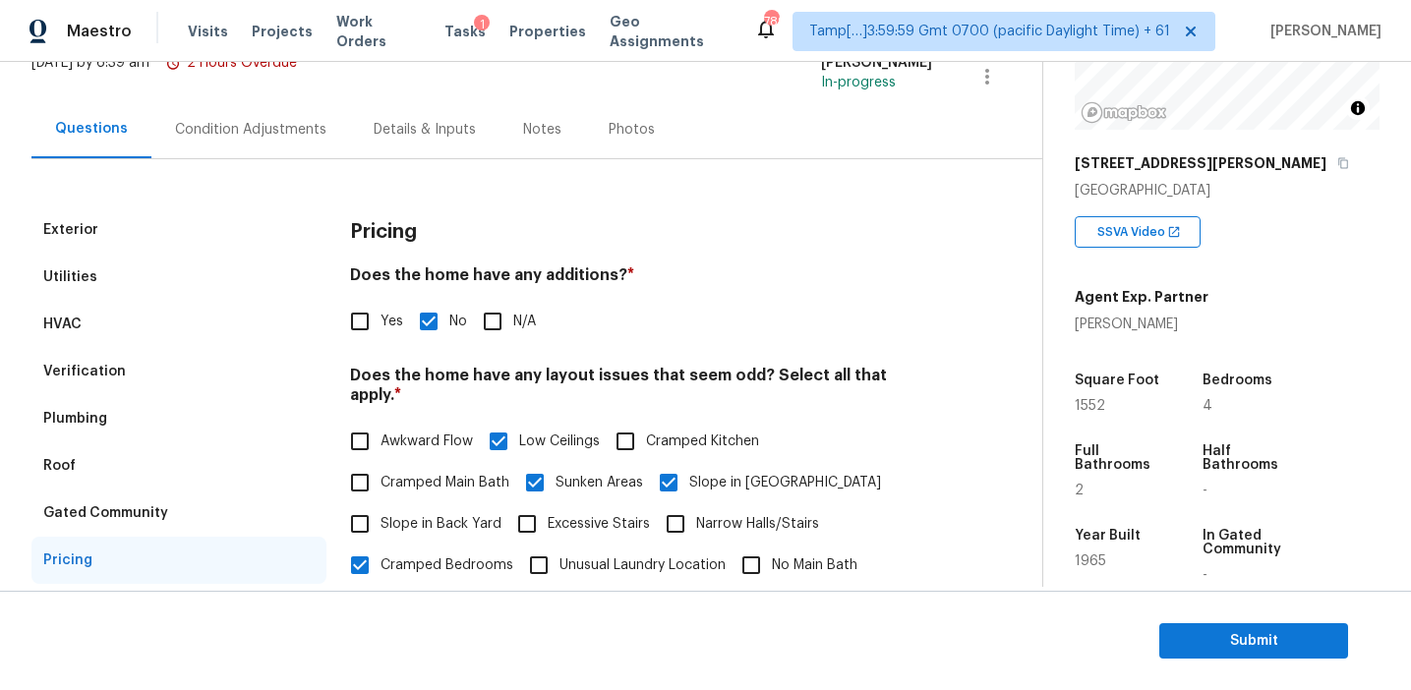
click at [277, 117] on div "Condition Adjustments" at bounding box center [250, 129] width 199 height 58
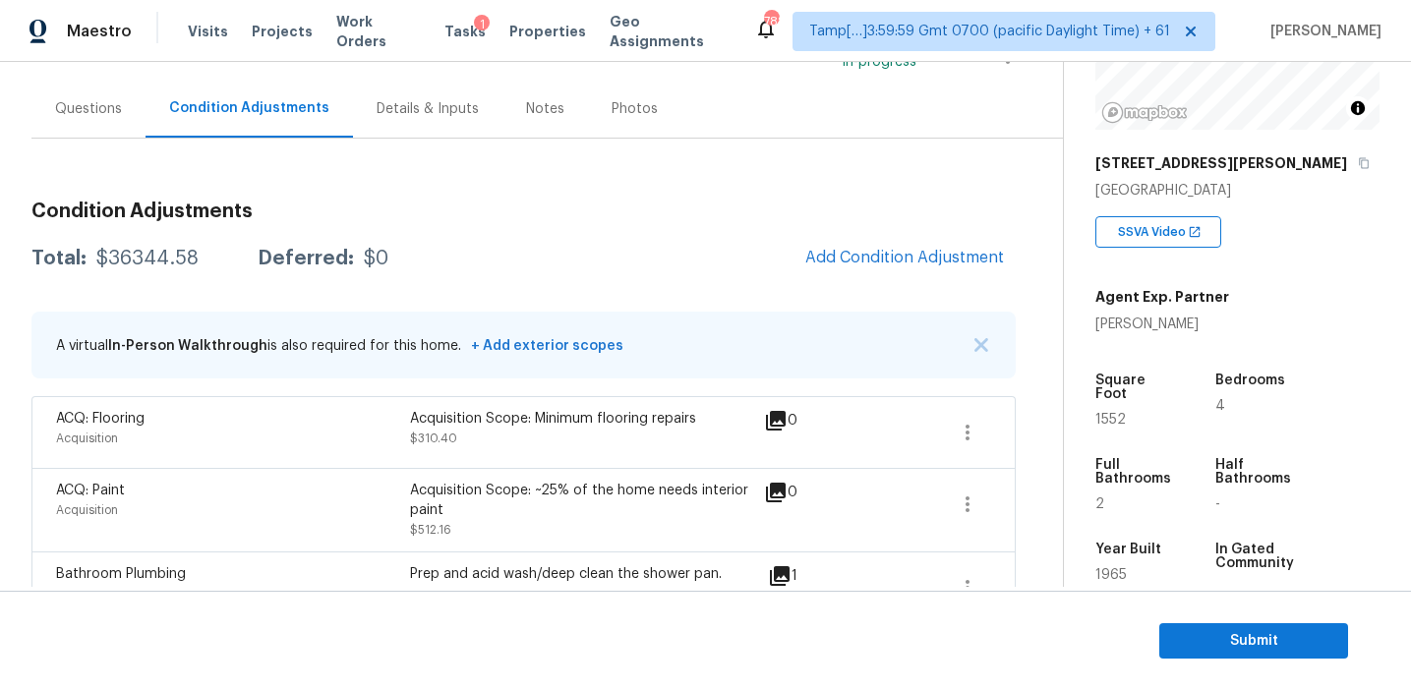
scroll to position [155, 0]
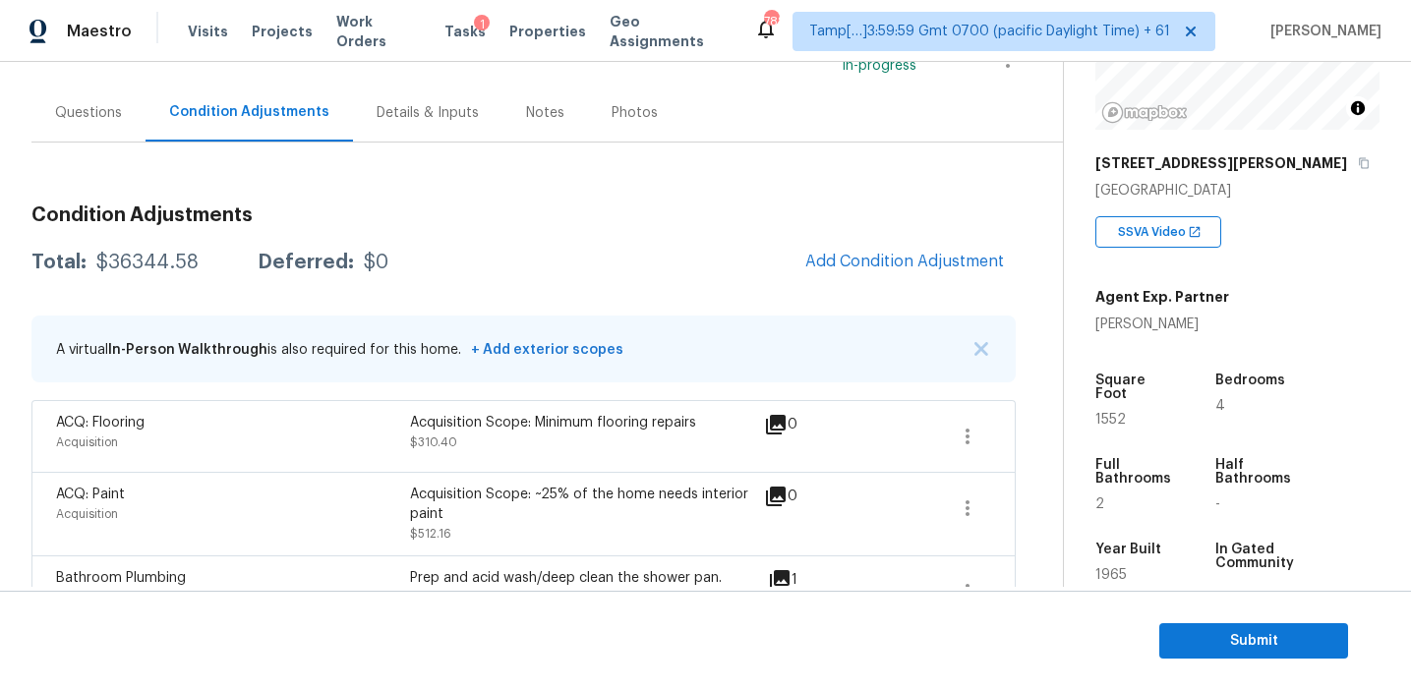
click at [146, 254] on div "$36344.58" at bounding box center [147, 263] width 102 height 20
copy div "36344.58"
click at [133, 113] on div "Questions" at bounding box center [88, 113] width 114 height 58
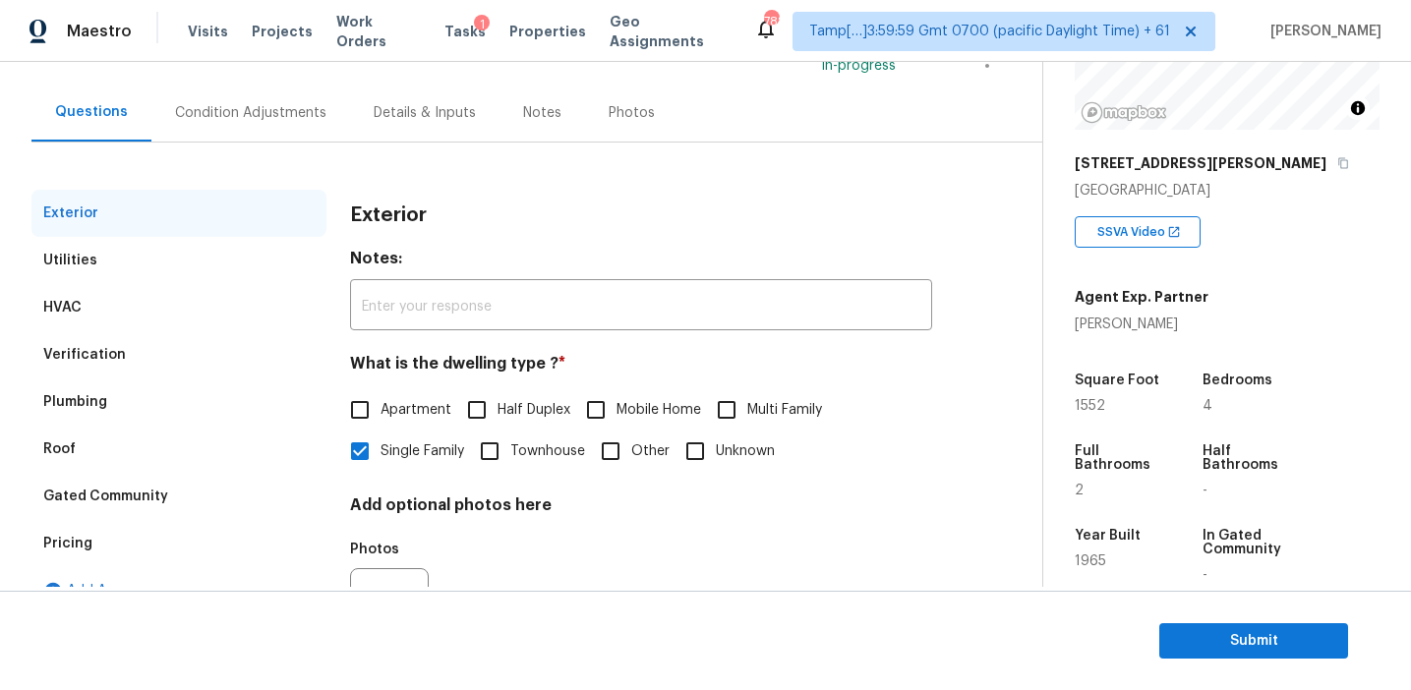
click at [156, 551] on div "Pricing" at bounding box center [178, 543] width 295 height 47
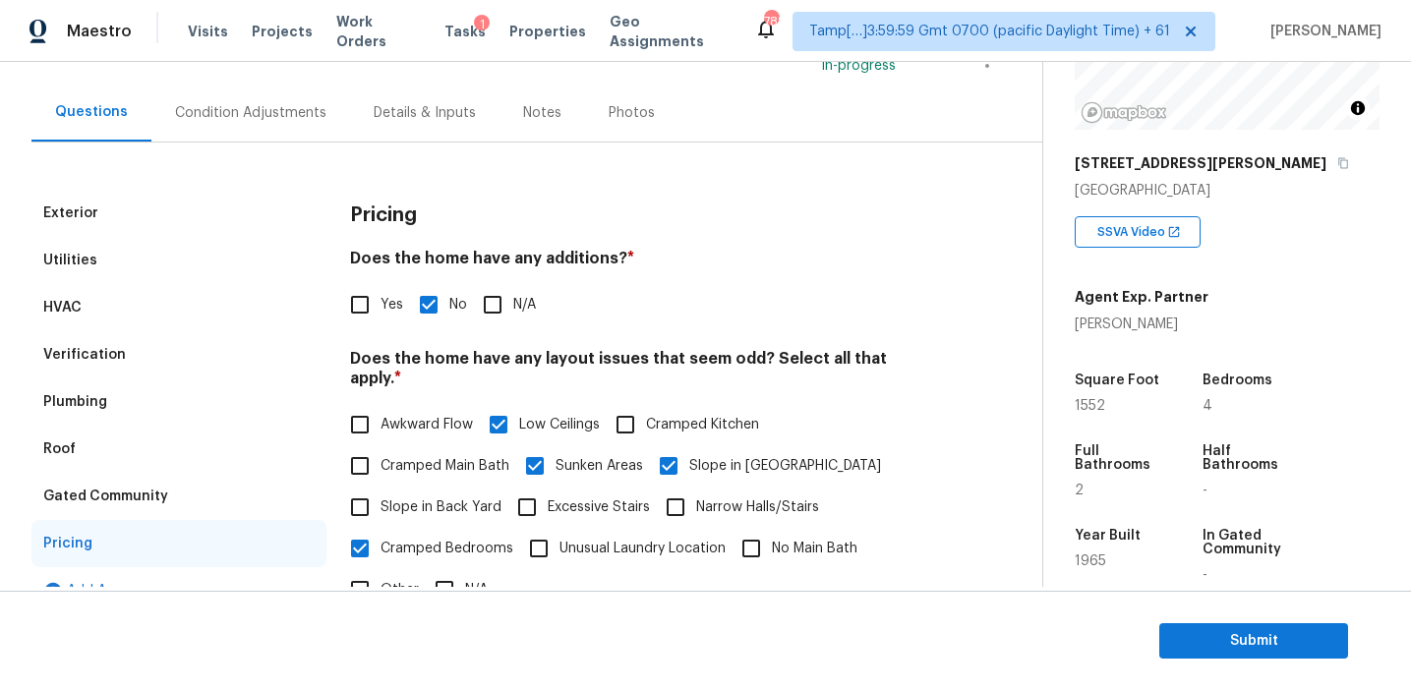
click at [204, 366] on div "Verification" at bounding box center [178, 354] width 295 height 47
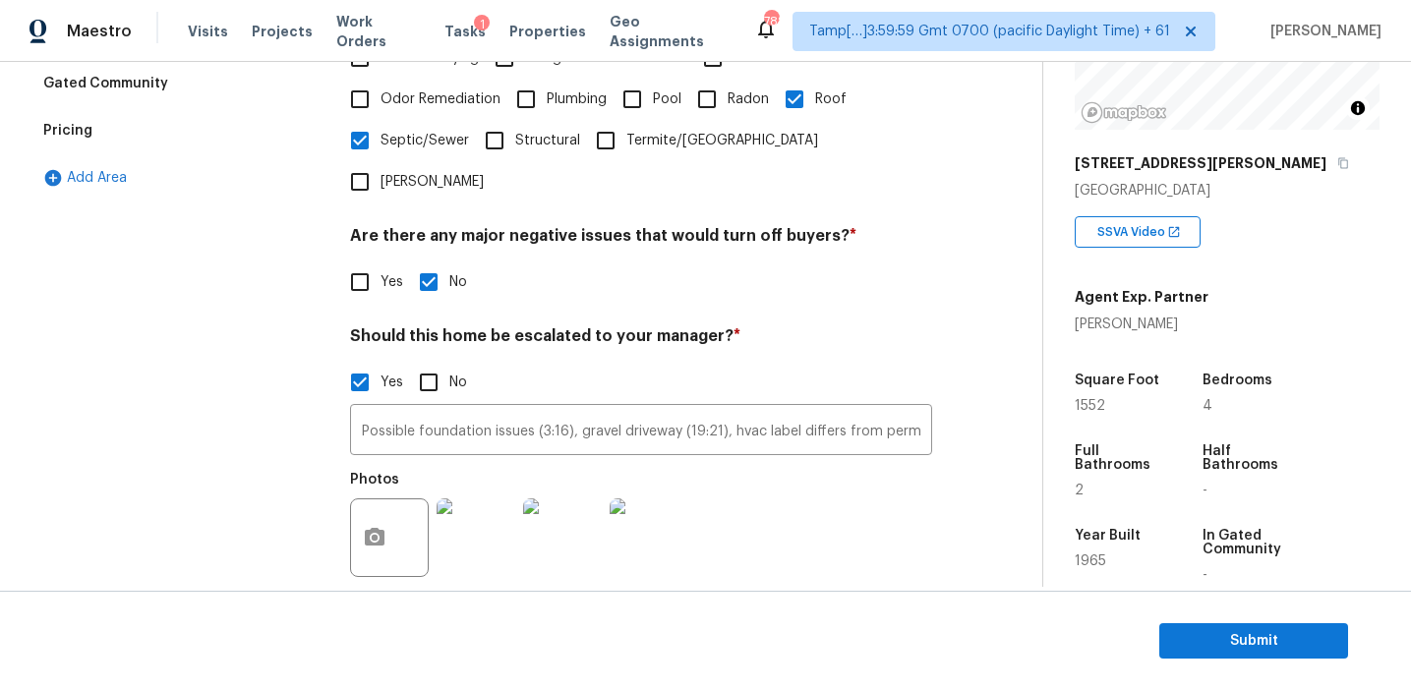
scroll to position [679, 0]
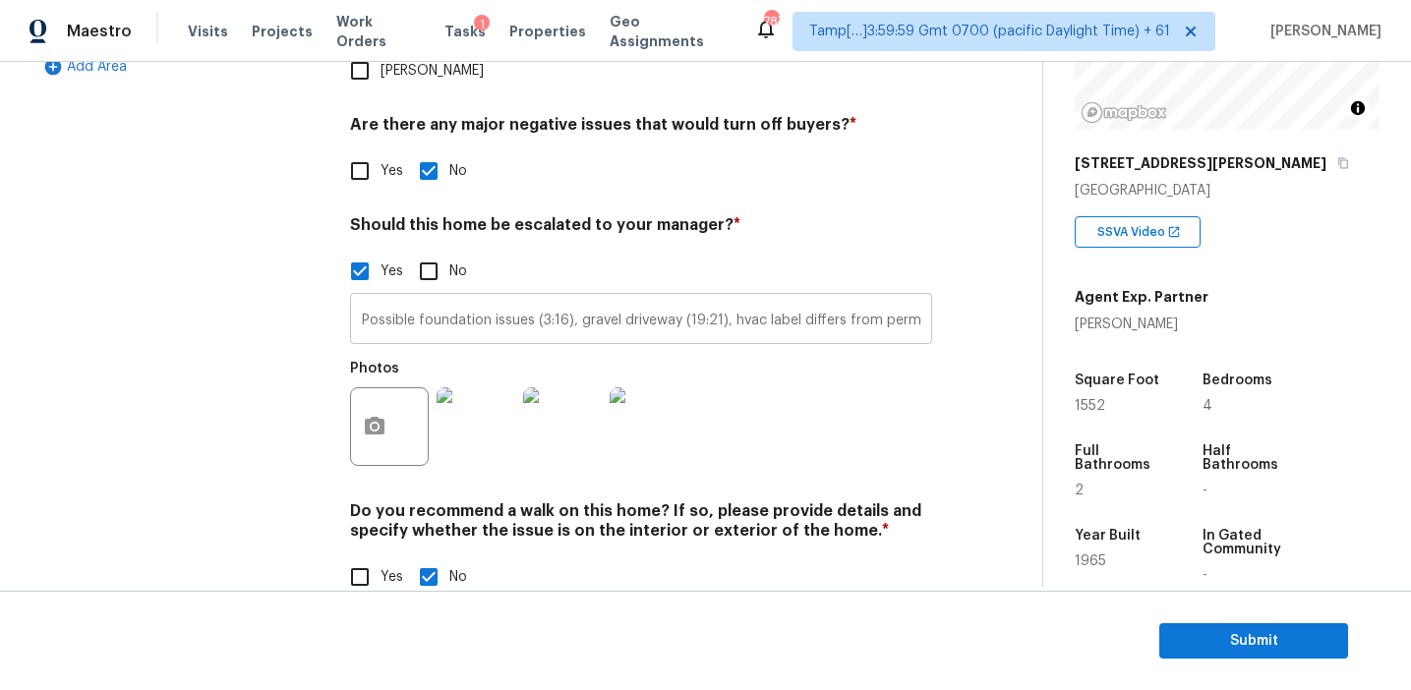
click at [437, 298] on input "Possible foundation issues (3:16), gravel driveway (19:21), hvac label differs …" at bounding box center [641, 321] width 582 height 46
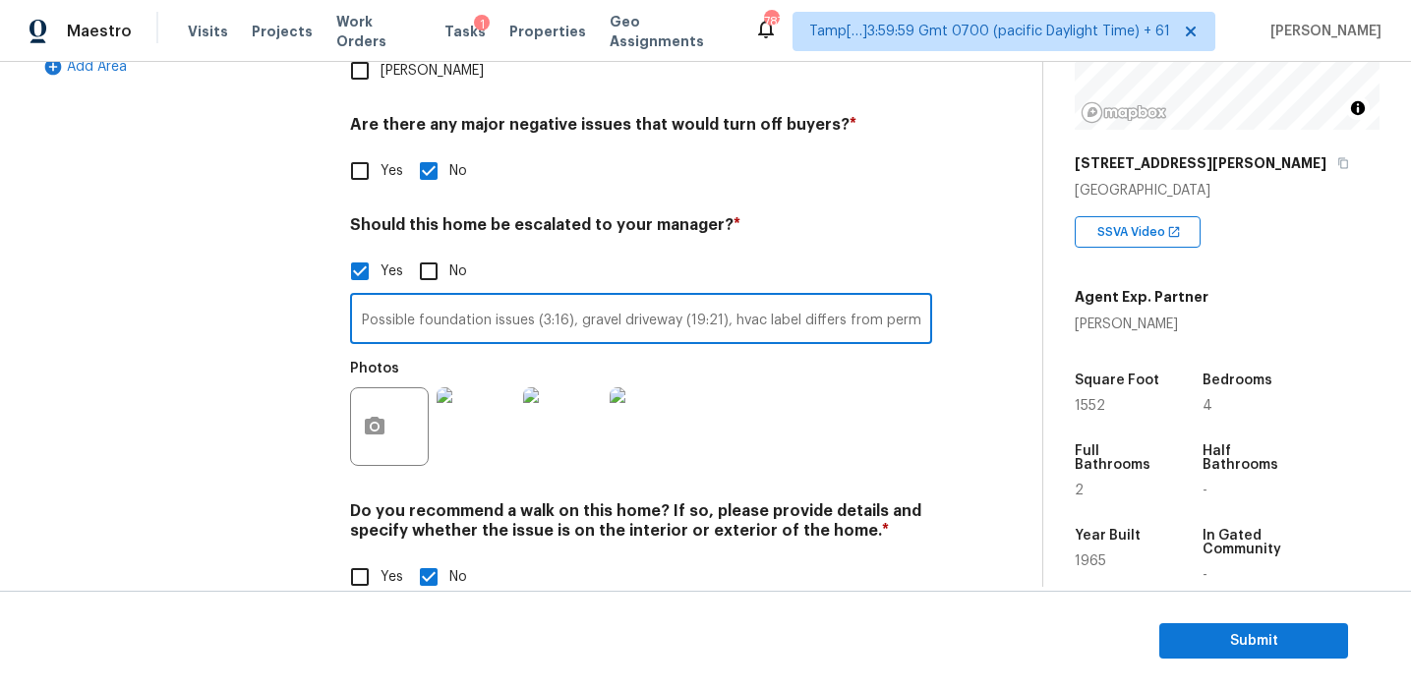
click at [305, 298] on div "Exterior Utilities HVAC Verification Plumbing Roof Gated Community Pricing Add …" at bounding box center [178, 144] width 295 height 956
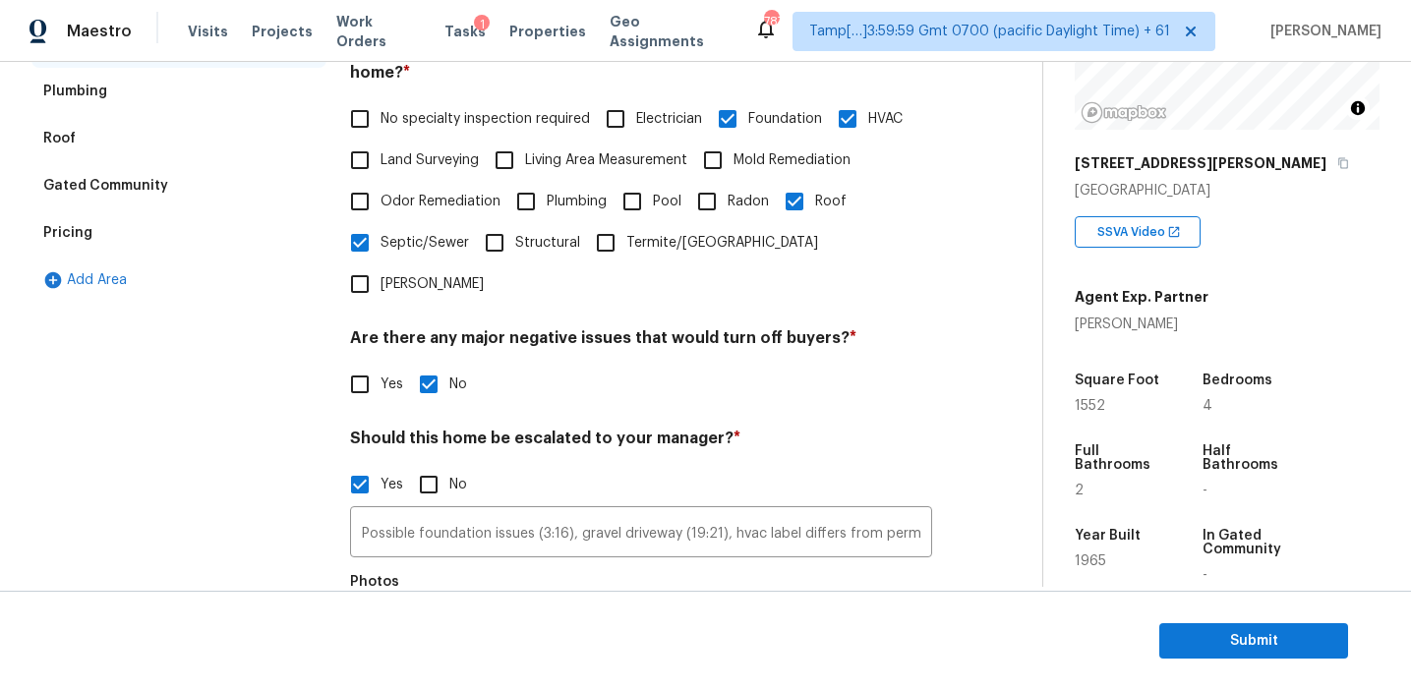
click at [200, 244] on div "Pricing" at bounding box center [178, 232] width 295 height 47
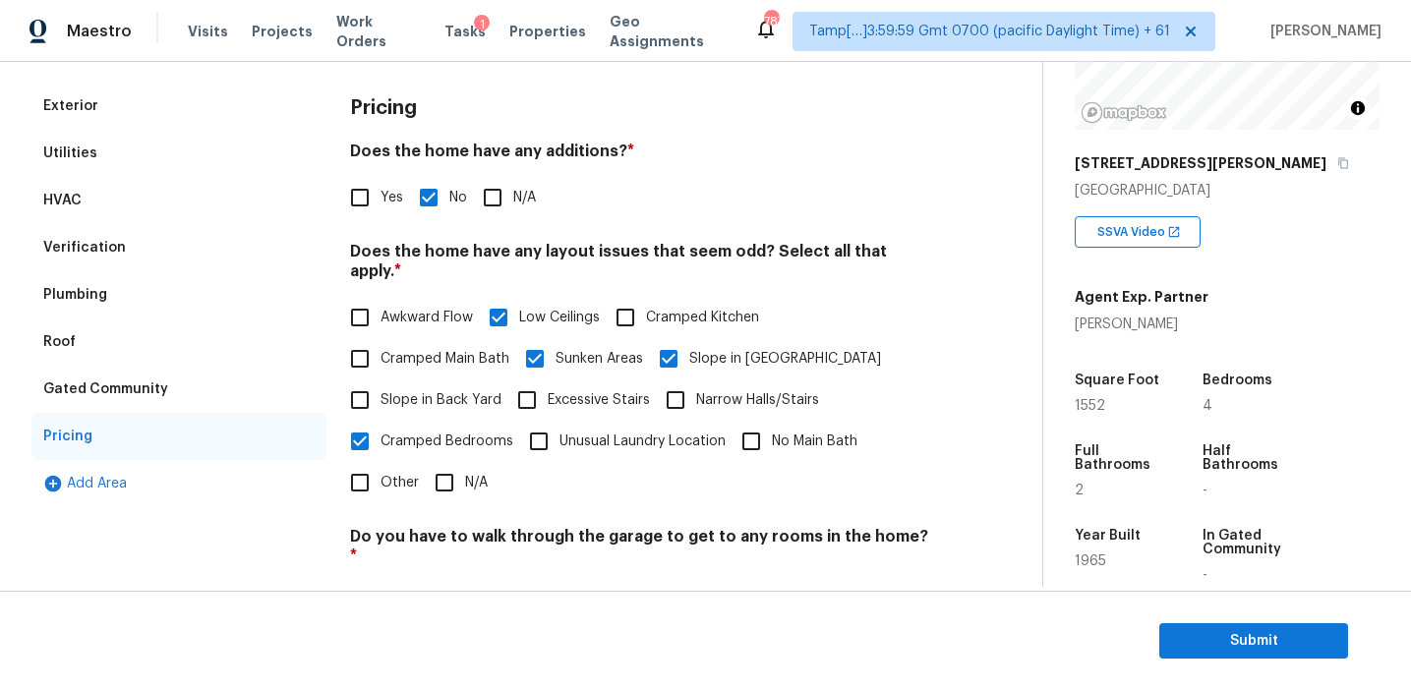
scroll to position [171, 0]
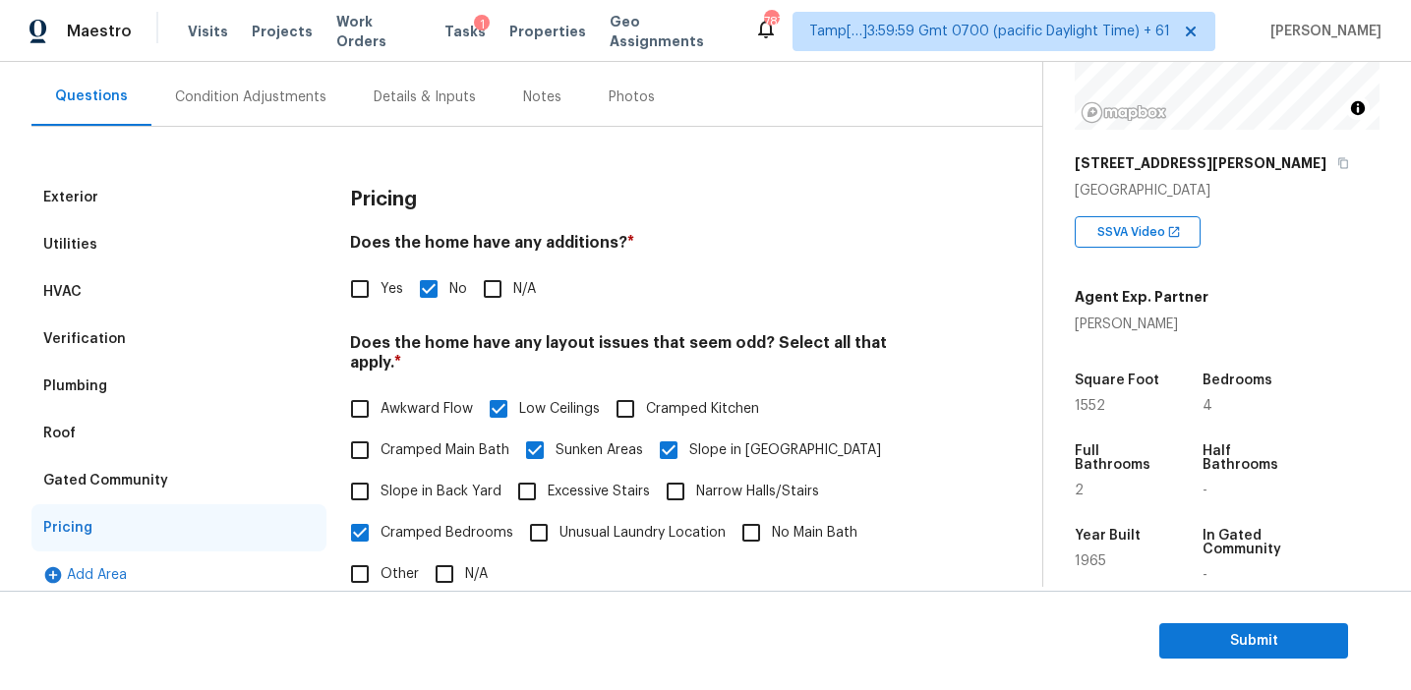
click at [157, 476] on div "Gated Community" at bounding box center [105, 481] width 125 height 20
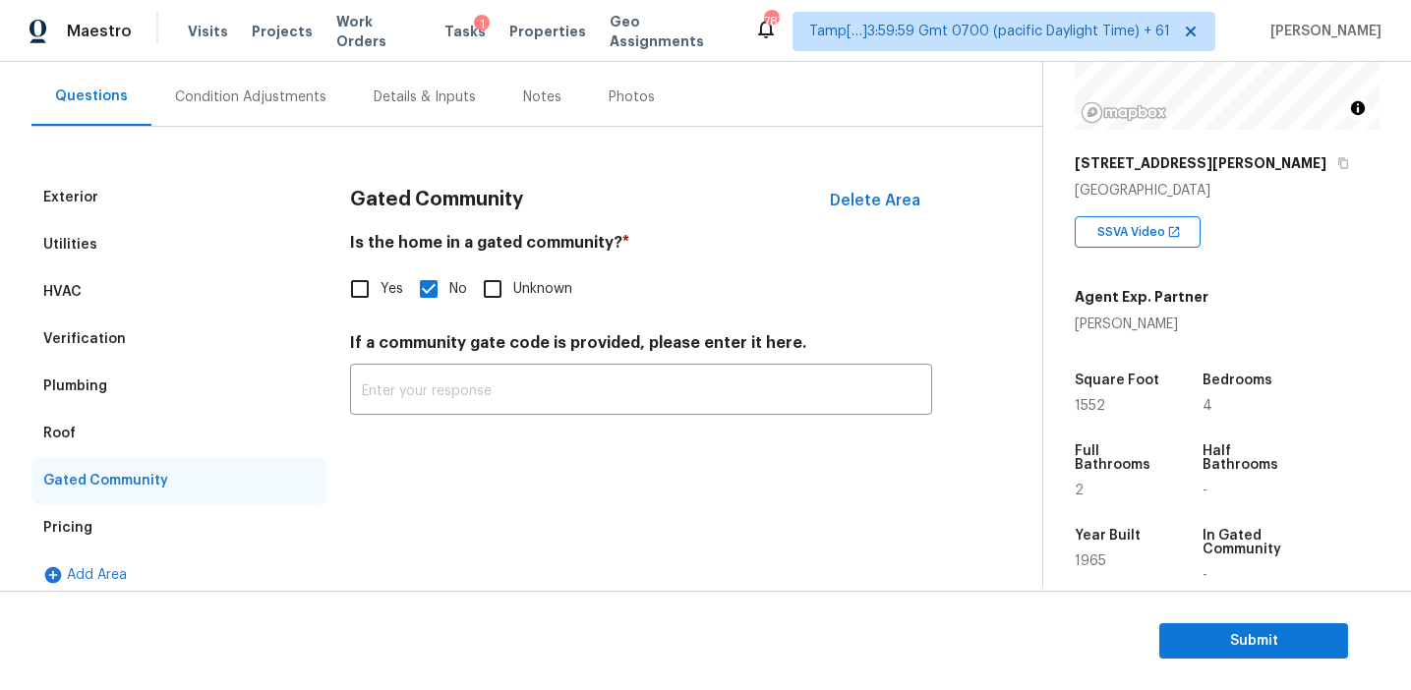
click at [99, 423] on div "Roof" at bounding box center [178, 433] width 295 height 47
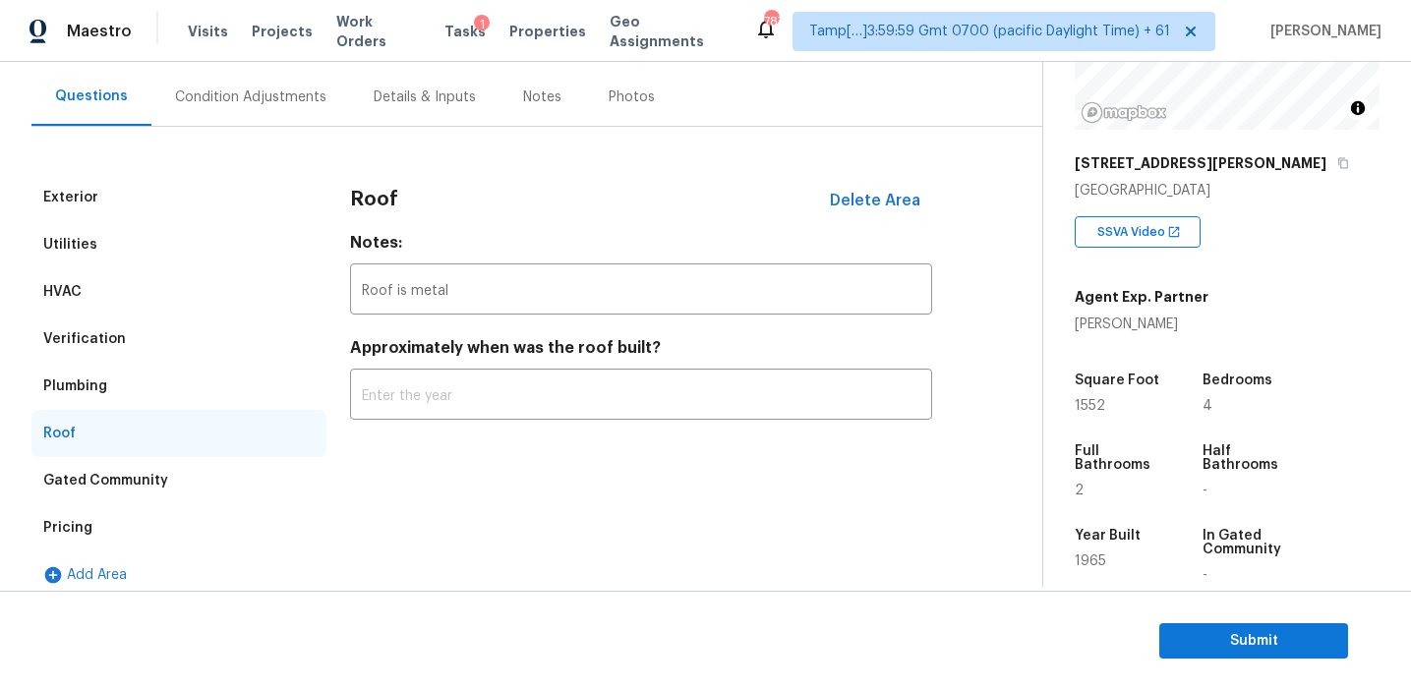
click at [99, 379] on div "Plumbing" at bounding box center [75, 387] width 64 height 20
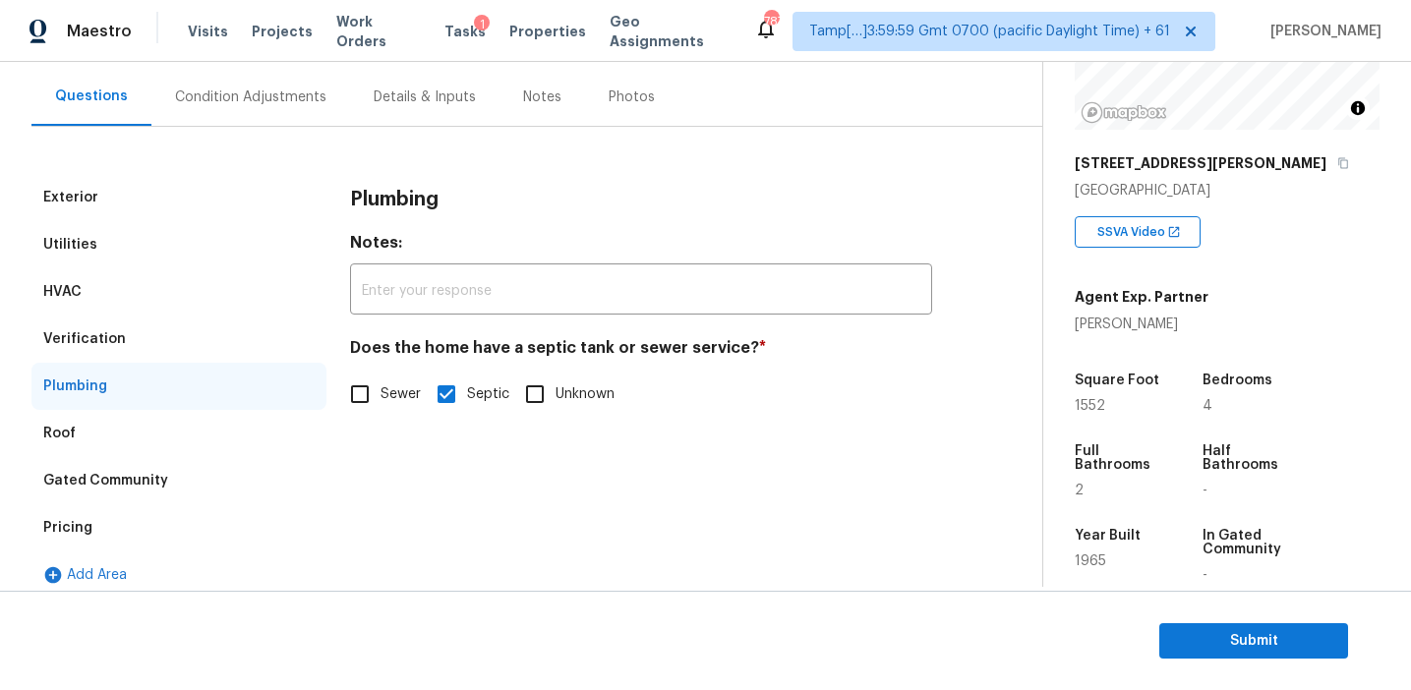
click at [112, 340] on div "Verification" at bounding box center [84, 339] width 83 height 20
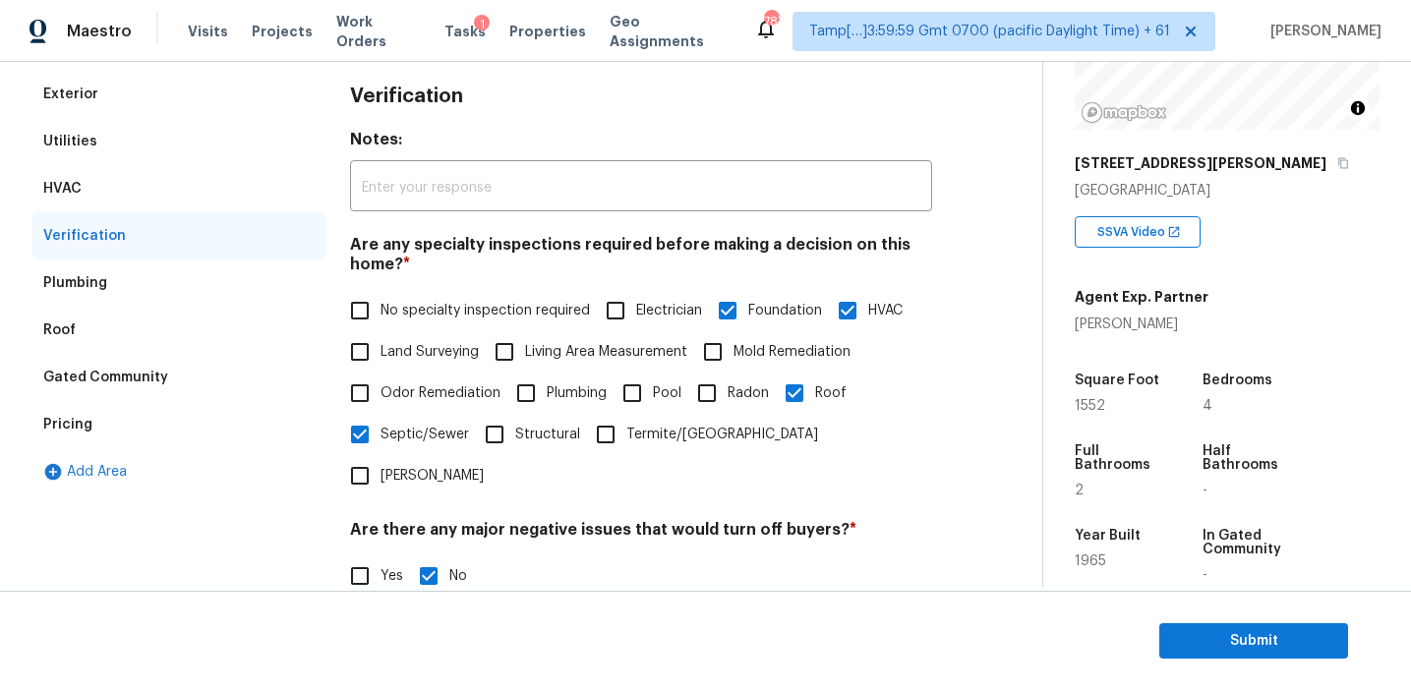
scroll to position [259, 0]
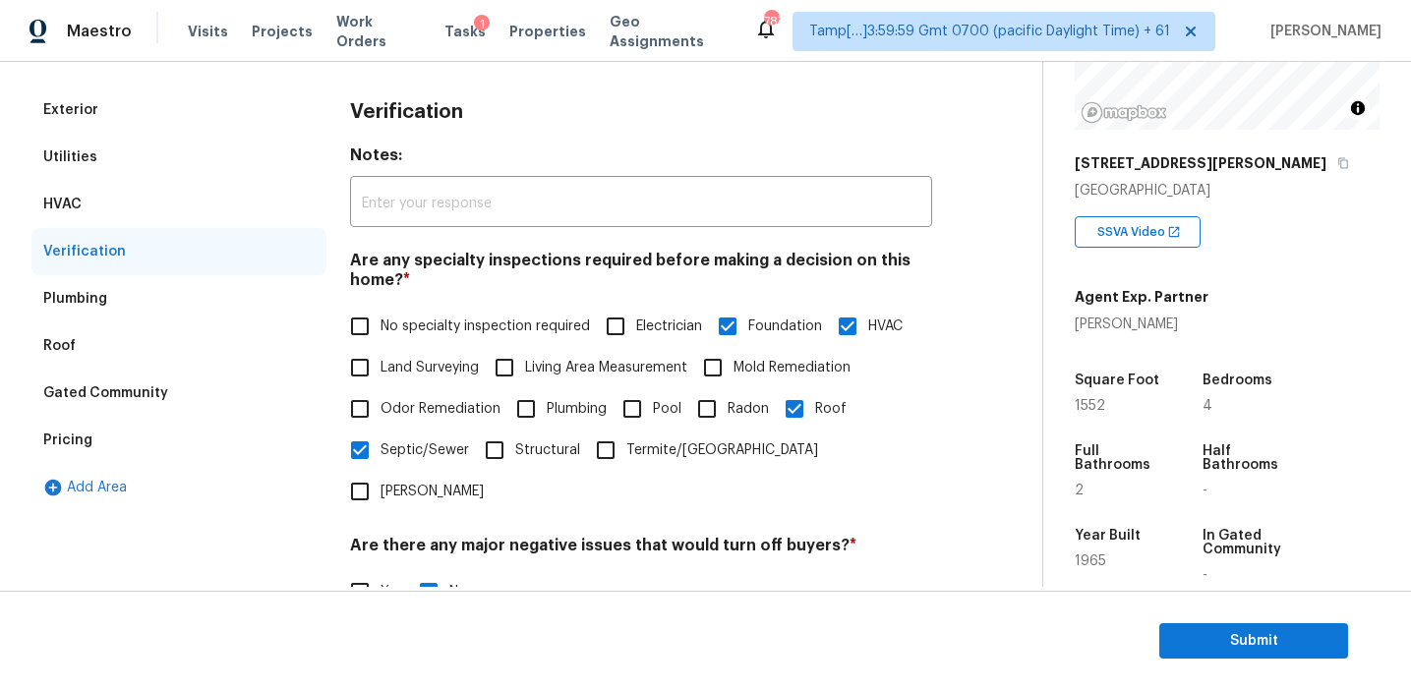
click at [222, 198] on div "HVAC" at bounding box center [178, 204] width 295 height 47
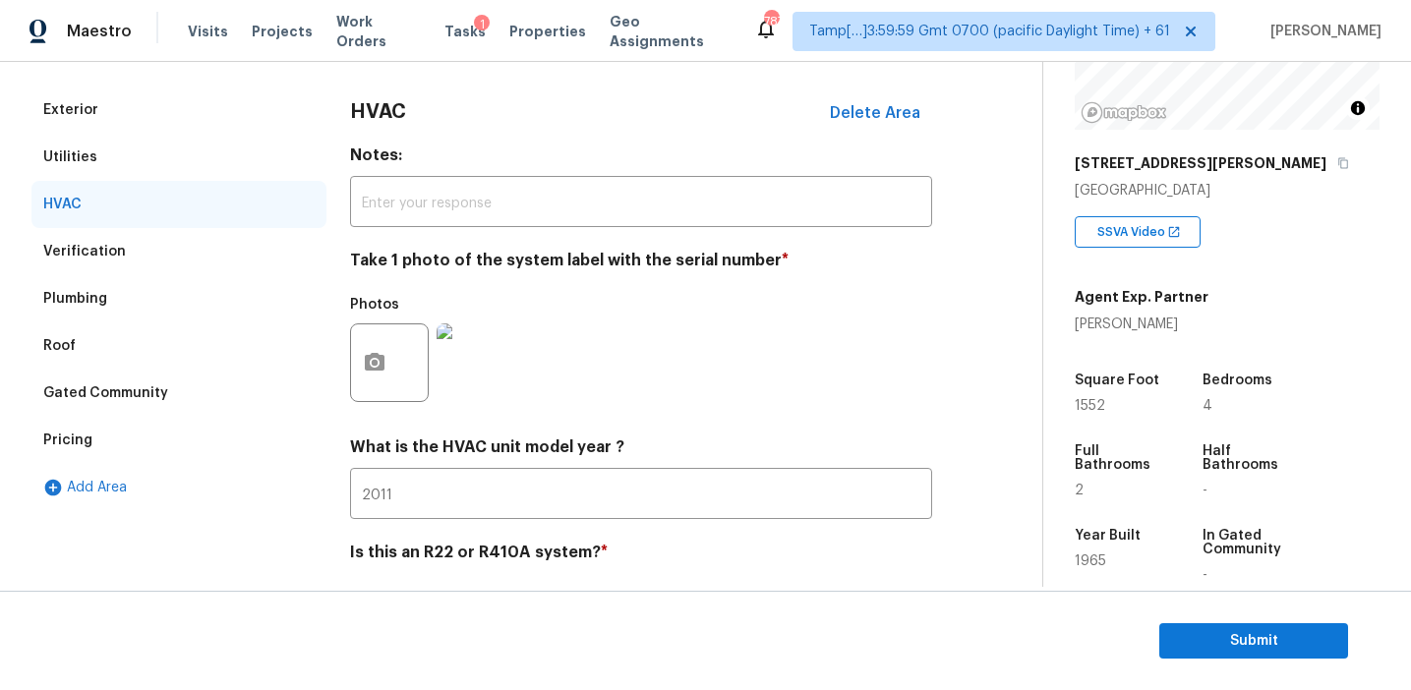
click at [204, 144] on div "Utilities" at bounding box center [178, 157] width 295 height 47
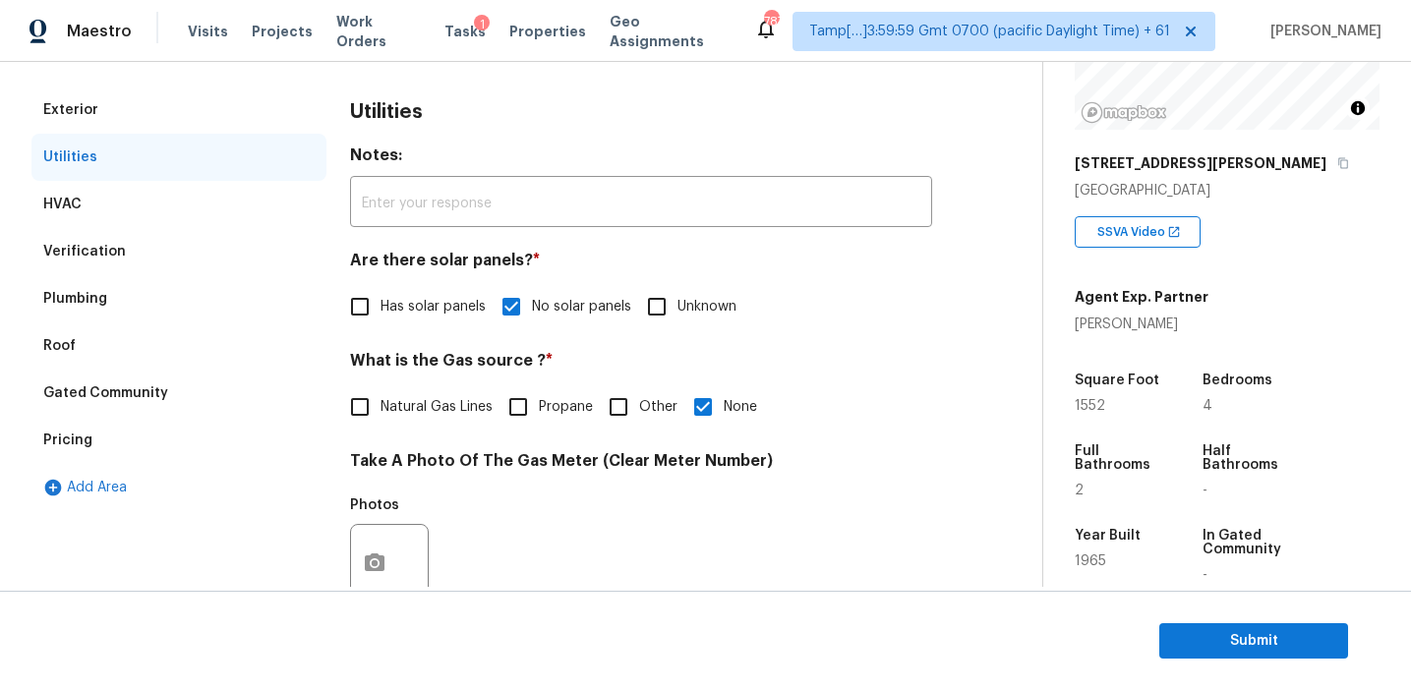
scroll to position [789, 0]
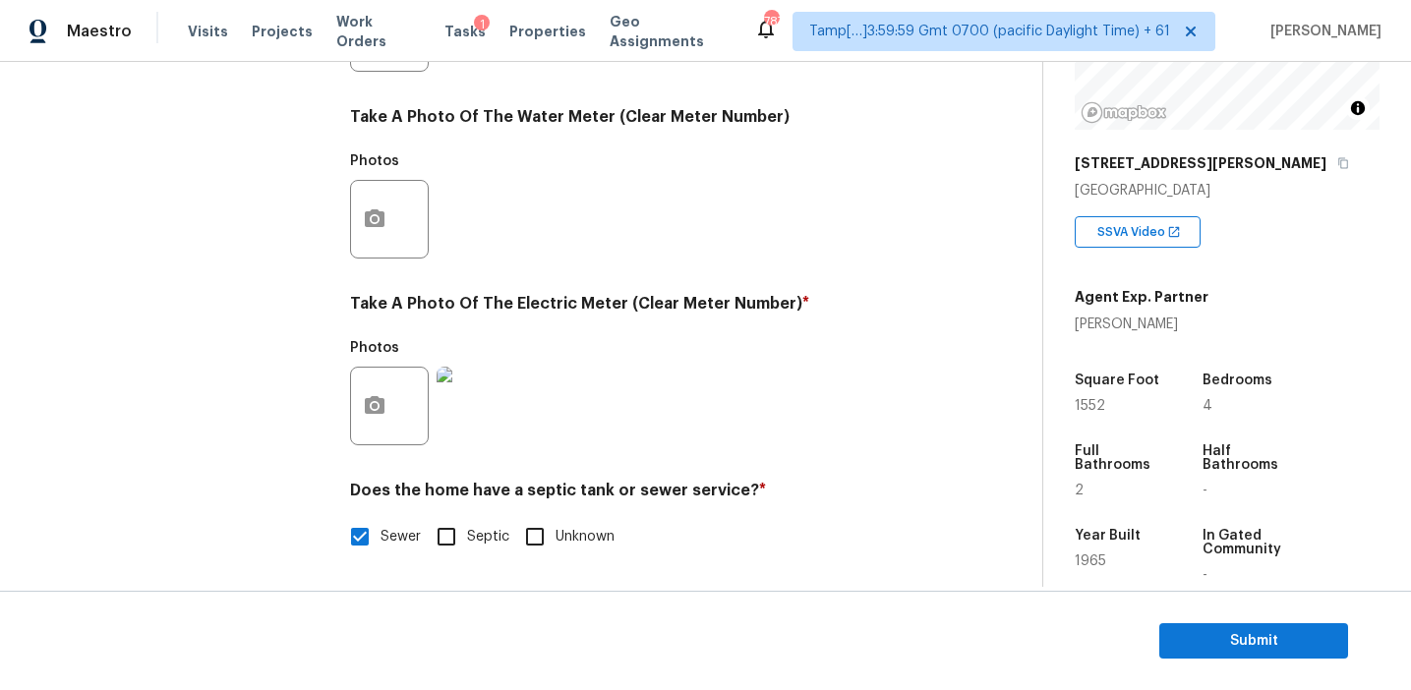
click at [450, 531] on input "Septic" at bounding box center [446, 536] width 41 height 41
checkbox input "true"
checkbox input "false"
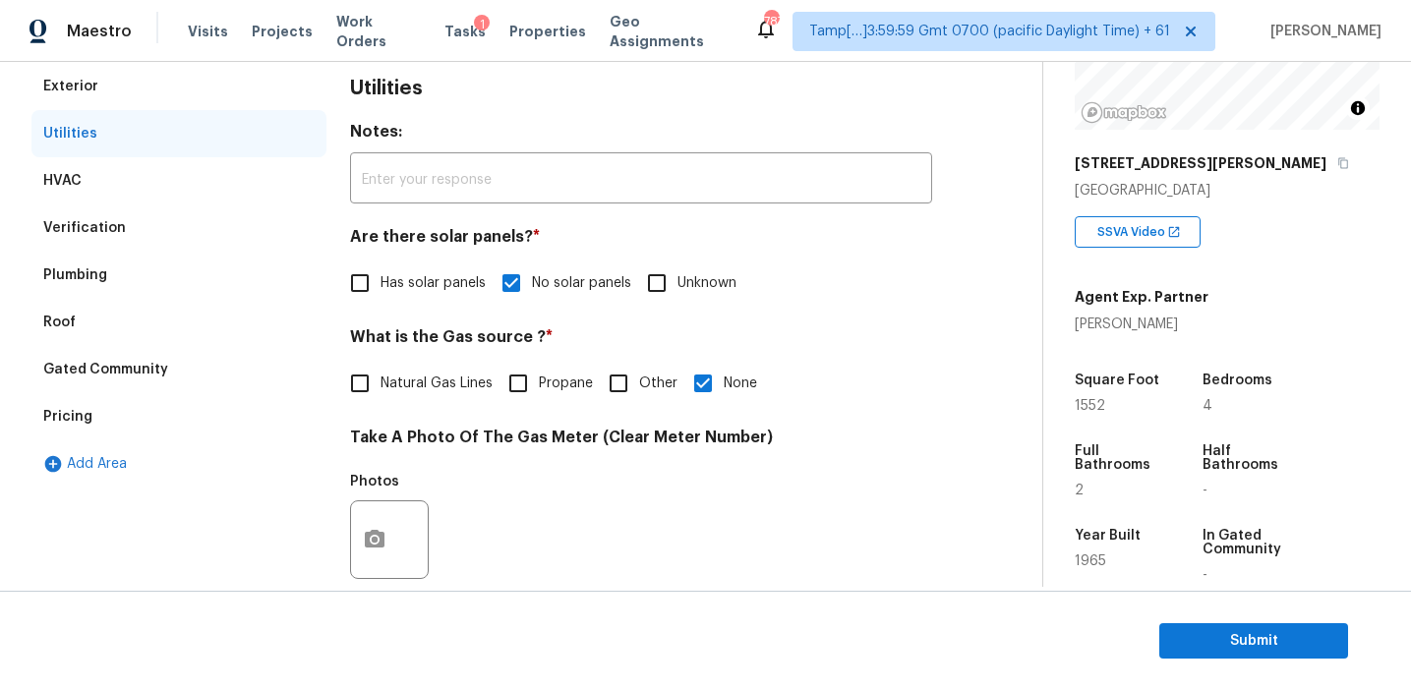
scroll to position [256, 0]
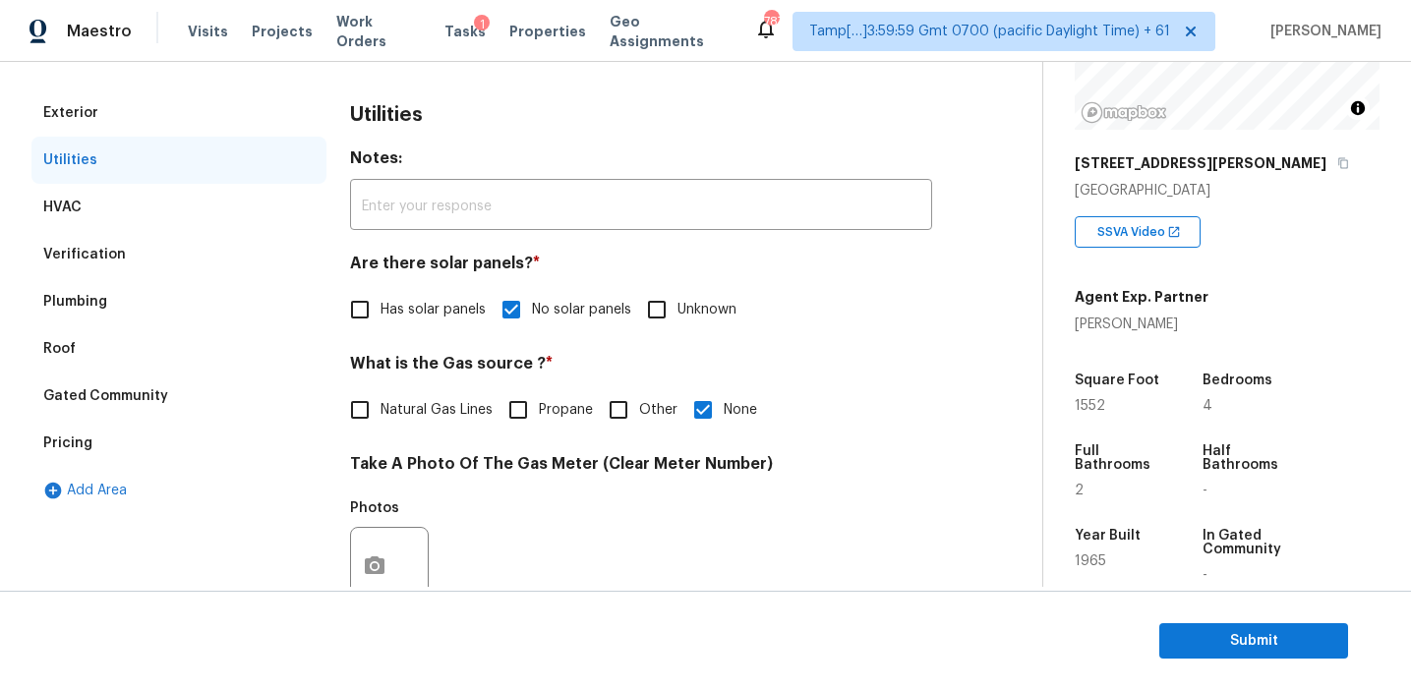
click at [196, 240] on div "Verification" at bounding box center [178, 254] width 295 height 47
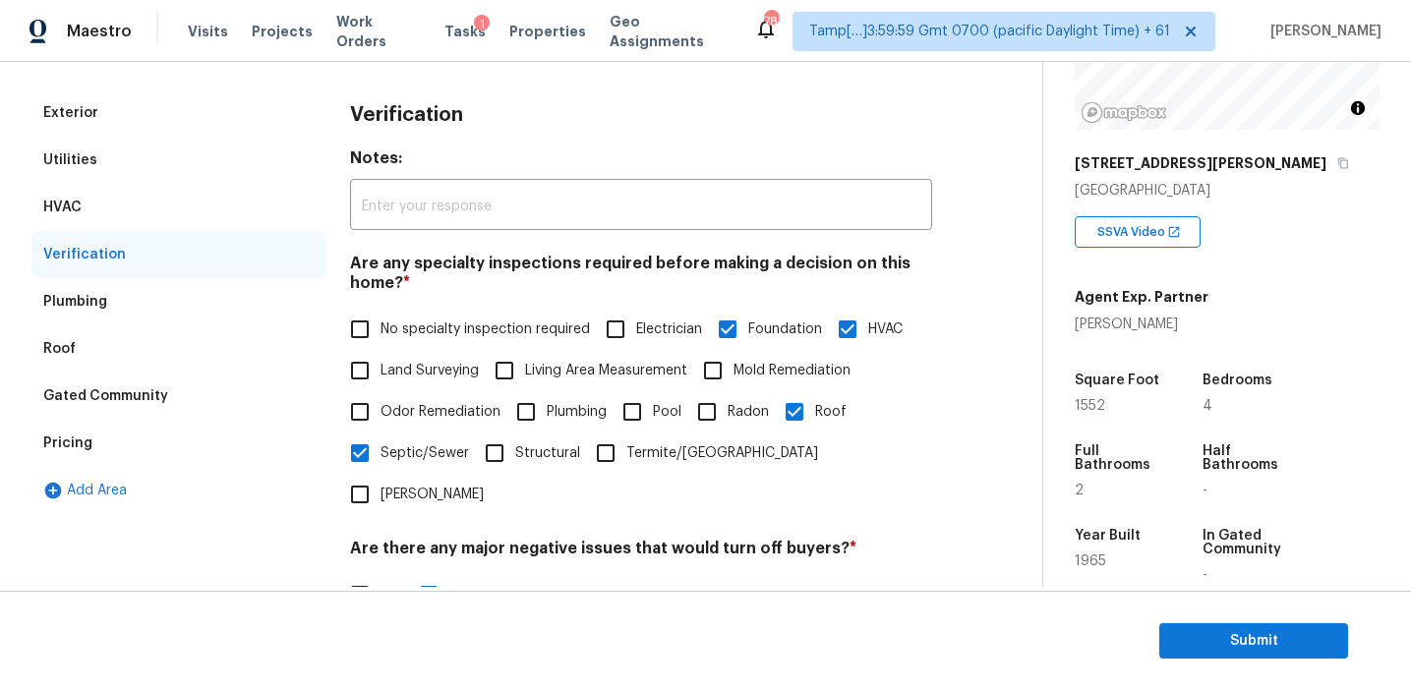
click at [194, 212] on div "HVAC" at bounding box center [178, 207] width 295 height 47
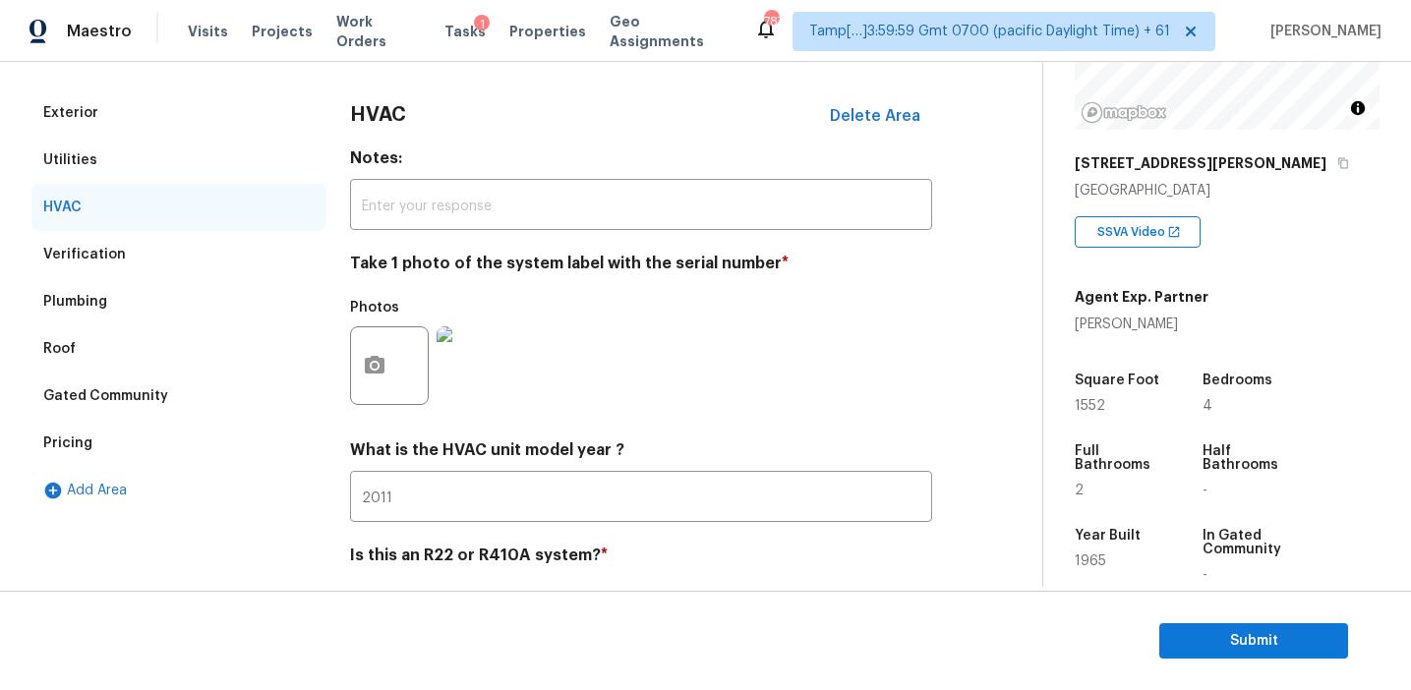
click at [194, 164] on div "Utilities" at bounding box center [178, 160] width 295 height 47
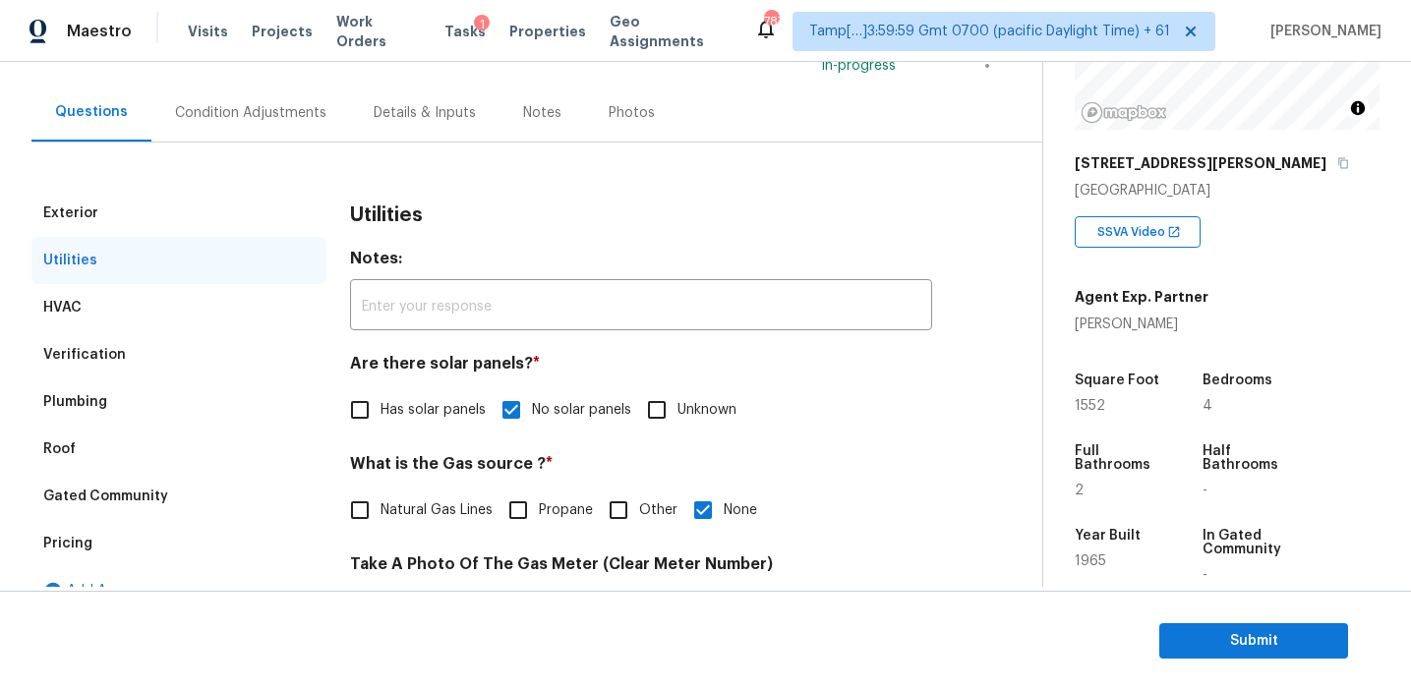
scroll to position [121, 0]
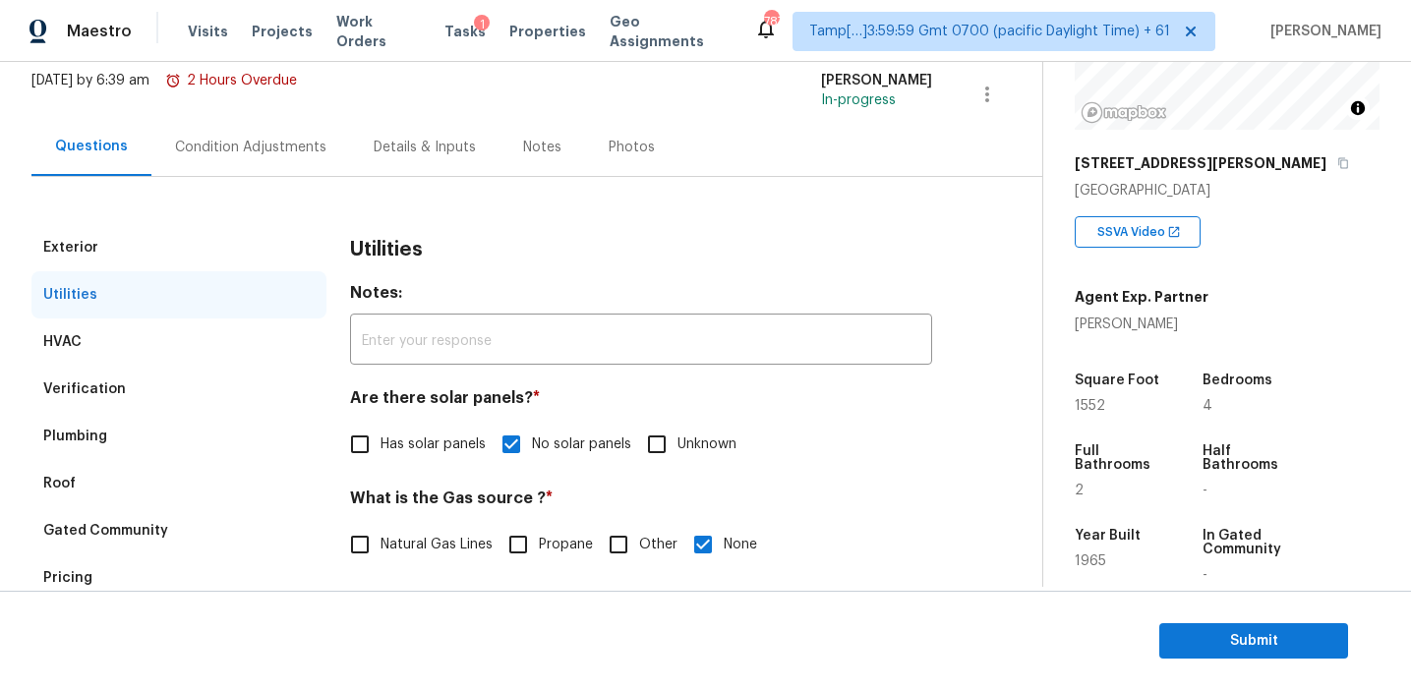
click at [235, 237] on div "Exterior" at bounding box center [178, 247] width 295 height 47
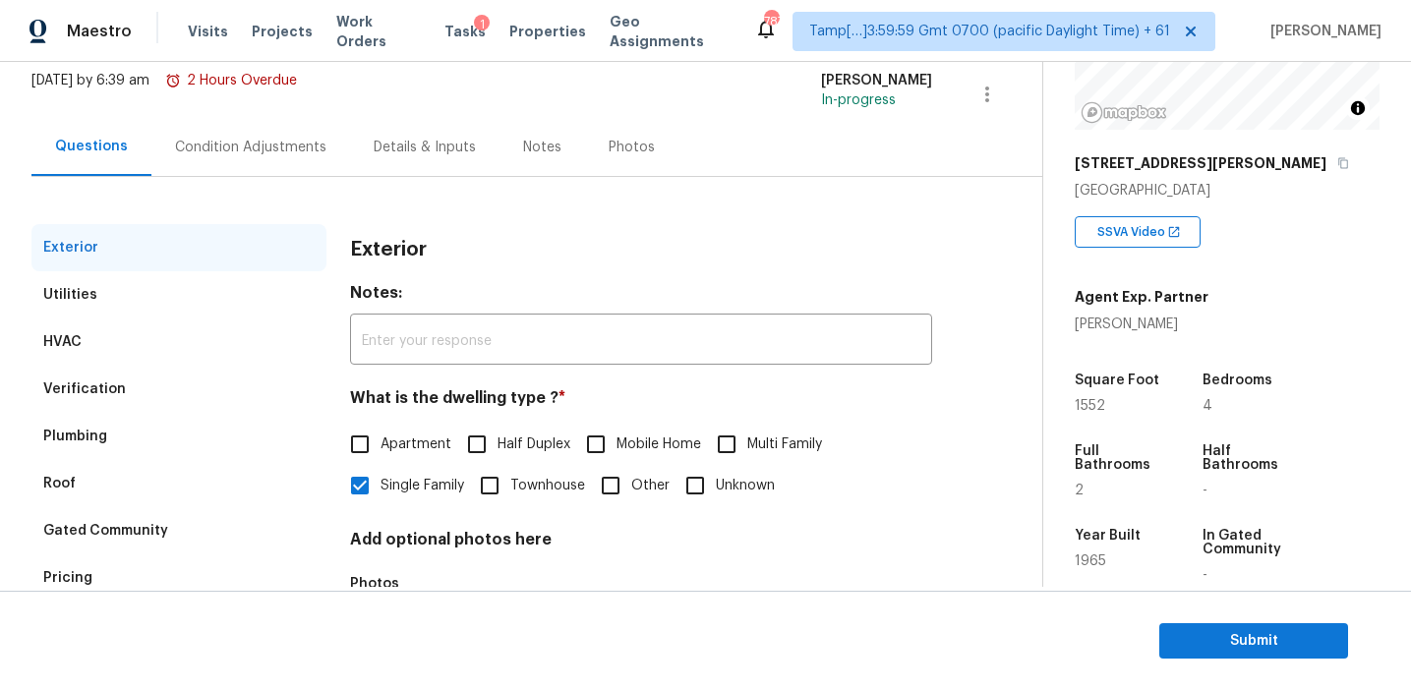
click at [246, 163] on div "Condition Adjustments" at bounding box center [250, 147] width 199 height 58
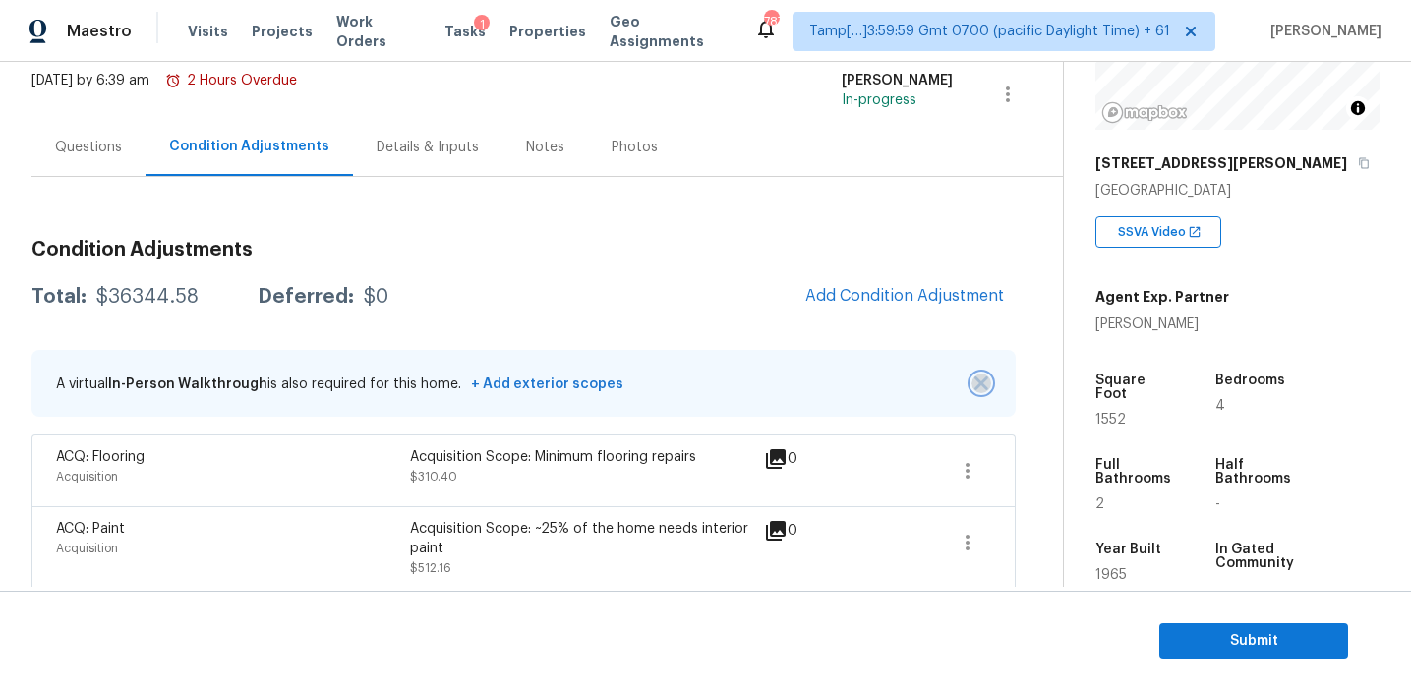
click at [974, 382] on img "button" at bounding box center [981, 384] width 14 height 14
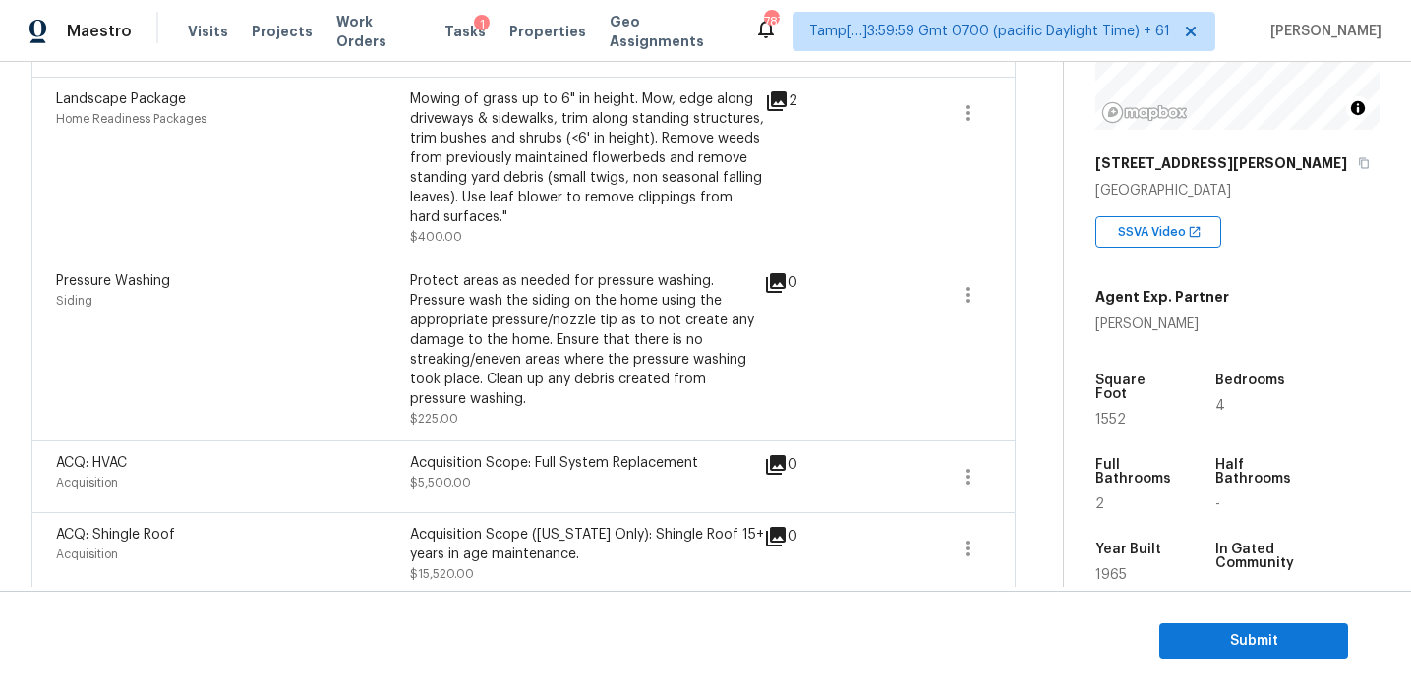
click at [509, 367] on div "Protect areas as needed for pressure washing. Pressure wash the siding on the h…" at bounding box center [587, 340] width 354 height 138
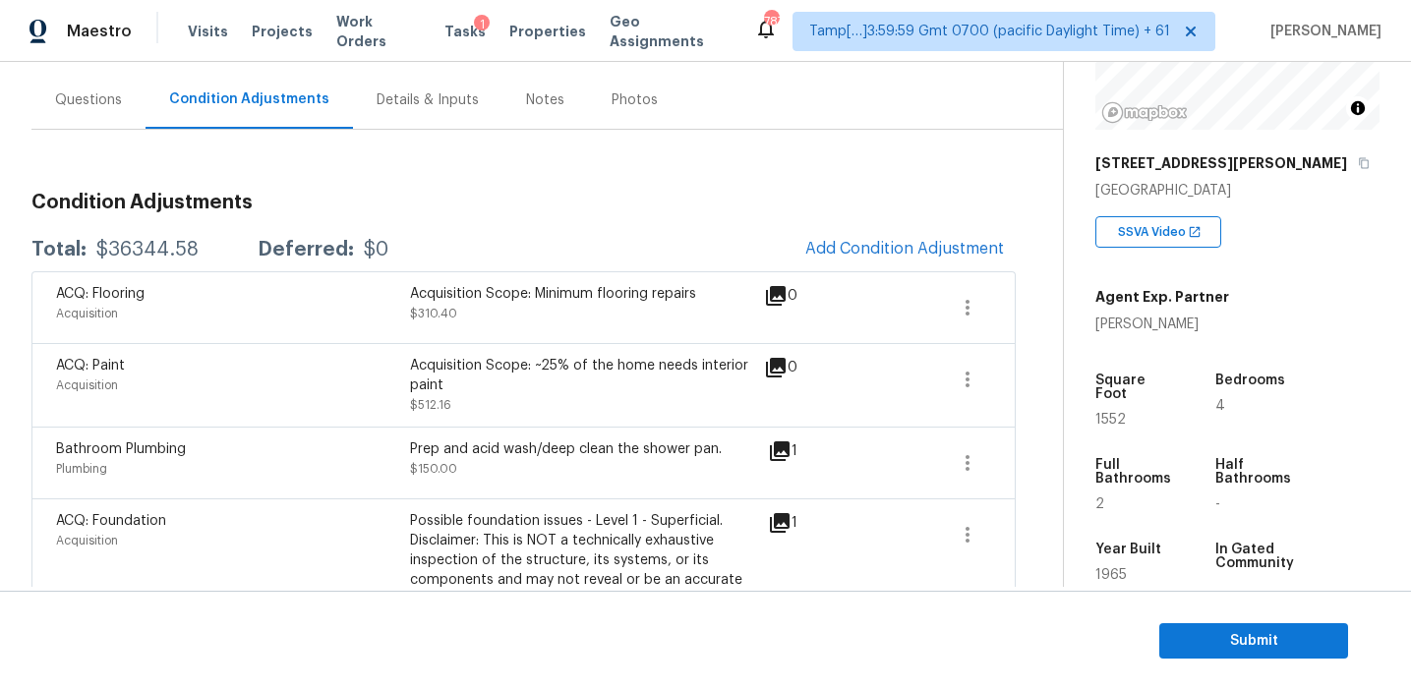
scroll to position [166, 0]
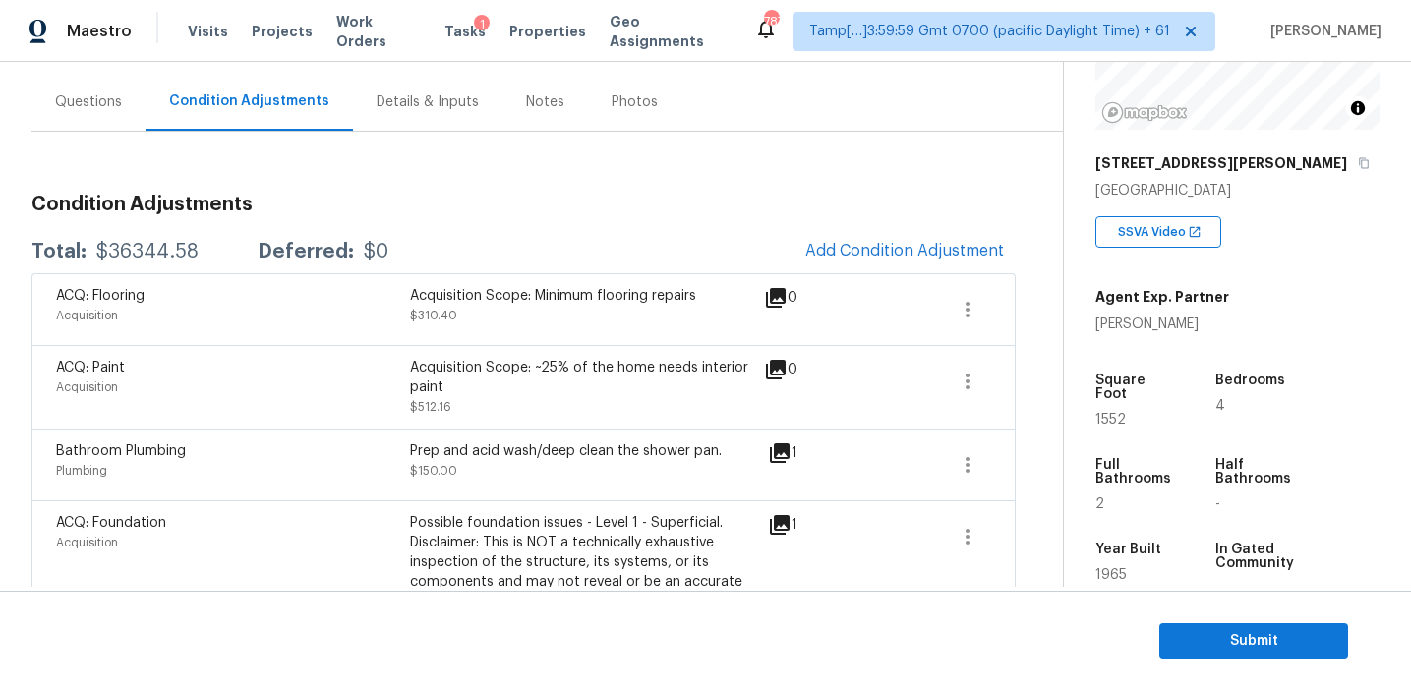
click at [506, 320] on div "Acquisition Scope: Minimum flooring repairs $310.40" at bounding box center [587, 309] width 354 height 47
click at [506, 244] on div "Total: $36344.58 Deferred: $0 Add Condition Adjustment" at bounding box center [523, 251] width 984 height 43
click at [498, 212] on h3 "Condition Adjustments" at bounding box center [523, 205] width 984 height 20
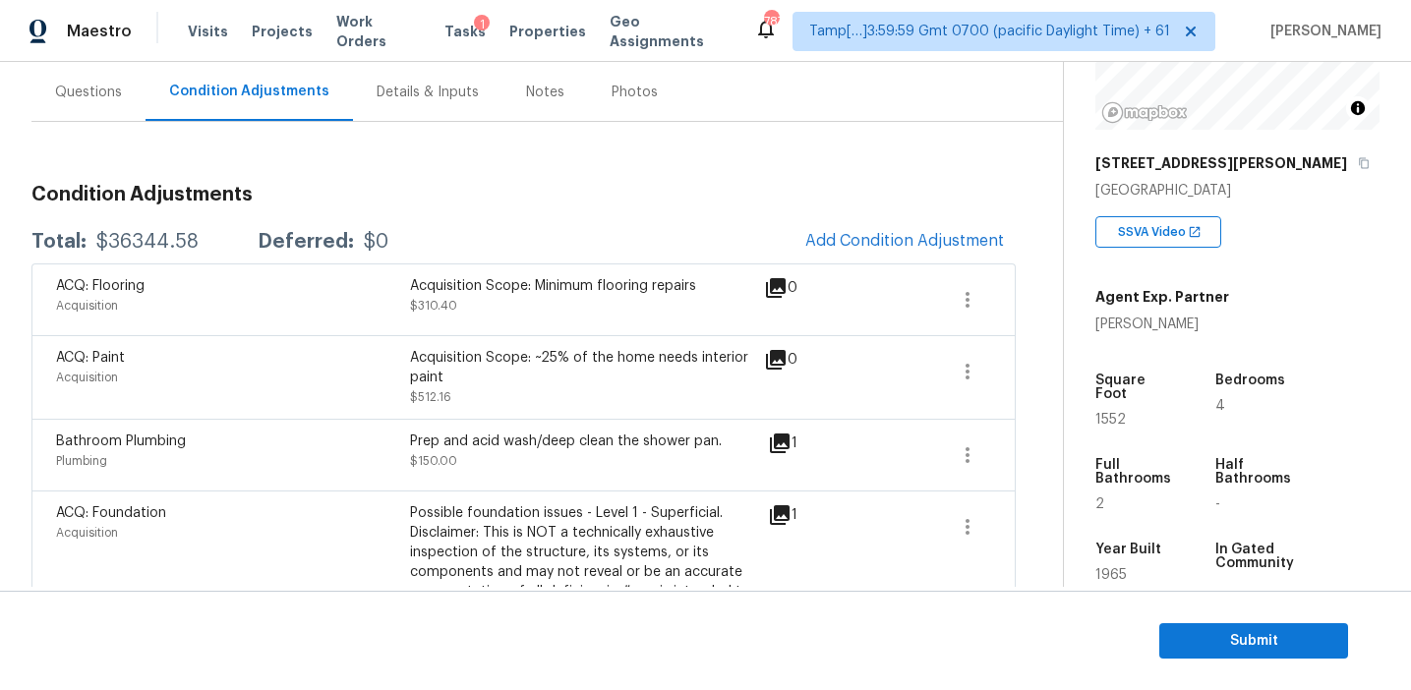
click at [1183, 570] on div "Year Built 1965" at bounding box center [1152, 569] width 114 height 85
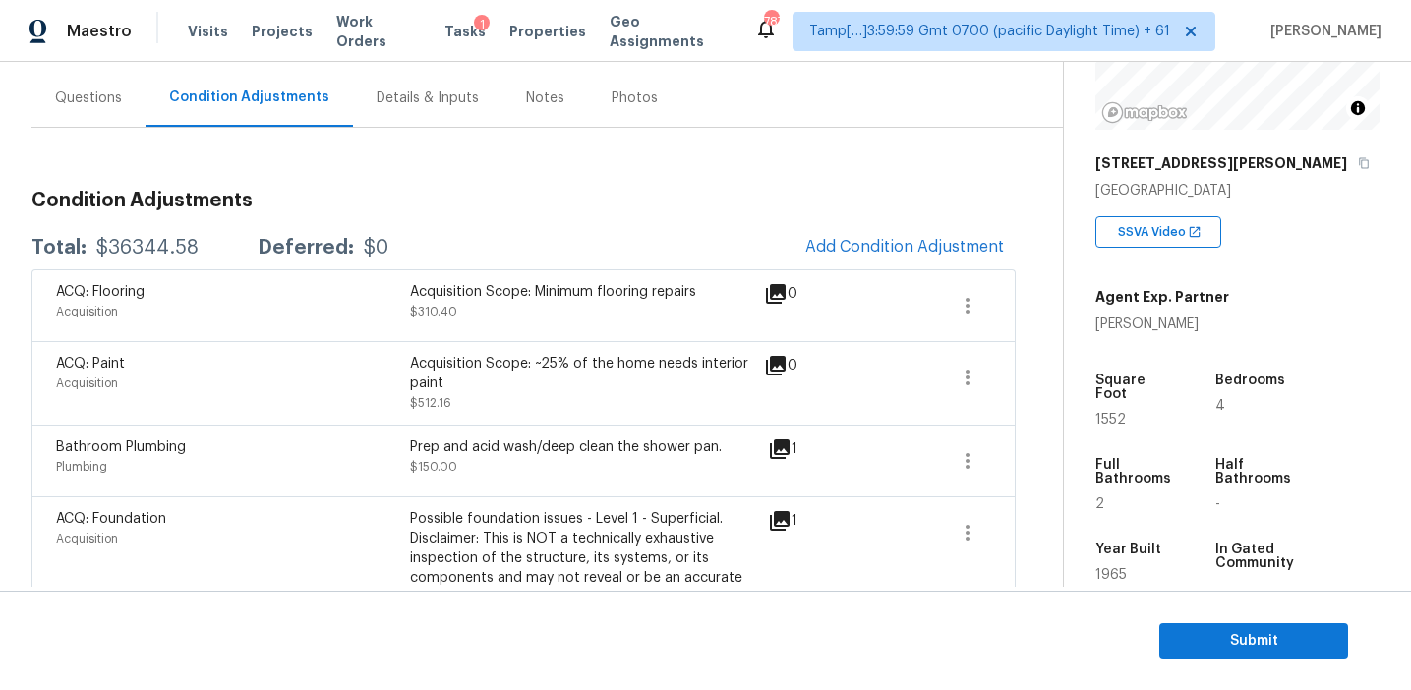
click at [698, 540] on div "Possible foundation issues - Level 1 - Superficial. Disclaimer: This is NOT a t…" at bounding box center [587, 607] width 354 height 197
click at [1227, 652] on span "Submit" at bounding box center [1253, 641] width 157 height 25
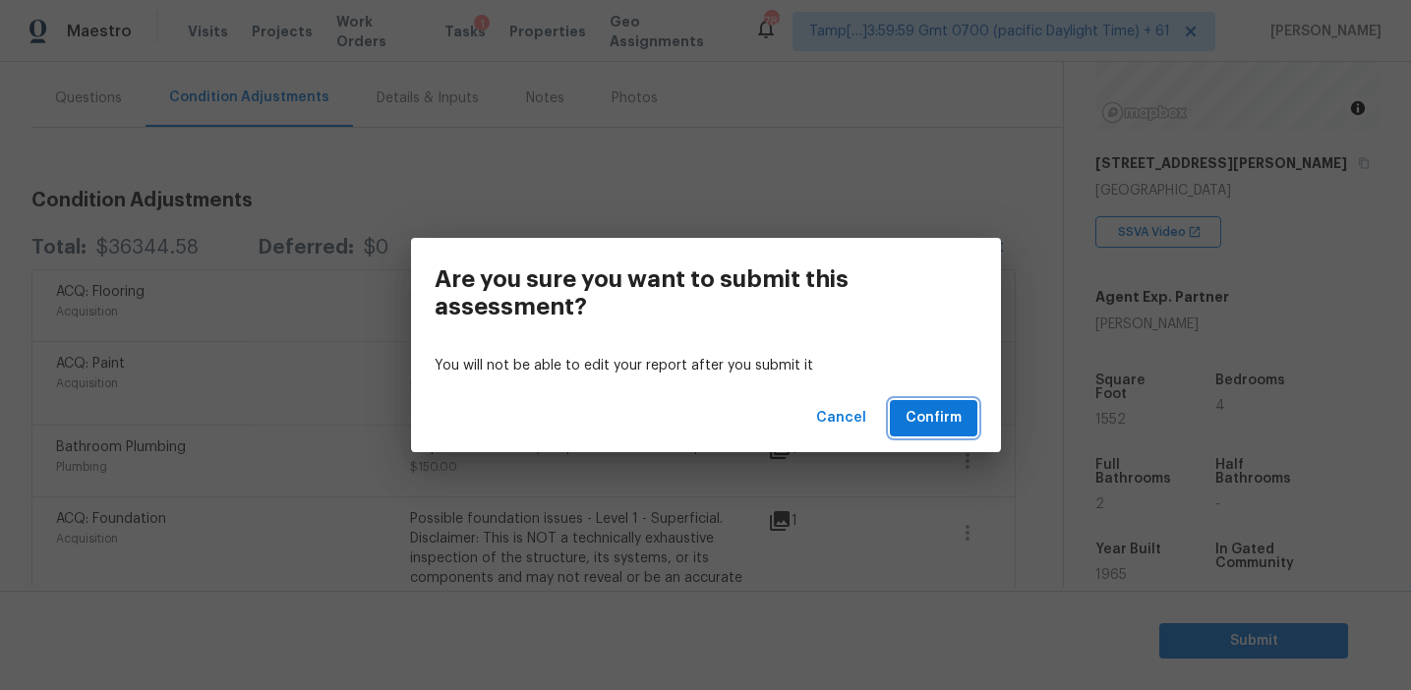
click at [920, 414] on span "Confirm" at bounding box center [933, 418] width 56 height 25
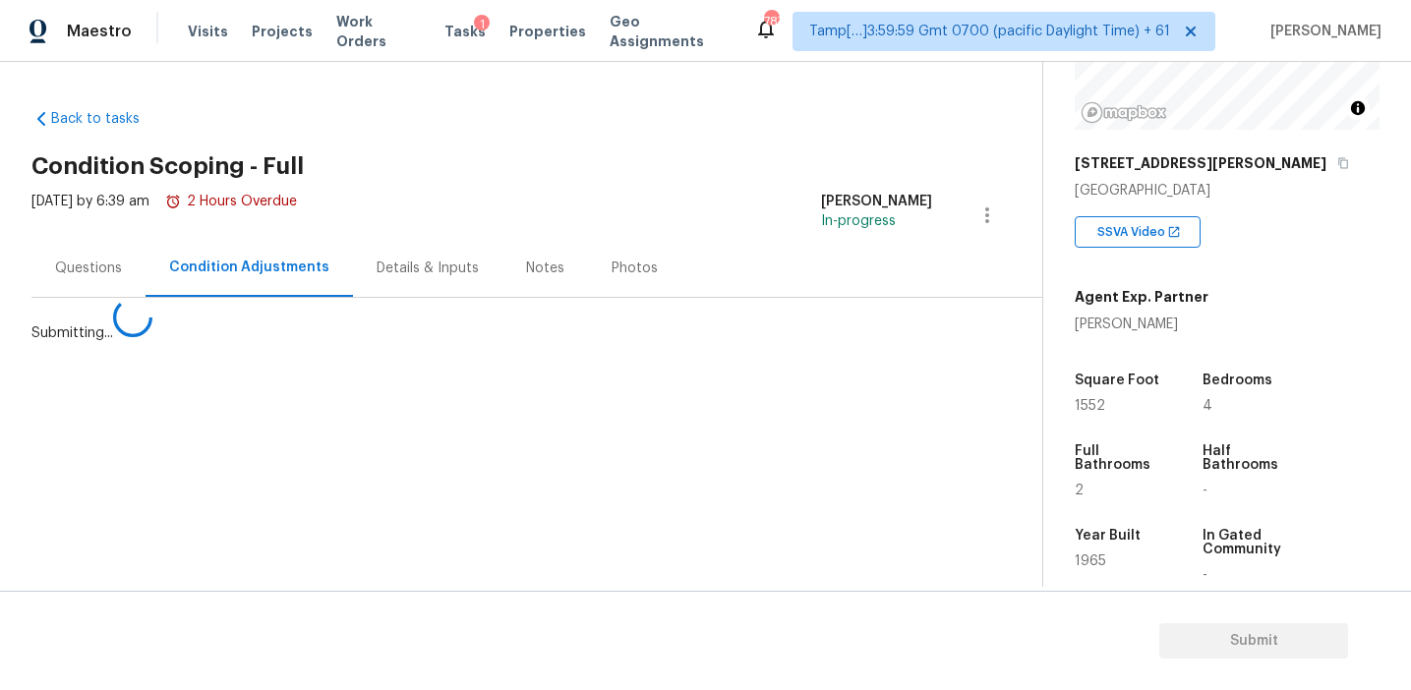
scroll to position [0, 0]
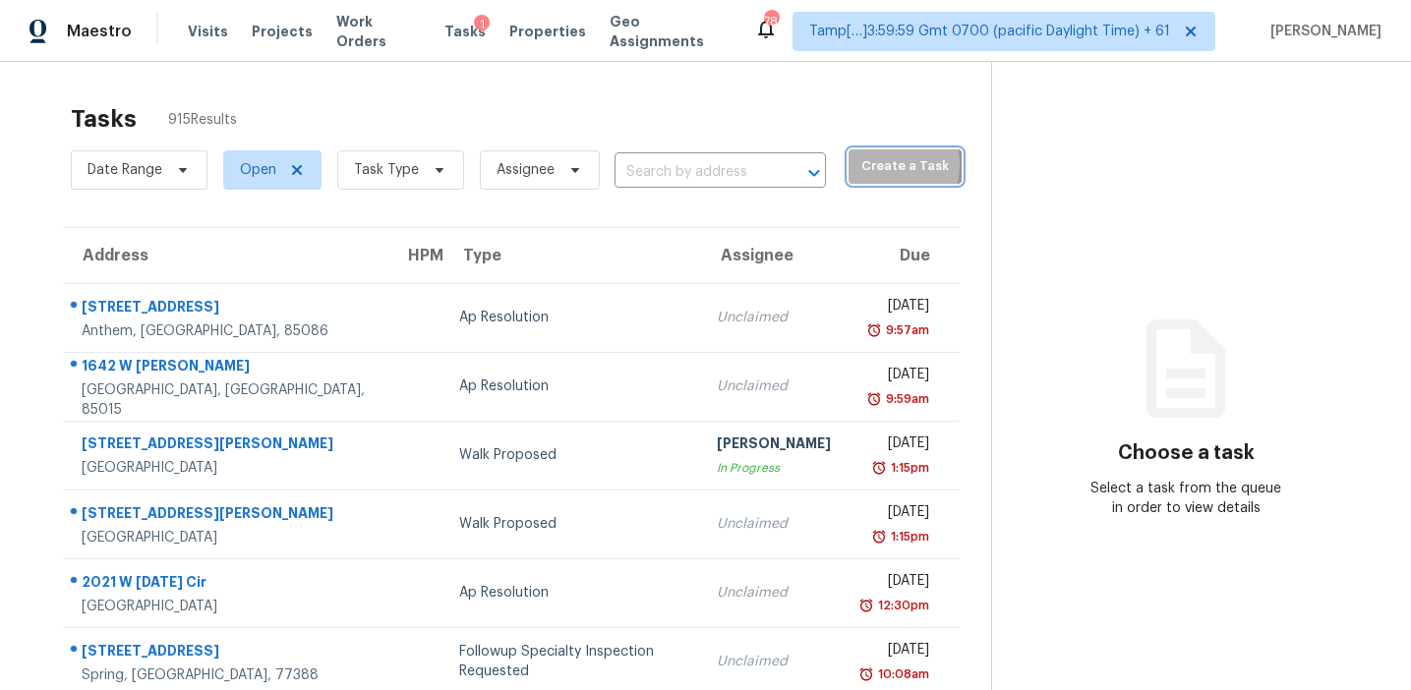
click at [858, 164] on span "Create a Task" at bounding box center [904, 166] width 93 height 23
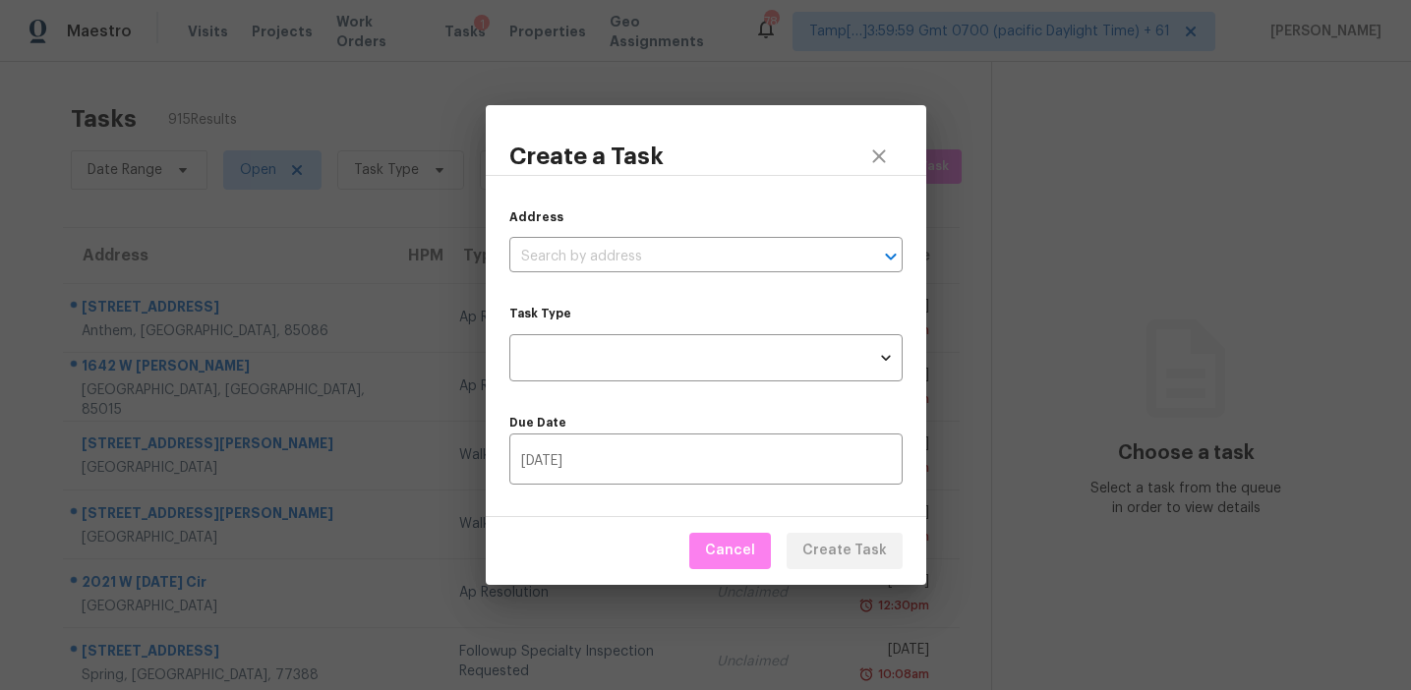
click at [716, 237] on div "Address ​" at bounding box center [705, 239] width 393 height 65
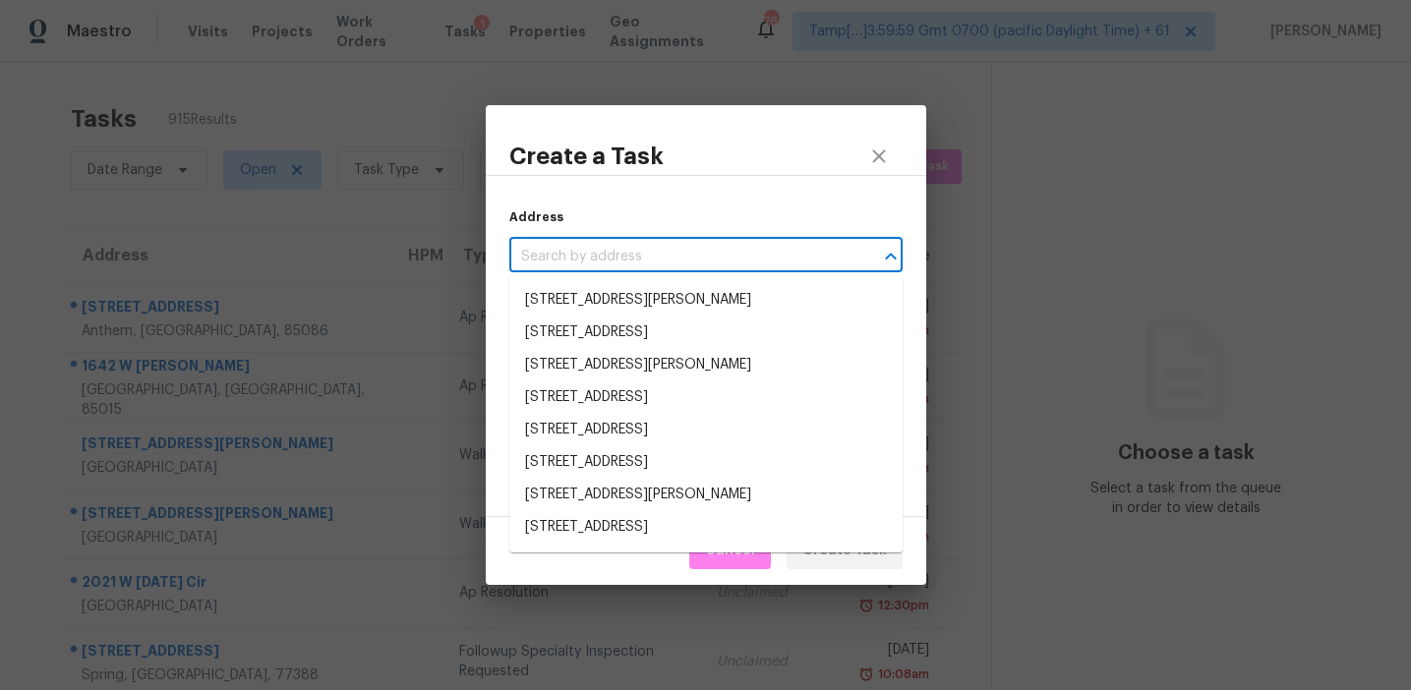
click at [701, 256] on input "text" at bounding box center [678, 257] width 338 height 30
paste input "[STREET_ADDRESS]"
type input "[STREET_ADDRESS]"
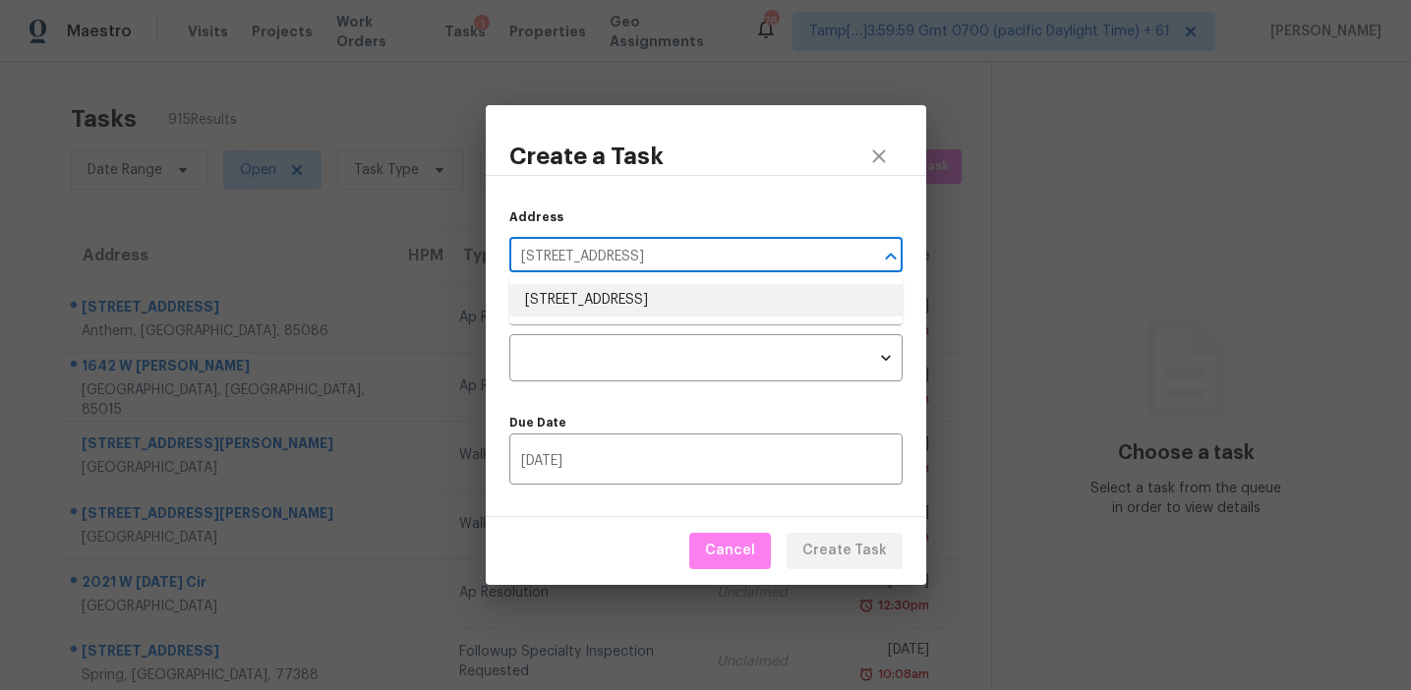
click at [696, 303] on li "[STREET_ADDRESS]" at bounding box center [705, 300] width 393 height 32
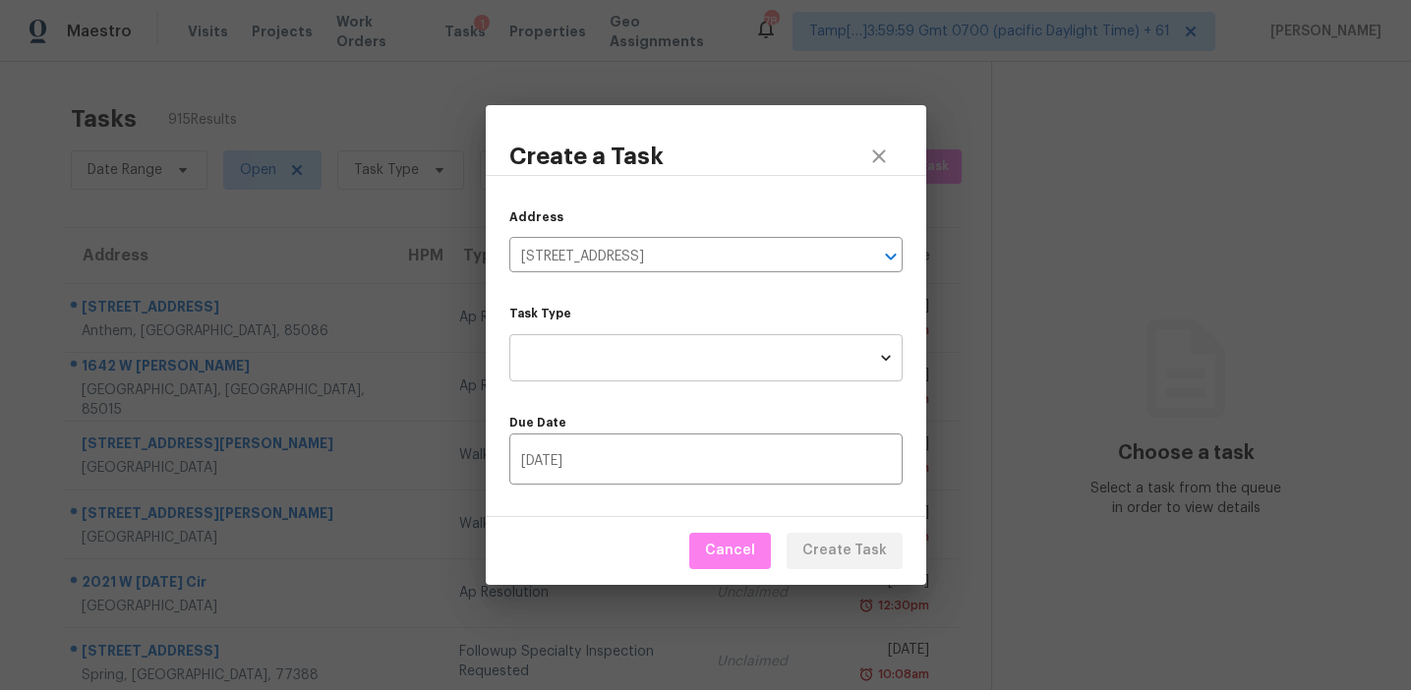
click at [686, 368] on body "Maestro Visits Projects Work Orders Tasks 1 Properties Geo Assignments 784 Tamp…" at bounding box center [705, 345] width 1411 height 690
click at [680, 361] on li "Condition Scoping - Full" at bounding box center [705, 357] width 393 height 32
type input "virtual_full_assessment"
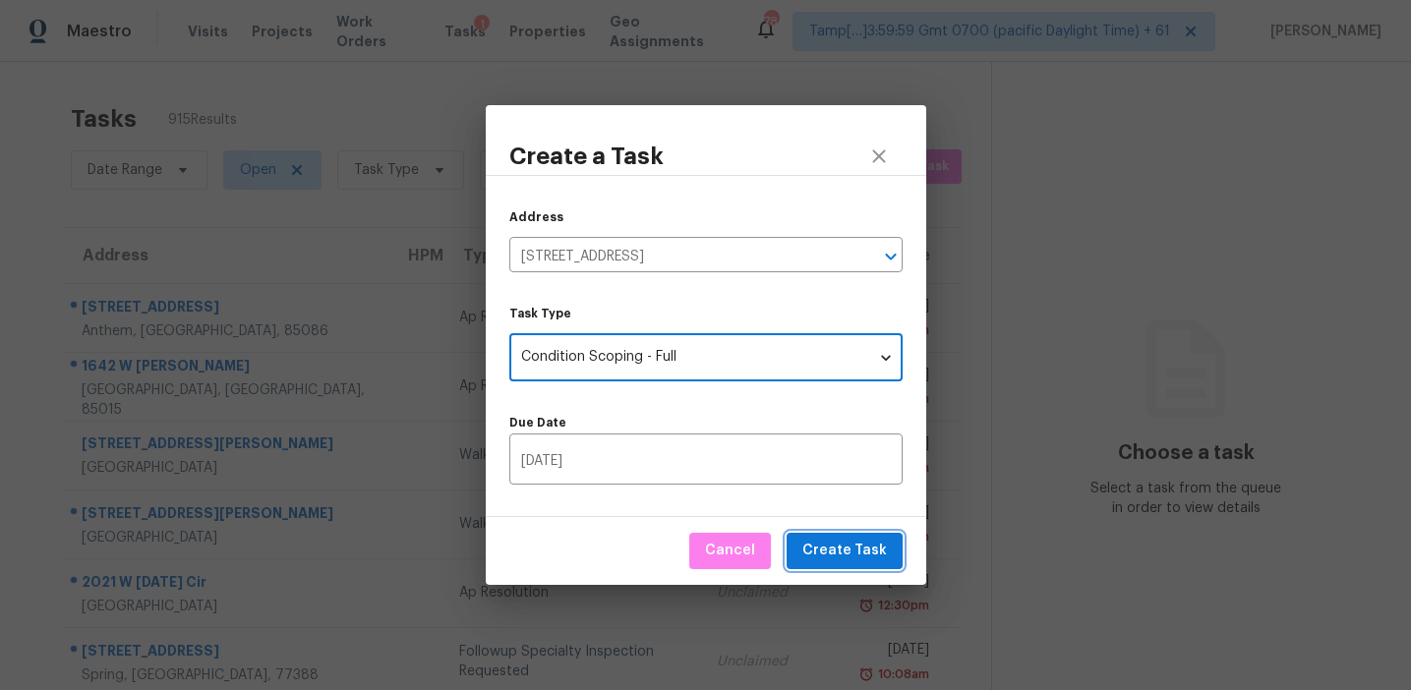
click at [837, 549] on span "Create Task" at bounding box center [844, 551] width 85 height 25
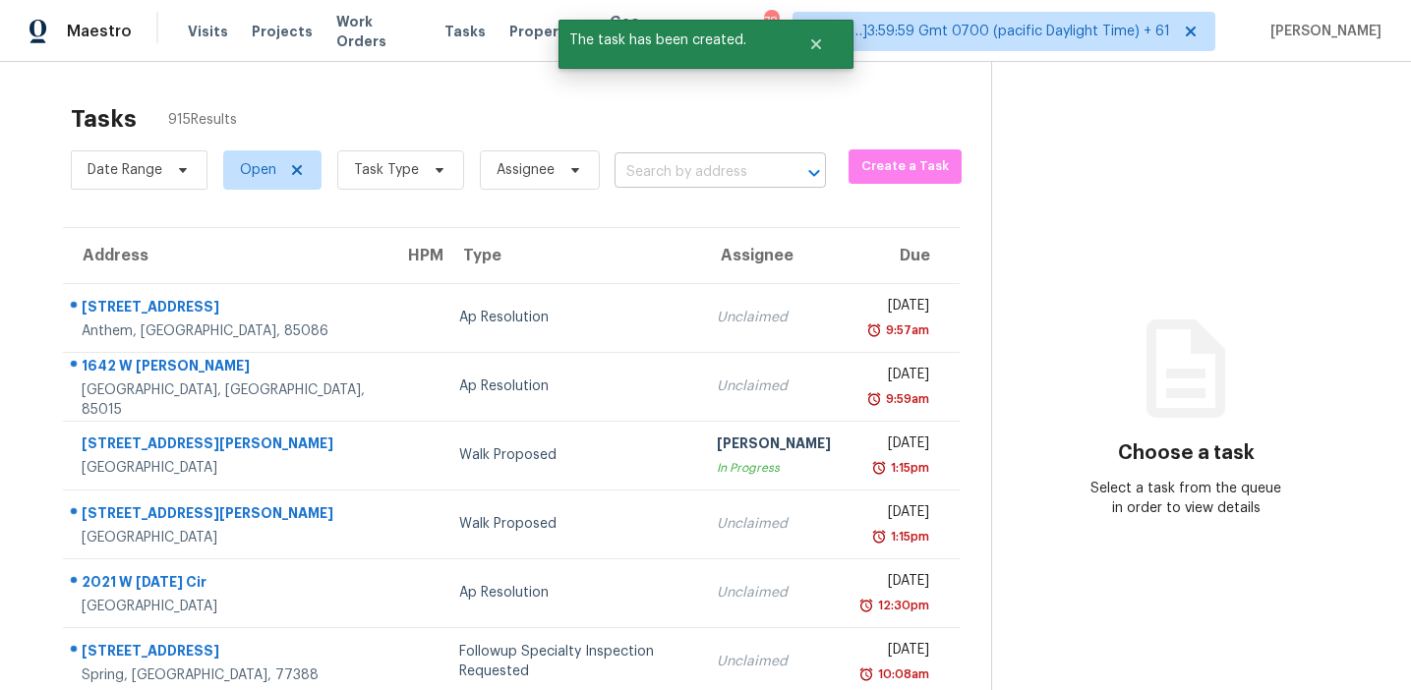
click at [671, 178] on input "text" at bounding box center [692, 172] width 156 height 30
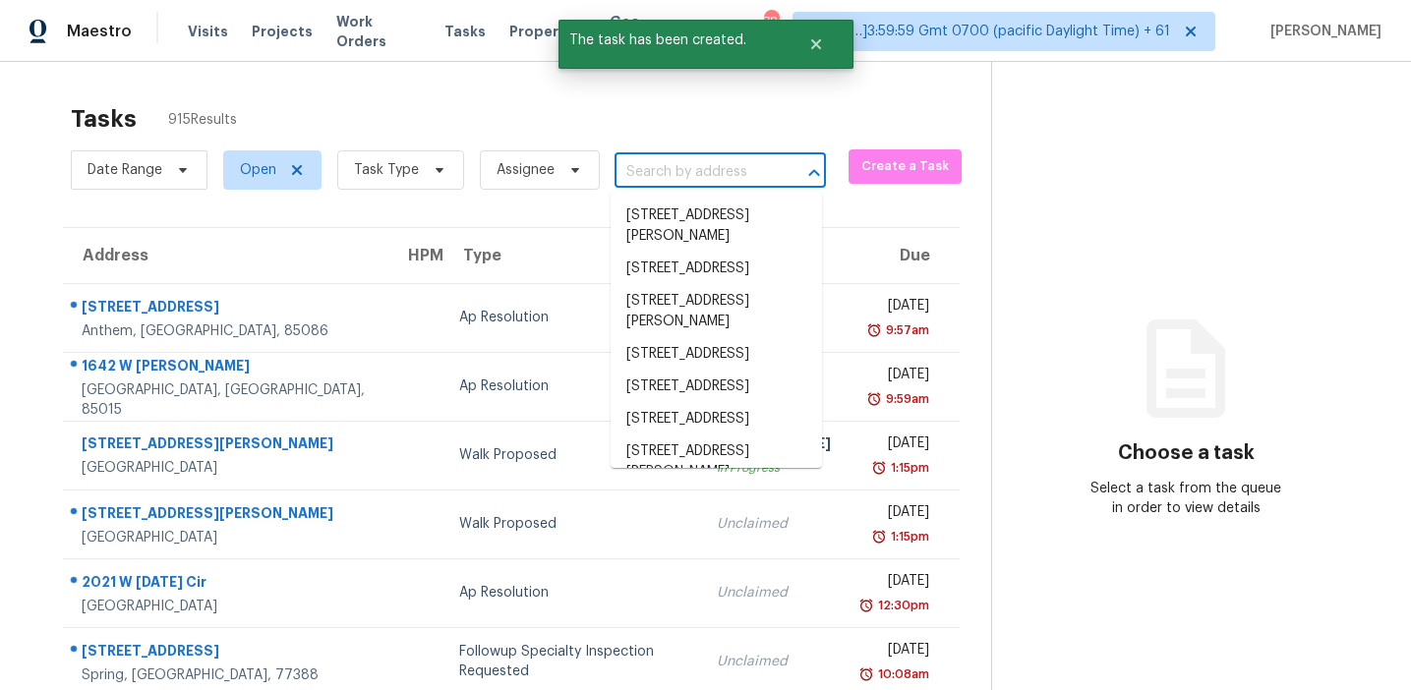
paste input "[STREET_ADDRESS]"
type input "[STREET_ADDRESS]"
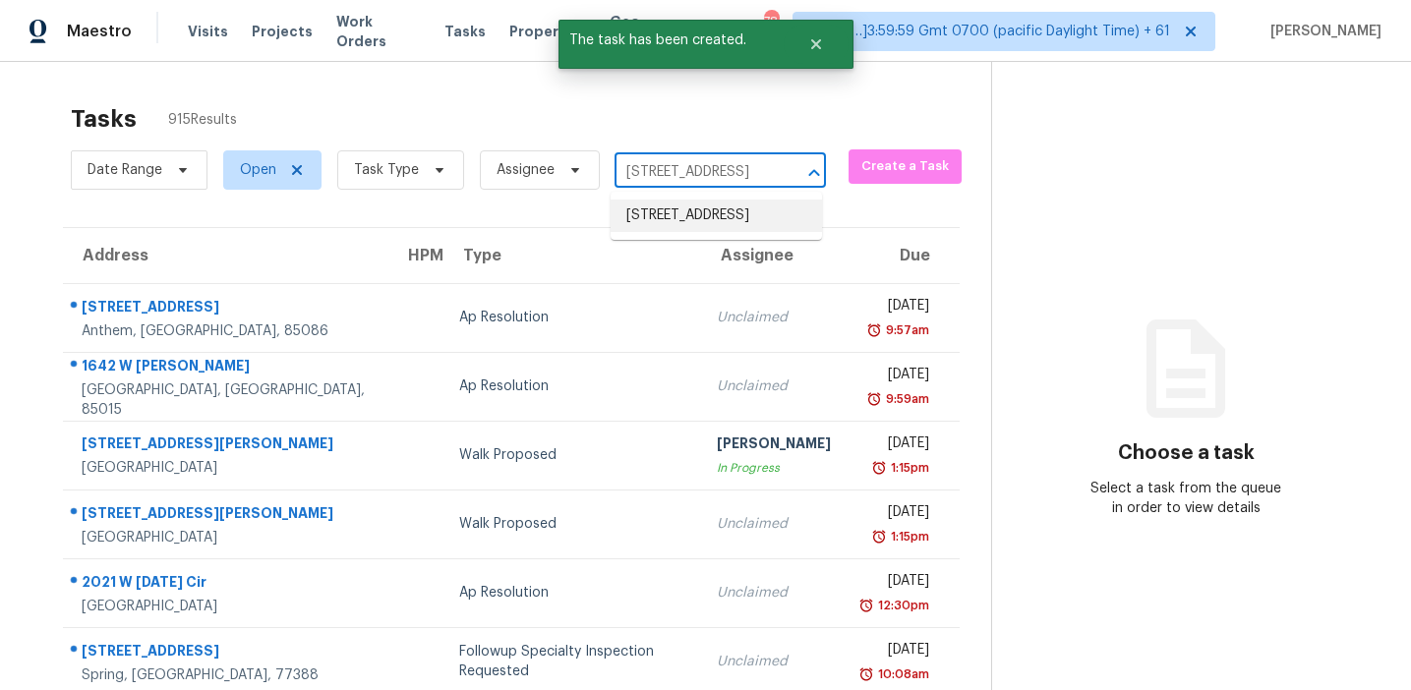
click at [679, 215] on li "[STREET_ADDRESS]" at bounding box center [716, 216] width 211 height 32
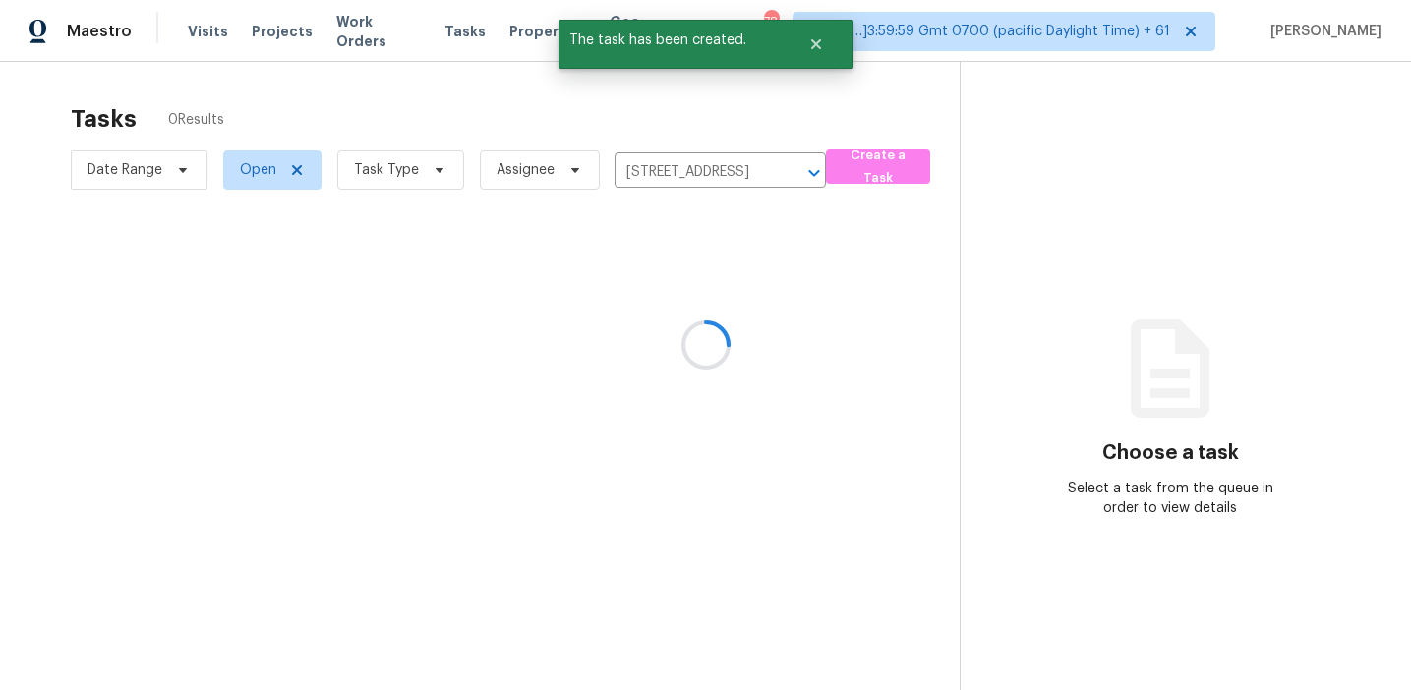
click at [659, 329] on div at bounding box center [705, 345] width 1411 height 690
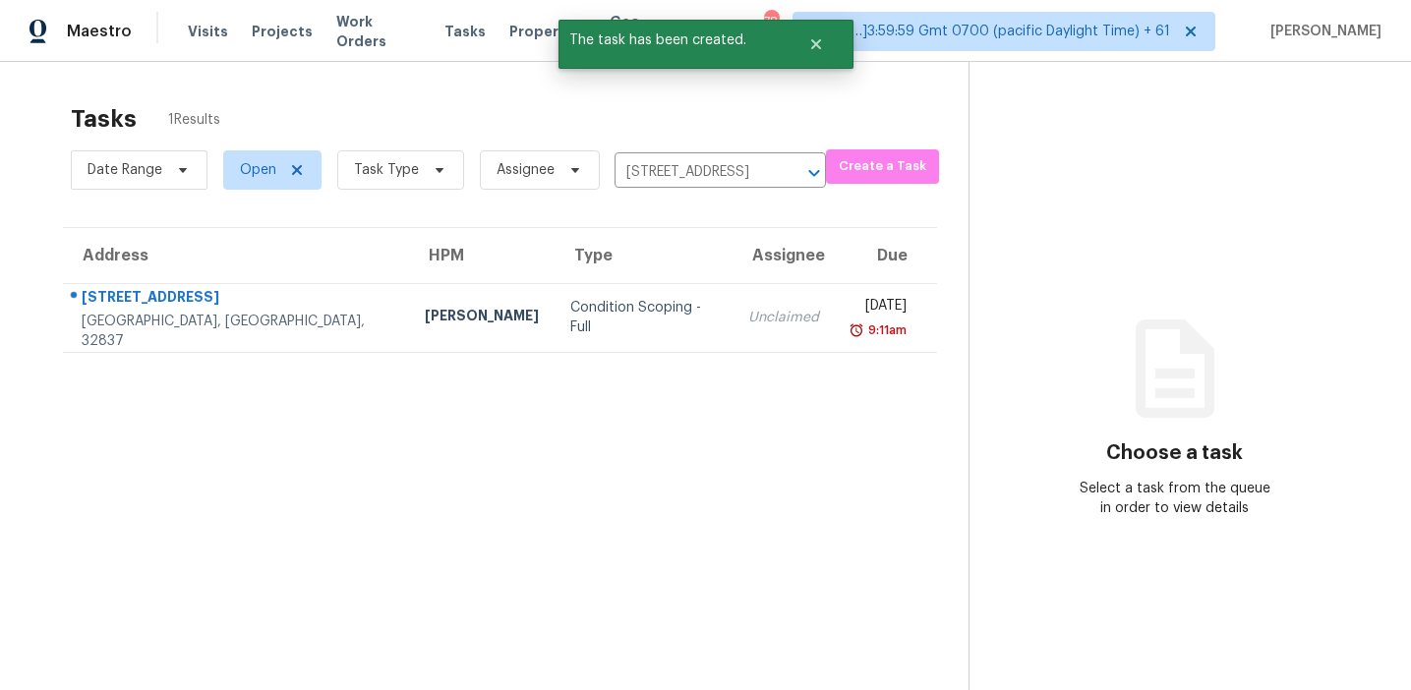
click at [732, 329] on td "Unclaimed" at bounding box center [783, 317] width 102 height 69
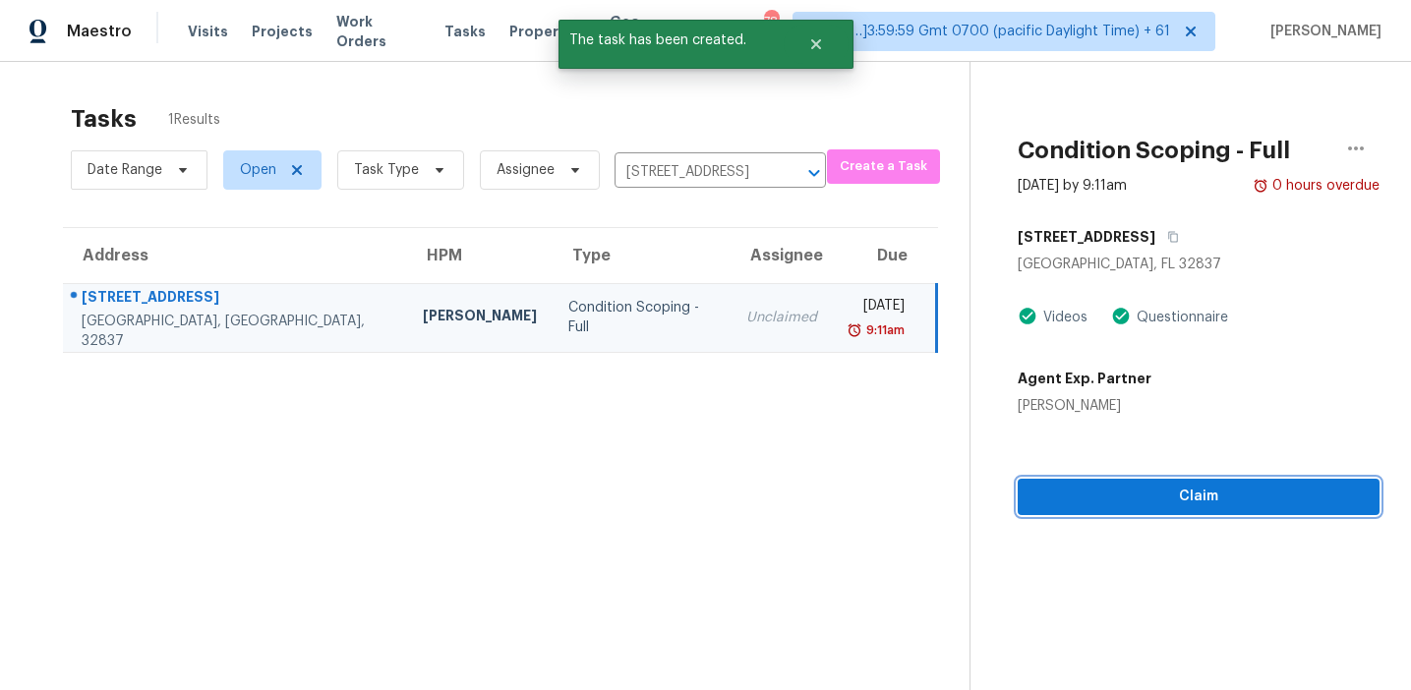
click at [1152, 497] on span "Claim" at bounding box center [1198, 497] width 330 height 25
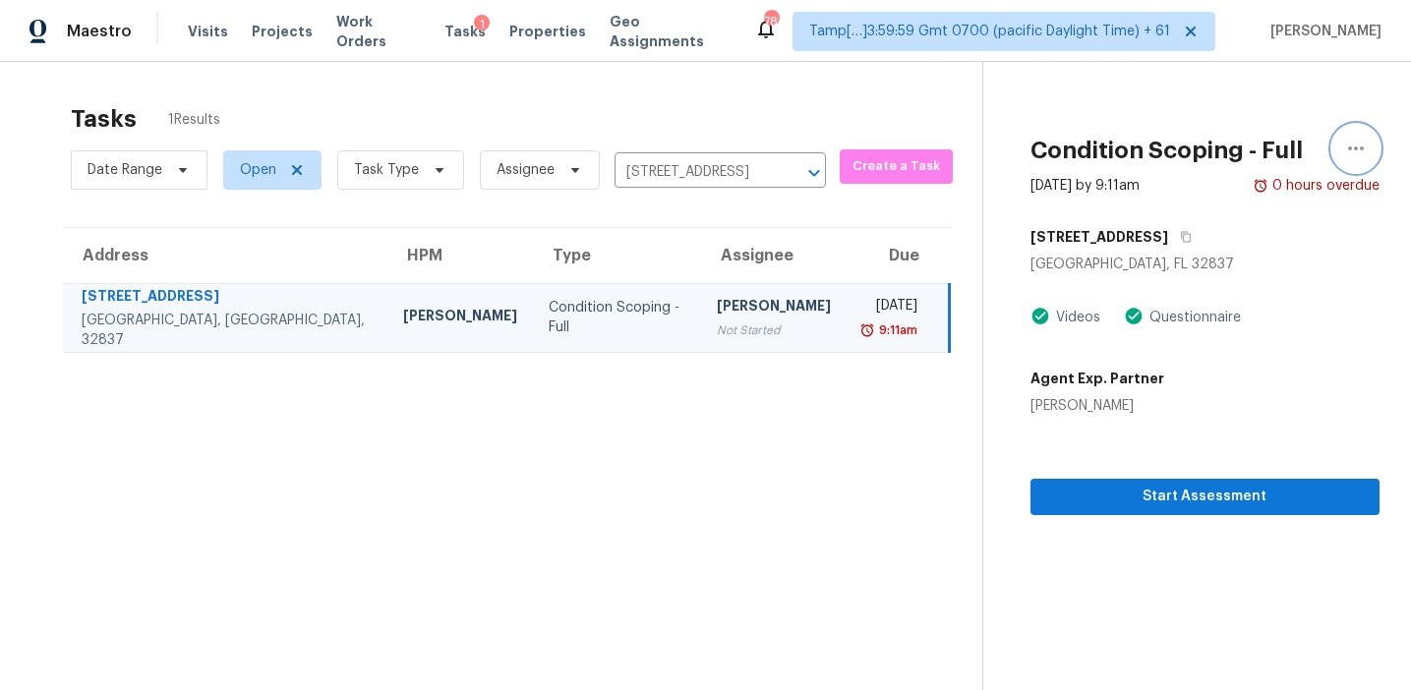
click at [1351, 142] on icon "button" at bounding box center [1356, 149] width 24 height 24
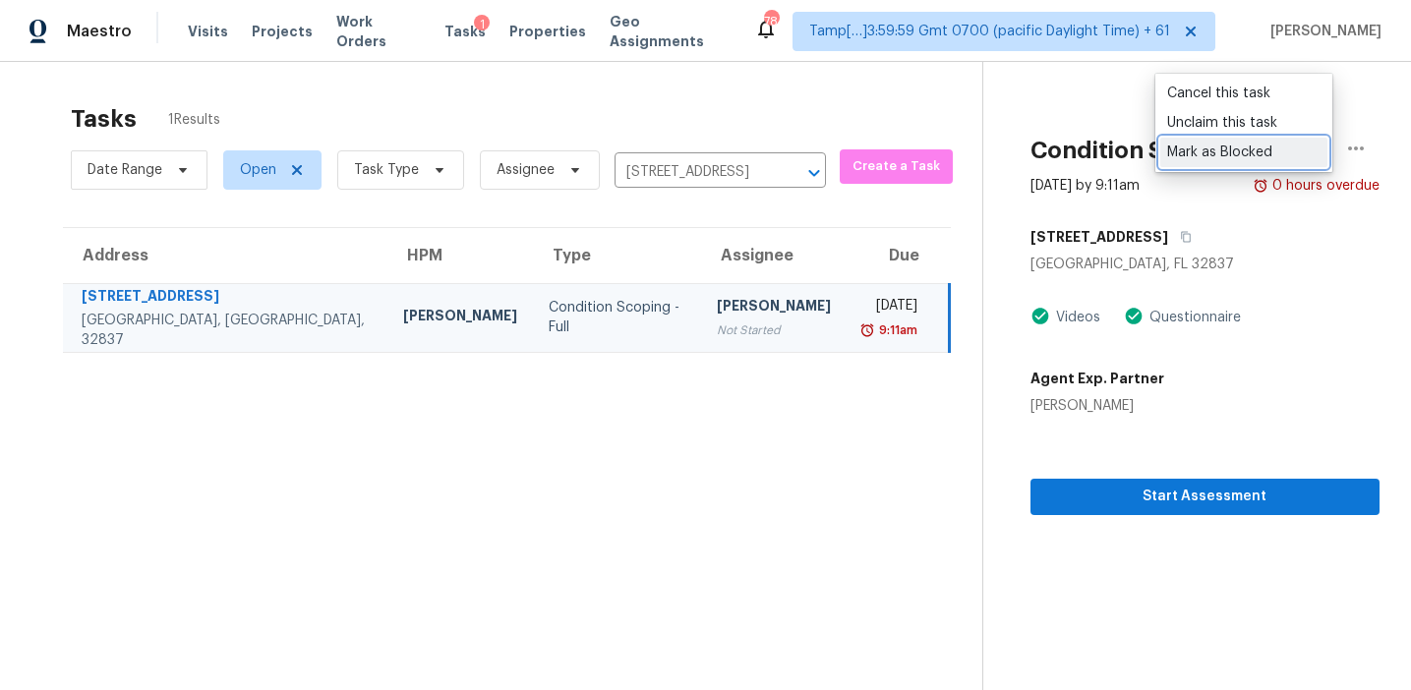
click at [1186, 150] on div "Mark as Blocked" at bounding box center [1243, 153] width 153 height 20
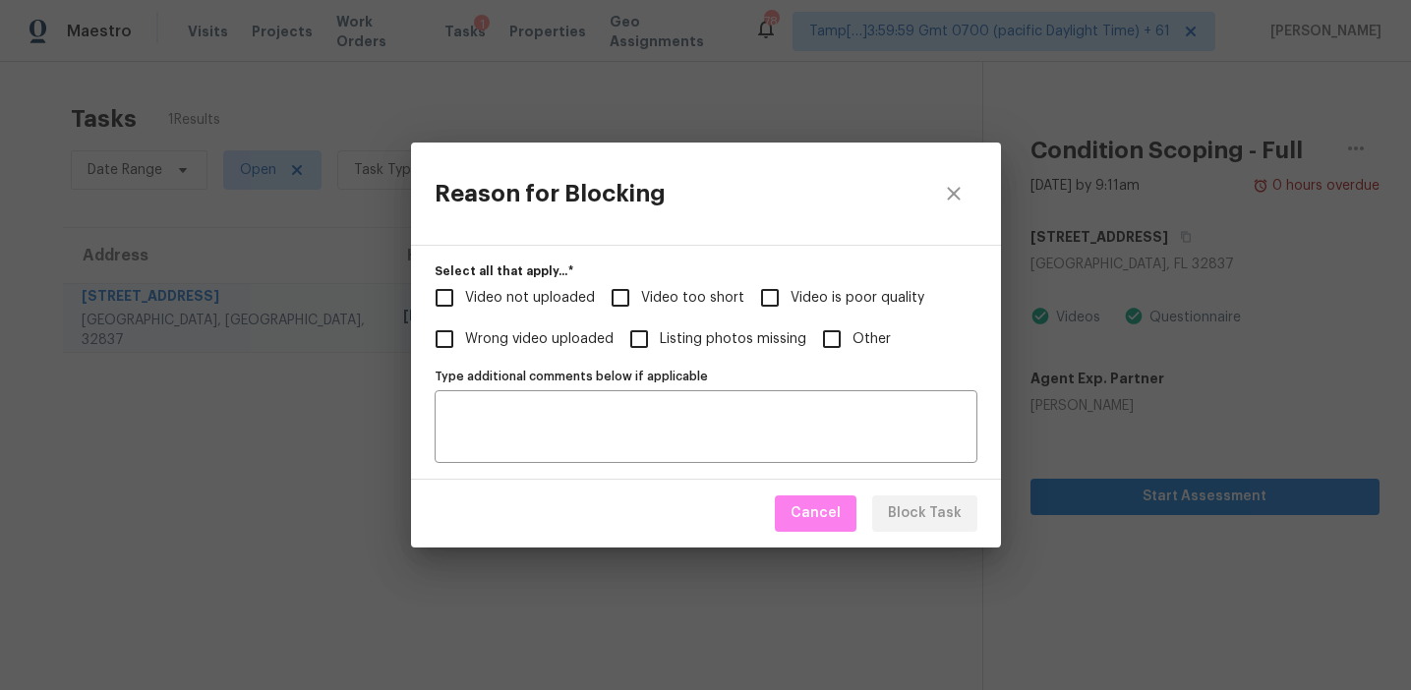
click at [546, 295] on span "Video not uploaded" at bounding box center [530, 298] width 130 height 21
click at [465, 295] on input "Video not uploaded" at bounding box center [444, 297] width 41 height 41
checkbox input "true"
click at [598, 419] on textarea "Type additional comments below if applicable" at bounding box center [705, 426] width 519 height 41
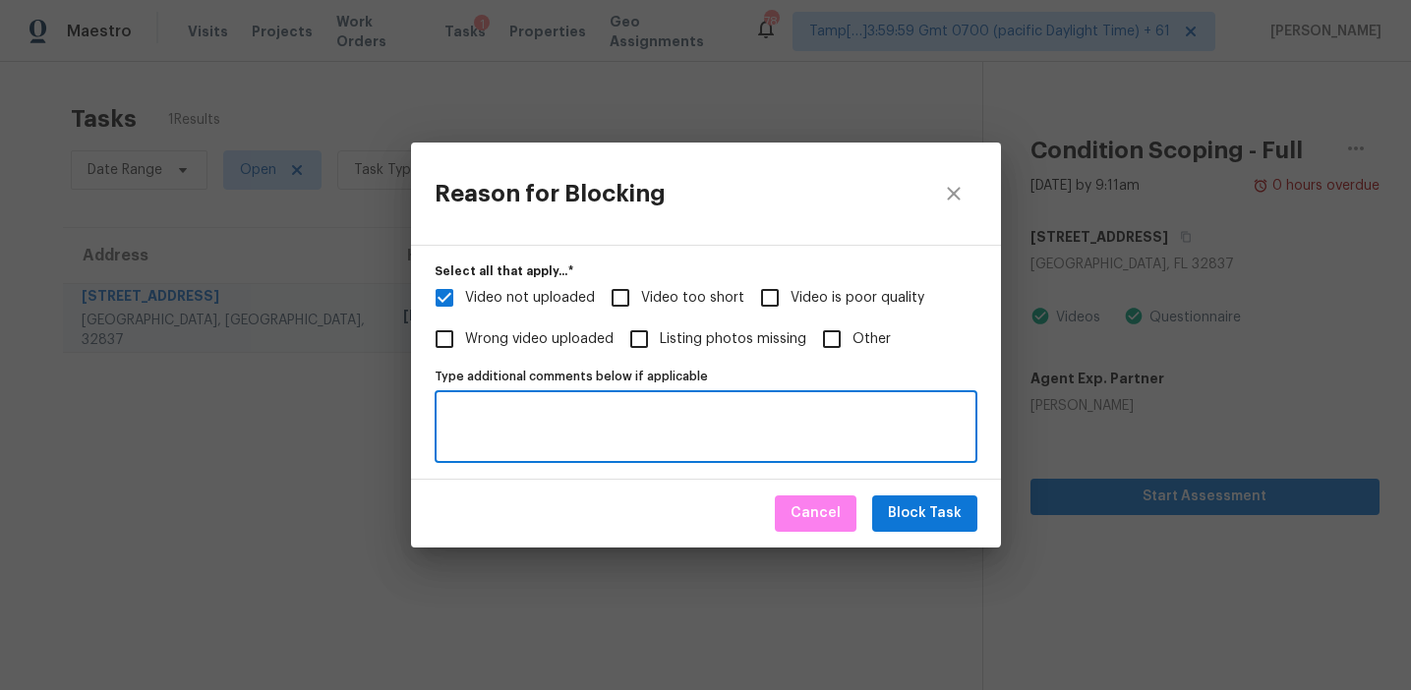
paste textarea "[URL][DOMAIN_NAME] - escalated to CEP."
type textarea "[URL][DOMAIN_NAME] - escalated to CEP."
click at [908, 512] on span "Block Task" at bounding box center [925, 513] width 74 height 25
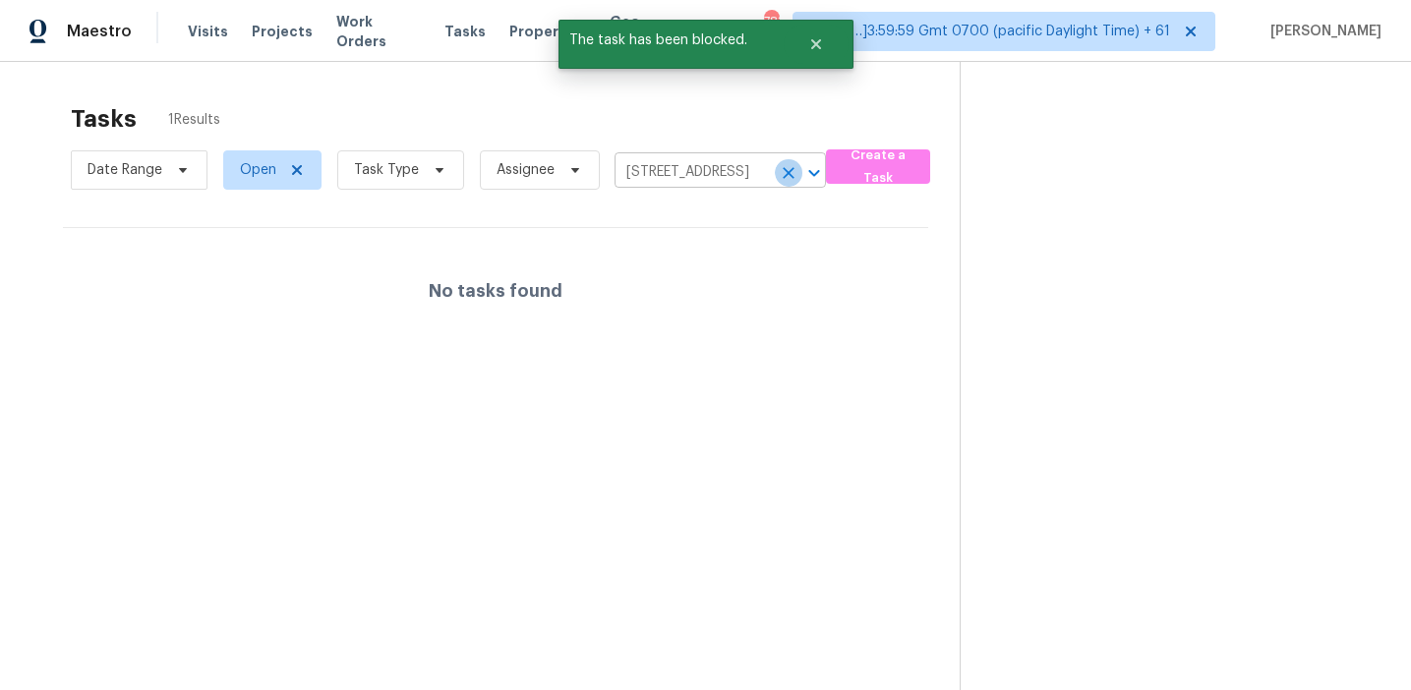
click at [780, 173] on icon "Clear" at bounding box center [789, 173] width 20 height 20
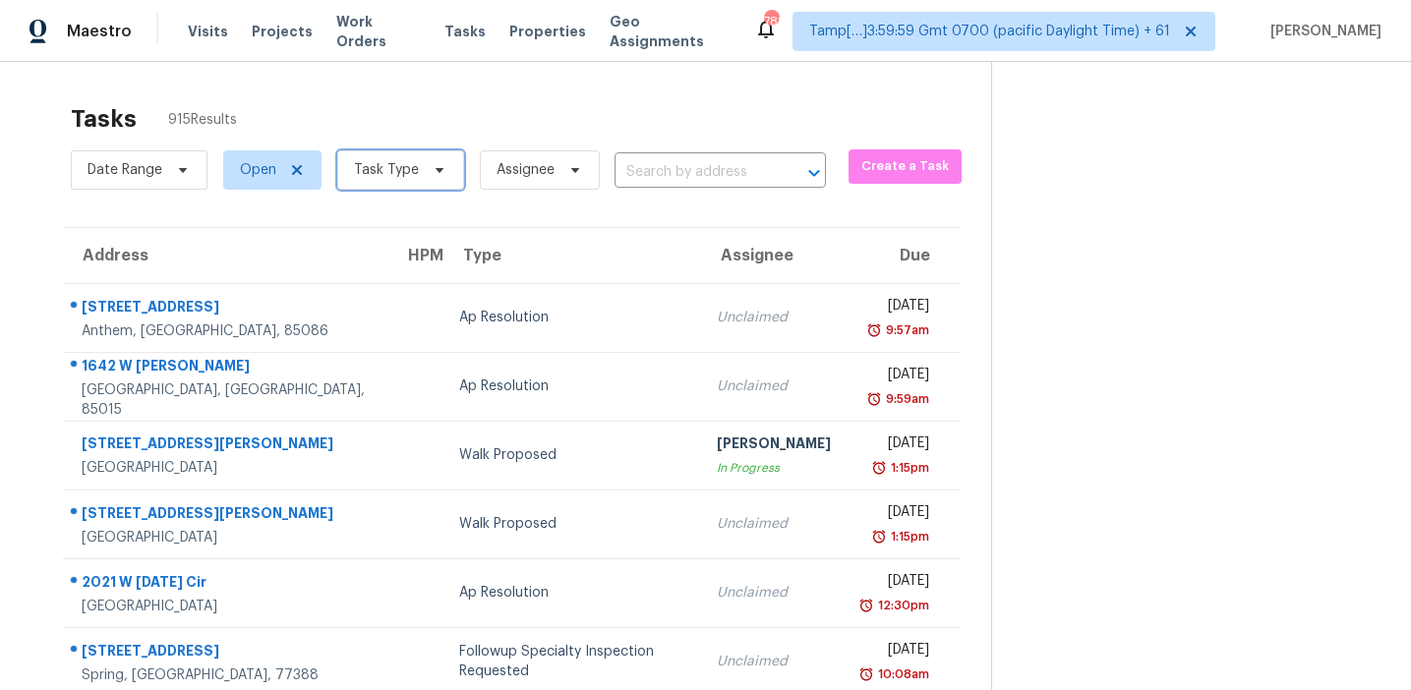
click at [426, 169] on span at bounding box center [437, 170] width 22 height 16
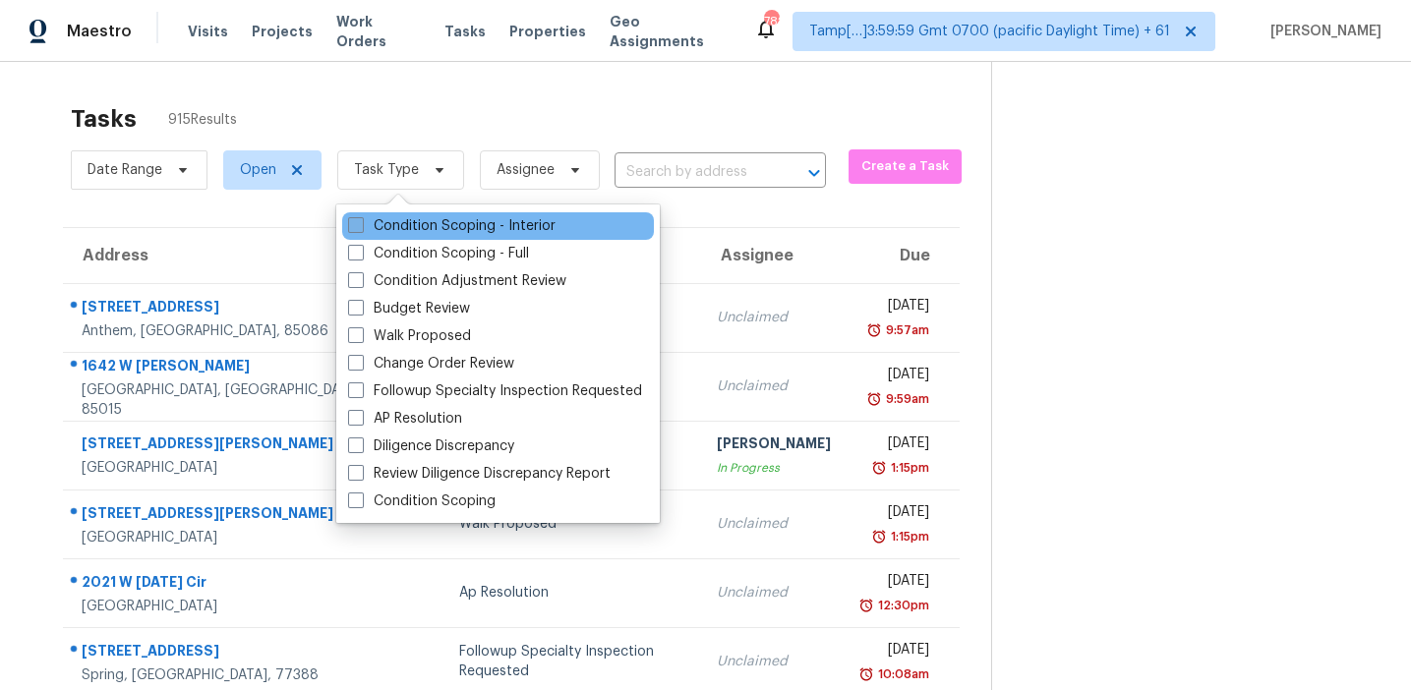
click at [423, 225] on label "Condition Scoping - Interior" at bounding box center [451, 226] width 207 height 20
click at [361, 225] on input "Condition Scoping - Interior" at bounding box center [354, 222] width 13 height 13
checkbox input "true"
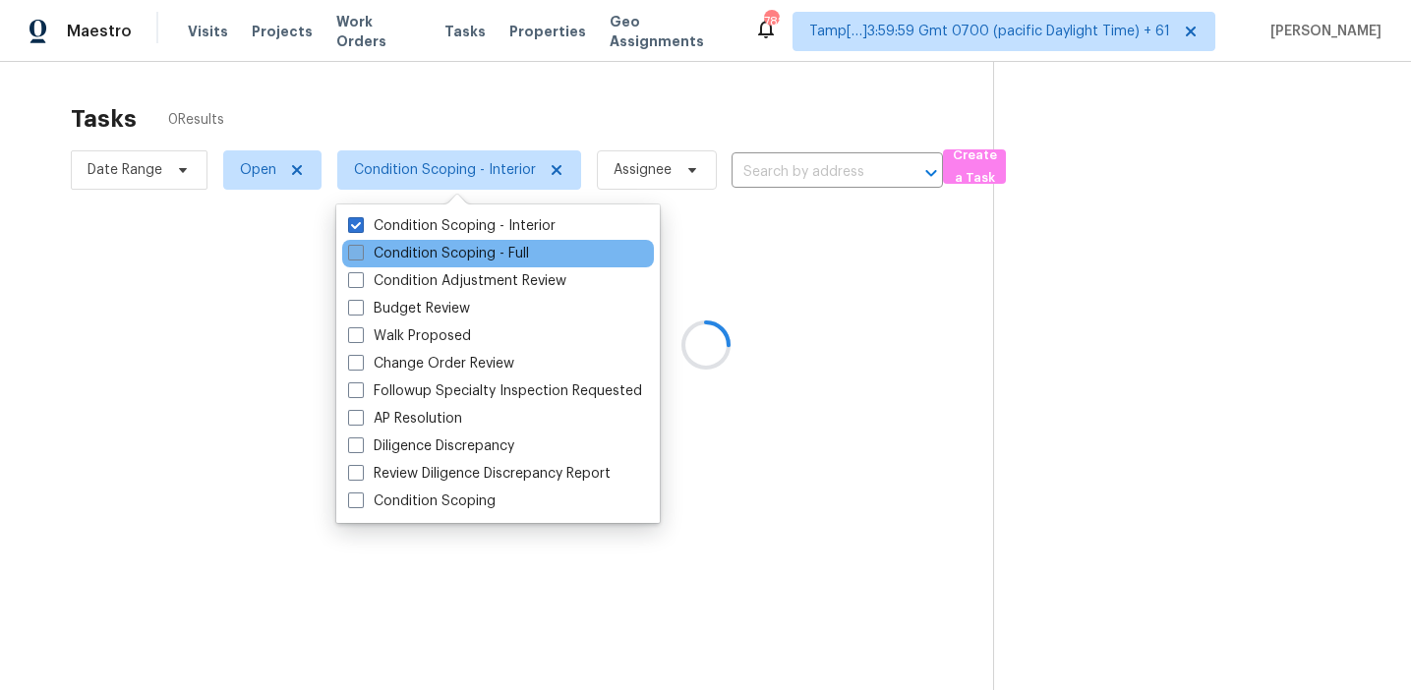
click at [423, 246] on label "Condition Scoping - Full" at bounding box center [438, 254] width 181 height 20
click at [361, 246] on input "Condition Scoping - Full" at bounding box center [354, 250] width 13 height 13
checkbox input "true"
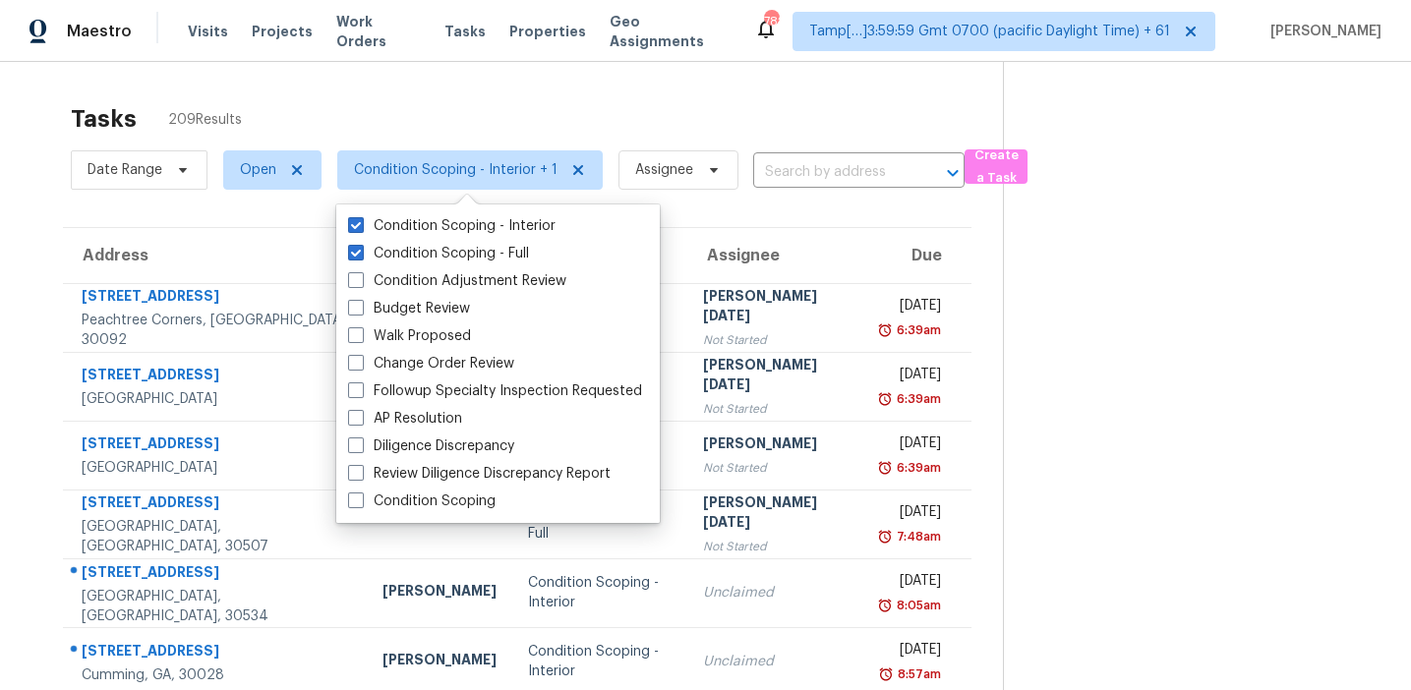
click at [406, 118] on div "Tasks 209 Results" at bounding box center [537, 118] width 932 height 51
